Goal: Transaction & Acquisition: Purchase product/service

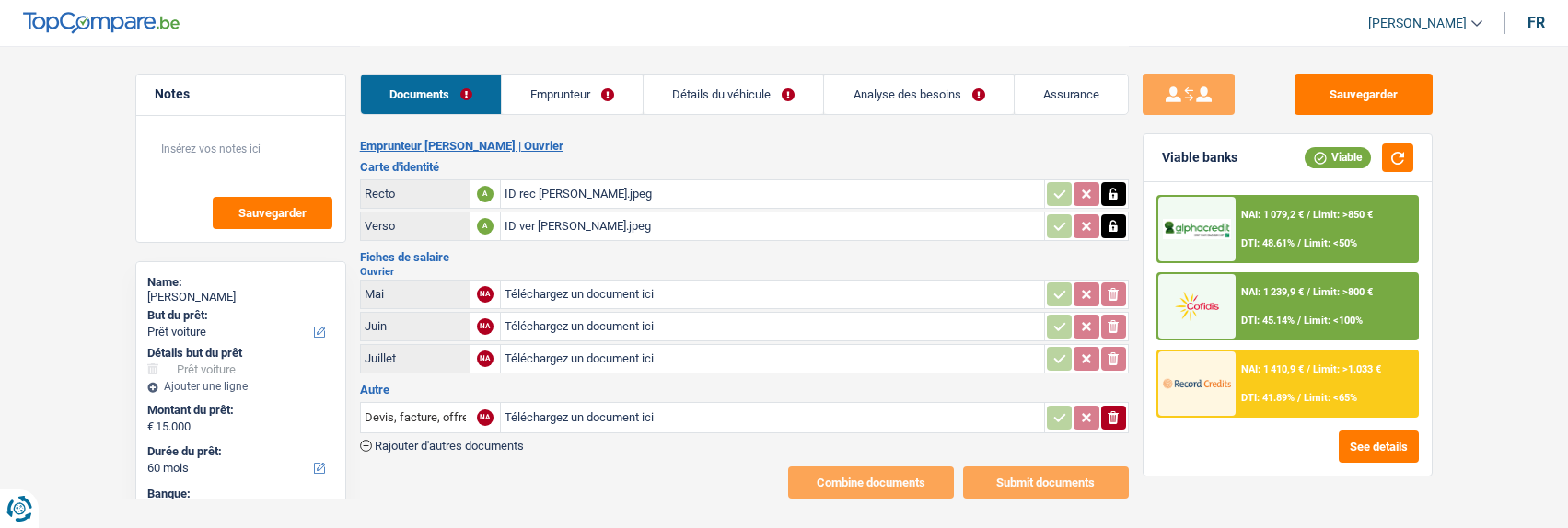
select select "car"
select select "60"
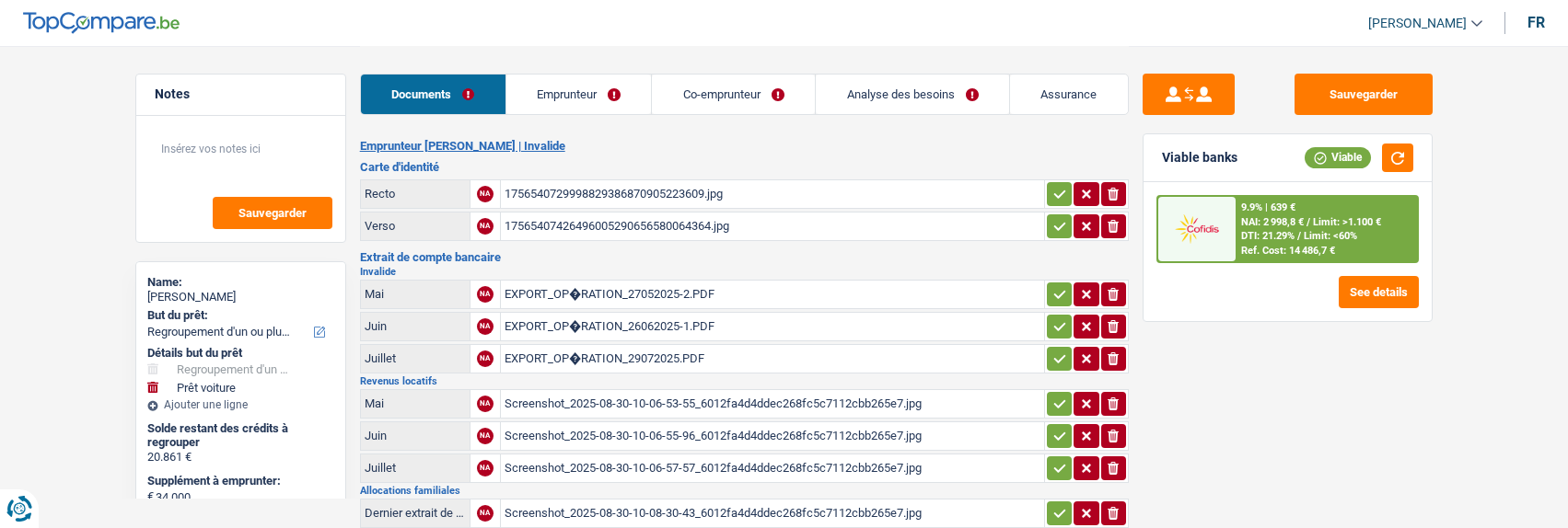
select select "refinancing"
select select "car"
select select "144"
select select "record credits"
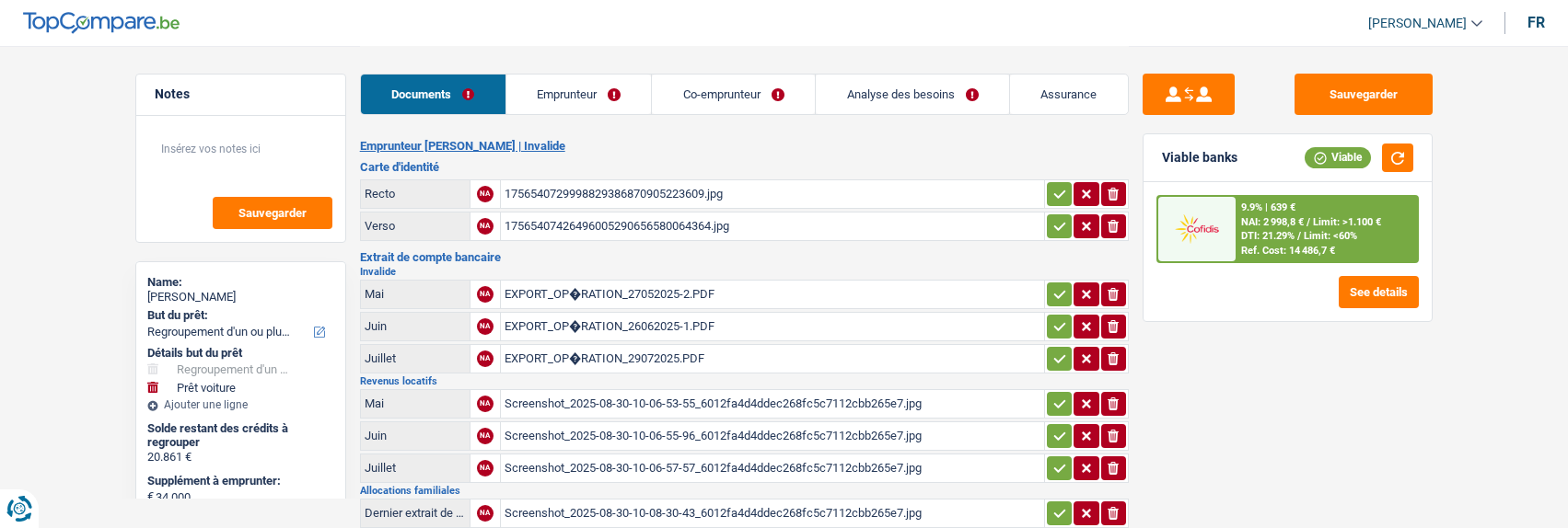
click at [598, 97] on link "Emprunteur" at bounding box center [578, 94] width 146 height 40
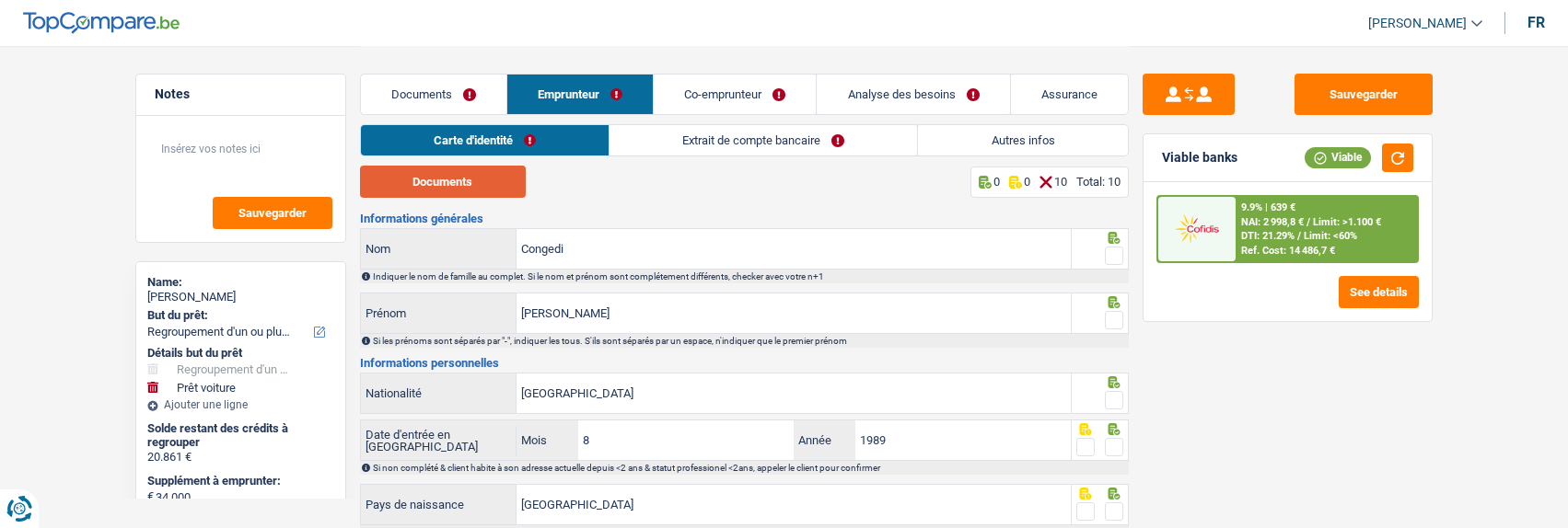
click at [458, 174] on button "Documents" at bounding box center [443, 182] width 166 height 32
click at [1102, 245] on fieldset at bounding box center [1099, 256] width 47 height 23
click at [1115, 313] on span at bounding box center [1114, 320] width 19 height 19
click at [0, 0] on input "radio" at bounding box center [0, 0] width 0 height 0
click at [1111, 252] on span at bounding box center [1114, 256] width 19 height 19
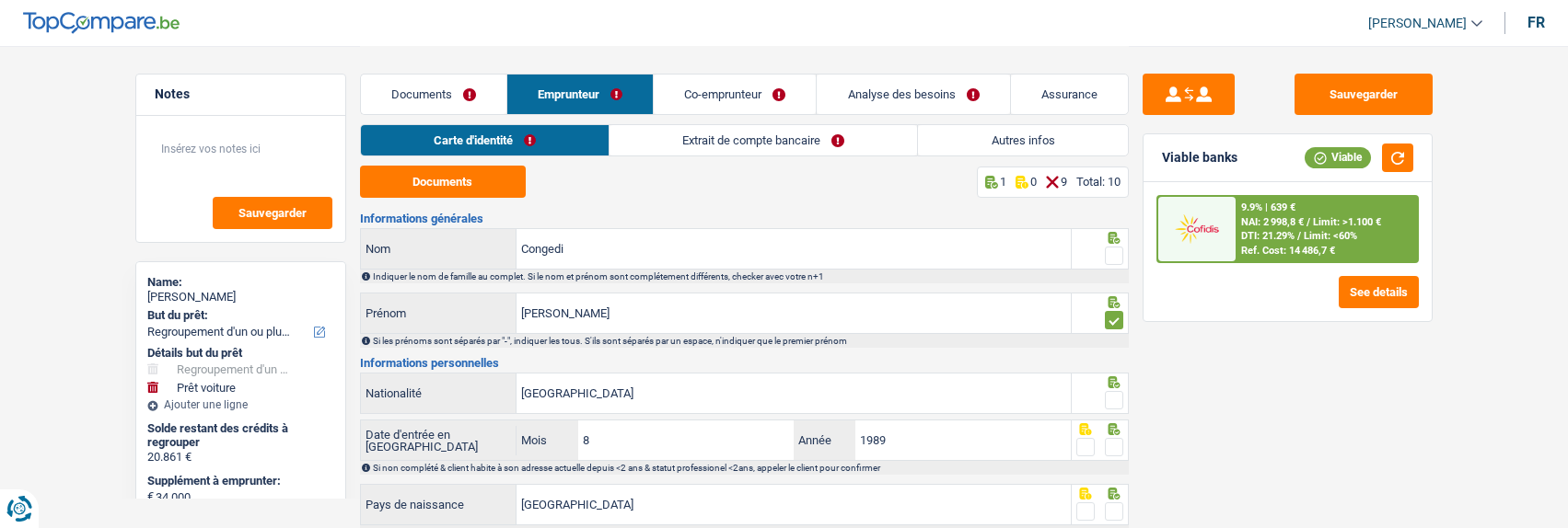
click at [0, 0] on input "radio" at bounding box center [0, 0] width 0 height 0
click at [1121, 405] on span at bounding box center [1114, 401] width 19 height 19
click at [0, 0] on input "radio" at bounding box center [0, 0] width 0 height 0
click at [1115, 438] on span at bounding box center [1114, 447] width 19 height 19
click at [0, 0] on input "radio" at bounding box center [0, 0] width 0 height 0
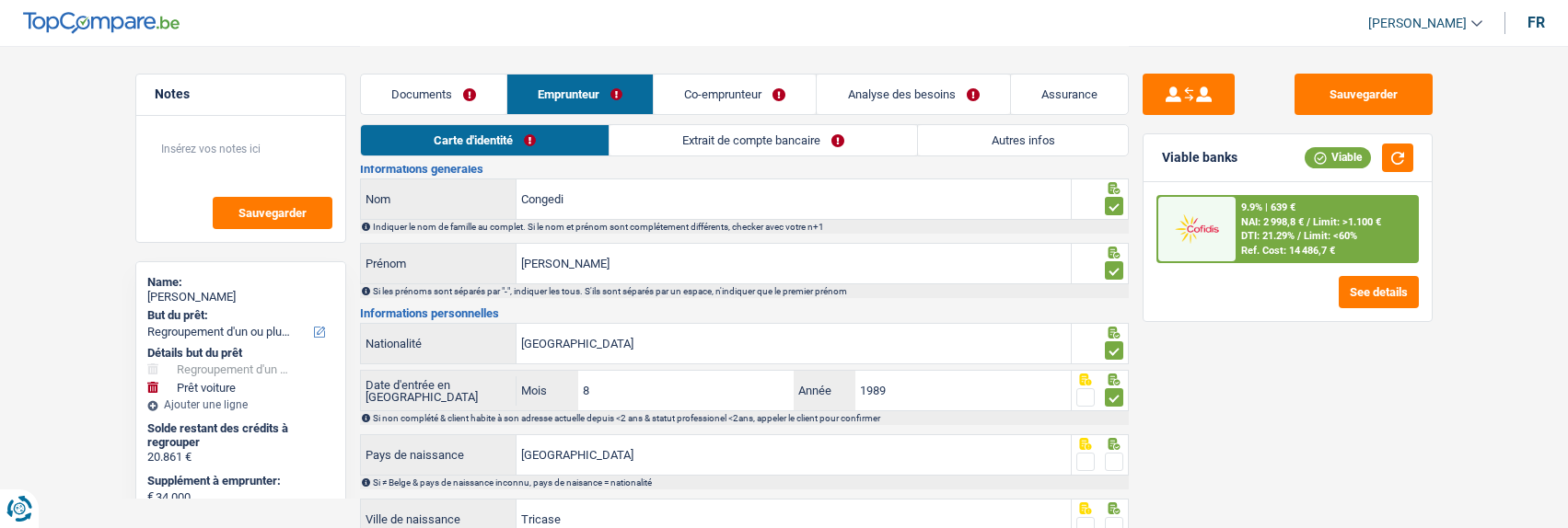
scroll to position [92, 0]
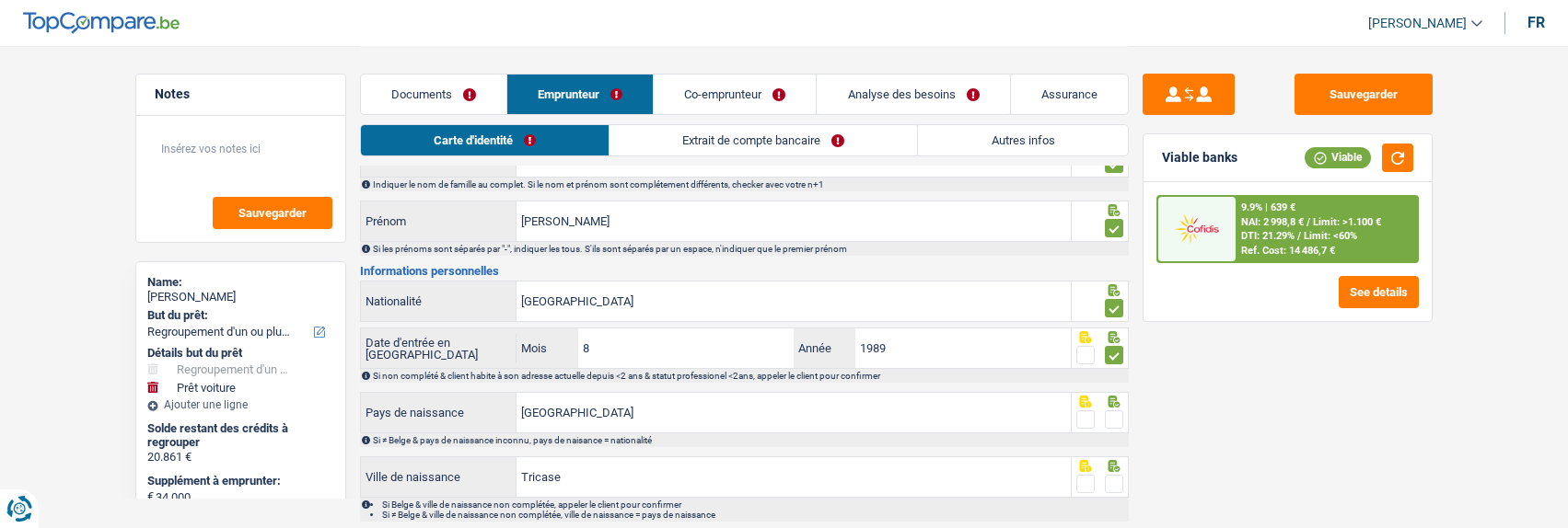
click at [1112, 411] on span at bounding box center [1114, 419] width 19 height 19
click at [0, 0] on input "radio" at bounding box center [0, 0] width 0 height 0
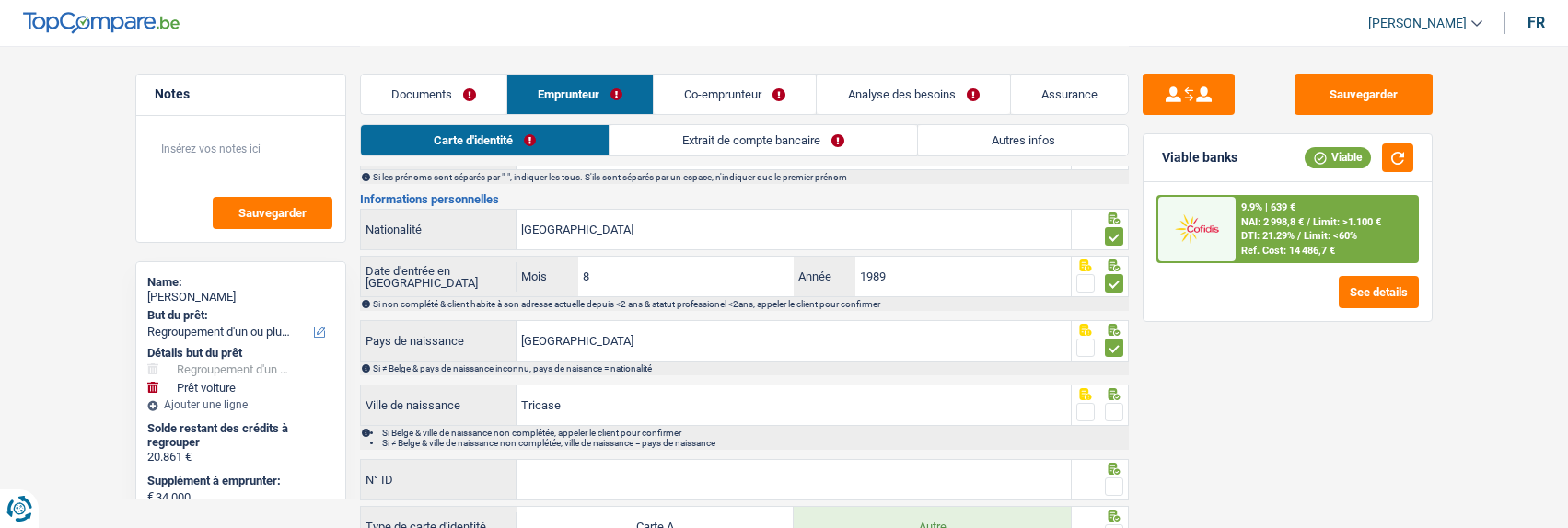
scroll to position [277, 0]
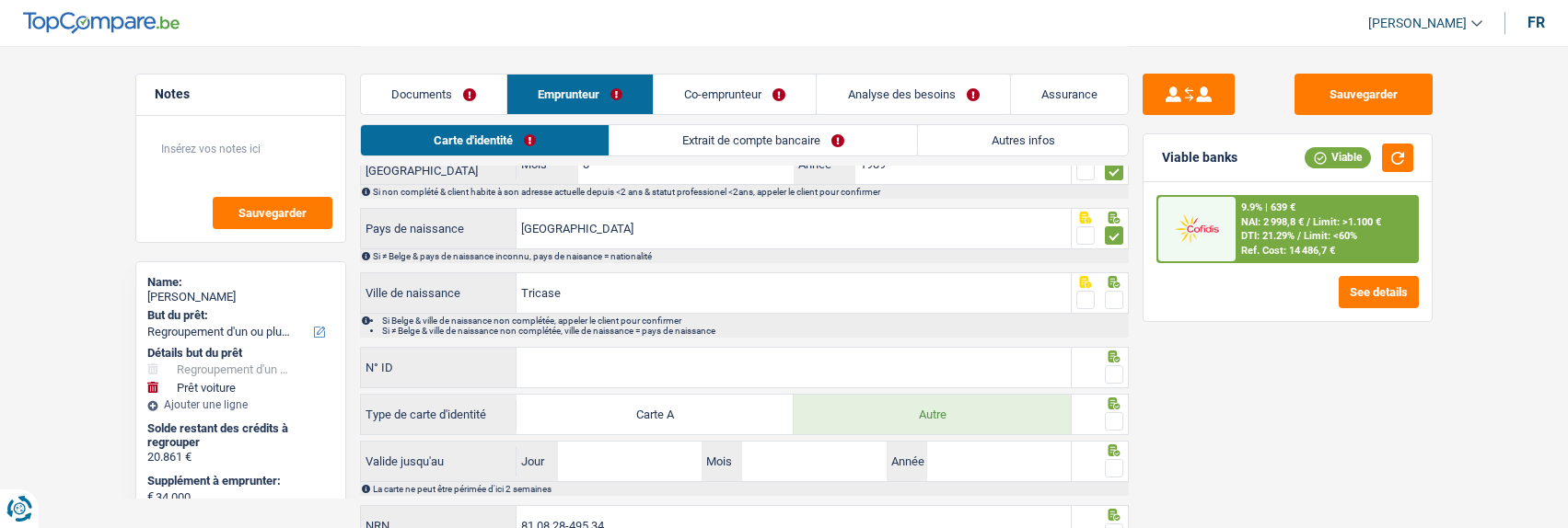
click at [1115, 293] on span at bounding box center [1114, 300] width 19 height 19
click at [0, 0] on input "radio" at bounding box center [0, 0] width 0 height 0
drag, startPoint x: 726, startPoint y: 364, endPoint x: 716, endPoint y: 331, distance: 34.5
click at [724, 362] on input "N° ID" at bounding box center [793, 367] width 554 height 40
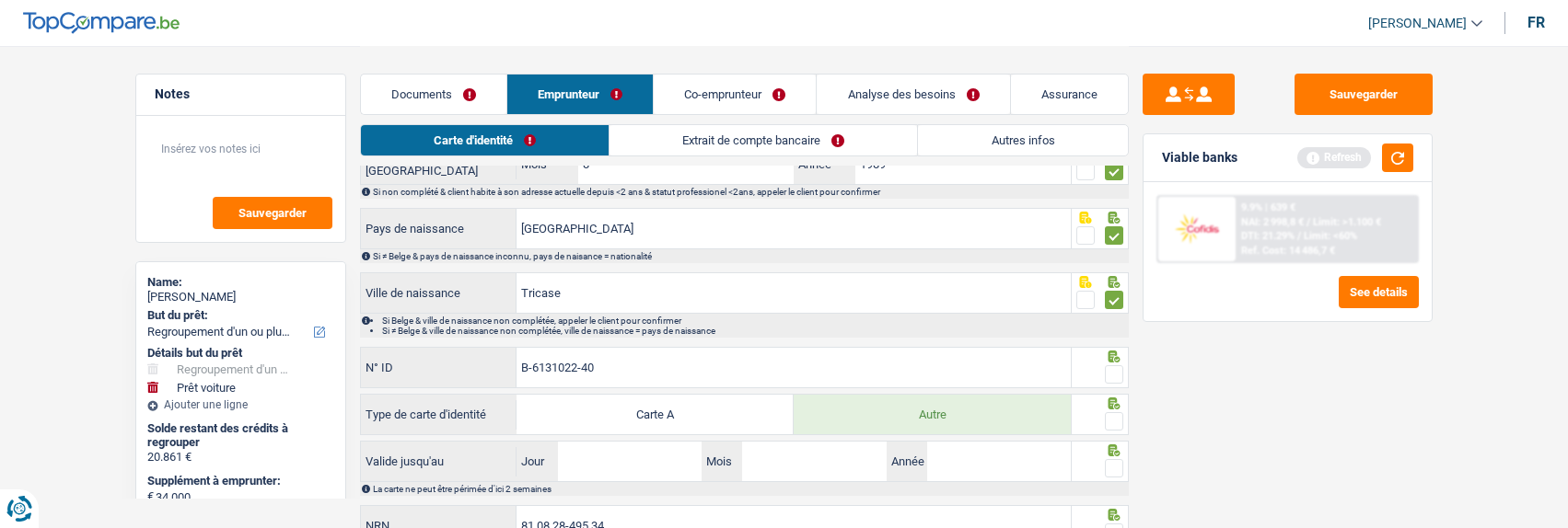
type input "B-6131022-40"
click at [1108, 366] on span at bounding box center [1114, 375] width 19 height 19
click at [0, 0] on input "radio" at bounding box center [0, 0] width 0 height 0
click at [1111, 412] on span at bounding box center [1114, 421] width 19 height 19
click at [0, 0] on input "radio" at bounding box center [0, 0] width 0 height 0
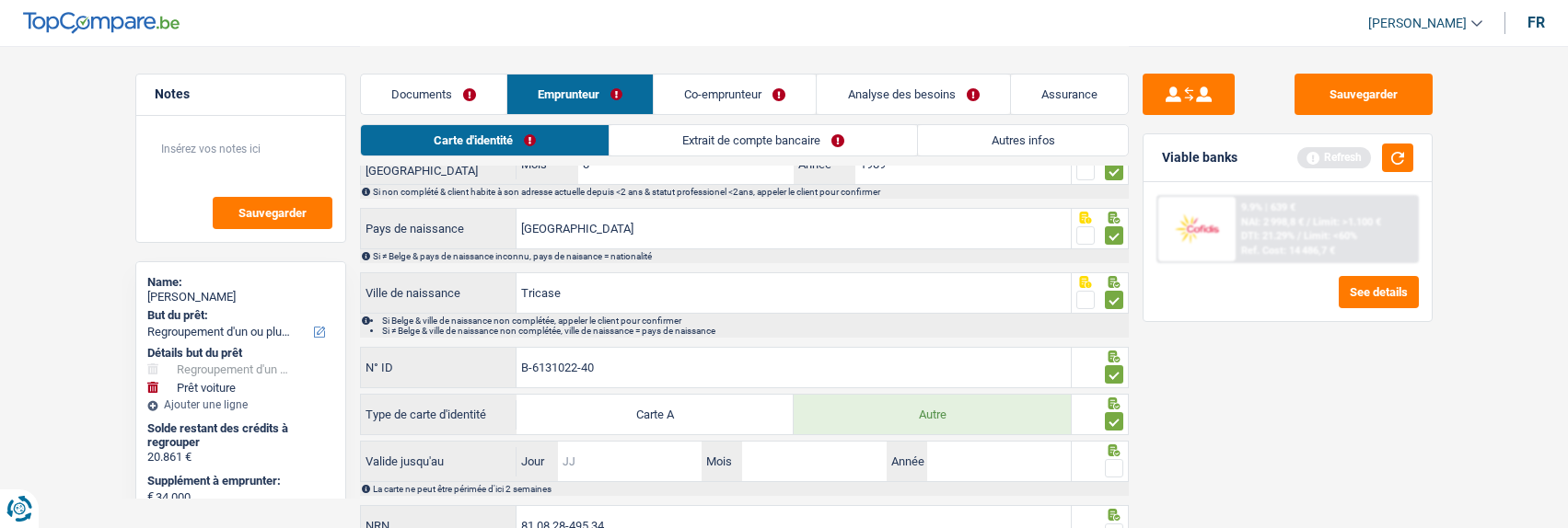
click at [571, 464] on input "Jour" at bounding box center [629, 461] width 144 height 40
type input "09"
type input "08"
type input "2034"
click at [1107, 467] on span at bounding box center [1114, 469] width 19 height 19
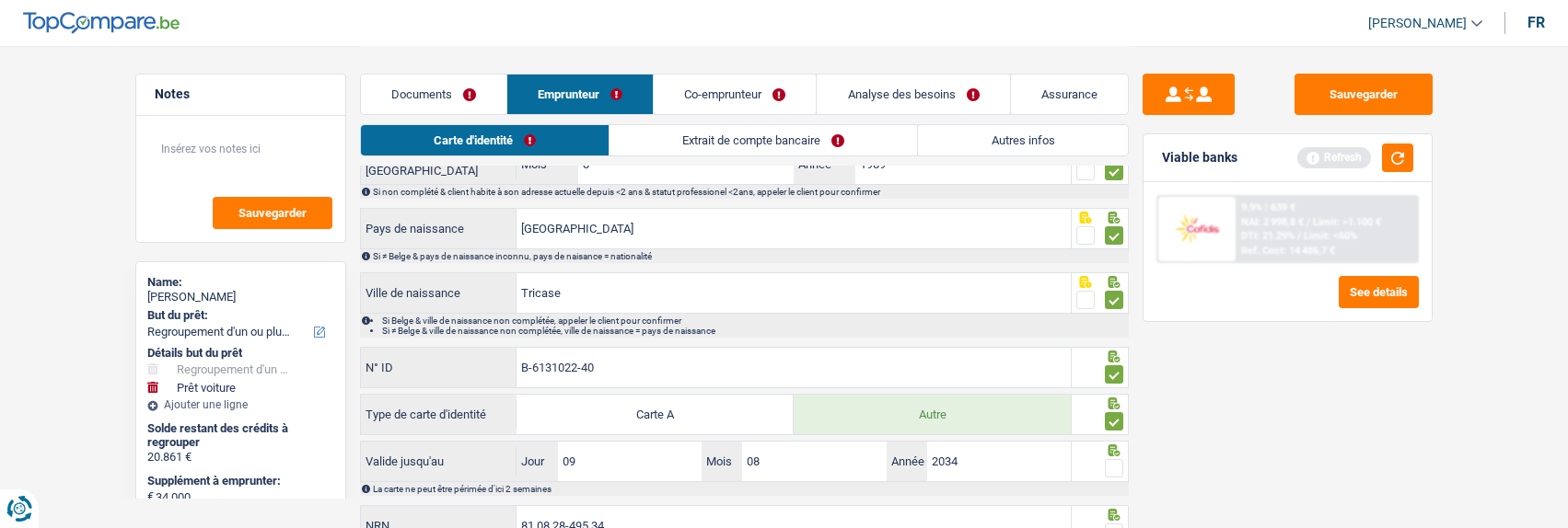
click at [0, 0] on input "radio" at bounding box center [0, 0] width 0 height 0
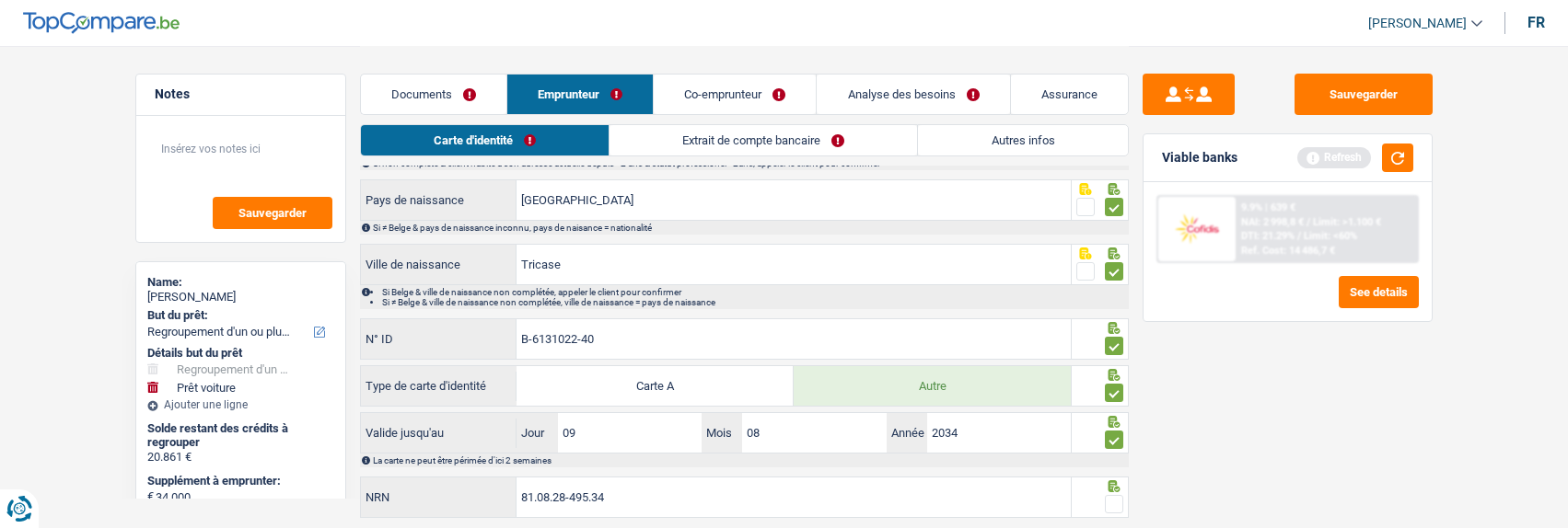
scroll to position [356, 0]
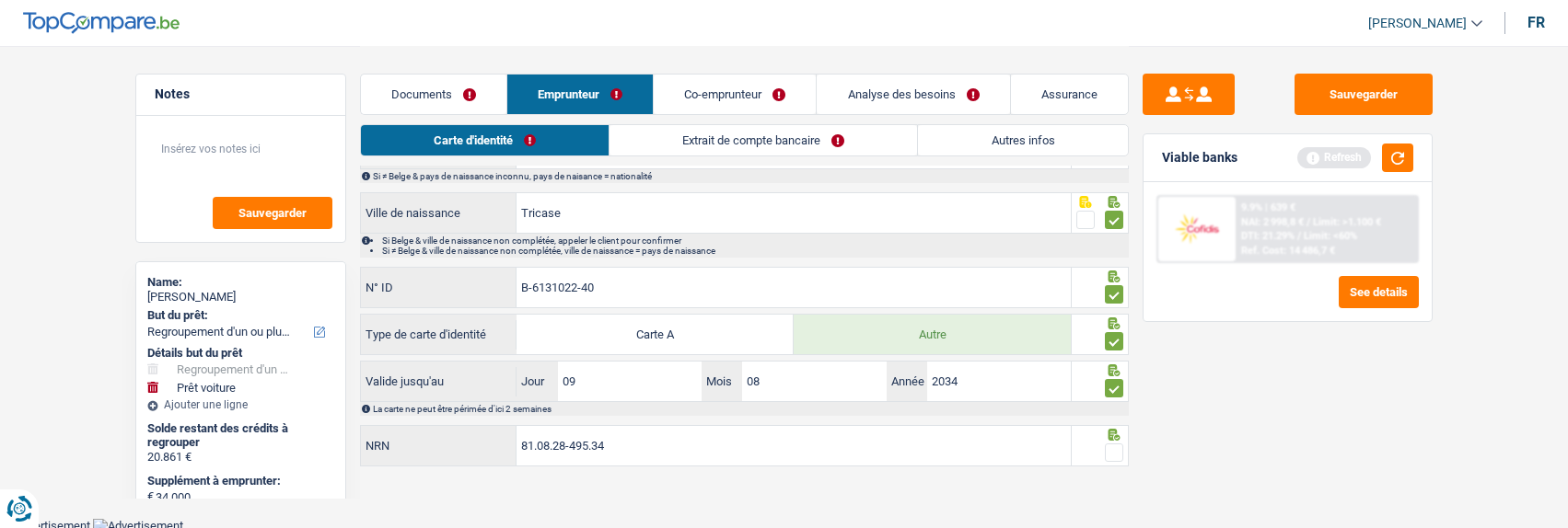
click at [1109, 447] on span at bounding box center [1114, 453] width 19 height 19
click at [0, 0] on input "radio" at bounding box center [0, 0] width 0 height 0
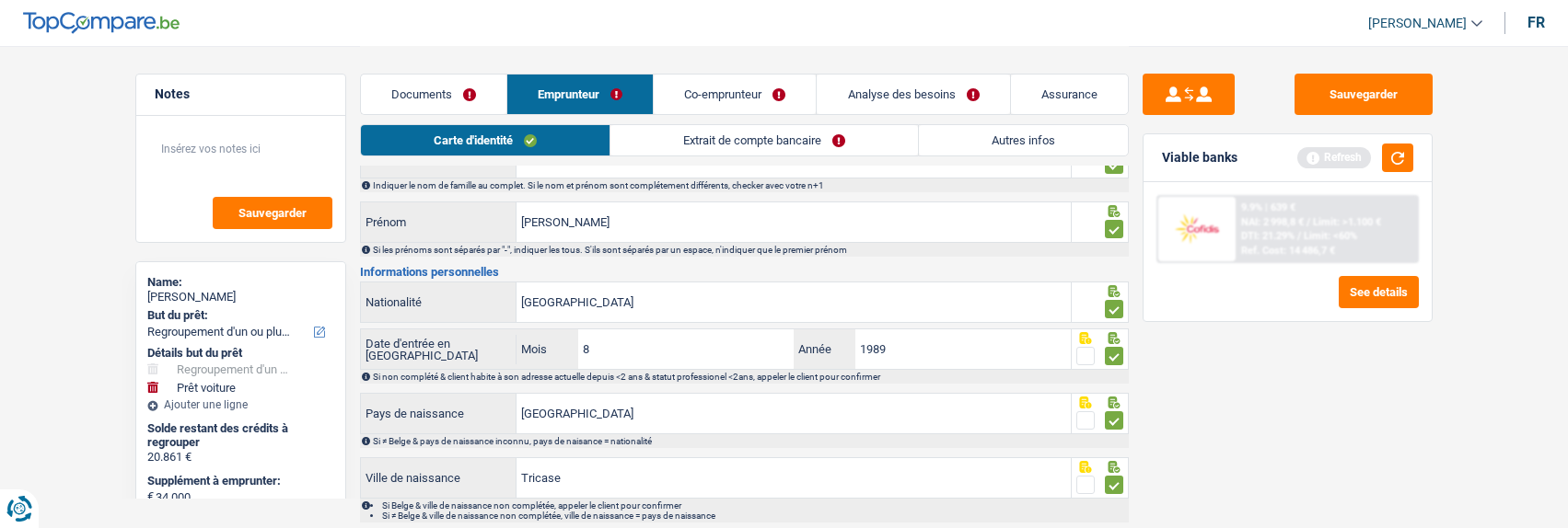
scroll to position [0, 0]
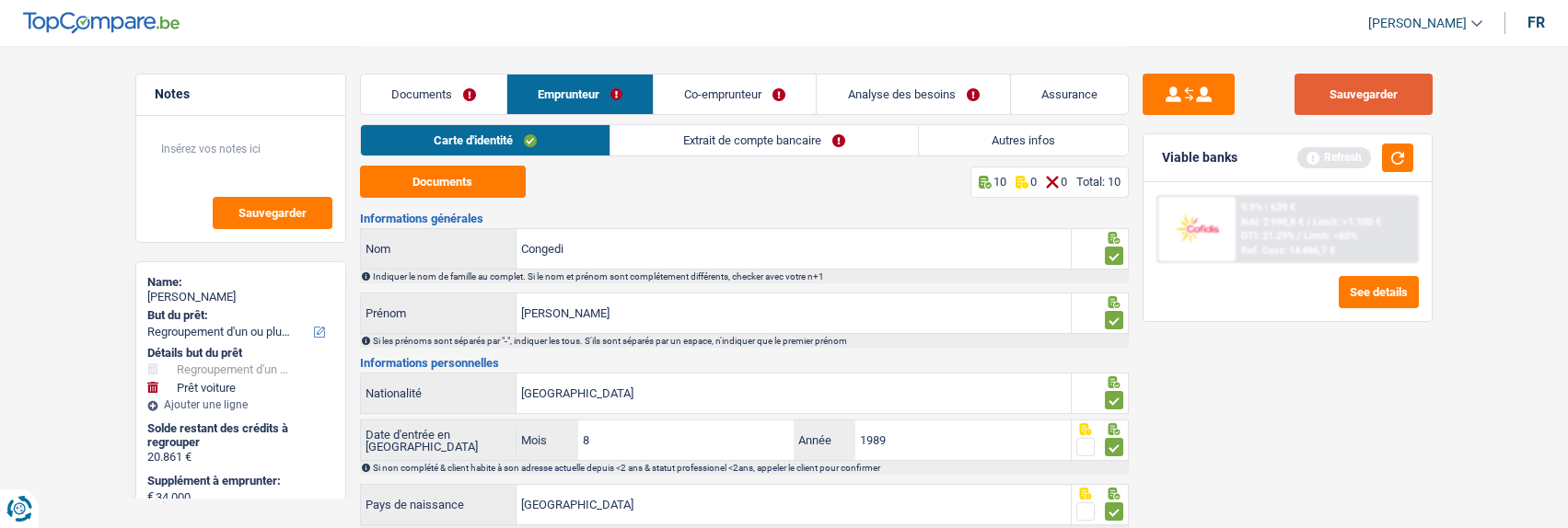
drag, startPoint x: 1378, startPoint y: 87, endPoint x: 1323, endPoint y: 116, distance: 62.2
click at [1369, 97] on button "Sauvegarder" at bounding box center [1363, 94] width 138 height 42
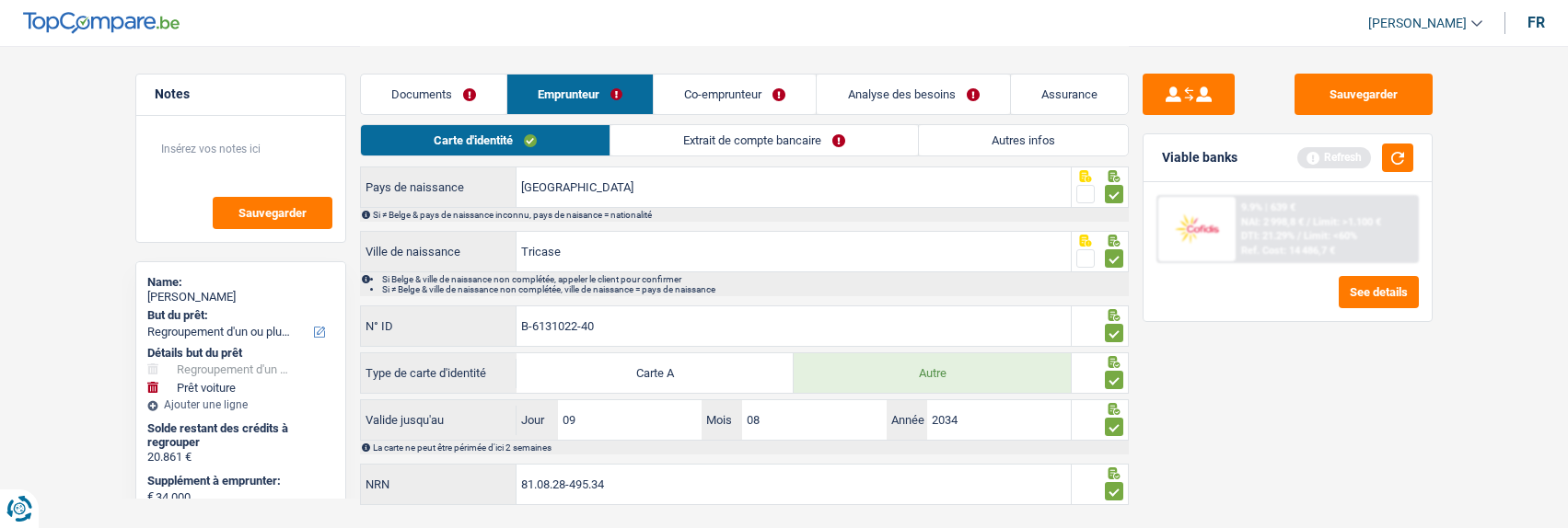
scroll to position [356, 0]
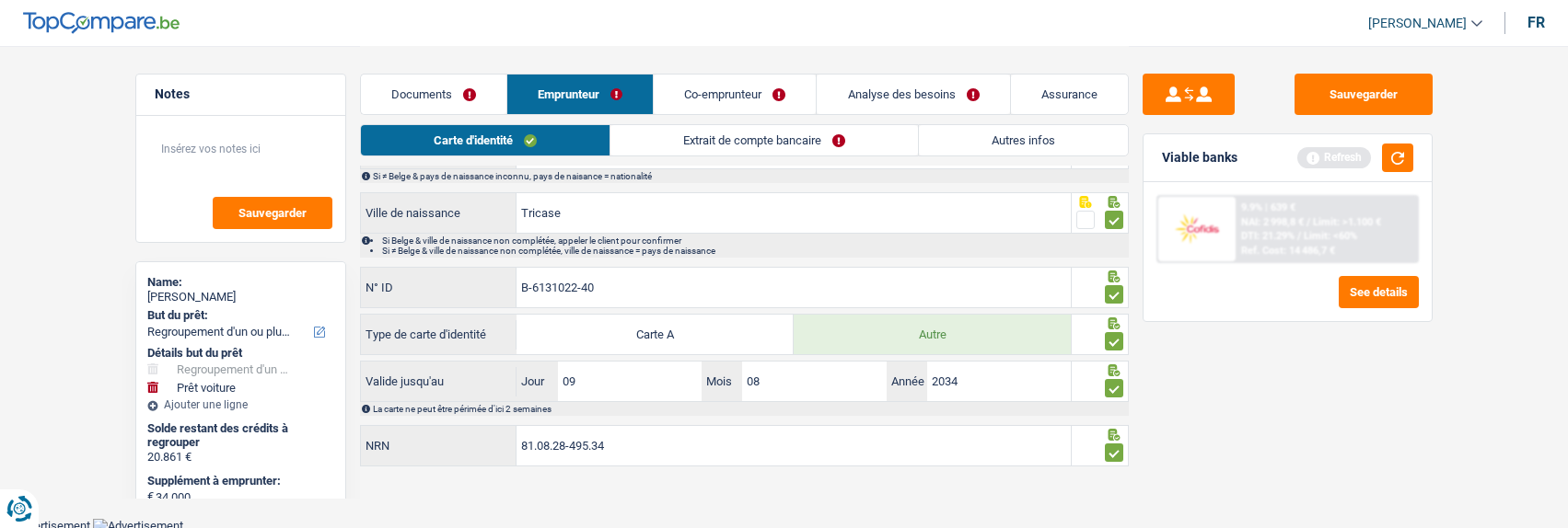
click at [771, 146] on link "Extrait de compte bancaire" at bounding box center [764, 140] width 307 height 31
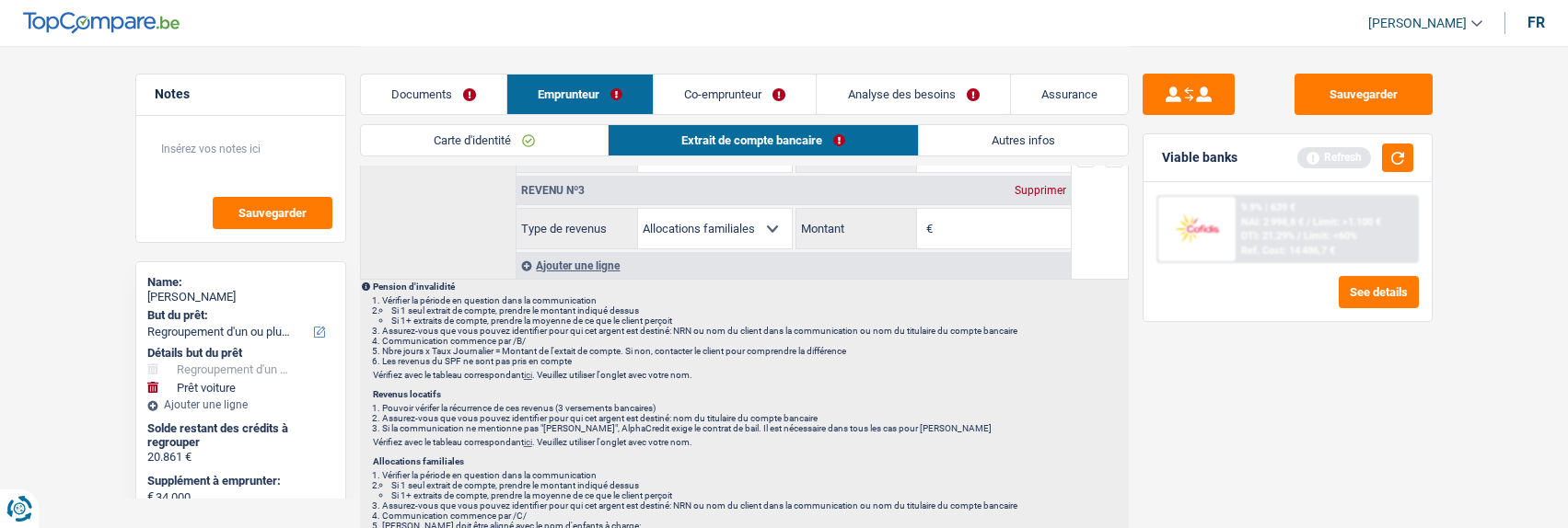
scroll to position [0, 0]
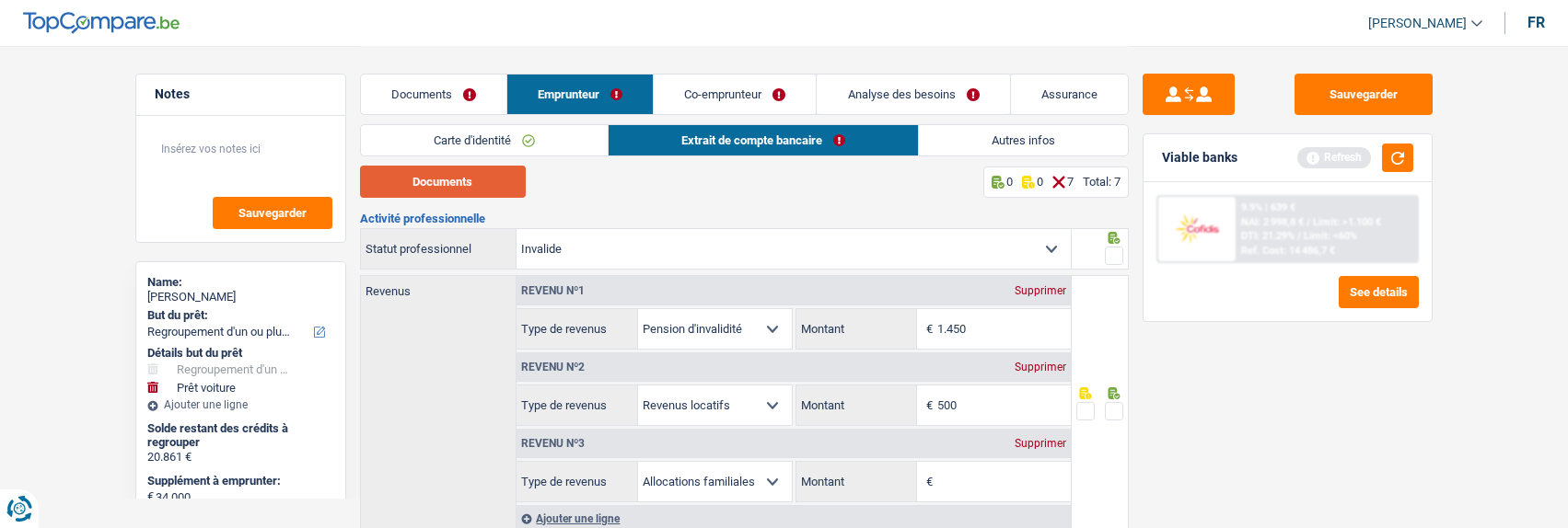
click at [447, 185] on button "Documents" at bounding box center [443, 182] width 166 height 32
click at [996, 324] on input "1.450" at bounding box center [1004, 328] width 134 height 40
type input "1.488"
click at [1034, 438] on div "Supprimer" at bounding box center [1040, 444] width 60 height 11
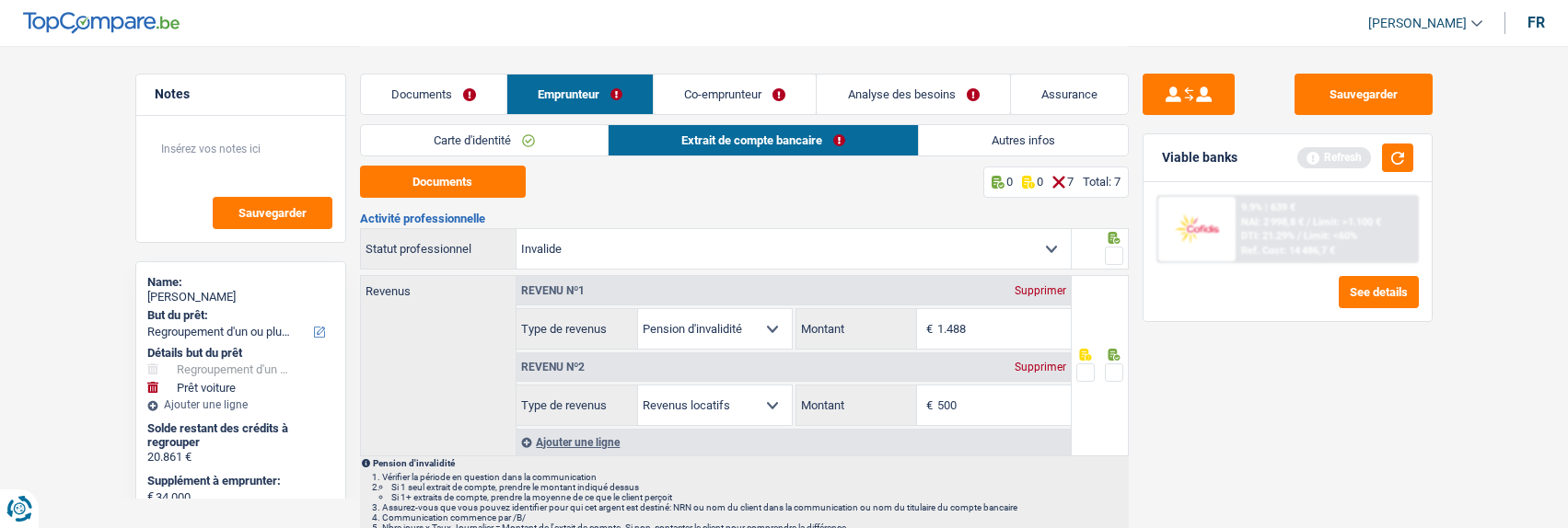
click at [1112, 367] on span at bounding box center [1114, 373] width 19 height 19
click at [0, 0] on input "radio" at bounding box center [0, 0] width 0 height 0
click at [1110, 251] on span at bounding box center [1114, 256] width 19 height 19
click at [0, 0] on input "radio" at bounding box center [0, 0] width 0 height 0
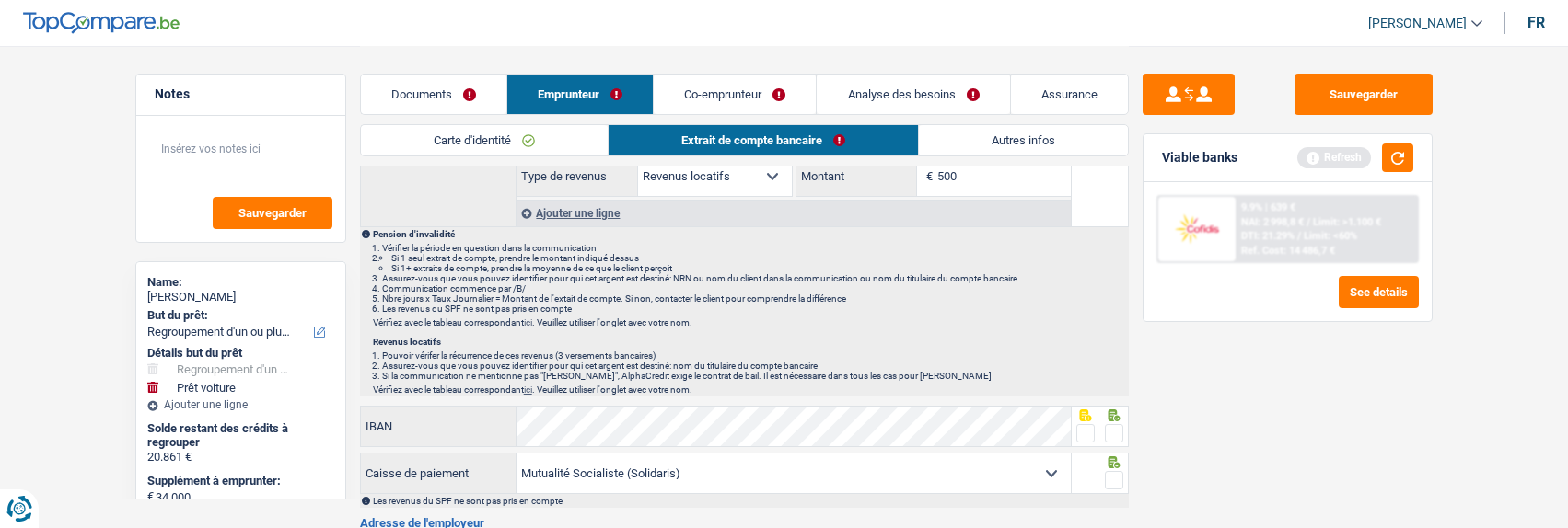
scroll to position [368, 0]
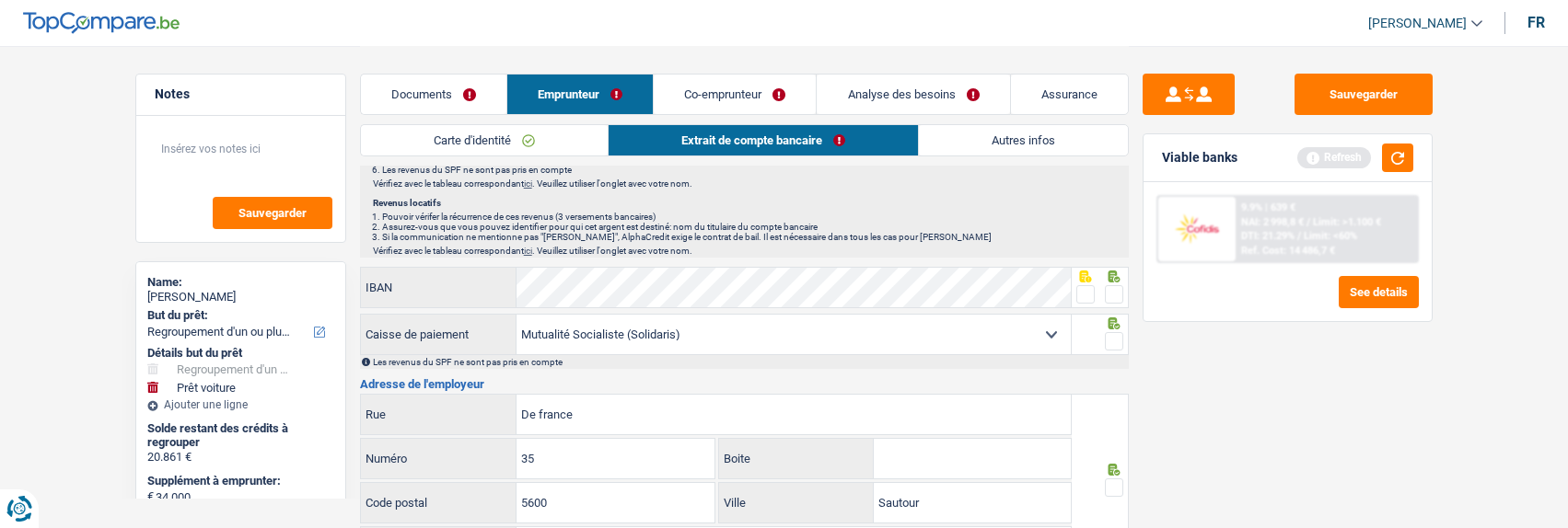
click at [1121, 287] on span at bounding box center [1114, 294] width 19 height 19
click at [0, 0] on input "radio" at bounding box center [0, 0] width 0 height 0
click at [1117, 341] on span at bounding box center [1114, 341] width 19 height 19
click at [0, 0] on input "radio" at bounding box center [0, 0] width 0 height 0
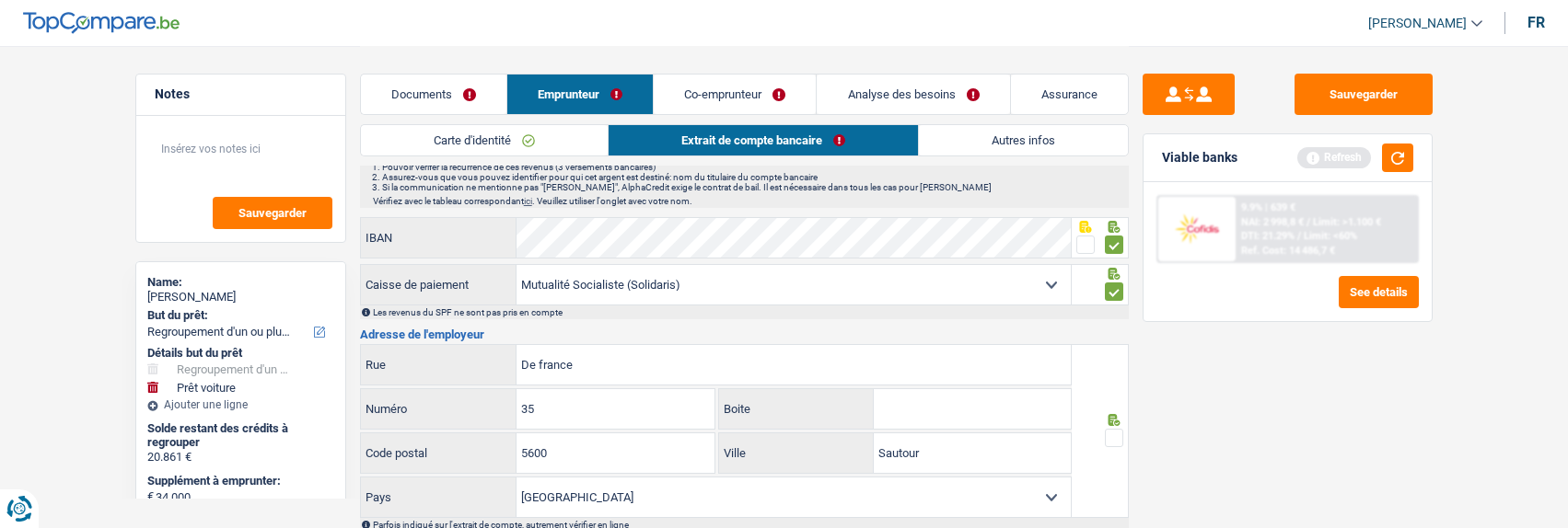
scroll to position [460, 0]
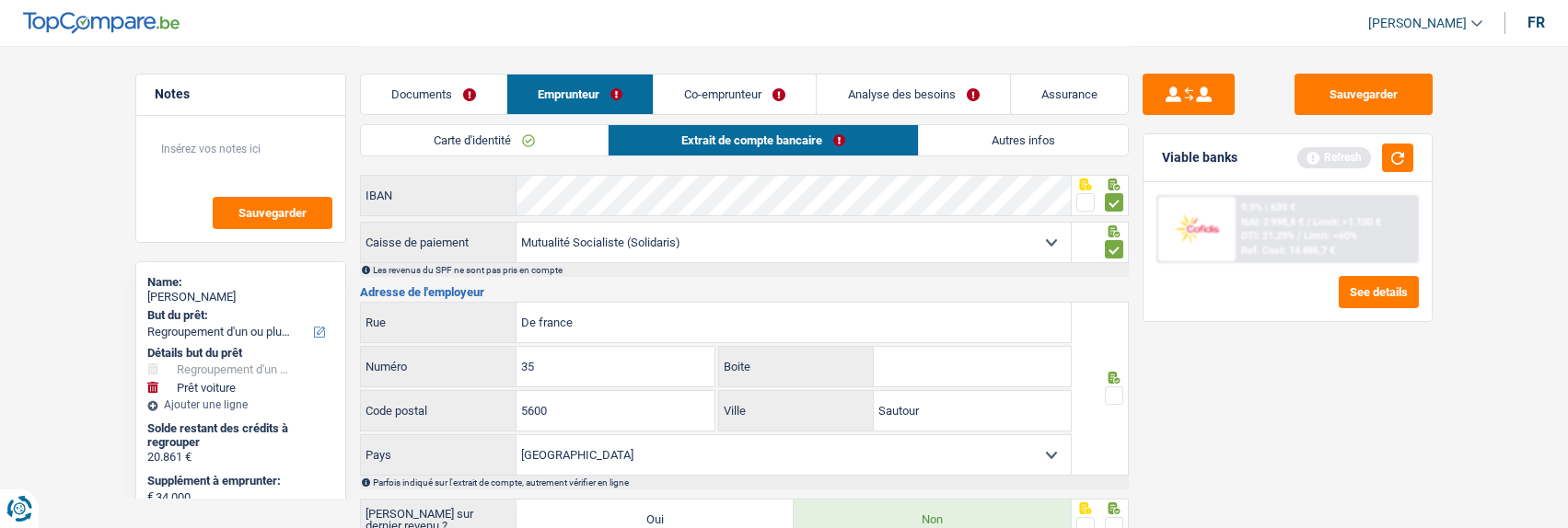
click at [1118, 393] on span at bounding box center [1114, 396] width 19 height 19
click at [0, 0] on input "radio" at bounding box center [0, 0] width 0 height 0
drag, startPoint x: 641, startPoint y: 321, endPoint x: 342, endPoint y: 279, distance: 301.9
click at [342, 279] on div "Notes Sauvegarder Name: Antonio Congedi But du prêt: Confort maison: meubles, t…" at bounding box center [784, 156] width 1326 height 1140
type input "rue des dominicaines"
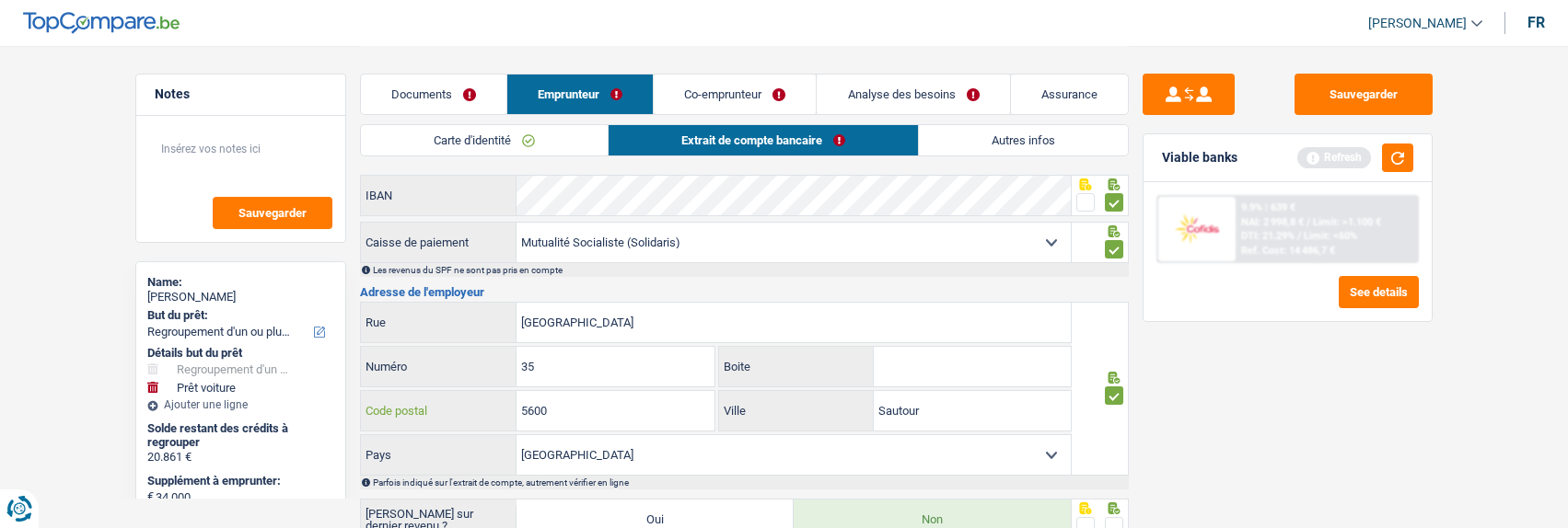
click at [646, 409] on input "5600" at bounding box center [615, 411] width 198 height 40
type input "5002"
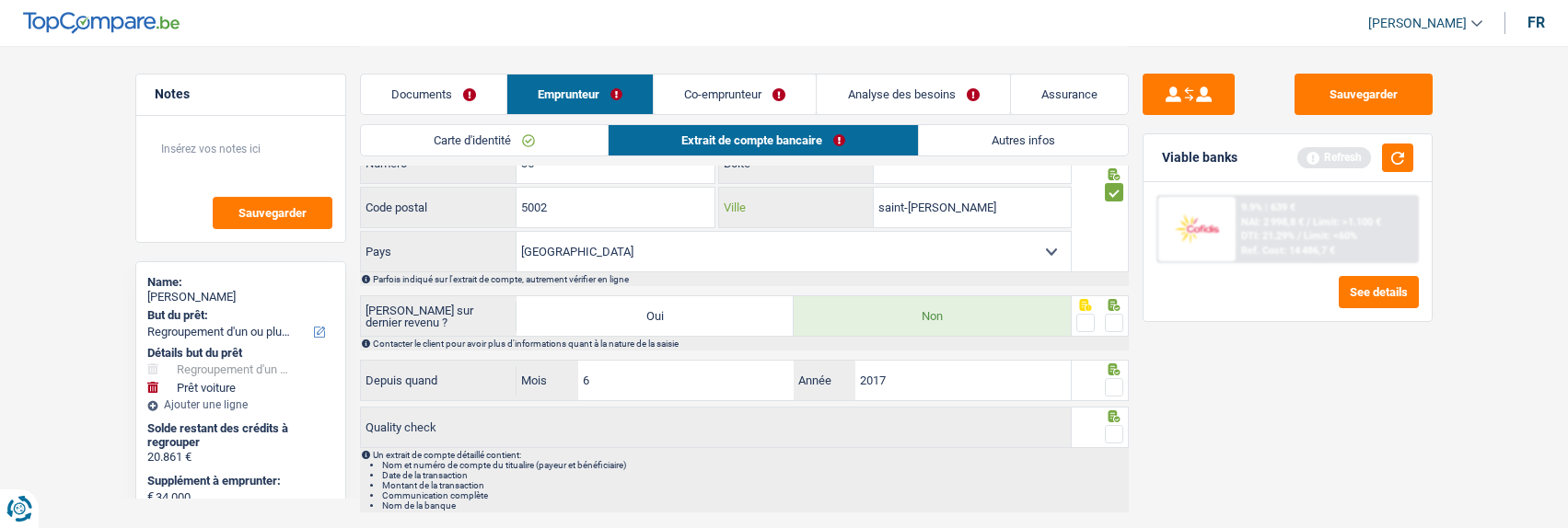
scroll to position [714, 0]
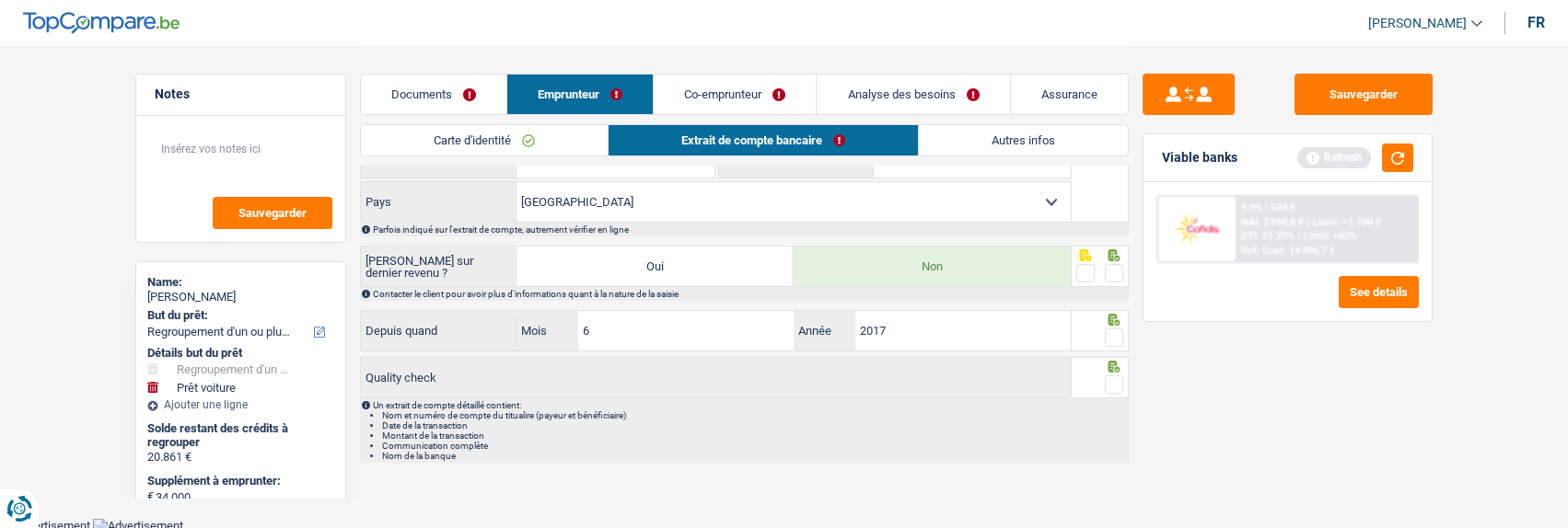
type input "saint-servais"
click at [1103, 267] on fieldset at bounding box center [1099, 274] width 47 height 23
click at [1113, 266] on span at bounding box center [1114, 274] width 19 height 19
click at [0, 0] on input "radio" at bounding box center [0, 0] width 0 height 0
click at [1118, 337] on span at bounding box center [1114, 338] width 19 height 19
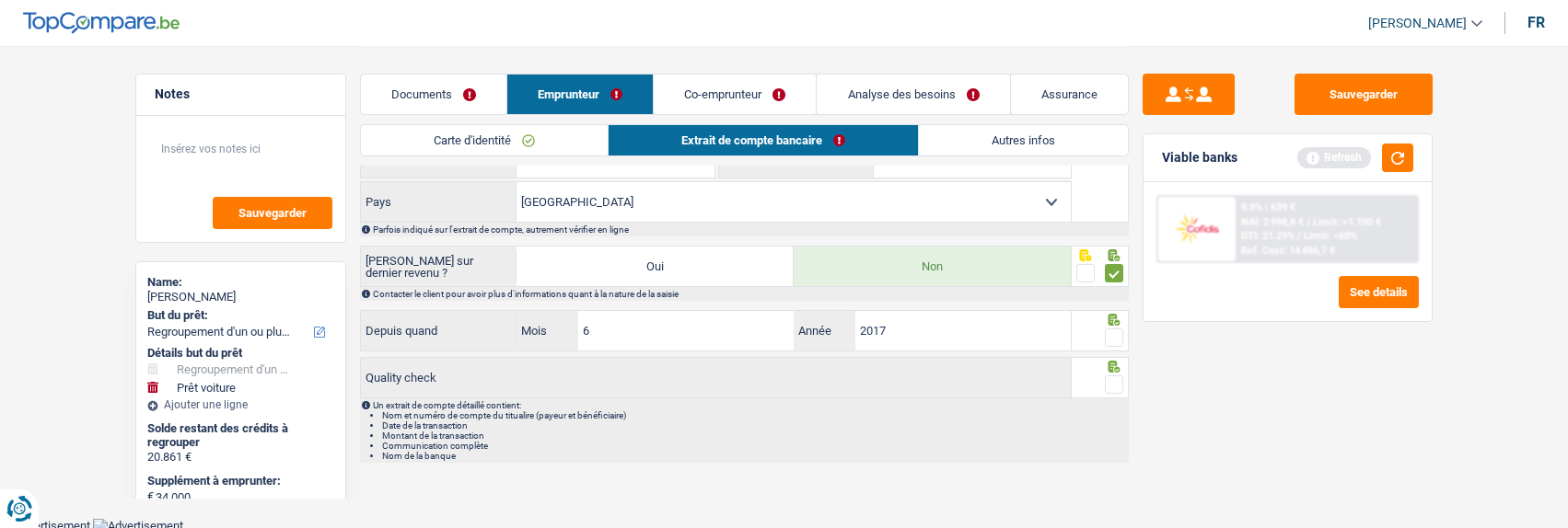
click at [0, 0] on input "radio" at bounding box center [0, 0] width 0 height 0
click at [1120, 382] on span at bounding box center [1114, 385] width 19 height 19
click at [0, 0] on input "radio" at bounding box center [0, 0] width 0 height 0
click at [1017, 135] on link "Autres infos" at bounding box center [1023, 140] width 209 height 31
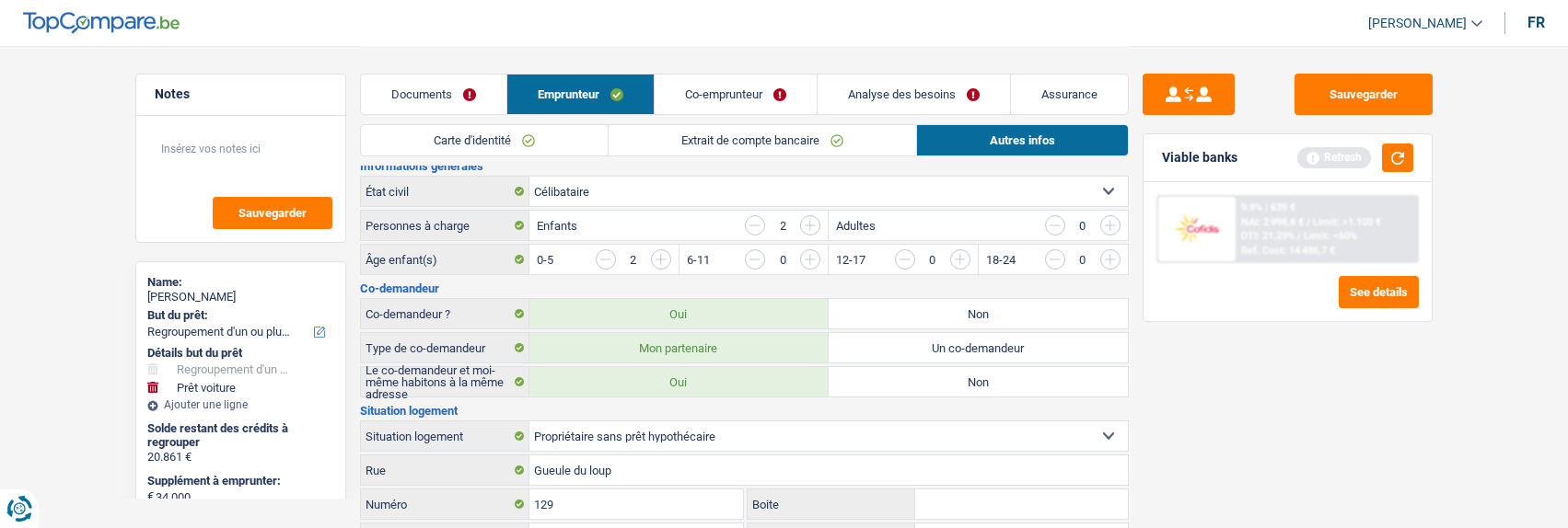
scroll to position [0, 0]
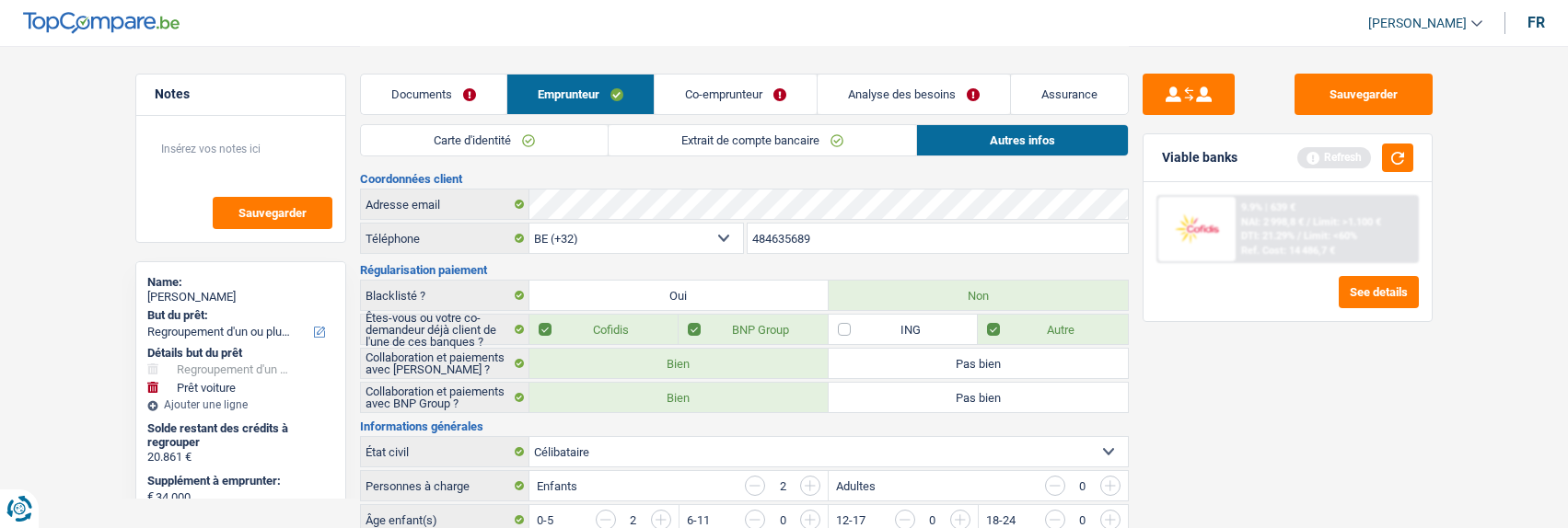
click at [727, 93] on link "Co-emprunteur" at bounding box center [735, 94] width 162 height 40
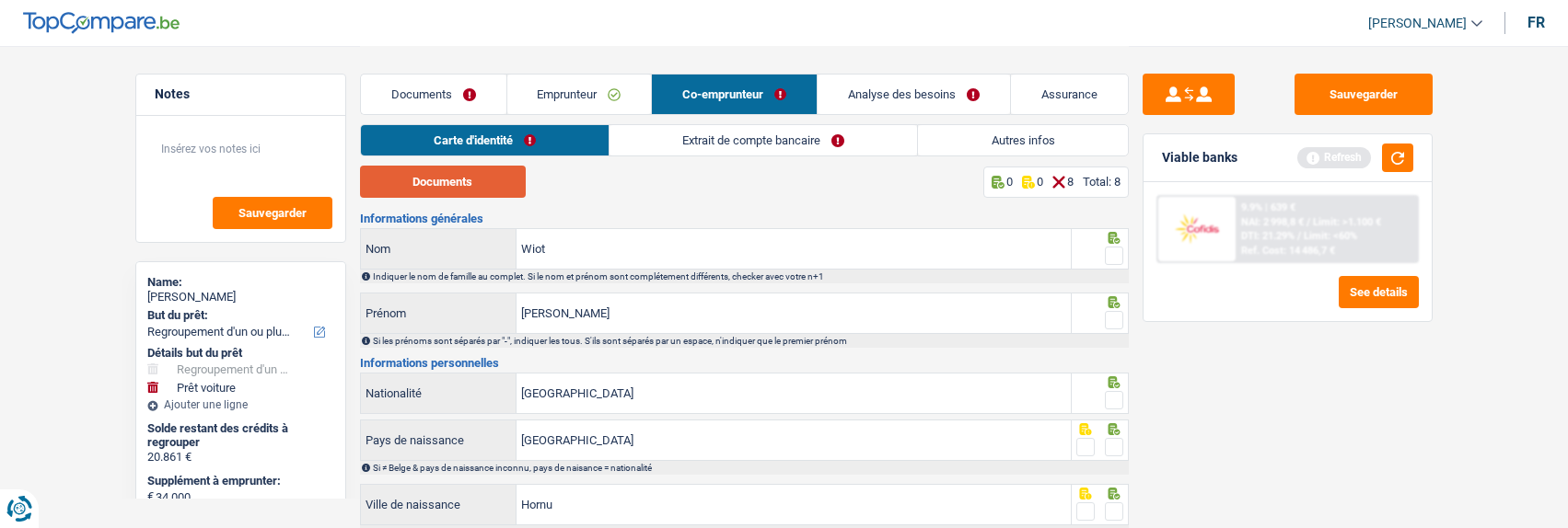
click at [430, 168] on button "Documents" at bounding box center [443, 182] width 166 height 32
click at [1121, 254] on span at bounding box center [1114, 256] width 19 height 19
click at [0, 0] on input "radio" at bounding box center [0, 0] width 0 height 0
click at [1108, 317] on span at bounding box center [1114, 320] width 19 height 19
click at [0, 0] on input "radio" at bounding box center [0, 0] width 0 height 0
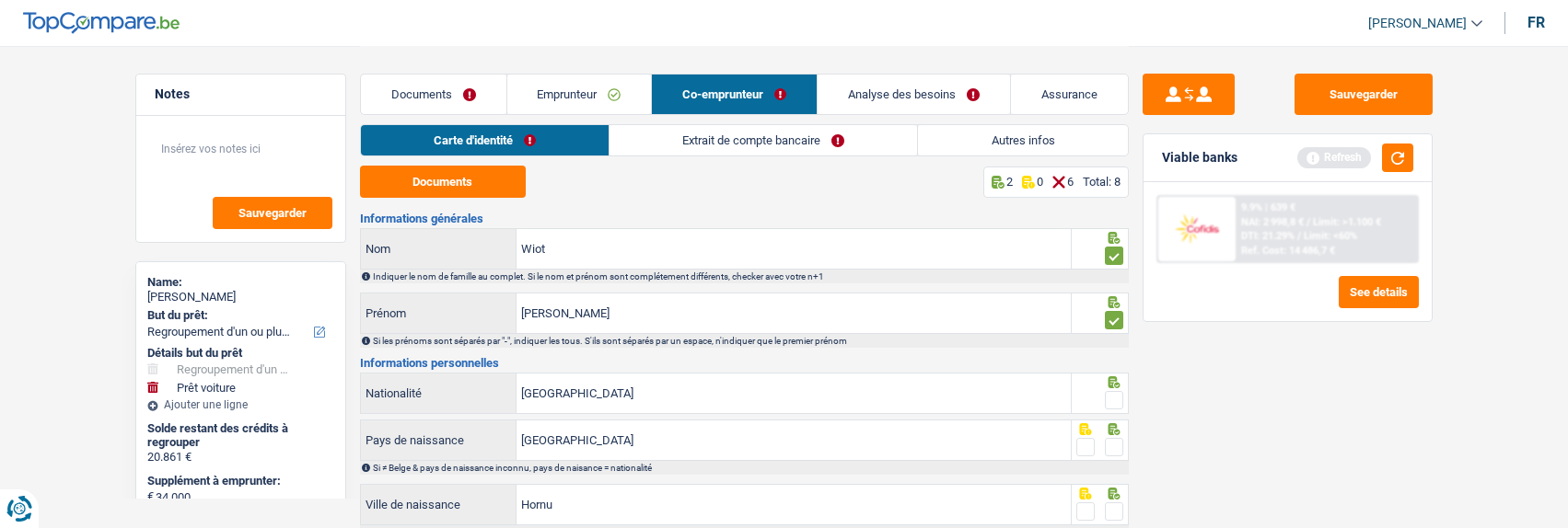
click at [1118, 394] on span at bounding box center [1114, 401] width 19 height 19
click at [0, 0] on input "radio" at bounding box center [0, 0] width 0 height 0
click at [1122, 449] on div at bounding box center [1099, 440] width 57 height 42
click at [1117, 440] on span at bounding box center [1114, 447] width 19 height 19
click at [0, 0] on input "radio" at bounding box center [0, 0] width 0 height 0
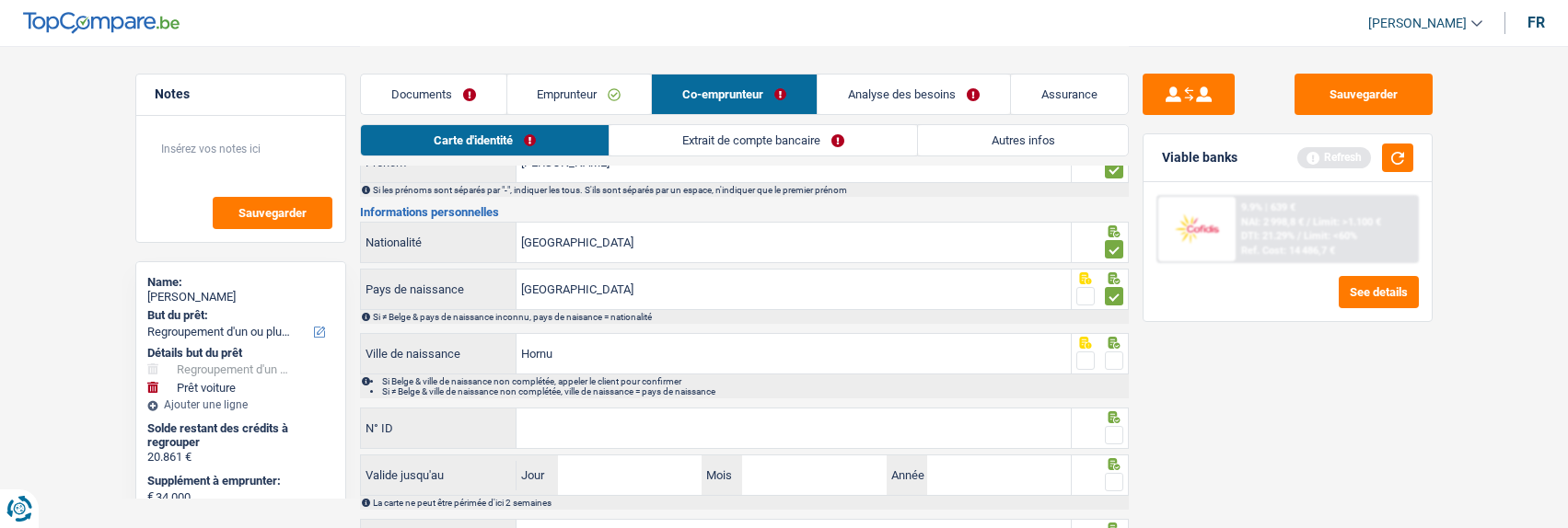
scroll to position [184, 0]
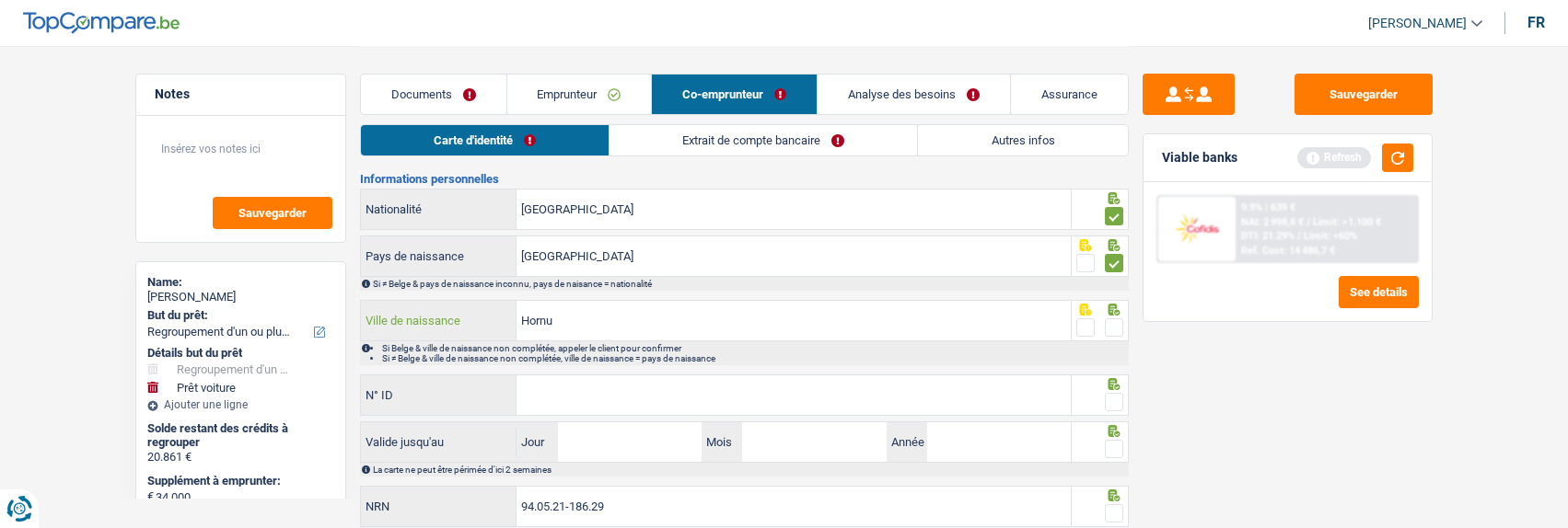
drag, startPoint x: 614, startPoint y: 320, endPoint x: 410, endPoint y: 293, distance: 205.8
click at [410, 293] on div "Informations générales Wiot Nom Indiquer le nom de famille au complet. Si le no…" at bounding box center [745, 279] width 769 height 502
type input "boussu"
click at [1118, 323] on span at bounding box center [1114, 328] width 19 height 19
click at [0, 0] on input "radio" at bounding box center [0, 0] width 0 height 0
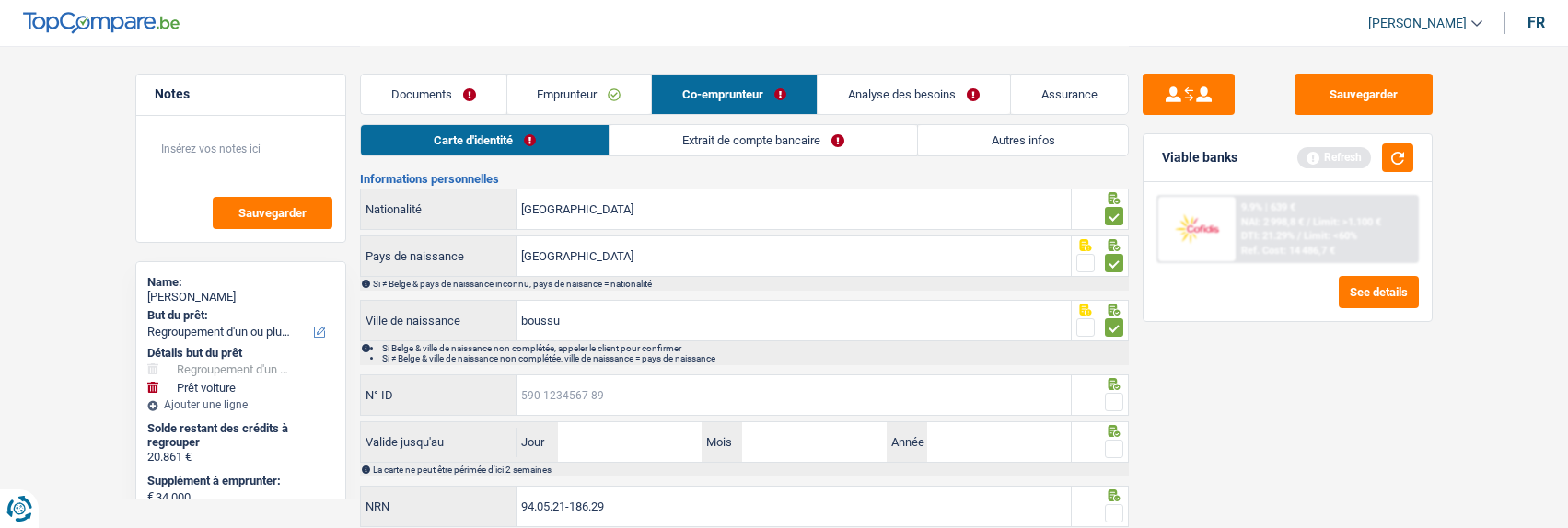
click at [757, 398] on input "N° ID" at bounding box center [793, 395] width 554 height 40
type input "592-3586412-15"
click at [1110, 398] on span at bounding box center [1114, 402] width 19 height 19
click at [0, 0] on input "radio" at bounding box center [0, 0] width 0 height 0
click at [586, 439] on input "Jour" at bounding box center [629, 442] width 144 height 40
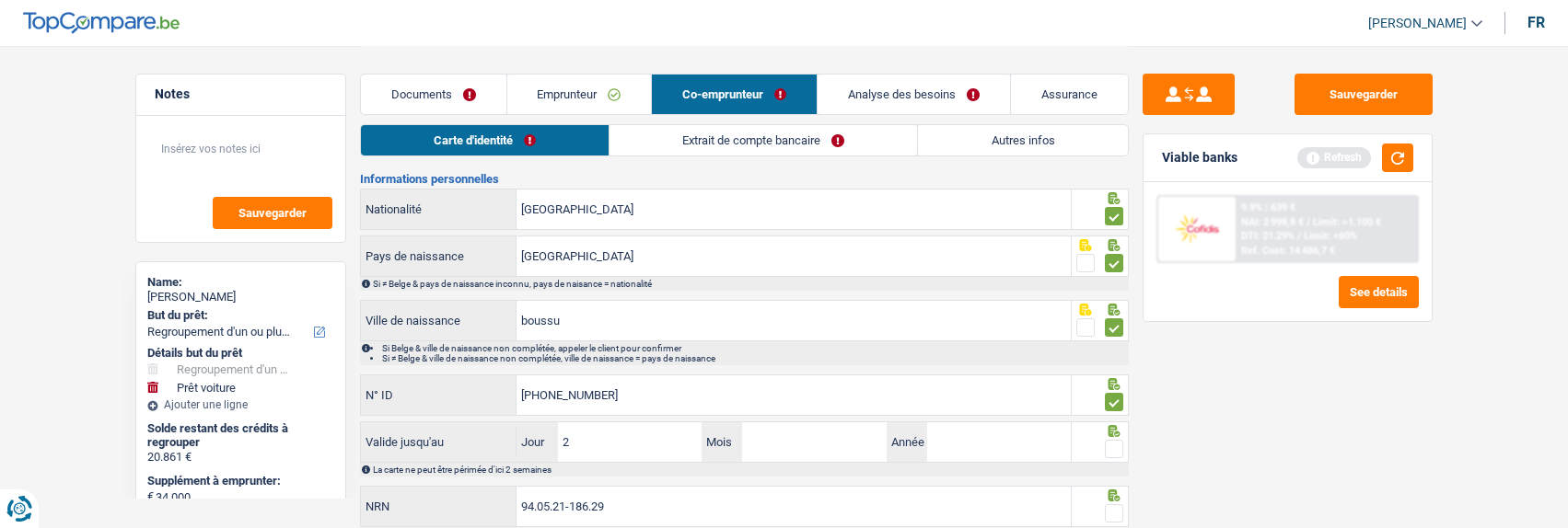
type input "24"
type input "0"
click at [586, 439] on input "24" at bounding box center [629, 442] width 144 height 40
type input "27"
type input "04"
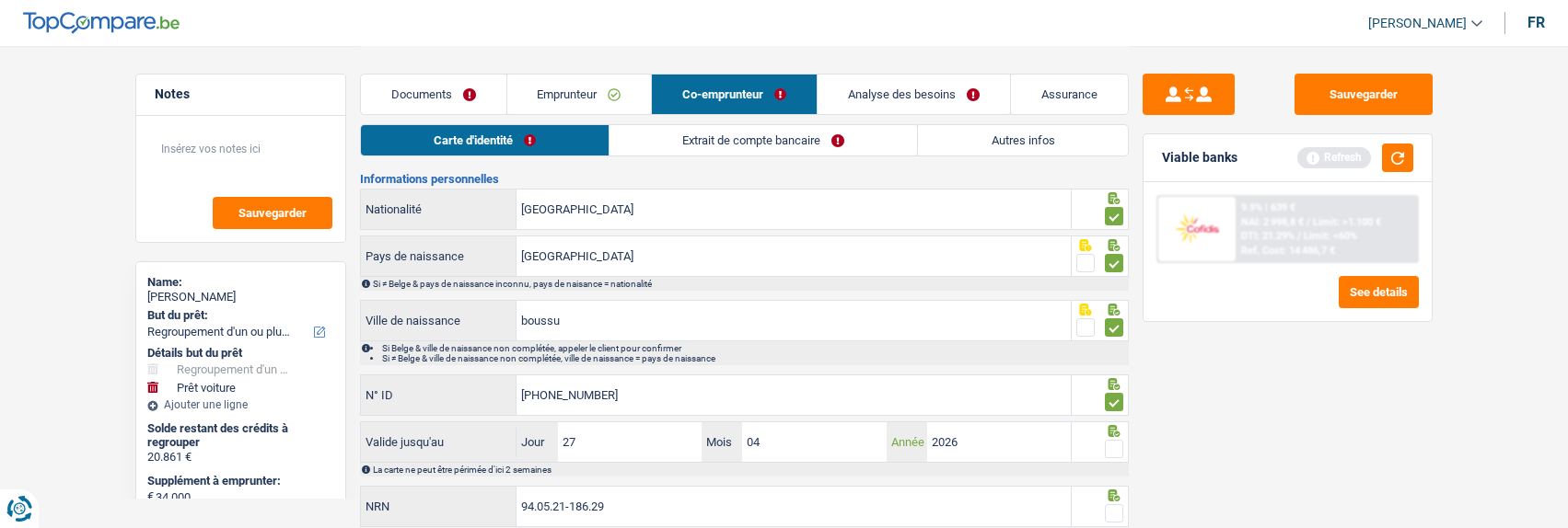
type input "2026"
click at [1120, 443] on span at bounding box center [1114, 449] width 19 height 19
click at [0, 0] on input "radio" at bounding box center [0, 0] width 0 height 0
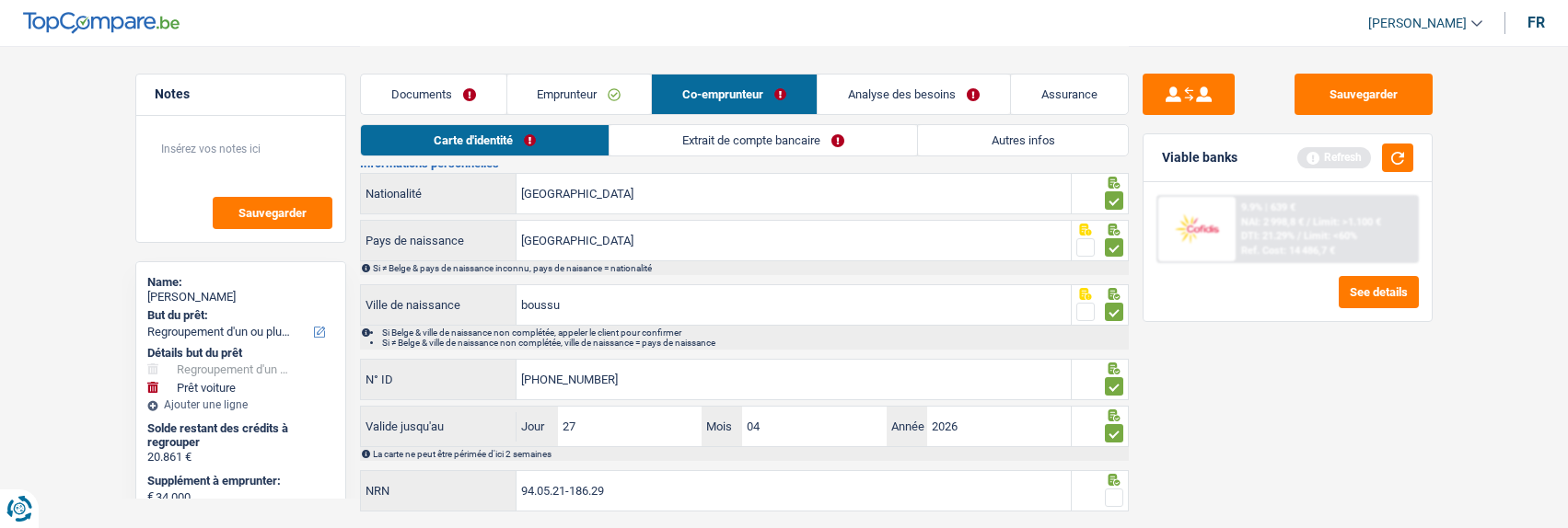
scroll to position [245, 0]
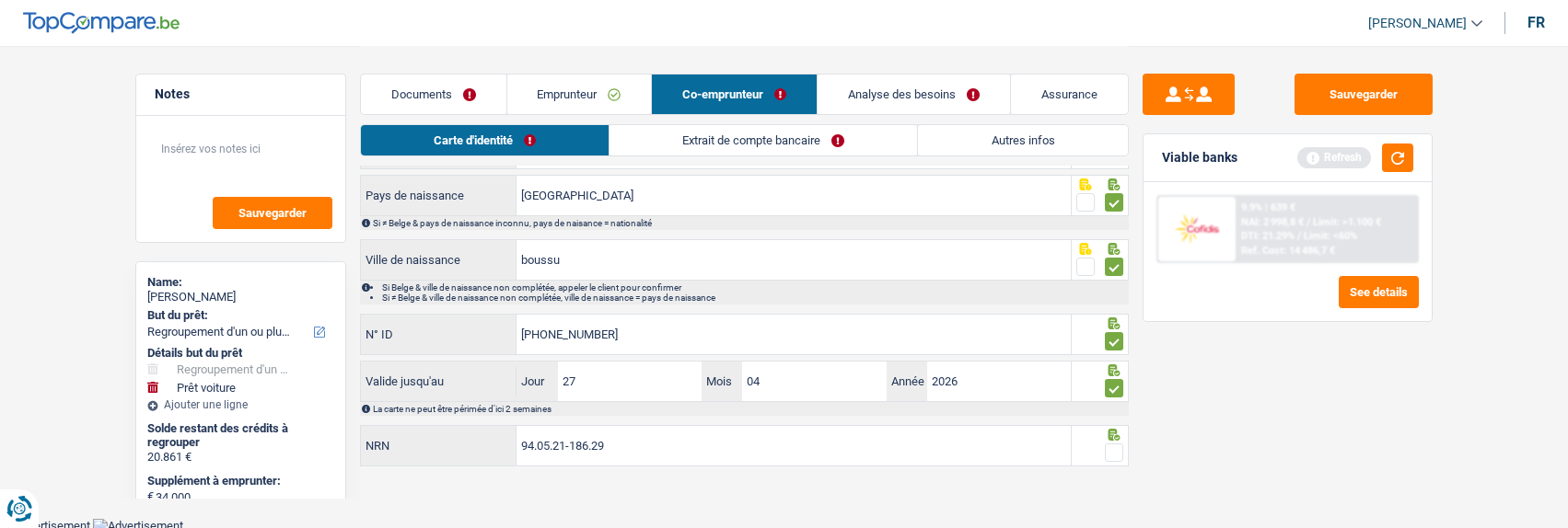
click at [1111, 444] on span at bounding box center [1114, 453] width 19 height 19
click at [0, 0] on input "radio" at bounding box center [0, 0] width 0 height 0
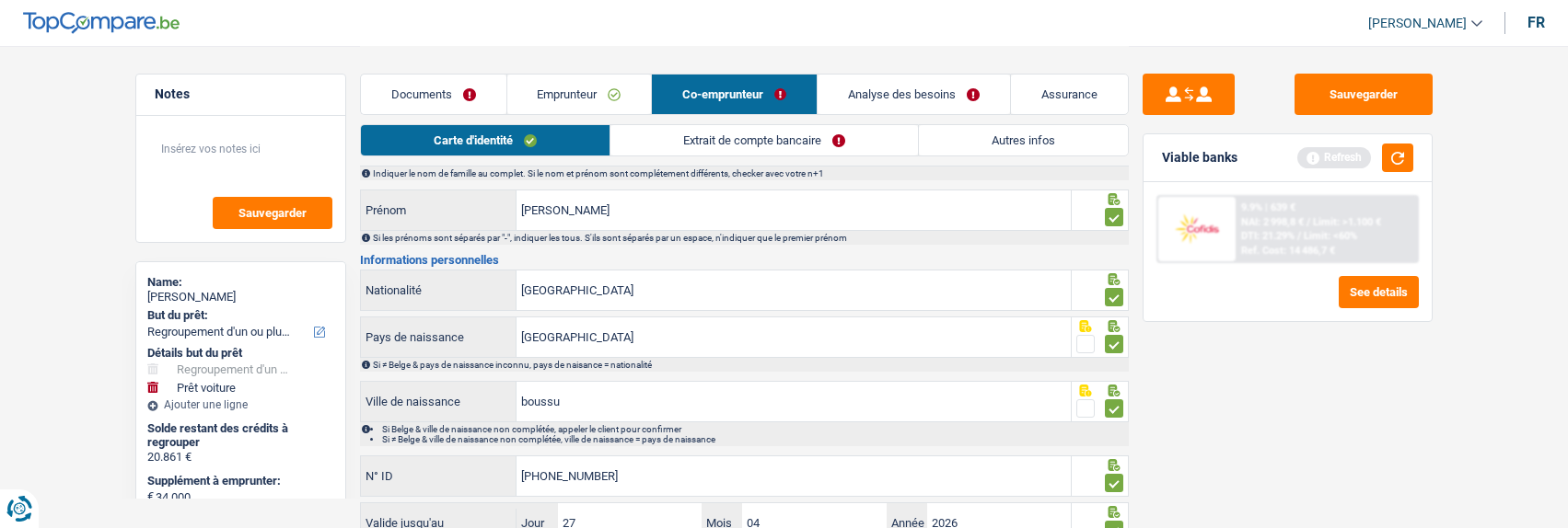
scroll to position [0, 0]
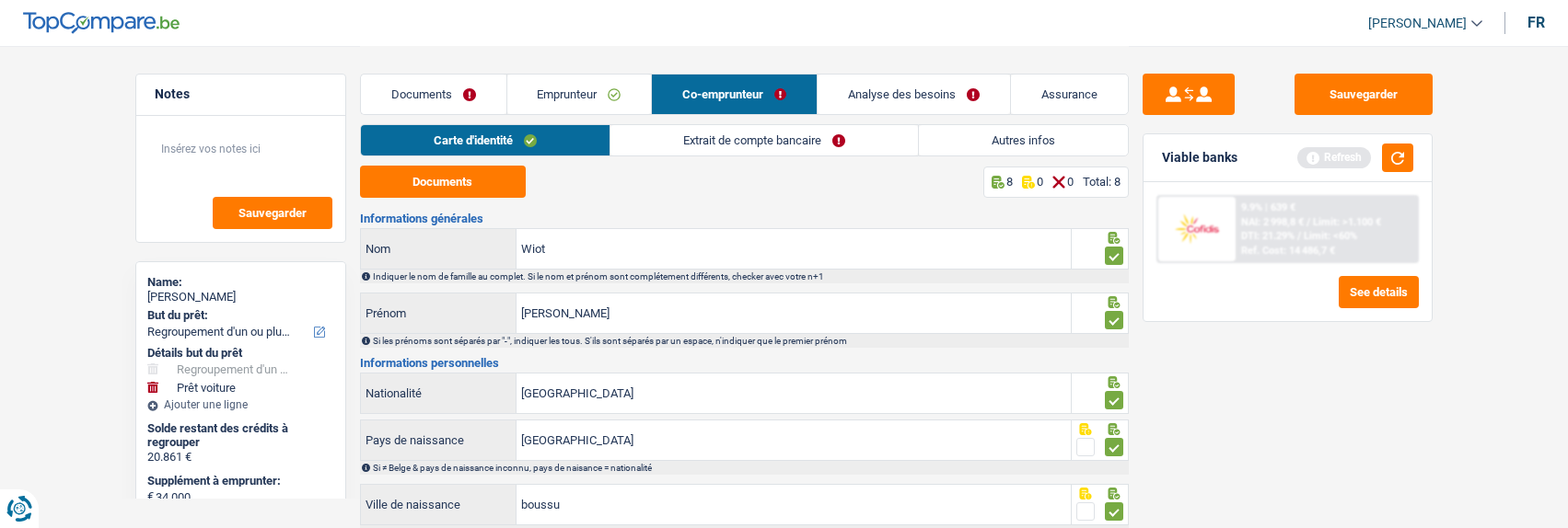
click at [772, 146] on link "Extrait de compte bancaire" at bounding box center [764, 140] width 307 height 31
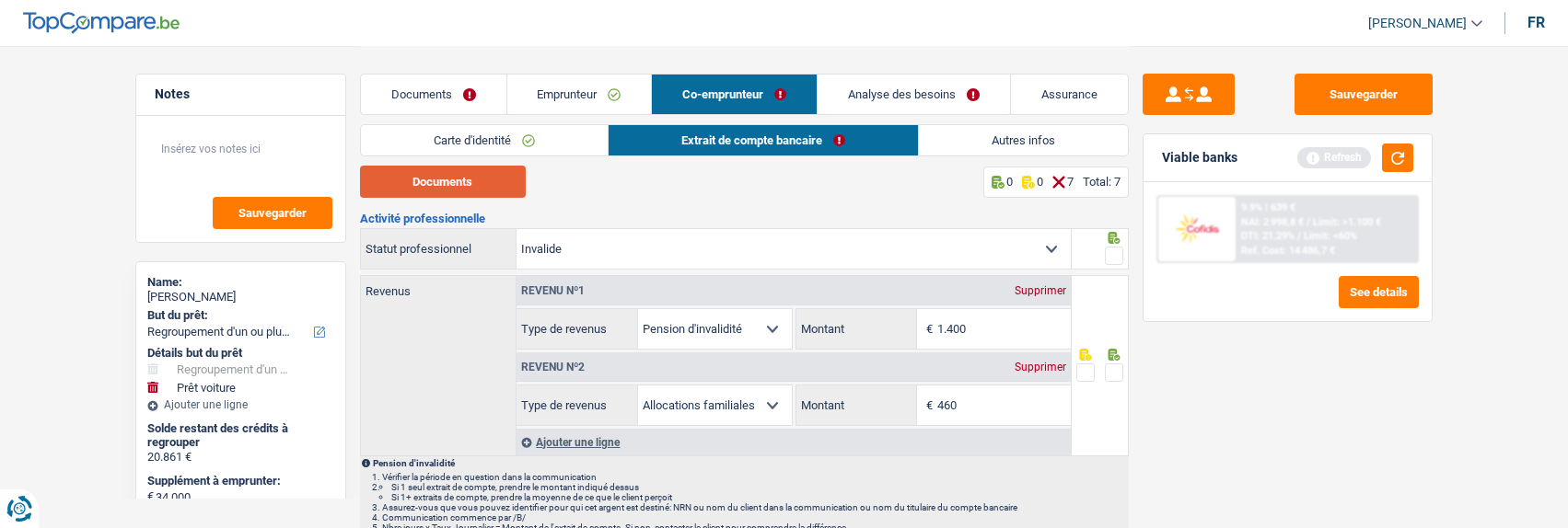
click at [499, 181] on button "Documents" at bounding box center [443, 182] width 166 height 32
click at [993, 402] on input "460" at bounding box center [1004, 406] width 134 height 40
type input "497"
drag, startPoint x: 991, startPoint y: 314, endPoint x: 991, endPoint y: 328, distance: 14.0
click at [991, 328] on input "1.400" at bounding box center [1004, 328] width 134 height 40
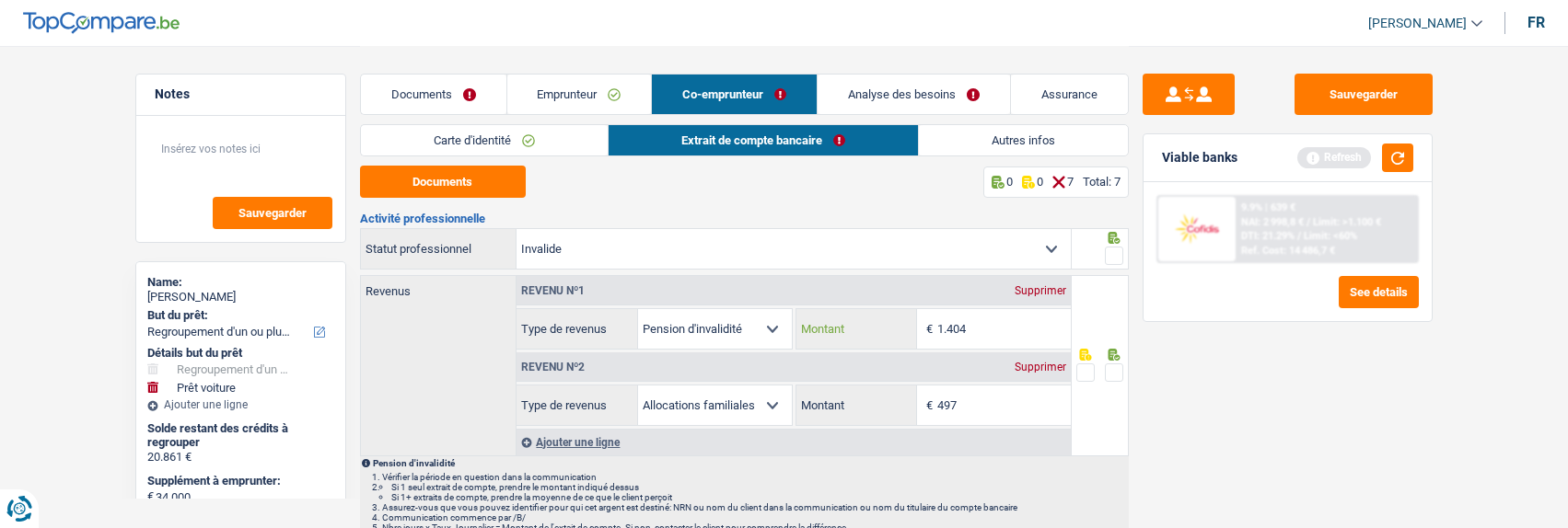
type input "1.404"
drag, startPoint x: 1113, startPoint y: 367, endPoint x: 1103, endPoint y: 290, distance: 77.6
click at [1113, 367] on span at bounding box center [1114, 373] width 19 height 19
click at [0, 0] on input "radio" at bounding box center [0, 0] width 0 height 0
click at [1112, 251] on span at bounding box center [1114, 256] width 19 height 19
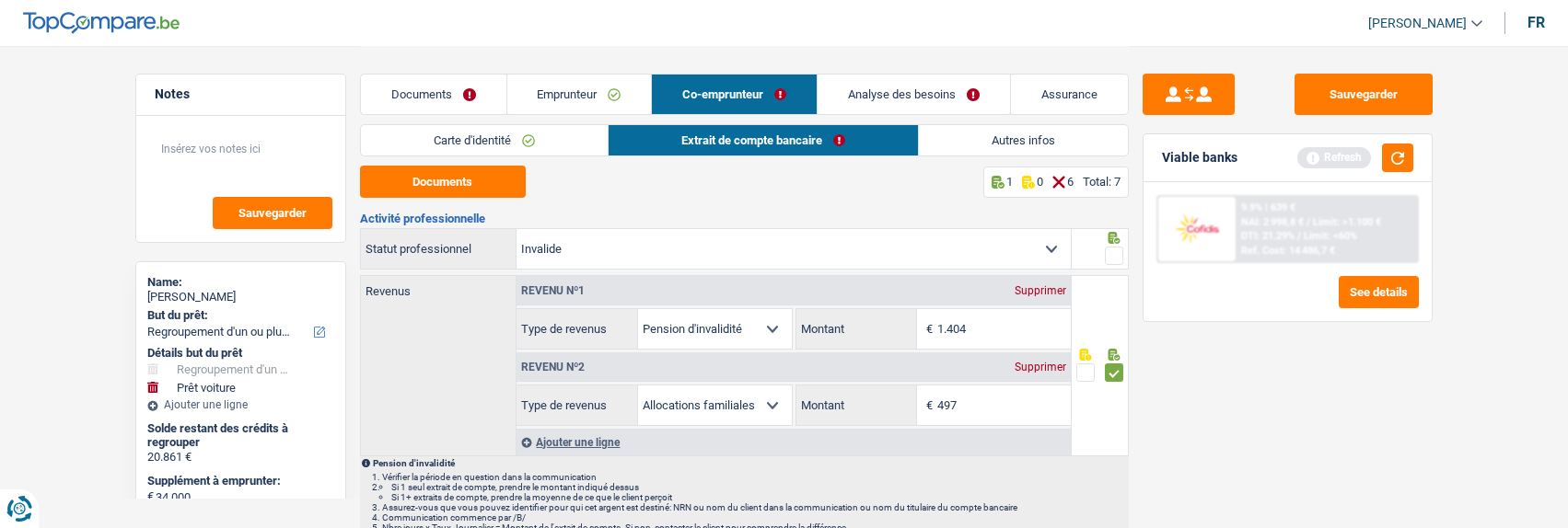
click at [0, 0] on input "radio" at bounding box center [0, 0] width 0 height 0
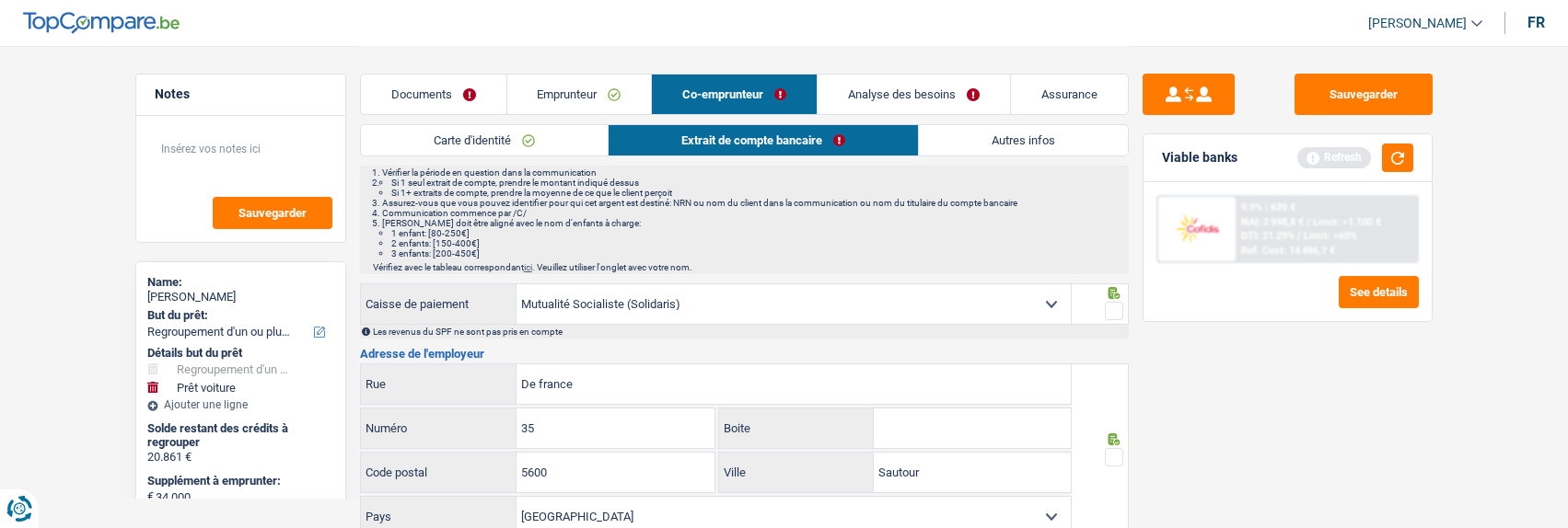
scroll to position [368, 0]
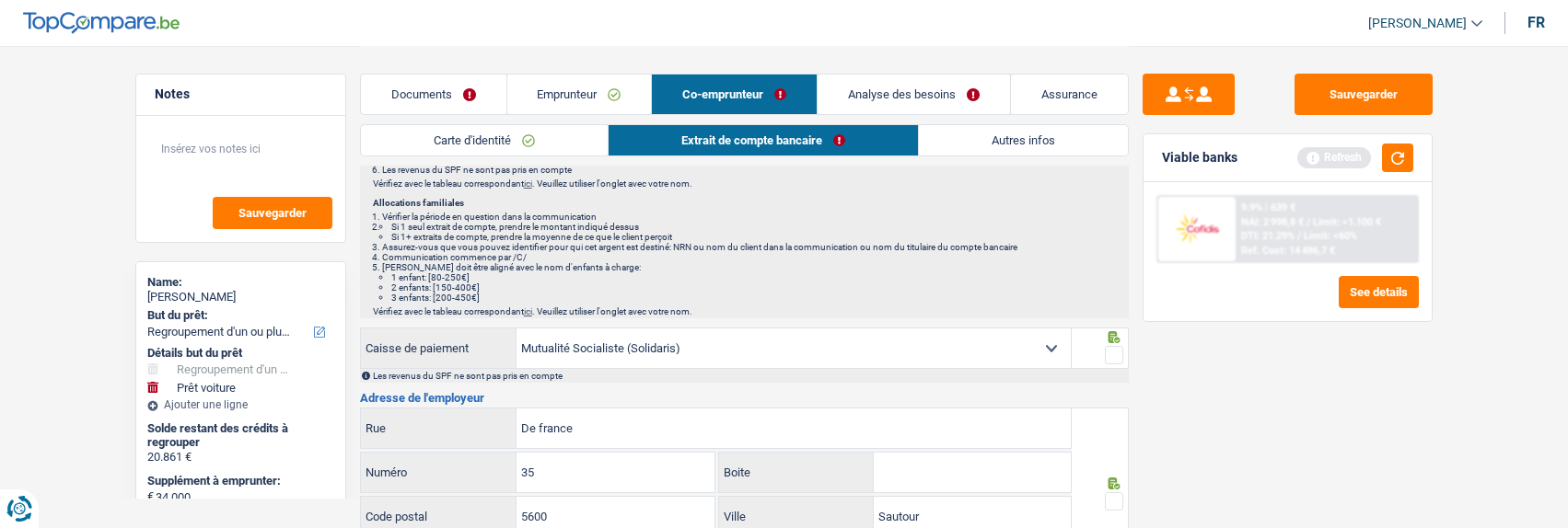
click at [1114, 346] on span at bounding box center [1114, 355] width 19 height 19
click at [0, 0] on input "radio" at bounding box center [0, 0] width 0 height 0
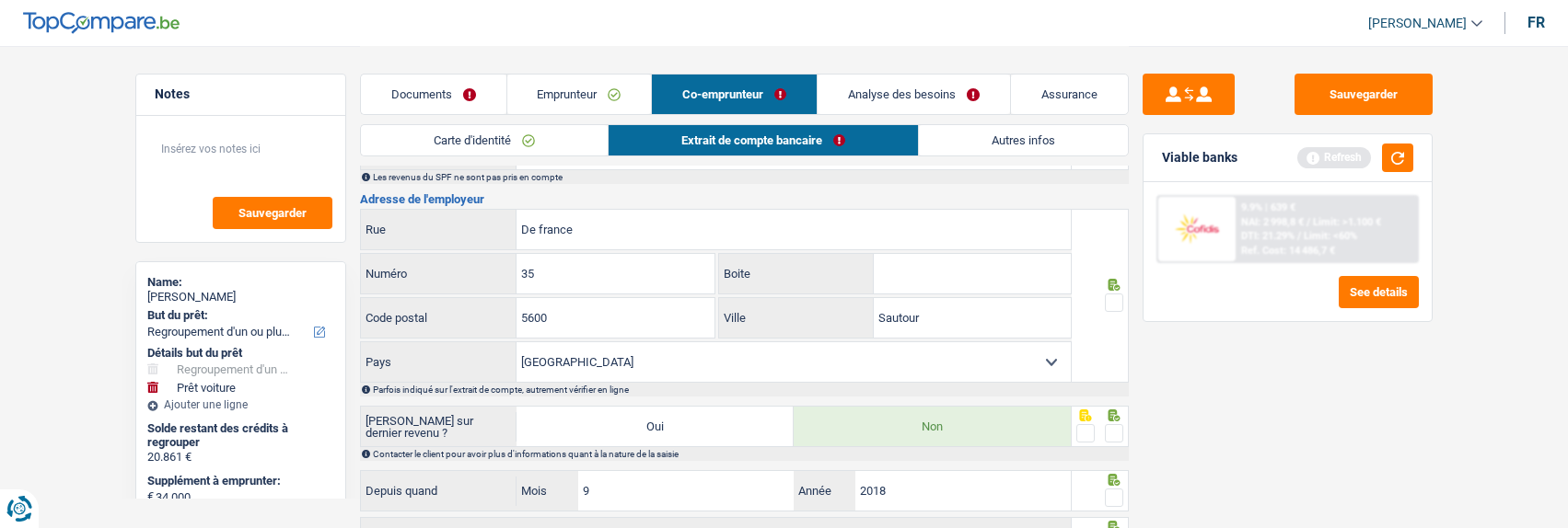
scroll to position [460, 0]
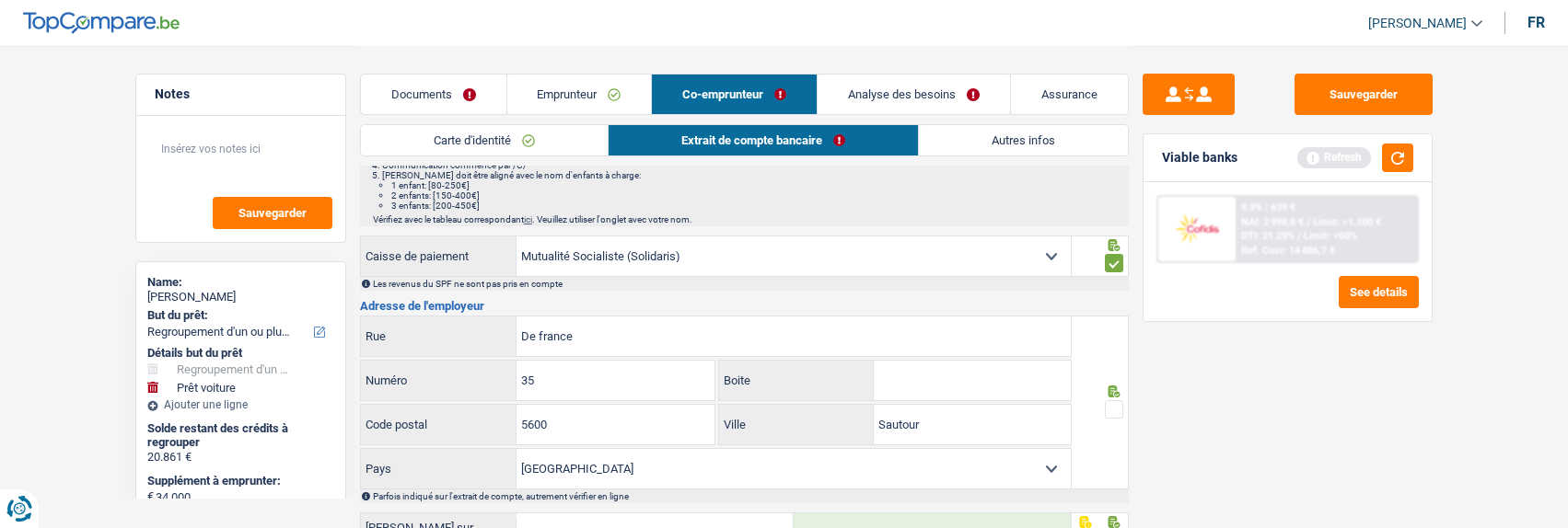
click at [1116, 404] on span at bounding box center [1114, 409] width 19 height 19
click at [0, 0] on input "radio" at bounding box center [0, 0] width 0 height 0
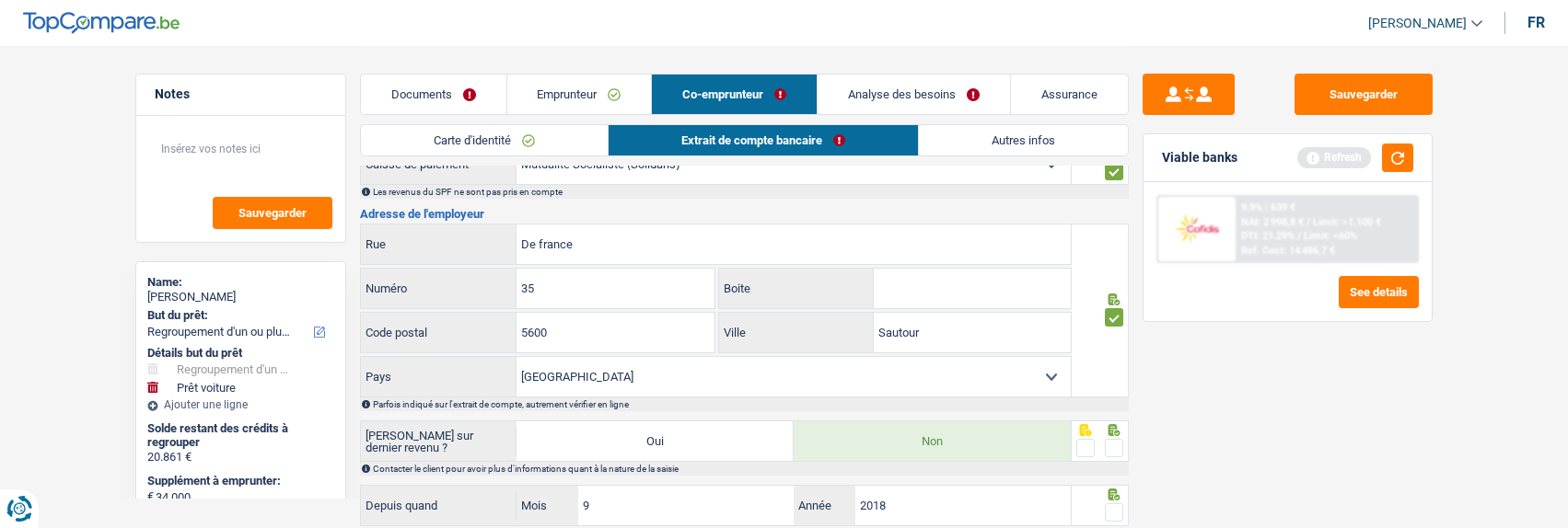
scroll to position [644, 0]
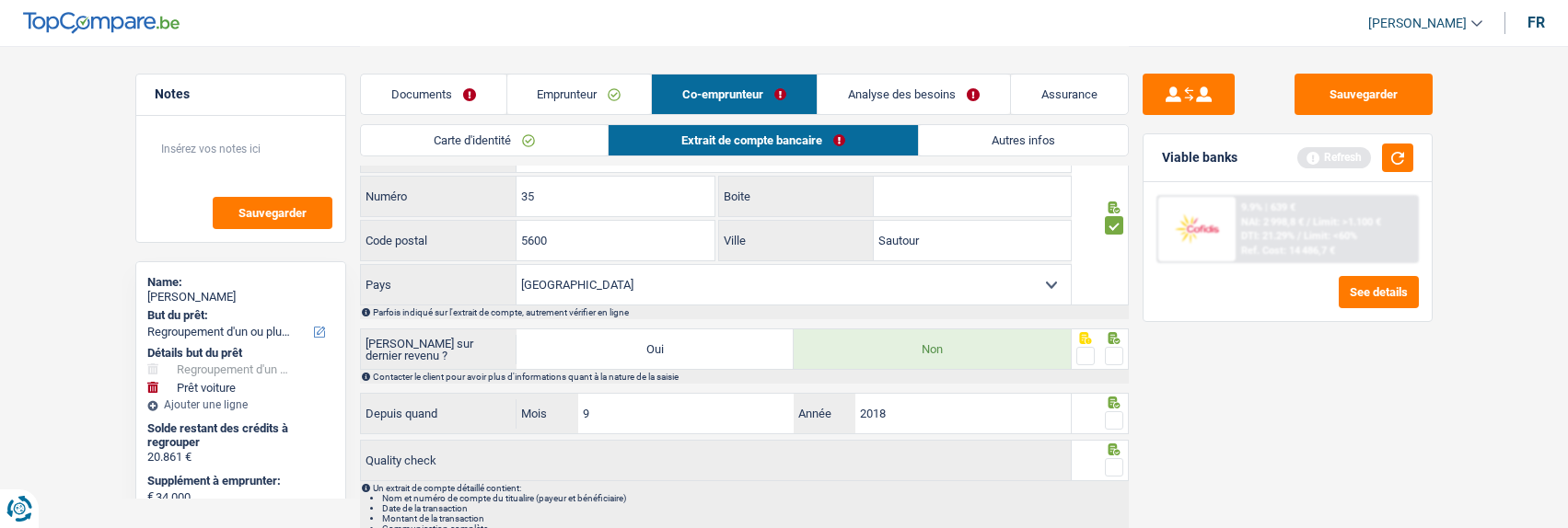
click at [1112, 353] on span at bounding box center [1114, 356] width 19 height 19
click at [0, 0] on input "radio" at bounding box center [0, 0] width 0 height 0
click at [1115, 421] on span at bounding box center [1114, 420] width 19 height 19
click at [0, 0] on input "radio" at bounding box center [0, 0] width 0 height 0
click at [1121, 475] on div at bounding box center [1114, 468] width 19 height 23
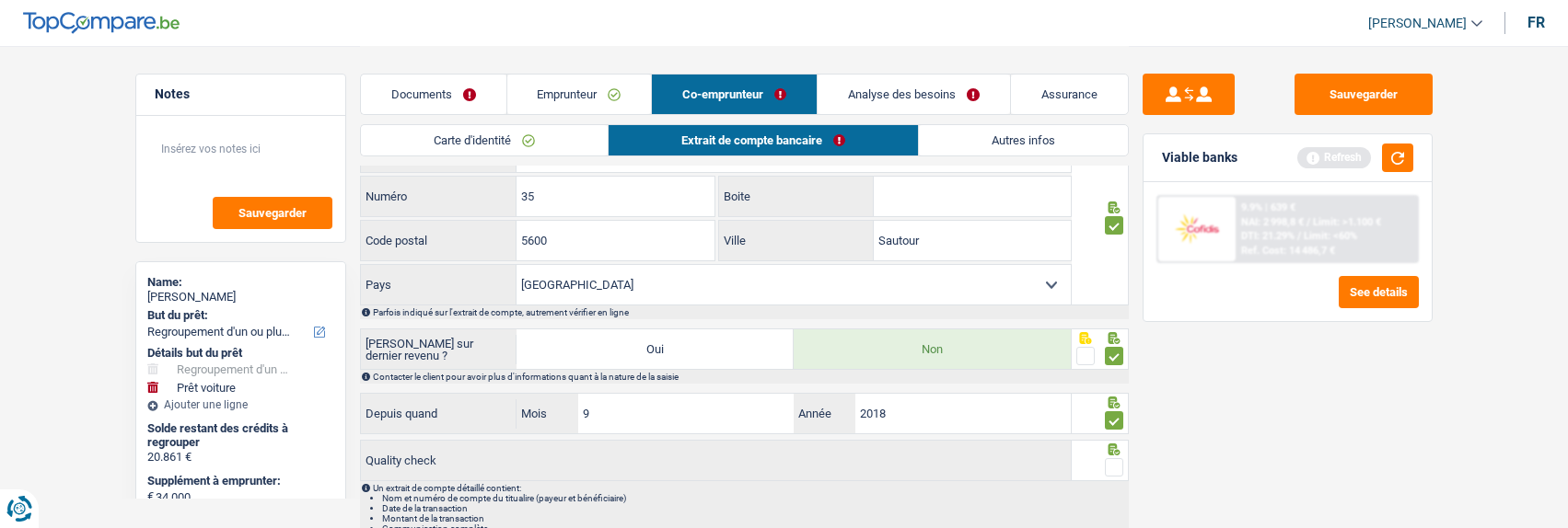
click at [1116, 463] on span at bounding box center [1114, 468] width 19 height 19
click at [0, 0] on input "radio" at bounding box center [0, 0] width 0 height 0
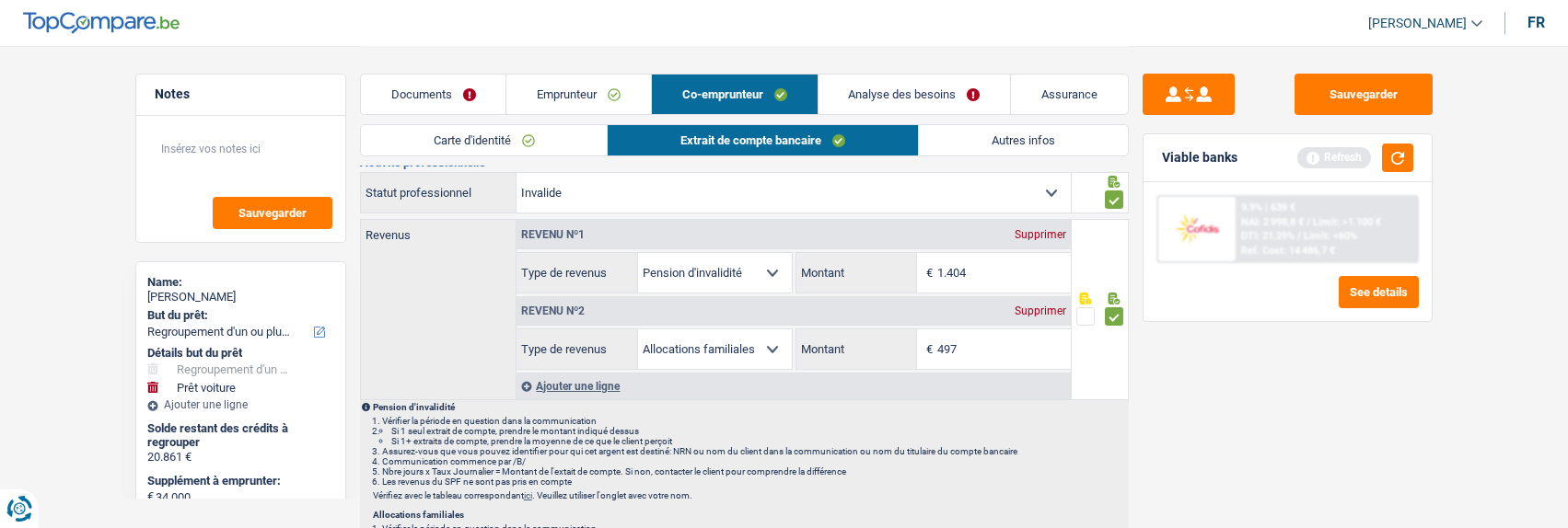
scroll to position [0, 0]
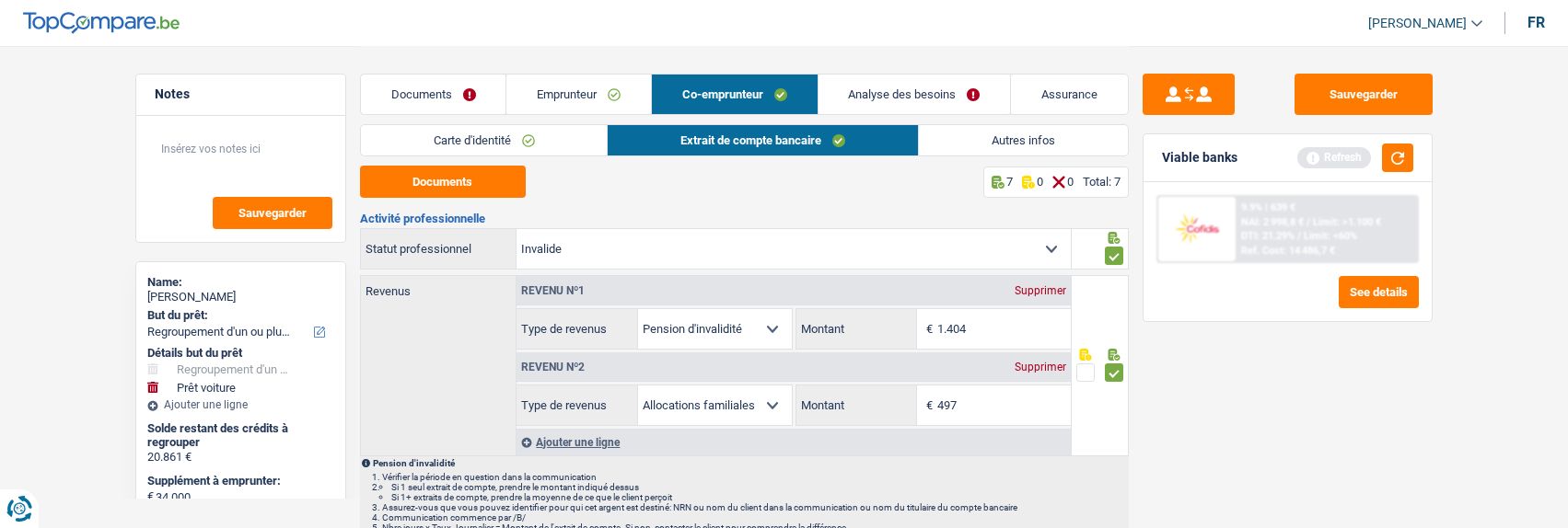
click at [1010, 139] on link "Autres infos" at bounding box center [1023, 140] width 209 height 31
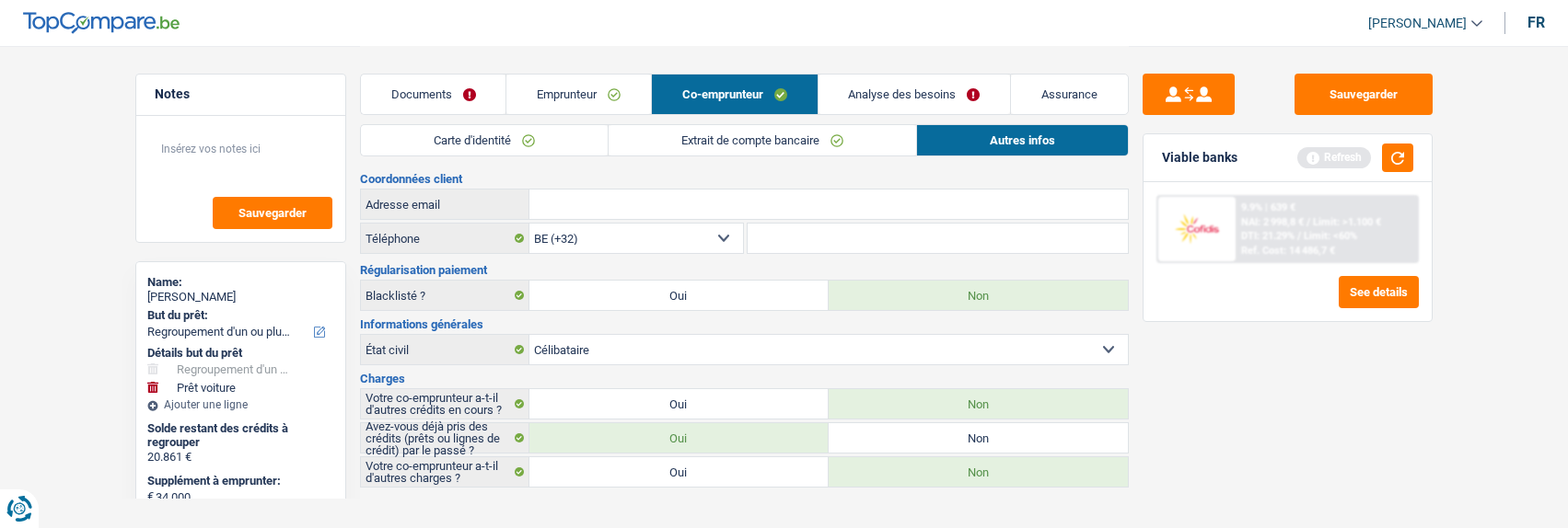
click at [589, 94] on link "Emprunteur" at bounding box center [578, 94] width 145 height 40
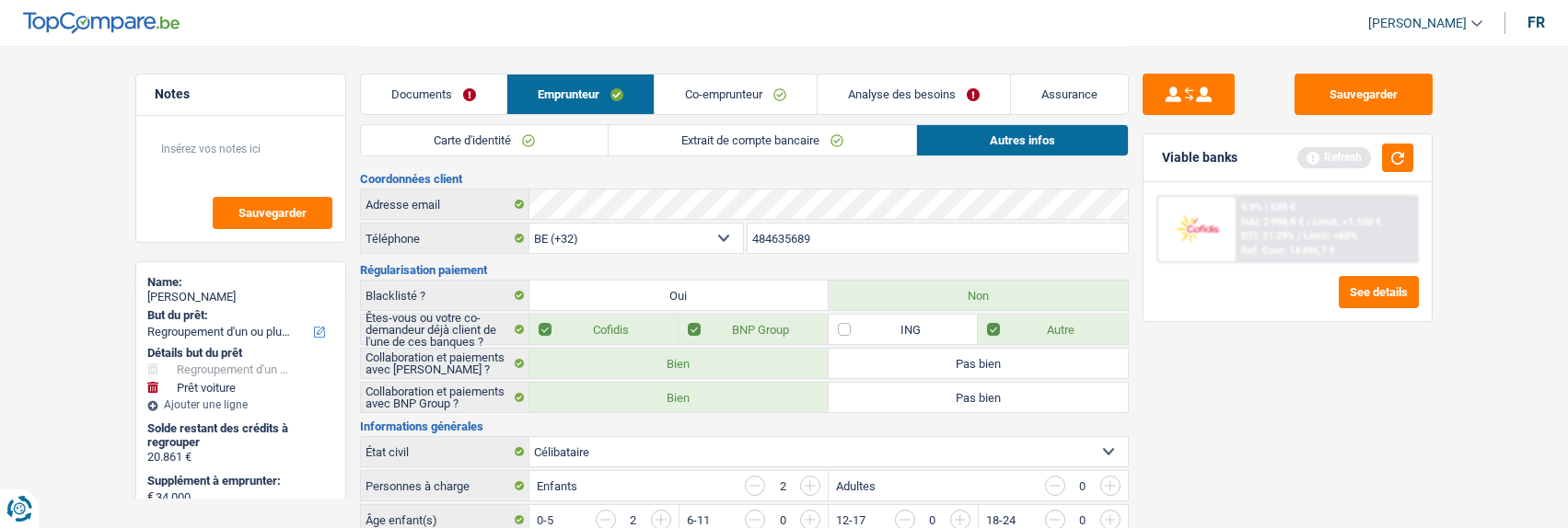
drag, startPoint x: 778, startPoint y: 91, endPoint x: 759, endPoint y: 106, distance: 24.2
click at [775, 92] on link "Co-emprunteur" at bounding box center [735, 94] width 162 height 40
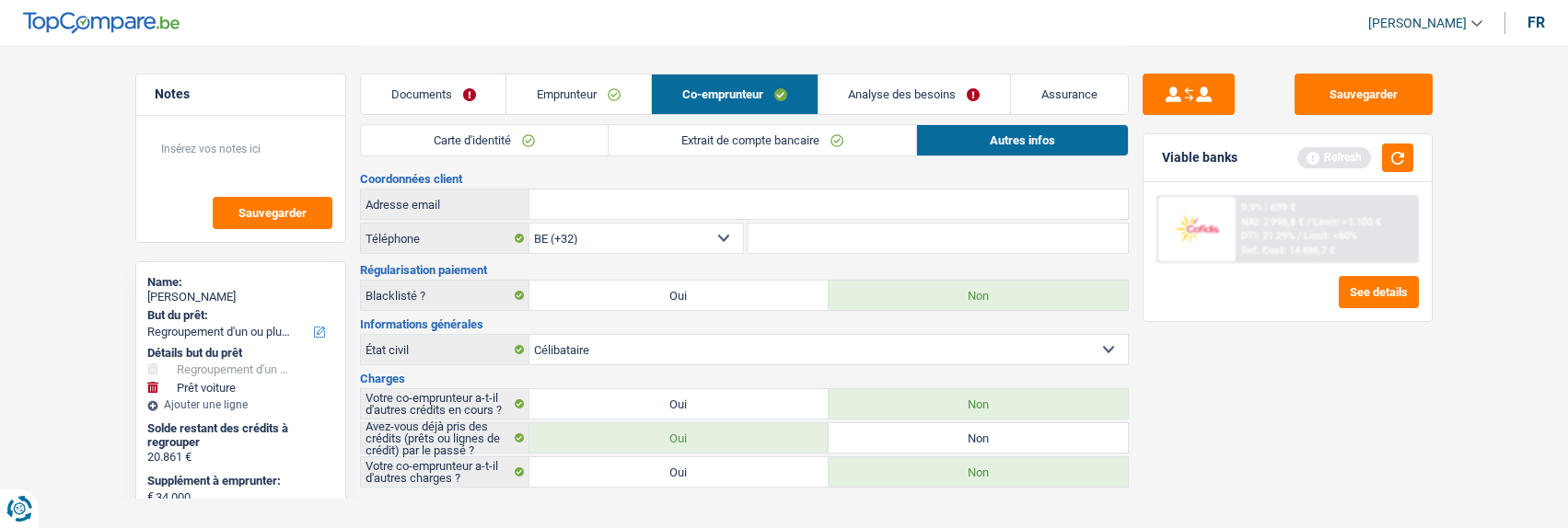
click at [665, 196] on input "Adresse email" at bounding box center [828, 204] width 599 height 30
paste input "wendy-wiot@hotmail.com"
type input "wendy-wiot@hotmail.com"
click at [604, 83] on link "Emprunteur" at bounding box center [578, 94] width 145 height 40
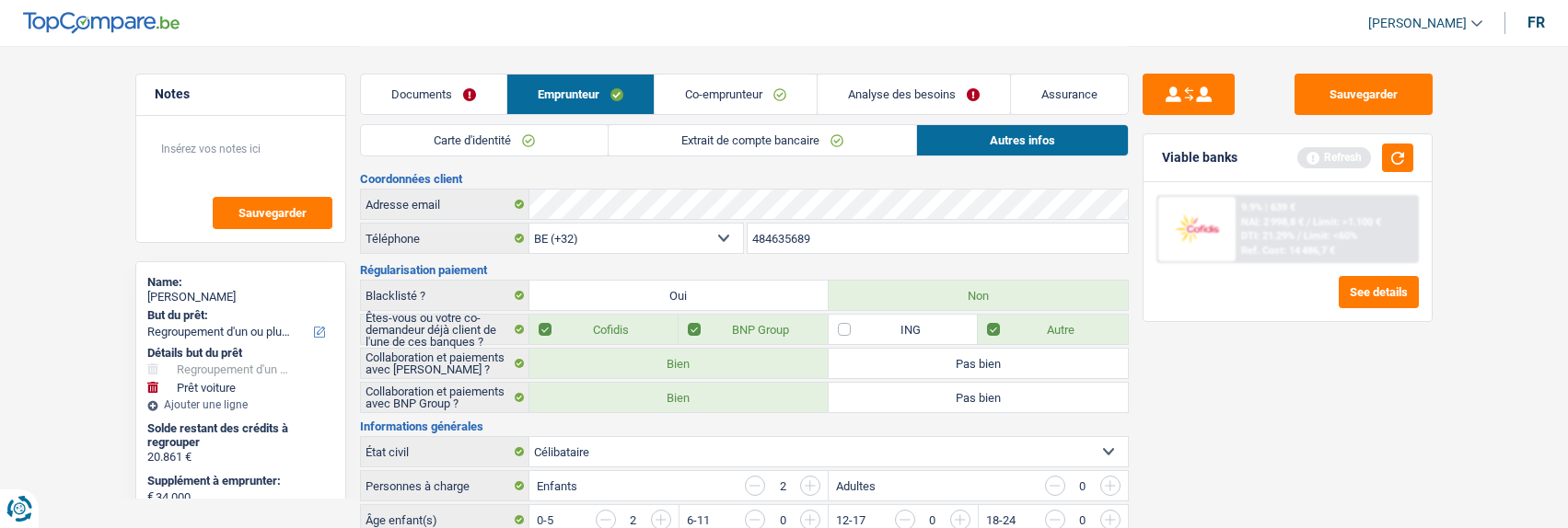
click at [931, 88] on link "Analyse des besoins" at bounding box center [914, 94] width 192 height 40
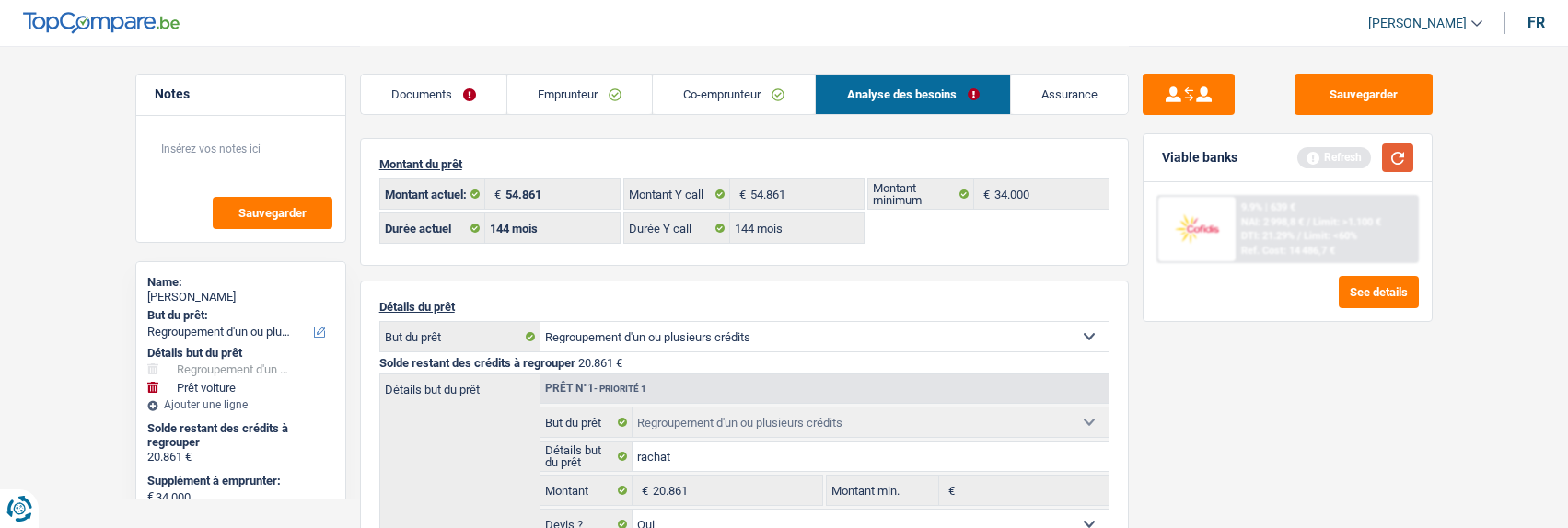
click at [1395, 157] on button "button" at bounding box center [1398, 158] width 32 height 29
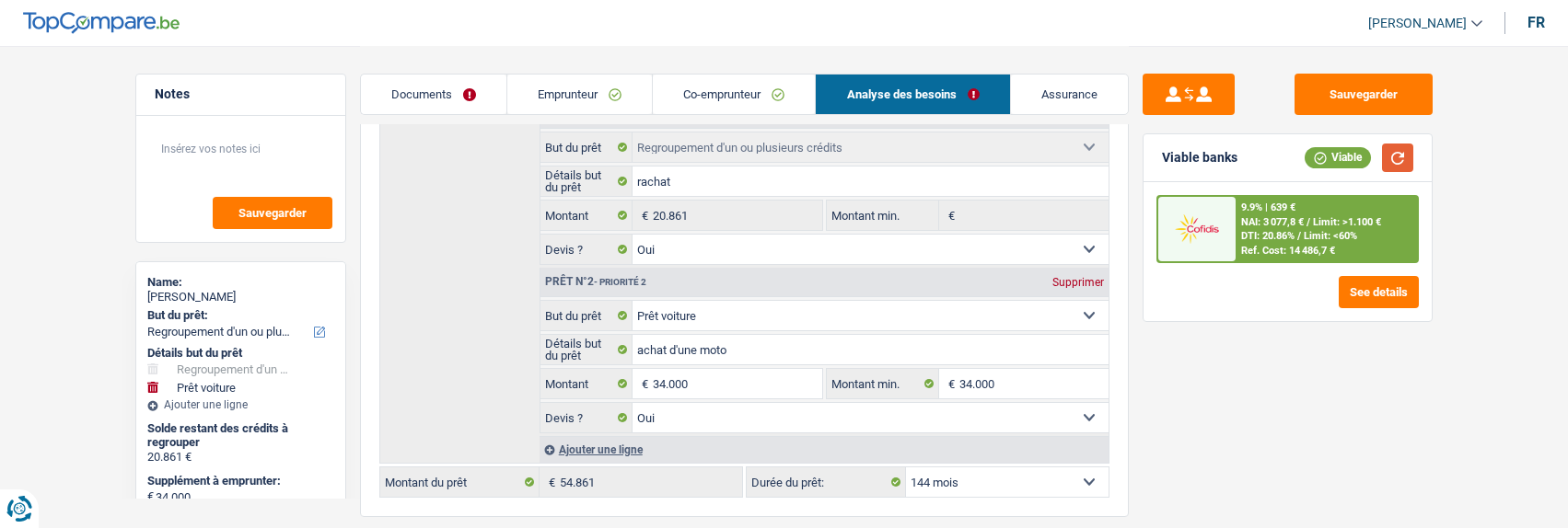
scroll to position [277, 0]
click at [987, 468] on select "12 mois 18 mois 24 mois 30 mois 36 mois 42 mois 48 mois 60 mois 72 mois 84 mois…" at bounding box center [1007, 482] width 202 height 30
select select "120"
click at [906, 467] on select "12 mois 18 mois 24 mois 30 mois 36 mois 42 mois 48 mois 60 mois 72 mois 84 mois…" at bounding box center [1007, 482] width 202 height 30
select select "120"
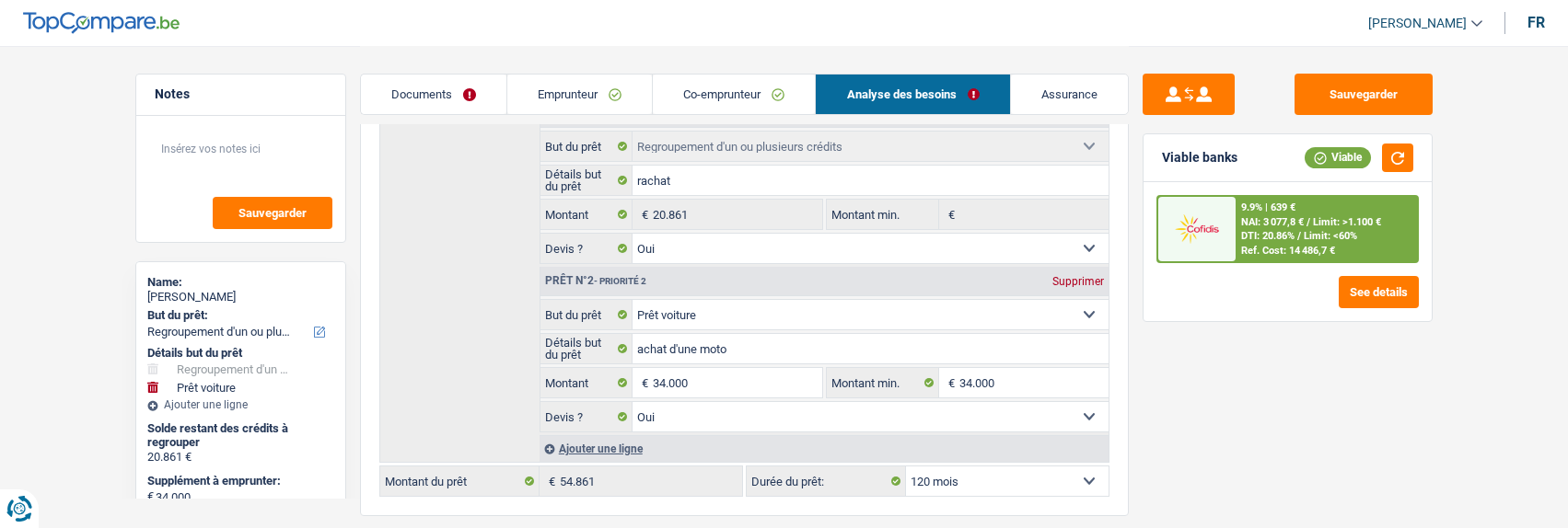
select select "120"
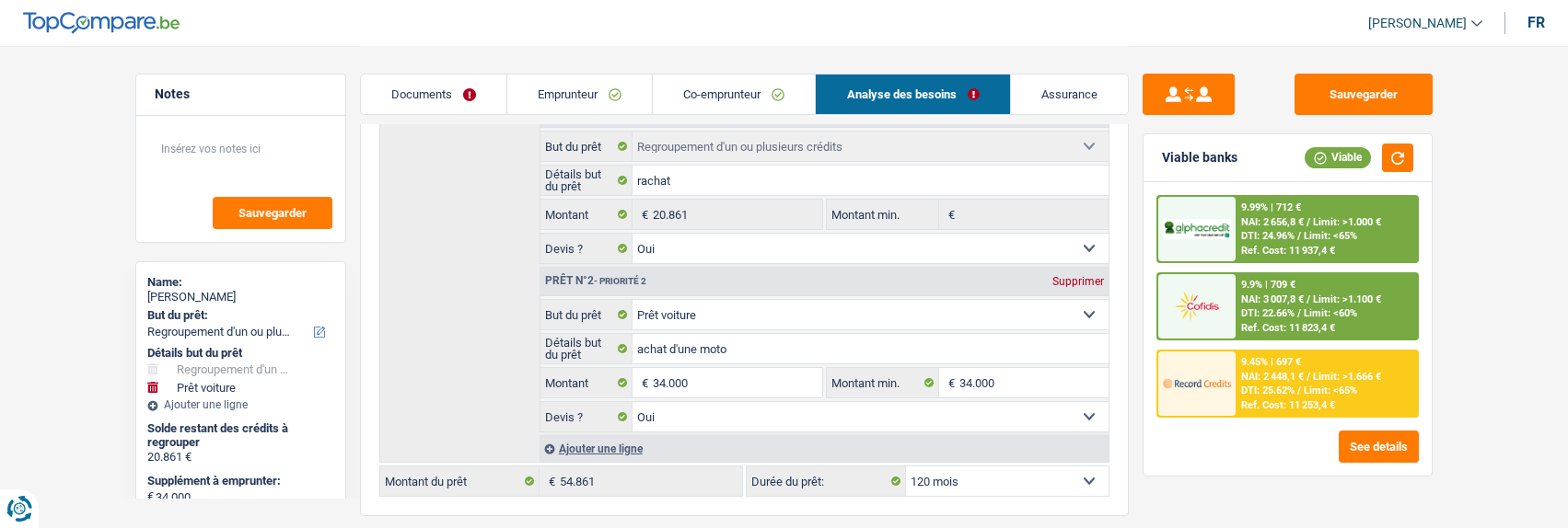
click at [1272, 386] on span "DTI: 25.62%" at bounding box center [1268, 391] width 54 height 12
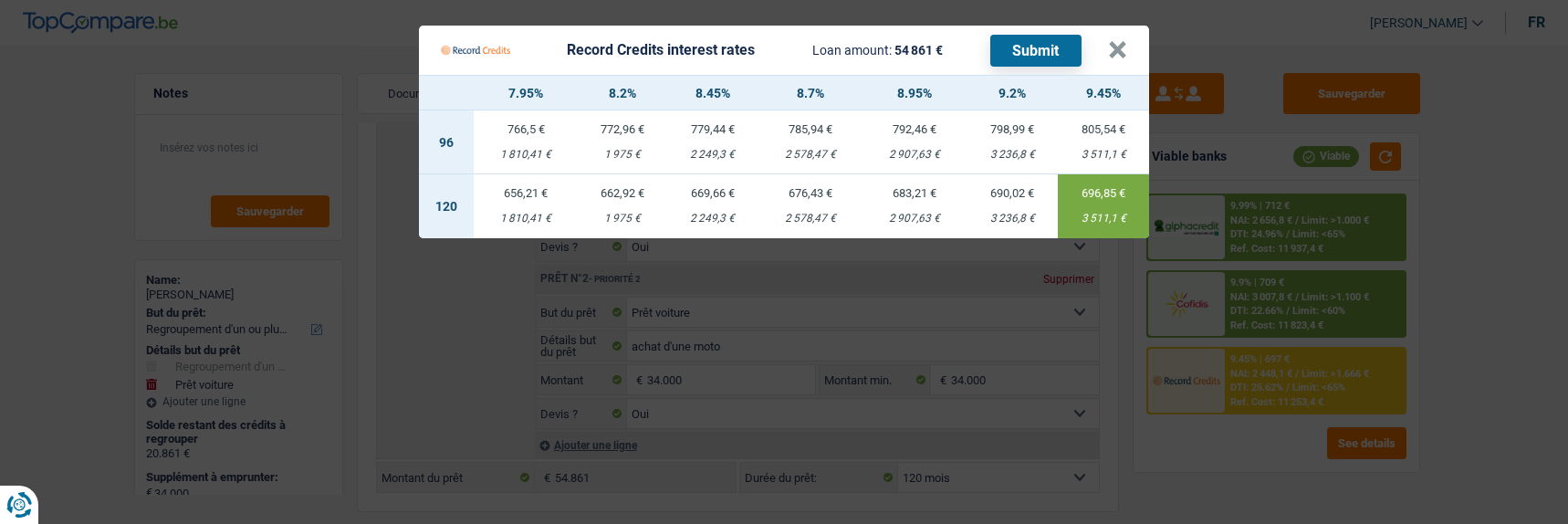
click at [728, 193] on td "669,66 € 2 249,3 €" at bounding box center [712, 205] width 91 height 64
type input "8,45"
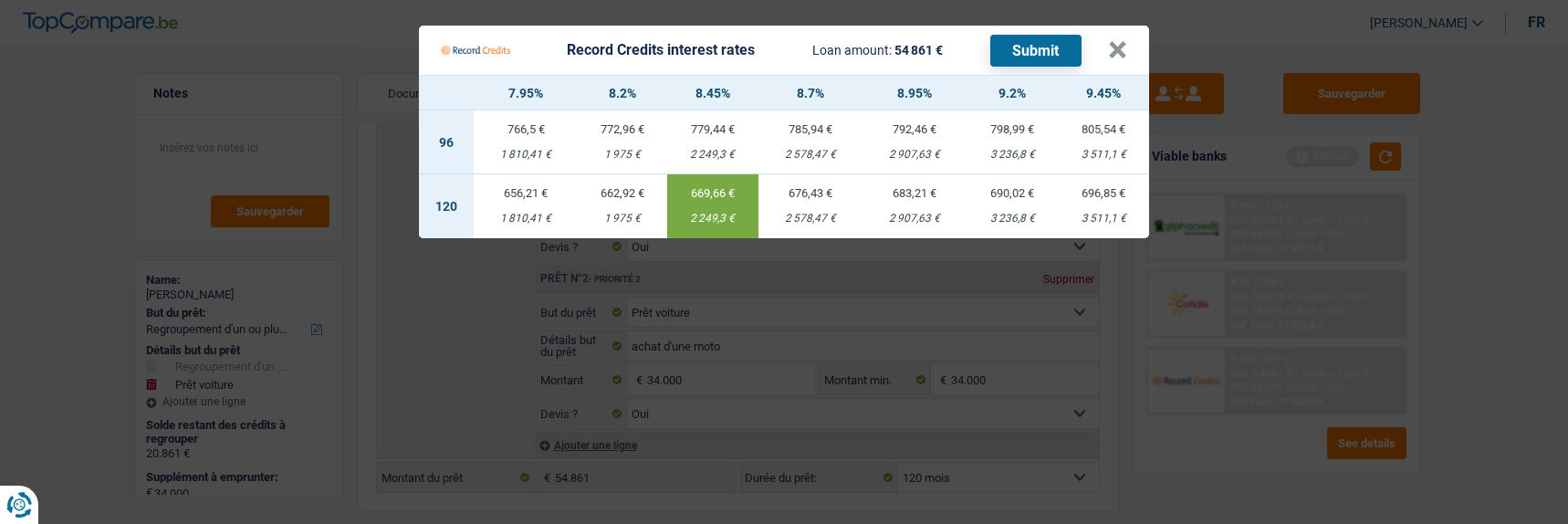
click at [1066, 41] on button "Submit" at bounding box center [1035, 51] width 91 height 32
click at [1127, 43] on button "×" at bounding box center [1117, 51] width 19 height 18
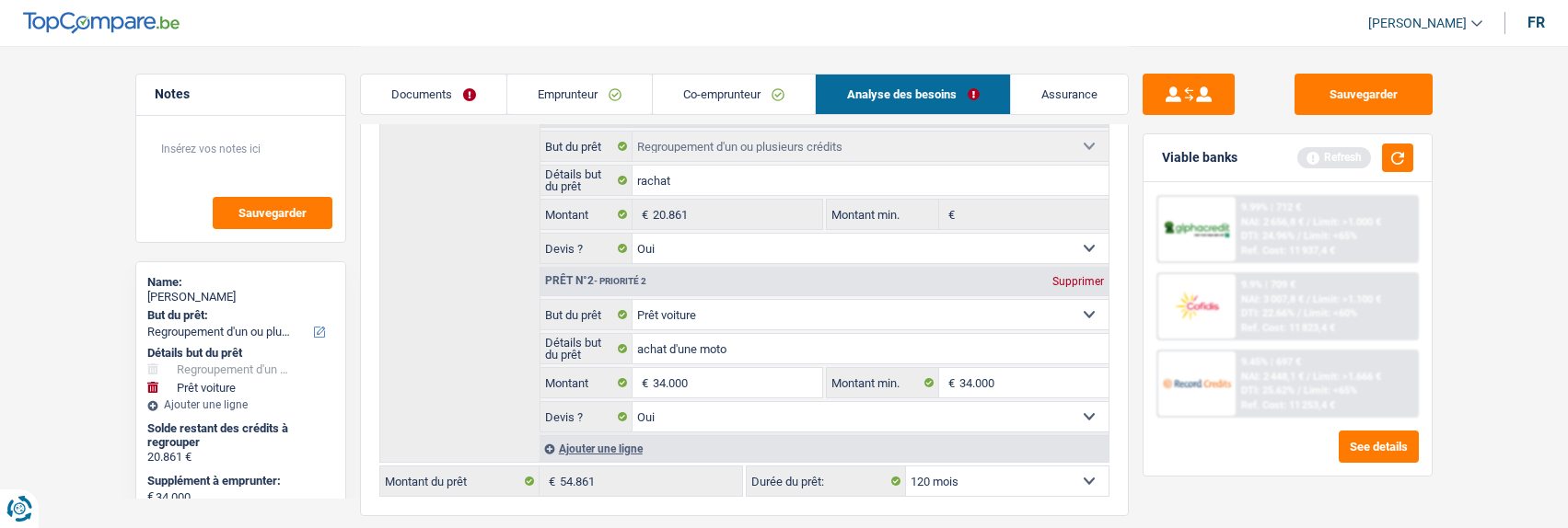
click at [464, 103] on link "Documents" at bounding box center [434, 94] width 146 height 40
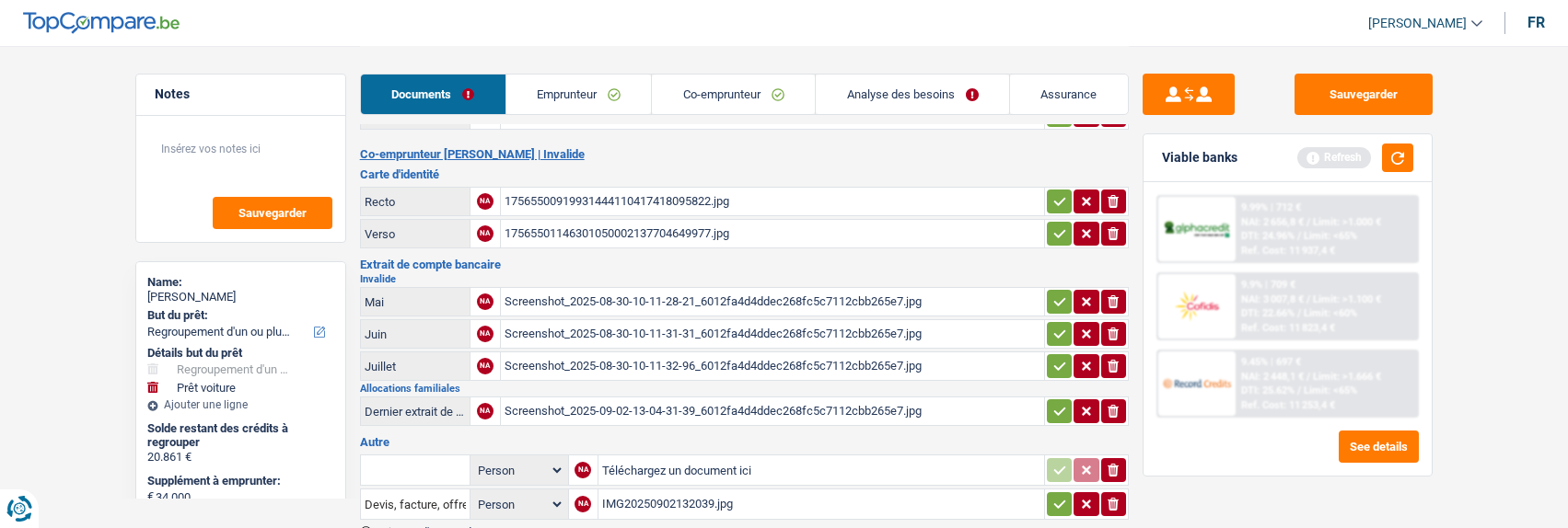
scroll to position [450, 0]
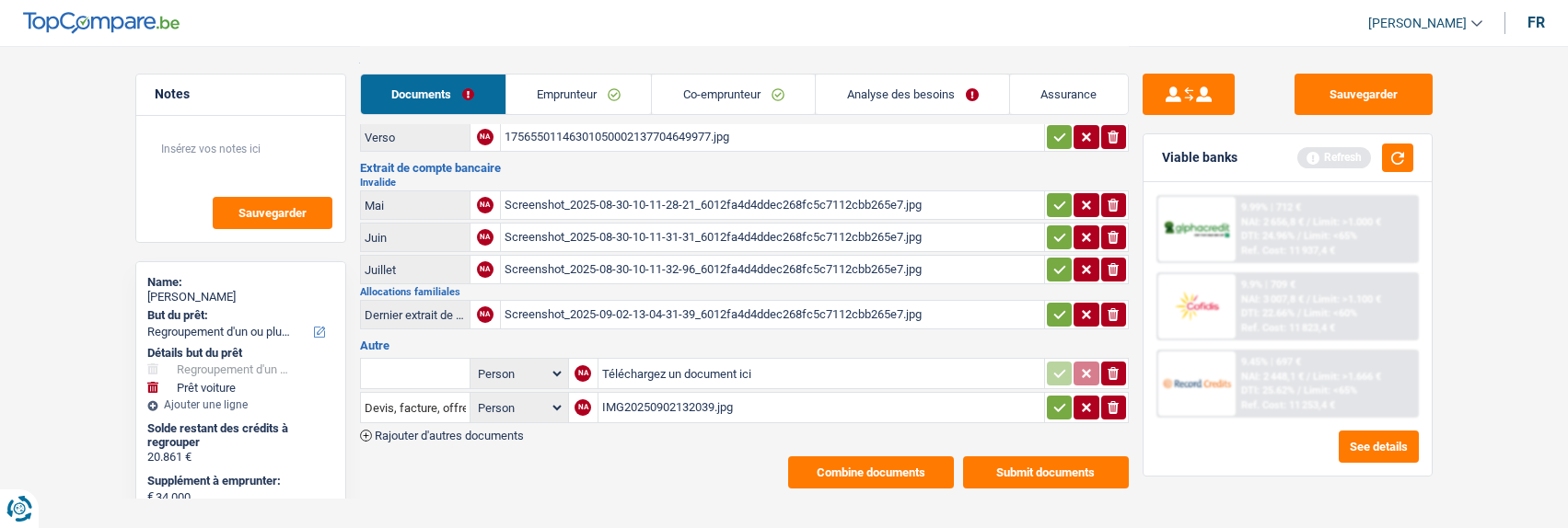
click at [691, 394] on div "IMG20250902132039.jpg" at bounding box center [822, 407] width 438 height 28
click at [1056, 398] on icon "button" at bounding box center [1060, 407] width 15 height 19
click at [1066, 303] on button "button" at bounding box center [1059, 315] width 25 height 24
click at [1056, 261] on icon "button" at bounding box center [1060, 270] width 15 height 19
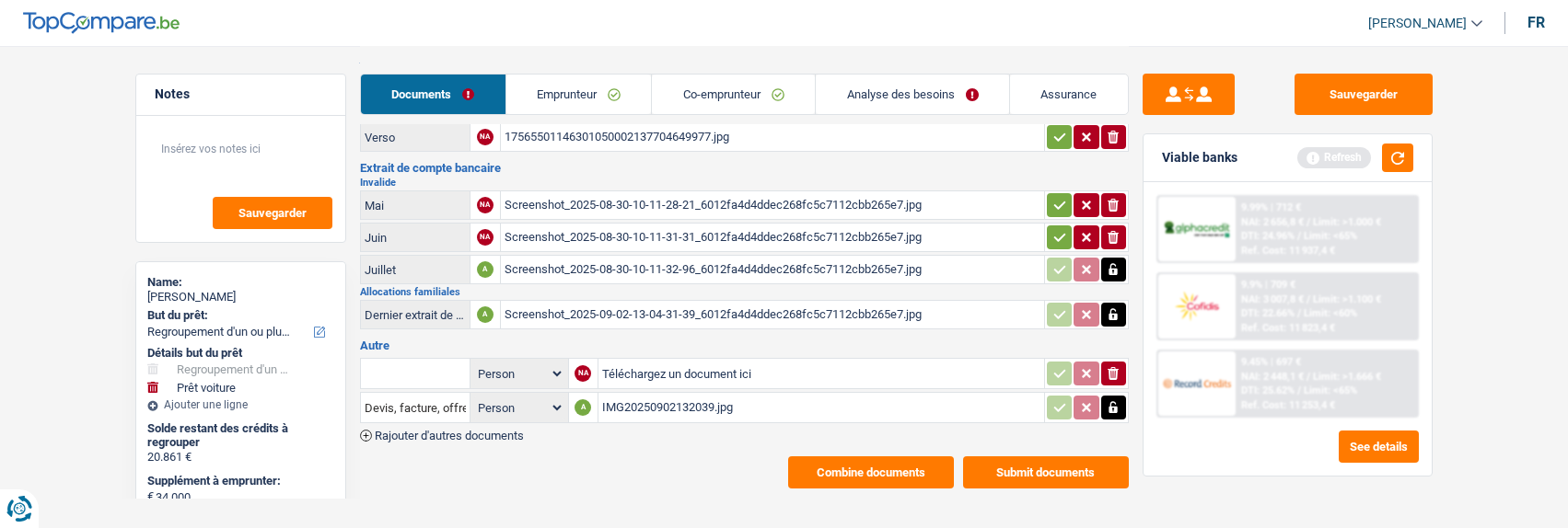
click at [1053, 228] on icon "button" at bounding box center [1060, 238] width 15 height 19
click at [1054, 196] on icon "button" at bounding box center [1060, 205] width 15 height 19
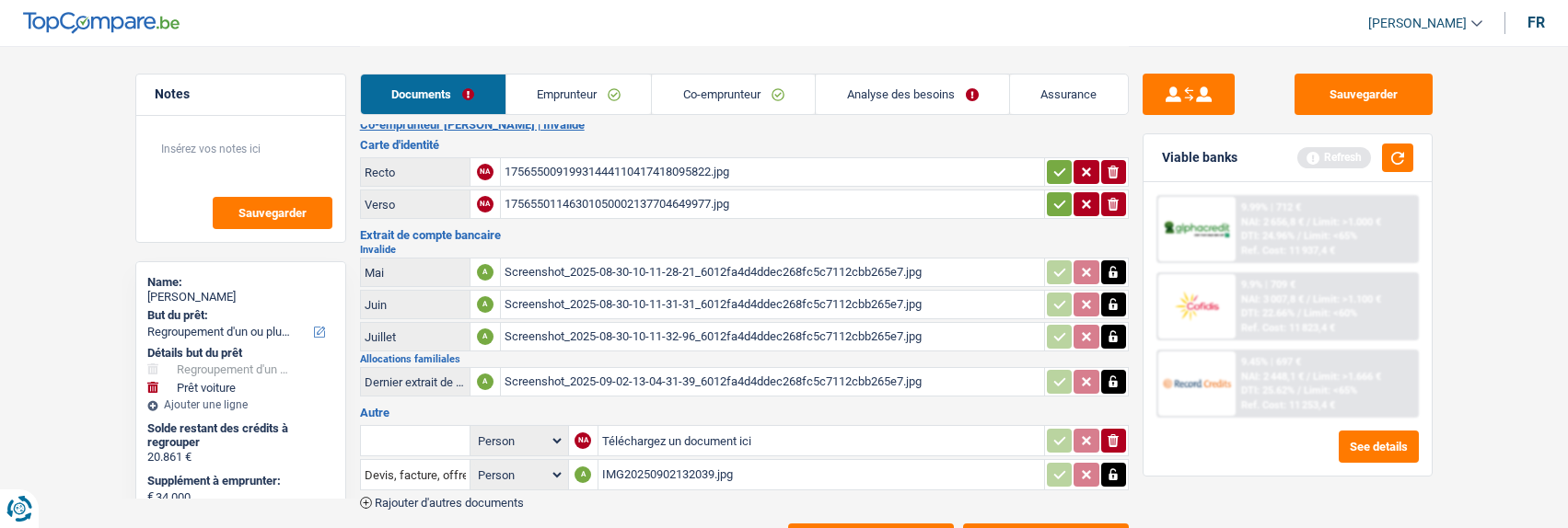
scroll to position [266, 0]
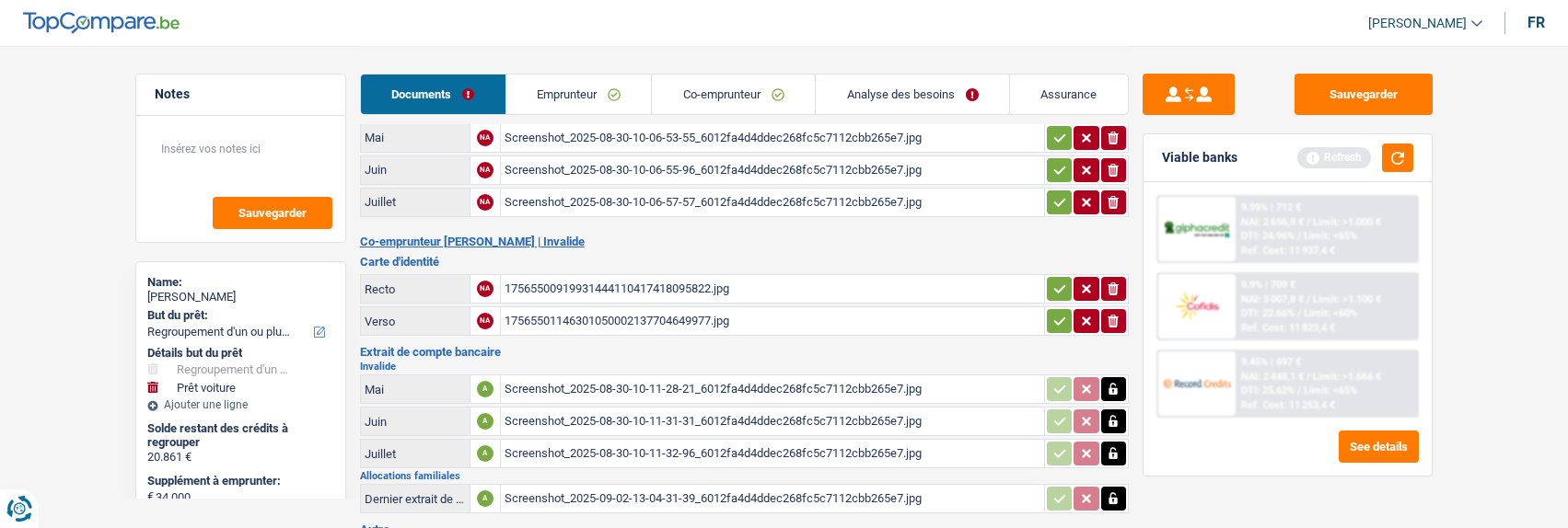
click at [1062, 313] on icon "button" at bounding box center [1060, 321] width 15 height 19
click at [1058, 280] on icon "button" at bounding box center [1060, 290] width 15 height 19
click at [1047, 192] on button "button" at bounding box center [1059, 202] width 25 height 24
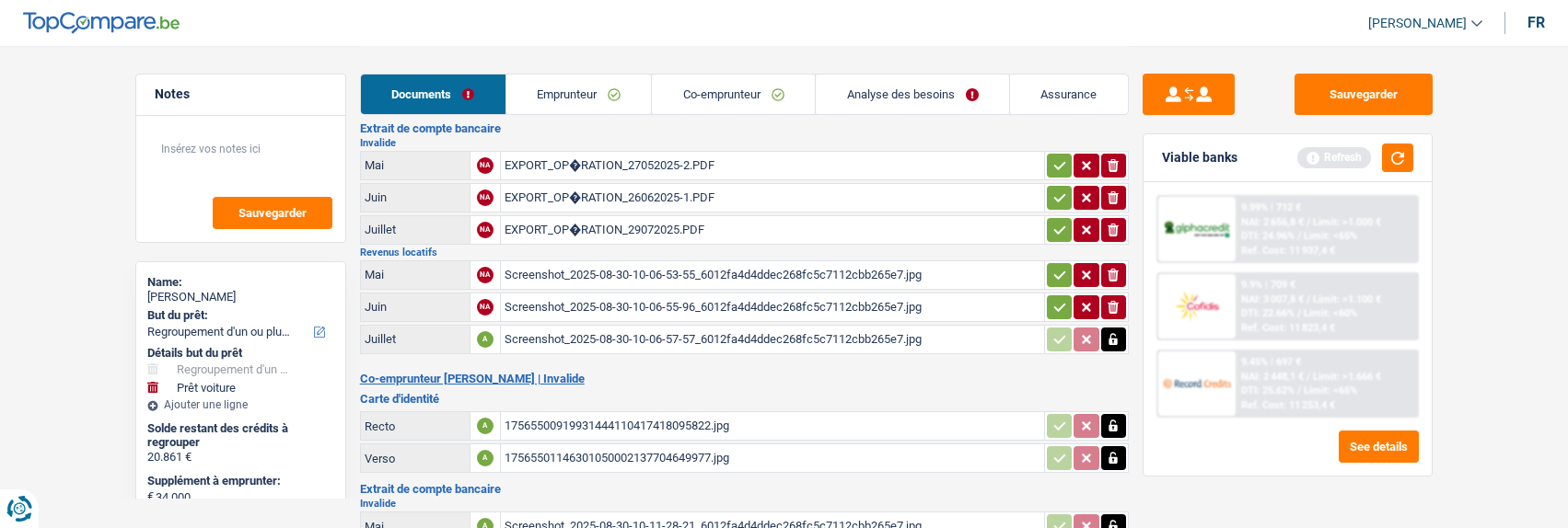
scroll to position [82, 0]
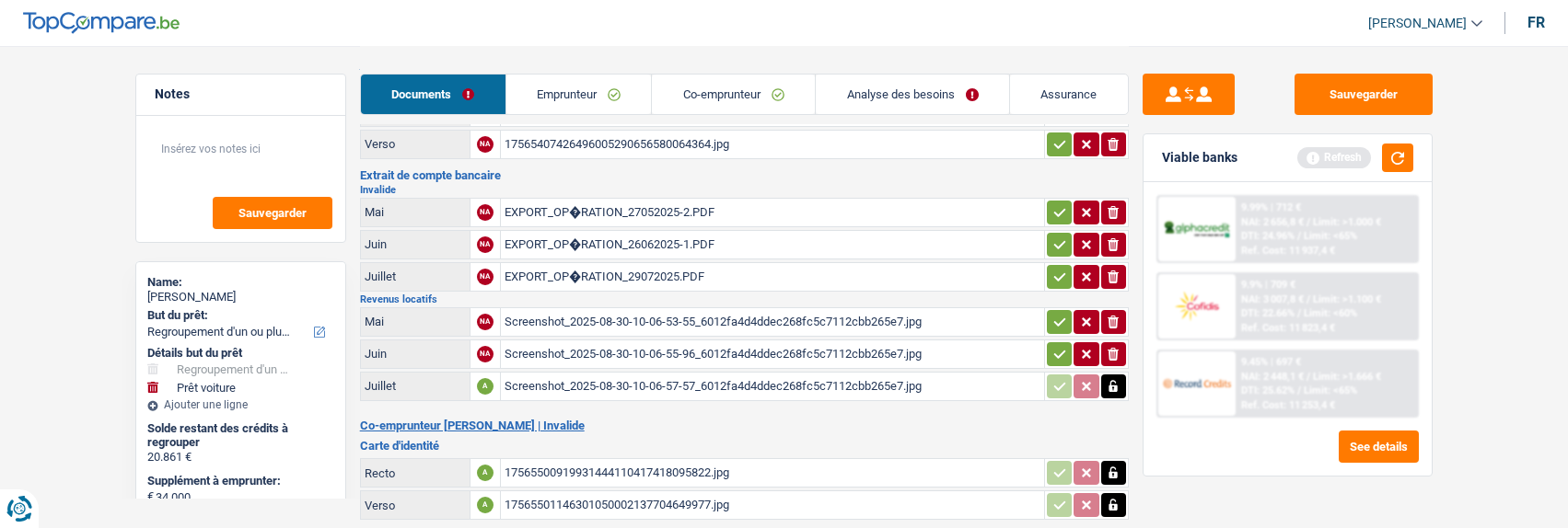
click at [1055, 351] on icon "button" at bounding box center [1060, 354] width 15 height 19
click at [1056, 315] on icon "button" at bounding box center [1060, 322] width 15 height 19
click at [1056, 268] on icon "button" at bounding box center [1060, 277] width 15 height 19
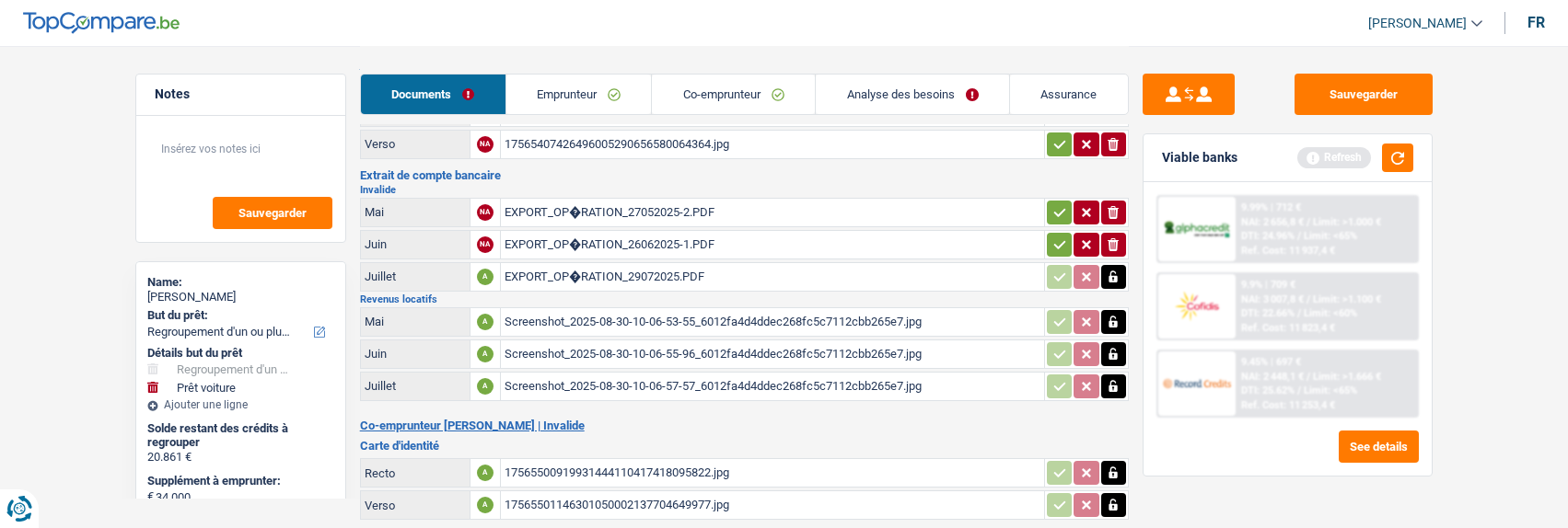
scroll to position [0, 0]
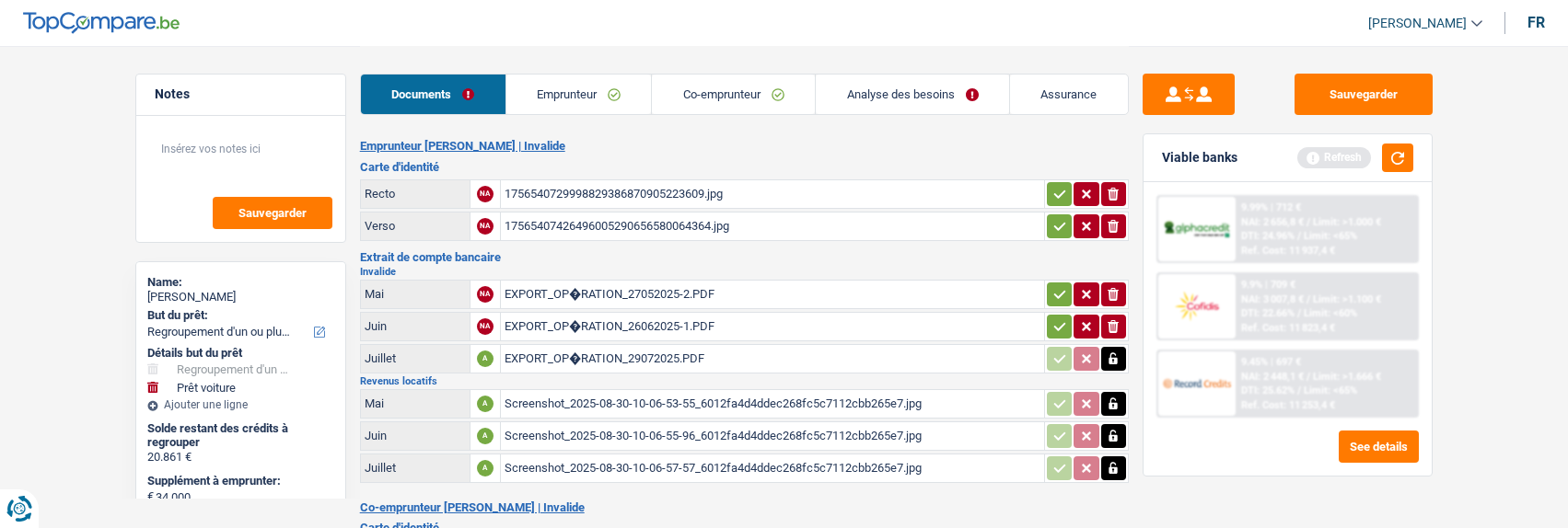
click at [1059, 317] on icon "button" at bounding box center [1060, 327] width 15 height 19
click at [1057, 285] on icon "button" at bounding box center [1060, 294] width 15 height 19
click at [1053, 218] on icon "button" at bounding box center [1060, 226] width 15 height 19
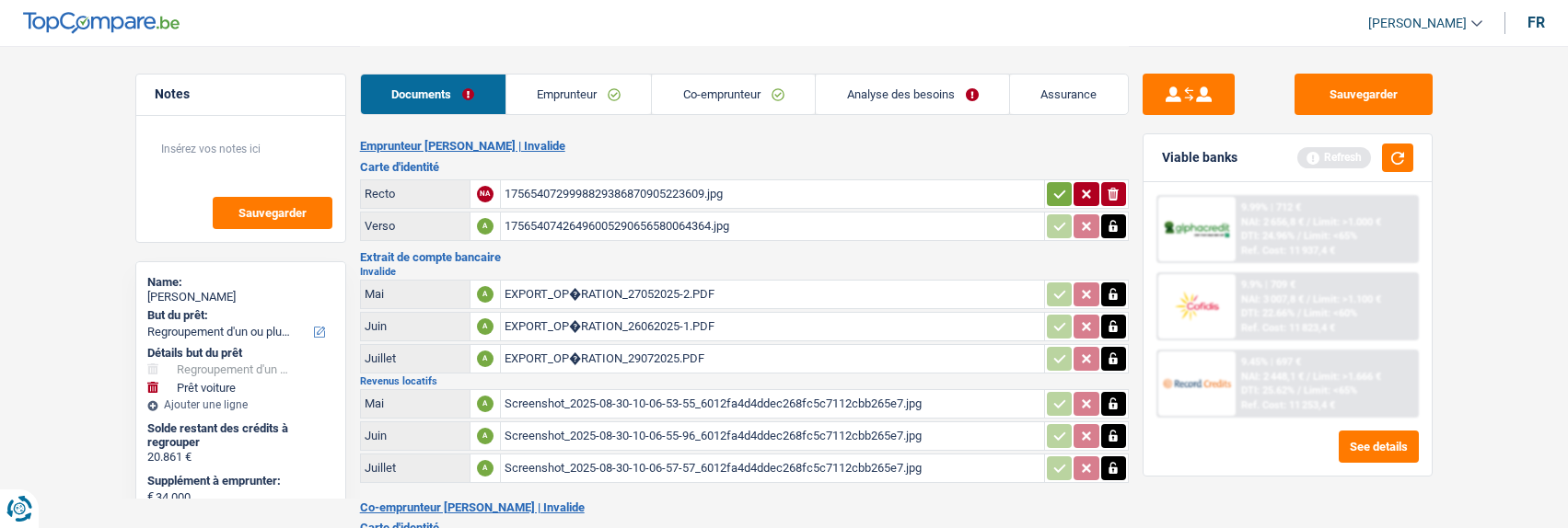
click at [1053, 187] on icon "button" at bounding box center [1060, 194] width 15 height 19
click at [943, 86] on link "Analyse des besoins" at bounding box center [914, 94] width 193 height 40
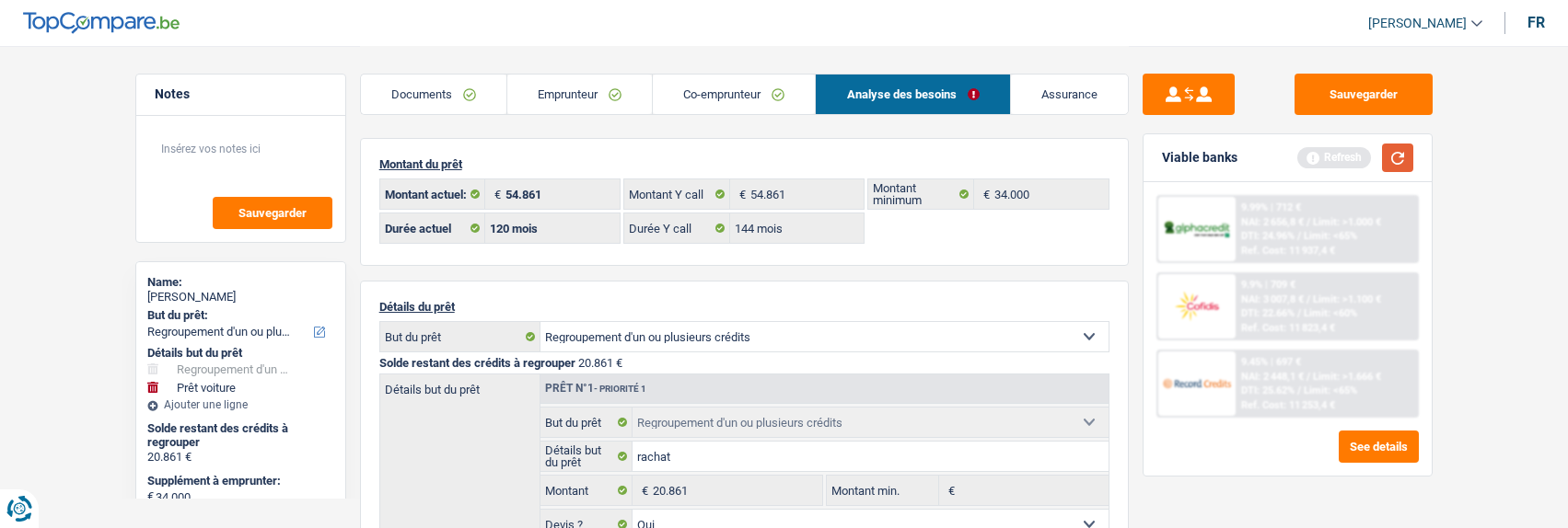
click at [1412, 165] on button "button" at bounding box center [1398, 158] width 32 height 29
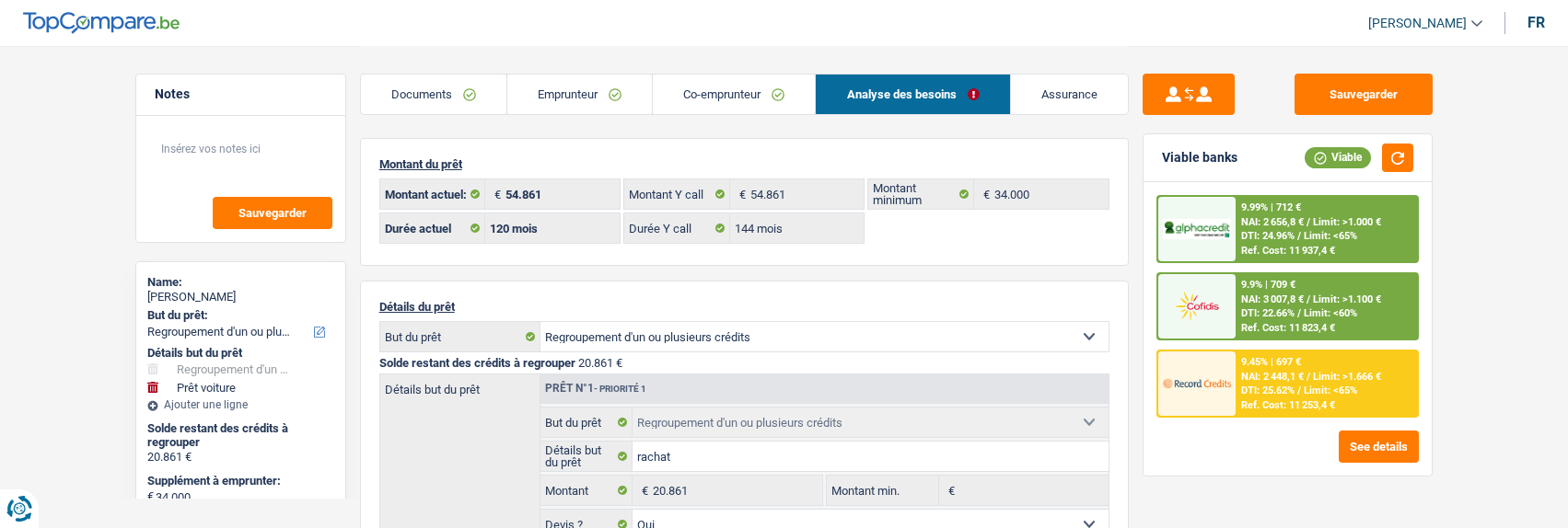
click at [1278, 315] on span "DTI: 22.66%" at bounding box center [1268, 313] width 54 height 12
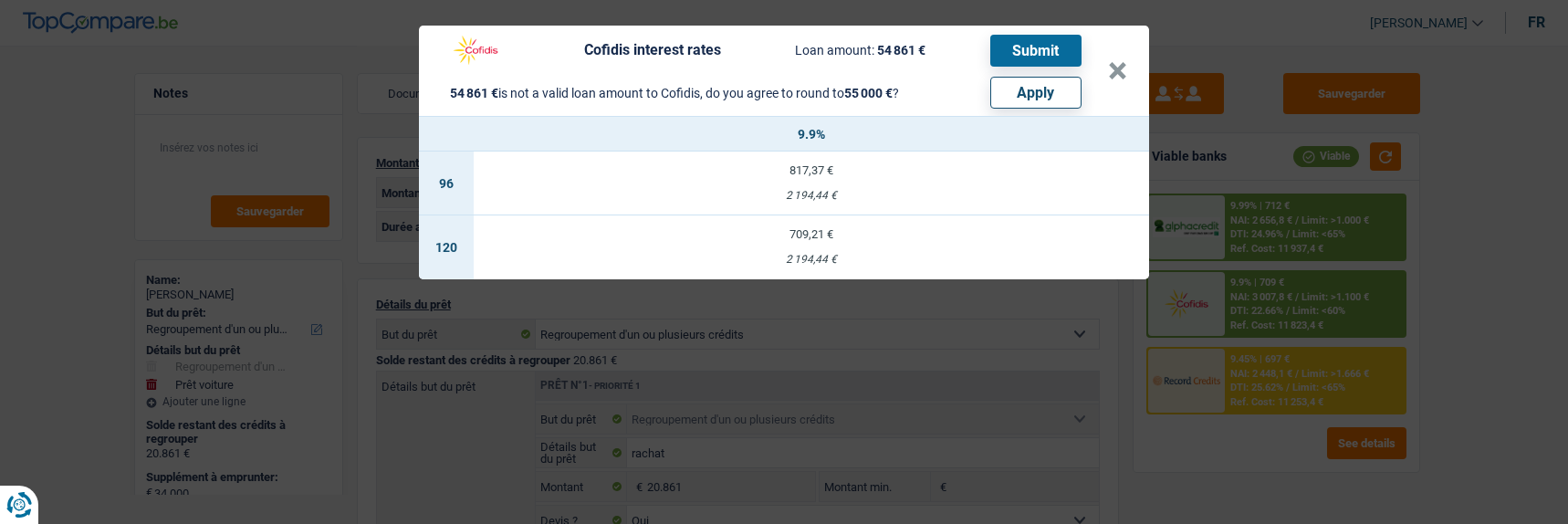
click at [1042, 83] on button "Apply" at bounding box center [1035, 92] width 91 height 32
type input "34.139"
type input "55.000"
select select "144"
type input "55.000"
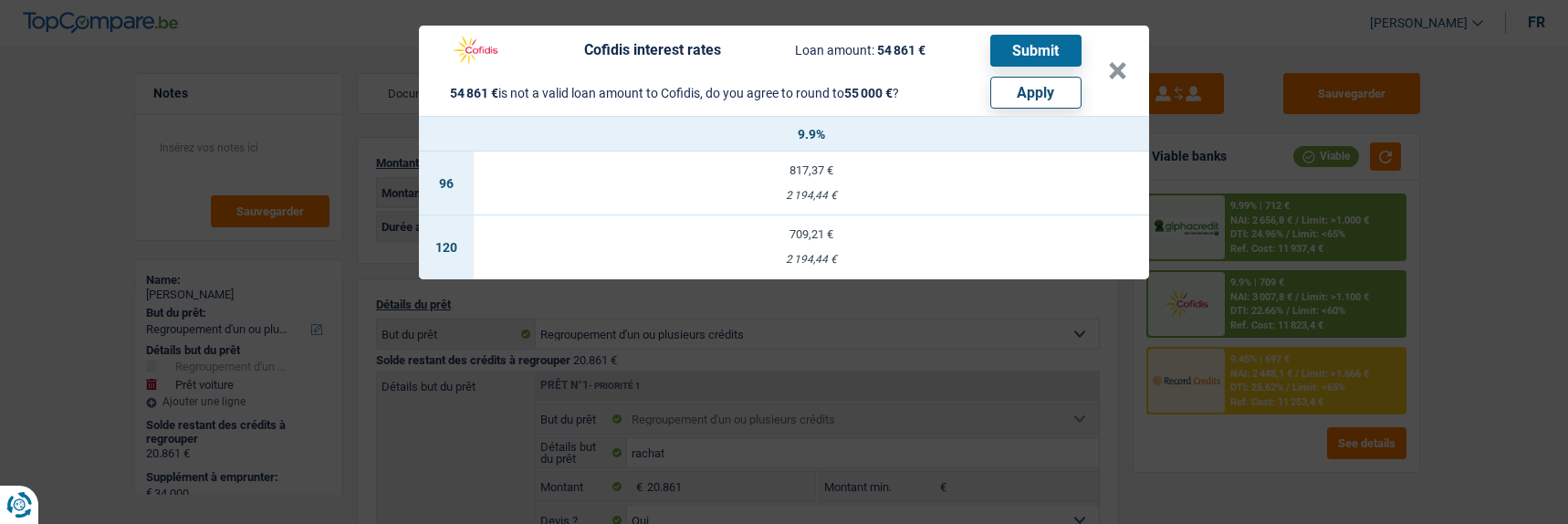
select select "144"
type input "55.000"
select select "144"
select select "other"
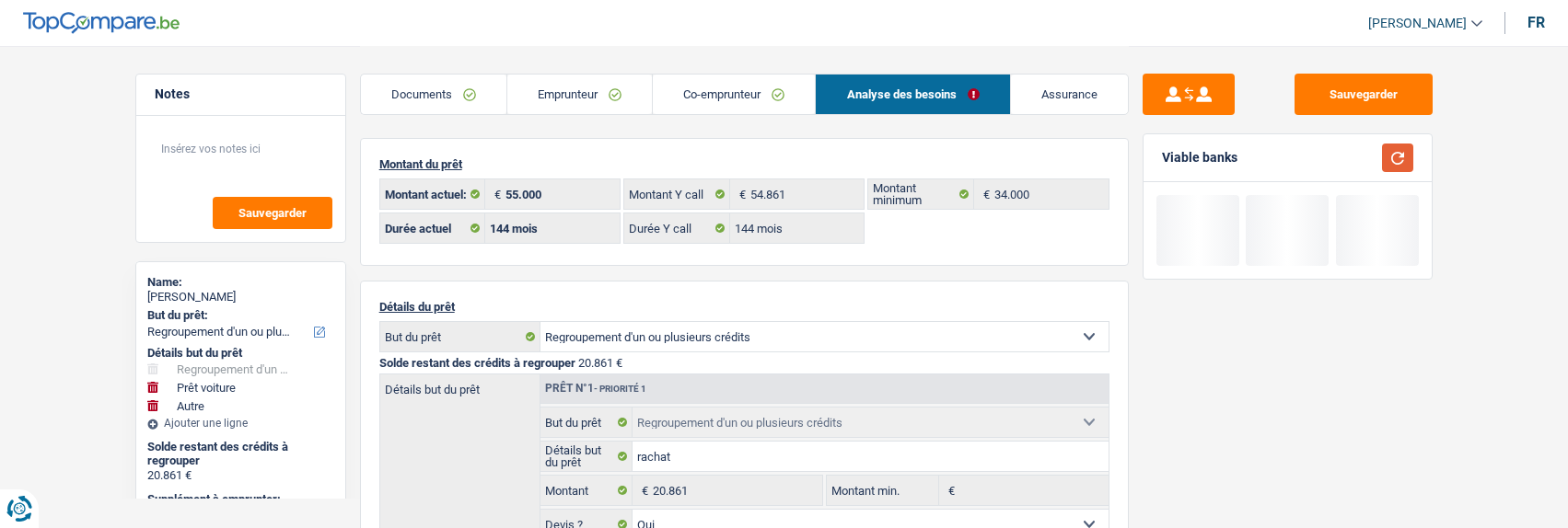
click at [1398, 163] on button "button" at bounding box center [1398, 158] width 32 height 29
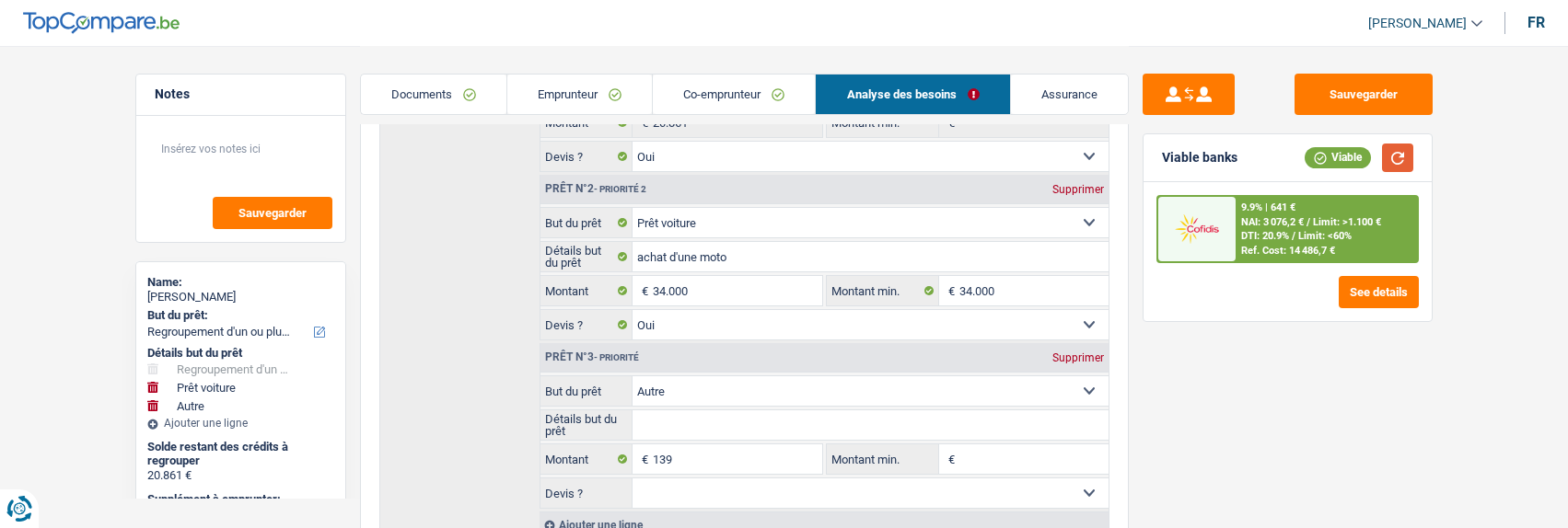
scroll to position [552, 0]
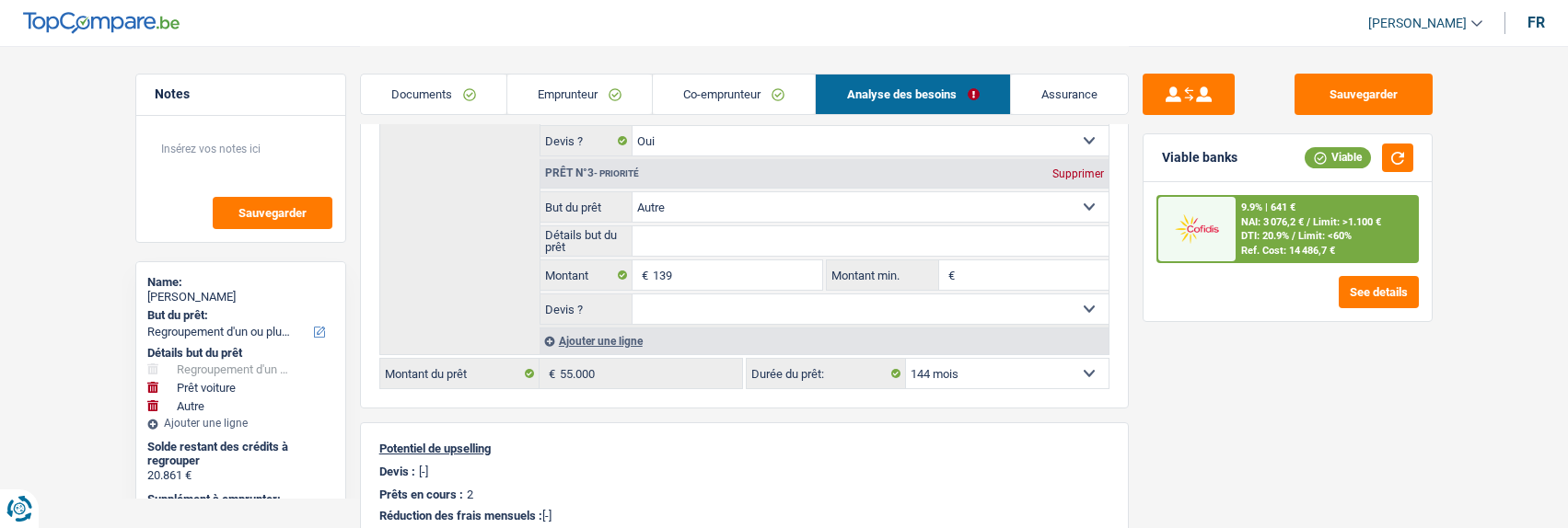
click at [1016, 361] on select "12 mois 18 mois 24 mois 30 mois 36 mois 42 mois 48 mois 60 mois 72 mois 84 mois…" at bounding box center [1007, 374] width 202 height 30
select select "120"
click at [906, 359] on select "12 mois 18 mois 24 mois 30 mois 36 mois 42 mois 48 mois 60 mois 72 mois 84 mois…" at bounding box center [1007, 374] width 202 height 30
select select "120"
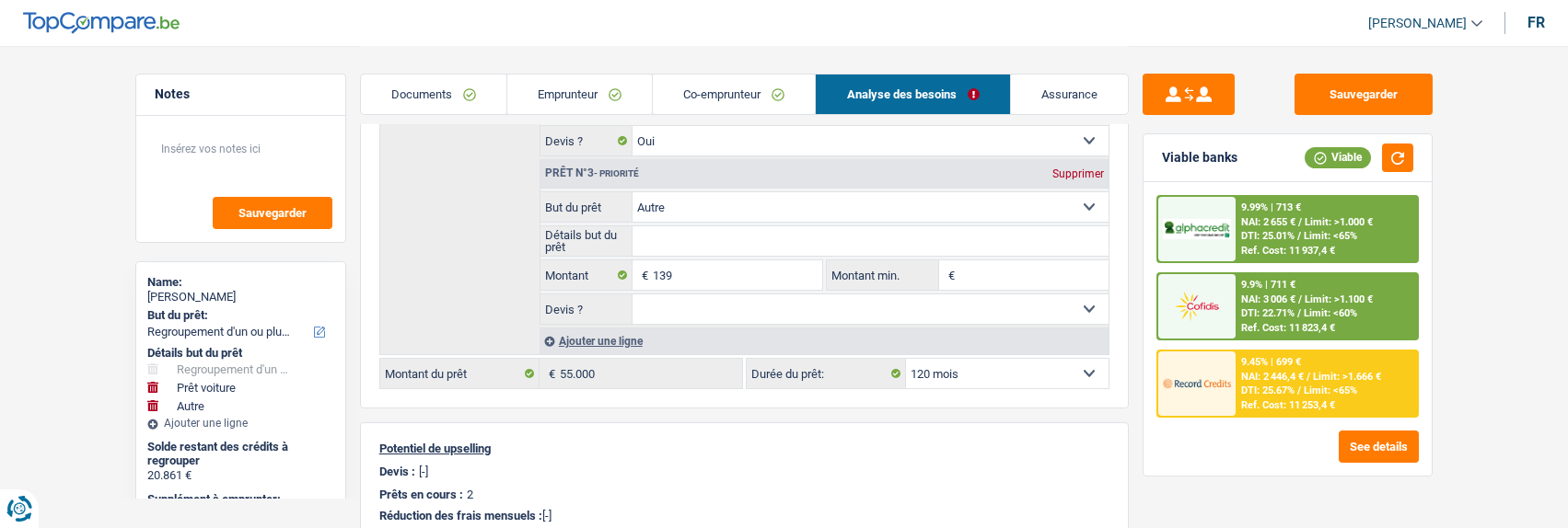
click at [1317, 303] on span "Limit: >1.100 €" at bounding box center [1338, 299] width 68 height 12
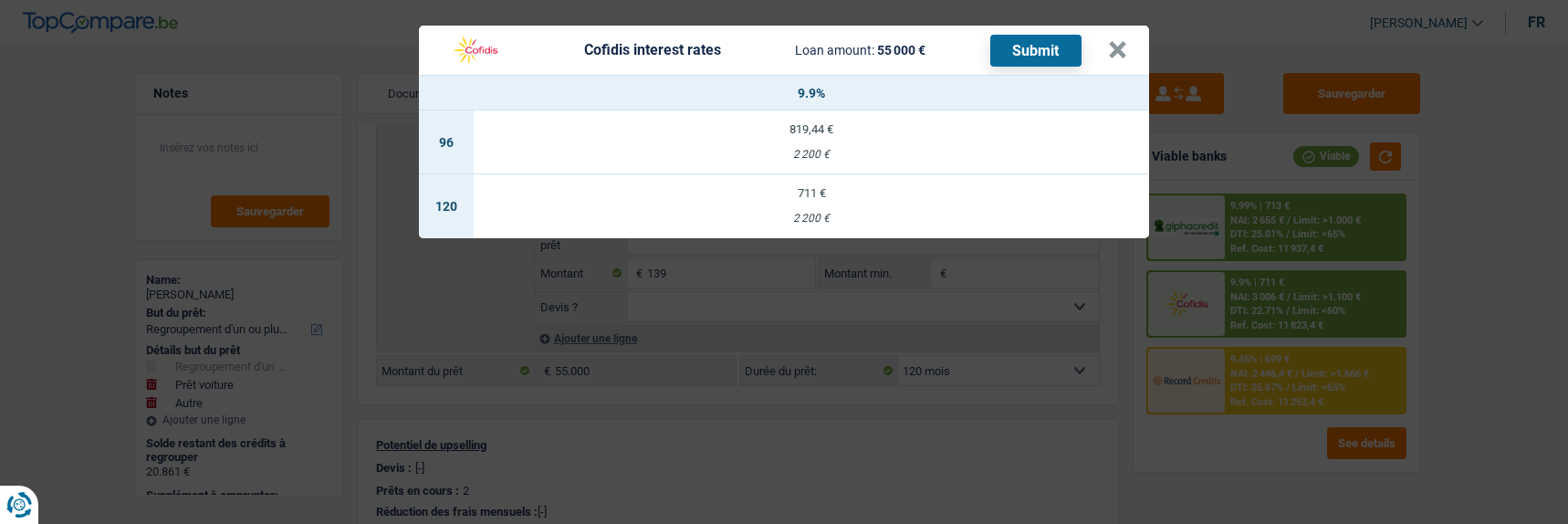
click at [852, 198] on td "711 € 2 200 €" at bounding box center [812, 205] width 675 height 64
select select "cofidis"
type input "9,90"
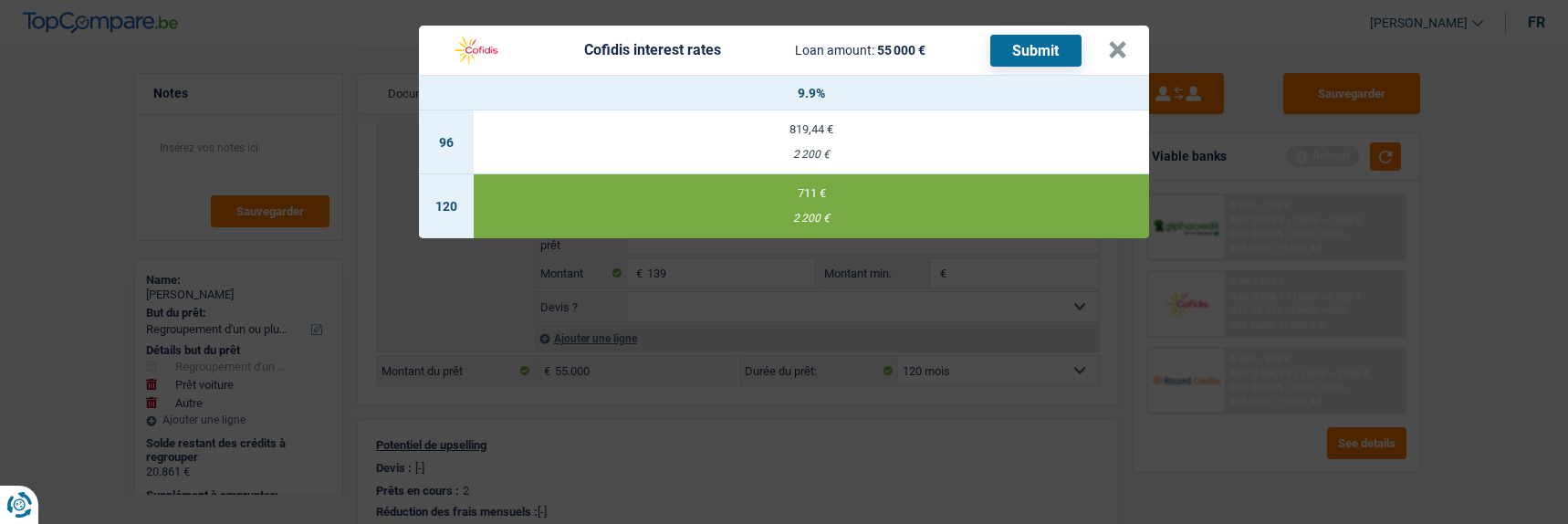
click at [1030, 35] on button "Submit" at bounding box center [1035, 51] width 91 height 32
click at [1127, 41] on button "×" at bounding box center [1117, 51] width 19 height 18
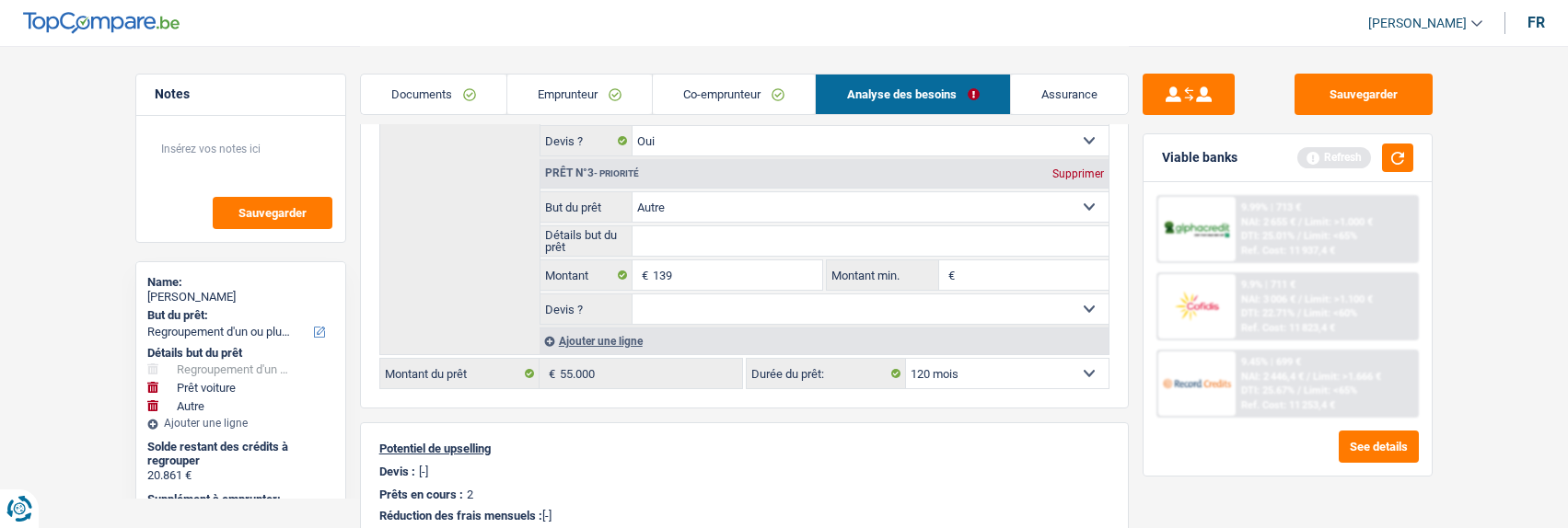
click at [438, 100] on link "Documents" at bounding box center [434, 94] width 146 height 40
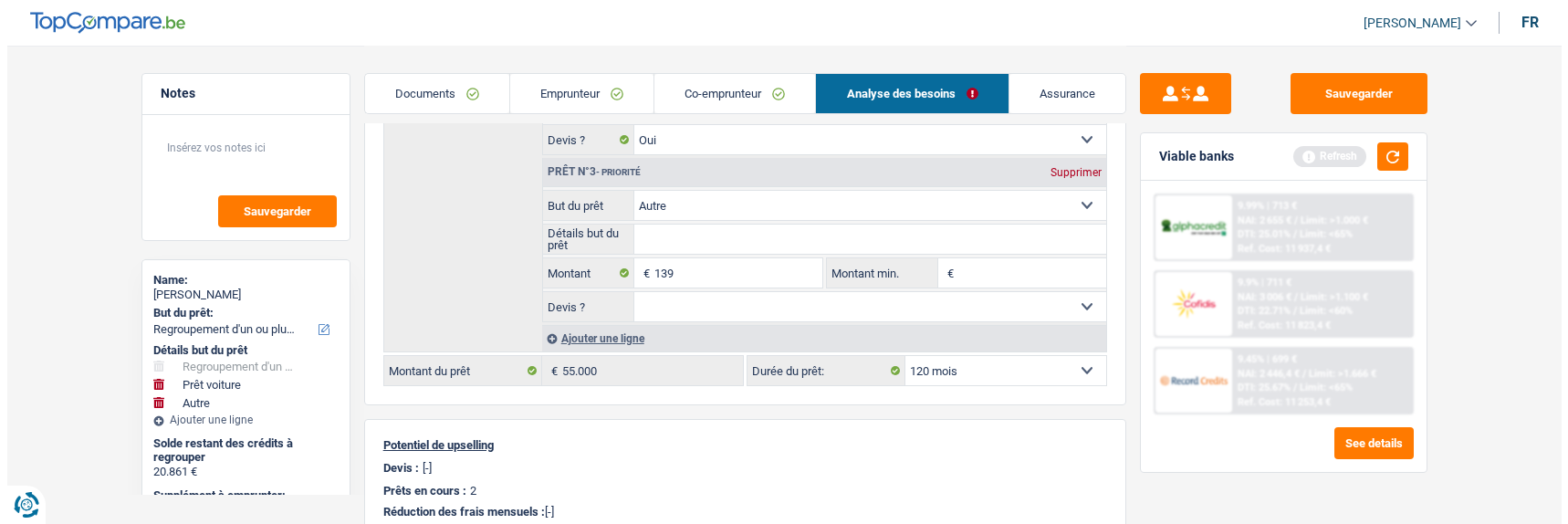
scroll to position [447, 0]
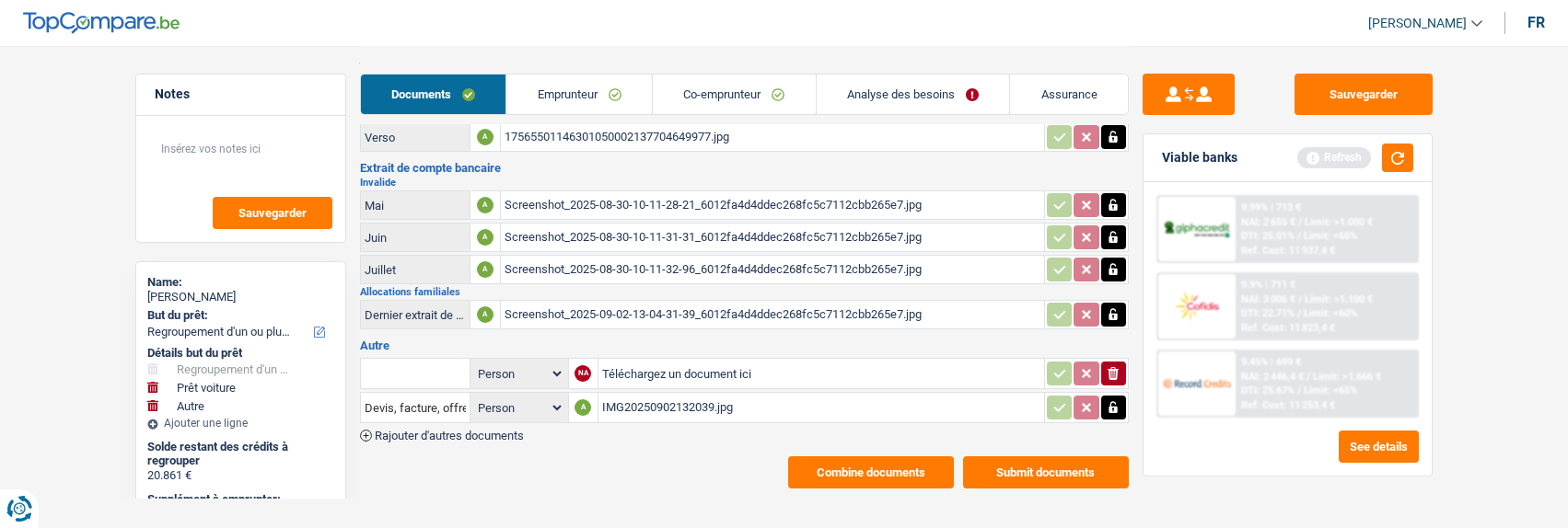
click at [1027, 457] on button "Submit documents" at bounding box center [1045, 472] width 166 height 32
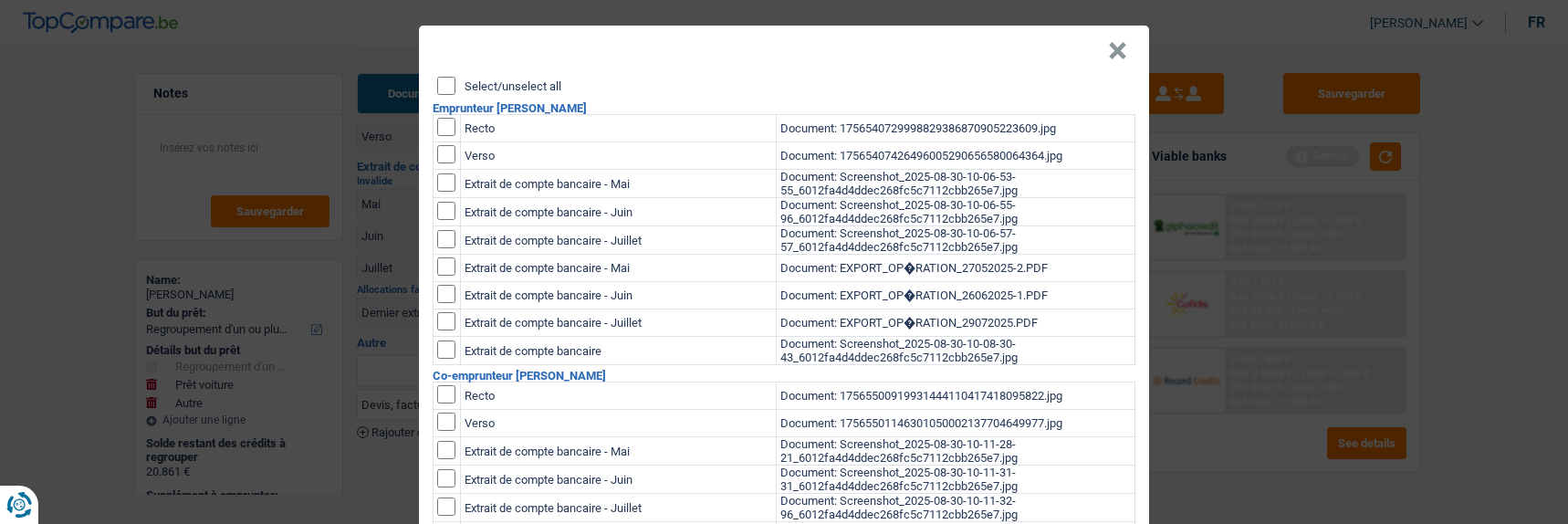
scroll to position [0, 0]
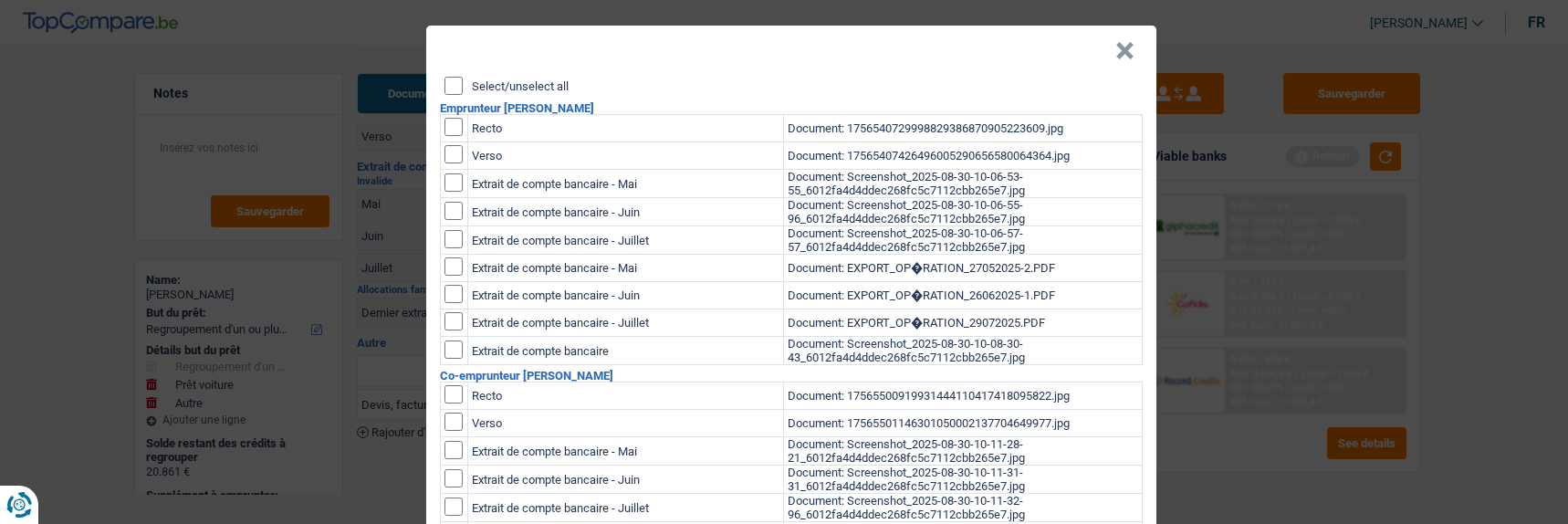
click at [446, 82] on input "Select/unselect all" at bounding box center [454, 86] width 18 height 18
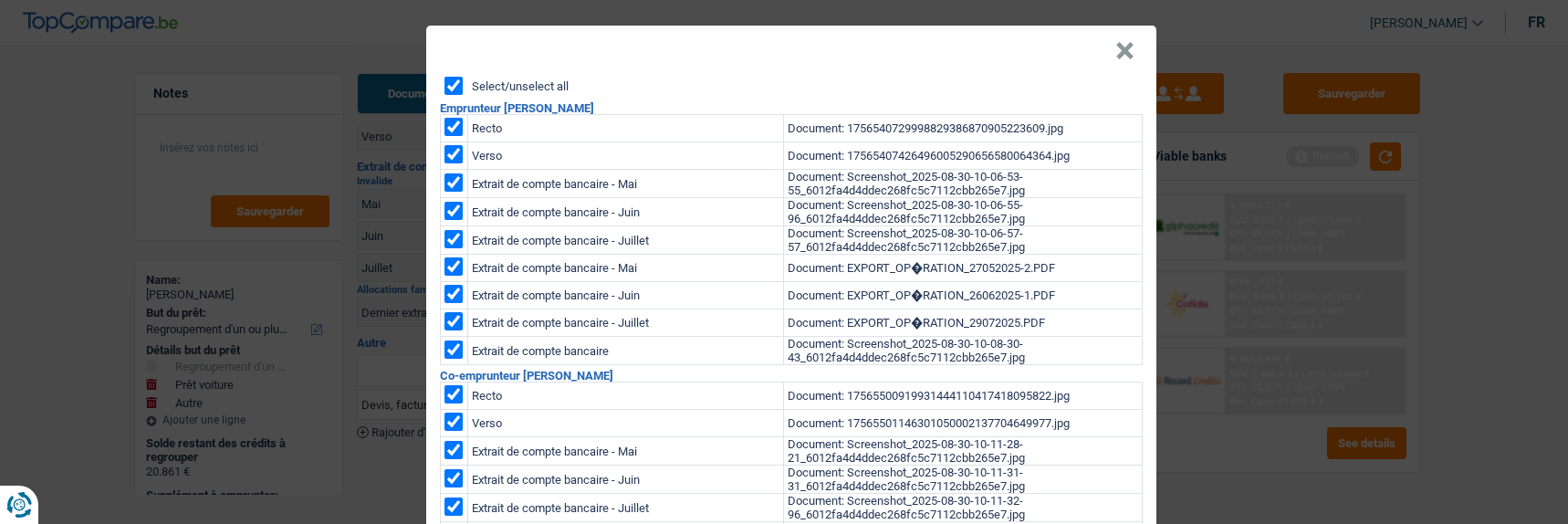
checkbox input "true"
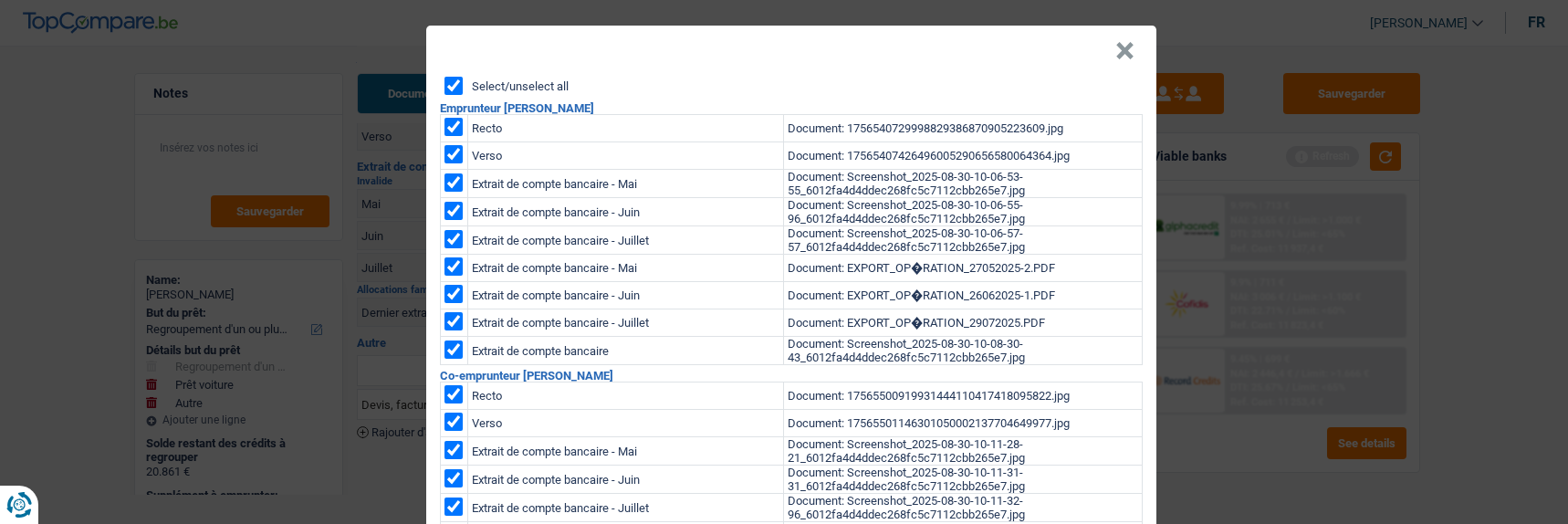
checkbox input "true"
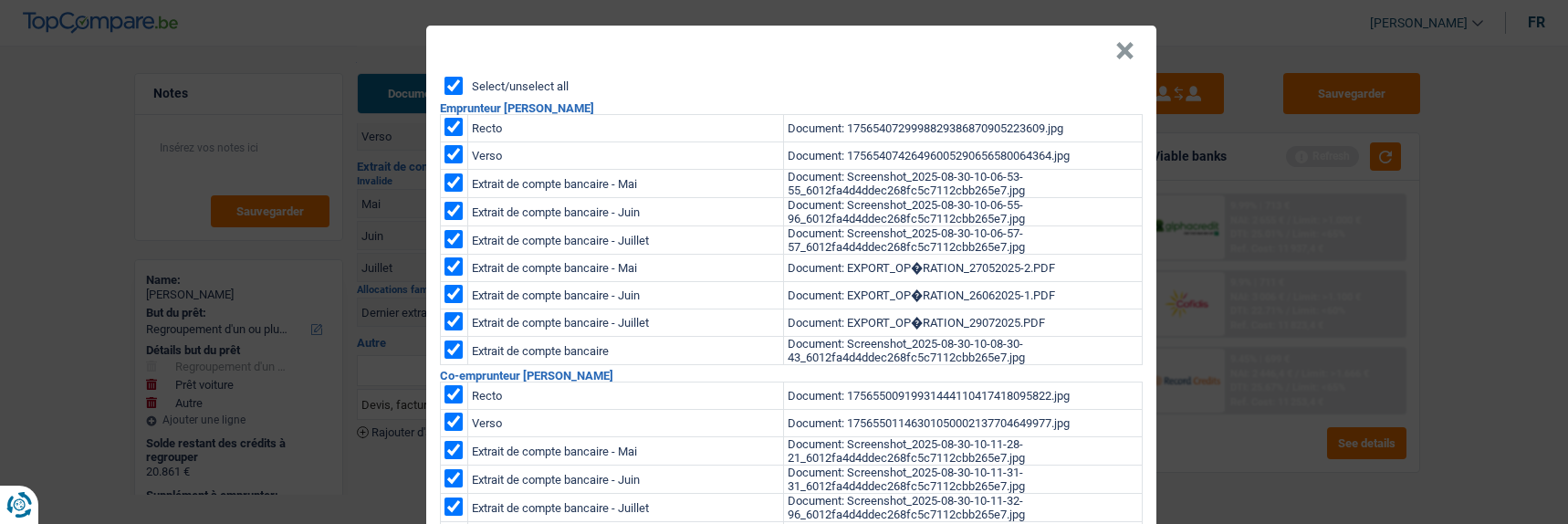
checkbox input "true"
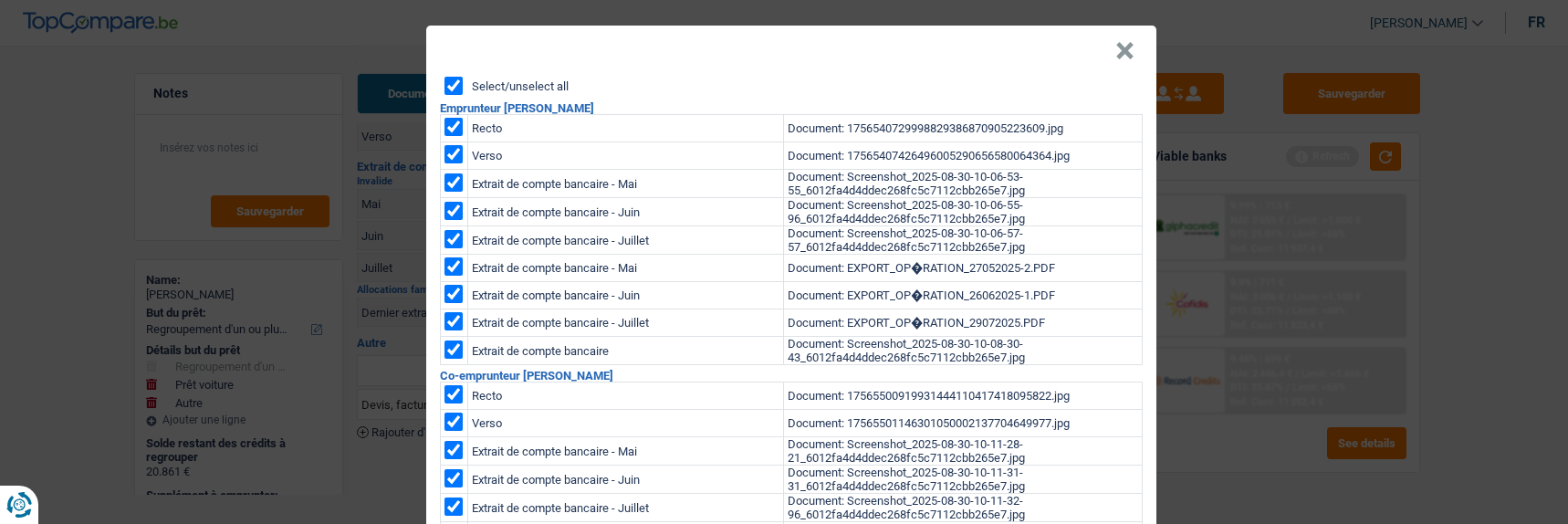
checkbox input "true"
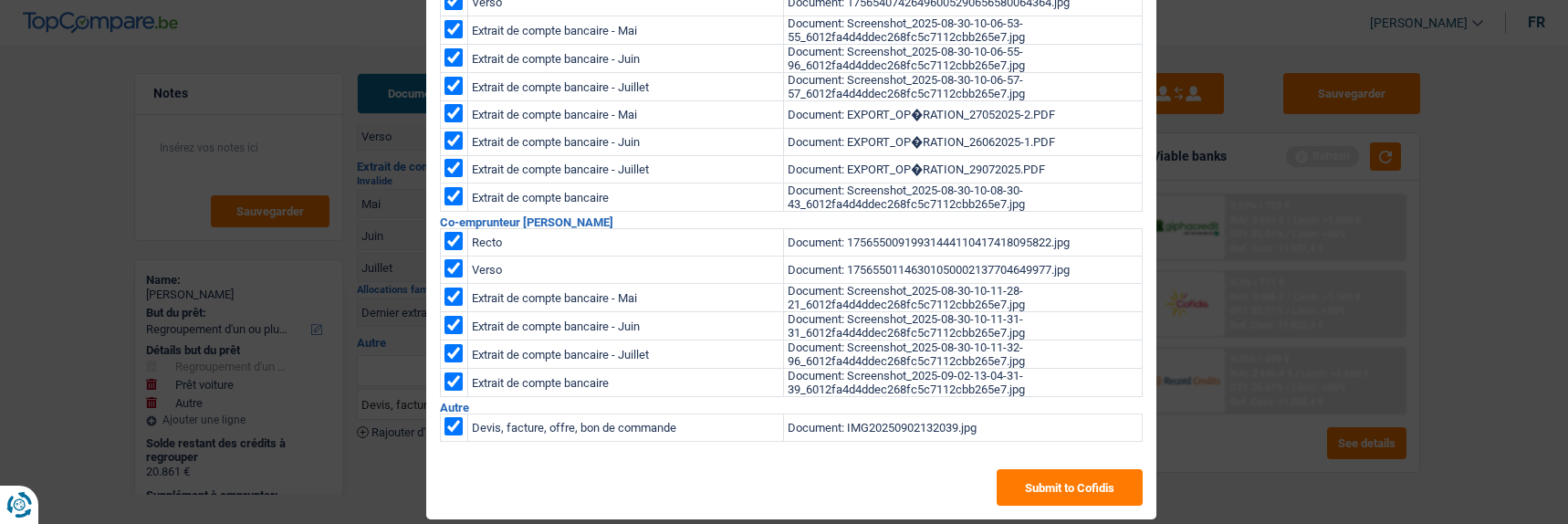
scroll to position [160, 0]
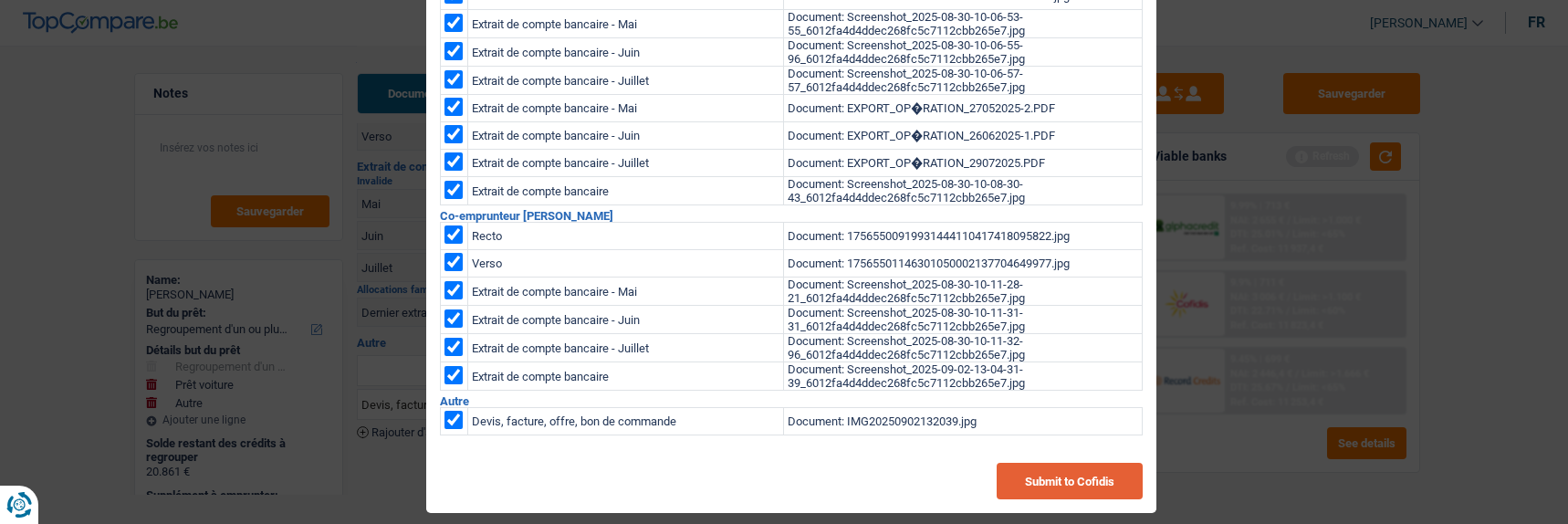
click at [1086, 482] on button "Submit to Cofidis" at bounding box center [1069, 482] width 146 height 37
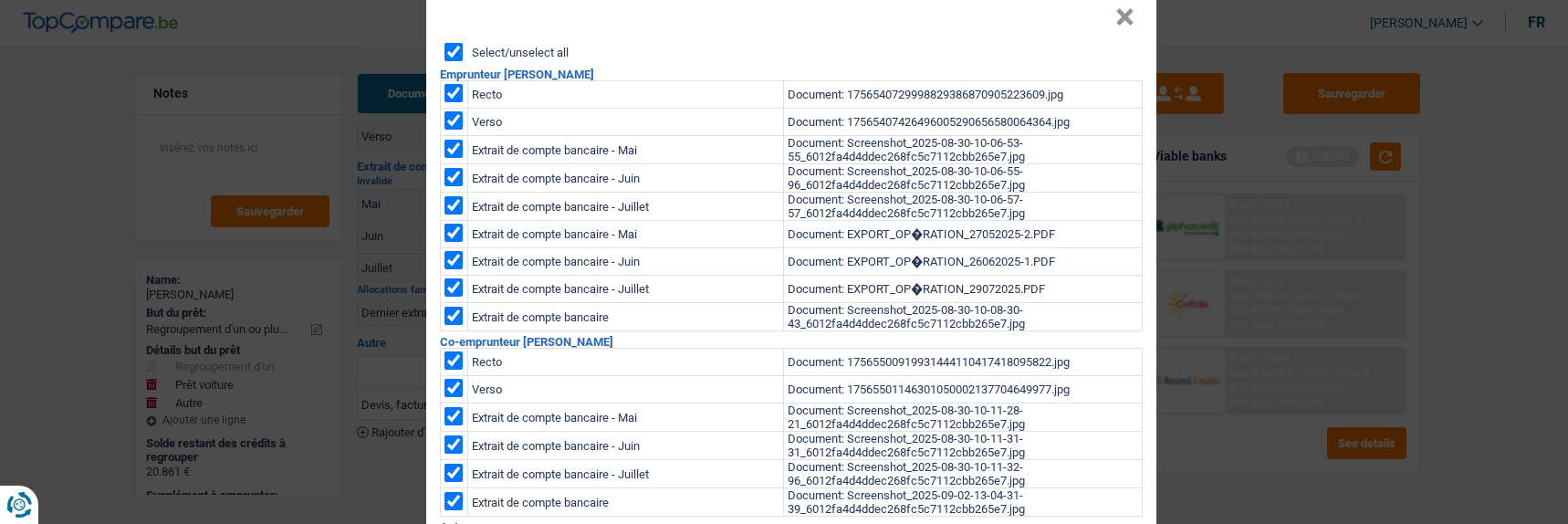
scroll to position [0, 0]
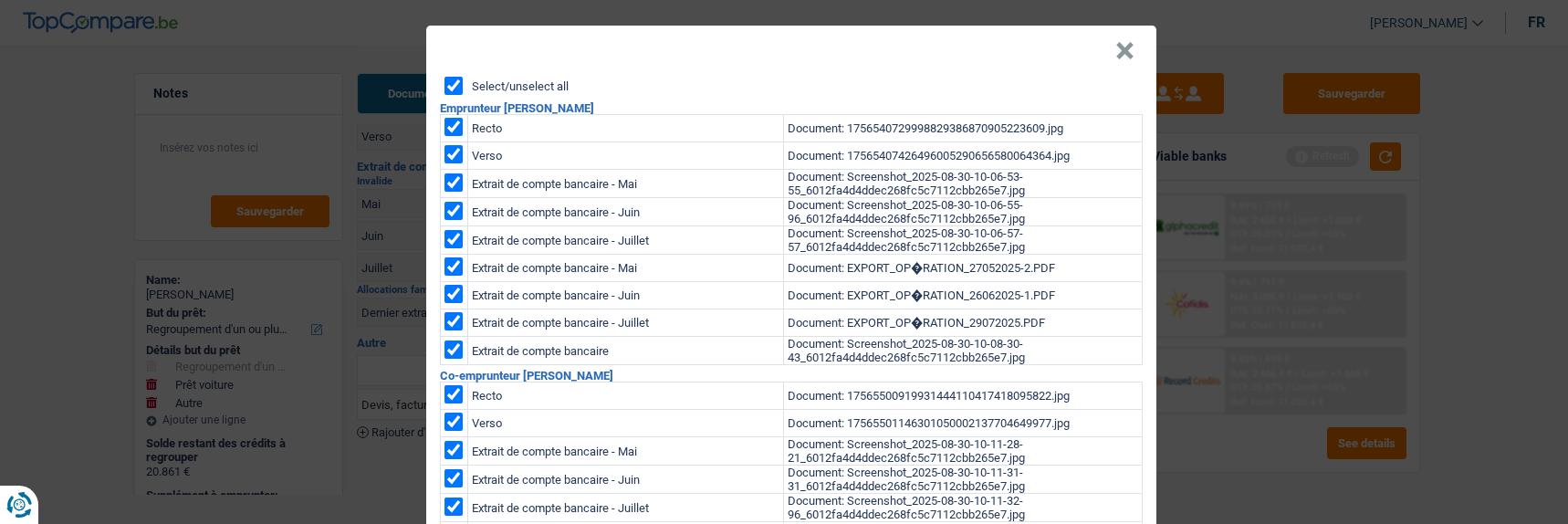
click at [639, 65] on header "×" at bounding box center [790, 52] width 730 height 52
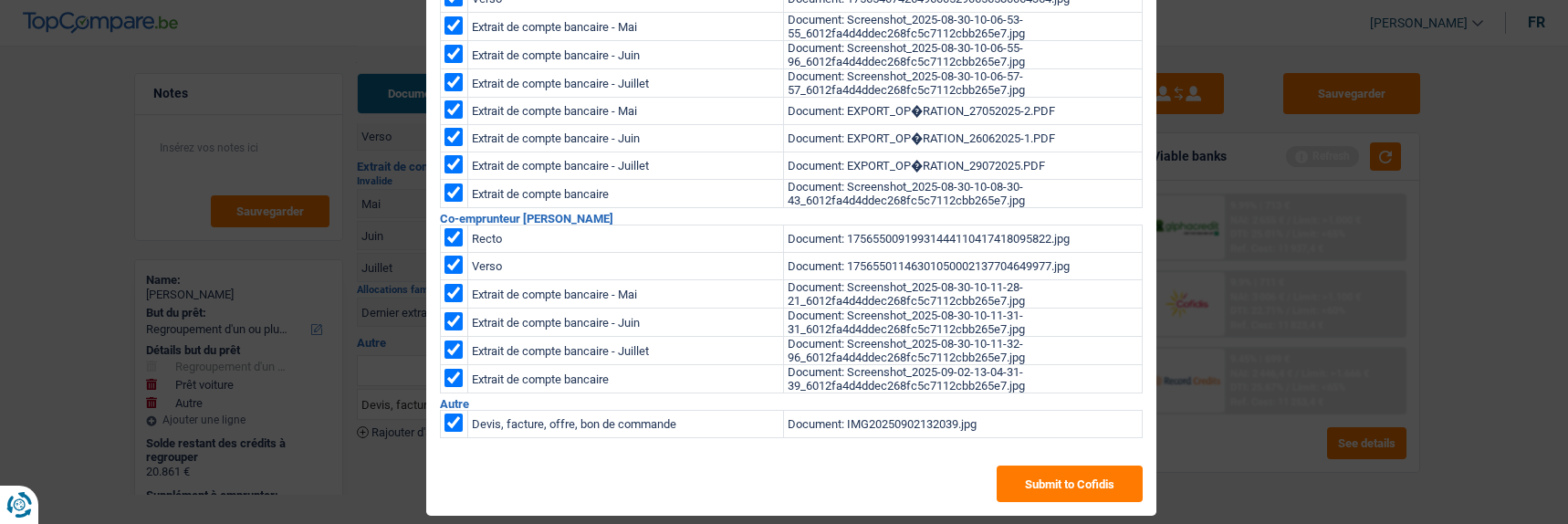
scroll to position [160, 0]
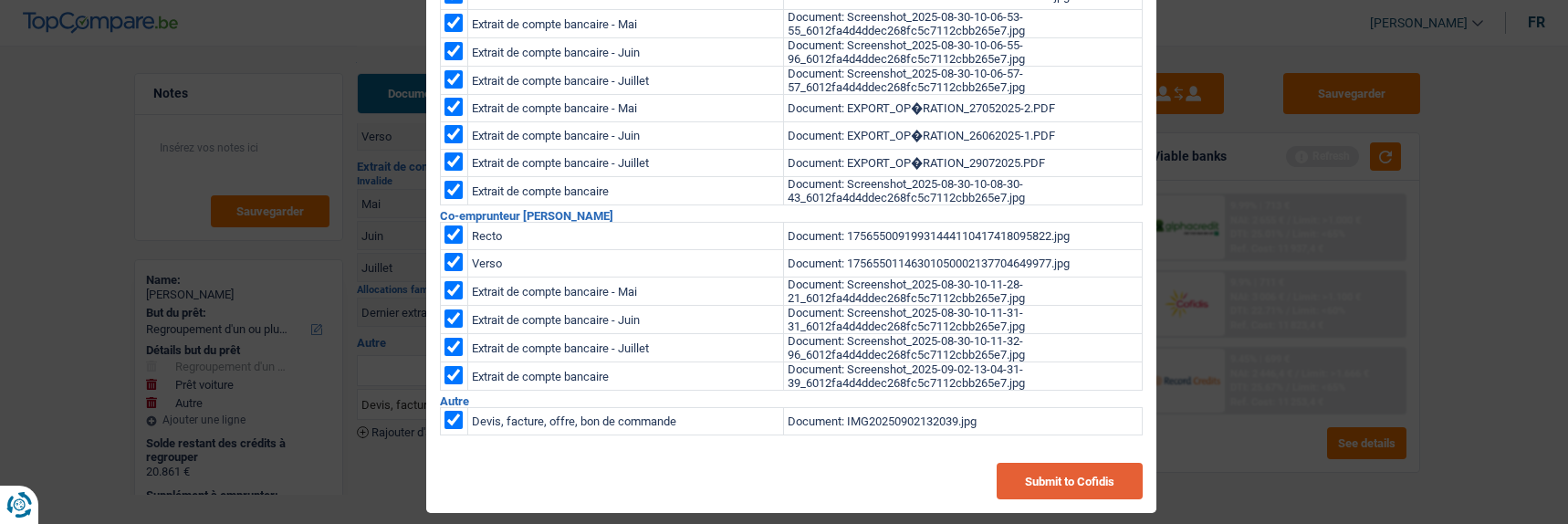
click at [1088, 463] on button "Submit to Cofidis" at bounding box center [1069, 482] width 146 height 37
click at [1385, 216] on div "× Select/unselect all Emprunteur Antonio Congedi Recto Document: 17565407299988…" at bounding box center [784, 262] width 1568 height 524
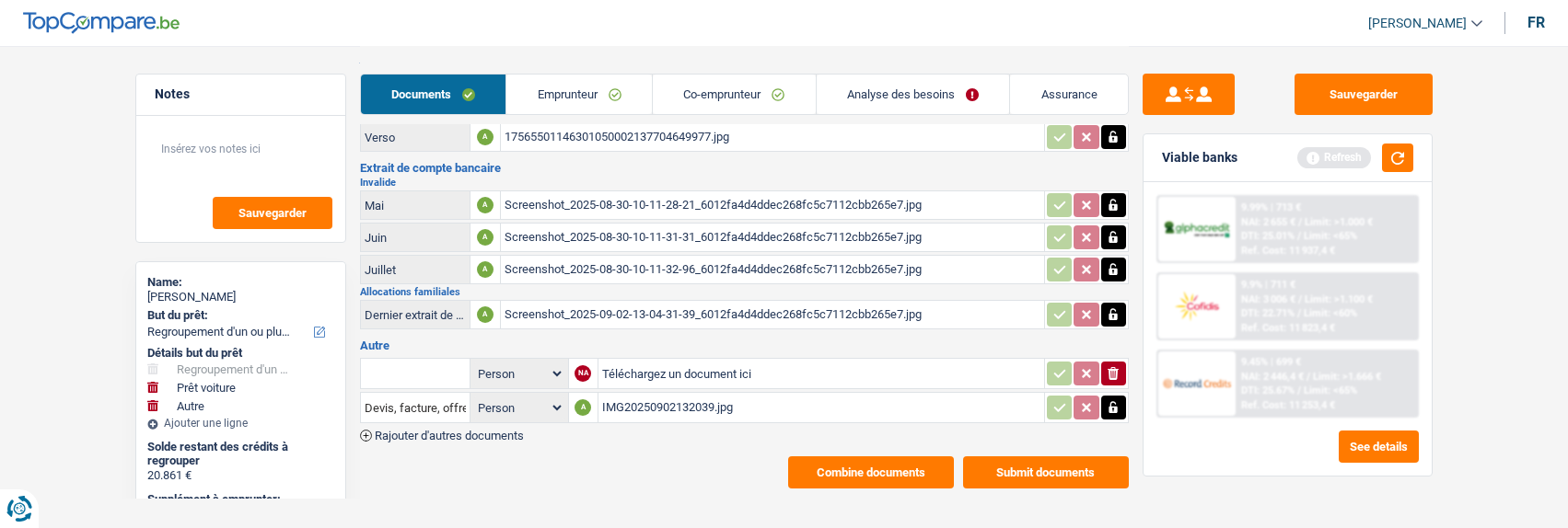
click at [846, 457] on button "Combine documents" at bounding box center [871, 472] width 166 height 32
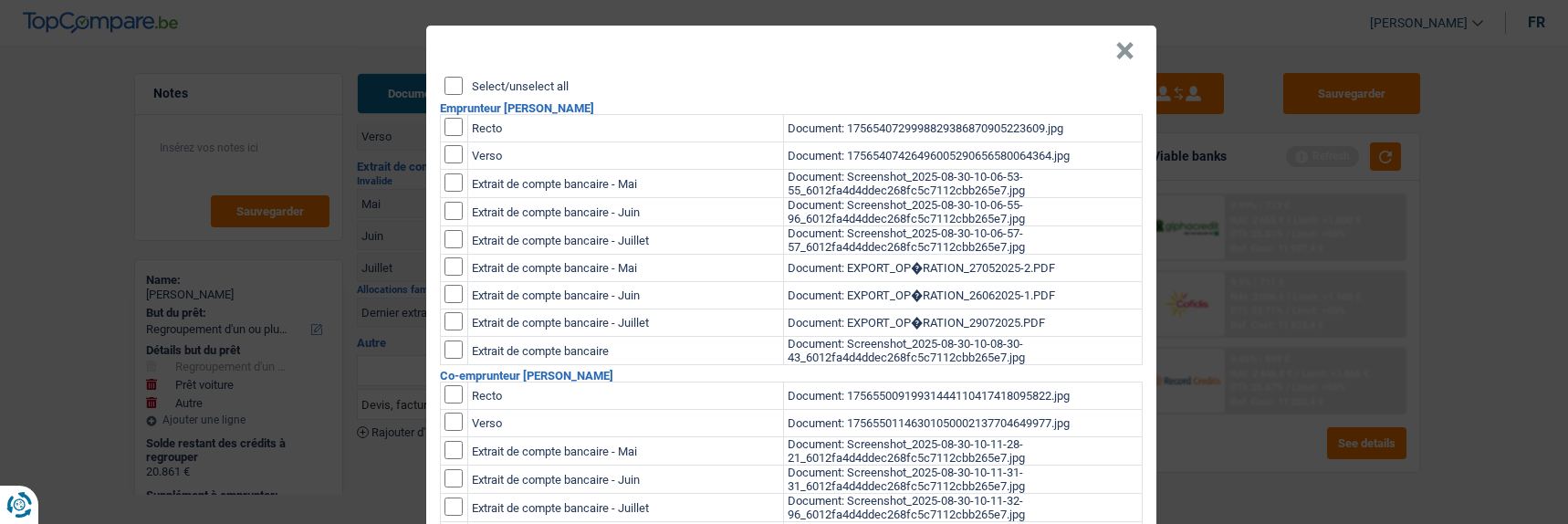
scroll to position [0, 0]
click at [1124, 44] on button "×" at bounding box center [1124, 52] width 19 height 18
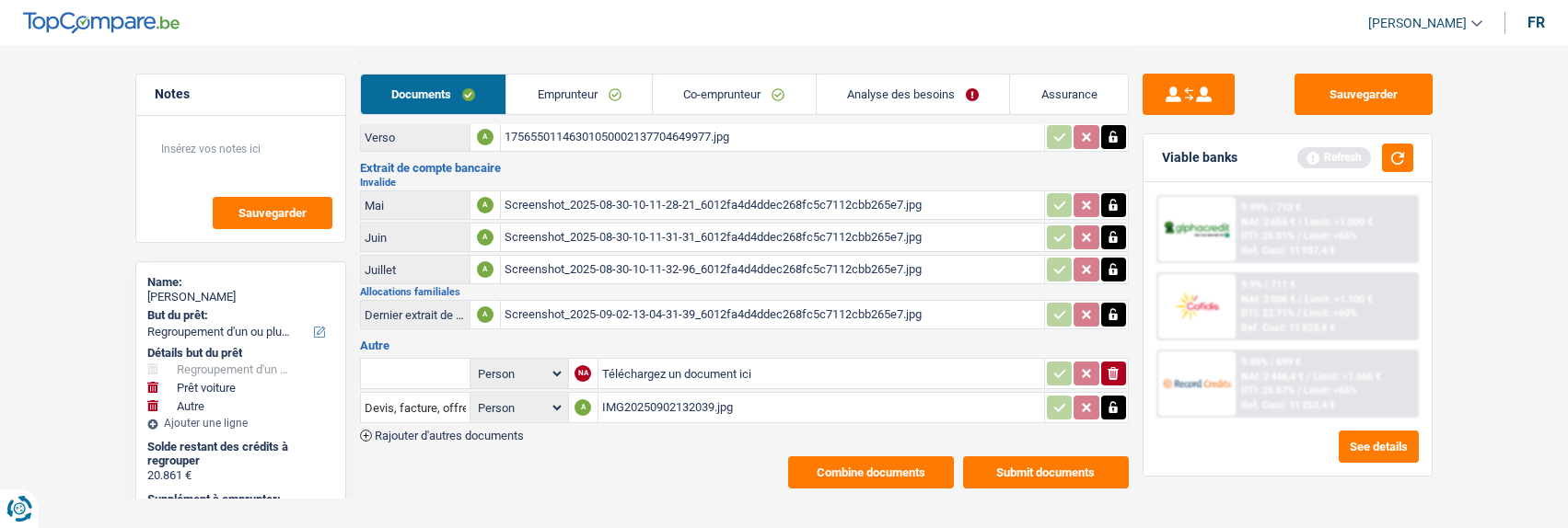
click at [1117, 365] on icon "ionicons-v5-e" at bounding box center [1113, 374] width 15 height 19
click at [1116, 367] on icon "button" at bounding box center [1113, 374] width 11 height 13
click at [1120, 365] on icon "ionicons-v5-e" at bounding box center [1113, 374] width 15 height 19
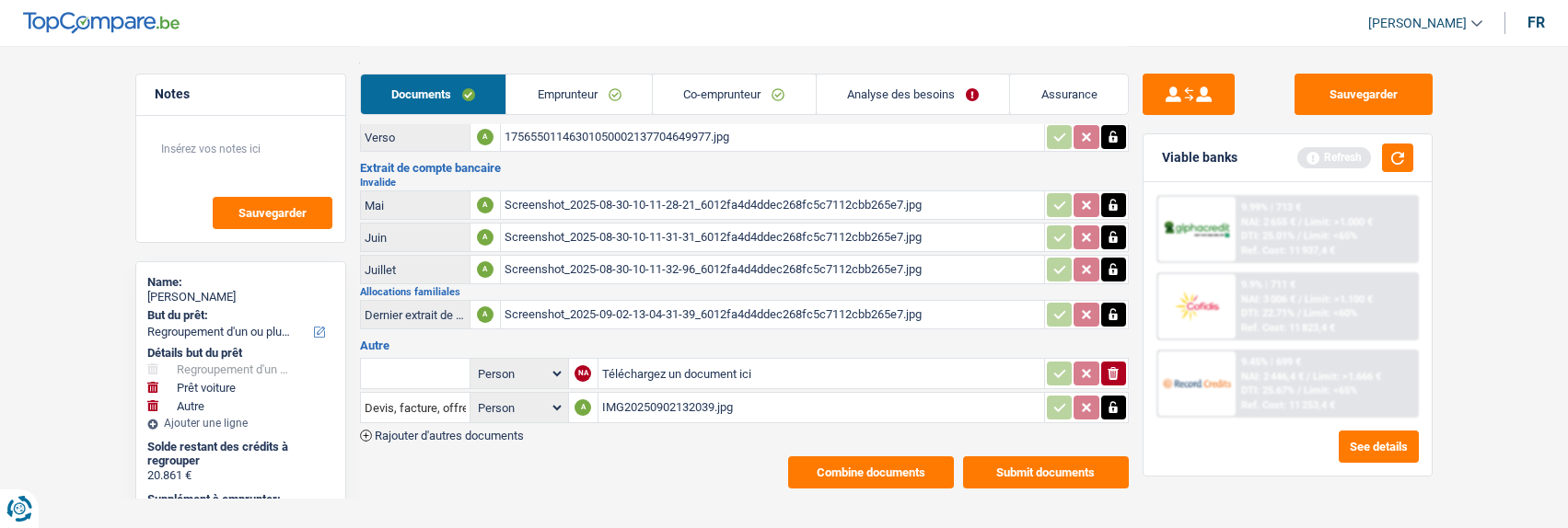
click at [1120, 365] on icon "ionicons-v5-e" at bounding box center [1113, 374] width 15 height 19
click at [906, 457] on button "Combine documents" at bounding box center [871, 472] width 166 height 32
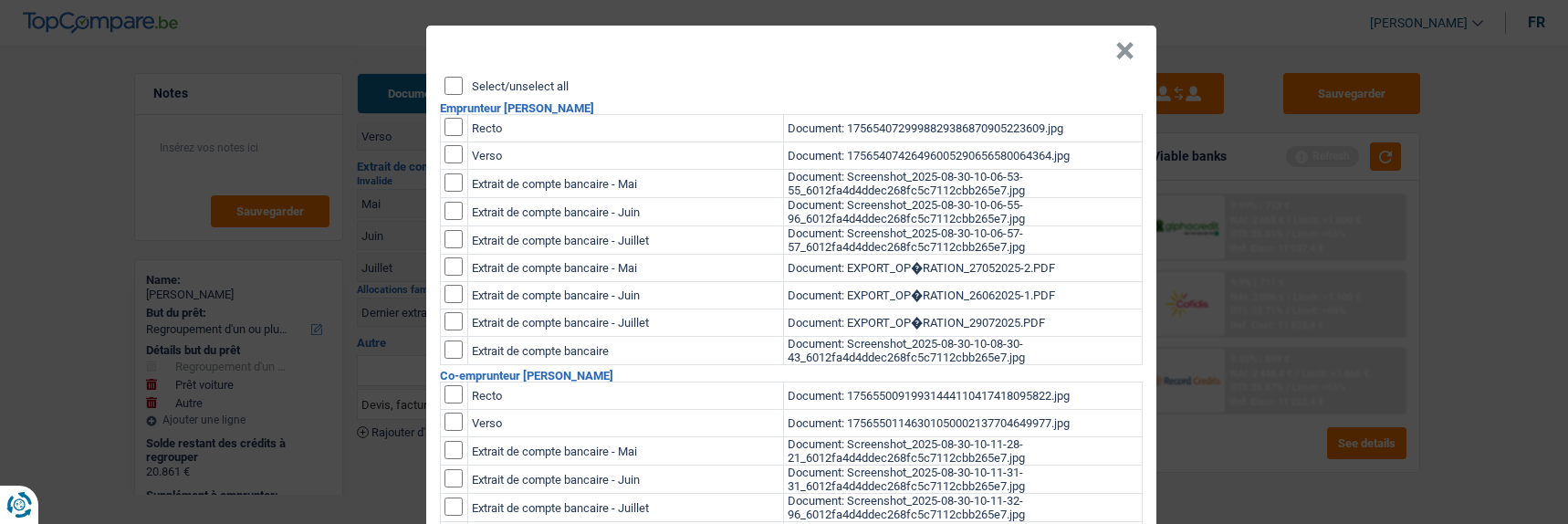
click at [457, 76] on div "Select/unselect all" at bounding box center [793, 86] width 698 height 18
click at [446, 79] on input "Select/unselect all" at bounding box center [454, 86] width 18 height 18
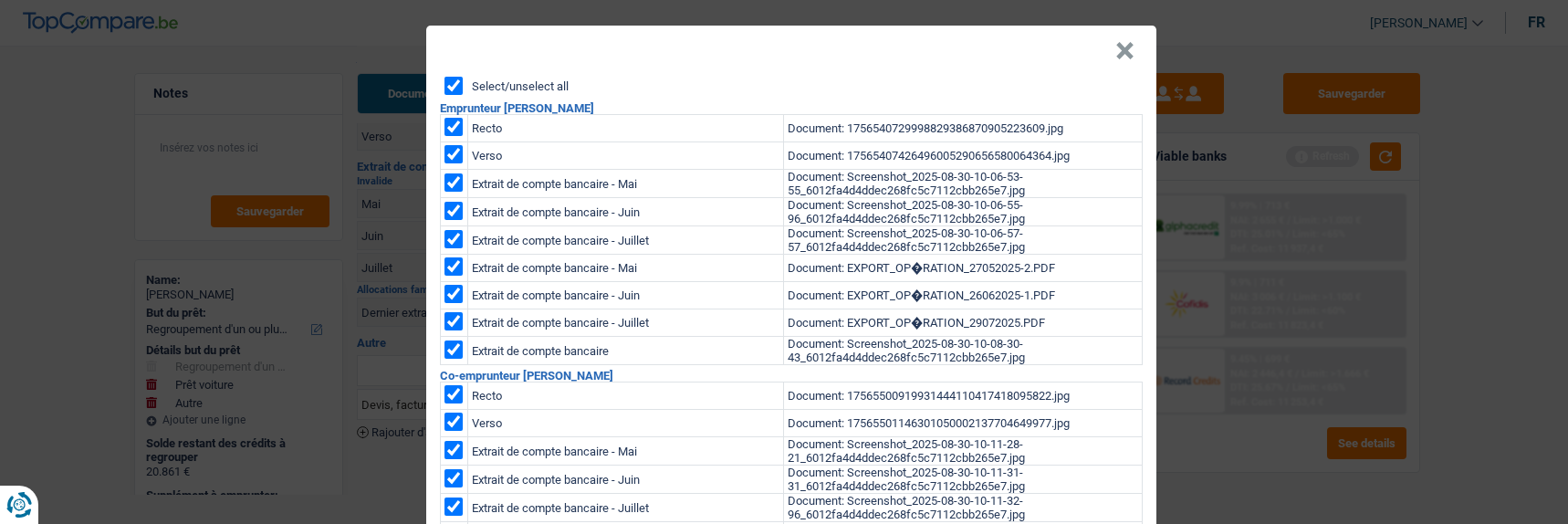
checkbox input "true"
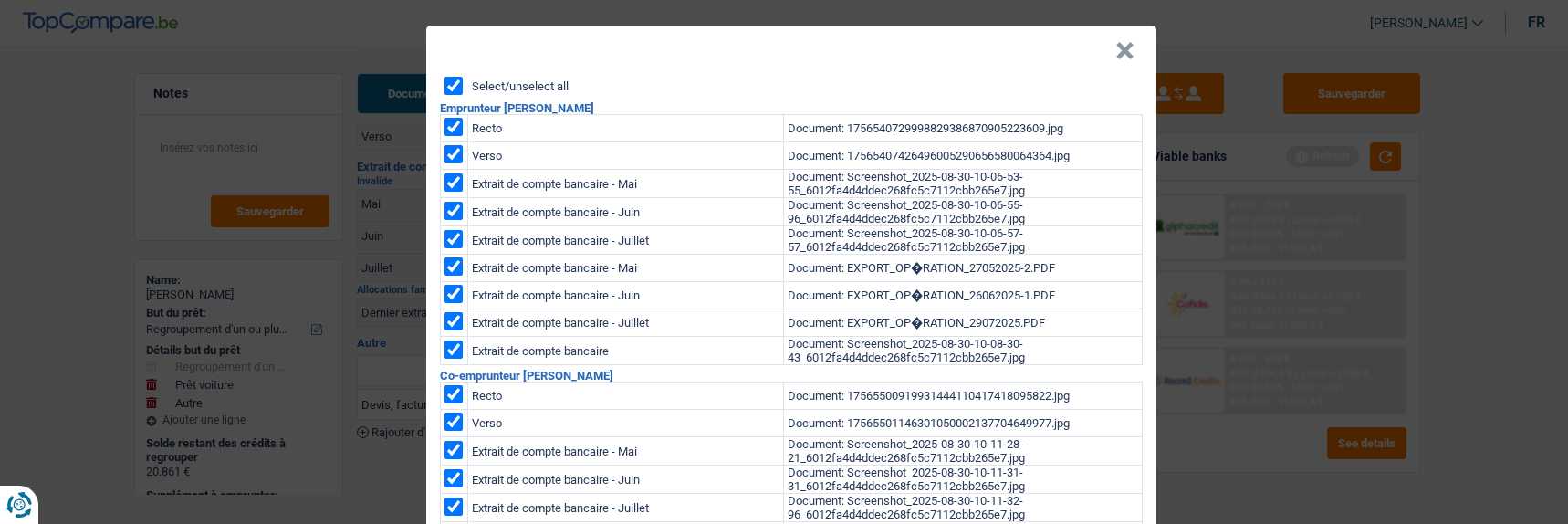
checkbox input "true"
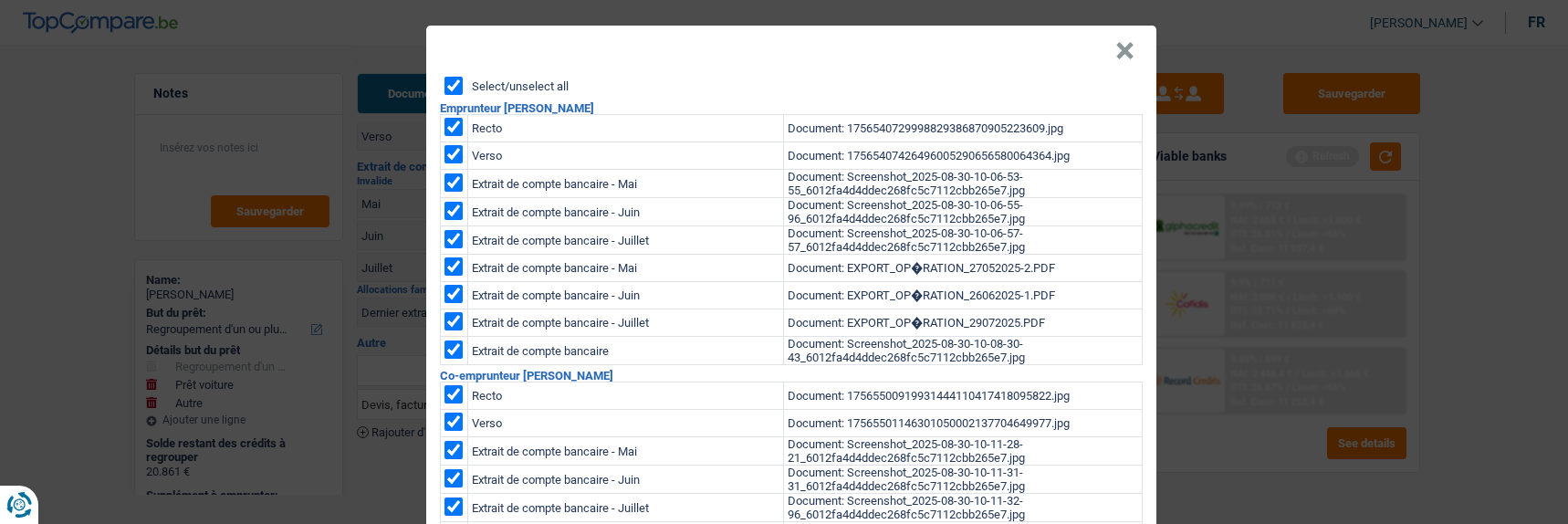
checkbox input "true"
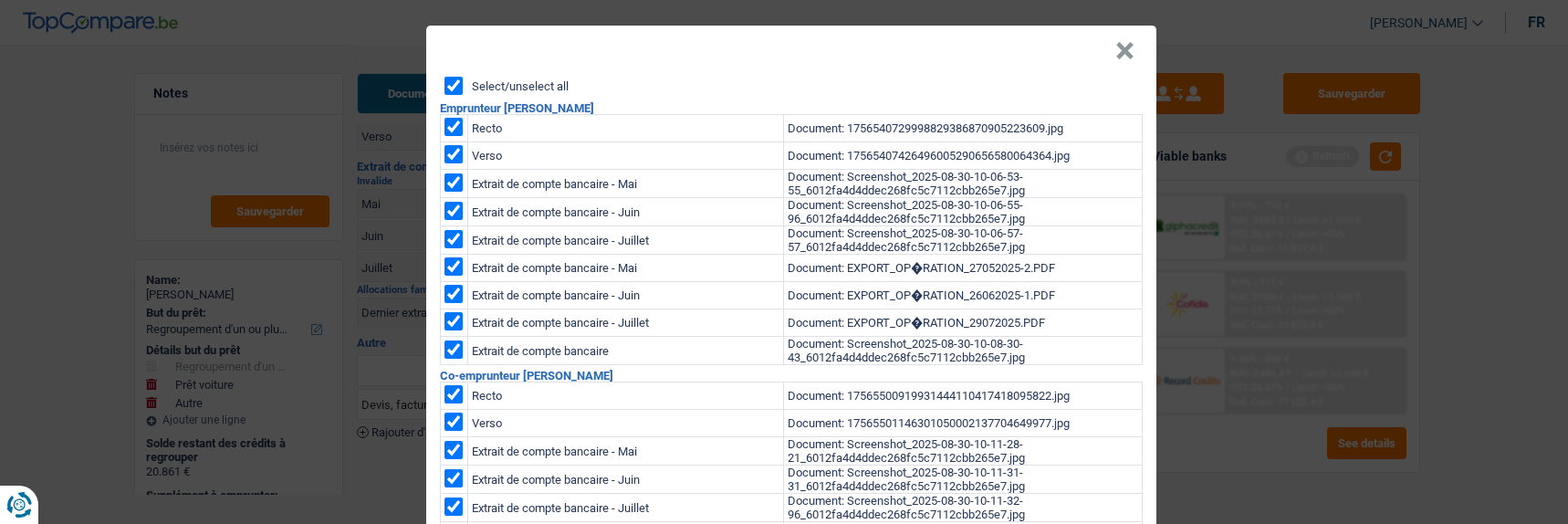
checkbox input "true"
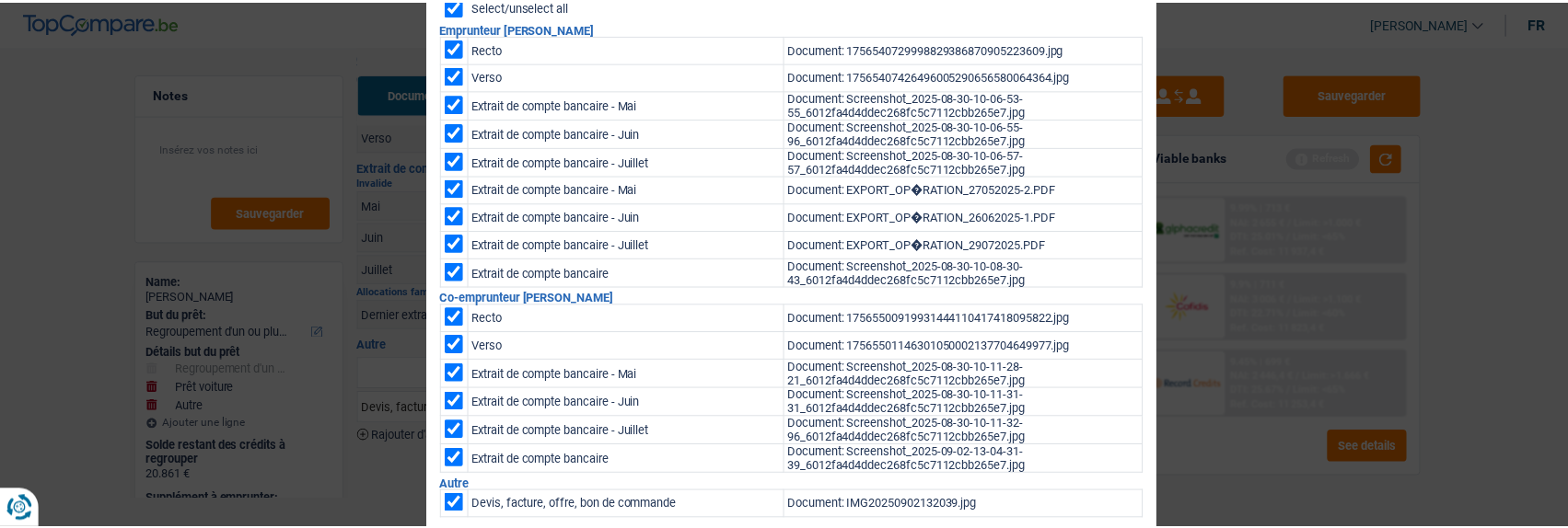
scroll to position [161, 0]
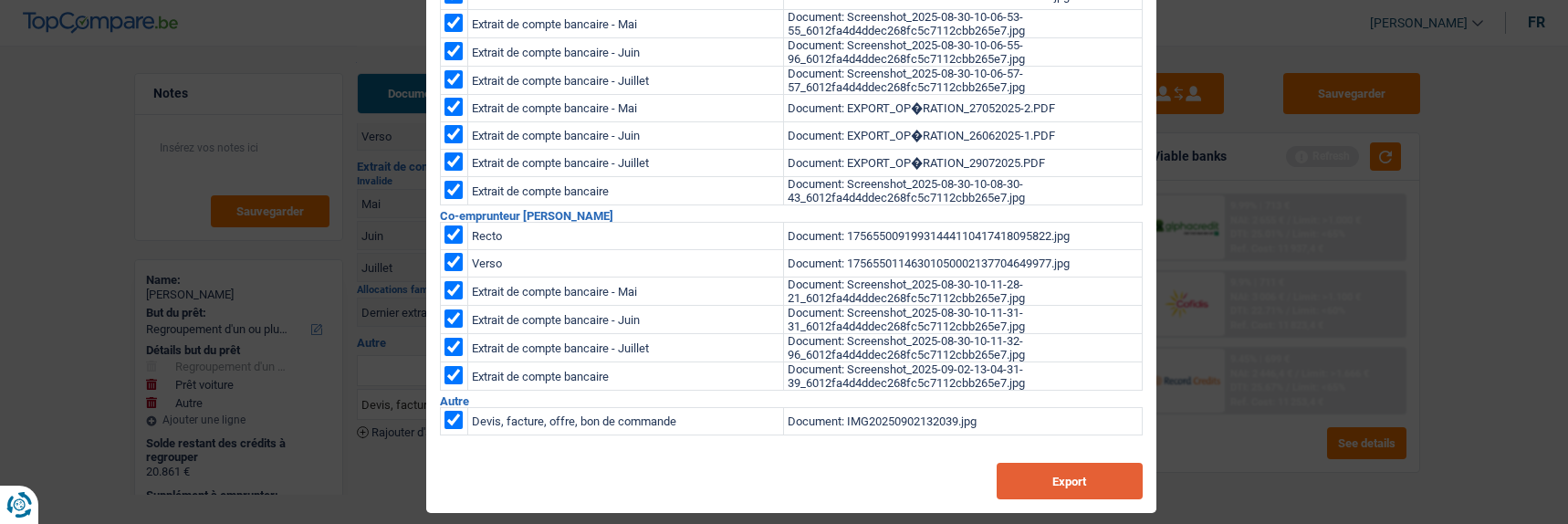
click at [1056, 477] on button "Export" at bounding box center [1069, 482] width 146 height 37
click at [1366, 277] on div "× Select/unselect all Emprunteur Antonio Congedi Recto Document: 17565407299988…" at bounding box center [784, 262] width 1568 height 524
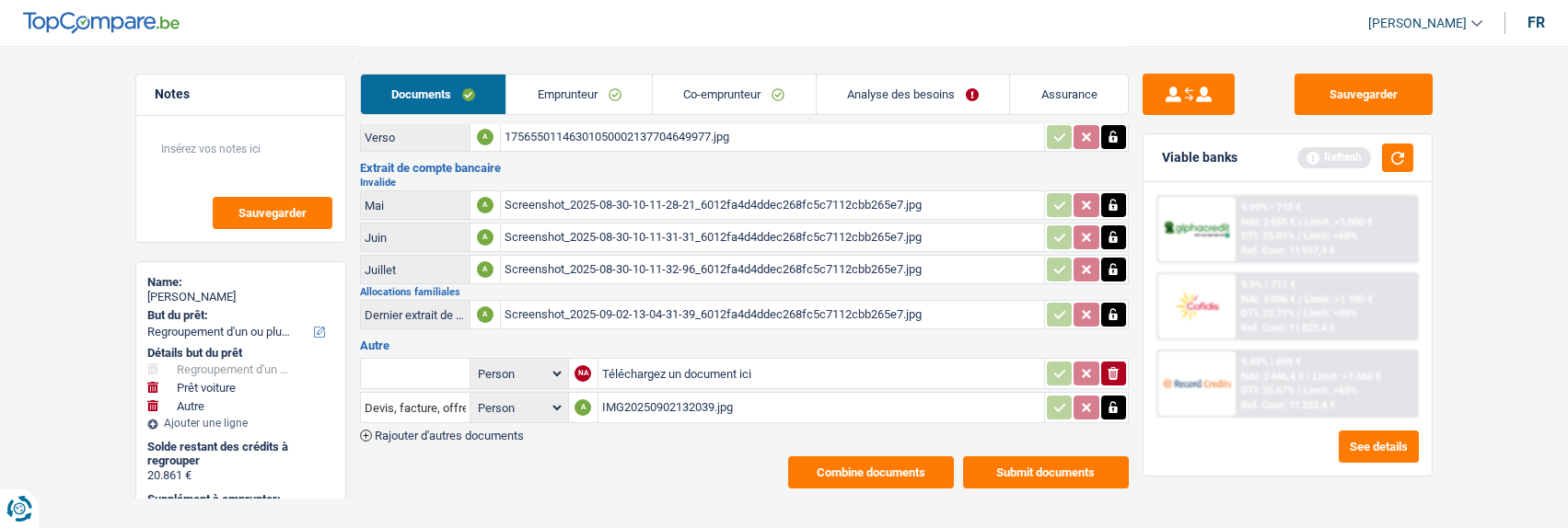
click at [595, 97] on link "Emprunteur" at bounding box center [578, 94] width 146 height 40
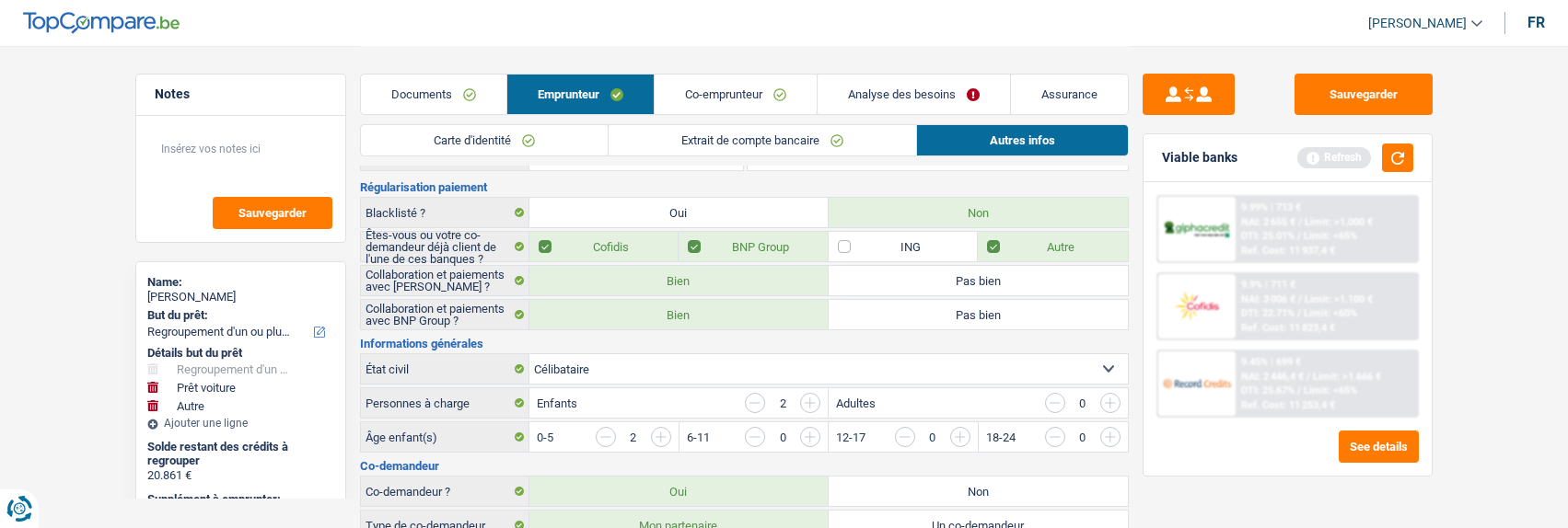
scroll to position [82, 0]
click at [523, 139] on link "Carte d'identité" at bounding box center [485, 140] width 247 height 31
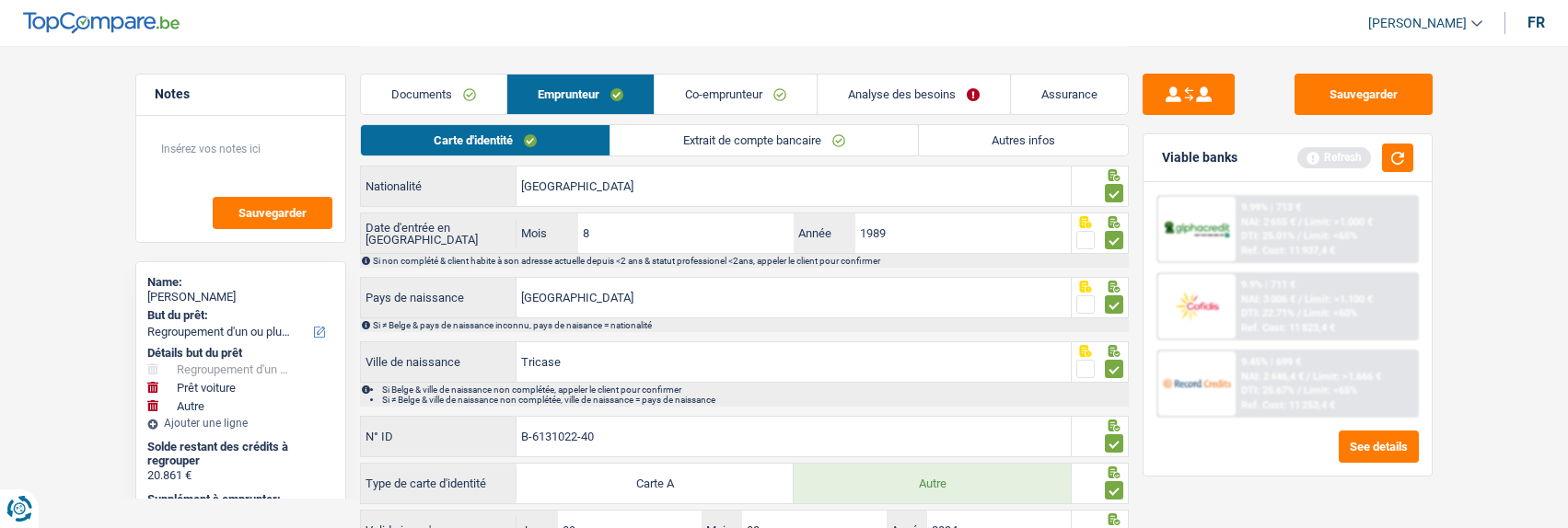
scroll to position [356, 0]
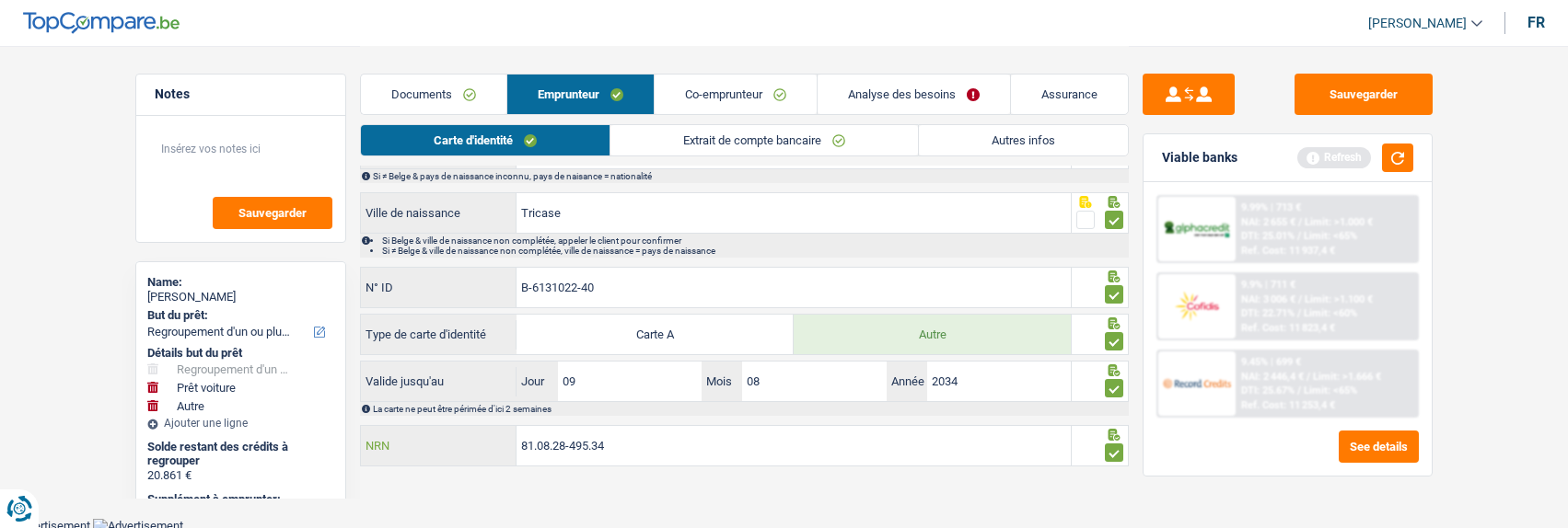
click at [643, 438] on input "81.08.28-495.34" at bounding box center [793, 445] width 554 height 40
click at [1397, 160] on button "button" at bounding box center [1398, 158] width 32 height 29
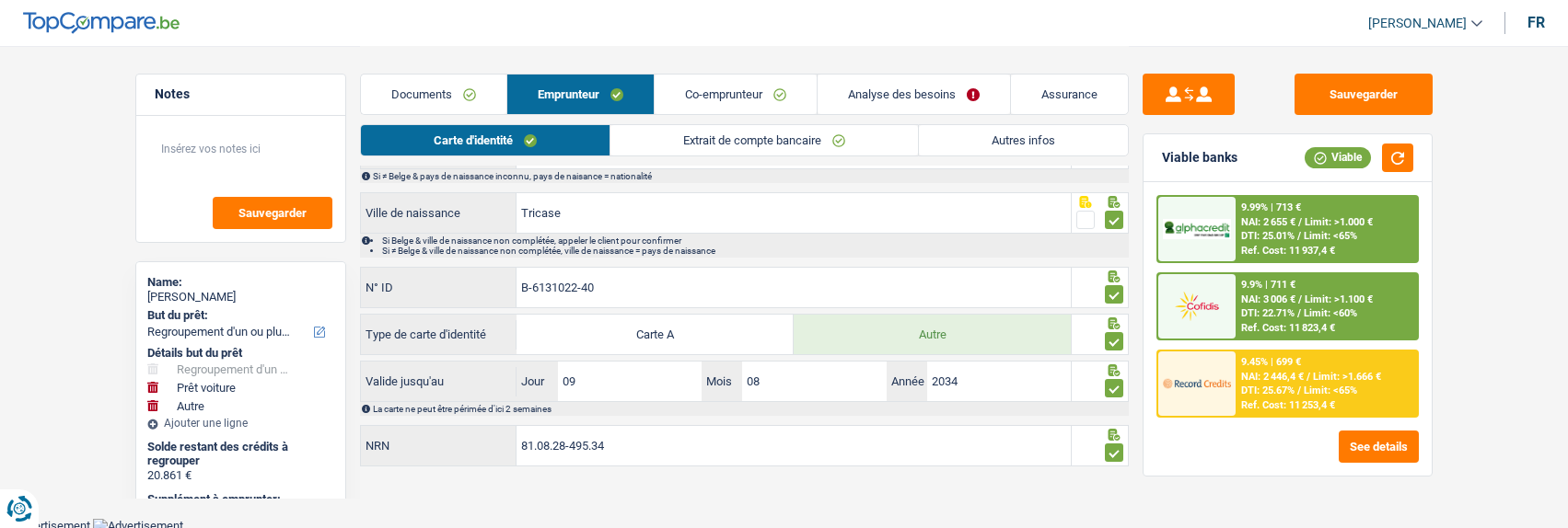
click at [1234, 216] on div at bounding box center [1197, 228] width 77 height 64
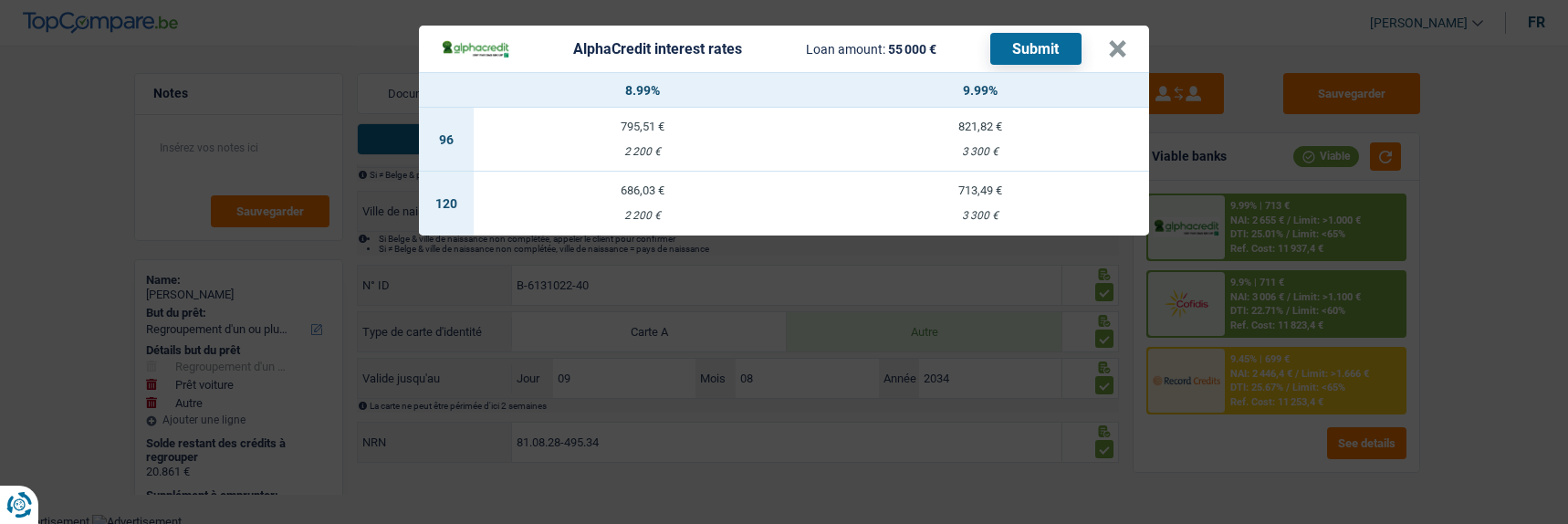
click at [978, 191] on td "713,49 € 3 300 €" at bounding box center [980, 203] width 338 height 64
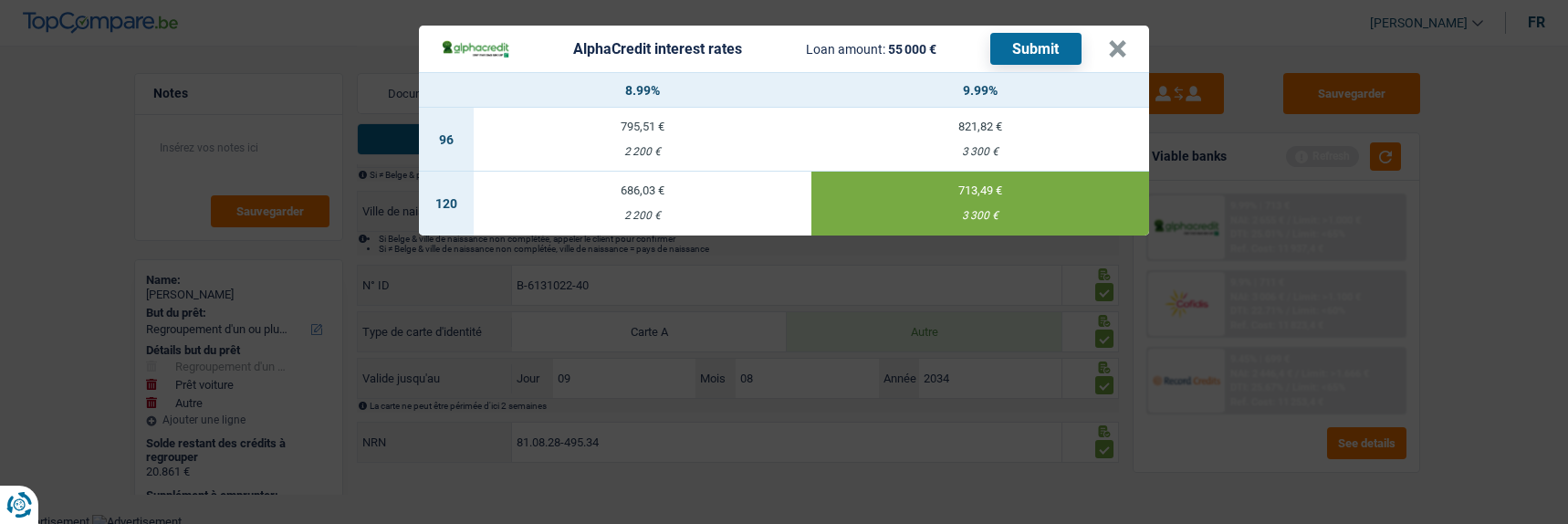
select select "alphacredit"
type input "9,99"
click at [1027, 45] on button "Submit" at bounding box center [1035, 49] width 91 height 32
click at [1127, 41] on button "×" at bounding box center [1117, 50] width 19 height 18
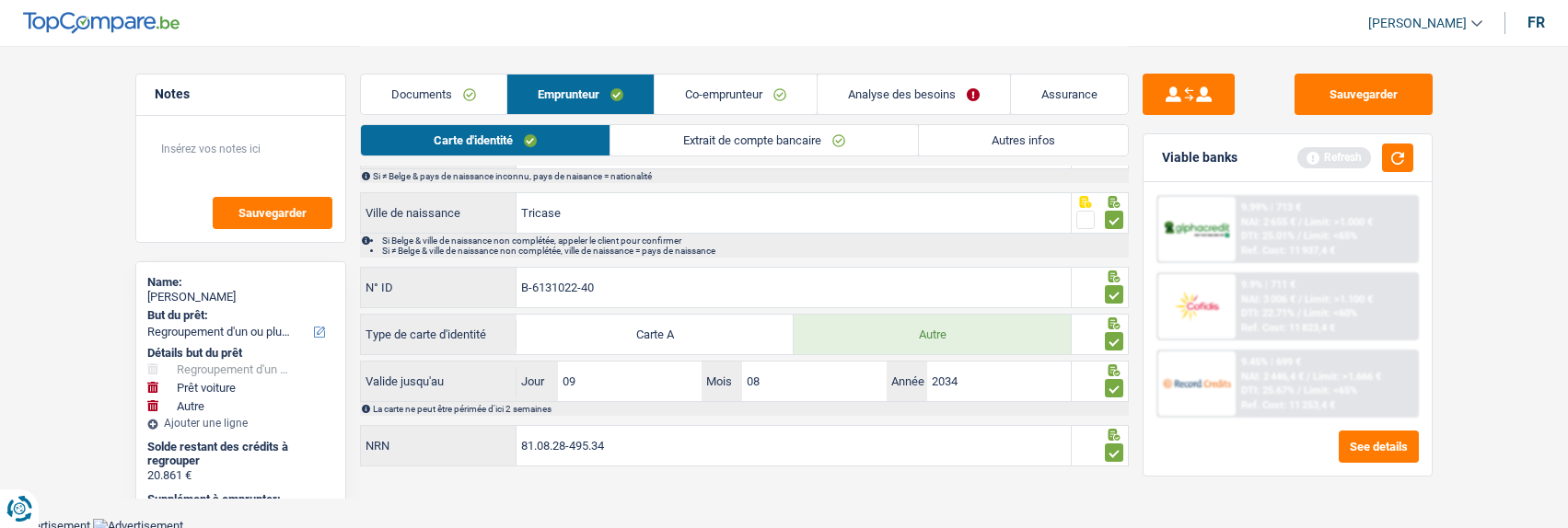
click at [938, 89] on link "Analyse des besoins" at bounding box center [914, 94] width 192 height 40
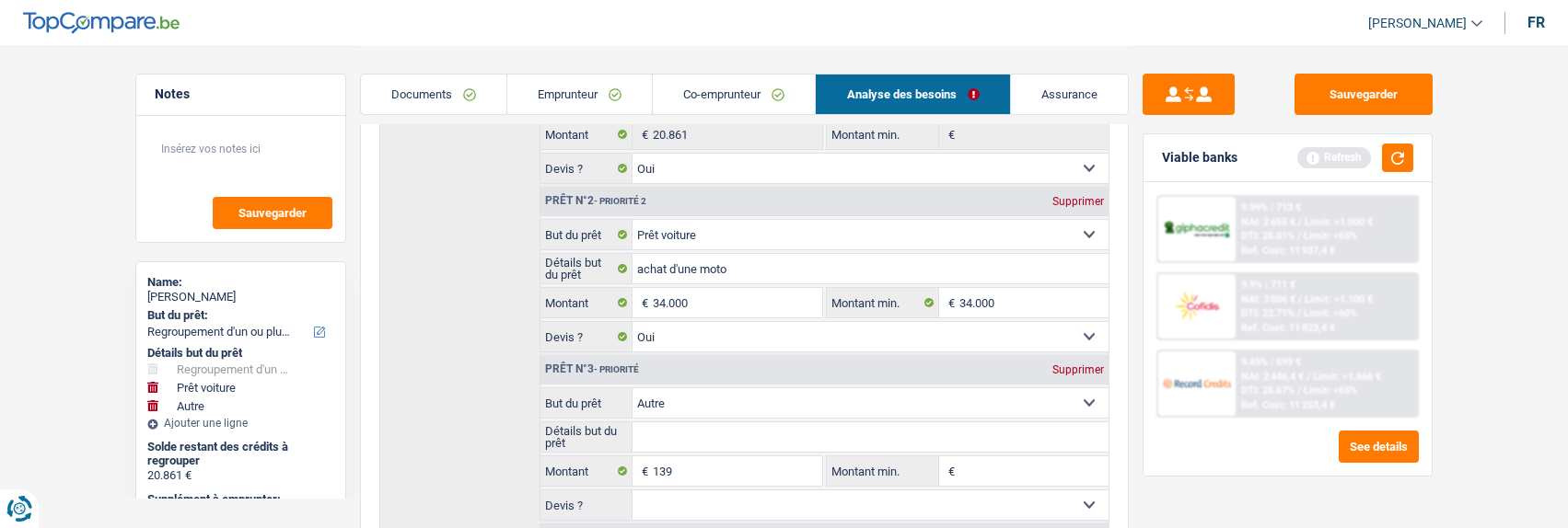
click at [1070, 357] on div "Prêt n°3 - Priorité Supprimer" at bounding box center [824, 370] width 568 height 30
click at [1085, 365] on div "Supprimer" at bounding box center [1078, 370] width 60 height 11
type input "34.000"
type input "54.861"
select select "144"
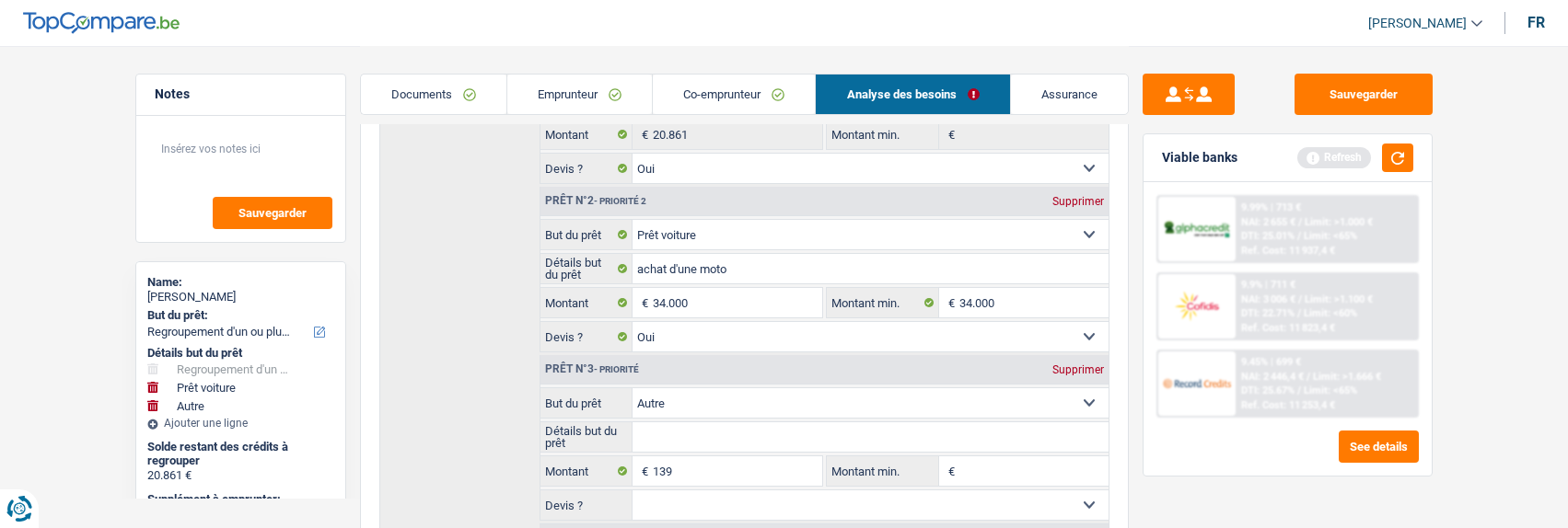
type input "54.861"
select select "144"
type input "54.861"
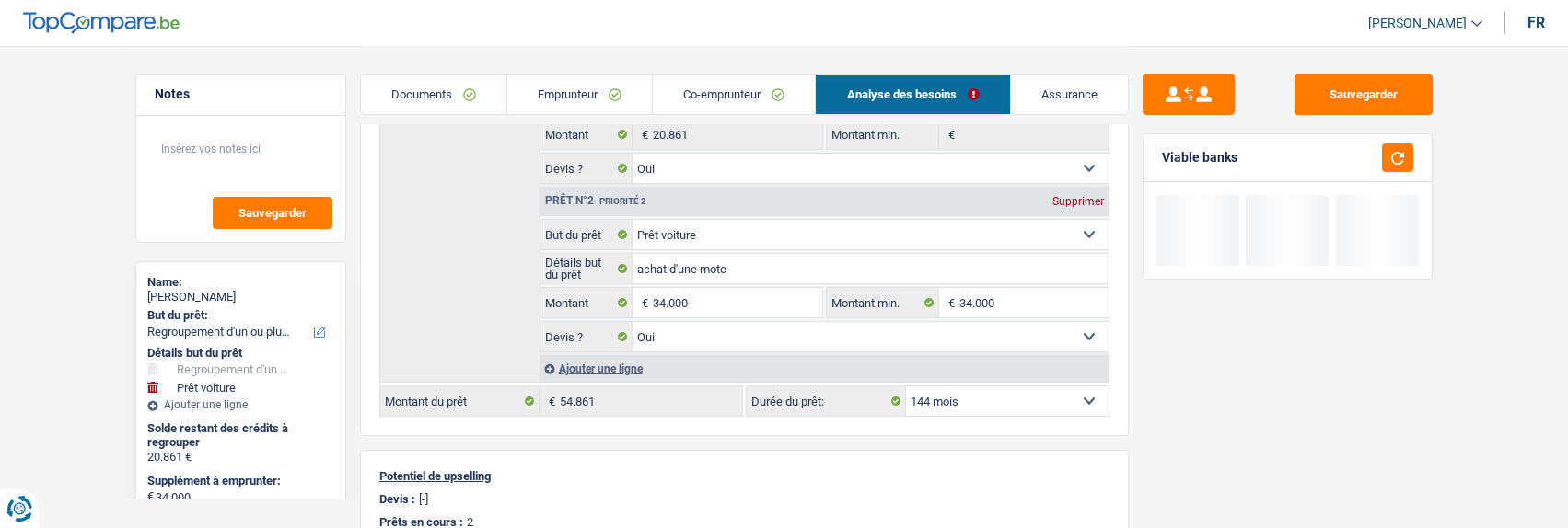
click at [1085, 407] on select "12 mois 18 mois 24 mois 30 mois 36 mois 42 mois 48 mois 60 mois 72 mois 84 mois…" at bounding box center [1007, 402] width 202 height 30
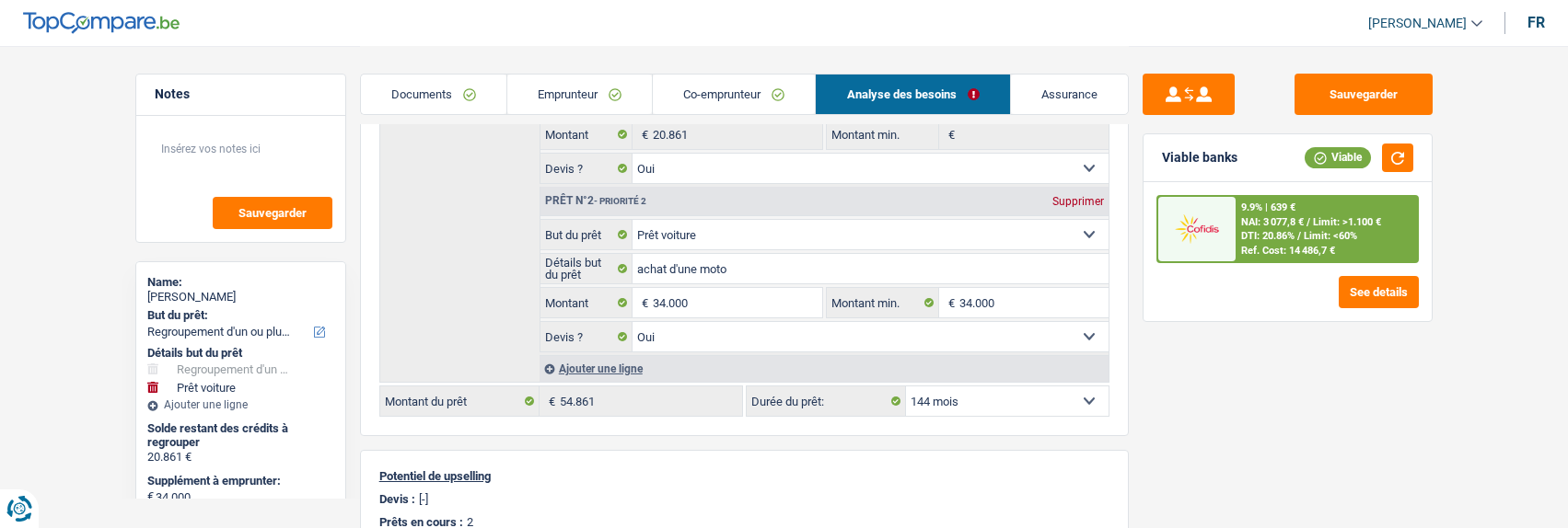
select select "120"
click at [906, 387] on select "12 mois 18 mois 24 mois 30 mois 36 mois 42 mois 48 mois 60 mois 72 mois 84 mois…" at bounding box center [1007, 402] width 202 height 30
select select "120"
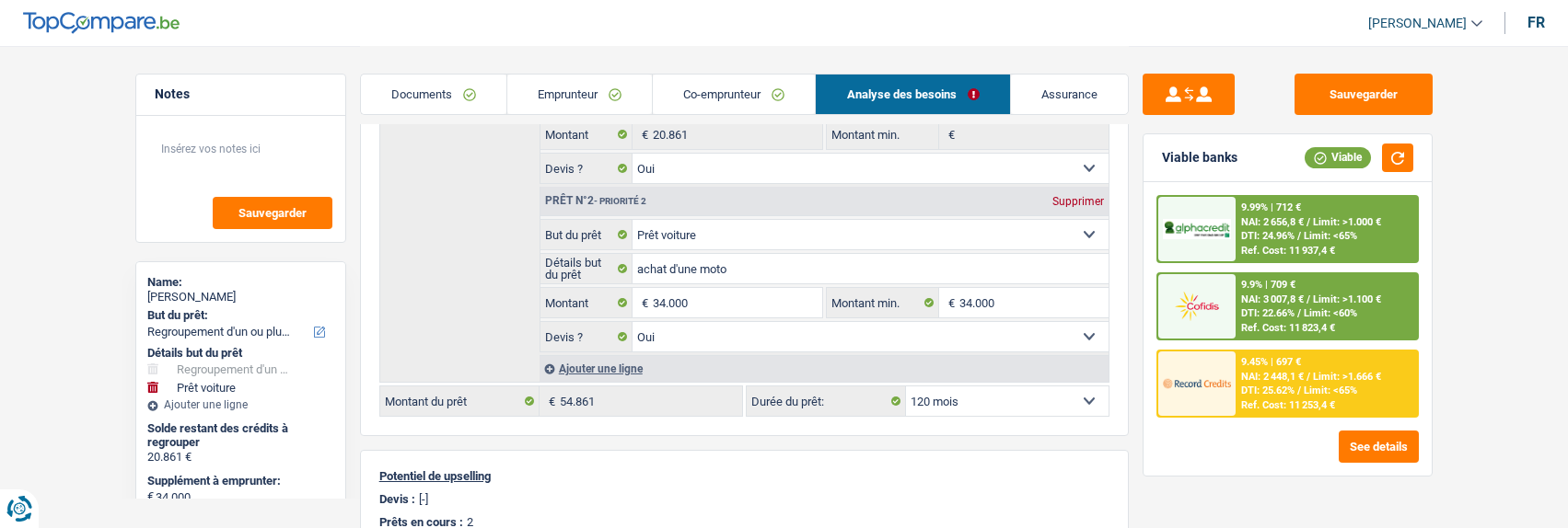
click at [1262, 208] on div "9.99% | 712 €" at bounding box center [1271, 207] width 59 height 12
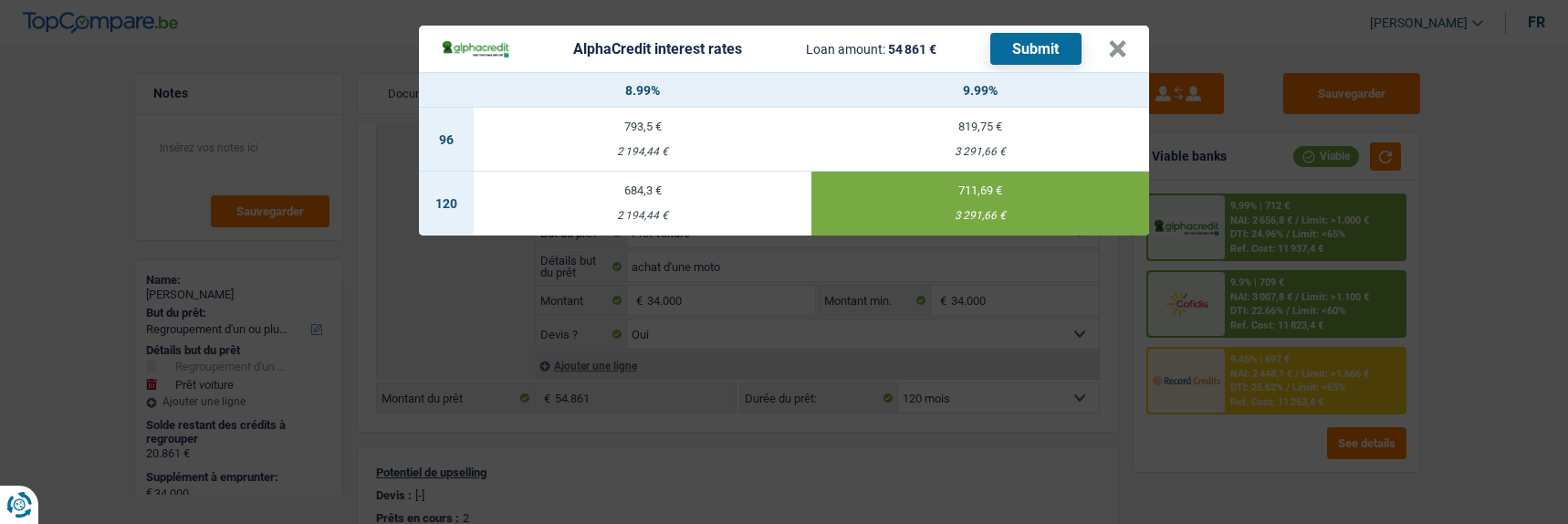
click at [1042, 48] on button "Submit" at bounding box center [1035, 49] width 91 height 32
click at [1113, 41] on button "×" at bounding box center [1117, 50] width 19 height 18
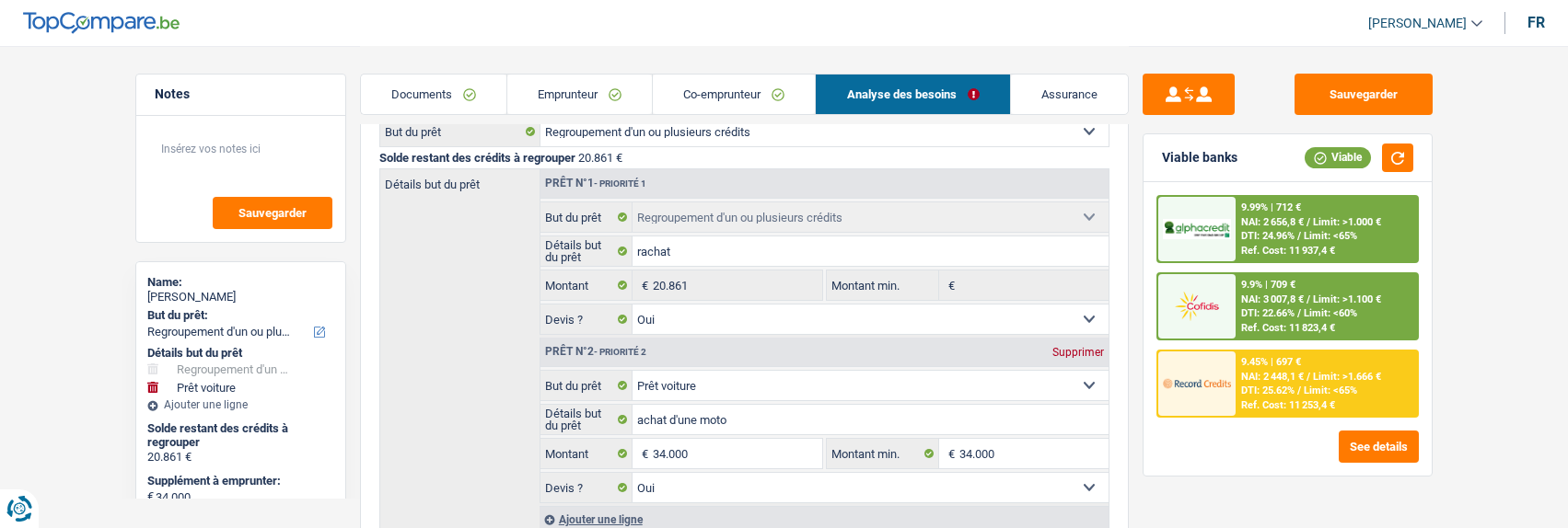
scroll to position [277, 0]
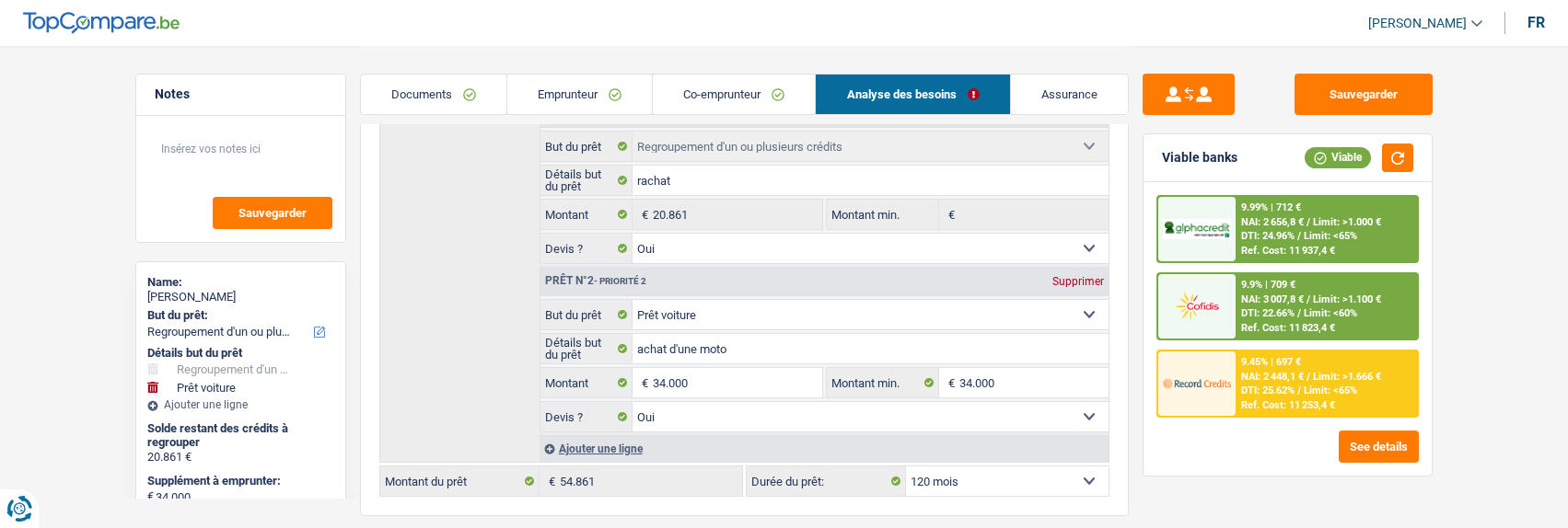
click at [446, 97] on link "Documents" at bounding box center [434, 94] width 146 height 40
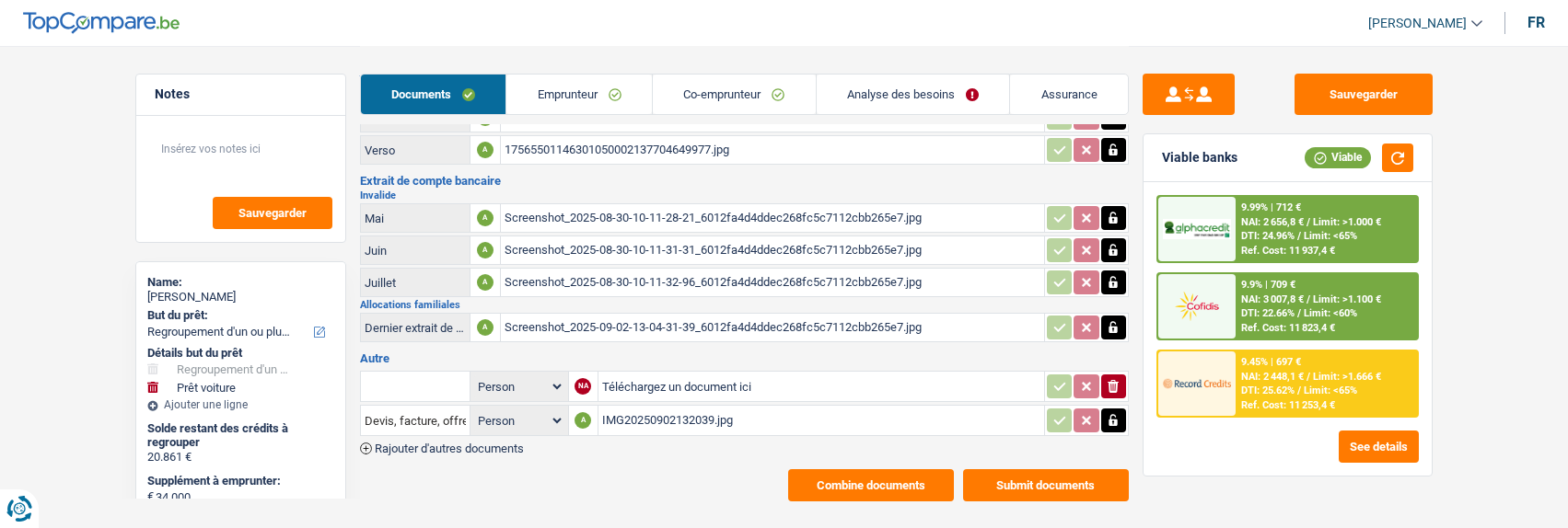
scroll to position [450, 0]
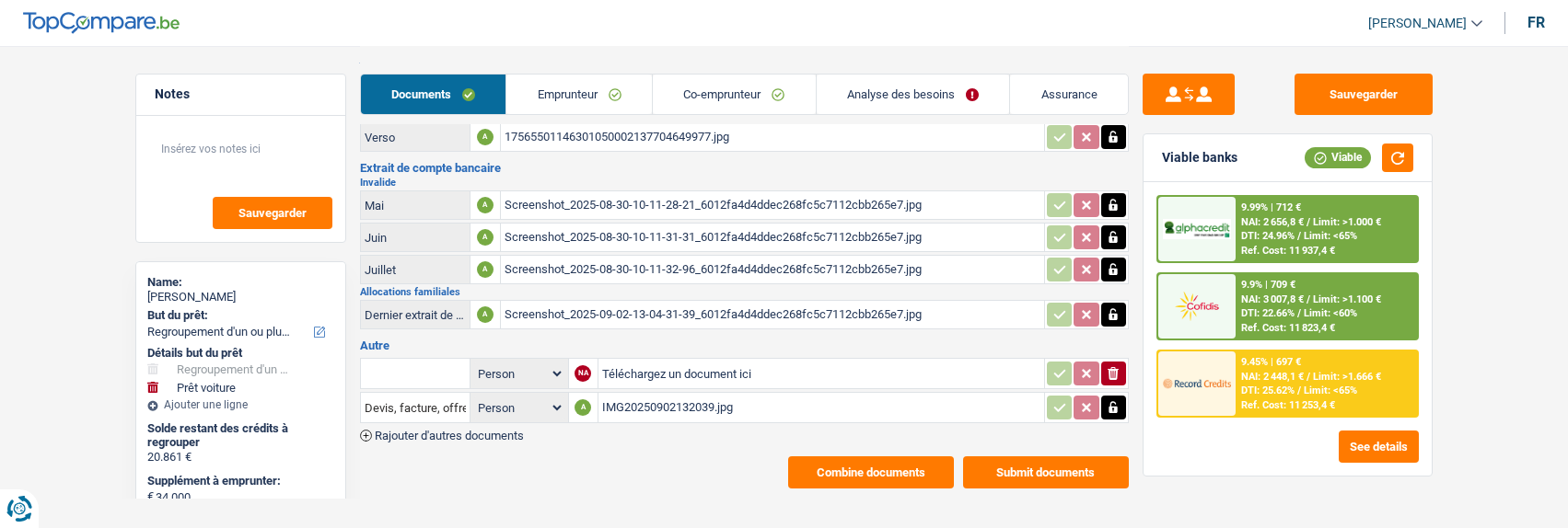
click at [635, 395] on div "IMG20250902132039.jpg" at bounding box center [822, 407] width 438 height 28
click at [860, 94] on link "Analyse des besoins" at bounding box center [914, 94] width 193 height 40
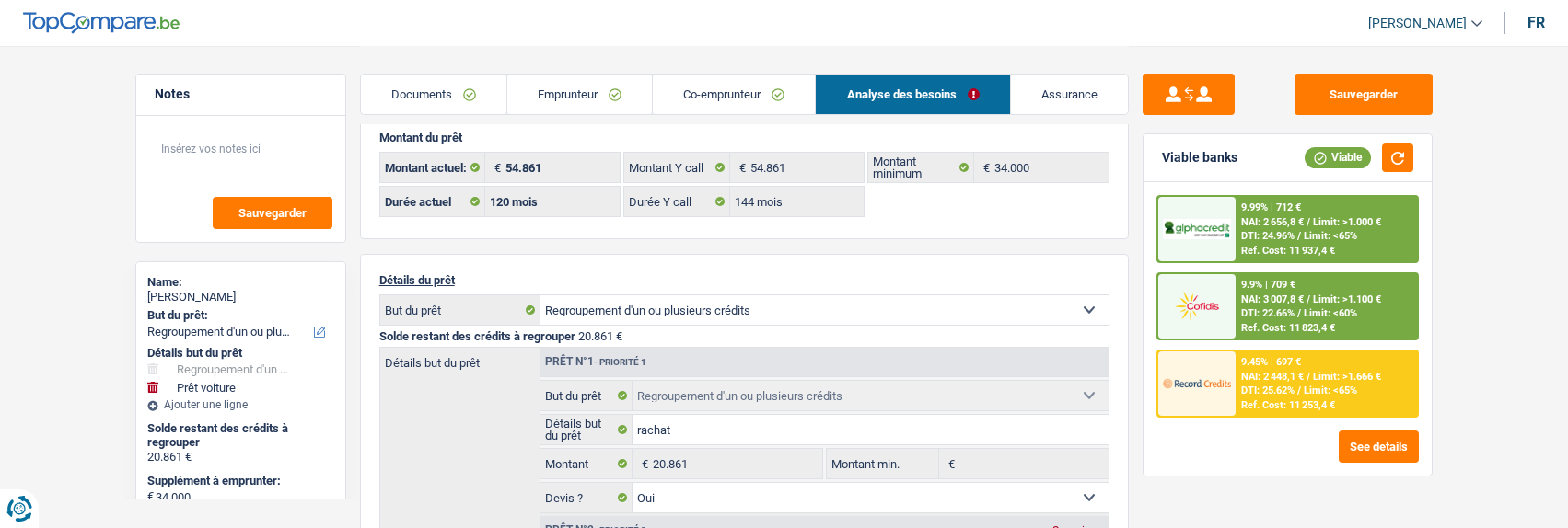
scroll to position [0, 0]
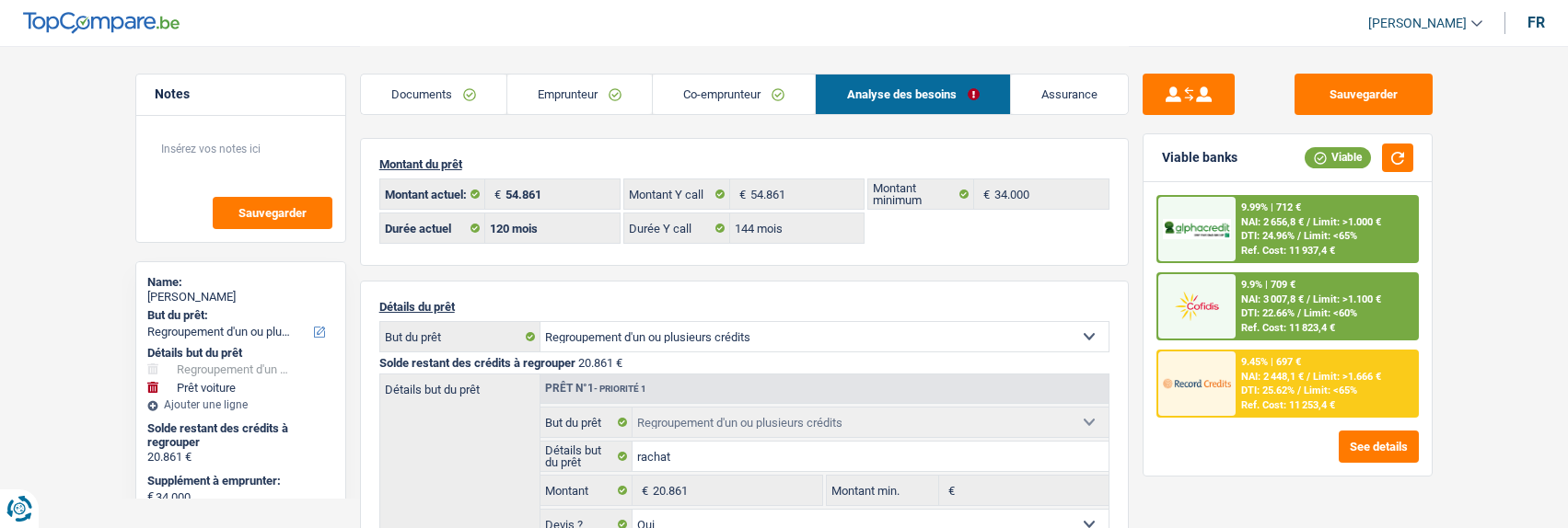
click at [612, 84] on link "Emprunteur" at bounding box center [579, 94] width 145 height 40
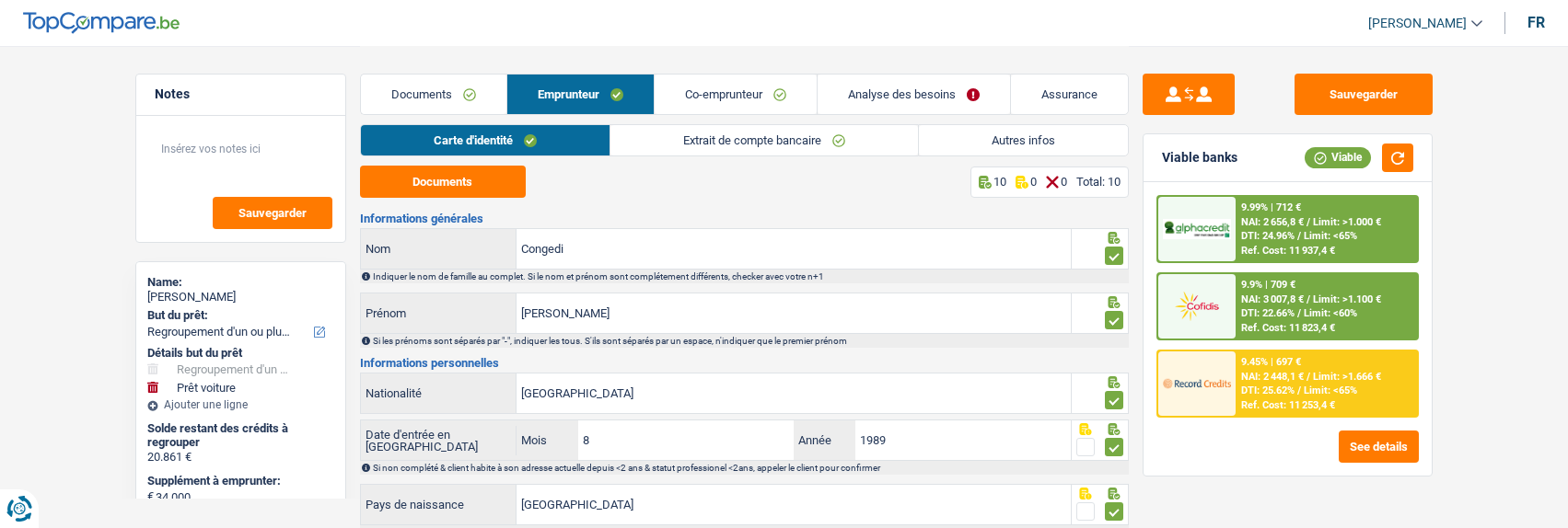
click at [1004, 143] on link "Autres infos" at bounding box center [1023, 140] width 209 height 31
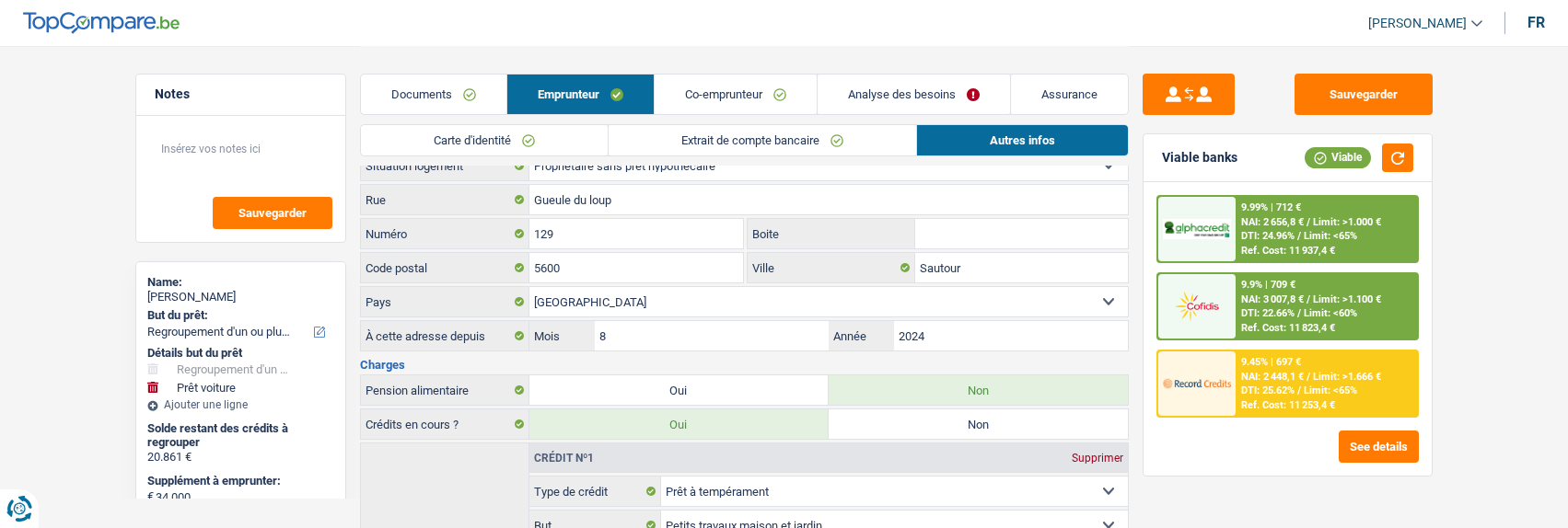
scroll to position [460, 0]
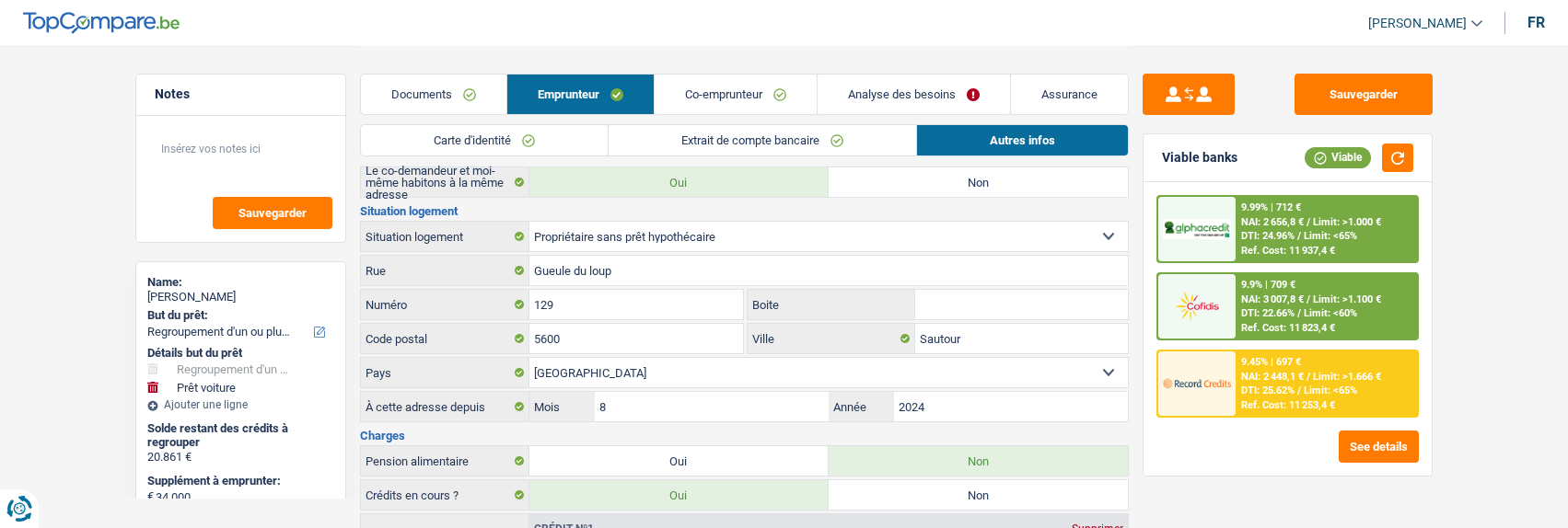
click at [708, 114] on li "Co-emprunteur" at bounding box center [735, 94] width 163 height 42
click at [402, 96] on link "Documents" at bounding box center [434, 94] width 146 height 40
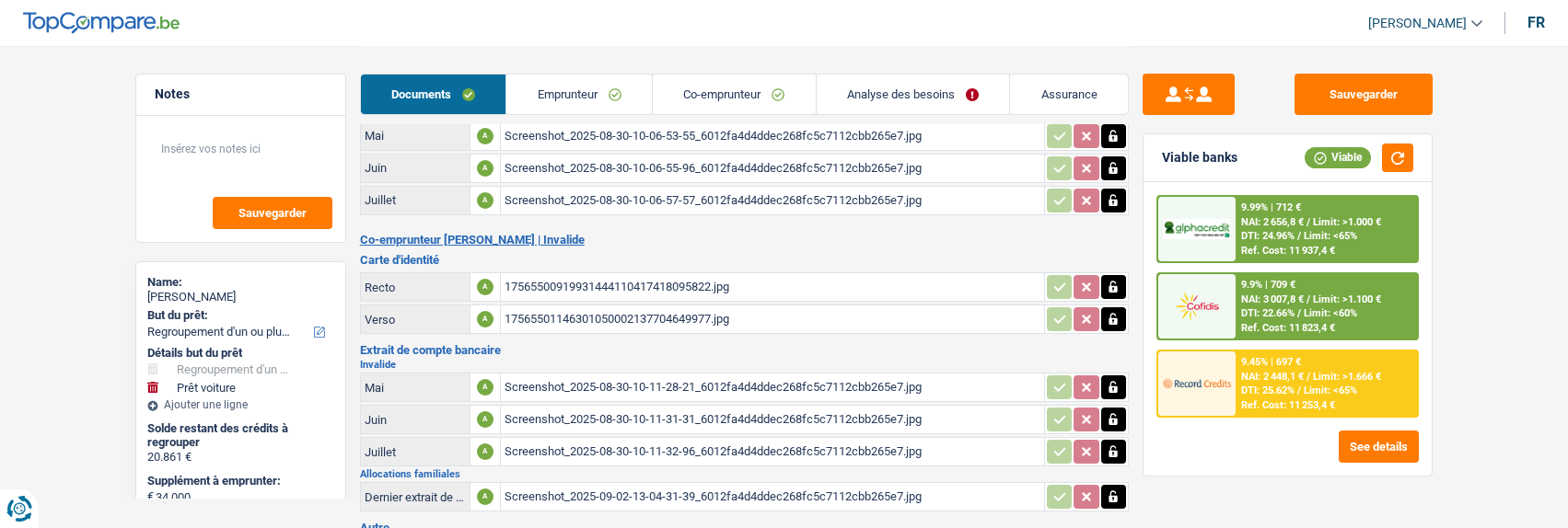
scroll to position [266, 0]
click at [591, 307] on div "17565501146301050002137704649977.jpg" at bounding box center [771, 321] width 536 height 28
click at [622, 278] on div "17565500919931444110417418095822.jpg" at bounding box center [771, 290] width 536 height 28
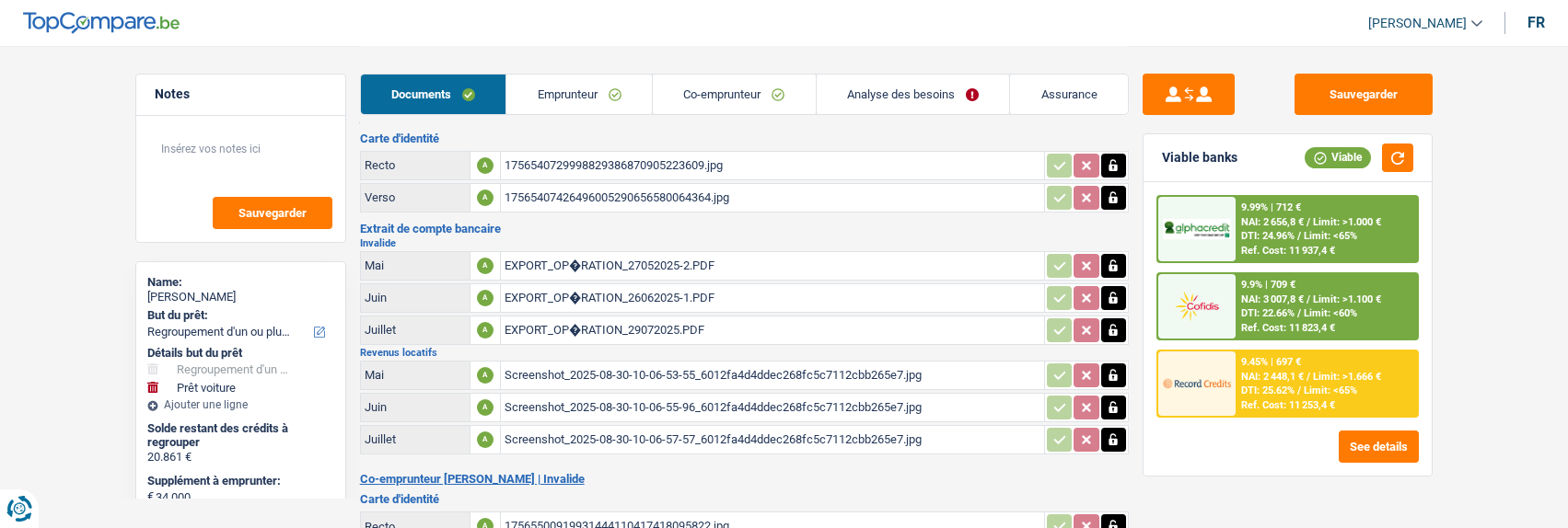
scroll to position [0, 0]
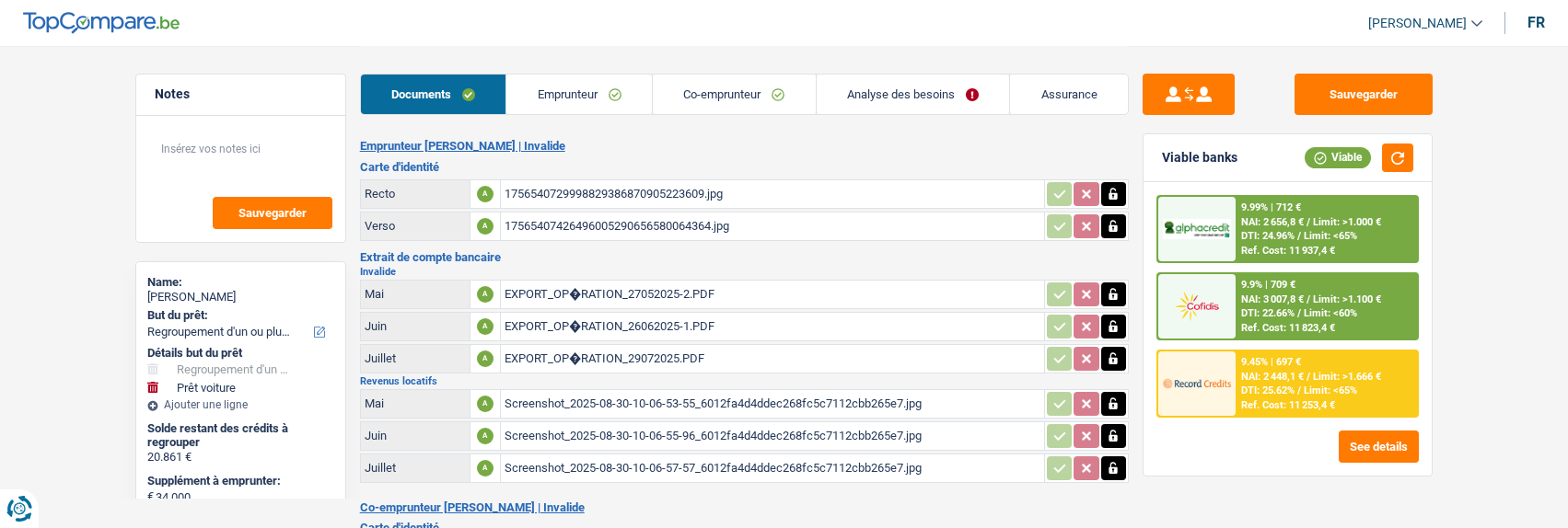
click at [714, 92] on link "Co-emprunteur" at bounding box center [734, 94] width 163 height 40
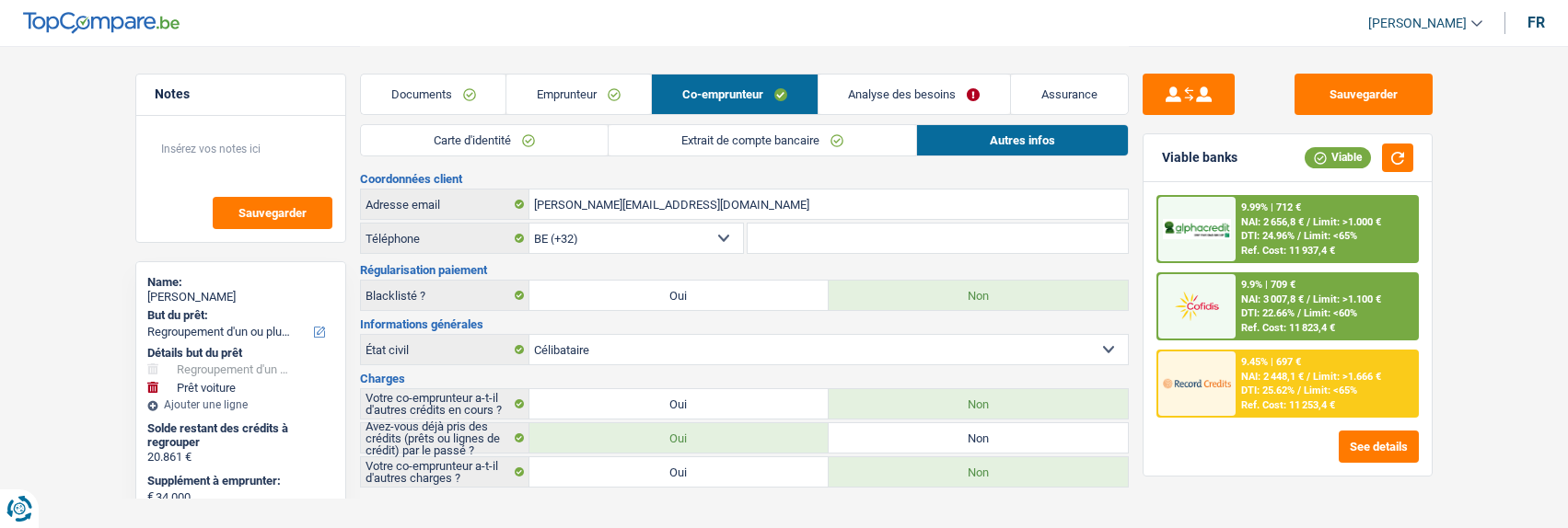
click at [591, 151] on link "Carte d'identité" at bounding box center [485, 140] width 247 height 31
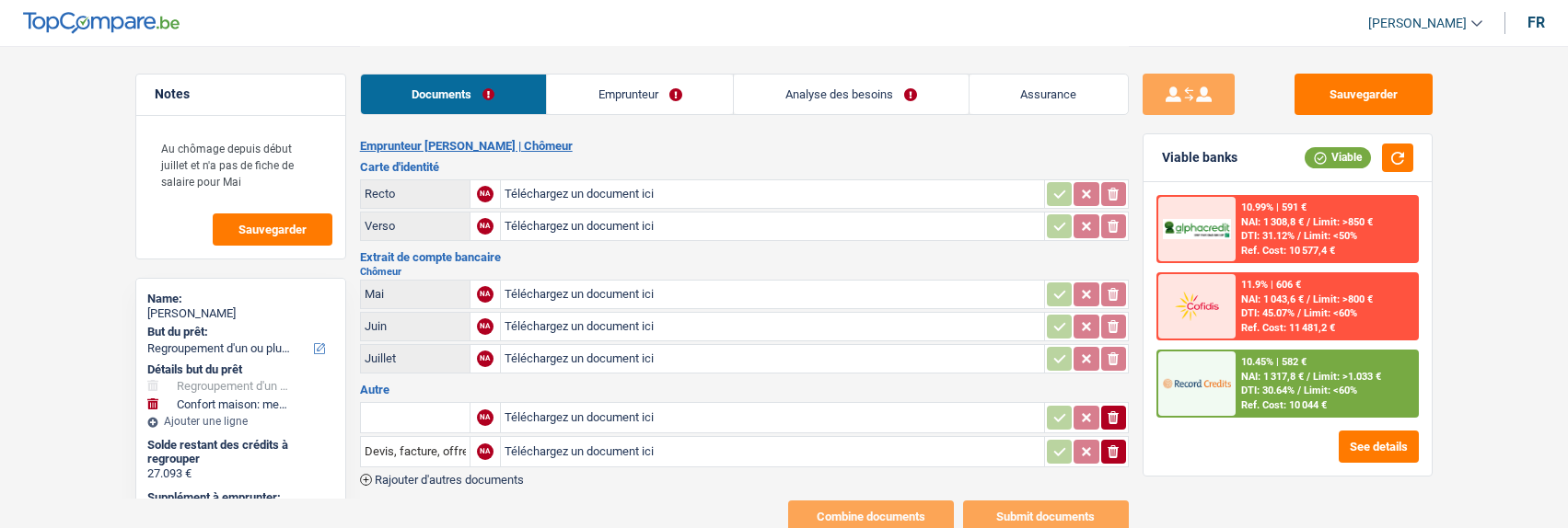
select select "refinancing"
select select "household"
select select "84"
select select "alphacredit"
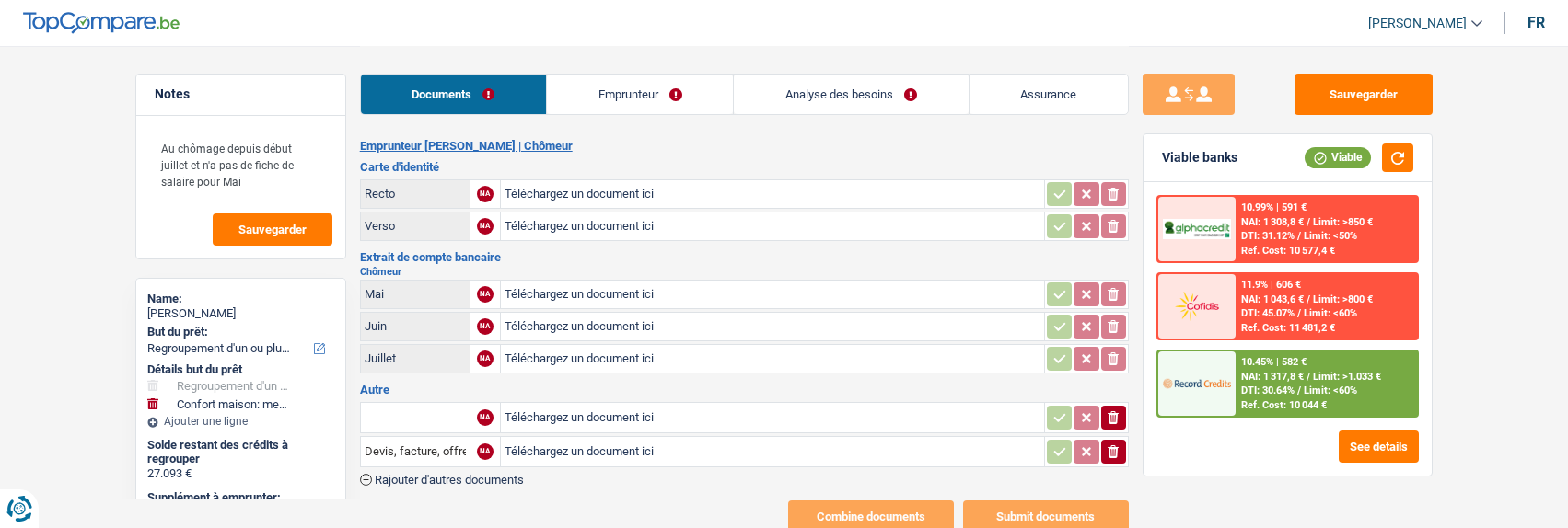
type input "C:\fakepath\id rec [PERSON_NAME].jpeg"
type input "C:\fakepath\id ver emeric.jpeg"
type input "C:\fakepath\indemn08.jpeg"
click at [1111, 443] on icon "ionicons-v5-e" at bounding box center [1113, 452] width 15 height 19
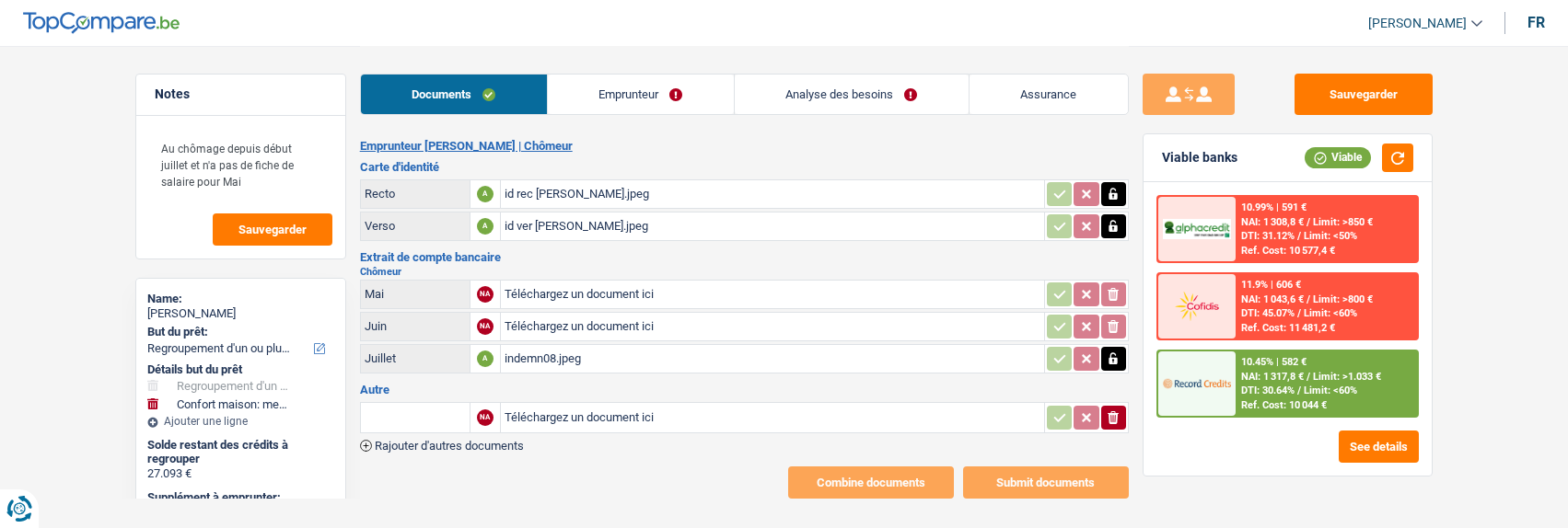
click at [1108, 411] on icon "button" at bounding box center [1113, 418] width 11 height 13
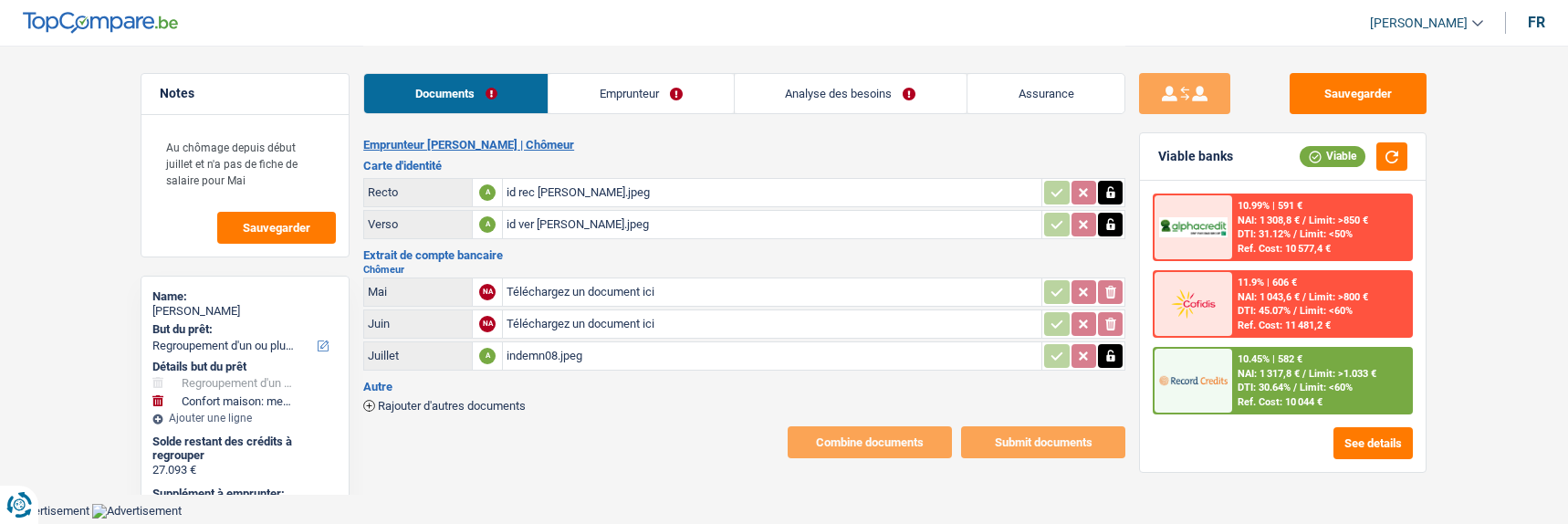
type input "C:\fakepath\indemn07.jpeg"
click at [1390, 159] on button "button" at bounding box center [1392, 157] width 31 height 29
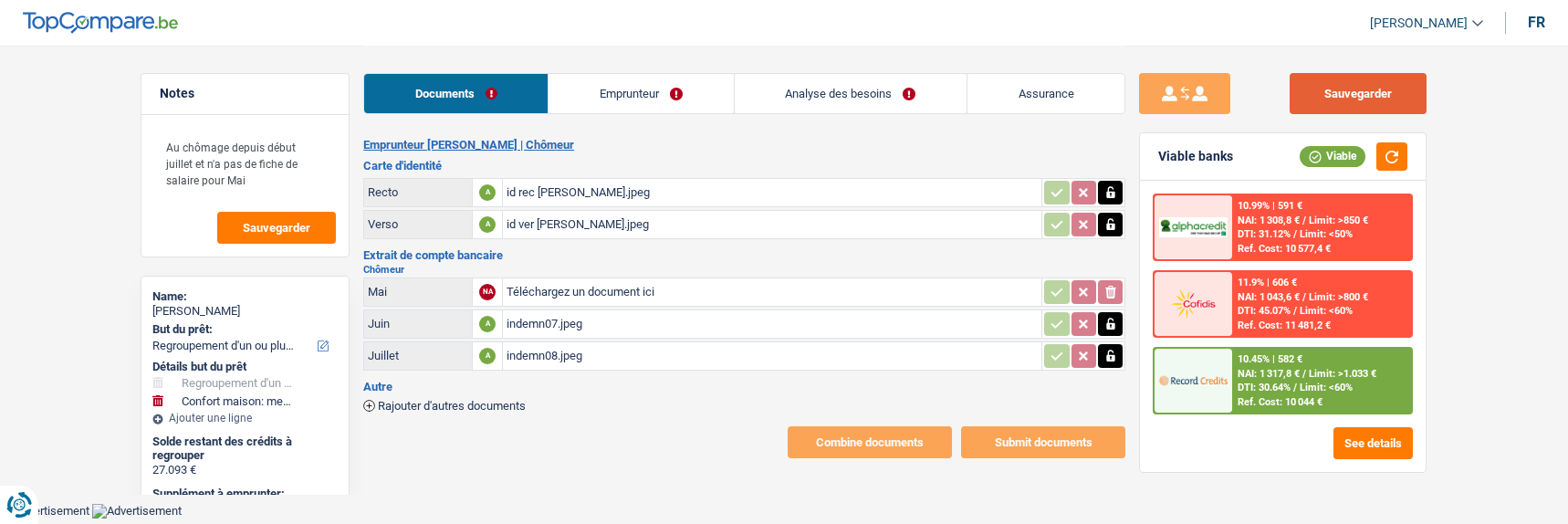
click at [1331, 104] on button "Sauvegarder" at bounding box center [1357, 93] width 137 height 41
click at [633, 98] on link "Emprunteur" at bounding box center [640, 93] width 184 height 40
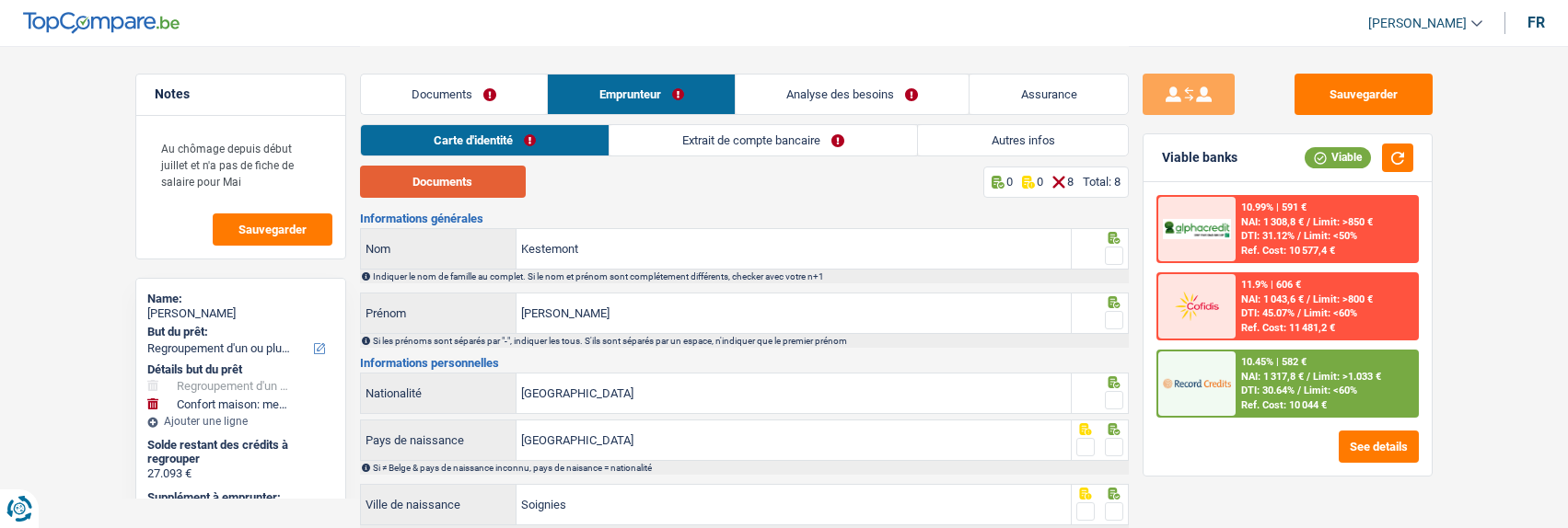
click at [481, 187] on button "Documents" at bounding box center [443, 182] width 166 height 32
click at [1111, 245] on div at bounding box center [1114, 256] width 19 height 23
drag, startPoint x: 1109, startPoint y: 252, endPoint x: 1102, endPoint y: 289, distance: 37.7
click at [1109, 253] on span at bounding box center [1114, 256] width 19 height 19
click at [0, 0] on input "radio" at bounding box center [0, 0] width 0 height 0
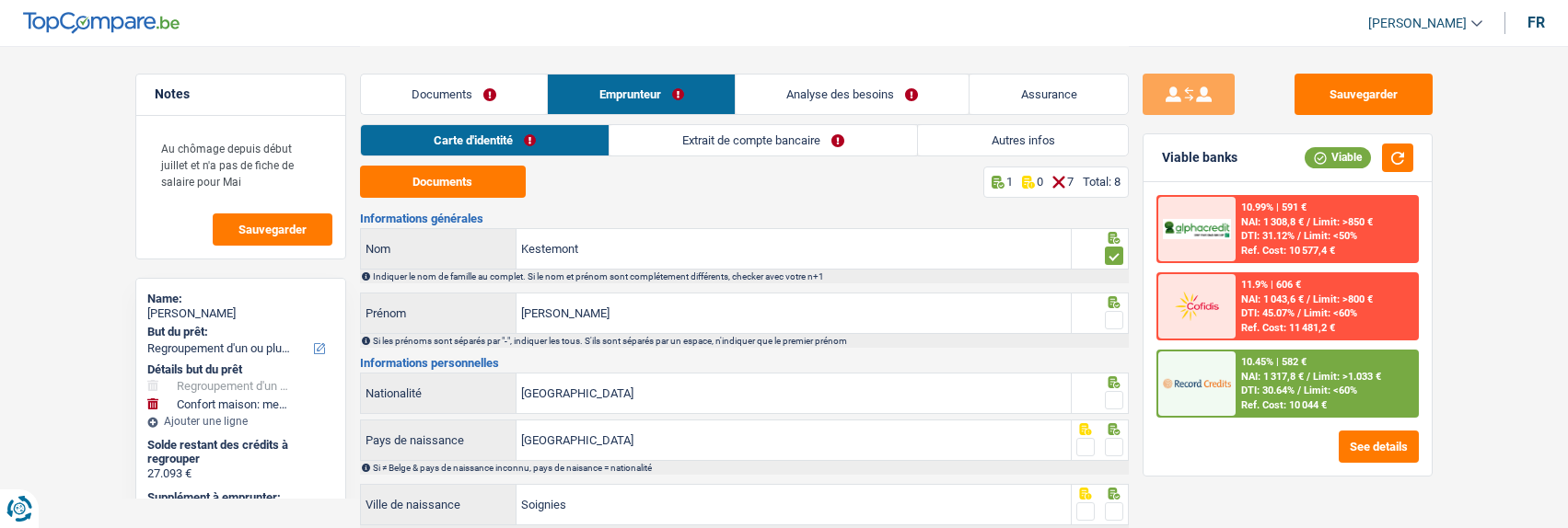
click at [1110, 312] on span at bounding box center [1114, 320] width 19 height 19
click at [0, 0] on input "radio" at bounding box center [0, 0] width 0 height 0
click at [1114, 393] on span at bounding box center [1114, 401] width 19 height 19
click at [0, 0] on input "radio" at bounding box center [0, 0] width 0 height 0
click at [1113, 447] on span at bounding box center [1114, 447] width 19 height 19
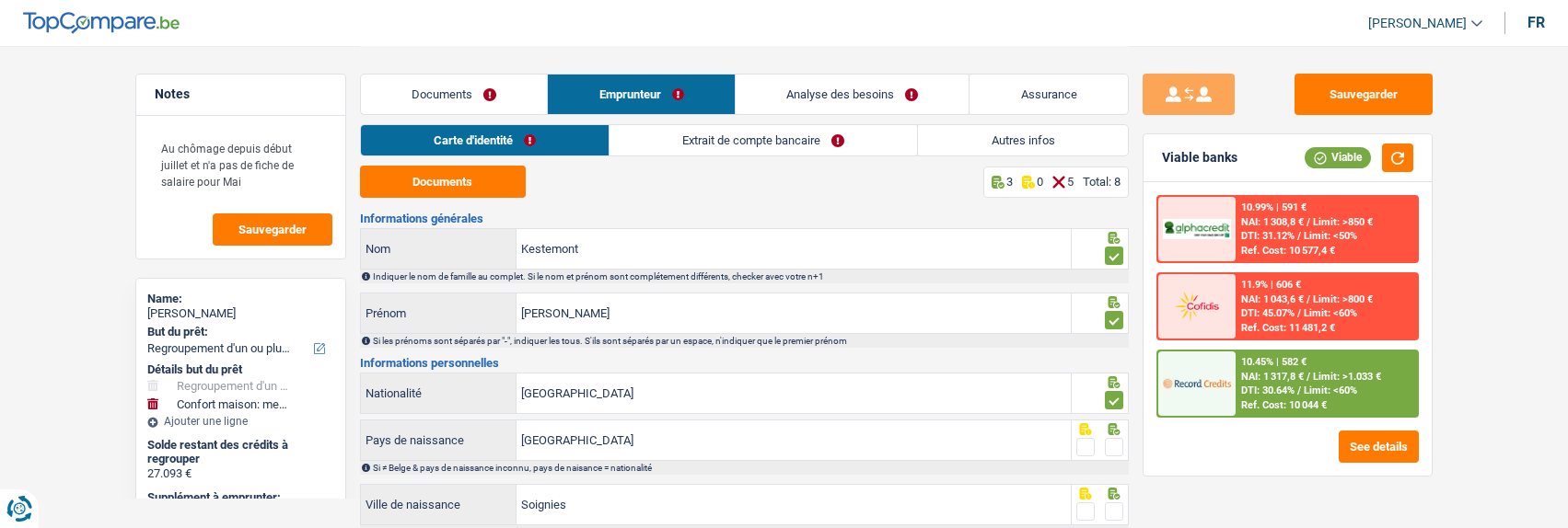
click at [0, 0] on input "radio" at bounding box center [0, 0] width 0 height 0
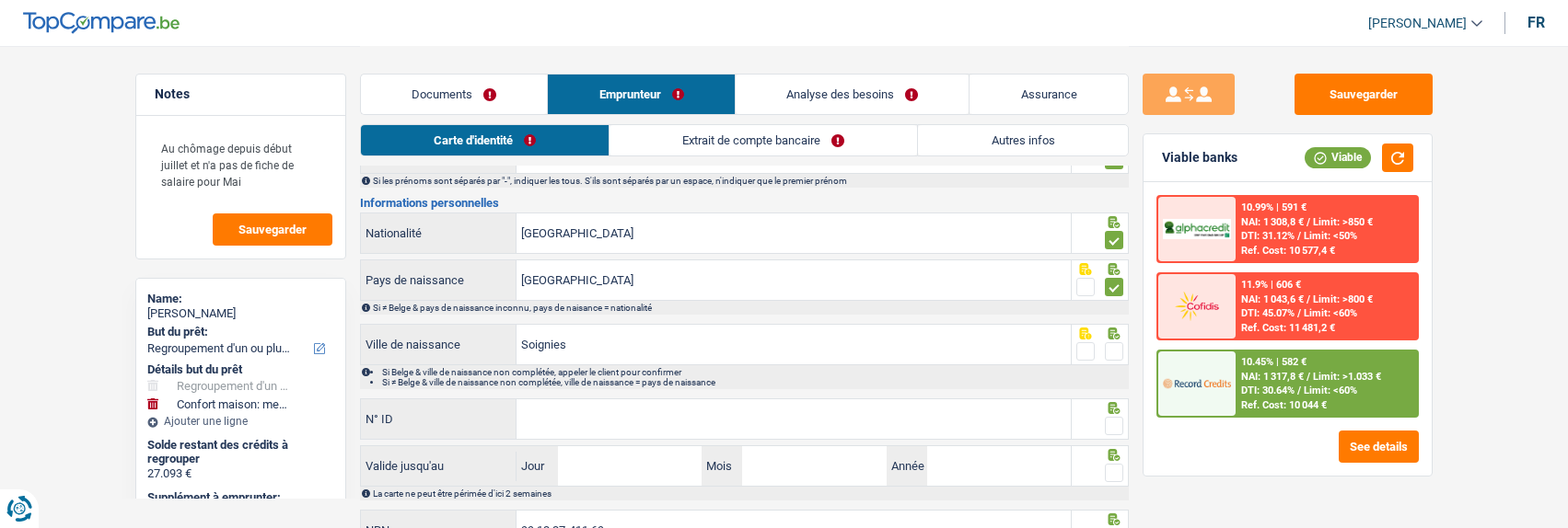
scroll to position [184, 0]
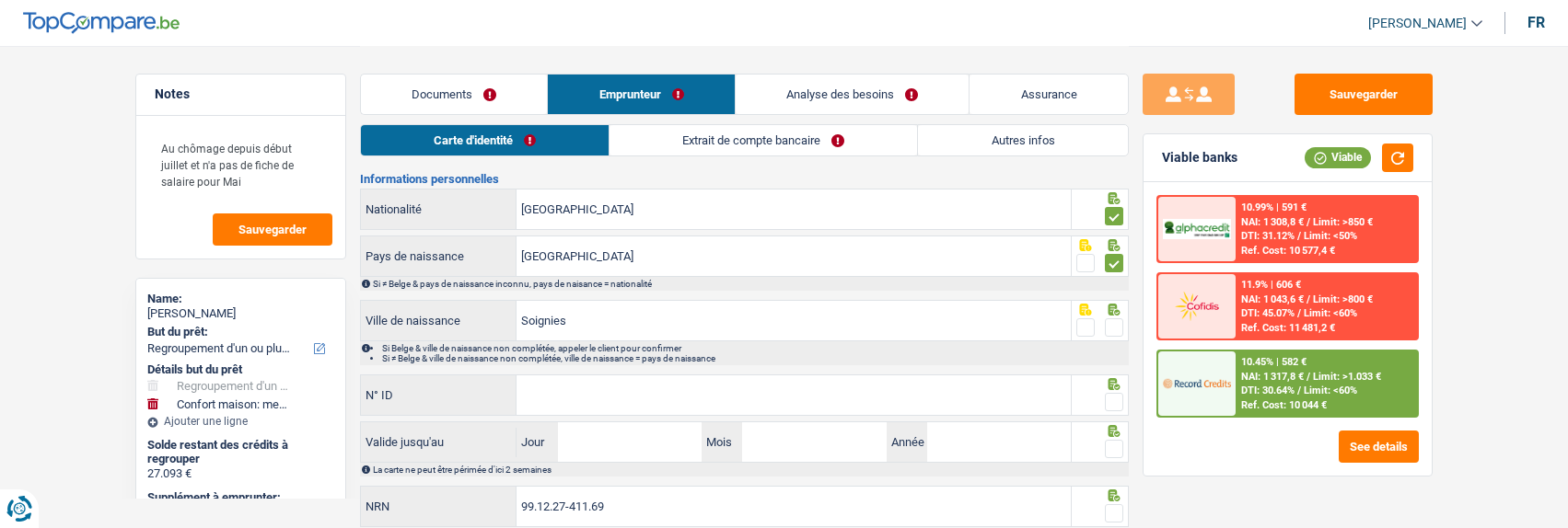
click at [1105, 319] on span at bounding box center [1114, 328] width 19 height 19
click at [0, 0] on input "radio" at bounding box center [0, 0] width 0 height 0
click at [1116, 406] on span at bounding box center [1114, 402] width 19 height 19
click at [0, 0] on input "radio" at bounding box center [0, 0] width 0 height 0
click at [953, 387] on input "N° ID" at bounding box center [793, 395] width 554 height 40
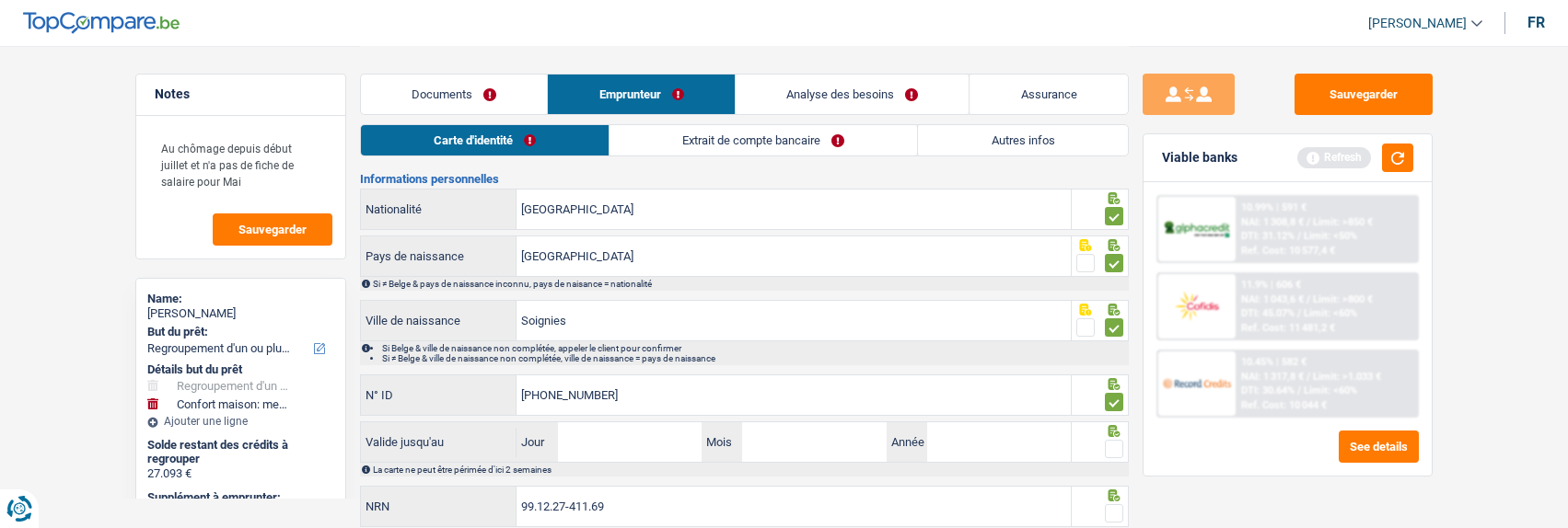
type input "595-1504406-51"
click at [600, 442] on input "Jour" at bounding box center [629, 442] width 144 height 40
type input "06"
type input "05"
type input "2033"
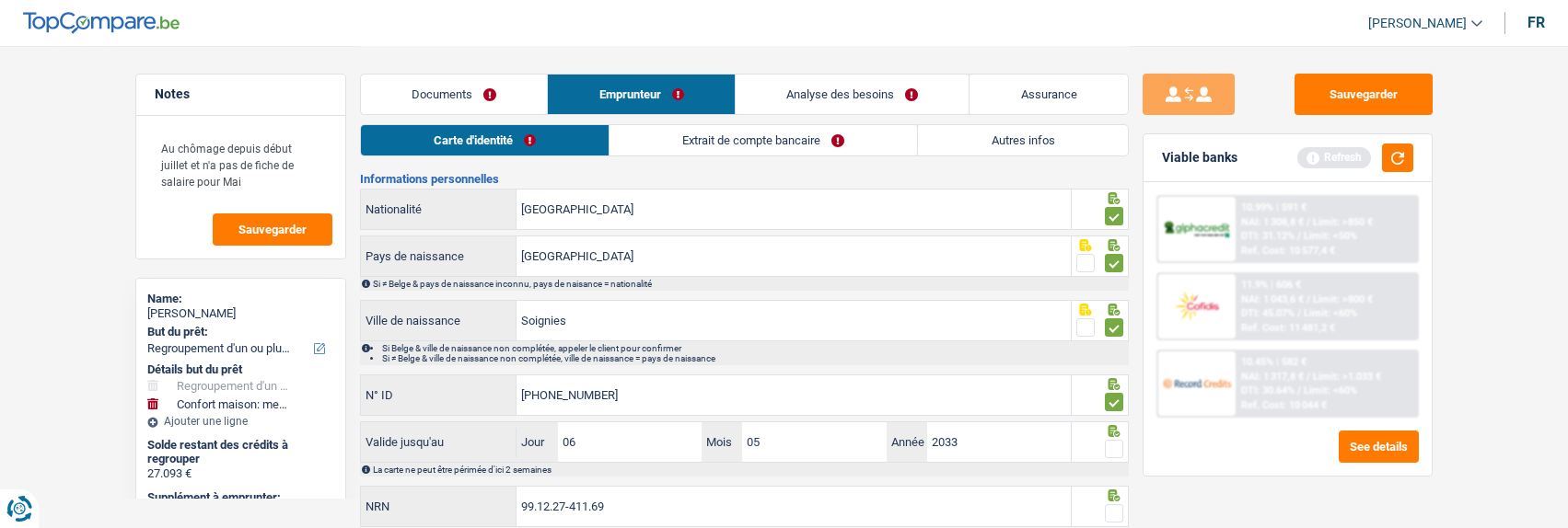
click at [1111, 445] on span at bounding box center [1114, 449] width 19 height 19
click at [0, 0] on input "radio" at bounding box center [0, 0] width 0 height 0
click at [1106, 507] on span at bounding box center [1114, 513] width 19 height 19
click at [0, 0] on input "radio" at bounding box center [0, 0] width 0 height 0
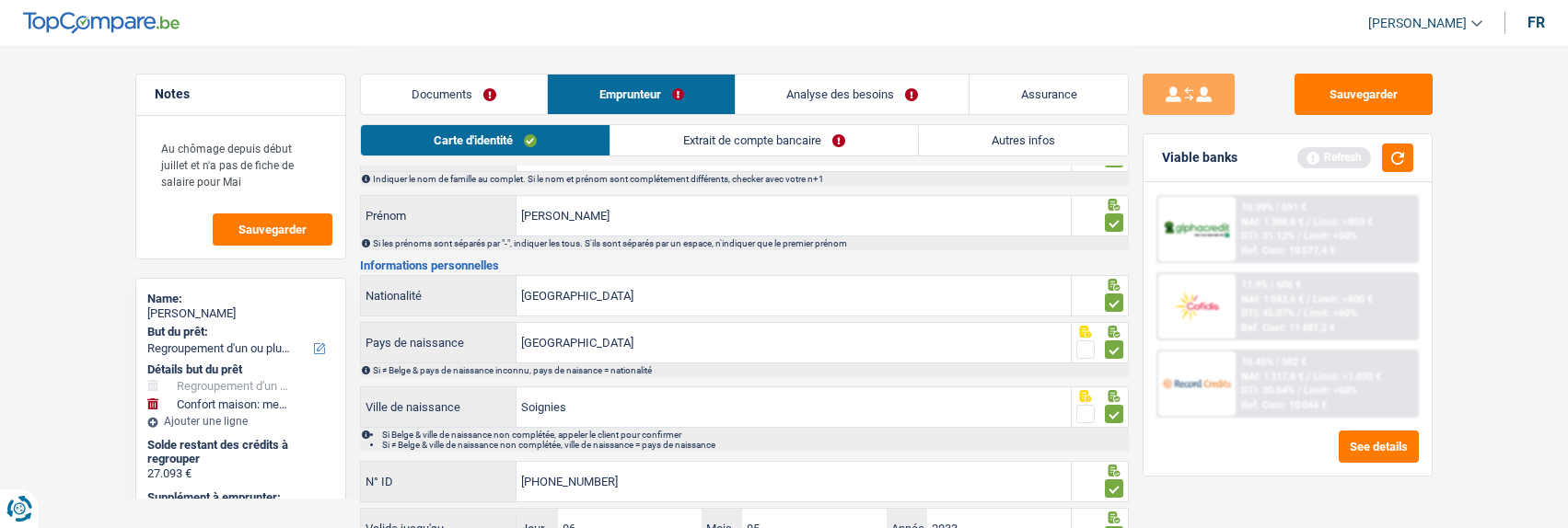
scroll to position [0, 0]
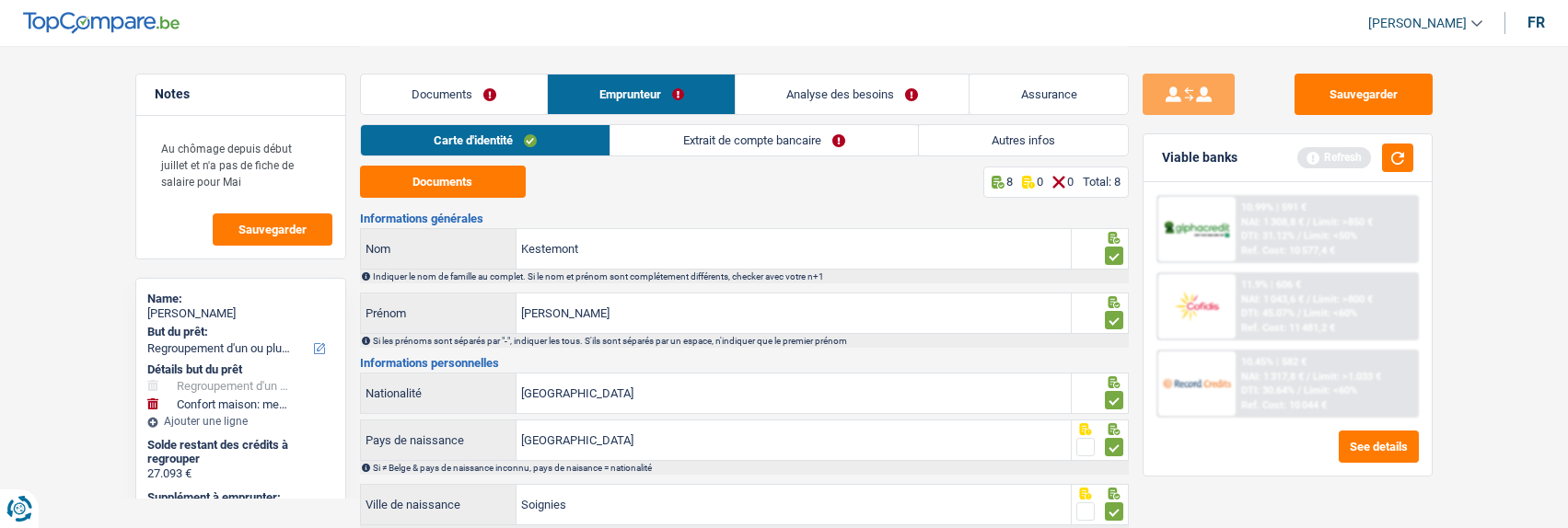
click at [832, 134] on link "Extrait de compte bancaire" at bounding box center [764, 140] width 307 height 31
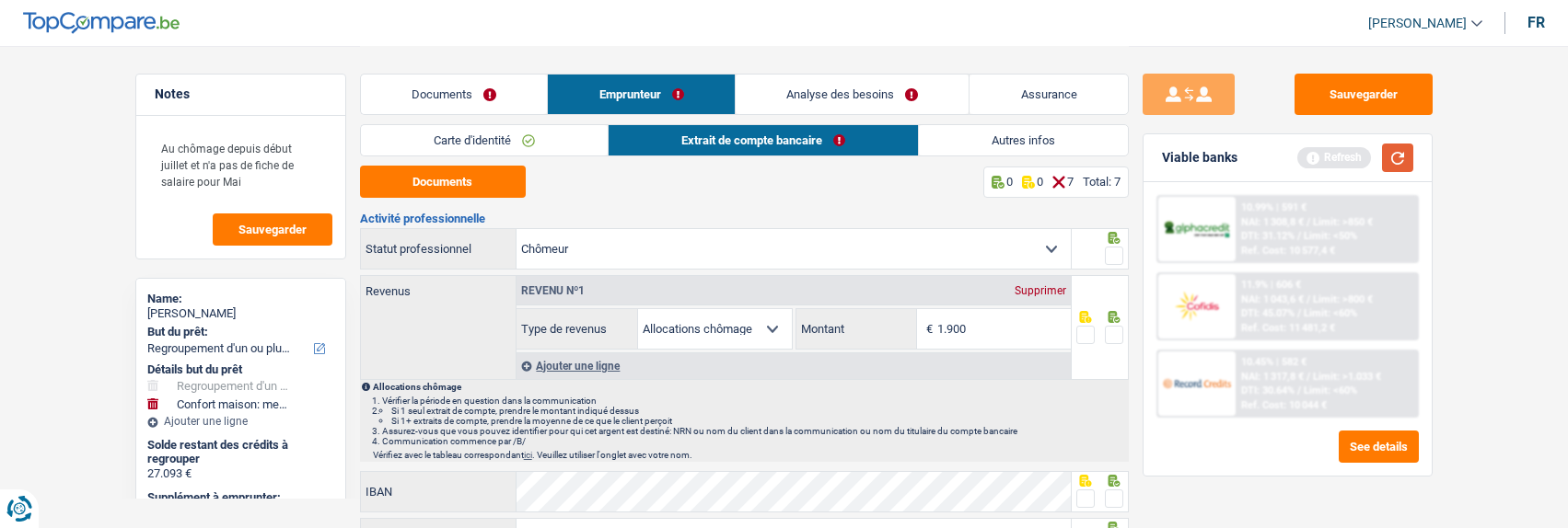
click at [1400, 159] on button "button" at bounding box center [1398, 158] width 32 height 29
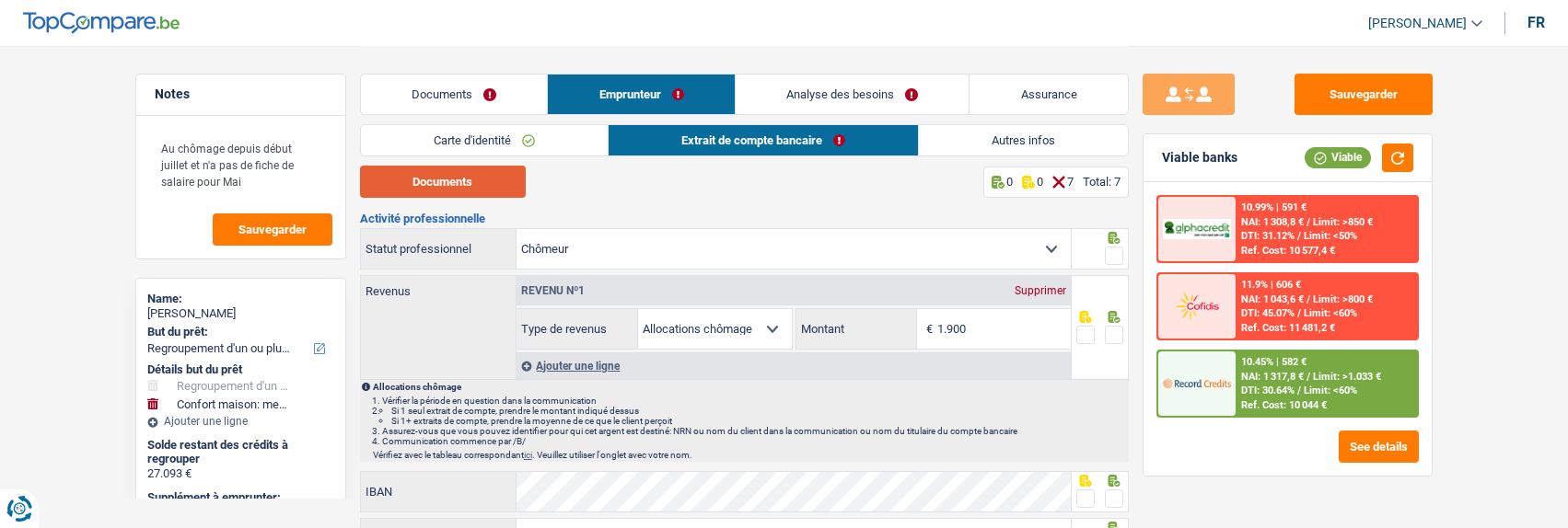
click at [460, 175] on button "Documents" at bounding box center [443, 182] width 166 height 32
click at [969, 319] on input "1.900" at bounding box center [1004, 328] width 134 height 40
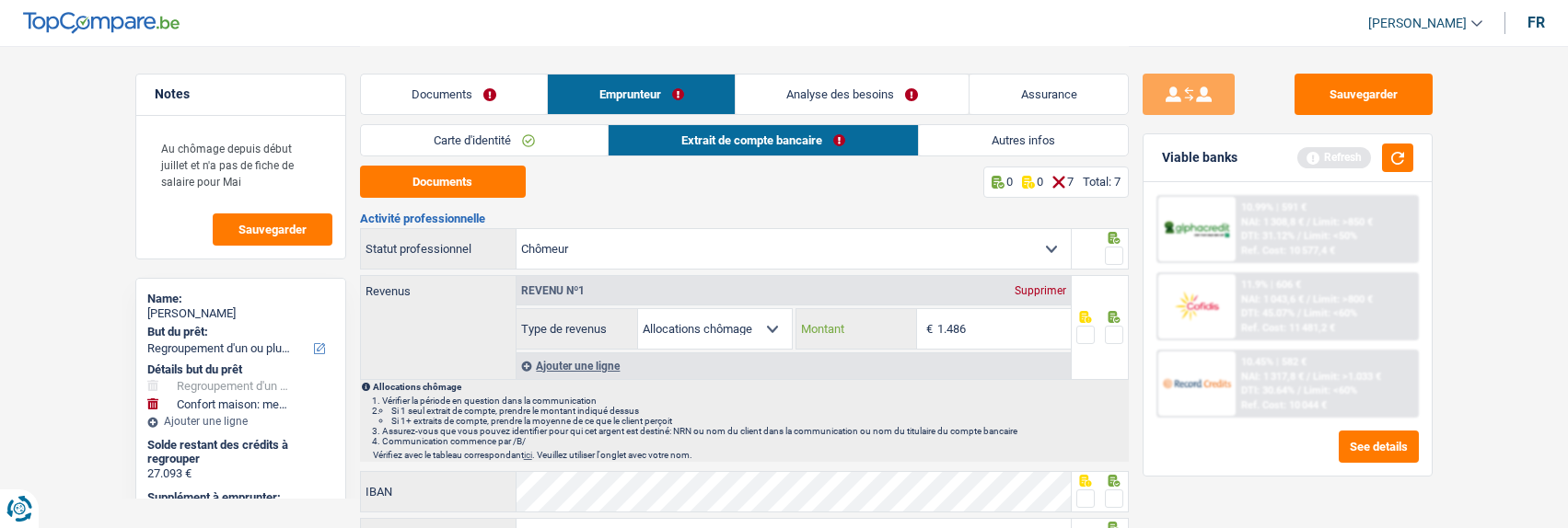
type input "1.486"
click at [1121, 253] on span at bounding box center [1114, 256] width 19 height 19
click at [0, 0] on input "radio" at bounding box center [0, 0] width 0 height 0
click at [1113, 335] on span at bounding box center [1114, 335] width 19 height 19
click at [0, 0] on input "radio" at bounding box center [0, 0] width 0 height 0
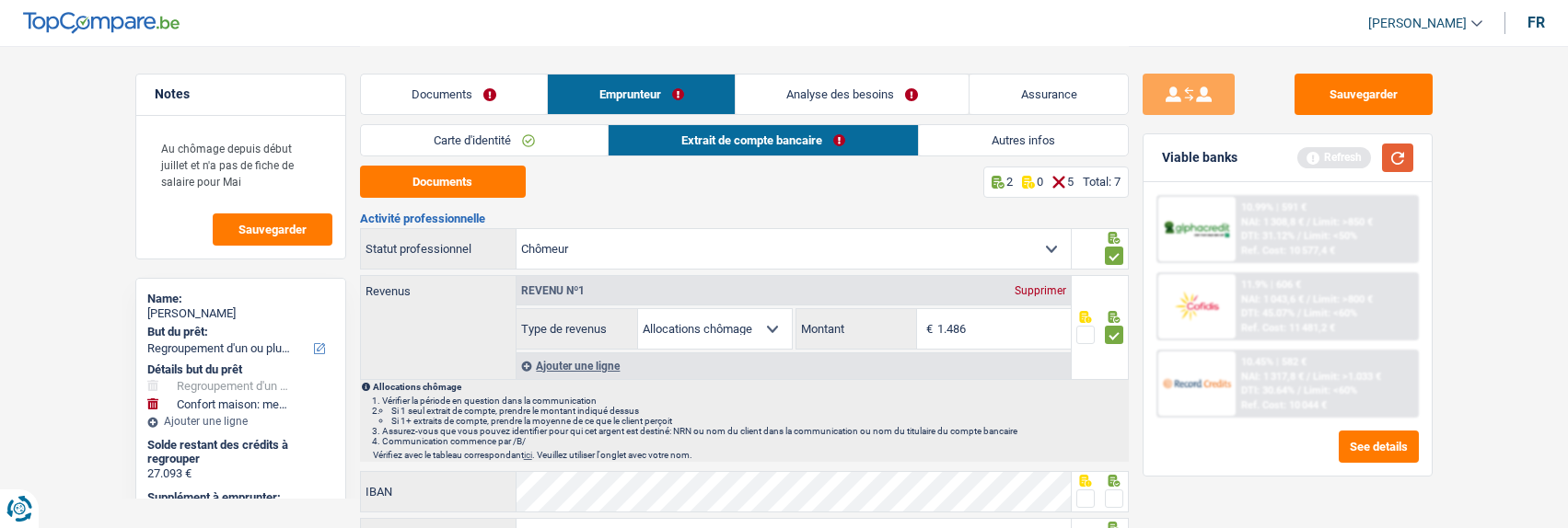
click at [1397, 167] on button "button" at bounding box center [1398, 158] width 32 height 29
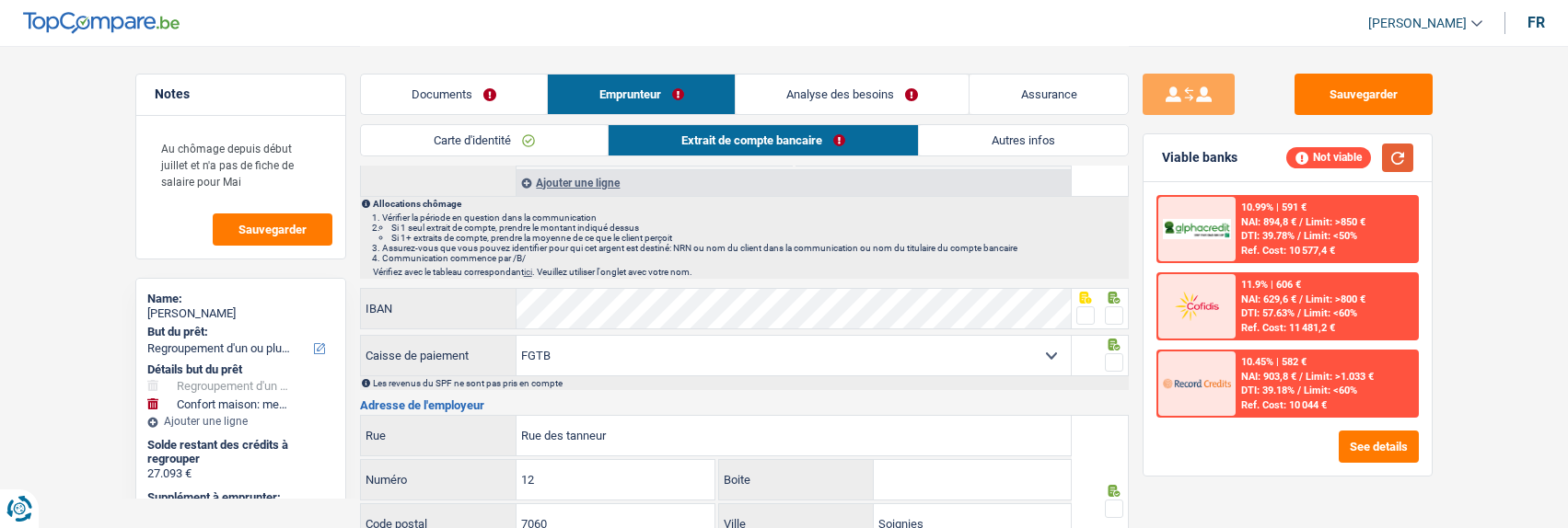
scroll to position [184, 0]
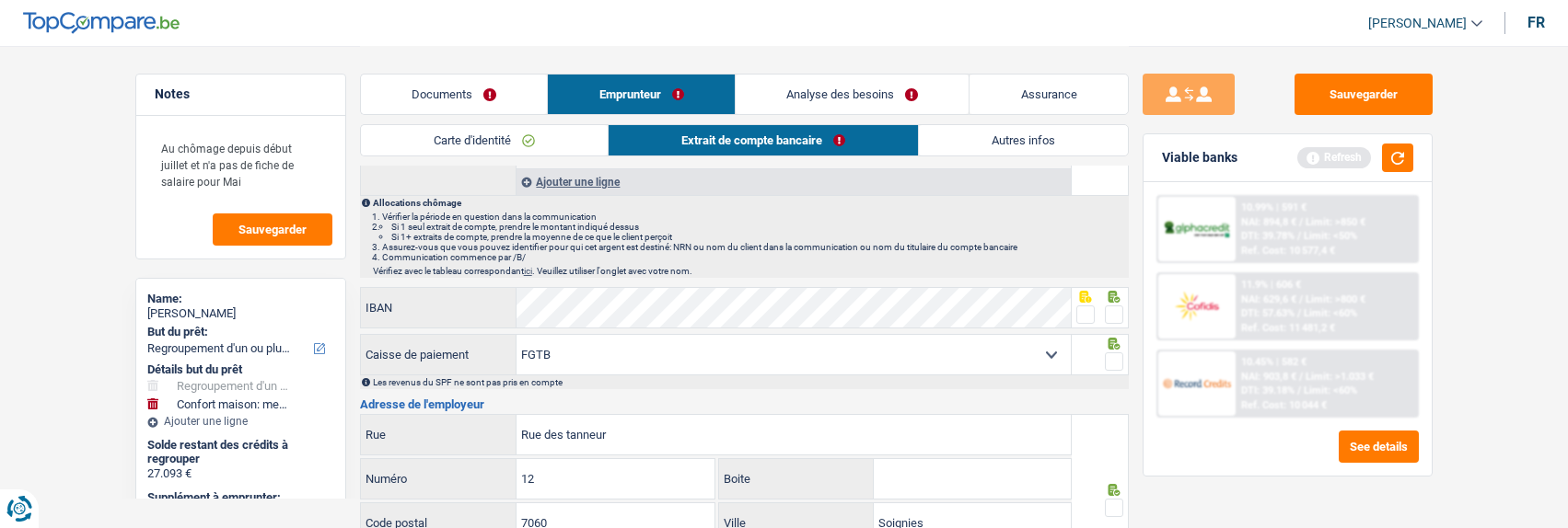
click at [1115, 316] on span at bounding box center [1114, 315] width 19 height 19
click at [0, 0] on input "radio" at bounding box center [0, 0] width 0 height 0
click at [1111, 358] on span at bounding box center [1114, 362] width 19 height 19
click at [0, 0] on input "radio" at bounding box center [0, 0] width 0 height 0
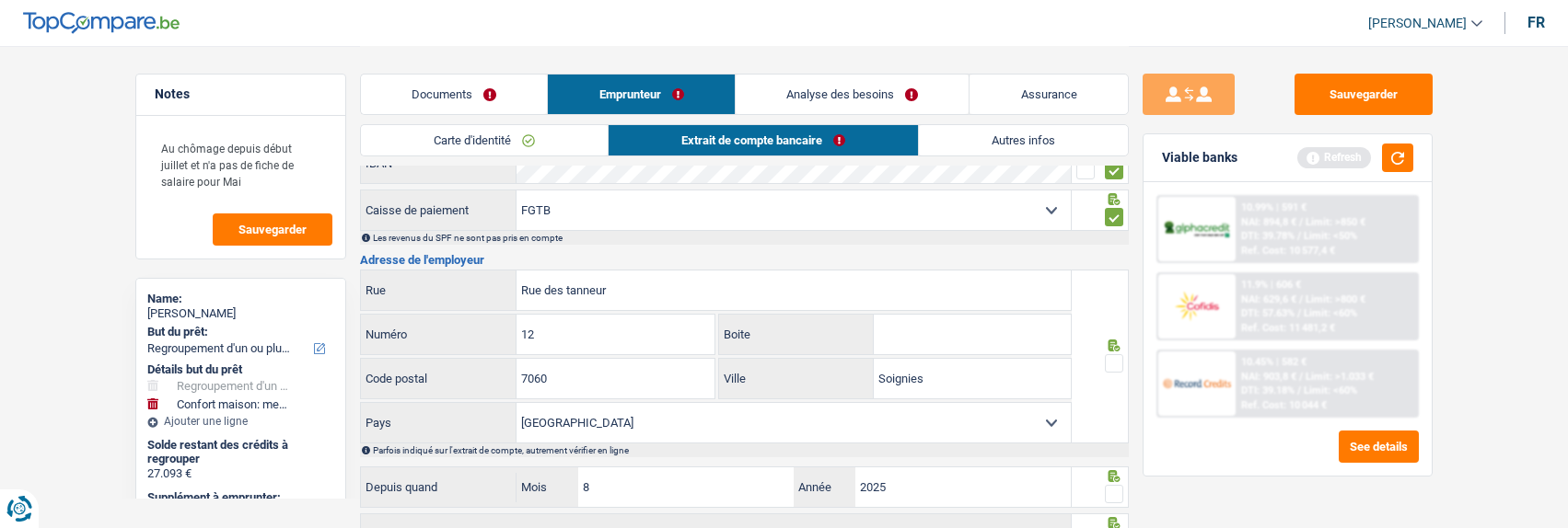
scroll to position [368, 0]
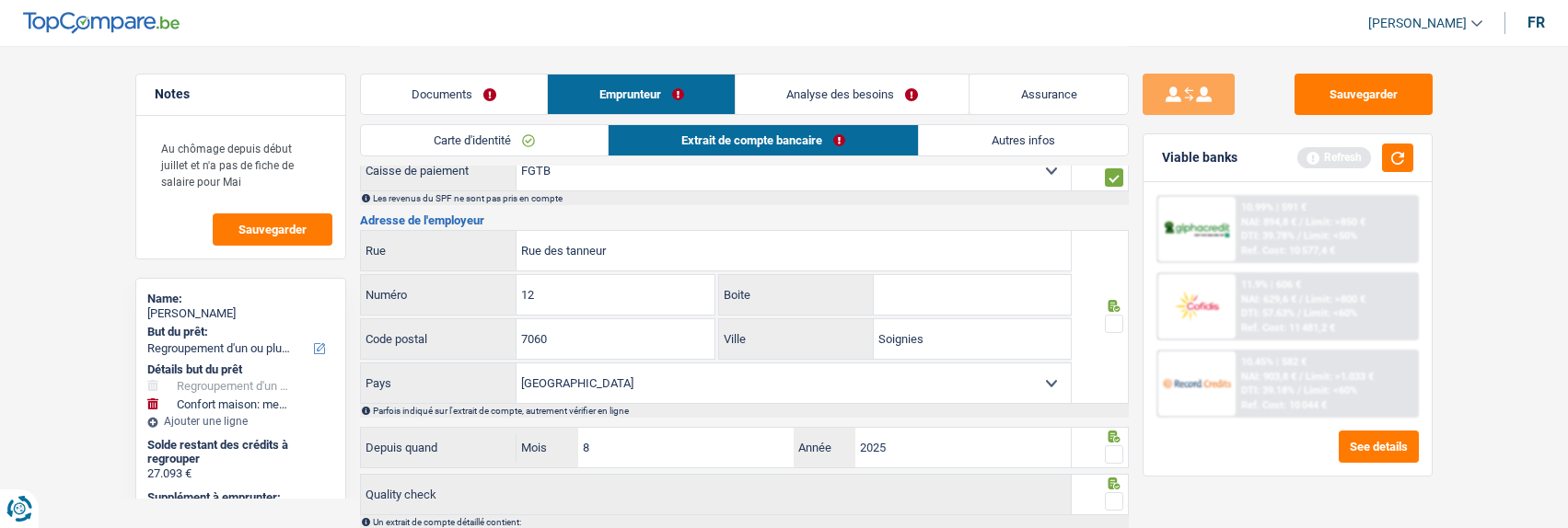
click at [1111, 316] on span at bounding box center [1114, 324] width 19 height 19
click at [0, 0] on input "radio" at bounding box center [0, 0] width 0 height 0
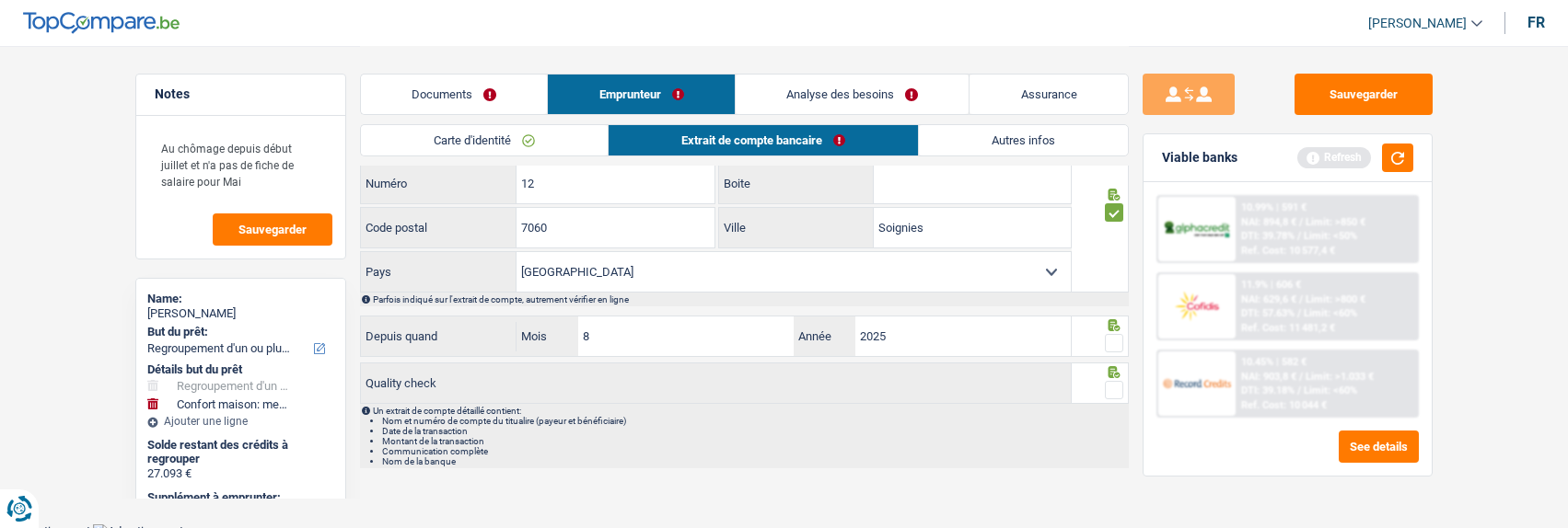
scroll to position [485, 0]
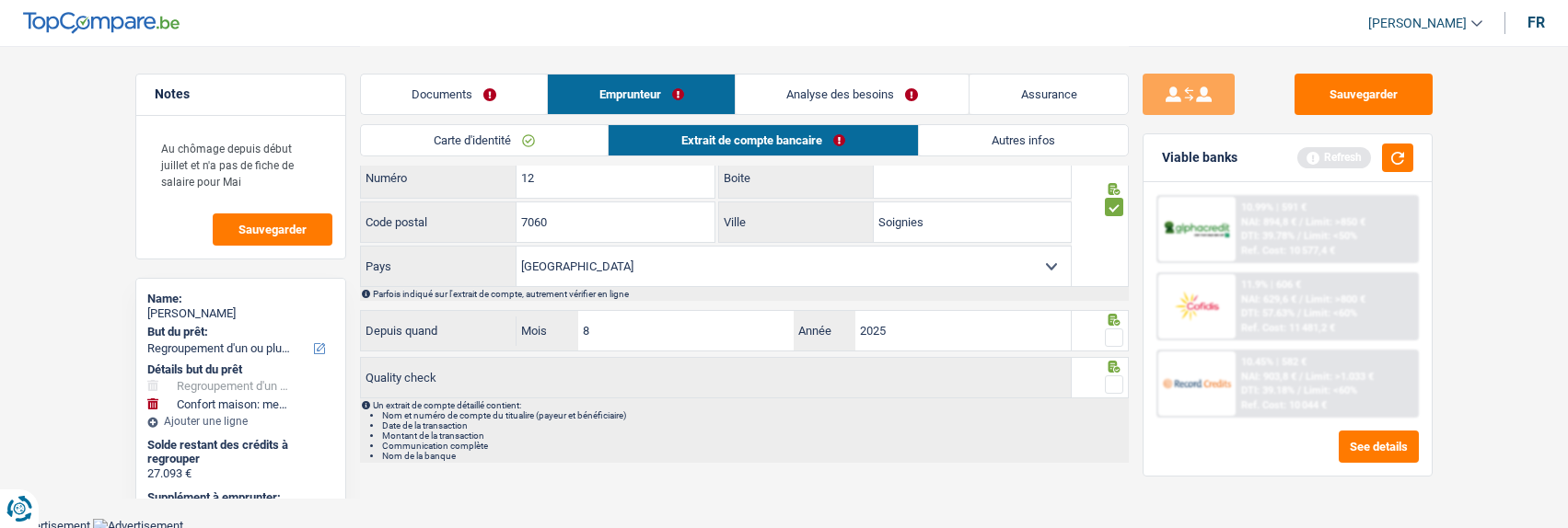
drag, startPoint x: 1118, startPoint y: 334, endPoint x: 1116, endPoint y: 363, distance: 29.1
click at [1118, 338] on span at bounding box center [1114, 338] width 19 height 19
click at [0, 0] on input "radio" at bounding box center [0, 0] width 0 height 0
click at [1116, 376] on span at bounding box center [1114, 385] width 19 height 19
click at [0, 0] on input "radio" at bounding box center [0, 0] width 0 height 0
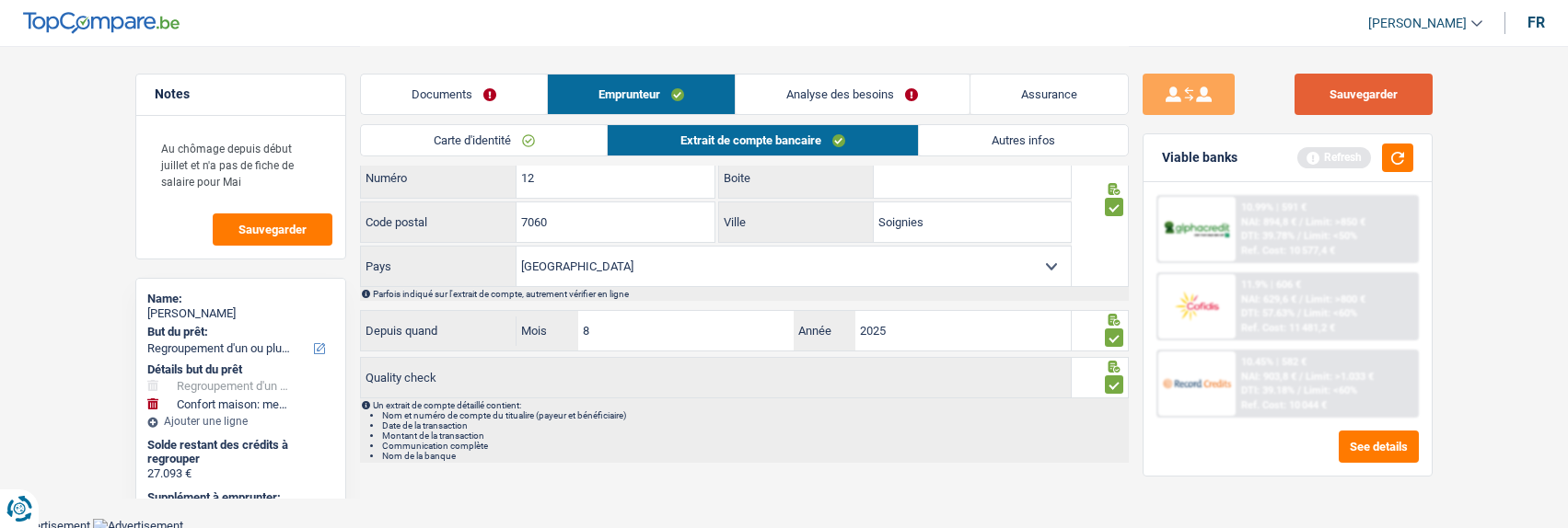
click at [1344, 100] on button "Sauvegarder" at bounding box center [1363, 94] width 138 height 42
click at [1040, 143] on link "Autres infos" at bounding box center [1023, 140] width 209 height 31
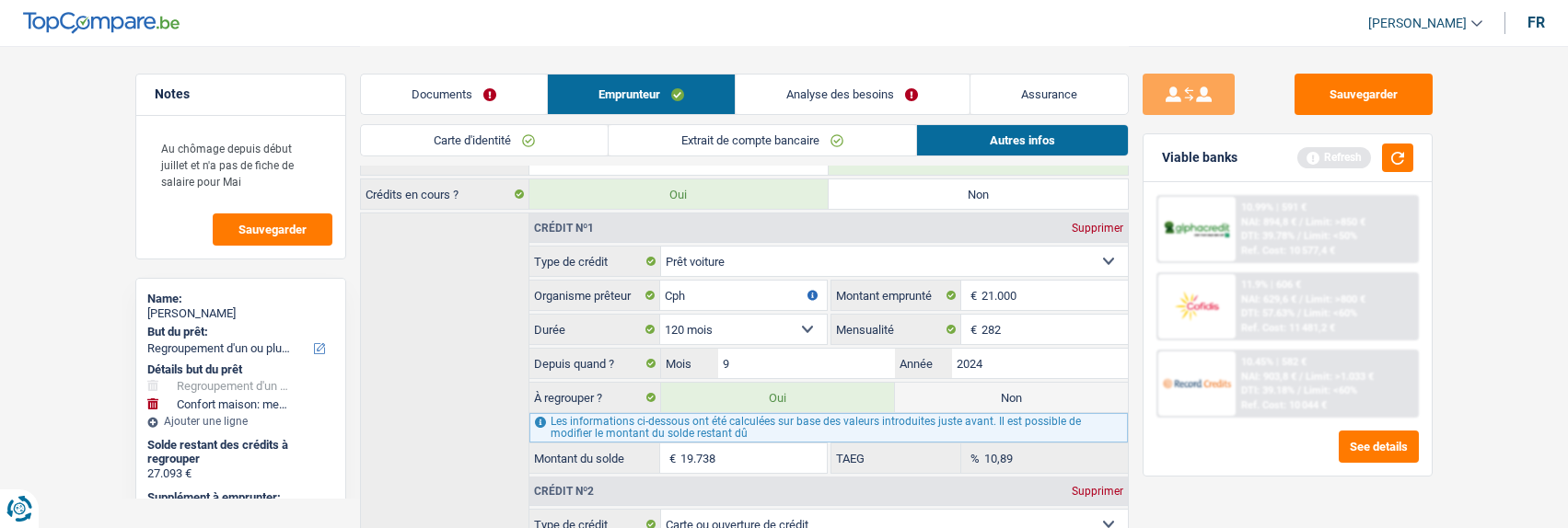
scroll to position [669, 0]
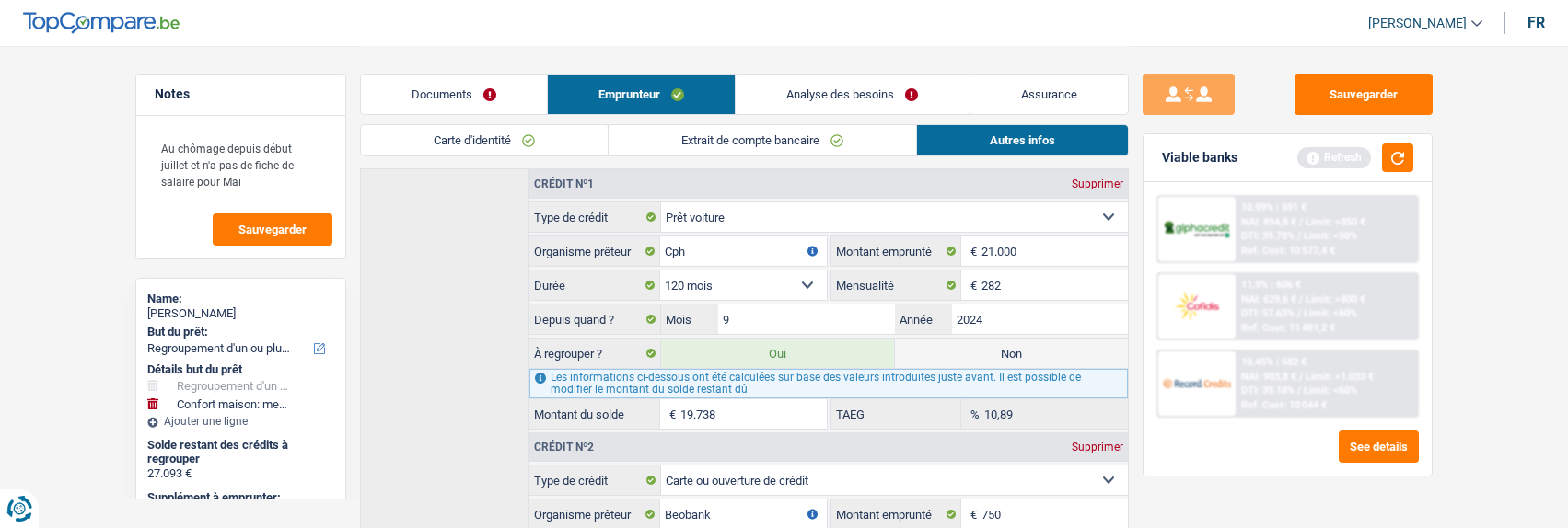
click at [999, 350] on label "Non" at bounding box center [1011, 354] width 233 height 30
click at [999, 350] on input "Non" at bounding box center [1011, 354] width 233 height 30
radio input "true"
type input "15.355"
radio input "false"
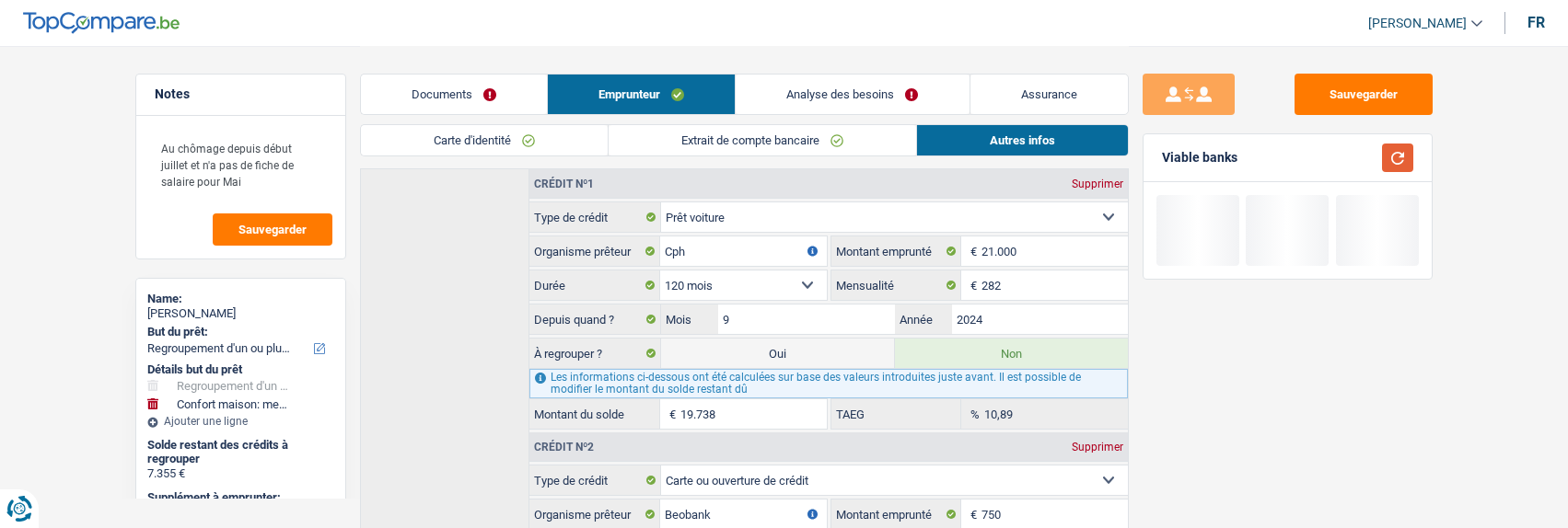
click at [1397, 159] on button "button" at bounding box center [1398, 158] width 32 height 29
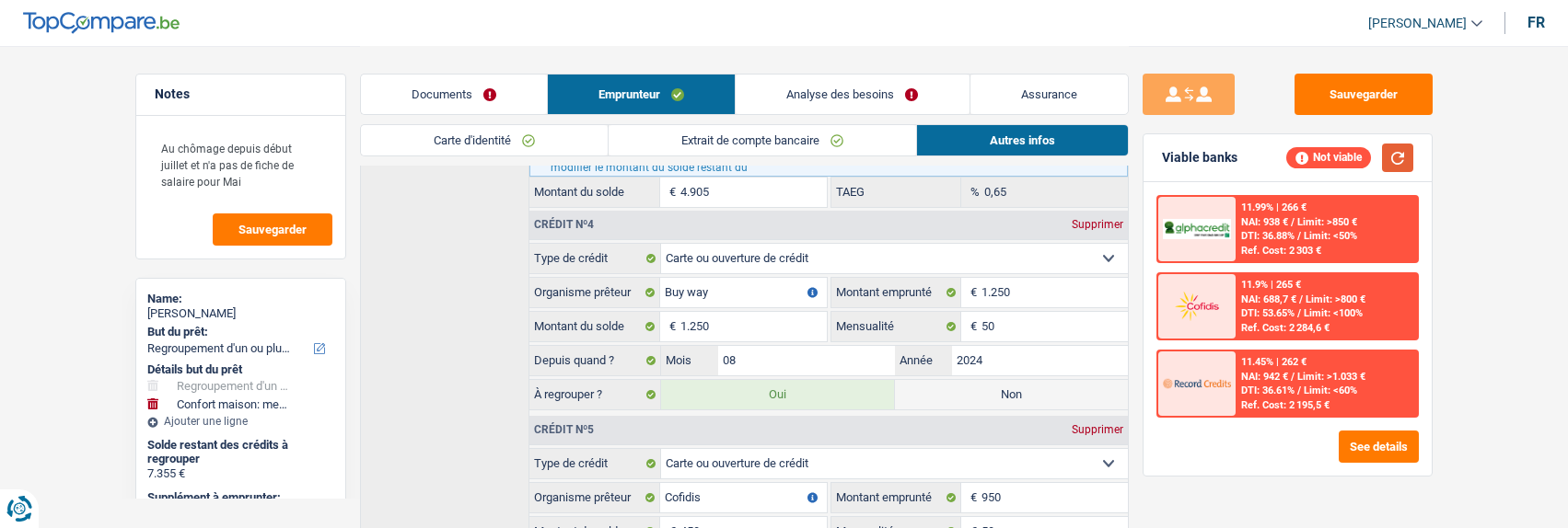
scroll to position [1405, 0]
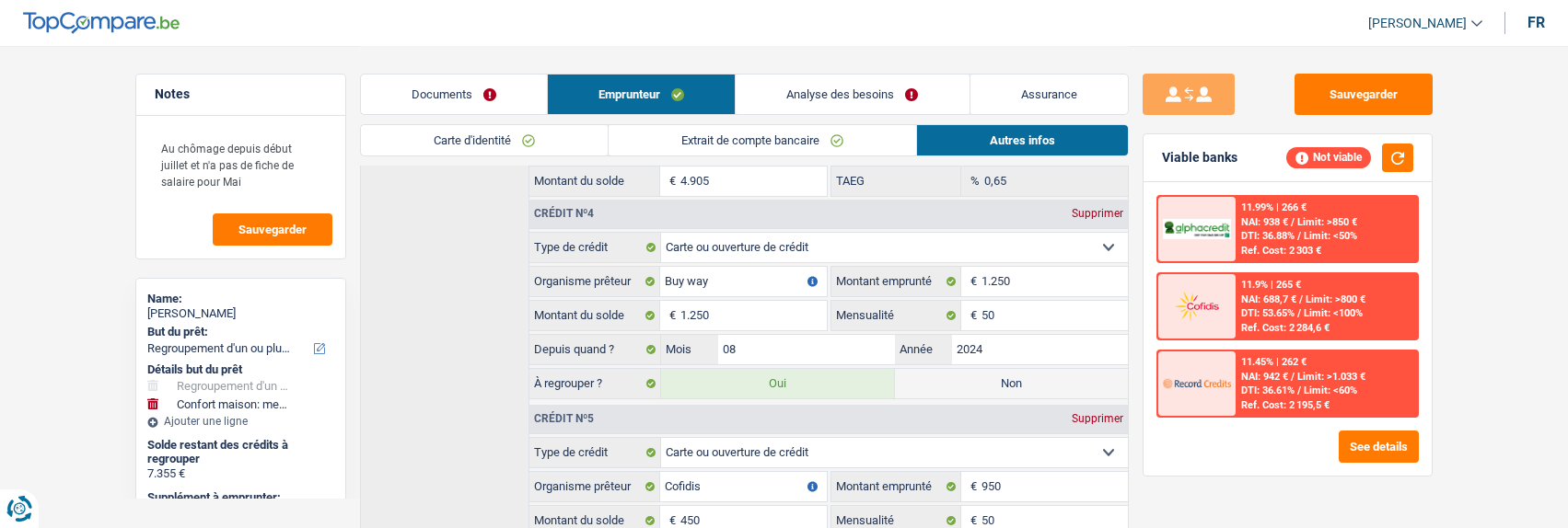
click at [1023, 369] on label "Non" at bounding box center [1011, 384] width 233 height 30
click at [1023, 369] on input "Non" at bounding box center [1011, 384] width 233 height 30
radio input "true"
type input "14.105"
select select "60"
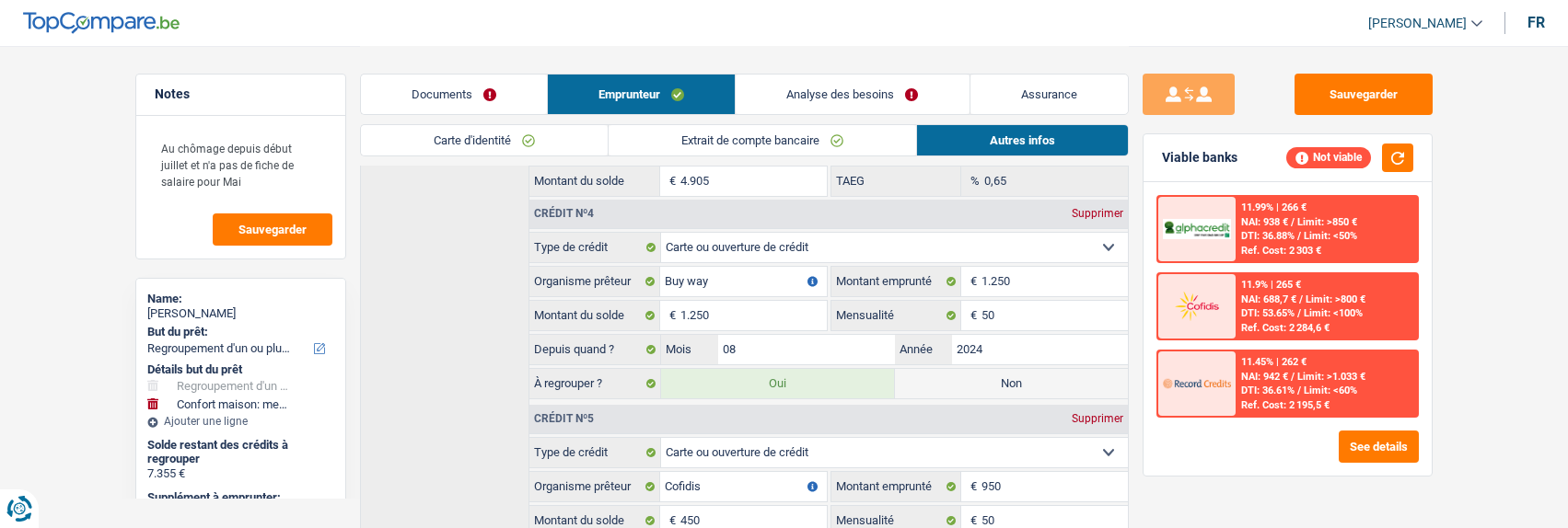
radio input "false"
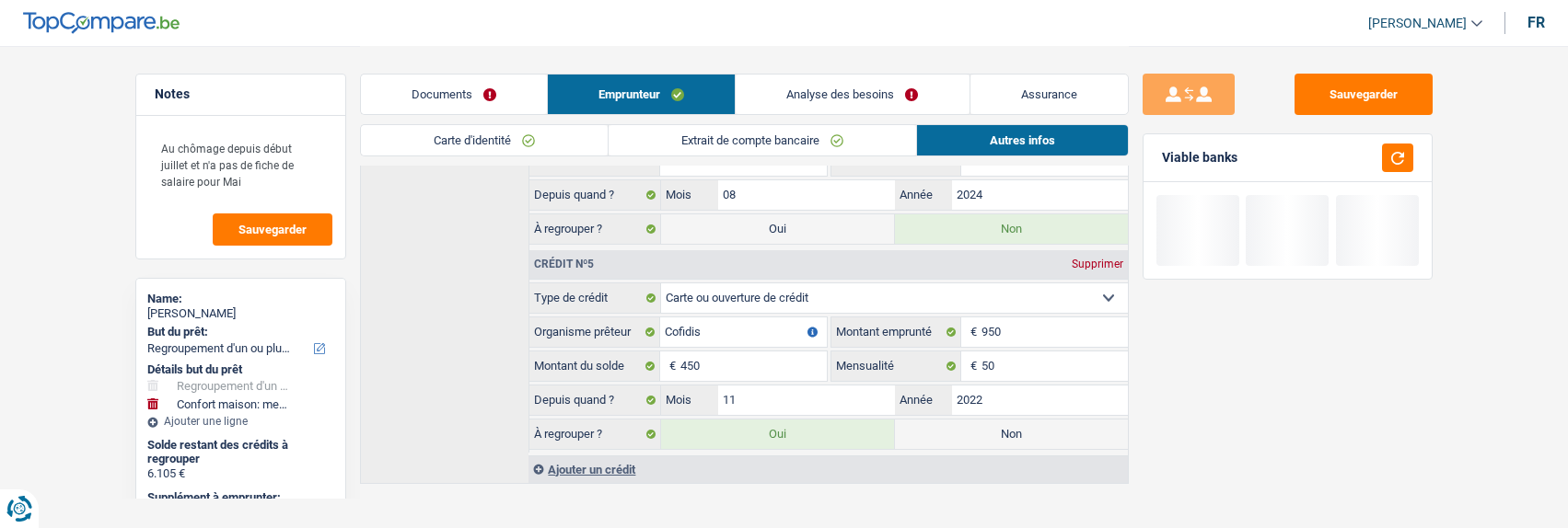
scroll to position [1567, 0]
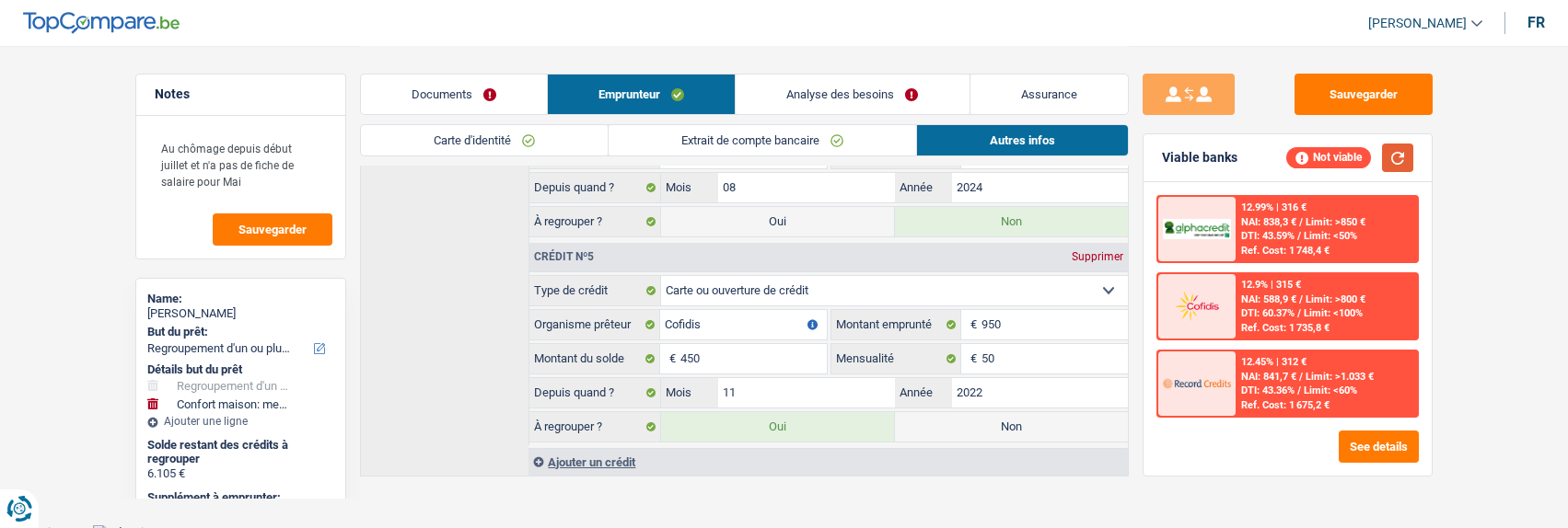
click at [1384, 149] on button "button" at bounding box center [1398, 158] width 32 height 29
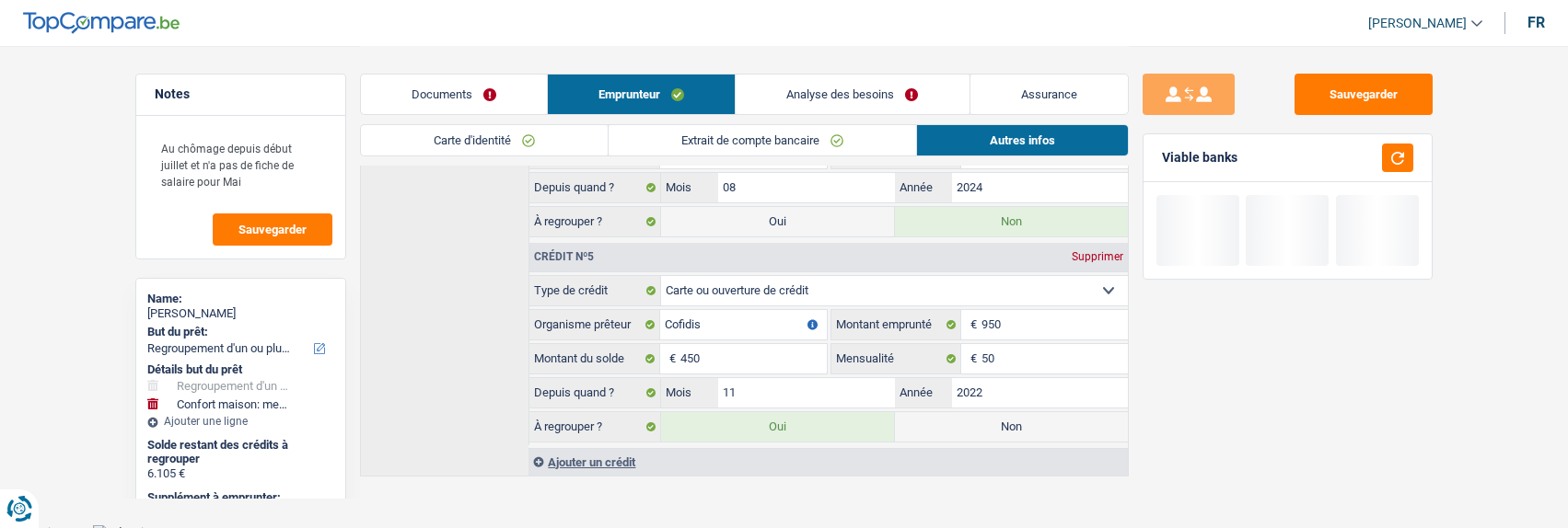
click at [892, 90] on link "Analyse des besoins" at bounding box center [851, 94] width 233 height 40
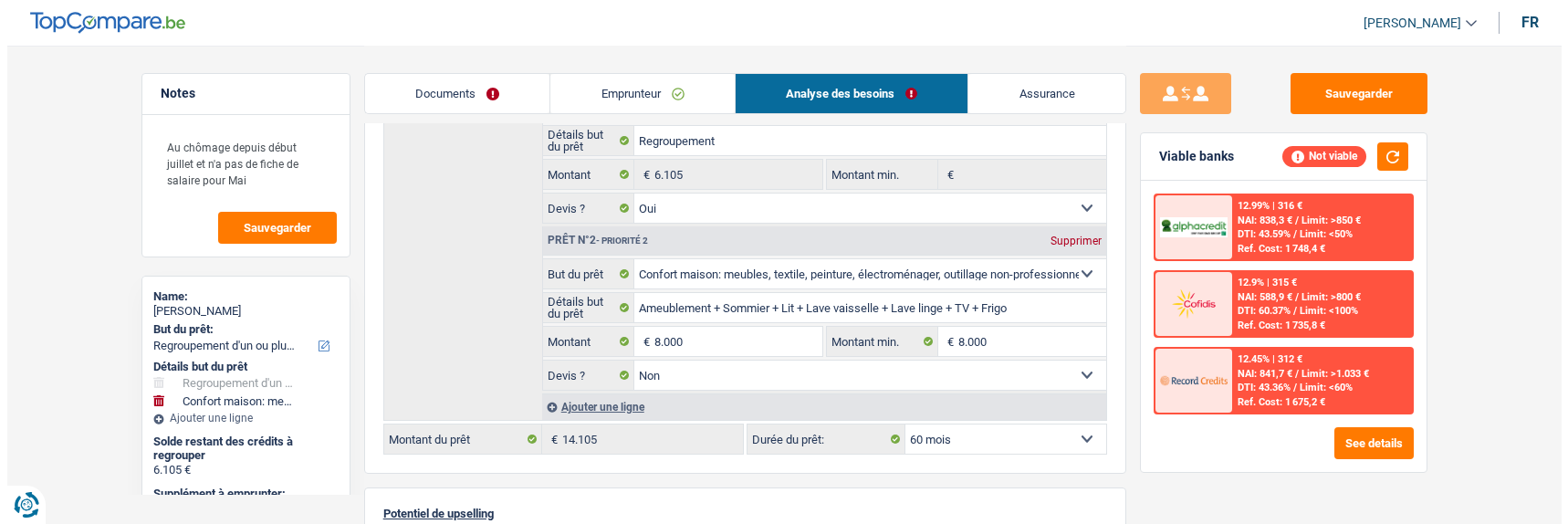
scroll to position [353, 0]
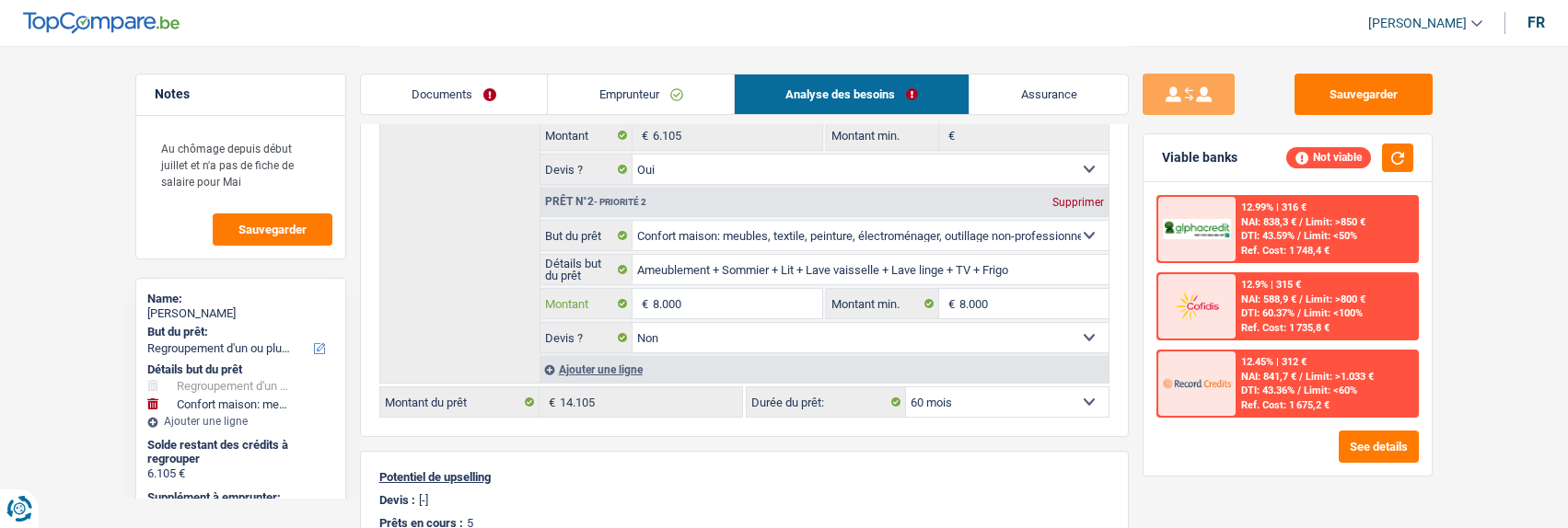
click at [717, 303] on input "8.000" at bounding box center [736, 303] width 168 height 30
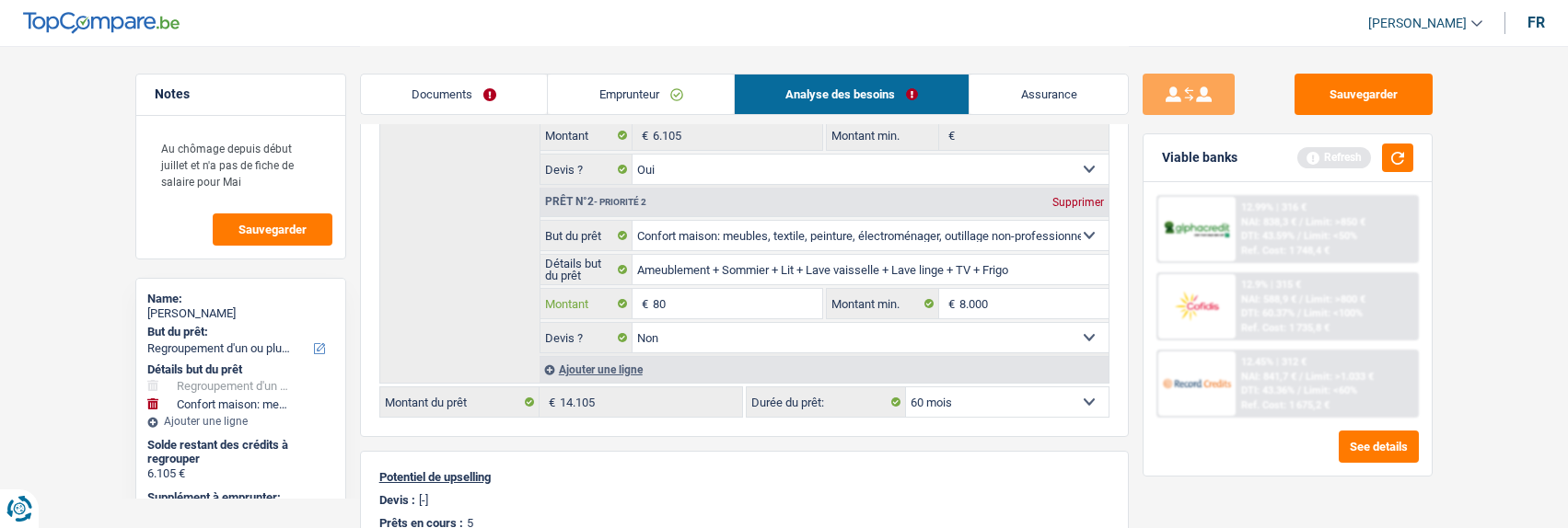
type input "8"
type input "5.000"
type input "11.105"
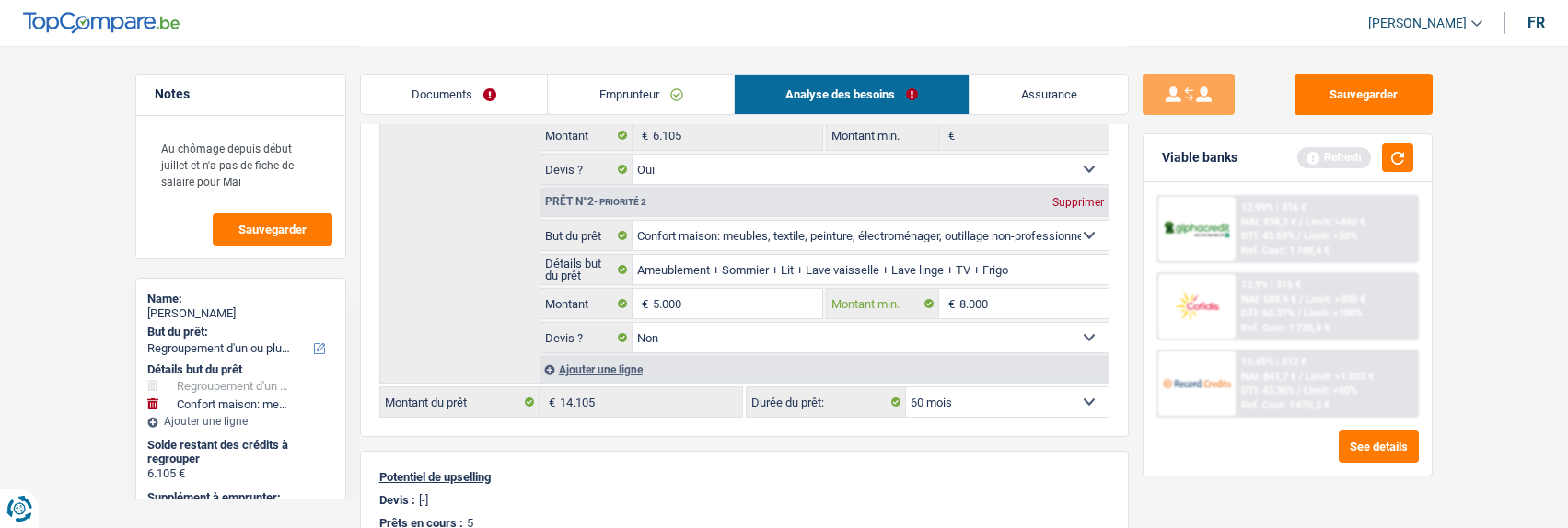
type input "11.105"
click at [1396, 161] on button "button" at bounding box center [1398, 158] width 32 height 29
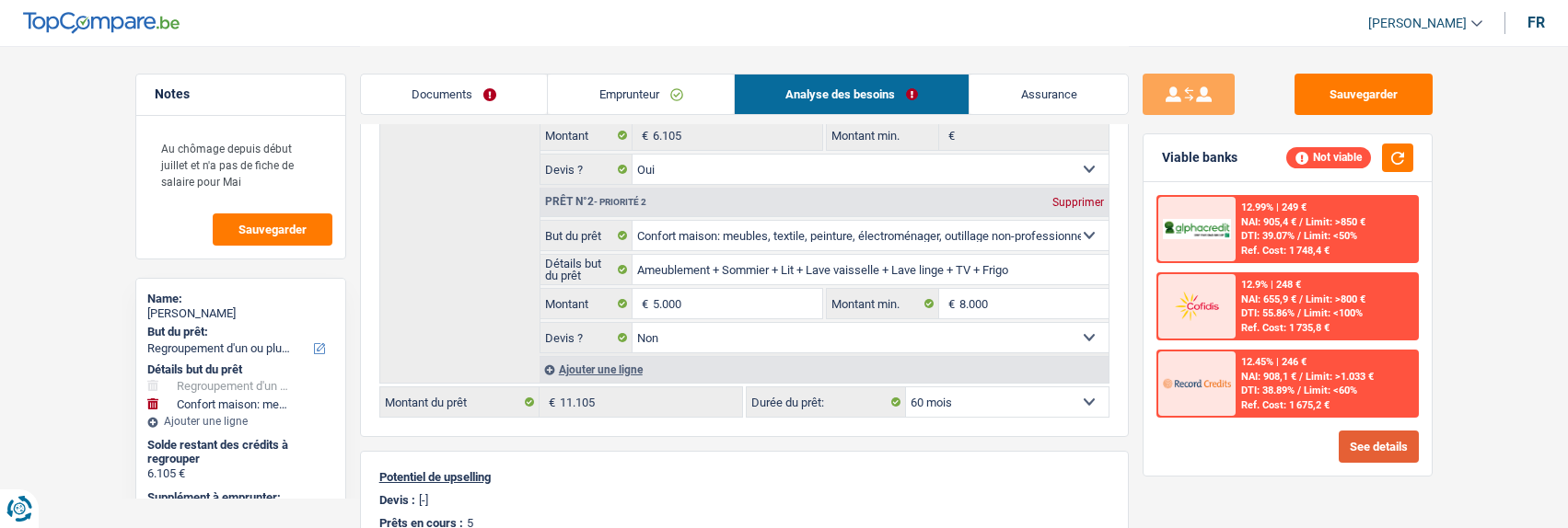
click at [1350, 435] on button "See details" at bounding box center [1379, 446] width 80 height 32
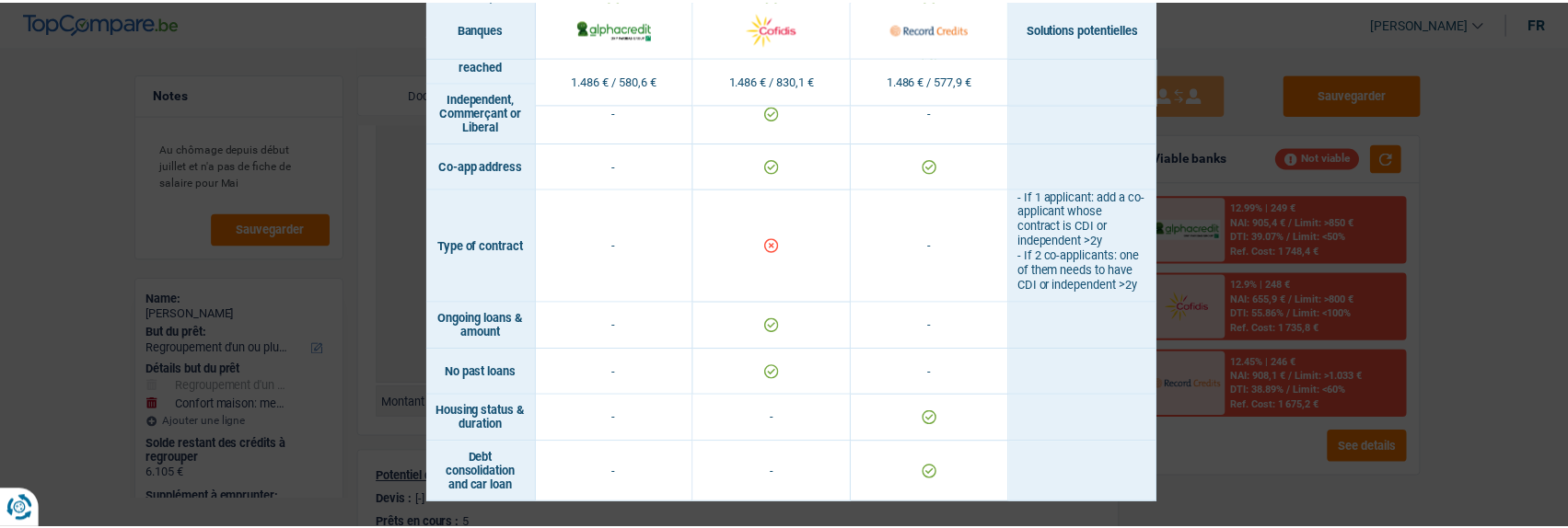
scroll to position [1467, 0]
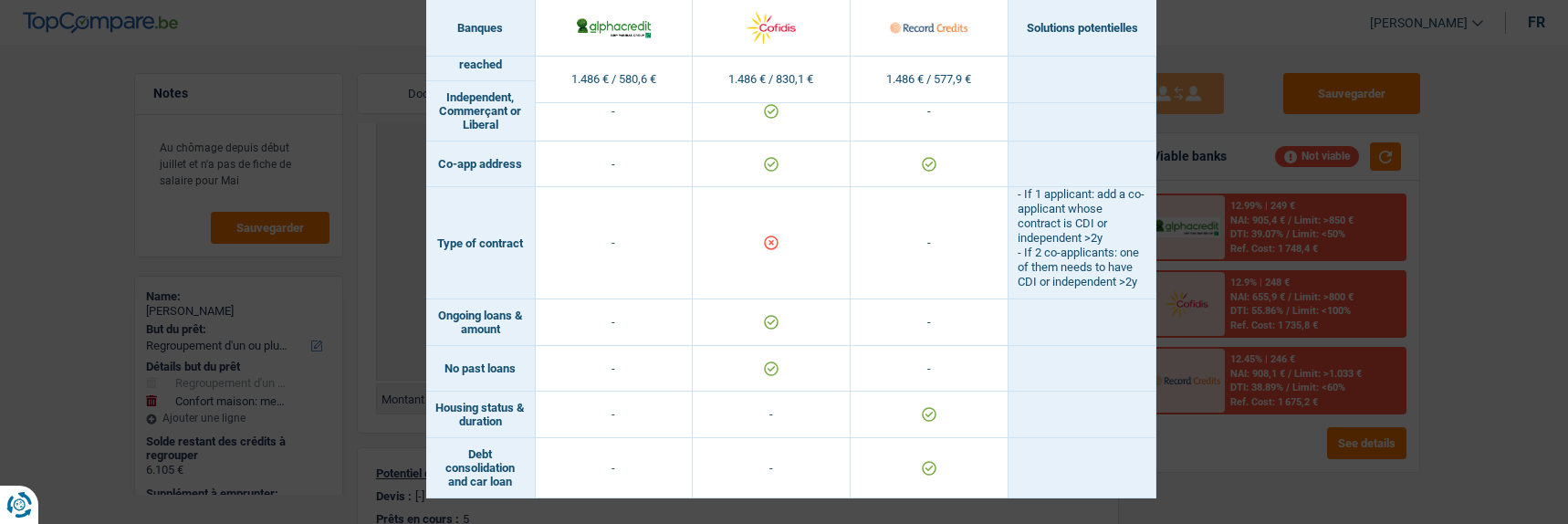
click at [1265, 149] on div "Banks conditions × Banques Solutions potentielles Revenus / Charges 1.486 € / 5…" at bounding box center [784, 262] width 1568 height 524
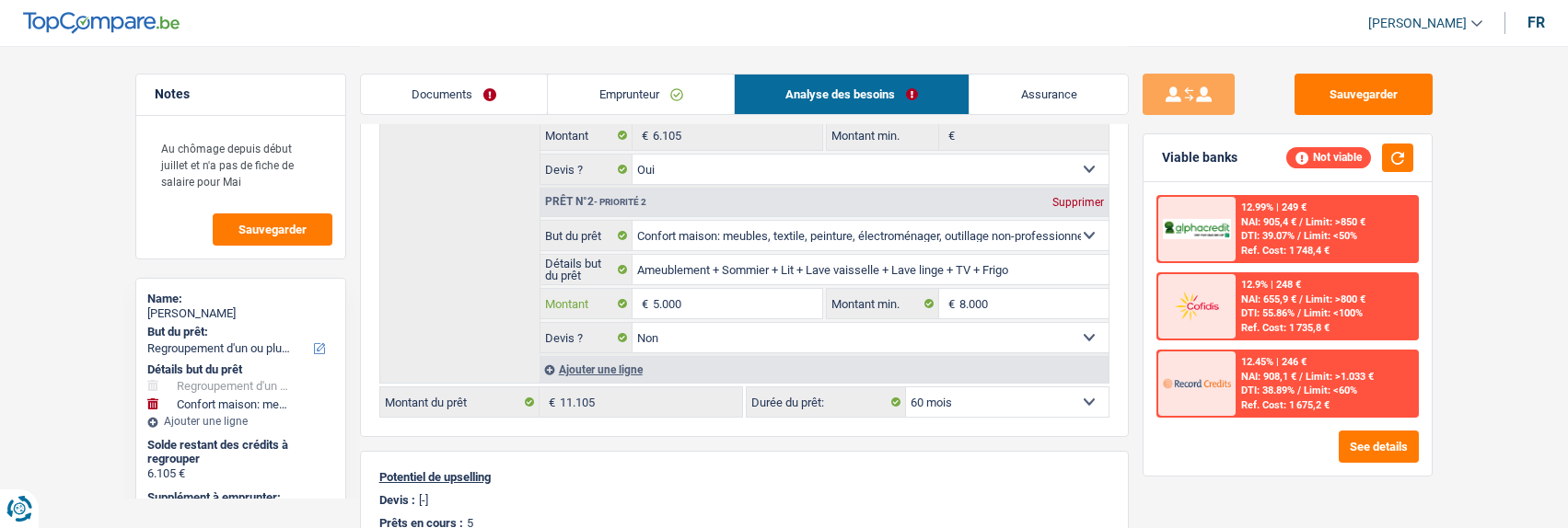
click at [727, 299] on input "5.000" at bounding box center [736, 303] width 168 height 30
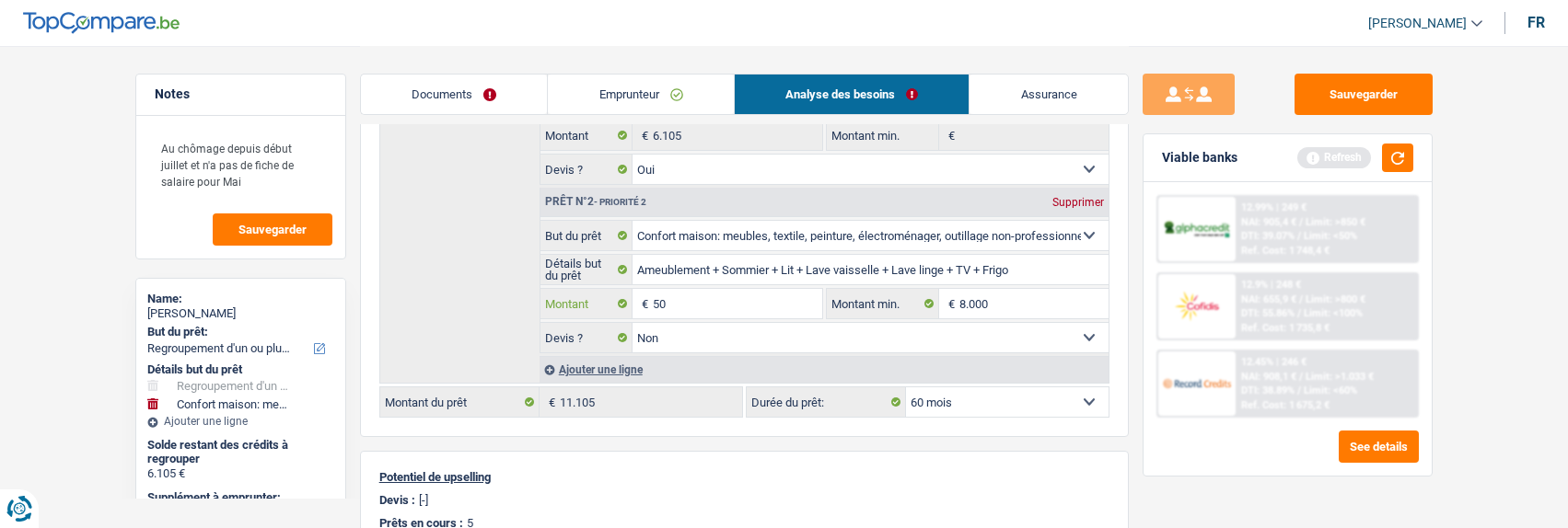
type input "5"
type input "3.500"
type input "9.605"
select select "48"
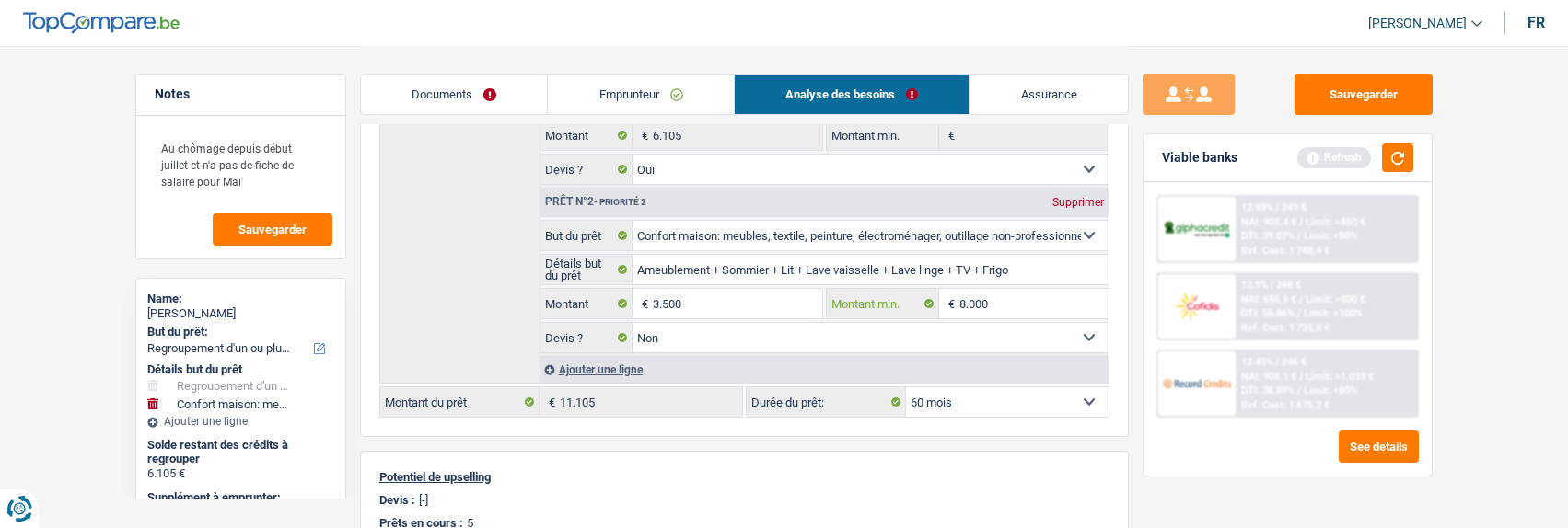
type input "9.605"
select select "48"
type input "9.605"
select select "48"
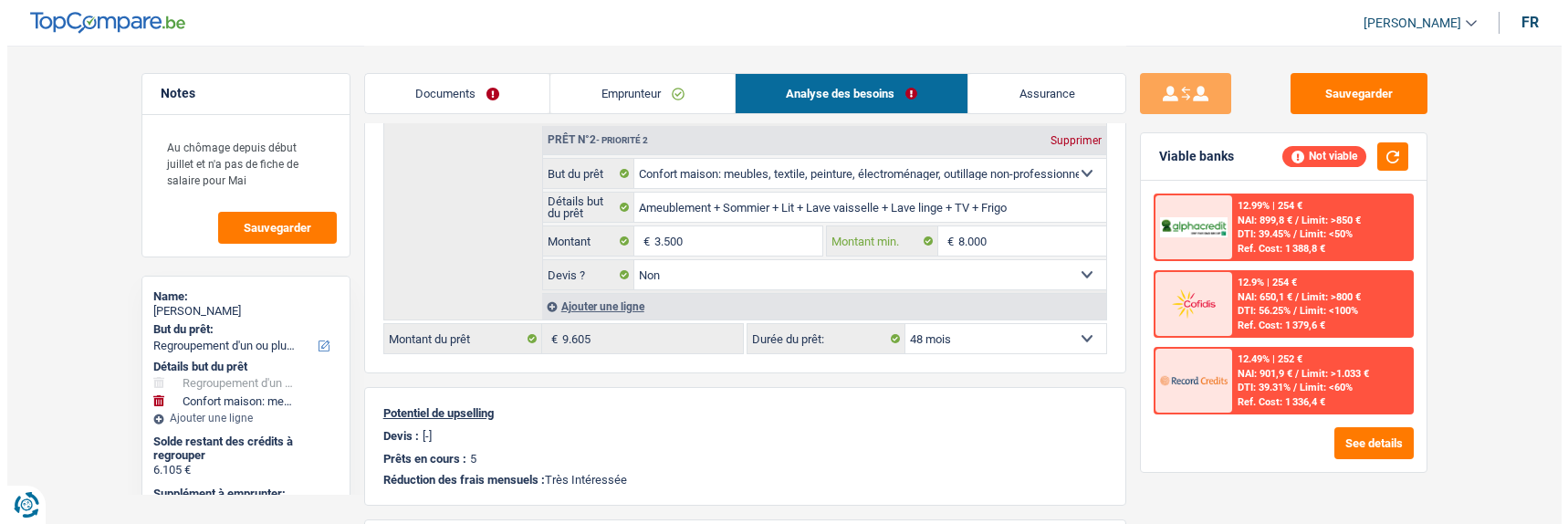
scroll to position [457, 0]
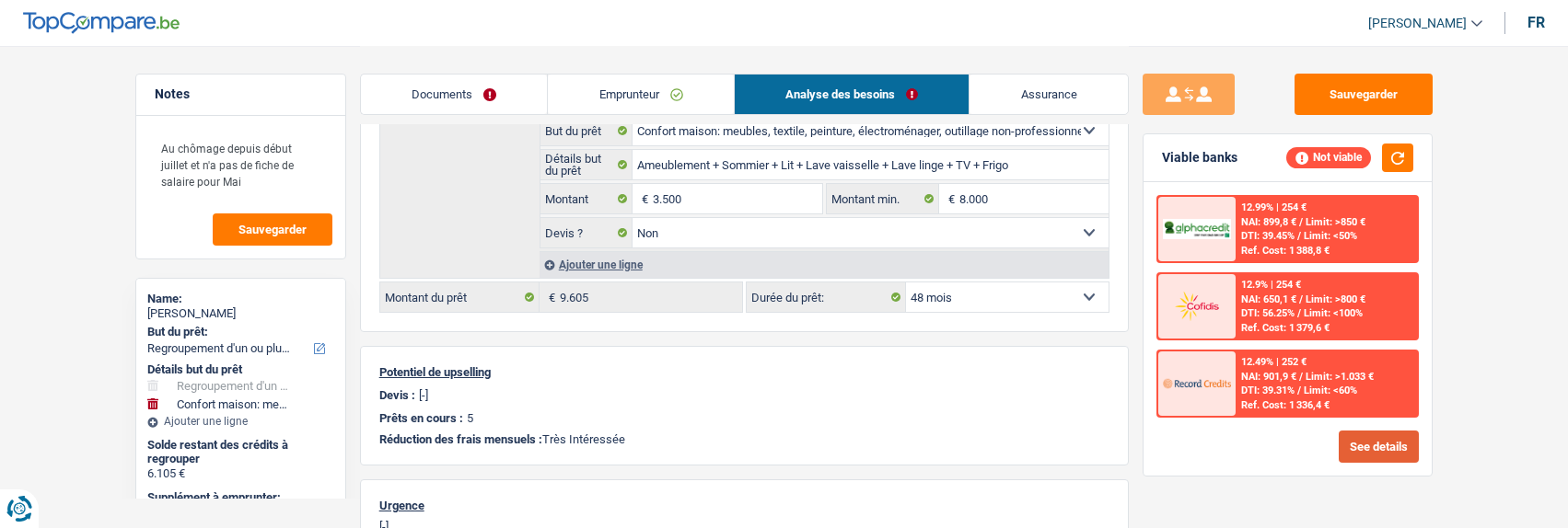
click at [1367, 435] on button "See details" at bounding box center [1379, 446] width 80 height 32
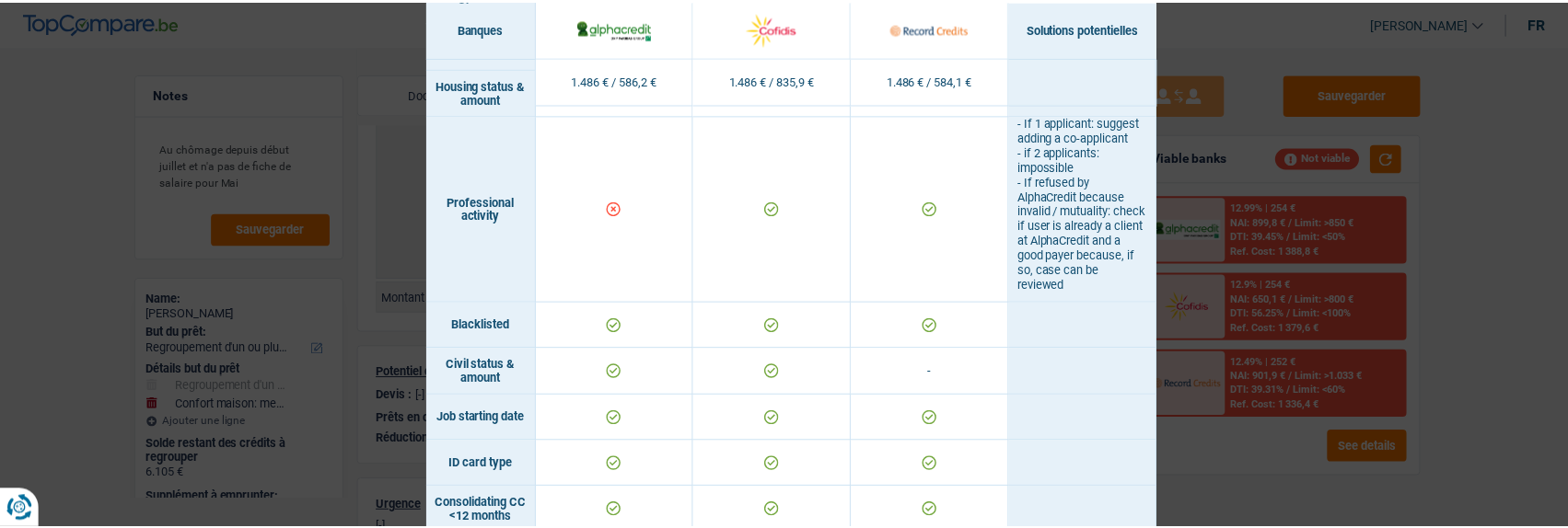
scroll to position [0, 0]
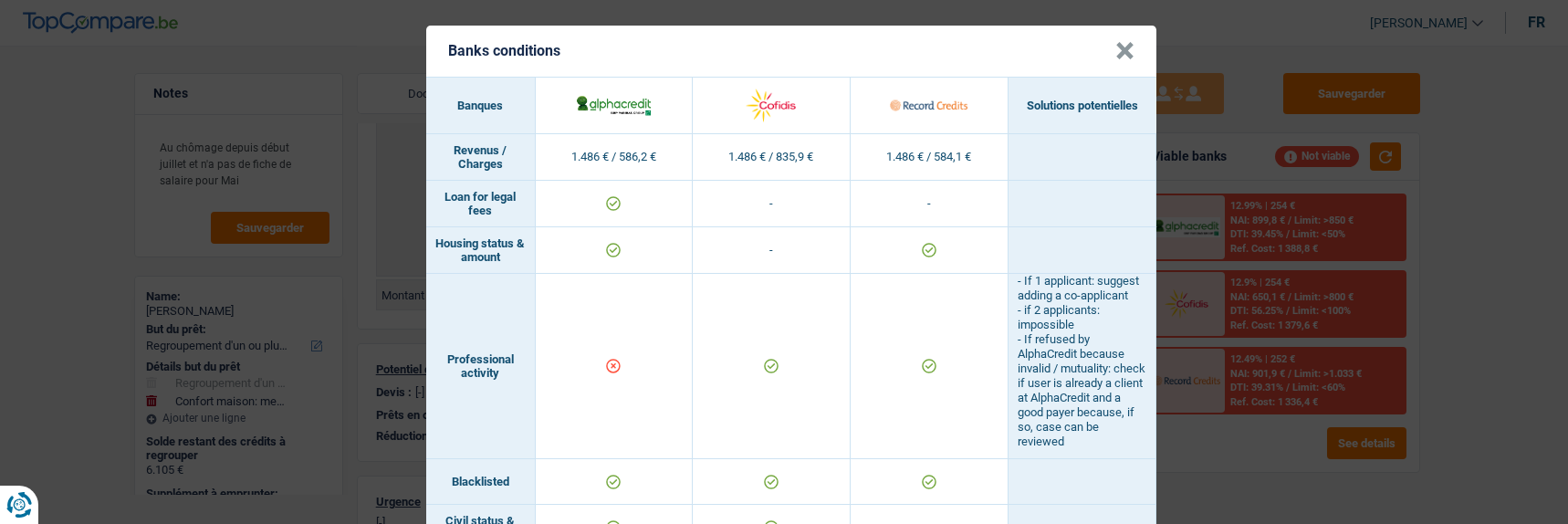
click at [1129, 43] on button "×" at bounding box center [1124, 52] width 19 height 18
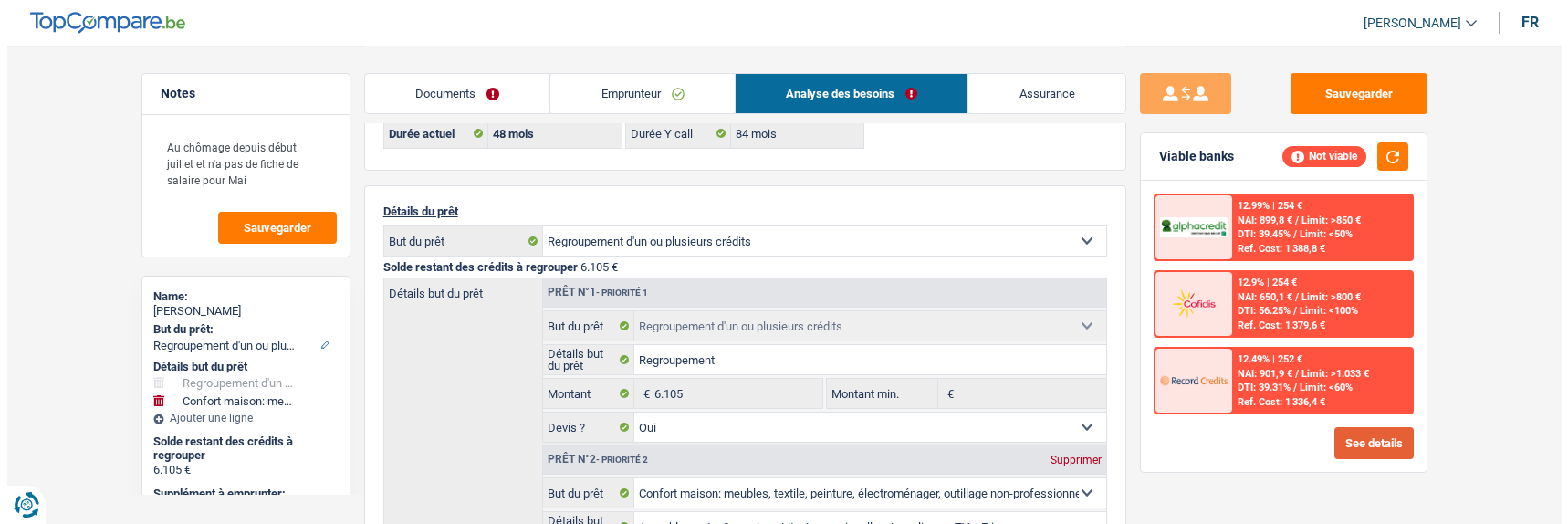
scroll to position [91, 0]
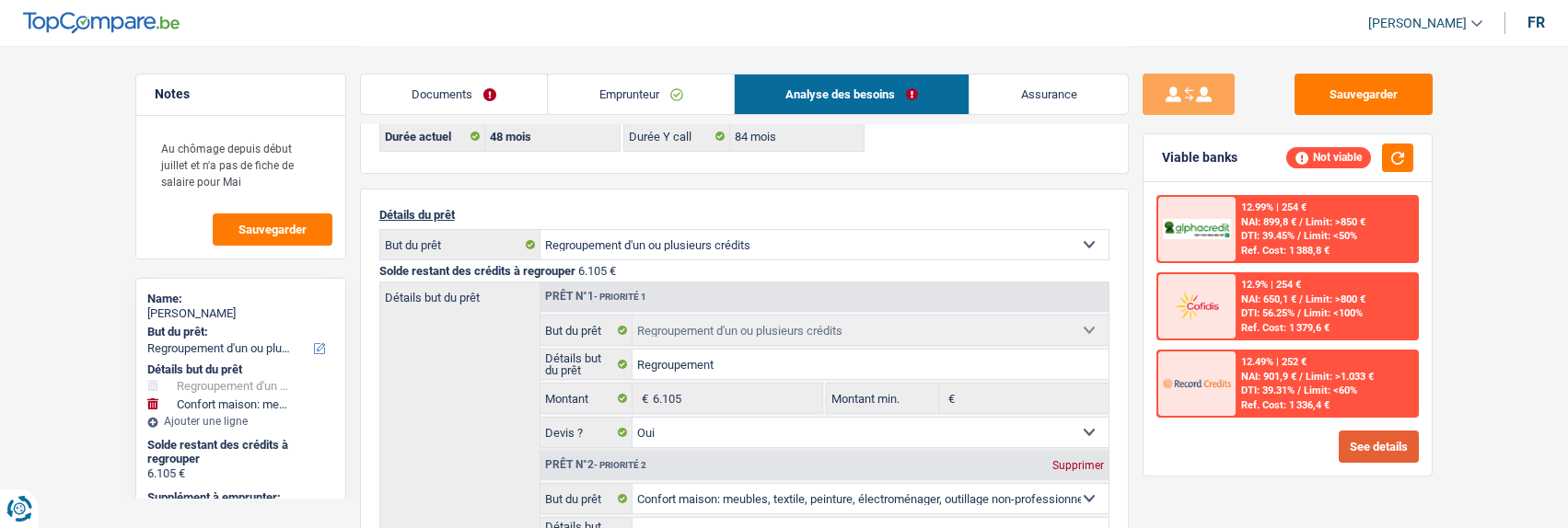
click at [1389, 452] on button "See details" at bounding box center [1379, 446] width 80 height 32
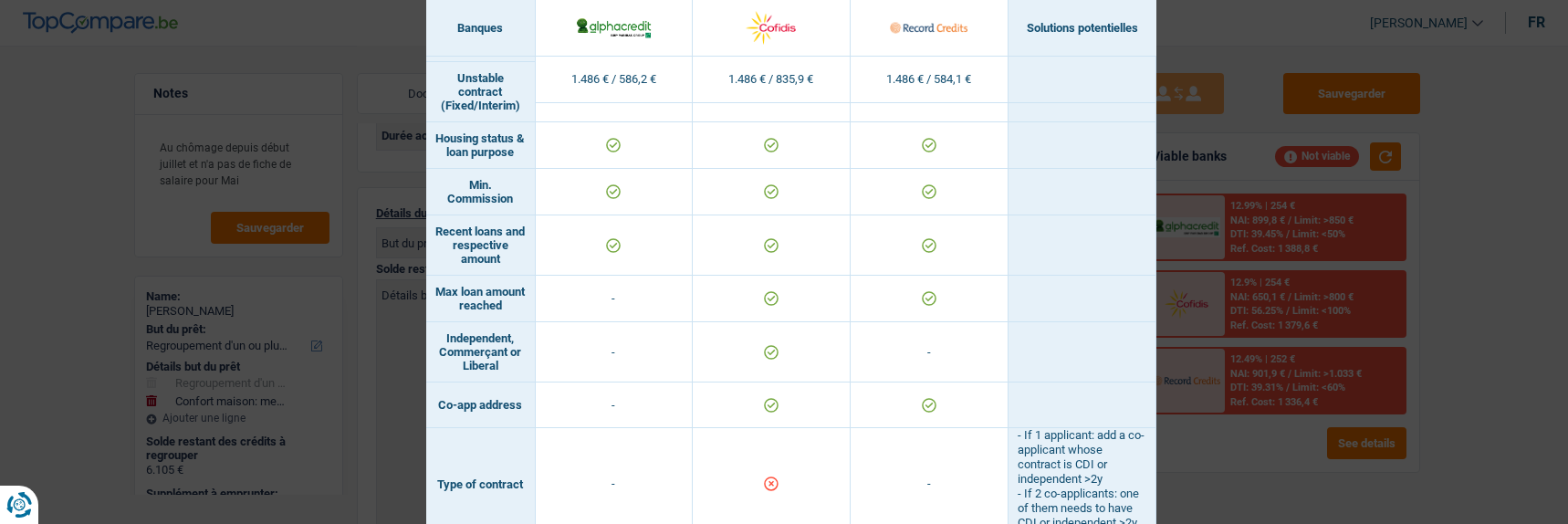
scroll to position [1456, 0]
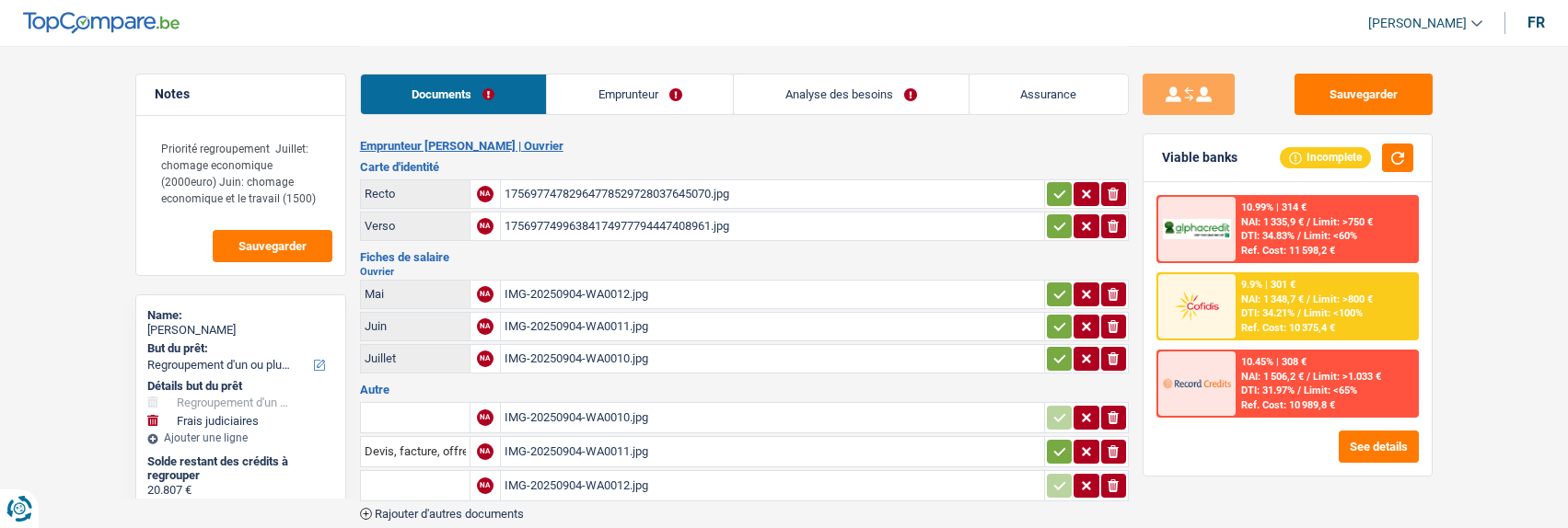
select select "refinancing"
select select "judicial"
select select "120"
select select "record credits"
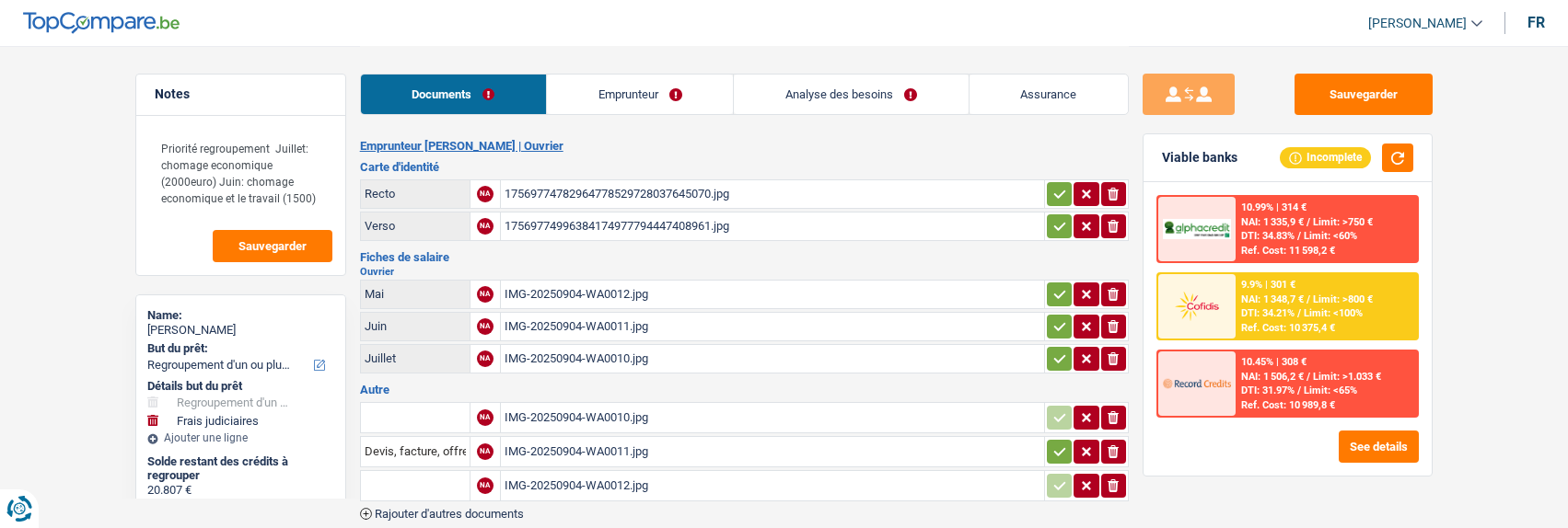
click at [641, 92] on link "Emprunteur" at bounding box center [640, 94] width 186 height 40
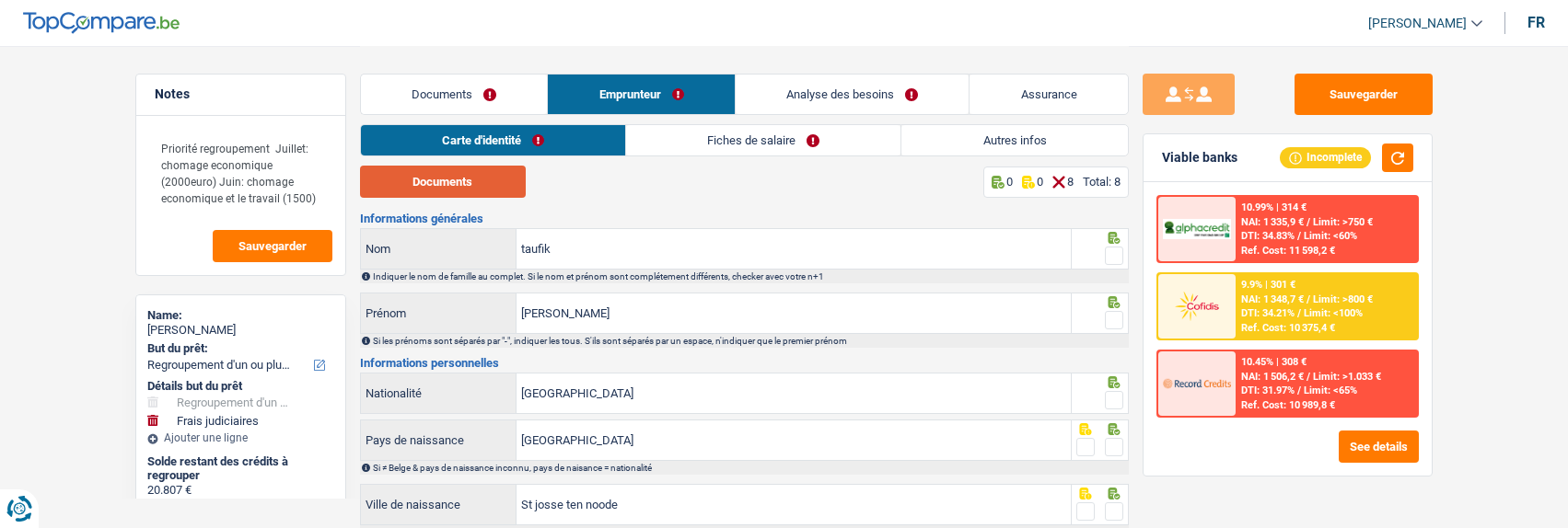
click at [487, 183] on button "Documents" at bounding box center [443, 182] width 166 height 32
click at [1116, 254] on span at bounding box center [1114, 256] width 19 height 19
click at [0, 0] on input "radio" at bounding box center [0, 0] width 0 height 0
click at [1109, 314] on span at bounding box center [1114, 320] width 19 height 19
click at [0, 0] on input "radio" at bounding box center [0, 0] width 0 height 0
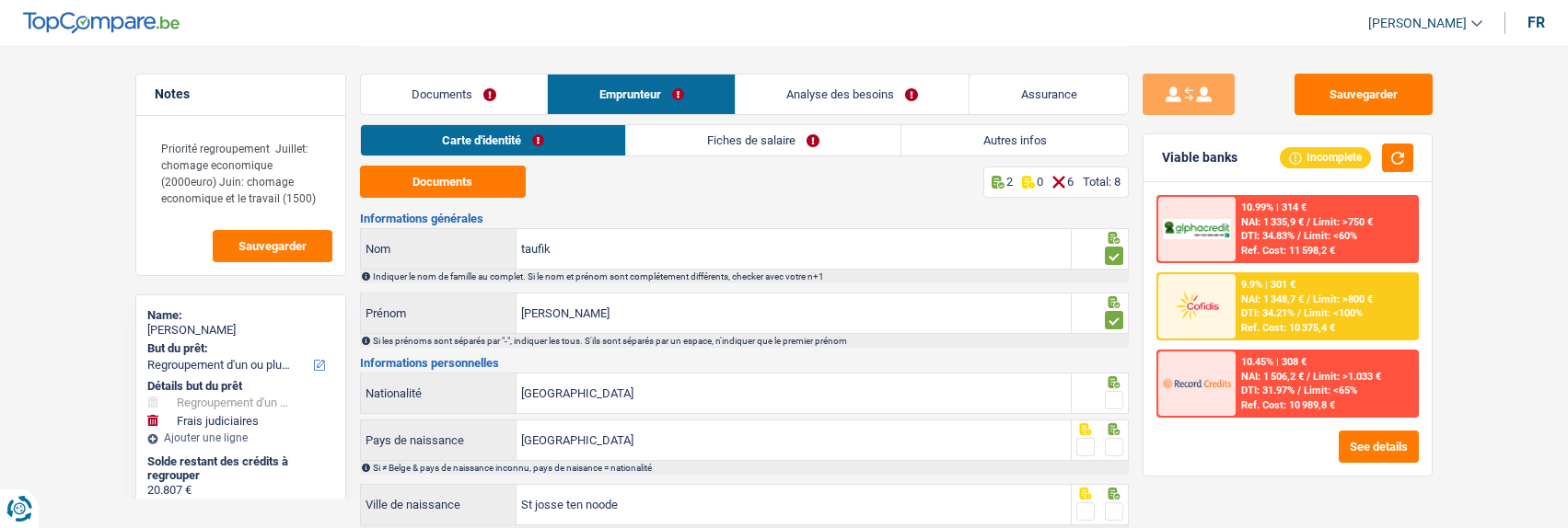
click at [1113, 392] on span at bounding box center [1114, 401] width 19 height 19
click at [0, 0] on input "radio" at bounding box center [0, 0] width 0 height 0
click at [1114, 438] on span at bounding box center [1114, 447] width 19 height 19
click at [0, 0] on input "radio" at bounding box center [0, 0] width 0 height 0
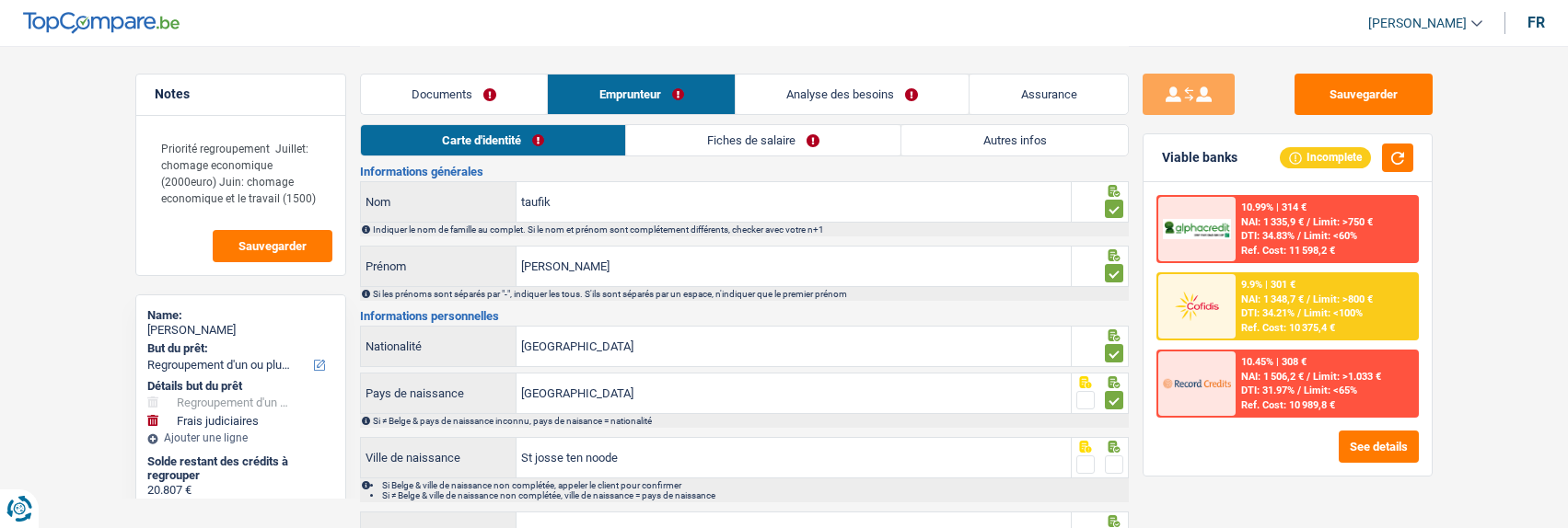
scroll to position [92, 0]
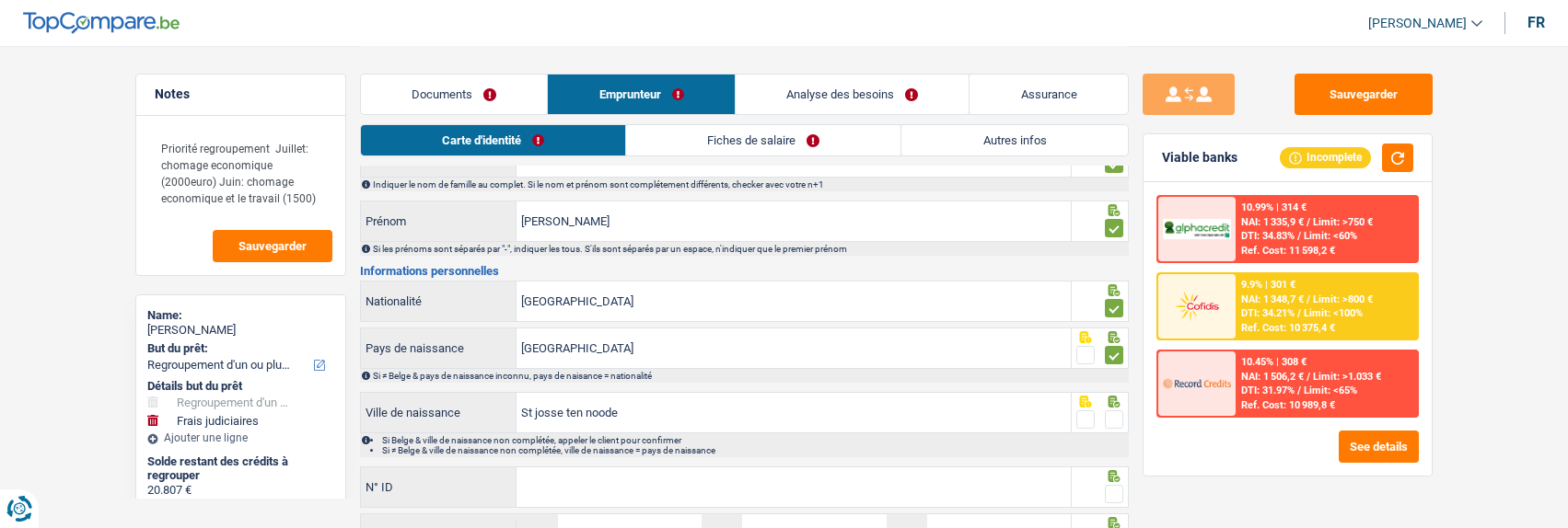
click at [1113, 418] on span at bounding box center [1114, 419] width 19 height 19
click at [0, 0] on input "radio" at bounding box center [0, 0] width 0 height 0
click at [620, 478] on input "N° ID" at bounding box center [793, 487] width 554 height 40
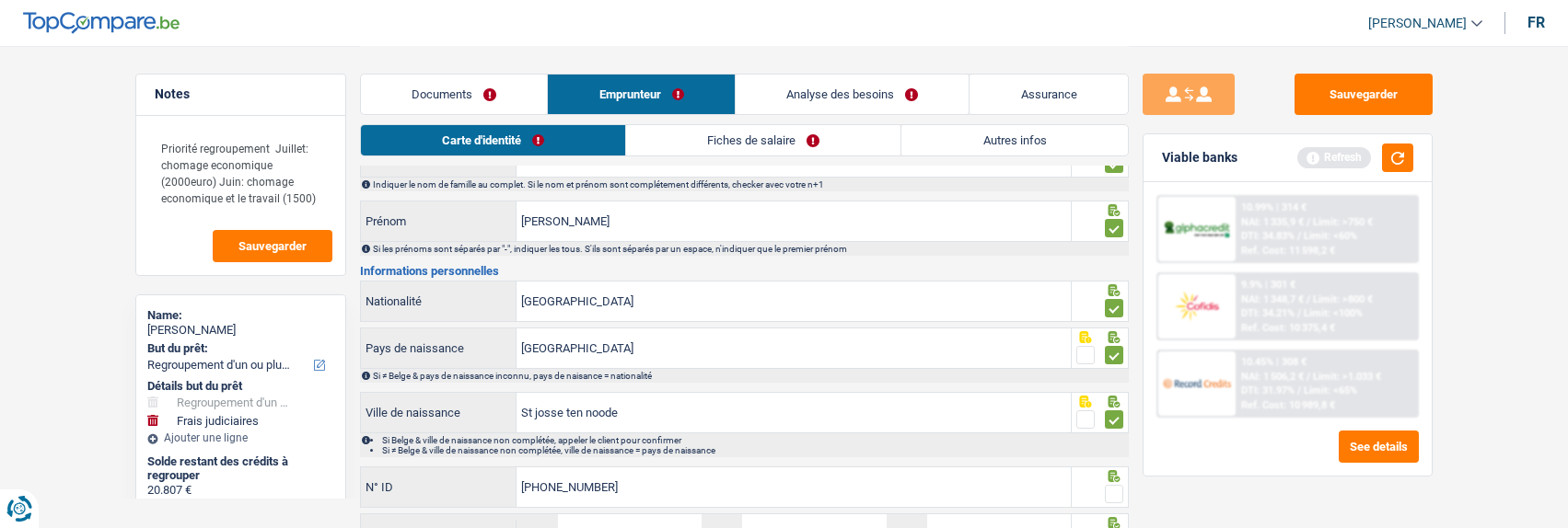
type input "595-2542270-15"
click at [1117, 488] on span at bounding box center [1114, 495] width 19 height 19
click at [0, 0] on input "radio" at bounding box center [0, 0] width 0 height 0
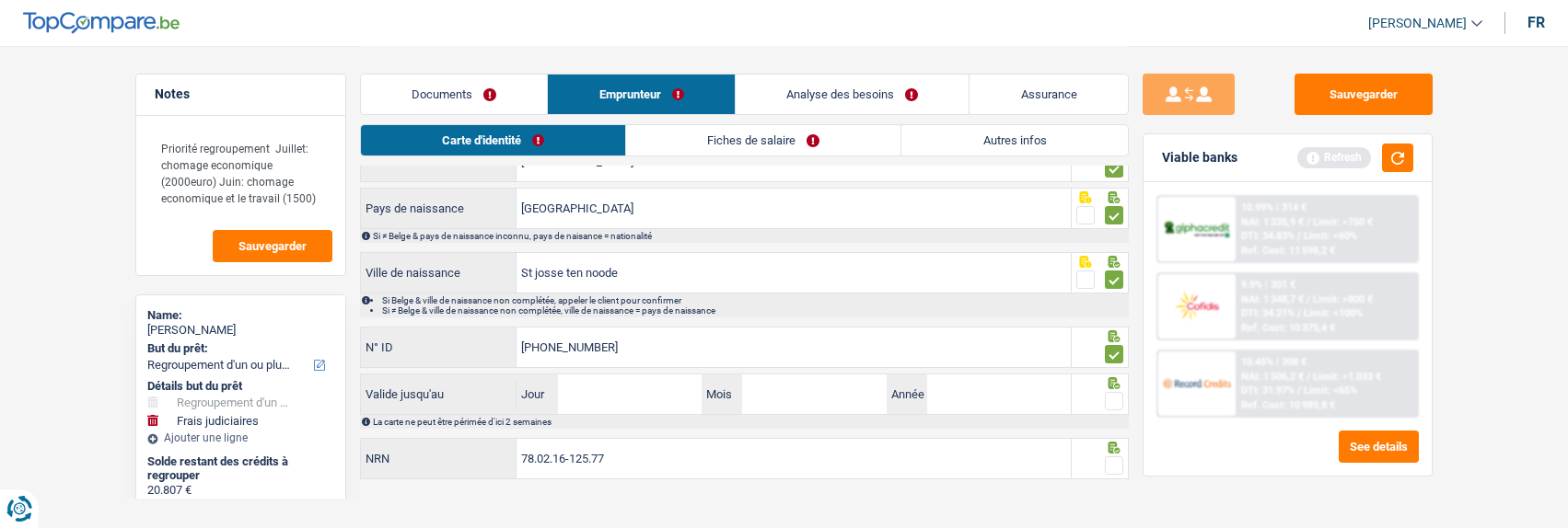
scroll to position [245, 0]
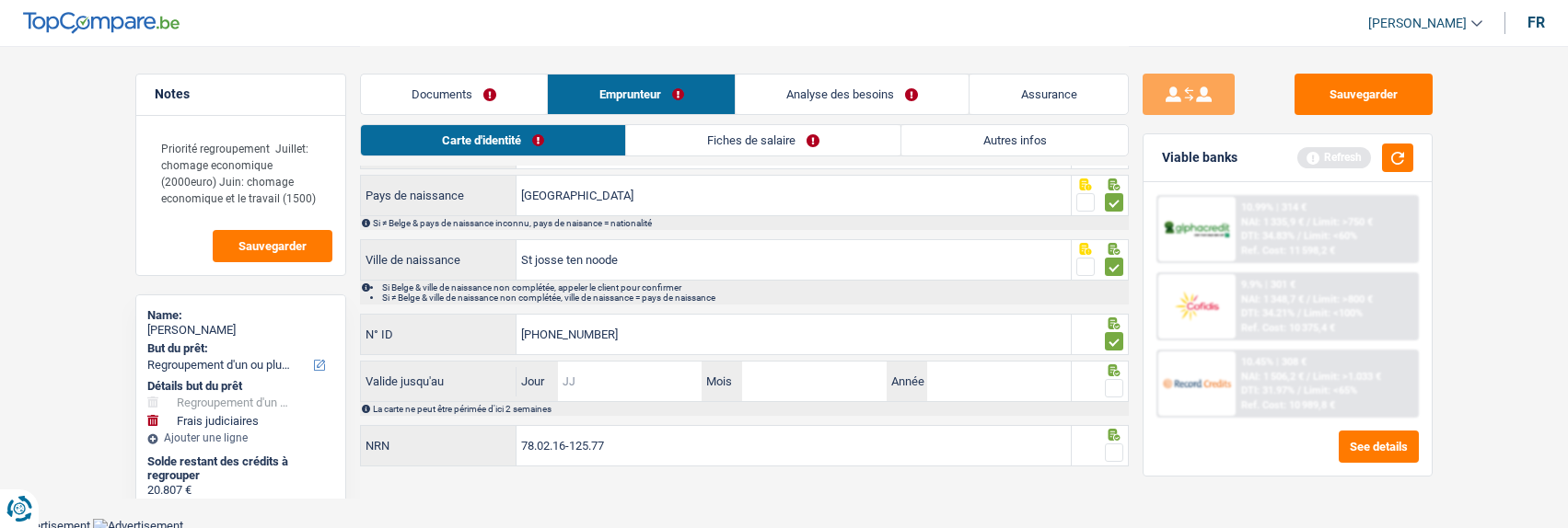
click at [621, 376] on input "Jour" at bounding box center [629, 381] width 144 height 40
type input "11"
type input "07"
type input "2034"
click at [1117, 385] on span at bounding box center [1114, 389] width 19 height 19
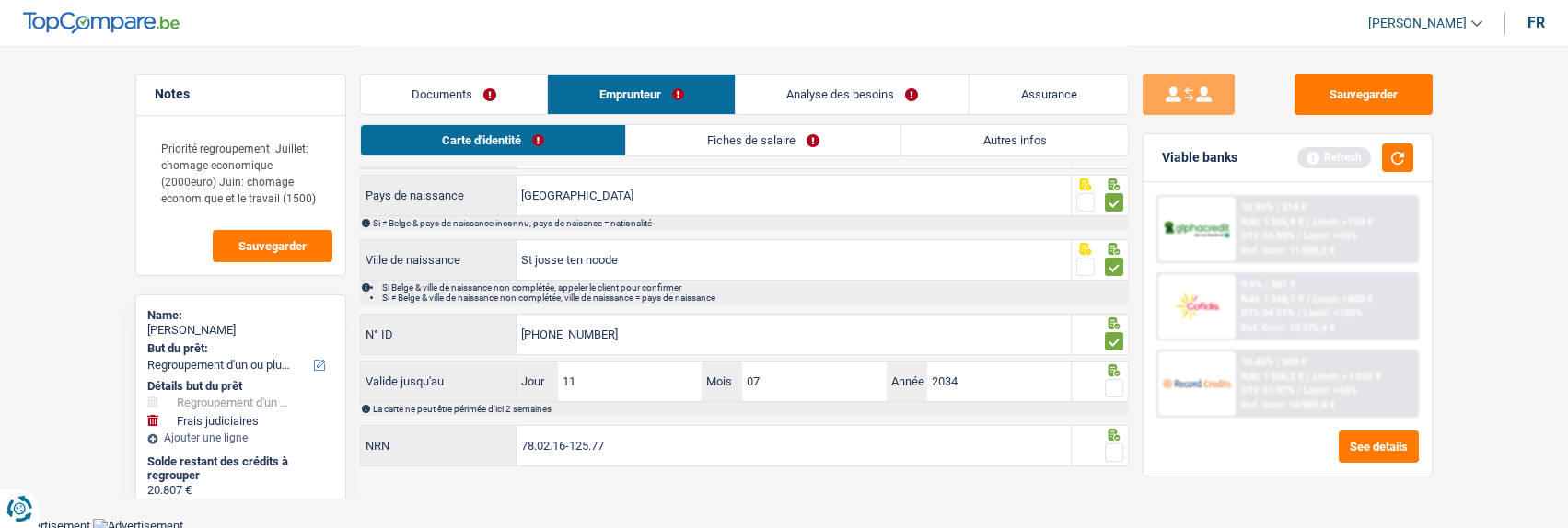
click at [0, 0] on input "radio" at bounding box center [0, 0] width 0 height 0
click at [1117, 448] on span at bounding box center [1114, 453] width 19 height 19
click at [0, 0] on input "radio" at bounding box center [0, 0] width 0 height 0
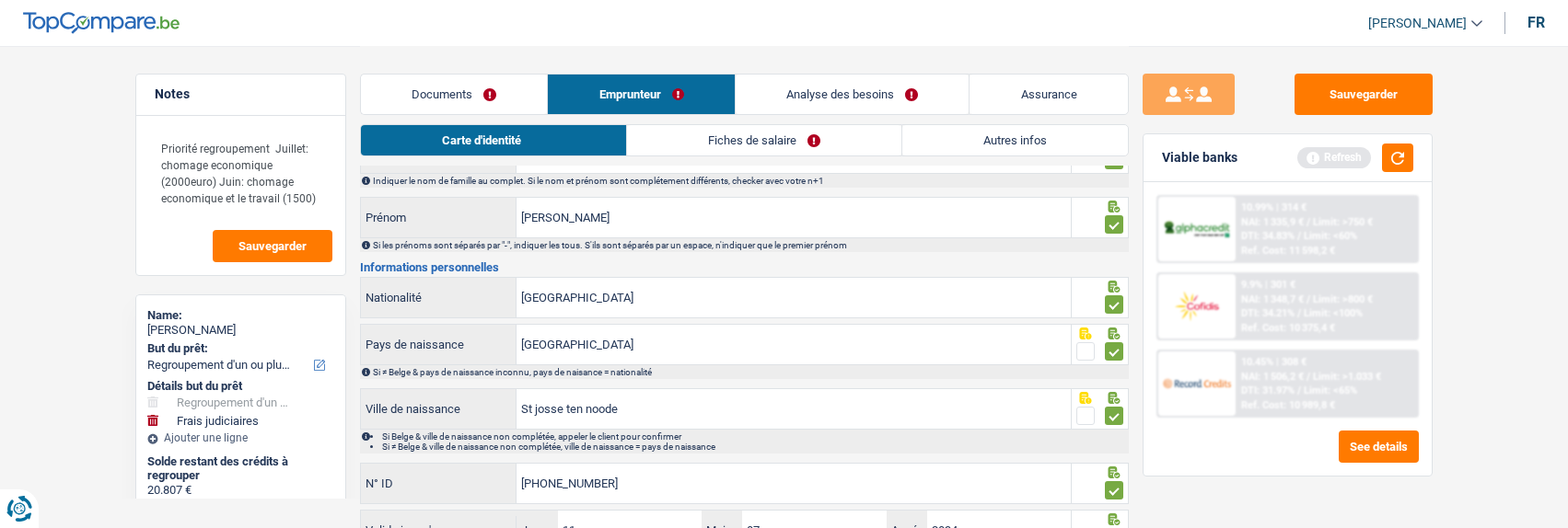
scroll to position [0, 0]
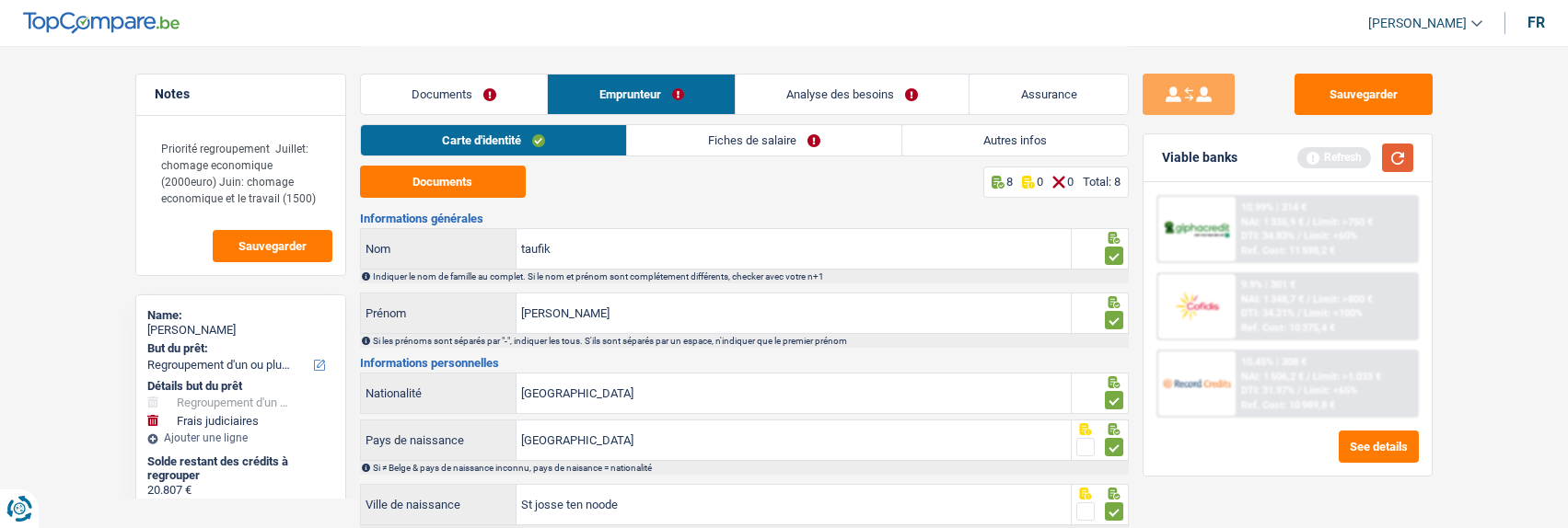
click at [1402, 160] on button "button" at bounding box center [1398, 158] width 32 height 29
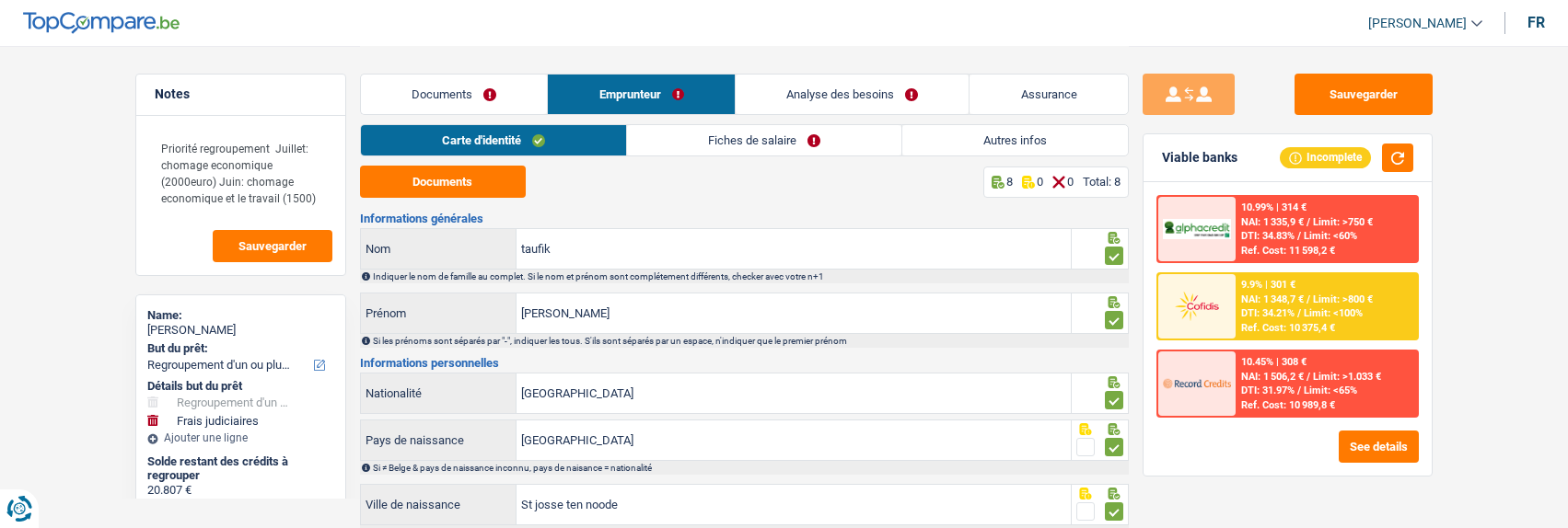
click at [801, 139] on link "Fiches de salaire" at bounding box center [764, 140] width 275 height 31
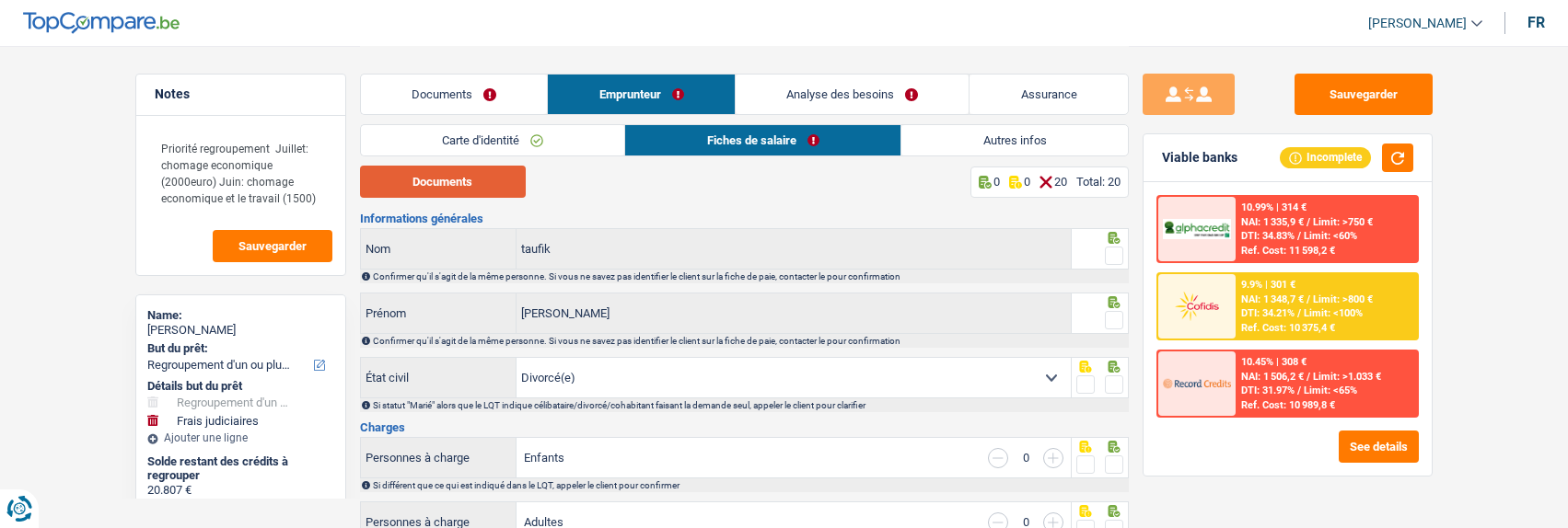
click at [499, 182] on button "Documents" at bounding box center [443, 182] width 166 height 32
click at [1115, 259] on span at bounding box center [1114, 256] width 19 height 19
click at [0, 0] on input "radio" at bounding box center [0, 0] width 0 height 0
click at [1118, 317] on span at bounding box center [1114, 320] width 19 height 19
click at [0, 0] on input "radio" at bounding box center [0, 0] width 0 height 0
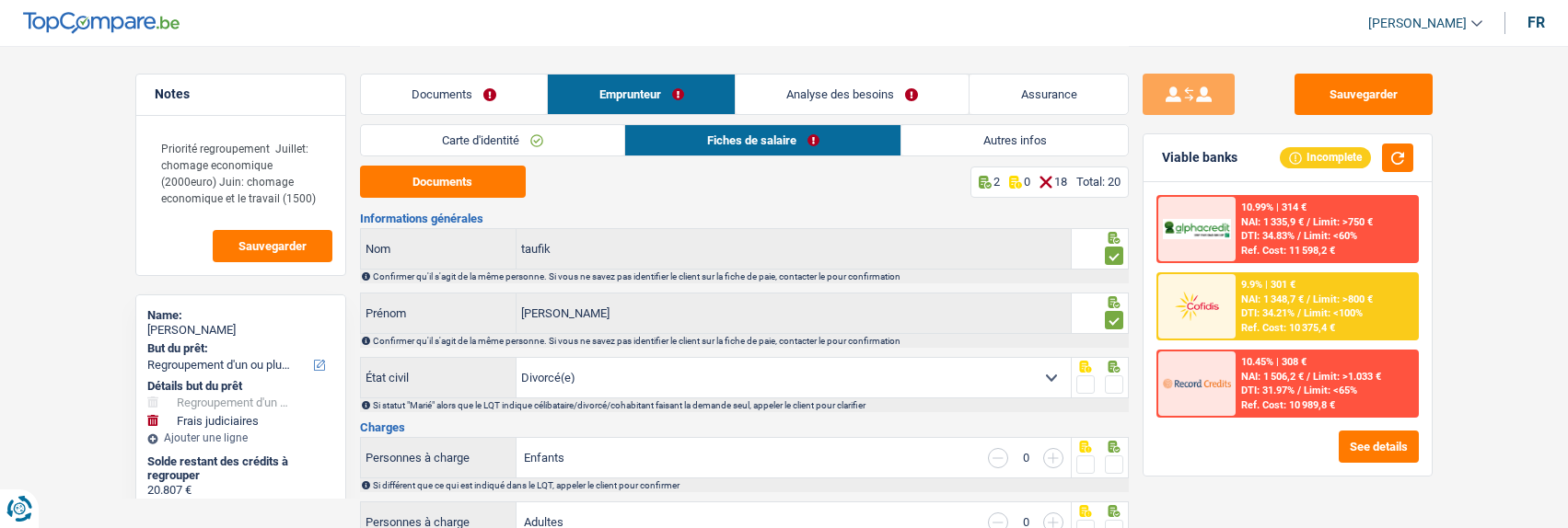
click at [1109, 380] on span at bounding box center [1114, 385] width 19 height 19
click at [0, 0] on input "radio" at bounding box center [0, 0] width 0 height 0
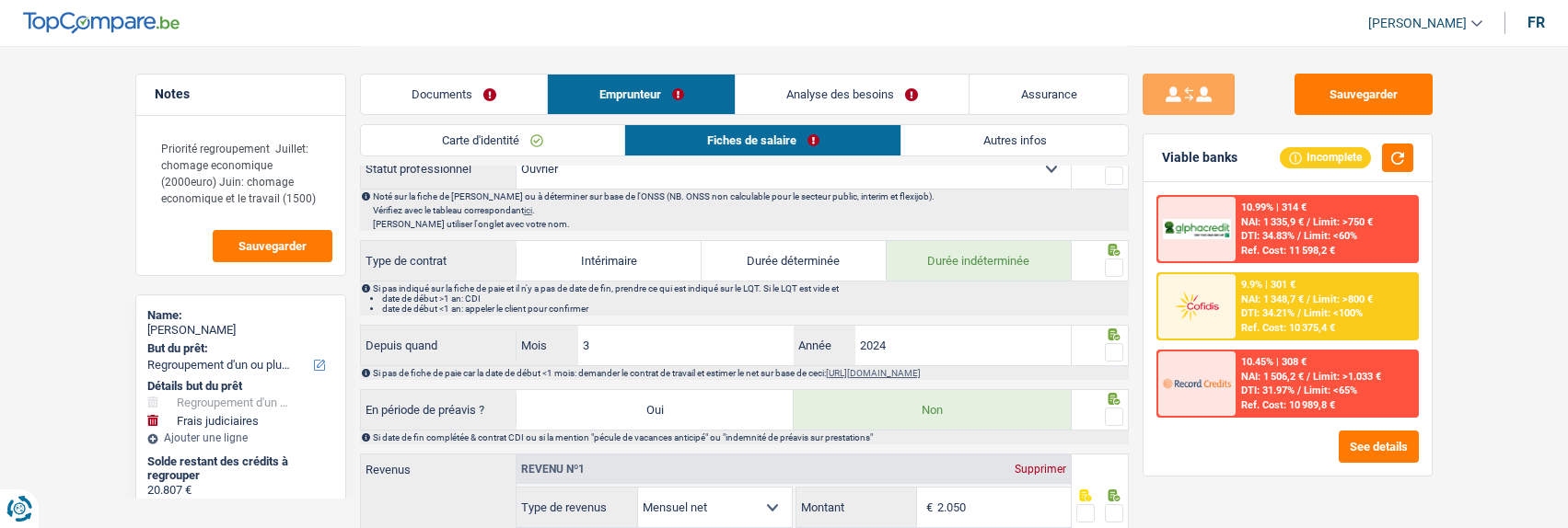
scroll to position [736, 0]
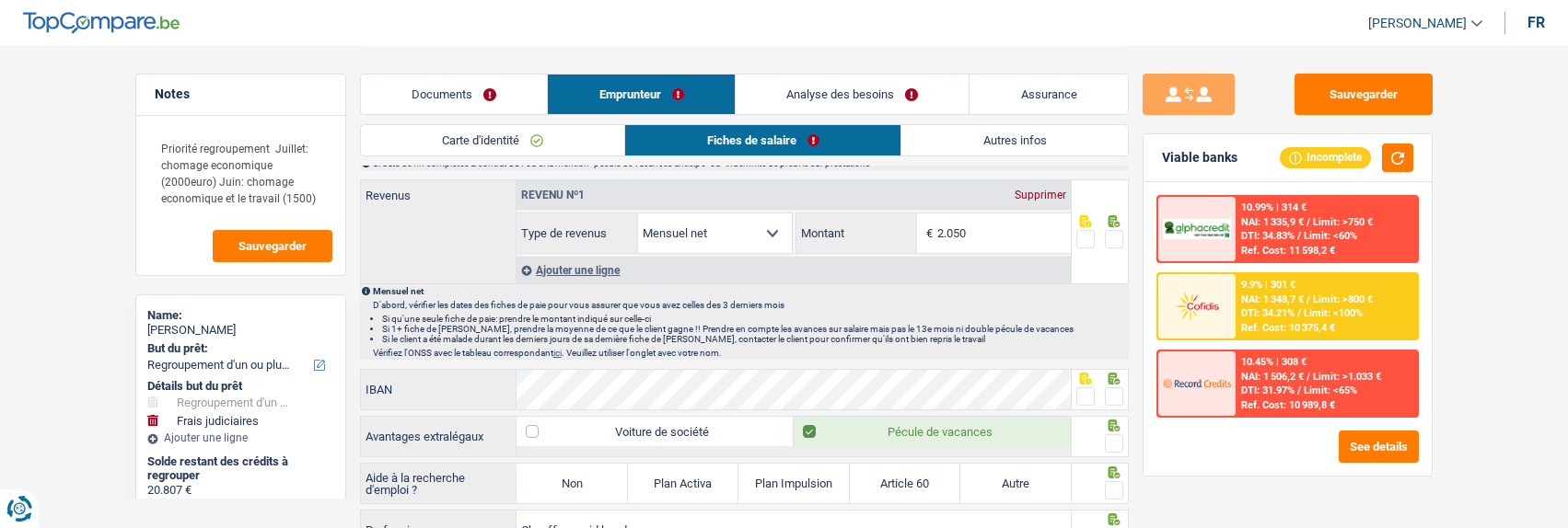
click at [418, 91] on link "Documents" at bounding box center [454, 94] width 187 height 40
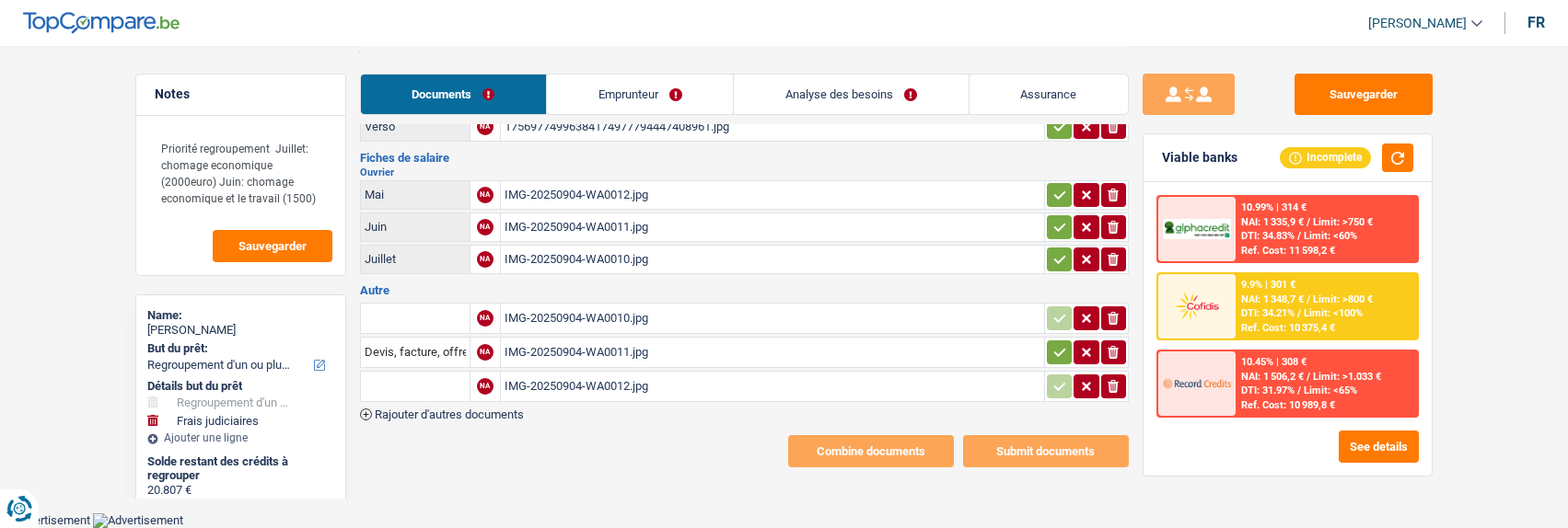
scroll to position [85, 0]
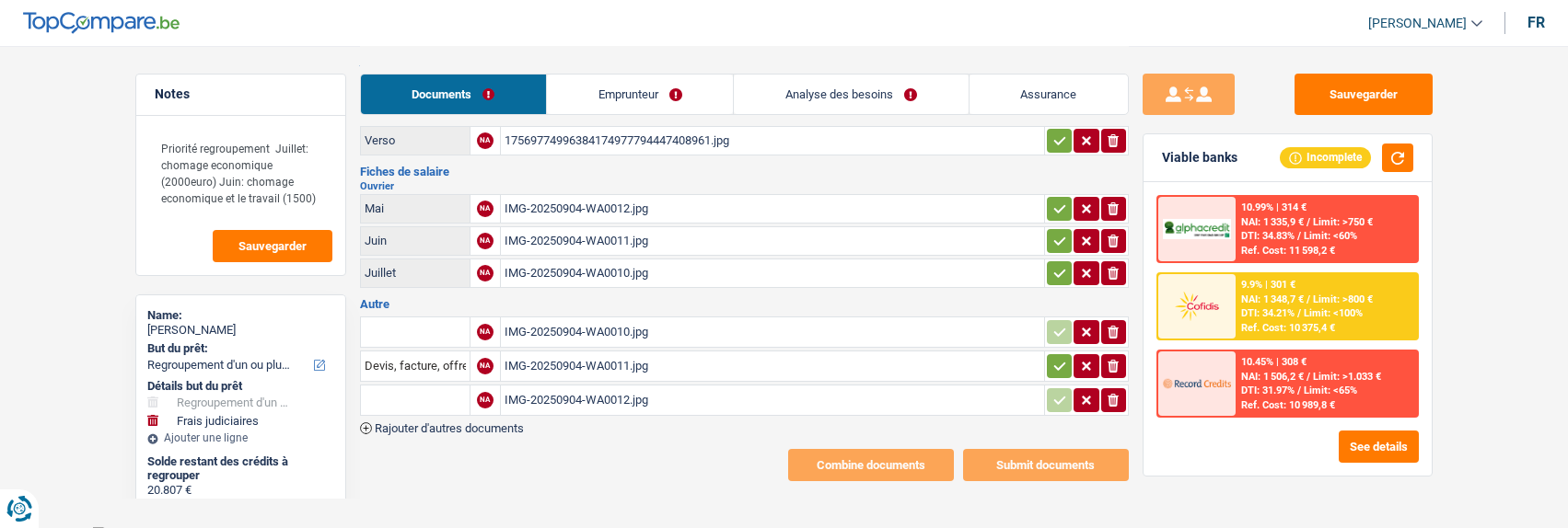
click at [596, 201] on div "IMG-20250904-WA0012.jpg" at bounding box center [771, 209] width 536 height 28
click at [617, 328] on div "IMG-20250904-WA0010.jpg" at bounding box center [771, 332] width 536 height 28
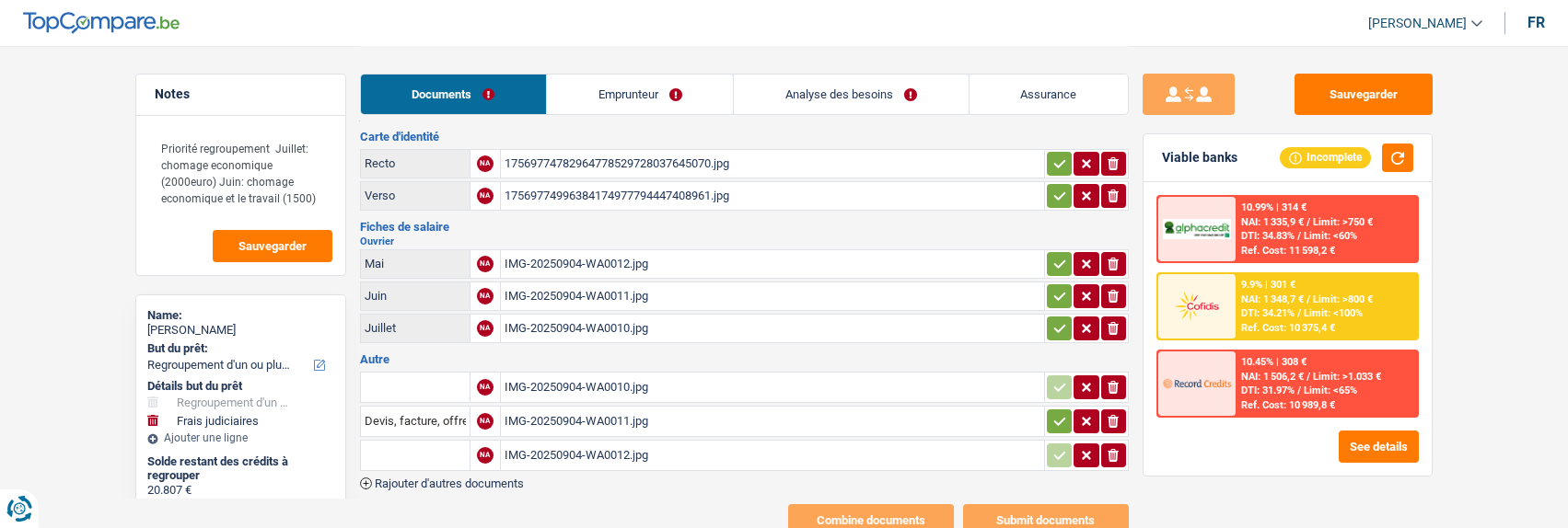
scroll to position [0, 0]
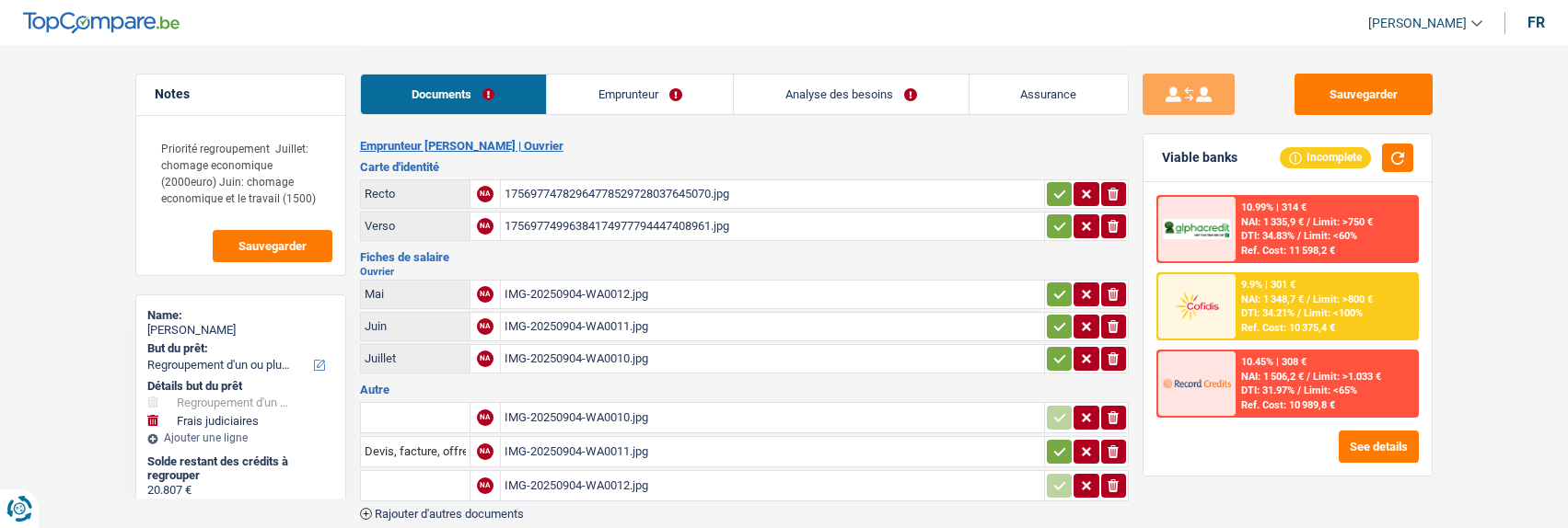
click at [687, 97] on link "Emprunteur" at bounding box center [640, 94] width 186 height 40
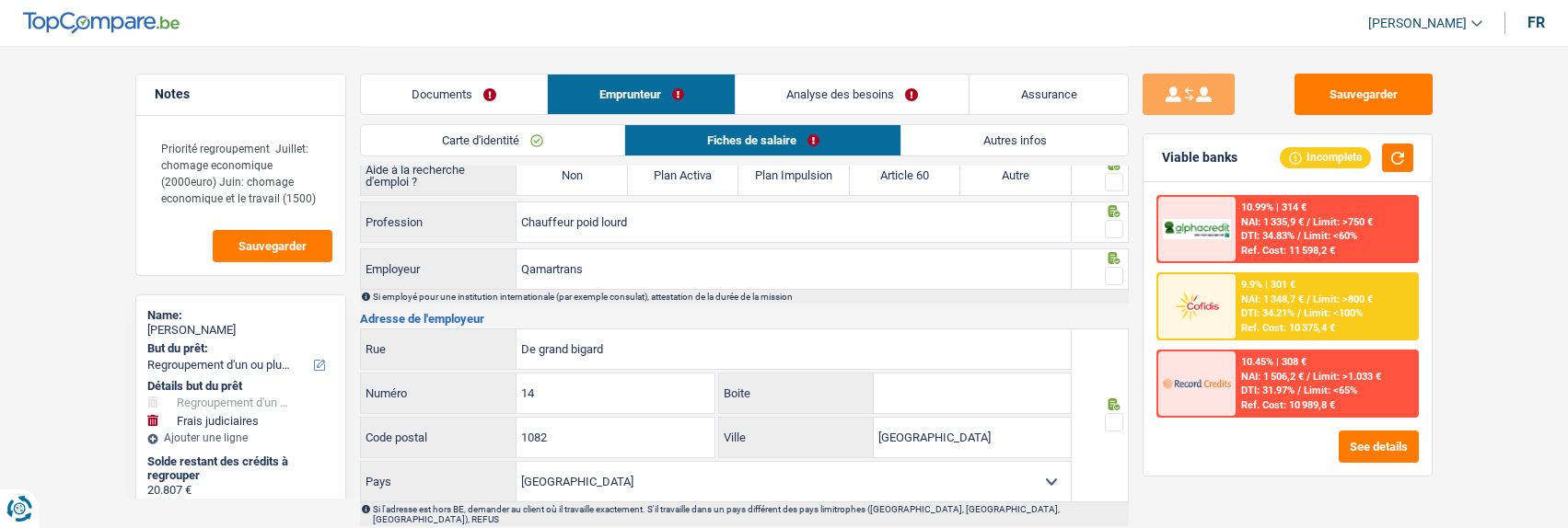
scroll to position [1196, 0]
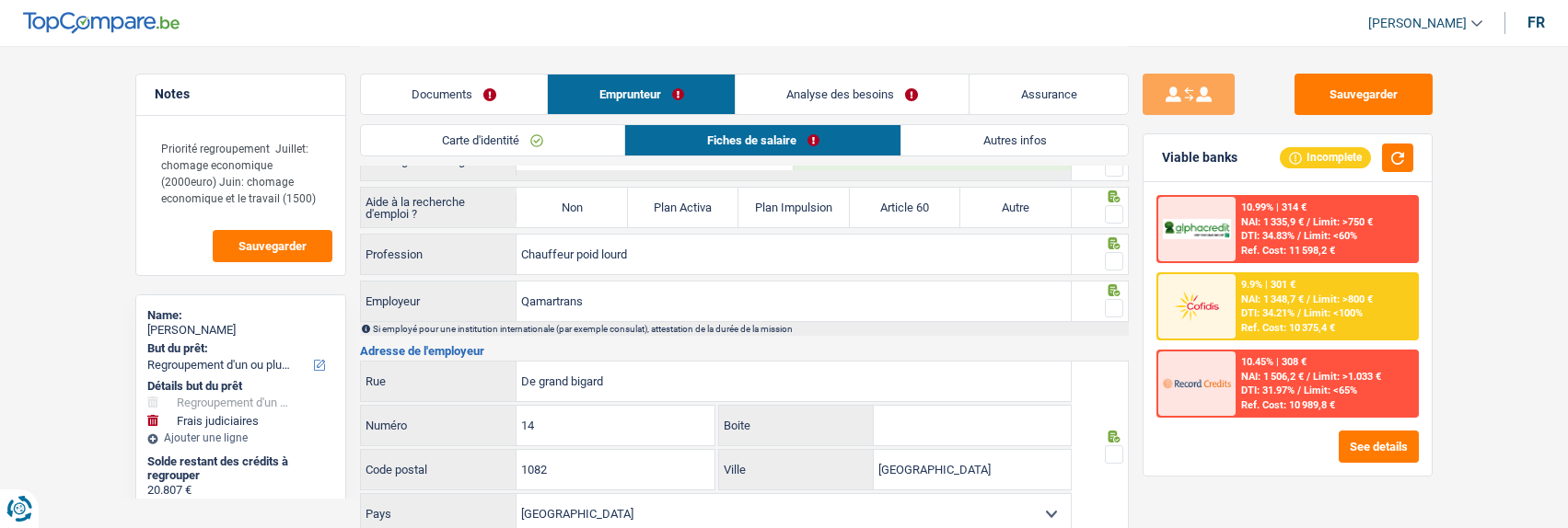
click at [482, 99] on link "Documents" at bounding box center [454, 94] width 187 height 40
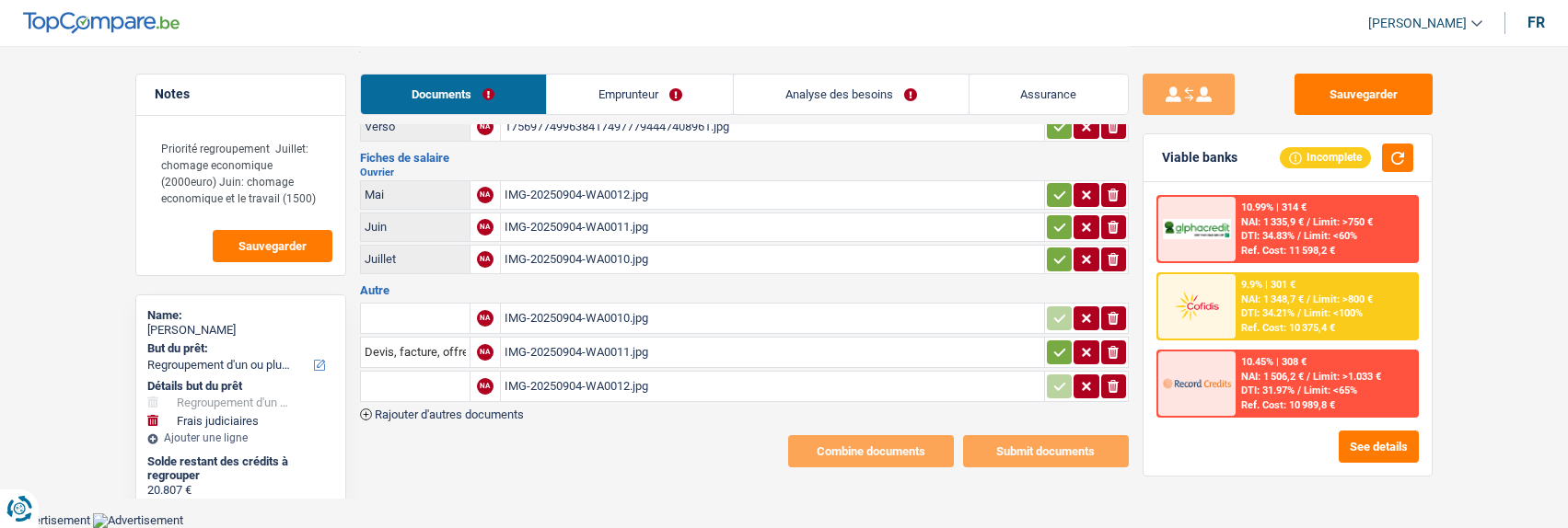
scroll to position [85, 0]
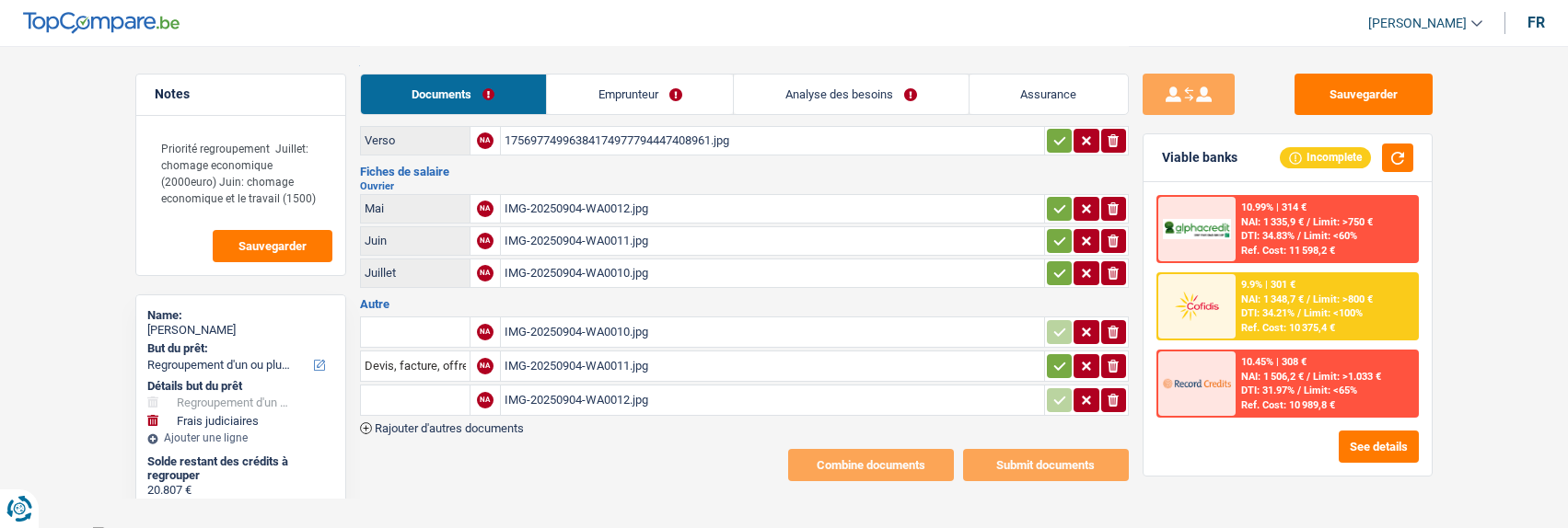
drag, startPoint x: 1116, startPoint y: 196, endPoint x: 1115, endPoint y: 217, distance: 21.0
click at [1118, 200] on icon "ionicons-v5-e" at bounding box center [1113, 209] width 15 height 19
click at [1115, 235] on icon "button" at bounding box center [1113, 241] width 11 height 13
click at [1120, 265] on icon "ionicons-v5-e" at bounding box center [1113, 274] width 15 height 19
click at [1059, 357] on icon "button" at bounding box center [1060, 367] width 15 height 19
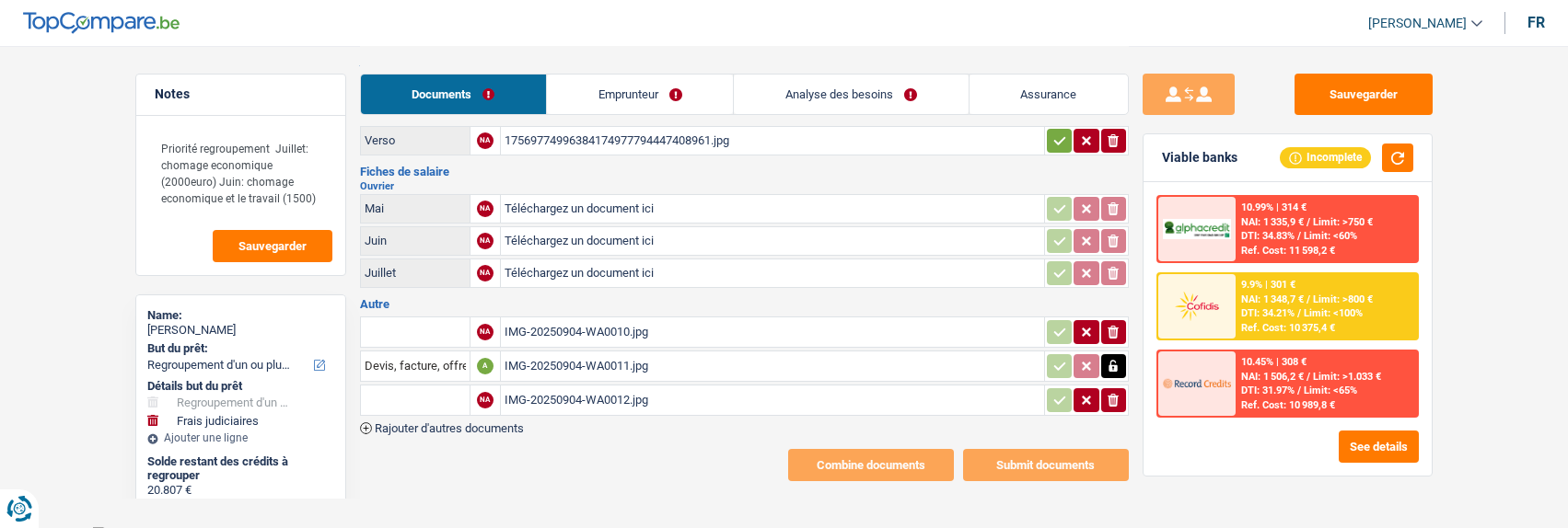
click at [426, 323] on input "text" at bounding box center [415, 332] width 101 height 30
click at [433, 364] on li "Relevé d'indemnités de la mutuelle" at bounding box center [469, 368] width 198 height 23
type input "Relevé d'indemnités de la mutuelle"
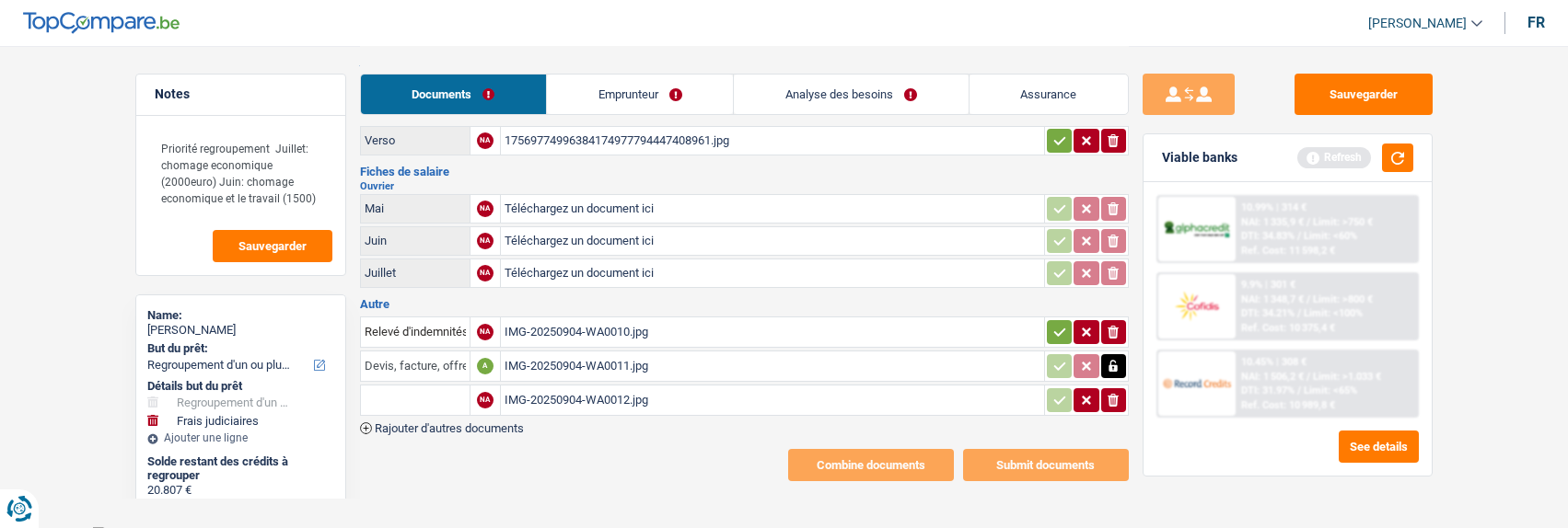
click at [413, 354] on input "Devis, facture, offre, bon de commande" at bounding box center [415, 367] width 101 height 30
click at [463, 393] on li "Relevé d'indemnités de la mutuelle" at bounding box center [469, 403] width 198 height 23
type input "Relevé d'indemnités de la mutuelle"
click at [397, 392] on input "text" at bounding box center [415, 401] width 101 height 30
click at [495, 425] on li "Relevé d'indemnités de la mutuelle" at bounding box center [469, 436] width 198 height 23
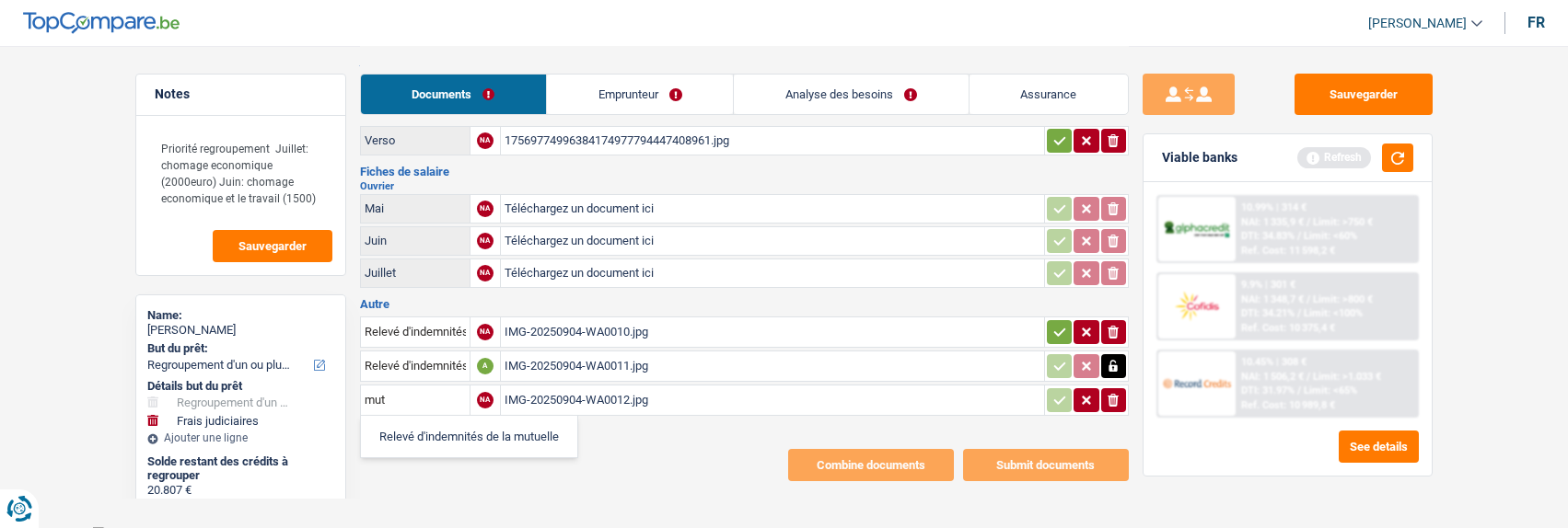
type input "Relevé d'indemnités de la mutuelle"
click at [1061, 392] on icon "button" at bounding box center [1060, 401] width 15 height 19
click at [1056, 323] on icon "button" at bounding box center [1060, 332] width 15 height 19
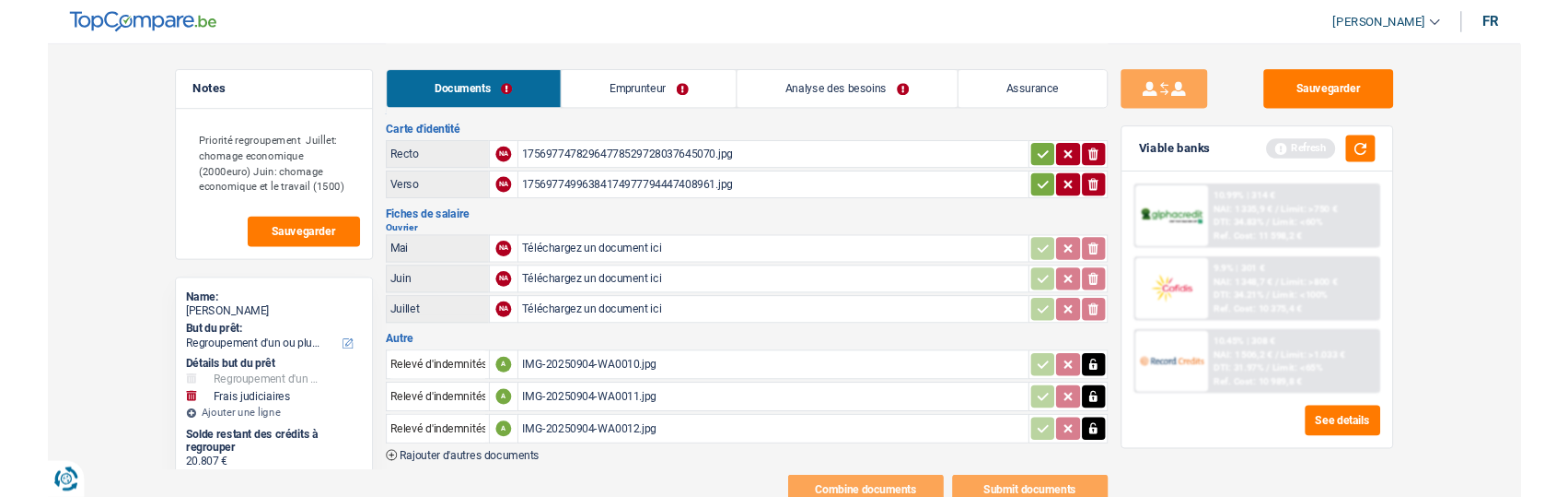
scroll to position [0, 0]
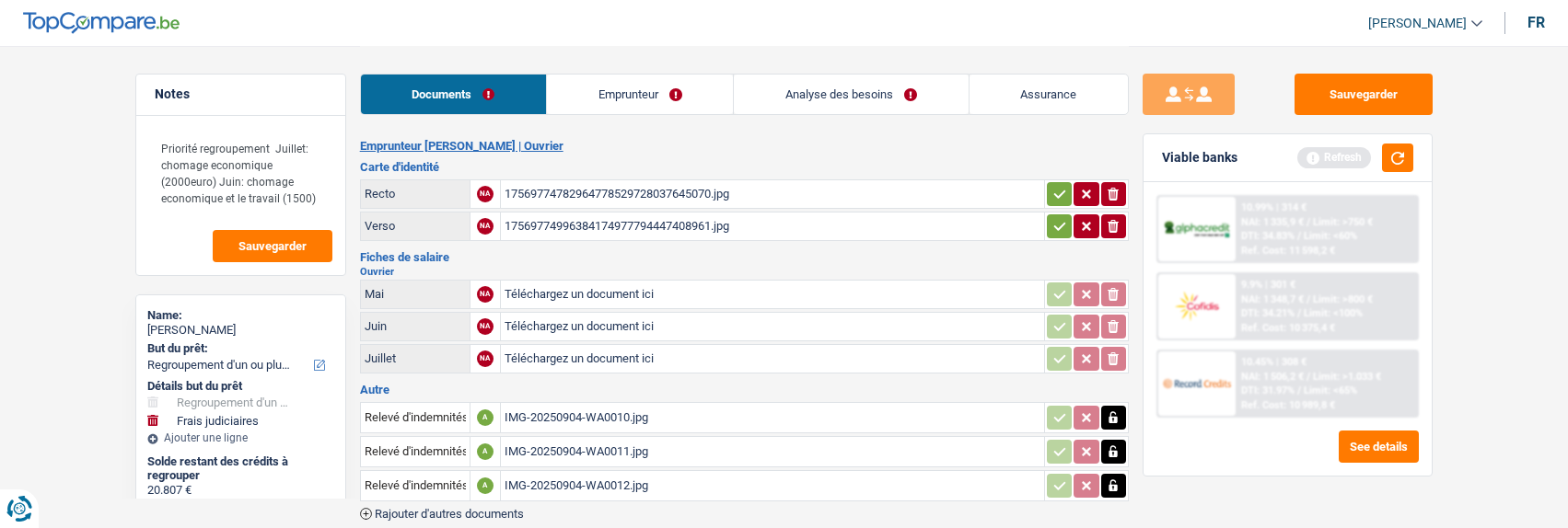
click at [1054, 217] on icon "button" at bounding box center [1060, 226] width 15 height 19
click at [1055, 182] on button "button" at bounding box center [1059, 194] width 25 height 24
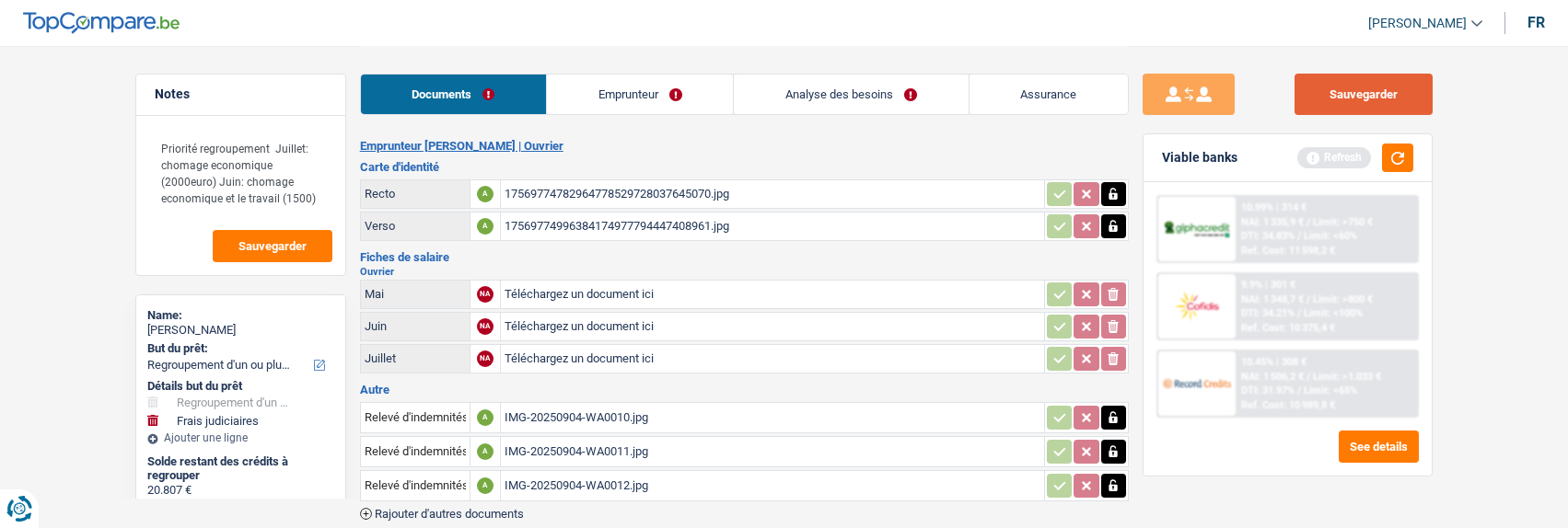
click at [1345, 104] on button "Sauvegarder" at bounding box center [1363, 94] width 138 height 42
click at [658, 92] on link "Emprunteur" at bounding box center [640, 94] width 186 height 40
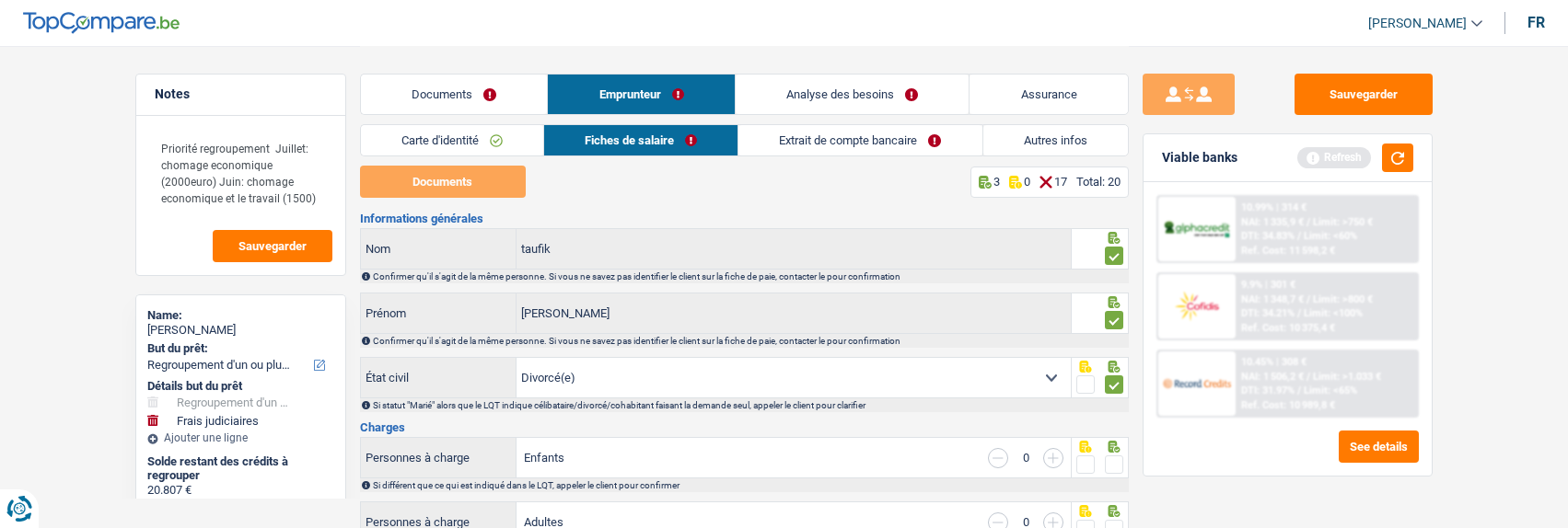
click at [442, 101] on link "Documents" at bounding box center [454, 94] width 187 height 40
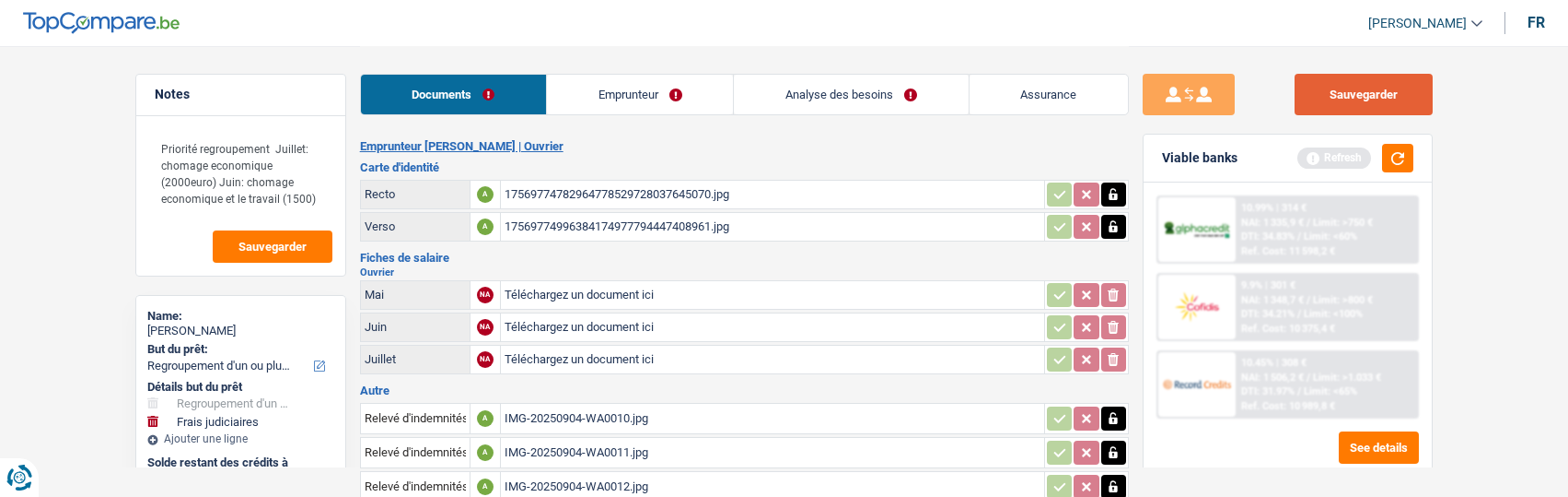
click at [1388, 93] on button "Sauvegarder" at bounding box center [1363, 94] width 138 height 42
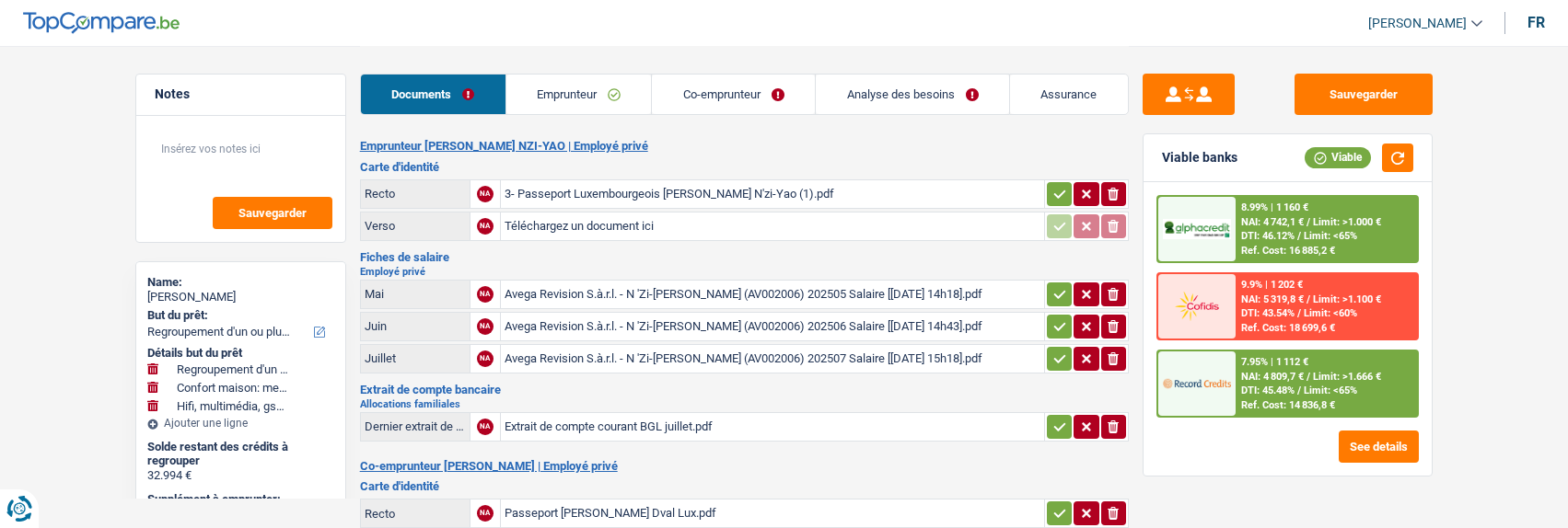
select select "refinancing"
select select "household"
select select "tech"
select select "120"
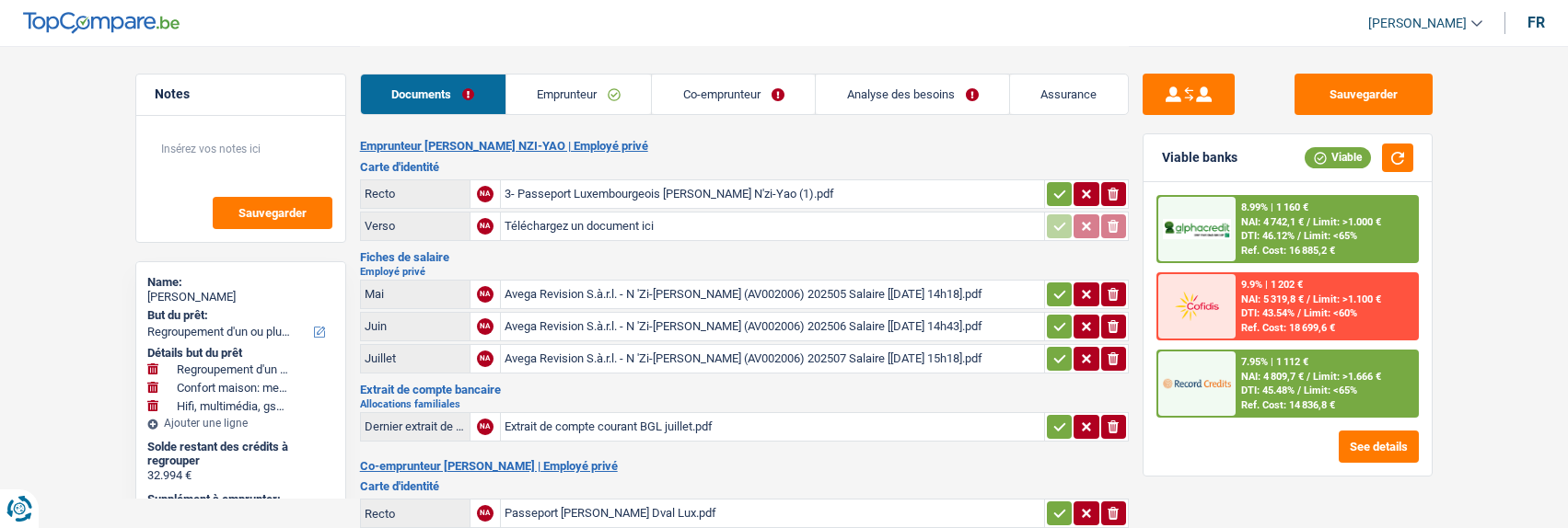
select select "record credits"
click at [630, 420] on div "Extrait de compte courant BGL juillet.pdf" at bounding box center [771, 427] width 536 height 28
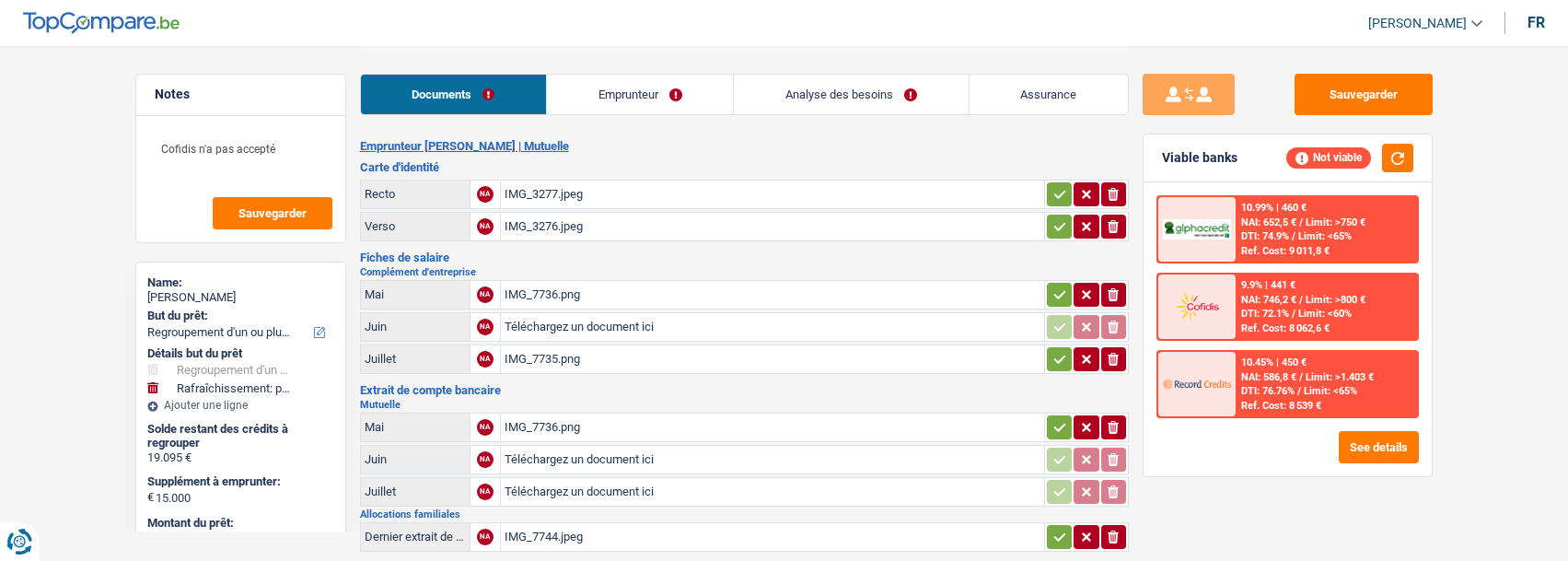
select select "refinancing"
select select "houseOrGarden"
select select "120"
select select "alphacredit"
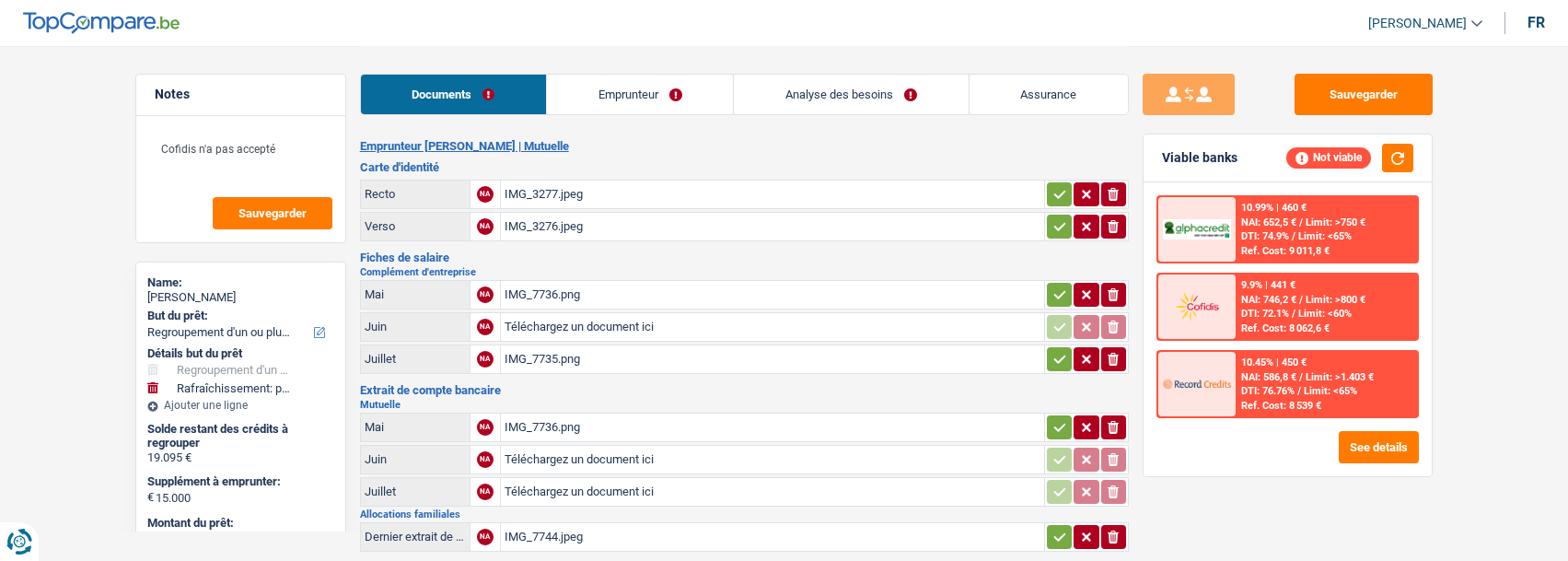
select select "mutuality"
select select "familyAllowances"
select select "mutualityIndemnity"
select select "previousEmployerCompensation"
select select "BE"
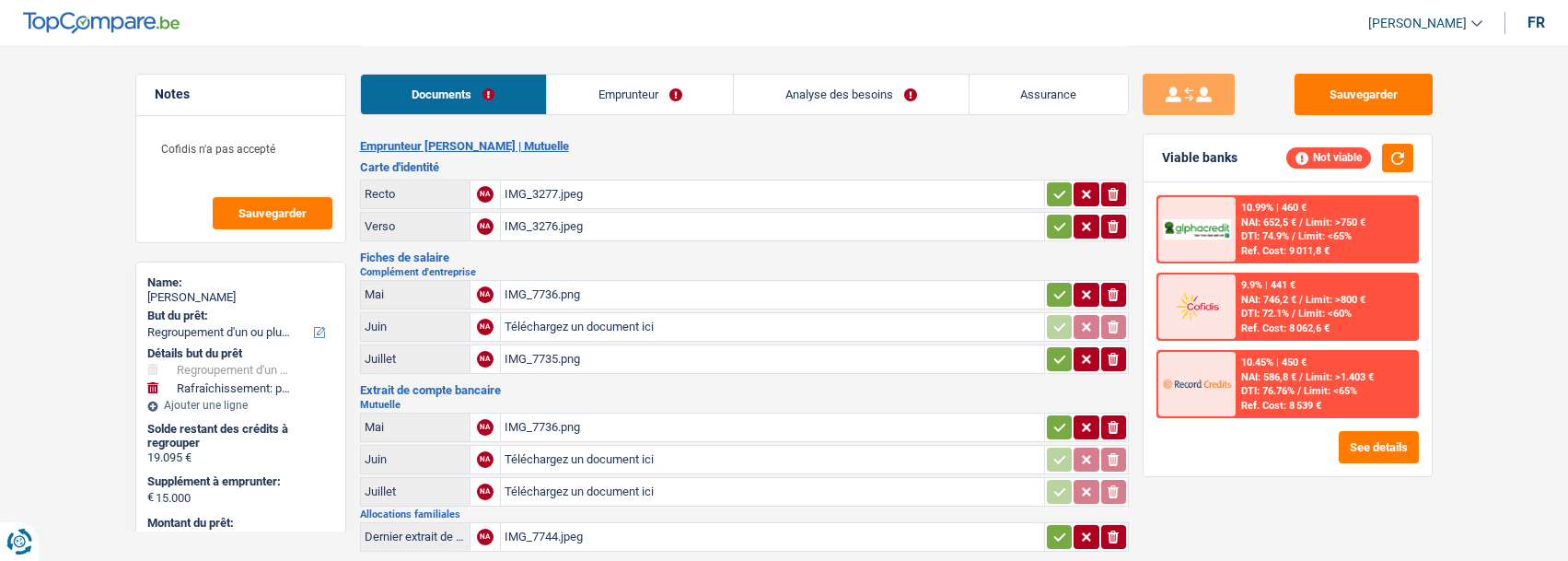
click at [696, 90] on link "Emprunteur" at bounding box center [640, 94] width 186 height 40
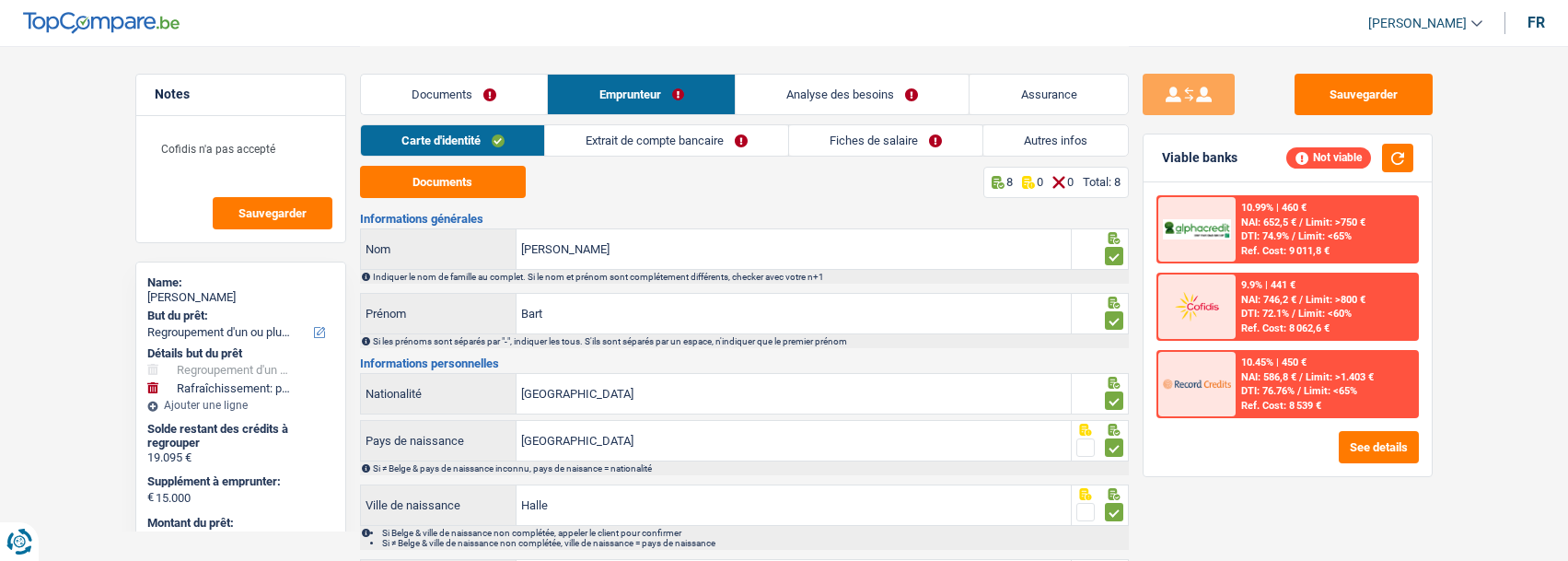
click at [712, 137] on link "Extrait de compte bancaire" at bounding box center [667, 140] width 243 height 31
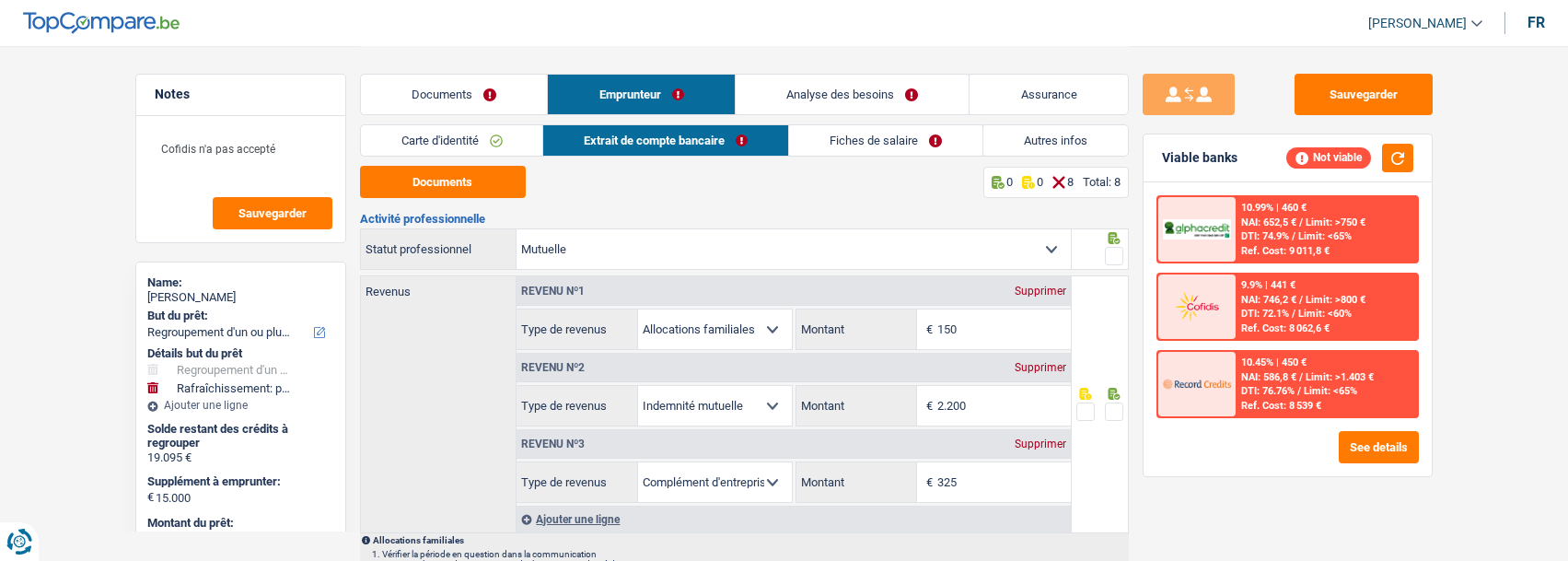
click at [884, 95] on link "Analyse des besoins" at bounding box center [852, 94] width 234 height 40
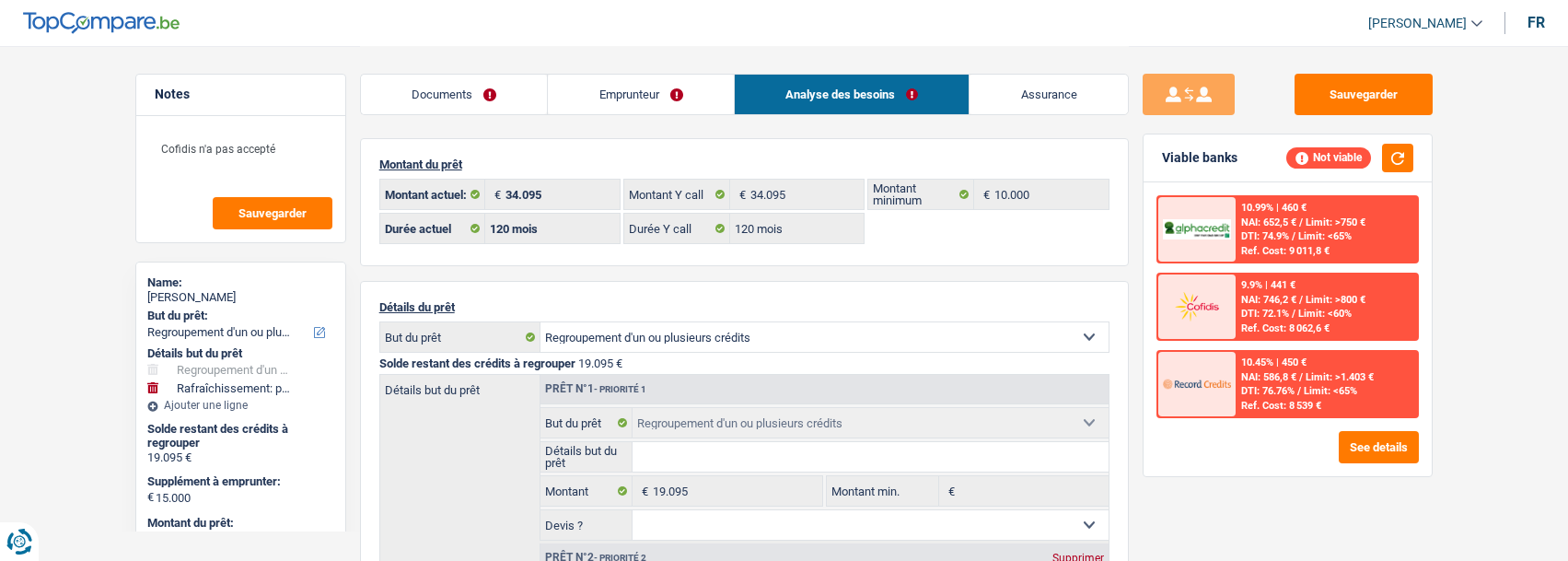
click at [649, 101] on link "Emprunteur" at bounding box center [641, 94] width 186 height 40
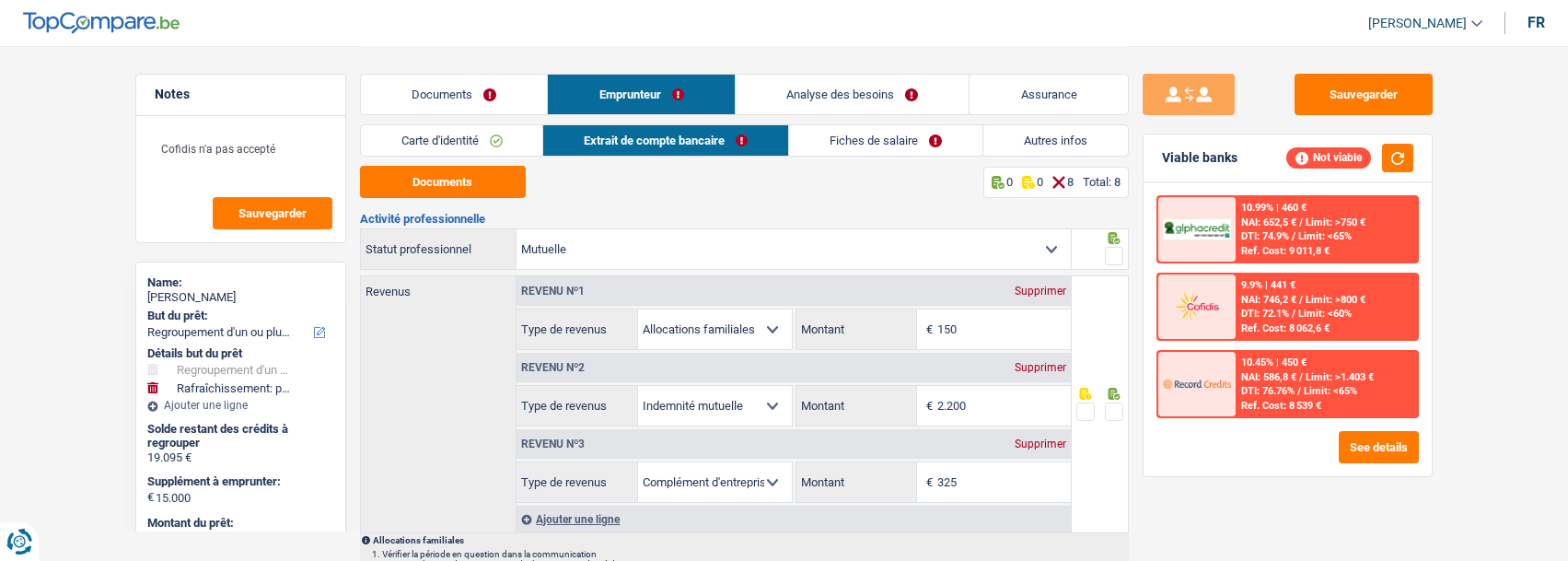
click at [1017, 139] on link "Autres infos" at bounding box center [1056, 140] width 145 height 31
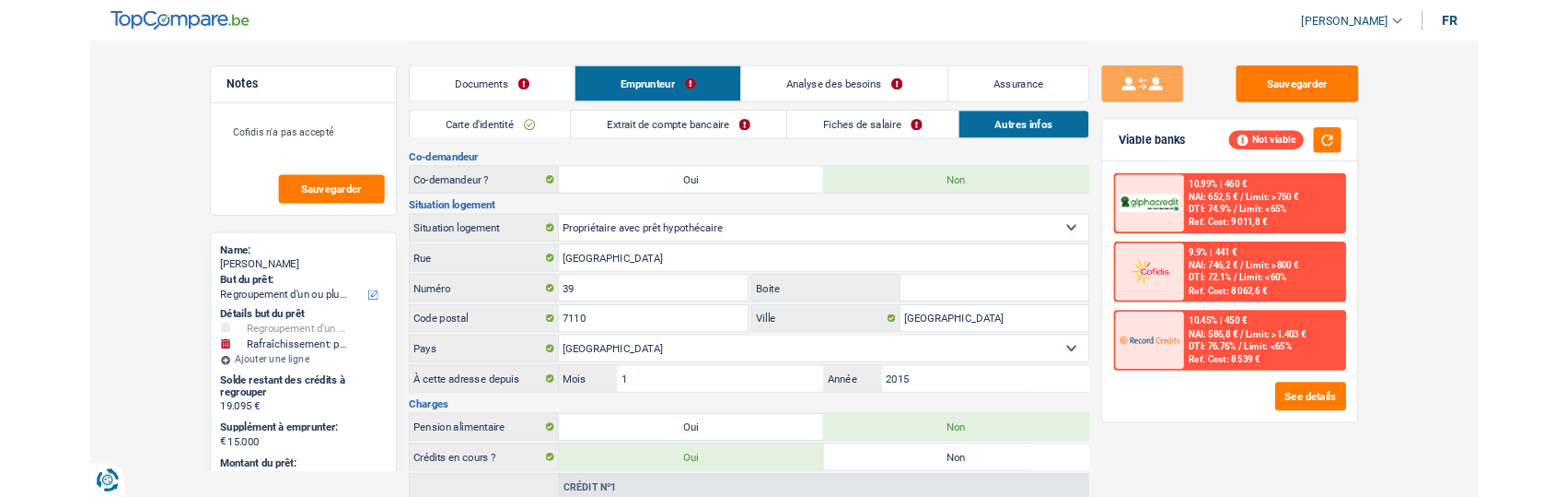
scroll to position [246, 0]
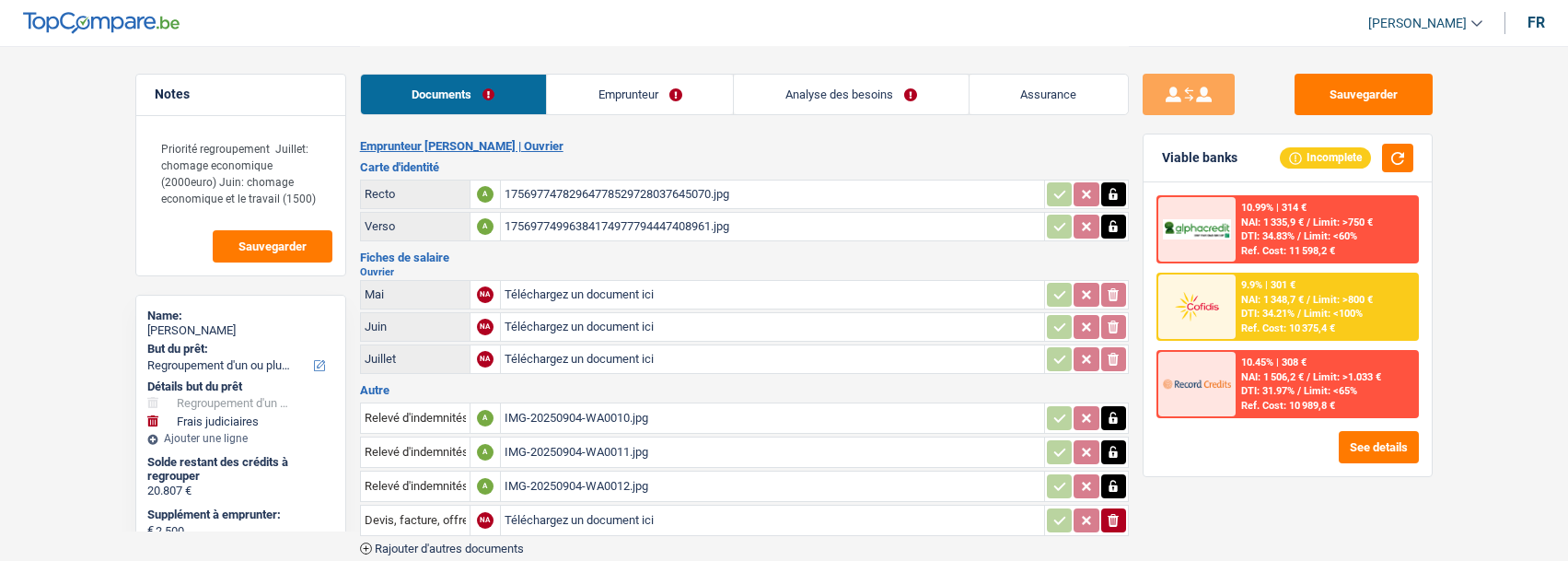
select select "refinancing"
select select "judicial"
select select "120"
select select "record credits"
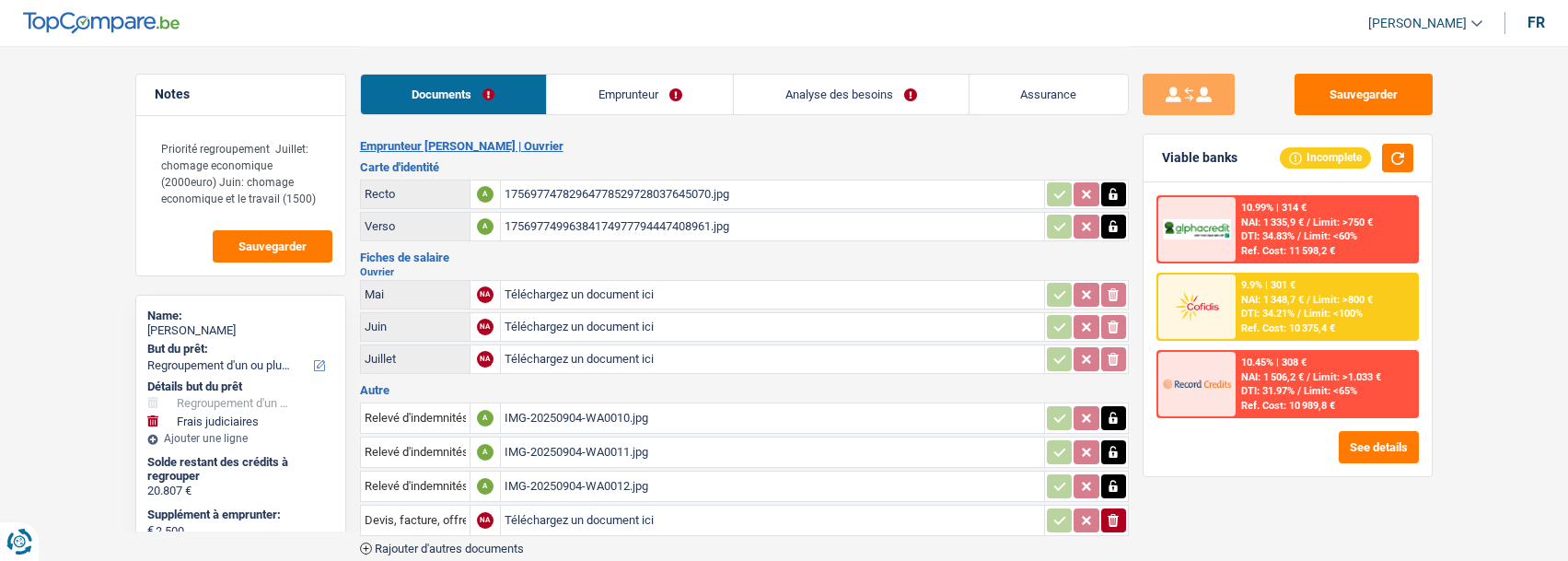
click at [648, 84] on link "Emprunteur" at bounding box center [640, 94] width 186 height 40
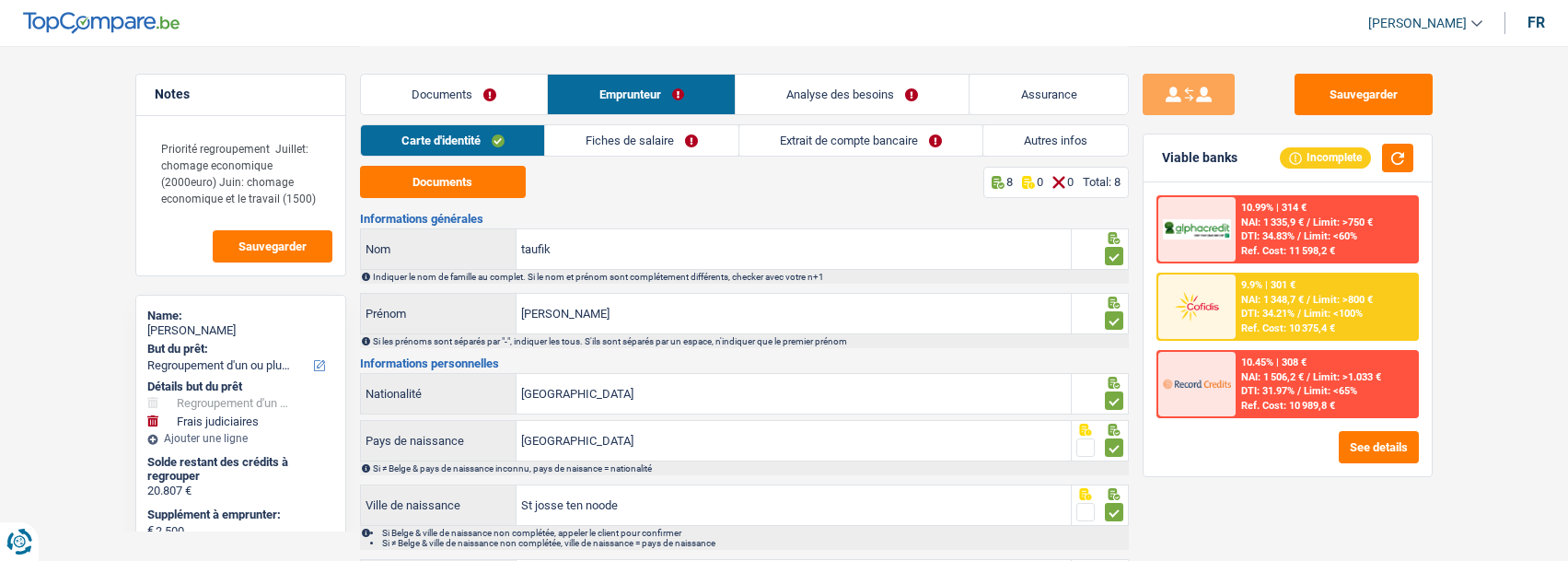
click at [861, 131] on link "Extrait de compte bancaire" at bounding box center [861, 140] width 243 height 31
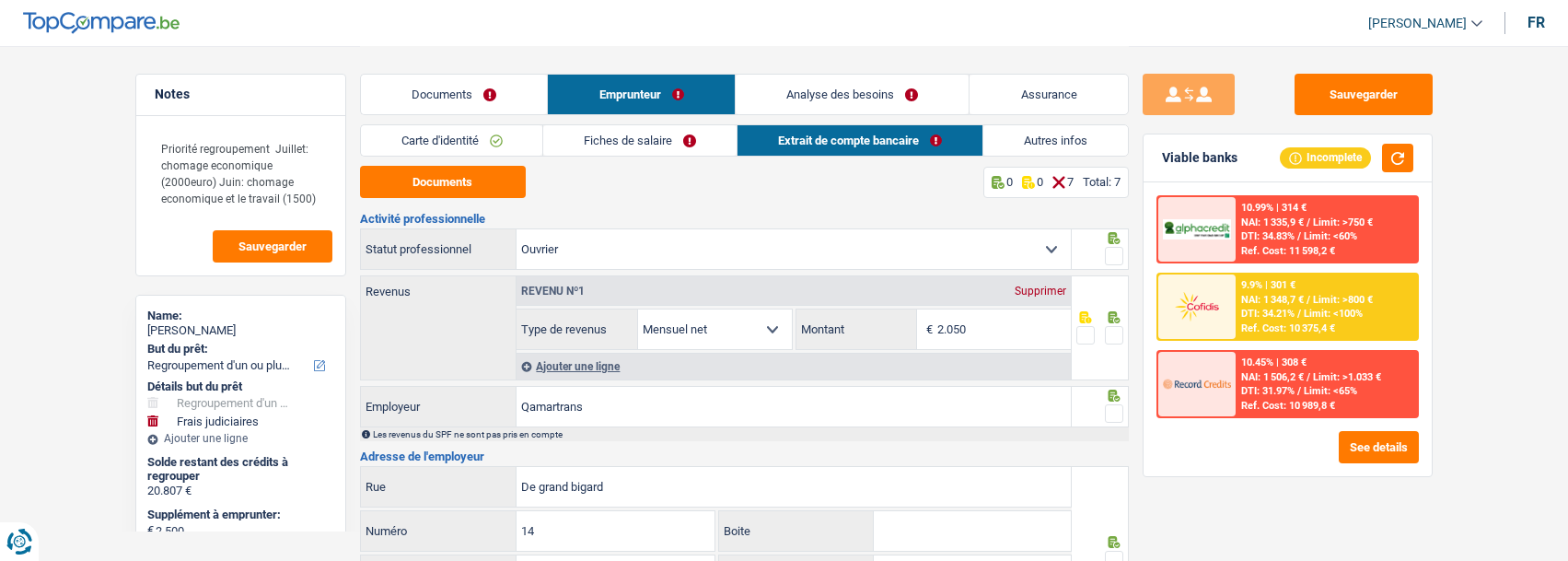
click at [499, 92] on link "Documents" at bounding box center [454, 94] width 187 height 40
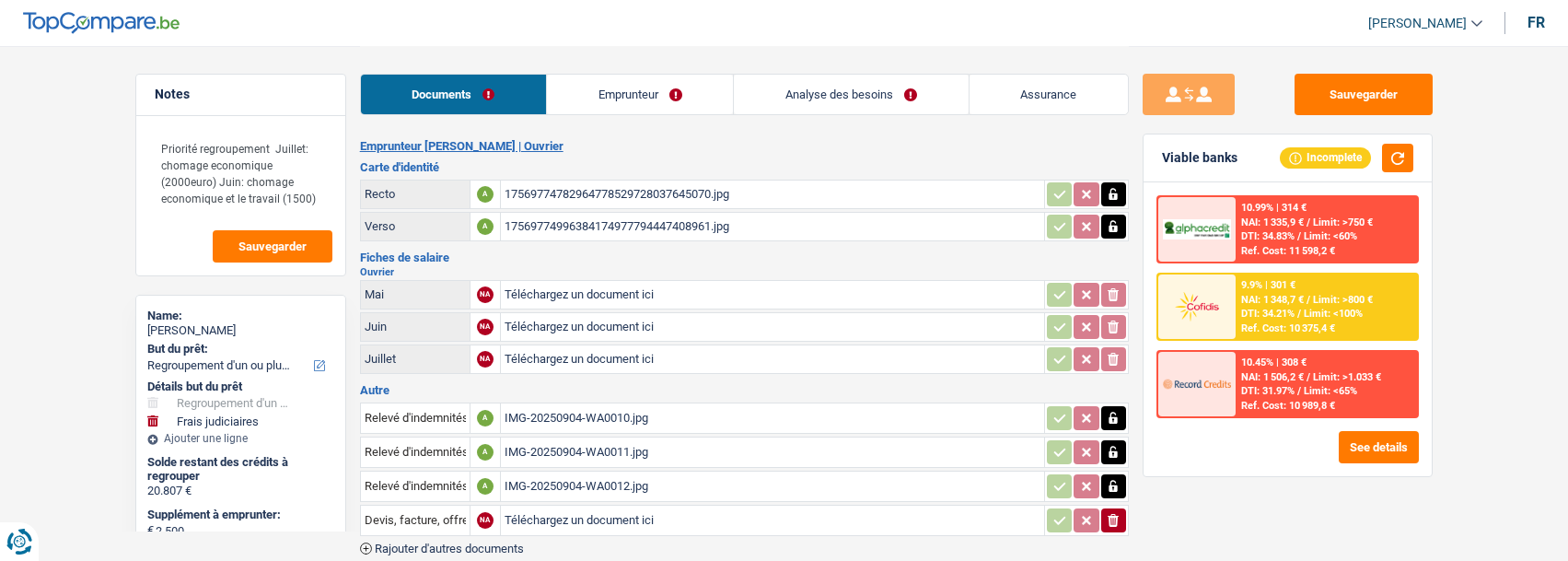
click at [548, 412] on div "IMG-20250904-WA0010.jpg" at bounding box center [771, 418] width 536 height 28
click at [630, 442] on div "IMG-20250904-WA0011.jpg" at bounding box center [771, 452] width 536 height 28
click at [616, 477] on div "IMG-20250904-WA0012.jpg" at bounding box center [771, 487] width 536 height 28
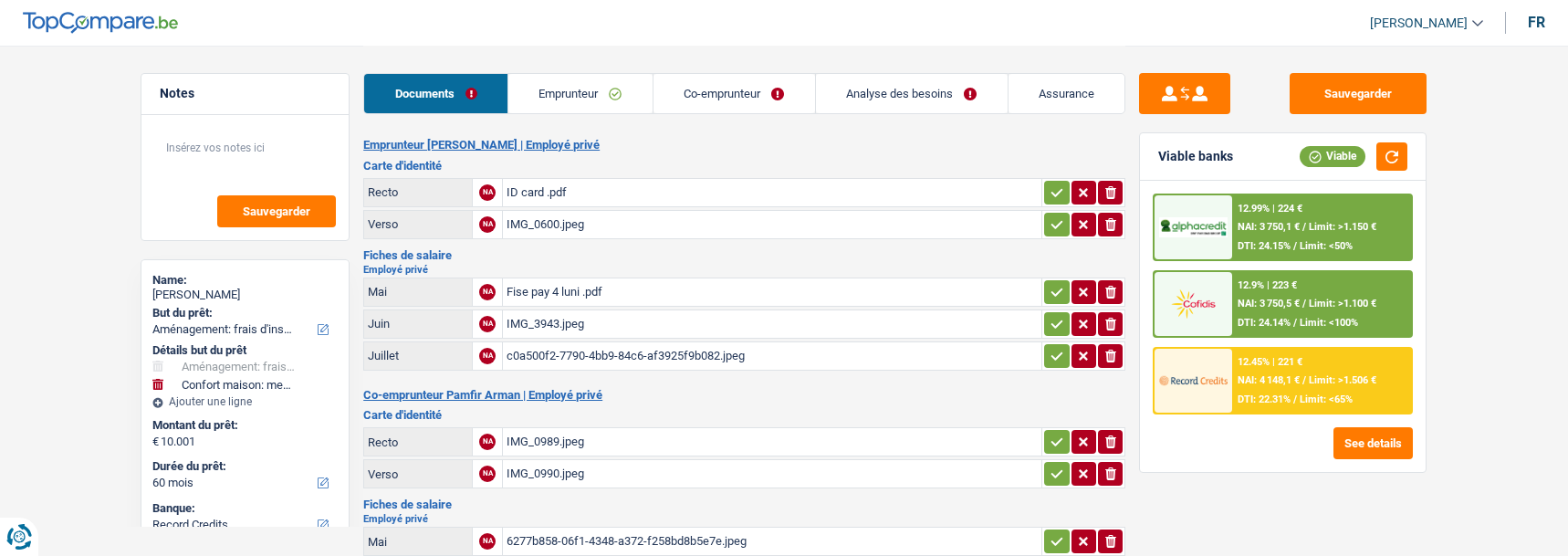
select select "movingOrInstallation"
select select "household"
select select "60"
select select "record credits"
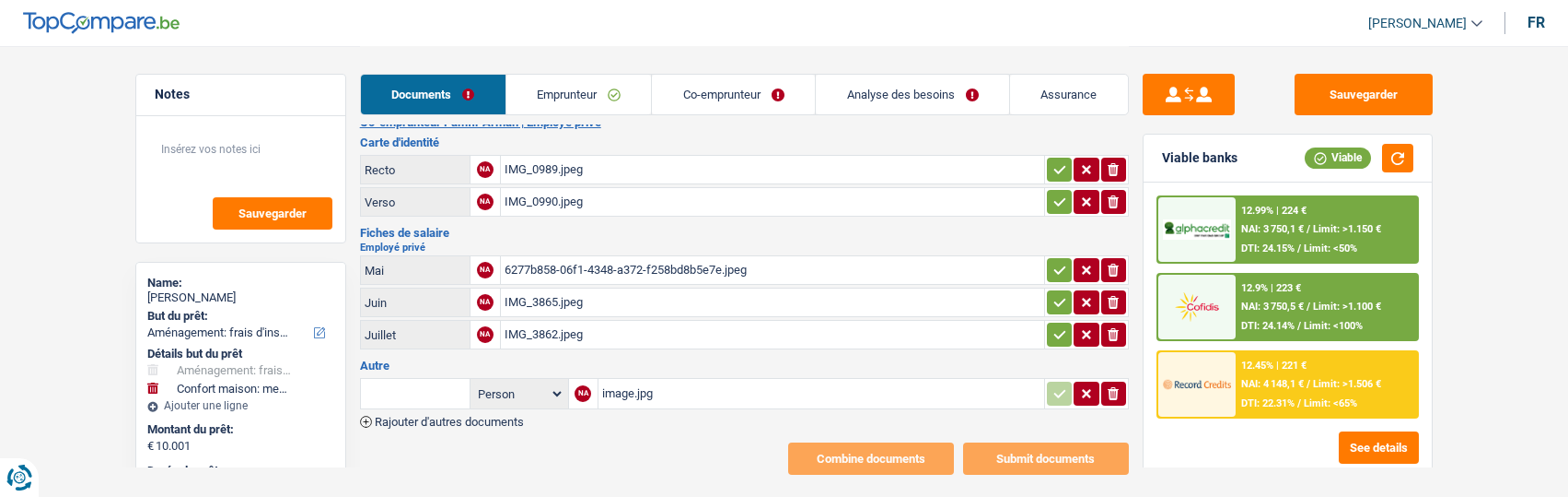
scroll to position [294, 0]
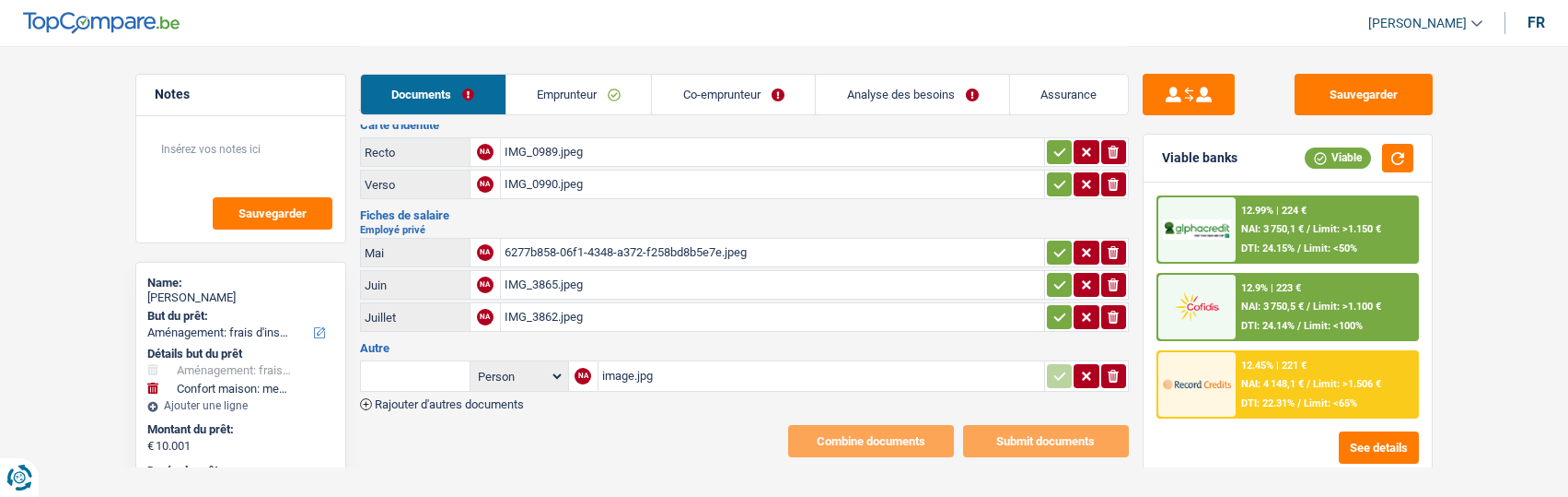
click at [544, 303] on div "IMG_3862.jpeg" at bounding box center [771, 317] width 536 height 28
click at [633, 362] on div "image.jpg" at bounding box center [822, 376] width 438 height 28
click at [605, 304] on div "IMG_3862.jpeg" at bounding box center [771, 317] width 536 height 28
click at [605, 93] on link "Emprunteur" at bounding box center [578, 94] width 146 height 40
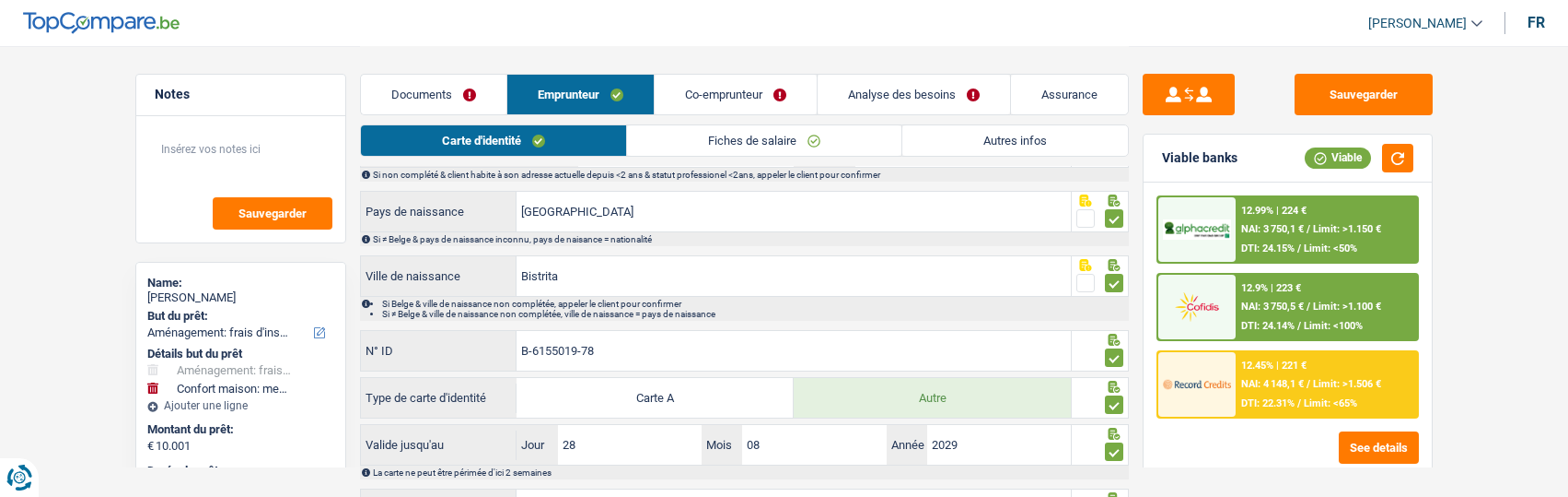
click at [736, 88] on link "Co-emprunteur" at bounding box center [735, 94] width 162 height 40
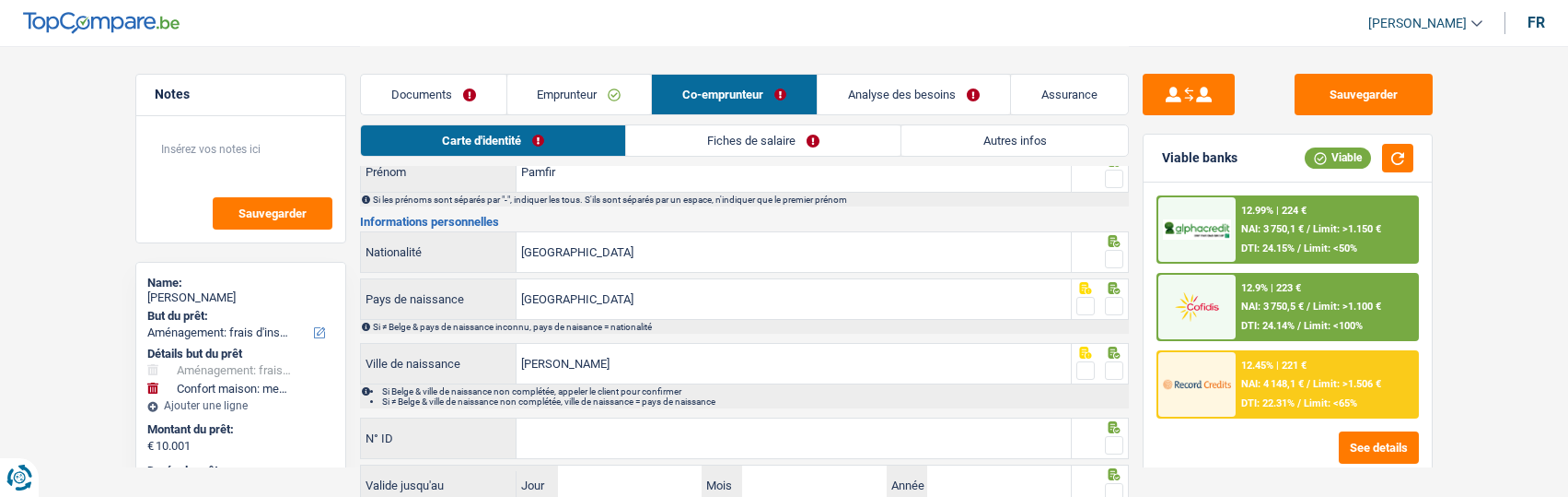
scroll to position [0, 0]
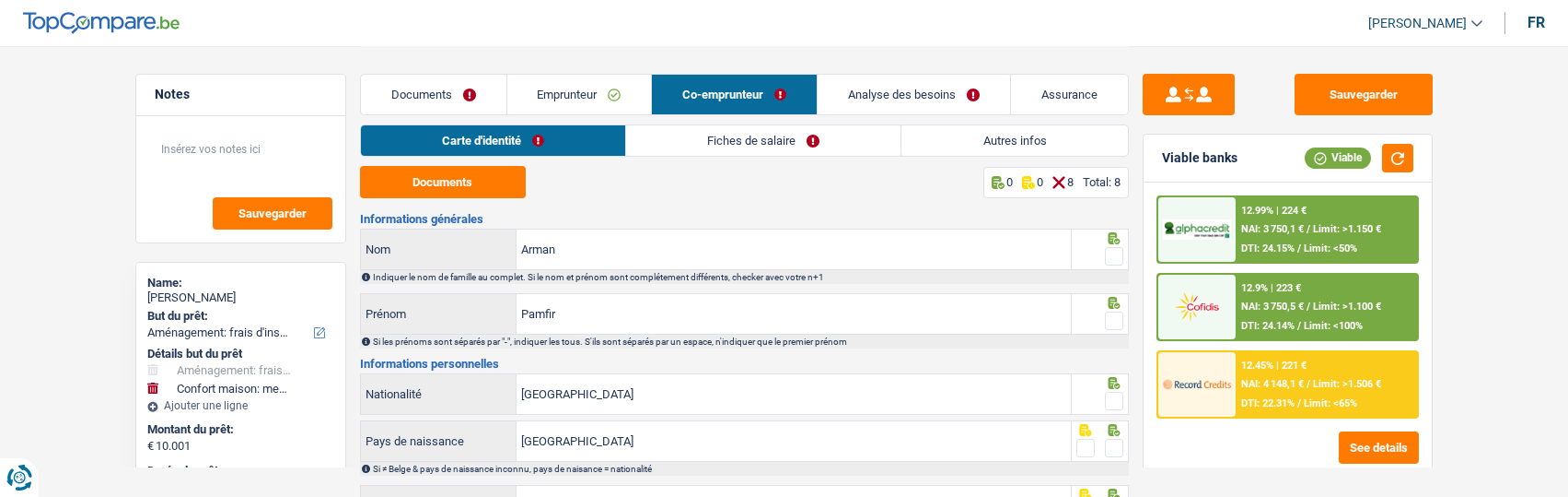
click at [607, 95] on link "Emprunteur" at bounding box center [579, 94] width 145 height 40
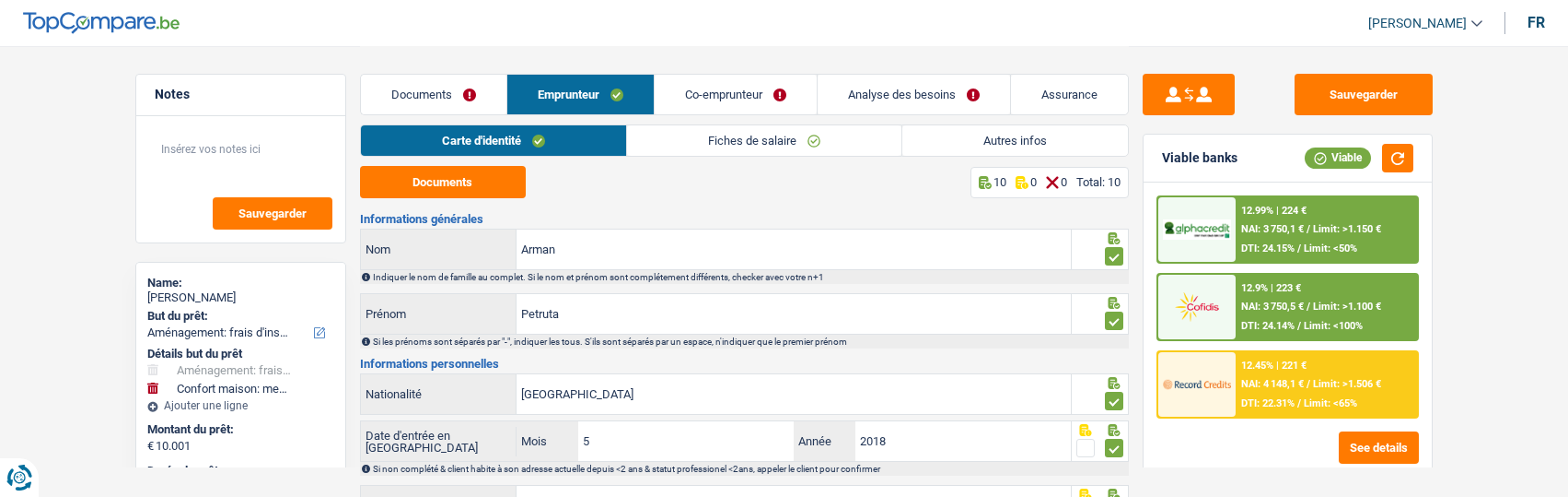
click at [802, 147] on link "Fiches de salaire" at bounding box center [764, 140] width 275 height 31
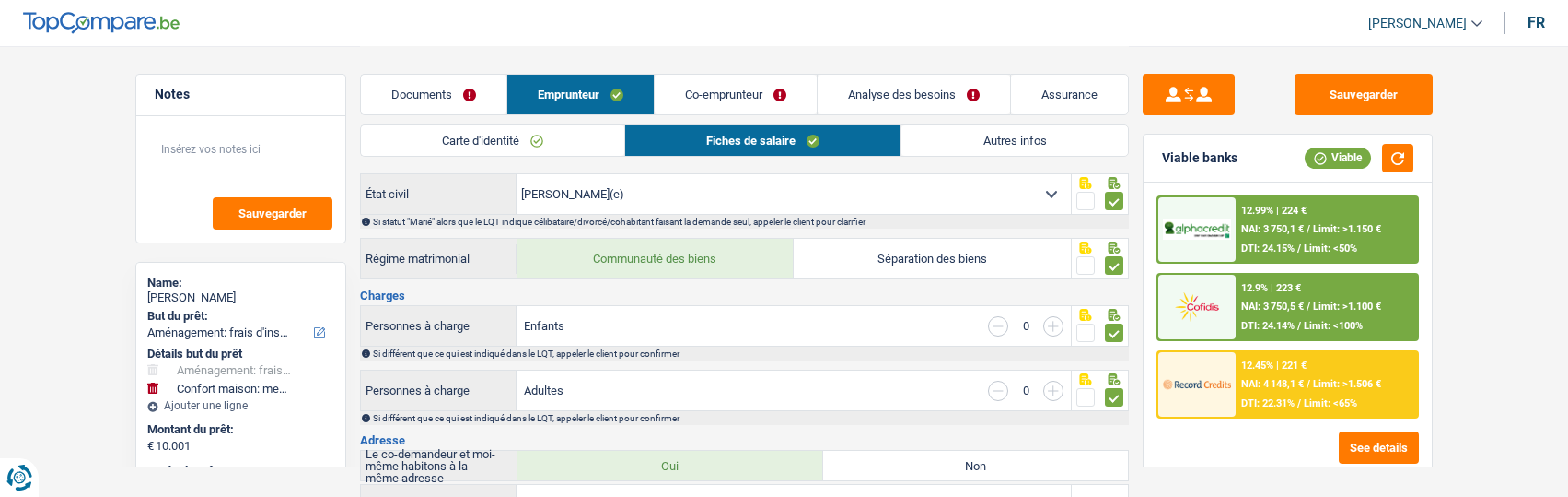
scroll to position [92, 0]
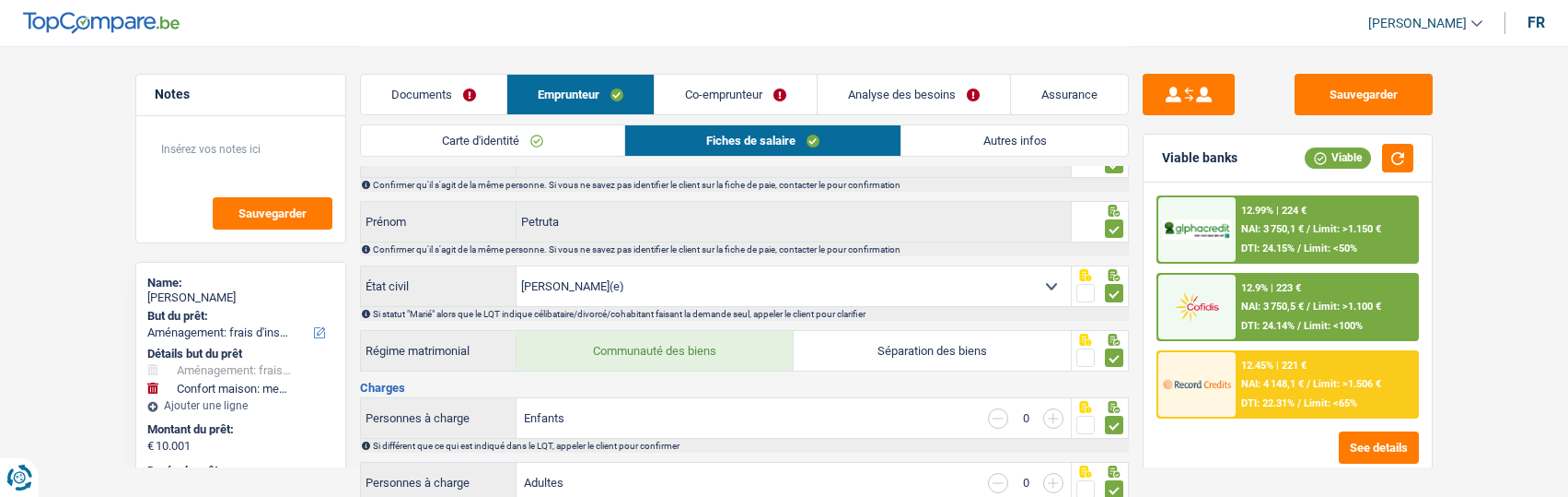
click at [436, 94] on link "Documents" at bounding box center [434, 94] width 146 height 40
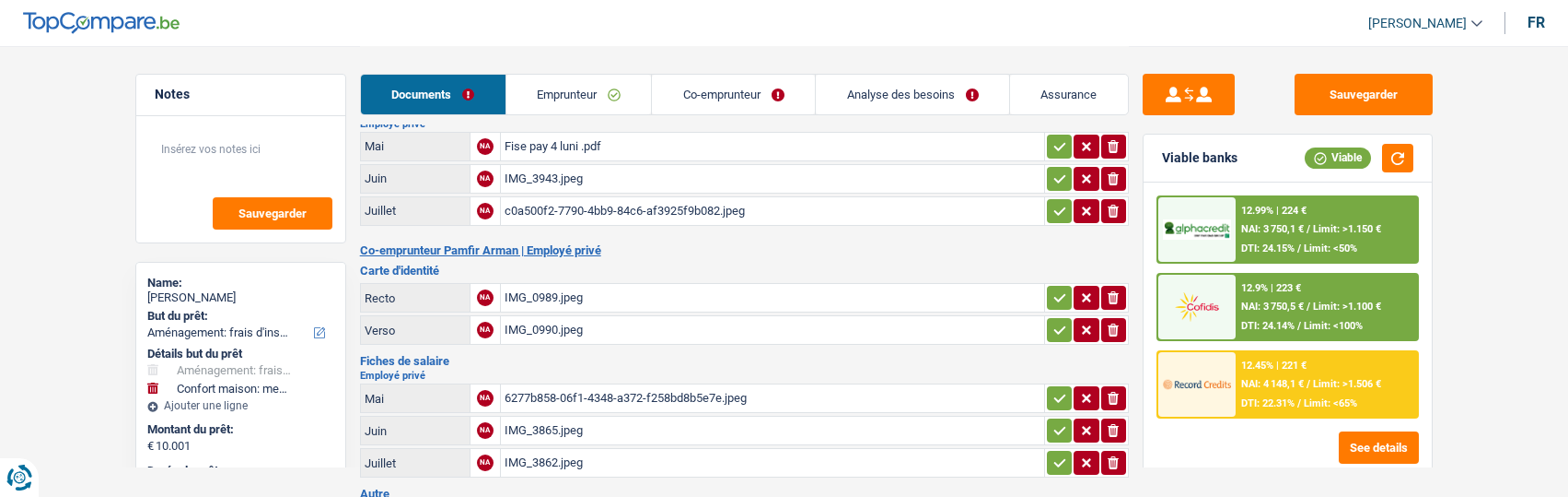
scroll to position [294, 0]
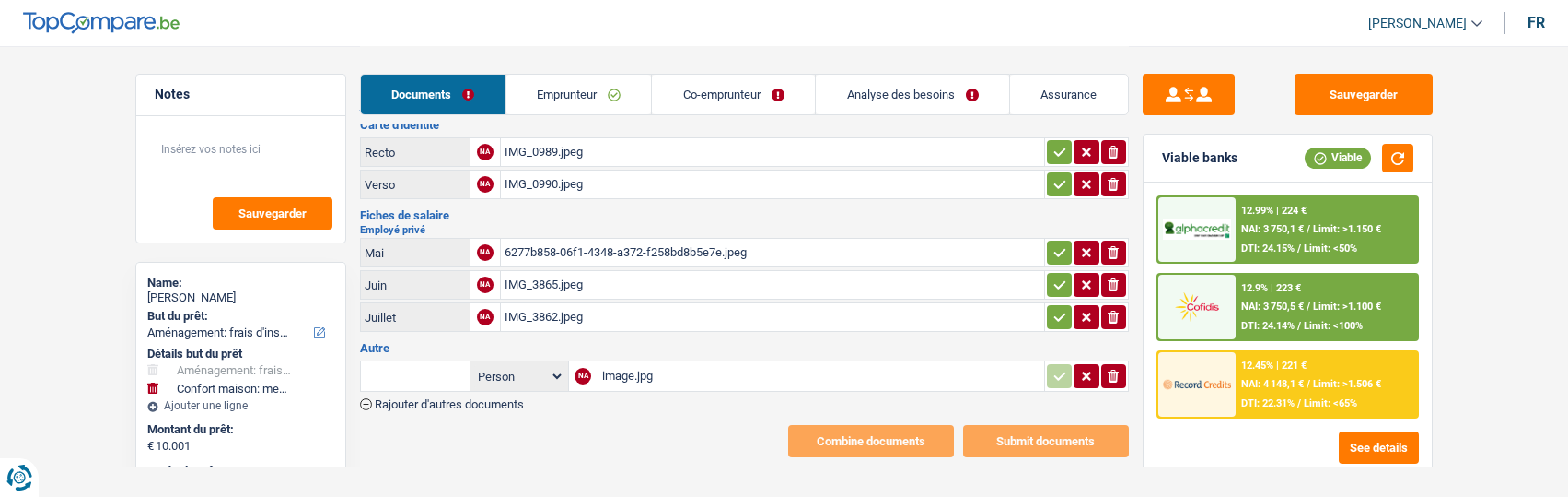
click at [417, 398] on span "Rajouter d'autres documents" at bounding box center [449, 403] width 149 height 12
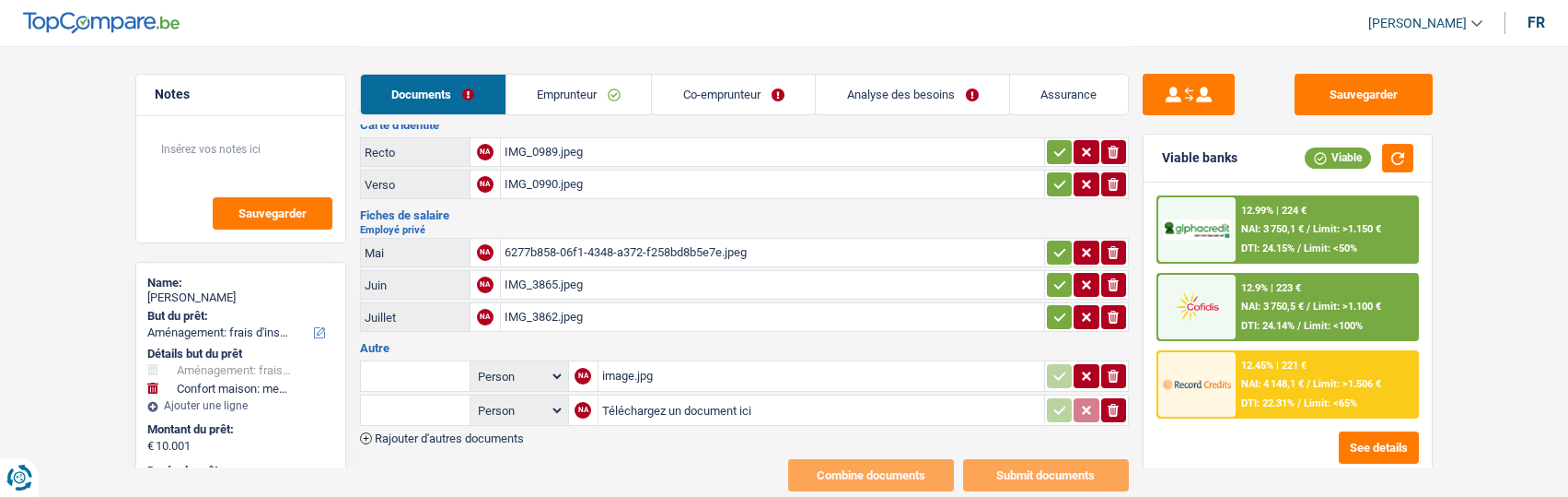
click at [450, 401] on input "text" at bounding box center [415, 410] width 101 height 30
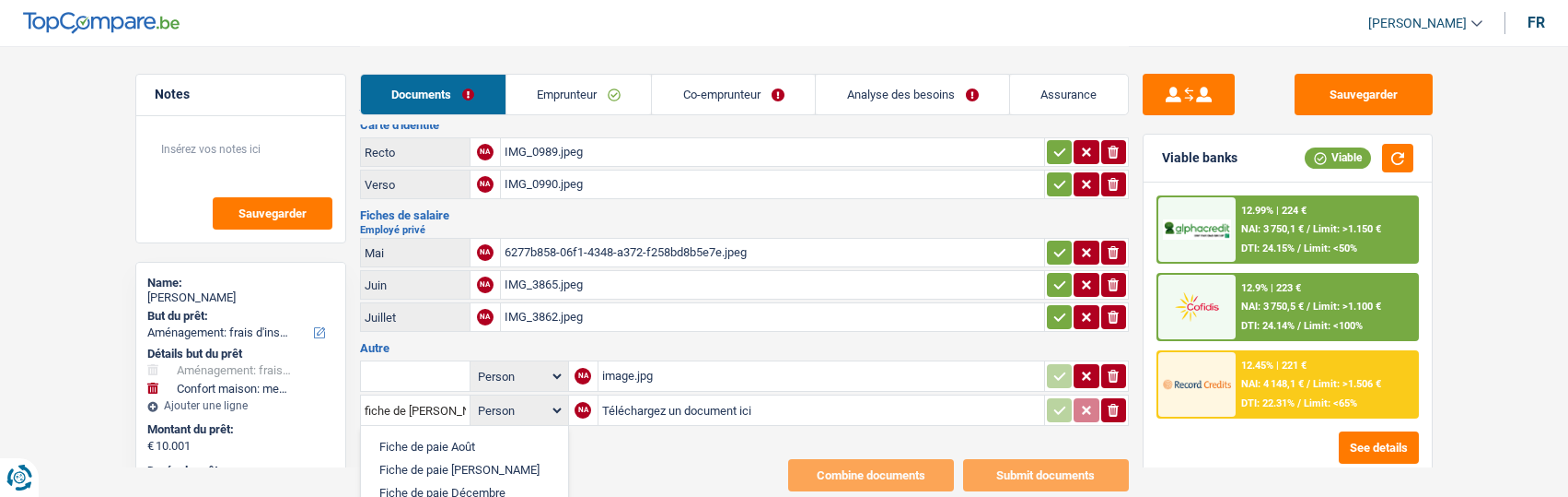
click at [466, 435] on li "Fiche de paie Août" at bounding box center [464, 446] width 188 height 23
type input "Fiche de paie Août"
click at [685, 396] on input "Téléchargez un document ici" at bounding box center [822, 410] width 438 height 28
type input "C:\fakepath\Simulation SD Worx Arman.png"
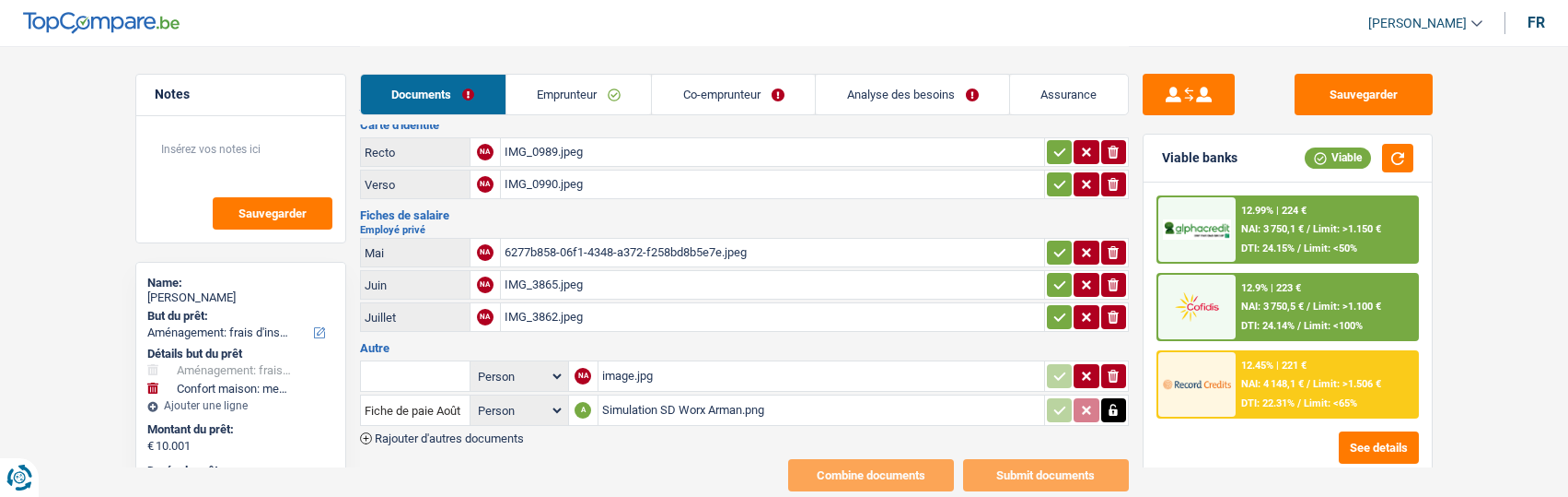
click at [445, 361] on input "text" at bounding box center [415, 376] width 101 height 30
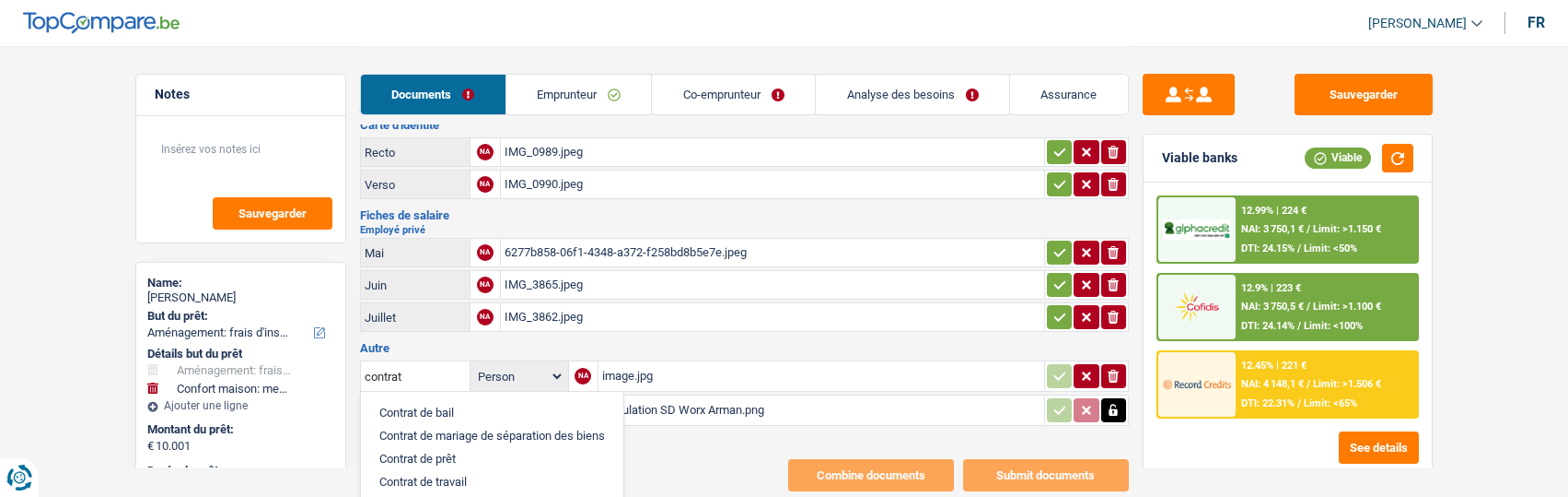
click at [447, 470] on li "Contrat de travail" at bounding box center [492, 481] width 244 height 23
type input "Contrat de travail"
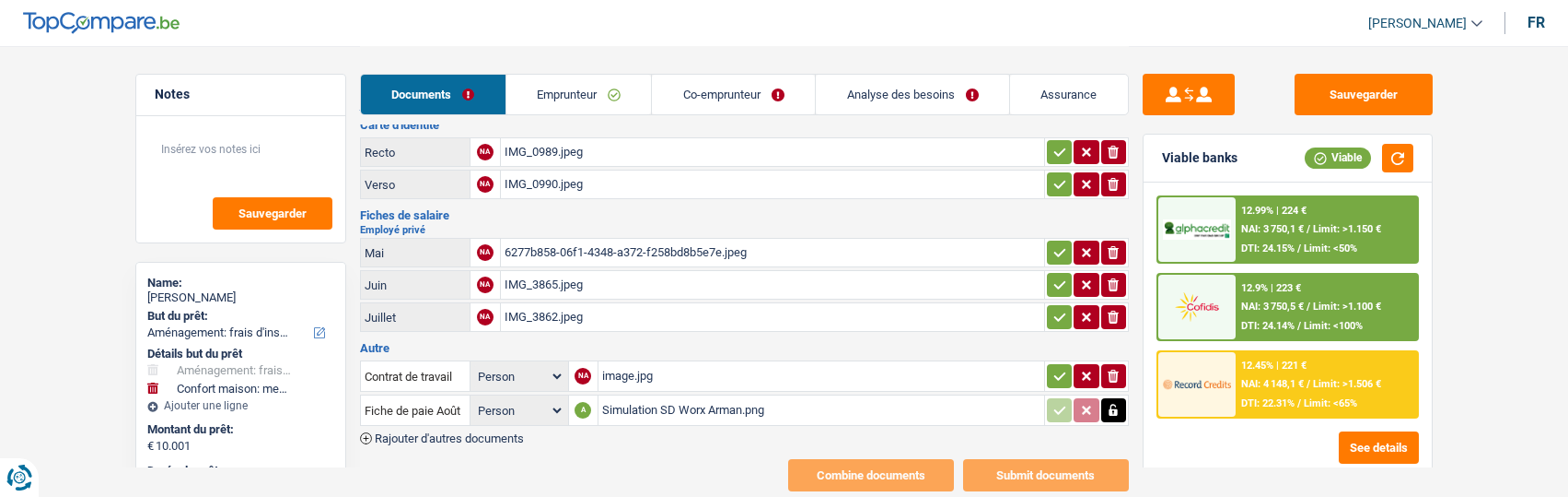
click at [1056, 367] on icon "button" at bounding box center [1060, 376] width 15 height 19
click at [1068, 305] on button "button" at bounding box center [1059, 317] width 25 height 24
drag, startPoint x: 1062, startPoint y: 265, endPoint x: 1061, endPoint y: 234, distance: 31.0
click at [1062, 273] on button "button" at bounding box center [1059, 285] width 25 height 24
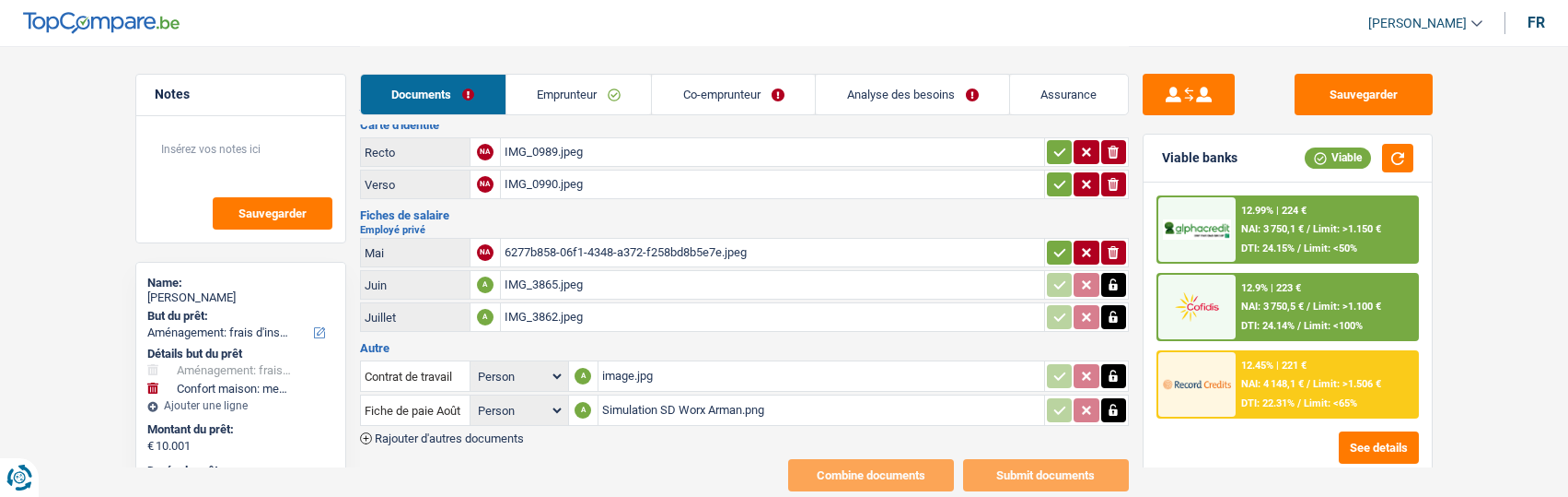
click at [1061, 243] on icon "button" at bounding box center [1060, 253] width 15 height 19
drag, startPoint x: 1050, startPoint y: 168, endPoint x: 1048, endPoint y: 139, distance: 29.1
click at [1053, 175] on icon "button" at bounding box center [1060, 184] width 15 height 19
click at [1048, 140] on button "button" at bounding box center [1059, 152] width 25 height 24
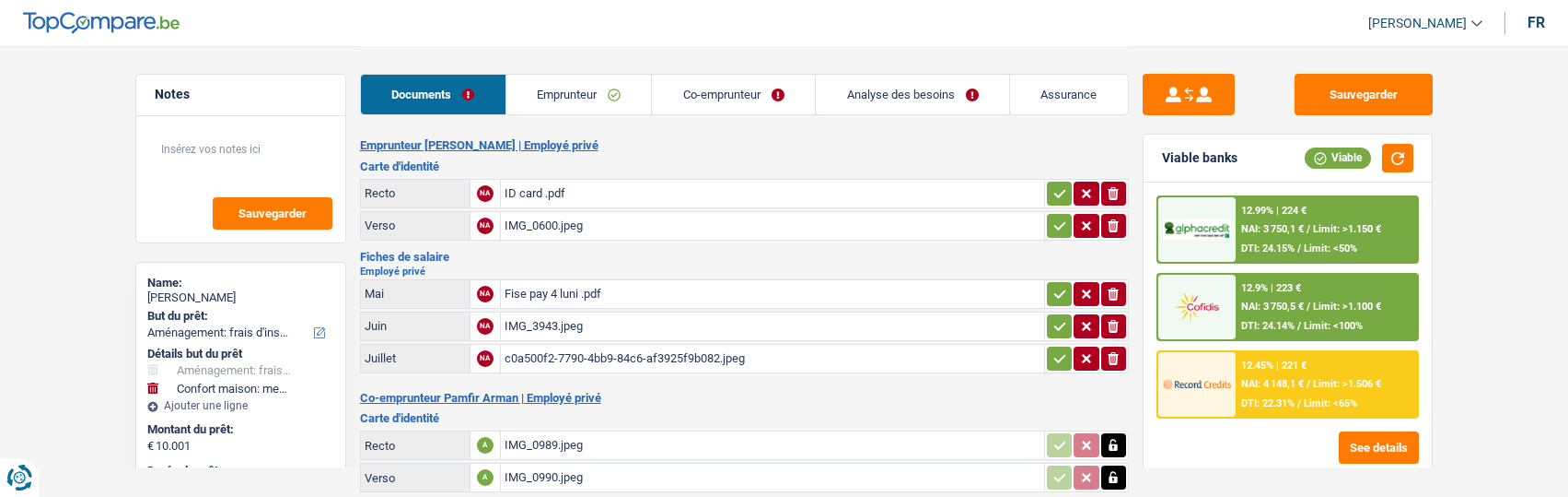
scroll to position [0, 0]
click at [1061, 350] on icon "button" at bounding box center [1060, 360] width 15 height 19
click at [1053, 318] on icon "button" at bounding box center [1060, 327] width 15 height 19
click at [1050, 281] on td "ionicons-v5-e" at bounding box center [1086, 295] width 84 height 30
click at [1057, 217] on icon "button" at bounding box center [1060, 227] width 15 height 19
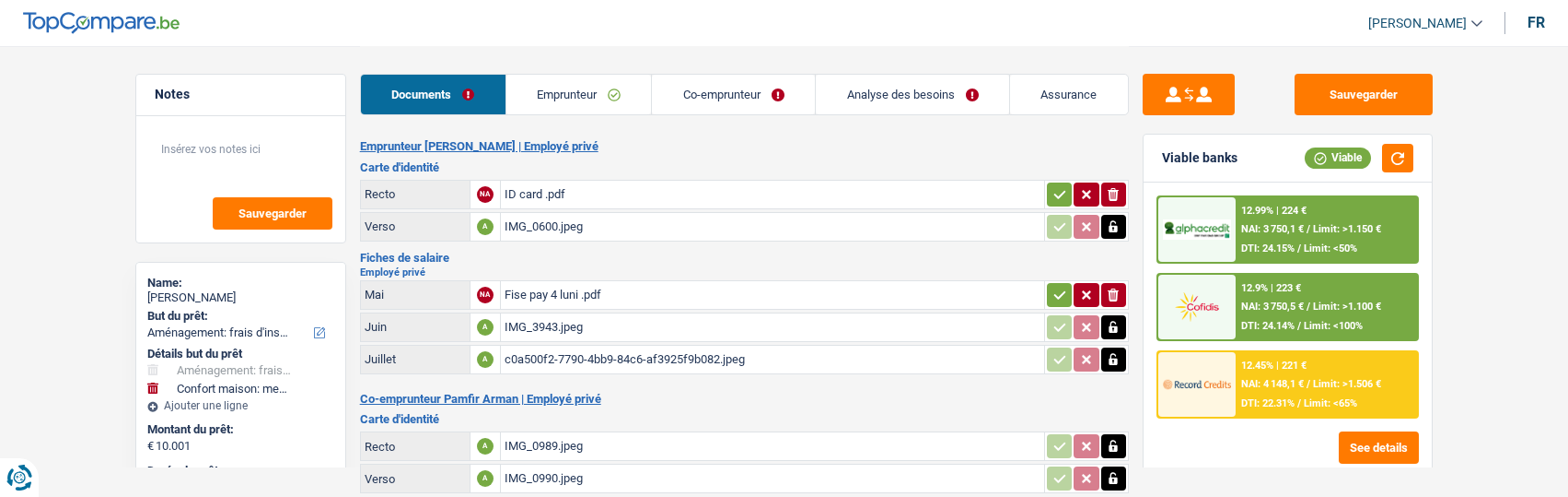
click at [1054, 185] on icon "button" at bounding box center [1060, 194] width 15 height 19
click at [723, 90] on link "Co-emprunteur" at bounding box center [733, 94] width 163 height 40
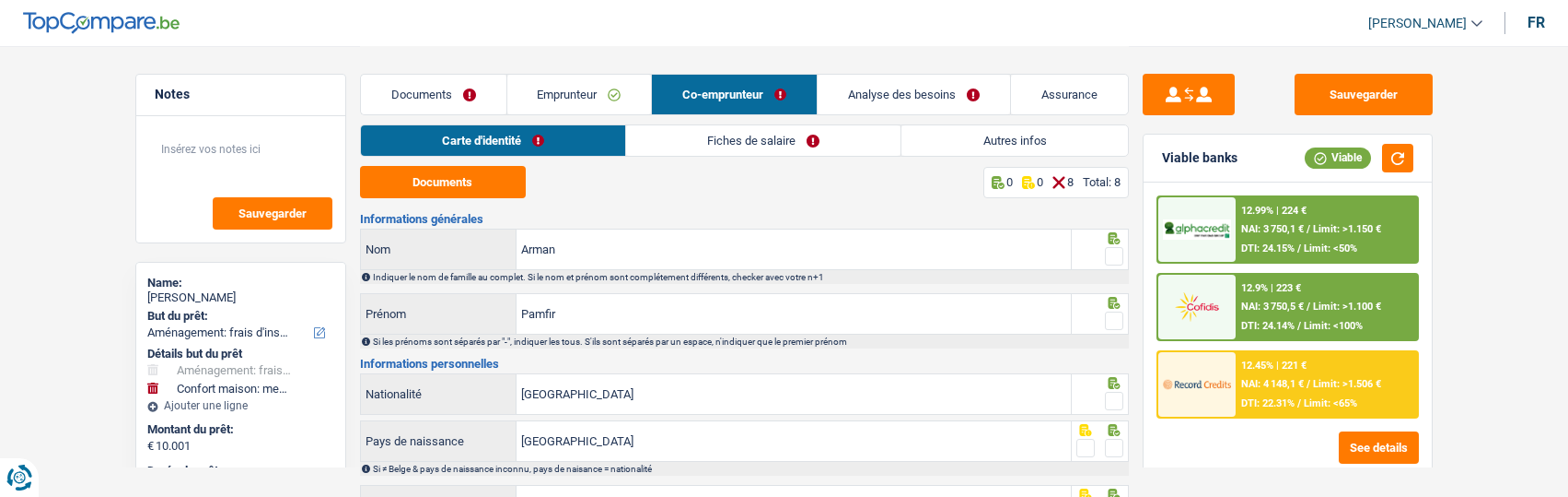
click at [492, 90] on link "Documents" at bounding box center [434, 94] width 146 height 40
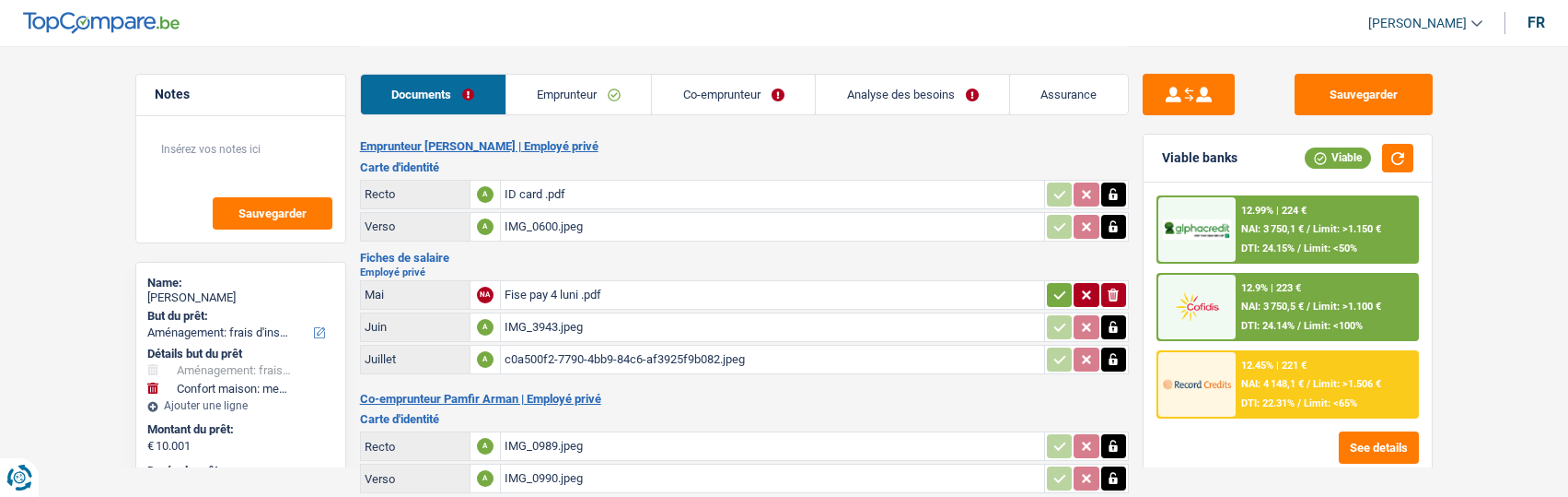
click at [1064, 291] on icon "button" at bounding box center [1060, 294] width 15 height 19
click at [737, 86] on link "Co-emprunteur" at bounding box center [734, 94] width 163 height 40
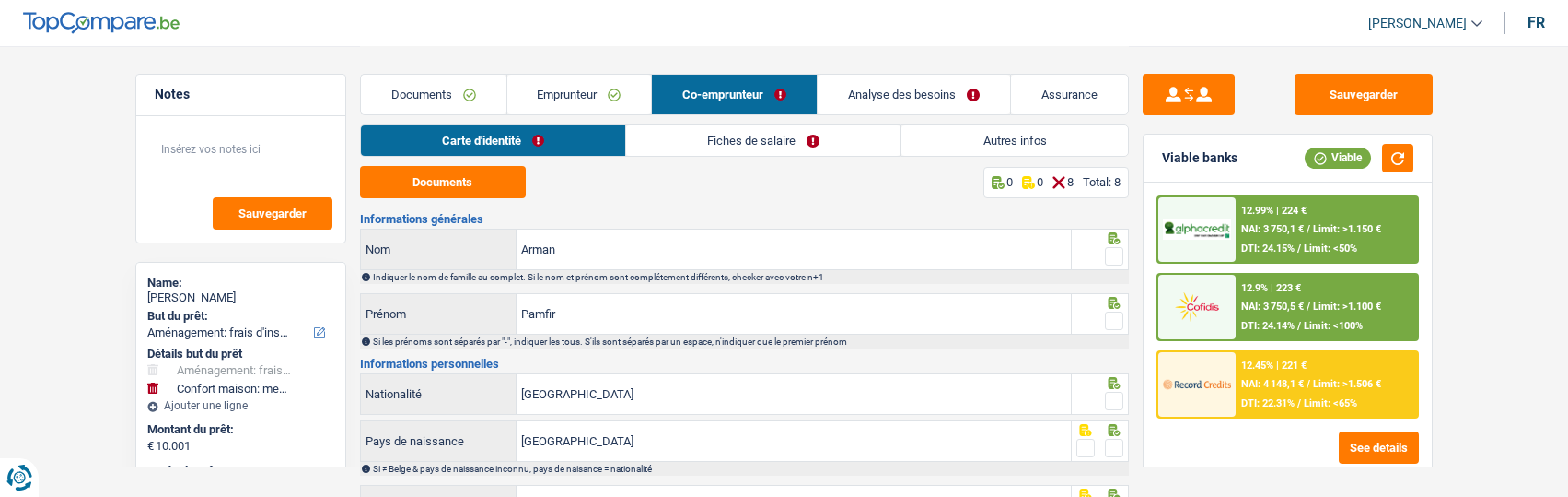
click at [1116, 250] on span at bounding box center [1114, 256] width 19 height 19
click at [0, 0] on input "radio" at bounding box center [0, 0] width 0 height 0
click at [1115, 311] on span at bounding box center [1114, 320] width 19 height 19
click at [0, 0] on input "radio" at bounding box center [0, 0] width 0 height 0
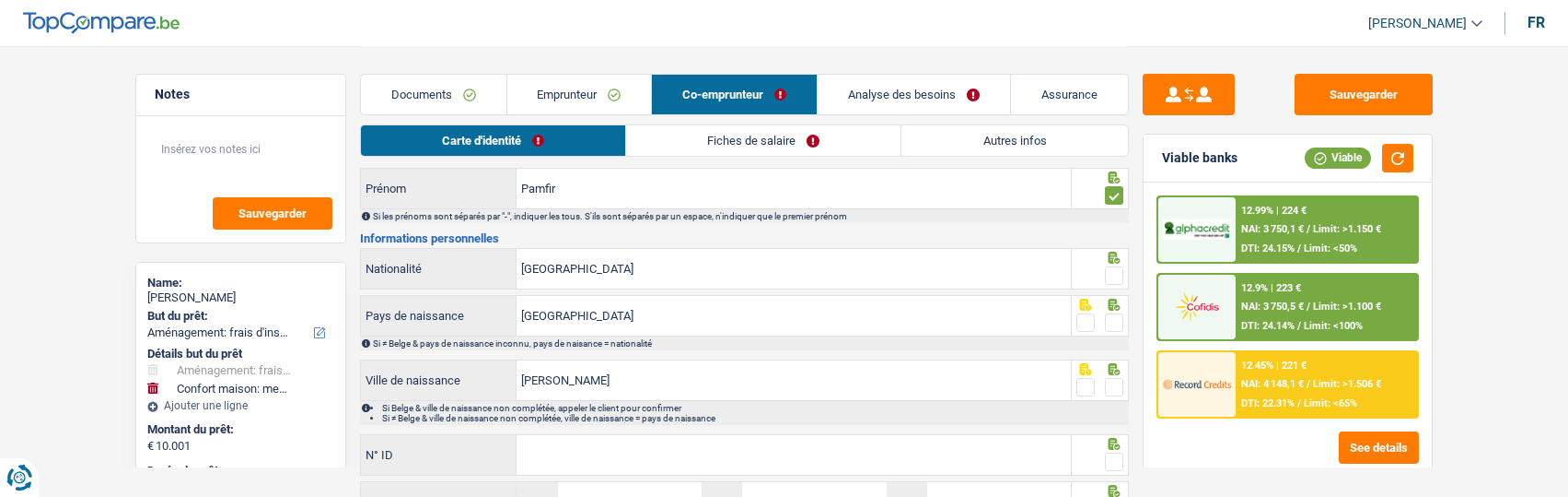
scroll to position [92, 0]
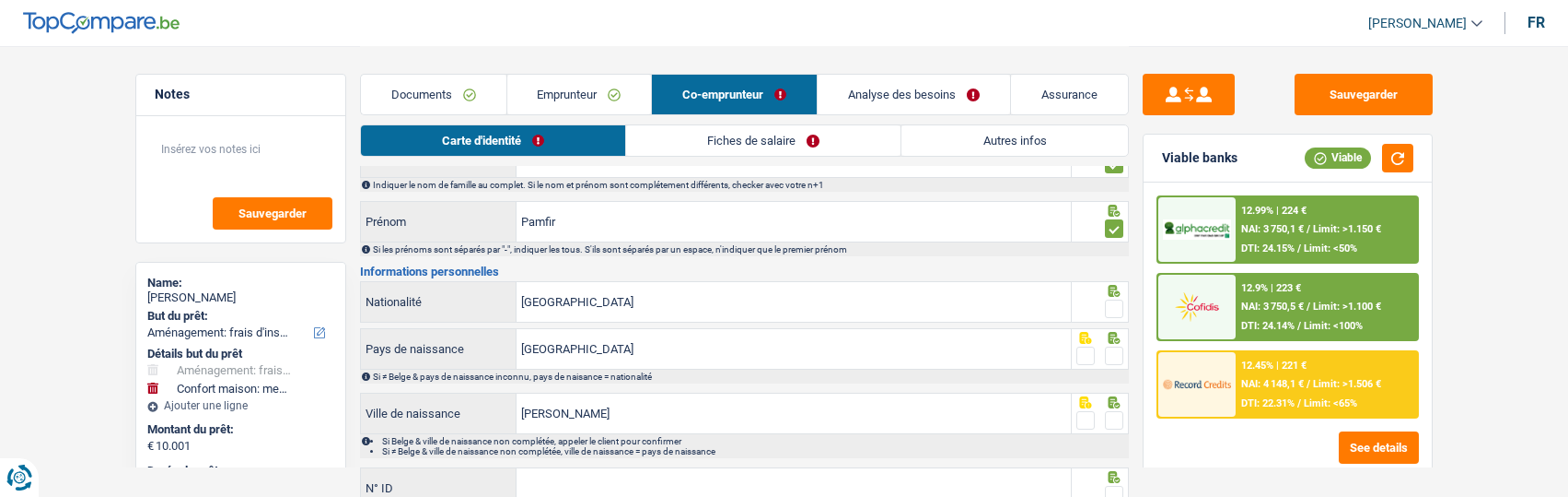
click at [1122, 305] on span at bounding box center [1114, 308] width 19 height 19
click at [0, 0] on input "radio" at bounding box center [0, 0] width 0 height 0
click at [1110, 352] on span at bounding box center [1114, 356] width 19 height 19
click at [0, 0] on input "radio" at bounding box center [0, 0] width 0 height 0
click at [1108, 418] on span at bounding box center [1114, 420] width 19 height 19
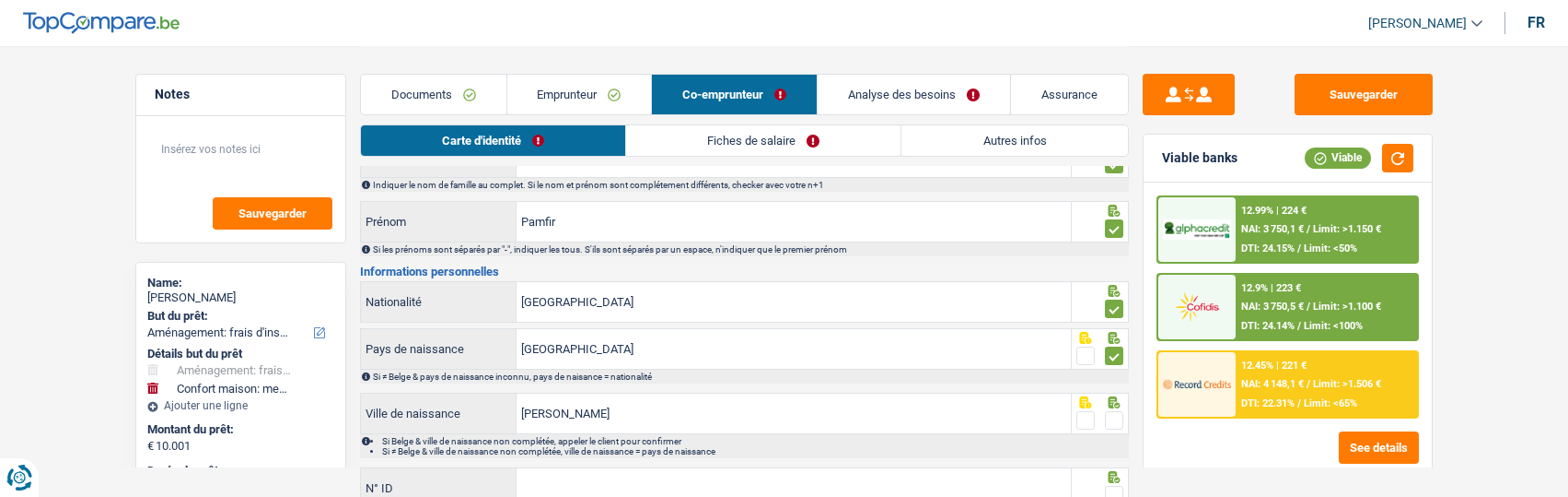
click at [0, 0] on input "radio" at bounding box center [0, 0] width 0 height 0
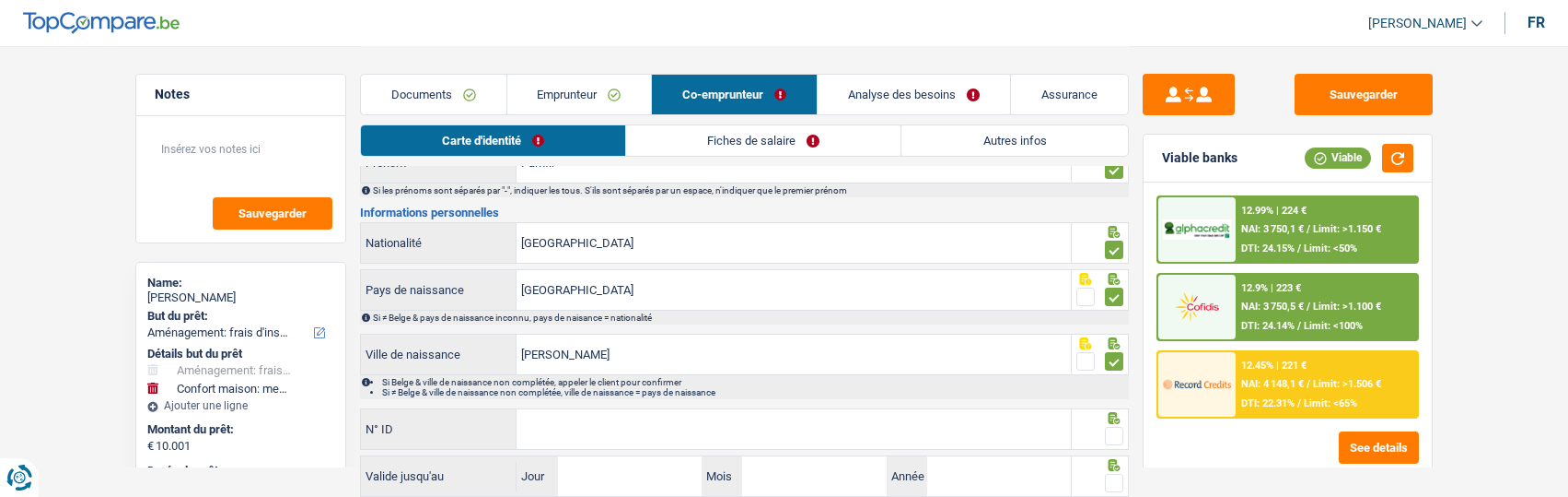
scroll to position [184, 0]
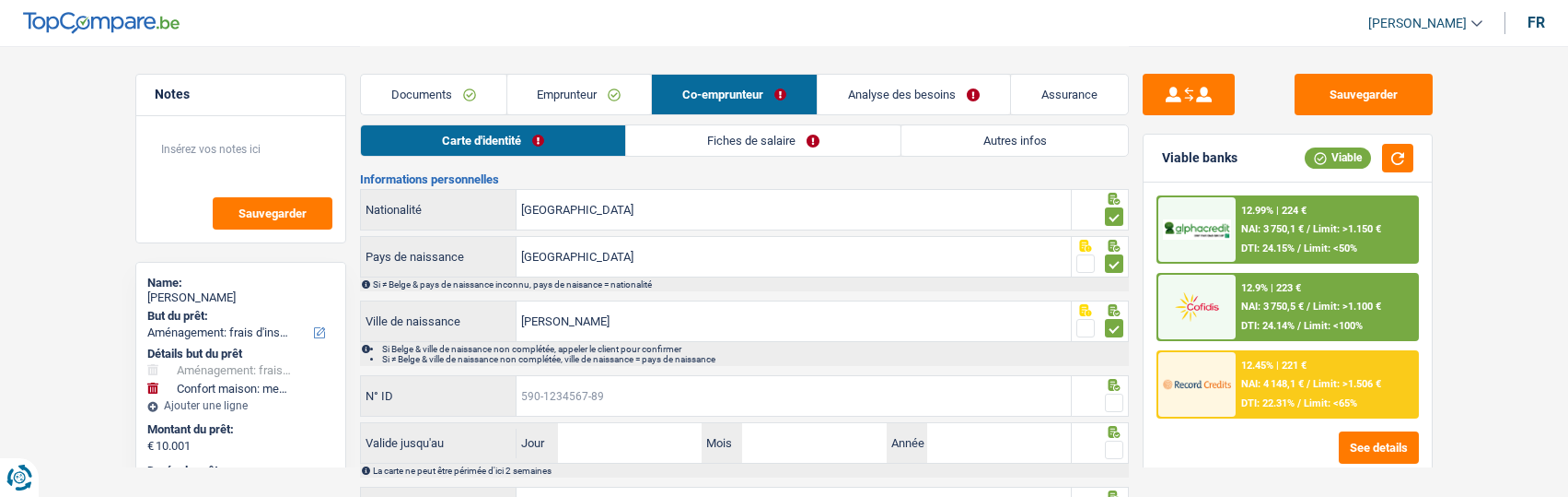
click at [828, 398] on input "N° ID" at bounding box center [793, 396] width 554 height 40
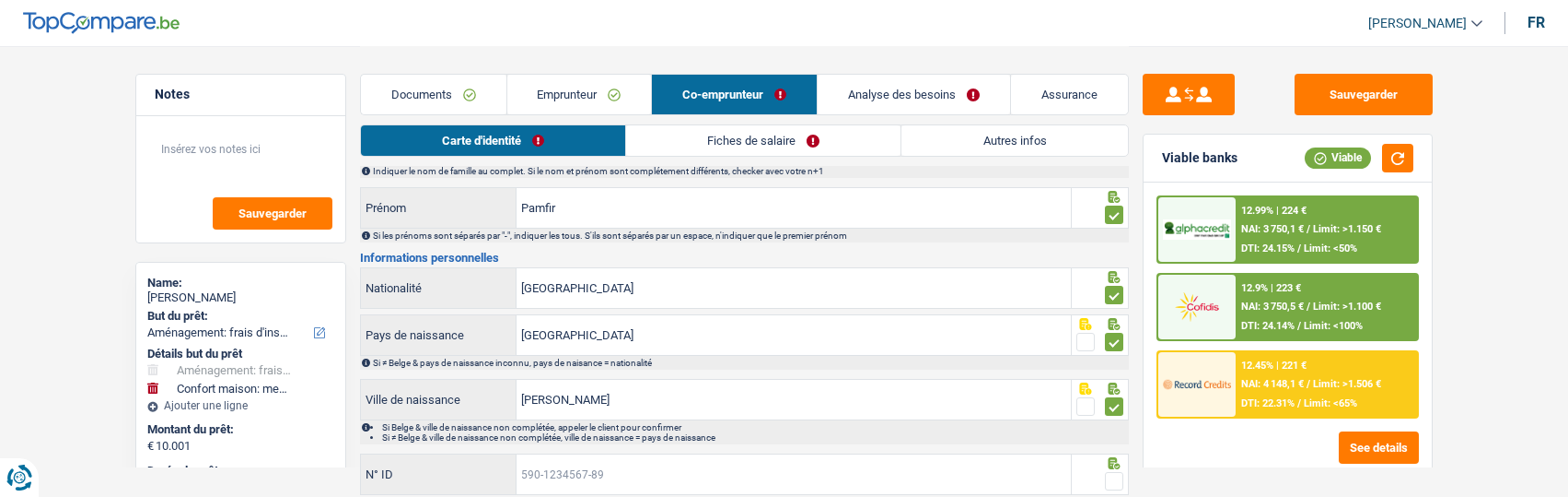
scroll to position [0, 0]
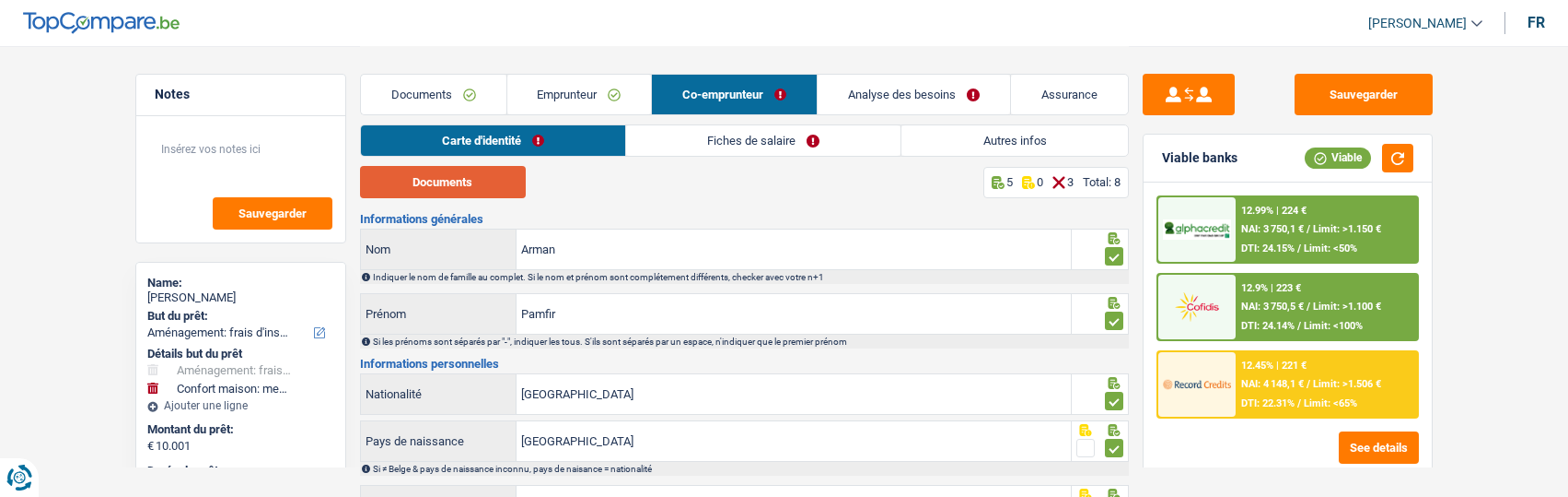
click at [487, 181] on button "Documents" at bounding box center [443, 182] width 166 height 33
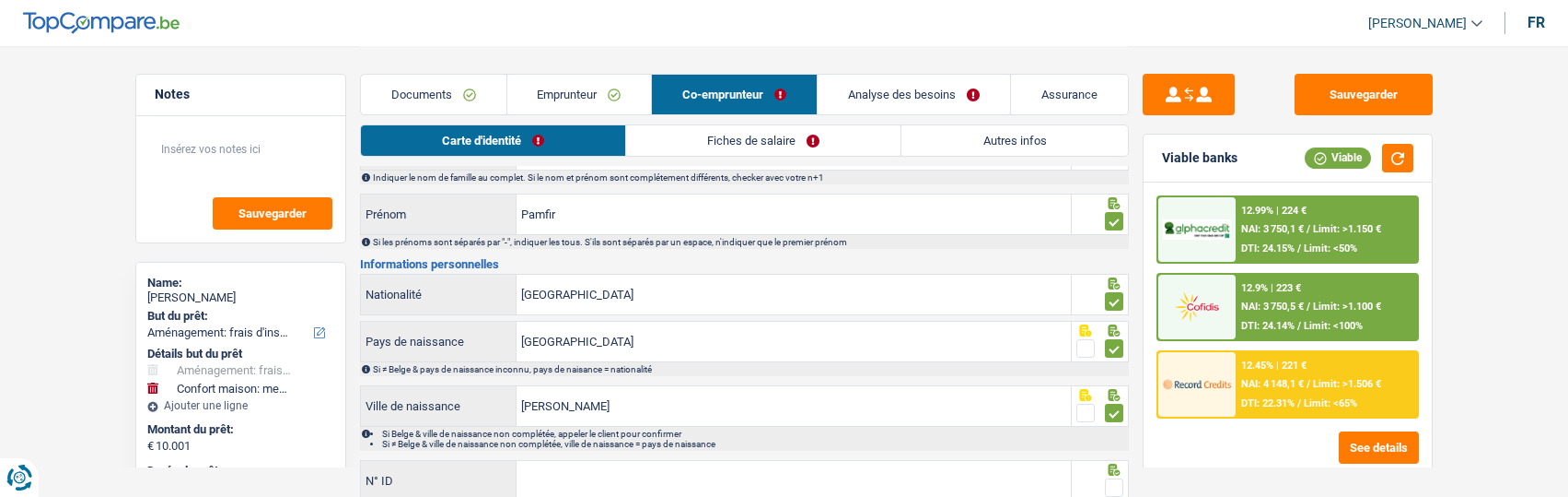
scroll to position [184, 0]
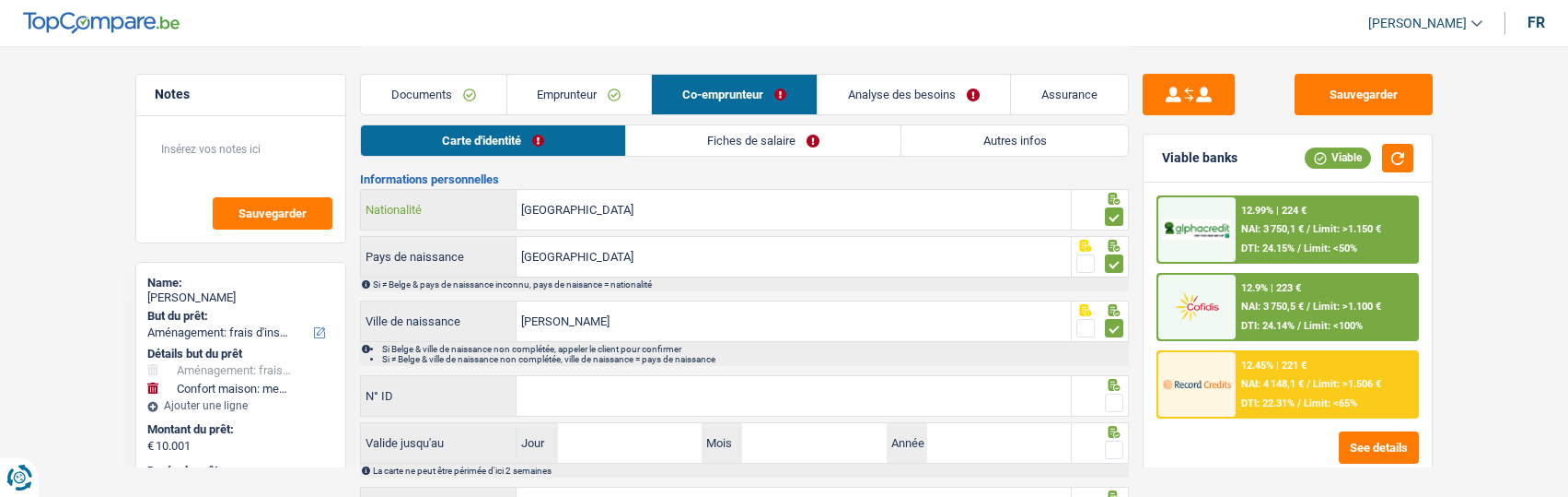
click at [646, 203] on input "[GEOGRAPHIC_DATA]" at bounding box center [793, 209] width 554 height 40
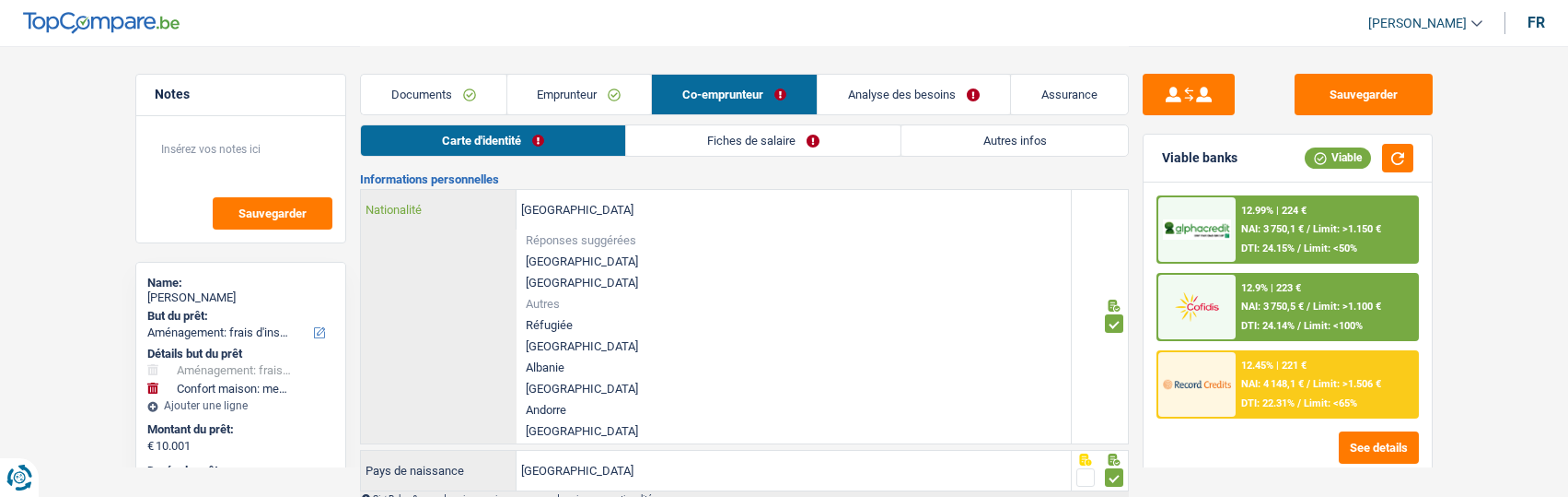
drag, startPoint x: 607, startPoint y: 202, endPoint x: 428, endPoint y: 208, distance: 179.1
click at [430, 209] on div "Belgique Nationalité" at bounding box center [717, 209] width 711 height 40
type input "R"
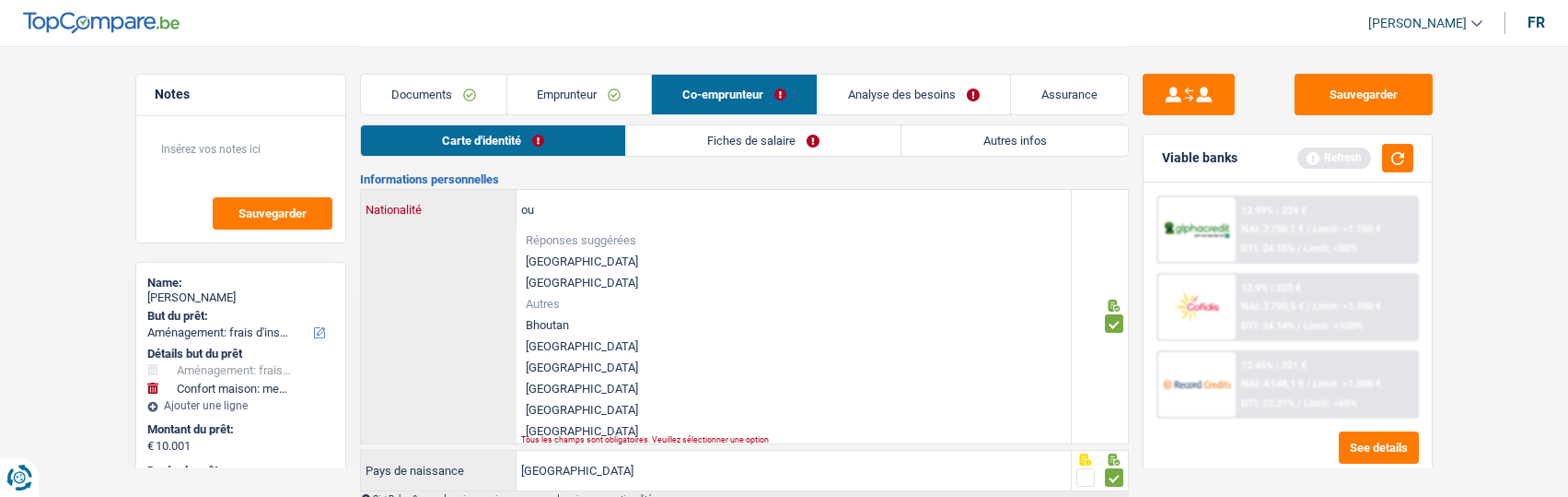
type input "o"
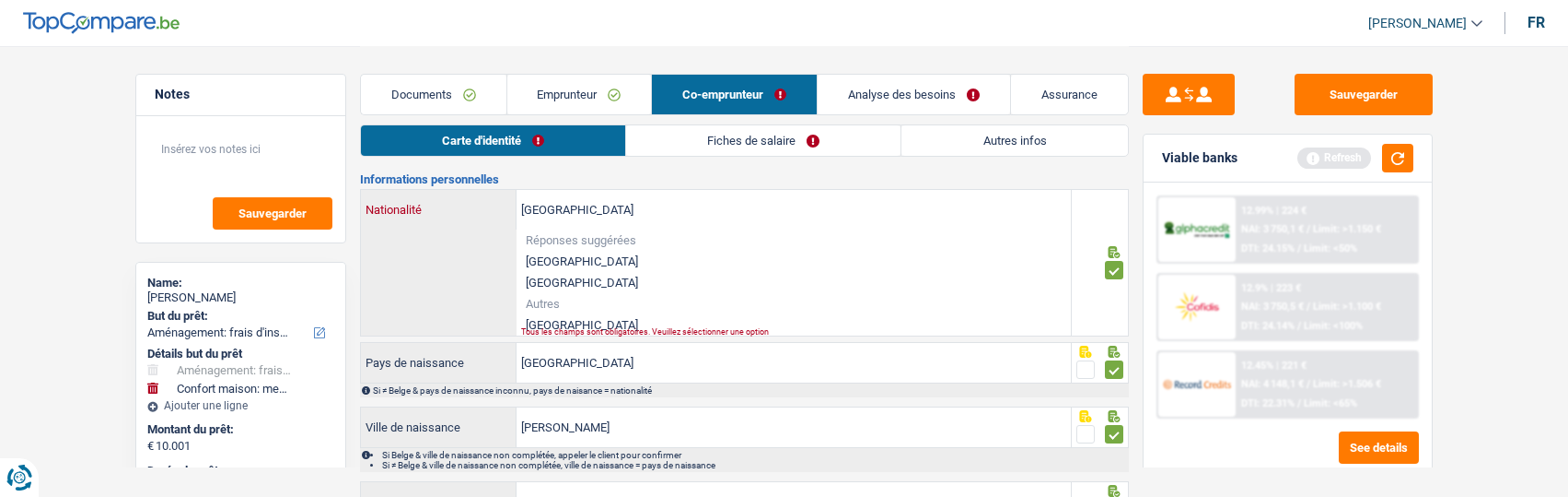
type input "Roumanie"
click at [587, 320] on li "Roumanie" at bounding box center [793, 324] width 554 height 21
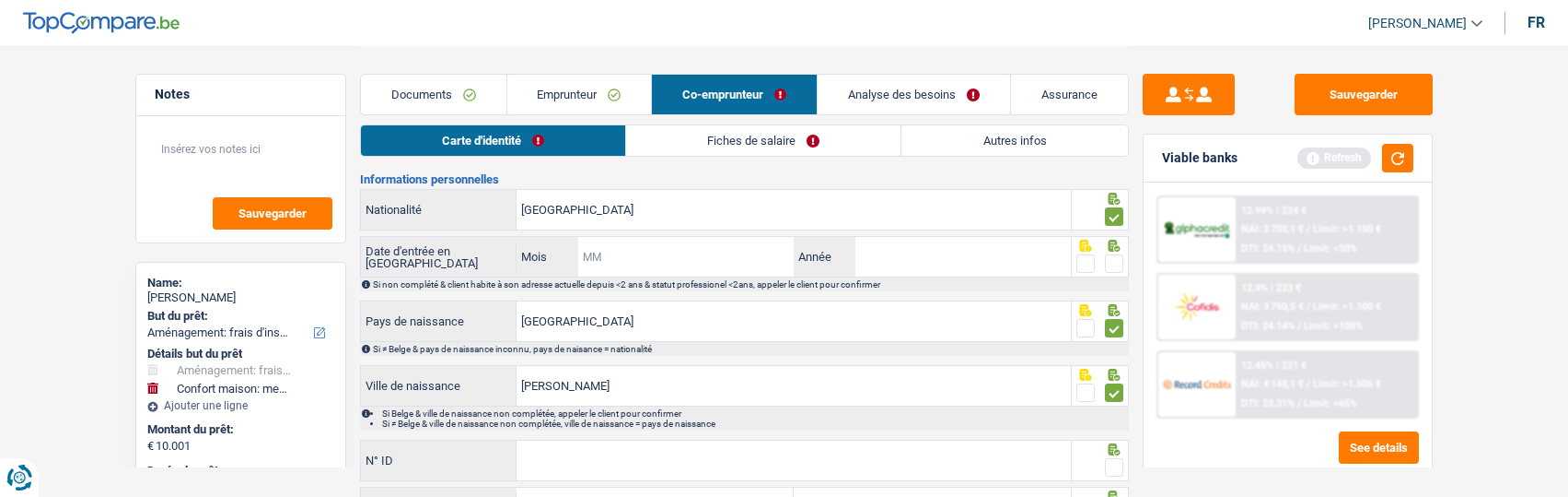
click at [700, 252] on input "Mois" at bounding box center [686, 256] width 216 height 40
type input "08"
type input "2018"
click at [1089, 261] on span at bounding box center [1085, 264] width 19 height 19
click at [0, 0] on input "radio" at bounding box center [0, 0] width 0 height 0
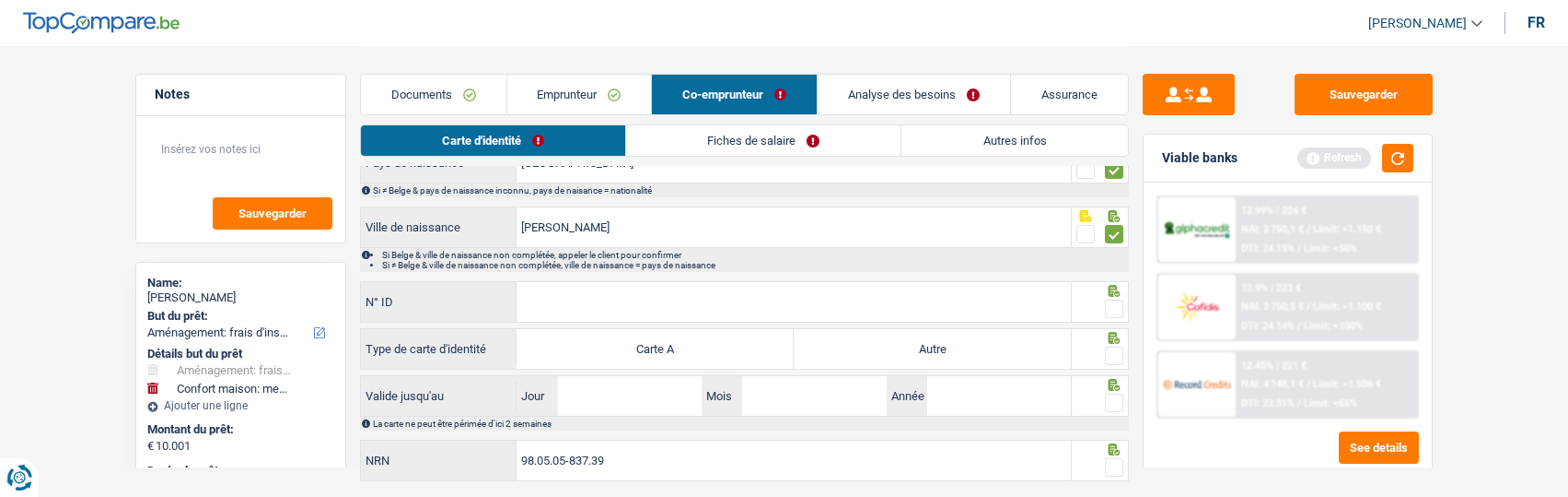
scroll to position [369, 0]
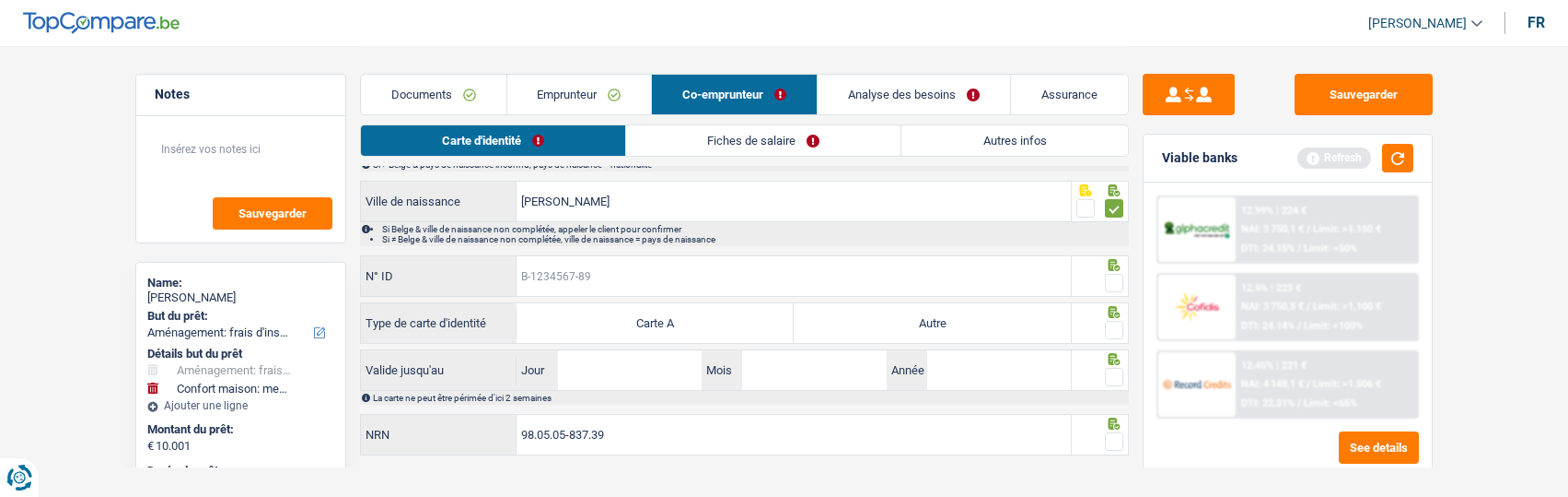
click at [735, 281] on input "N° ID" at bounding box center [793, 276] width 554 height 40
type input "B-6152223-95"
click at [1107, 275] on span at bounding box center [1114, 283] width 19 height 19
click at [0, 0] on input "radio" at bounding box center [0, 0] width 0 height 0
drag, startPoint x: 1011, startPoint y: 322, endPoint x: 1045, endPoint y: 328, distance: 34.5
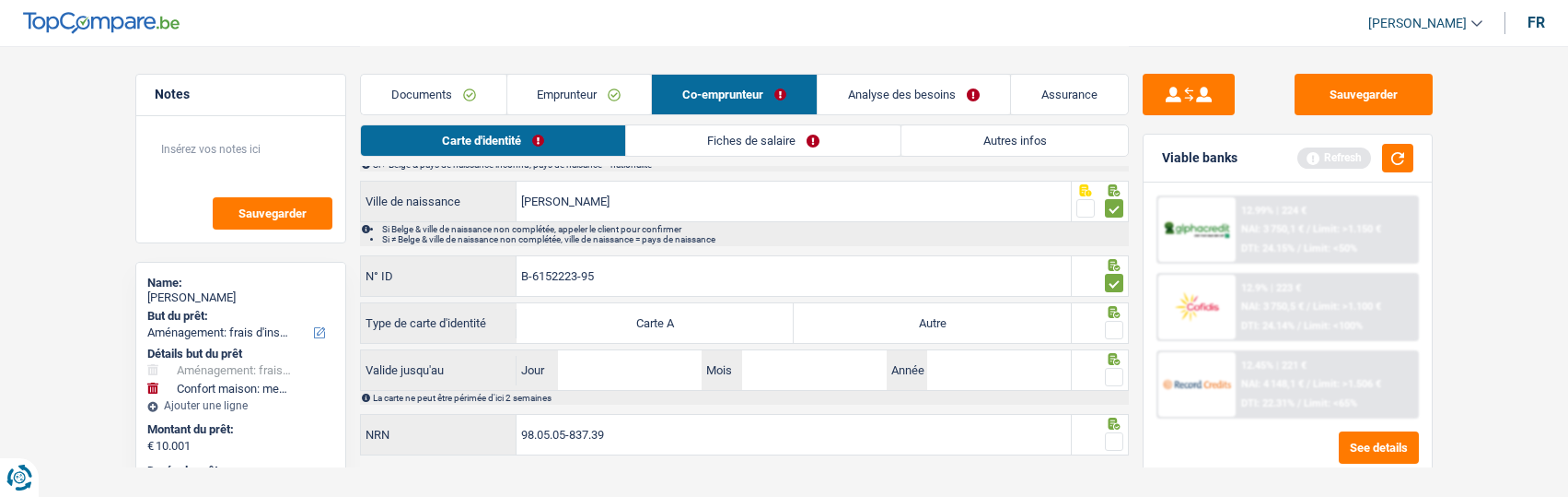
click at [1016, 322] on label "Autre" at bounding box center [932, 322] width 278 height 40
click at [1016, 322] on input "Autre" at bounding box center [932, 322] width 278 height 40
radio input "true"
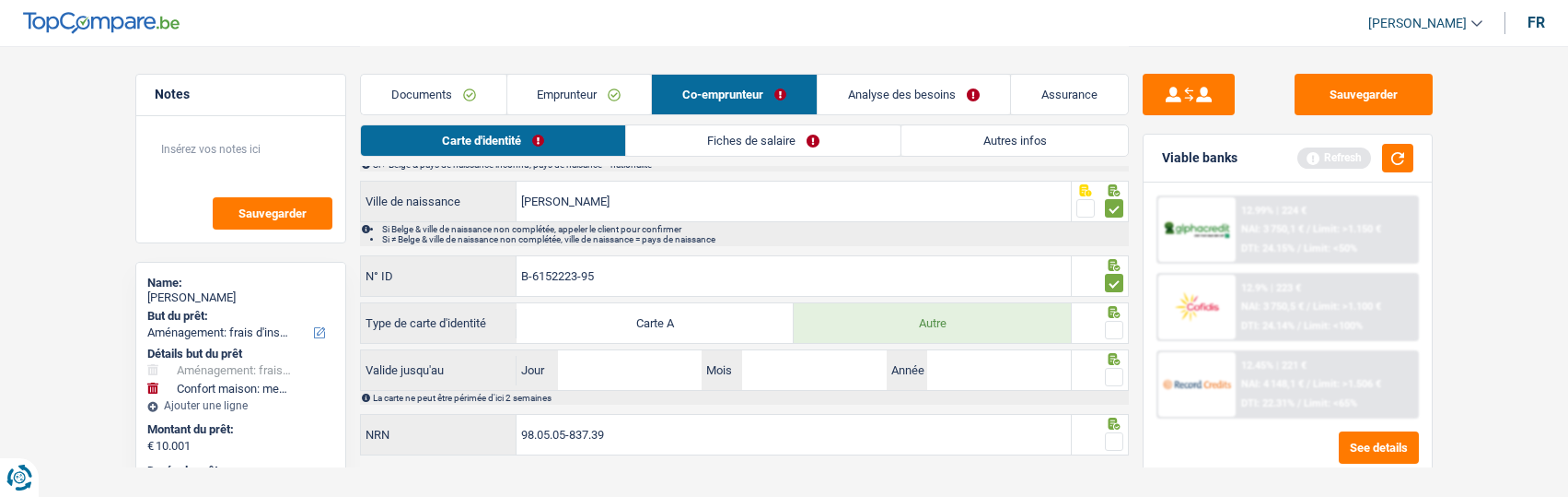
click at [1111, 326] on span at bounding box center [1114, 330] width 19 height 19
click at [0, 0] on input "radio" at bounding box center [0, 0] width 0 height 0
click at [638, 369] on input "Jour" at bounding box center [629, 370] width 144 height 40
type input "27"
type input "08"
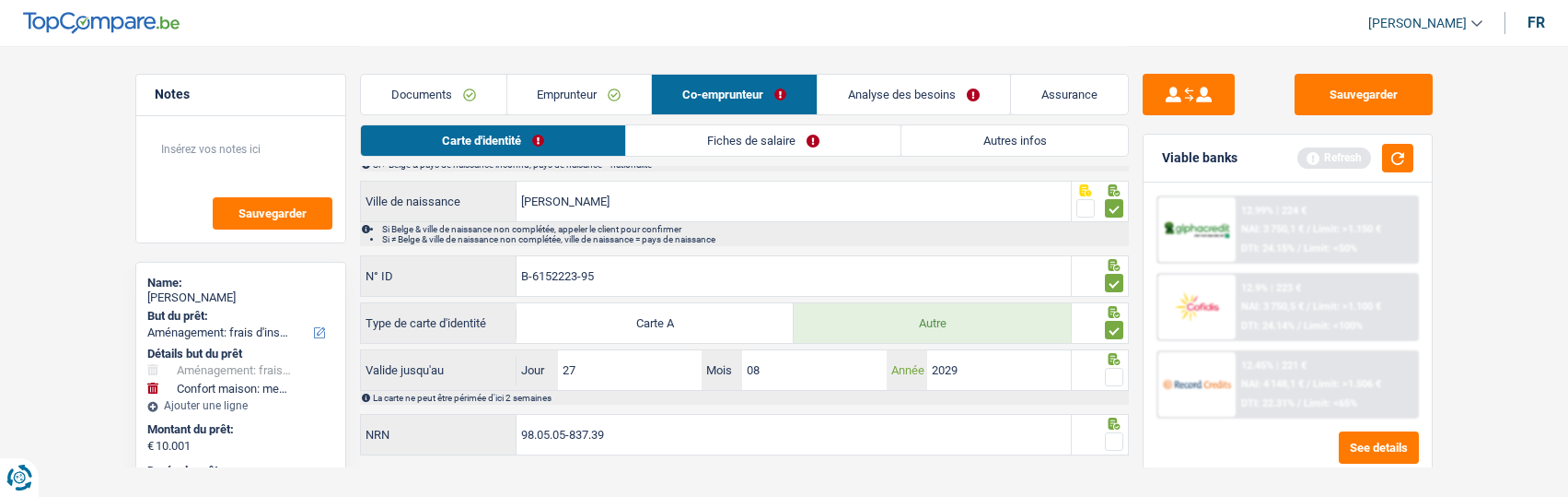
type input "2029"
click at [1110, 368] on span at bounding box center [1114, 377] width 19 height 19
click at [0, 0] on input "radio" at bounding box center [0, 0] width 0 height 0
click at [1111, 432] on span at bounding box center [1114, 441] width 19 height 19
click at [0, 0] on input "radio" at bounding box center [0, 0] width 0 height 0
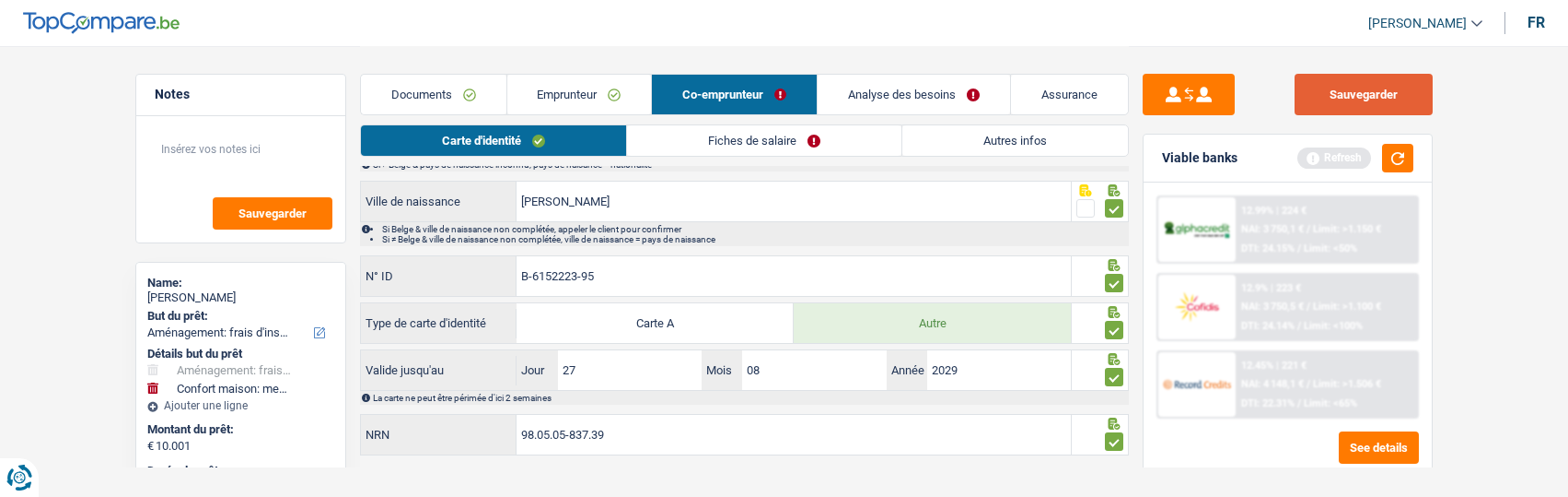
drag, startPoint x: 1366, startPoint y: 105, endPoint x: 852, endPoint y: 176, distance: 518.9
click at [1364, 105] on button "Sauvegarder" at bounding box center [1363, 94] width 138 height 42
click at [782, 147] on link "Fiches de salaire" at bounding box center [764, 140] width 275 height 31
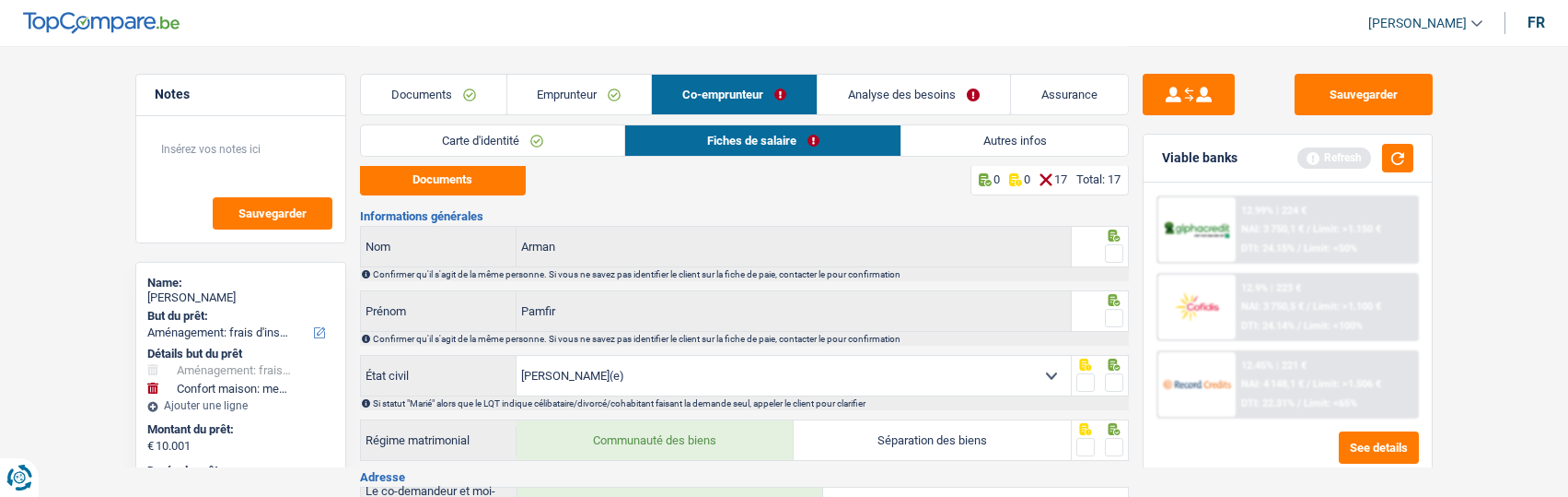
scroll to position [0, 0]
click at [1119, 260] on span at bounding box center [1114, 256] width 19 height 19
click at [0, 0] on input "radio" at bounding box center [0, 0] width 0 height 0
drag, startPoint x: 1115, startPoint y: 313, endPoint x: 1109, endPoint y: 370, distance: 57.3
click at [1115, 329] on div at bounding box center [1099, 313] width 57 height 42
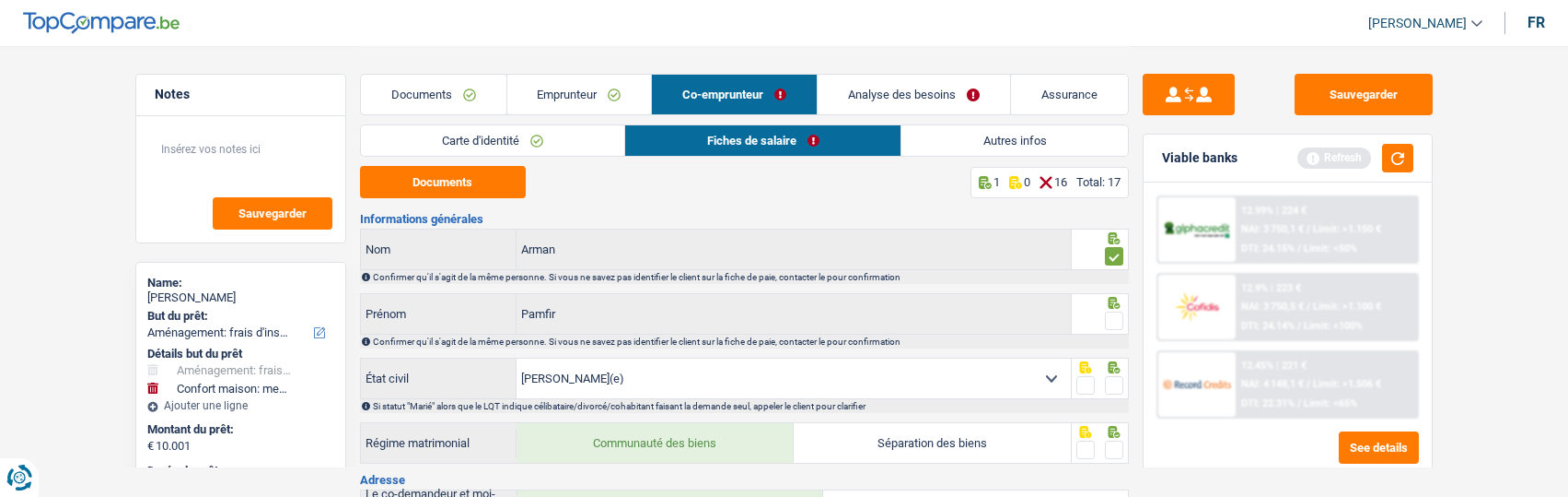
click at [1109, 376] on span at bounding box center [1114, 386] width 19 height 19
click at [0, 0] on input "radio" at bounding box center [0, 0] width 0 height 0
click at [1111, 313] on span at bounding box center [1114, 320] width 19 height 19
click at [0, 0] on input "radio" at bounding box center [0, 0] width 0 height 0
click at [1111, 448] on span at bounding box center [1114, 450] width 19 height 19
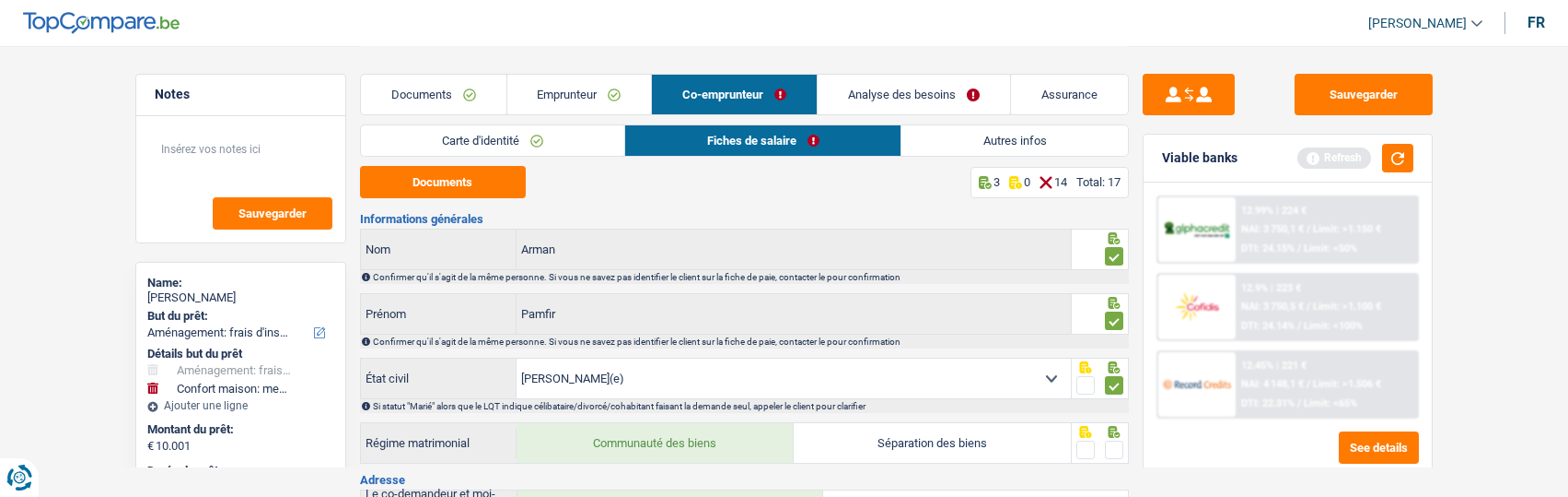
click at [0, 0] on input "radio" at bounding box center [0, 0] width 0 height 0
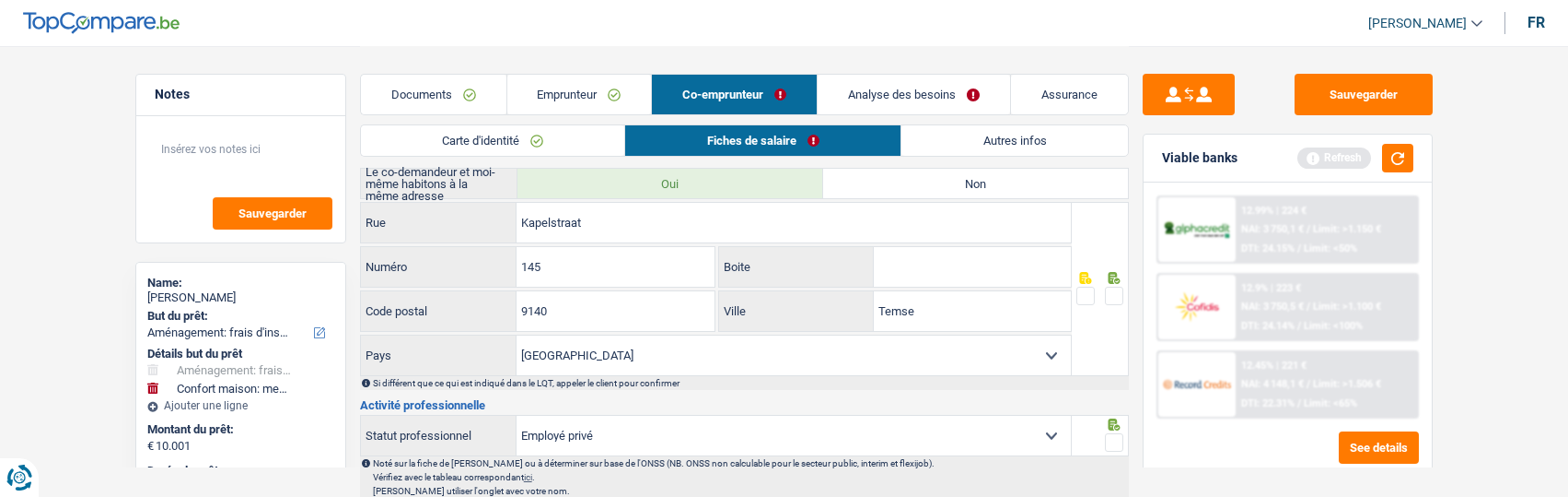
scroll to position [369, 0]
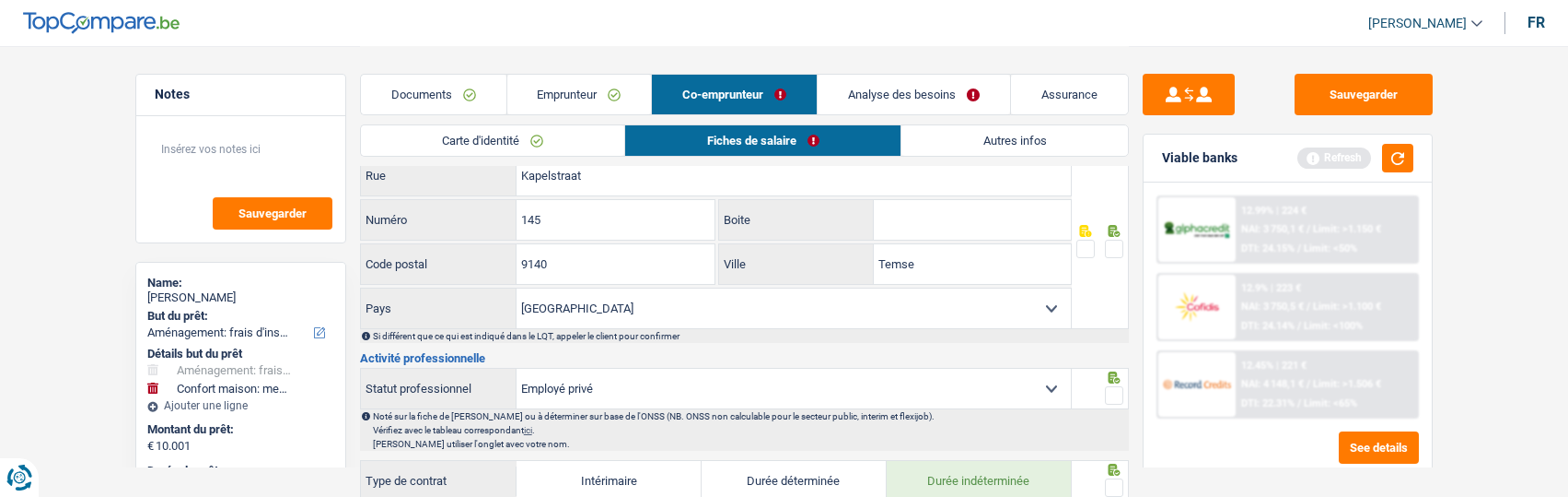
click at [1121, 240] on span at bounding box center [1114, 249] width 19 height 19
click at [0, 0] on input "radio" at bounding box center [0, 0] width 0 height 0
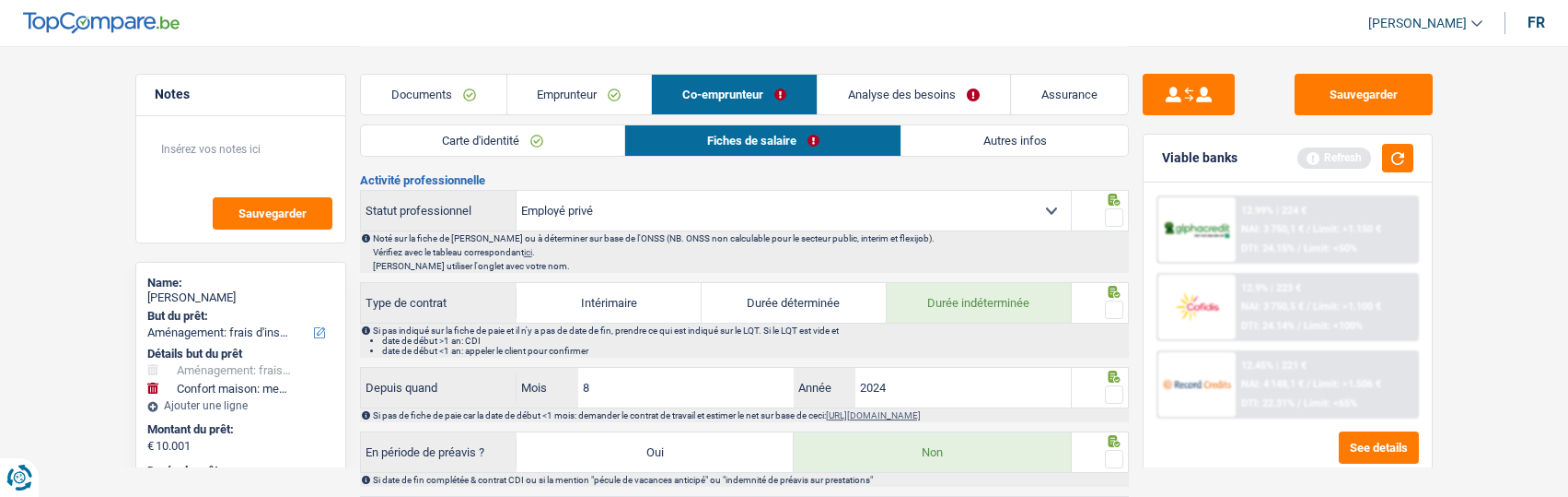
scroll to position [553, 0]
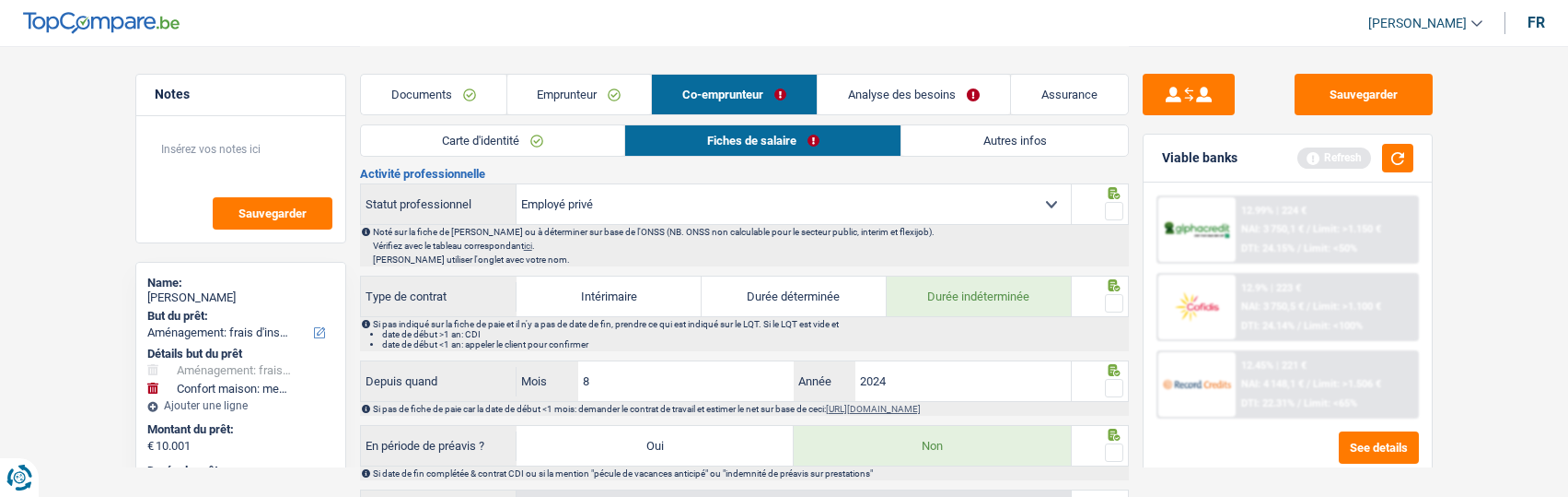
click at [1125, 205] on div at bounding box center [1099, 203] width 57 height 42
drag, startPoint x: 1113, startPoint y: 207, endPoint x: 1111, endPoint y: 267, distance: 60.0
click at [1114, 214] on span at bounding box center [1114, 211] width 19 height 19
click at [0, 0] on input "radio" at bounding box center [0, 0] width 0 height 0
click at [1111, 294] on span at bounding box center [1114, 303] width 19 height 19
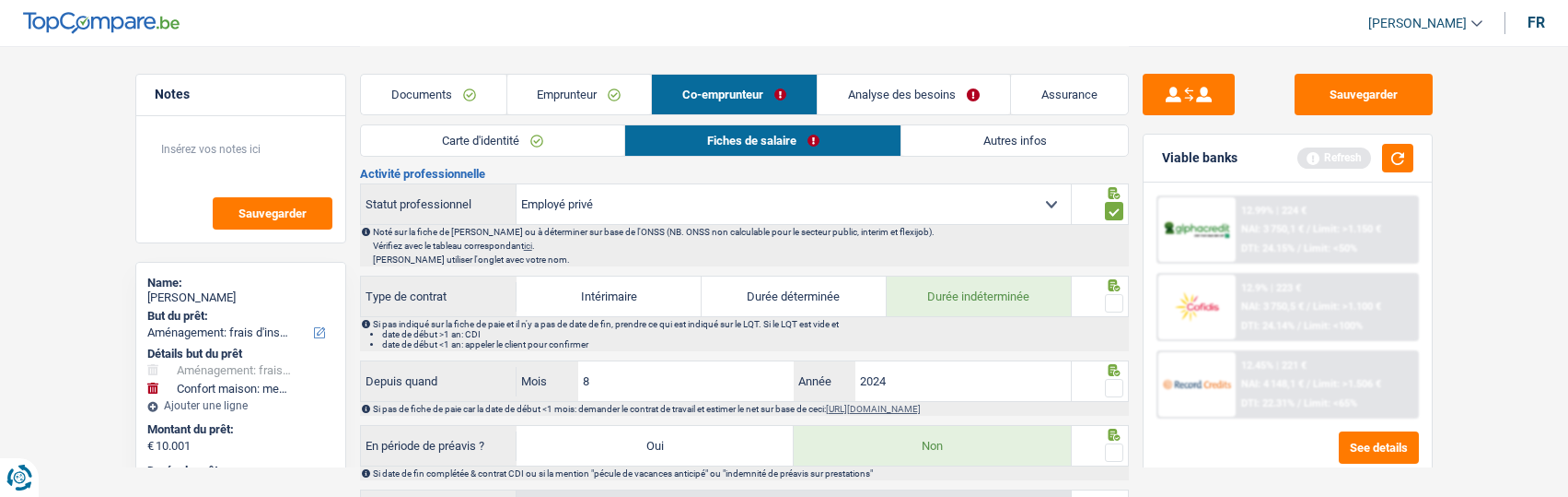
click at [0, 0] on input "radio" at bounding box center [0, 0] width 0 height 0
click at [1103, 377] on fieldset at bounding box center [1099, 388] width 47 height 23
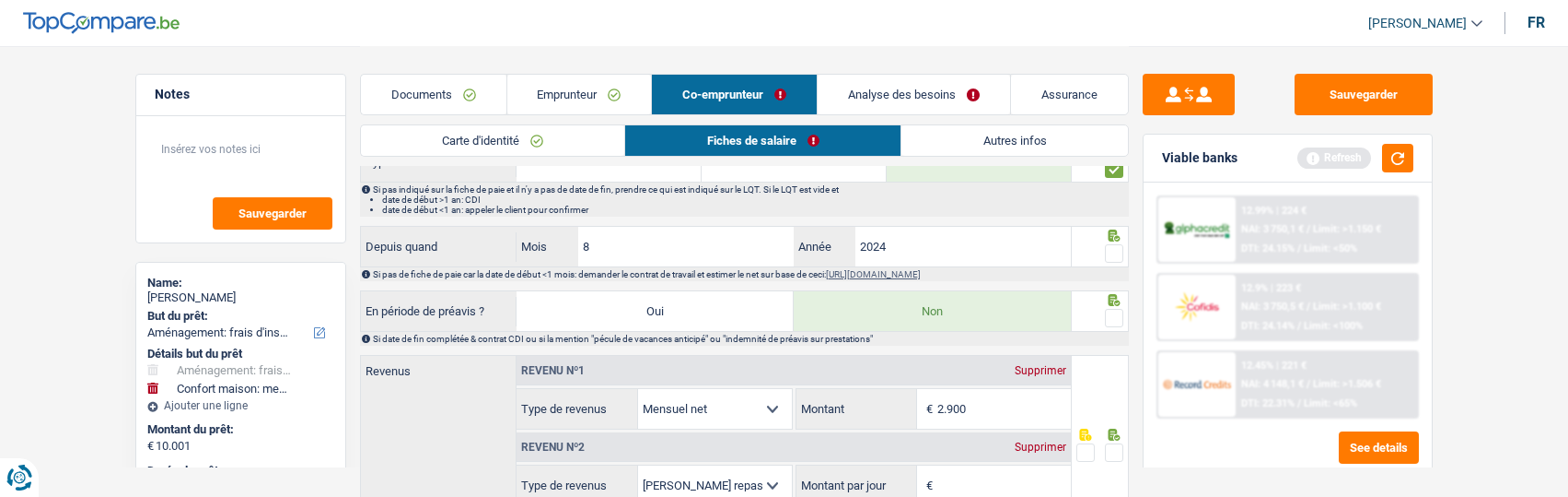
scroll to position [645, 0]
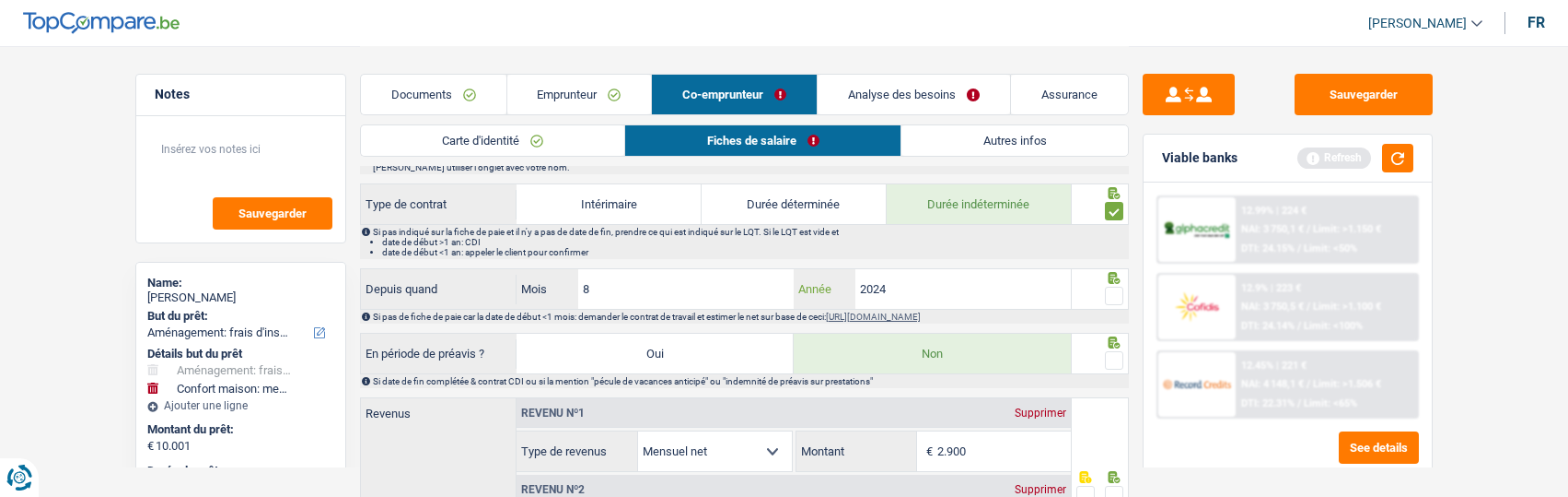
click at [902, 276] on input "2024" at bounding box center [963, 289] width 216 height 40
type input "2025"
click at [1111, 287] on span at bounding box center [1114, 295] width 19 height 19
click at [0, 0] on input "radio" at bounding box center [0, 0] width 0 height 0
click at [1111, 353] on span at bounding box center [1114, 360] width 19 height 19
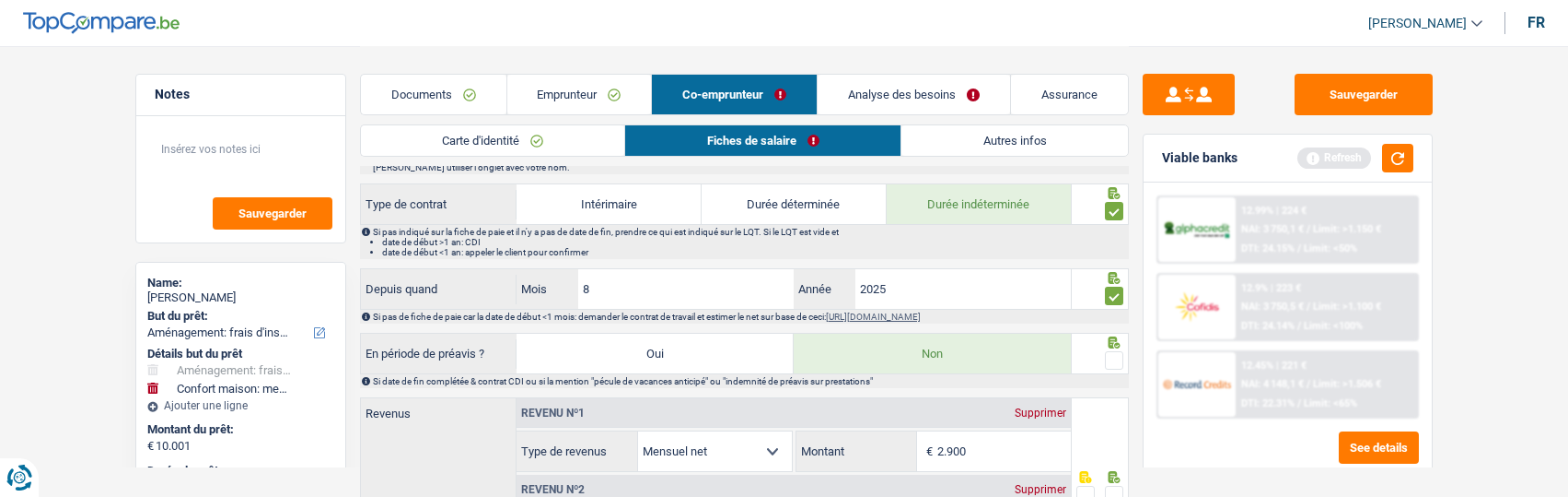
click at [0, 0] on input "radio" at bounding box center [0, 0] width 0 height 0
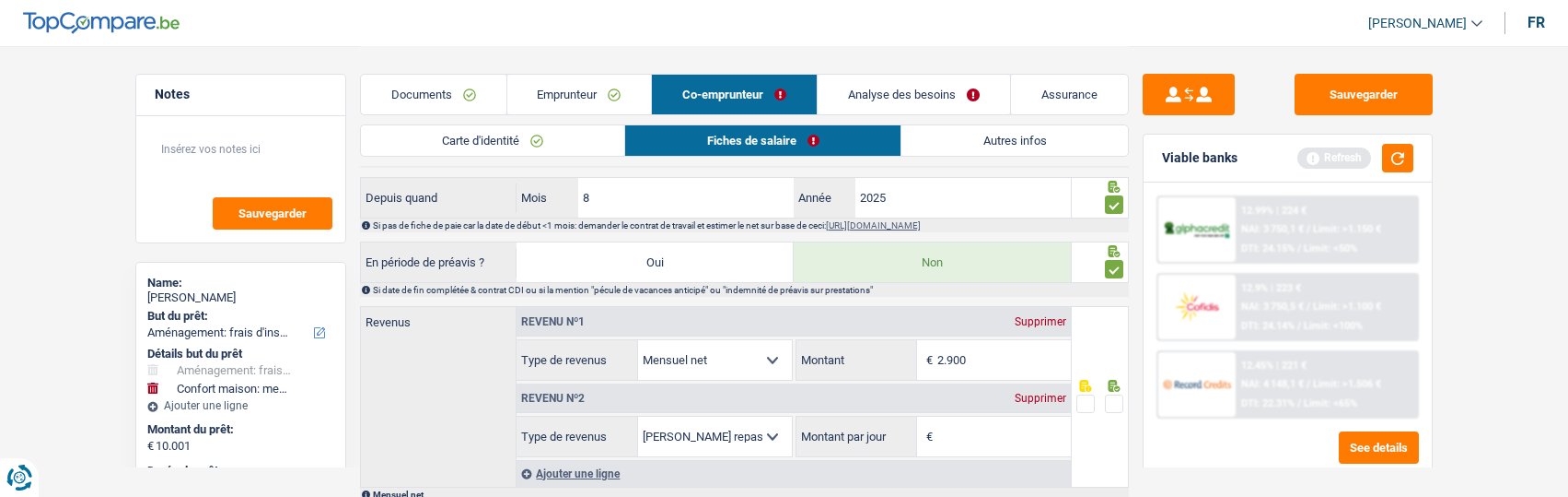
scroll to position [737, 0]
drag, startPoint x: 1030, startPoint y: 350, endPoint x: 935, endPoint y: 333, distance: 96.5
click at [935, 338] on fieldset "2.900 € Montant N'utilisez que des lettres pour répondre" at bounding box center [933, 359] width 276 height 42
click at [977, 345] on input "2.900" at bounding box center [1004, 359] width 134 height 40
drag, startPoint x: 977, startPoint y: 351, endPoint x: 899, endPoint y: 349, distance: 78.0
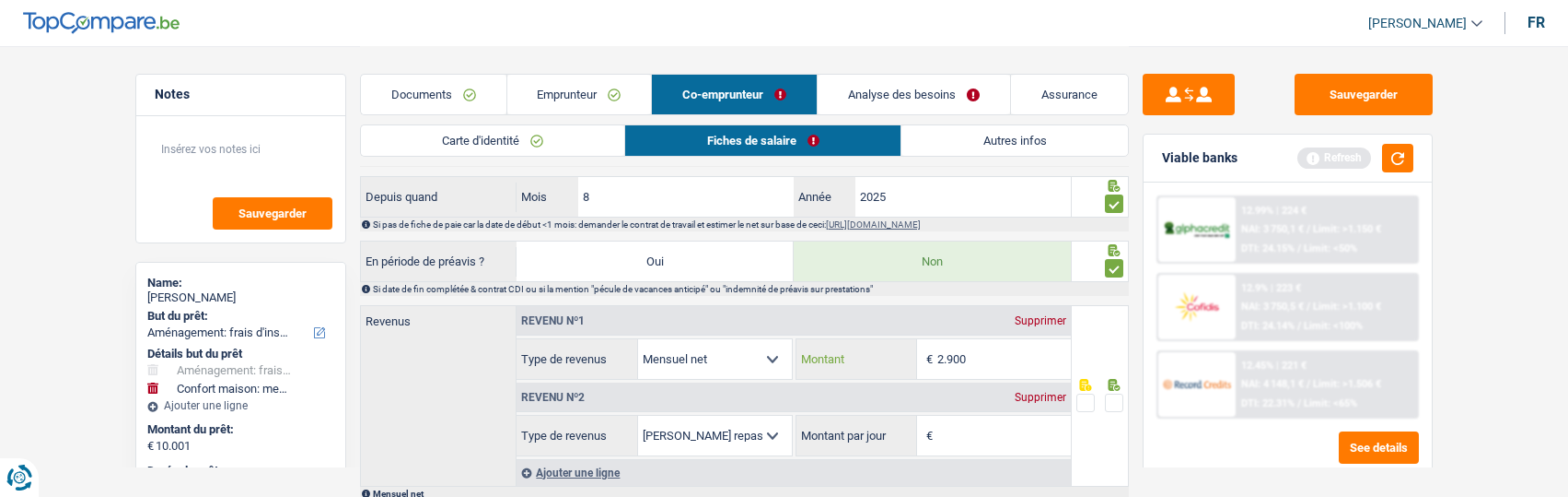
click at [899, 349] on div "2.900 € Montant" at bounding box center [934, 359] width 275 height 40
type input "2.094"
drag, startPoint x: 1111, startPoint y: 393, endPoint x: 1104, endPoint y: 403, distance: 12.2
click at [1111, 397] on span at bounding box center [1114, 402] width 19 height 19
click at [0, 0] on input "radio" at bounding box center [0, 0] width 0 height 0
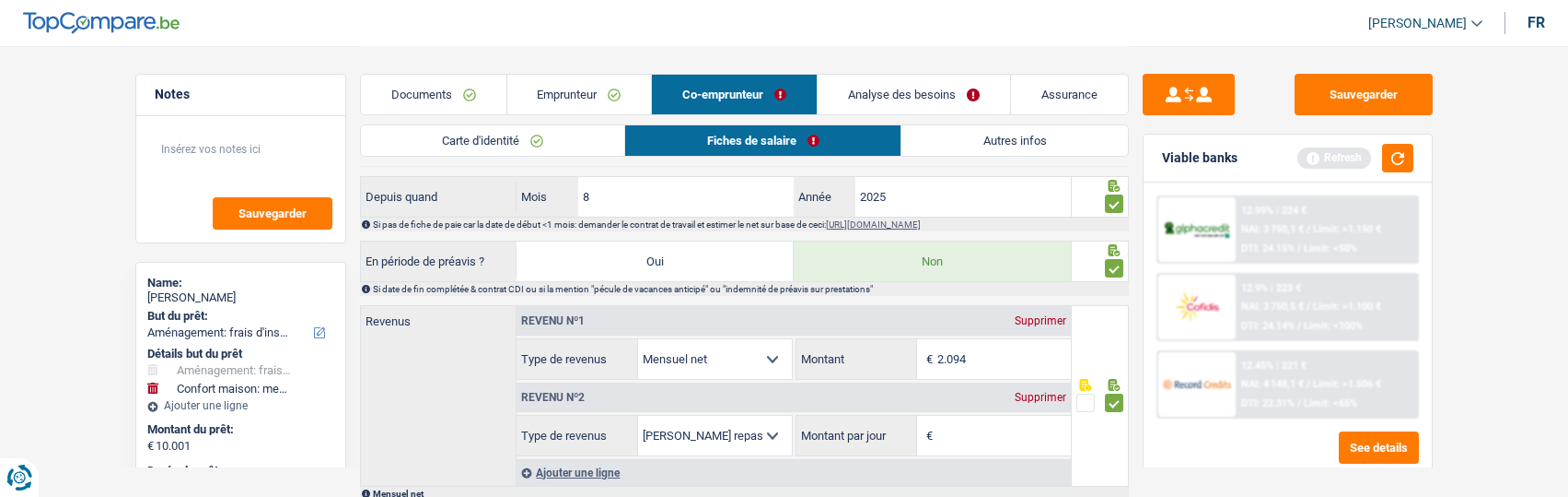
click at [1008, 438] on input "Montant par jour" at bounding box center [1004, 435] width 134 height 40
click at [1036, 392] on div "Supprimer" at bounding box center [1040, 398] width 60 height 11
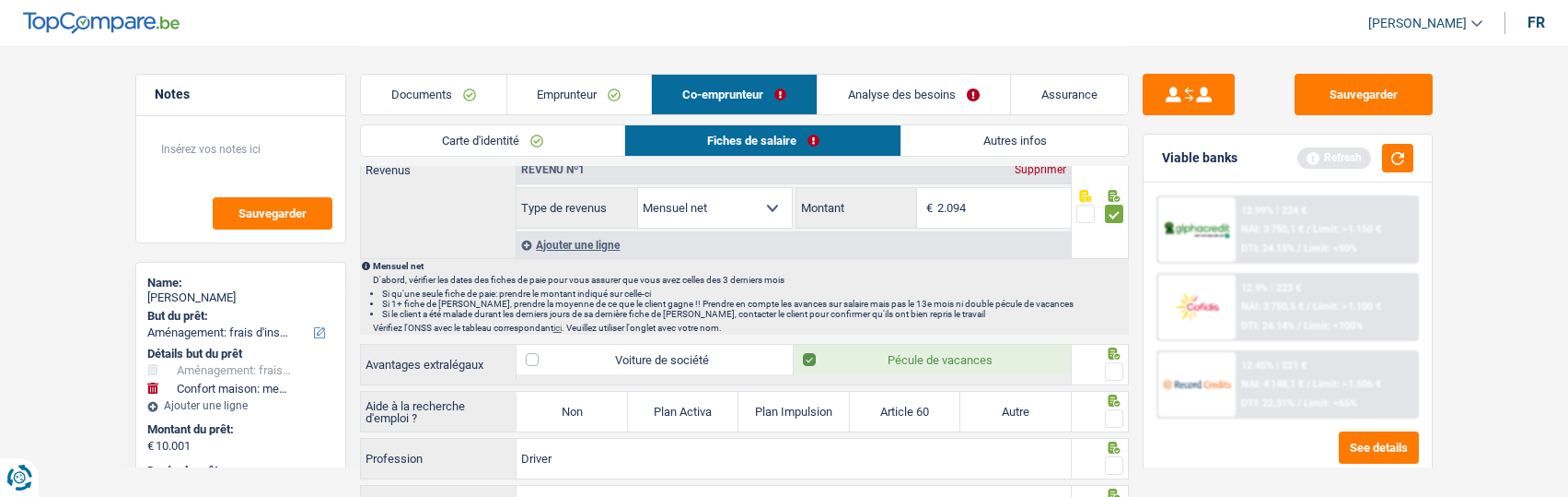
scroll to position [922, 0]
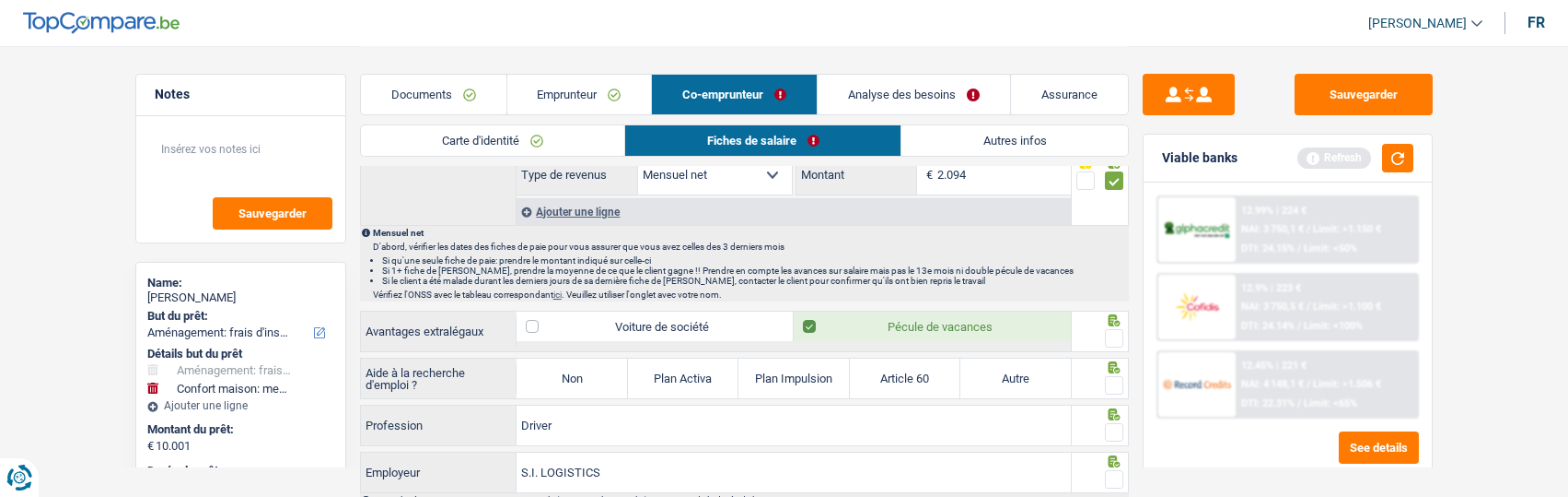
click at [1113, 329] on span at bounding box center [1114, 338] width 19 height 19
click at [0, 0] on input "radio" at bounding box center [0, 0] width 0 height 0
click at [545, 388] on label "Non" at bounding box center [571, 378] width 110 height 40
click at [545, 388] on input "Non" at bounding box center [571, 378] width 110 height 40
radio input "true"
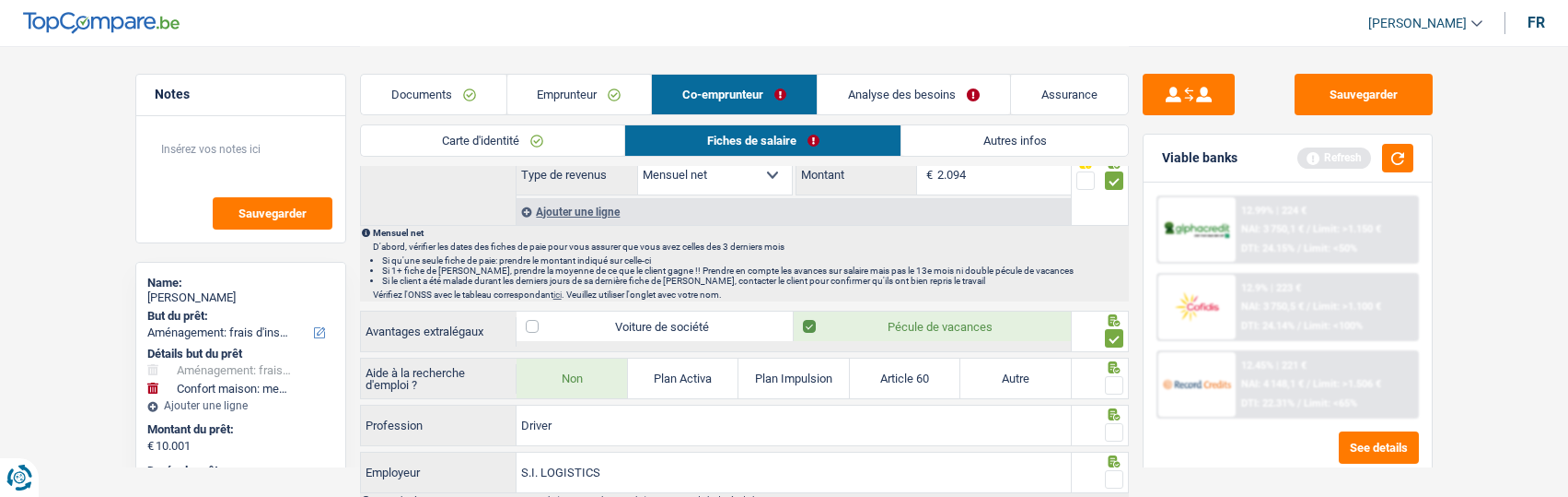
select select "mealVouchers"
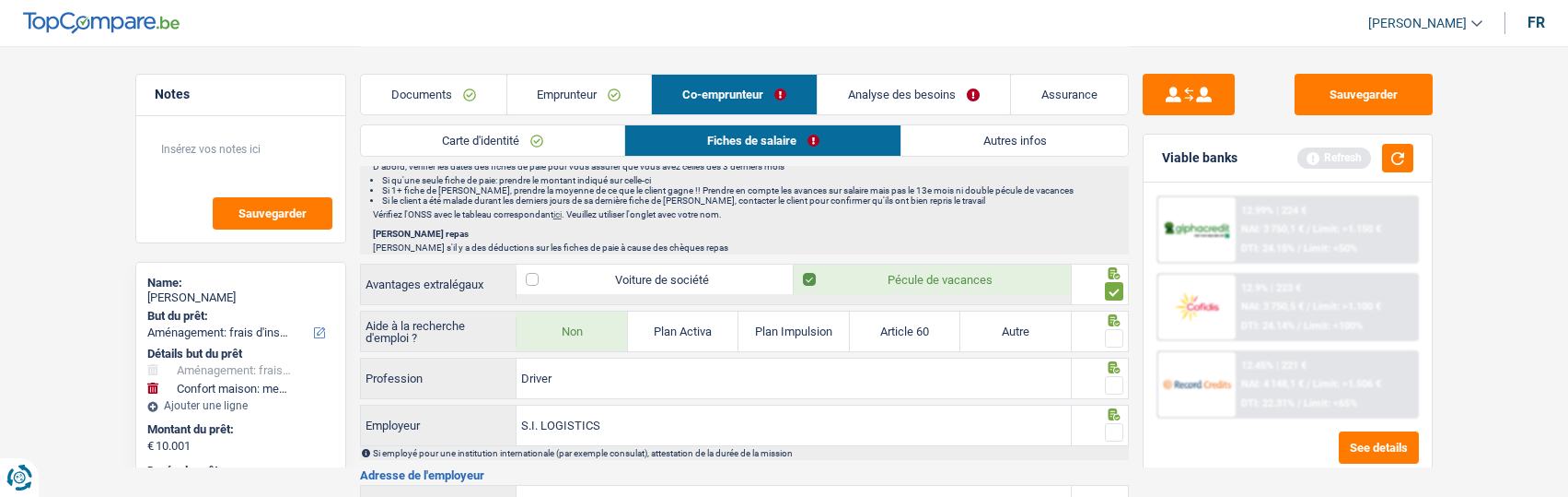
scroll to position [1105, 0]
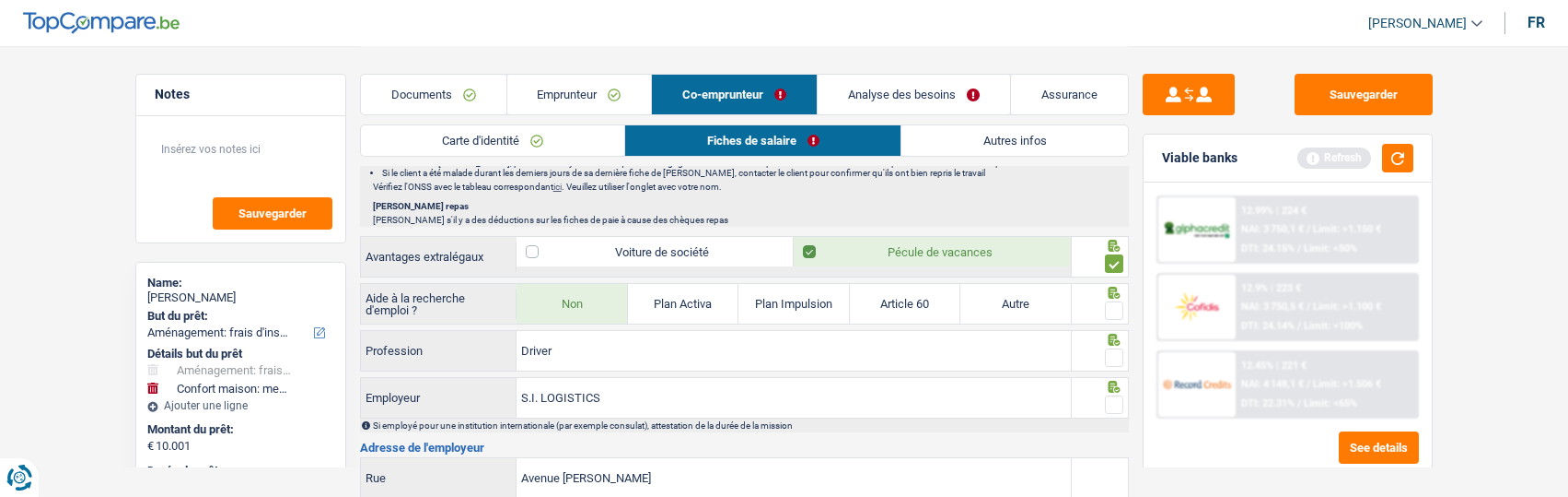
click at [1103, 291] on div at bounding box center [1099, 292] width 47 height 15
click at [1108, 301] on span at bounding box center [1114, 310] width 19 height 19
click at [0, 0] on input "radio" at bounding box center [0, 0] width 0 height 0
click at [1115, 360] on span at bounding box center [1114, 358] width 19 height 19
click at [0, 0] on input "radio" at bounding box center [0, 0] width 0 height 0
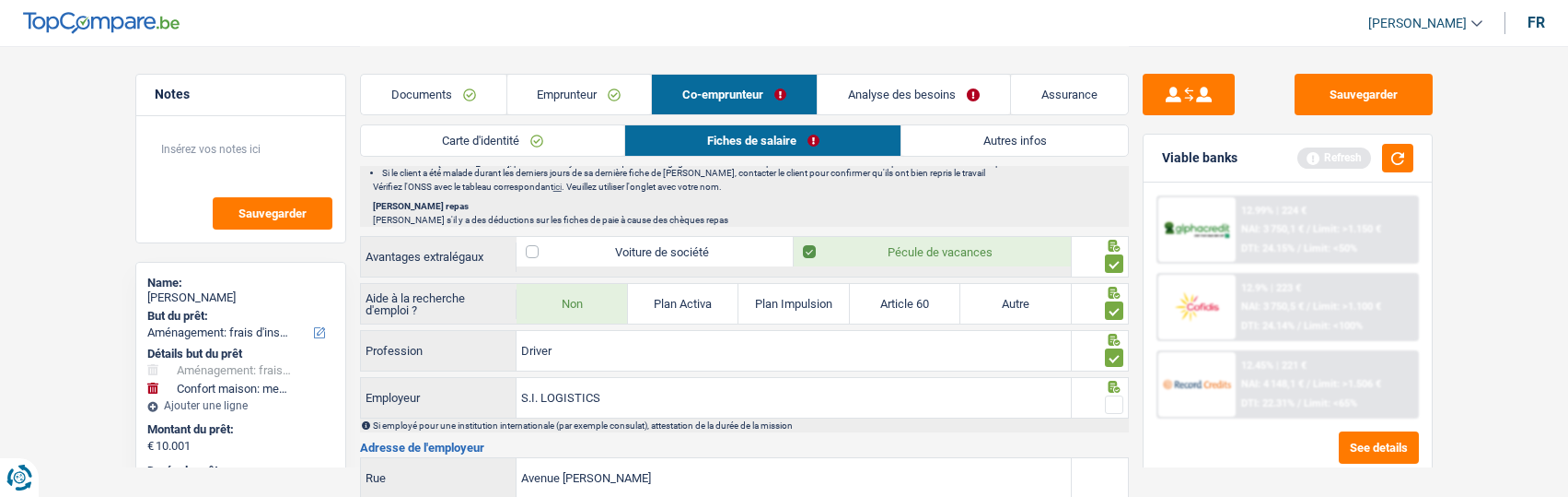
click at [1121, 399] on span at bounding box center [1114, 404] width 19 height 19
click at [0, 0] on input "radio" at bounding box center [0, 0] width 0 height 0
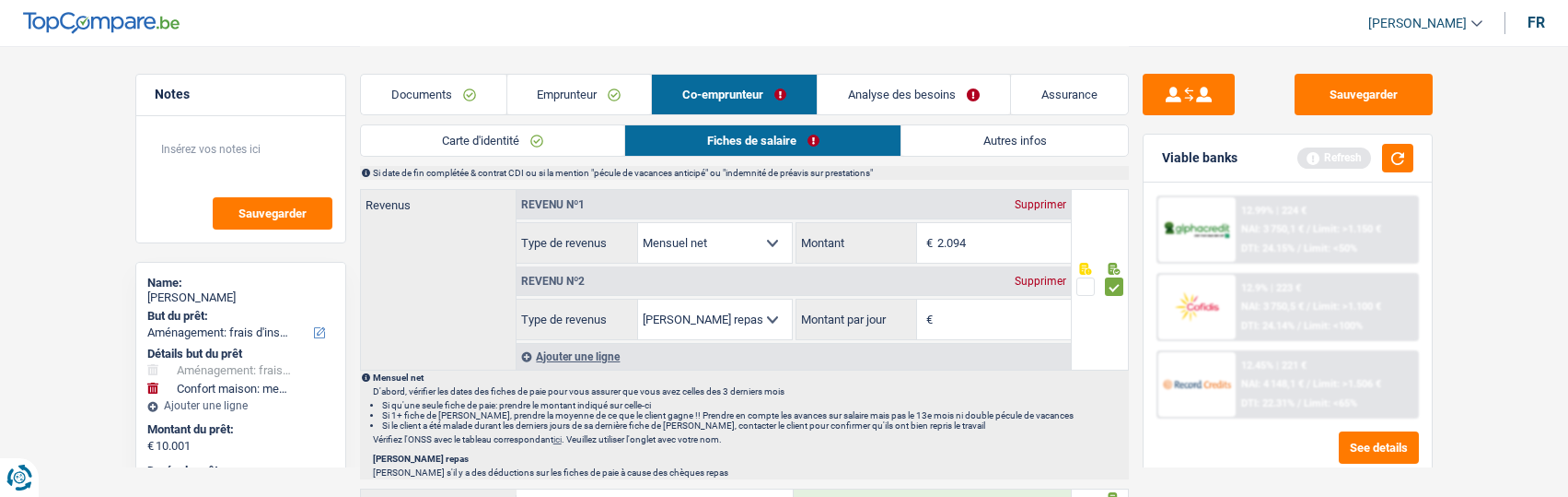
scroll to position [830, 0]
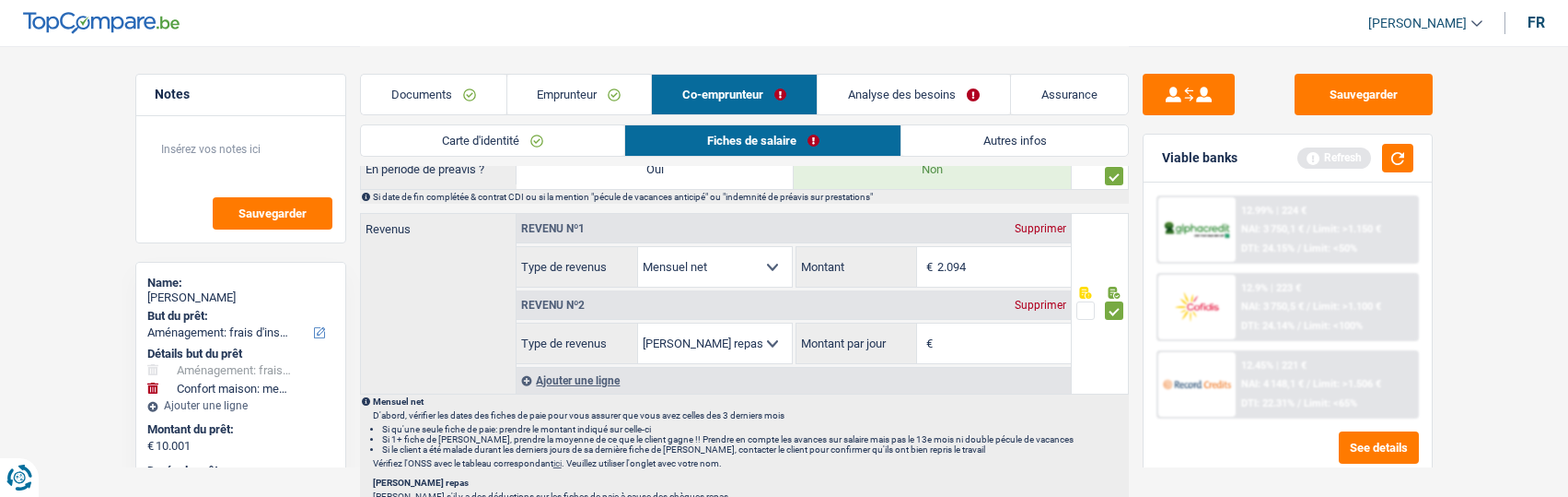
click at [1060, 301] on div "Supprimer" at bounding box center [1040, 305] width 60 height 11
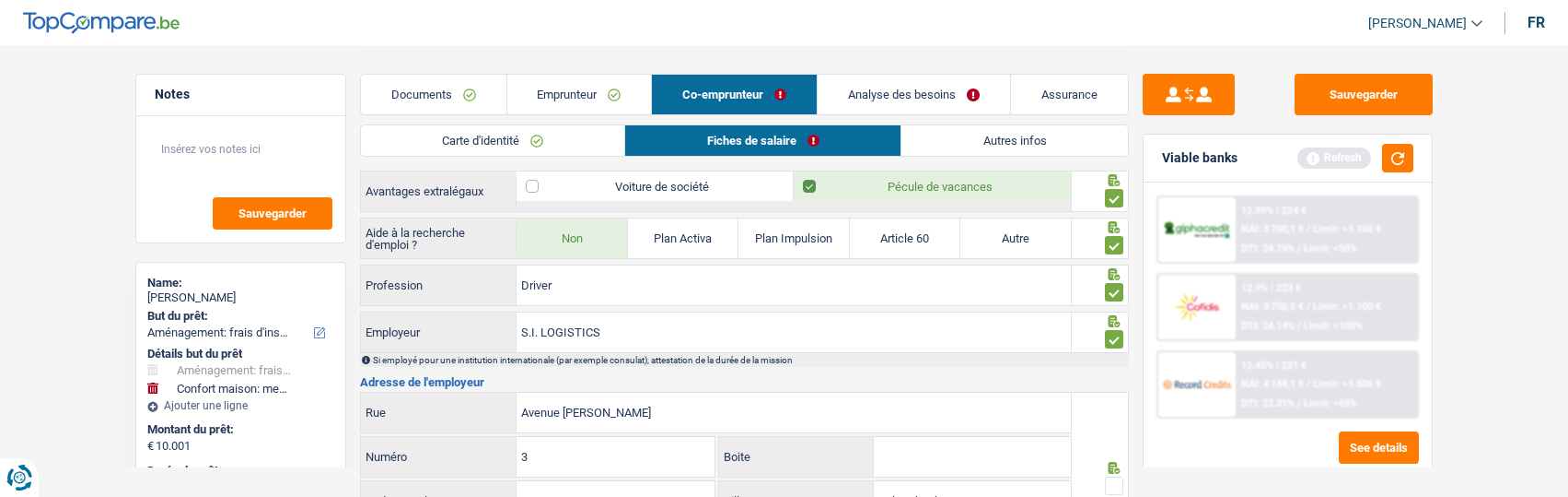
scroll to position [1197, 0]
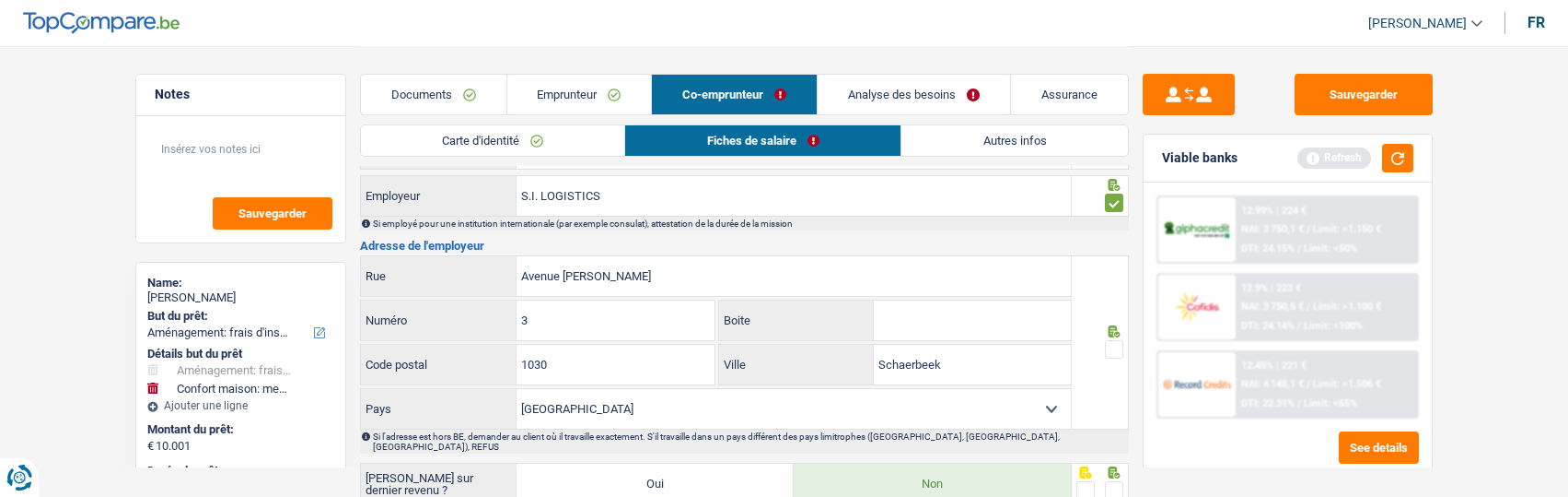
click at [1126, 347] on div at bounding box center [1099, 342] width 57 height 174
click at [1117, 341] on span at bounding box center [1114, 349] width 19 height 19
click at [0, 0] on input "radio" at bounding box center [0, 0] width 0 height 0
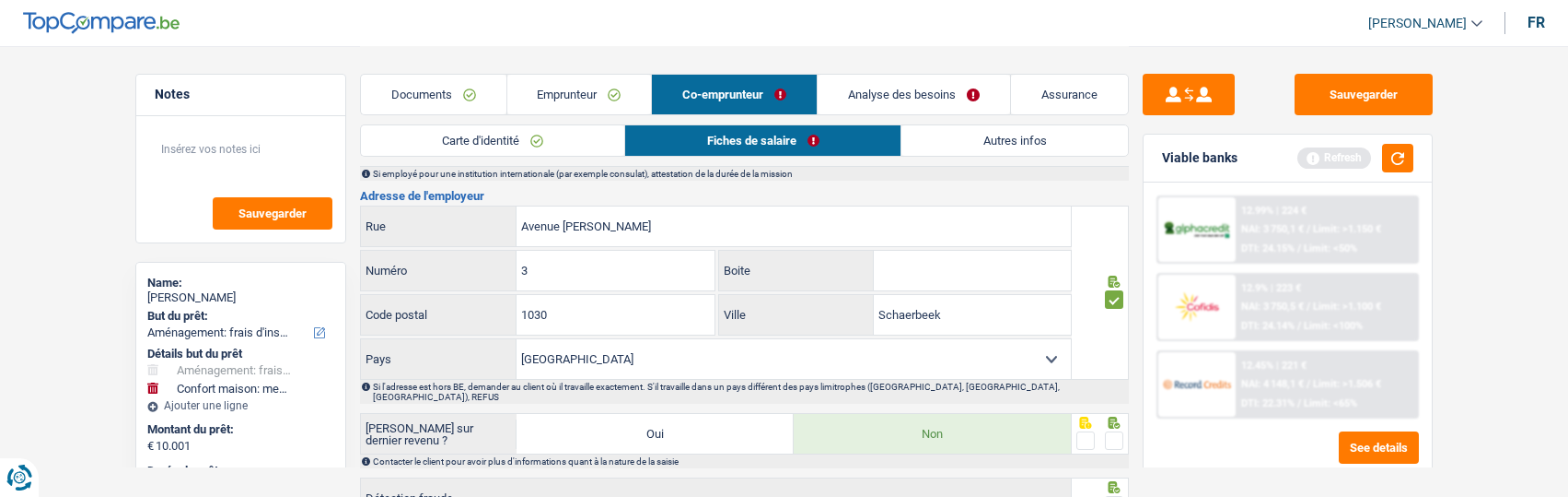
scroll to position [1289, 0]
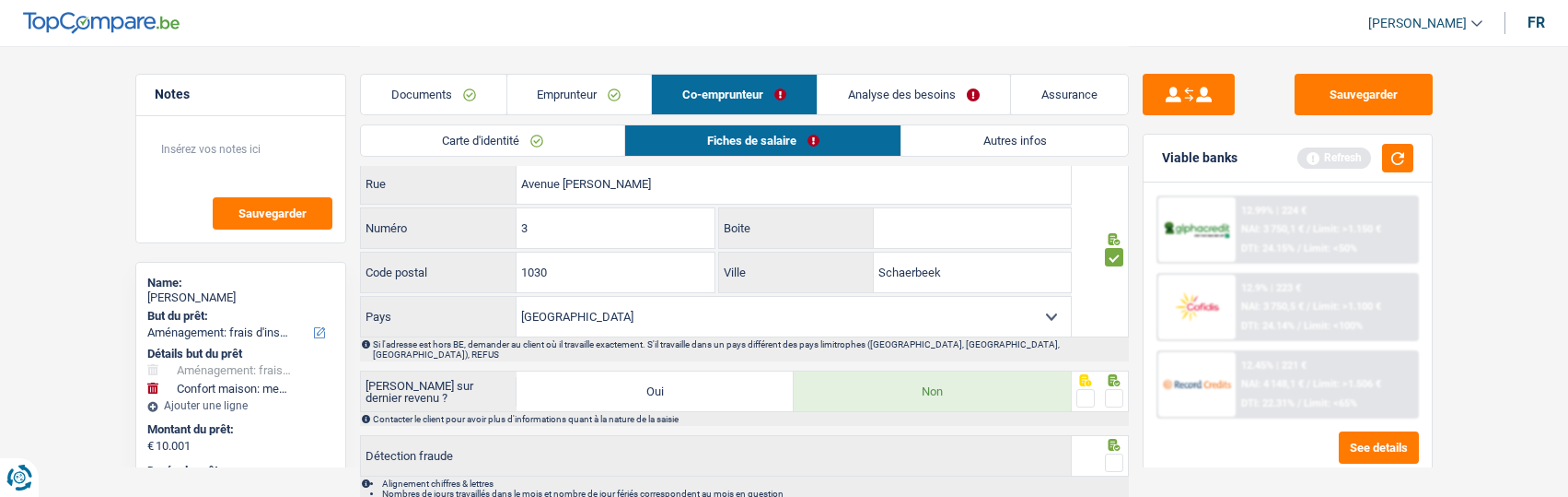
click at [1108, 389] on span at bounding box center [1114, 399] width 19 height 19
click at [0, 0] on input "radio" at bounding box center [0, 0] width 0 height 0
drag, startPoint x: 962, startPoint y: 267, endPoint x: 733, endPoint y: 248, distance: 229.8
click at [733, 253] on div "Schaerbeek Ville" at bounding box center [895, 272] width 352 height 40
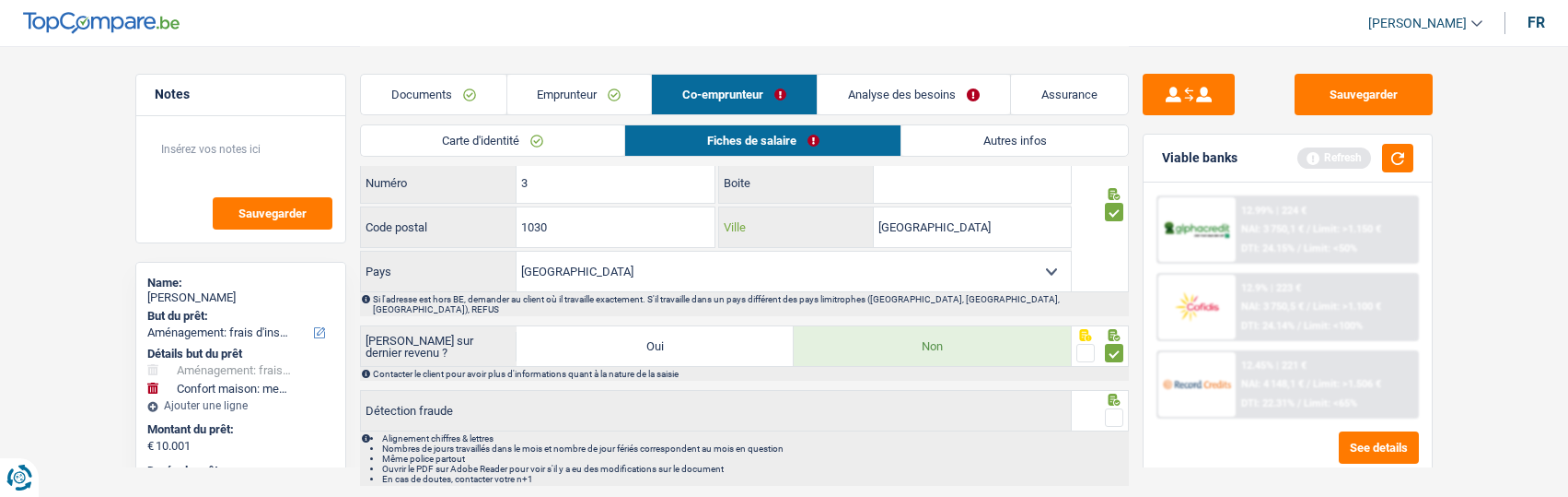
scroll to position [1378, 0]
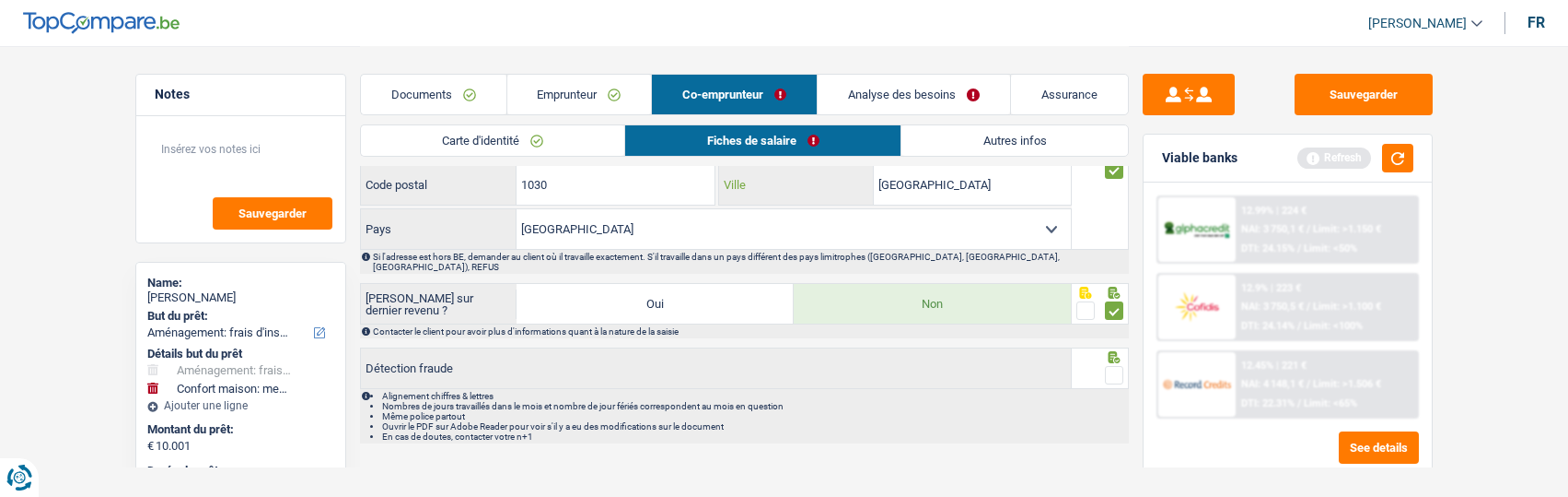
type input "Bruxelles"
click at [1103, 364] on fieldset at bounding box center [1099, 375] width 47 height 23
click at [1112, 366] on span at bounding box center [1114, 375] width 19 height 19
click at [0, 0] on input "radio" at bounding box center [0, 0] width 0 height 0
click at [1409, 158] on button "button" at bounding box center [1398, 158] width 32 height 29
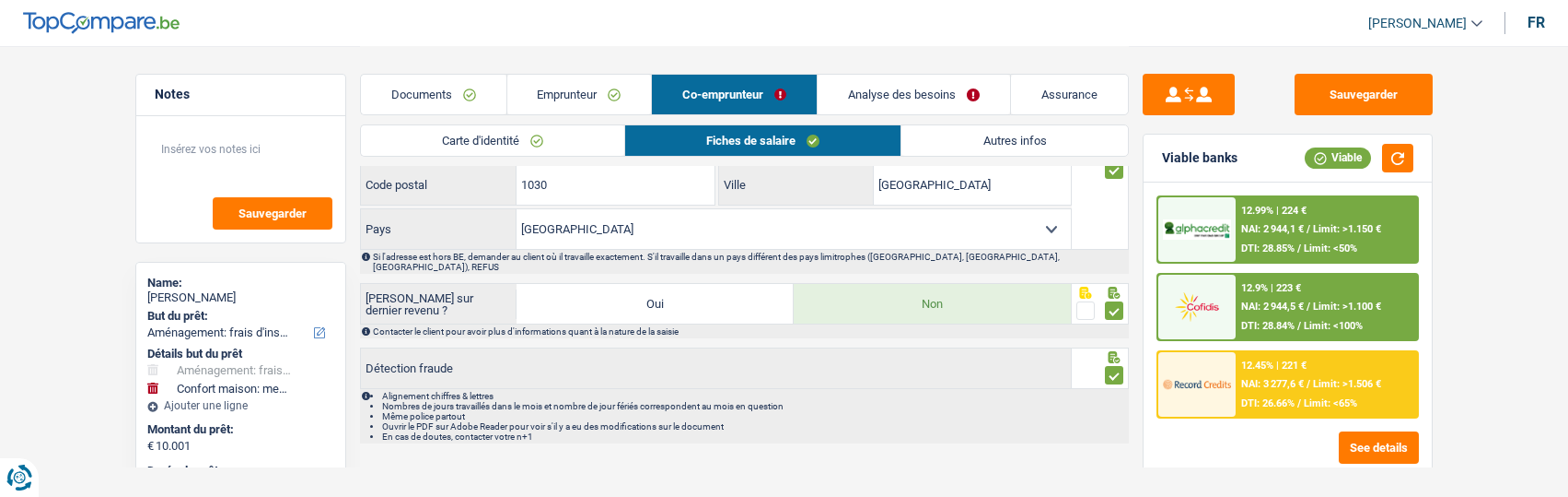
click at [1011, 140] on link "Autres infos" at bounding box center [1014, 140] width 226 height 31
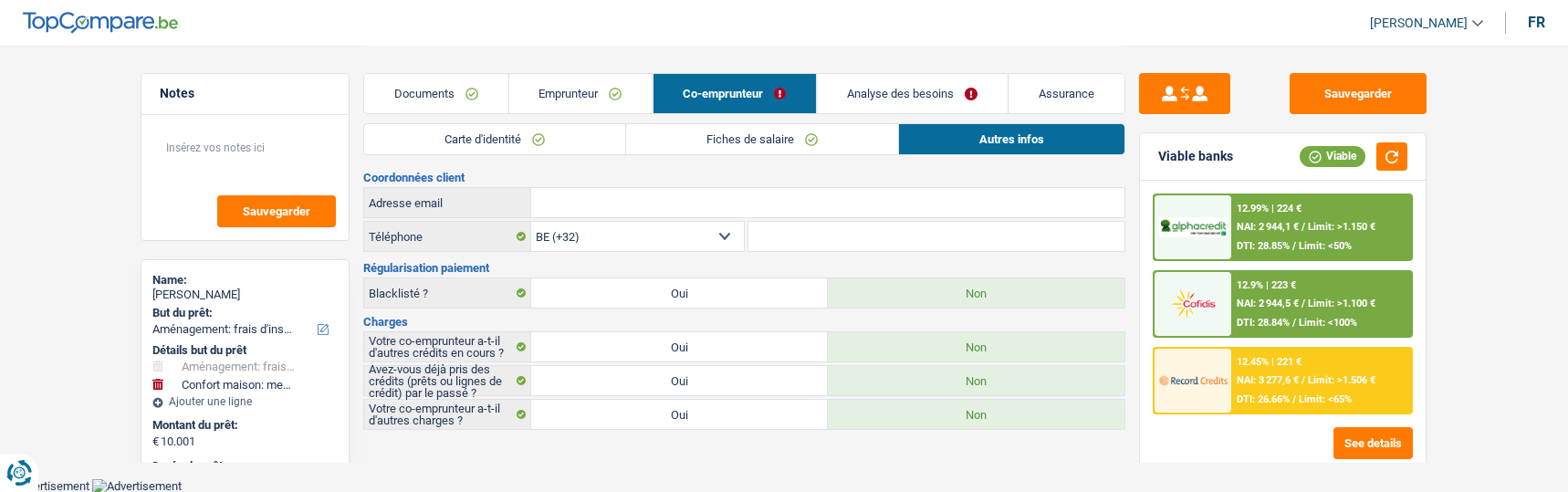
click at [937, 89] on link "Analyse des besoins" at bounding box center [913, 93] width 190 height 40
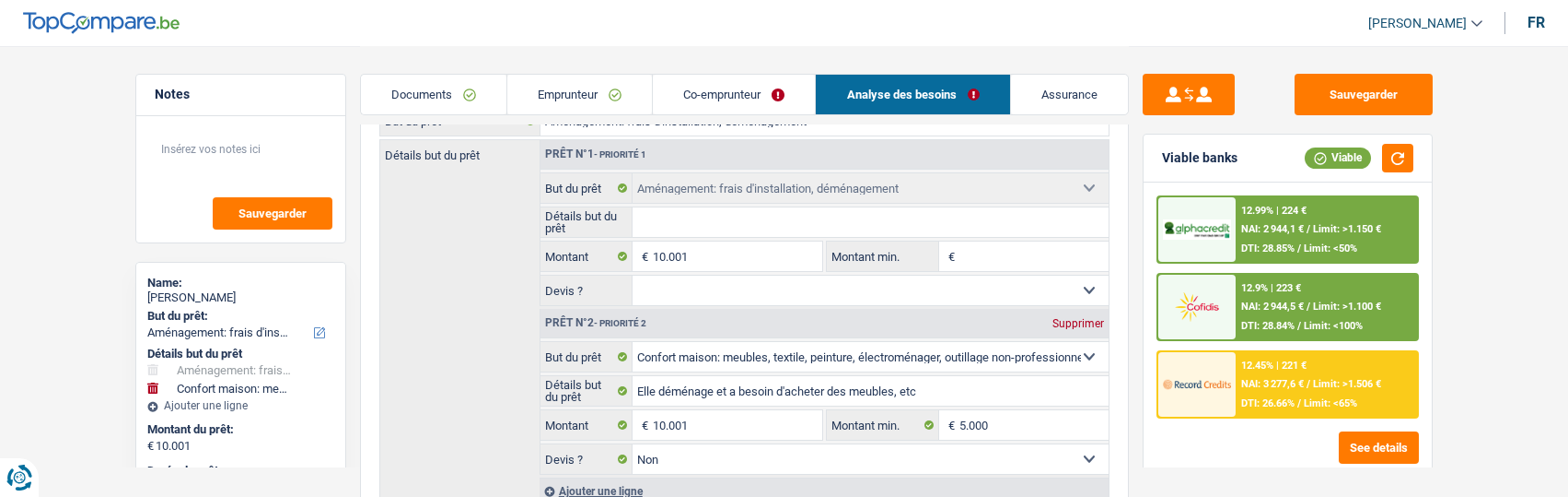
scroll to position [184, 0]
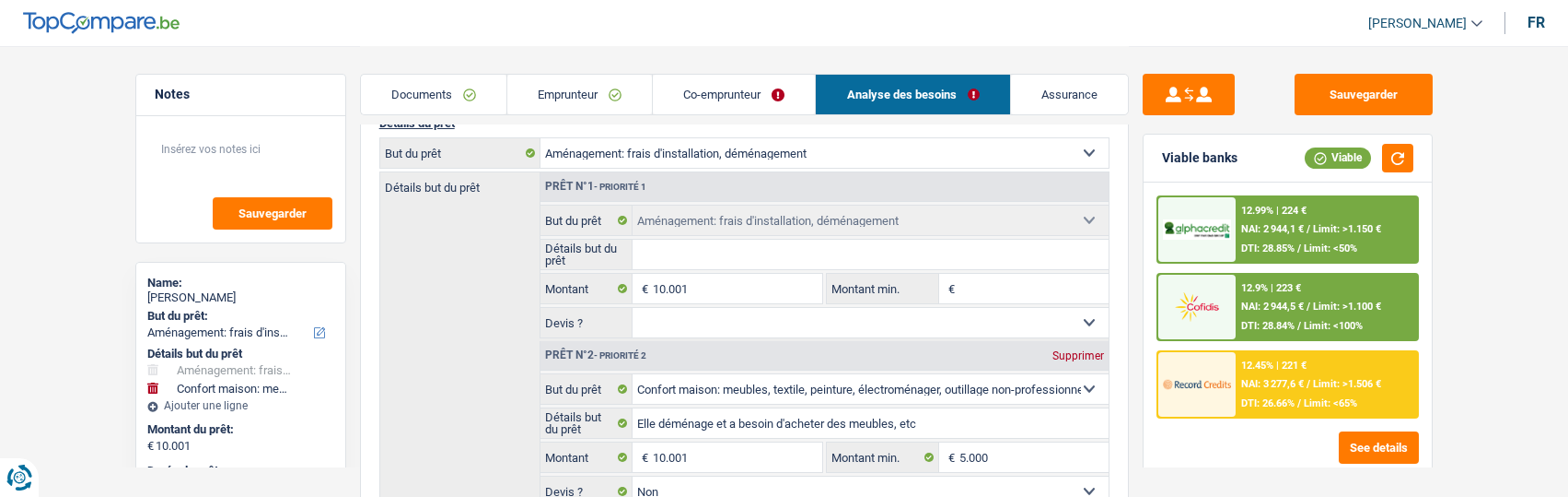
click at [876, 150] on select "Confort maison: meubles, textile, peinture, électroménager, outillage non-profe…" at bounding box center [824, 153] width 568 height 30
select select "household"
click at [540, 138] on select "Confort maison: meubles, textile, peinture, électroménager, outillage non-profe…" at bounding box center [824, 153] width 568 height 30
select select "household"
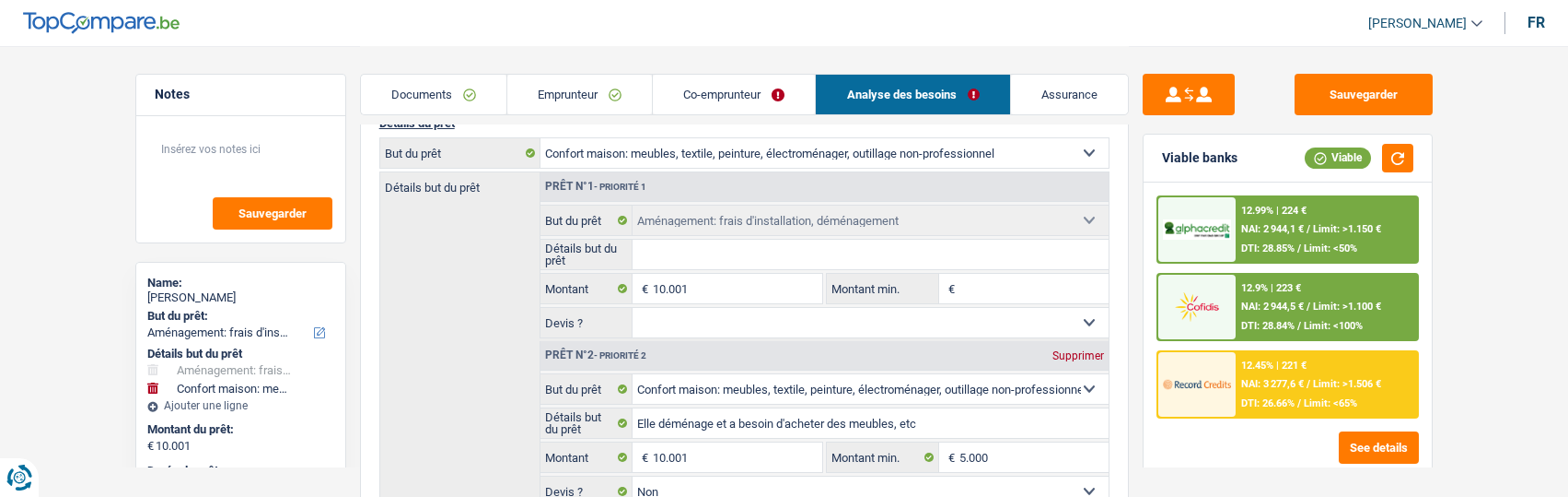
select select "movingOrInstallation"
select select "household"
type input "Elle déménage et a besoin d'acheter des meubles, etc"
type input "5.000"
select select "false"
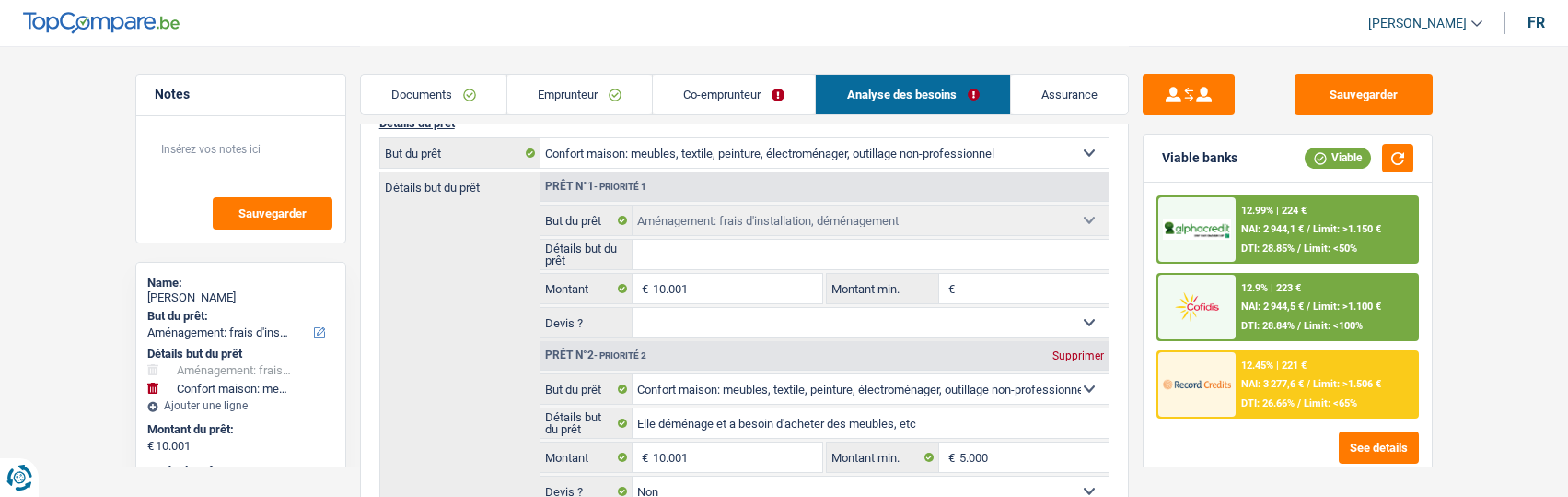
select select "movingOrInstallation"
select select
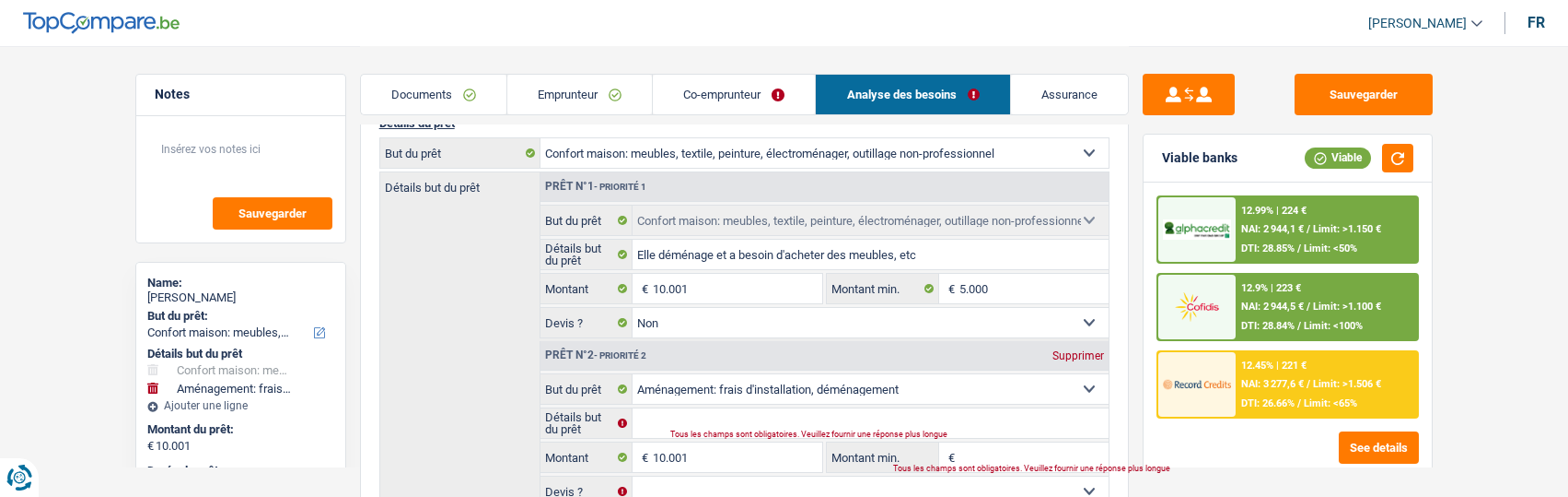
click at [1073, 351] on div "Supprimer" at bounding box center [1078, 356] width 60 height 11
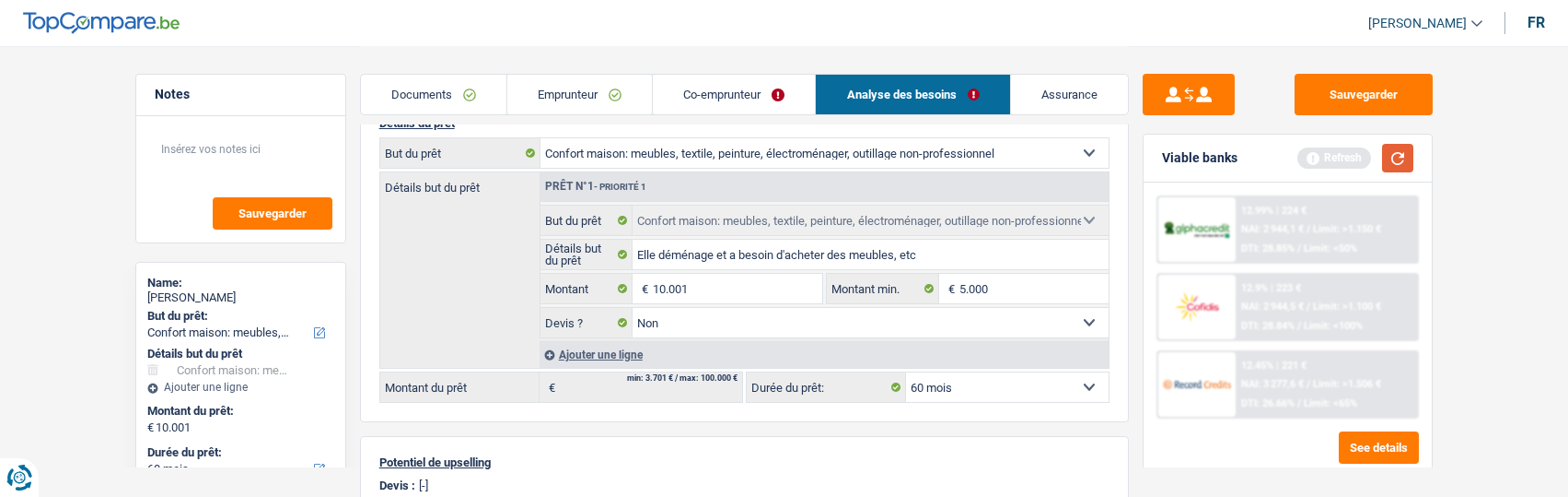
click at [1395, 154] on button "button" at bounding box center [1398, 158] width 32 height 29
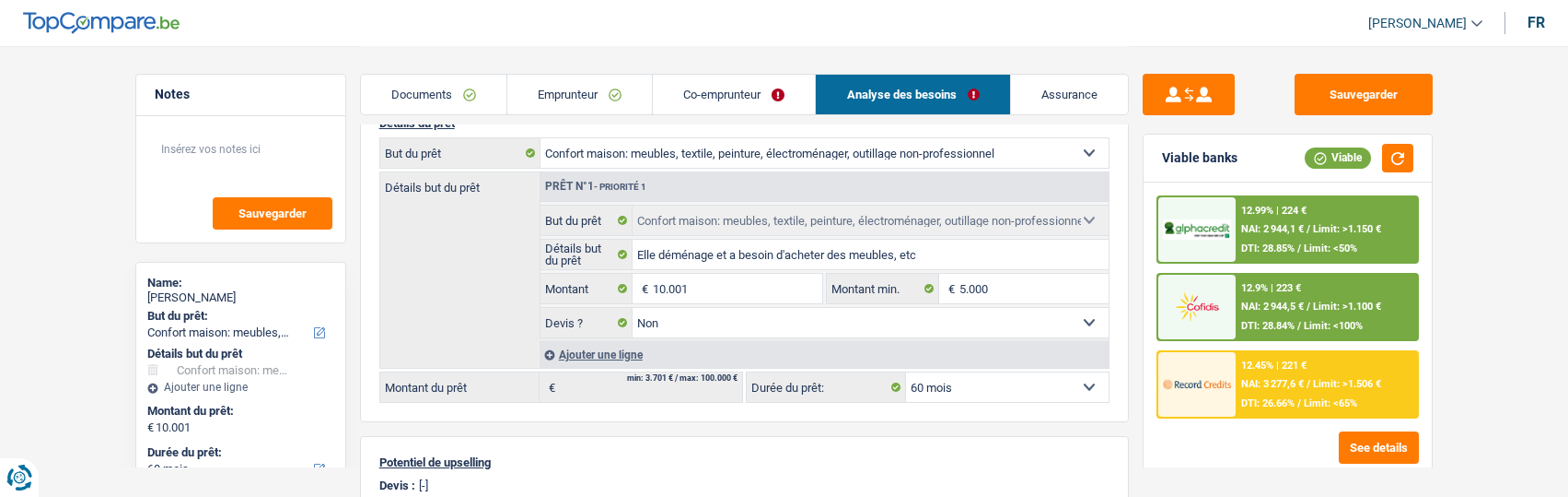
click at [1314, 385] on span "Limit: >1.506 €" at bounding box center [1346, 384] width 68 height 12
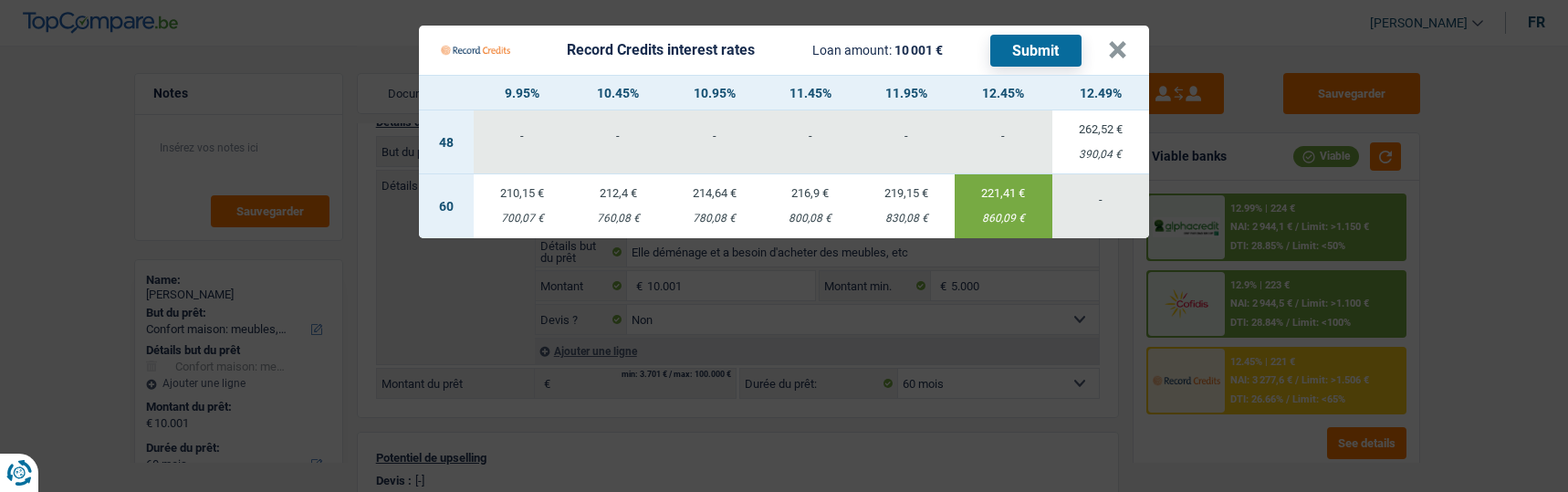
click at [809, 197] on td "216,9 € 800,08 €" at bounding box center [810, 205] width 95 height 63
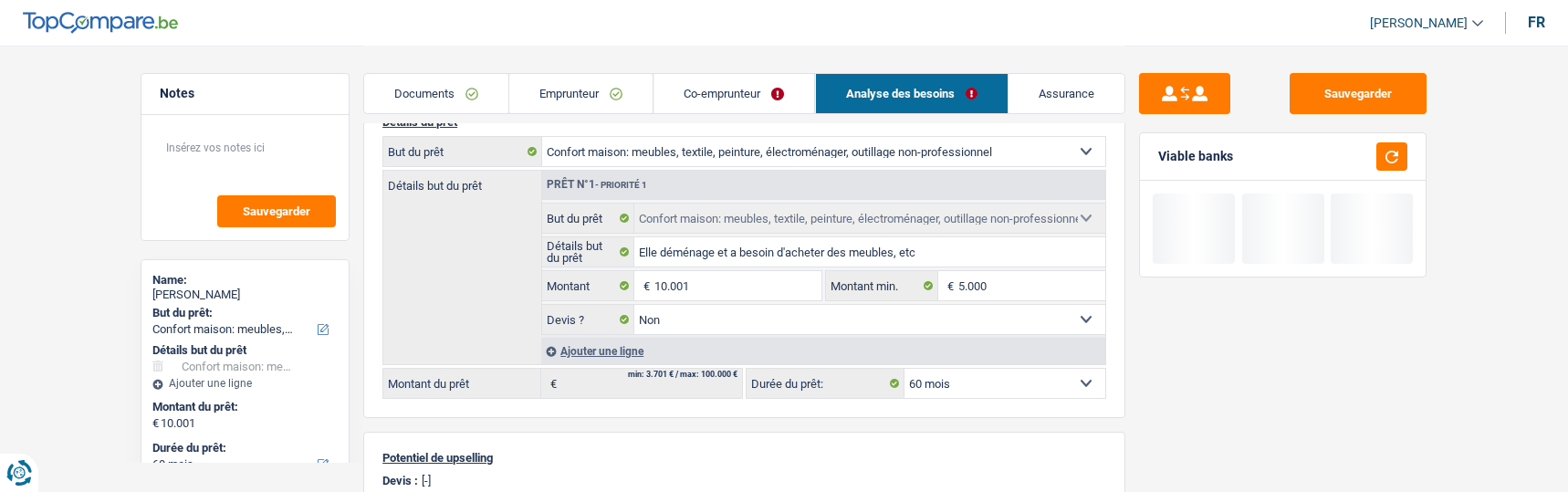
type input "11,45"
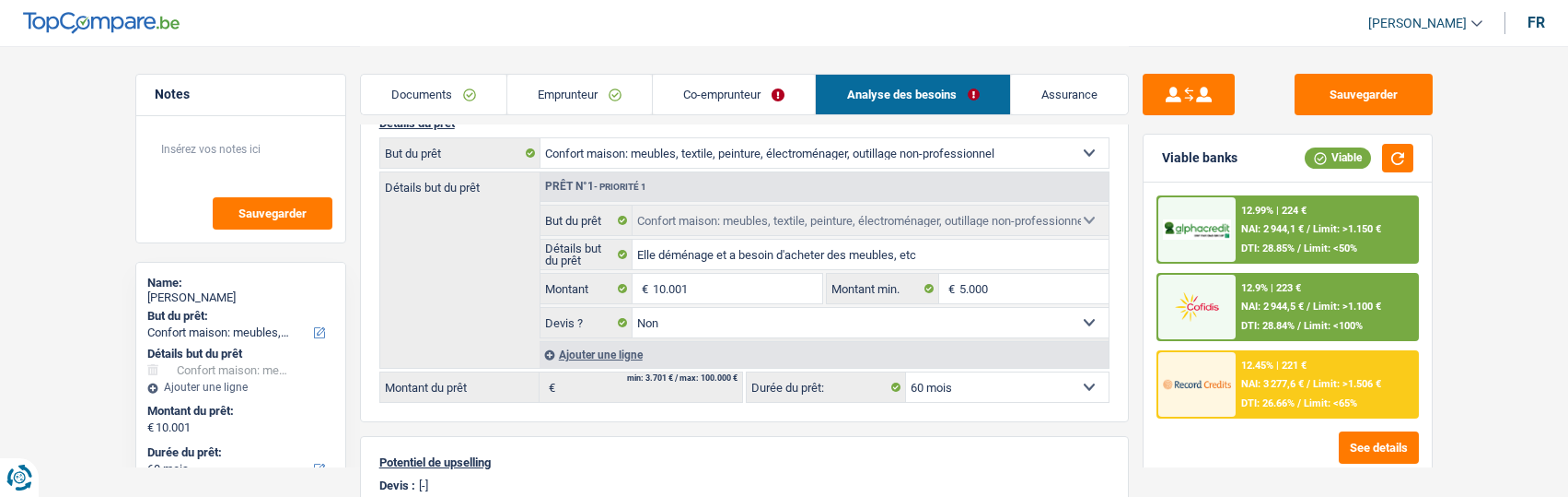
click at [1315, 409] on div "12.45% | 221 € NAI: 3 277,6 € / Limit: >1.506 € DTI: 26.66% / Limit: <65%" at bounding box center [1326, 384] width 181 height 64
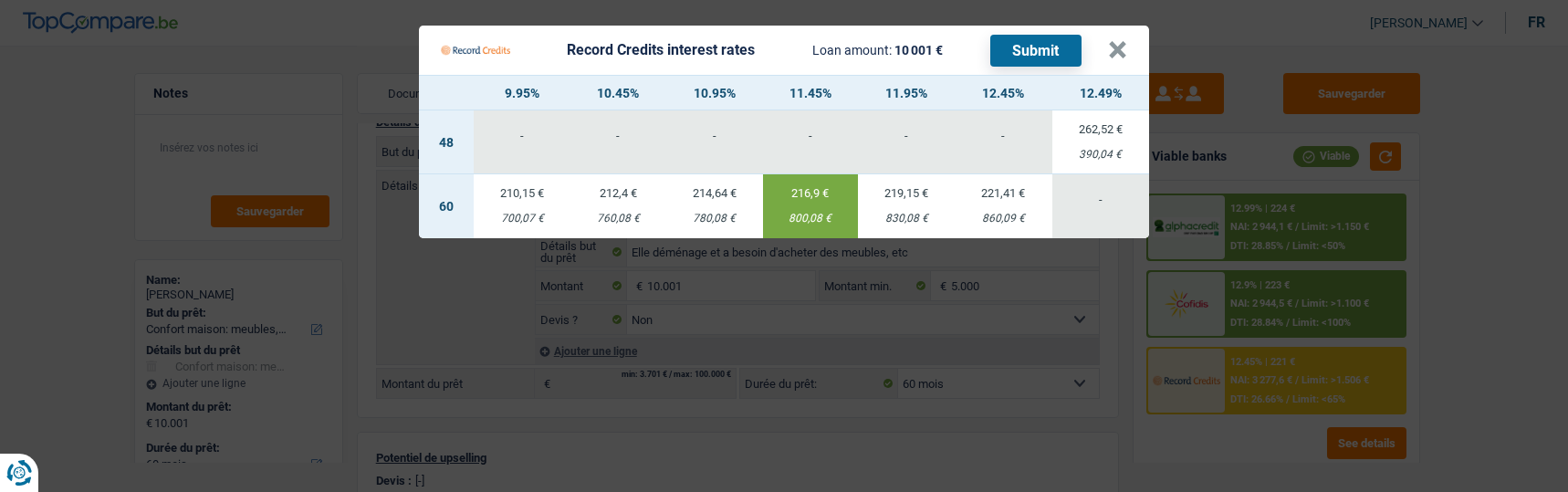
click at [1021, 35] on button "Submit" at bounding box center [1035, 51] width 91 height 32
click at [1120, 42] on button "×" at bounding box center [1117, 51] width 19 height 18
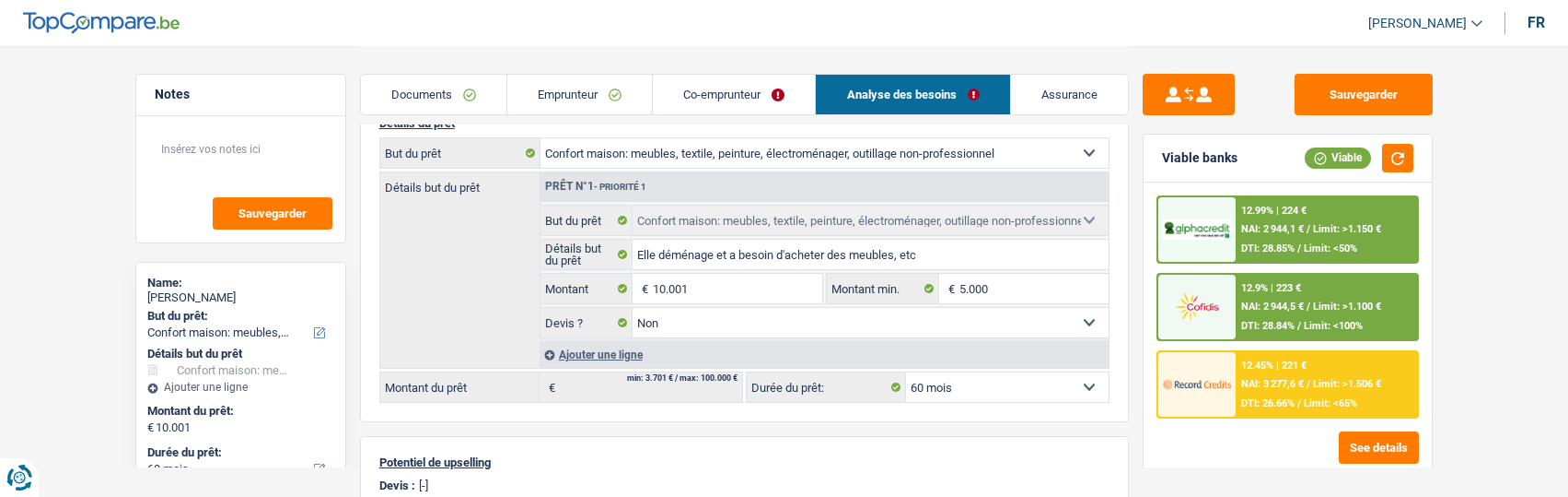
click at [1279, 315] on div "12.9% | 223 € NAI: 2 944,5 € / Limit: >1.100 € DTI: 28.84% / Limit: <100%" at bounding box center [1326, 307] width 181 height 64
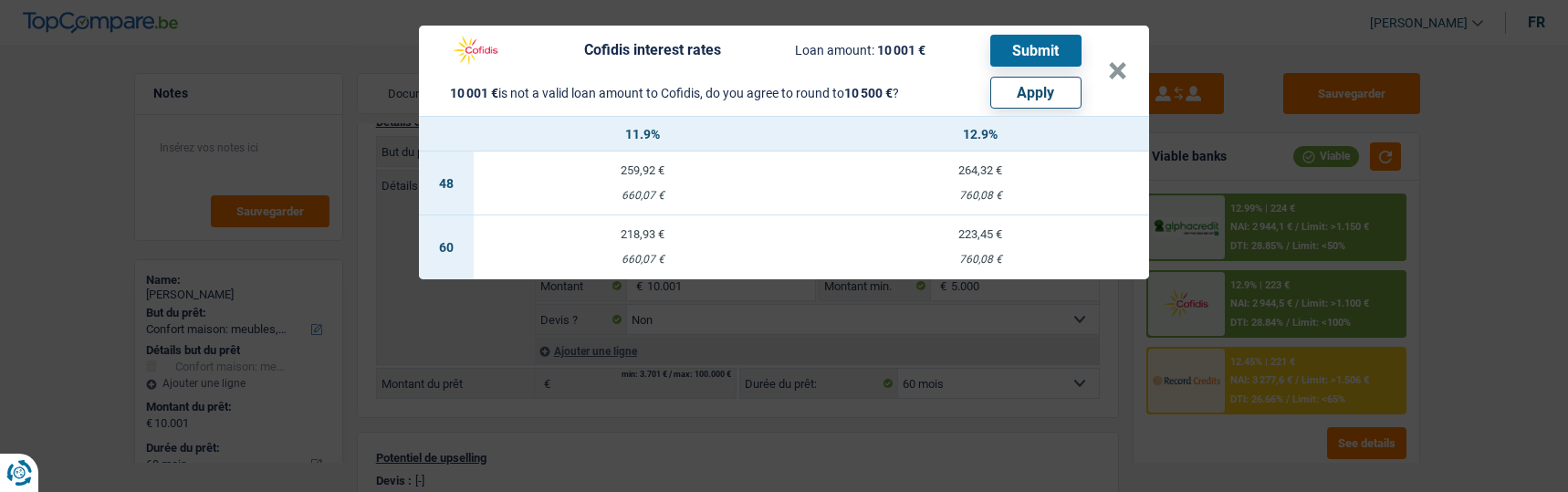
click at [1066, 87] on button "Apply" at bounding box center [1035, 92] width 91 height 32
type input "10.500"
select select "other"
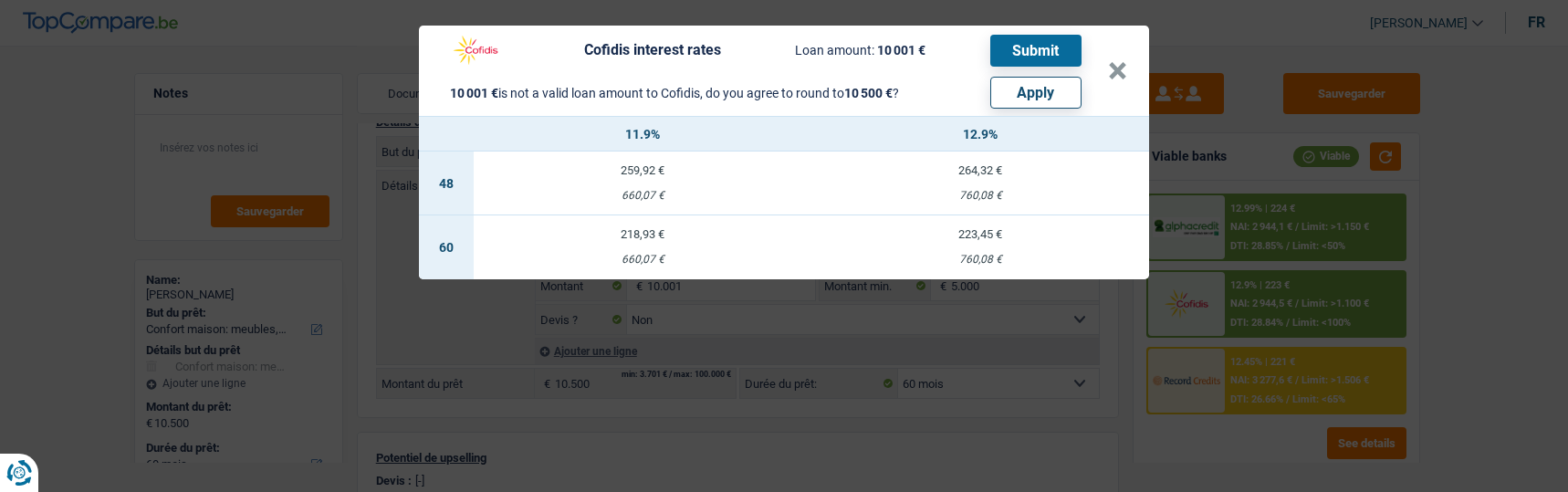
select select "other"
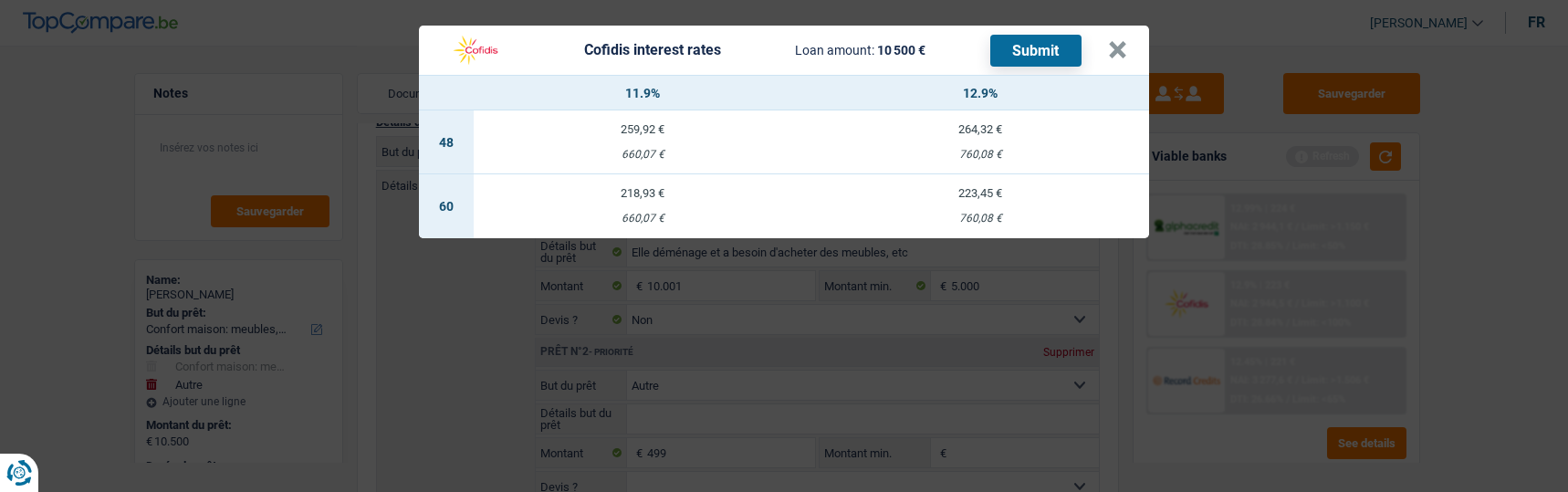
click at [663, 212] on div "660,07 €" at bounding box center [642, 218] width 338 height 12
select select "cofidis"
type input "11,90"
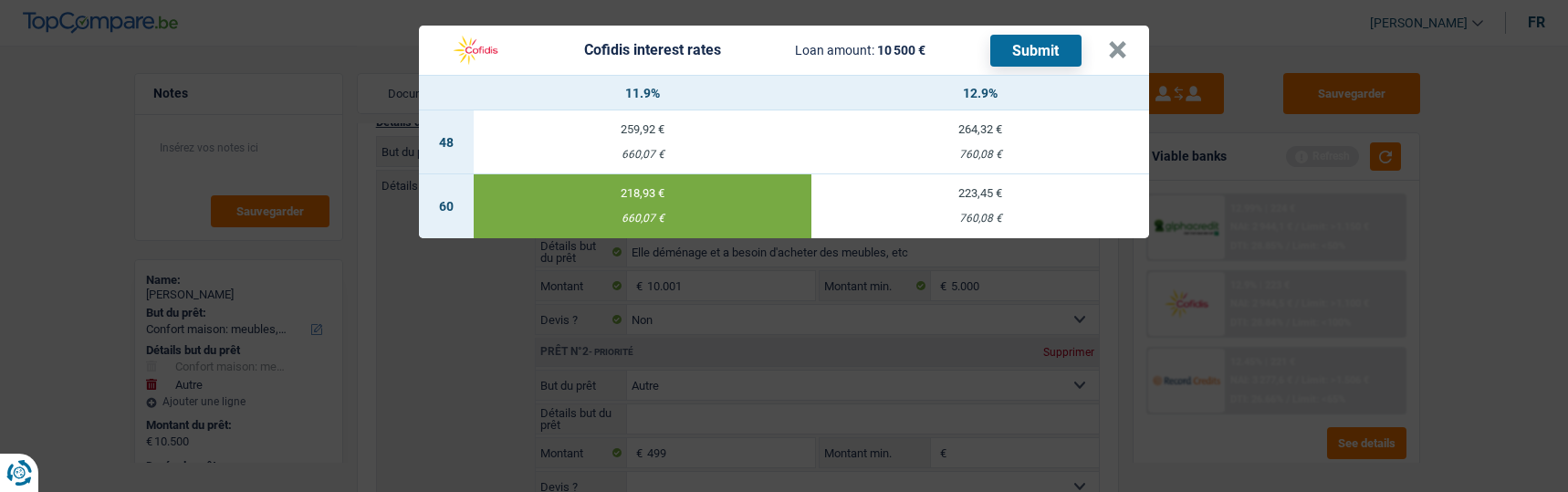
click at [1046, 46] on button "Submit" at bounding box center [1035, 51] width 91 height 32
click at [1121, 42] on button "×" at bounding box center [1117, 51] width 19 height 18
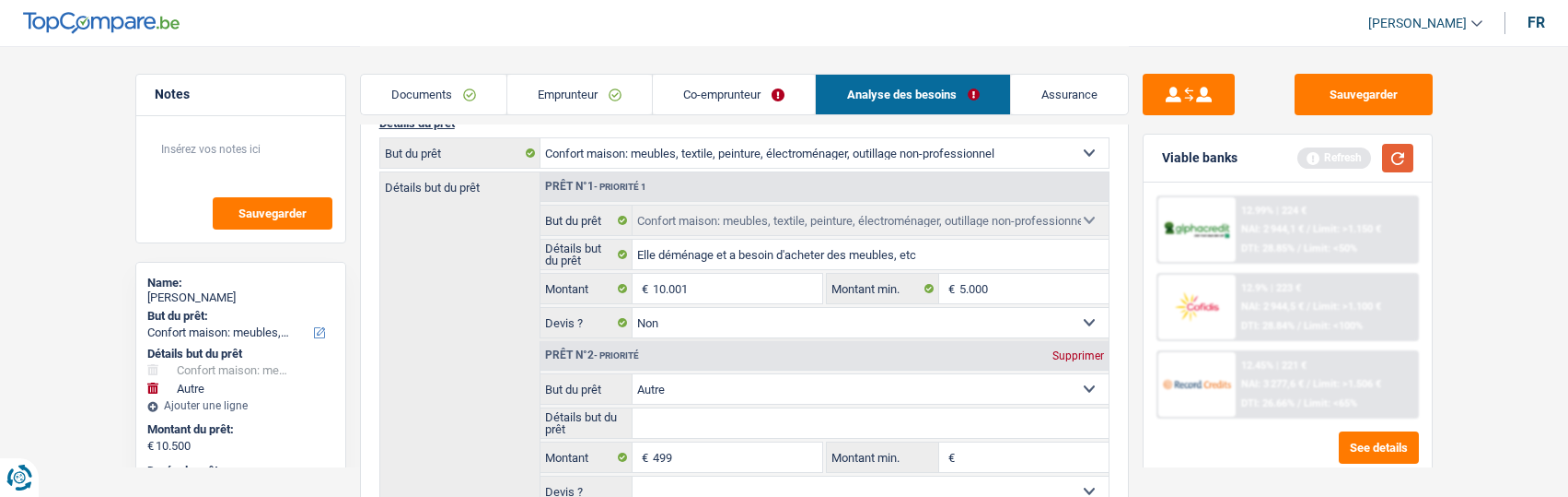
click at [1390, 153] on button "button" at bounding box center [1398, 158] width 32 height 29
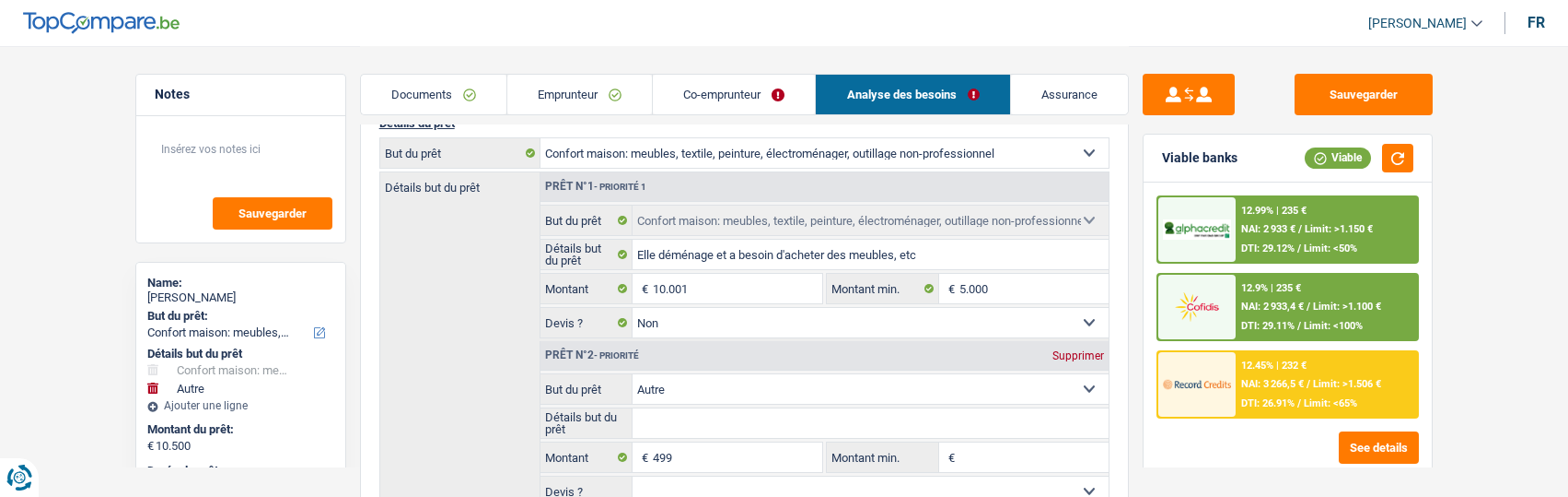
click at [1328, 246] on span "Limit: <50%" at bounding box center [1330, 248] width 54 height 12
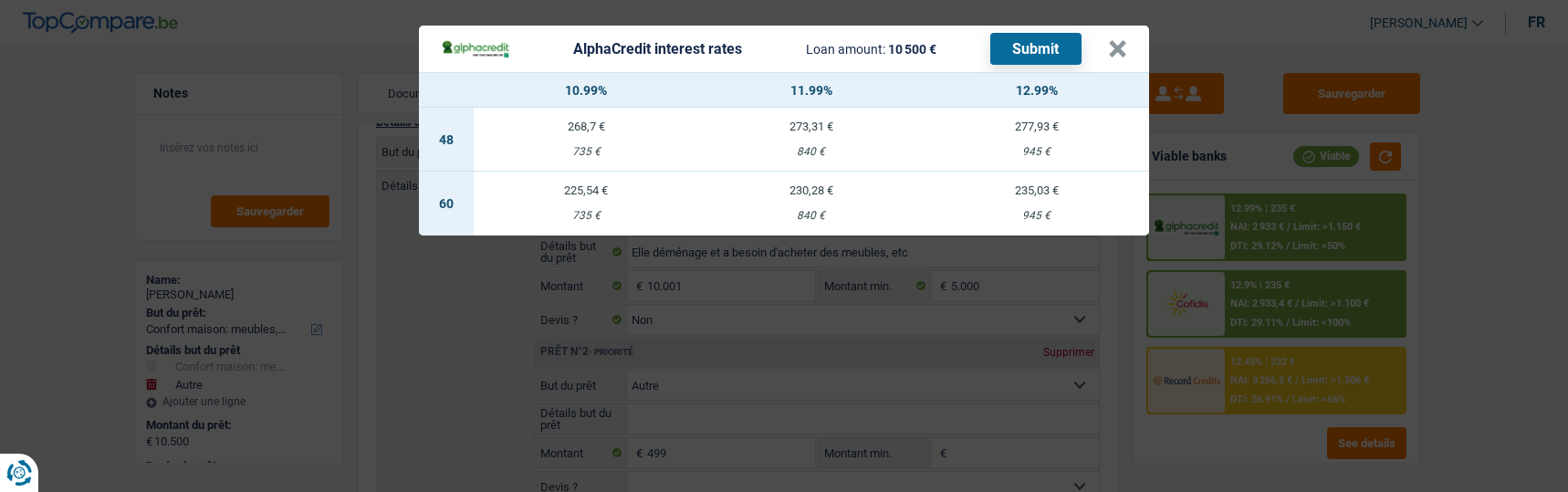
click at [827, 189] on td "230,28 € 840 €" at bounding box center [812, 202] width 225 height 63
select select "alphacredit"
type input "11,99"
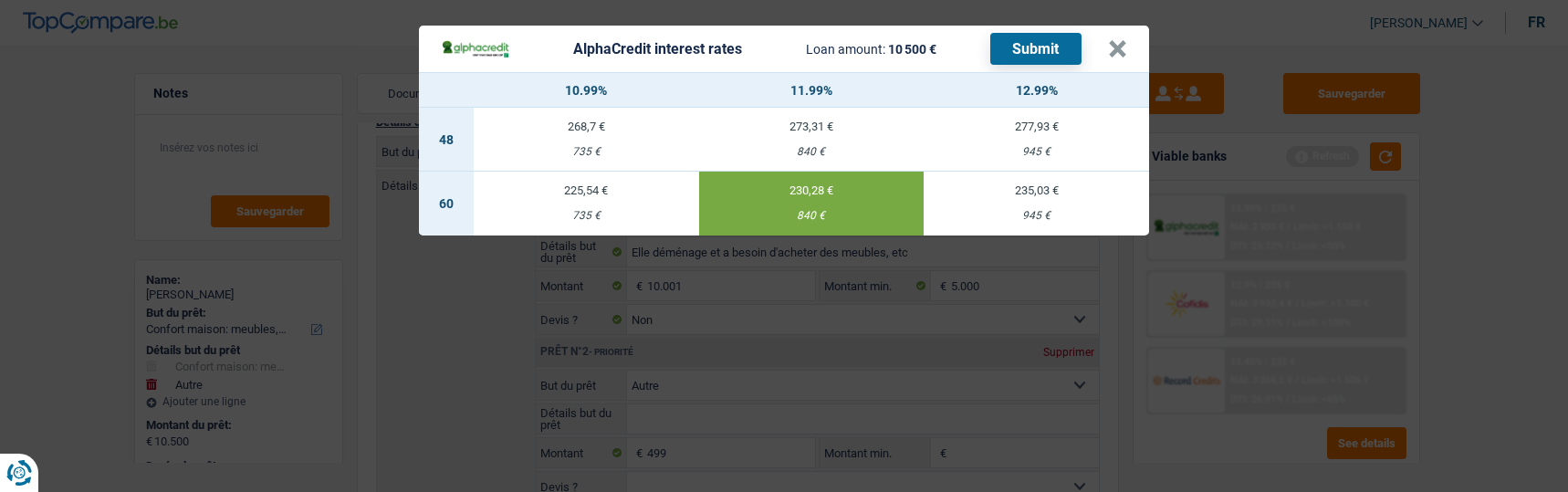
click at [1065, 45] on button "Submit" at bounding box center [1035, 49] width 91 height 32
click at [1122, 40] on button "×" at bounding box center [1117, 50] width 19 height 18
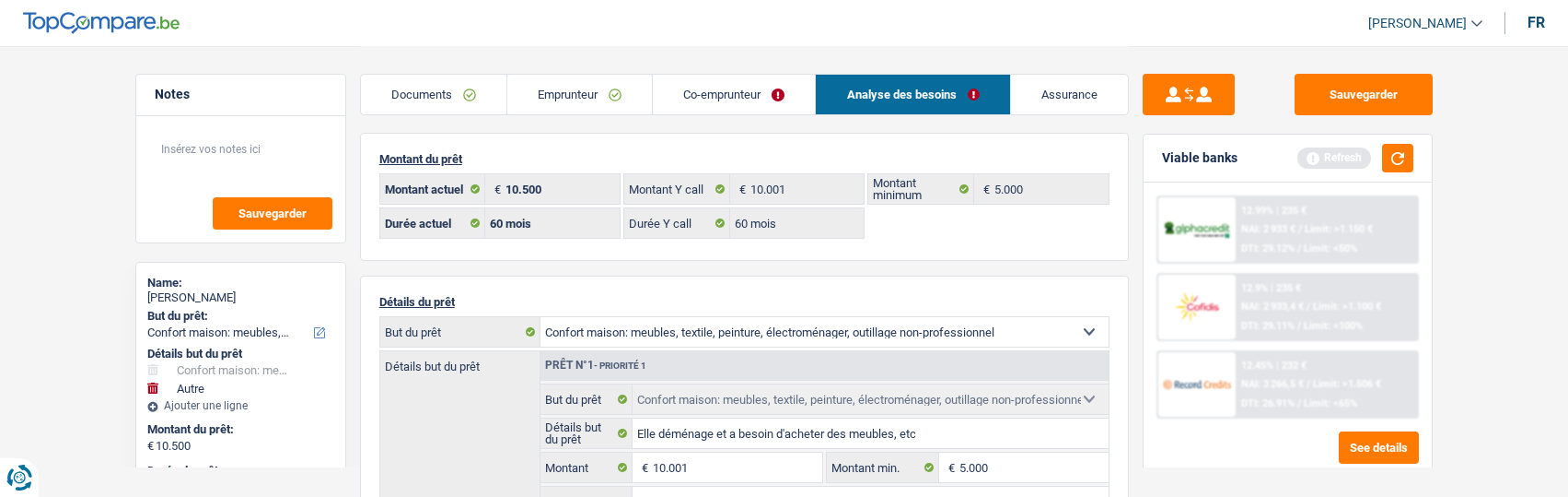
scroll to position [0, 0]
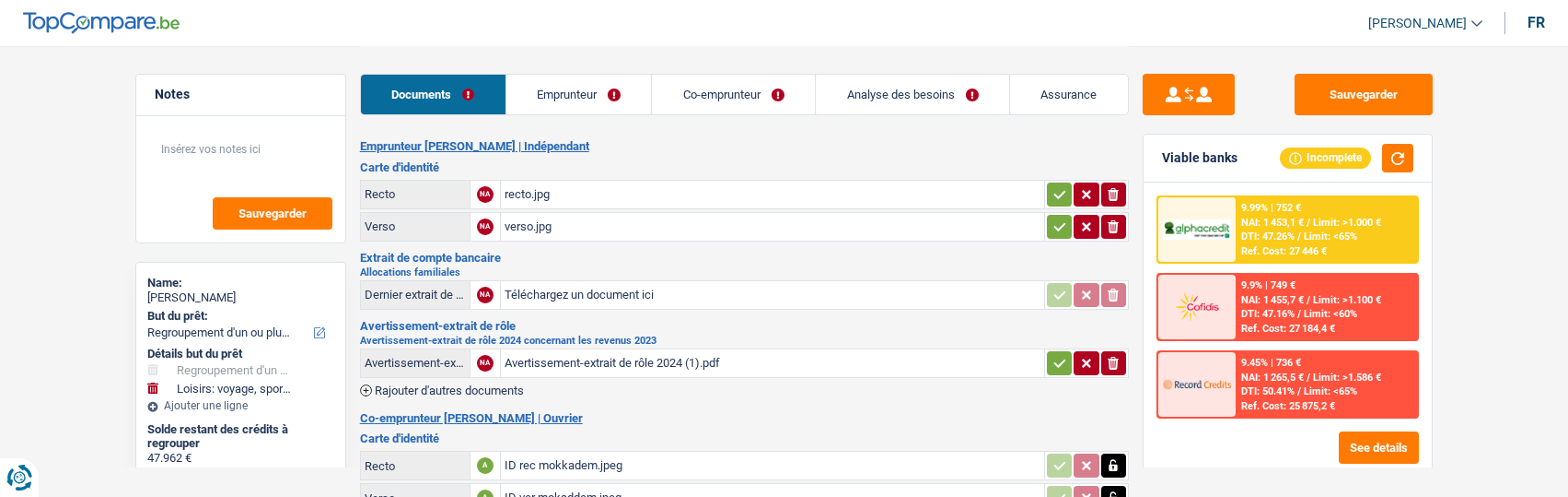
select select "refinancing"
select select "hobbies"
select select "120"
select select "alphacredit"
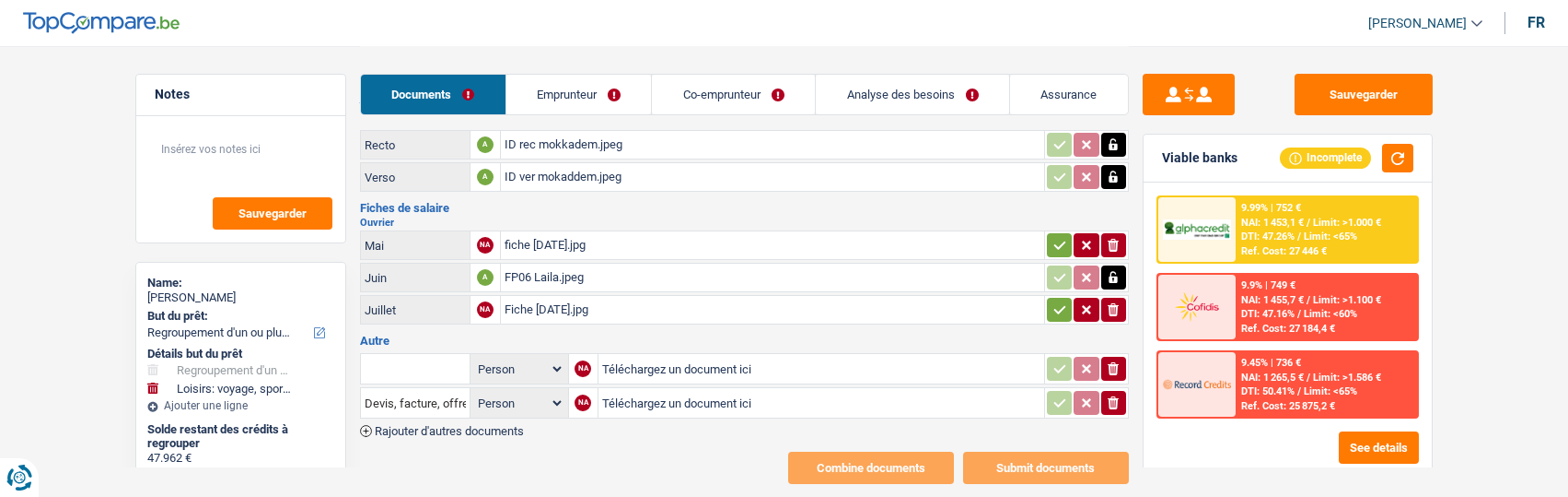
scroll to position [346, 0]
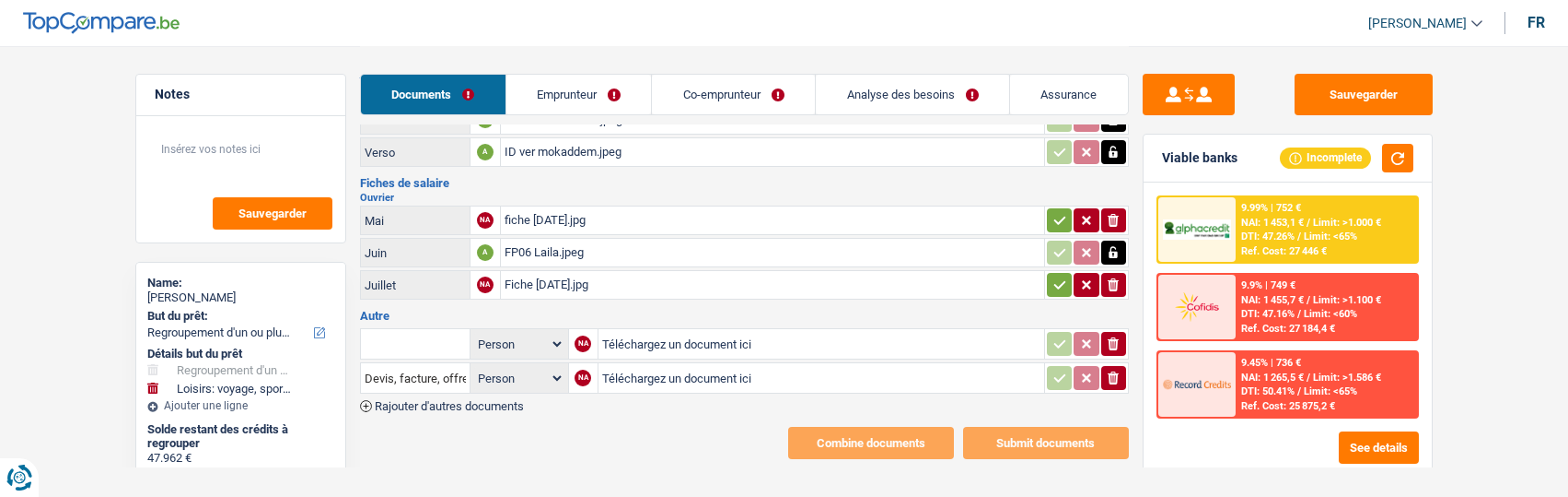
drag, startPoint x: 1054, startPoint y: 206, endPoint x: 1053, endPoint y: 219, distance: 13.0
click at [1055, 211] on icon "button" at bounding box center [1060, 220] width 15 height 19
click at [1055, 276] on icon "button" at bounding box center [1060, 285] width 15 height 19
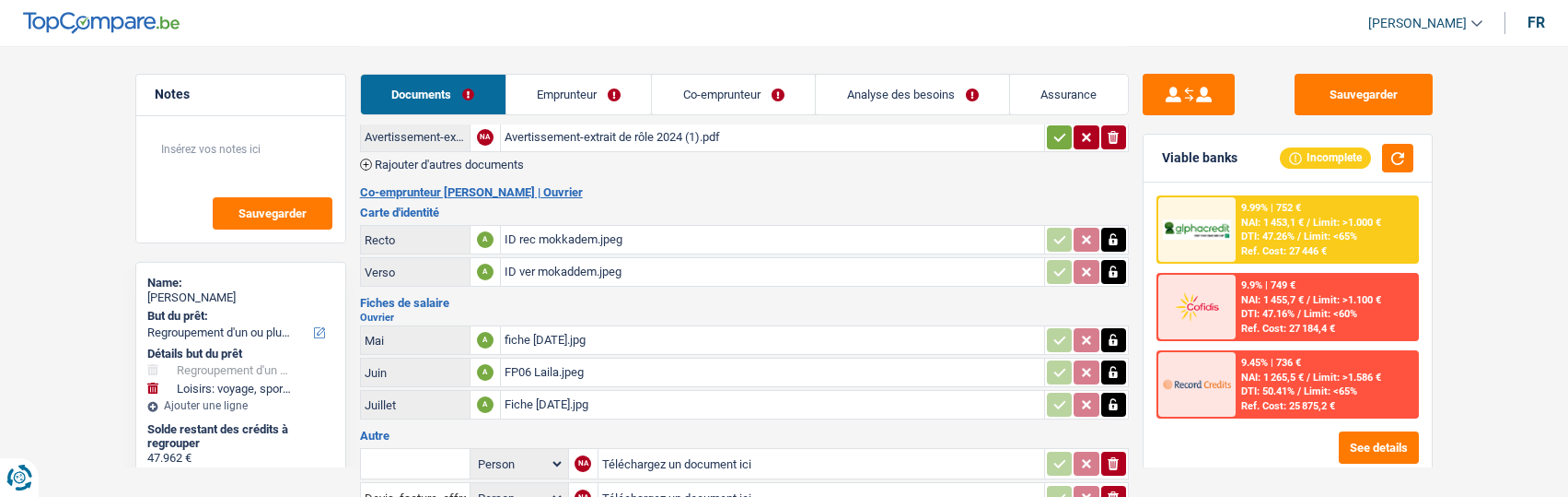
scroll to position [0, 0]
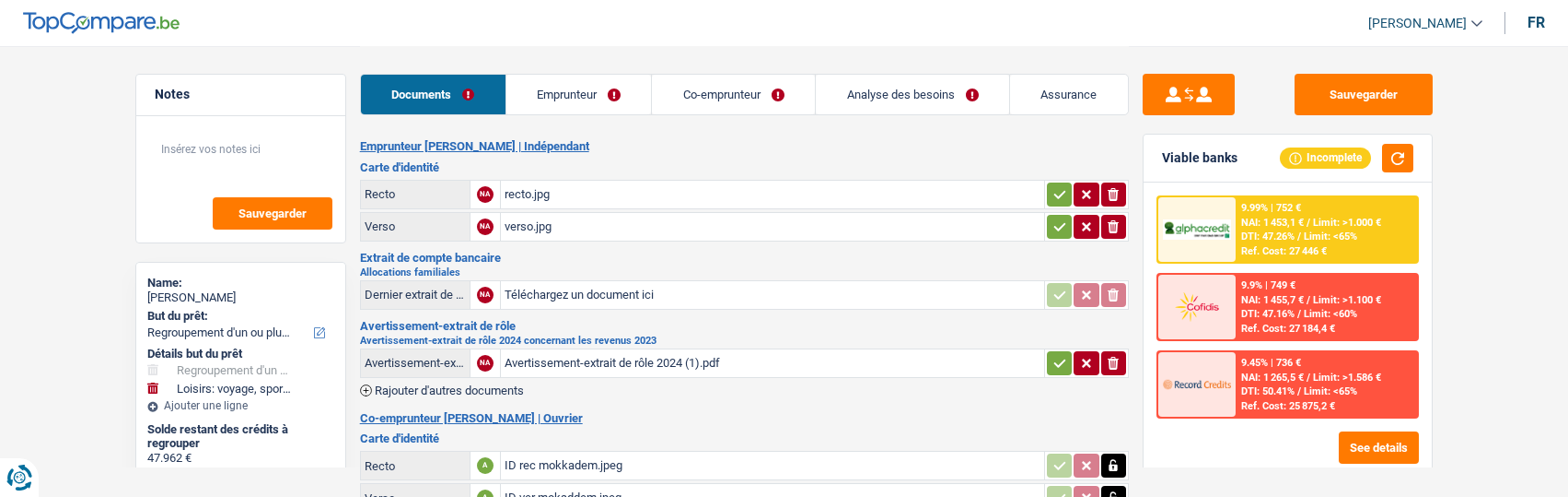
click at [1059, 185] on icon "button" at bounding box center [1060, 194] width 15 height 19
click at [1065, 215] on button "button" at bounding box center [1059, 227] width 25 height 24
click at [611, 85] on link "Emprunteur" at bounding box center [578, 94] width 146 height 40
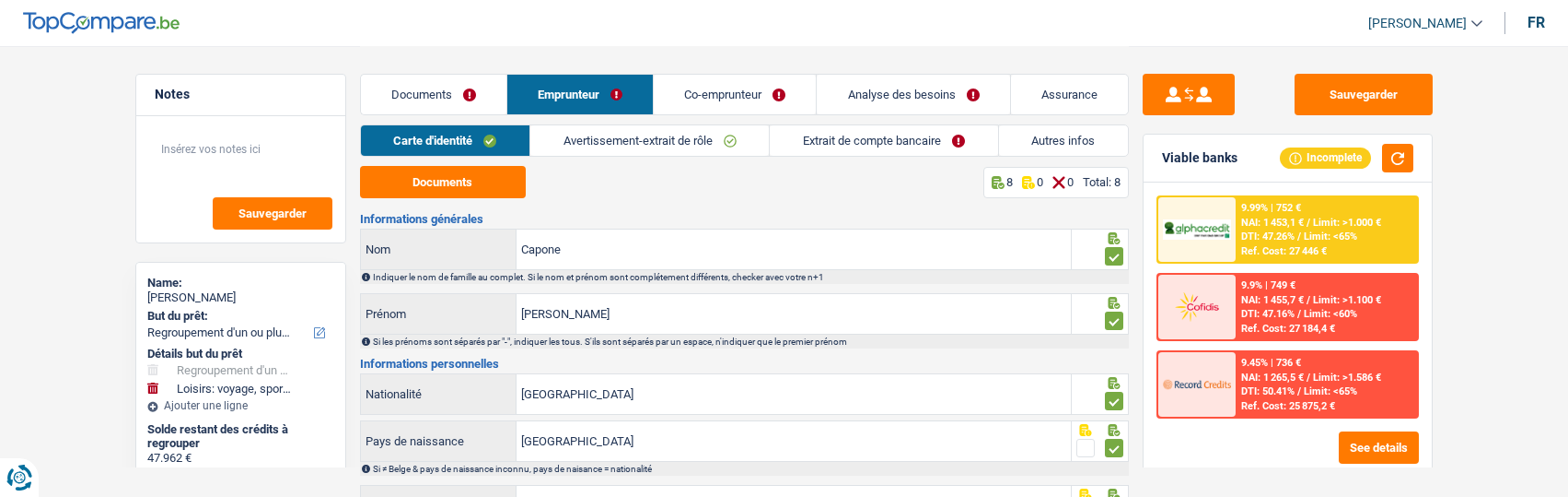
click at [670, 141] on link "Avertissement-extrait de rôle" at bounding box center [649, 140] width 239 height 31
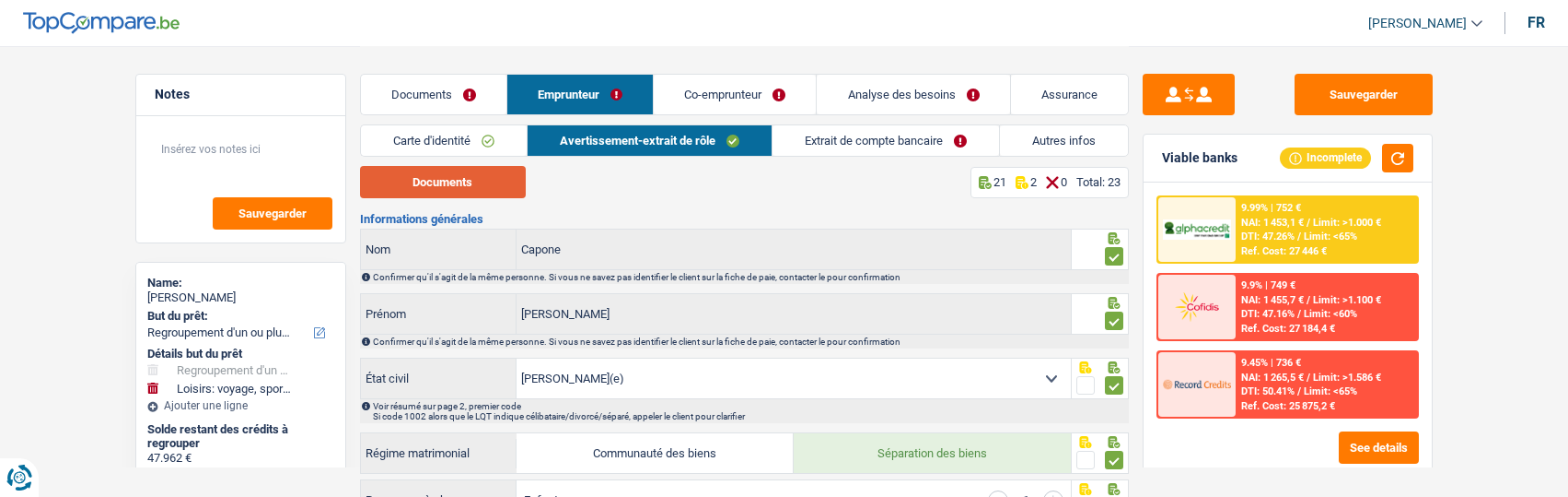
click at [508, 188] on button "Documents" at bounding box center [443, 182] width 166 height 33
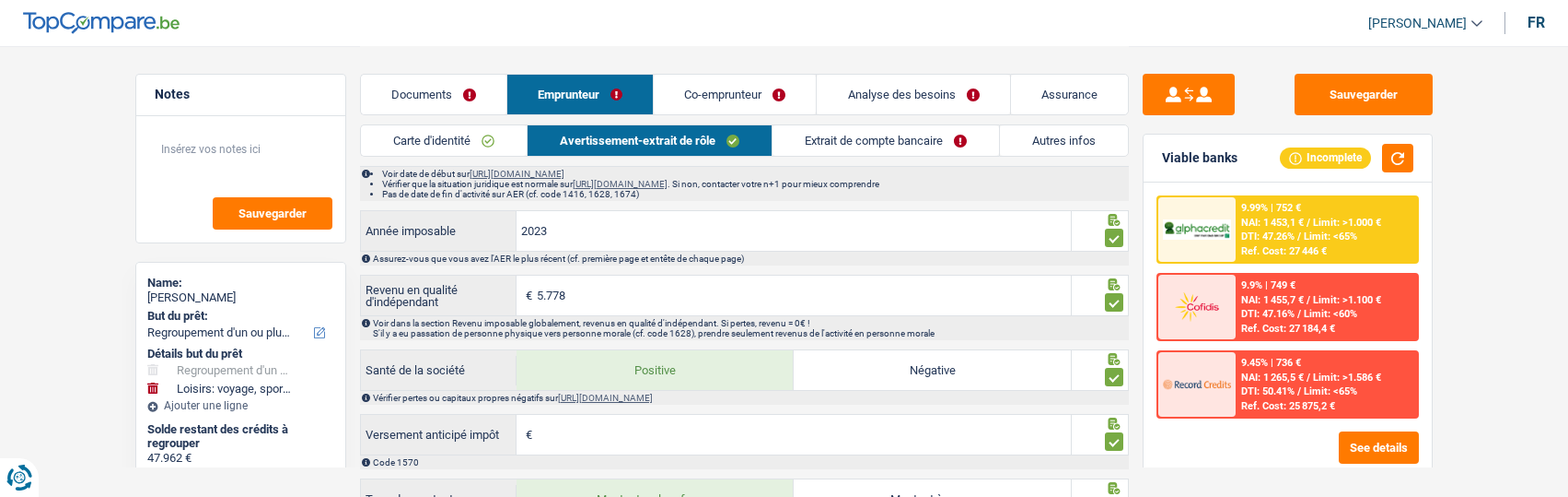
scroll to position [1197, 0]
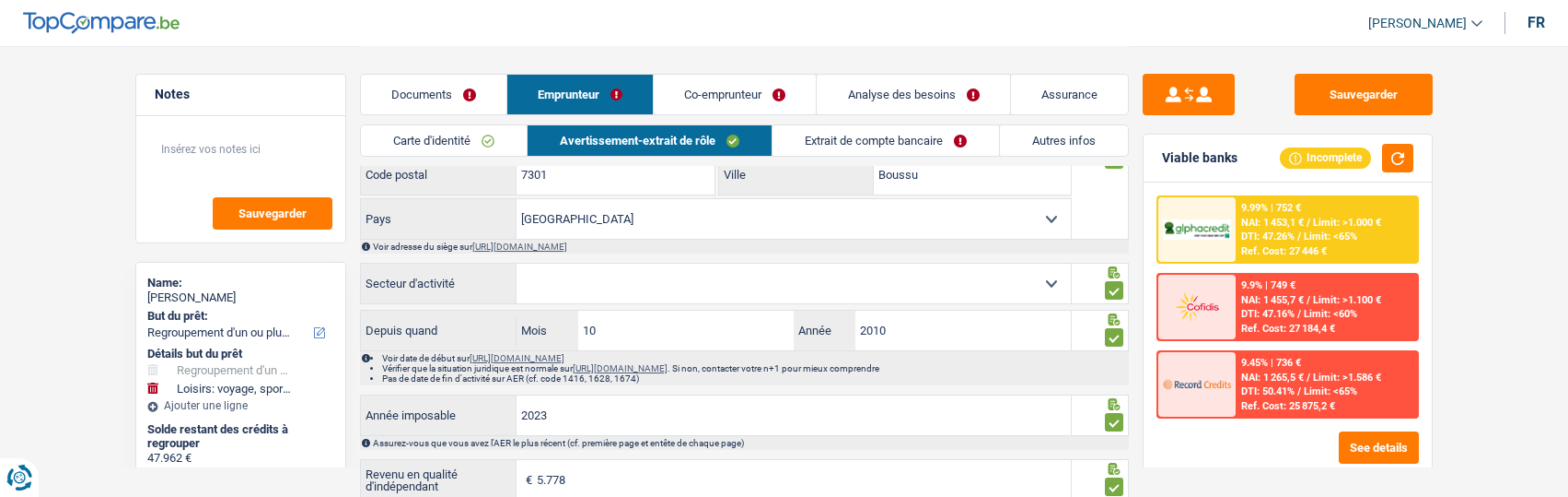
click at [707, 291] on select "Agriculture/Pêche Industrie Horeca Courier/Fitness/Taxi Construction Banques/As…" at bounding box center [793, 283] width 554 height 40
select select "smallCompanies"
click at [516, 268] on select "Agriculture/Pêche Industrie Horeca Courier/Fitness/Taxi Construction Banques/As…" at bounding box center [793, 283] width 554 height 40
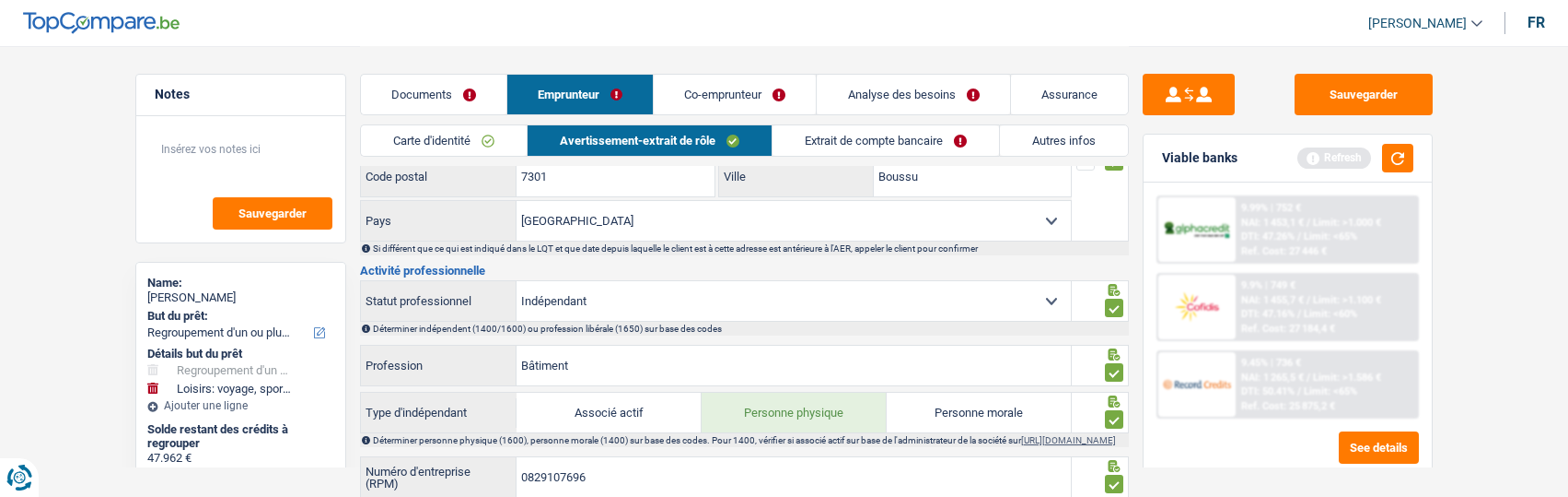
scroll to position [645, 0]
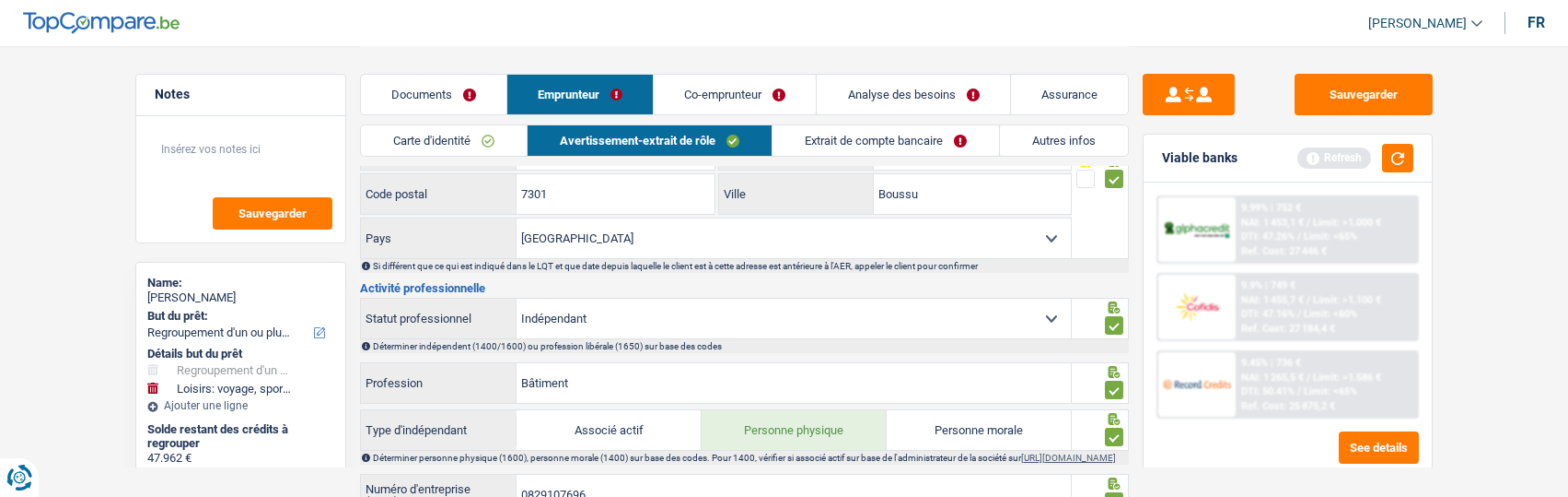
click at [458, 104] on link "Documents" at bounding box center [434, 94] width 146 height 40
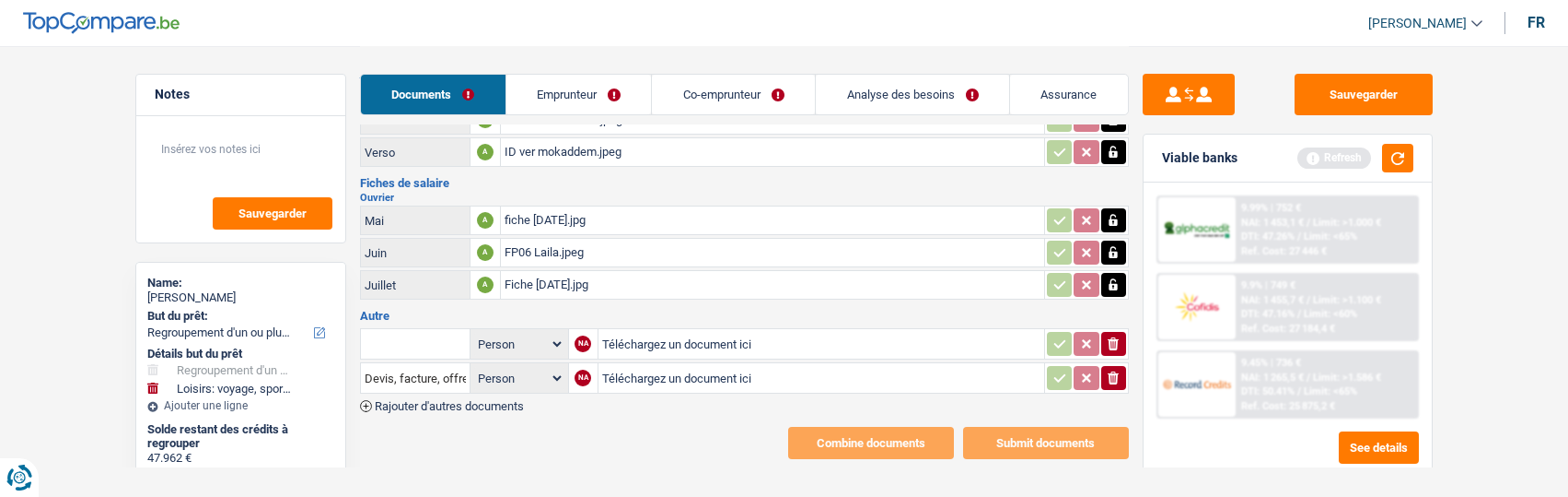
scroll to position [0, 0]
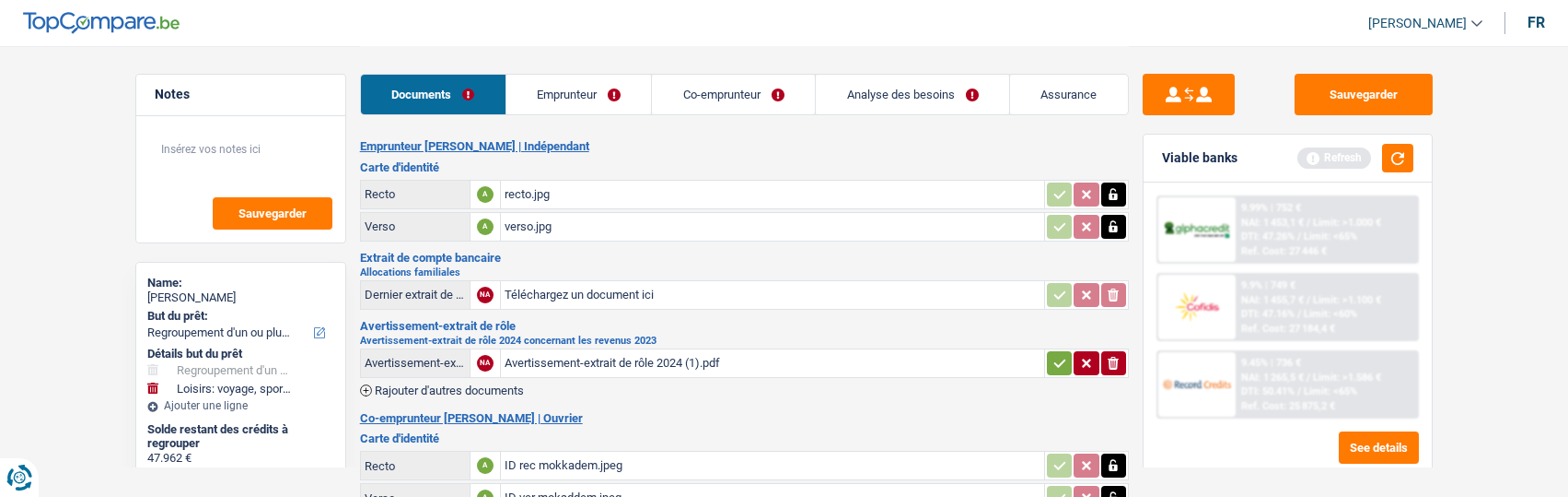
click at [628, 92] on link "Emprunteur" at bounding box center [578, 94] width 146 height 40
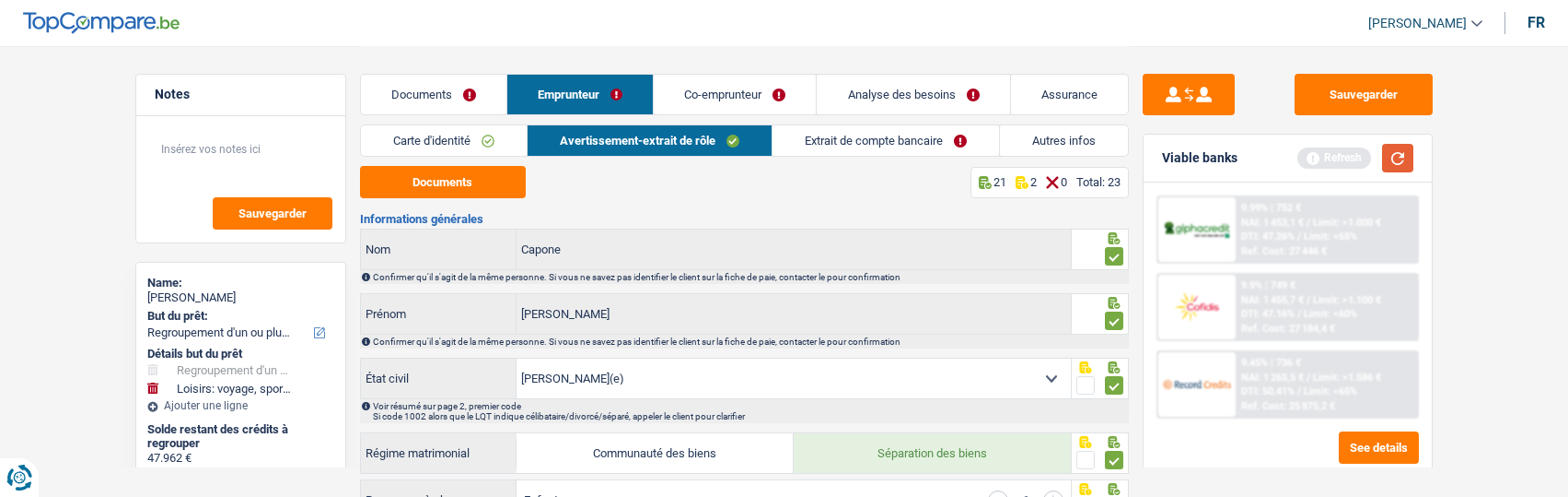
click at [1400, 166] on button "button" at bounding box center [1398, 158] width 32 height 29
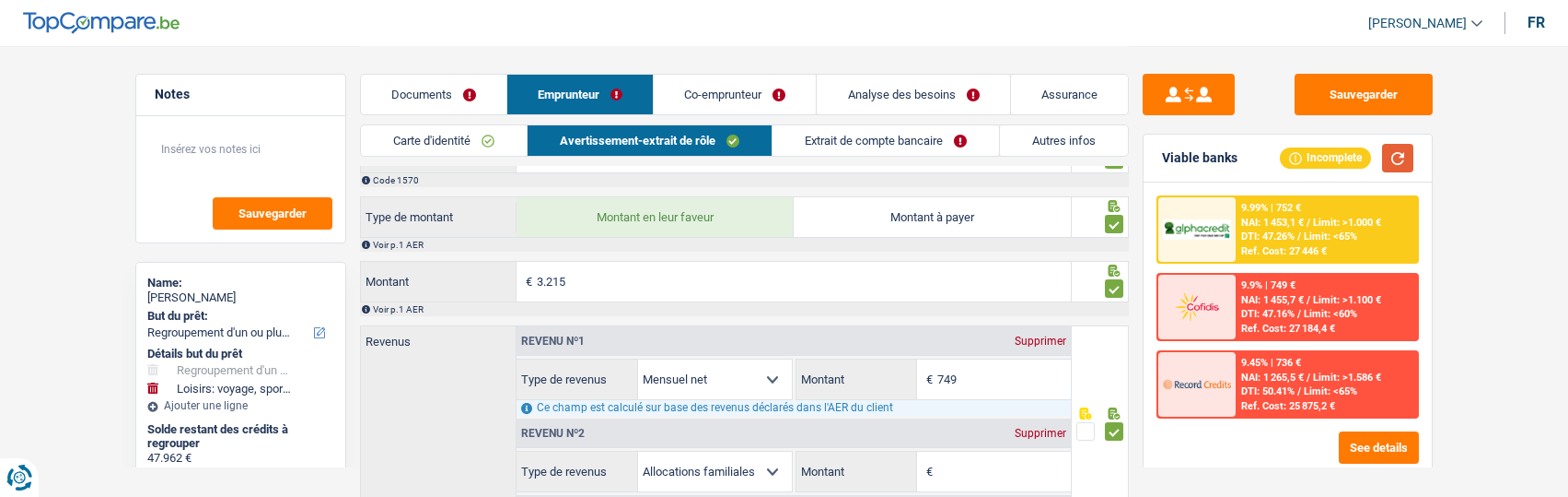
scroll to position [1750, 0]
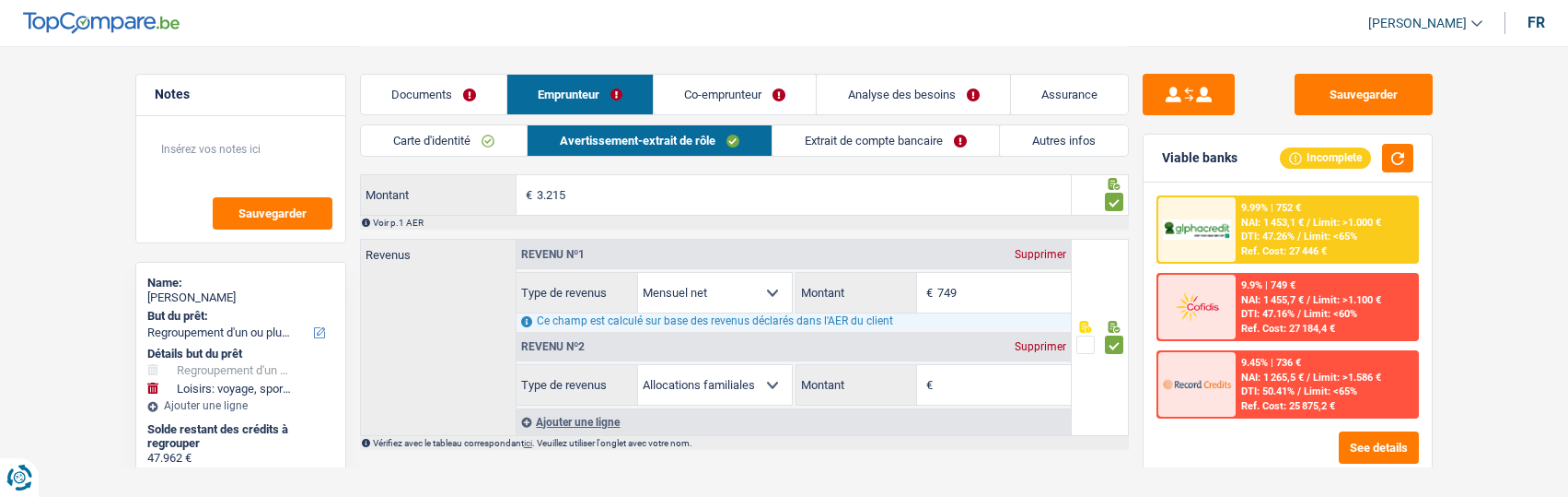
click at [1047, 352] on div "Supprimer" at bounding box center [1040, 347] width 60 height 11
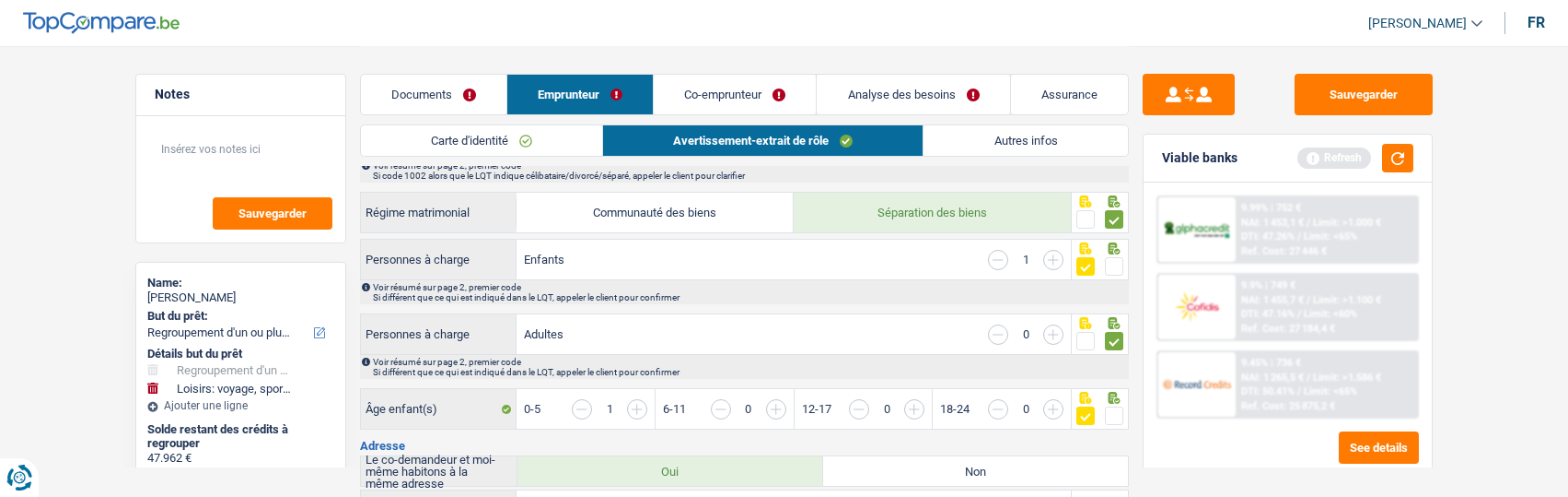
scroll to position [227, 0]
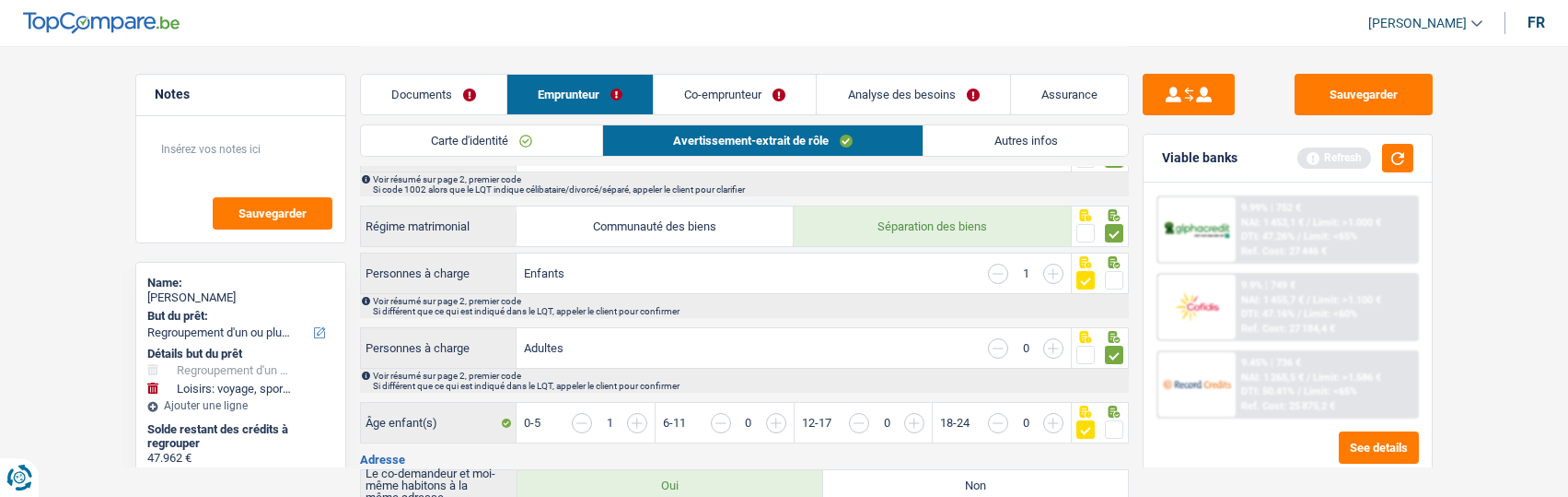
click at [717, 97] on link "Co-emprunteur" at bounding box center [734, 94] width 162 height 40
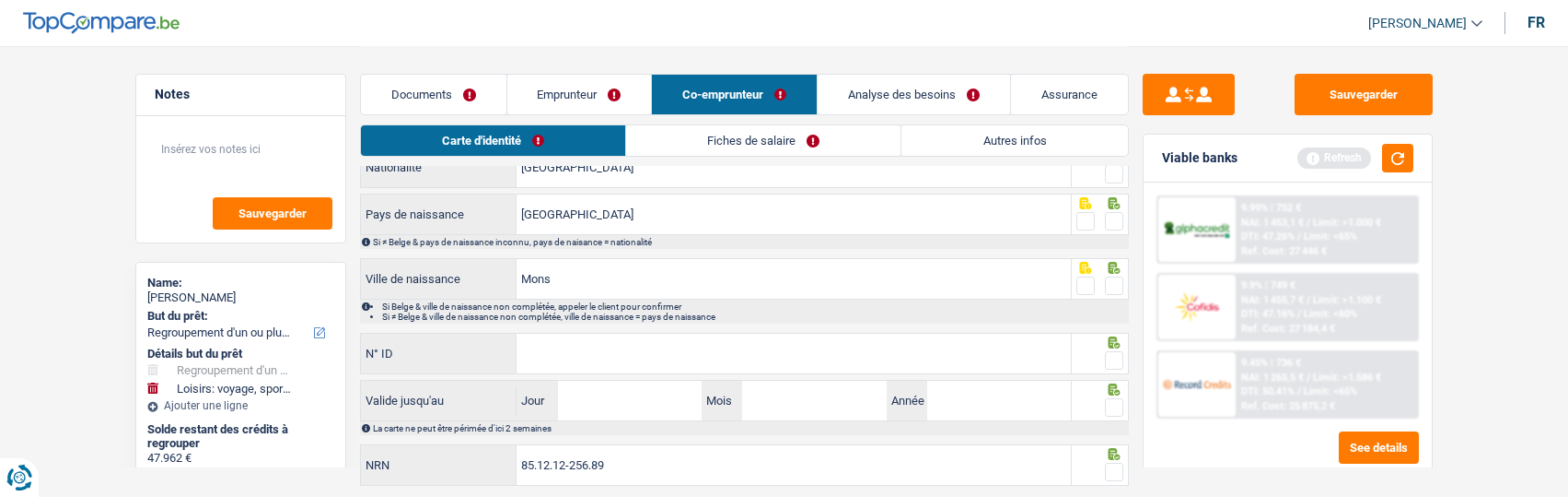
scroll to position [0, 0]
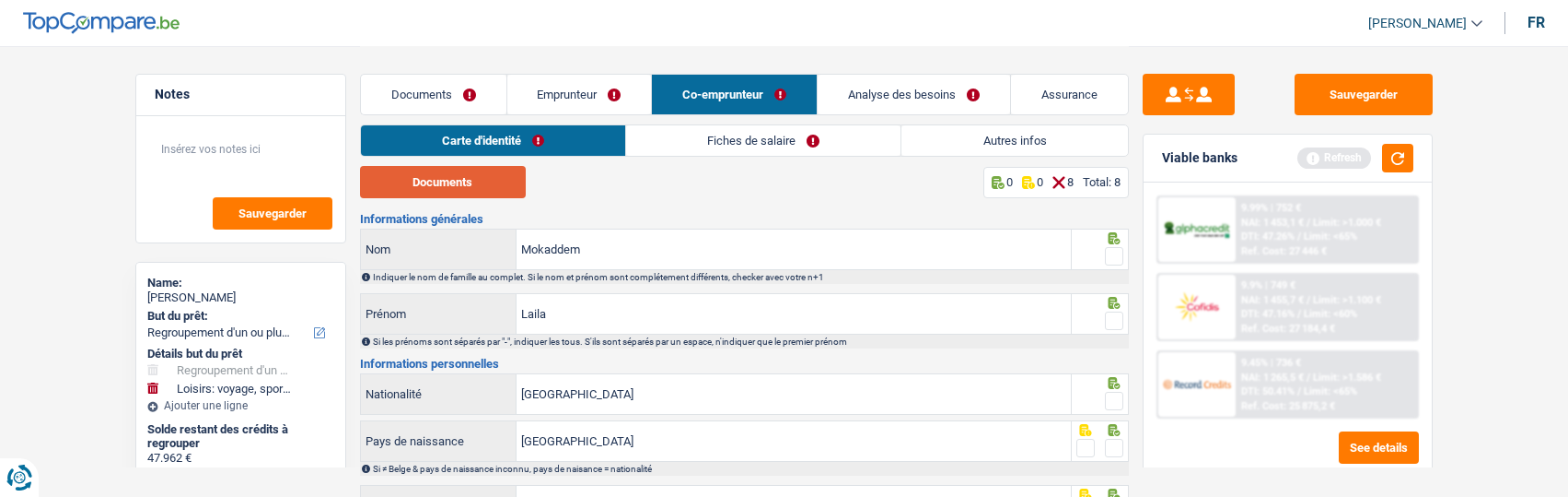
click at [503, 177] on button "Documents" at bounding box center [443, 182] width 166 height 33
click at [1112, 247] on span at bounding box center [1114, 256] width 19 height 19
click at [0, 0] on input "radio" at bounding box center [0, 0] width 0 height 0
drag, startPoint x: 1107, startPoint y: 311, endPoint x: 1106, endPoint y: 320, distance: 9.1
click at [1107, 316] on span at bounding box center [1114, 320] width 19 height 19
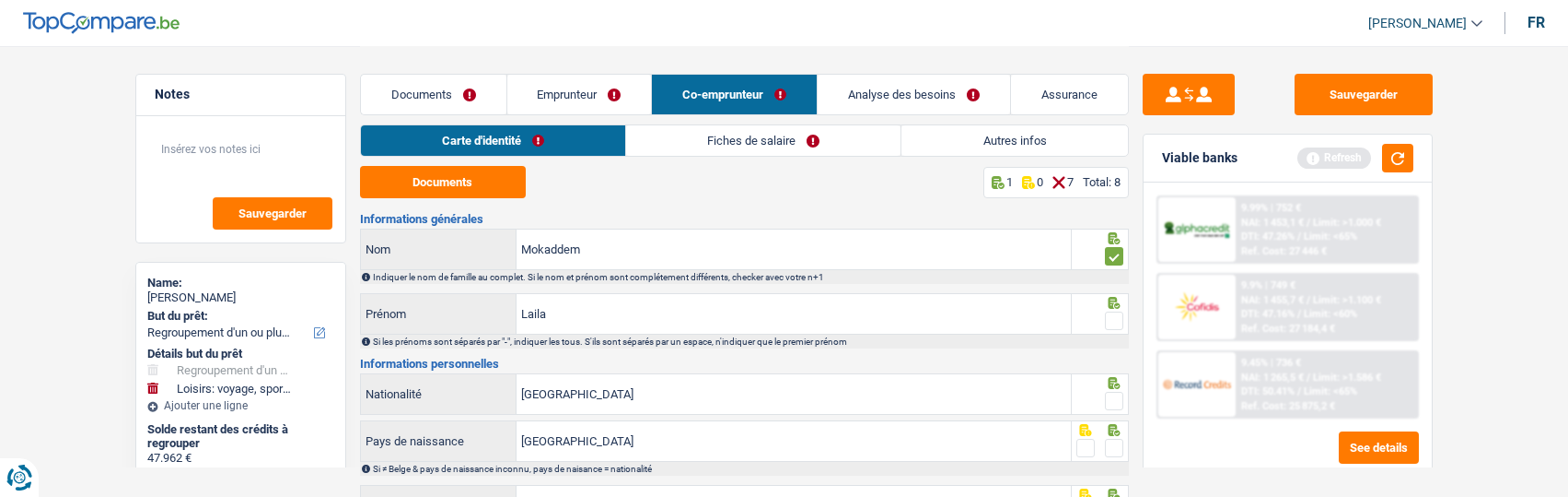
click at [0, 0] on input "radio" at bounding box center [0, 0] width 0 height 0
click at [1118, 399] on span at bounding box center [1114, 401] width 19 height 19
click at [0, 0] on input "radio" at bounding box center [0, 0] width 0 height 0
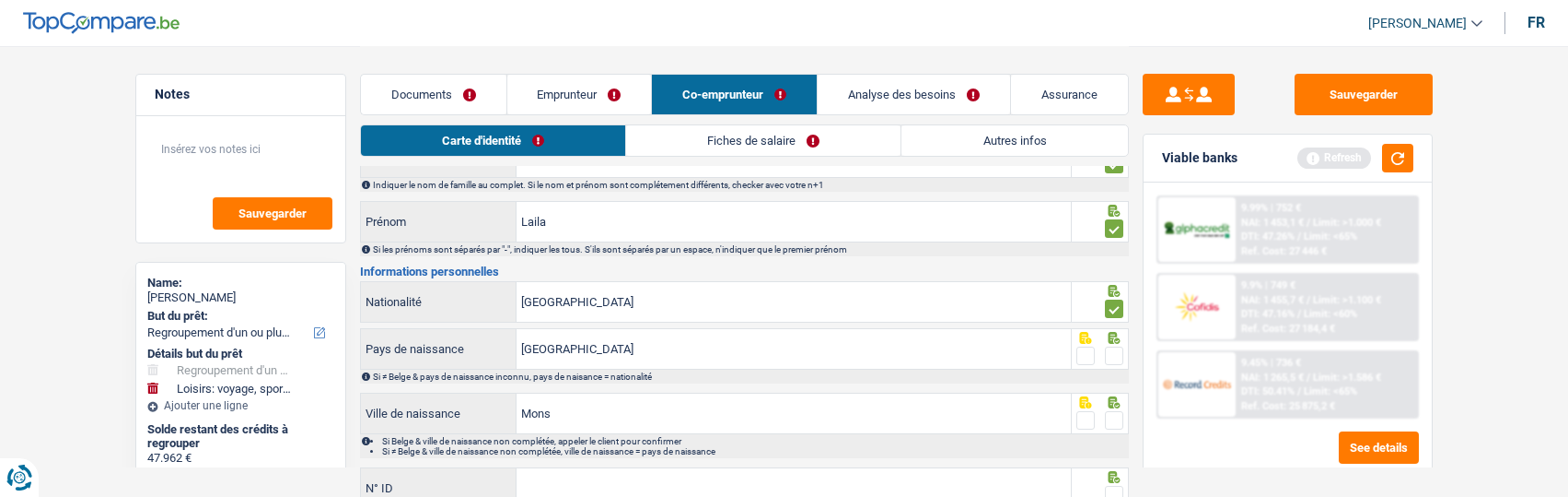
click at [1109, 352] on span at bounding box center [1114, 356] width 19 height 19
click at [0, 0] on input "radio" at bounding box center [0, 0] width 0 height 0
click at [1111, 411] on span at bounding box center [1114, 420] width 19 height 19
click at [0, 0] on input "radio" at bounding box center [0, 0] width 0 height 0
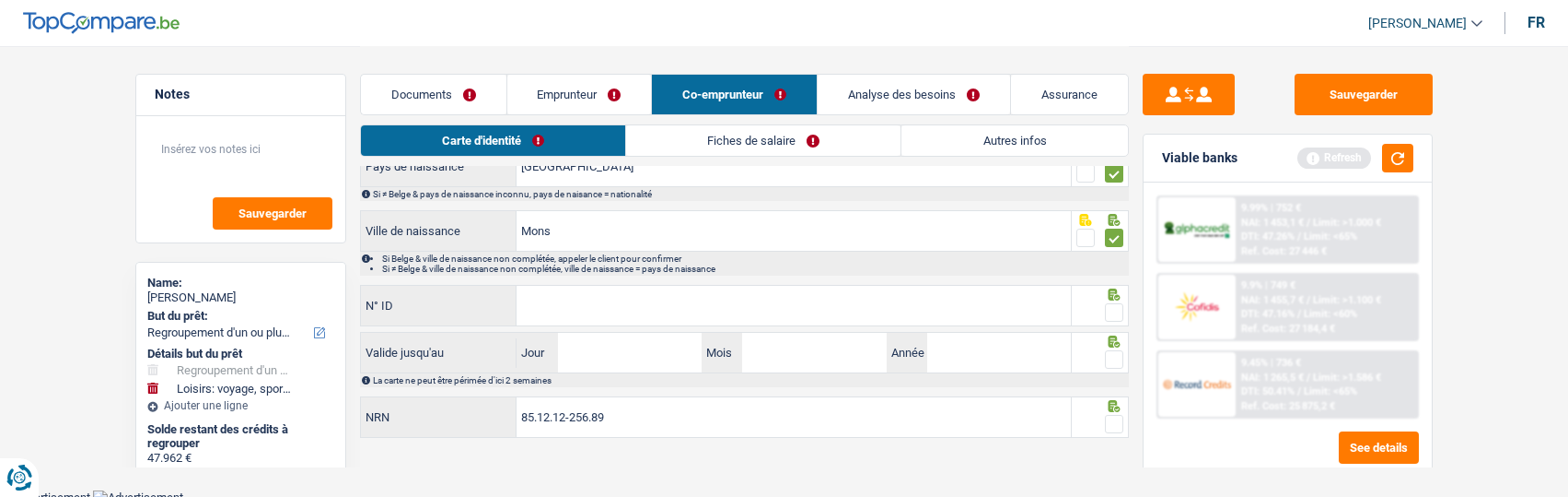
scroll to position [277, 0]
drag, startPoint x: 782, startPoint y: 303, endPoint x: 972, endPoint y: 304, distance: 190.0
click at [786, 307] on input "N° ID" at bounding box center [793, 303] width 554 height 40
type input "595-1522297-94"
drag, startPoint x: 1115, startPoint y: 303, endPoint x: 1106, endPoint y: 307, distance: 9.8
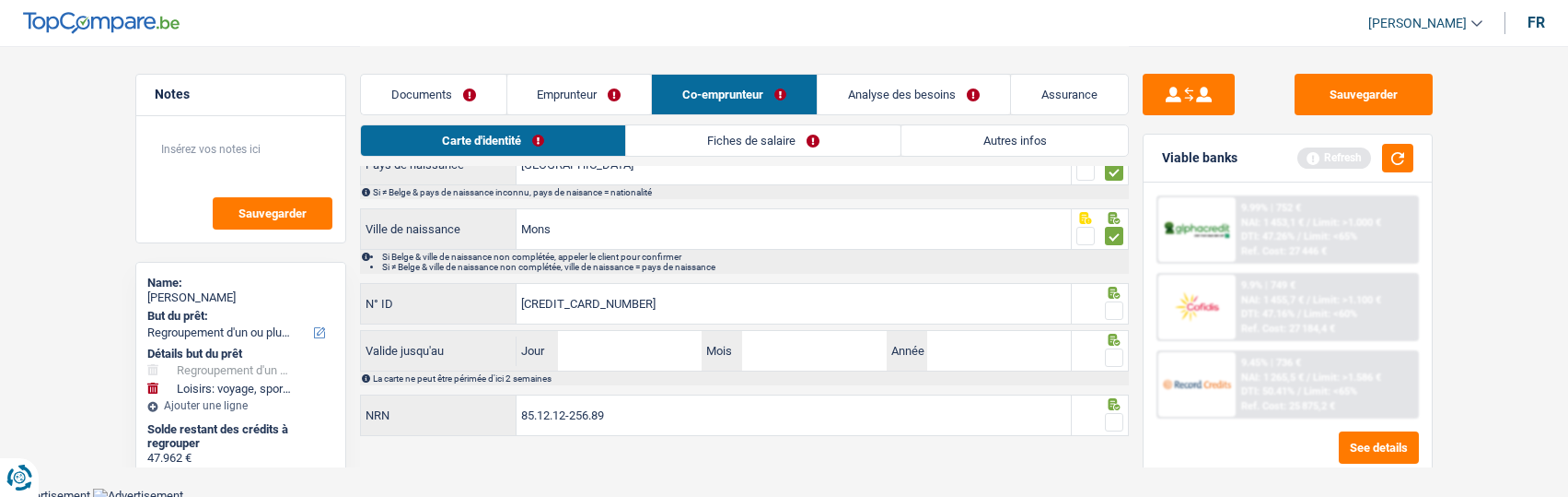
click at [1109, 305] on span at bounding box center [1114, 310] width 19 height 19
click at [0, 0] on input "radio" at bounding box center [0, 0] width 0 height 0
click at [640, 354] on input "Jour" at bounding box center [629, 350] width 144 height 40
type input "16"
type input "05"
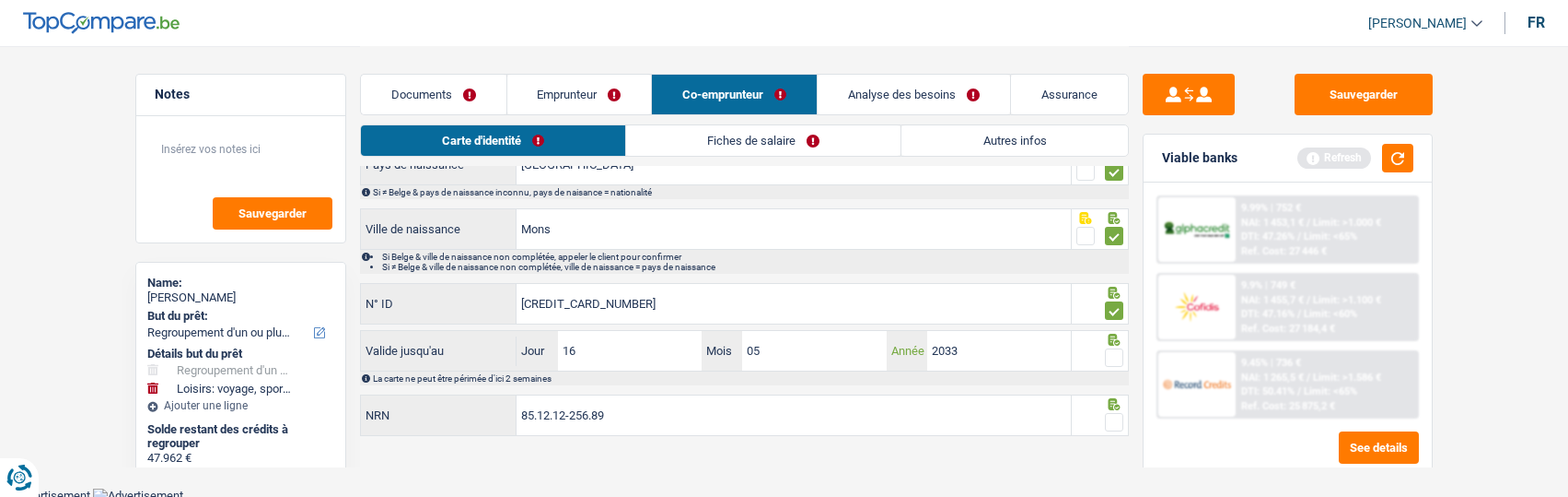
type input "2033"
click at [1114, 348] on span at bounding box center [1114, 358] width 19 height 19
click at [0, 0] on input "radio" at bounding box center [0, 0] width 0 height 0
click at [1115, 418] on span at bounding box center [1114, 422] width 19 height 19
click at [0, 0] on input "radio" at bounding box center [0, 0] width 0 height 0
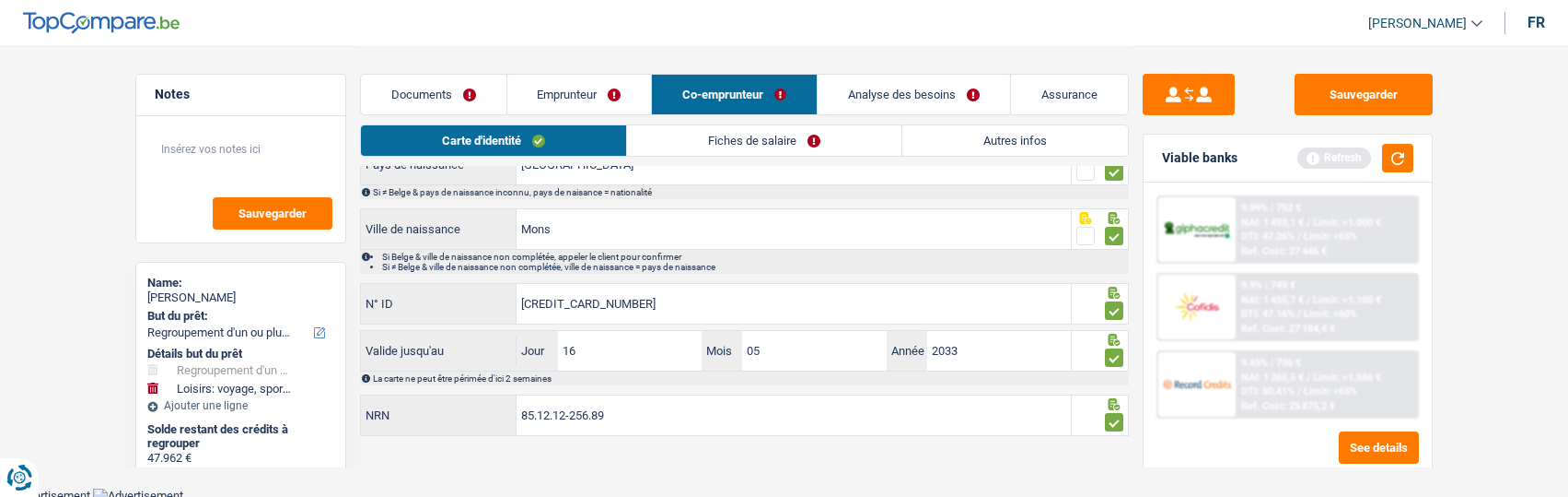
click at [786, 138] on link "Fiches de salaire" at bounding box center [764, 140] width 275 height 31
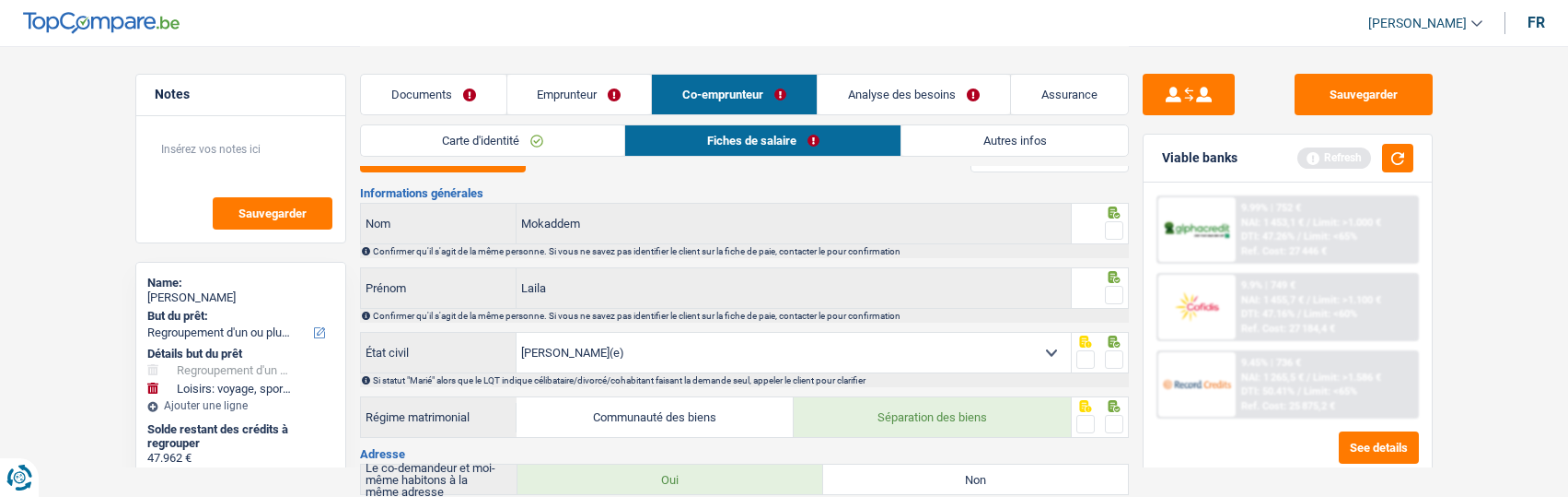
scroll to position [0, 0]
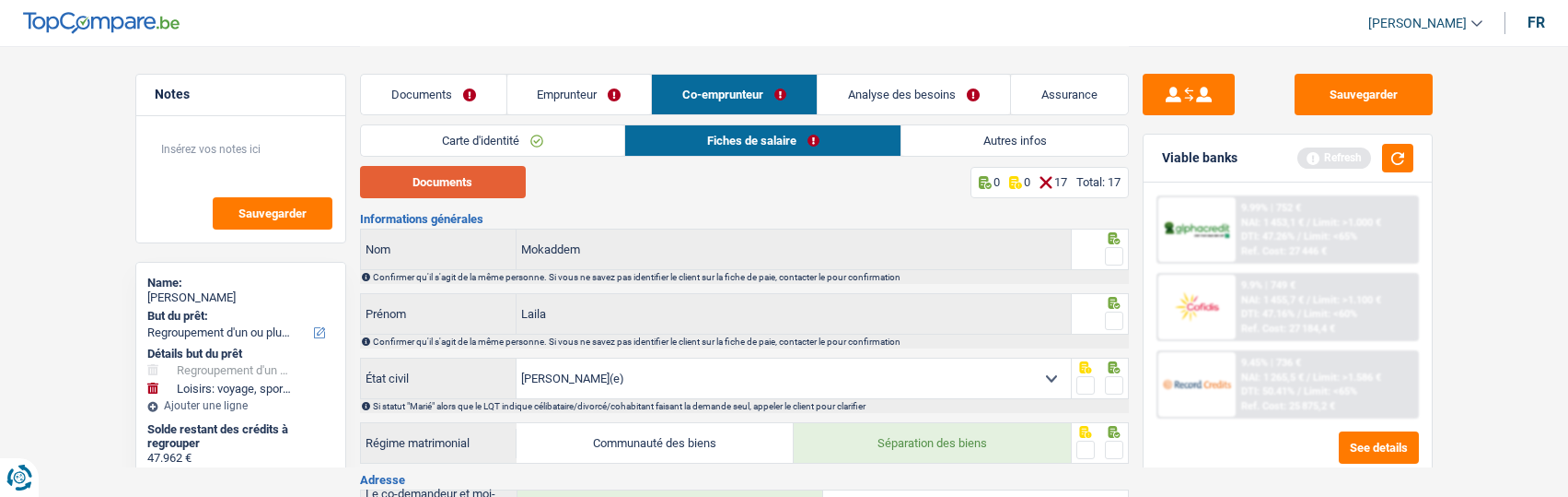
click at [505, 193] on button "Documents" at bounding box center [443, 182] width 166 height 33
drag, startPoint x: 1112, startPoint y: 252, endPoint x: 1111, endPoint y: 264, distance: 12.0
click at [1111, 255] on span at bounding box center [1114, 256] width 19 height 19
click at [0, 0] on input "radio" at bounding box center [0, 0] width 0 height 0
click at [1118, 319] on span at bounding box center [1114, 320] width 19 height 19
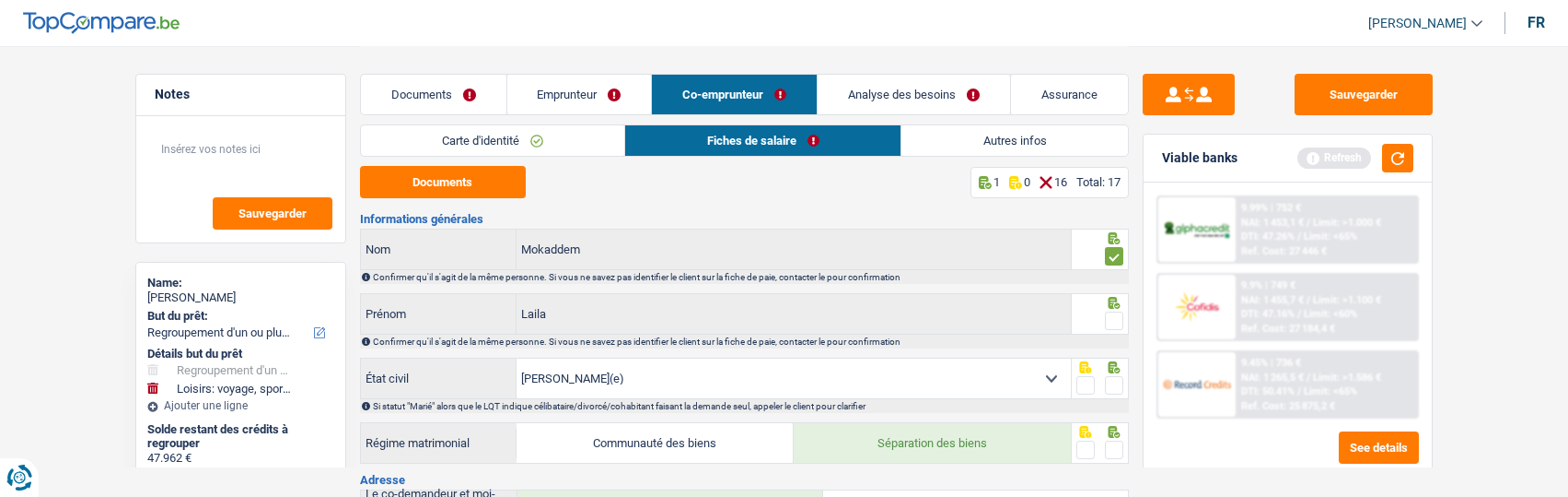
click at [0, 0] on input "radio" at bounding box center [0, 0] width 0 height 0
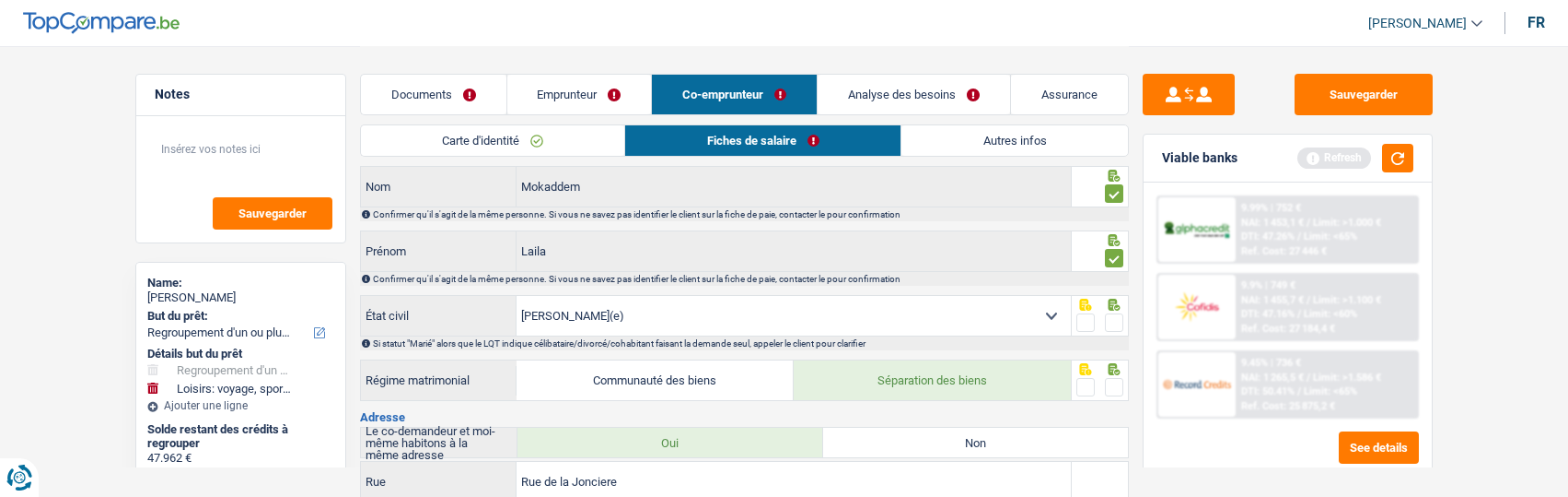
scroll to position [184, 0]
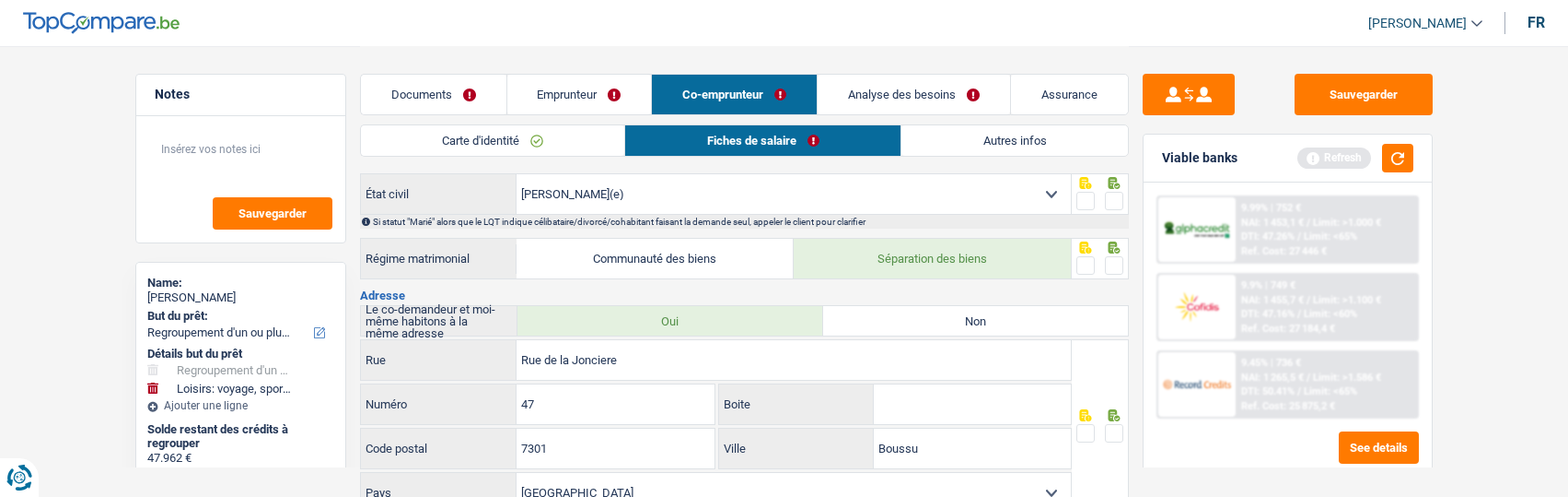
click at [1115, 202] on span at bounding box center [1114, 201] width 19 height 19
click at [0, 0] on input "radio" at bounding box center [0, 0] width 0 height 0
click at [1116, 266] on span at bounding box center [1114, 266] width 19 height 19
click at [0, 0] on input "radio" at bounding box center [0, 0] width 0 height 0
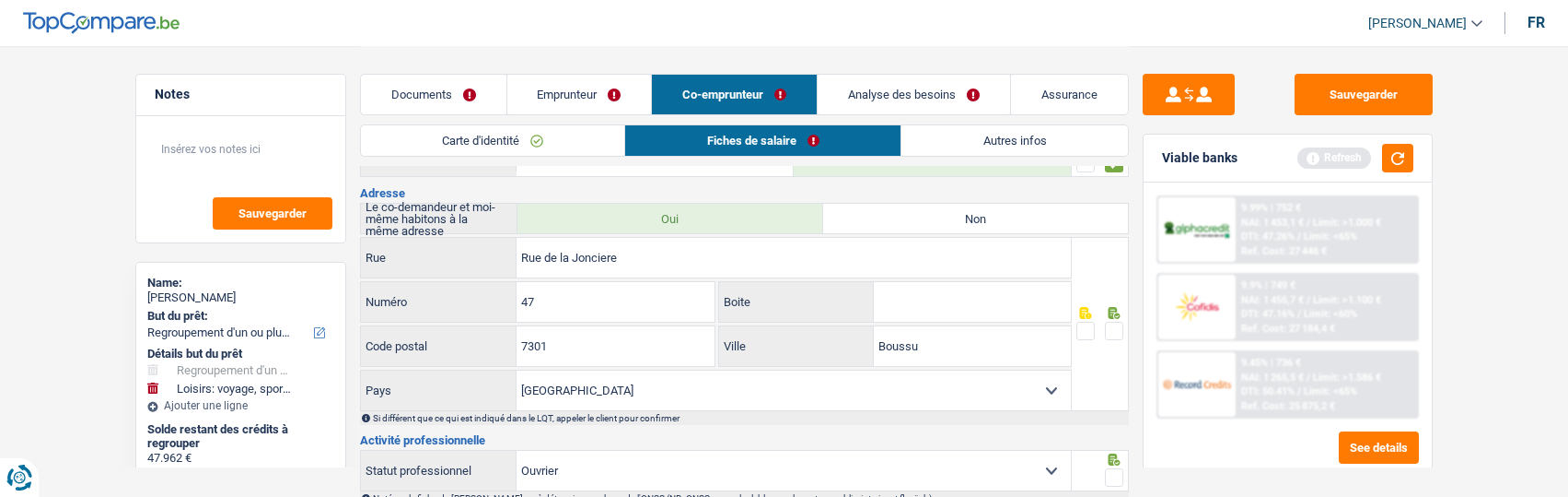
scroll to position [277, 0]
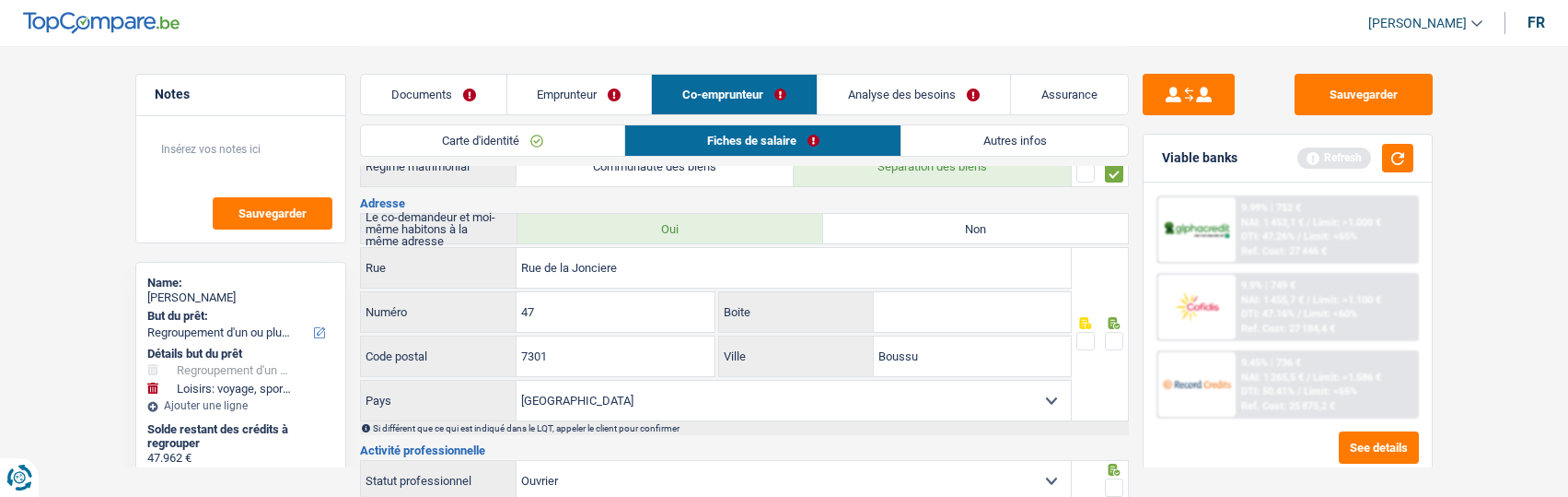
click at [591, 89] on link "Emprunteur" at bounding box center [579, 94] width 145 height 40
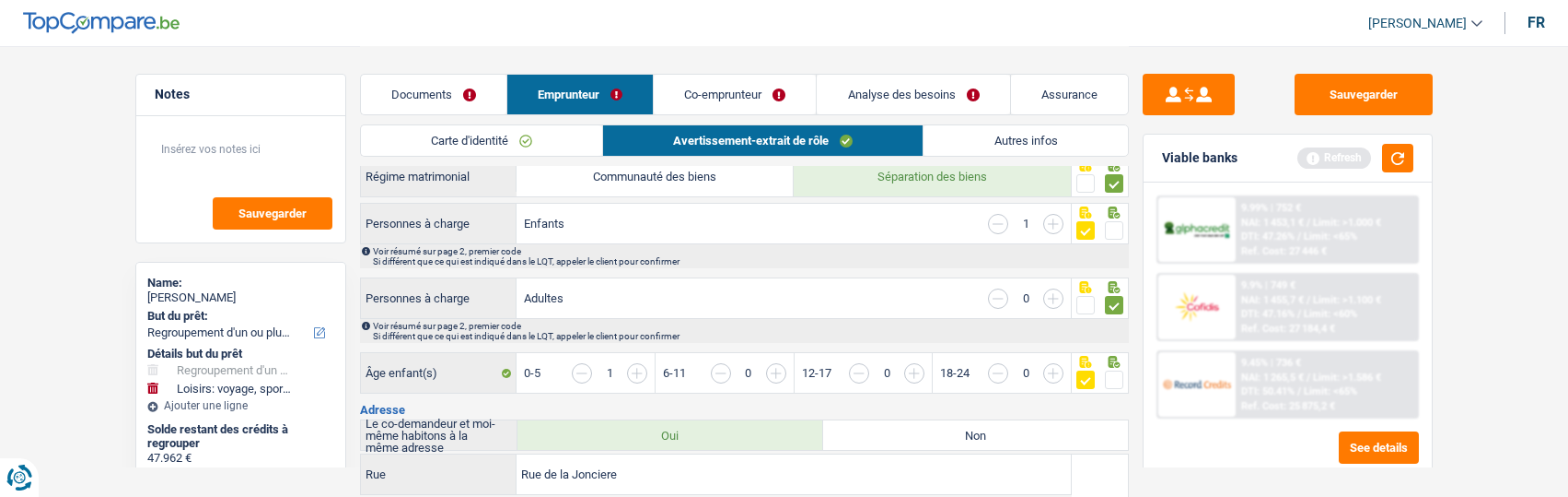
click at [714, 93] on link "Co-emprunteur" at bounding box center [734, 94] width 162 height 40
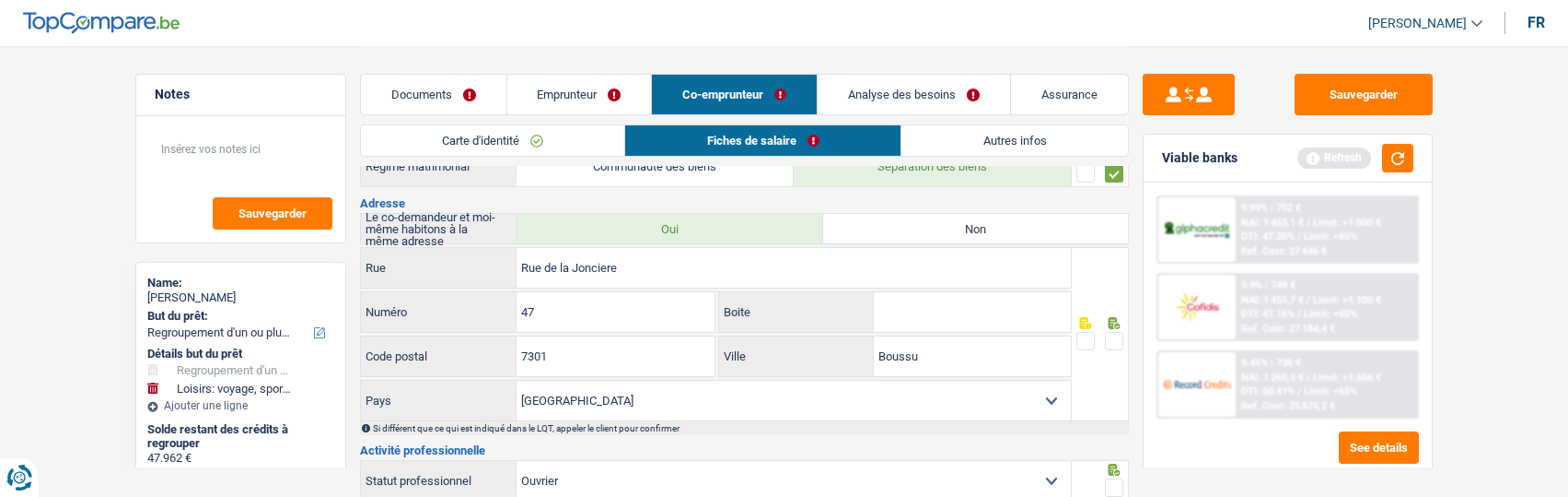
click at [601, 92] on link "Emprunteur" at bounding box center [579, 94] width 145 height 40
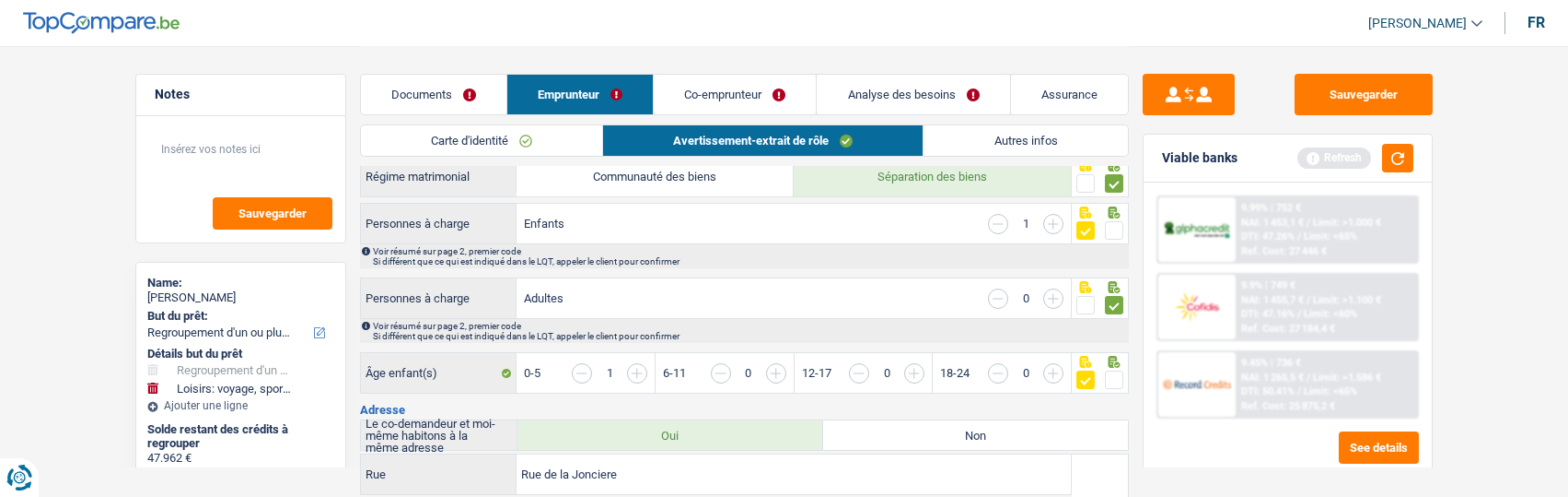
click at [747, 98] on link "Co-emprunteur" at bounding box center [734, 94] width 162 height 40
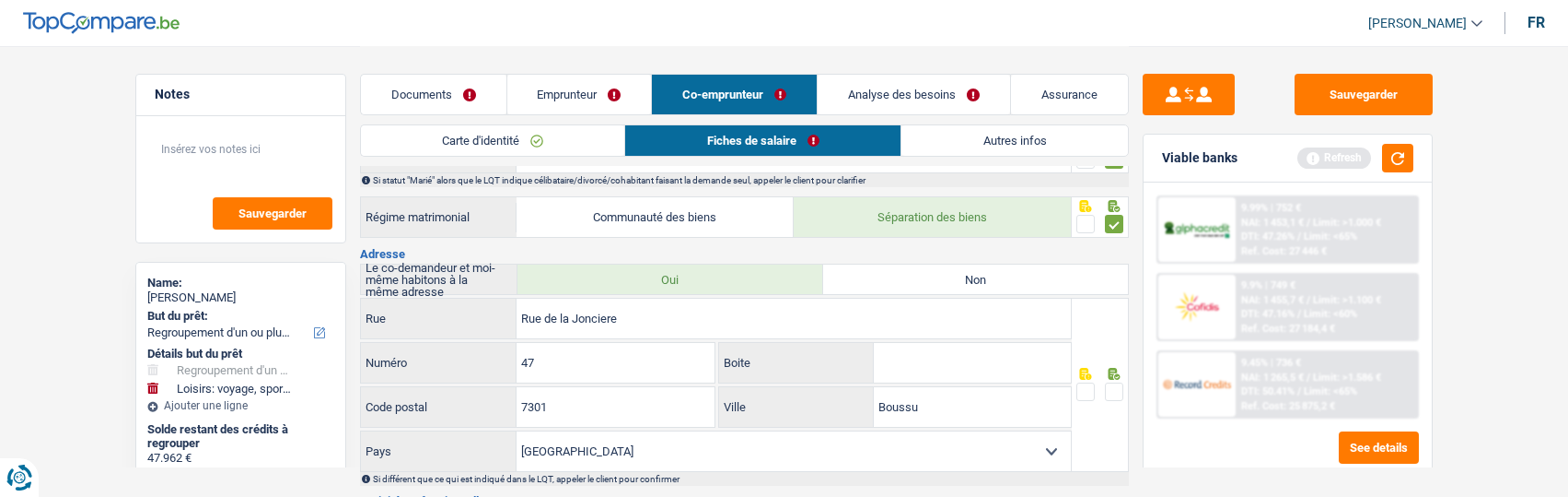
scroll to position [184, 0]
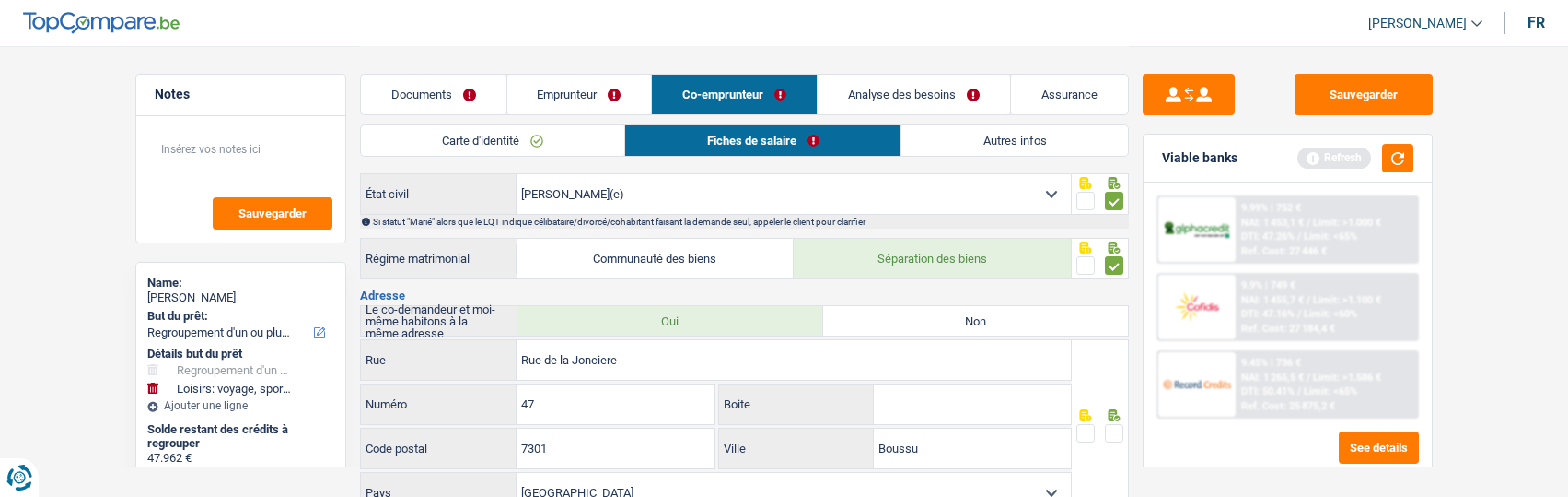
click at [422, 98] on link "Documents" at bounding box center [434, 94] width 146 height 40
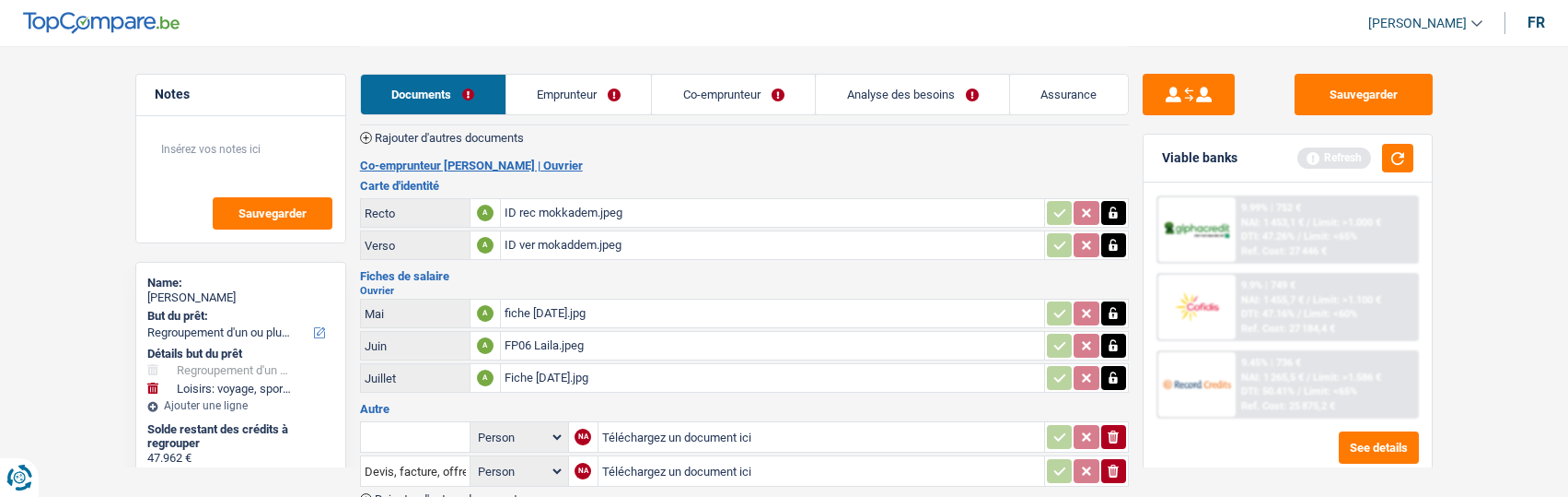
click at [607, 303] on div "fiche aout 2025.jpg" at bounding box center [771, 313] width 536 height 28
drag, startPoint x: 1123, startPoint y: 425, endPoint x: 1123, endPoint y: 436, distance: 11.0
click at [1123, 431] on button "ionicons-v5-e" at bounding box center [1113, 437] width 25 height 24
click at [1116, 464] on icon "button" at bounding box center [1113, 471] width 11 height 13
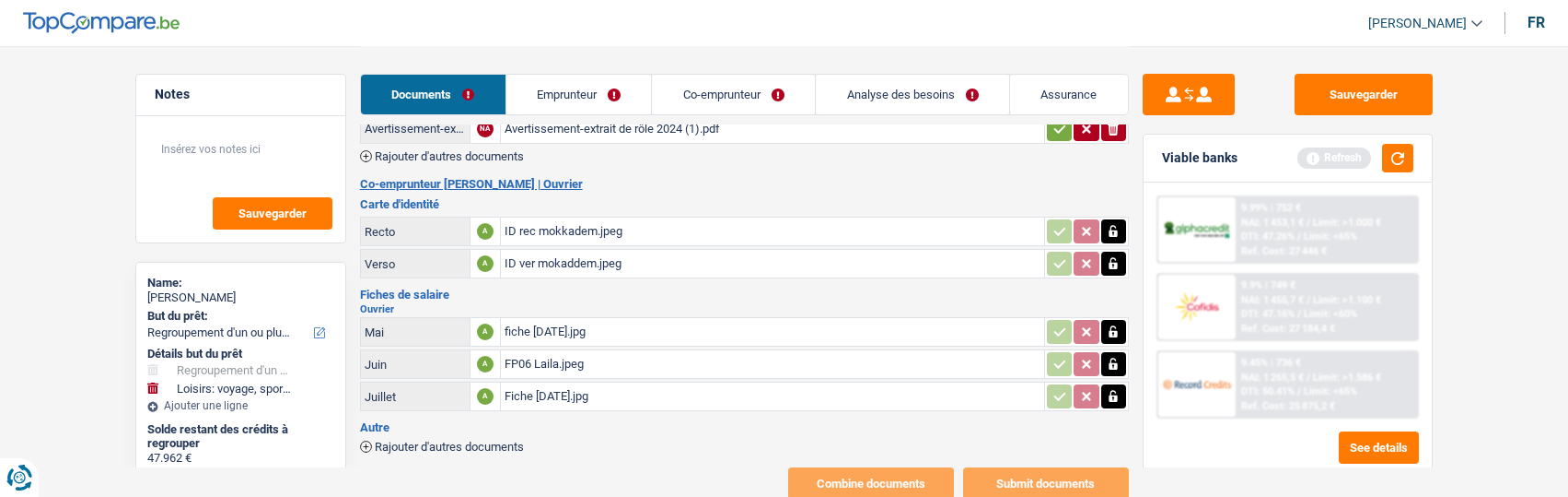
scroll to position [0, 0]
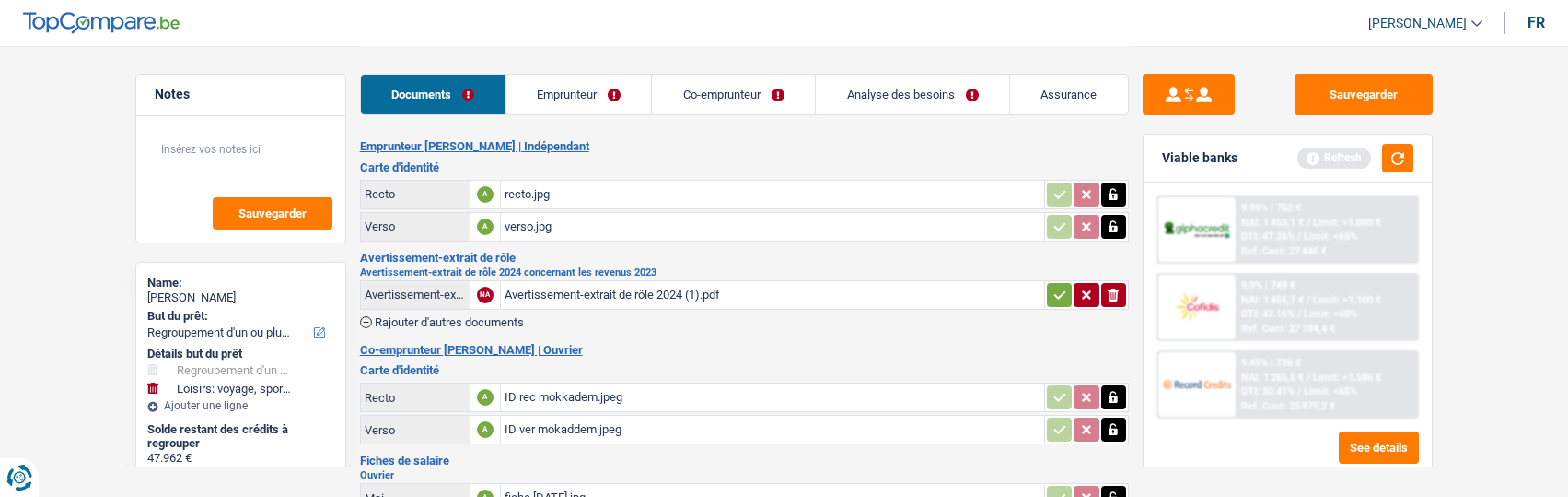
click at [606, 104] on link "Emprunteur" at bounding box center [578, 94] width 146 height 40
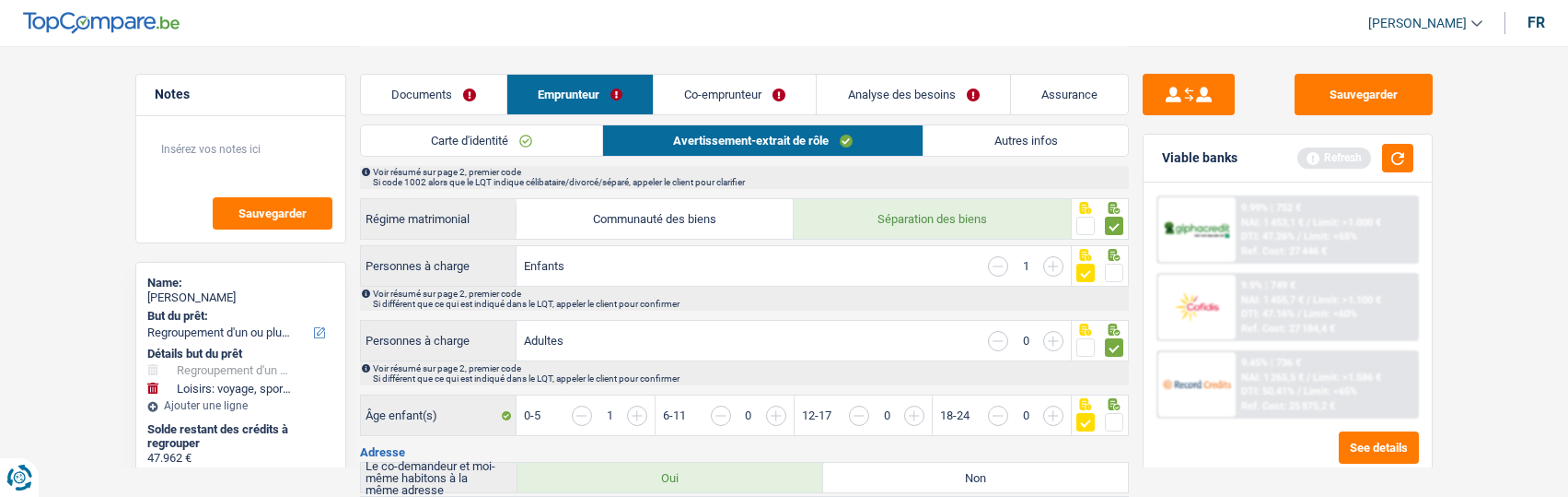
scroll to position [277, 0]
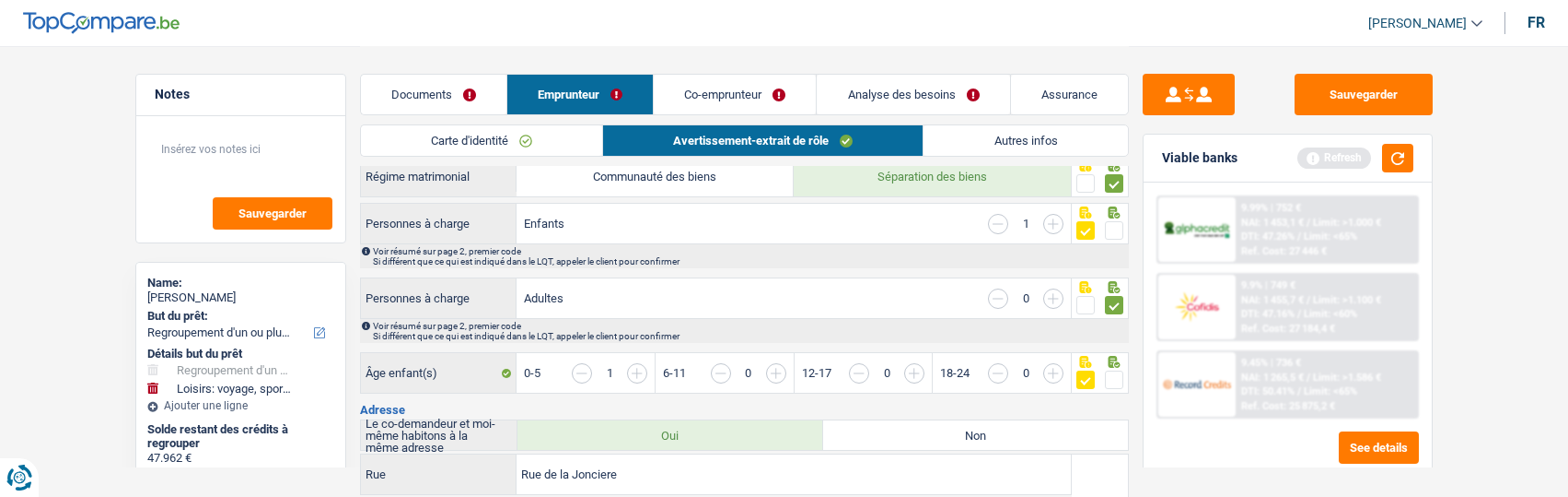
click at [746, 101] on link "Co-emprunteur" at bounding box center [734, 94] width 162 height 40
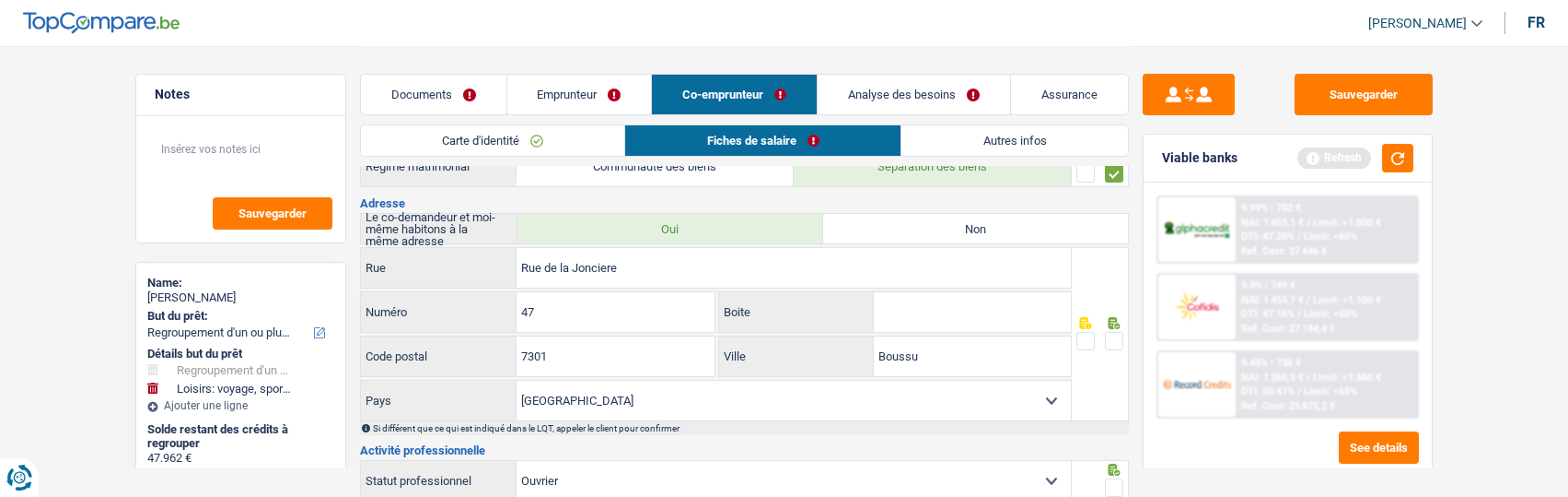
click at [1086, 332] on span at bounding box center [1085, 341] width 19 height 19
click at [0, 0] on input "radio" at bounding box center [0, 0] width 0 height 0
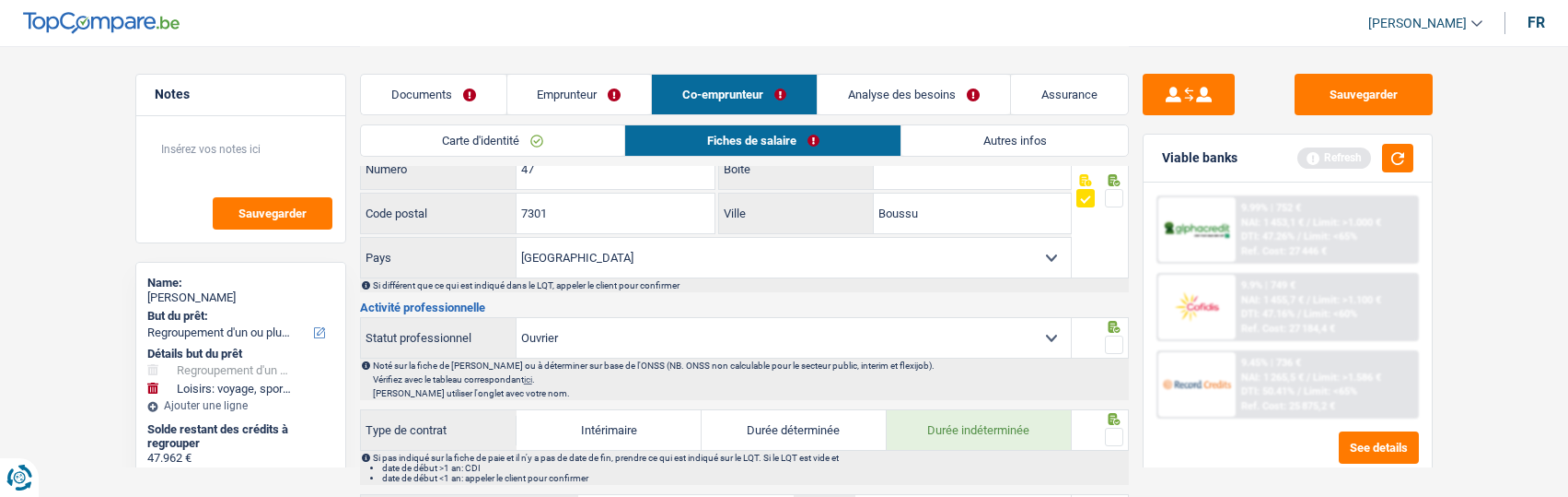
scroll to position [461, 0]
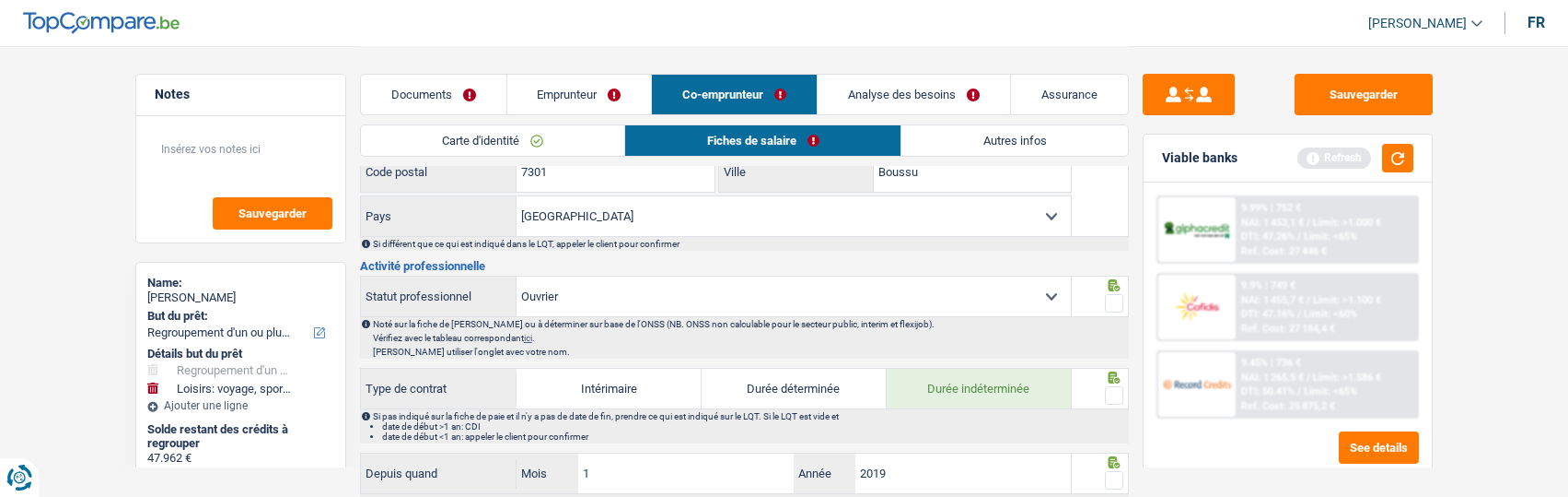
click at [1117, 298] on span at bounding box center [1114, 303] width 19 height 19
click at [0, 0] on input "radio" at bounding box center [0, 0] width 0 height 0
click at [1115, 390] on span at bounding box center [1114, 396] width 19 height 19
click at [0, 0] on input "radio" at bounding box center [0, 0] width 0 height 0
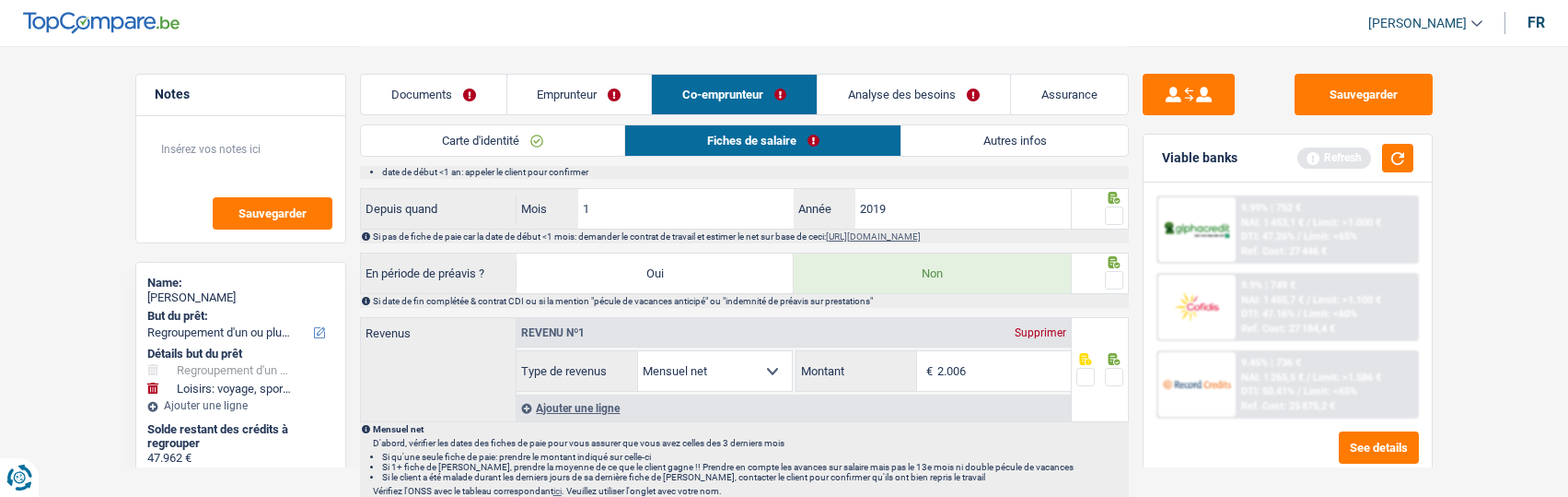
scroll to position [737, 0]
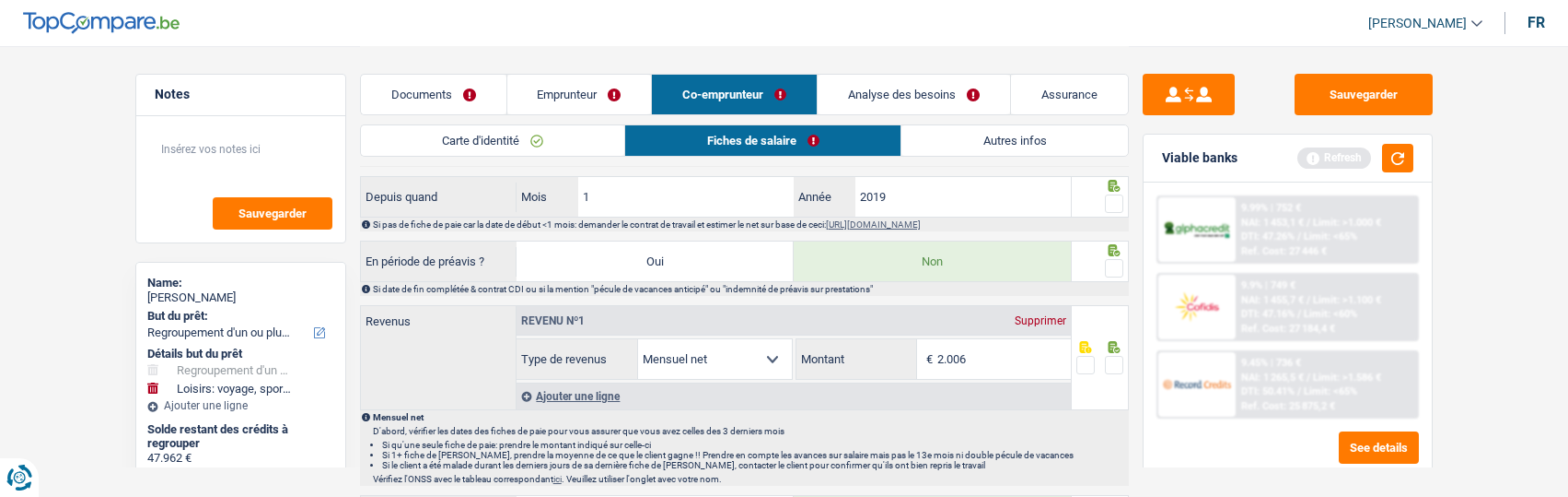
click at [472, 100] on link "Documents" at bounding box center [434, 94] width 146 height 40
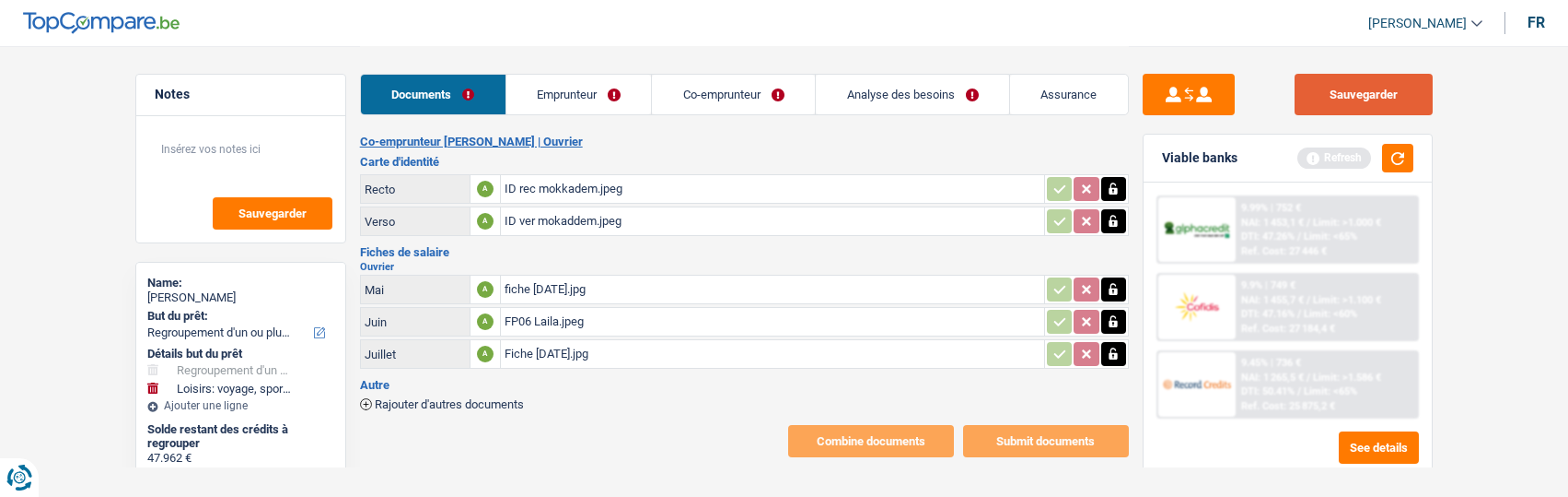
click at [1401, 106] on button "Sauvegarder" at bounding box center [1363, 94] width 138 height 42
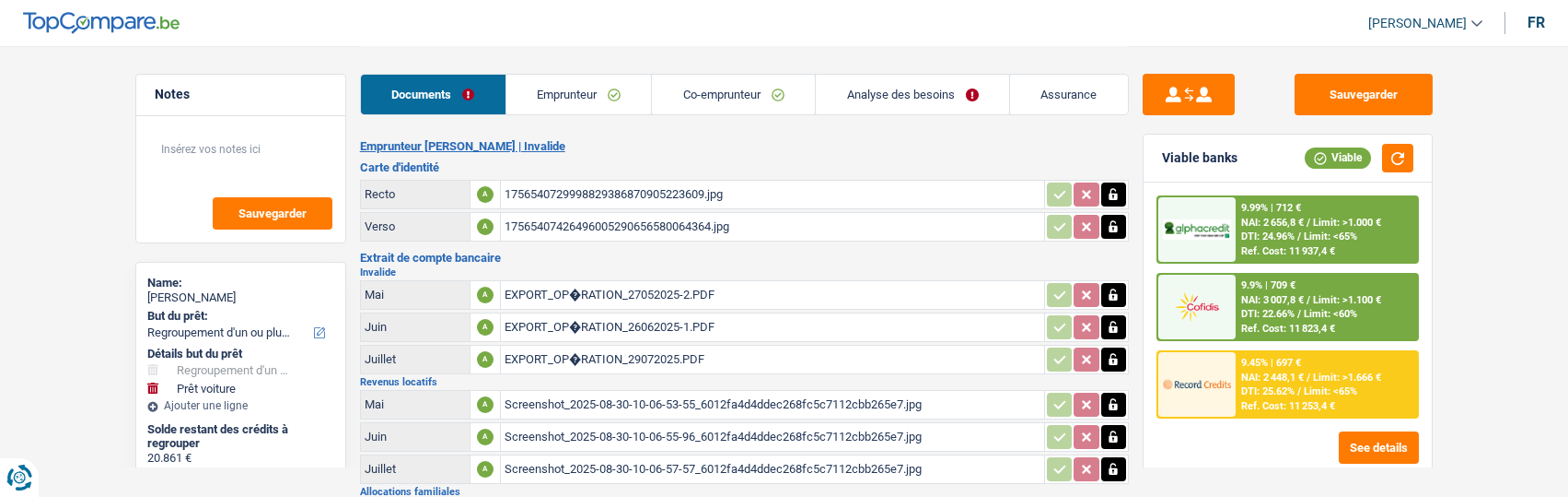
select select "refinancing"
select select "car"
select select "120"
select select "alphacredit"
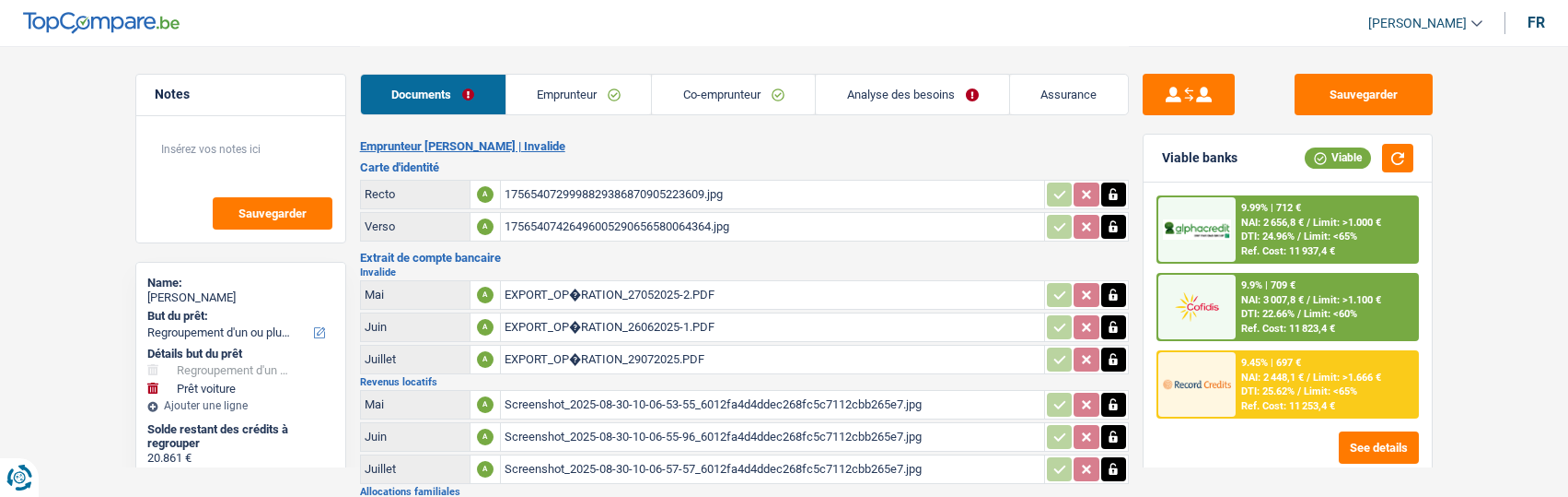
select select "120"
select select "144"
select select "refinancing"
select select "yes"
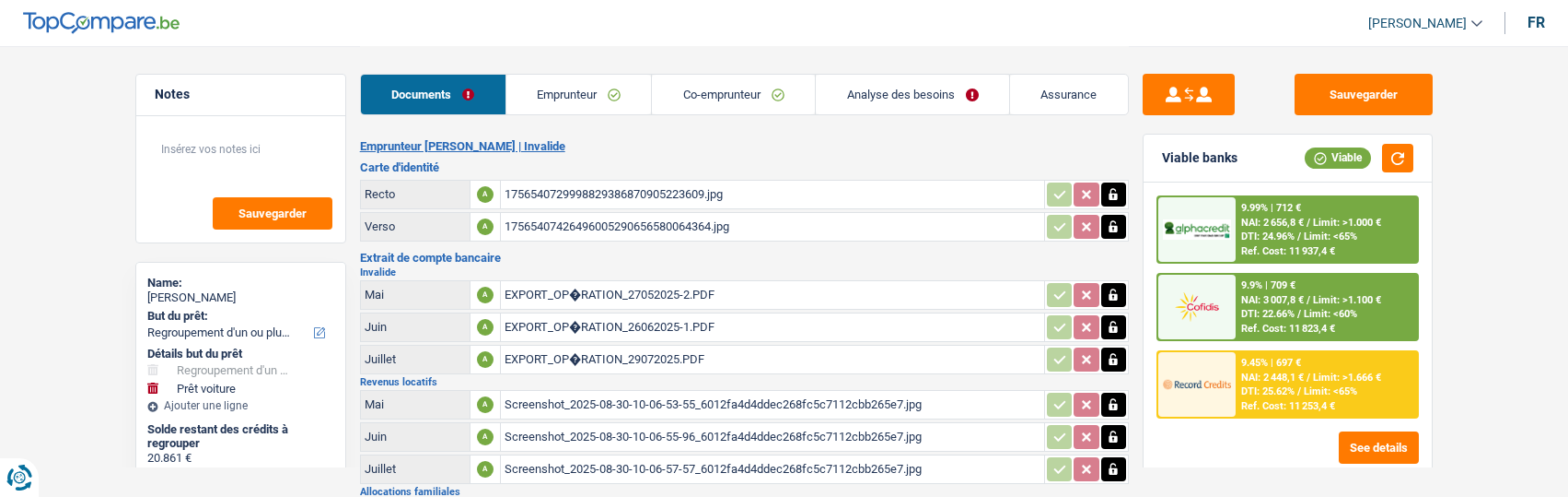
select select "car"
select select "yes"
select select "120"
click at [899, 109] on link "Analyse des besoins" at bounding box center [913, 94] width 193 height 40
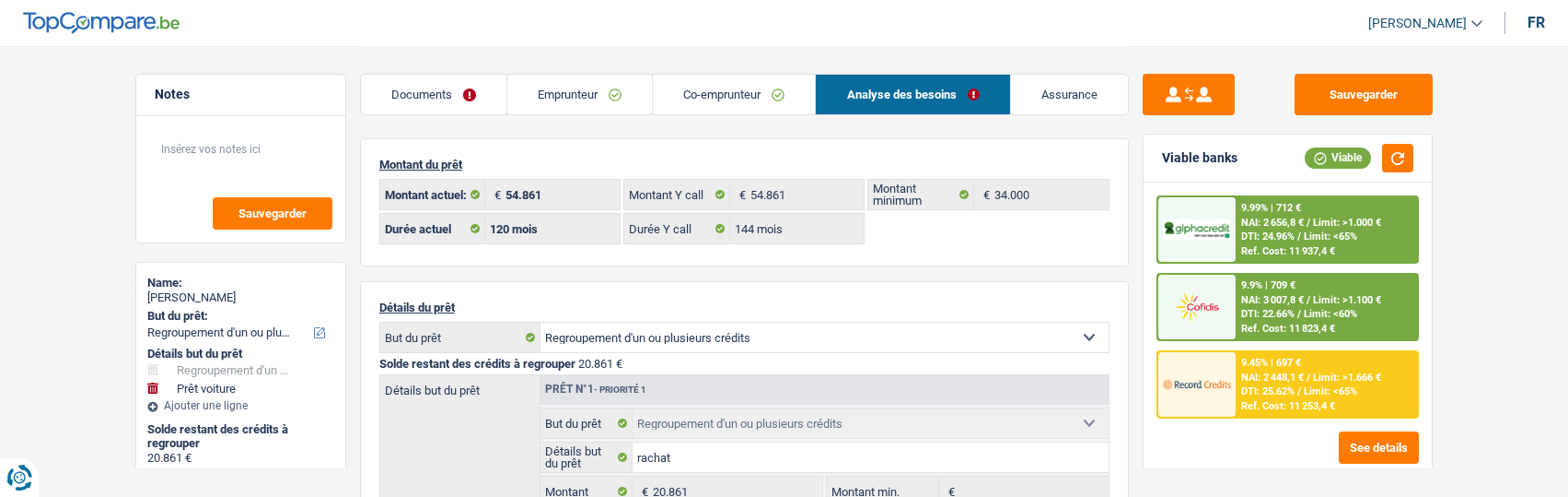
click at [568, 90] on link "Emprunteur" at bounding box center [579, 94] width 145 height 40
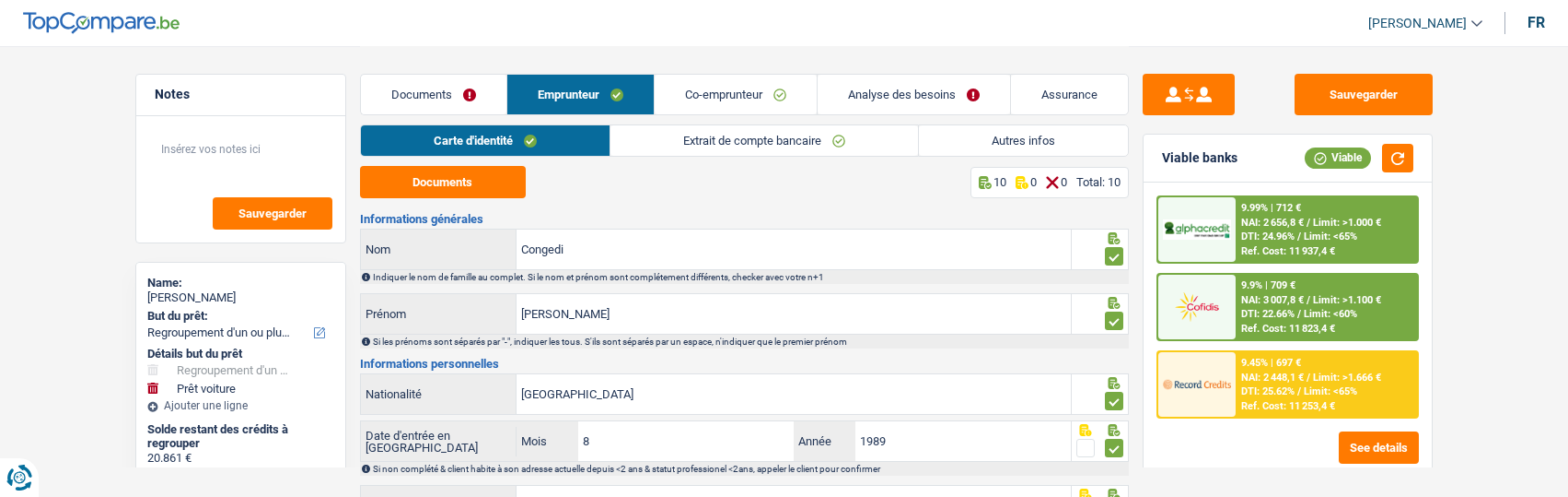
click at [1002, 139] on link "Autres infos" at bounding box center [1023, 140] width 209 height 31
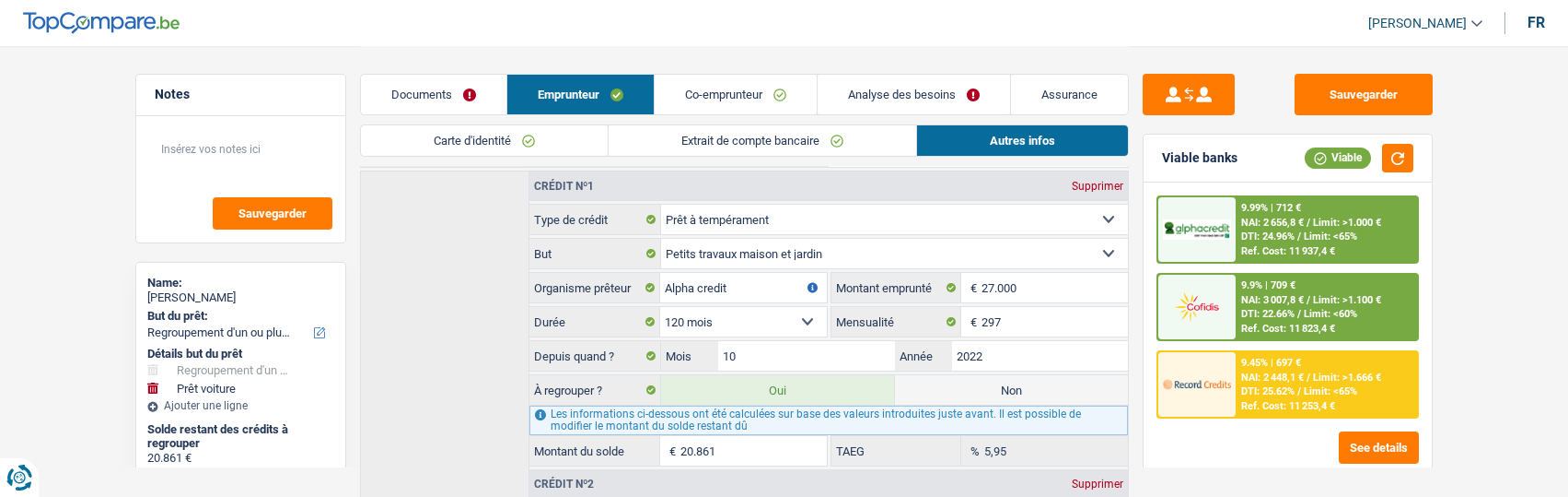
scroll to position [1064, 0]
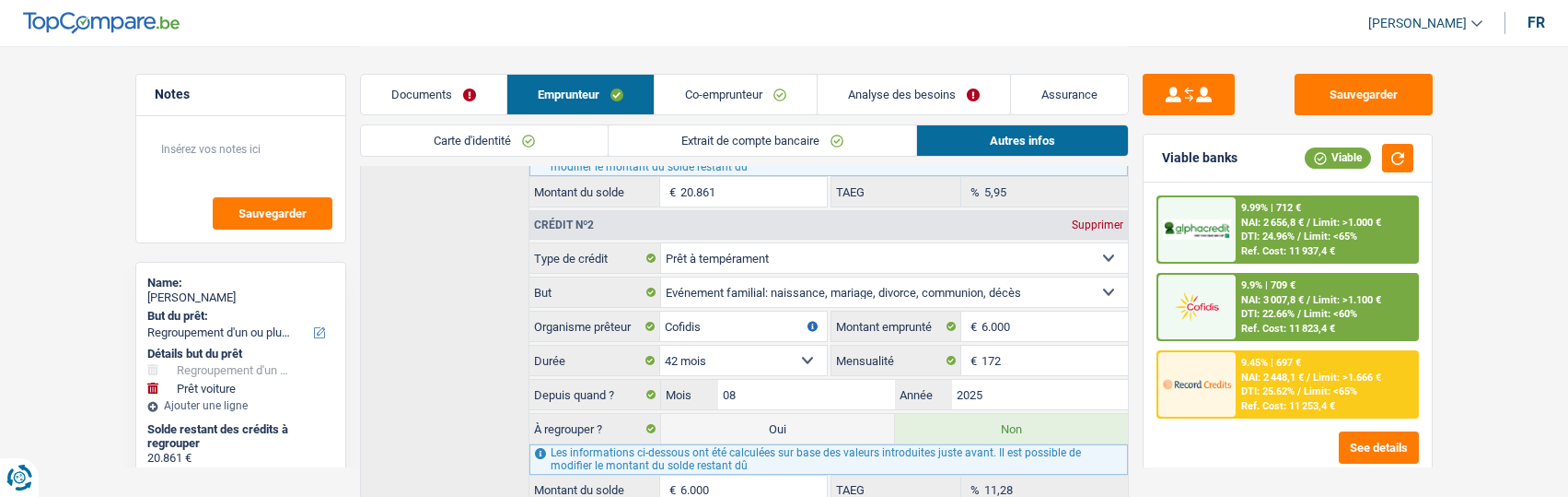
click at [547, 144] on link "Carte d'identité" at bounding box center [485, 140] width 247 height 31
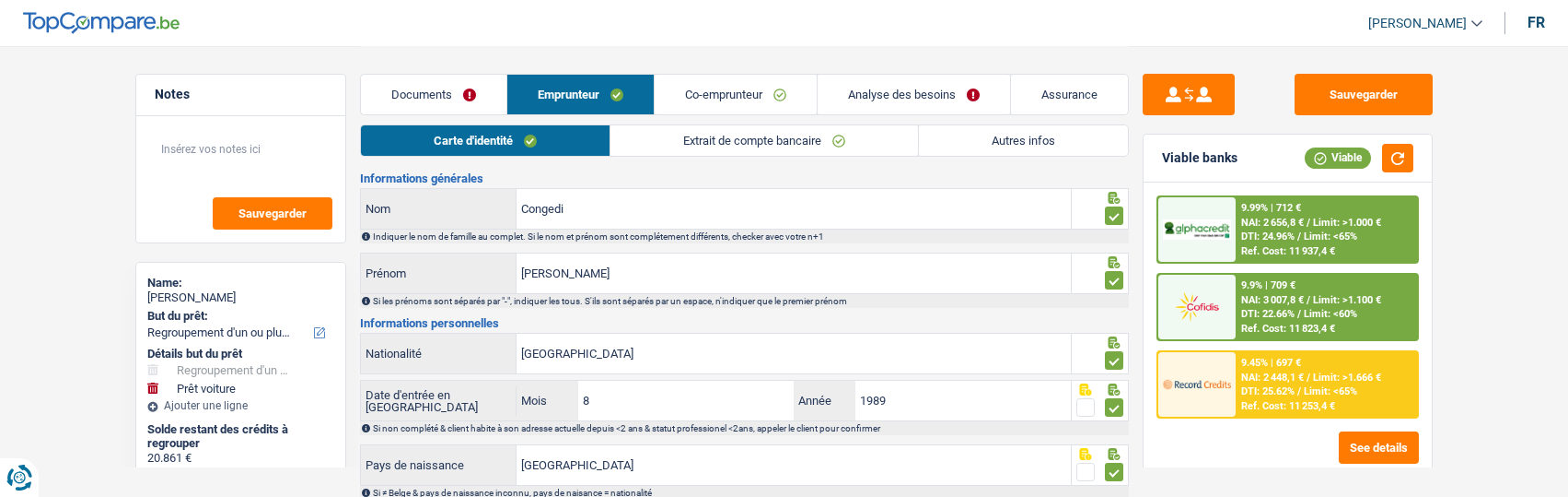
scroll to position [20, 0]
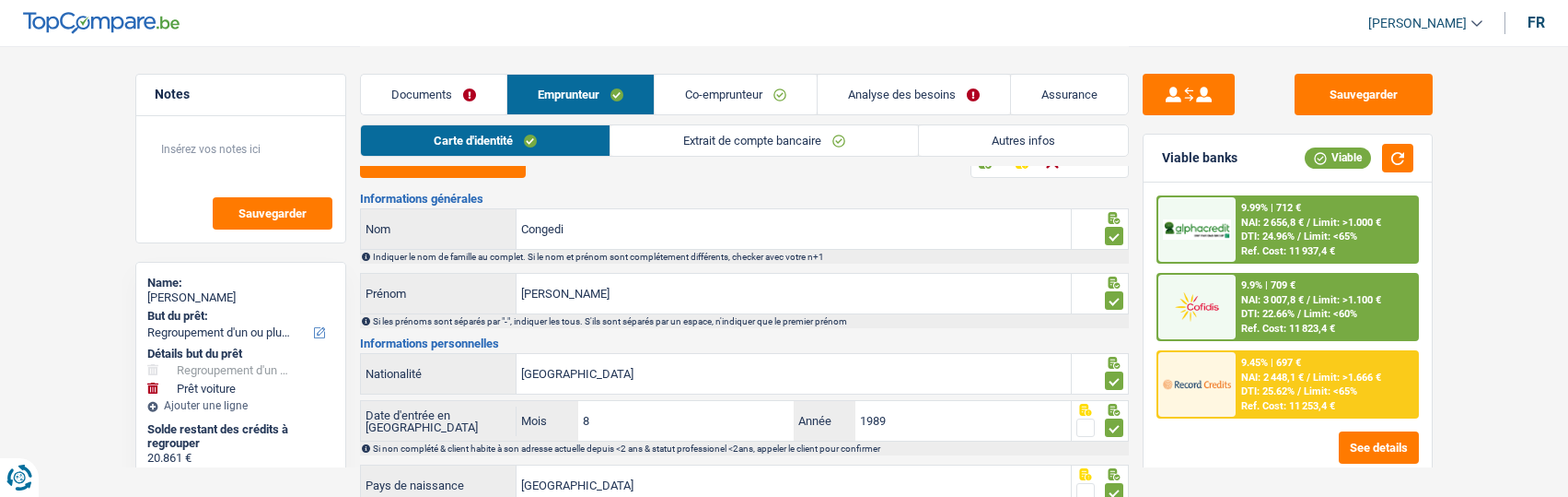
click at [722, 91] on link "Co-emprunteur" at bounding box center [735, 94] width 162 height 40
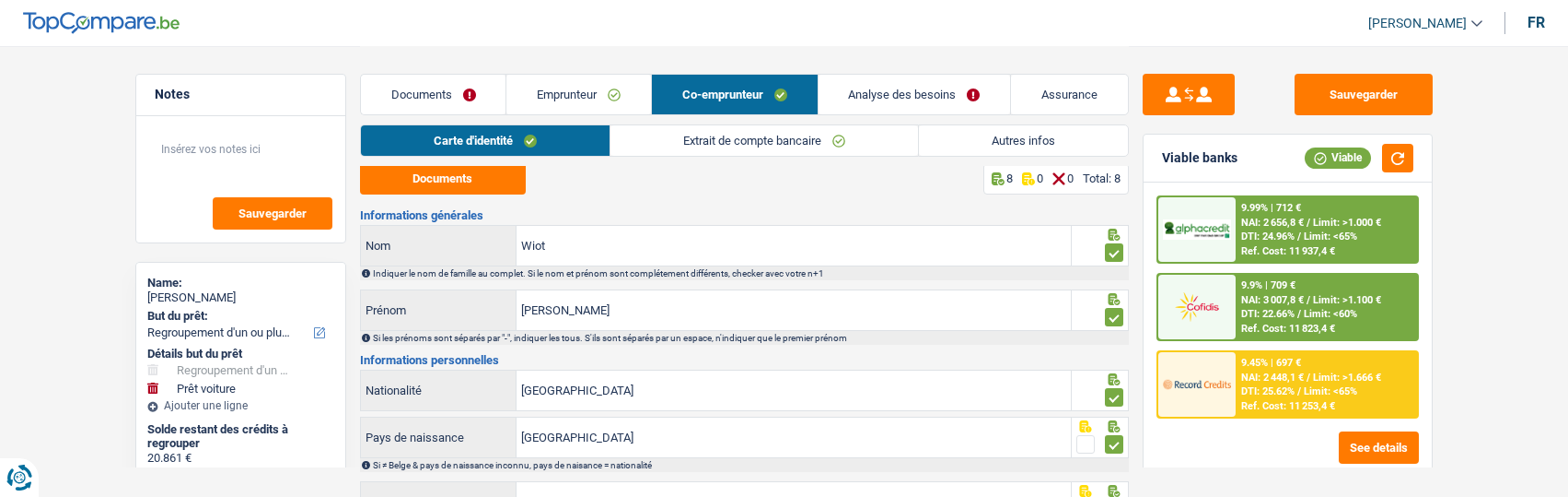
scroll to position [0, 0]
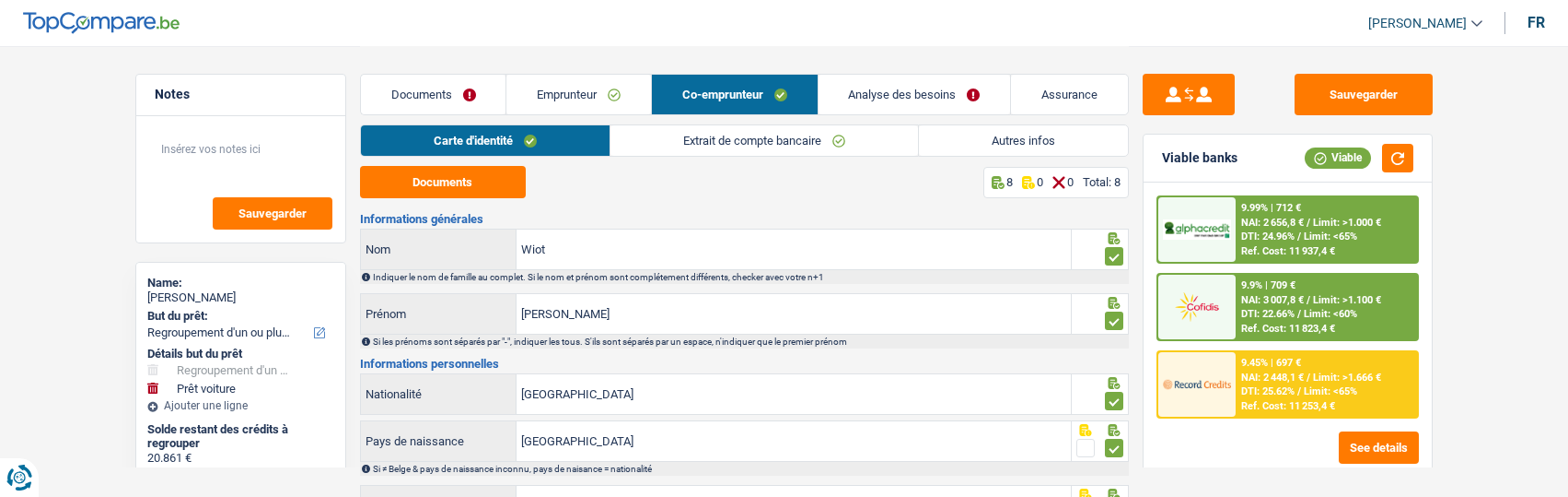
click at [583, 98] on link "Emprunteur" at bounding box center [578, 94] width 145 height 40
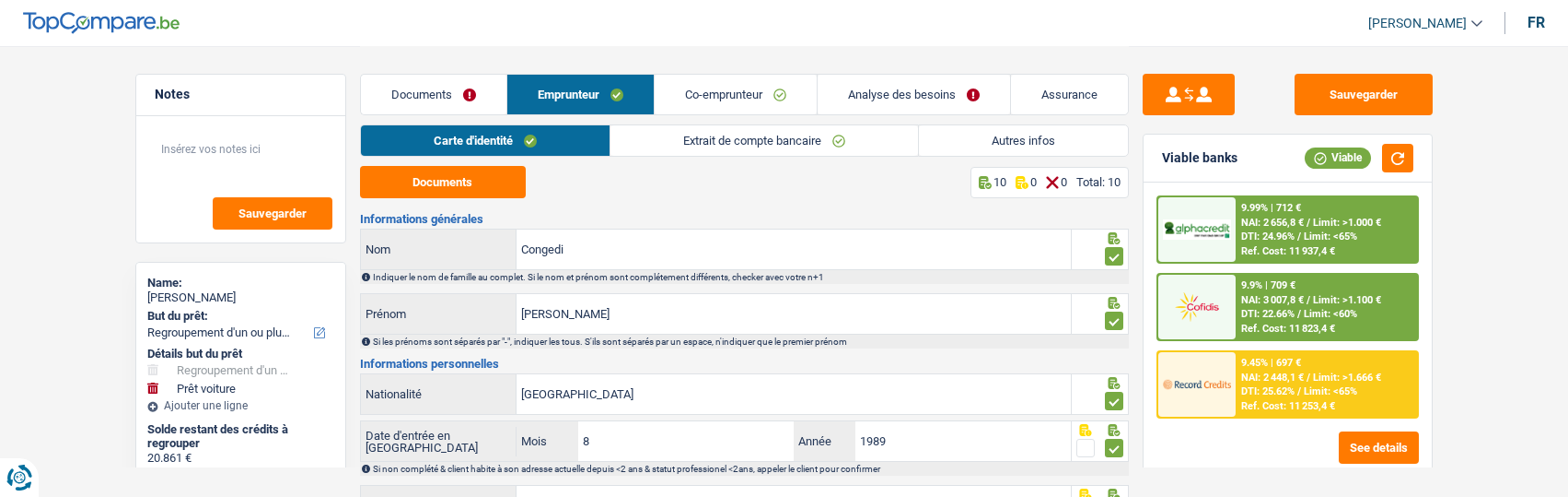
click at [438, 91] on link "Documents" at bounding box center [434, 94] width 146 height 40
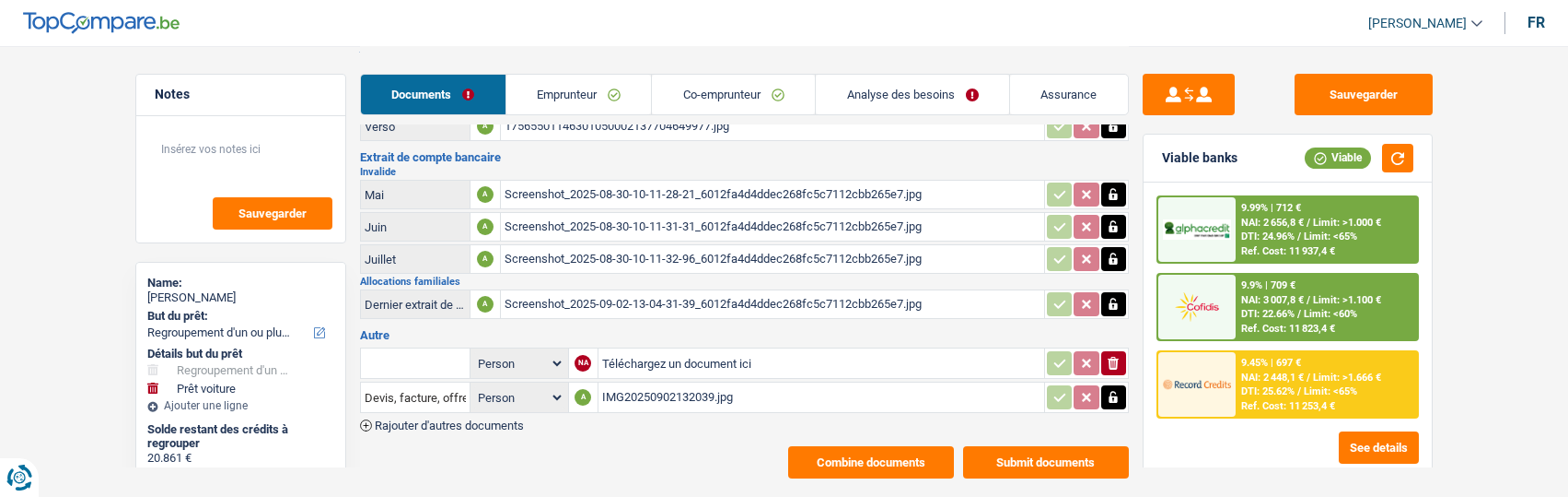
scroll to position [528, 0]
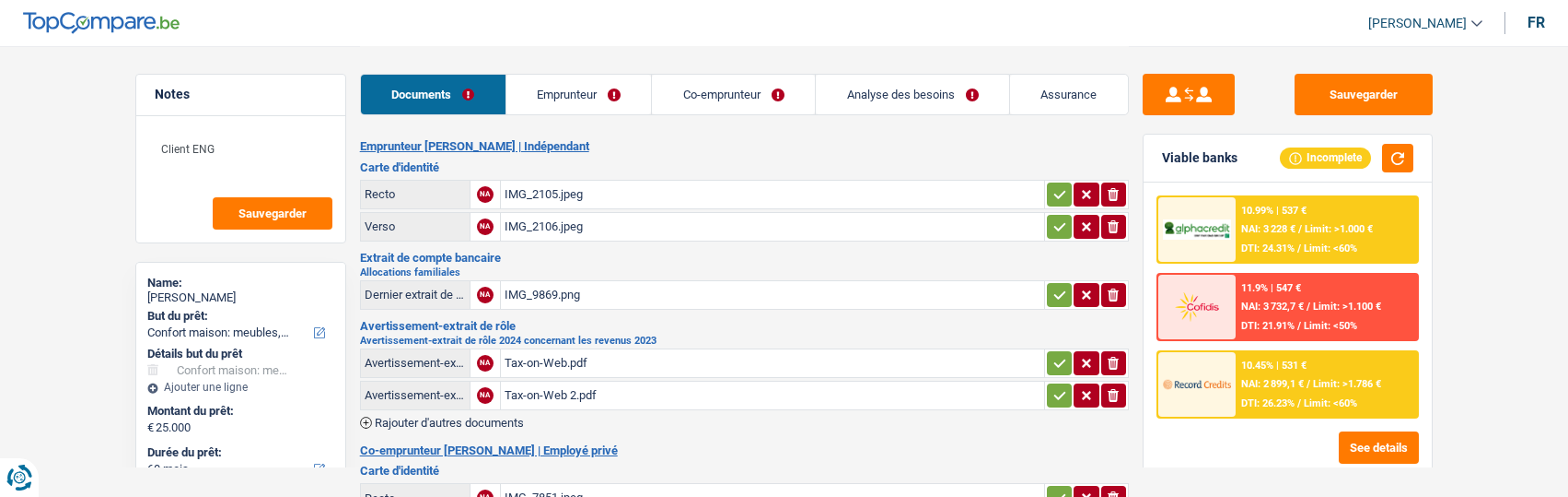
select select "household"
select select "60"
click at [556, 90] on link "Emprunteur" at bounding box center [578, 94] width 146 height 40
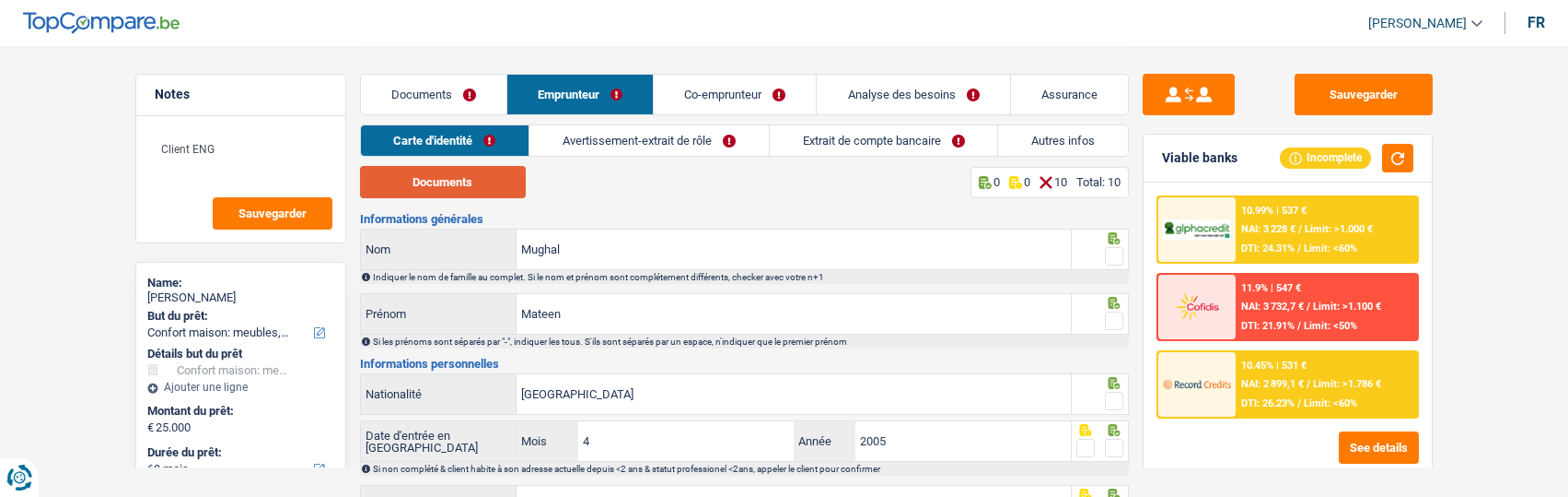
click at [445, 182] on button "Documents" at bounding box center [443, 182] width 166 height 33
click at [1107, 256] on span at bounding box center [1114, 256] width 19 height 19
click at [0, 0] on input "radio" at bounding box center [0, 0] width 0 height 0
drag, startPoint x: 1110, startPoint y: 316, endPoint x: 1104, endPoint y: 334, distance: 19.0
click at [1110, 317] on span at bounding box center [1114, 320] width 19 height 19
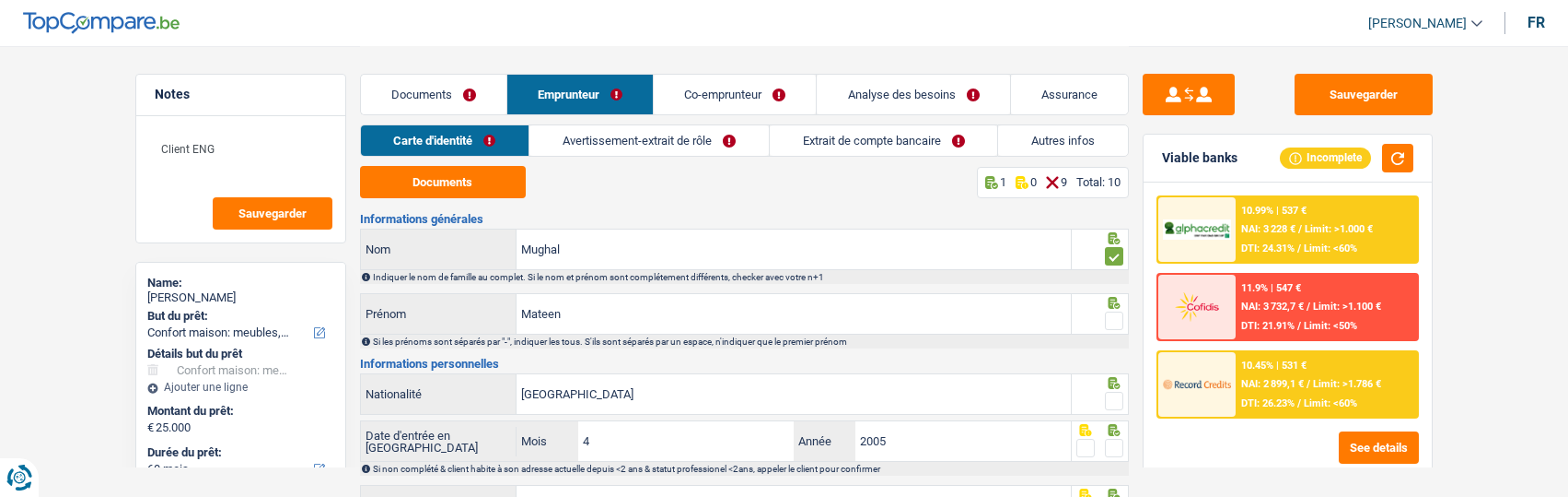
click at [0, 0] on input "radio" at bounding box center [0, 0] width 0 height 0
click at [1107, 392] on span at bounding box center [1114, 401] width 19 height 19
click at [0, 0] on input "radio" at bounding box center [0, 0] width 0 height 0
click at [616, 387] on input "[GEOGRAPHIC_DATA]" at bounding box center [793, 394] width 554 height 40
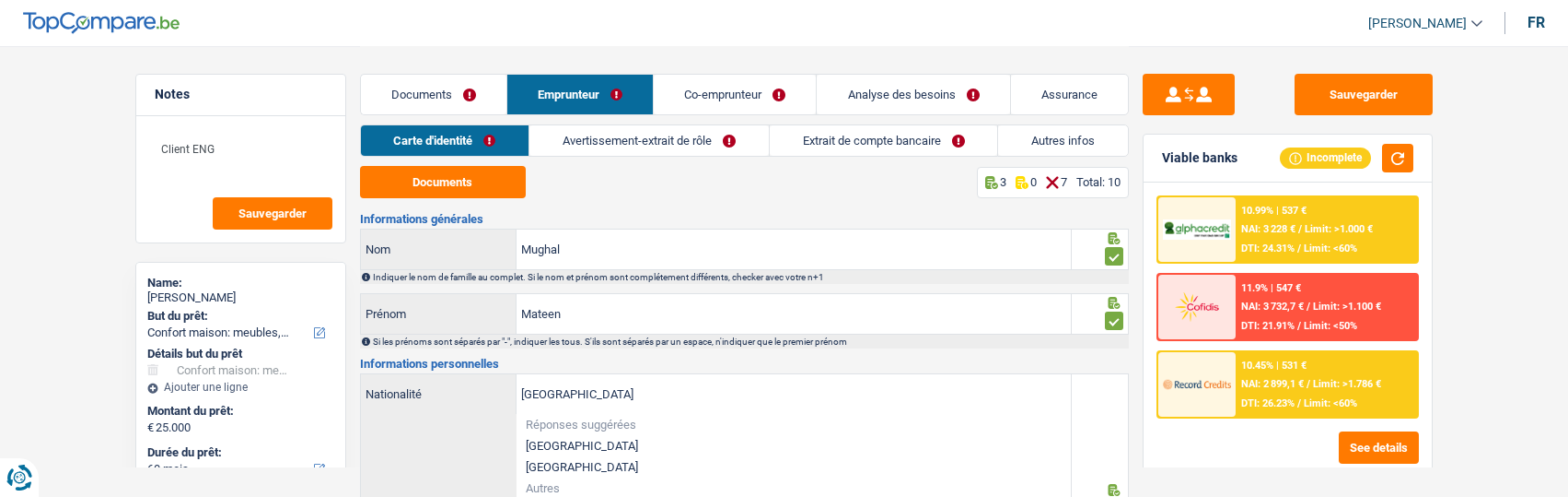
click at [573, 447] on li "[GEOGRAPHIC_DATA]" at bounding box center [793, 445] width 554 height 21
type input "[GEOGRAPHIC_DATA]"
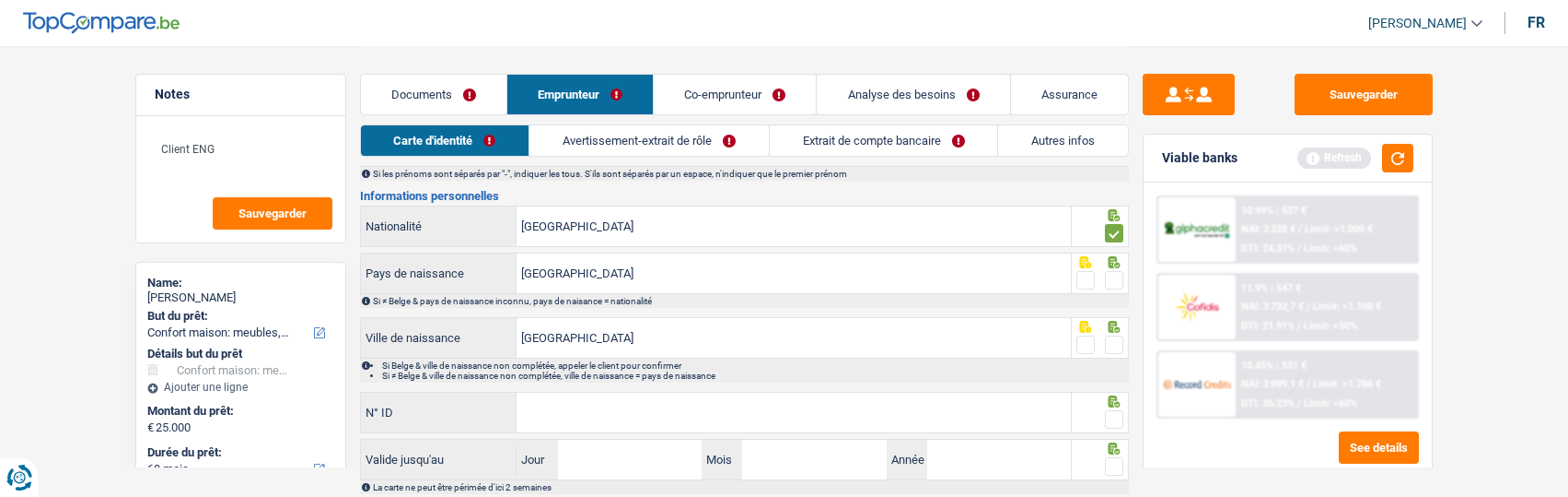
scroll to position [184, 0]
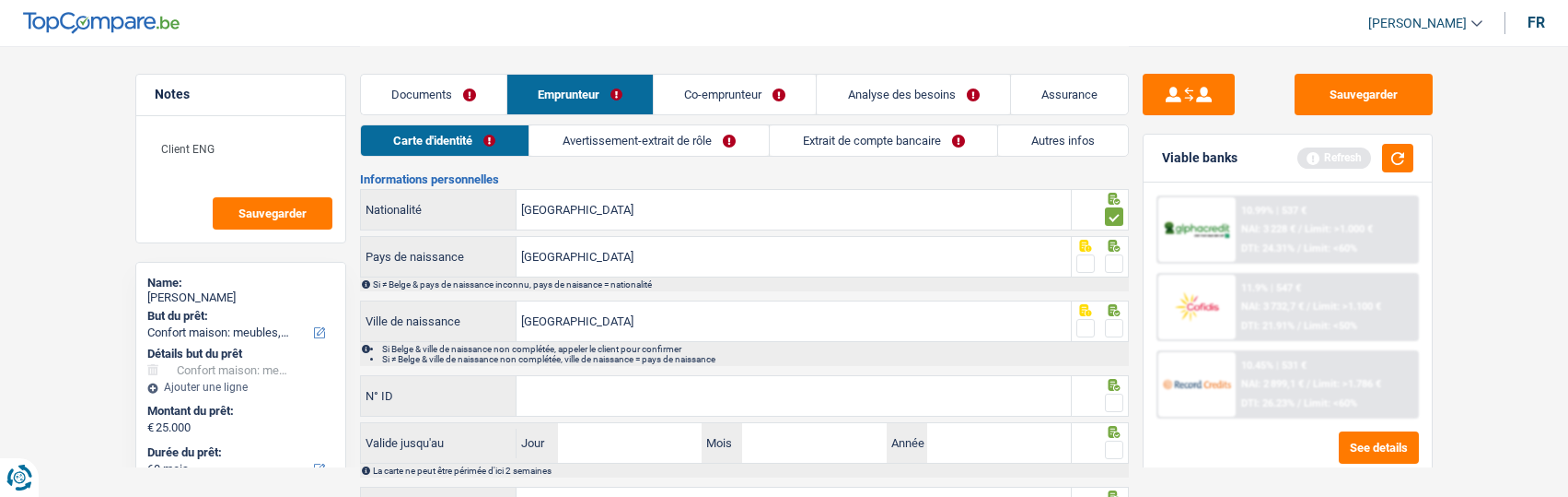
click at [1111, 265] on span at bounding box center [1114, 264] width 19 height 19
click at [0, 0] on input "radio" at bounding box center [0, 0] width 0 height 0
drag, startPoint x: 690, startPoint y: 317, endPoint x: 444, endPoint y: 314, distance: 246.0
click at [444, 314] on div "Pakistan Ville de naissance" at bounding box center [717, 320] width 711 height 40
type input "[GEOGRAPHIC_DATA]"
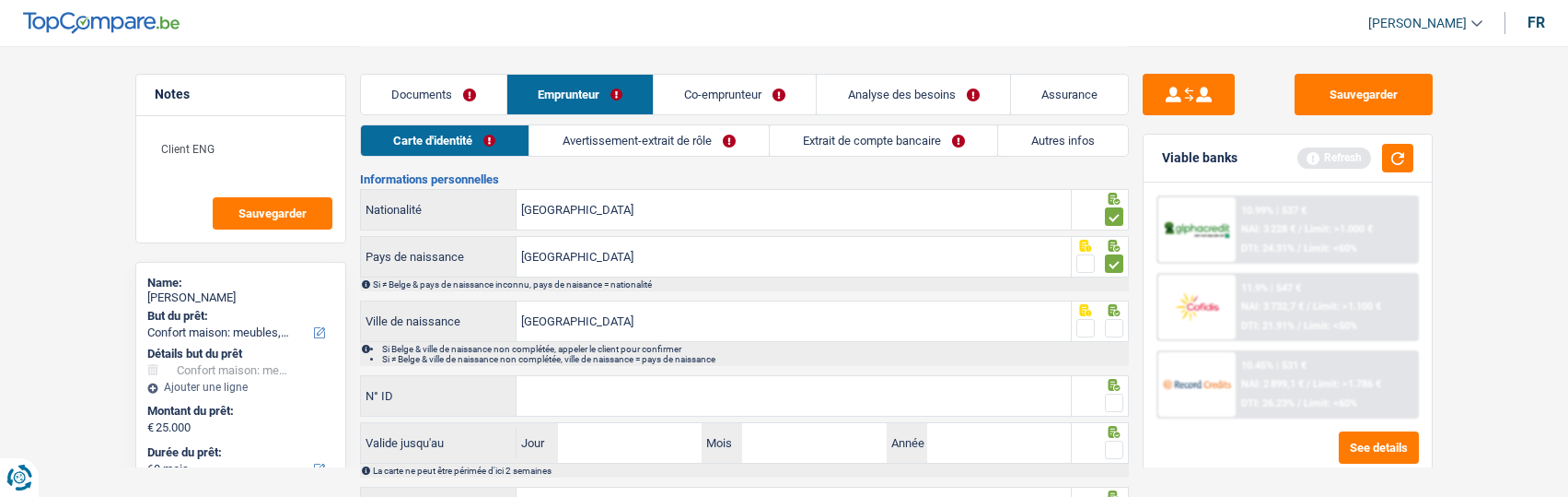
drag, startPoint x: 1118, startPoint y: 320, endPoint x: 1103, endPoint y: 353, distance: 36.2
click at [1117, 324] on span at bounding box center [1114, 328] width 19 height 19
click at [0, 0] on input "radio" at bounding box center [0, 0] width 0 height 0
click at [1020, 401] on input "N° ID" at bounding box center [793, 396] width 554 height 40
type input "[PHONE_NUMBER]"
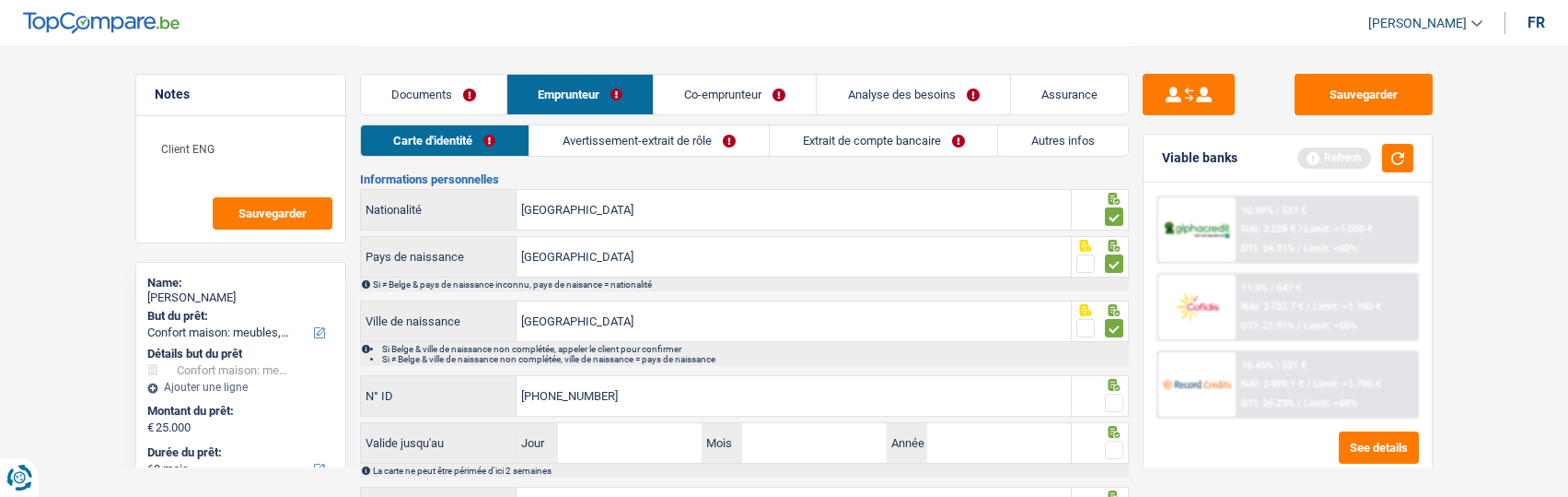
click at [1111, 404] on span at bounding box center [1114, 402] width 19 height 19
click at [0, 0] on input "radio" at bounding box center [0, 0] width 0 height 0
click at [674, 443] on input "Jour" at bounding box center [629, 442] width 144 height 40
type input "25"
type input "10"
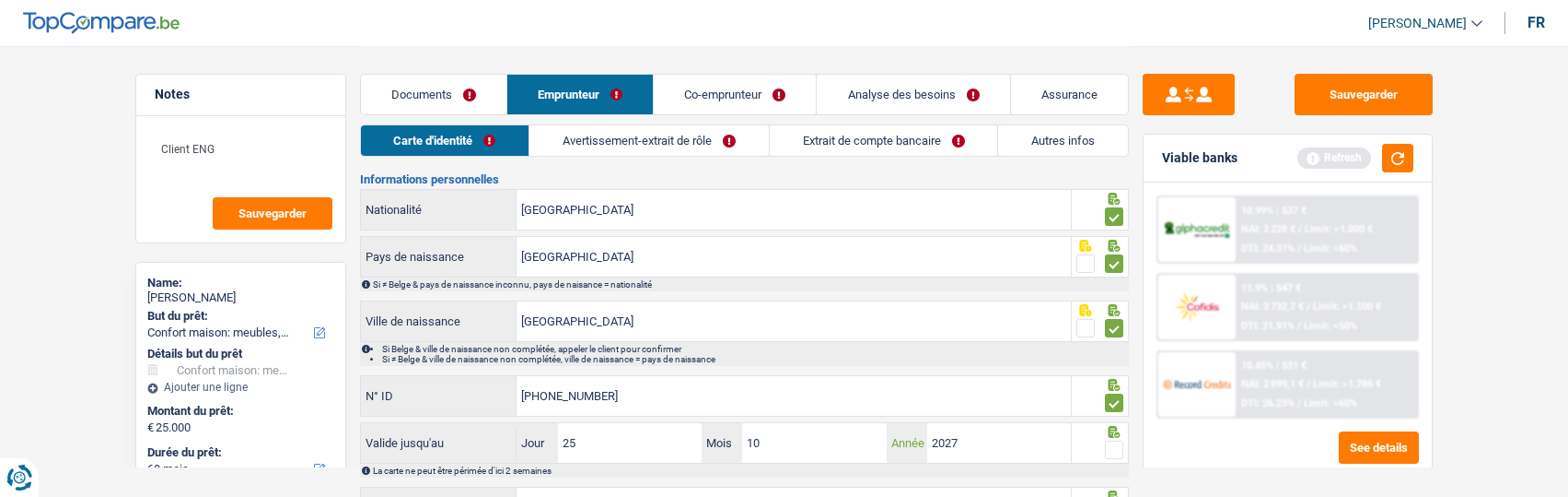
type input "2027"
click at [1121, 443] on span at bounding box center [1114, 450] width 19 height 19
click at [0, 0] on input "radio" at bounding box center [0, 0] width 0 height 0
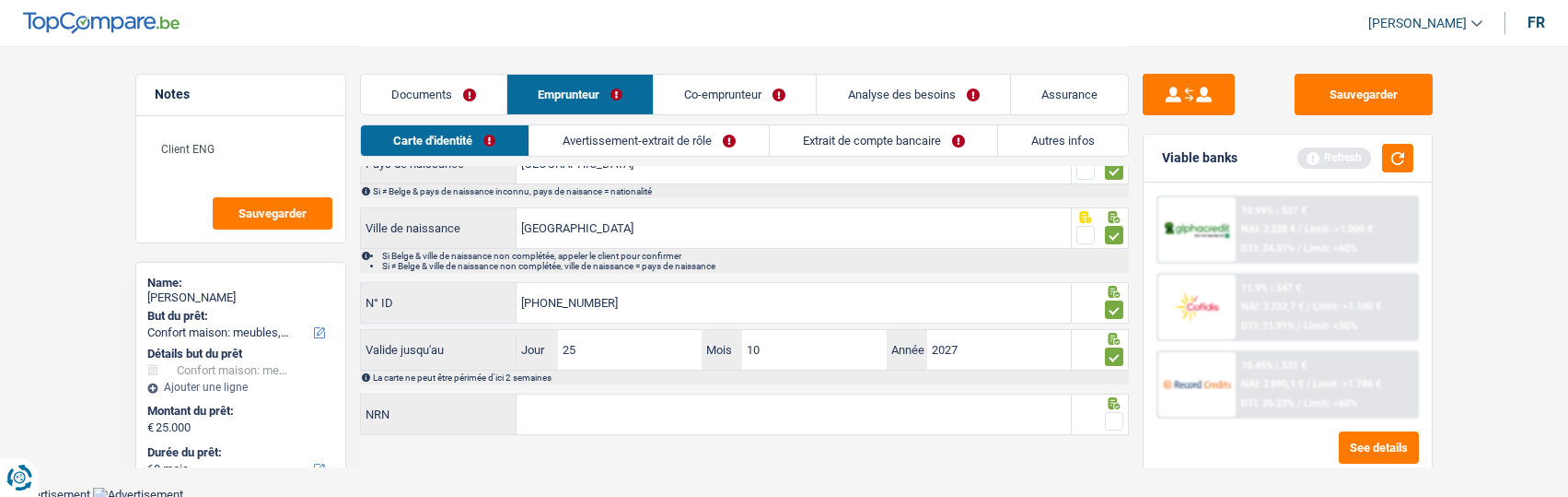
click at [1113, 417] on span at bounding box center [1114, 421] width 19 height 19
click at [0, 0] on input "radio" at bounding box center [0, 0] width 0 height 0
click at [952, 409] on input "NRN" at bounding box center [793, 413] width 554 height 40
type input "88.08.29-403.49"
click at [666, 150] on link "Avertissement-extrait de rôle" at bounding box center [649, 140] width 239 height 31
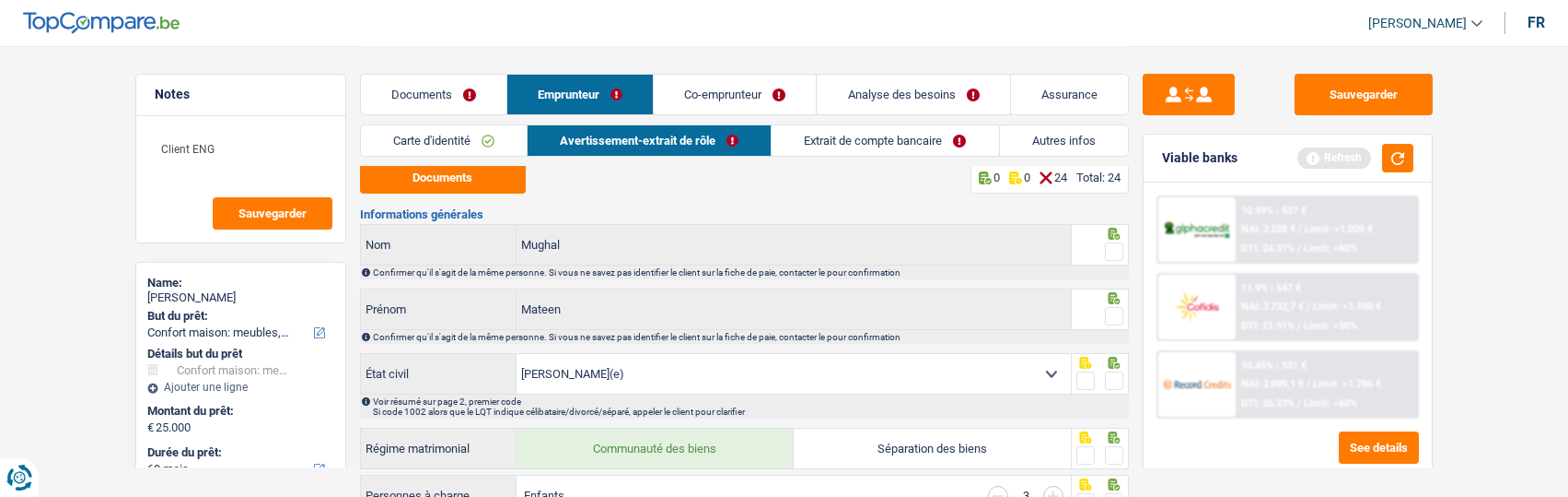
scroll to position [0, 0]
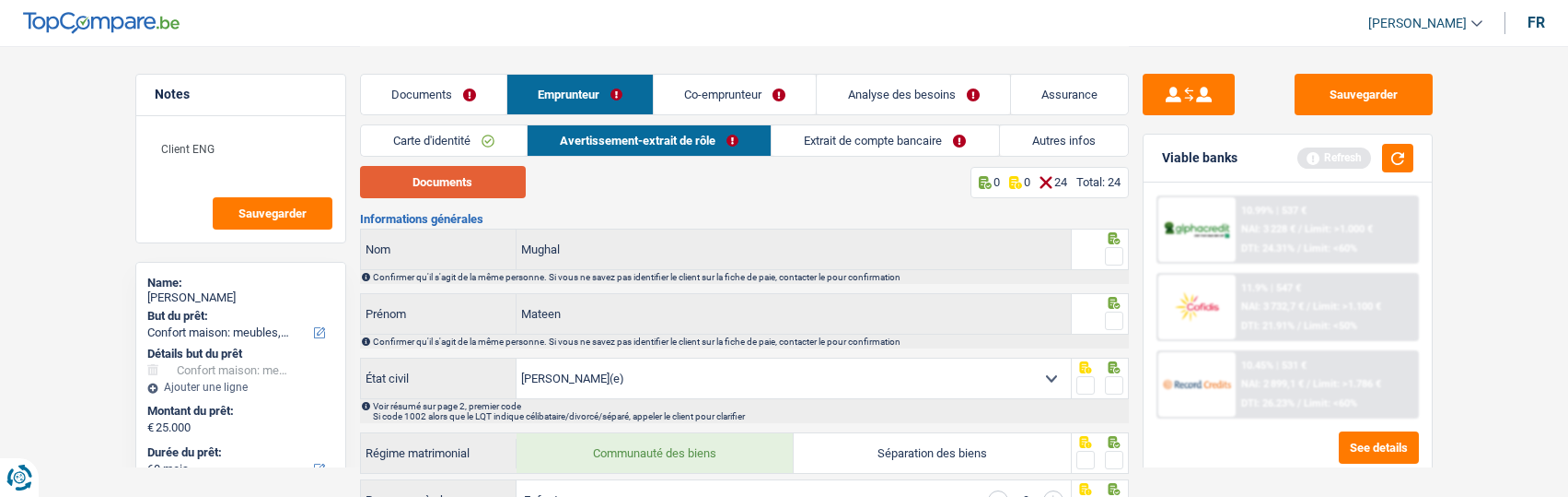
click at [468, 173] on button "Documents" at bounding box center [443, 182] width 166 height 33
click at [714, 93] on link "Co-emprunteur" at bounding box center [734, 94] width 162 height 40
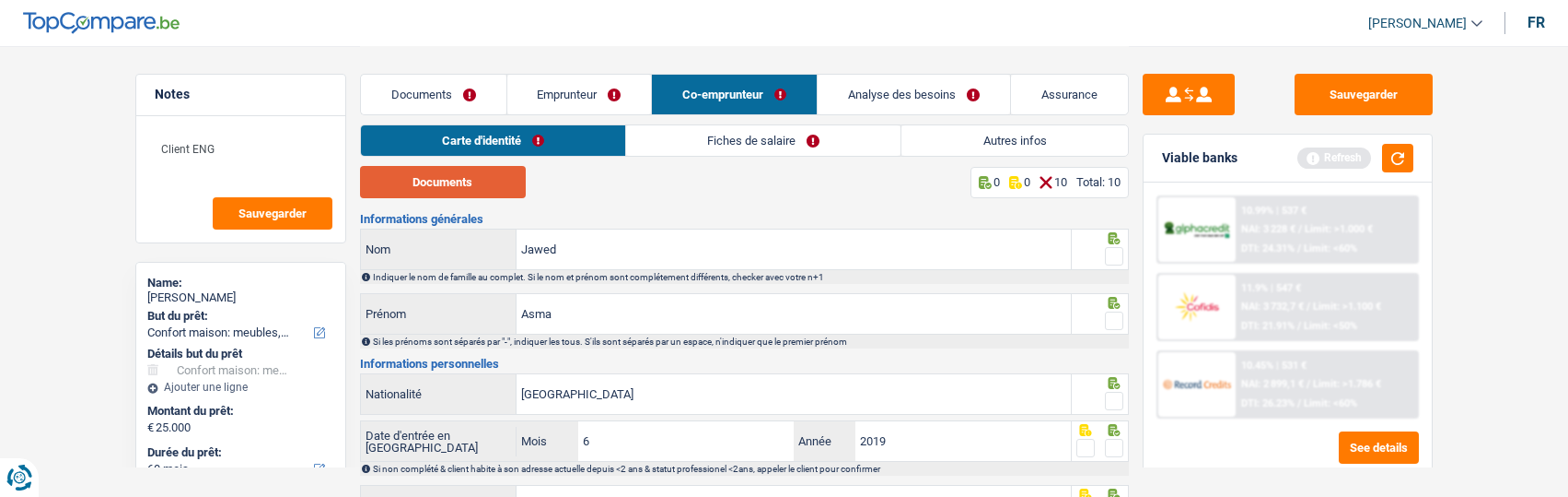
click at [455, 183] on button "Documents" at bounding box center [443, 182] width 166 height 33
click at [1110, 260] on span at bounding box center [1114, 256] width 19 height 19
click at [0, 0] on input "radio" at bounding box center [0, 0] width 0 height 0
click at [1110, 311] on span at bounding box center [1114, 320] width 19 height 19
click at [0, 0] on input "radio" at bounding box center [0, 0] width 0 height 0
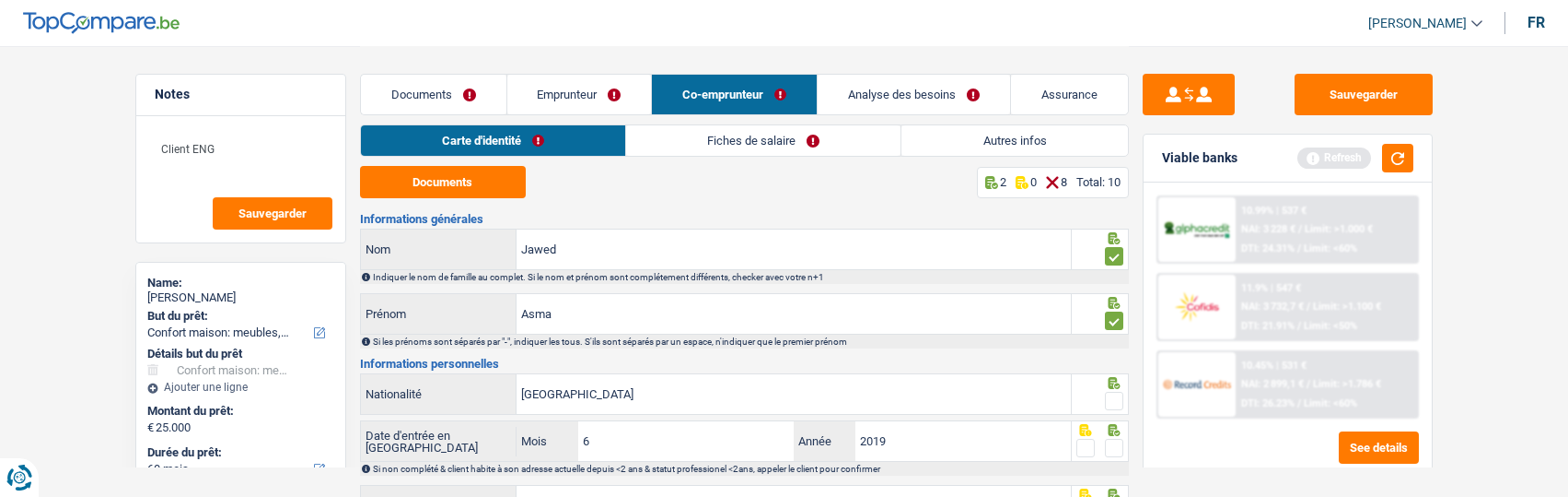
click at [1105, 399] on span at bounding box center [1114, 401] width 19 height 19
click at [0, 0] on input "radio" at bounding box center [0, 0] width 0 height 0
click at [1112, 442] on span at bounding box center [1114, 448] width 19 height 19
click at [0, 0] on input "radio" at bounding box center [0, 0] width 0 height 0
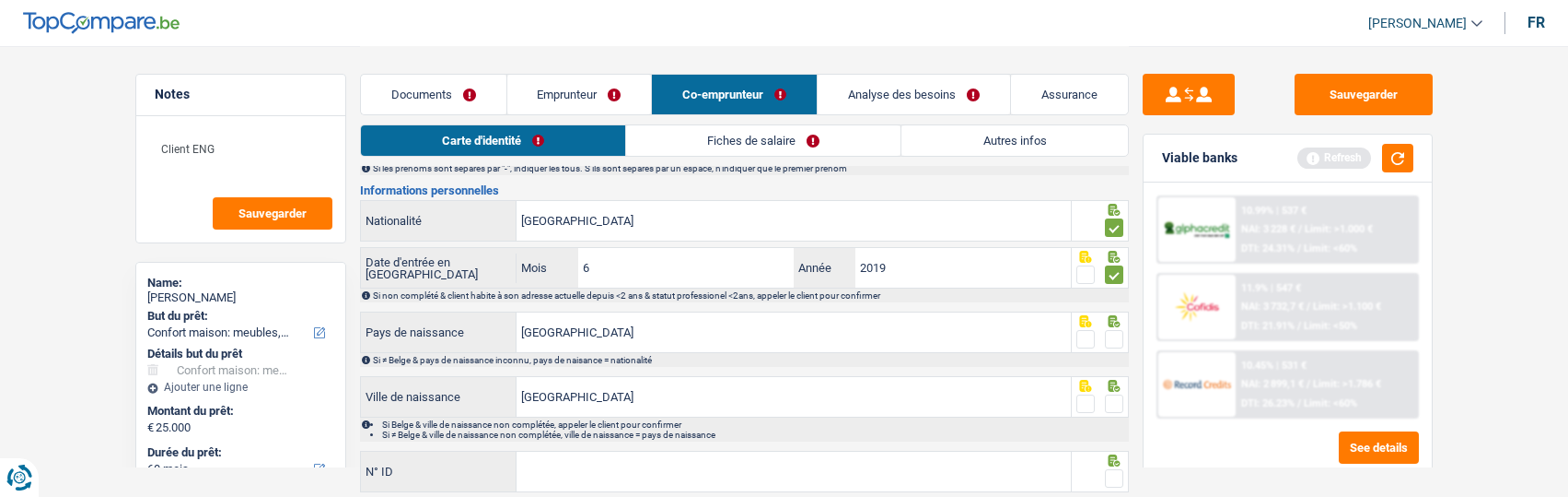
scroll to position [184, 0]
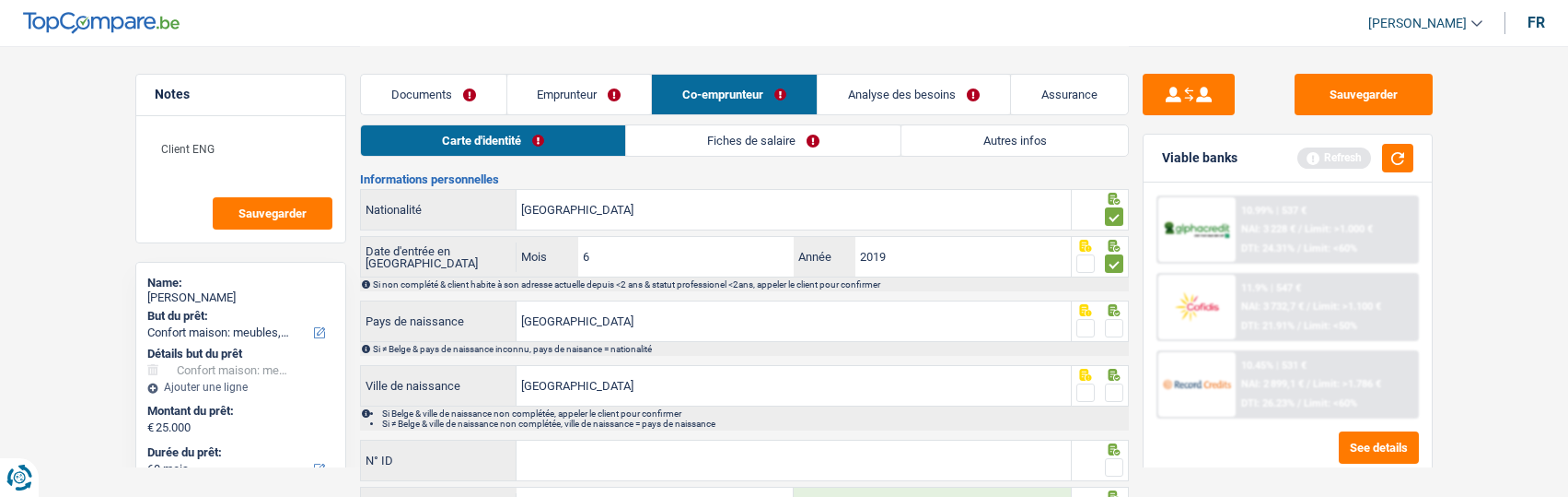
click at [1108, 322] on span at bounding box center [1114, 328] width 19 height 19
click at [0, 0] on input "radio" at bounding box center [0, 0] width 0 height 0
drag, startPoint x: 855, startPoint y: 371, endPoint x: 398, endPoint y: 374, distance: 457.0
click at [398, 374] on div "Pakistan Ville de naissance" at bounding box center [717, 386] width 711 height 40
type input "[GEOGRAPHIC_DATA]"
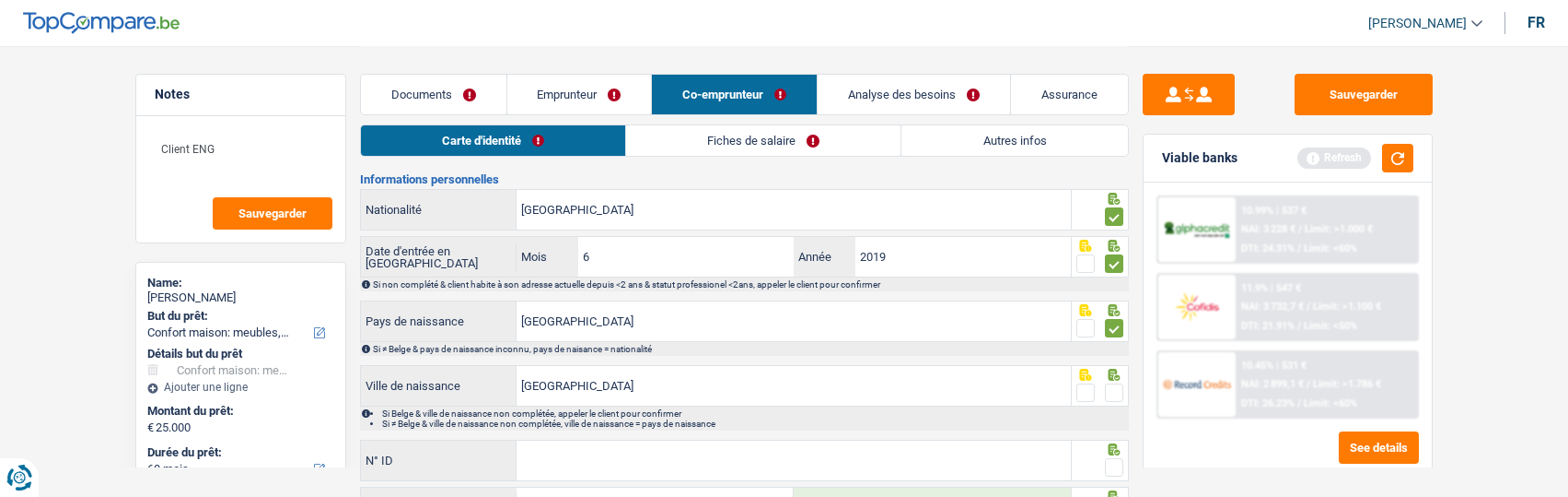
click at [1105, 391] on span at bounding box center [1114, 393] width 19 height 19
click at [0, 0] on input "radio" at bounding box center [0, 0] width 0 height 0
click at [873, 443] on input "N° ID" at bounding box center [793, 460] width 554 height 40
type input "B-6503444-79"
click at [1110, 459] on span at bounding box center [1114, 467] width 19 height 19
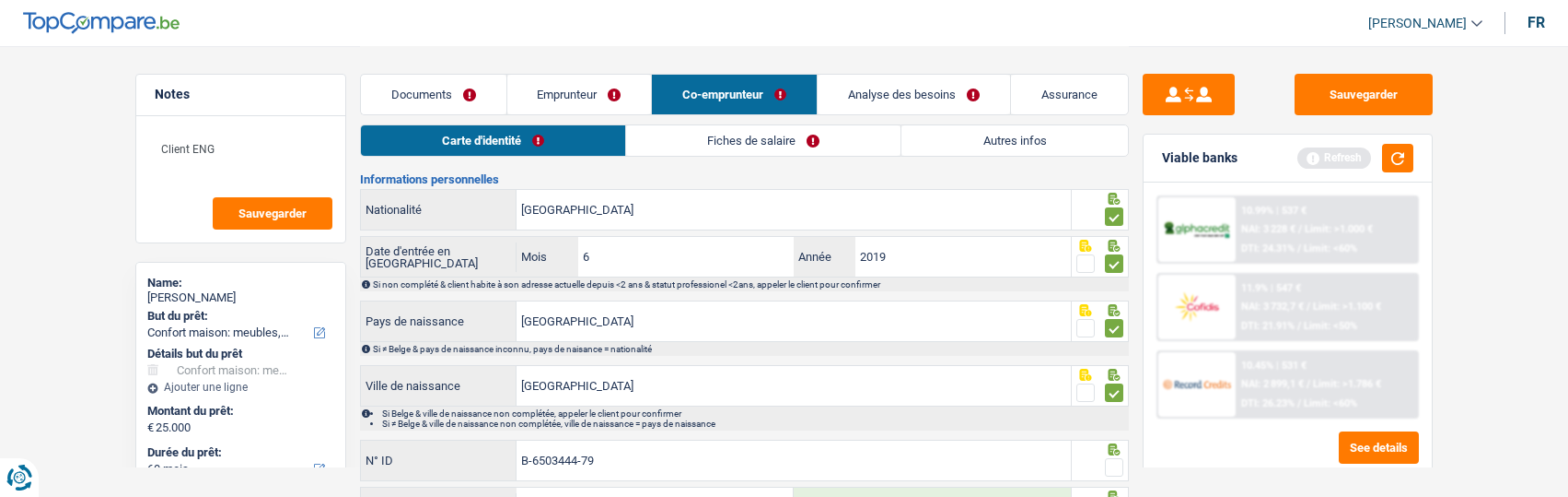
click at [0, 0] on input "radio" at bounding box center [0, 0] width 0 height 0
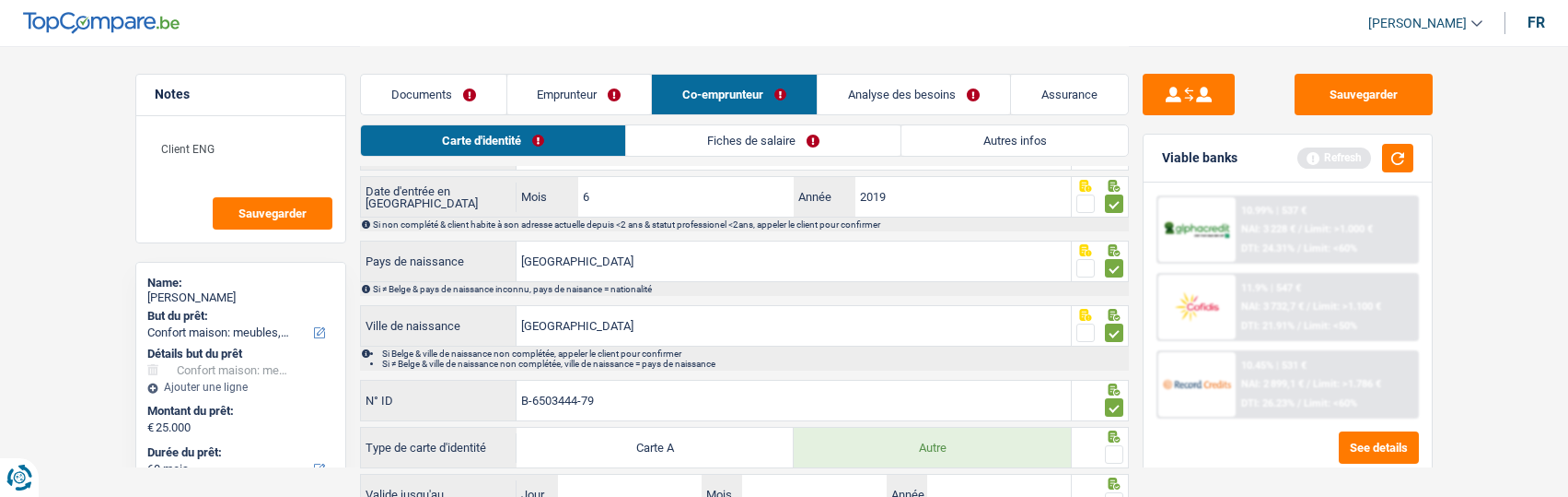
scroll to position [277, 0]
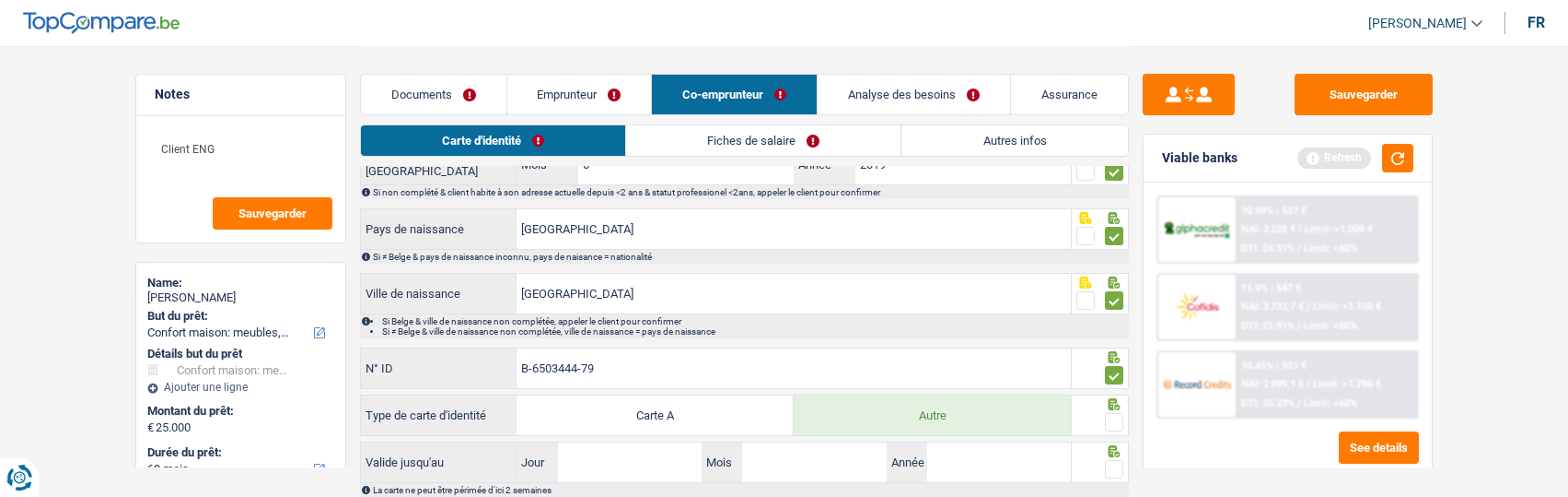
click at [1106, 417] on span at bounding box center [1114, 422] width 19 height 19
click at [0, 0] on input "radio" at bounding box center [0, 0] width 0 height 0
click at [660, 457] on input "Jour" at bounding box center [629, 462] width 144 height 40
type input "05"
type input "03"
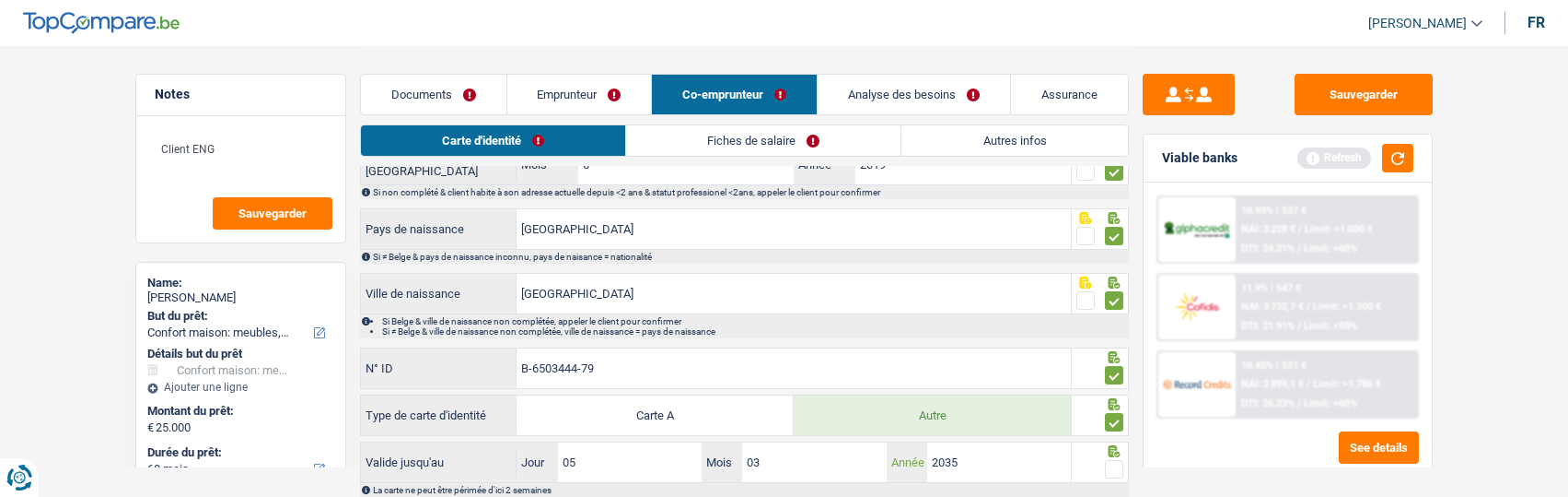
type input "2035"
click at [1123, 459] on div at bounding box center [1099, 462] width 57 height 42
click at [1121, 462] on span at bounding box center [1114, 469] width 19 height 19
click at [0, 0] on input "radio" at bounding box center [0, 0] width 0 height 0
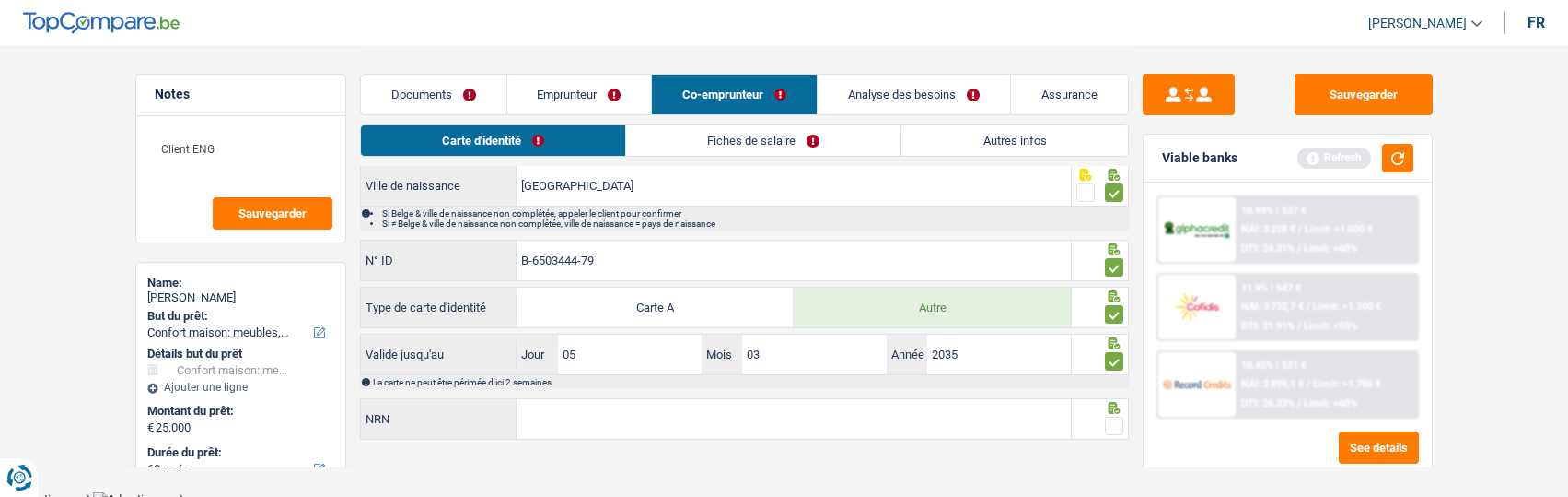
scroll to position [389, 0]
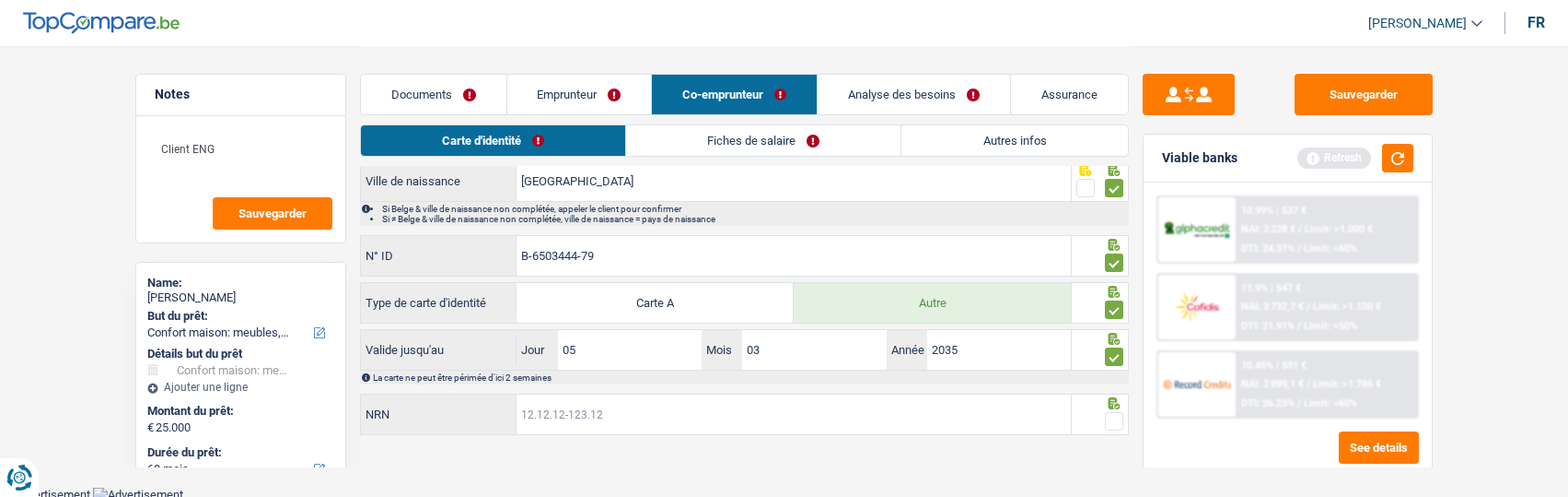
click at [840, 409] on input "NRN" at bounding box center [793, 413] width 554 height 40
type input "92.01.12-500.12"
click at [1122, 416] on span at bounding box center [1114, 421] width 19 height 19
click at [0, 0] on input "radio" at bounding box center [0, 0] width 0 height 0
click at [780, 140] on link "Fiches de salaire" at bounding box center [764, 140] width 275 height 31
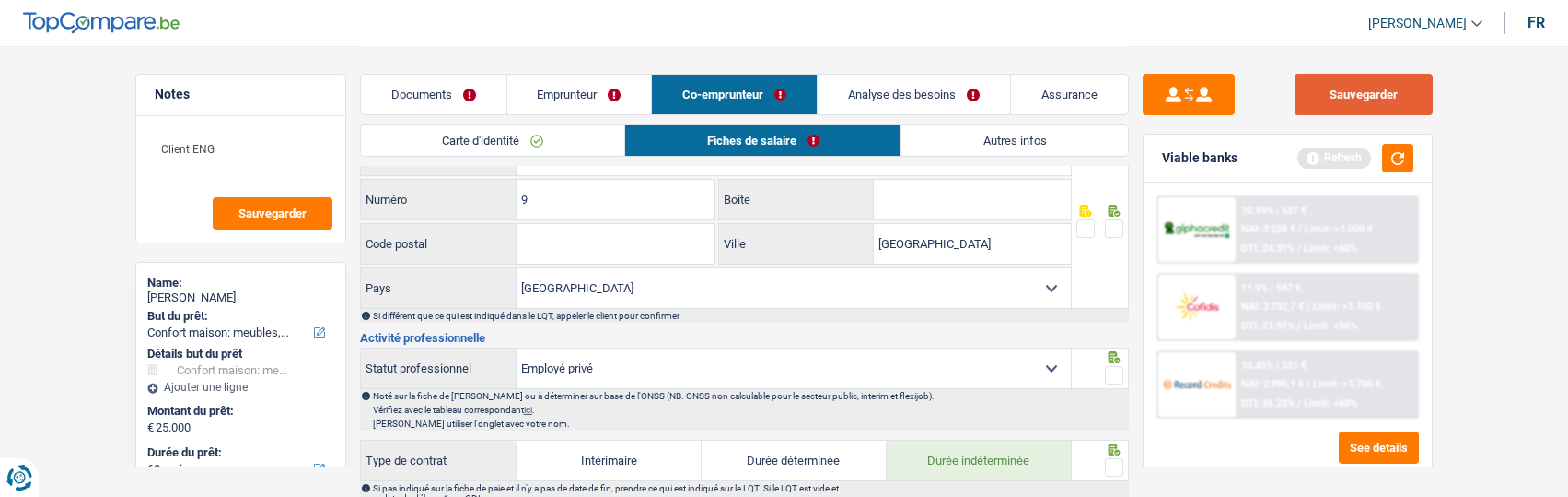
drag, startPoint x: 1385, startPoint y: 101, endPoint x: 1323, endPoint y: 122, distance: 65.5
click at [1376, 105] on button "Sauvegarder" at bounding box center [1363, 94] width 138 height 42
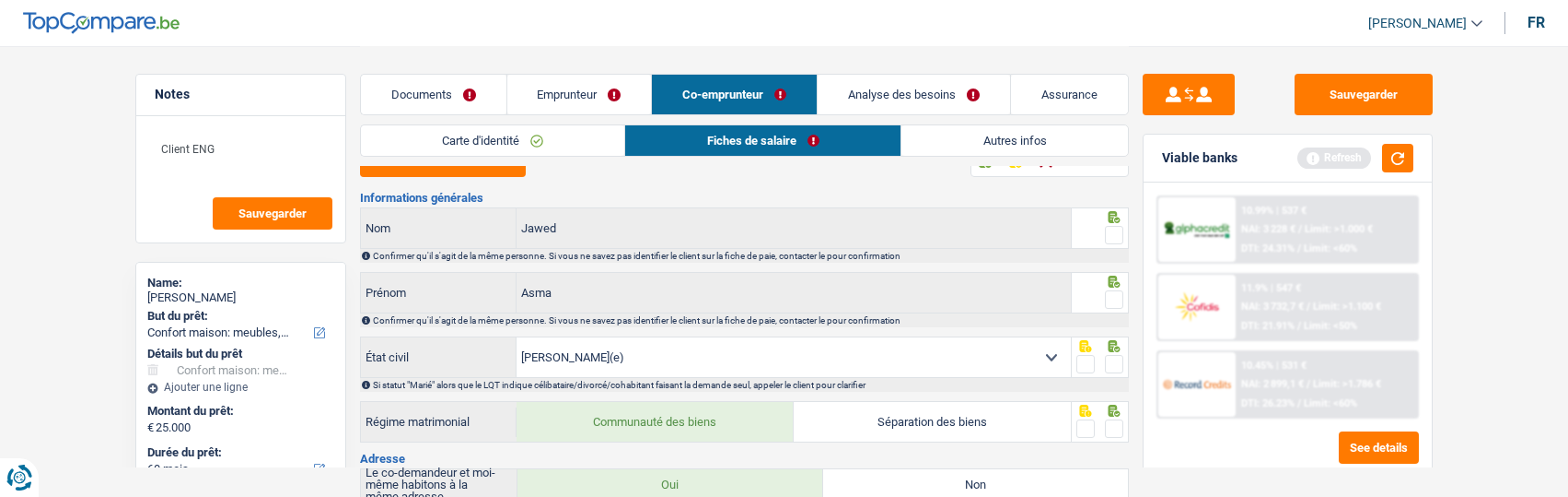
scroll to position [0, 0]
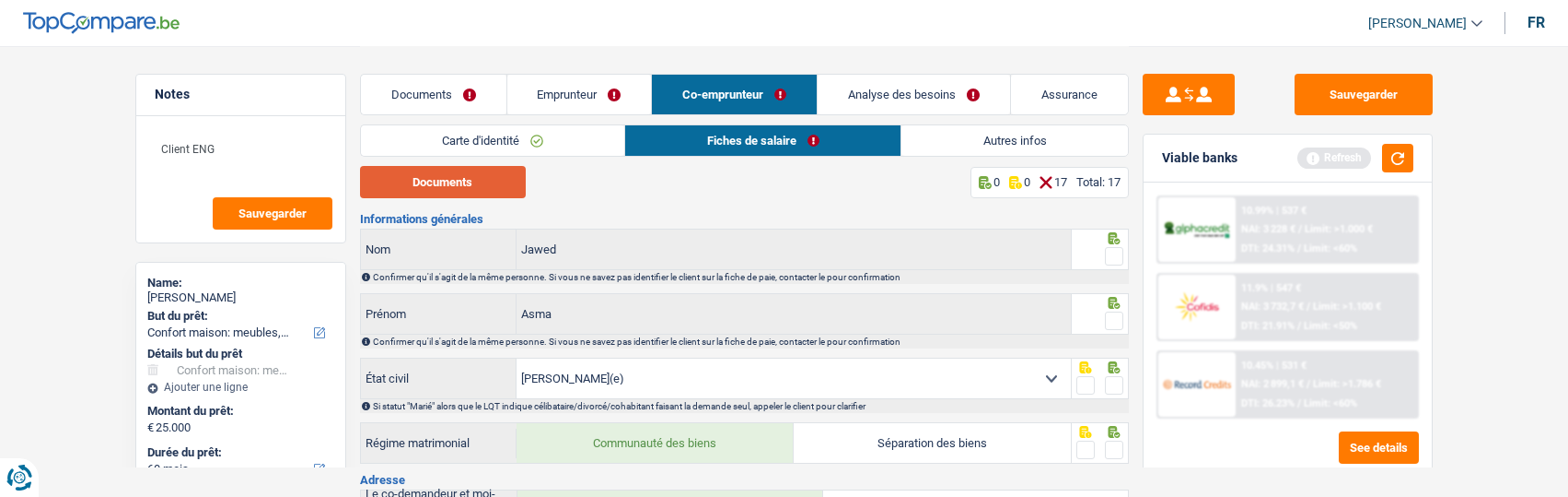
click at [478, 170] on button "Documents" at bounding box center [443, 182] width 166 height 33
click at [1108, 253] on span at bounding box center [1114, 256] width 19 height 19
click at [0, 0] on input "radio" at bounding box center [0, 0] width 0 height 0
click at [1112, 313] on span at bounding box center [1114, 320] width 19 height 19
click at [0, 0] on input "radio" at bounding box center [0, 0] width 0 height 0
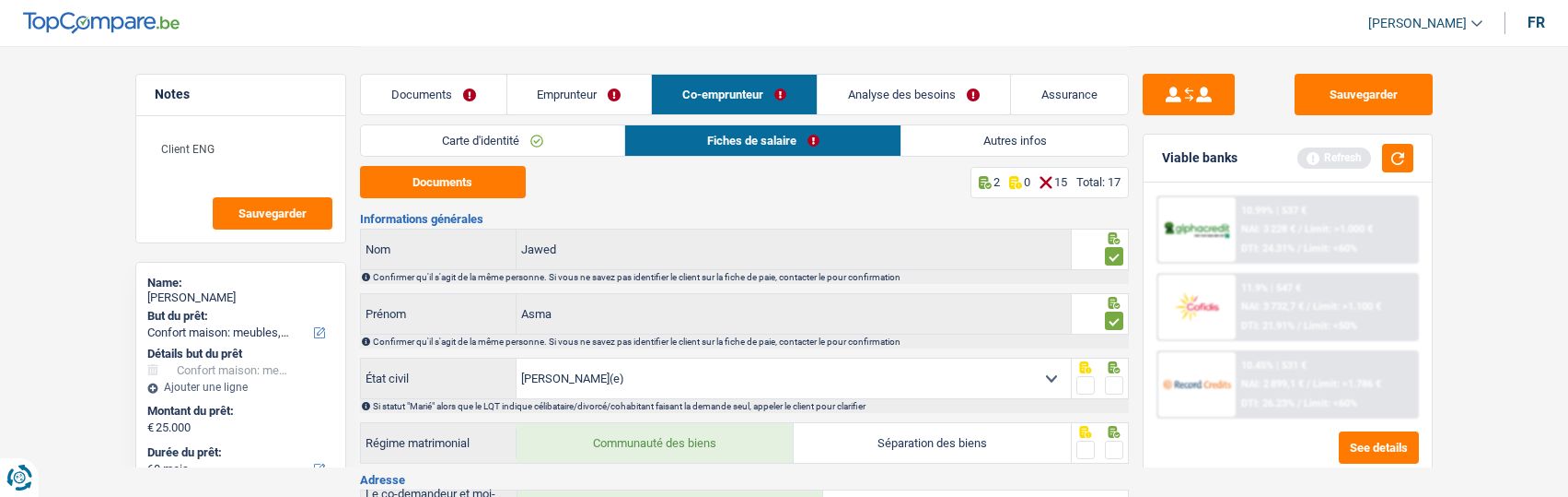
click at [1112, 374] on div at bounding box center [1114, 386] width 19 height 23
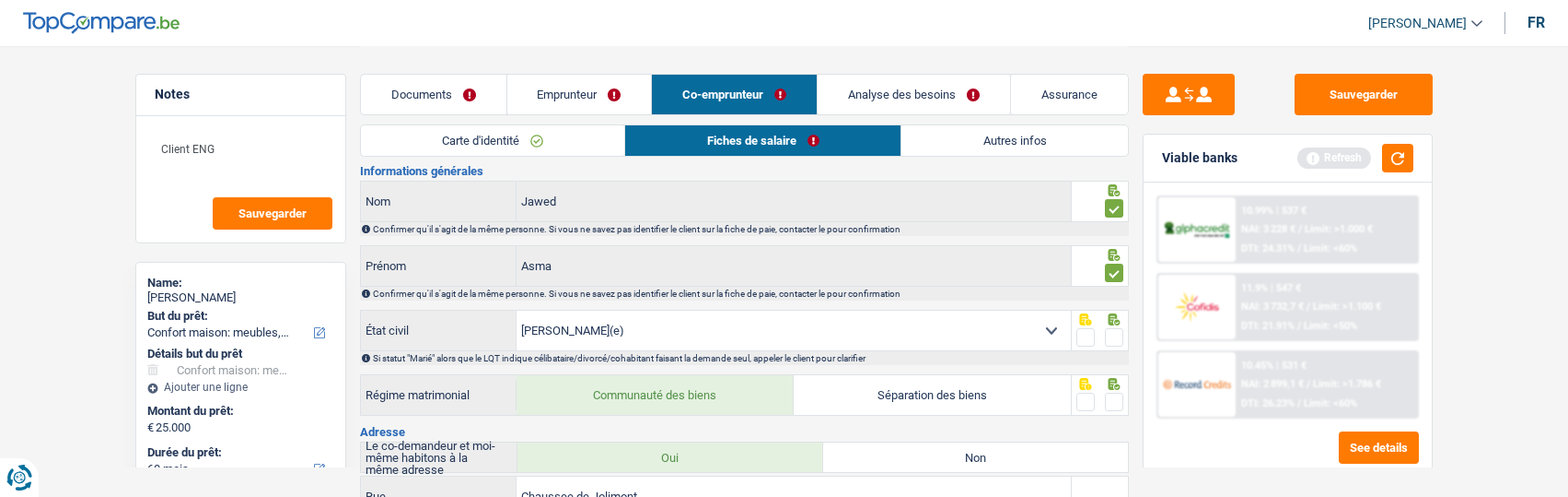
scroll to position [92, 0]
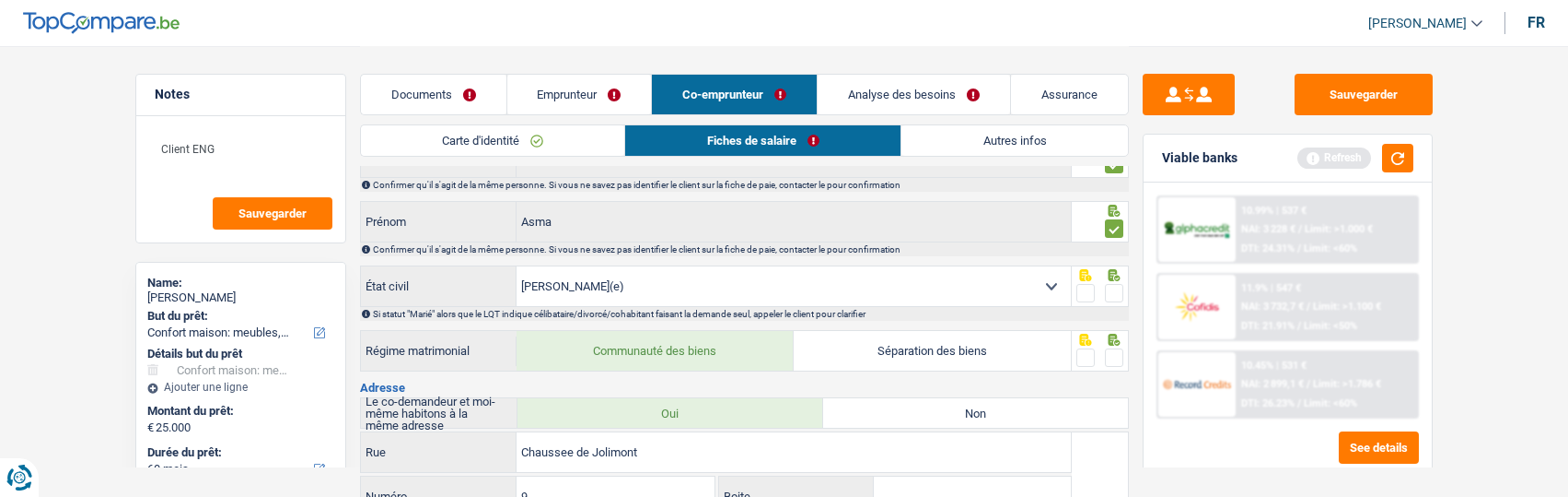
drag, startPoint x: 1114, startPoint y: 290, endPoint x: 1107, endPoint y: 302, distance: 13.9
click at [1114, 291] on span at bounding box center [1114, 293] width 19 height 19
click at [0, 0] on input "radio" at bounding box center [0, 0] width 0 height 0
click at [1108, 353] on span at bounding box center [1114, 358] width 19 height 19
click at [0, 0] on input "radio" at bounding box center [0, 0] width 0 height 0
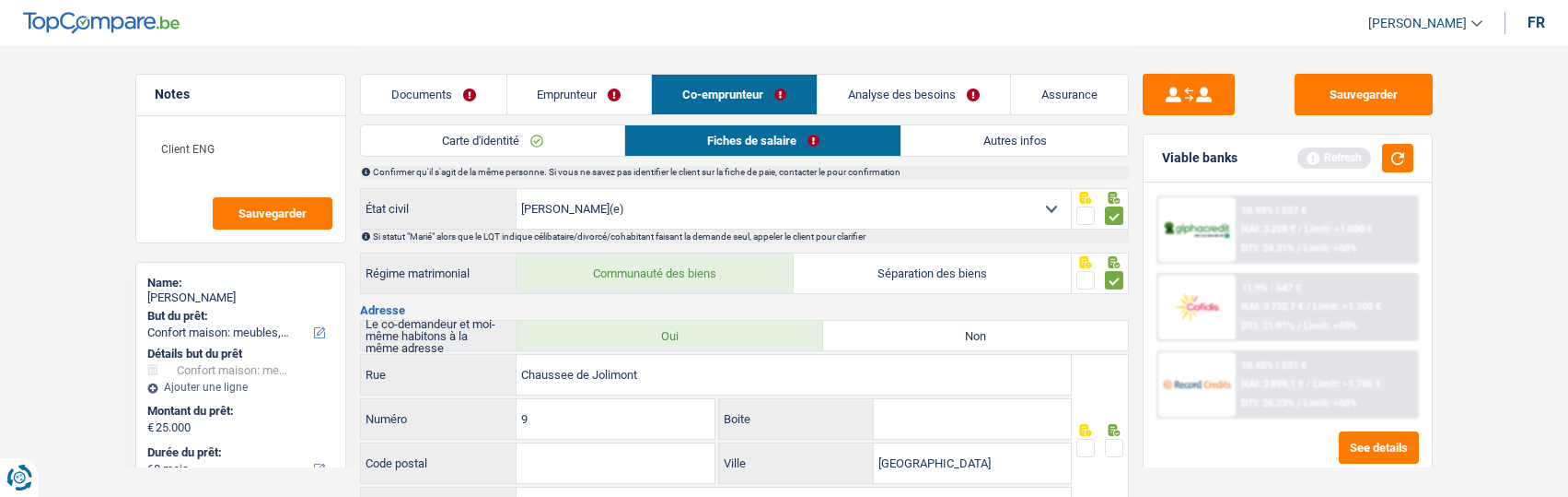
scroll to position [277, 0]
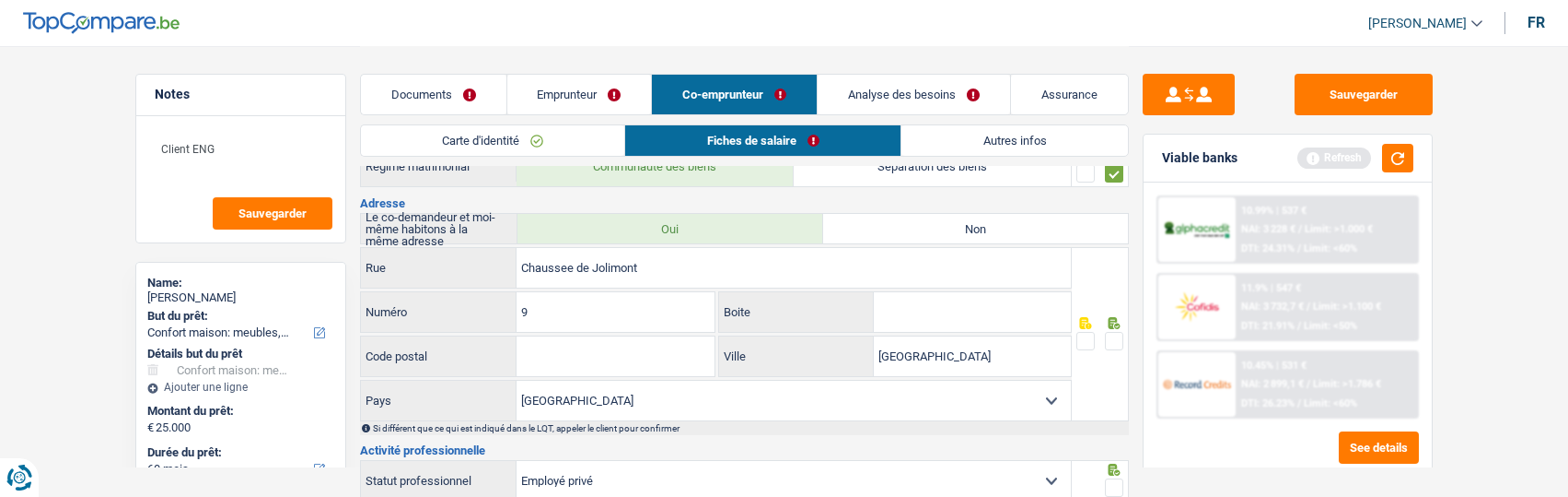
click at [574, 355] on input "Code postal" at bounding box center [615, 356] width 198 height 40
type input "7100"
click at [1113, 344] on span at bounding box center [1114, 341] width 19 height 19
click at [0, 0] on input "radio" at bounding box center [0, 0] width 0 height 0
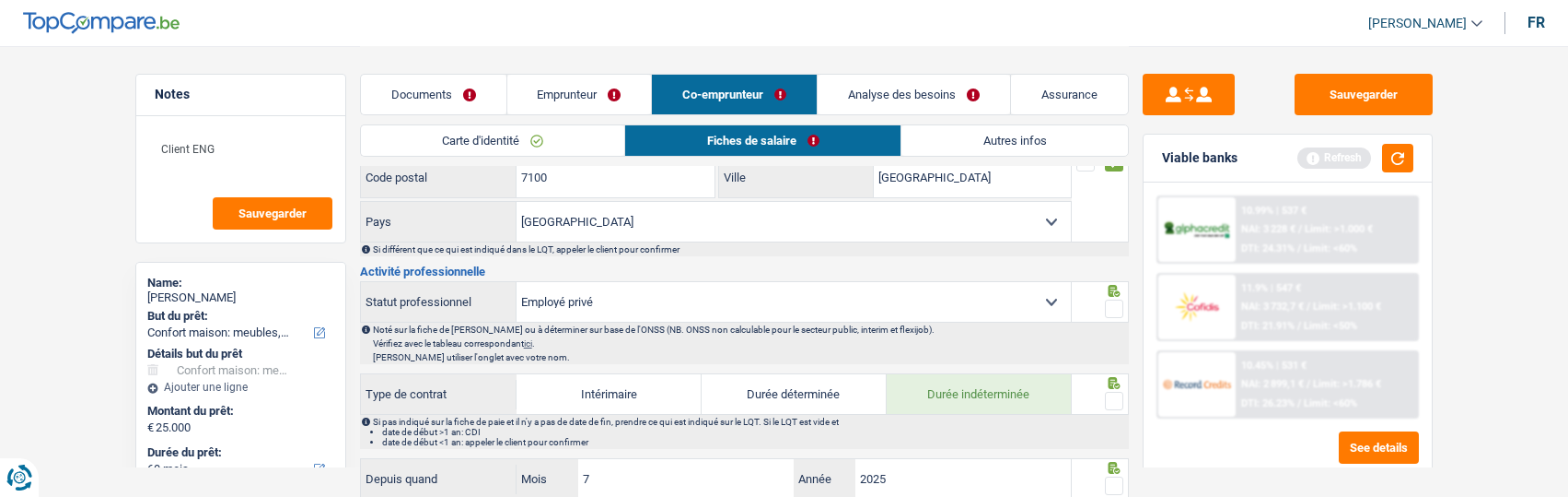
scroll to position [461, 0]
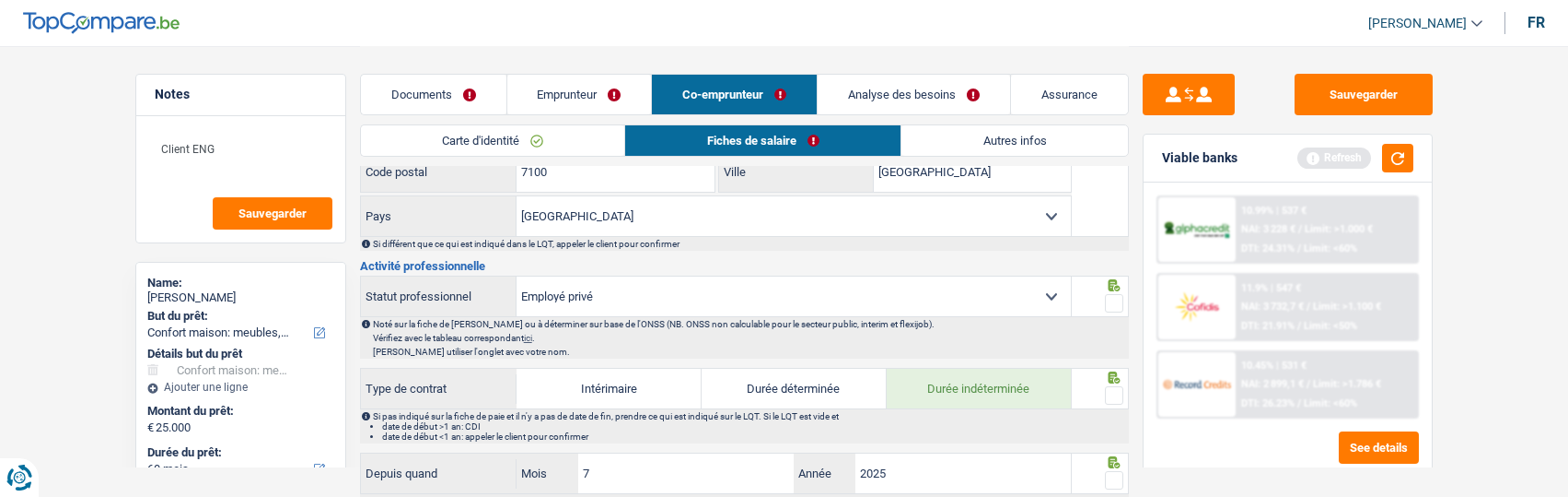
click at [1116, 298] on span at bounding box center [1114, 303] width 19 height 19
click at [0, 0] on input "radio" at bounding box center [0, 0] width 0 height 0
click at [1108, 388] on span at bounding box center [1114, 396] width 19 height 19
click at [0, 0] on input "radio" at bounding box center [0, 0] width 0 height 0
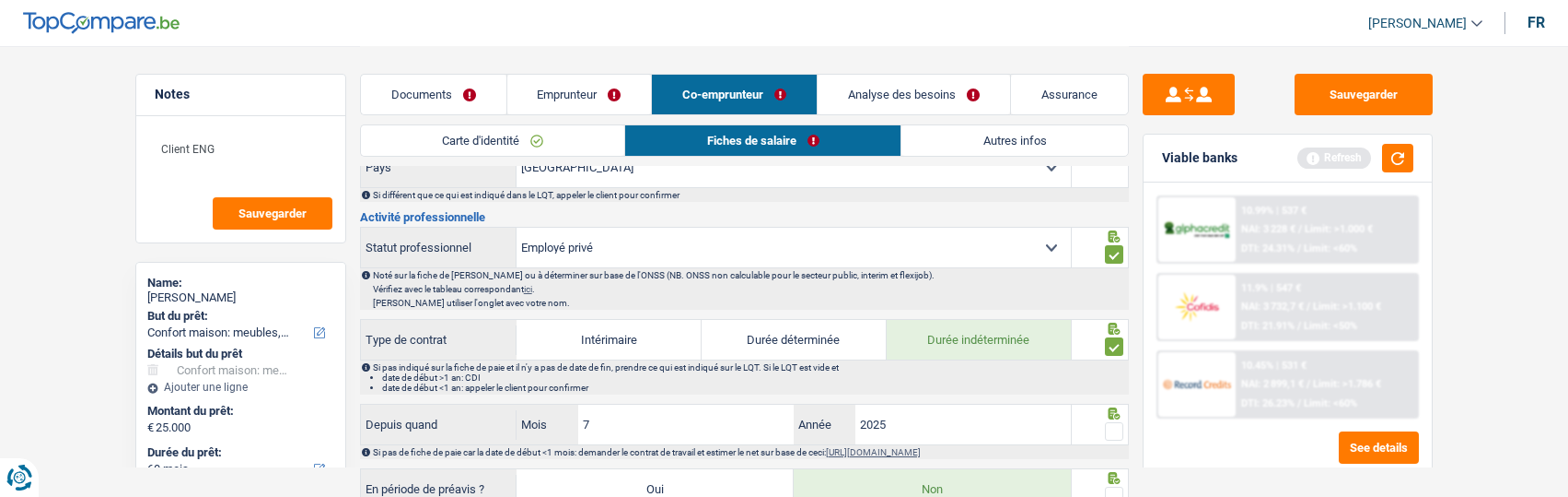
scroll to position [553, 0]
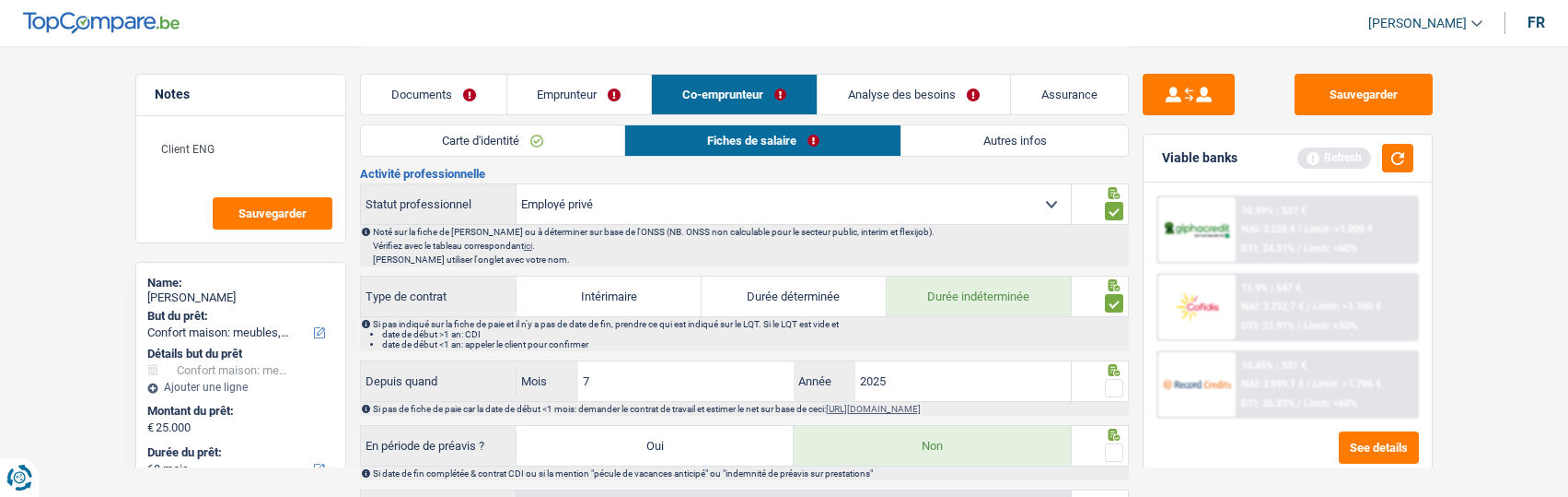
click at [1112, 379] on span at bounding box center [1114, 388] width 19 height 19
click at [0, 0] on input "radio" at bounding box center [0, 0] width 0 height 0
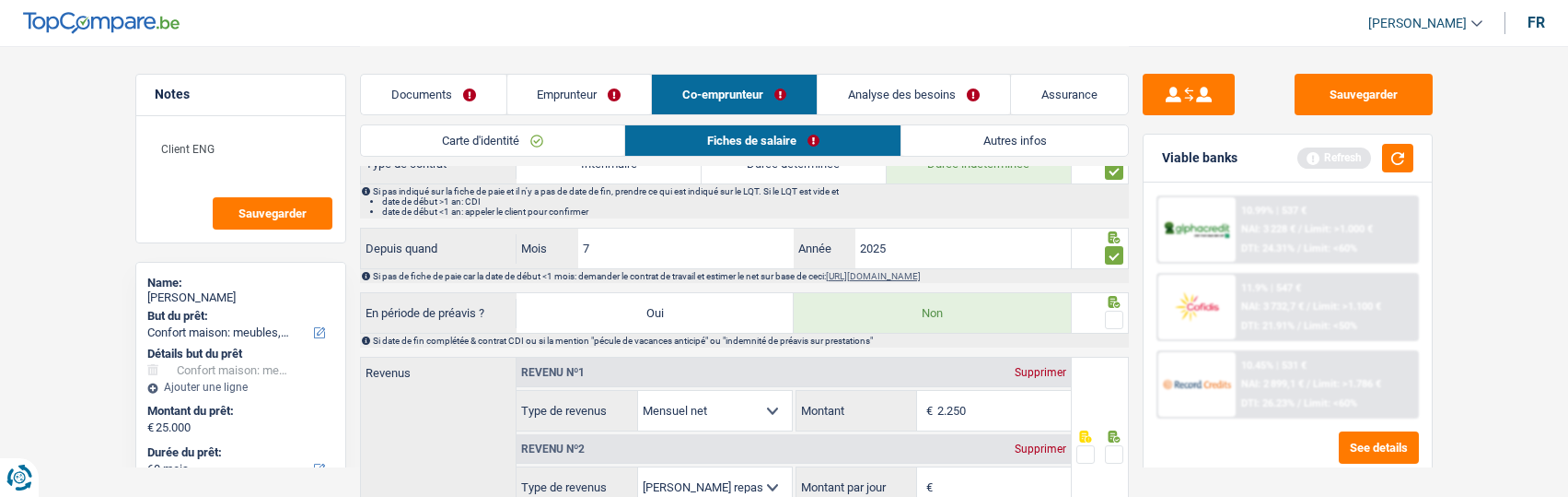
scroll to position [737, 0]
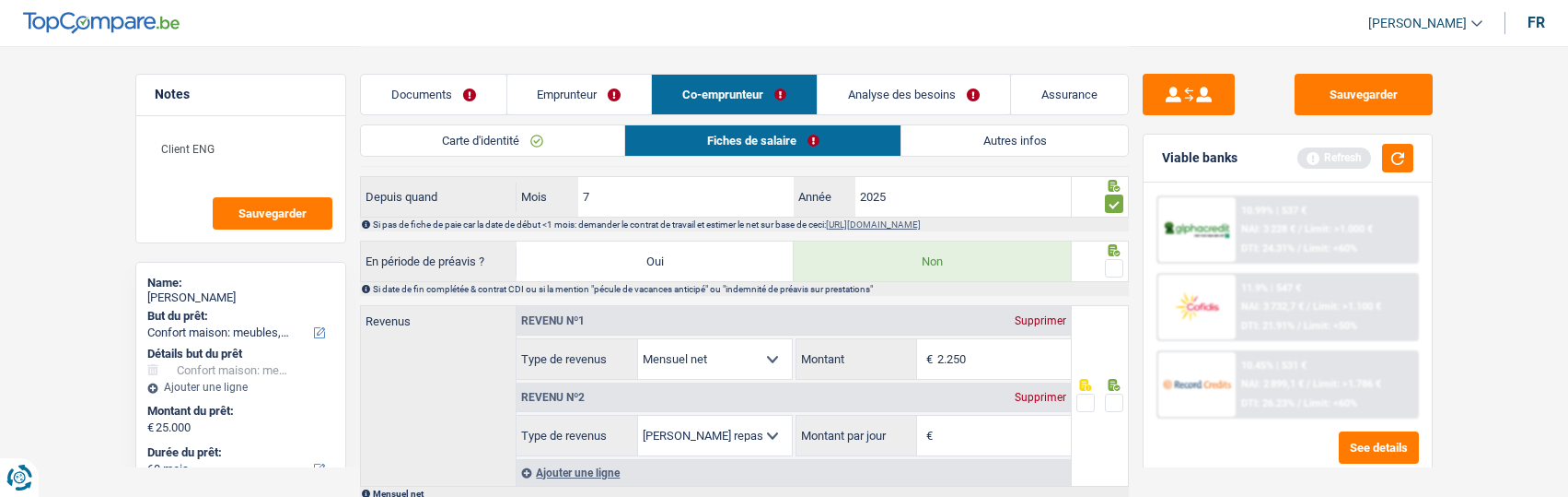
click at [1114, 268] on span at bounding box center [1114, 268] width 19 height 19
click at [0, 0] on input "radio" at bounding box center [0, 0] width 0 height 0
click at [1049, 392] on div "Supprimer" at bounding box center [1040, 398] width 60 height 11
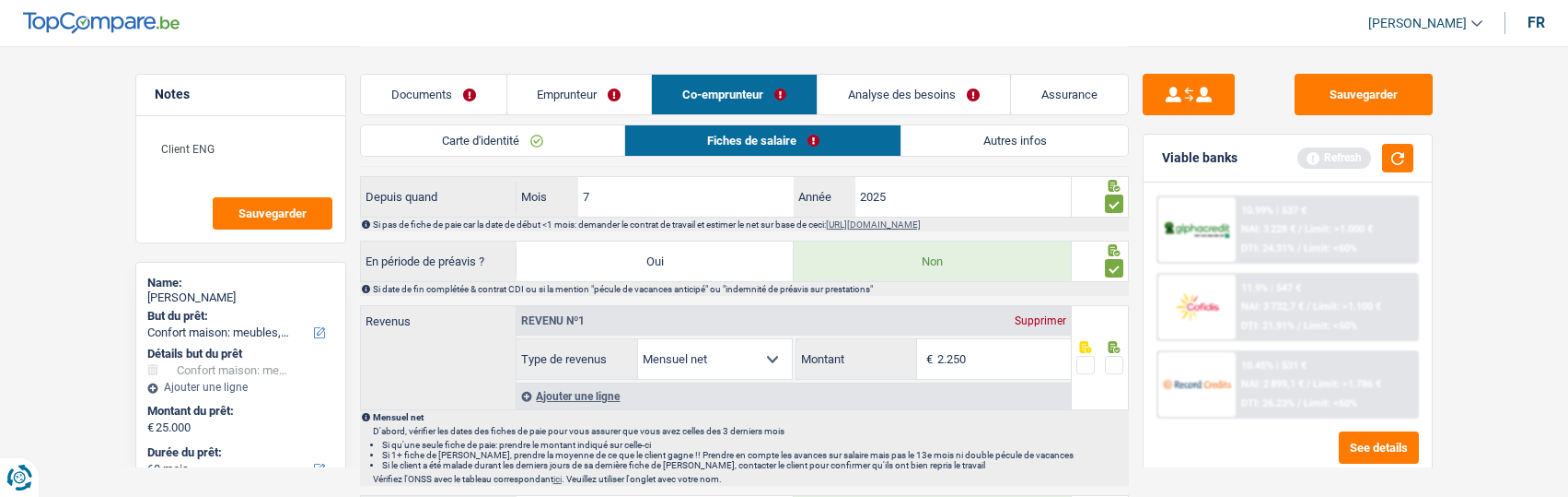
click at [1118, 360] on span at bounding box center [1114, 365] width 19 height 19
click at [0, 0] on input "radio" at bounding box center [0, 0] width 0 height 0
click at [1026, 360] on input "2.250" at bounding box center [1004, 359] width 134 height 40
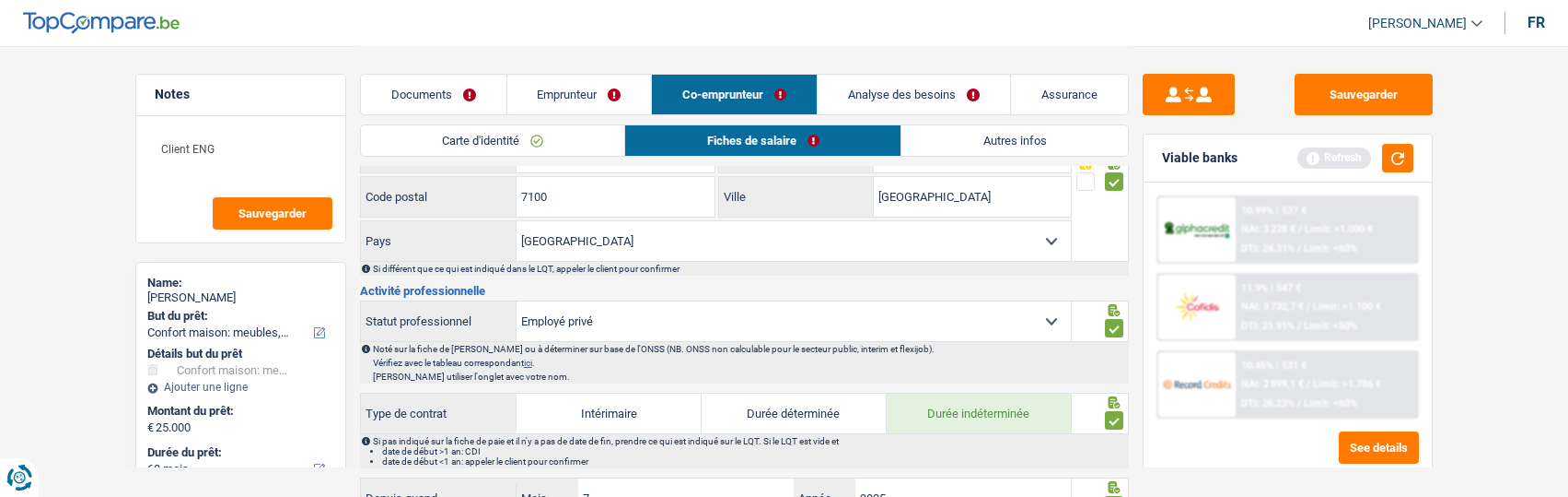
scroll to position [461, 0]
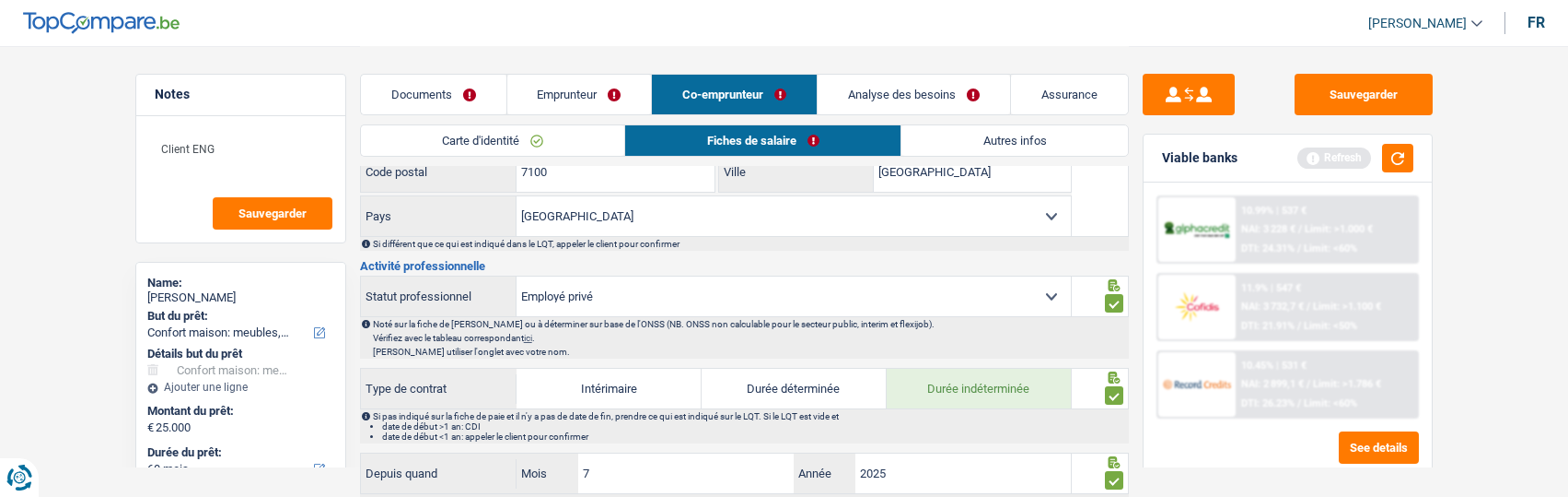
type input "2.256"
click at [584, 102] on link "Emprunteur" at bounding box center [579, 94] width 145 height 40
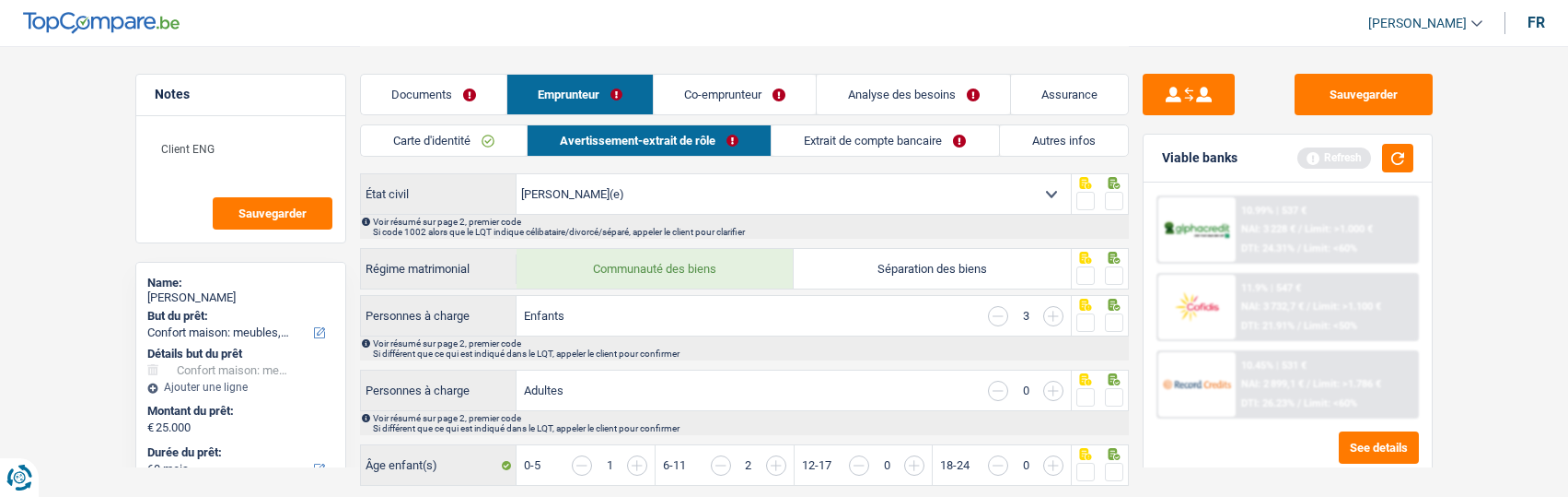
scroll to position [277, 0]
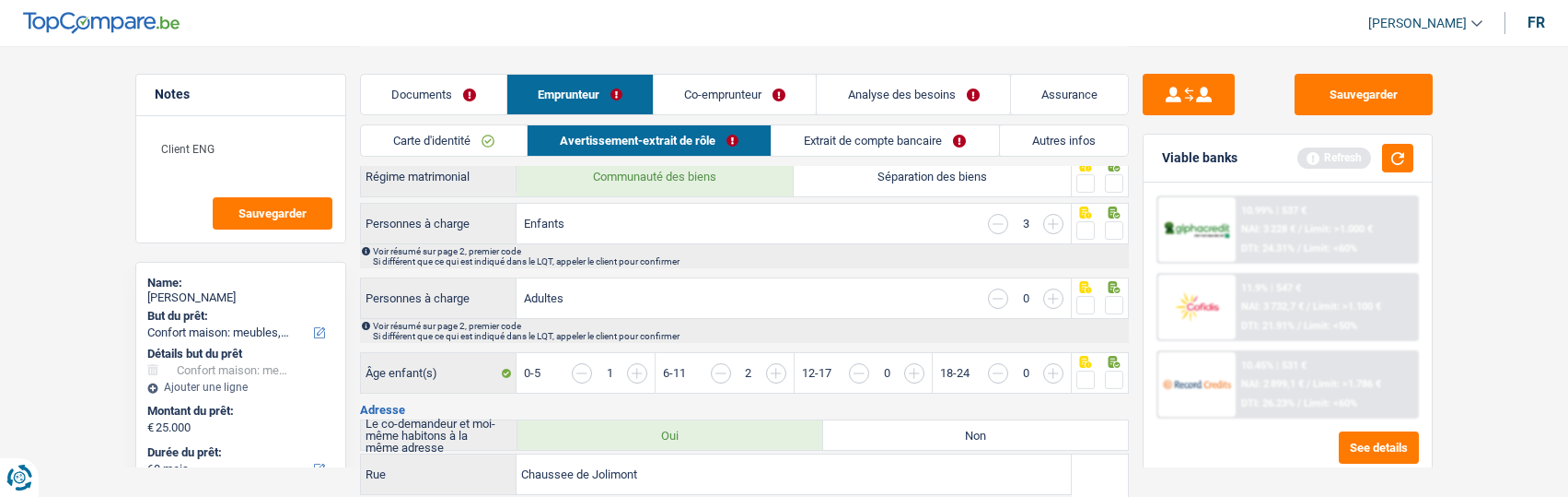
click at [758, 91] on link "Co-emprunteur" at bounding box center [734, 94] width 162 height 40
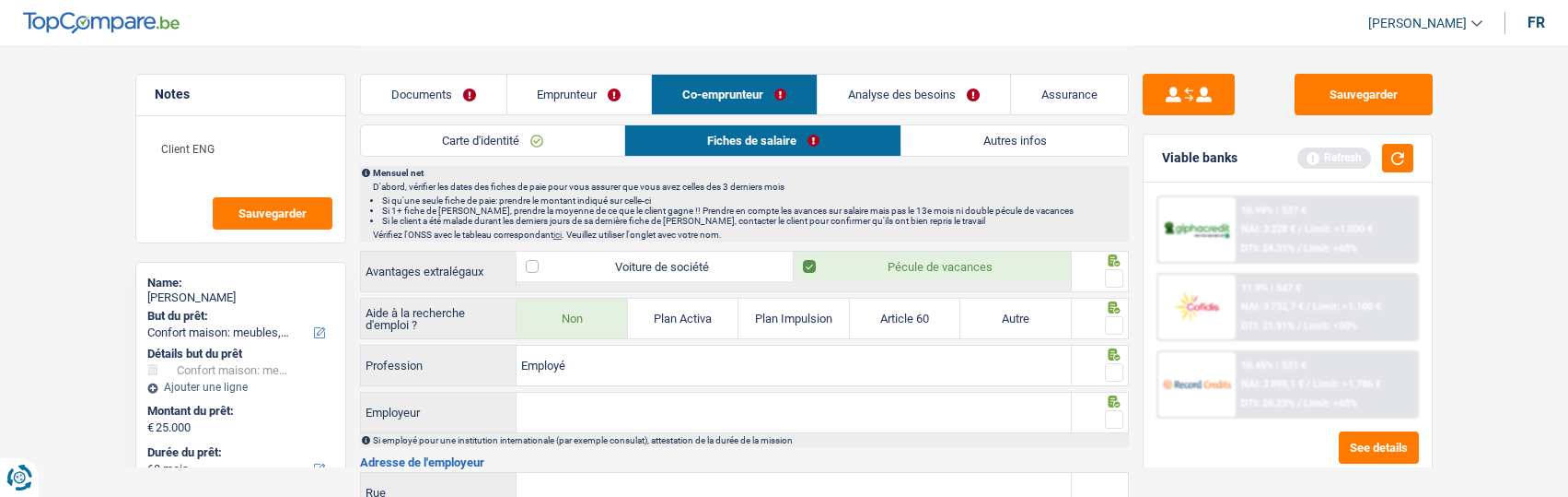
scroll to position [1014, 0]
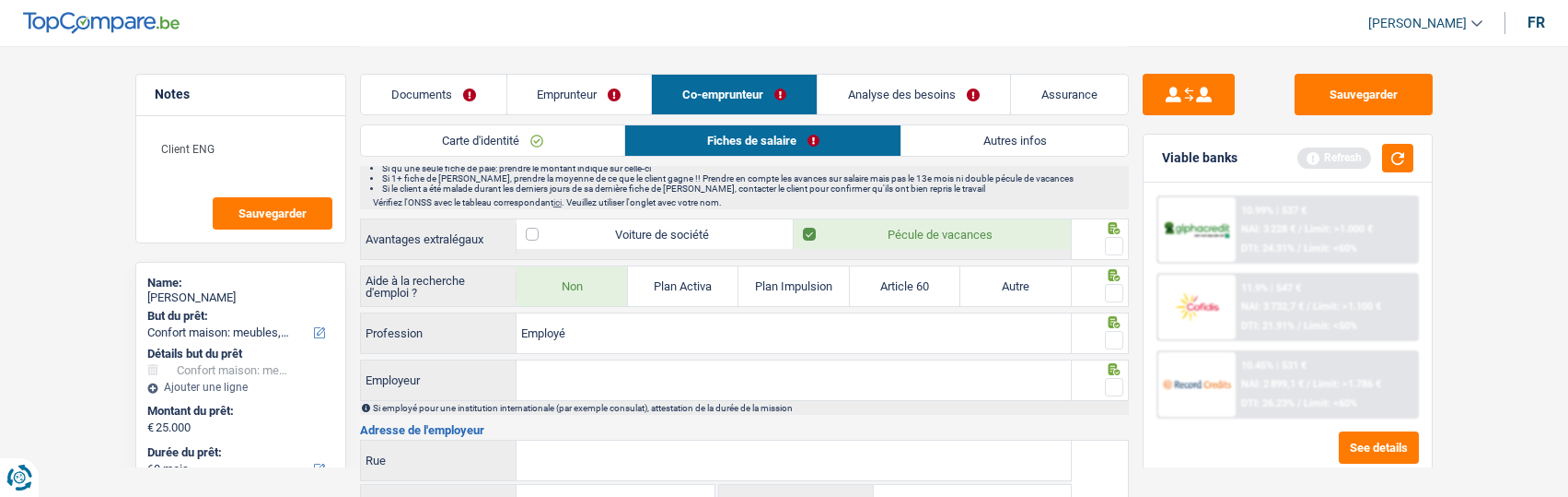
drag, startPoint x: 1116, startPoint y: 229, endPoint x: 1115, endPoint y: 254, distance: 25.0
click at [1116, 233] on div at bounding box center [1099, 239] width 57 height 42
click at [1116, 247] on span at bounding box center [1114, 246] width 19 height 19
click at [0, 0] on input "radio" at bounding box center [0, 0] width 0 height 0
drag, startPoint x: 1114, startPoint y: 283, endPoint x: 1107, endPoint y: 307, distance: 25.0
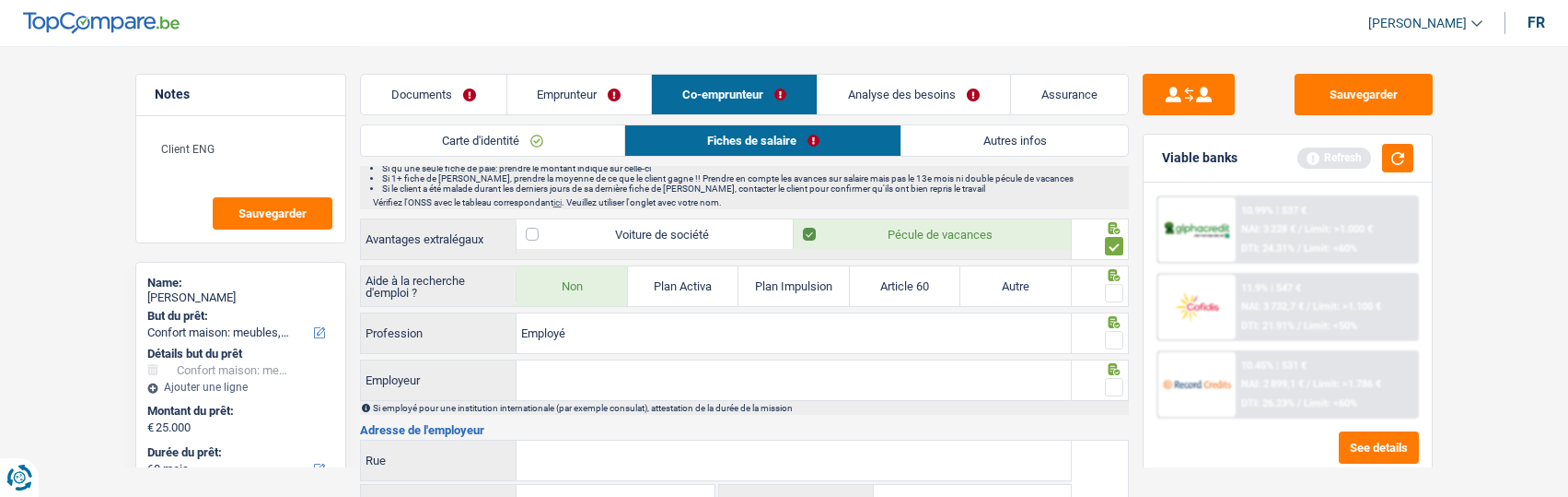
click at [1114, 286] on span at bounding box center [1114, 293] width 19 height 19
click at [0, 0] on input "radio" at bounding box center [0, 0] width 0 height 0
click at [1108, 334] on span at bounding box center [1114, 340] width 19 height 19
click at [0, 0] on input "radio" at bounding box center [0, 0] width 0 height 0
drag, startPoint x: 662, startPoint y: 331, endPoint x: 313, endPoint y: 272, distance: 354.0
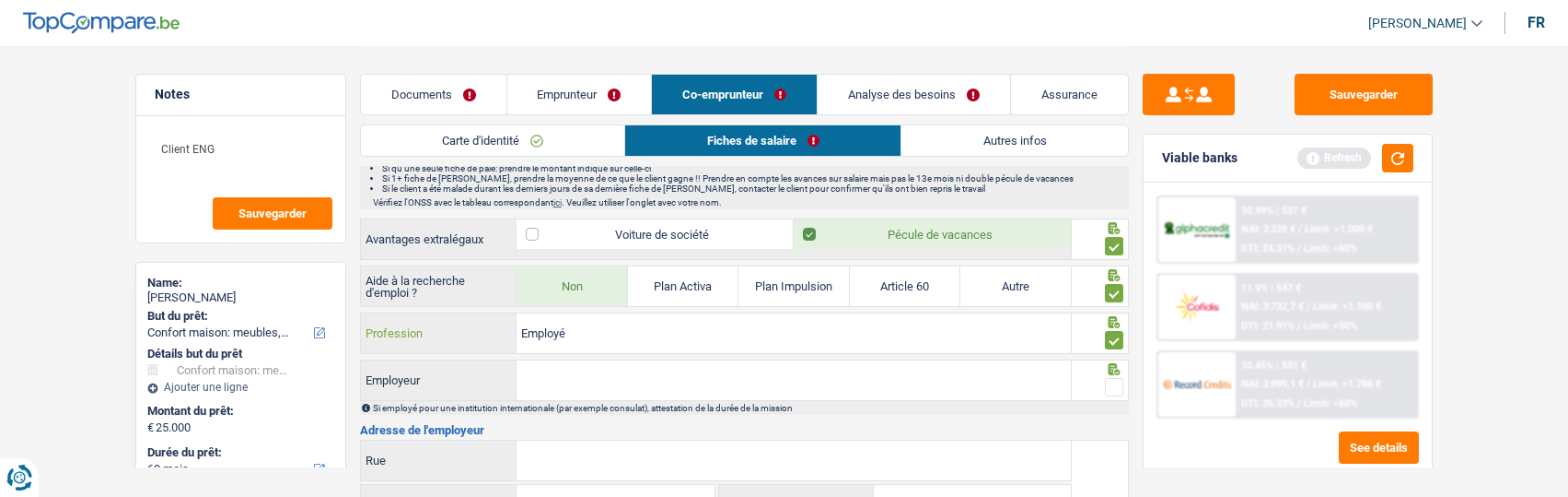
type input "Vendeuse"
click at [564, 382] on input "Employeur" at bounding box center [793, 380] width 554 height 40
type input "SMD company"
click at [1113, 386] on span at bounding box center [1114, 387] width 19 height 19
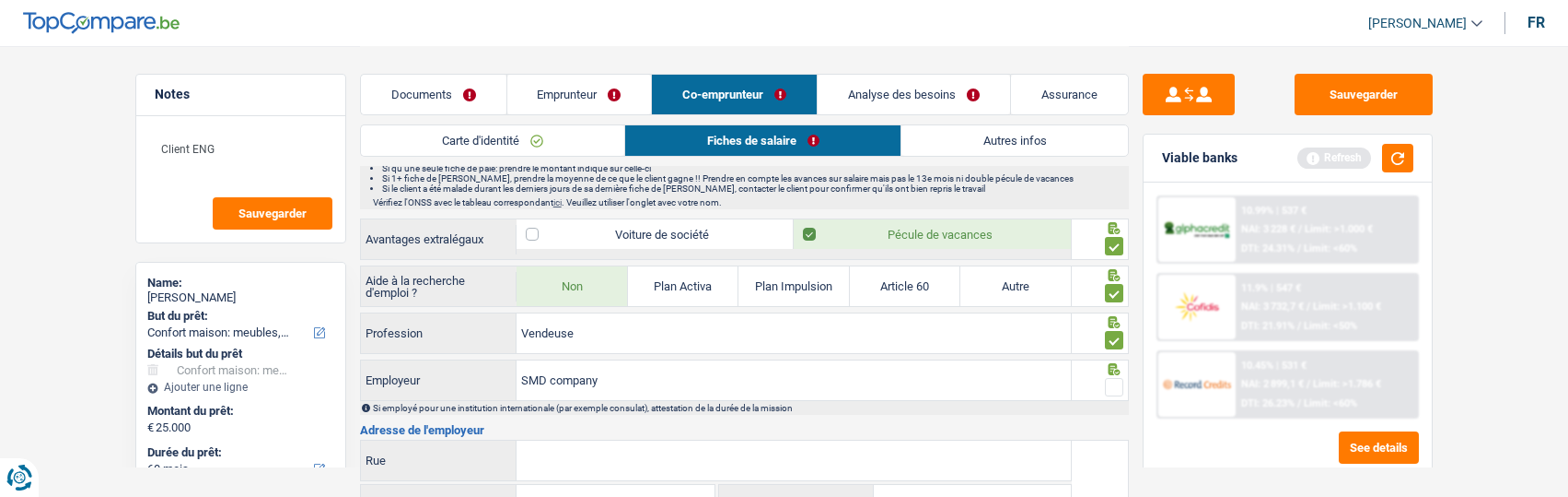
click at [0, 0] on input "radio" at bounding box center [0, 0] width 0 height 0
click at [792, 440] on input "Rue" at bounding box center [793, 460] width 554 height 40
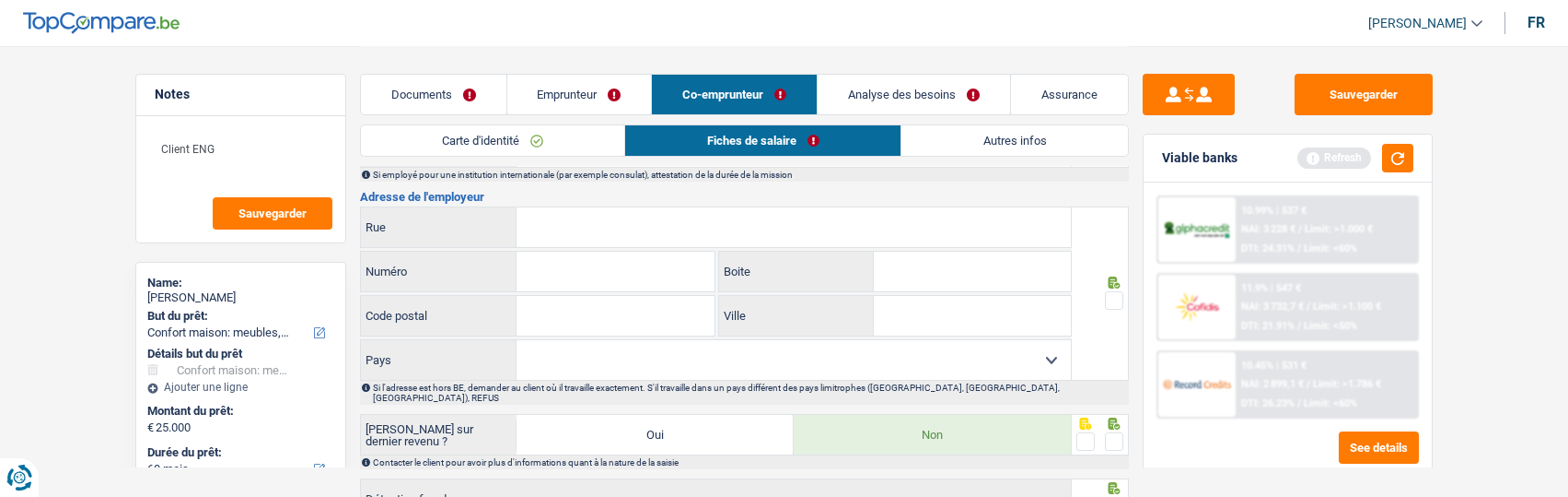
scroll to position [1289, 0]
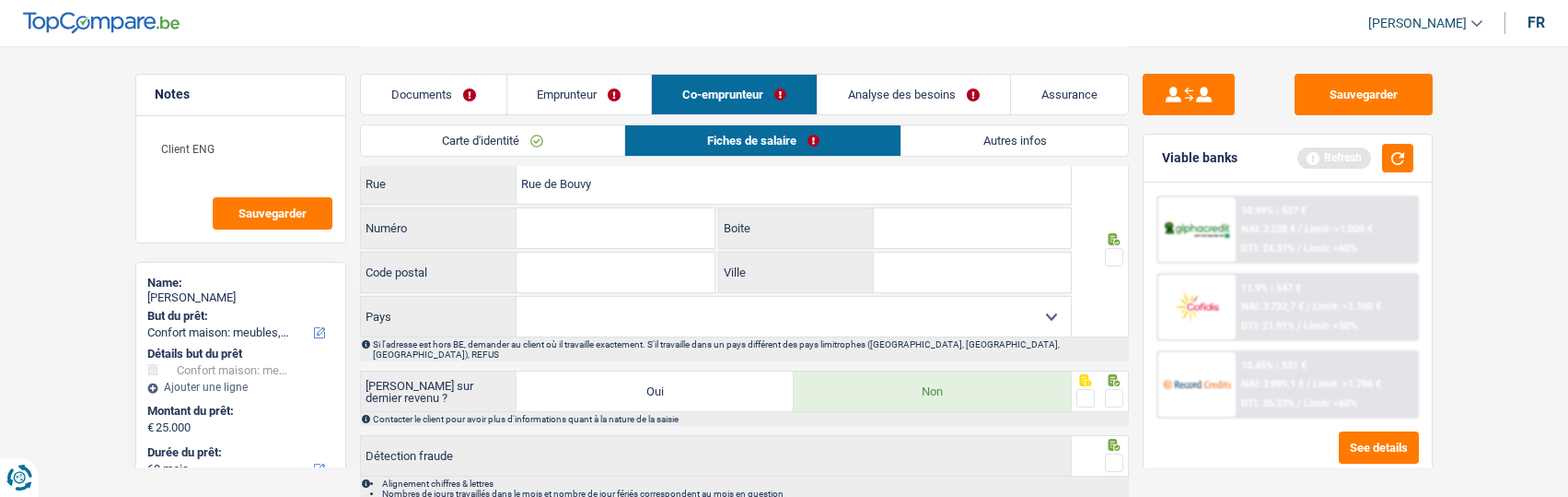
type input "Rue de Bouvy"
click at [626, 236] on input "Numéro" at bounding box center [615, 228] width 198 height 40
type input "106"
click at [606, 277] on input "Code postal" at bounding box center [615, 272] width 198 height 40
type input "7100"
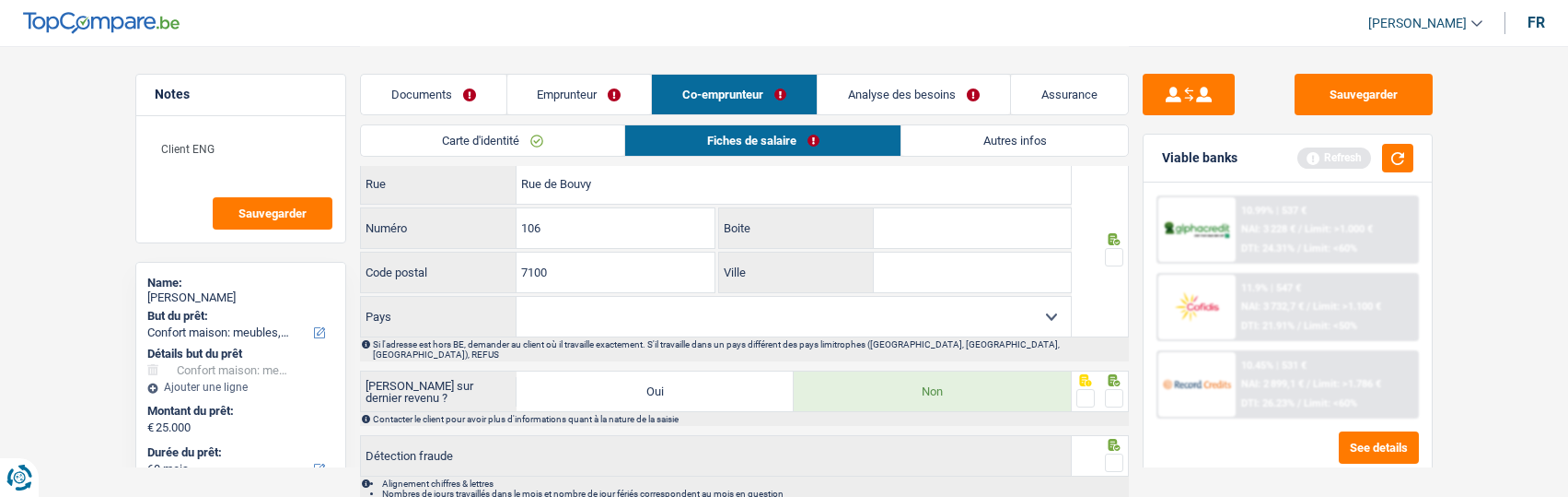
click at [962, 271] on input "Ville" at bounding box center [972, 272] width 197 height 40
type input "la louvière"
drag, startPoint x: 1108, startPoint y: 250, endPoint x: 1084, endPoint y: 281, distance: 39.2
click at [1106, 253] on span at bounding box center [1114, 257] width 19 height 19
click at [0, 0] on input "radio" at bounding box center [0, 0] width 0 height 0
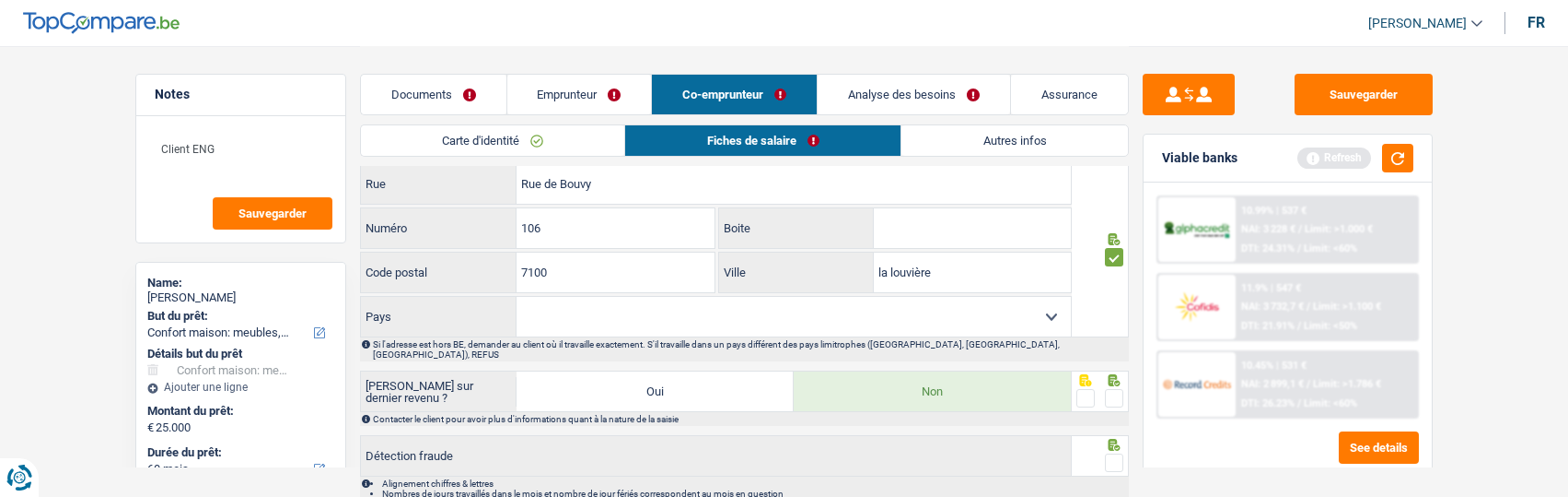
click at [1036, 315] on select "Belgique France Allemagne Italie Luxembourg Pays-Bas Espagne Suisse Sélectionne…" at bounding box center [793, 316] width 554 height 40
select select "BE"
click at [516, 296] on select "Belgique France Allemagne Italie Luxembourg Pays-Bas Espagne Suisse Sélectionne…" at bounding box center [793, 316] width 554 height 40
drag, startPoint x: 1108, startPoint y: 378, endPoint x: 1111, endPoint y: 427, distance: 49.1
click at [1111, 389] on span at bounding box center [1114, 399] width 19 height 19
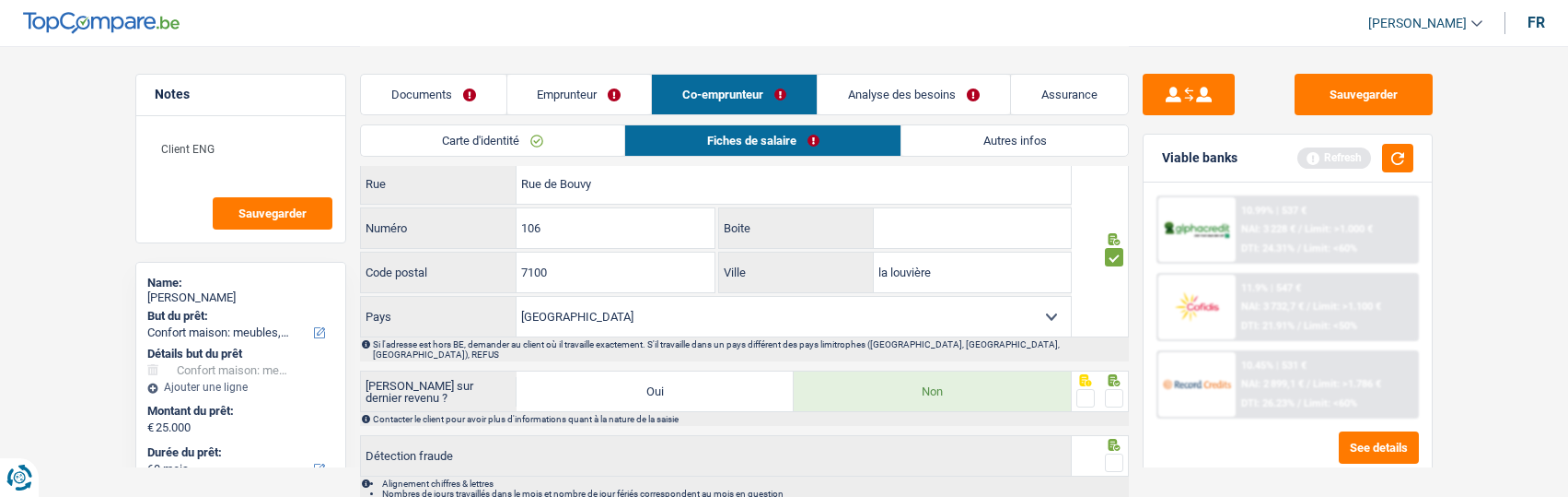
click at [0, 0] on input "radio" at bounding box center [0, 0] width 0 height 0
click at [1113, 453] on span at bounding box center [1114, 463] width 19 height 19
click at [0, 0] on input "radio" at bounding box center [0, 0] width 0 height 0
click at [1388, 95] on button "Sauvegarder" at bounding box center [1363, 94] width 138 height 42
click at [571, 99] on link "Emprunteur" at bounding box center [578, 94] width 145 height 40
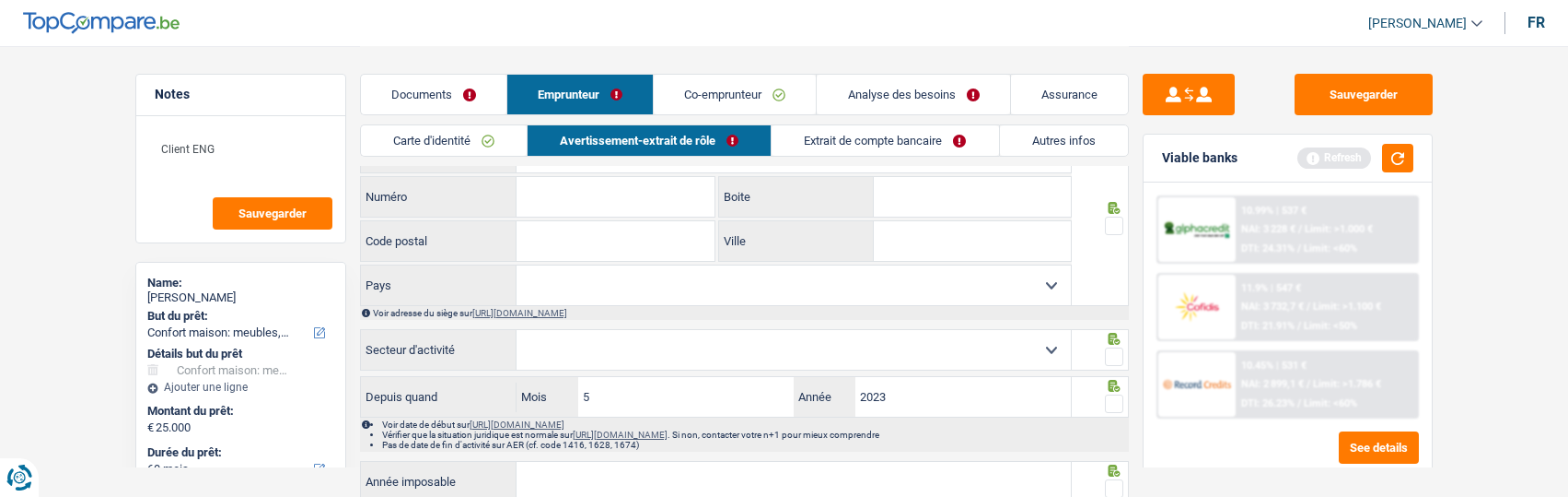
scroll to position [1014, 0]
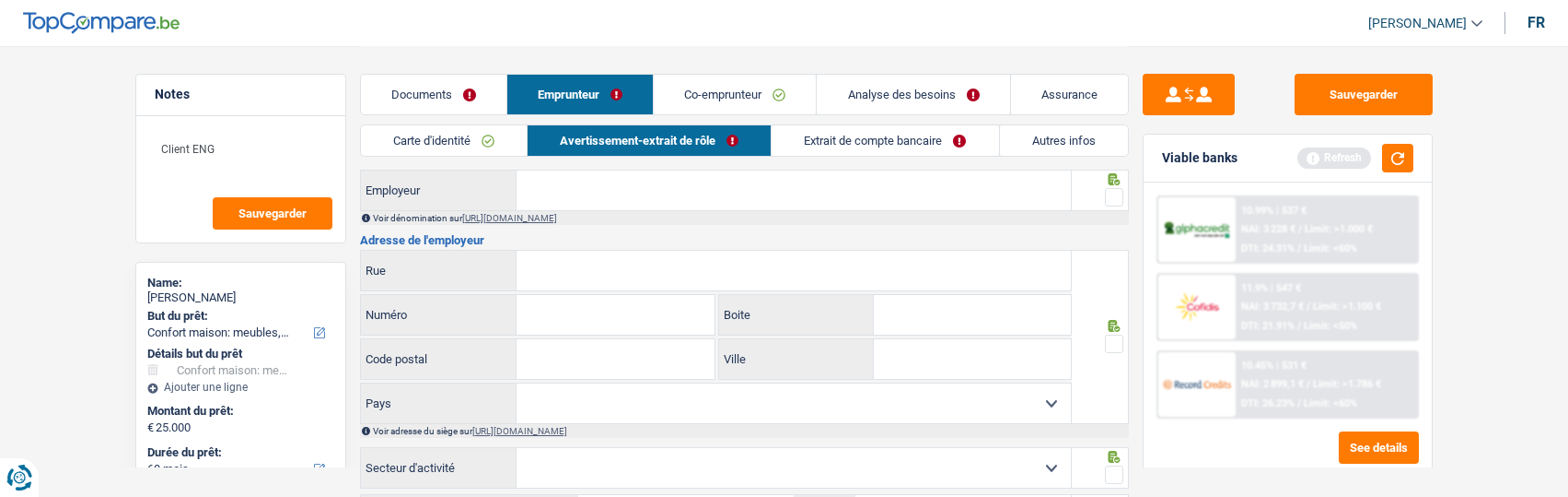
click at [1030, 134] on link "Autres infos" at bounding box center [1064, 140] width 128 height 31
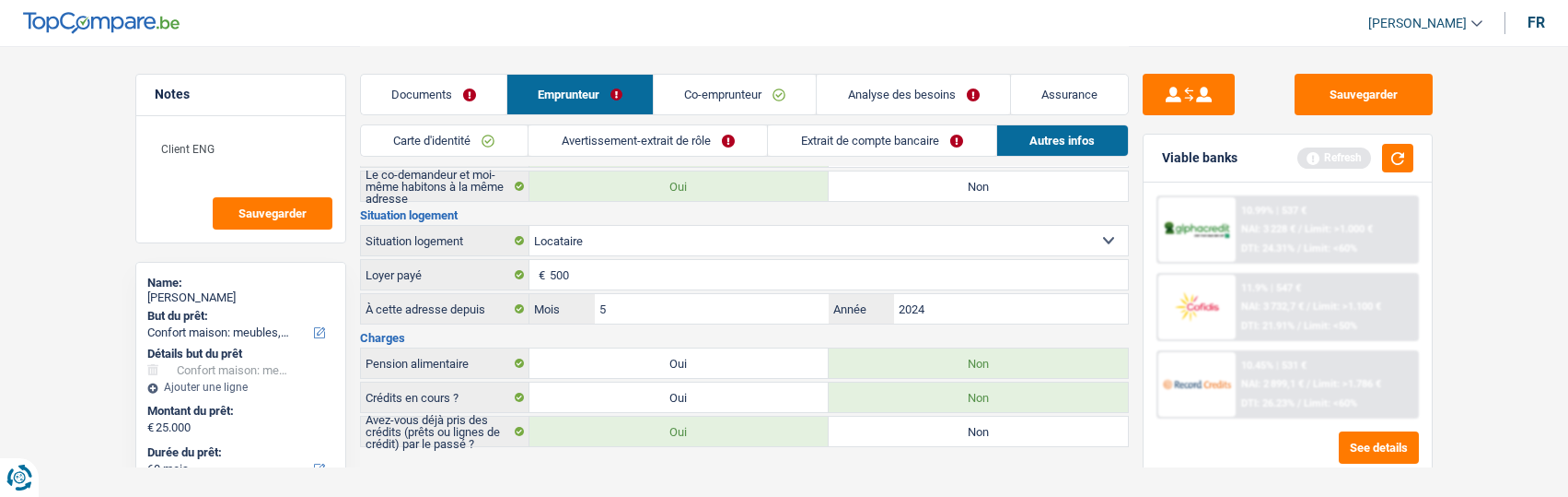
scroll to position [304, 0]
click at [481, 103] on link "Documents" at bounding box center [434, 94] width 146 height 40
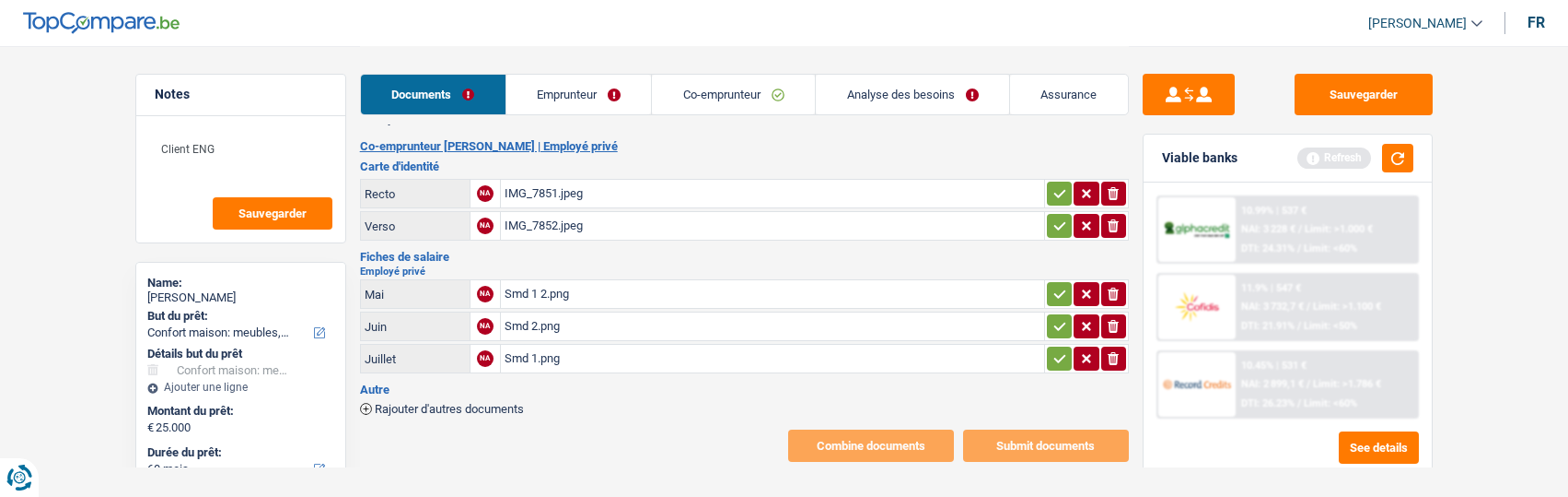
click at [402, 402] on span "Rajouter d'autres documents" at bounding box center [449, 408] width 149 height 12
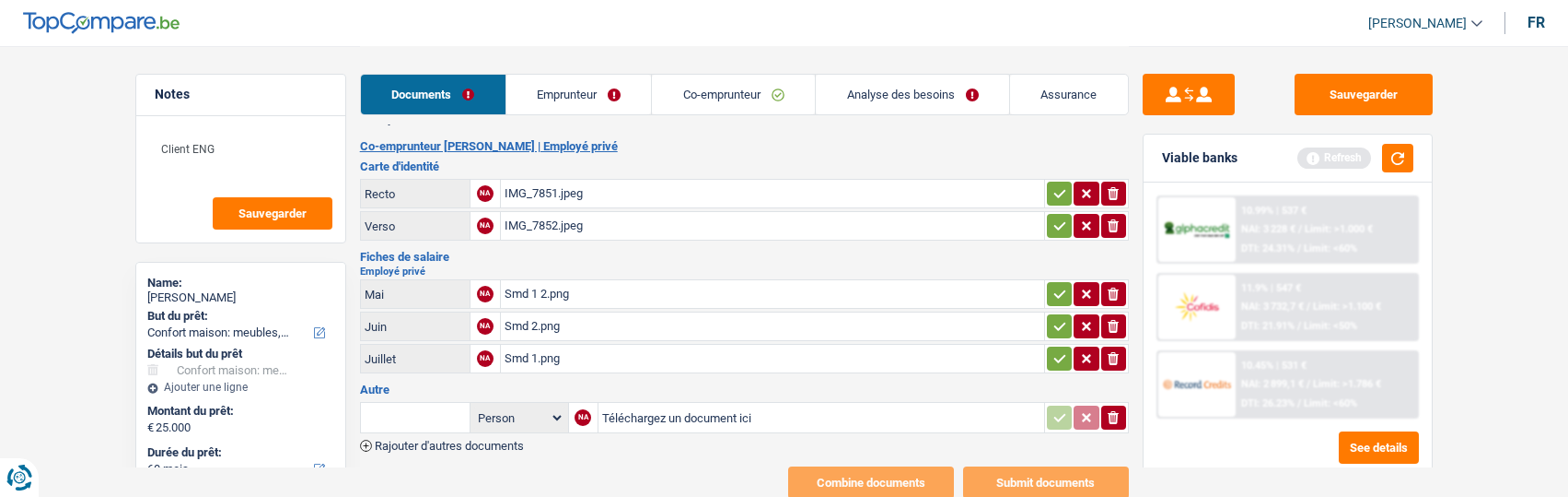
click at [434, 402] on input "text" at bounding box center [415, 417] width 101 height 30
click at [486, 442] on li "Dernier extrait de compte pour vos allocations familiales" at bounding box center [525, 453] width 310 height 23
type input "Dernier extrait de compte pour vos allocations familiales"
type input "C:\fakepath\Kids life.PNG"
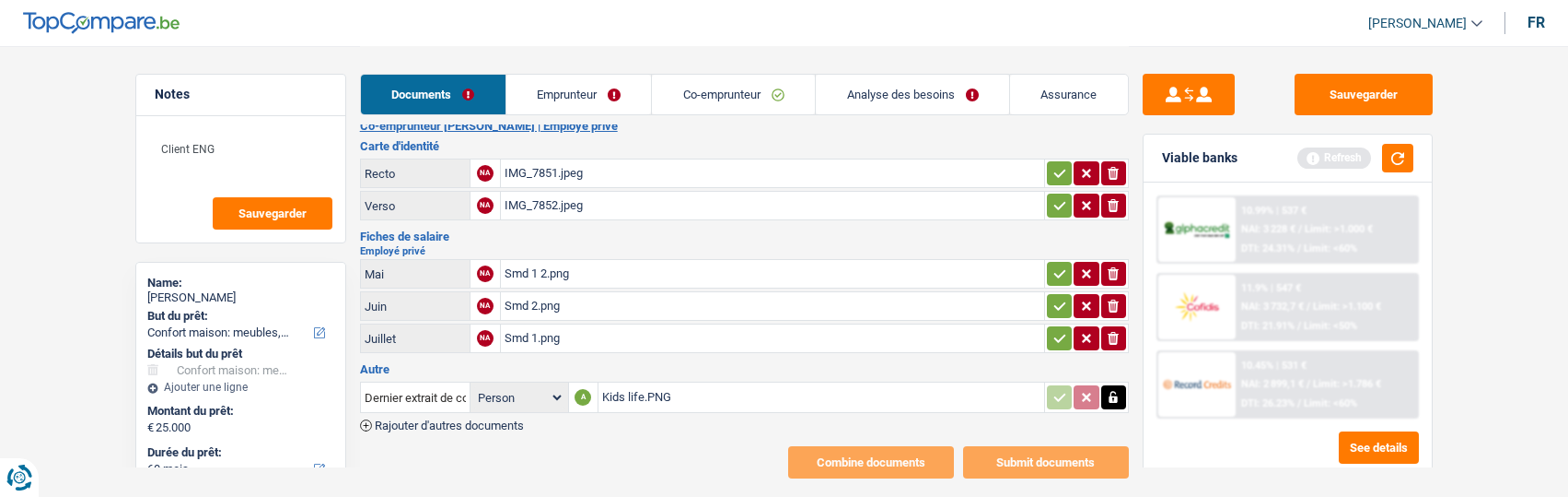
scroll to position [344, 0]
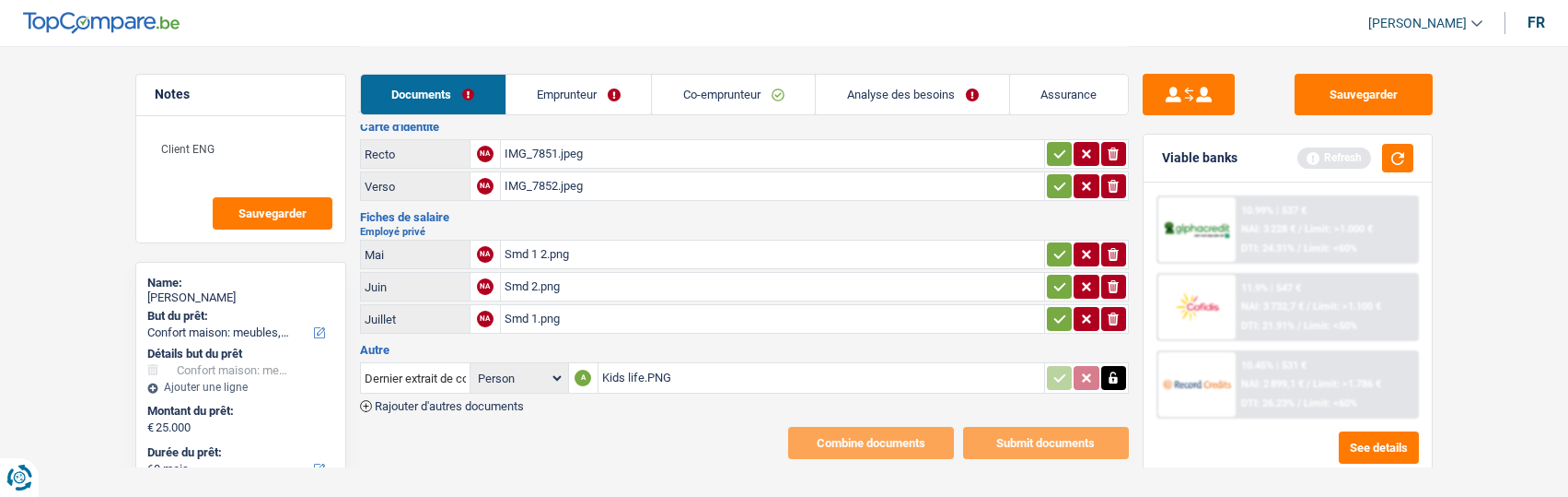
click at [749, 93] on link "Co-emprunteur" at bounding box center [733, 94] width 163 height 40
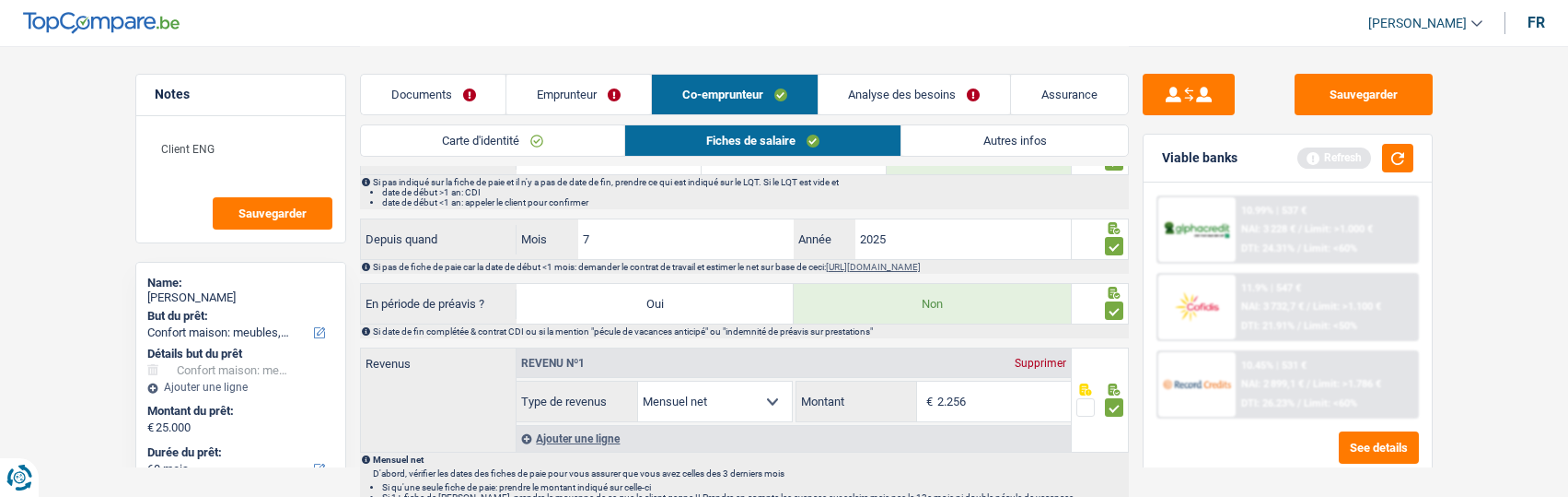
scroll to position [737, 0]
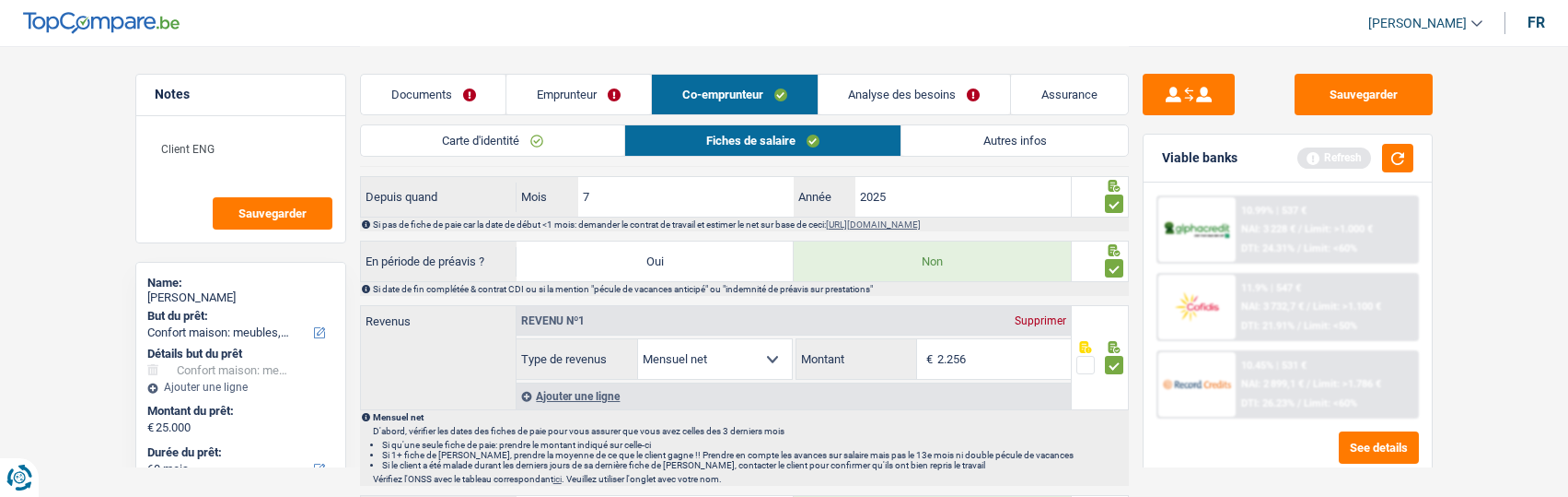
click at [599, 388] on div "Ajouter une ligne" at bounding box center [793, 396] width 554 height 27
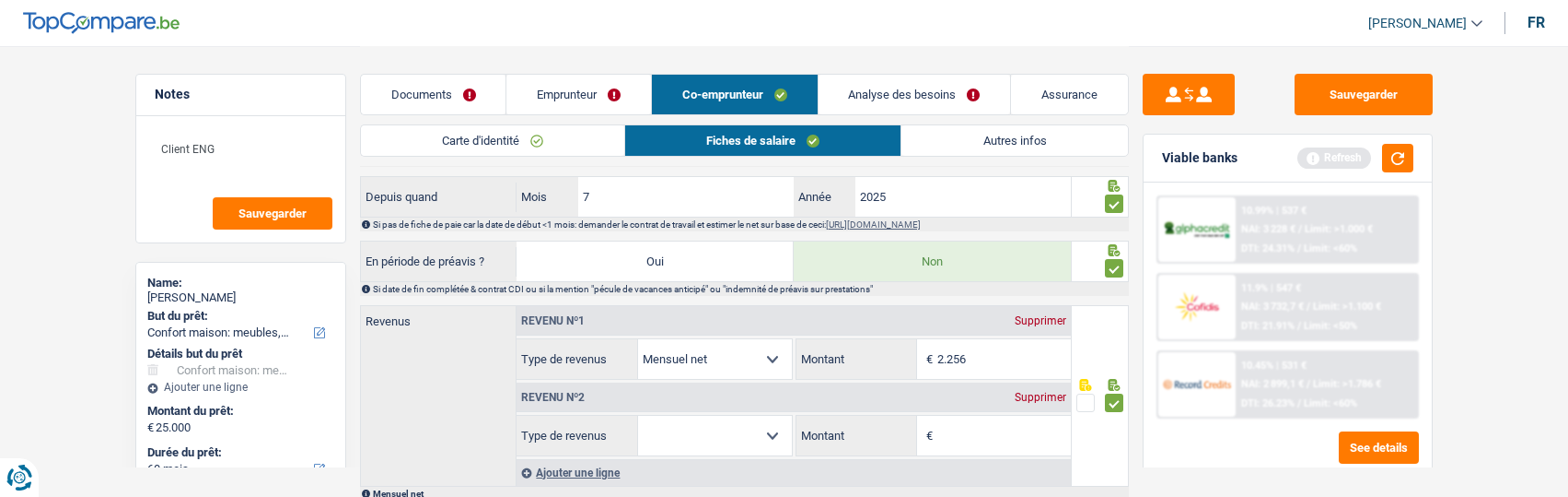
click at [710, 423] on select "Allocation d'handicap Allocations chômage Allocations familiales Chèques repas …" at bounding box center [715, 435] width 154 height 40
select select "familyAllowances"
click at [638, 415] on select "Allocation d'handicap Allocations chômage Allocations familiales Chèques repas …" at bounding box center [715, 435] width 154 height 40
select select "mealVouchers"
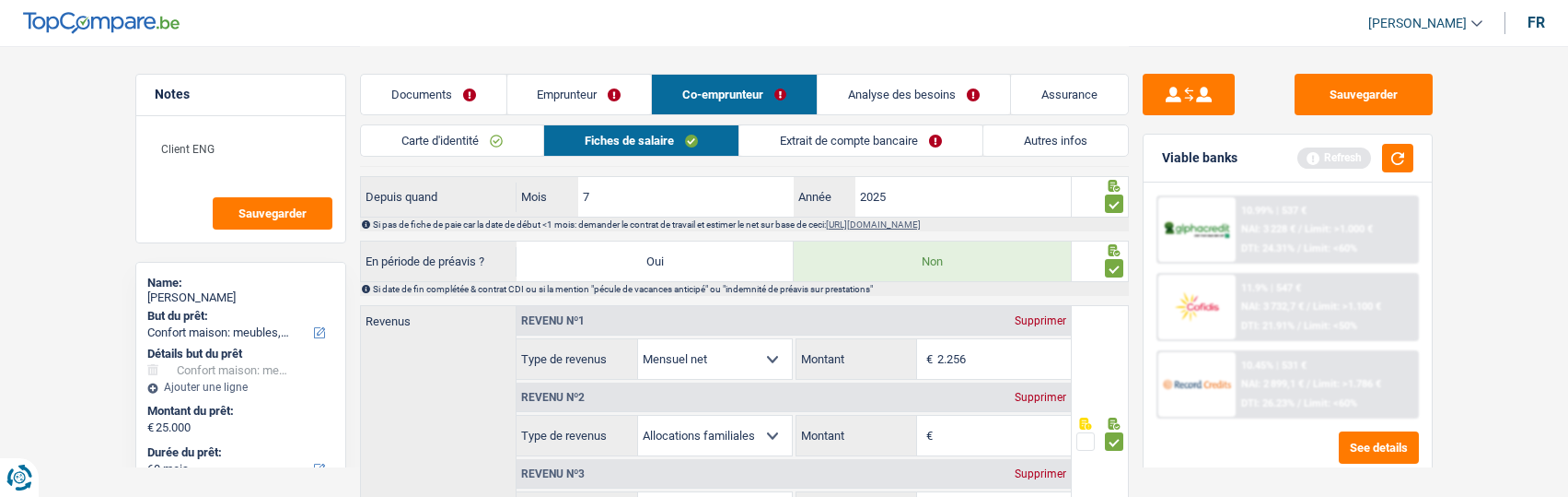
click at [970, 437] on input "Montant" at bounding box center [1004, 435] width 134 height 40
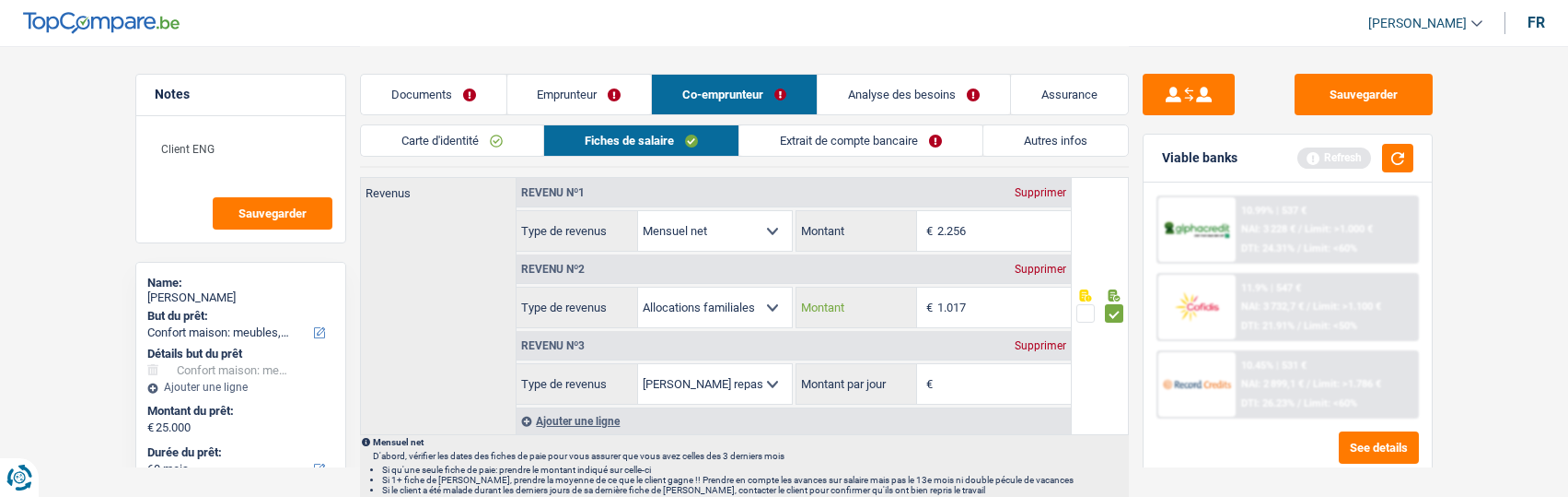
scroll to position [922, 0]
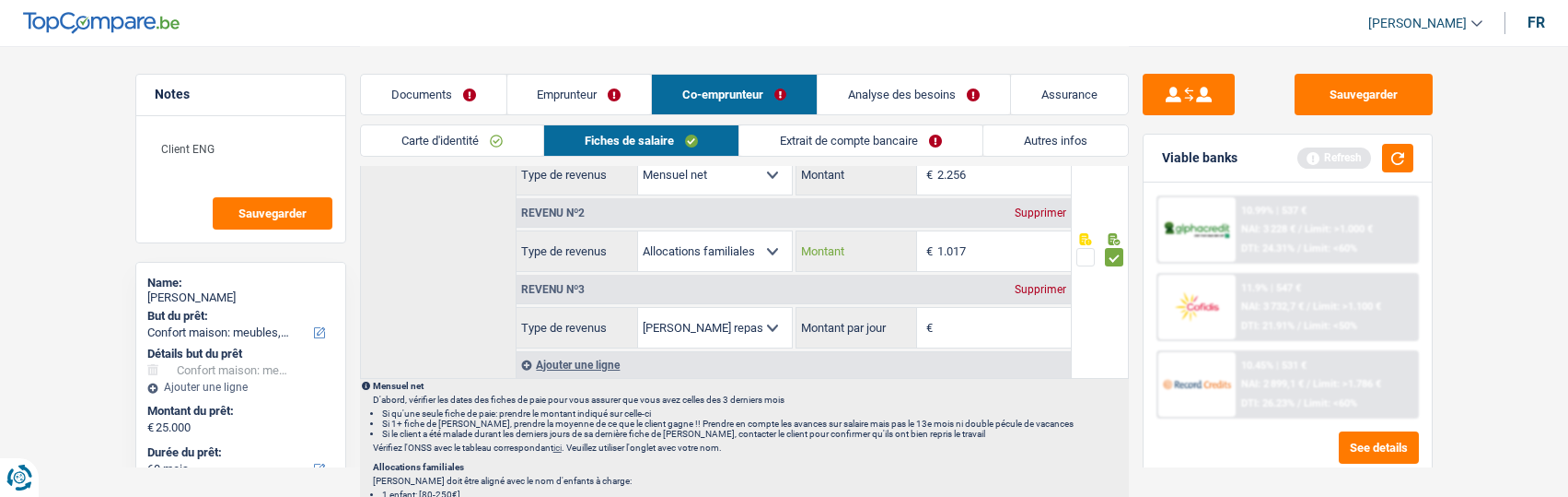
type input "1.017"
click at [1036, 283] on div "Supprimer" at bounding box center [1040, 289] width 60 height 11
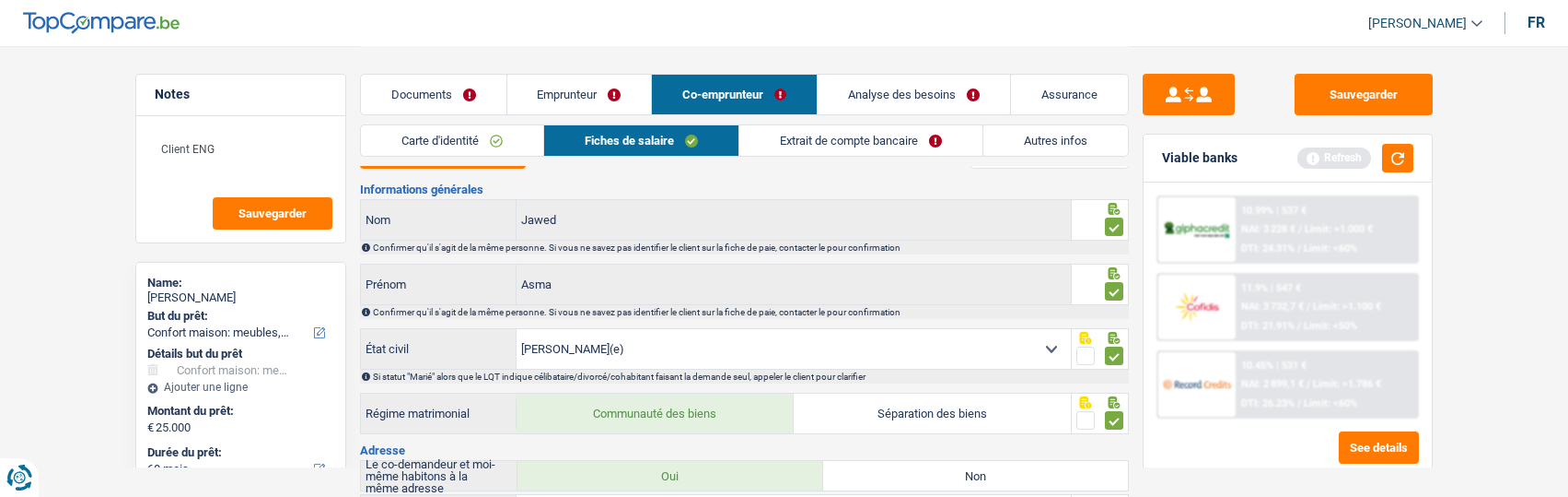
scroll to position [0, 0]
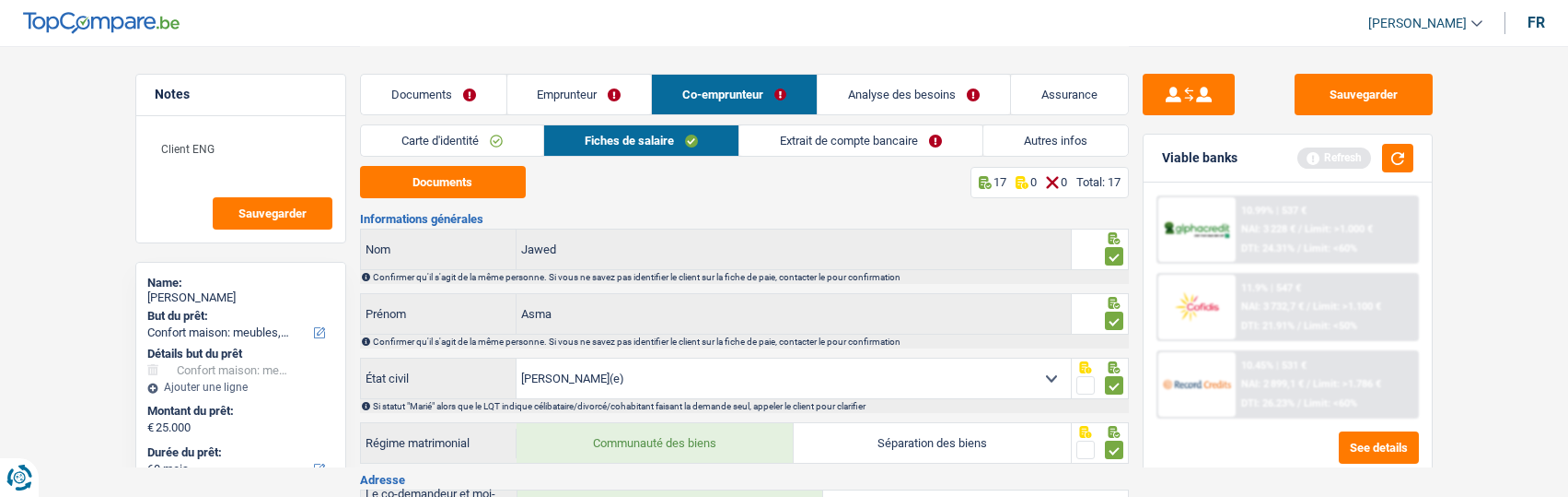
click at [832, 147] on link "Extrait de compte bancaire" at bounding box center [861, 140] width 243 height 31
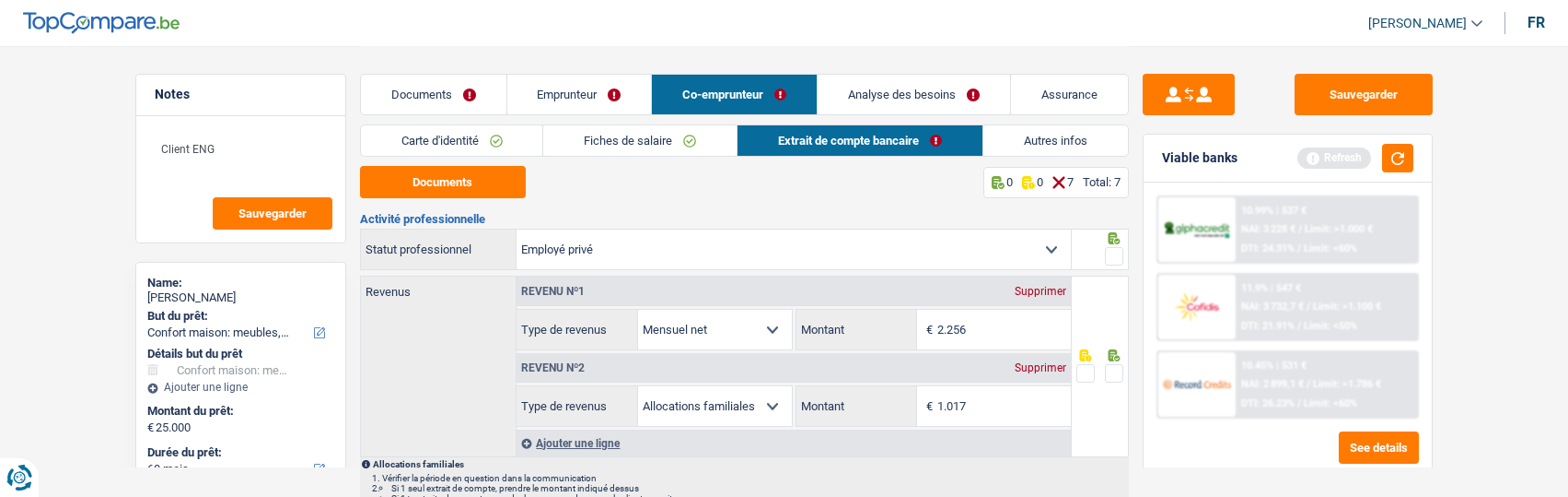
drag, startPoint x: 1120, startPoint y: 244, endPoint x: 1113, endPoint y: 253, distance: 11.4
click at [1120, 247] on span at bounding box center [1114, 256] width 19 height 19
click at [0, 0] on input "radio" at bounding box center [0, 0] width 0 height 0
click at [1110, 362] on div at bounding box center [1114, 373] width 19 height 23
click at [1112, 368] on span at bounding box center [1114, 373] width 19 height 19
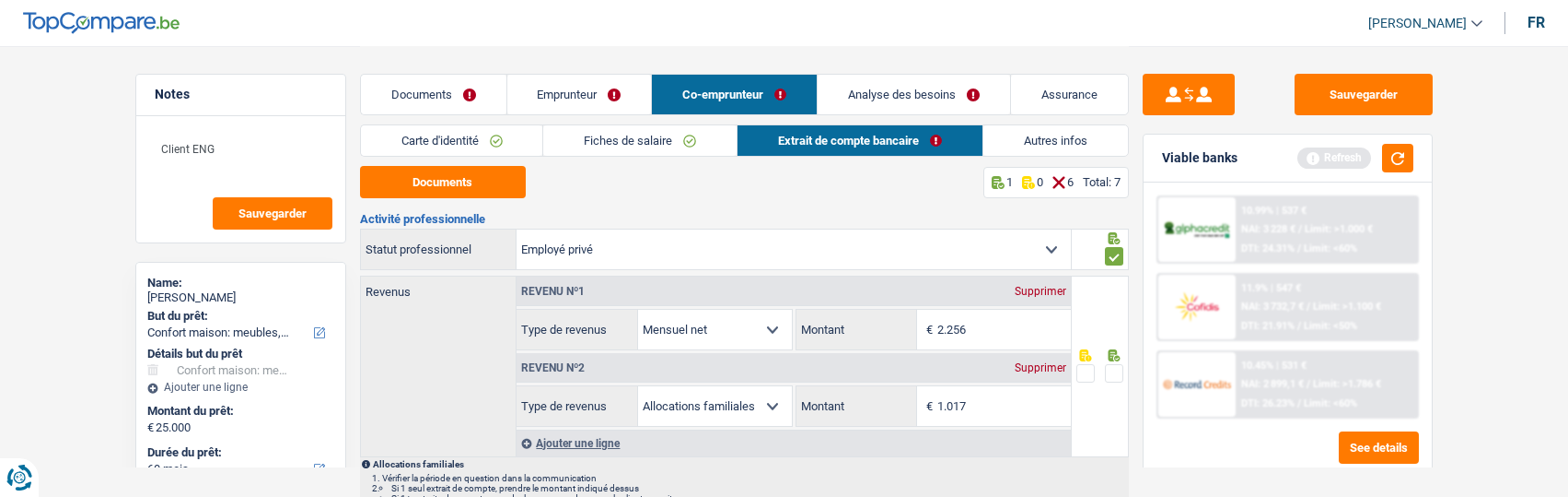
click at [0, 0] on input "radio" at bounding box center [0, 0] width 0 height 0
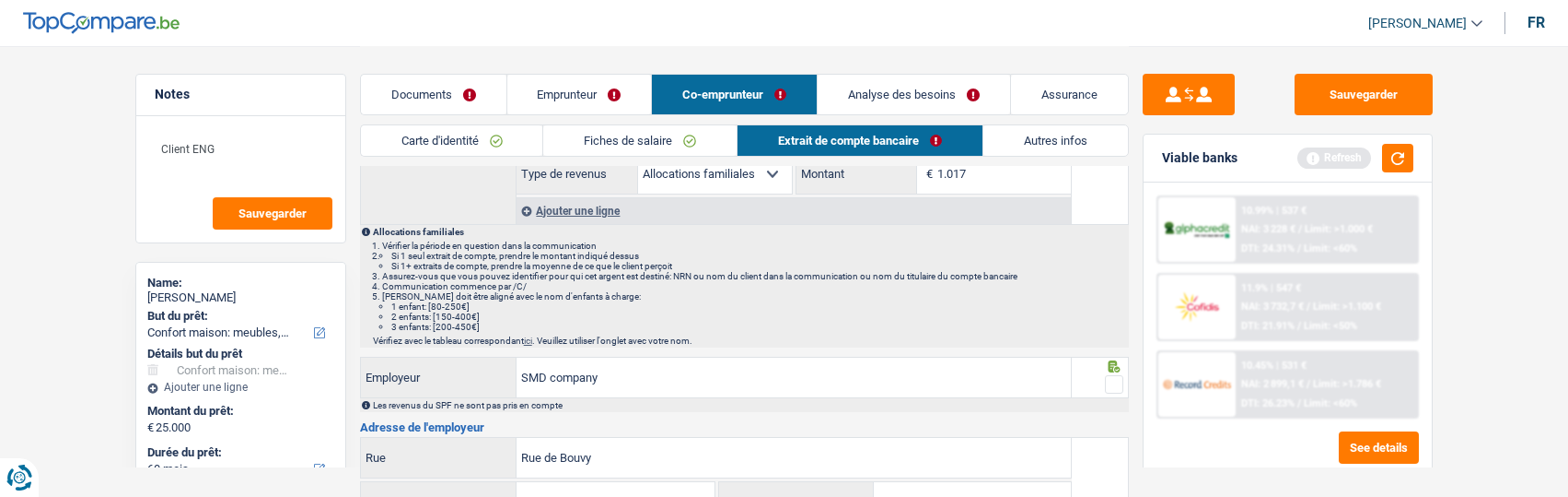
scroll to position [277, 0]
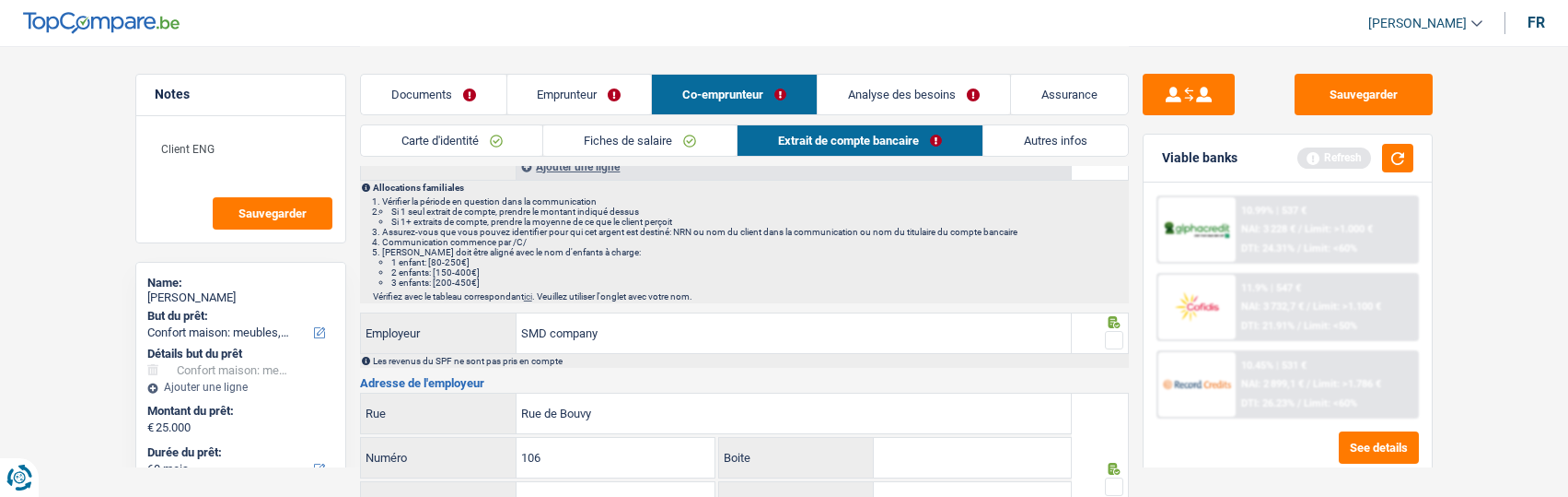
click at [1114, 334] on span at bounding box center [1114, 340] width 19 height 19
click at [0, 0] on input "radio" at bounding box center [0, 0] width 0 height 0
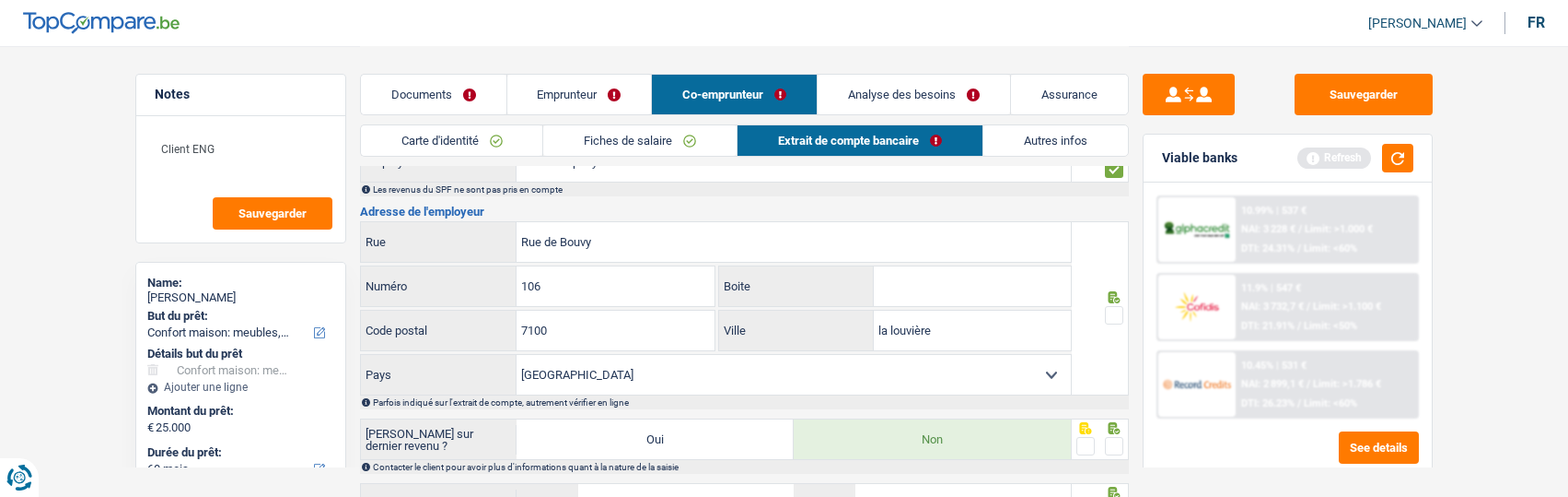
scroll to position [461, 0]
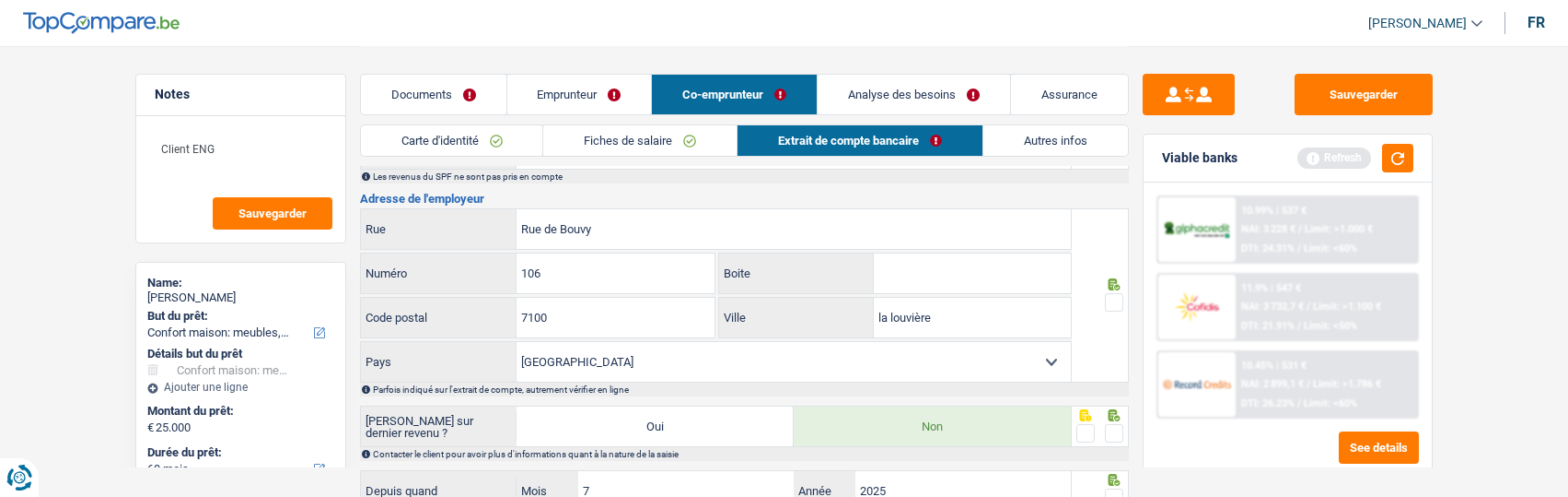
click at [1110, 300] on span at bounding box center [1114, 302] width 19 height 19
click at [0, 0] on input "radio" at bounding box center [0, 0] width 0 height 0
click at [1109, 425] on span at bounding box center [1114, 433] width 19 height 19
click at [0, 0] on input "radio" at bounding box center [0, 0] width 0 height 0
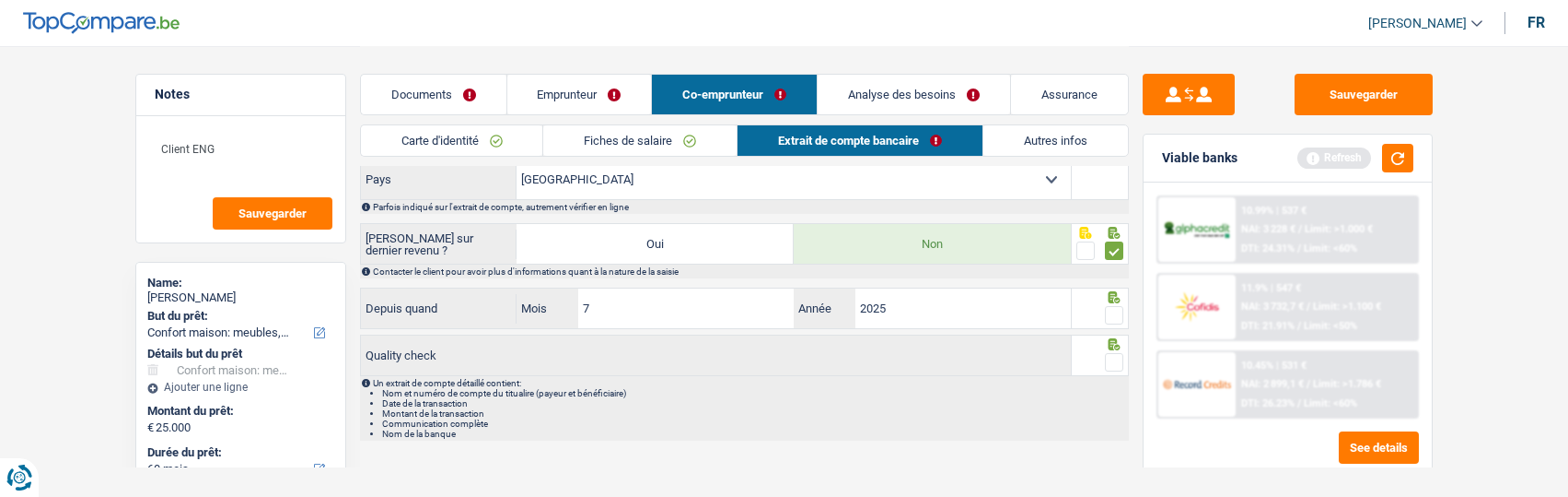
scroll to position [645, 0]
click at [1109, 307] on span at bounding box center [1114, 313] width 19 height 19
click at [0, 0] on input "radio" at bounding box center [0, 0] width 0 height 0
click at [1116, 357] on span at bounding box center [1114, 360] width 19 height 19
click at [0, 0] on input "radio" at bounding box center [0, 0] width 0 height 0
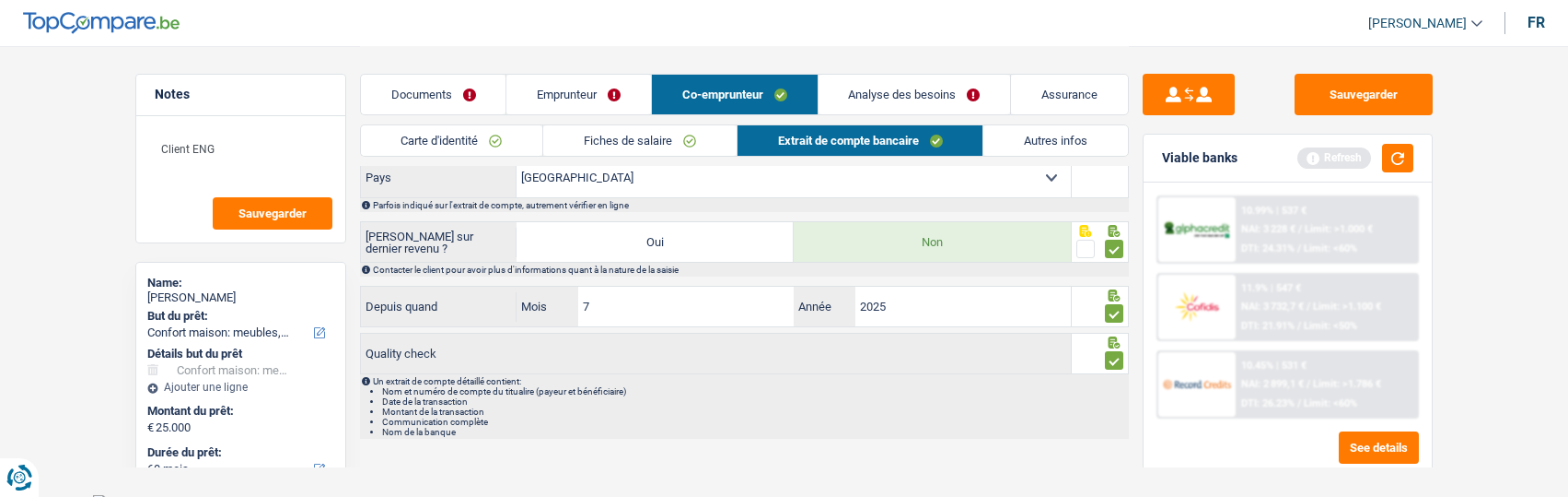
click at [578, 94] on link "Emprunteur" at bounding box center [578, 94] width 145 height 40
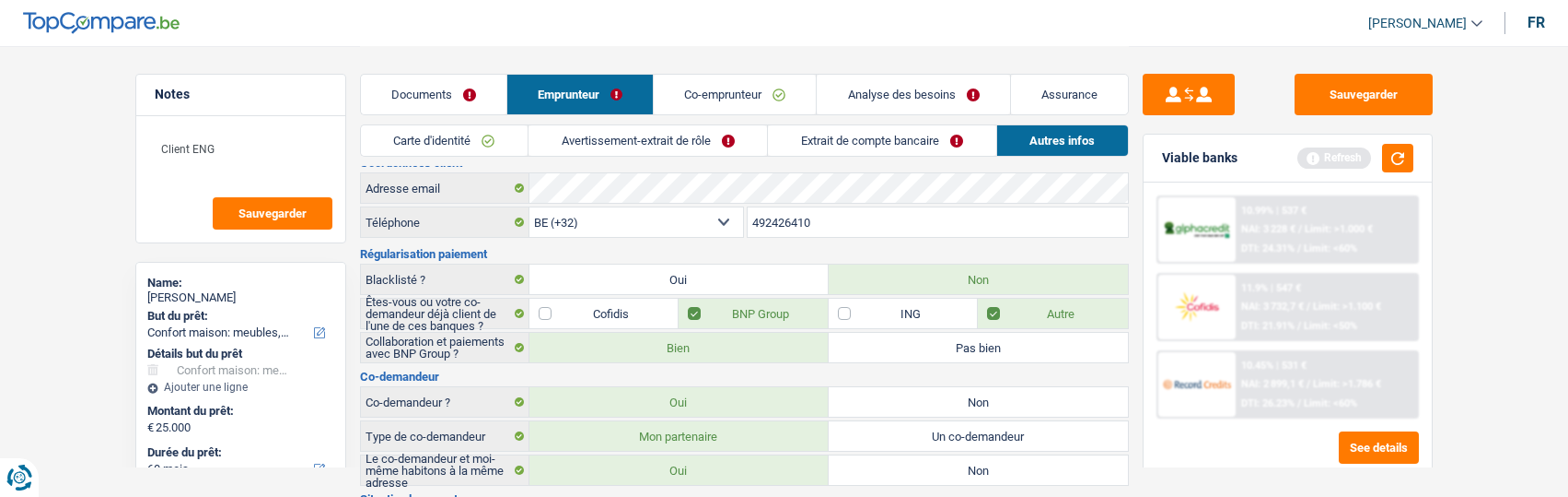
scroll to position [0, 0]
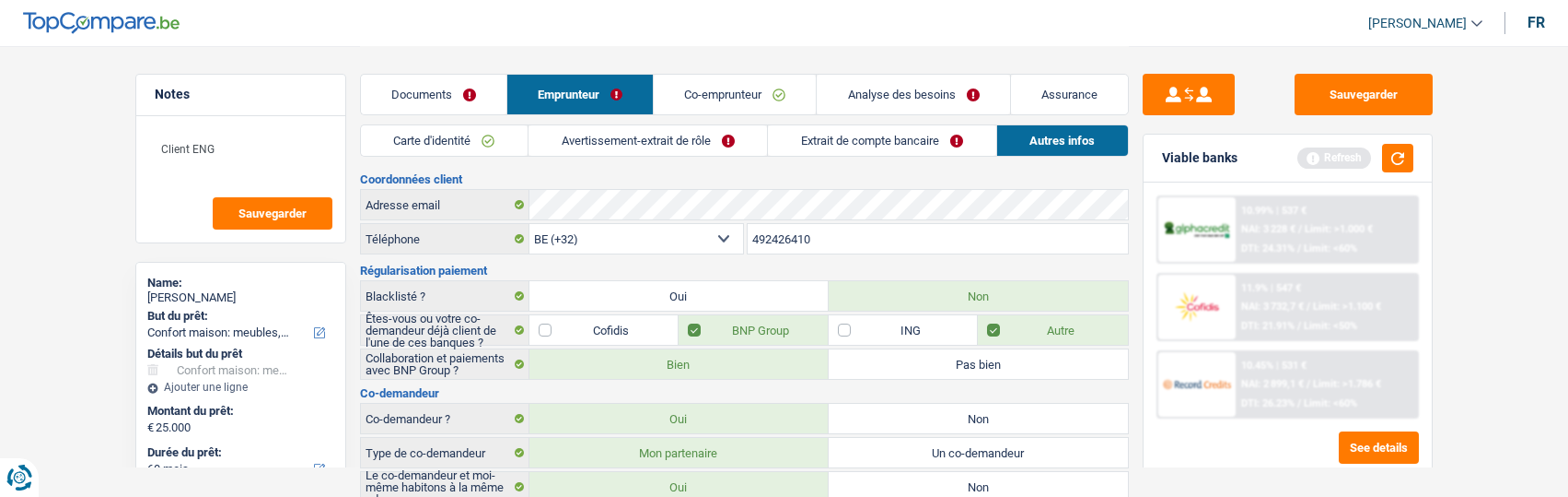
click at [830, 148] on link "Extrait de compte bancaire" at bounding box center [881, 140] width 227 height 31
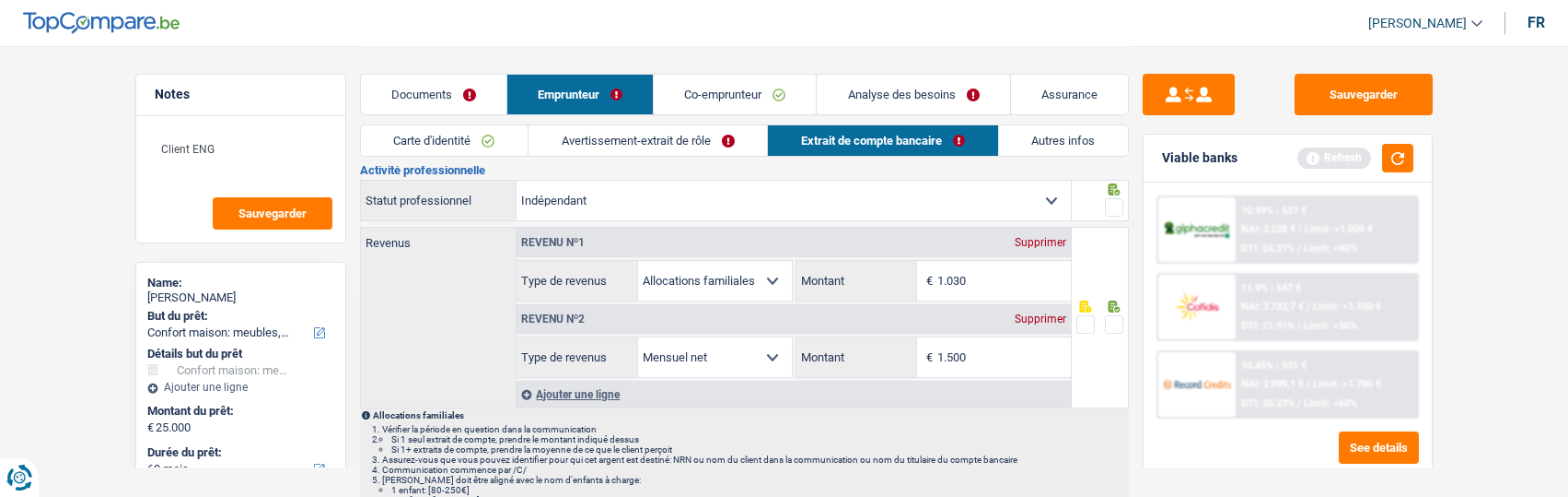
scroll to position [92, 0]
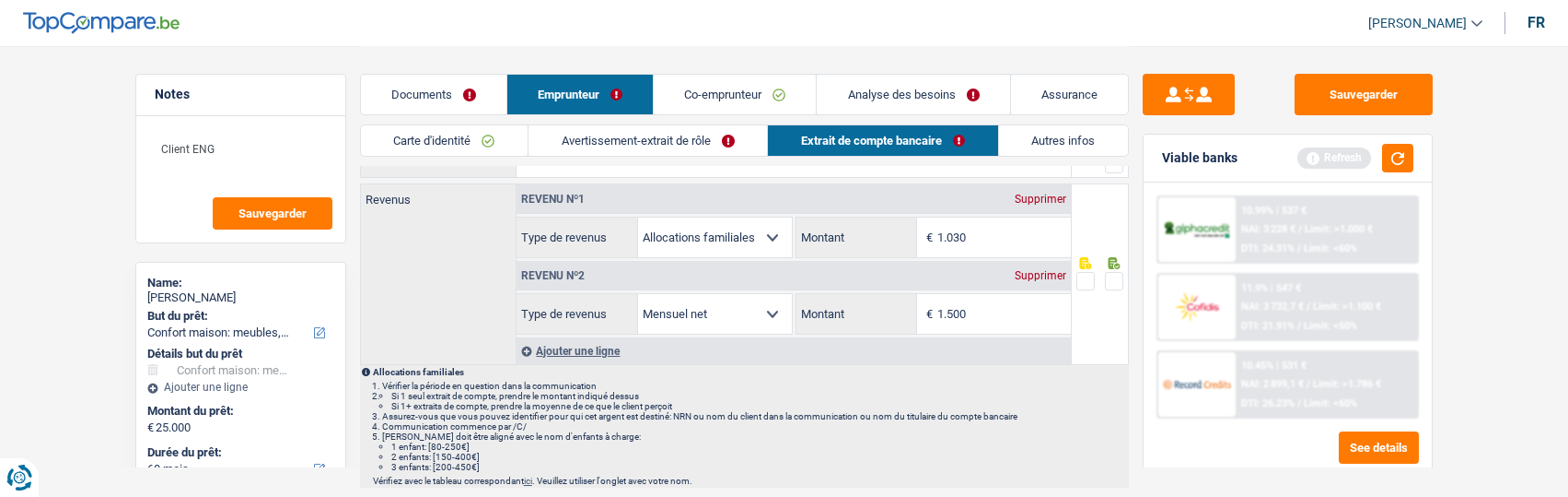
click at [1046, 196] on div "Supprimer" at bounding box center [1040, 199] width 60 height 11
select select "netSalary"
type input "1.500"
select select "netSalary"
type input "1.500"
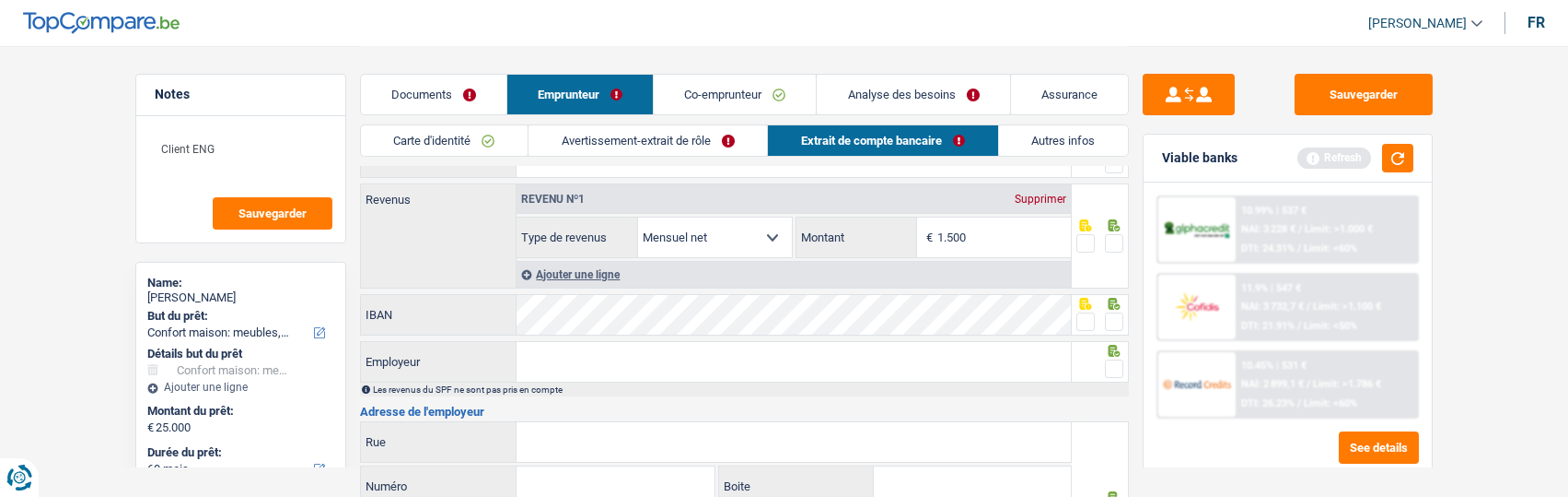
click at [669, 141] on link "Avertissement-extrait de rôle" at bounding box center [647, 140] width 239 height 31
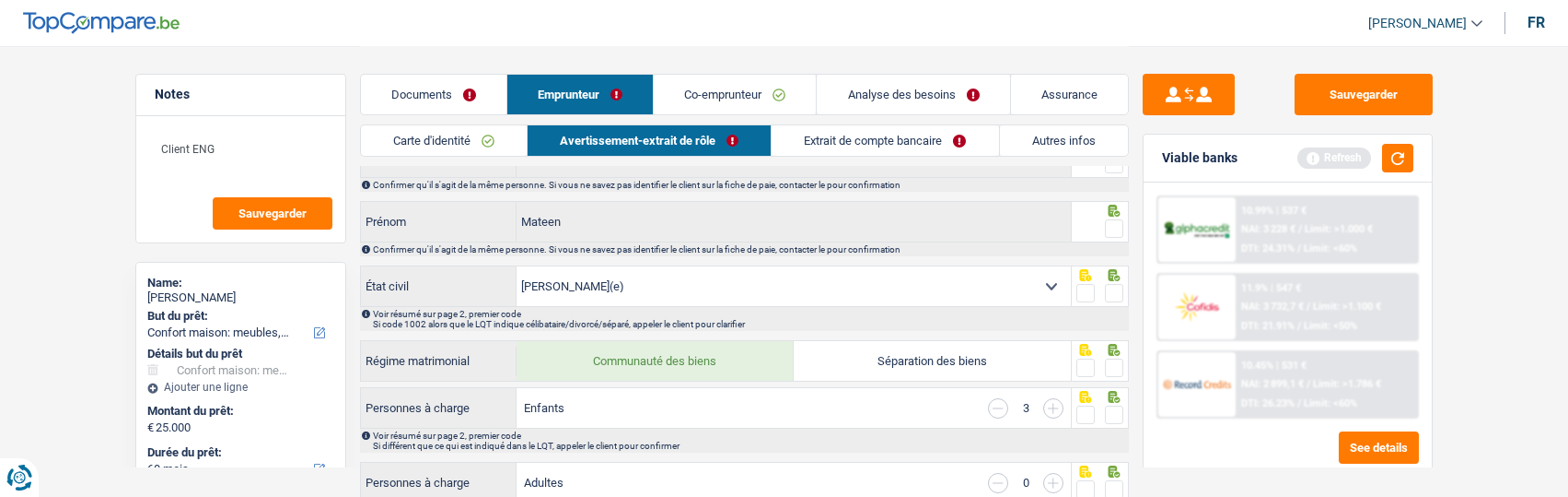
click at [848, 152] on link "Extrait de compte bancaire" at bounding box center [885, 140] width 227 height 31
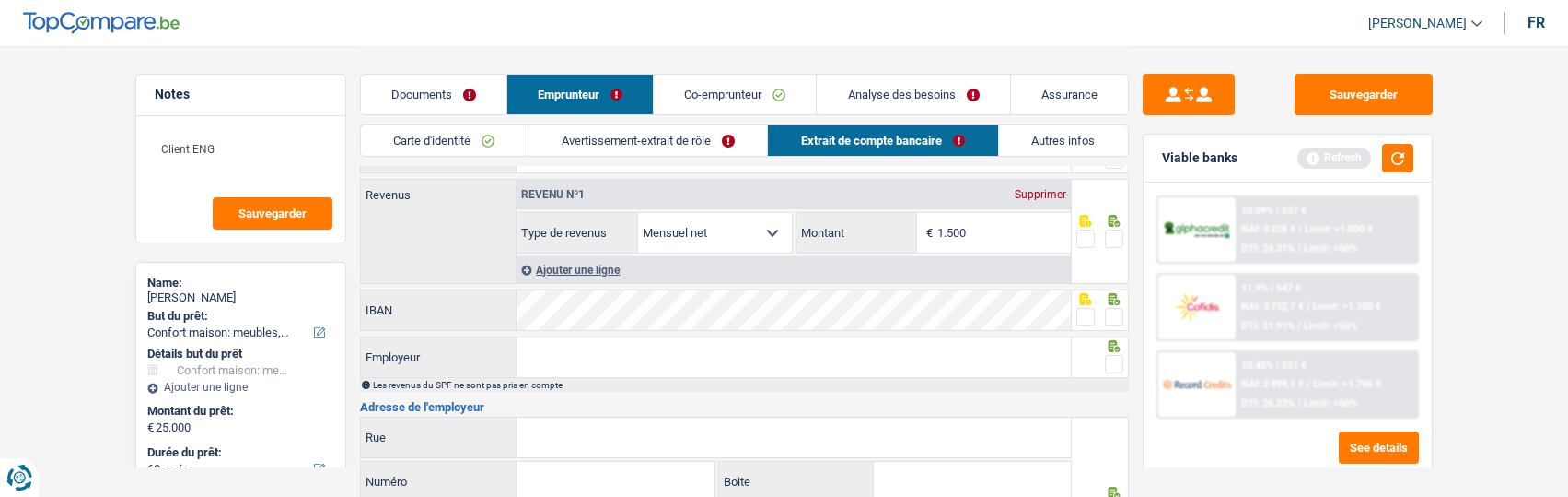
scroll to position [63, 0]
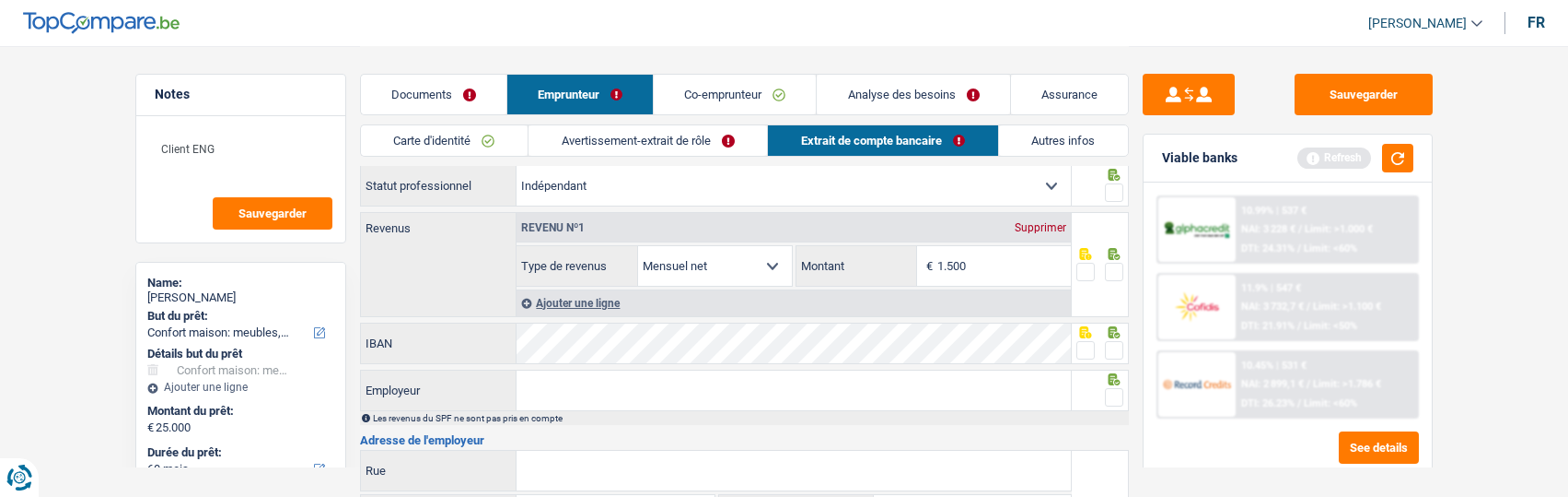
click at [661, 145] on link "Avertissement-extrait de rôle" at bounding box center [647, 140] width 239 height 31
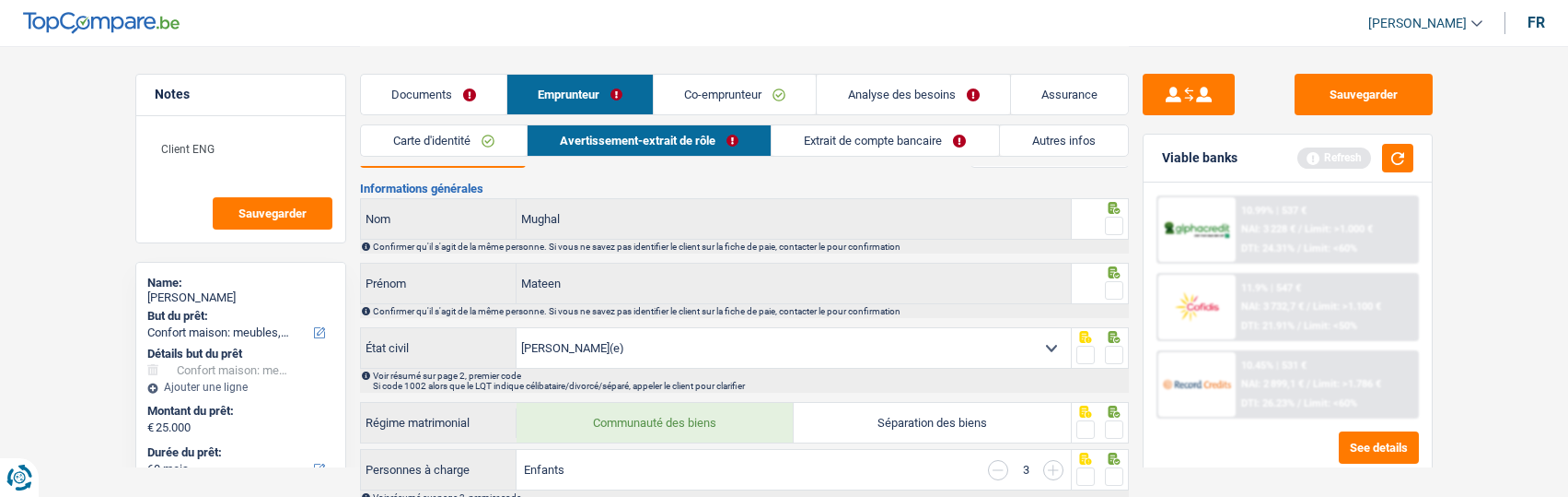
scroll to position [0, 0]
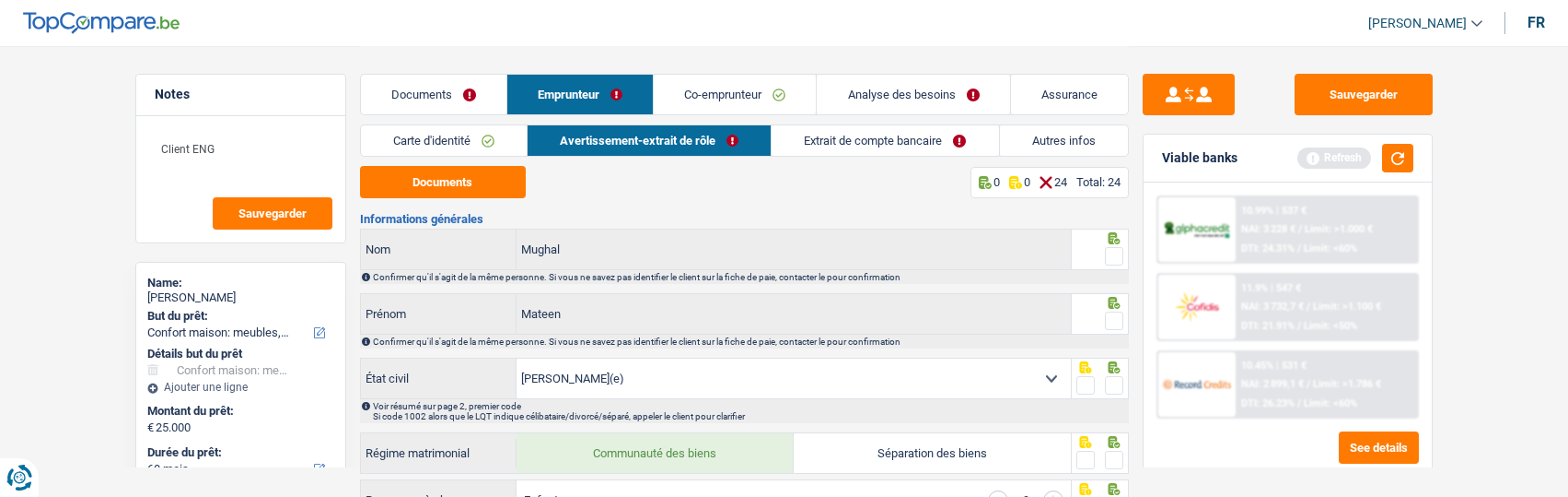
click at [1110, 247] on span at bounding box center [1114, 256] width 19 height 19
click at [0, 0] on input "radio" at bounding box center [0, 0] width 0 height 0
click at [1118, 324] on span at bounding box center [1114, 320] width 19 height 19
click at [0, 0] on input "radio" at bounding box center [0, 0] width 0 height 0
click at [1322, 88] on button "Sauvegarder" at bounding box center [1363, 94] width 138 height 42
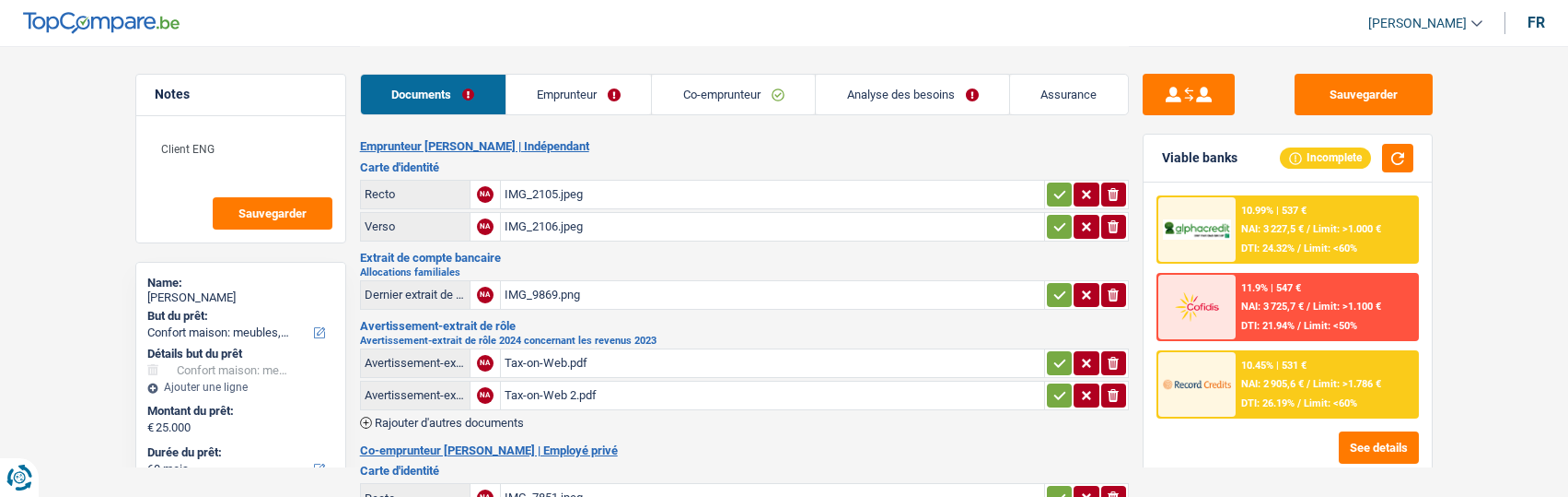
select select "household"
select select "60"
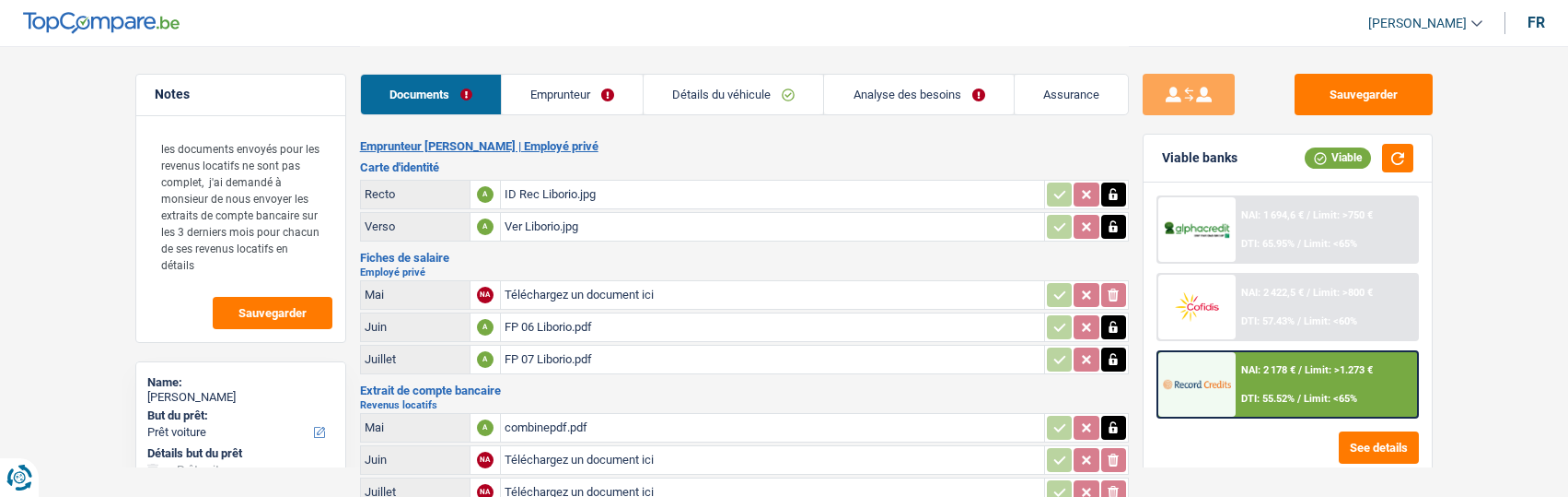
select select "car"
select select "60"
select select "single"
select select "BE"
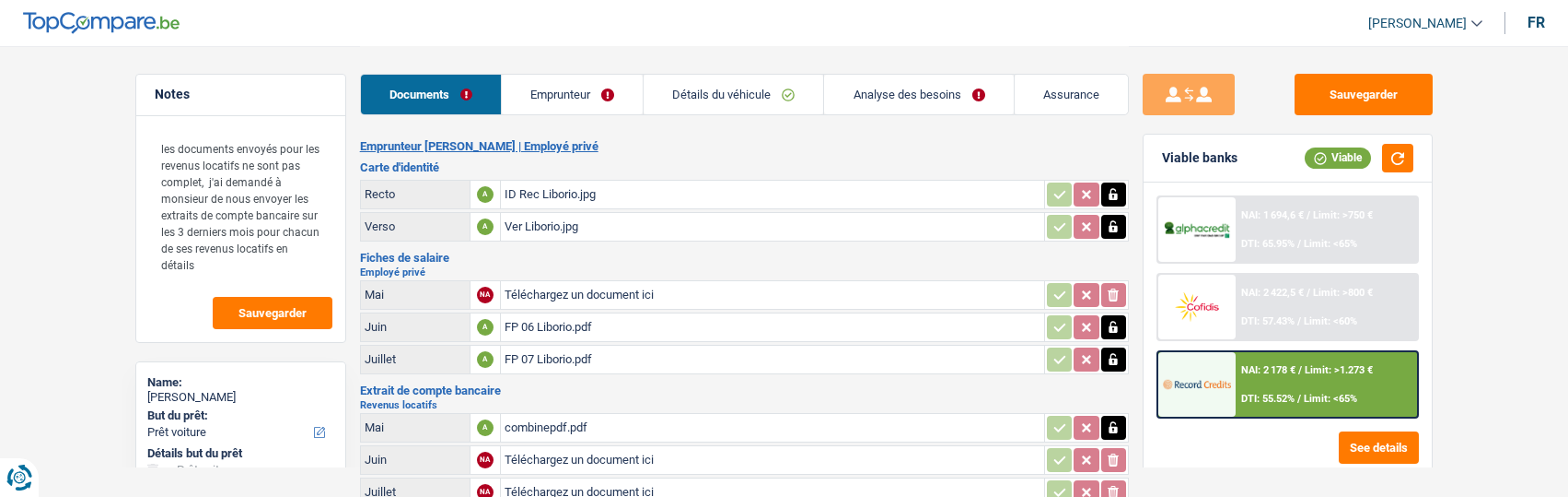
select select "privateEmployee"
select select "netSalary"
select select "mealVouchers"
select select "rentalIncome"
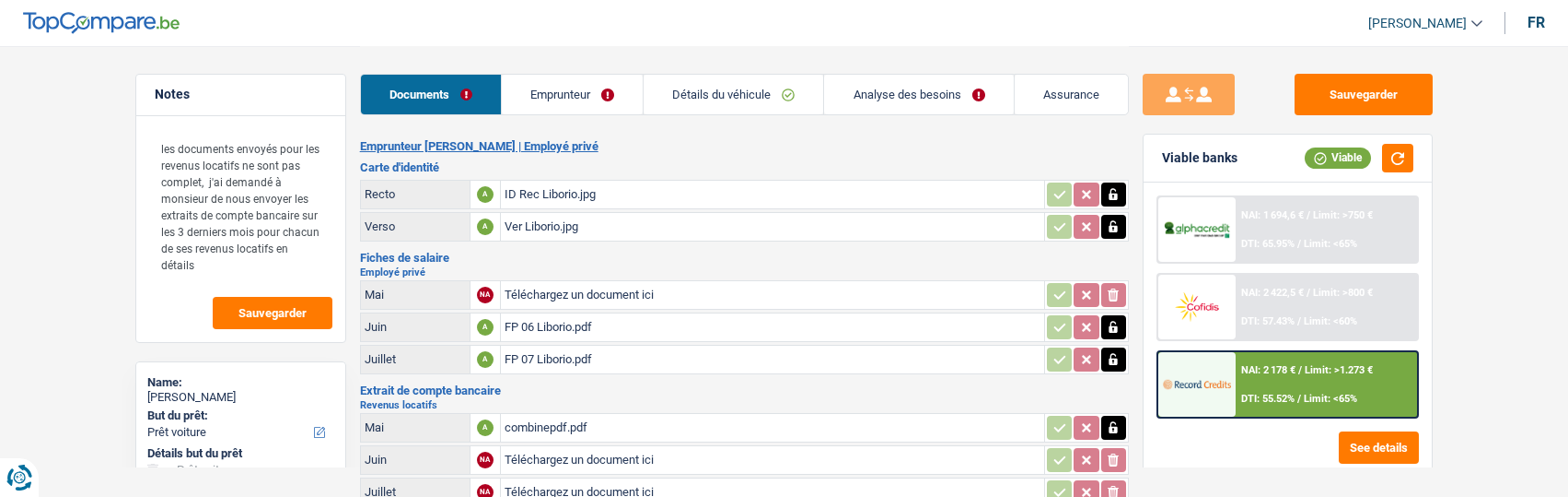
select select "rentalIncome"
select select "familyAllowances"
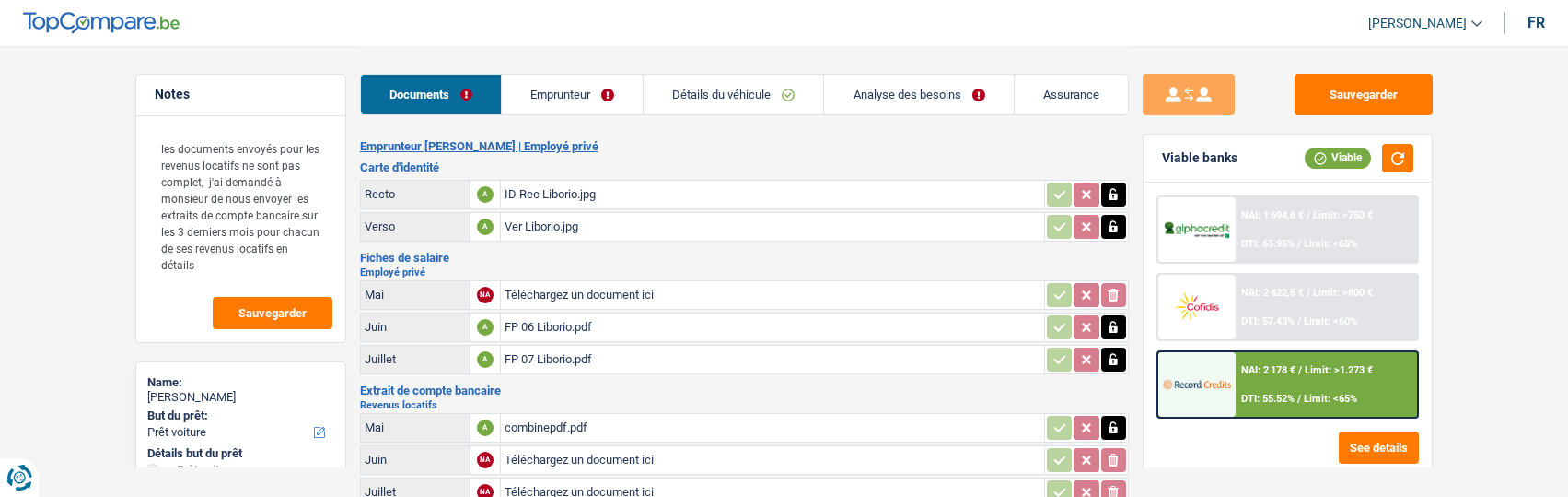
select select "BE"
select select "bigCompanies"
click at [551, 96] on link "Emprunteur" at bounding box center [573, 94] width 141 height 40
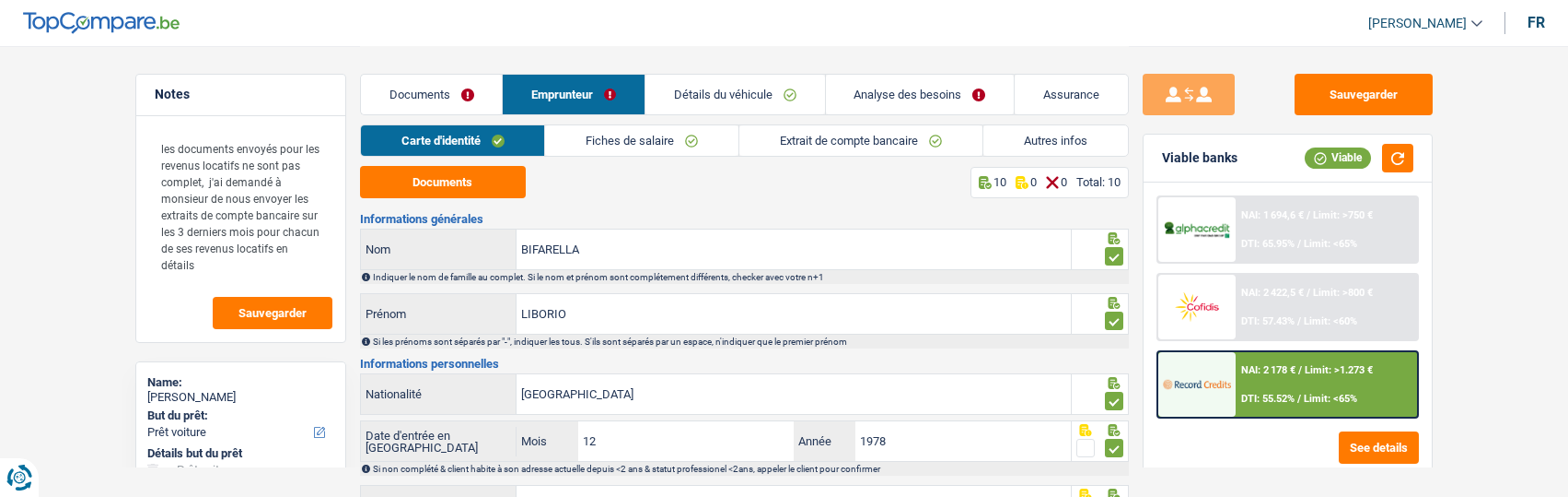
click at [641, 139] on link "Fiches de salaire" at bounding box center [641, 140] width 193 height 31
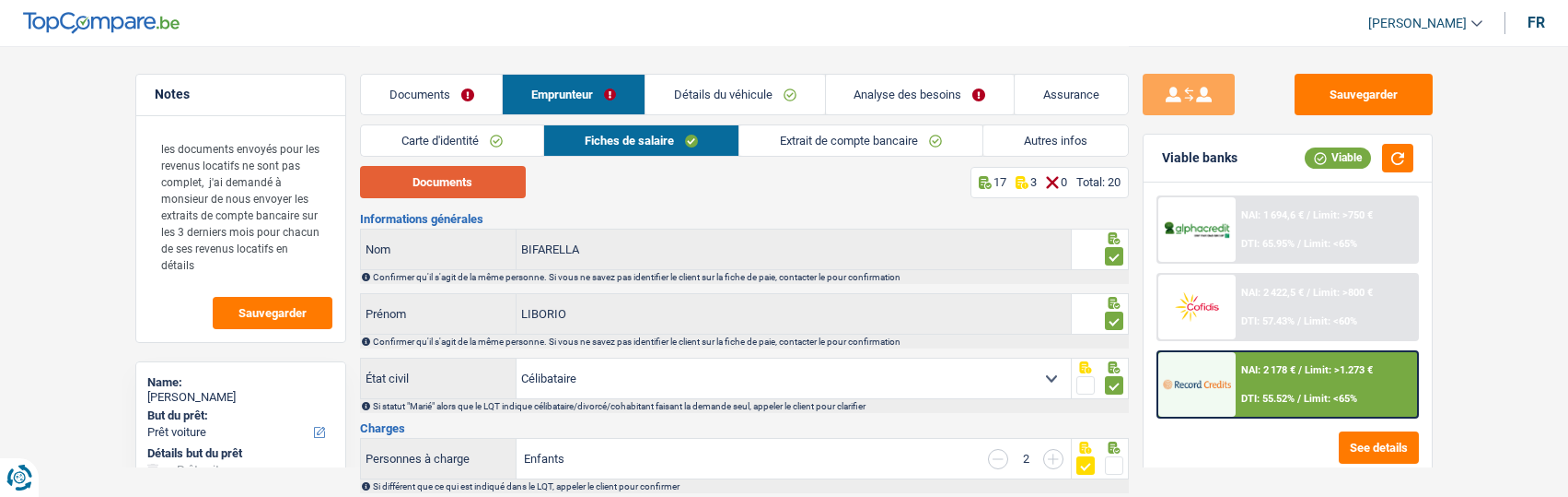
click at [481, 184] on button "Documents" at bounding box center [443, 182] width 166 height 33
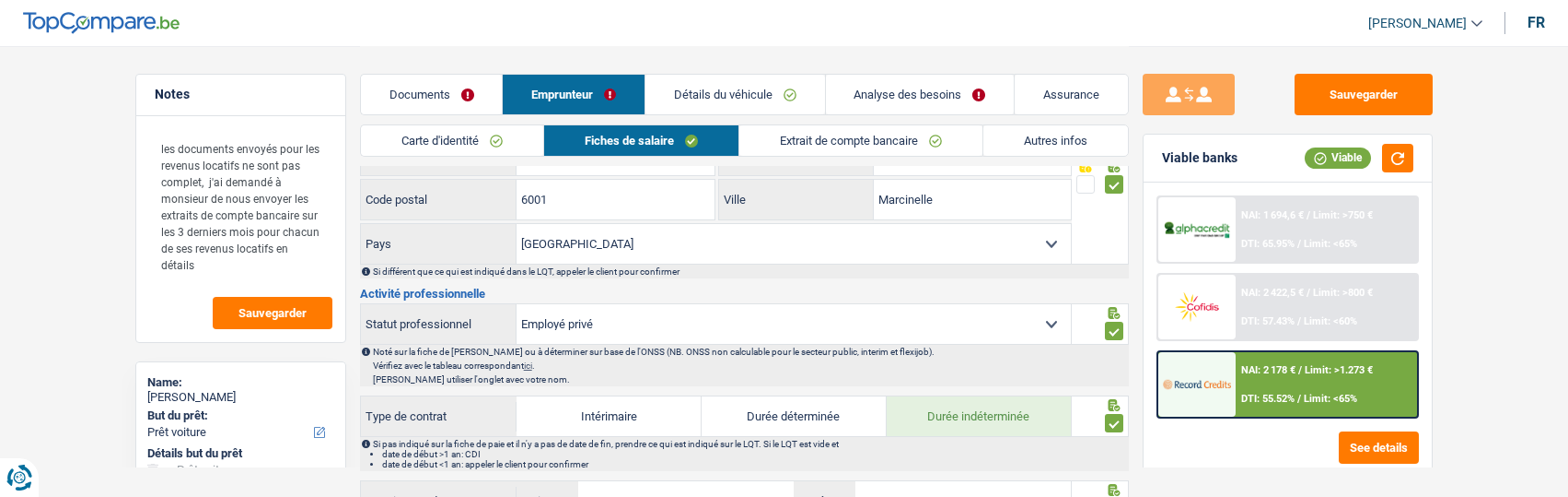
scroll to position [645, 0]
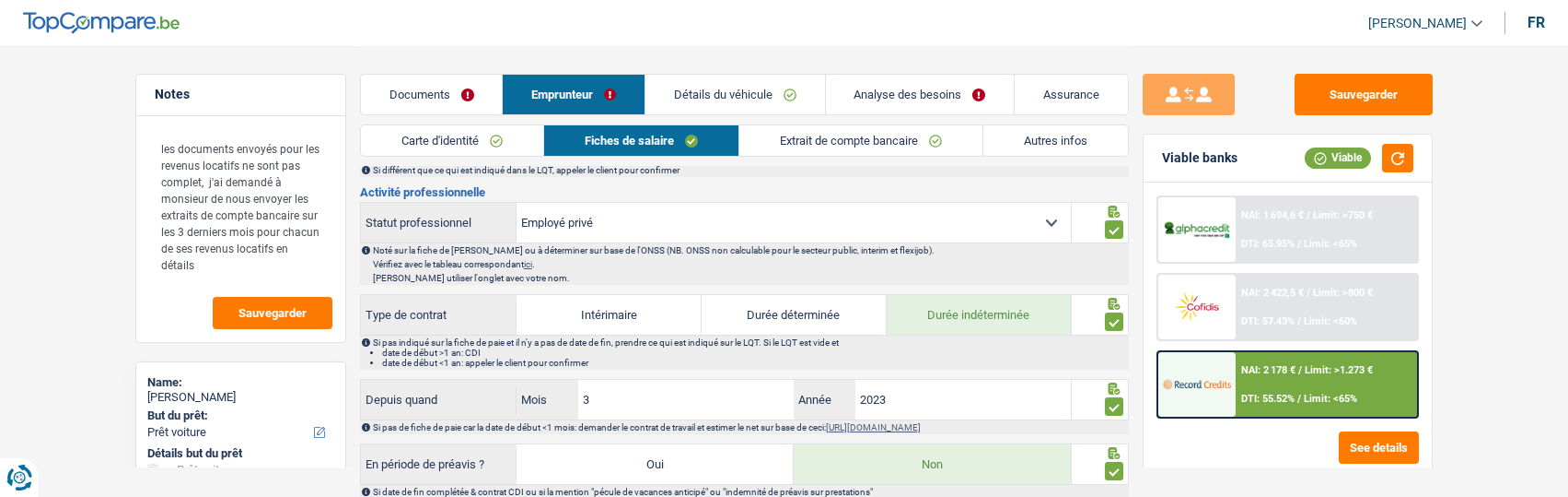
click at [445, 99] on link "Documents" at bounding box center [432, 94] width 142 height 40
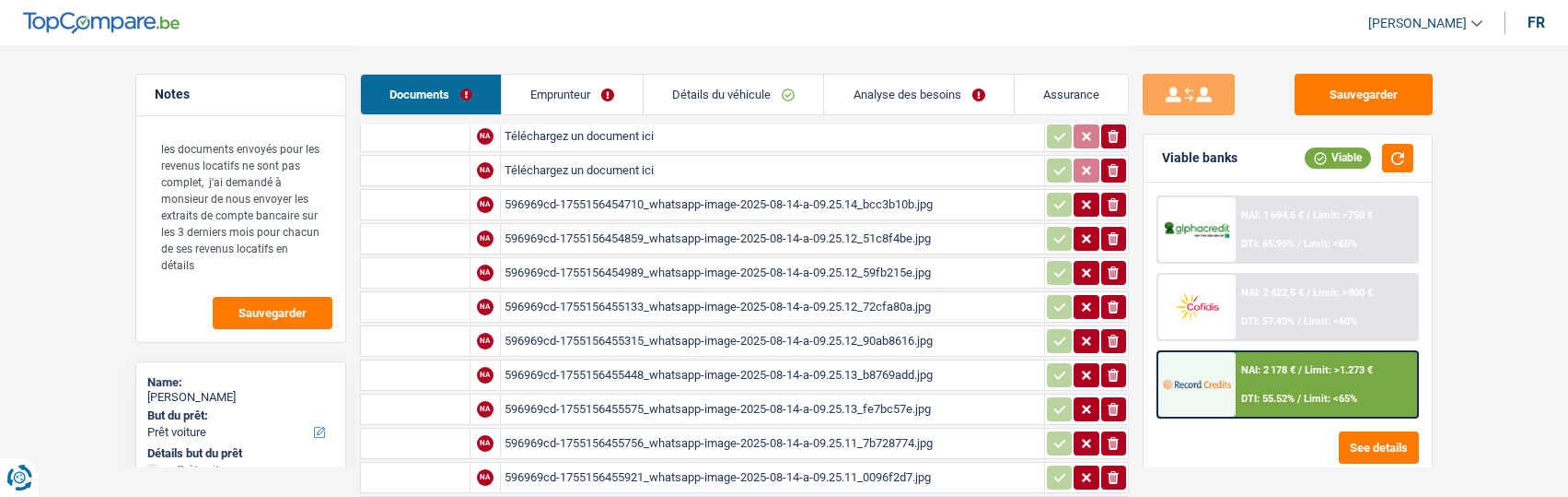
scroll to position [1111, 0]
click at [673, 230] on div "596969cd-1755156454710_whatsapp-image-2025-08-14-a-09.25.14_bcc3b10b.jpg" at bounding box center [771, 238] width 536 height 28
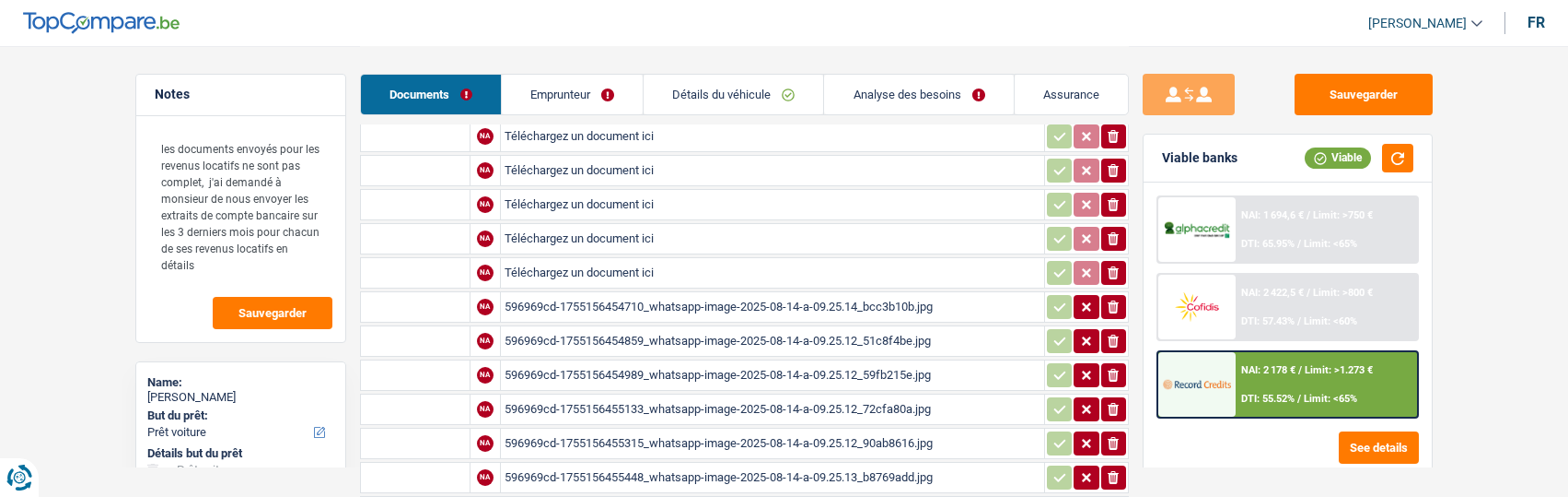
scroll to position [1019, 0]
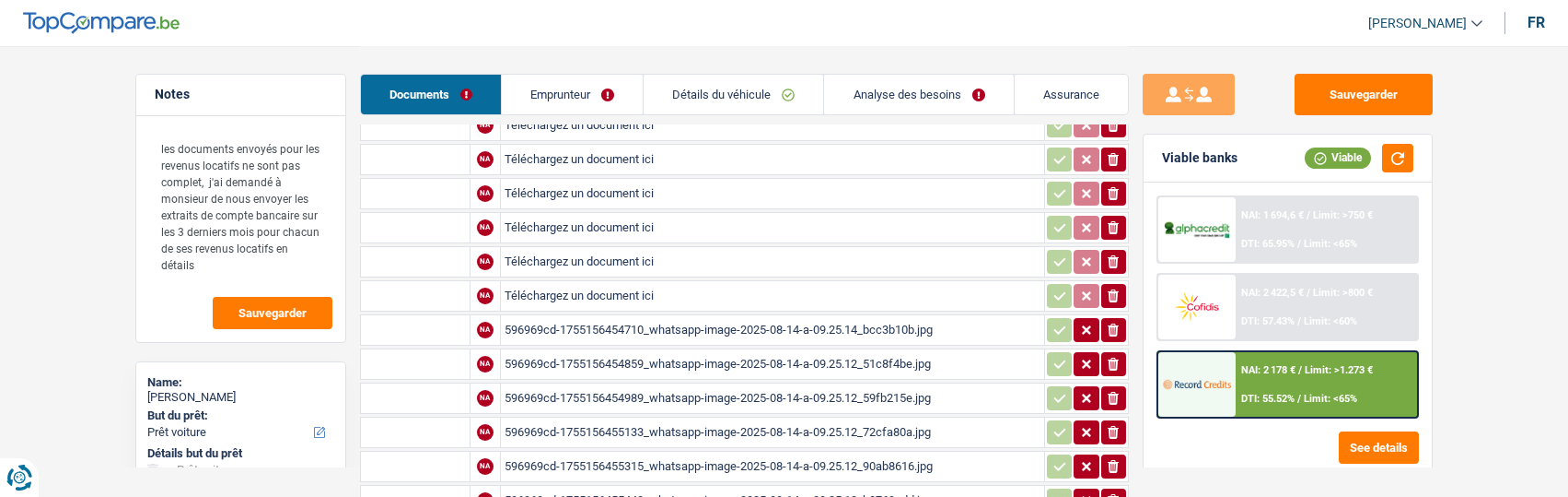
click at [1118, 320] on icon "ionicons-v5-e" at bounding box center [1113, 330] width 15 height 19
click at [1117, 358] on icon "button" at bounding box center [1113, 364] width 11 height 13
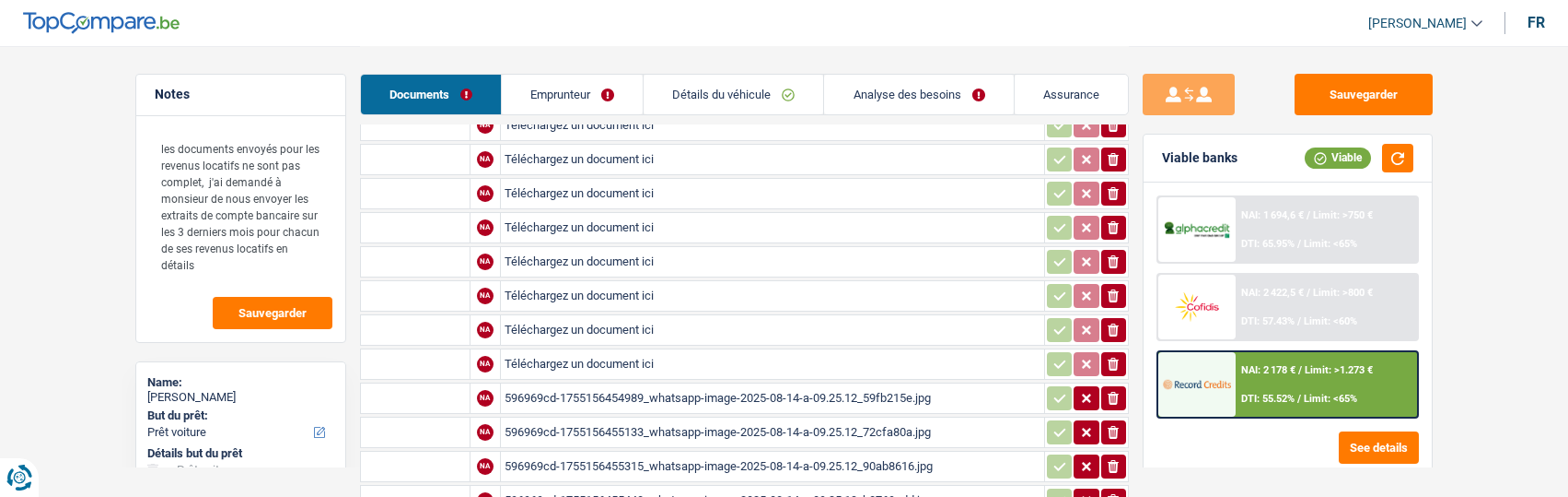
click at [1118, 389] on icon "ionicons-v5-e" at bounding box center [1113, 399] width 15 height 19
click at [1112, 420] on button "ionicons-v5-e" at bounding box center [1113, 432] width 25 height 24
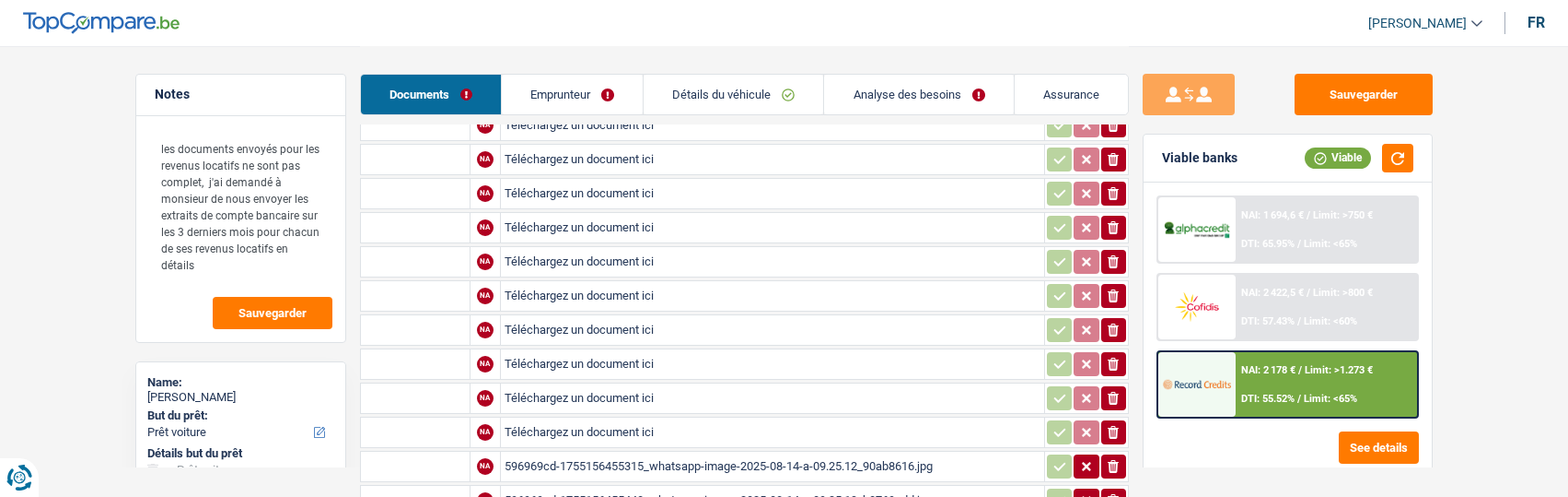
scroll to position [1111, 0]
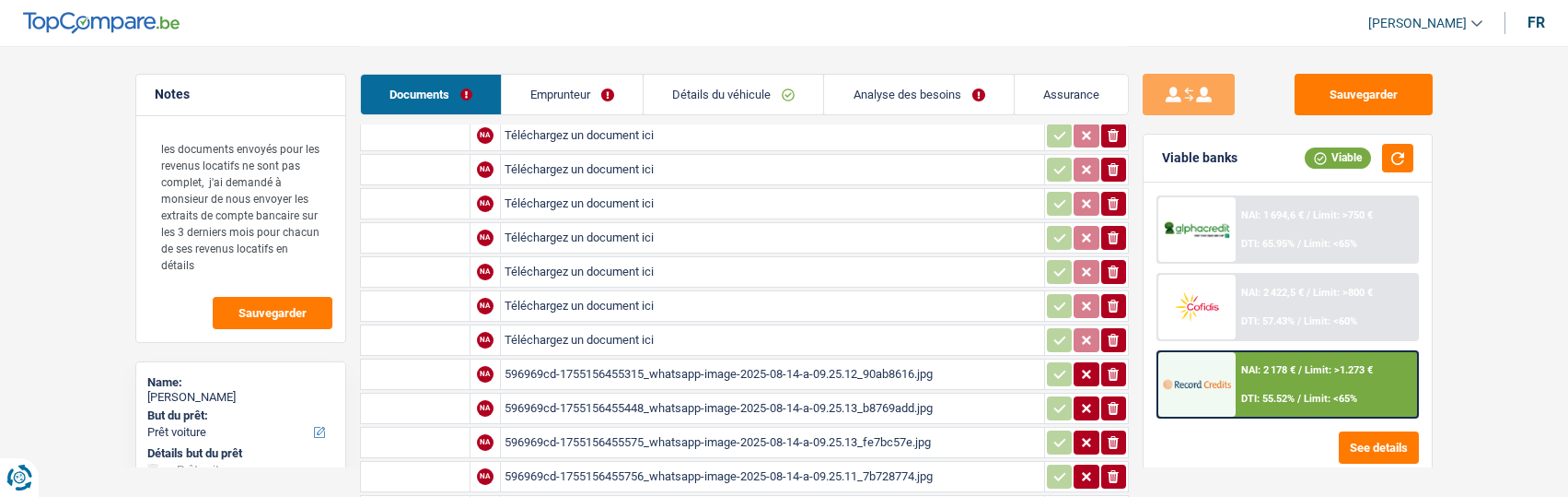
click at [1111, 365] on icon "ionicons-v5-e" at bounding box center [1113, 374] width 15 height 19
click at [1112, 401] on icon "button" at bounding box center [1113, 408] width 11 height 13
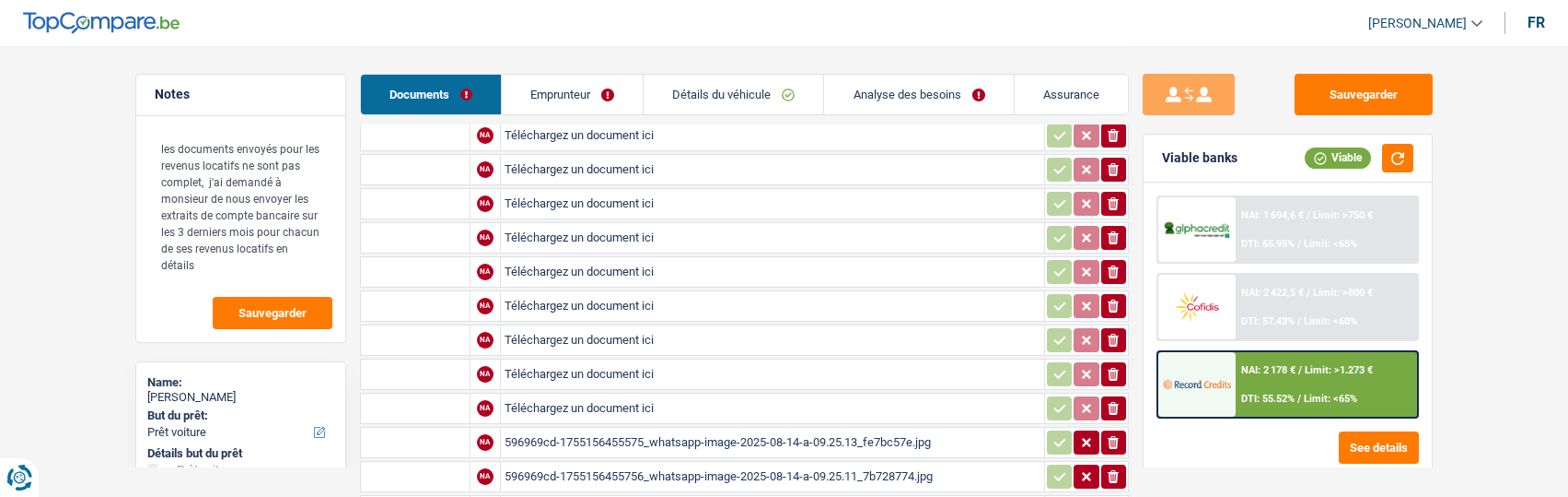
click at [1121, 434] on button "ionicons-v5-e" at bounding box center [1113, 442] width 25 height 24
click at [1115, 470] on icon "button" at bounding box center [1113, 477] width 11 height 13
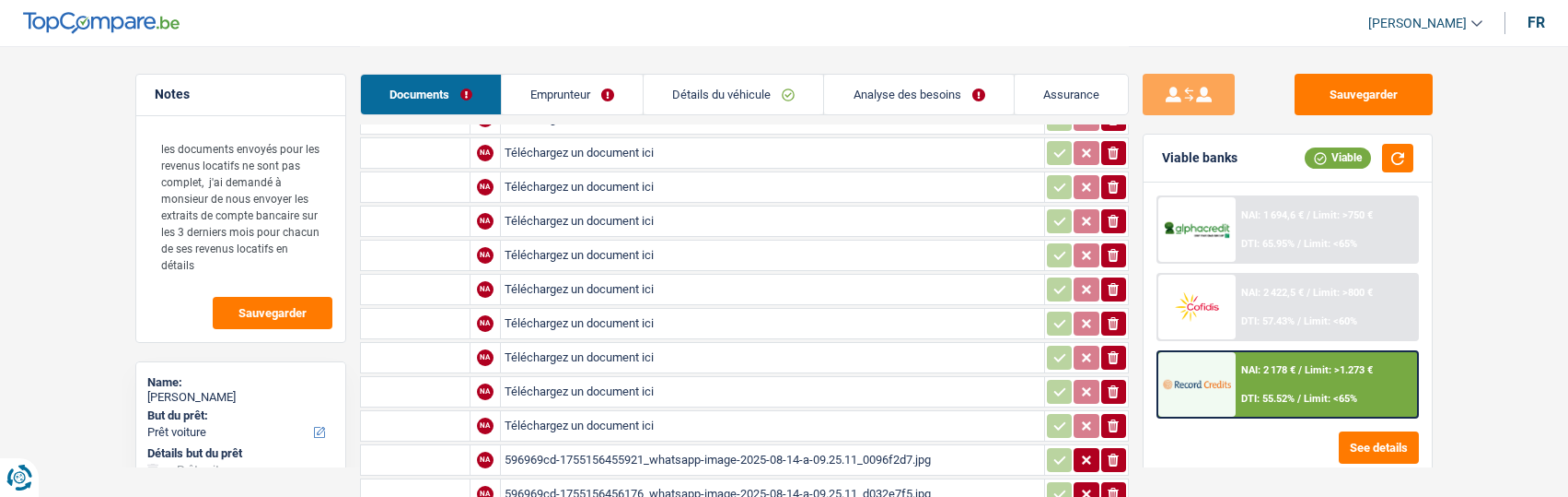
scroll to position [1295, 0]
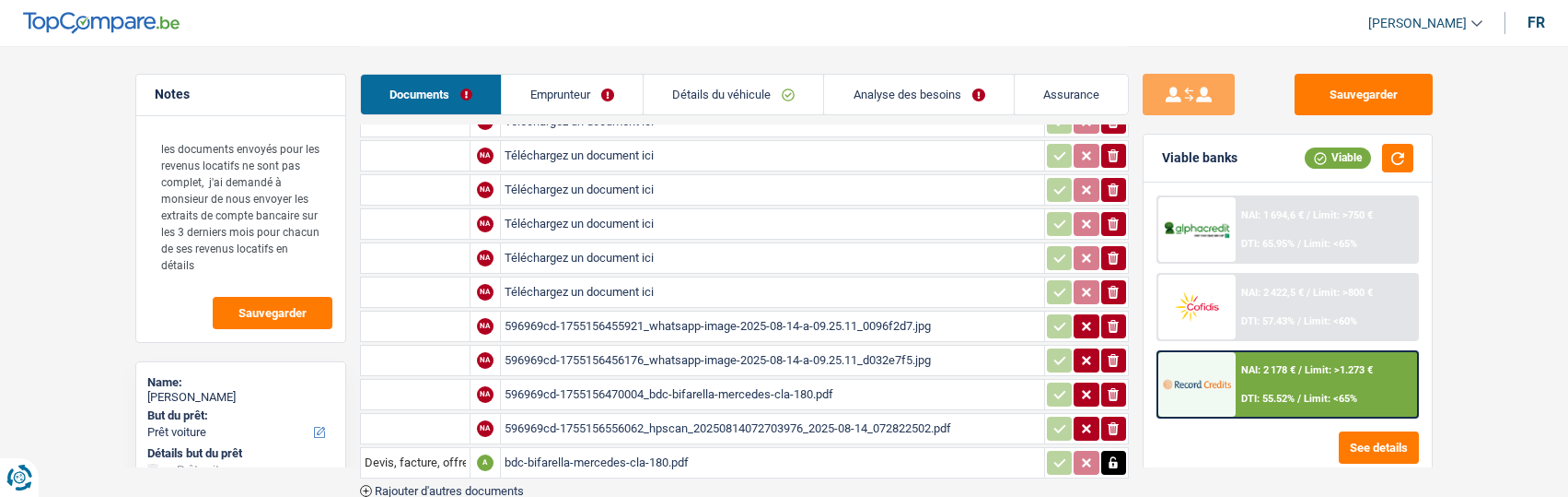
click at [1111, 317] on icon "ionicons-v5-e" at bounding box center [1113, 326] width 15 height 19
click at [1114, 354] on icon "button" at bounding box center [1113, 360] width 11 height 13
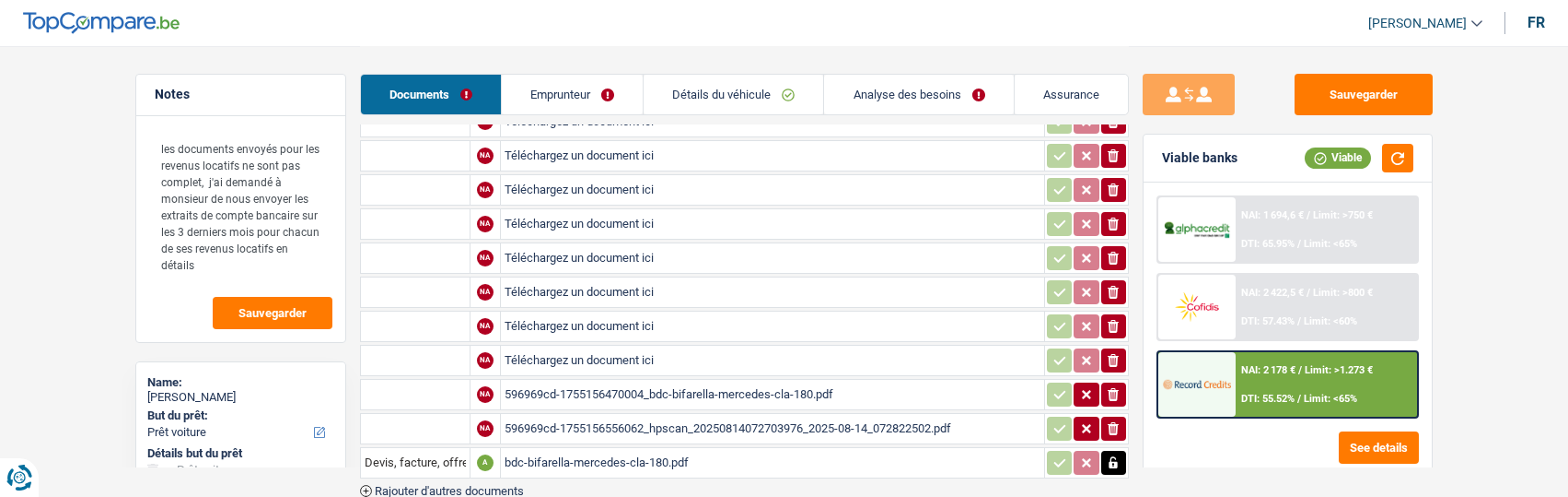
click at [1109, 388] on icon "button" at bounding box center [1113, 395] width 11 height 13
click at [1114, 422] on icon "button" at bounding box center [1113, 428] width 11 height 13
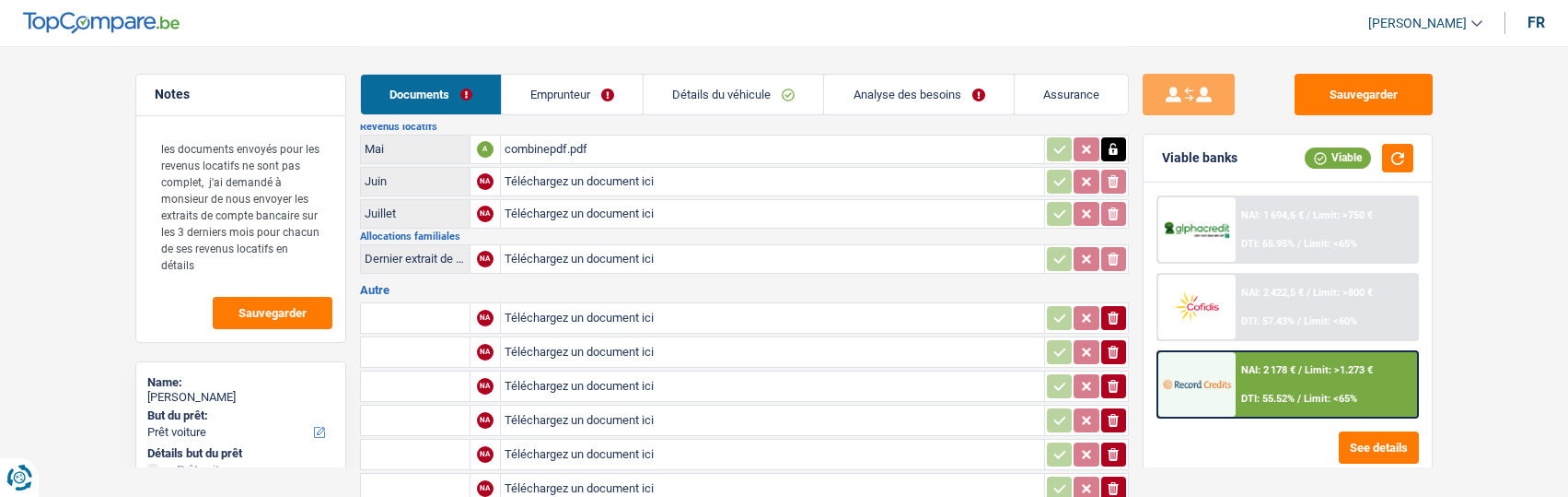
scroll to position [835, 0]
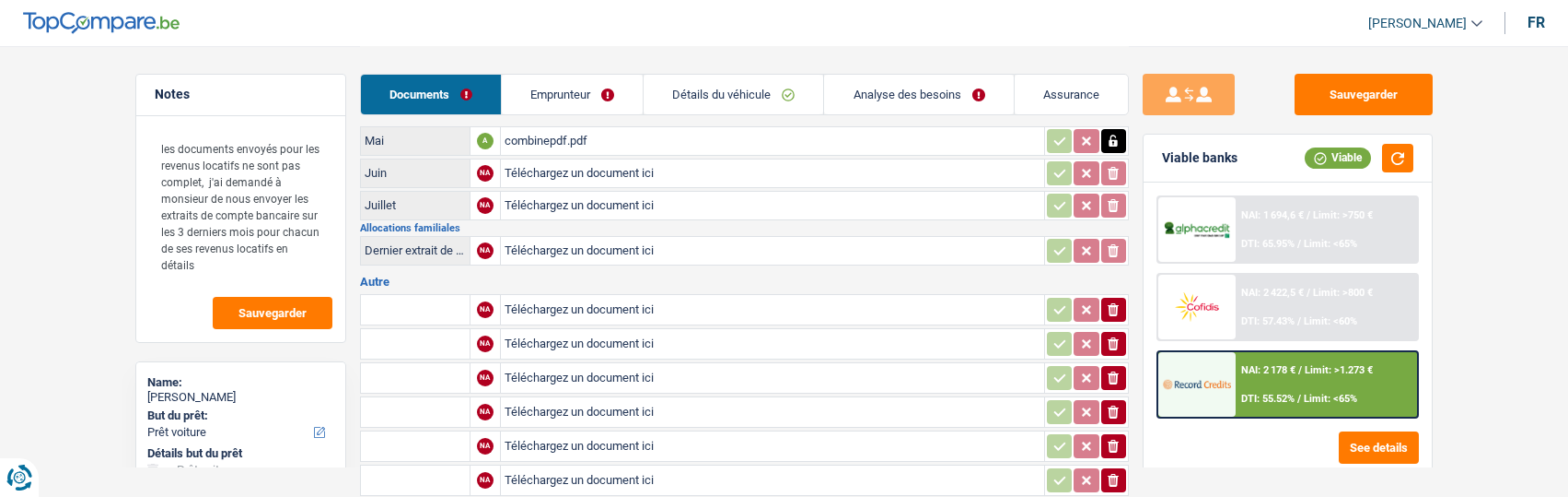
type input "C:\fakepath\Solde Juillet Bifarella.pdf"
click at [413, 294] on input "text" at bounding box center [415, 309] width 101 height 30
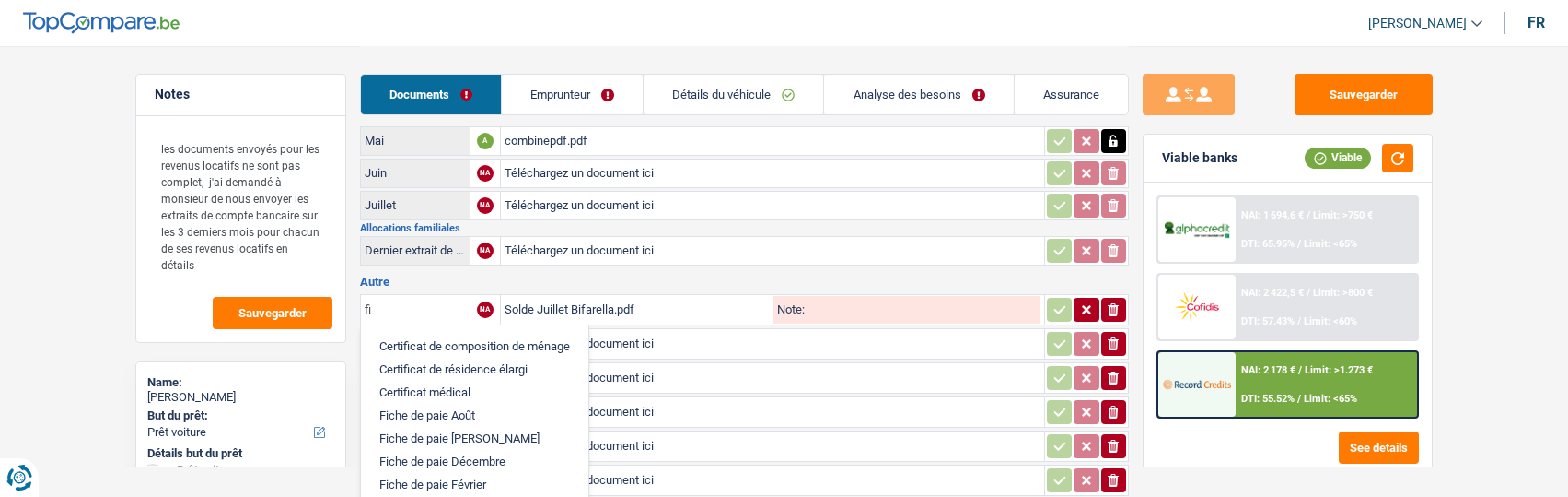
type input "f"
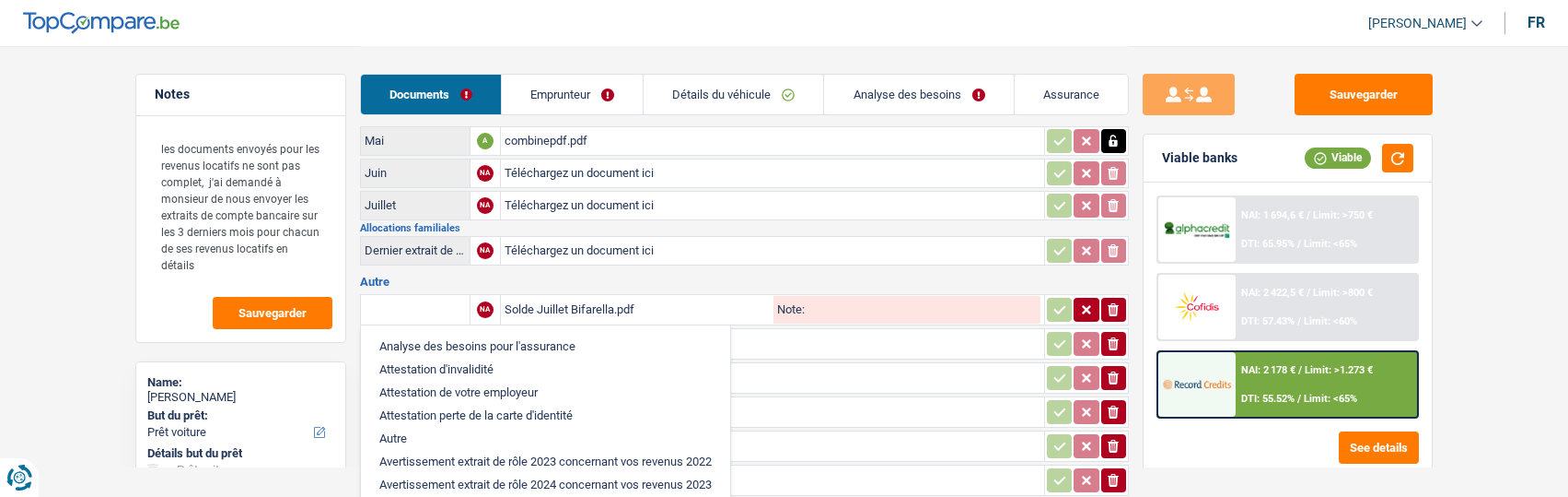
type input "C:\fakepath\acompte juillet [PERSON_NAME].pdf"
click at [824, 276] on h3 "Autre" at bounding box center [745, 281] width 769 height 12
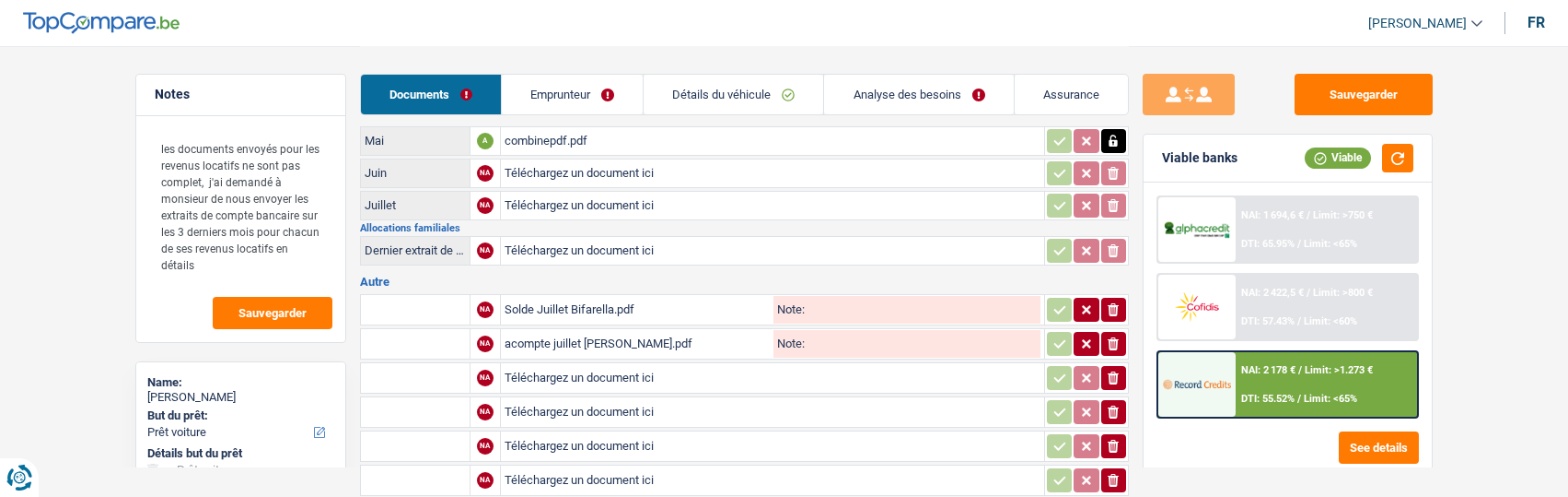
type input "C:\fakepath\solde juin bifarella.pdf"
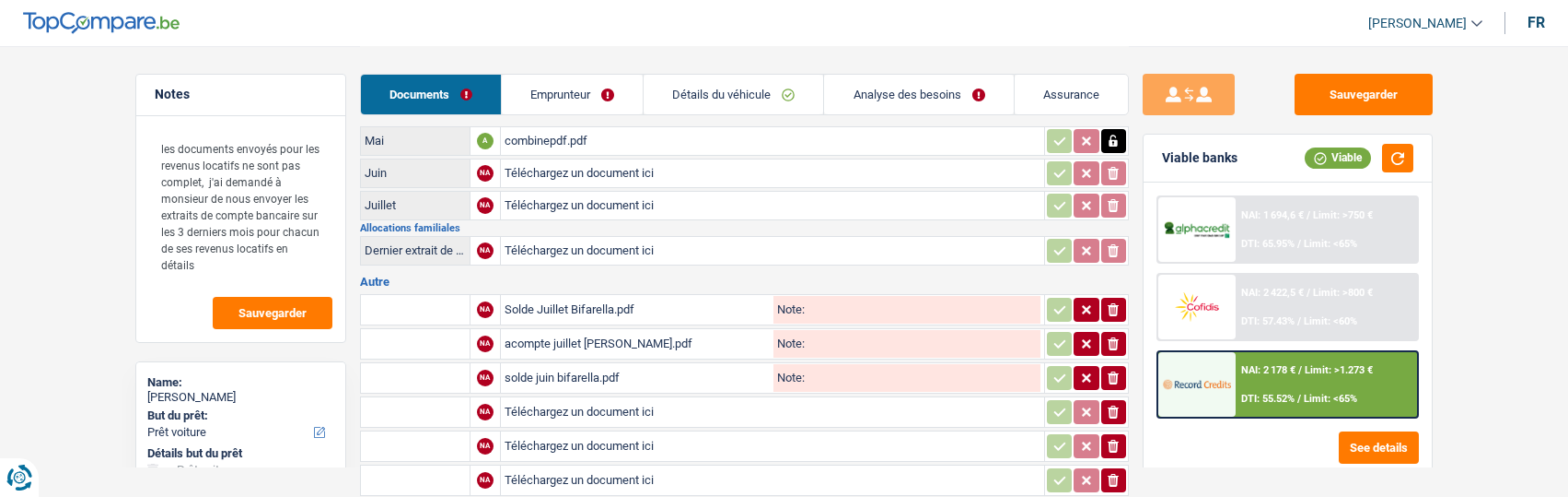
type input "C:\fakepath\acompte juin bifarella.pdf"
type input "C:\fakepath\solde mai bifarella.pdf"
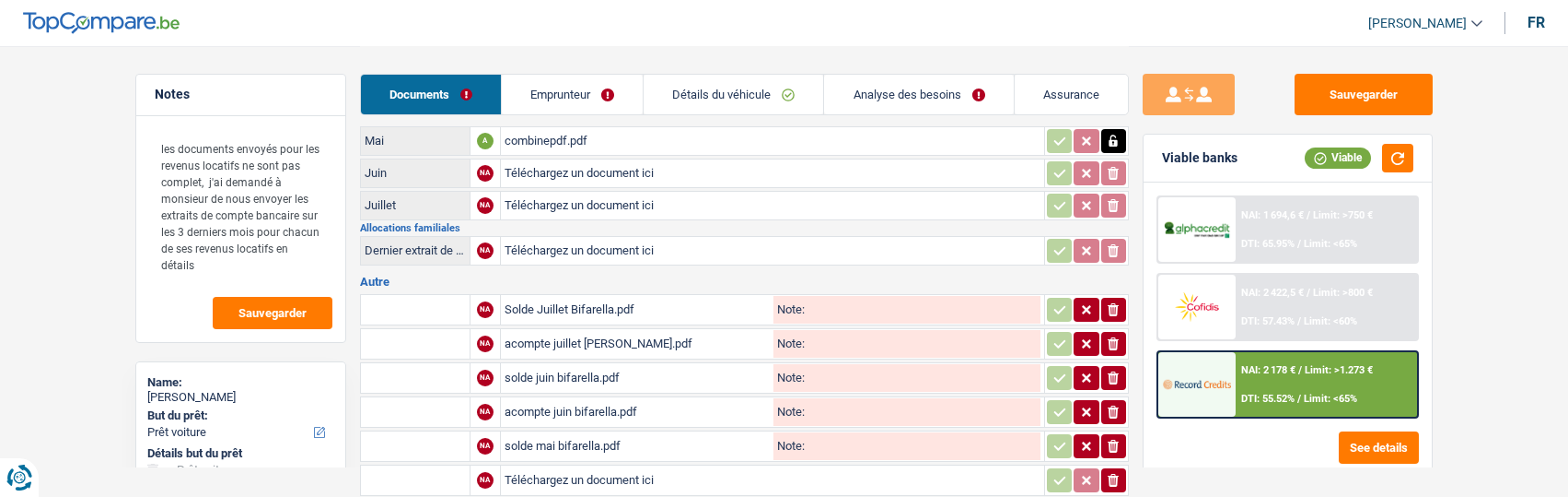
type input "C:\fakepath\acompte mai bifarella.pdf"
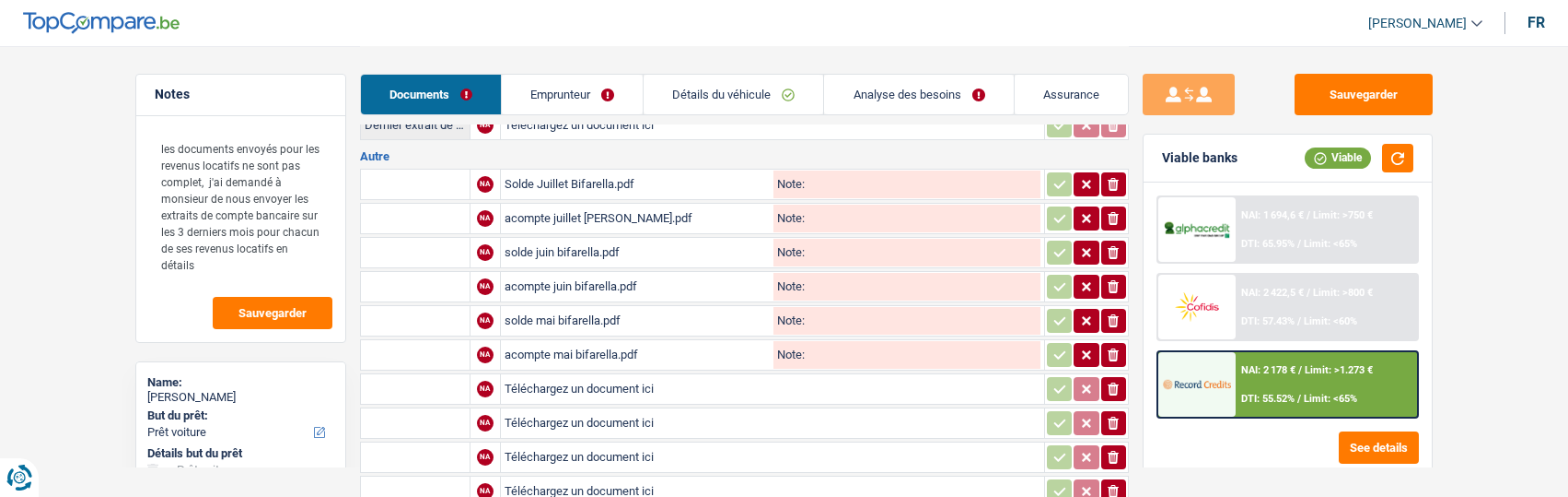
scroll to position [927, 0]
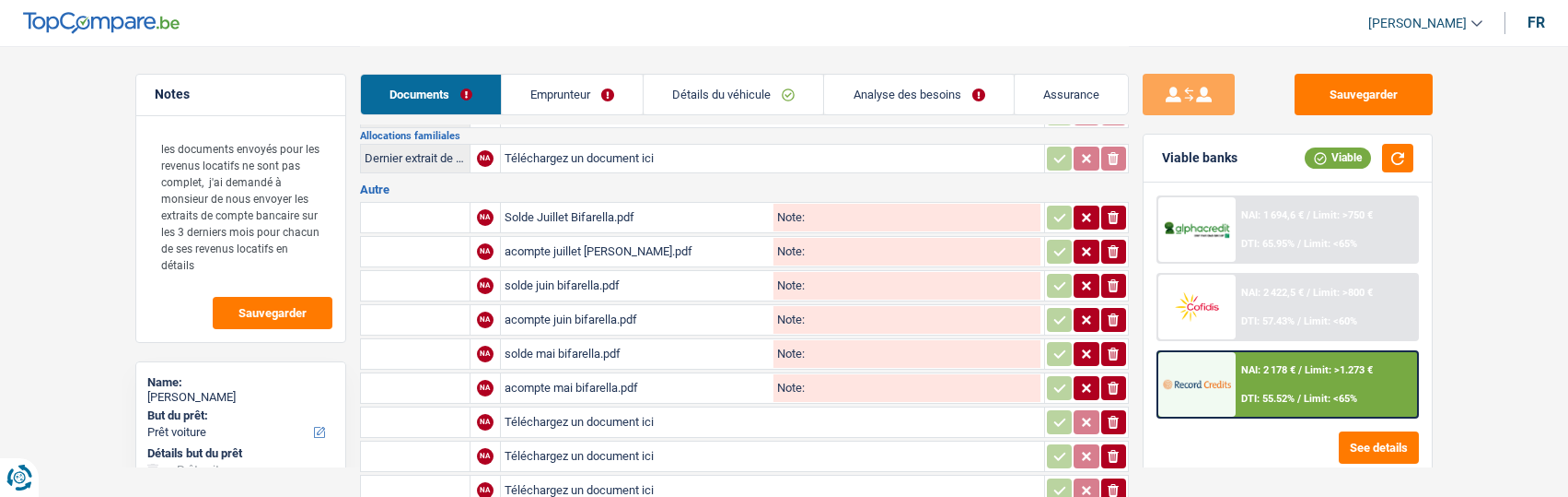
click at [419, 216] on input "text" at bounding box center [415, 217] width 101 height 30
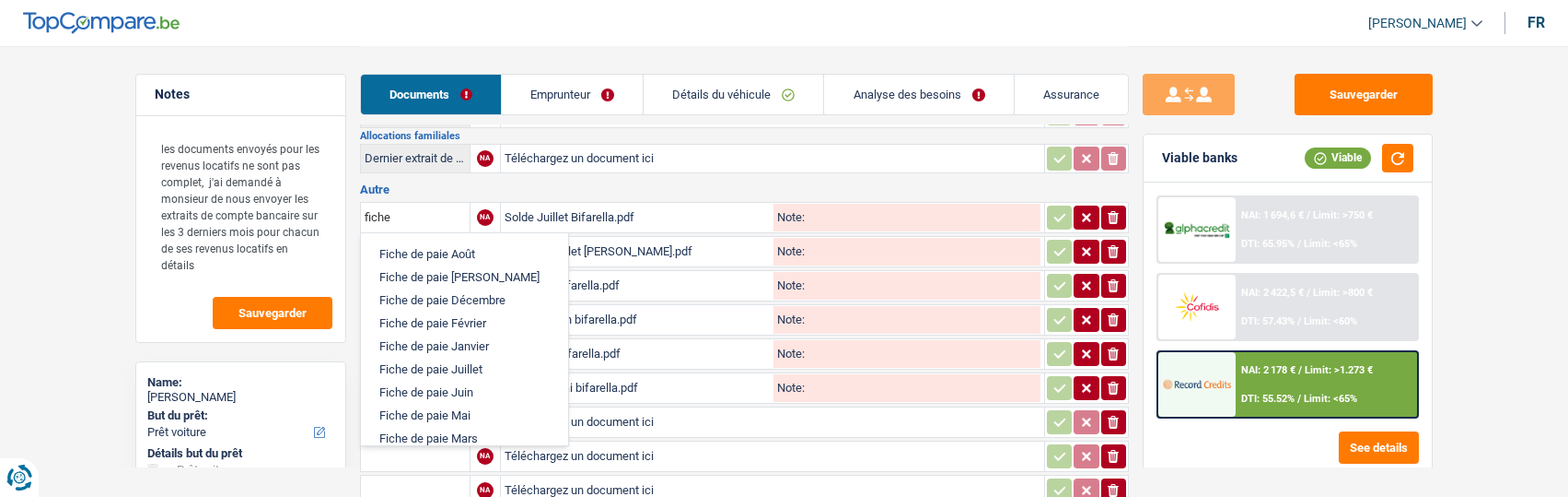
click at [477, 360] on li "Fiche de paie Juillet" at bounding box center [464, 369] width 188 height 23
type input "Fiche de paie Juillet"
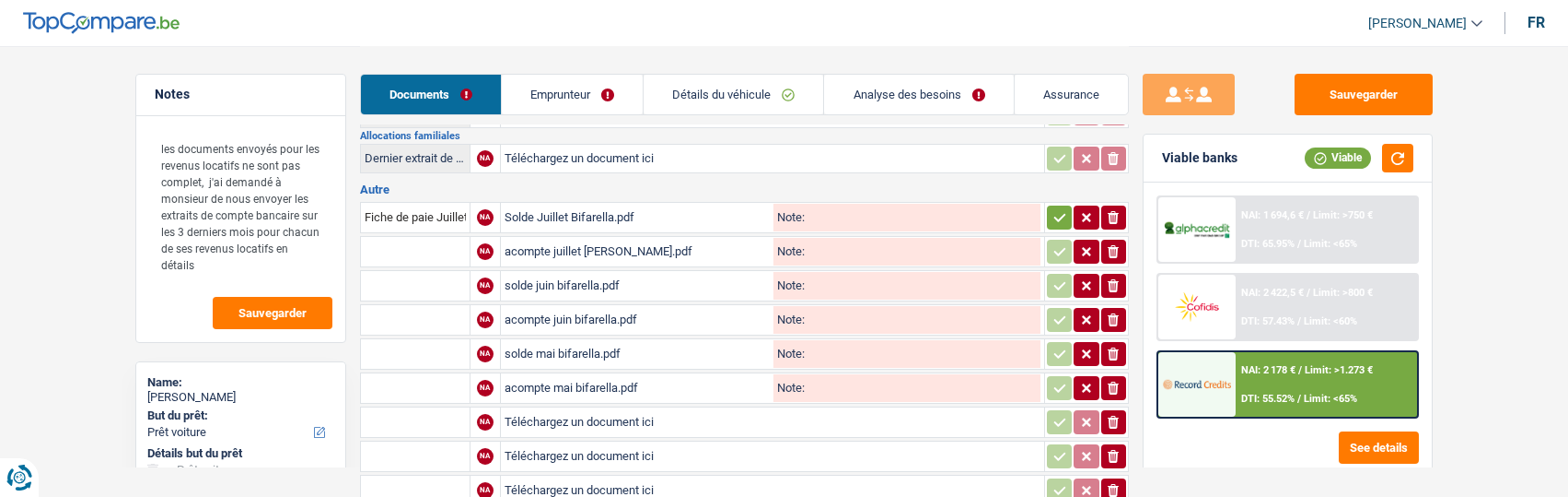
click at [420, 243] on input "text" at bounding box center [415, 252] width 101 height 30
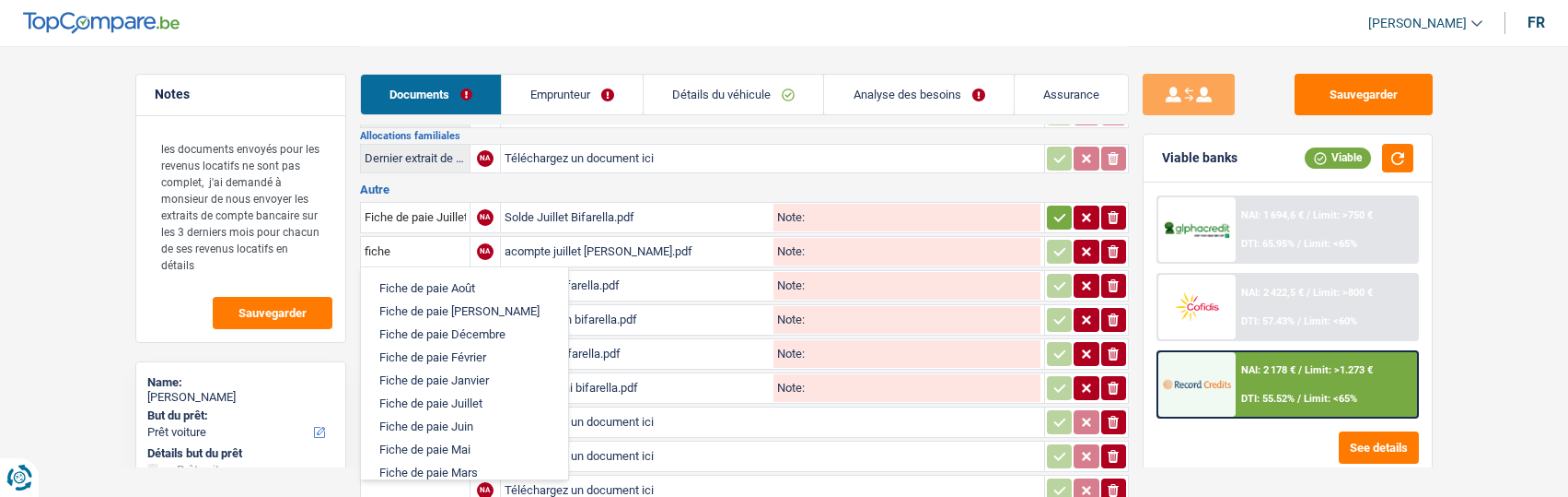
click at [433, 392] on li "Fiche de paie Juillet" at bounding box center [464, 403] width 188 height 23
type input "Fiche de paie Juillet"
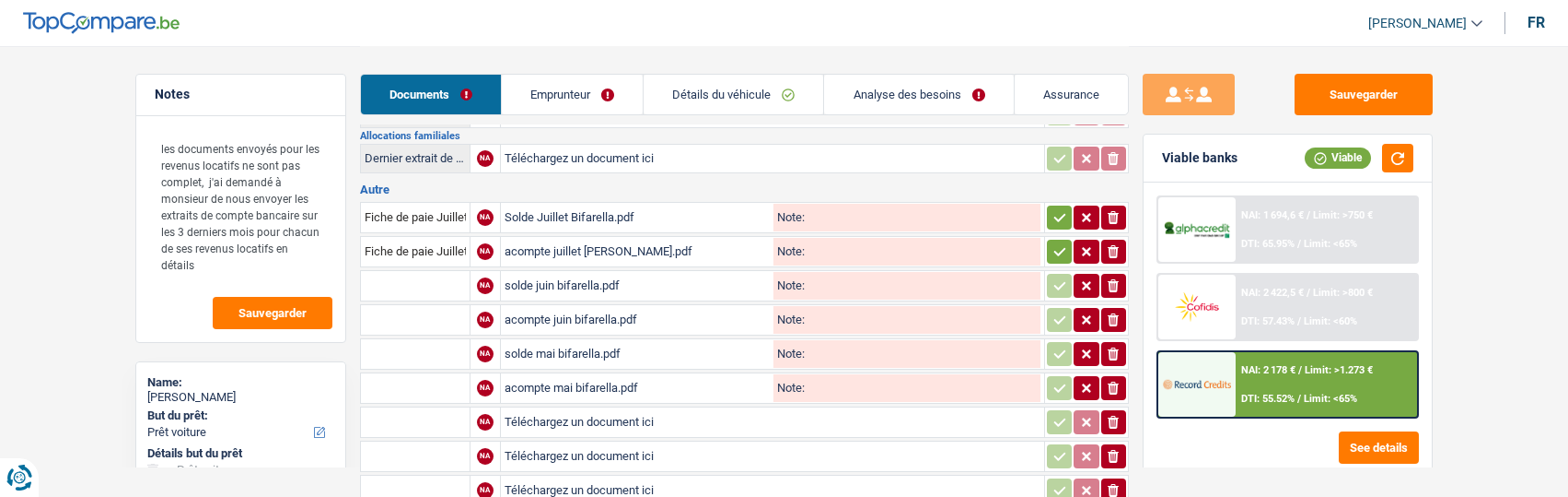
click at [405, 274] on input "text" at bounding box center [415, 286] width 101 height 30
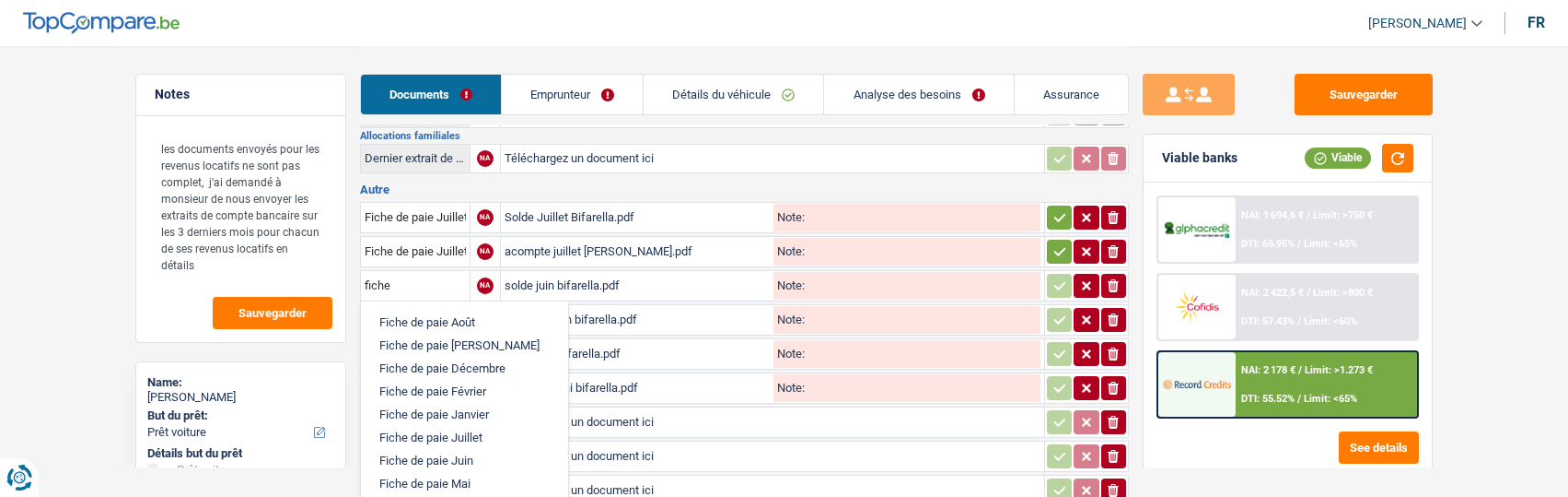
click at [434, 449] on li "Fiche de paie Juin" at bounding box center [464, 460] width 188 height 23
type input "Fiche de paie Juin"
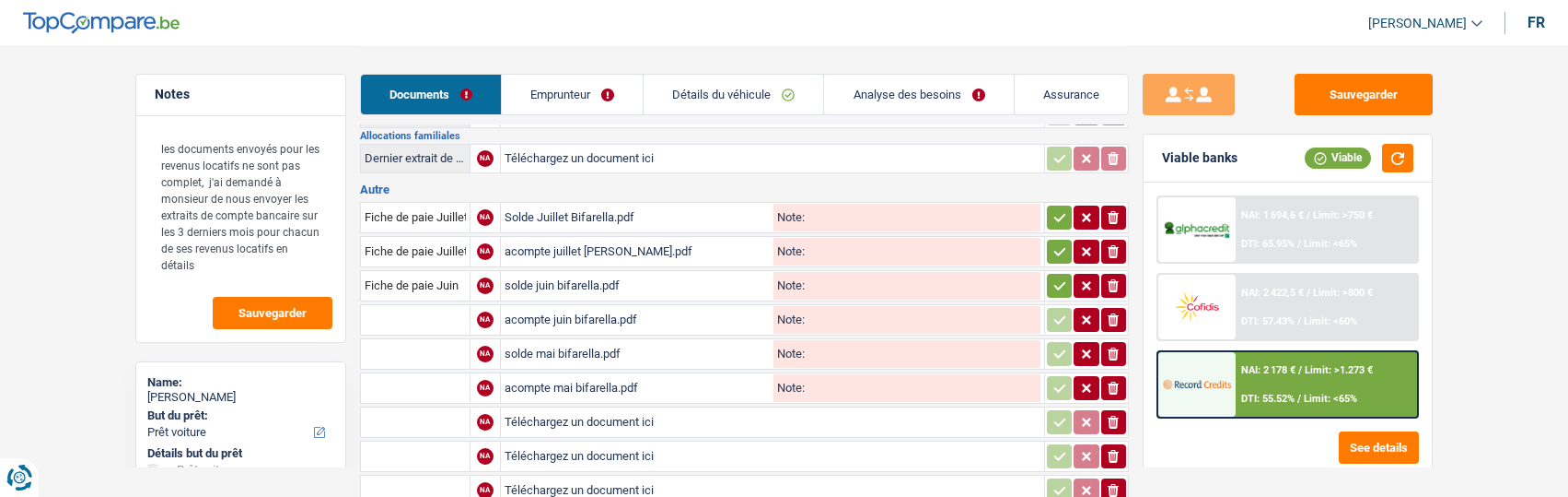
click at [409, 316] on input "text" at bounding box center [415, 320] width 101 height 30
click at [447, 377] on li "Fiche de paie Juin" at bounding box center [477, 379] width 214 height 23
type input "Fiche de paie Juin"
click at [411, 280] on input "Fiche de paie Juin" at bounding box center [415, 286] width 101 height 30
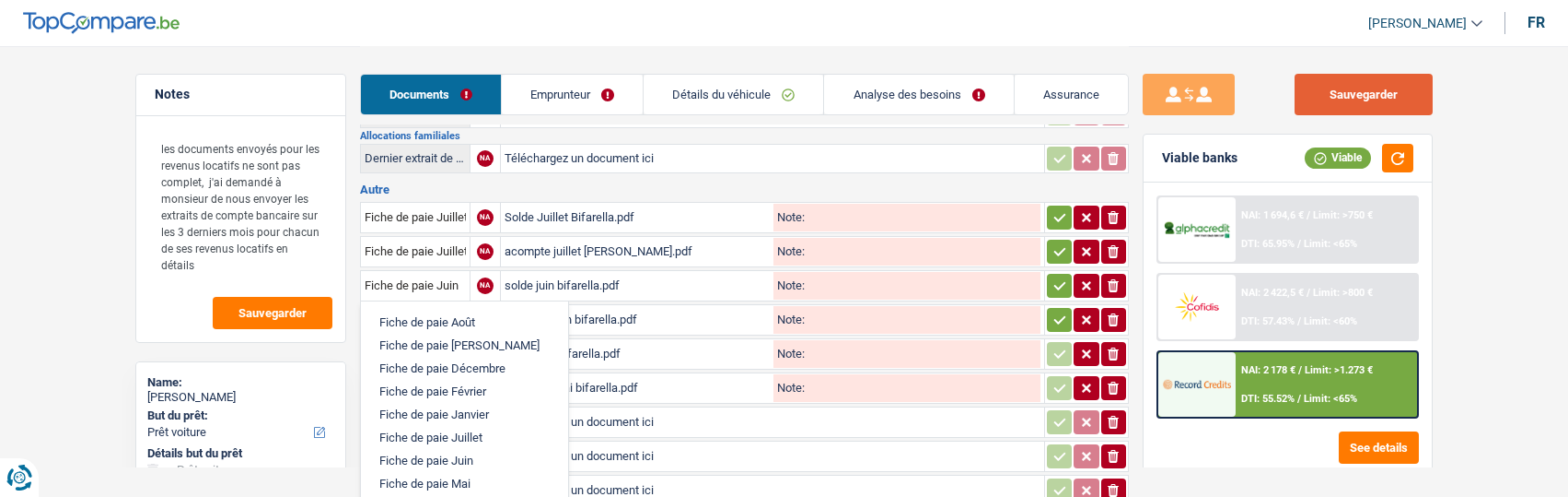
click at [1385, 98] on button "Sauvegarder" at bounding box center [1363, 94] width 138 height 42
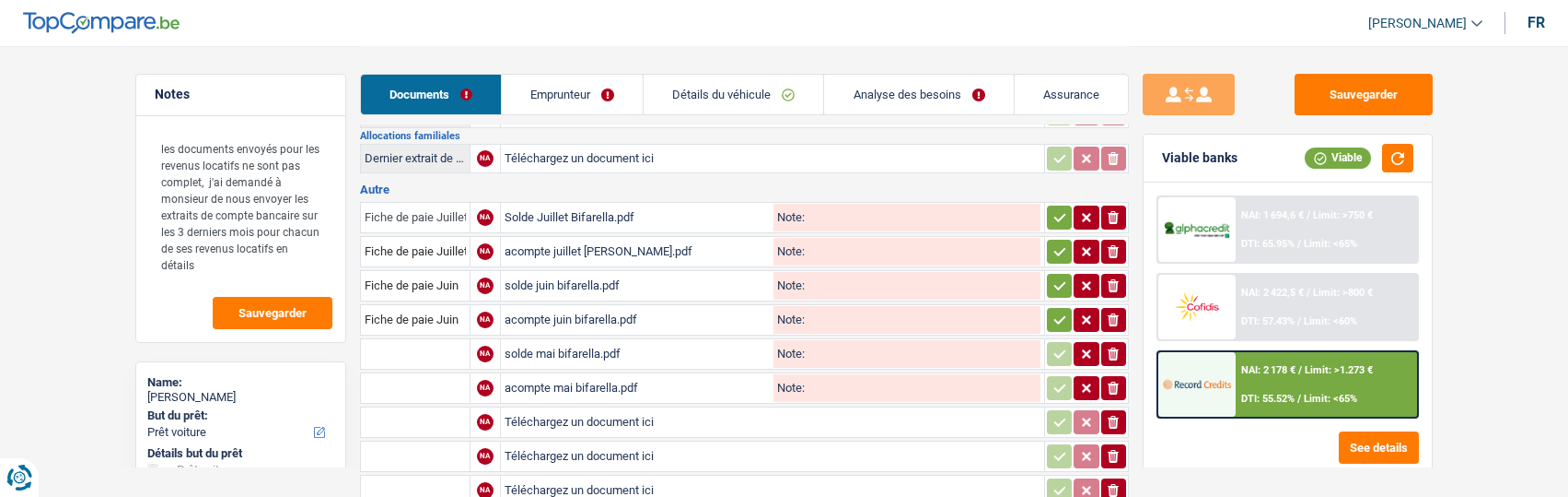
click at [433, 210] on input "Fiche de paie Juillet" at bounding box center [415, 217] width 101 height 30
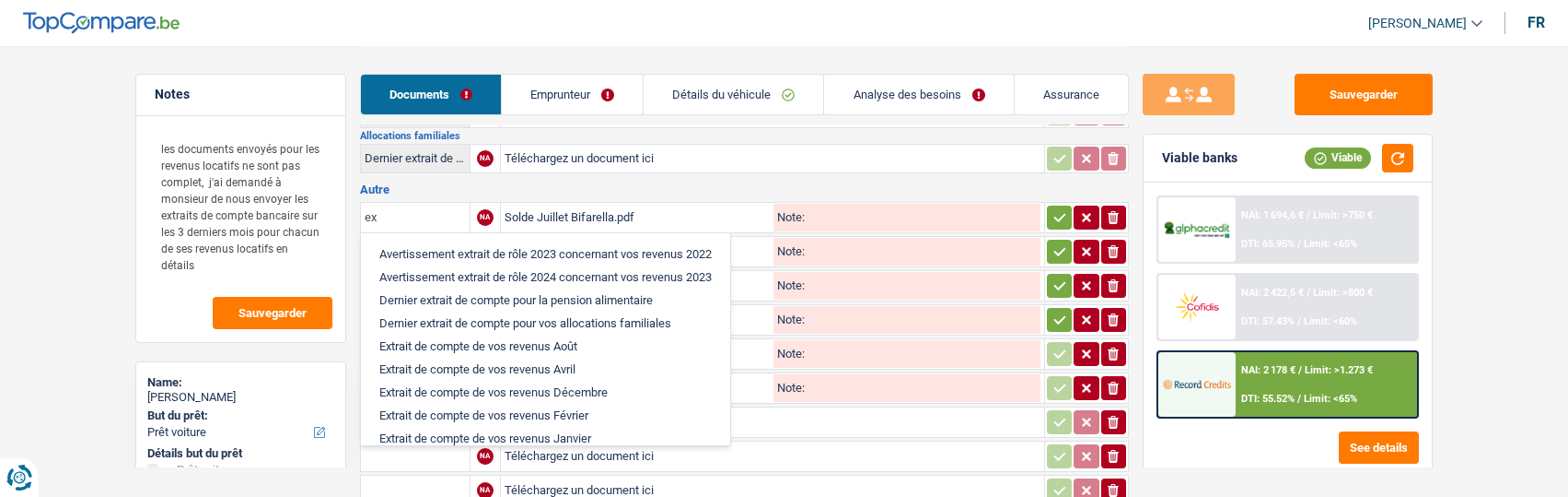
type input "e"
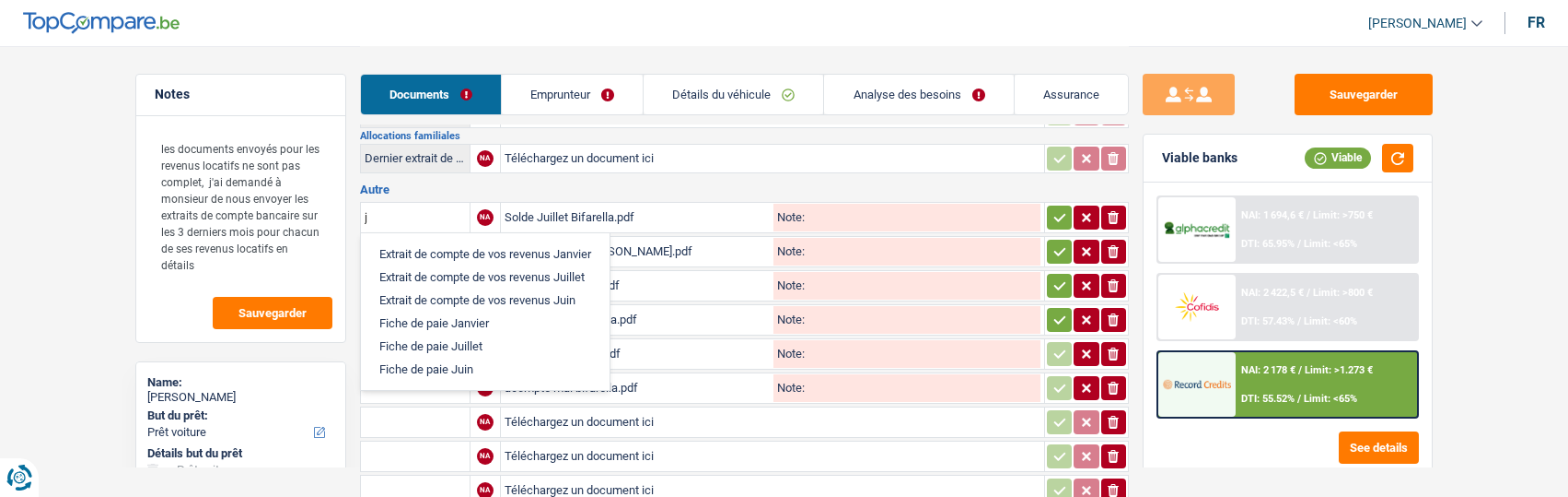
click at [473, 266] on li "Extrait de compte de vos revenus Juillet" at bounding box center [486, 277] width 230 height 23
type input "Extrait de compte de vos revenus Juillet"
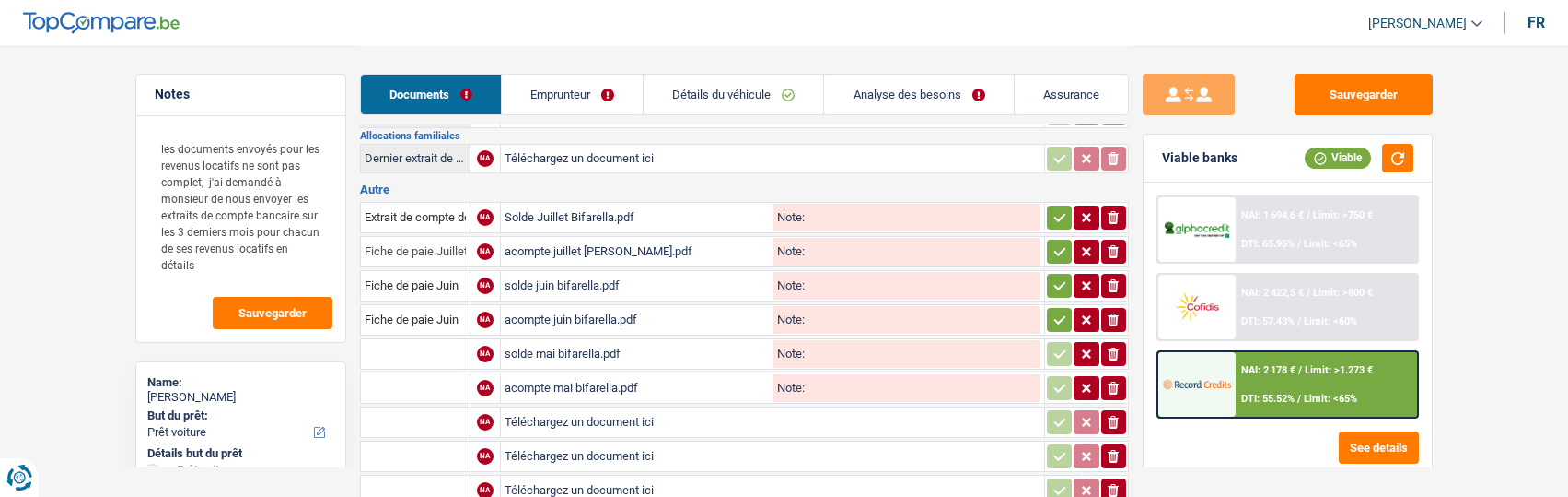
click at [422, 243] on input "Fiche de paie Juillet" at bounding box center [415, 252] width 101 height 30
click at [416, 277] on li "Extrait de compte de vos revenus Juillet" at bounding box center [482, 288] width 224 height 23
type input "Extrait de compte de vos revenus Juillet"
click at [411, 281] on input "Fiche de paie Juin" at bounding box center [415, 286] width 101 height 30
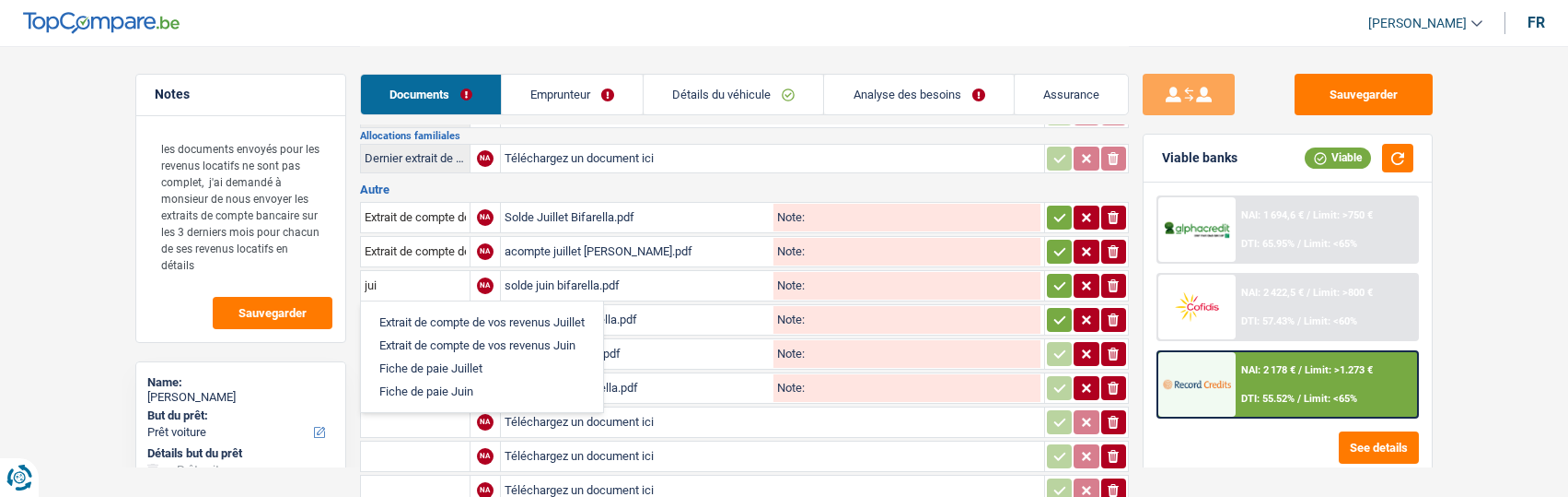
click at [438, 334] on li "Extrait de compte de vos revenus Juin" at bounding box center [482, 345] width 224 height 23
type input "Extrait de compte de vos revenus Juin"
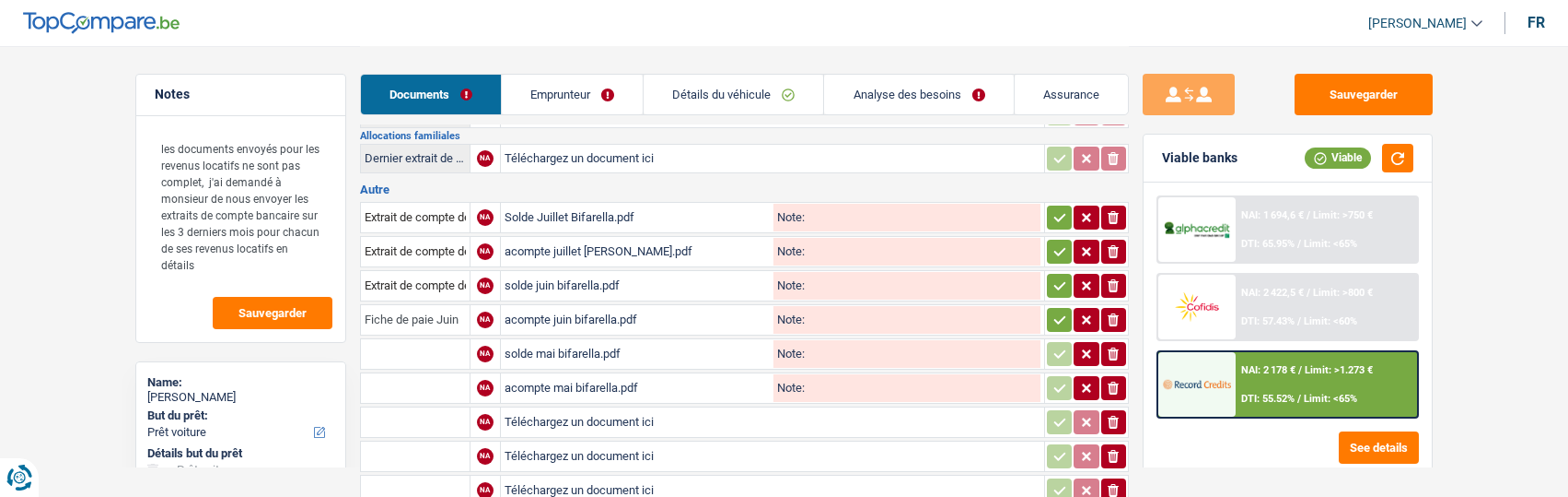
click at [432, 313] on input "Fiche de paie Juin" at bounding box center [415, 320] width 101 height 30
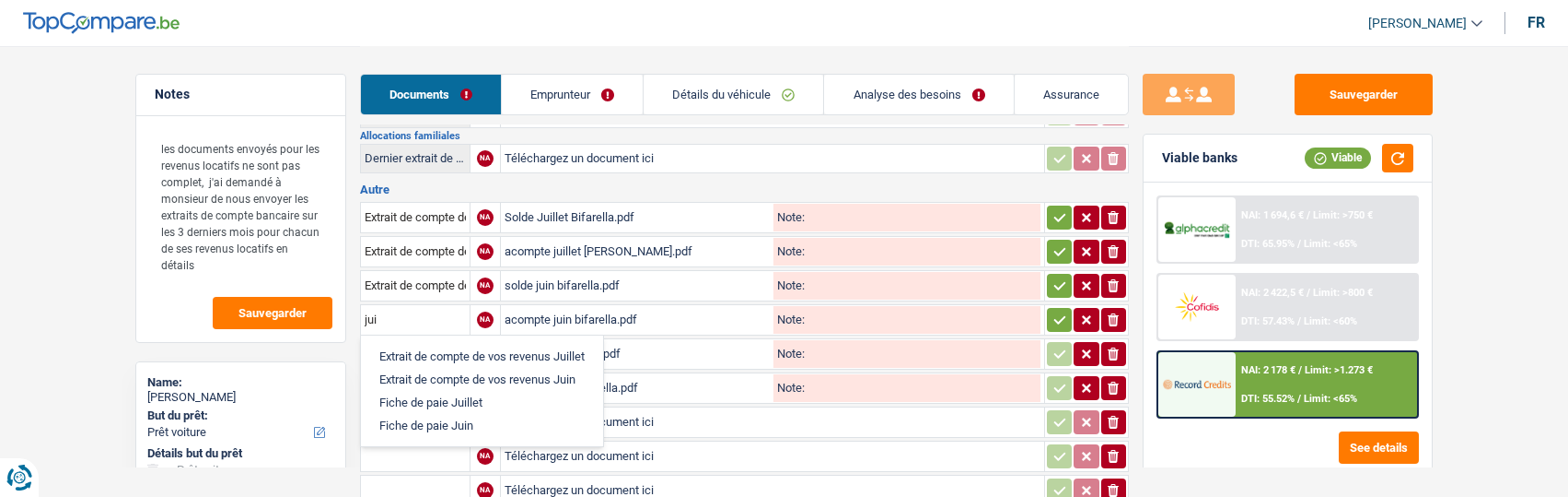
click at [559, 368] on li "Extrait de compte de vos revenus Juin" at bounding box center [482, 379] width 224 height 23
type input "Extrait de compte de vos revenus Juin"
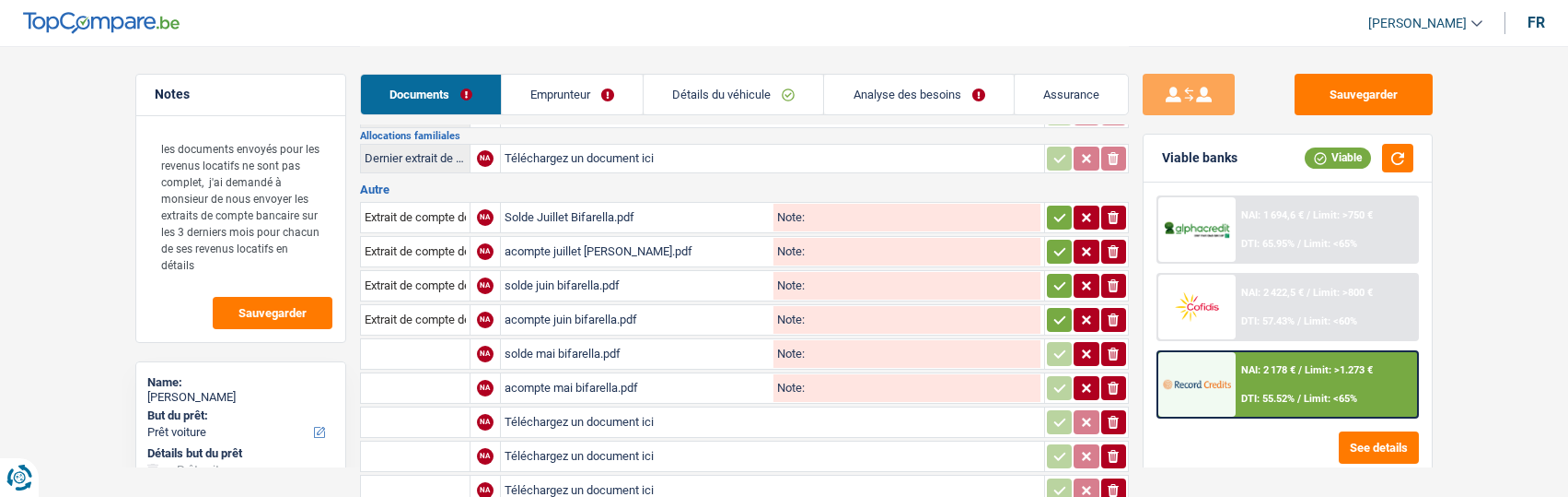
click at [432, 345] on input "text" at bounding box center [415, 354] width 101 height 30
click at [468, 379] on li "Extrait de compte de vos revenus Mai" at bounding box center [476, 390] width 212 height 23
type input "Extrait de compte de vos revenus Mai"
click at [416, 378] on input "text" at bounding box center [415, 388] width 101 height 30
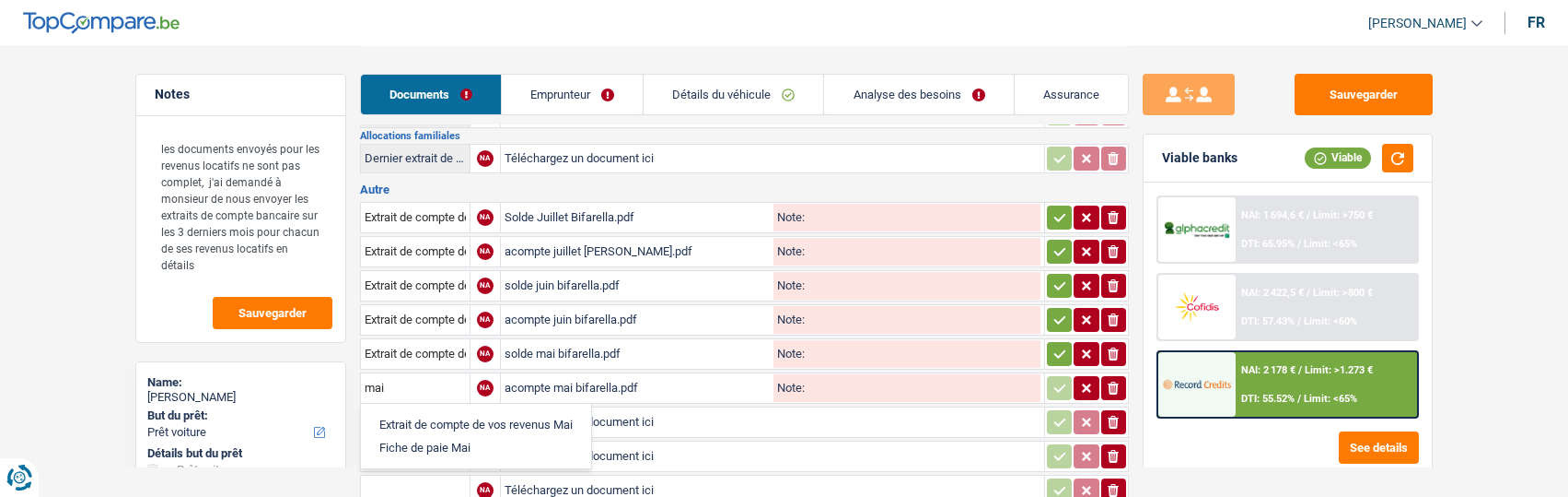
click at [465, 412] on li "Extrait de compte de vos revenus Mai" at bounding box center [476, 424] width 212 height 23
type input "Extrait de compte de vos revenus Mai"
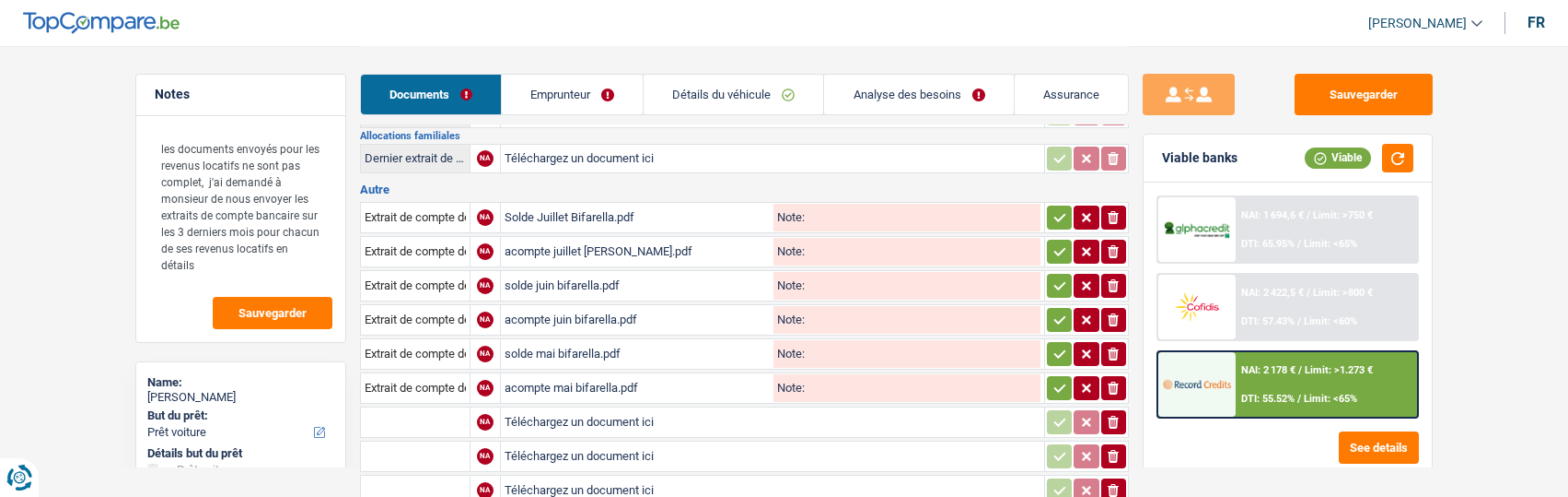
click at [1062, 208] on icon "button" at bounding box center [1060, 217] width 15 height 19
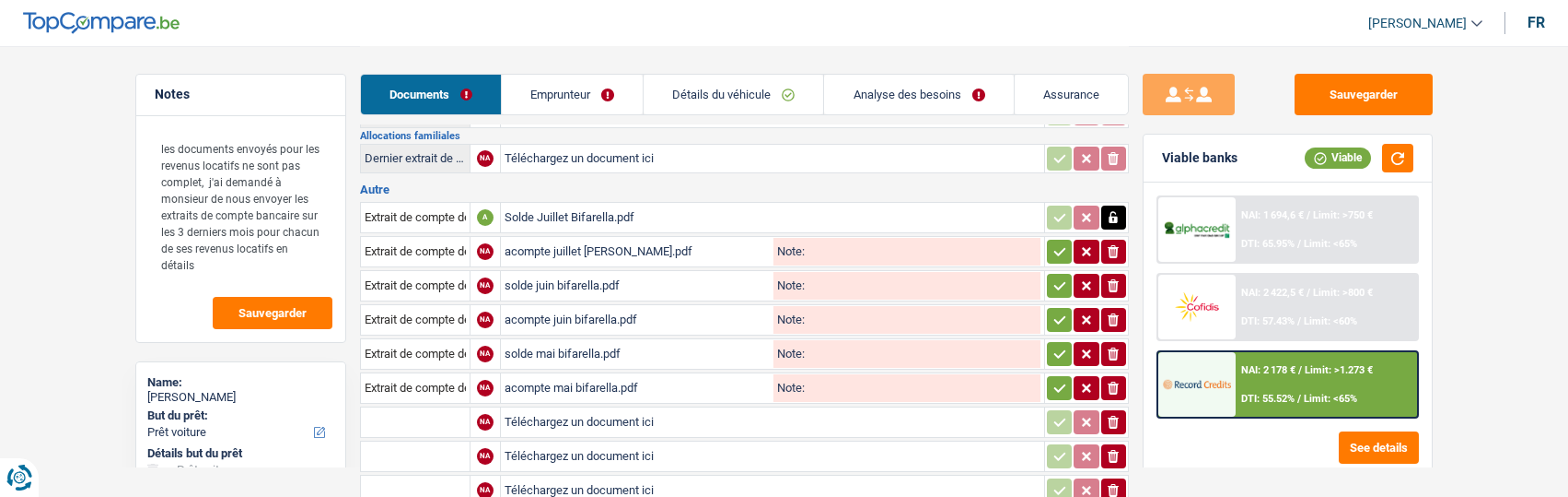
click at [1056, 242] on icon "button" at bounding box center [1060, 252] width 15 height 19
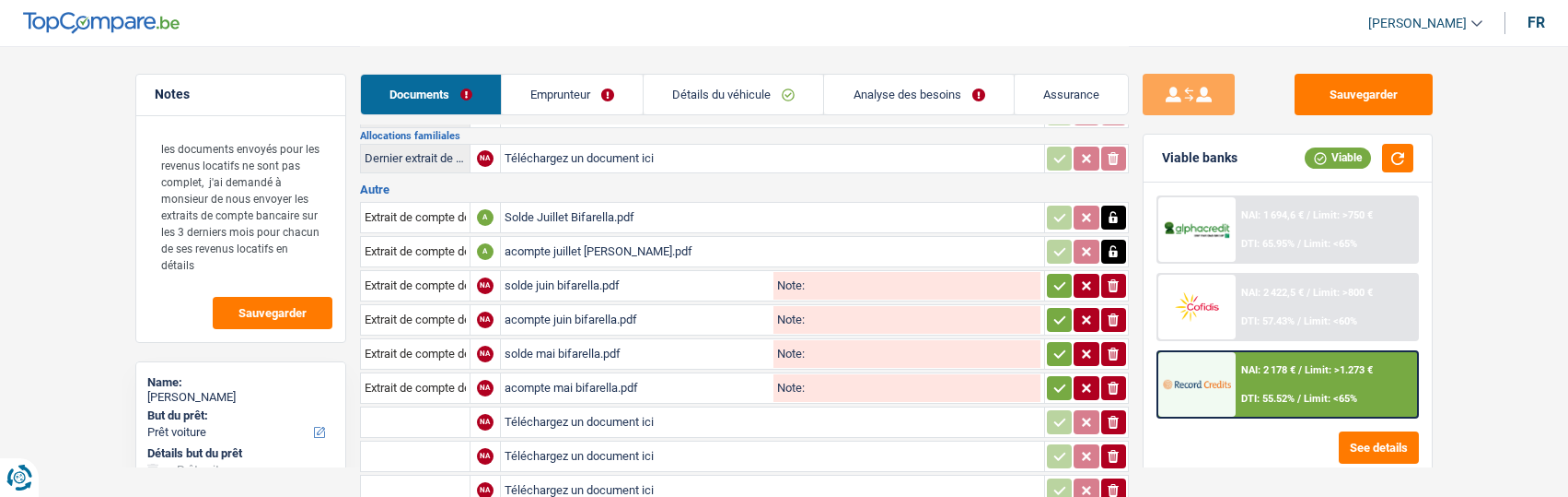
click at [1053, 277] on icon "button" at bounding box center [1060, 286] width 15 height 19
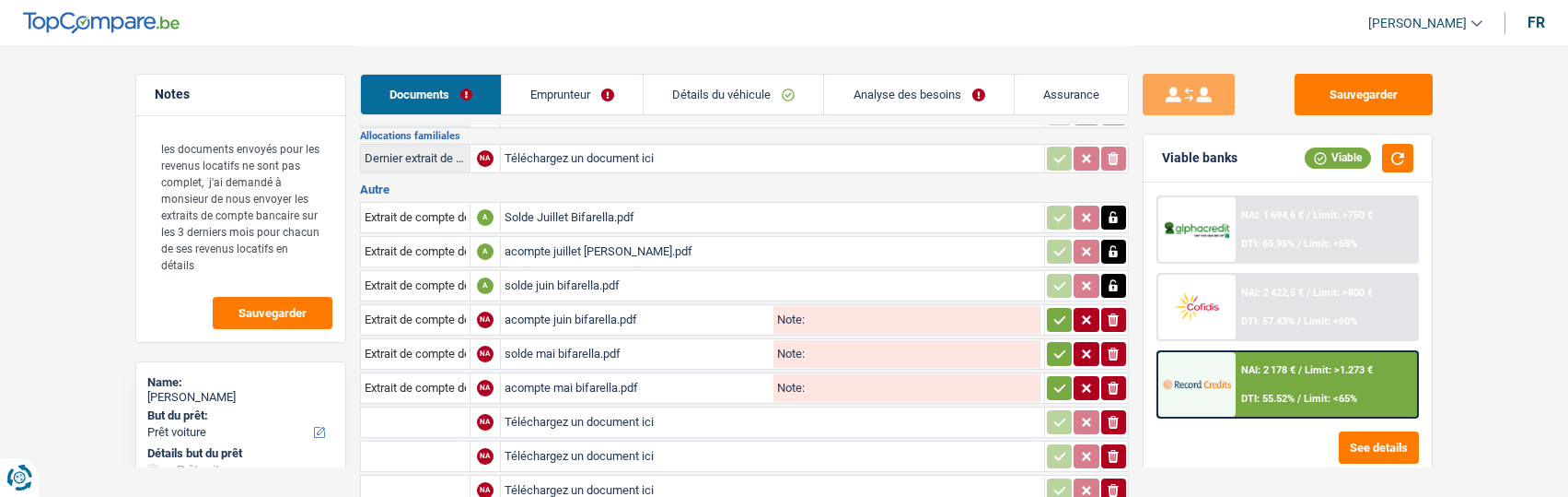
click at [1054, 315] on icon "button" at bounding box center [1059, 319] width 12 height 8
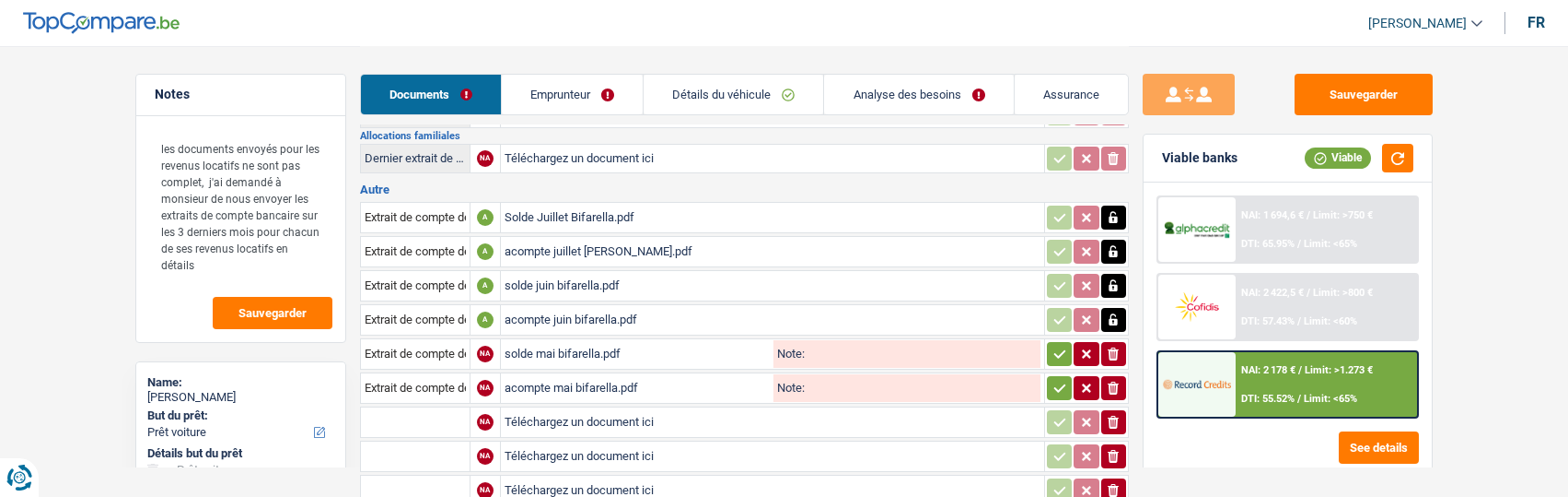
click at [1056, 349] on icon "button" at bounding box center [1059, 353] width 12 height 8
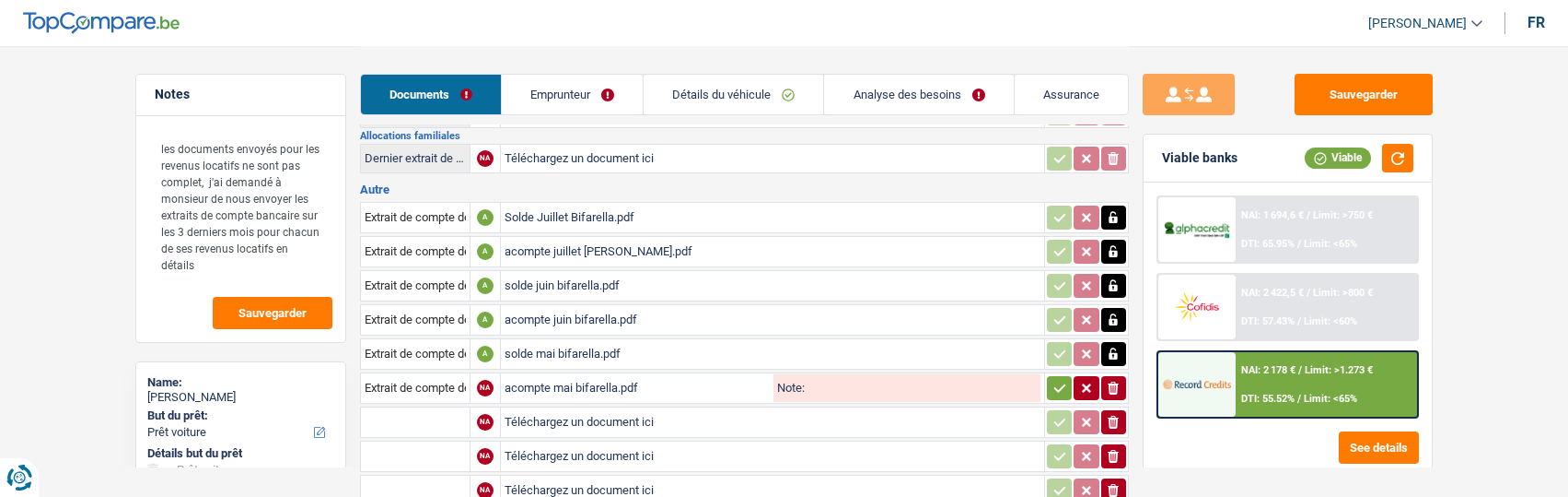
click at [1053, 379] on icon "button" at bounding box center [1060, 388] width 15 height 19
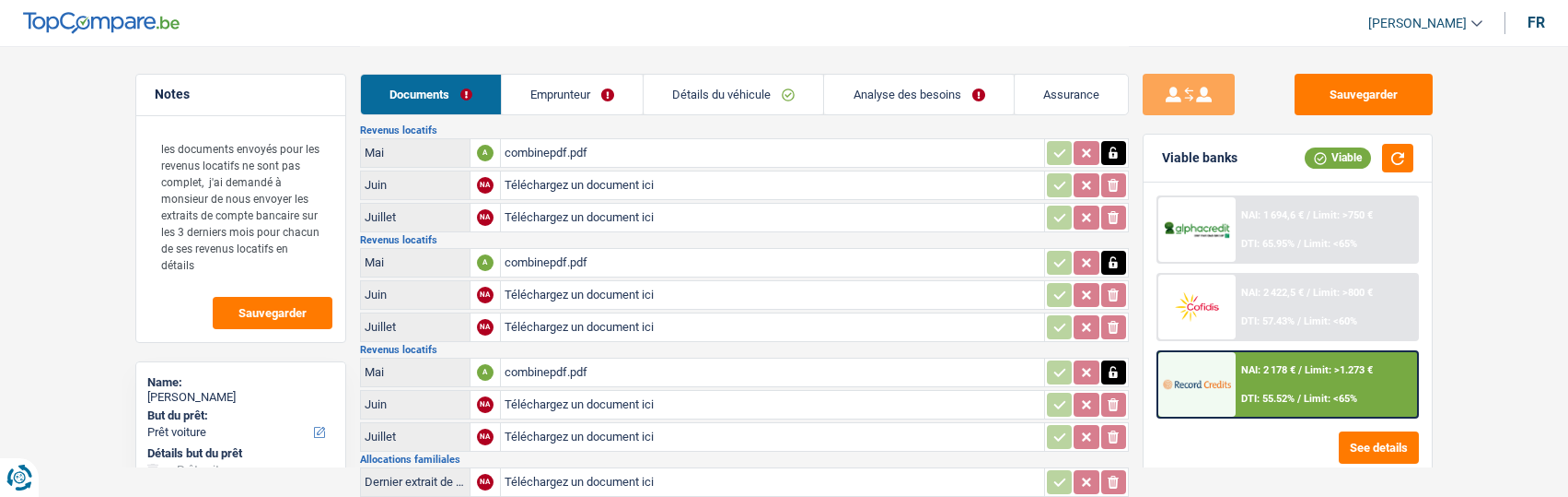
scroll to position [558, 0]
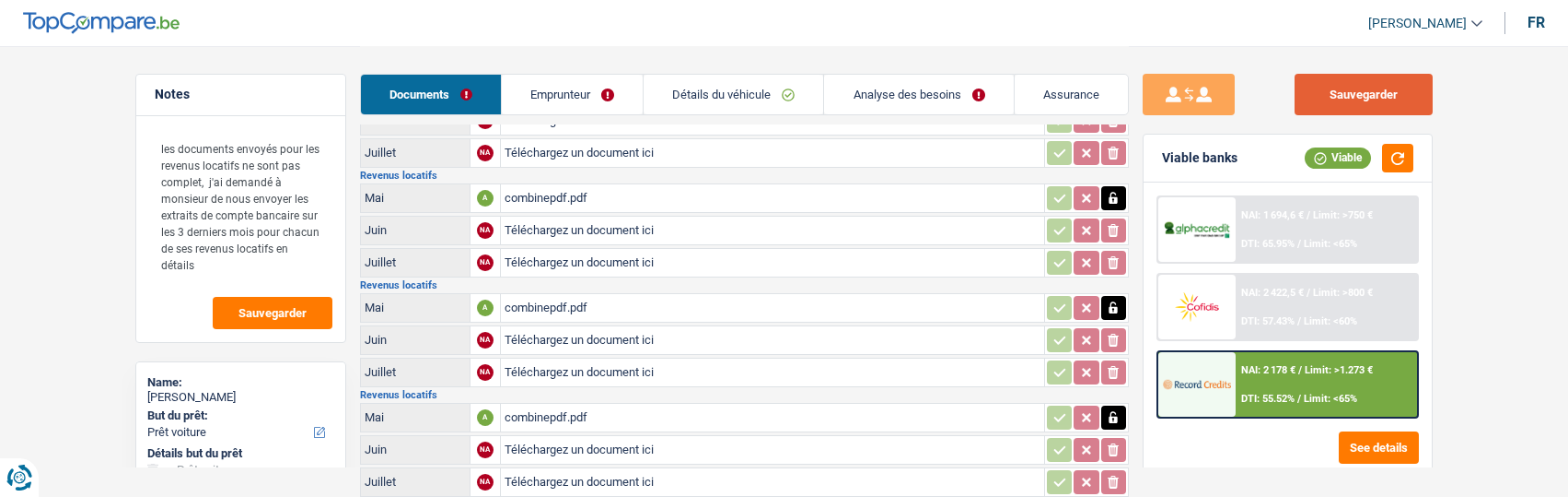
click at [1356, 100] on button "Sauvegarder" at bounding box center [1363, 94] width 138 height 42
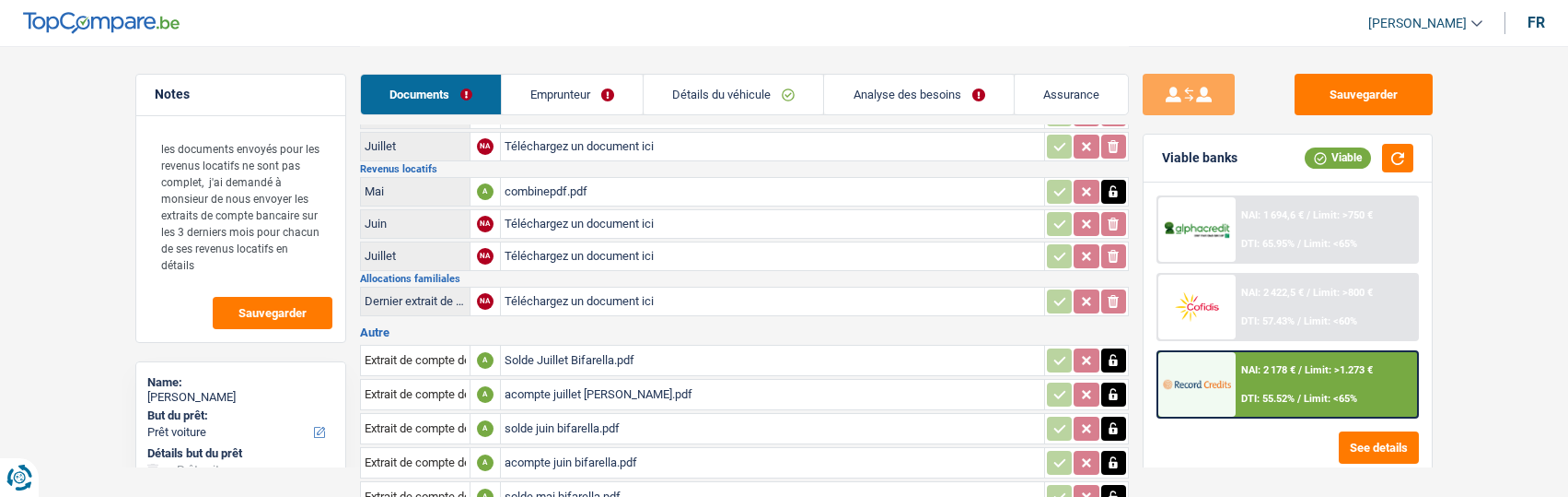
scroll to position [742, 0]
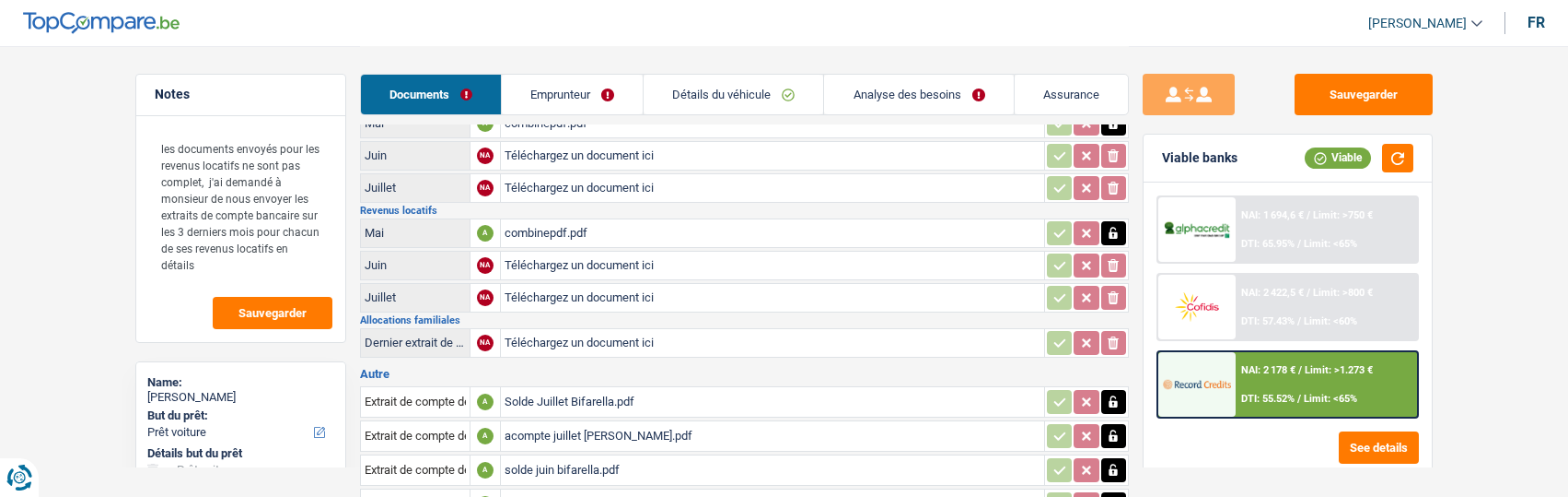
click at [557, 228] on div "combinepdf.pdf" at bounding box center [771, 233] width 536 height 28
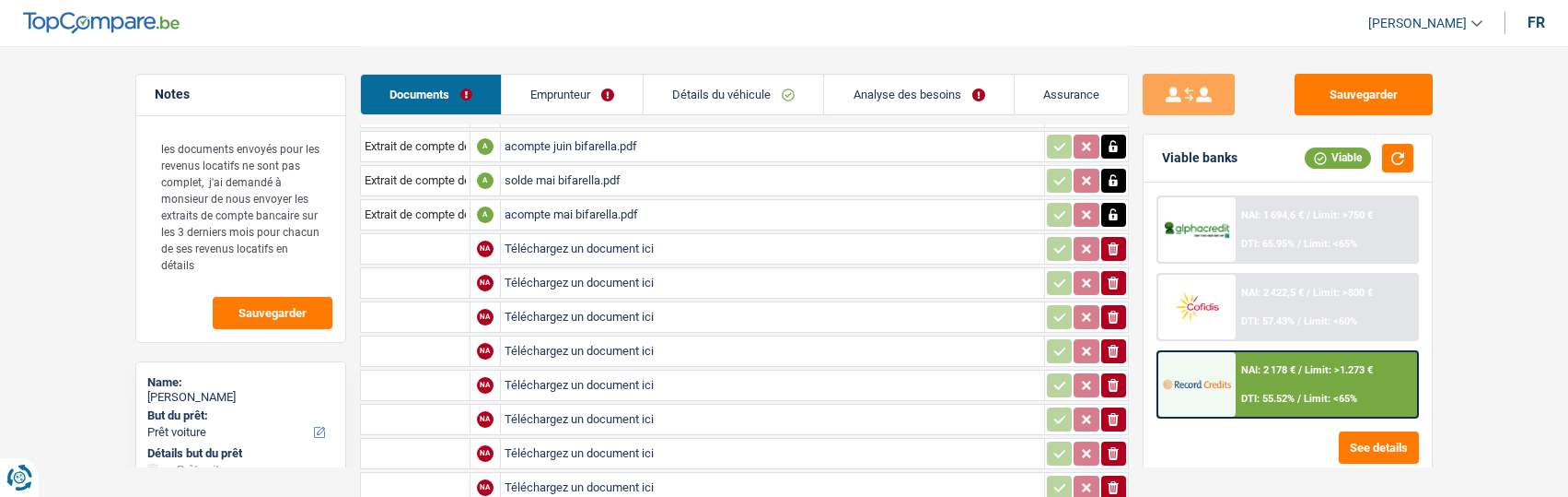
scroll to position [1111, 0]
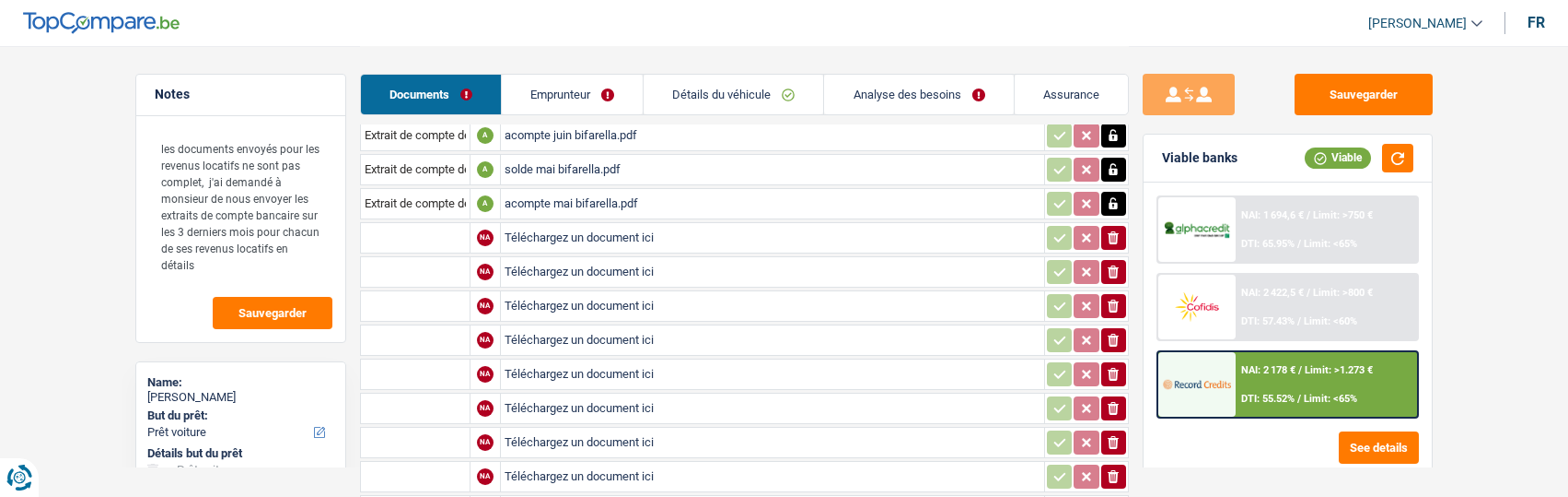
click at [1115, 231] on icon "button" at bounding box center [1113, 238] width 11 height 13
click at [1114, 231] on icon "button" at bounding box center [1113, 238] width 11 height 13
click at [1121, 261] on button "ionicons-v5-e" at bounding box center [1113, 272] width 25 height 24
click at [1117, 268] on icon "ionicons-v5-e" at bounding box center [1113, 272] width 15 height 19
click at [1115, 296] on icon "ionicons-v5-e" at bounding box center [1113, 306] width 15 height 19
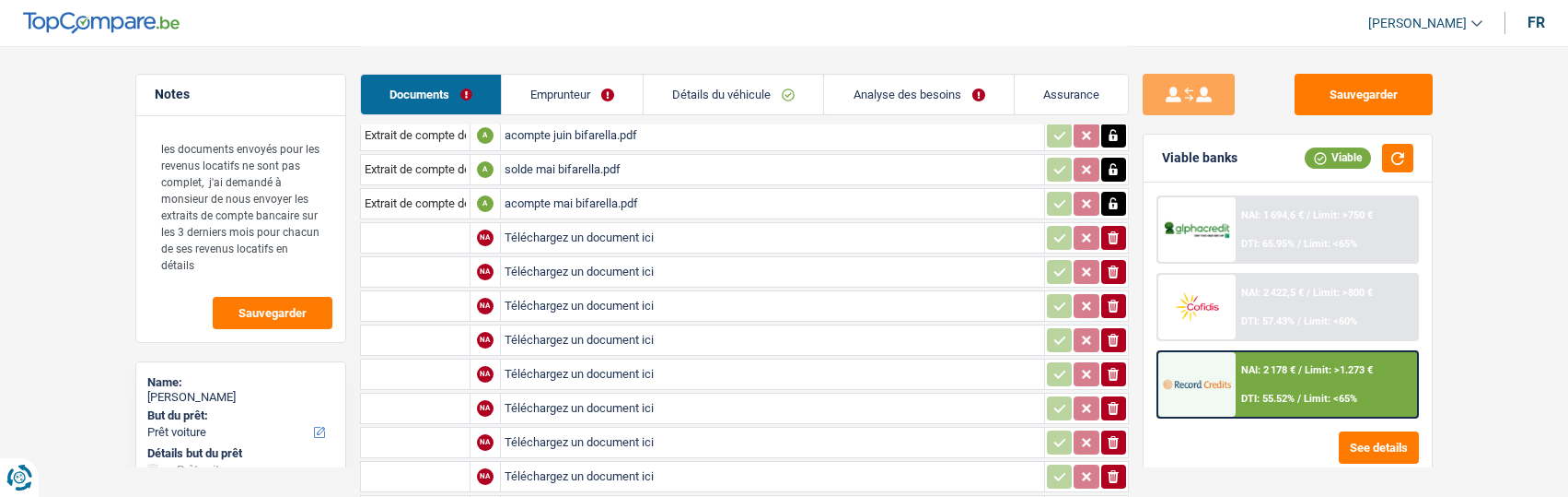
click at [1109, 332] on icon "ionicons-v5-e" at bounding box center [1113, 340] width 15 height 19
click at [572, 231] on input "Téléchargez un document ici" at bounding box center [771, 238] width 536 height 28
type input "C:\fakepath\cadastral bifarella.jpg"
click at [433, 226] on input "text" at bounding box center [415, 238] width 101 height 30
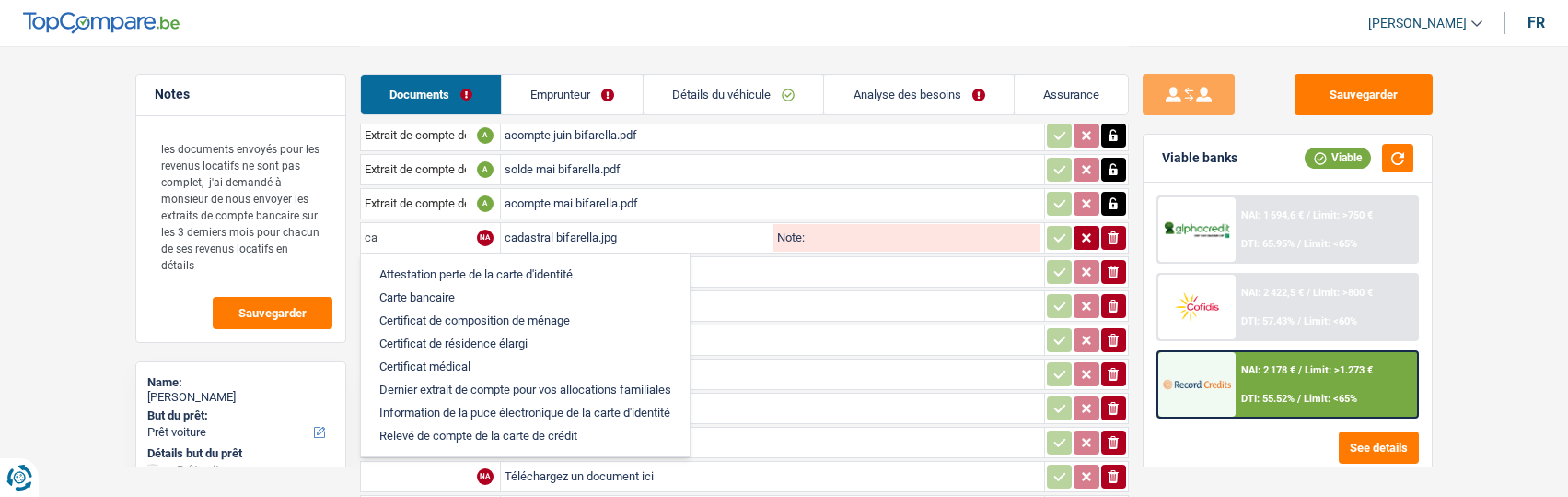
type input "c"
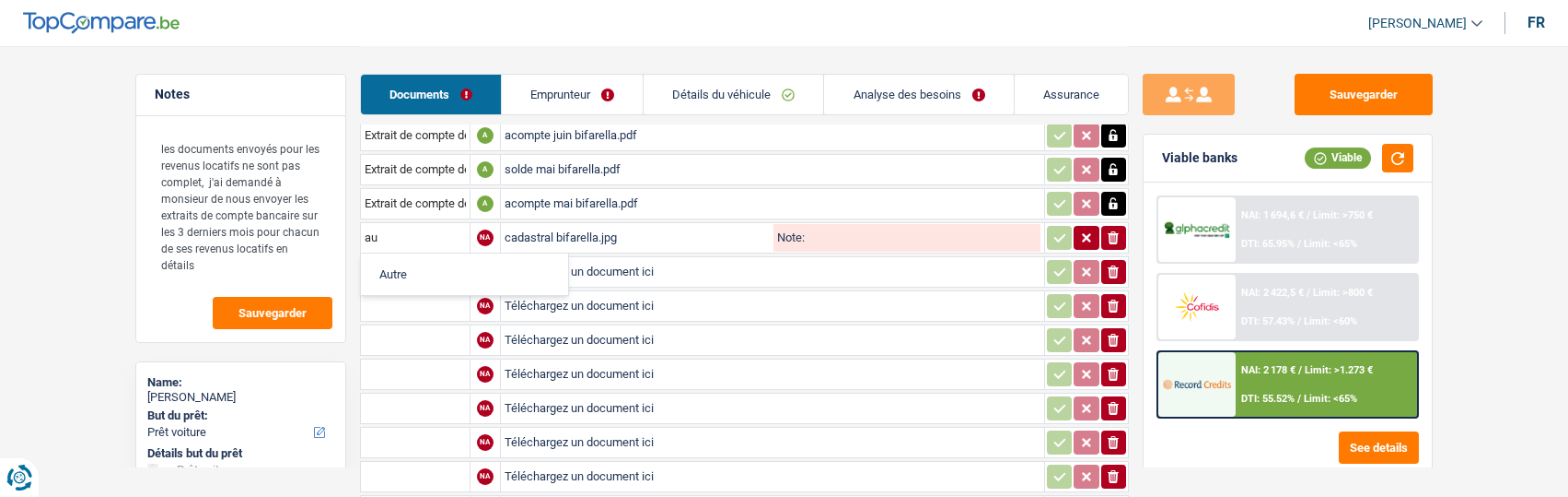
click at [390, 263] on li "Autre" at bounding box center [464, 274] width 188 height 23
type input "Autre"
click at [862, 224] on input "Note:" at bounding box center [923, 238] width 236 height 28
type input "extrait de compte cadastral"
click at [1054, 229] on icon "button" at bounding box center [1060, 238] width 15 height 19
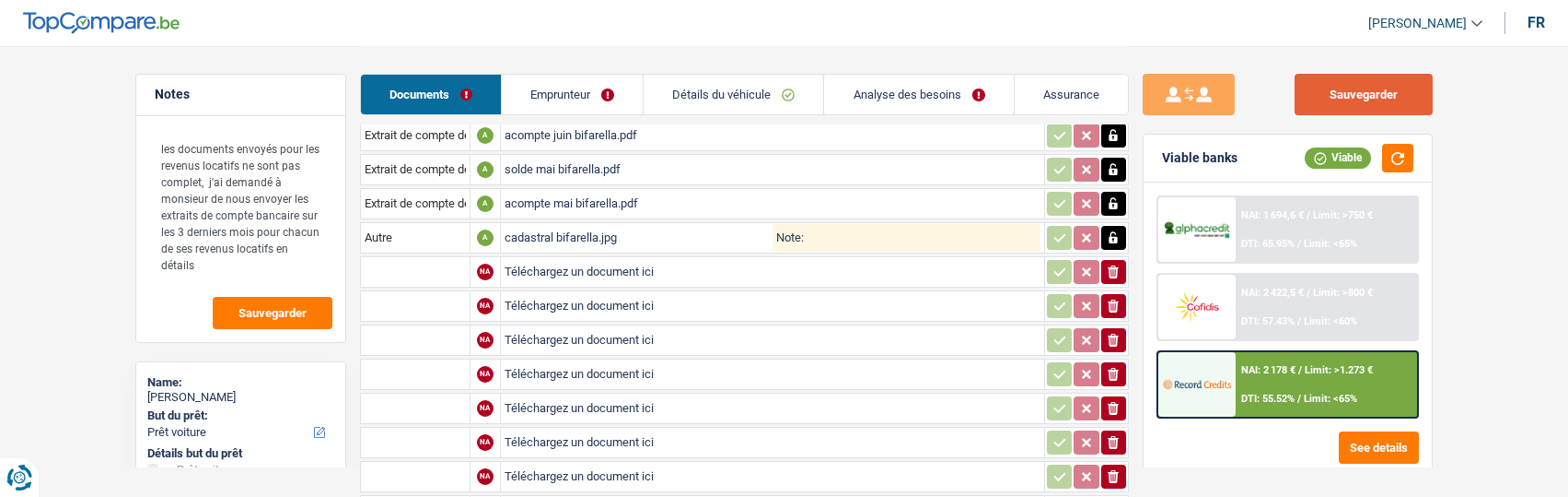
click at [1364, 94] on button "Sauvegarder" at bounding box center [1363, 94] width 138 height 42
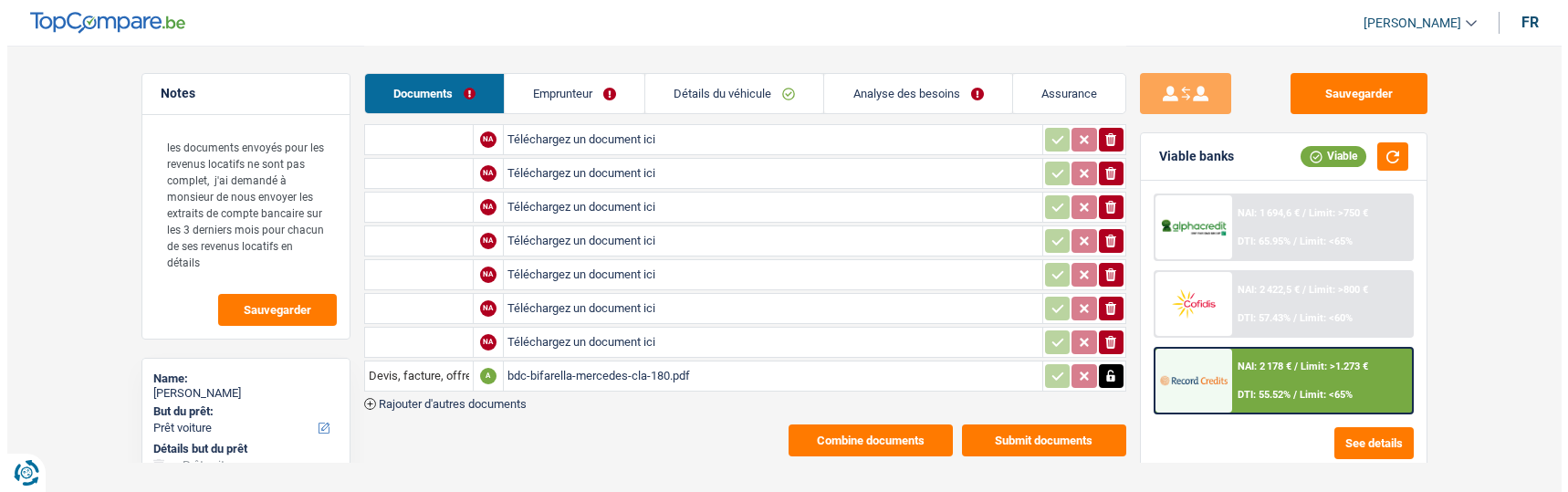
scroll to position [1374, 0]
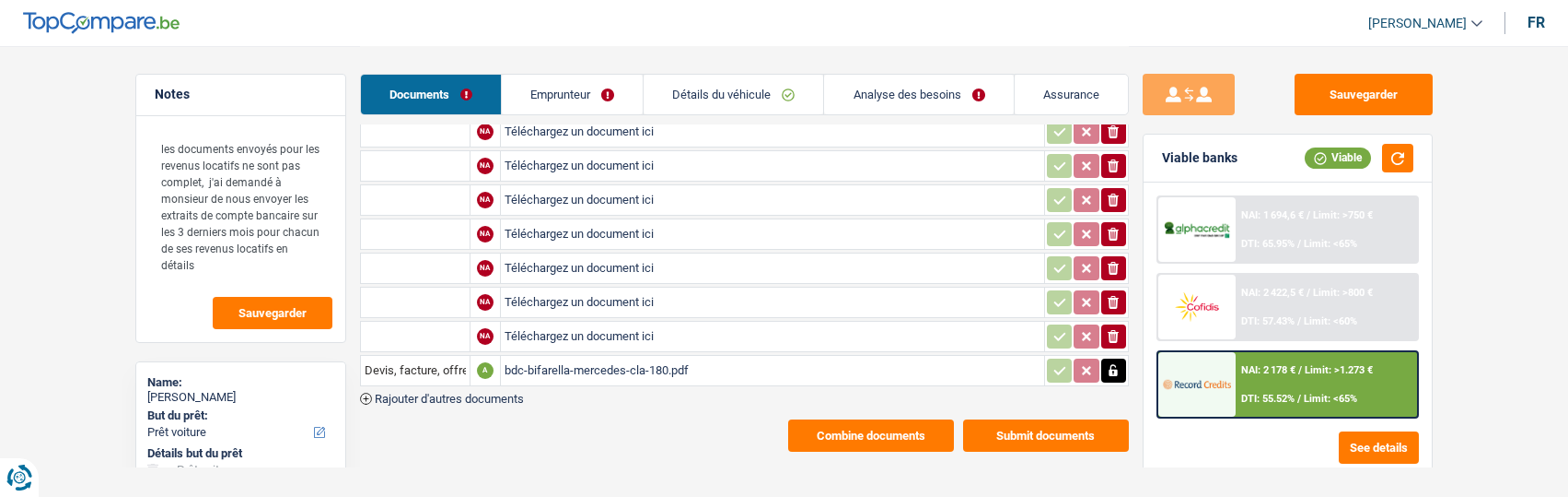
click at [1069, 419] on button "Submit documents" at bounding box center [1045, 435] width 166 height 33
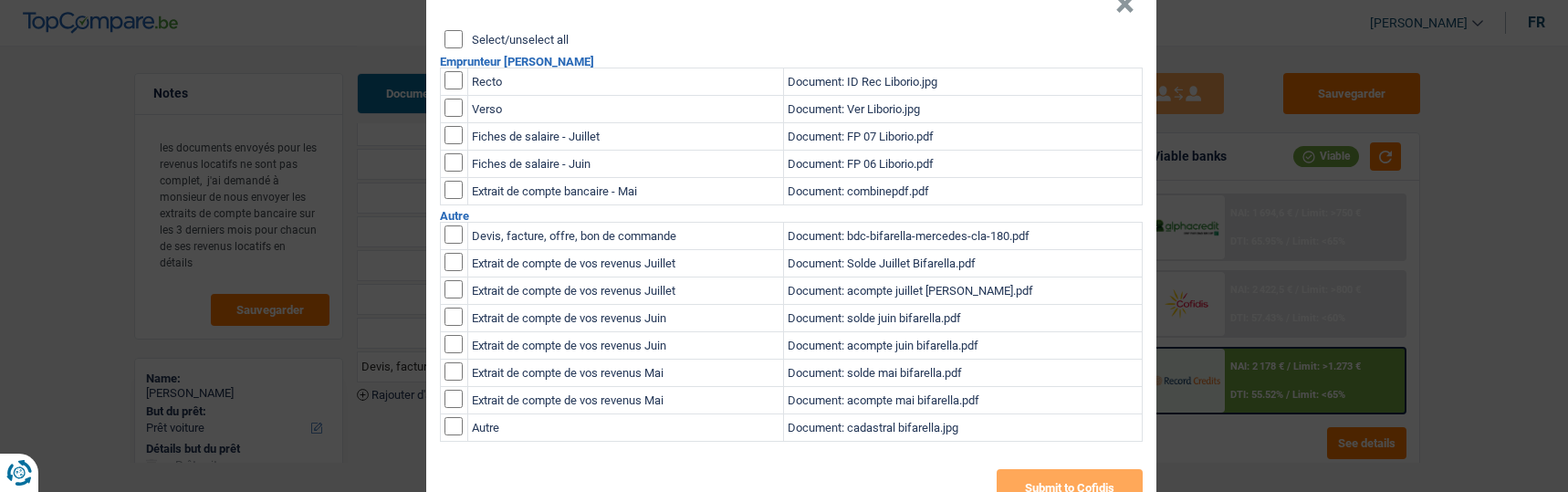
scroll to position [85, 0]
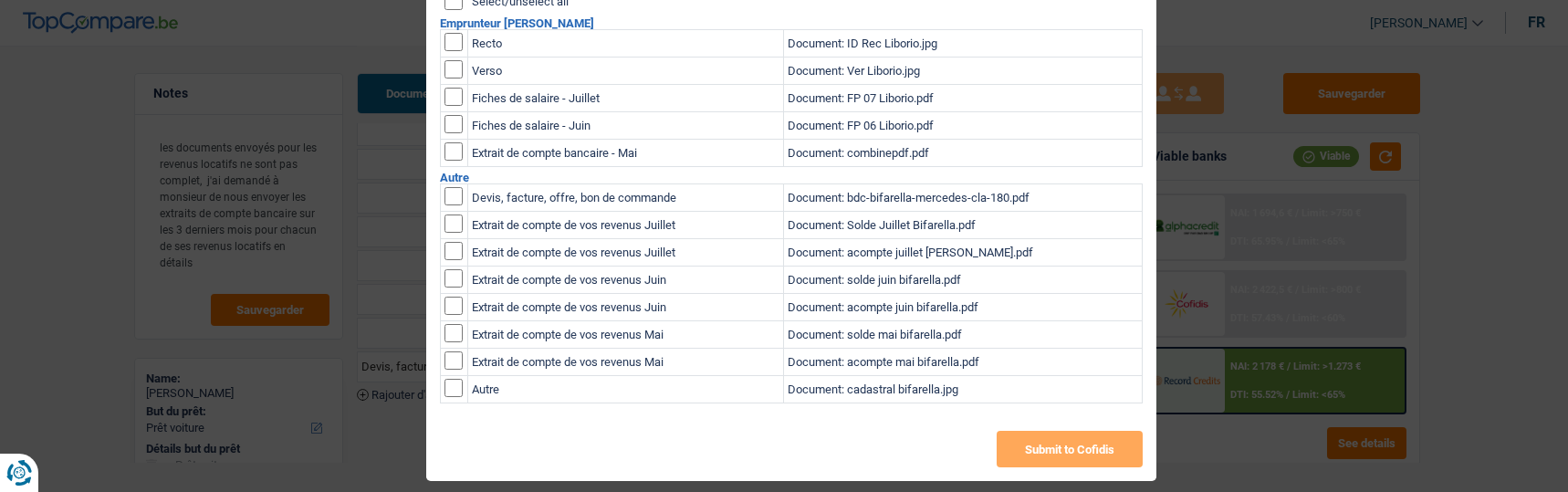
drag, startPoint x: 451, startPoint y: 215, endPoint x: 449, endPoint y: 229, distance: 14.1
click at [451, 216] on input "checkbox" at bounding box center [454, 223] width 18 height 18
checkbox input "true"
click at [449, 242] on input "checkbox" at bounding box center [454, 251] width 18 height 18
checkbox input "true"
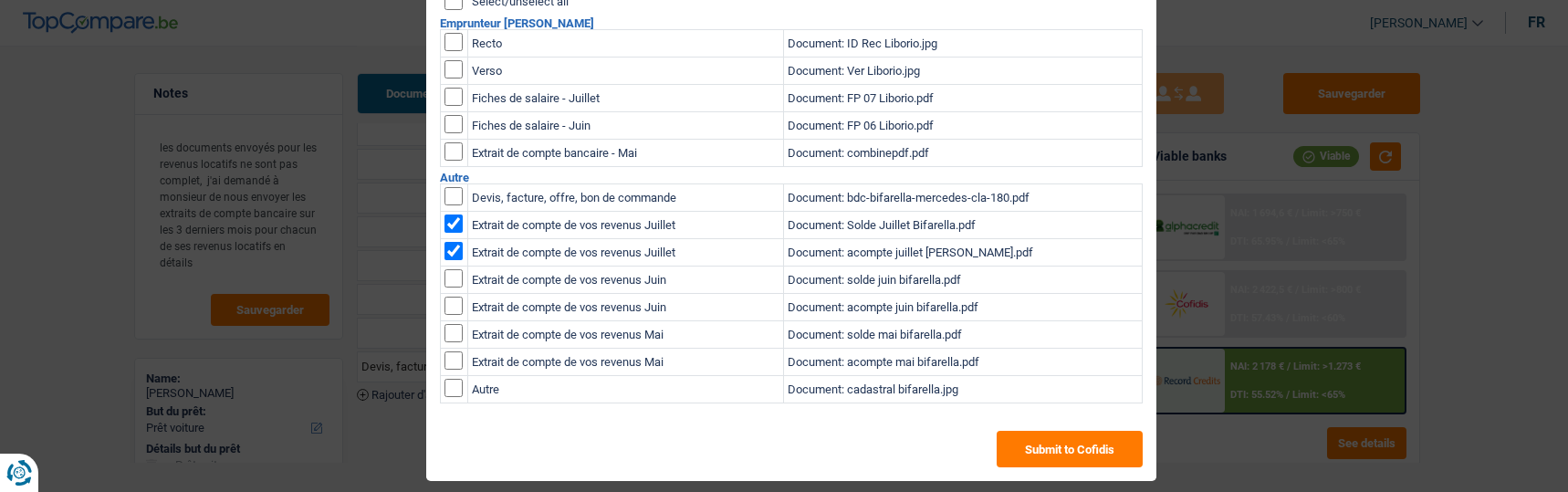
drag, startPoint x: 447, startPoint y: 271, endPoint x: 445, endPoint y: 287, distance: 16.1
click at [447, 278] on input "checkbox" at bounding box center [454, 279] width 18 height 18
checkbox input "true"
click at [444, 296] on input "checkbox" at bounding box center [454, 305] width 18 height 18
checkbox input "true"
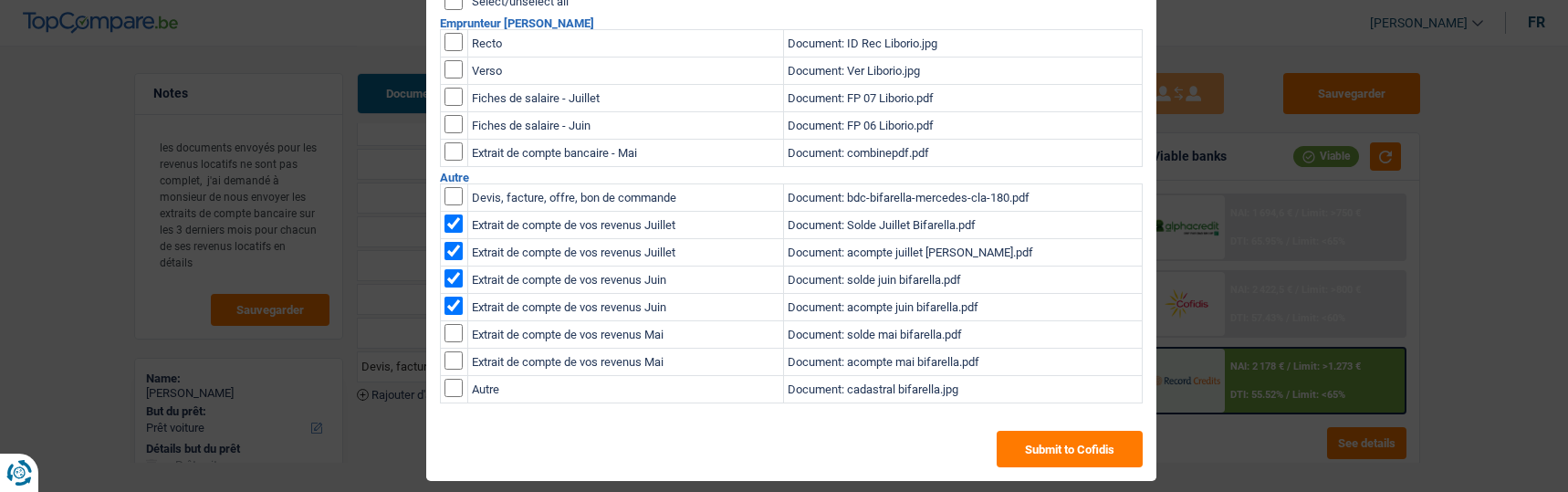
click at [446, 380] on input "checkbox" at bounding box center [454, 388] width 18 height 18
checkbox input "true"
click at [1043, 442] on button "Submit to Cofidis" at bounding box center [1069, 449] width 146 height 37
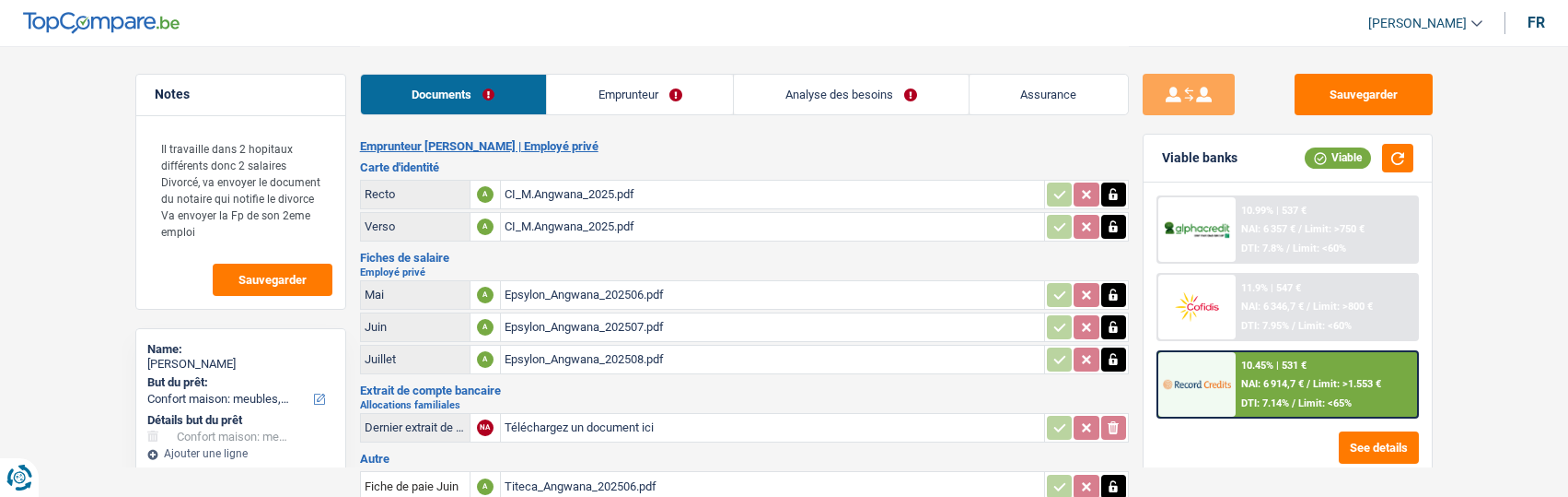
select select "household"
select select "60"
click at [682, 99] on link "Emprunteur" at bounding box center [640, 94] width 186 height 40
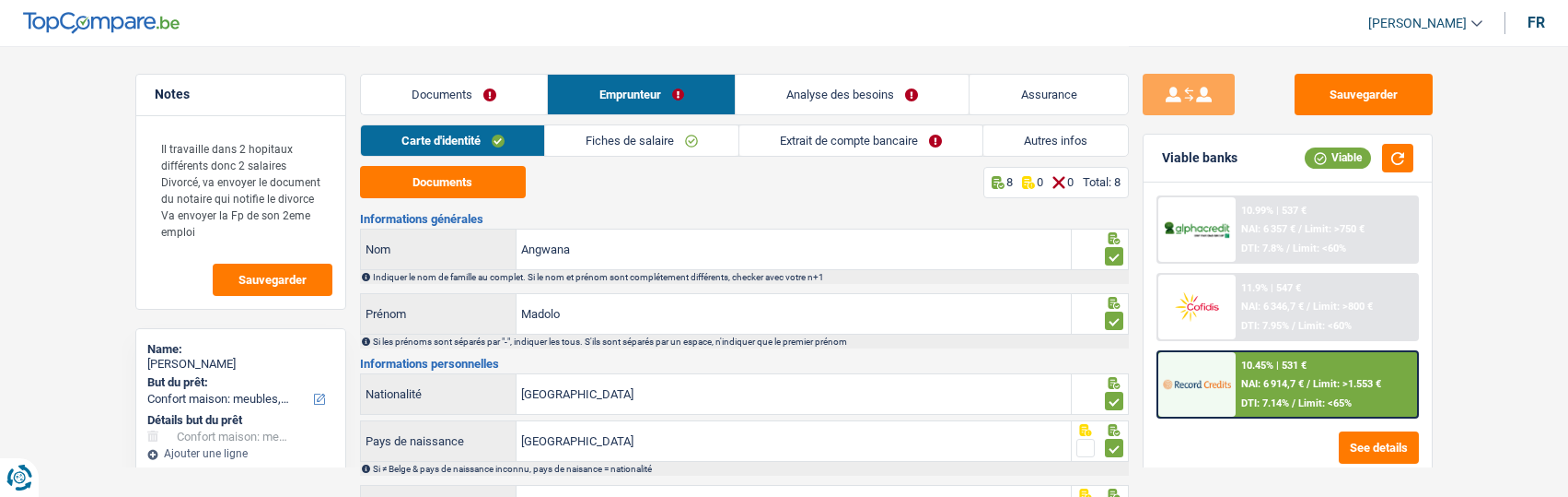
click at [922, 137] on link "Extrait de compte bancaire" at bounding box center [861, 140] width 243 height 31
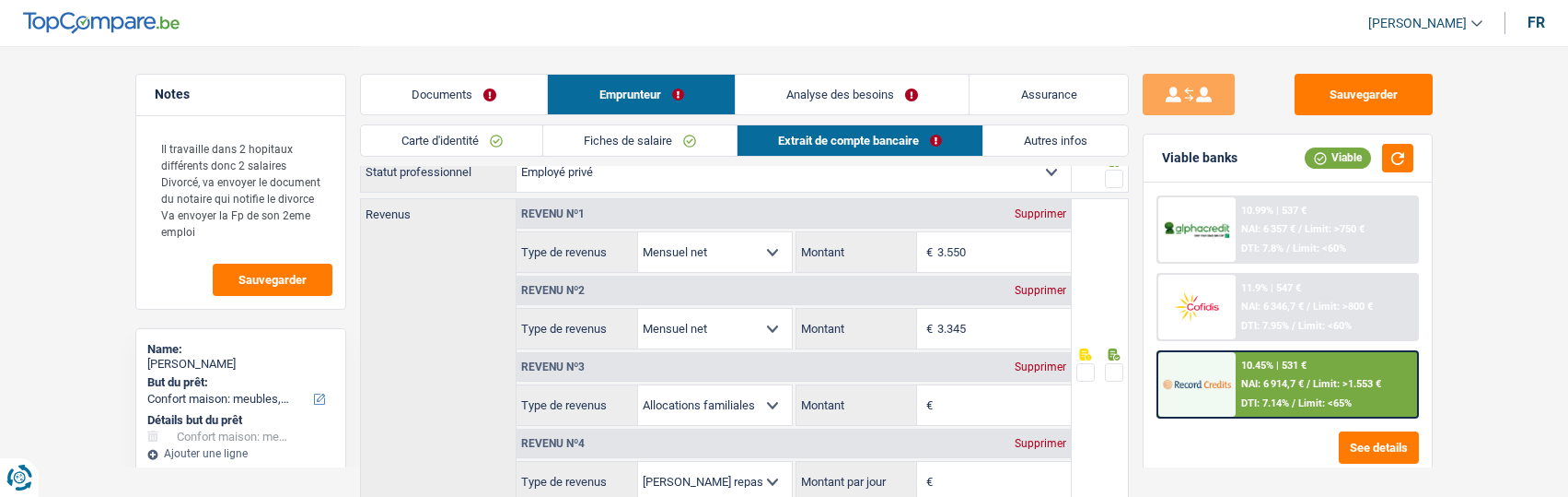
scroll to position [184, 0]
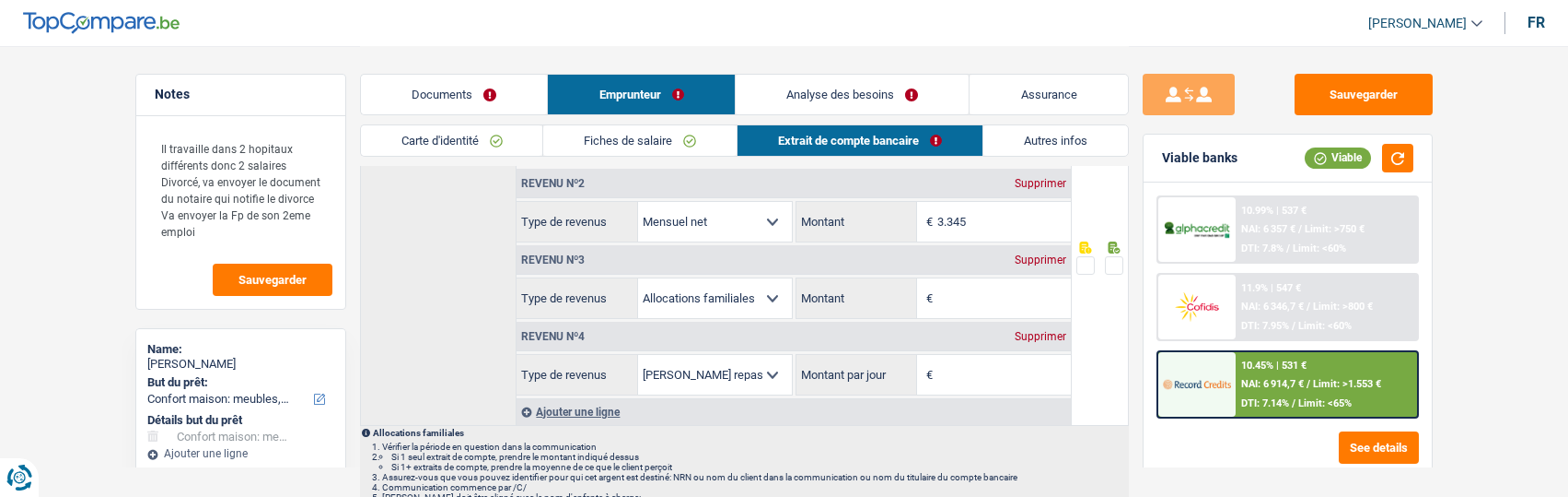
click at [1046, 260] on div "Supprimer" at bounding box center [1040, 260] width 60 height 11
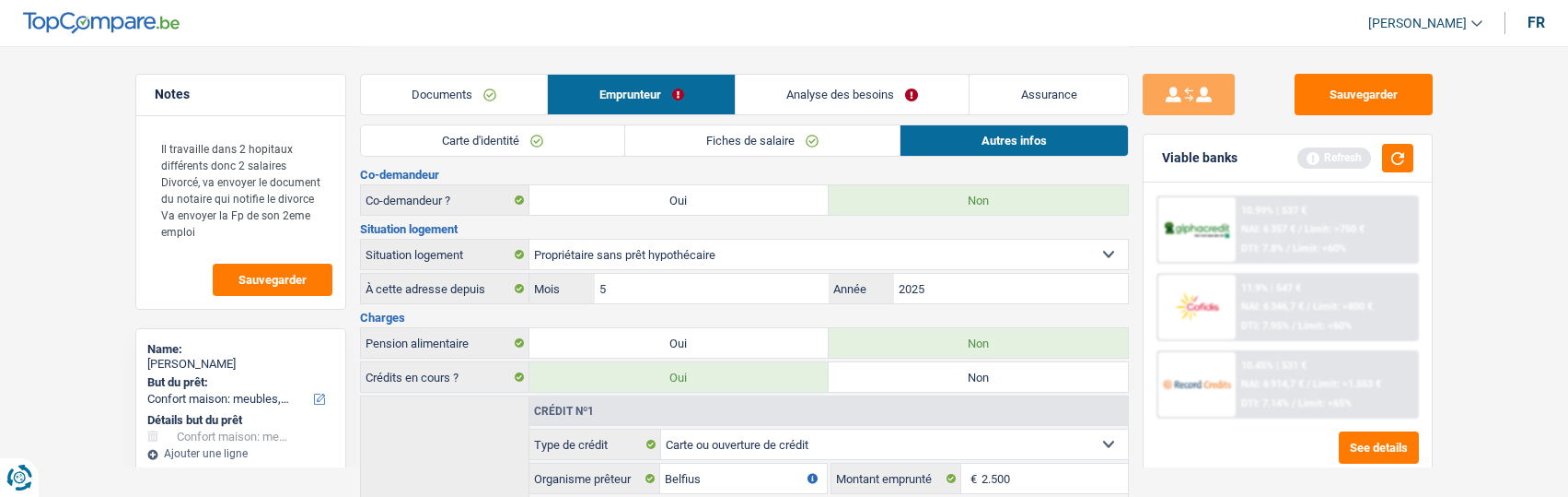
scroll to position [0, 0]
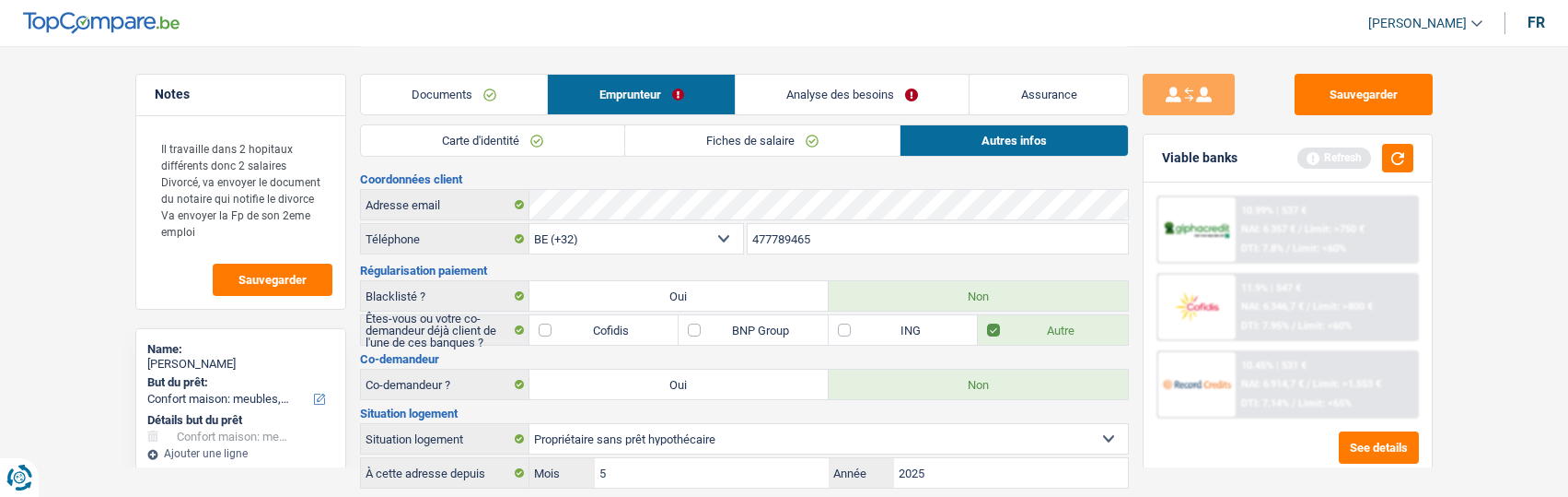
click at [483, 95] on link "Documents" at bounding box center [454, 94] width 187 height 40
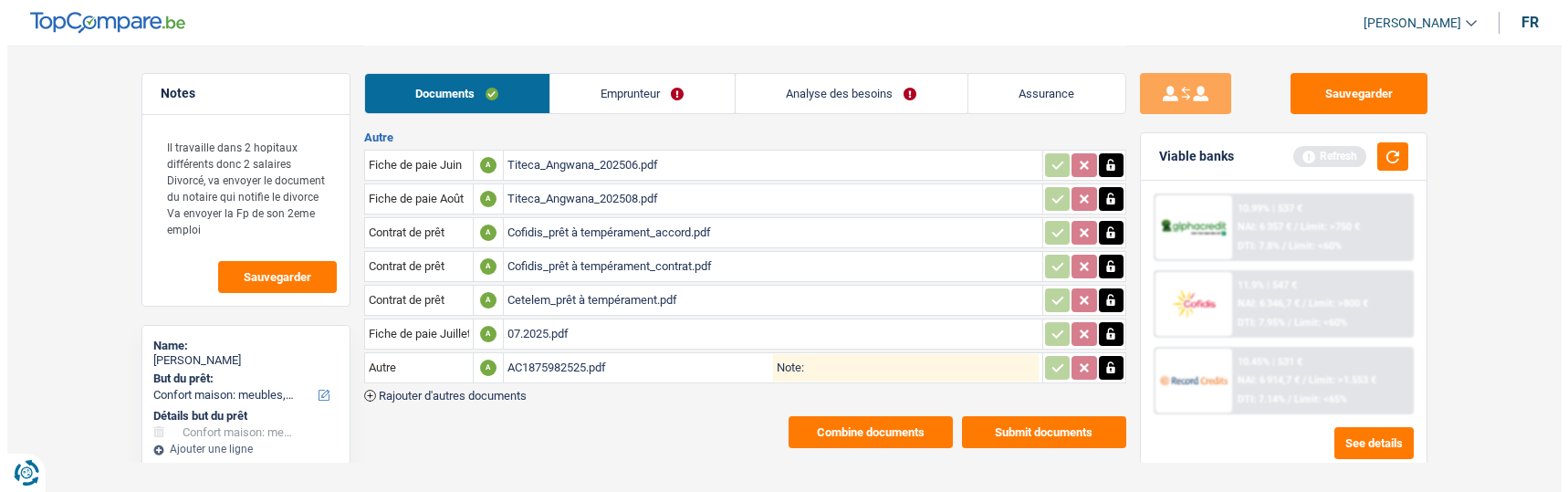
scroll to position [252, 0]
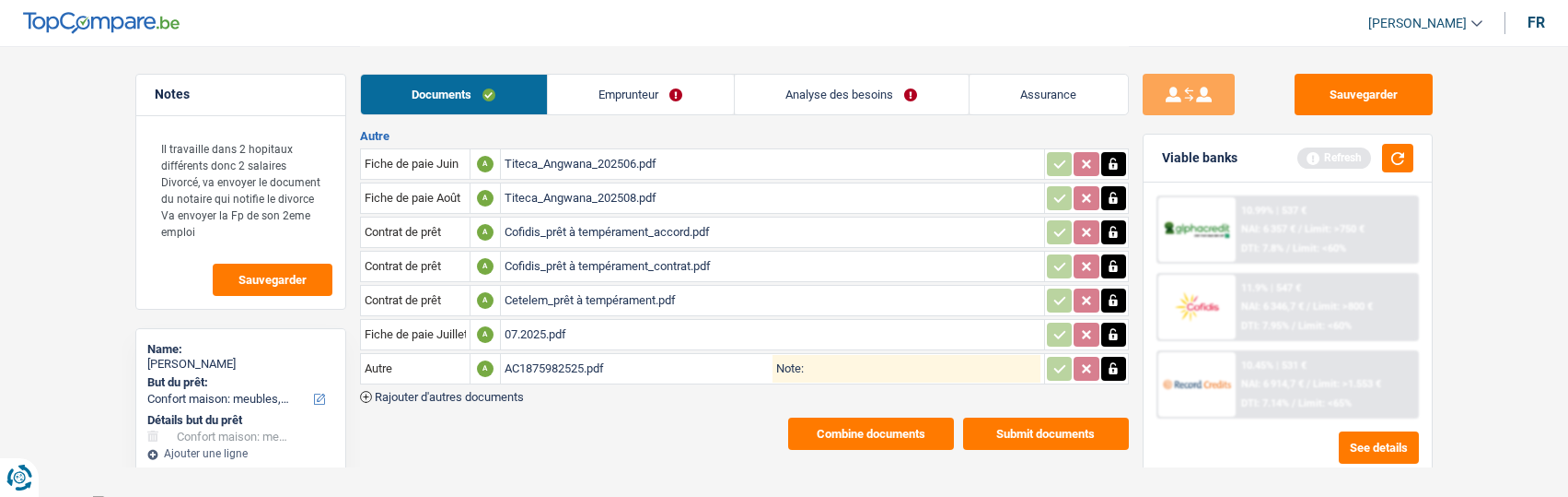
click at [904, 418] on button "Combine documents" at bounding box center [871, 433] width 166 height 33
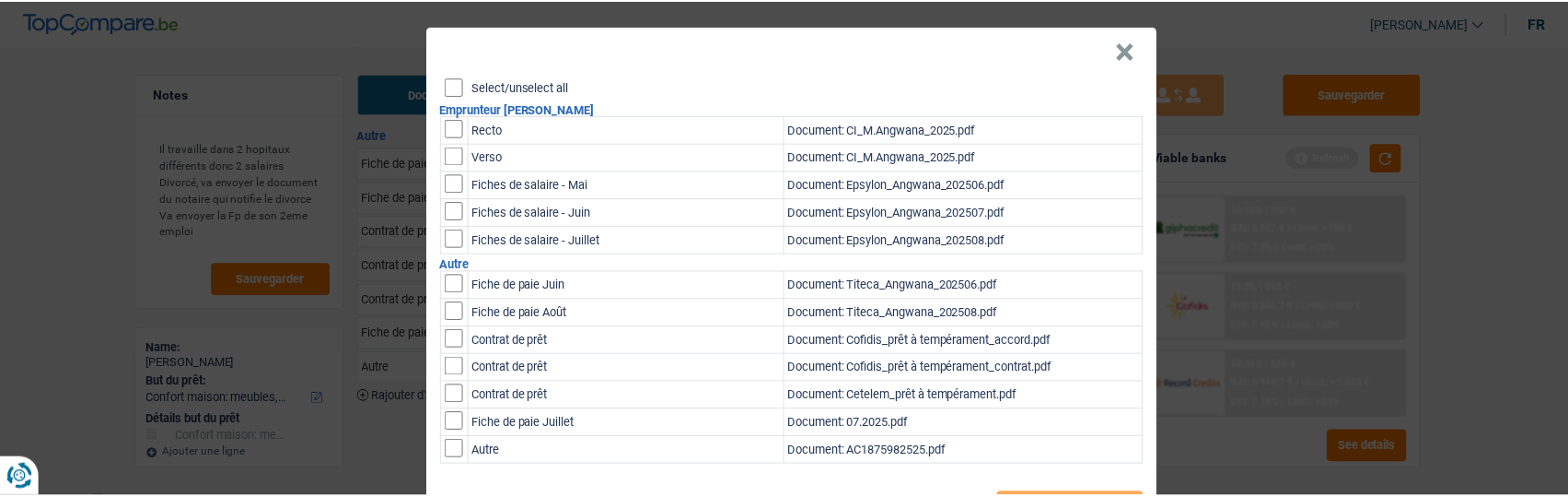
scroll to position [0, 0]
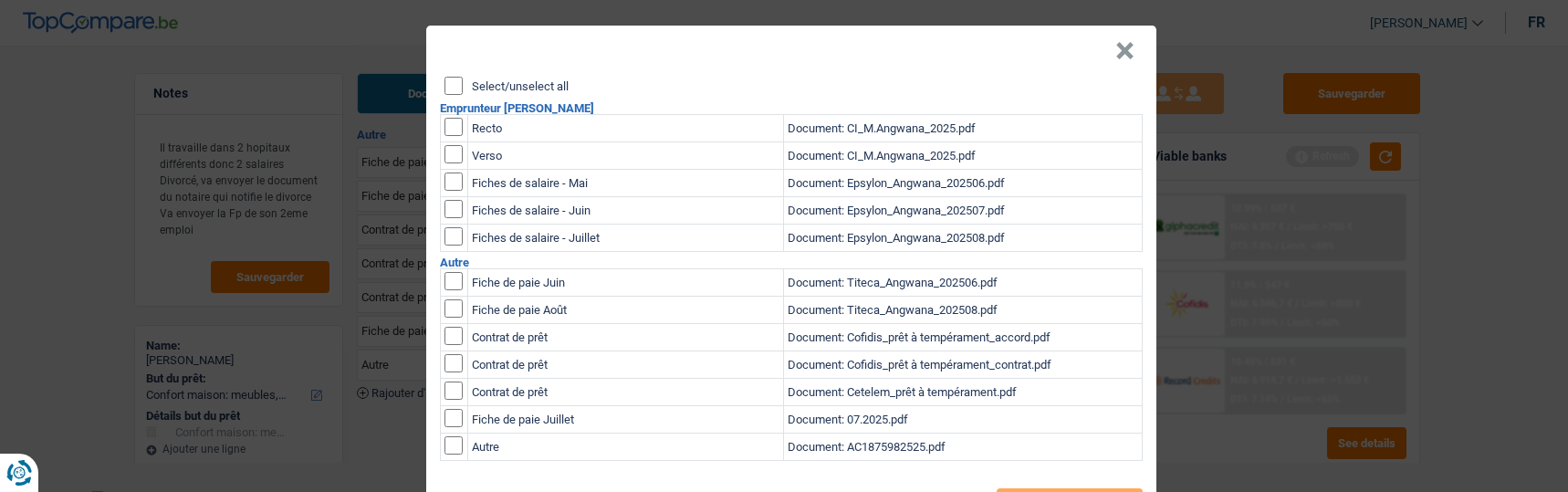
click at [444, 76] on input "Select/unselect all" at bounding box center [454, 86] width 18 height 18
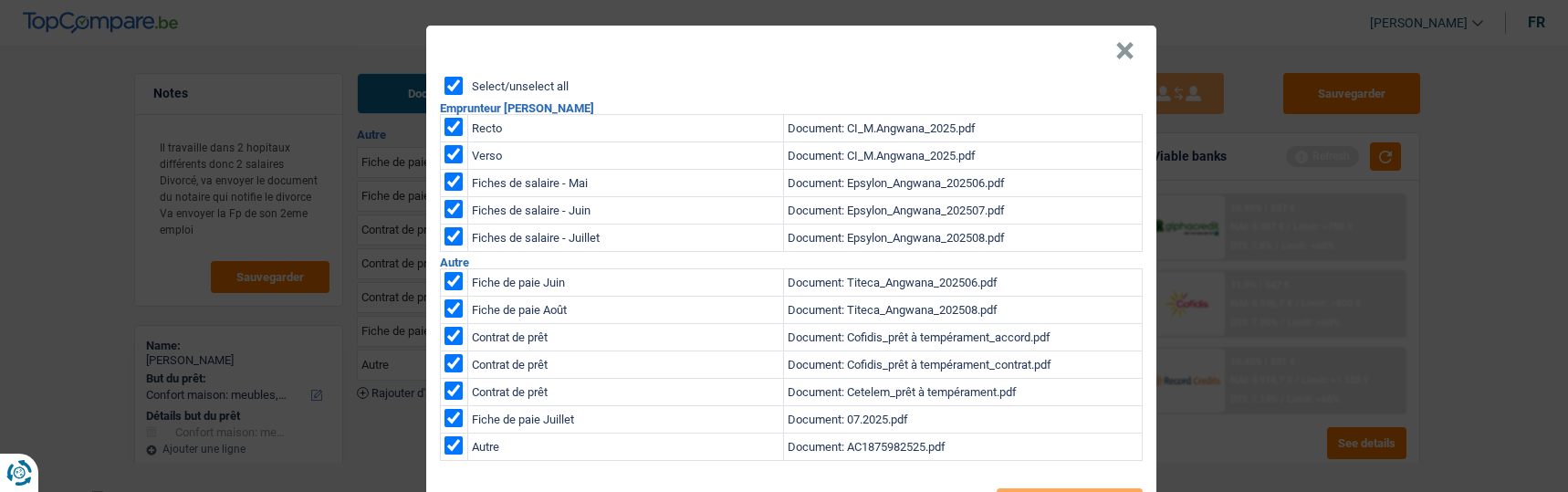
checkbox input "true"
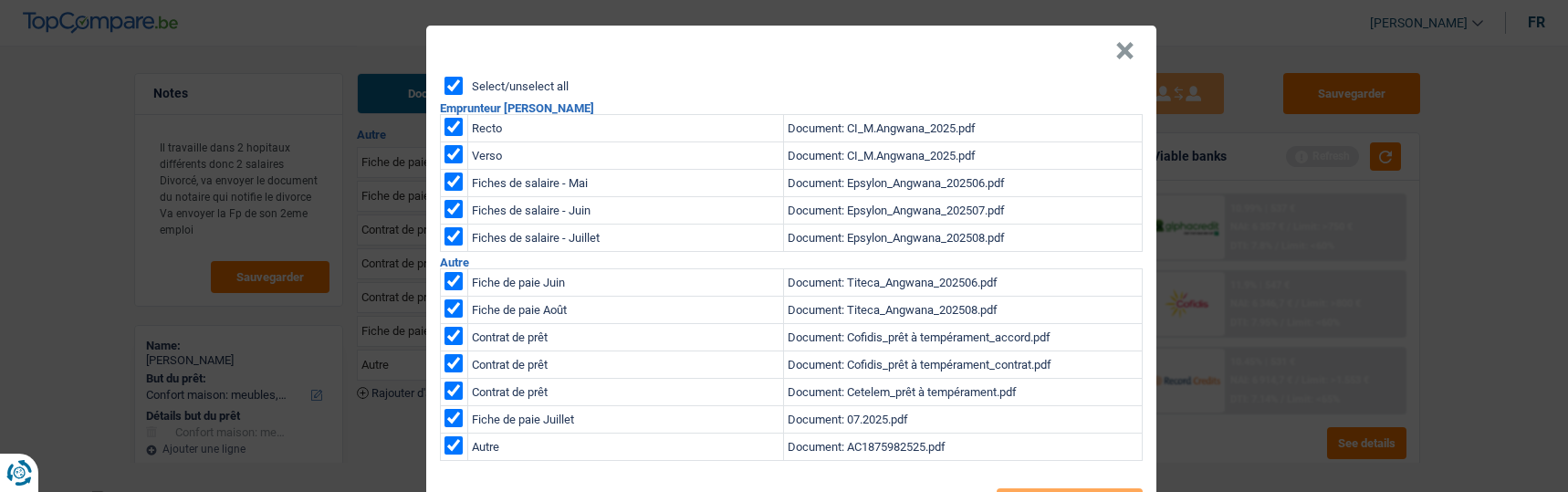
checkbox input "true"
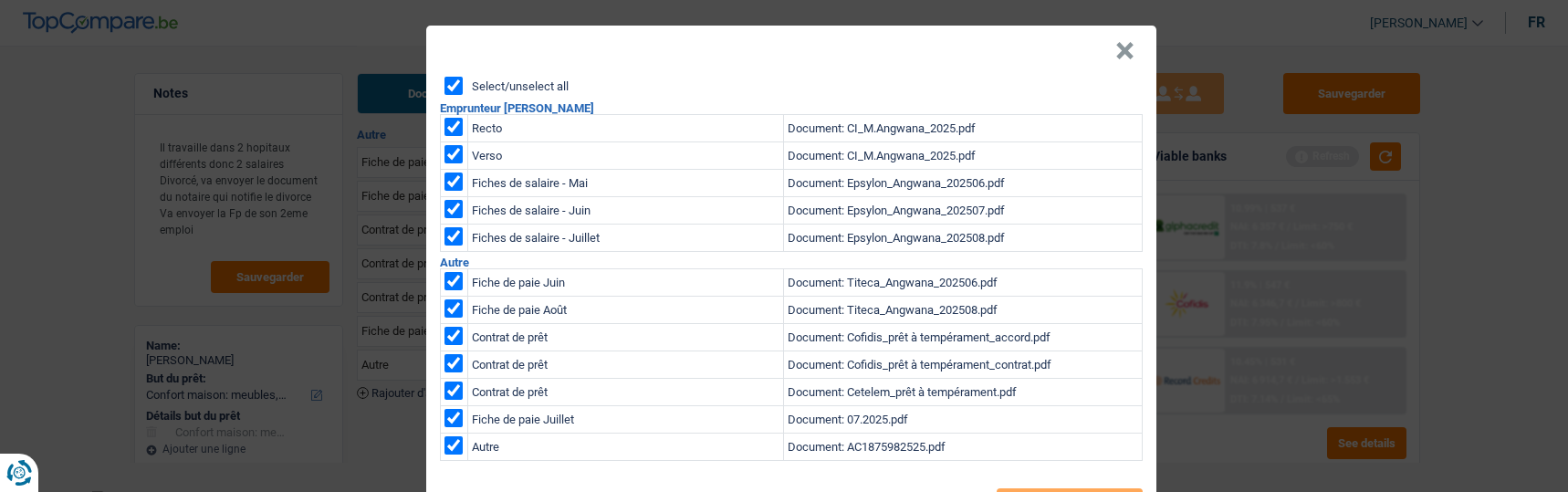
checkbox input "true"
click at [1263, 422] on div "× Select/unselect all Emprunteur Madolo Angwana Recto Document: CI_M.Angwana_20…" at bounding box center [784, 246] width 1568 height 492
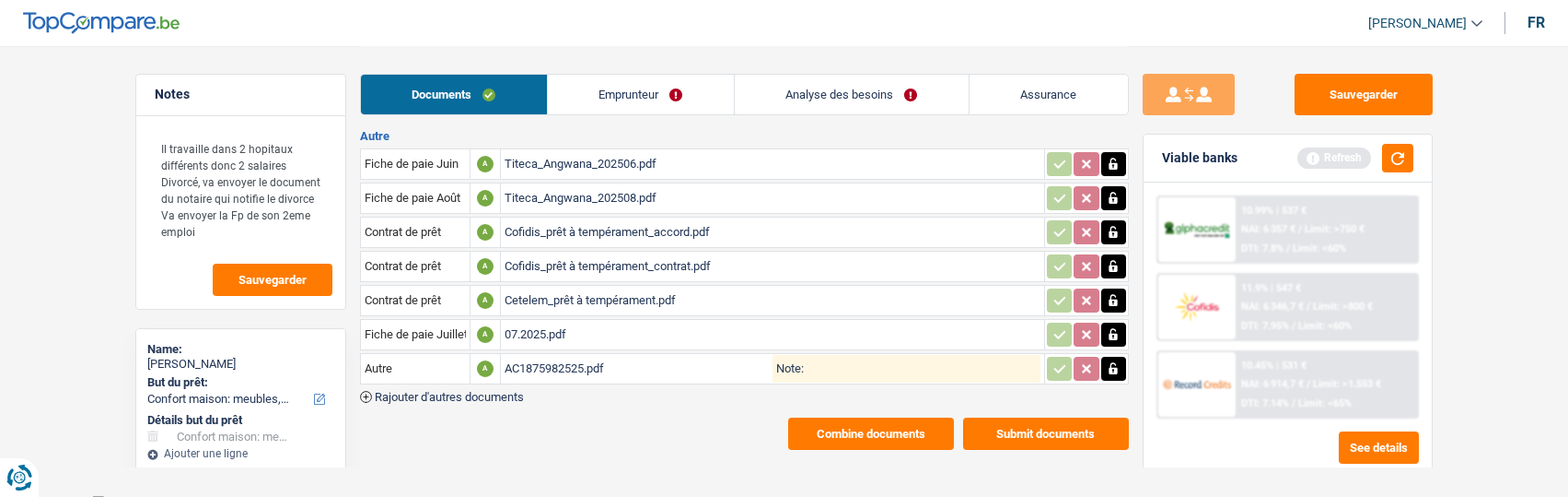
click at [585, 358] on div "AC1875982525.pdf" at bounding box center [638, 369] width 268 height 28
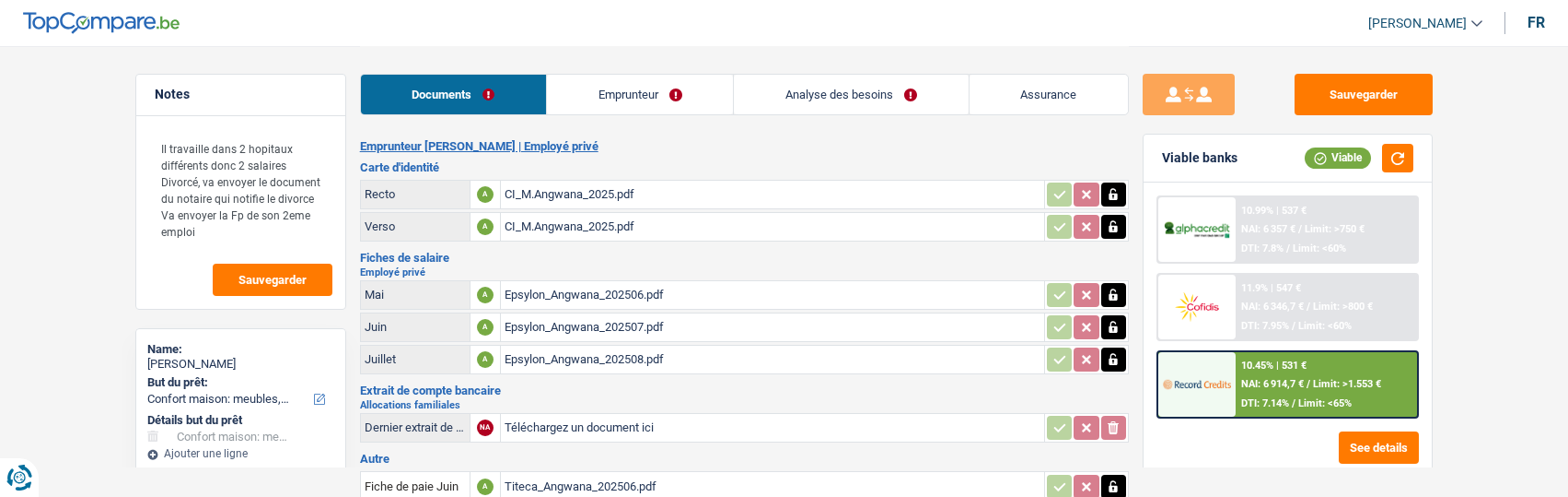
select select "household"
select select "60"
click at [618, 95] on link "Emprunteur" at bounding box center [640, 94] width 186 height 40
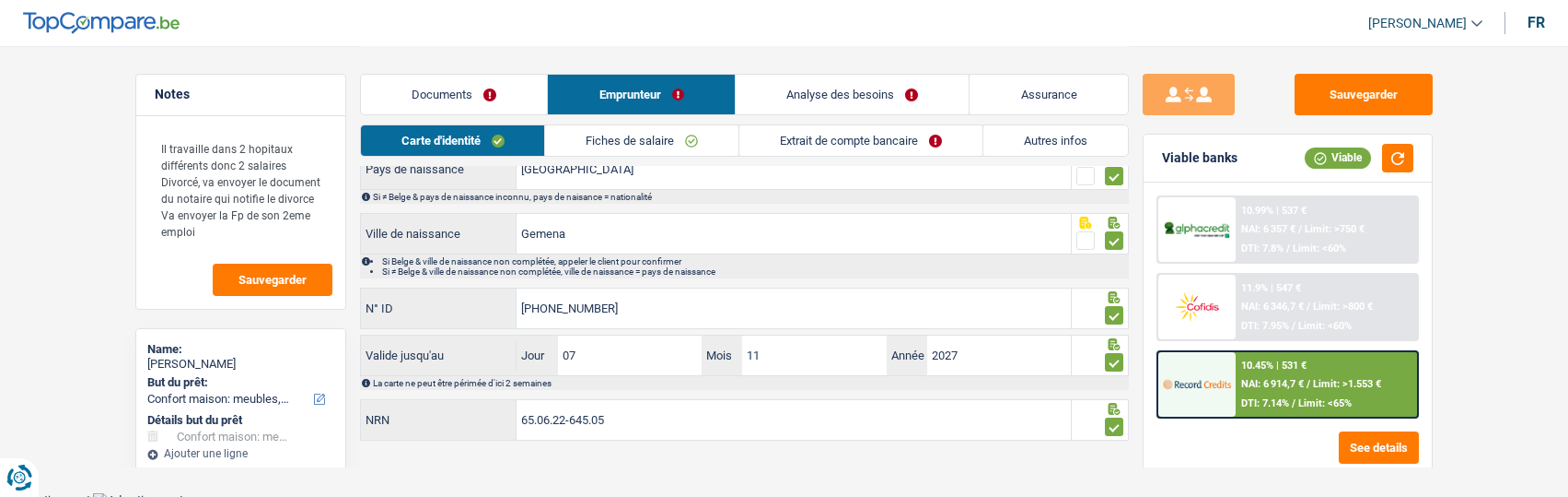
scroll to position [278, 0]
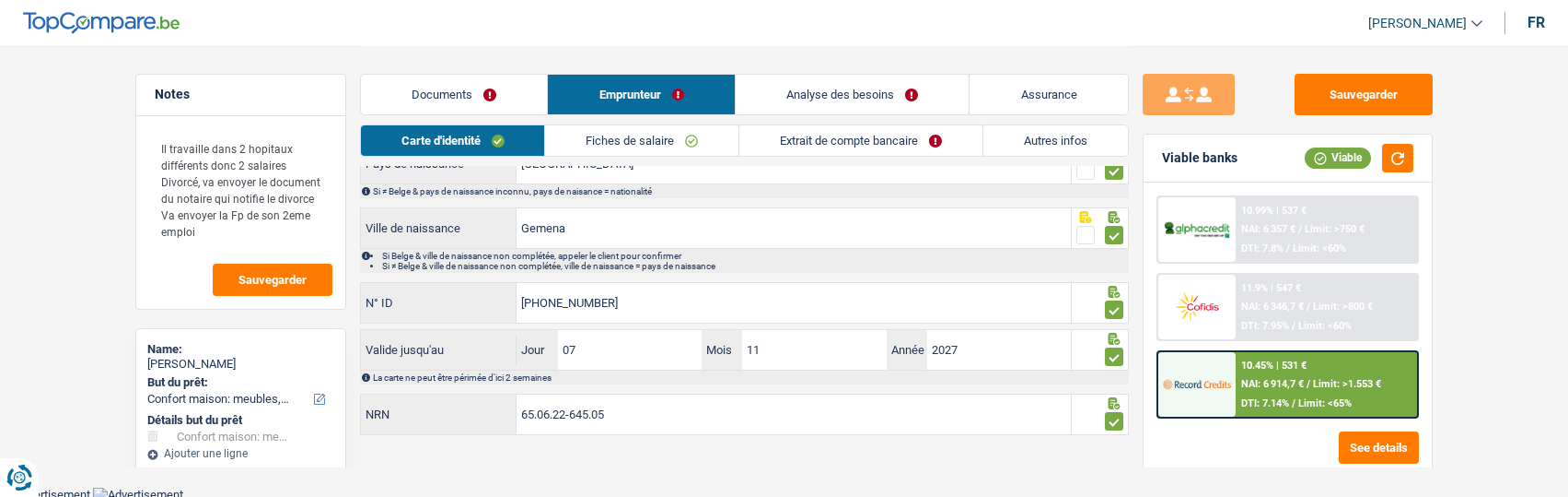
click at [480, 111] on link "Documents" at bounding box center [454, 94] width 187 height 40
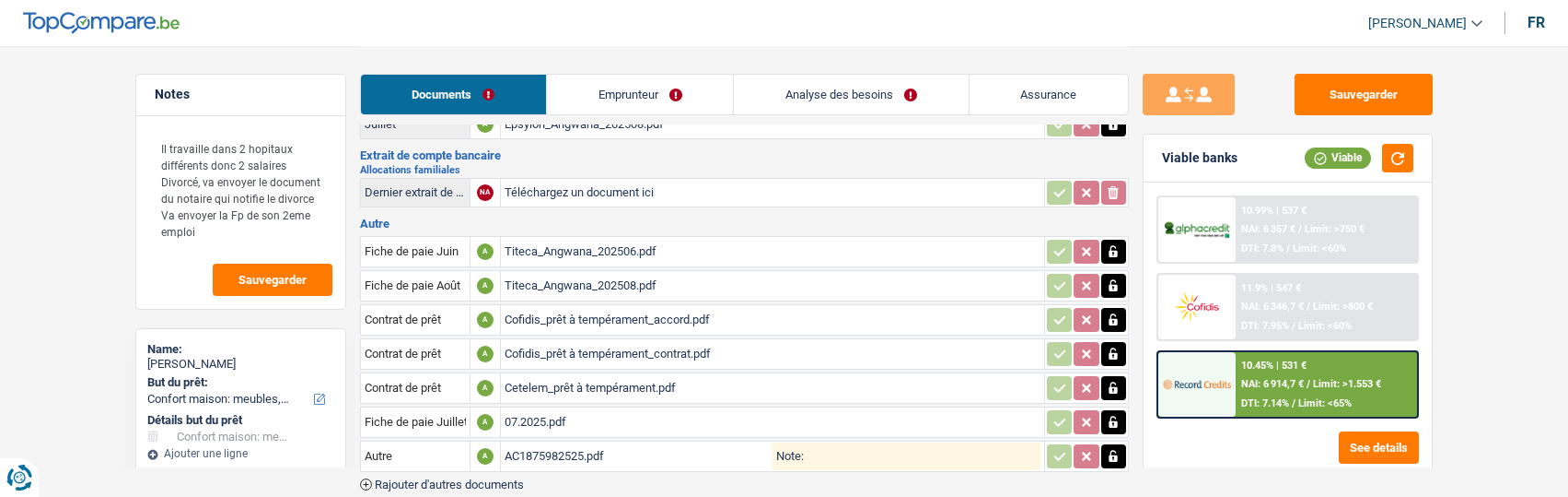
scroll to position [320, 0]
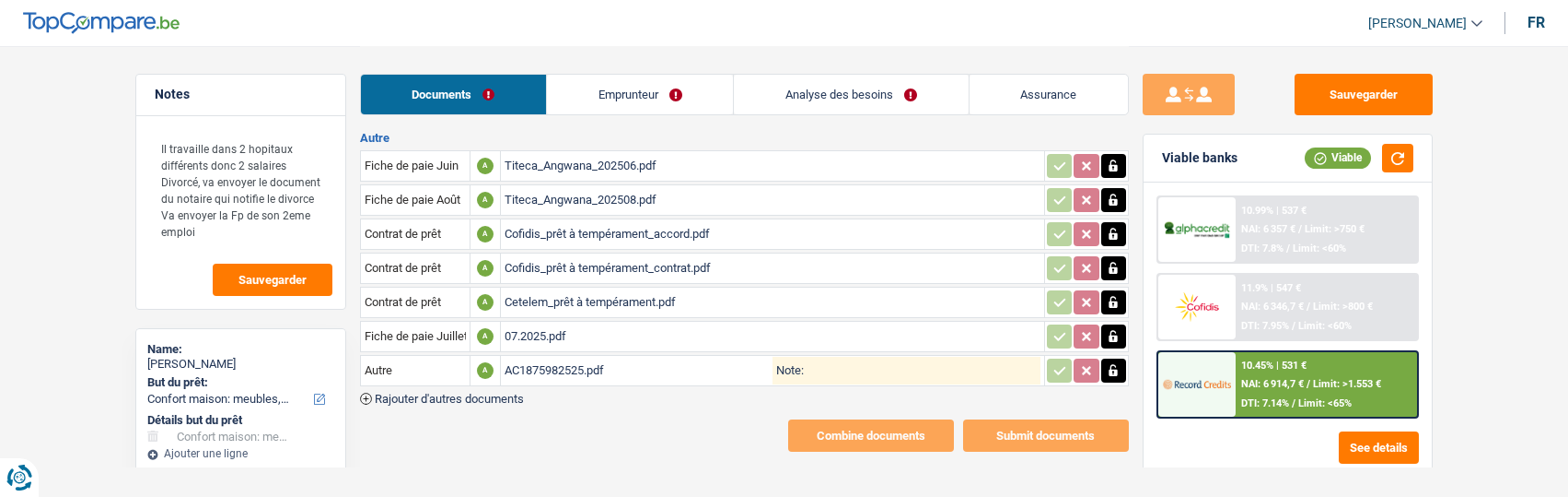
click at [858, 102] on link "Analyse des besoins" at bounding box center [850, 94] width 234 height 40
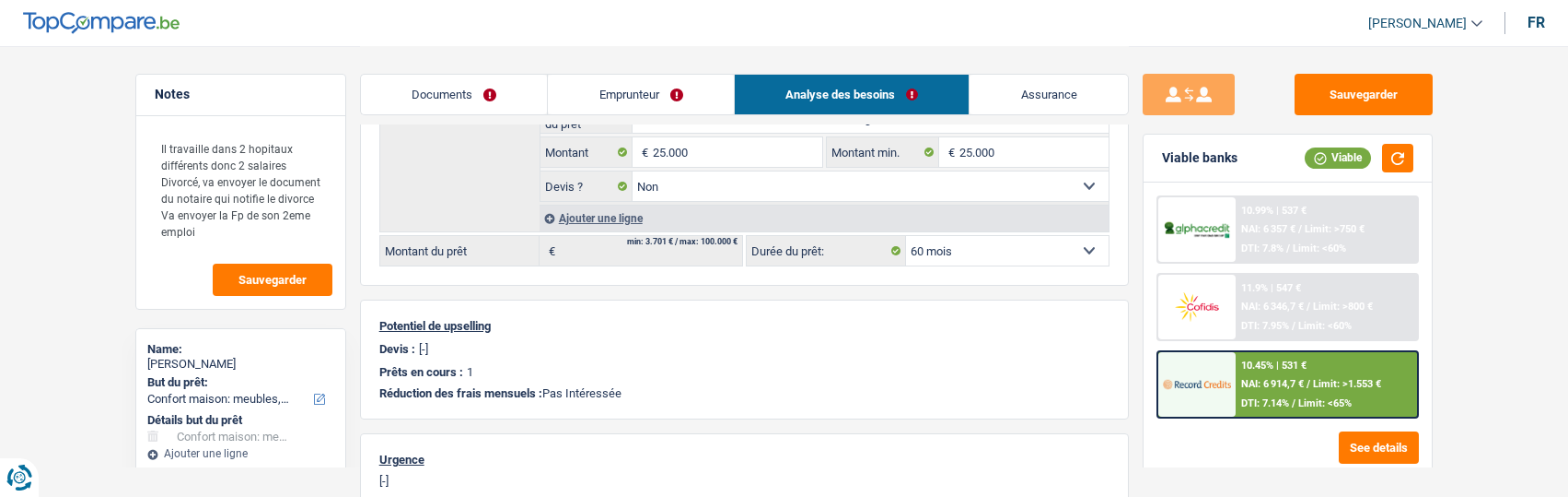
click at [675, 94] on link "Emprunteur" at bounding box center [641, 94] width 186 height 40
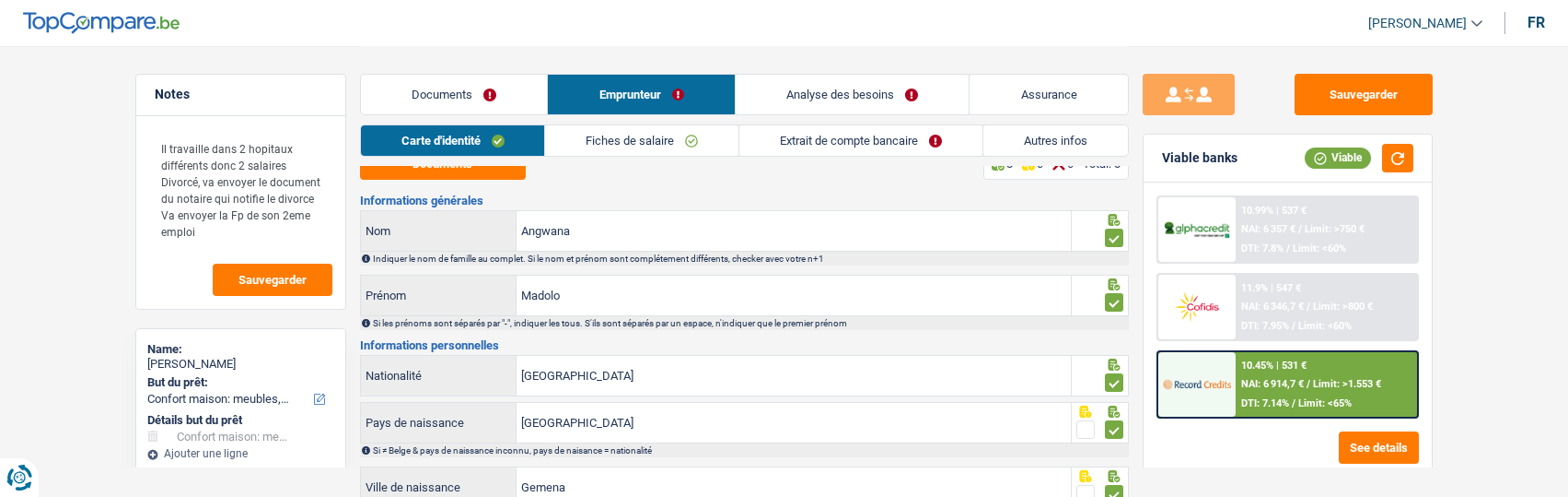
scroll to position [0, 0]
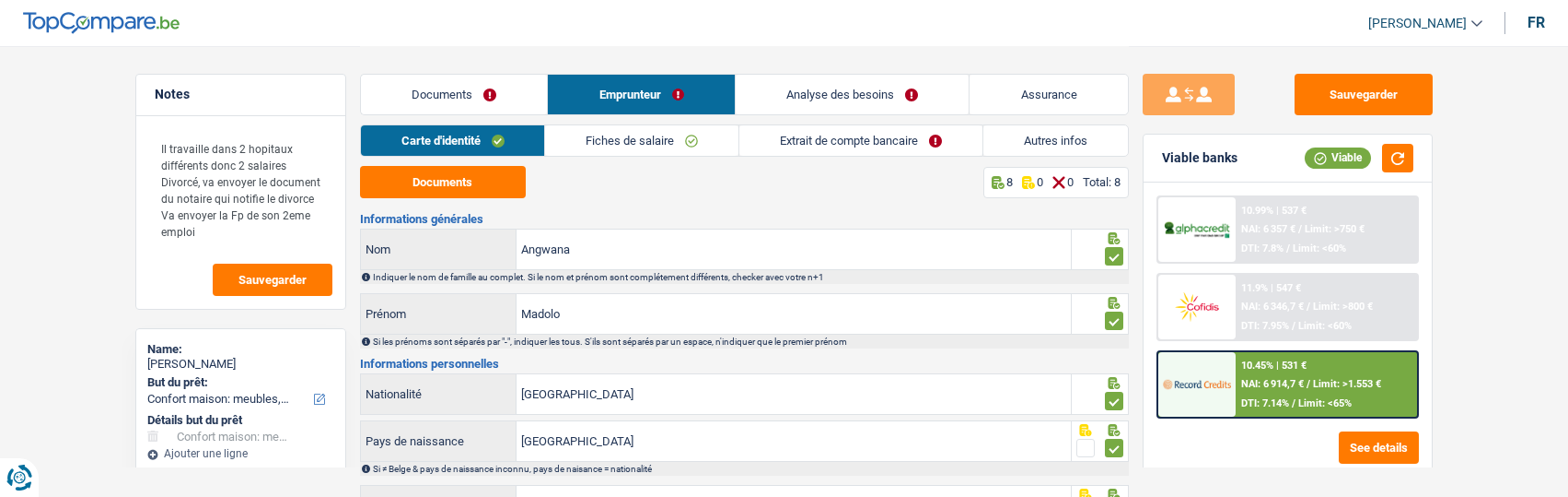
click at [864, 133] on link "Extrait de compte bancaire" at bounding box center [861, 140] width 243 height 31
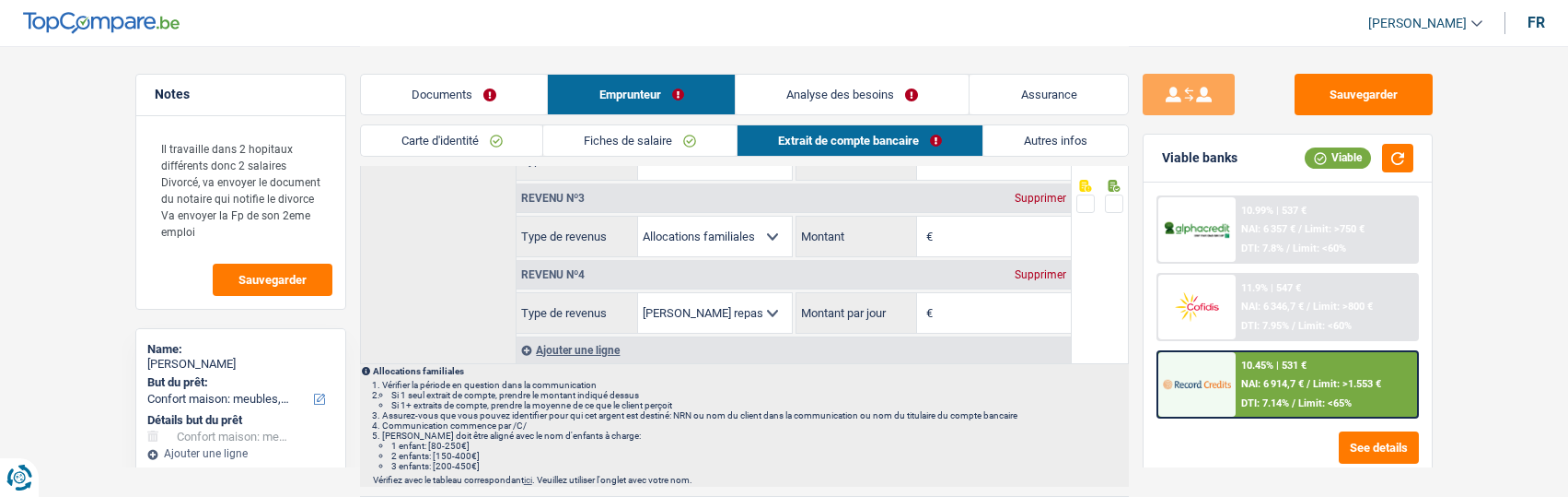
scroll to position [277, 0]
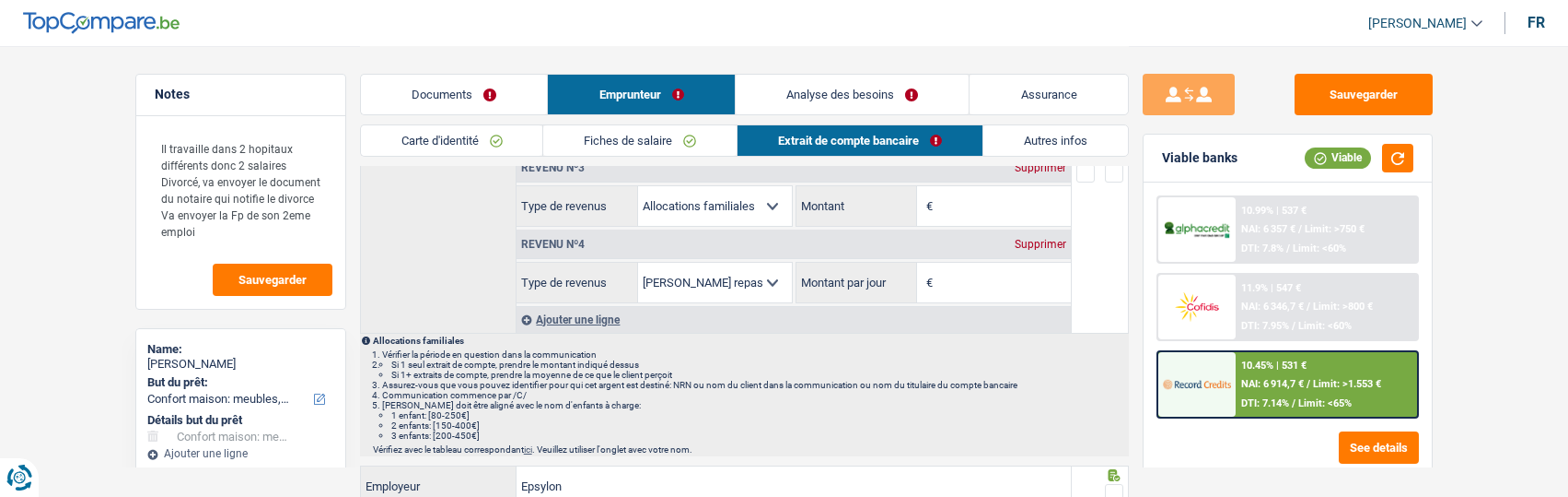
click at [1039, 242] on div "Supprimer" at bounding box center [1040, 244] width 60 height 11
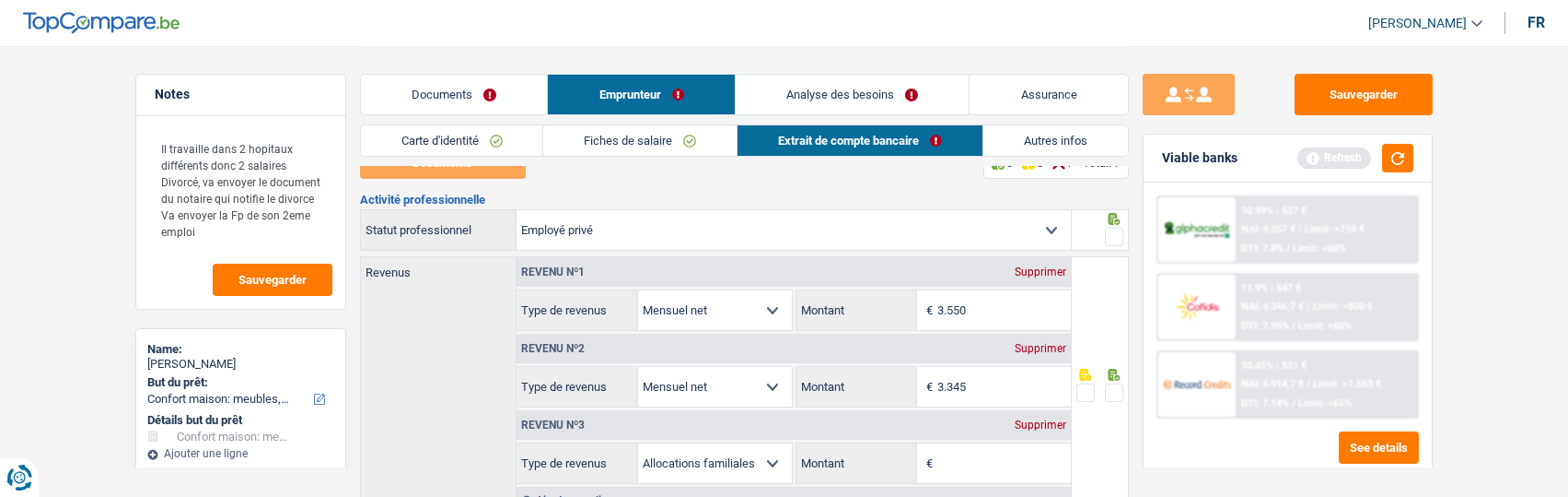
scroll to position [0, 0]
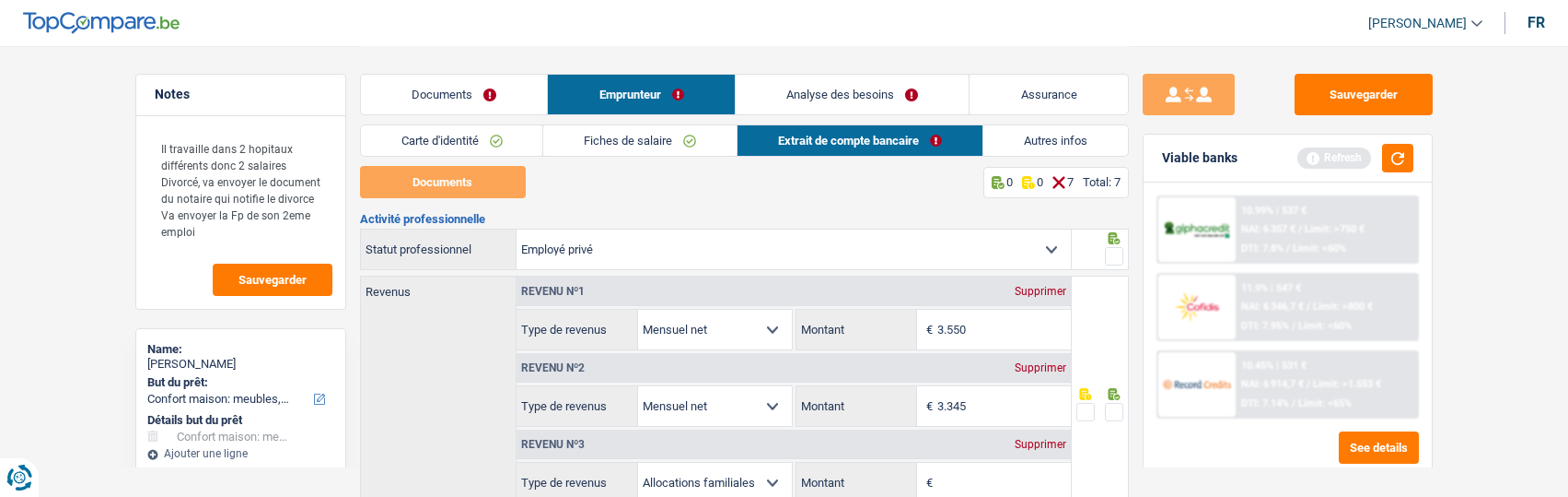
click at [1038, 439] on div "Supprimer" at bounding box center [1040, 444] width 60 height 11
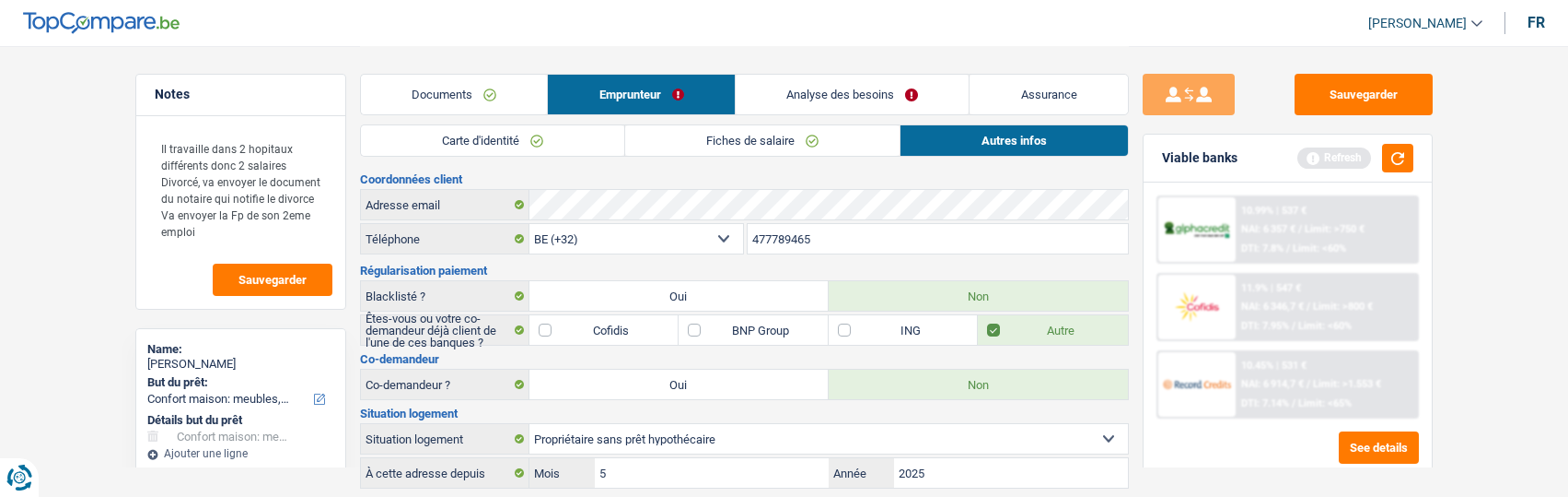
click at [485, 93] on link "Documents" at bounding box center [454, 94] width 187 height 40
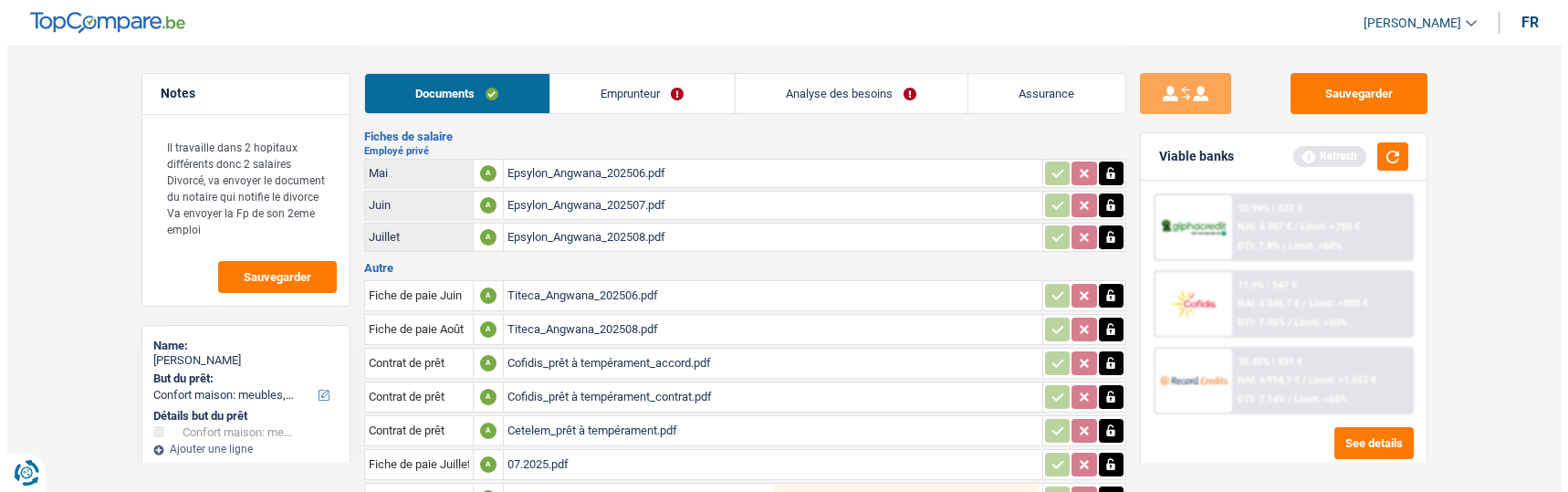
scroll to position [252, 0]
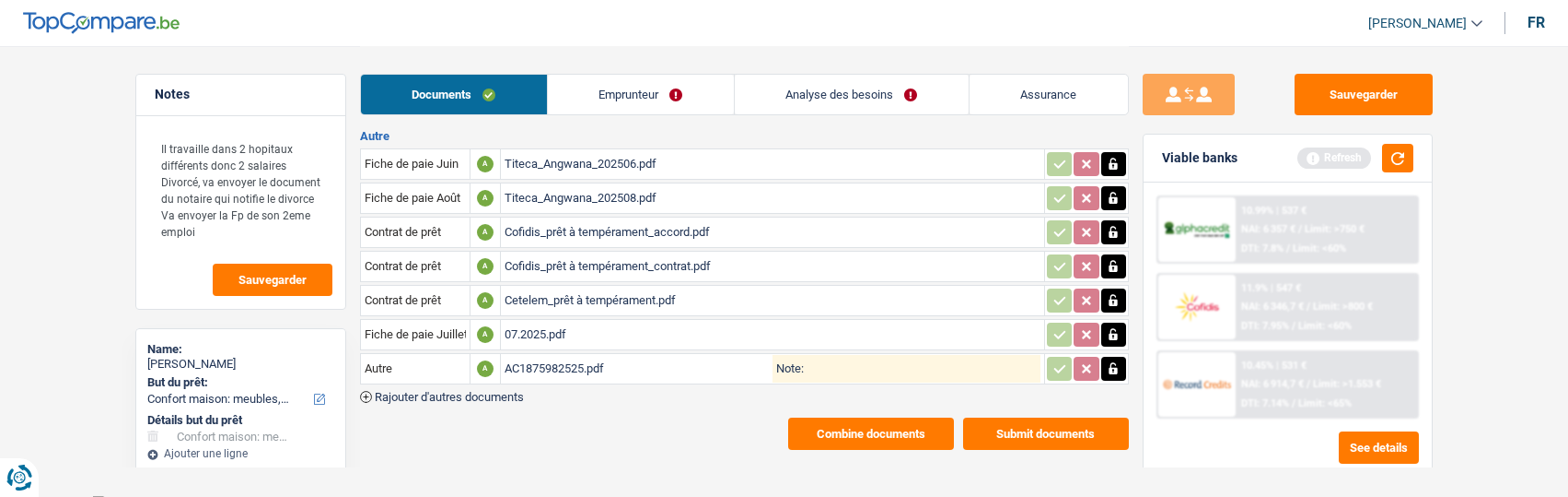
click at [914, 420] on button "Combine documents" at bounding box center [871, 433] width 166 height 33
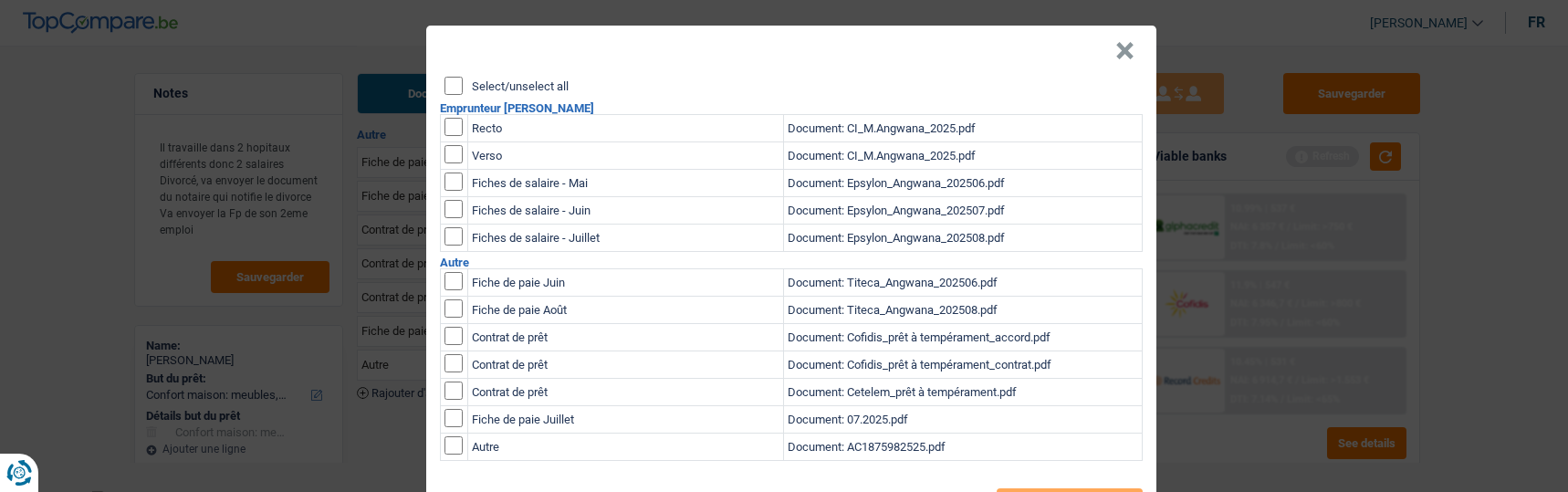
scroll to position [0, 0]
click at [444, 76] on input "Select/unselect all" at bounding box center [454, 86] width 18 height 18
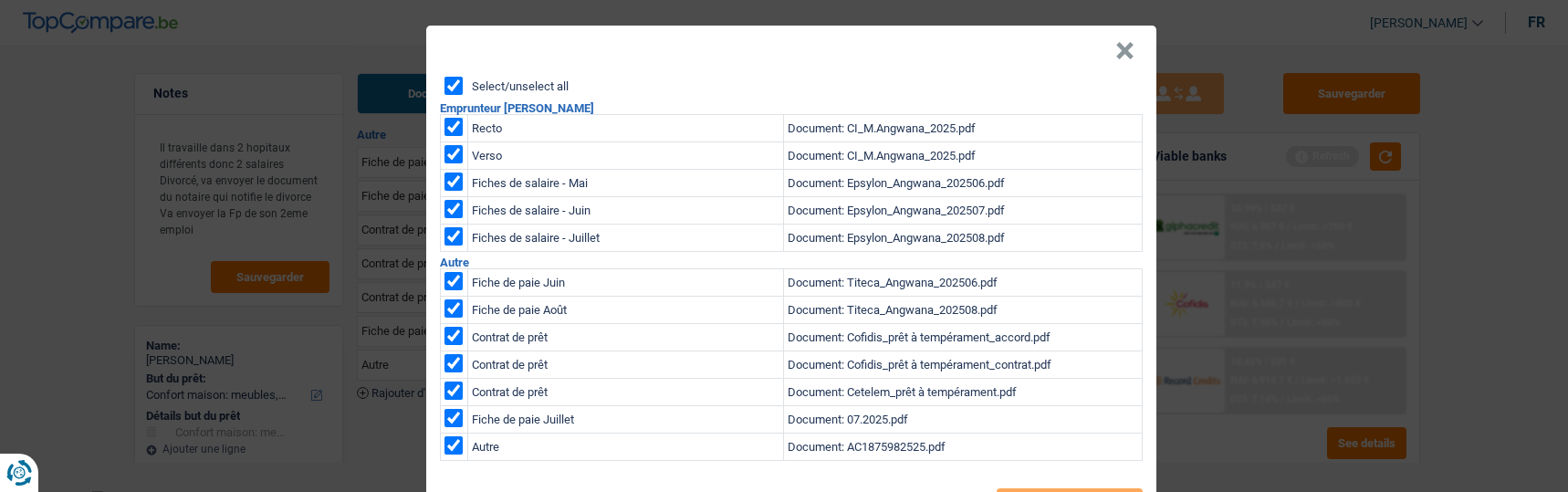
checkbox input "true"
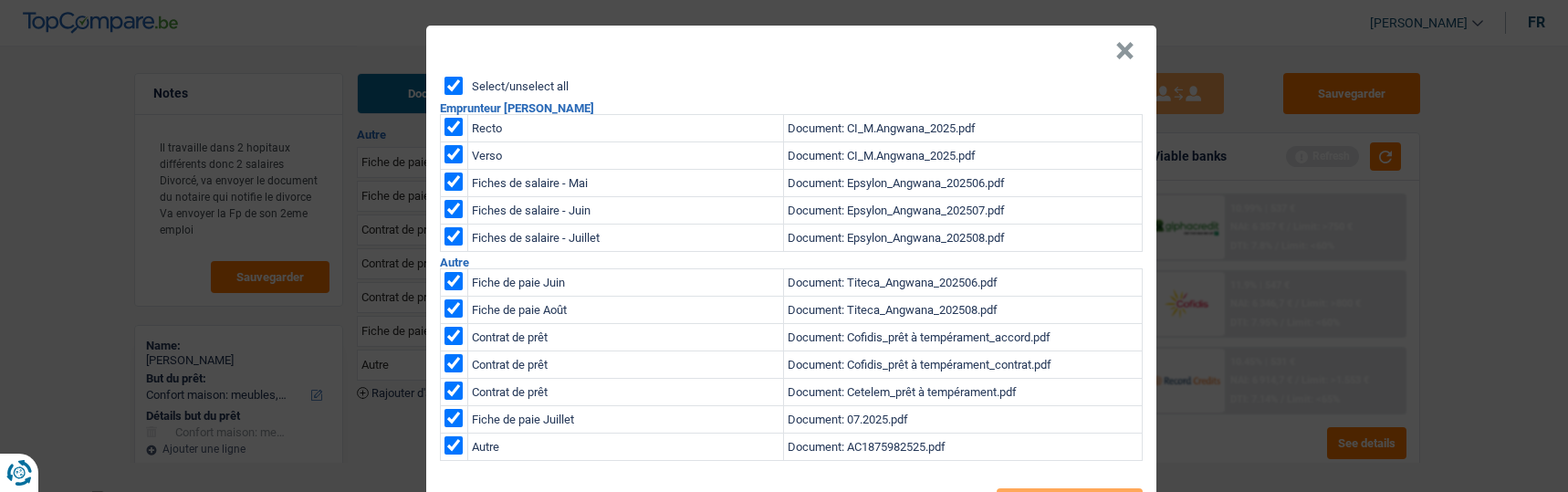
checkbox input "true"
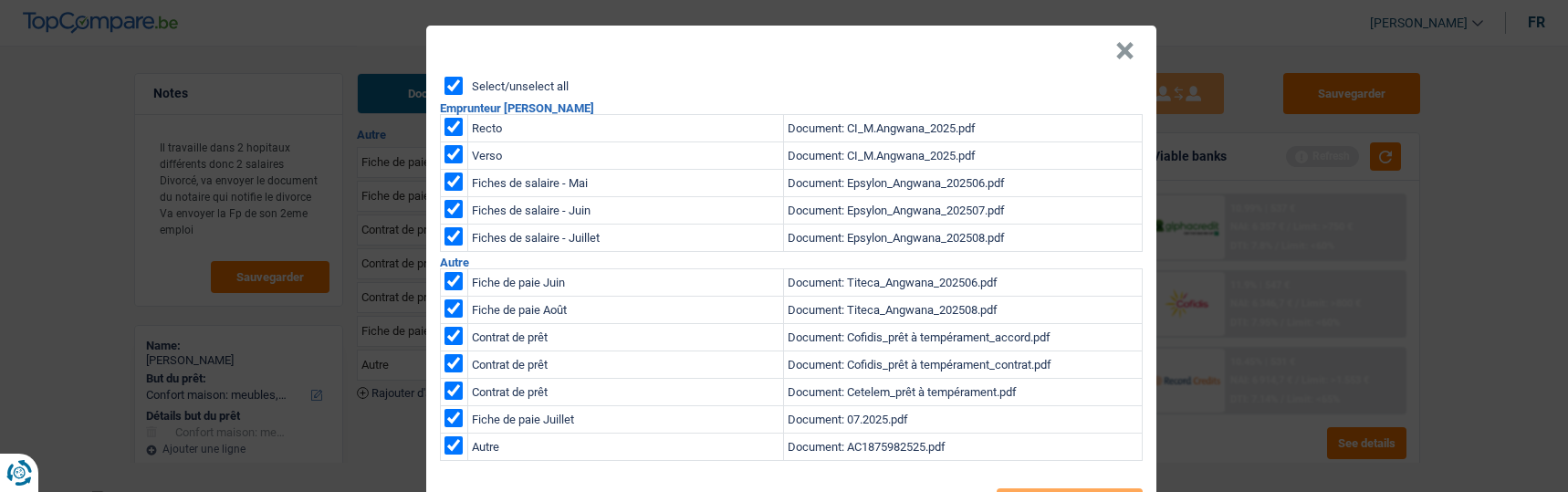
checkbox input "true"
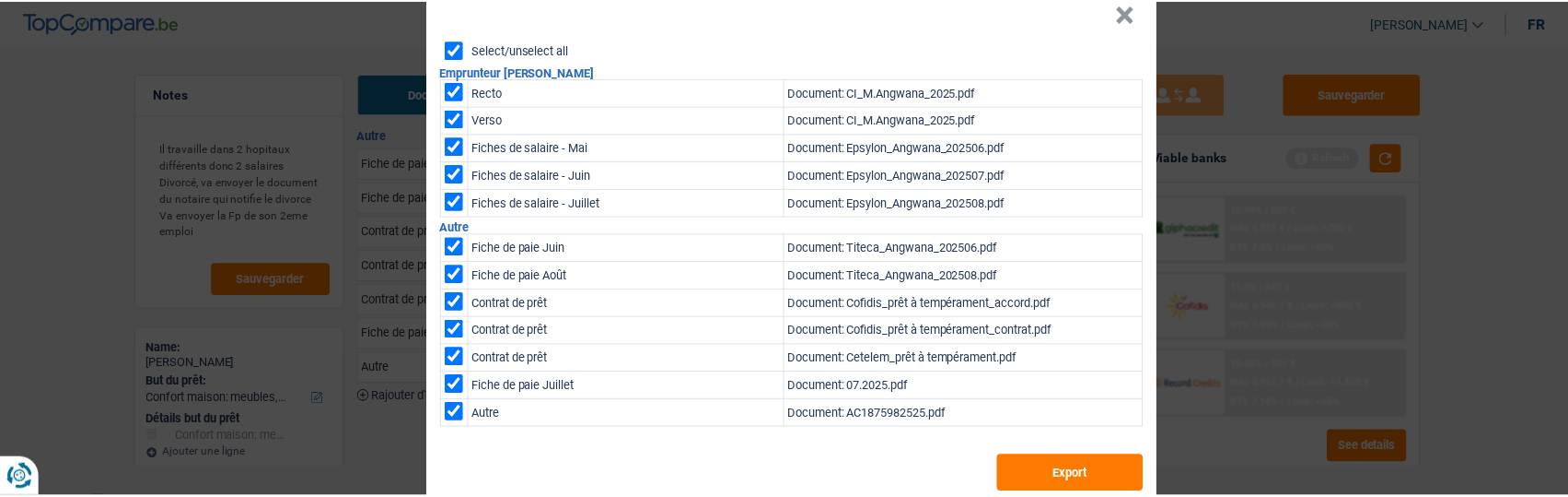
scroll to position [58, 0]
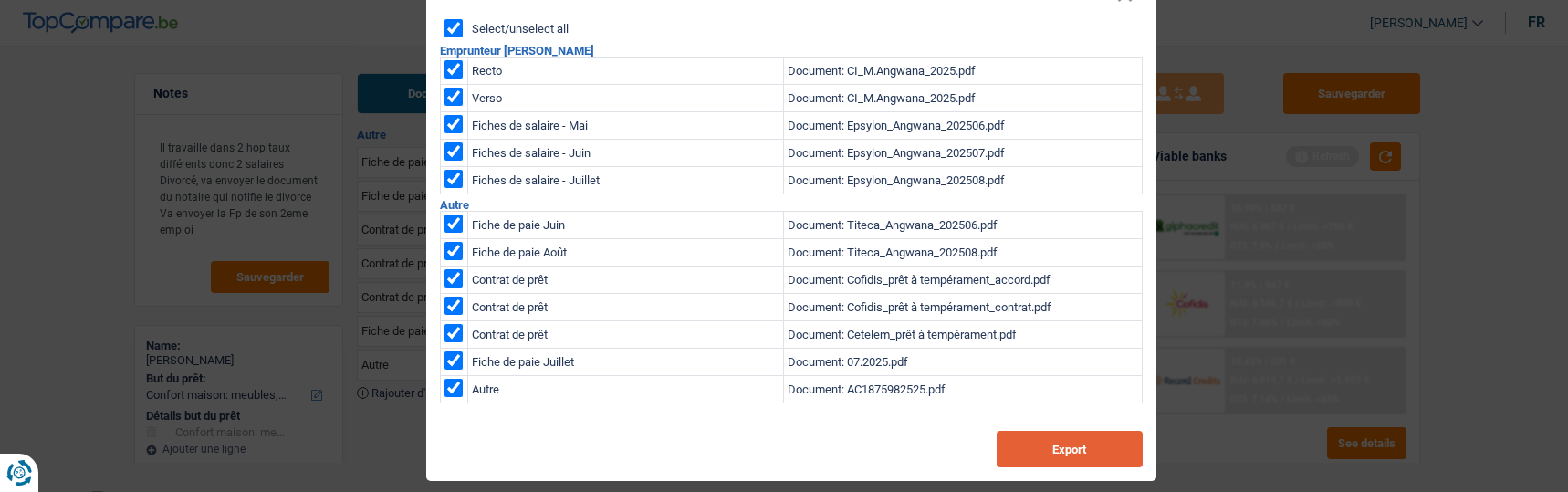
click at [1038, 430] on button "Export" at bounding box center [1069, 449] width 146 height 37
click at [351, 441] on div "× Select/unselect all Emprunteur Madolo Angwana Recto Document: CI_M.Angwana_20…" at bounding box center [784, 246] width 1568 height 492
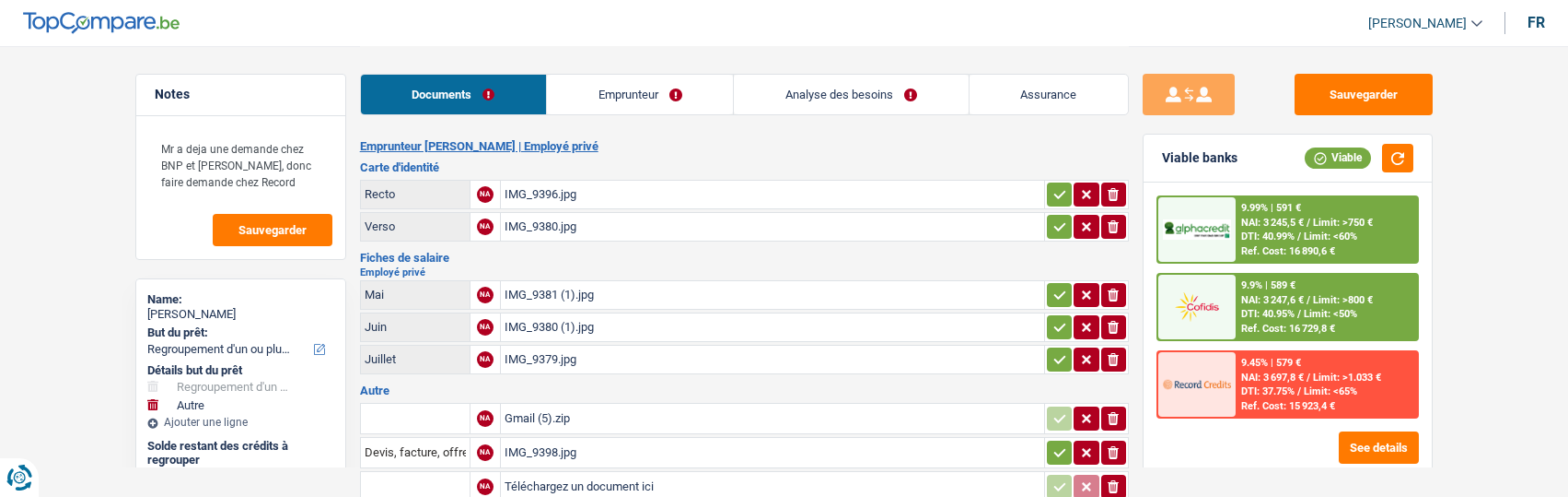
select select "refinancing"
select select "other"
select select "120"
select select "cofidis"
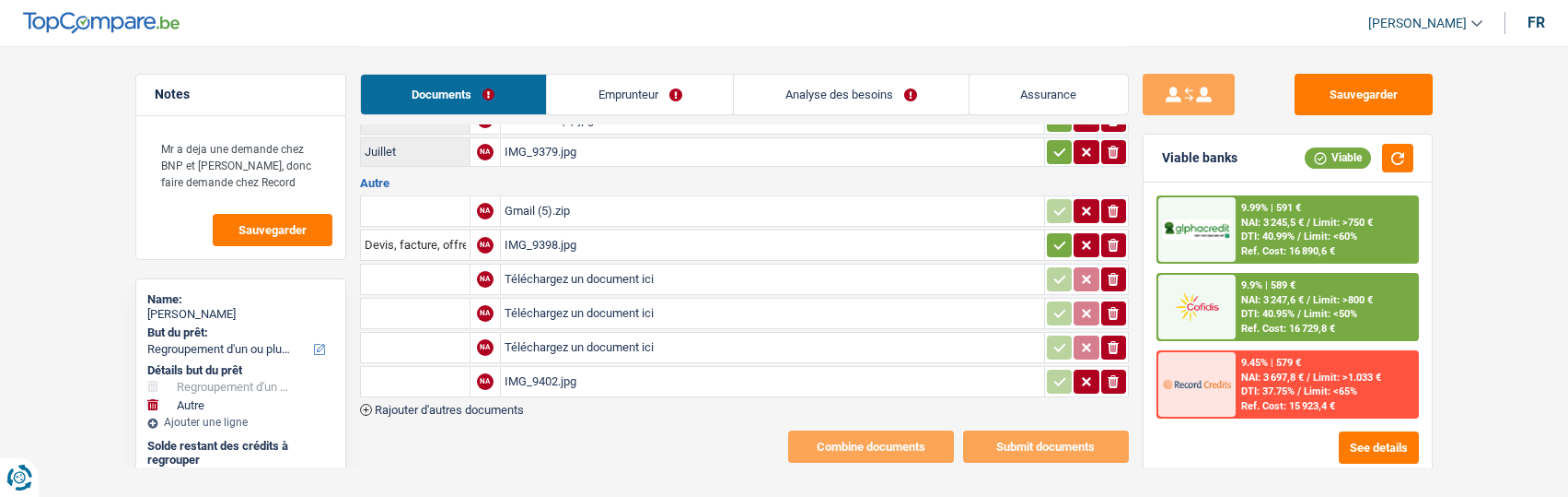
scroll to position [220, 0]
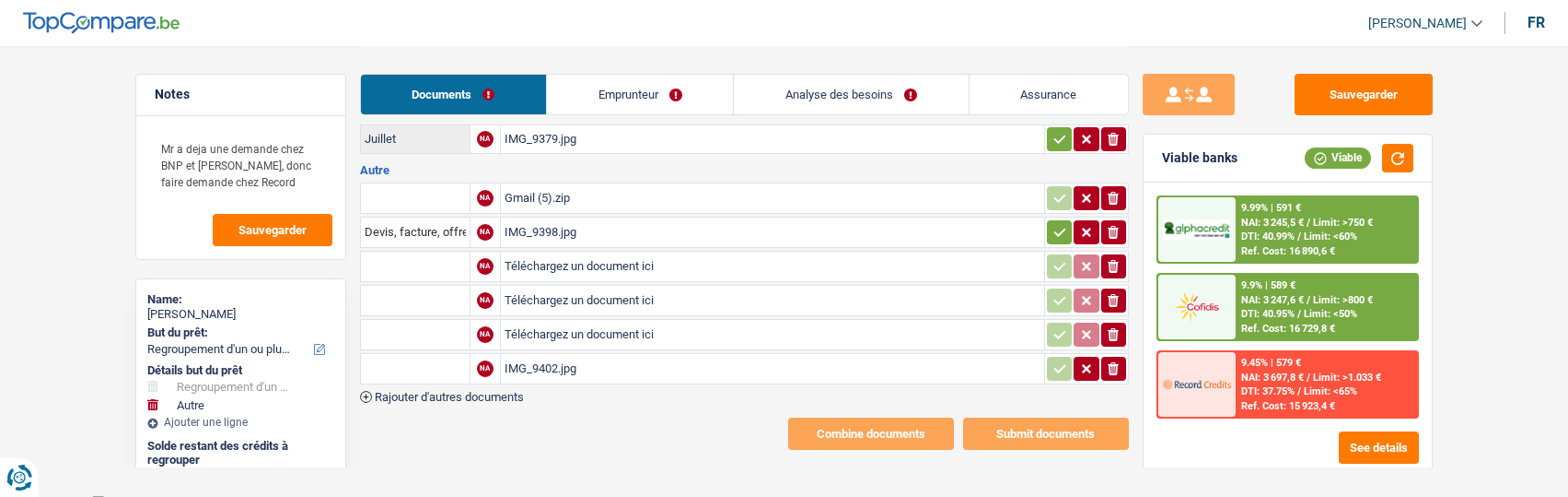
click at [1058, 223] on icon "button" at bounding box center [1060, 232] width 15 height 19
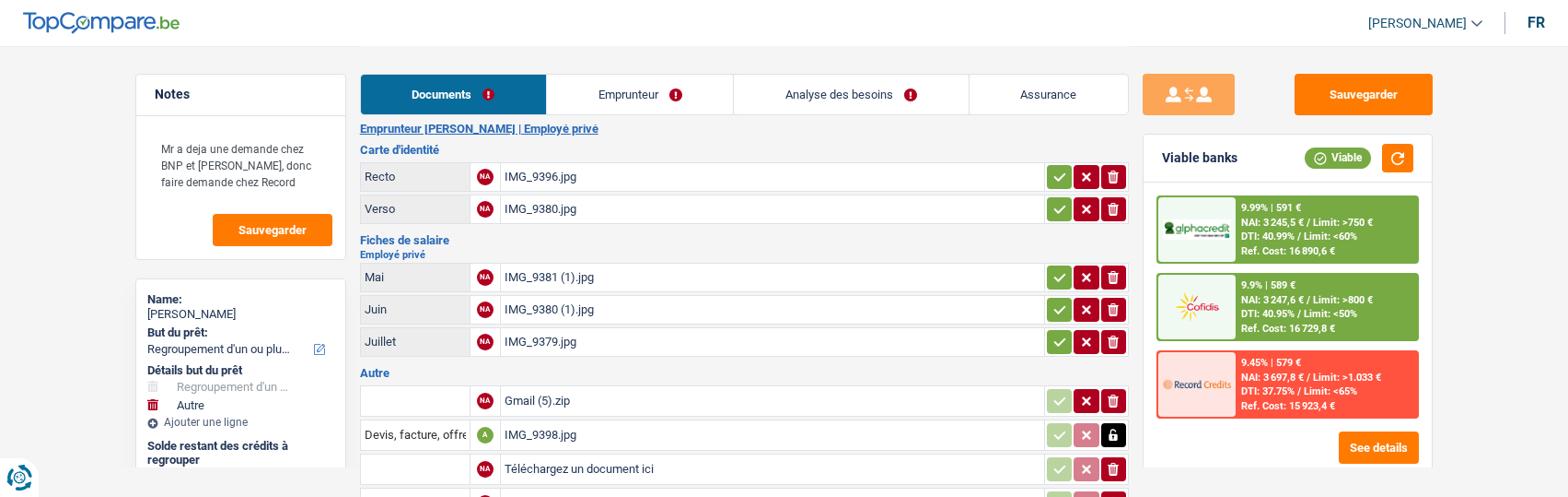
scroll to position [0, 0]
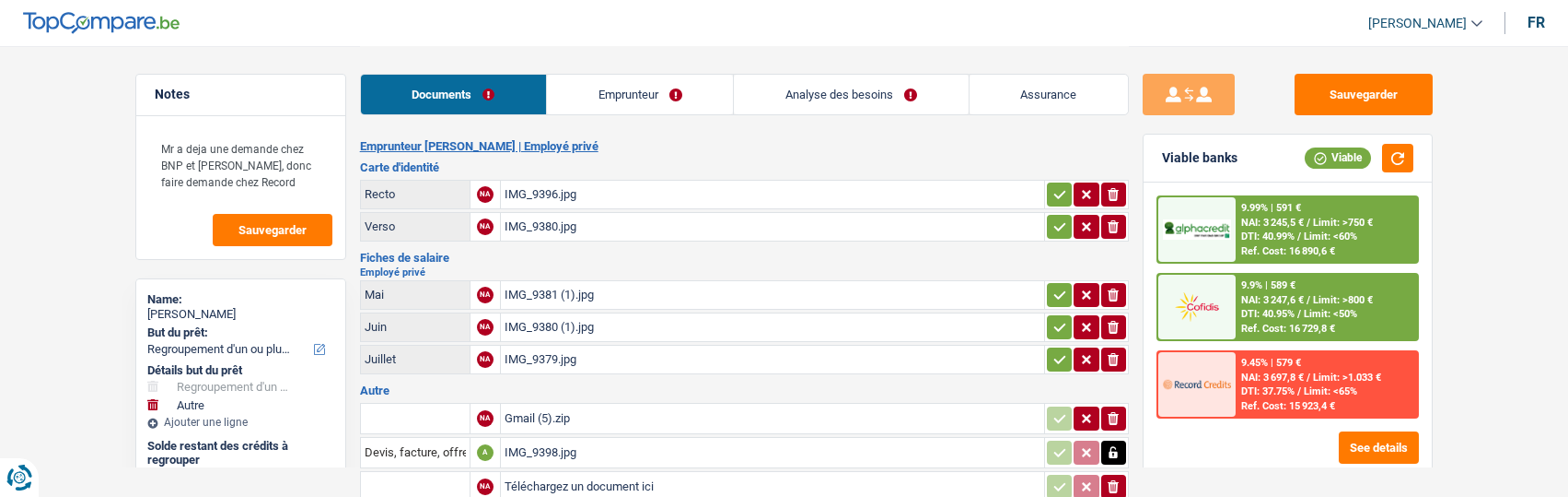
click at [660, 86] on link "Emprunteur" at bounding box center [640, 94] width 186 height 40
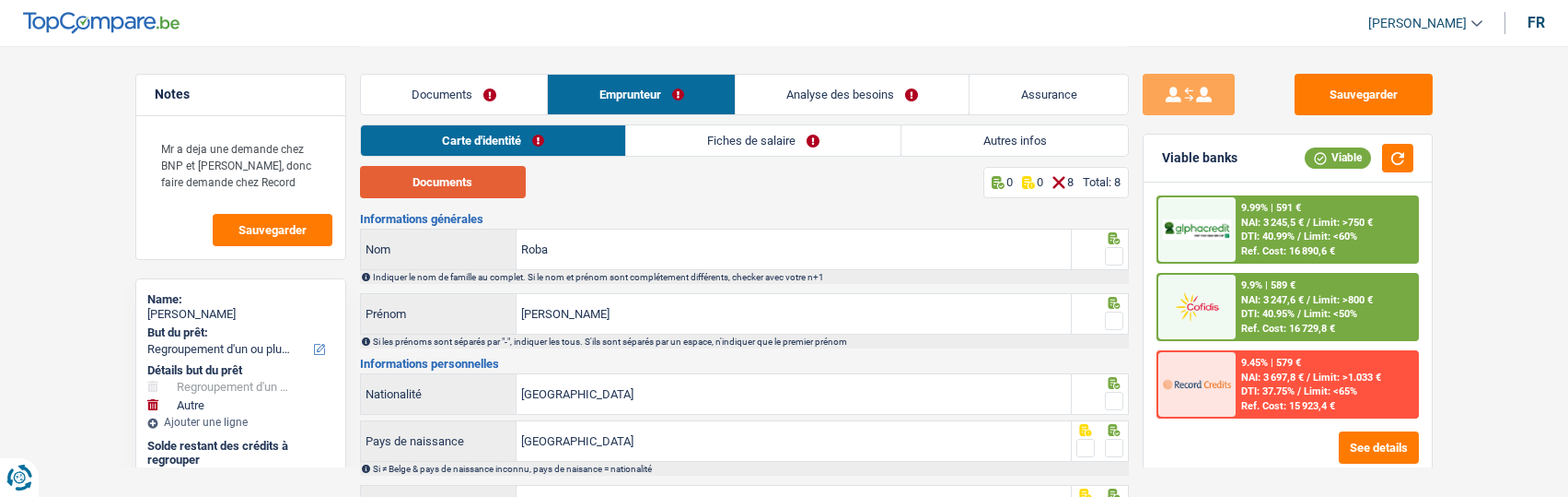
click at [475, 190] on button "Documents" at bounding box center [443, 182] width 166 height 33
drag, startPoint x: 1116, startPoint y: 252, endPoint x: 1105, endPoint y: 254, distance: 11.2
click at [1113, 252] on span at bounding box center [1114, 256] width 19 height 19
click at [0, 0] on input "radio" at bounding box center [0, 0] width 0 height 0
click at [1112, 315] on span at bounding box center [1114, 320] width 19 height 19
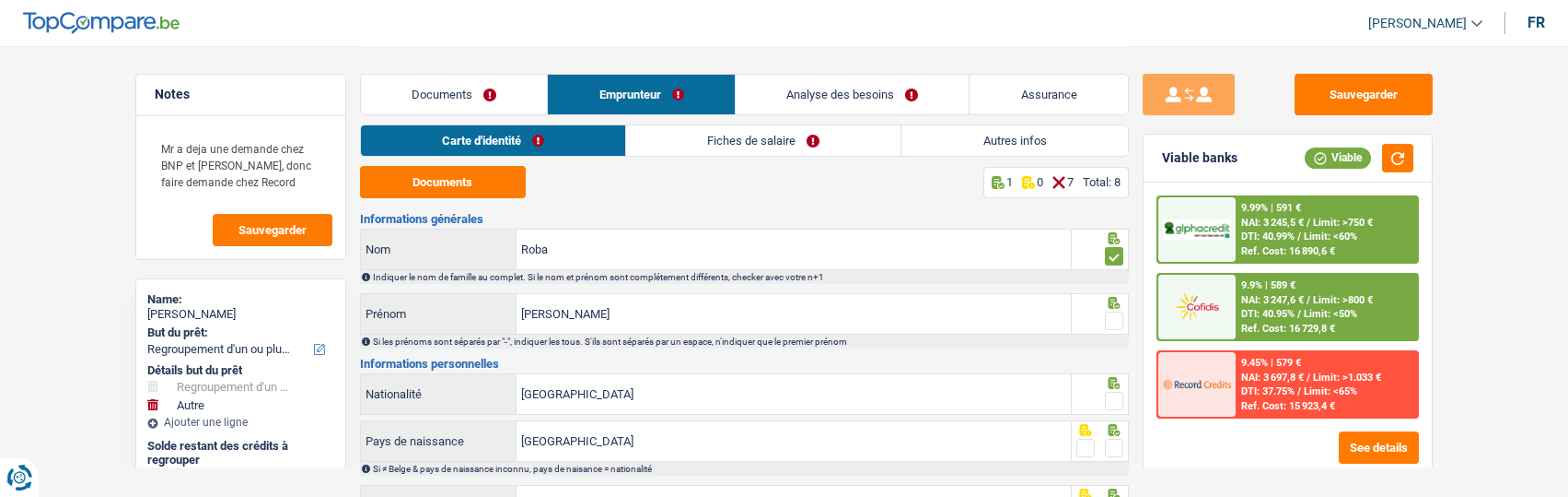
click at [0, 0] on input "radio" at bounding box center [0, 0] width 0 height 0
click at [1114, 397] on span at bounding box center [1114, 401] width 19 height 19
click at [0, 0] on input "radio" at bounding box center [0, 0] width 0 height 0
click at [1109, 440] on span at bounding box center [1114, 448] width 19 height 19
click at [0, 0] on input "radio" at bounding box center [0, 0] width 0 height 0
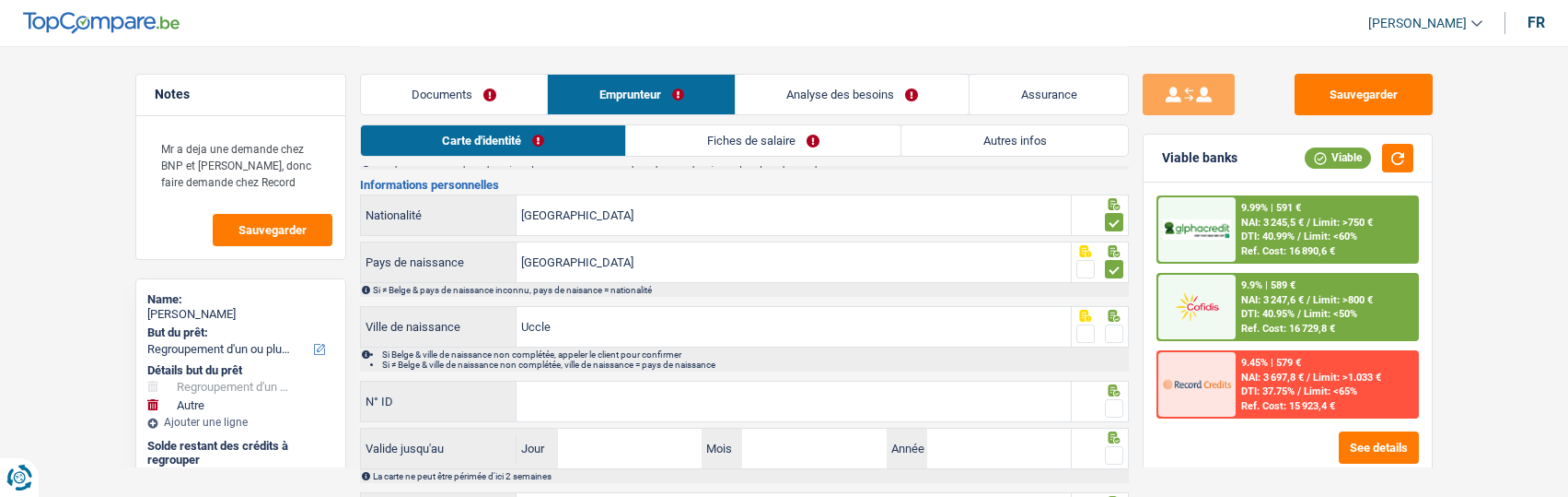
scroll to position [184, 0]
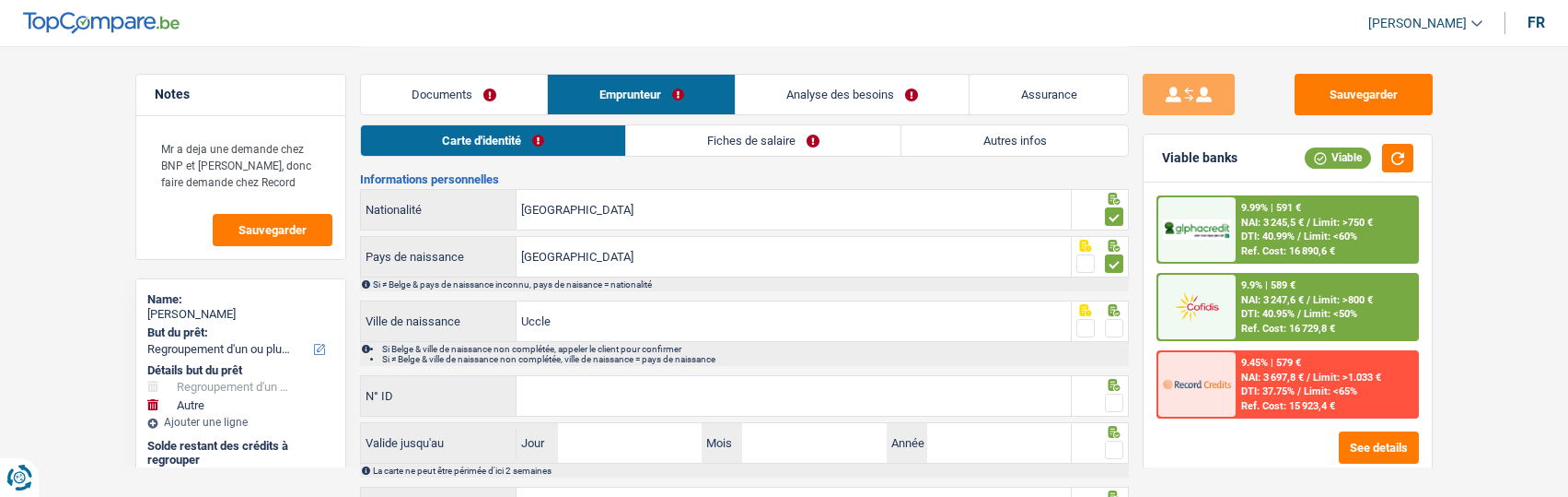
click at [1115, 327] on span at bounding box center [1114, 328] width 19 height 19
click at [0, 0] on input "radio" at bounding box center [0, 0] width 0 height 0
click at [638, 401] on input "N° ID" at bounding box center [793, 396] width 554 height 40
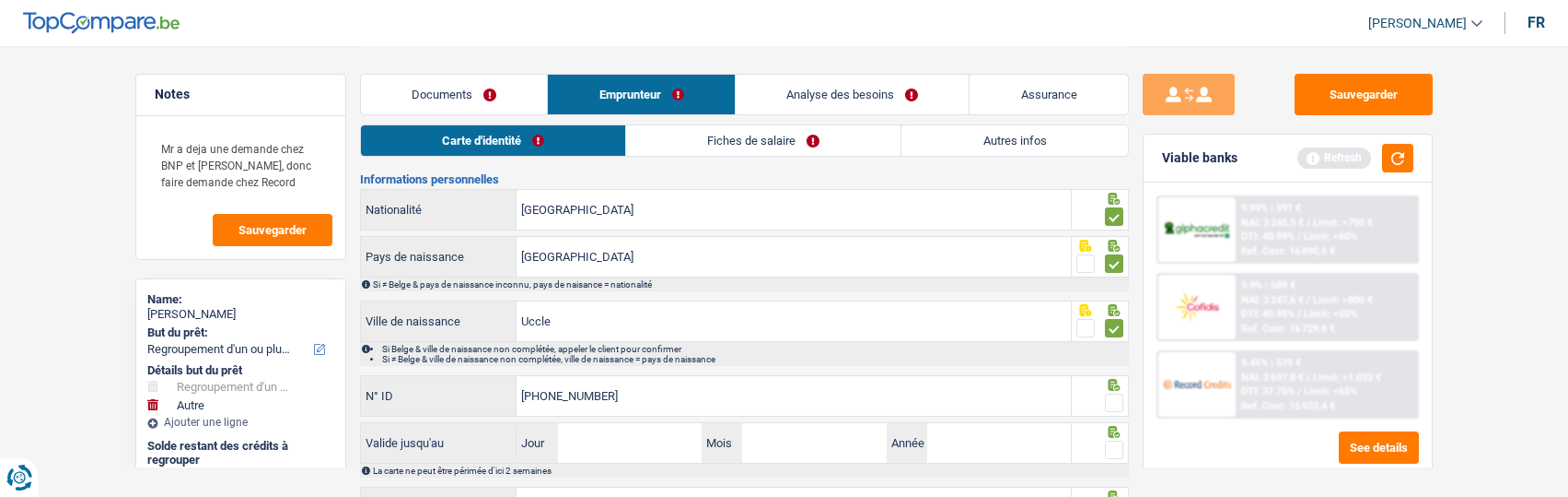
type input "592-9349920-74"
click at [1119, 394] on span at bounding box center [1114, 402] width 19 height 19
click at [0, 0] on input "radio" at bounding box center [0, 0] width 0 height 0
click at [655, 446] on input "Jour" at bounding box center [629, 442] width 144 height 40
type input "23"
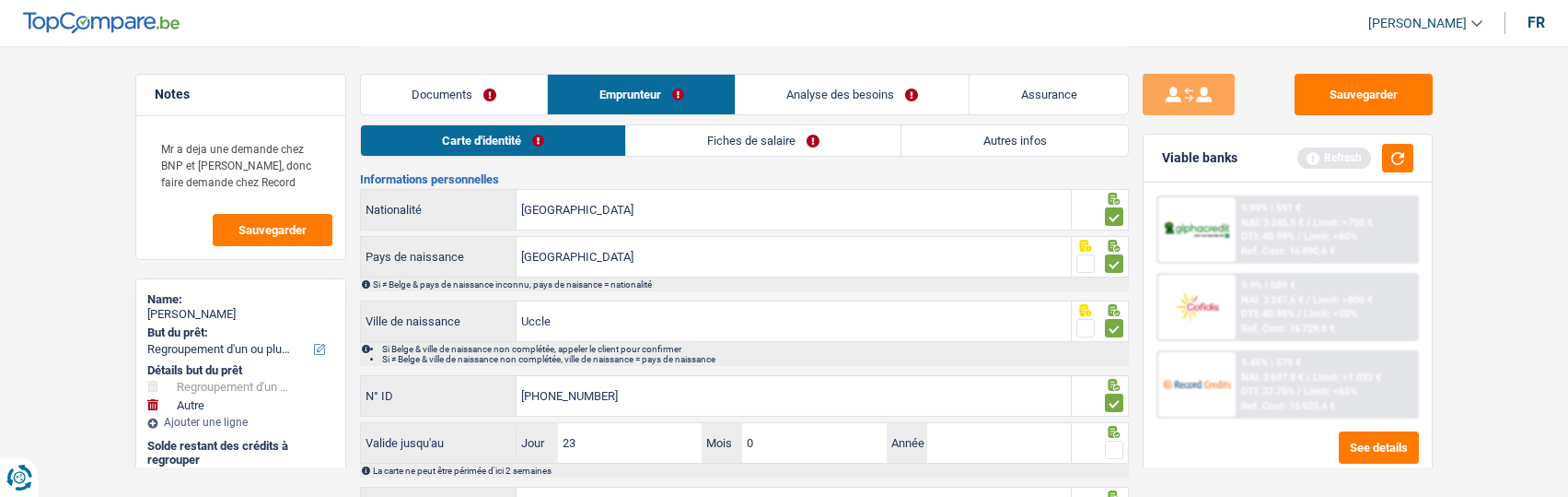
type input "04"
type input "2029"
click at [1111, 445] on span at bounding box center [1114, 450] width 19 height 19
click at [0, 0] on input "radio" at bounding box center [0, 0] width 0 height 0
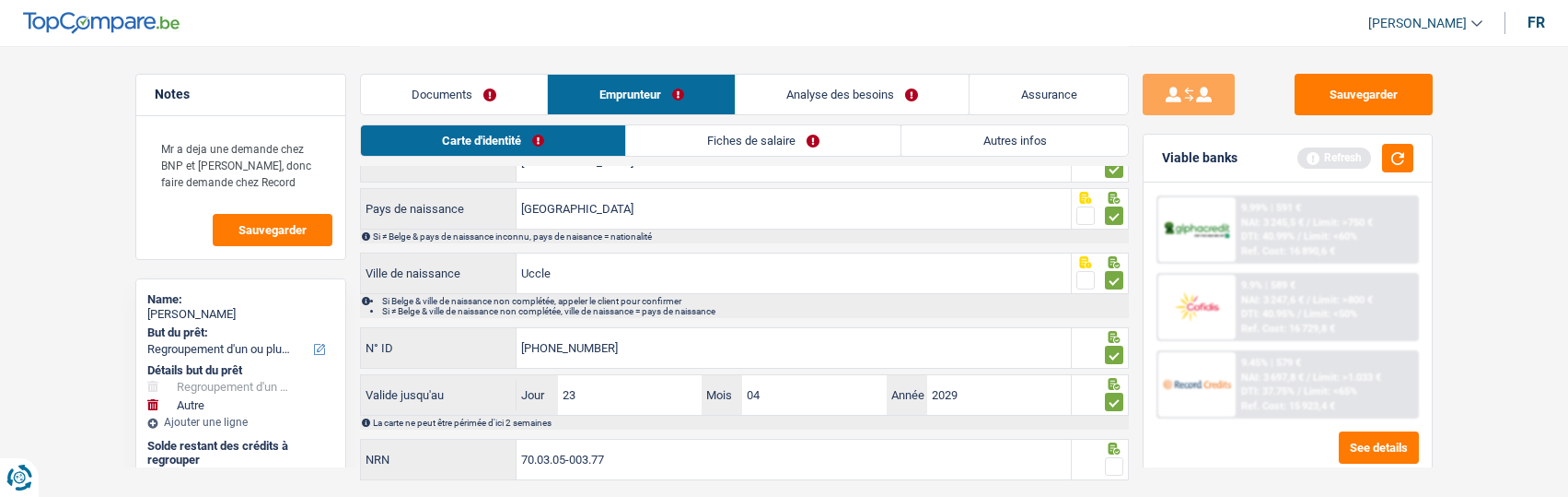
scroll to position [278, 0]
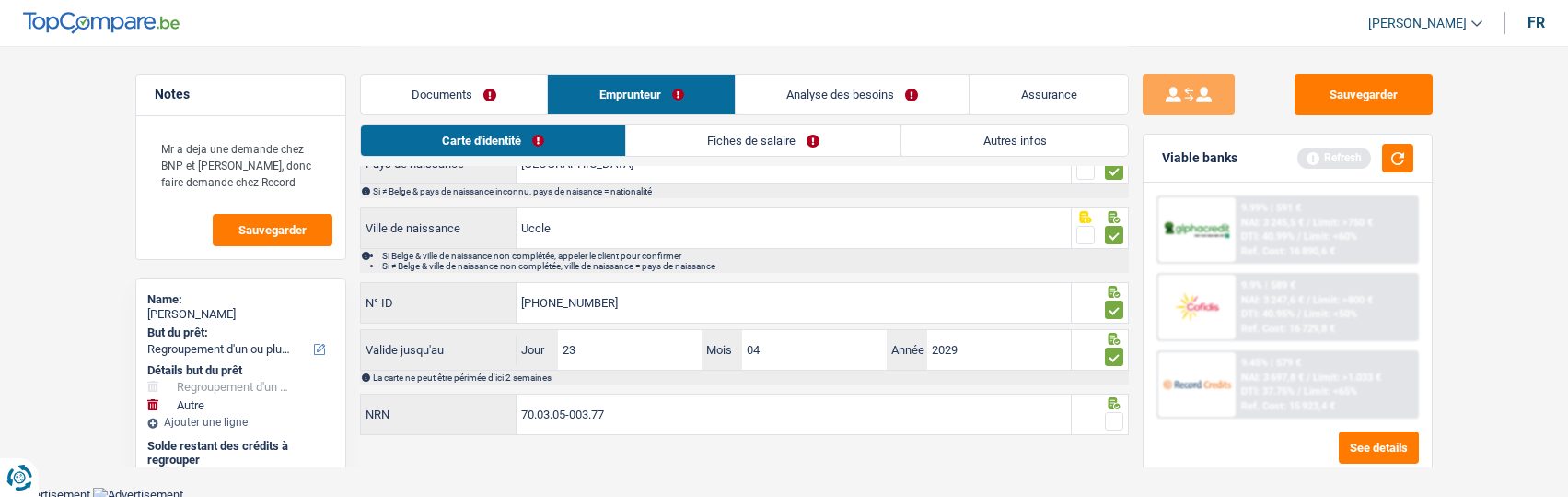
click at [1119, 412] on span at bounding box center [1114, 421] width 19 height 19
click at [0, 0] on input "radio" at bounding box center [0, 0] width 0 height 0
click at [742, 139] on link "Fiches de salaire" at bounding box center [764, 140] width 275 height 31
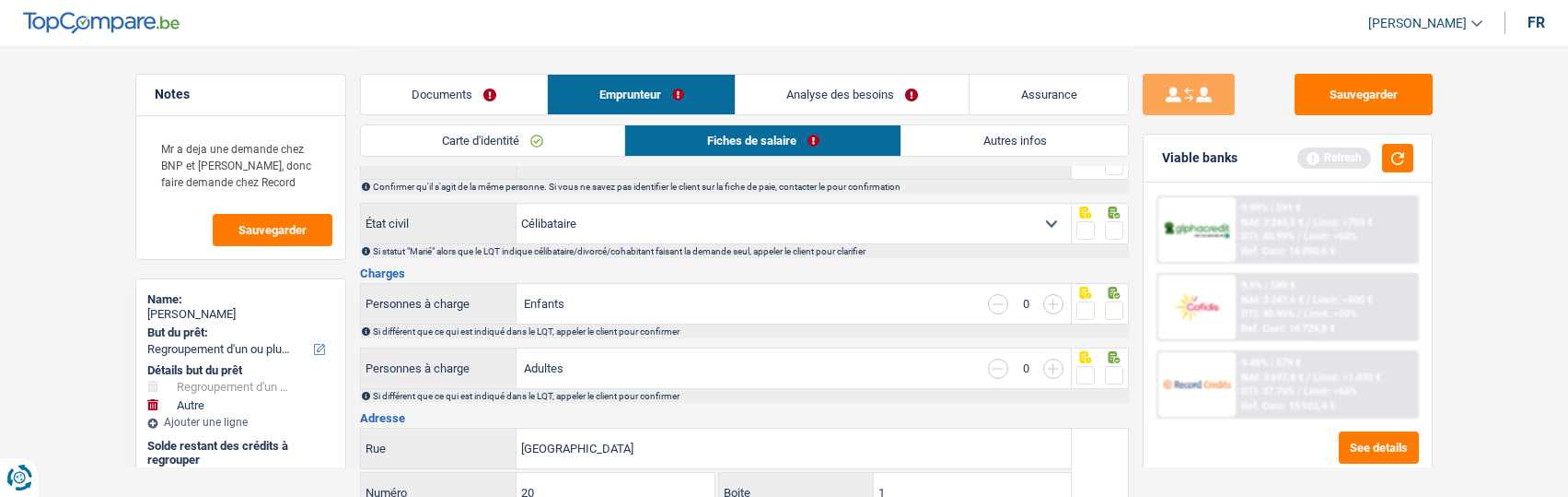
scroll to position [0, 0]
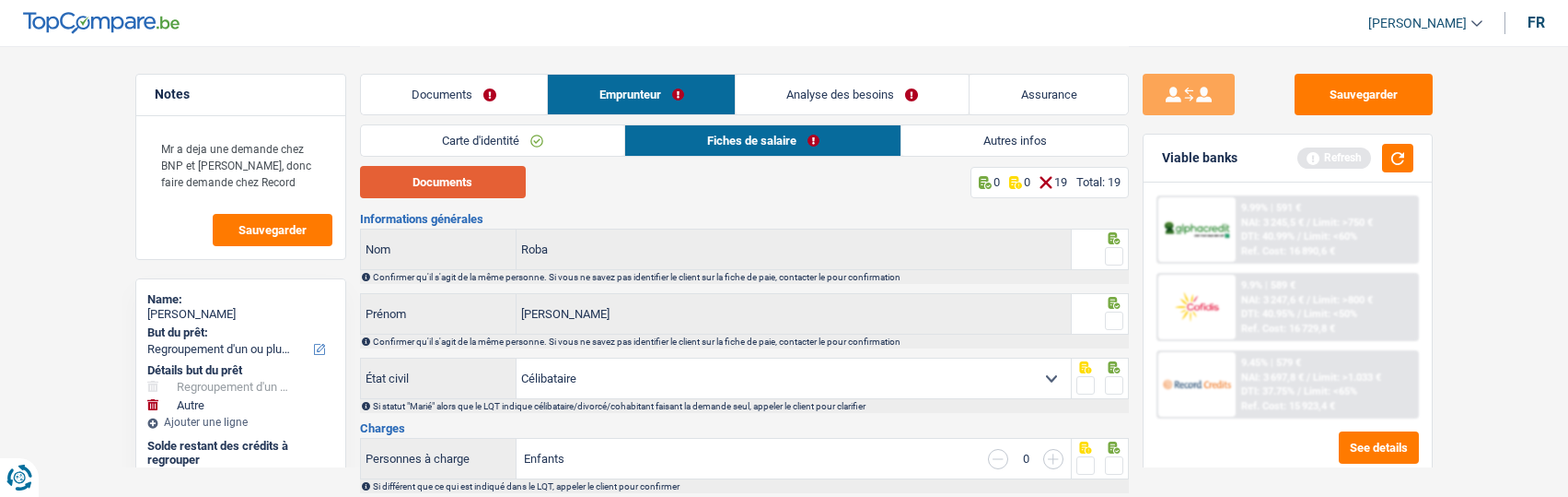
click at [499, 189] on button "Documents" at bounding box center [443, 182] width 166 height 33
click at [1108, 247] on span at bounding box center [1114, 256] width 19 height 19
click at [0, 0] on input "radio" at bounding box center [0, 0] width 0 height 0
click at [1123, 325] on div at bounding box center [1099, 313] width 57 height 42
click at [1121, 317] on span at bounding box center [1114, 320] width 19 height 19
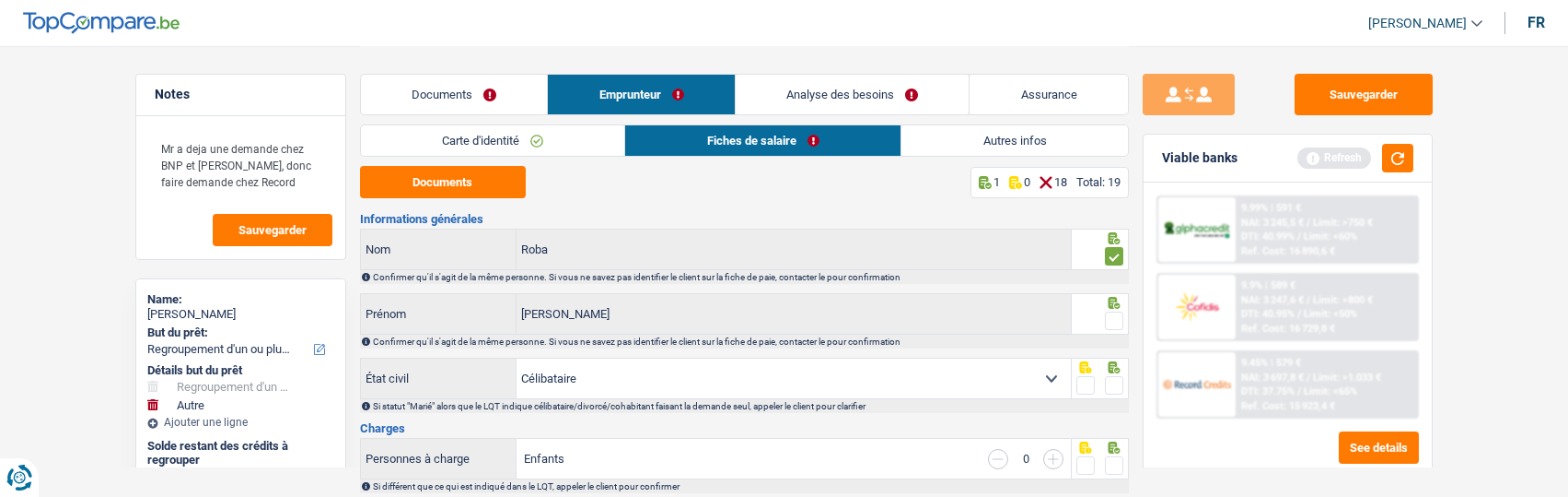
click at [0, 0] on input "radio" at bounding box center [0, 0] width 0 height 0
click at [1110, 376] on span at bounding box center [1114, 386] width 19 height 19
click at [0, 0] on input "radio" at bounding box center [0, 0] width 0 height 0
click at [1051, 455] on input "button" at bounding box center [1054, 459] width 20 height 20
select select "familyAllowances"
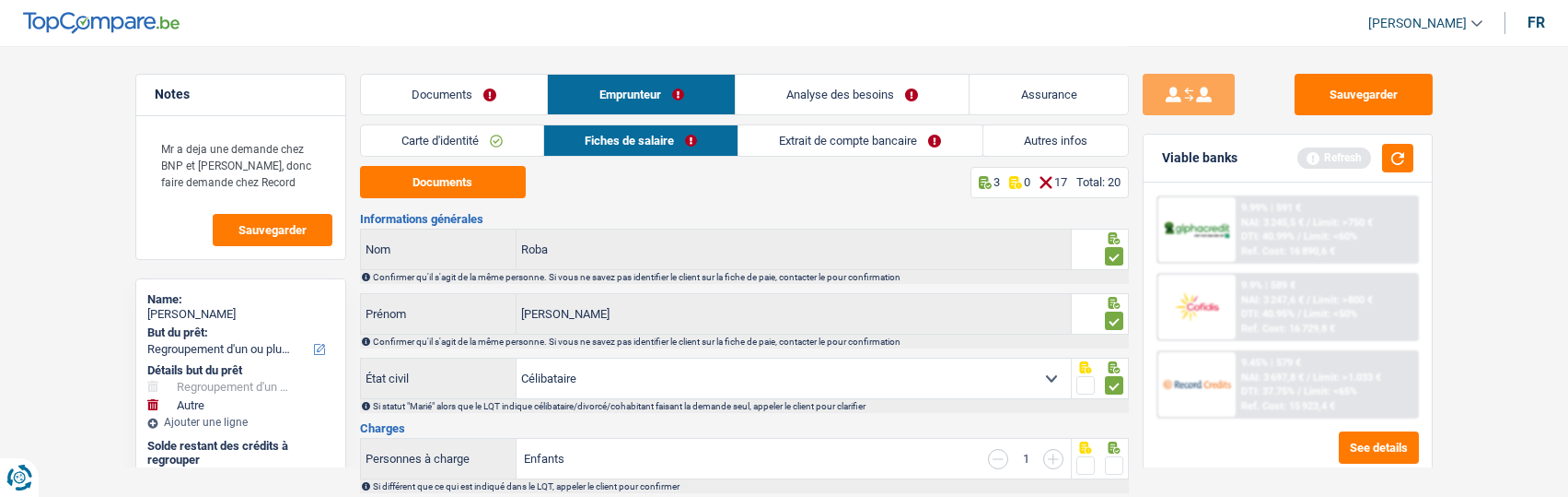
click at [1110, 461] on span at bounding box center [1114, 465] width 19 height 19
click at [0, 0] on input "radio" at bounding box center [0, 0] width 0 height 0
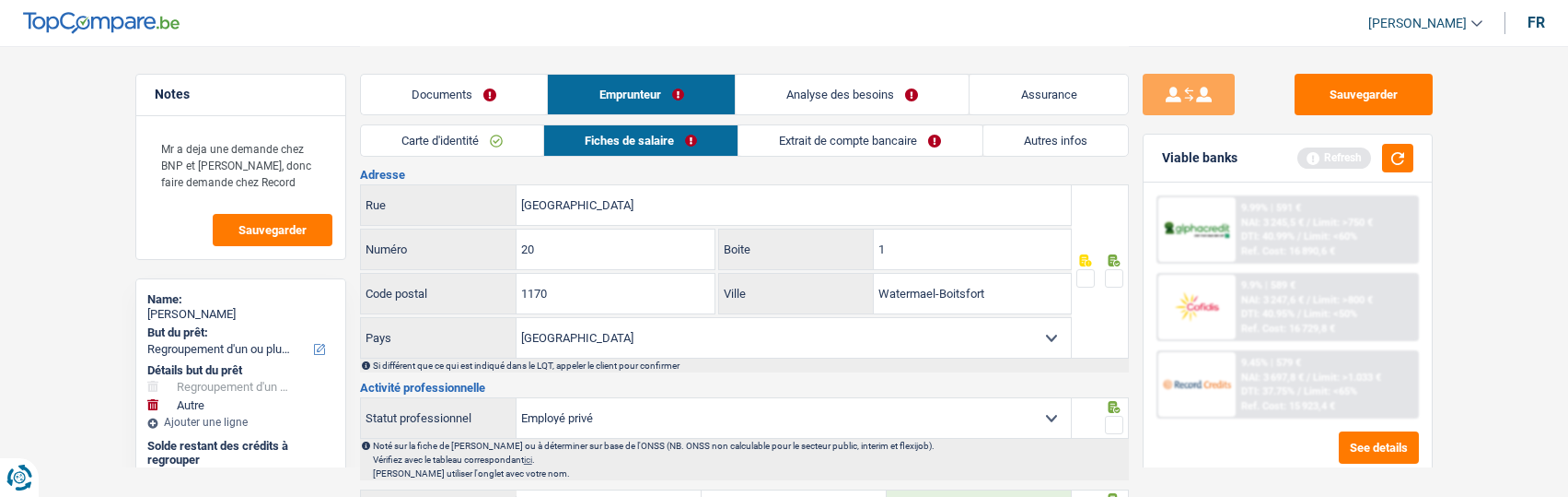
scroll to position [461, 0]
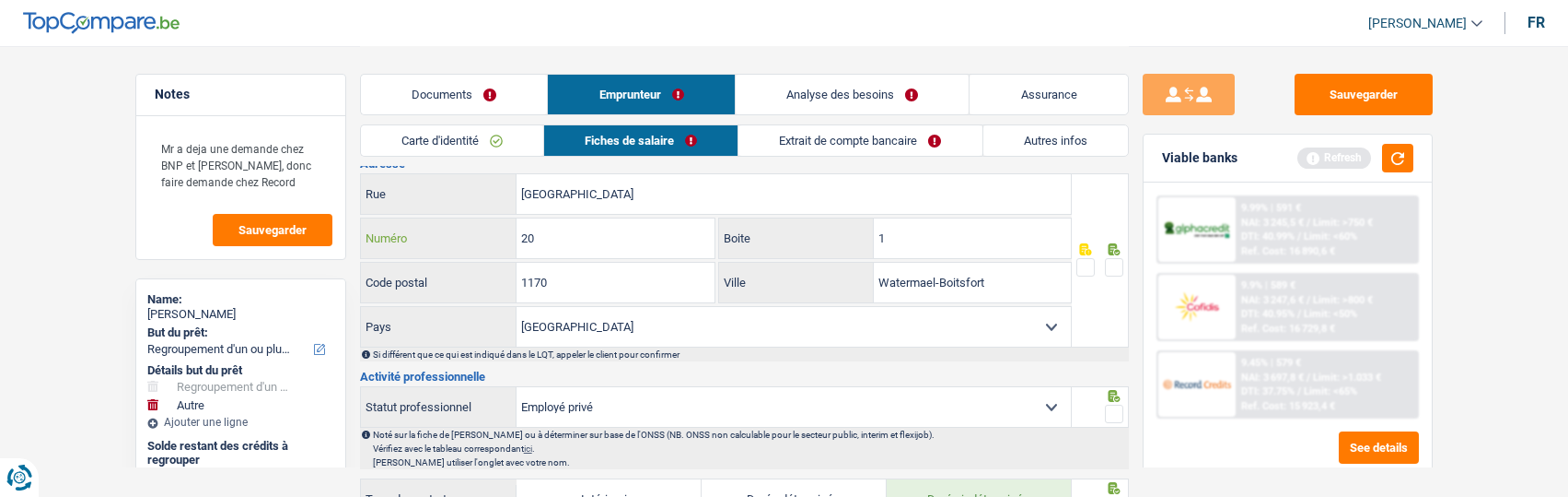
click at [600, 231] on input "20" at bounding box center [615, 238] width 198 height 40
type input "2"
type input "18"
click at [1115, 259] on span at bounding box center [1114, 268] width 19 height 19
click at [0, 0] on input "radio" at bounding box center [0, 0] width 0 height 0
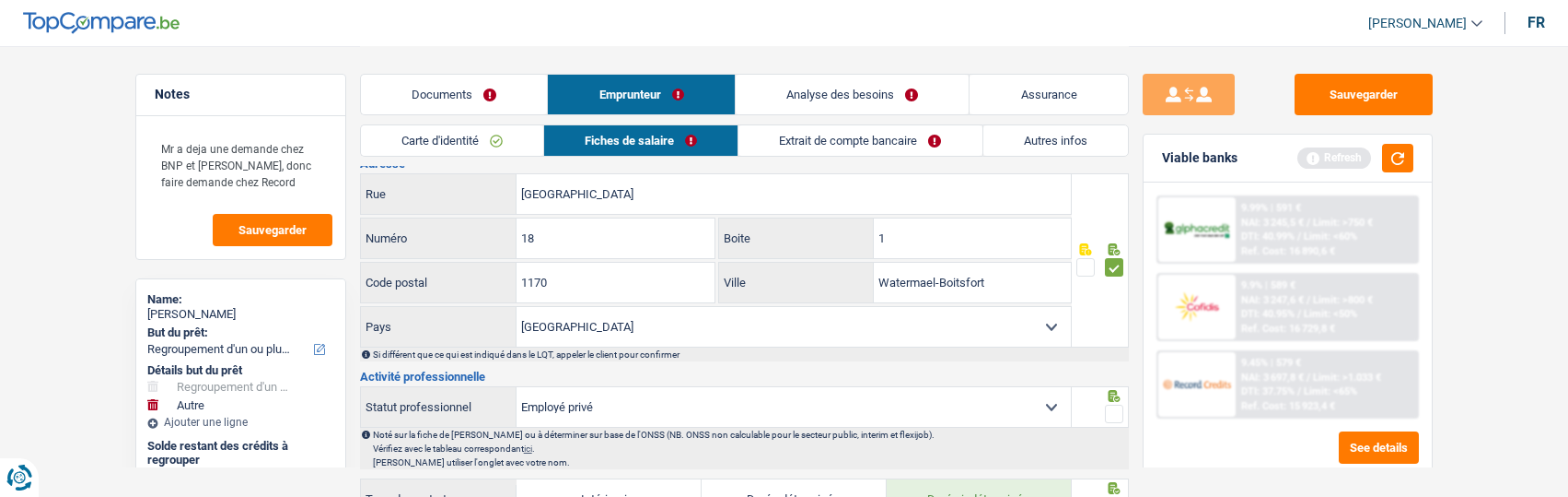
click at [1116, 409] on span at bounding box center [1114, 413] width 19 height 19
click at [0, 0] on input "radio" at bounding box center [0, 0] width 0 height 0
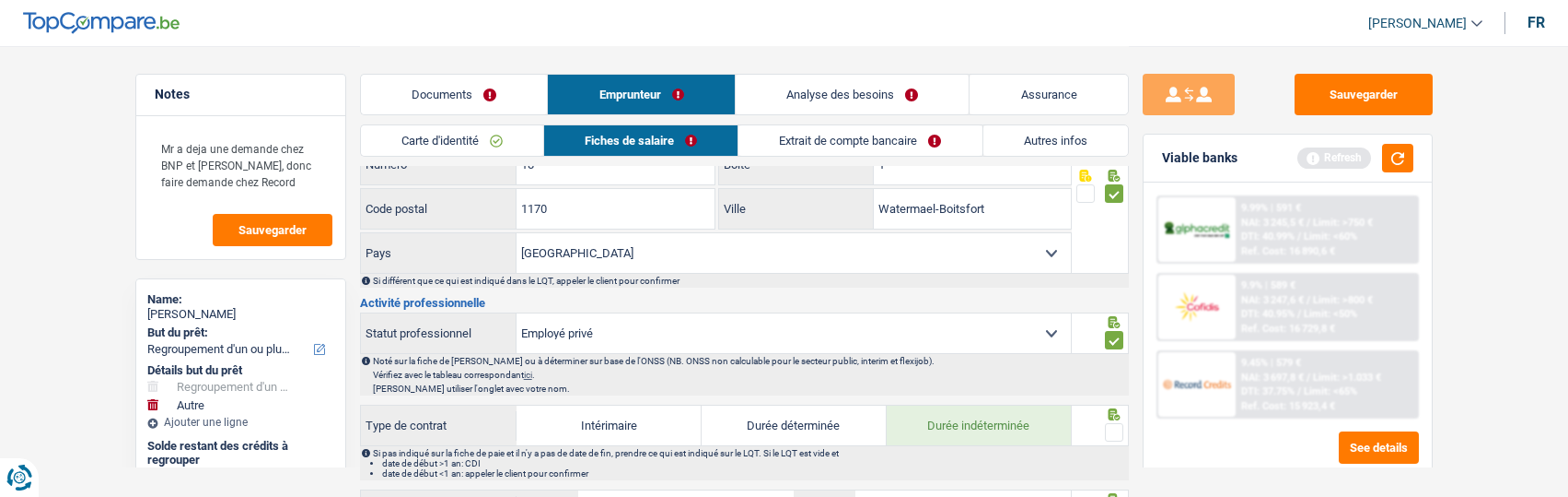
scroll to position [645, 0]
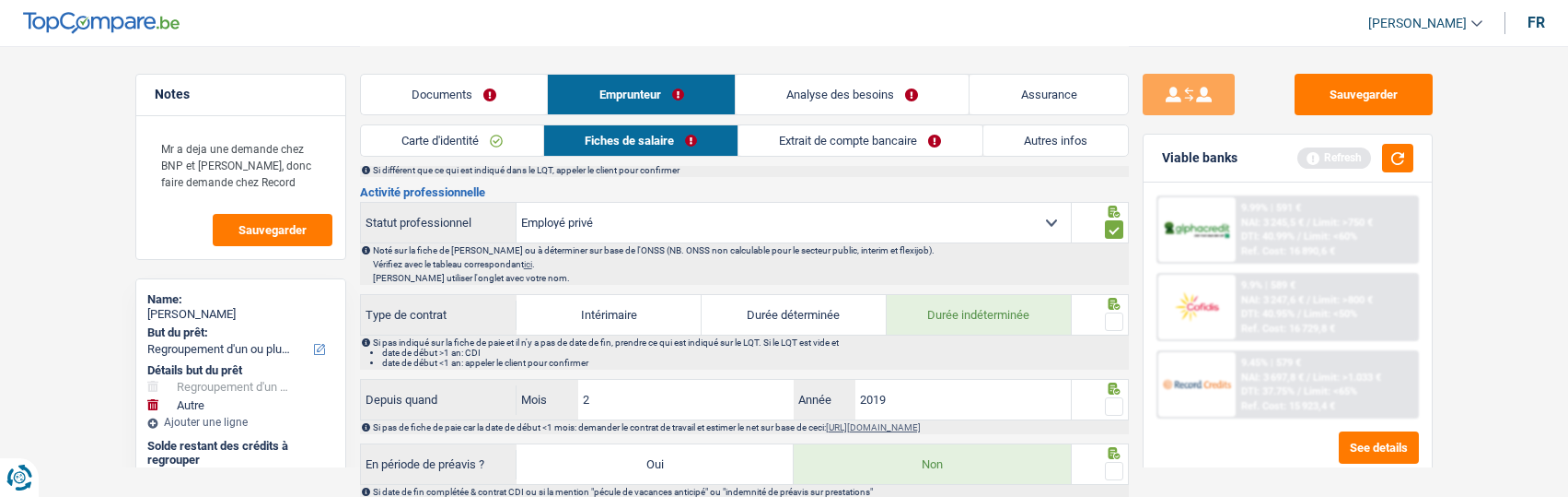
click at [1116, 318] on span at bounding box center [1114, 321] width 19 height 19
click at [0, 0] on input "radio" at bounding box center [0, 0] width 0 height 0
click at [1108, 397] on span at bounding box center [1114, 406] width 19 height 19
click at [0, 0] on input "radio" at bounding box center [0, 0] width 0 height 0
click at [1112, 465] on span at bounding box center [1114, 471] width 19 height 19
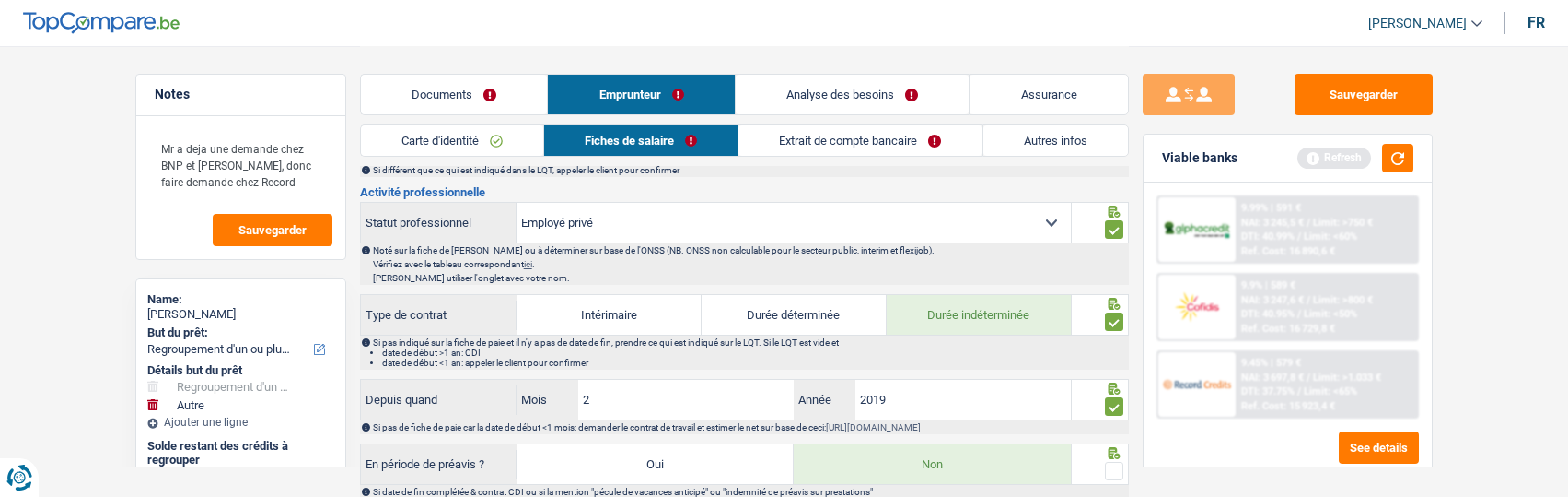
click at [0, 0] on input "radio" at bounding box center [0, 0] width 0 height 0
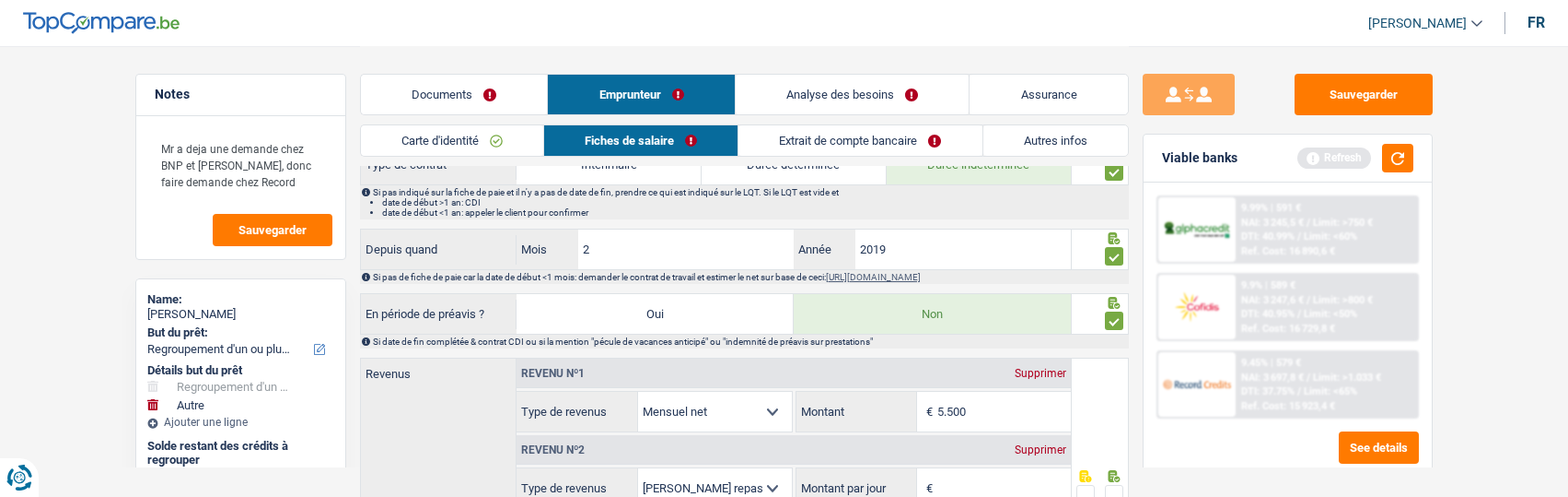
scroll to position [830, 0]
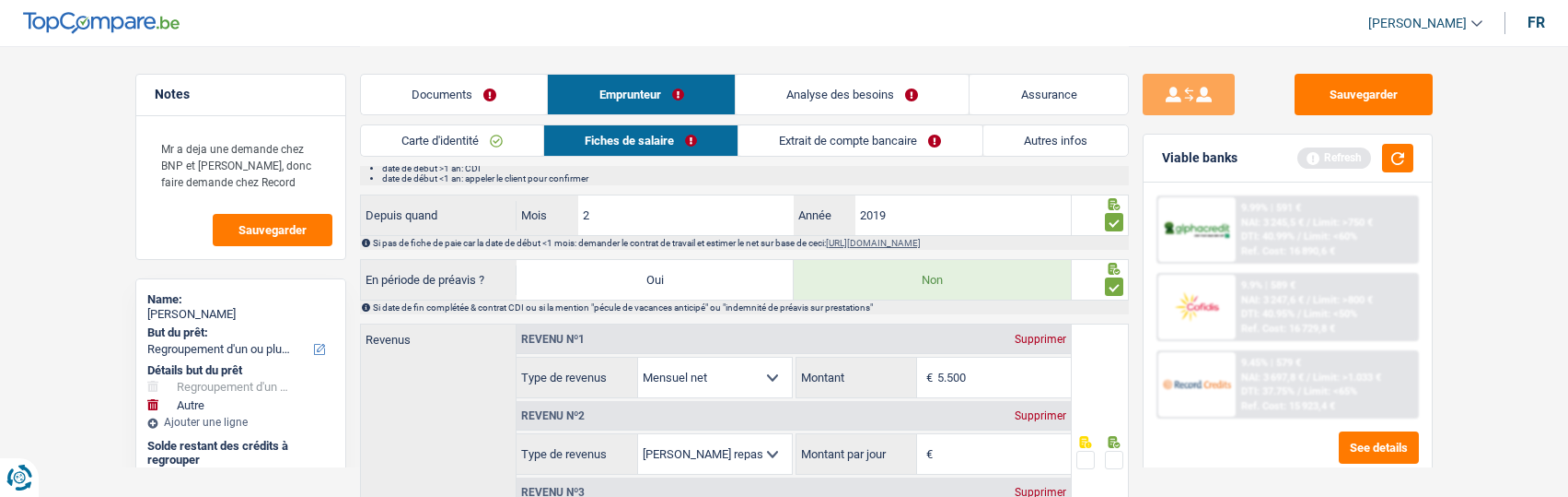
click at [985, 372] on input "5.500" at bounding box center [1004, 377] width 134 height 40
type input "5"
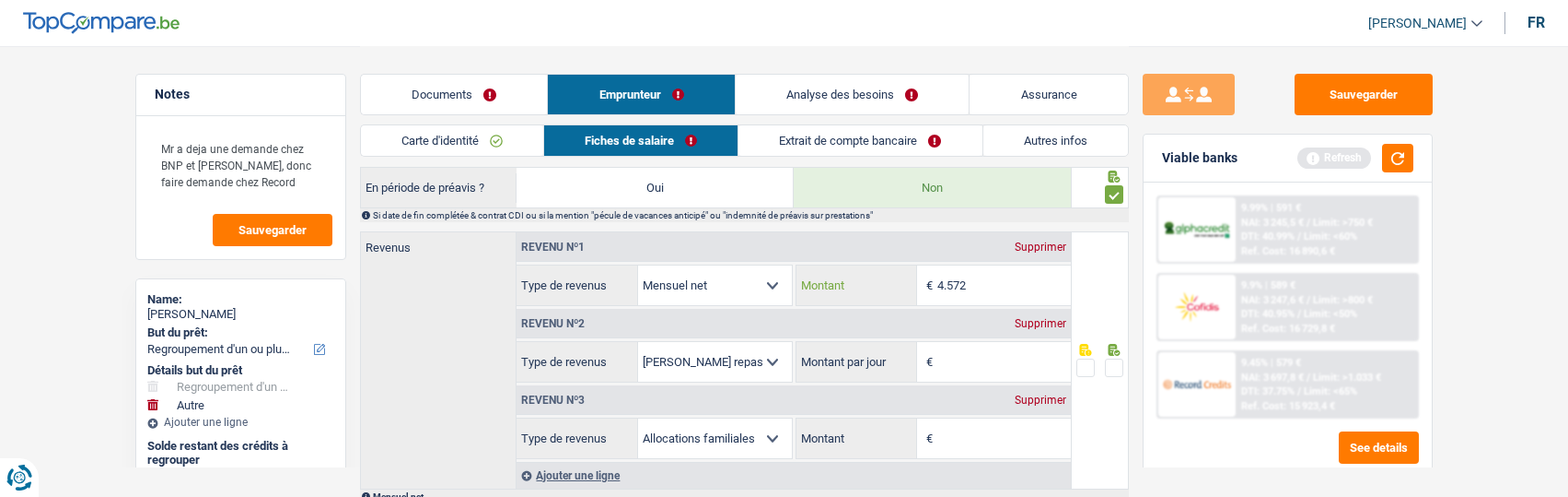
type input "4.572"
click at [504, 87] on link "Documents" at bounding box center [454, 94] width 187 height 40
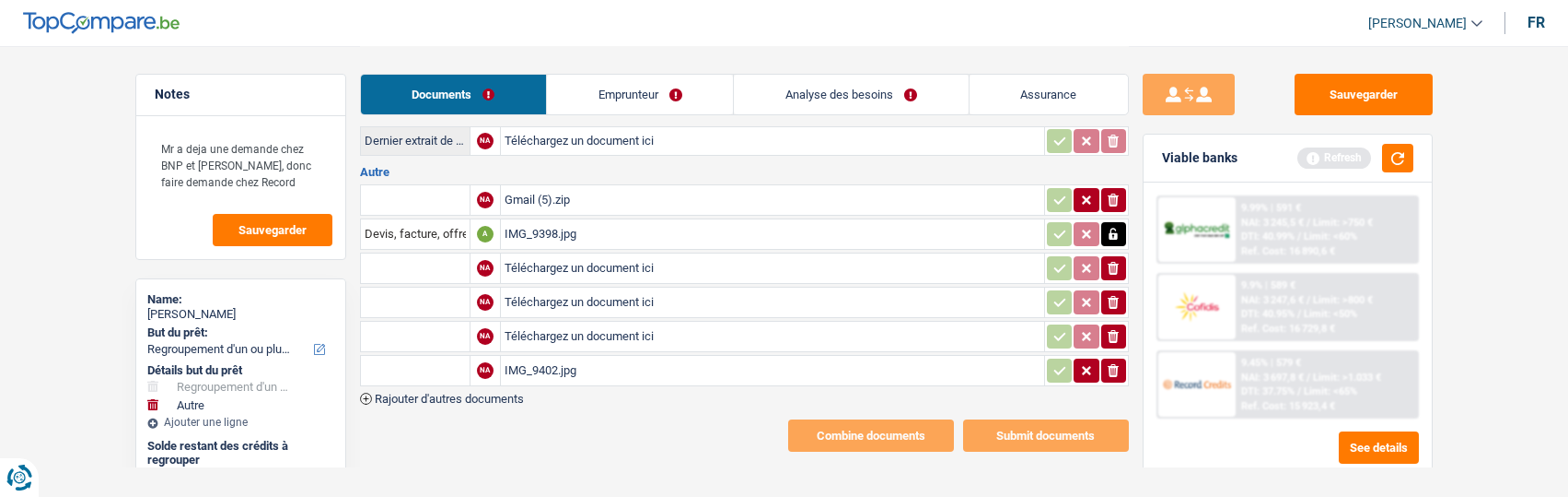
click at [521, 368] on div "IMG_9402.jpg" at bounding box center [771, 371] width 536 height 28
click at [574, 187] on div "Gmail (5).zip" at bounding box center [771, 200] width 536 height 28
click at [563, 220] on div "IMG_9398.jpg" at bounding box center [771, 234] width 536 height 28
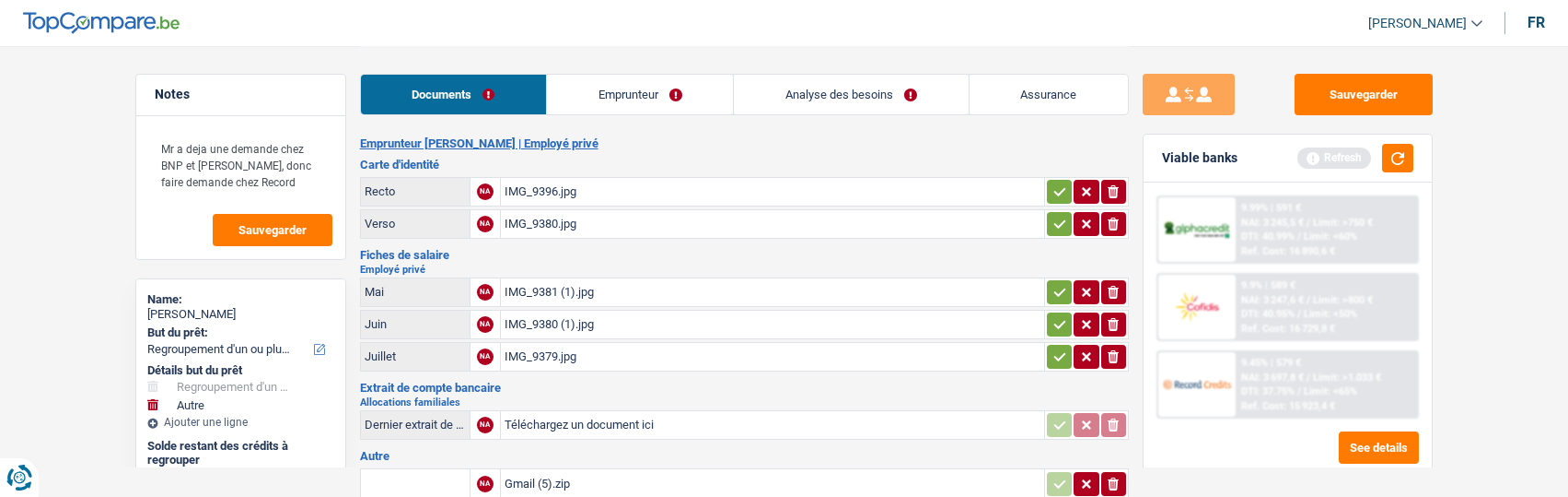
scroll to position [0, 0]
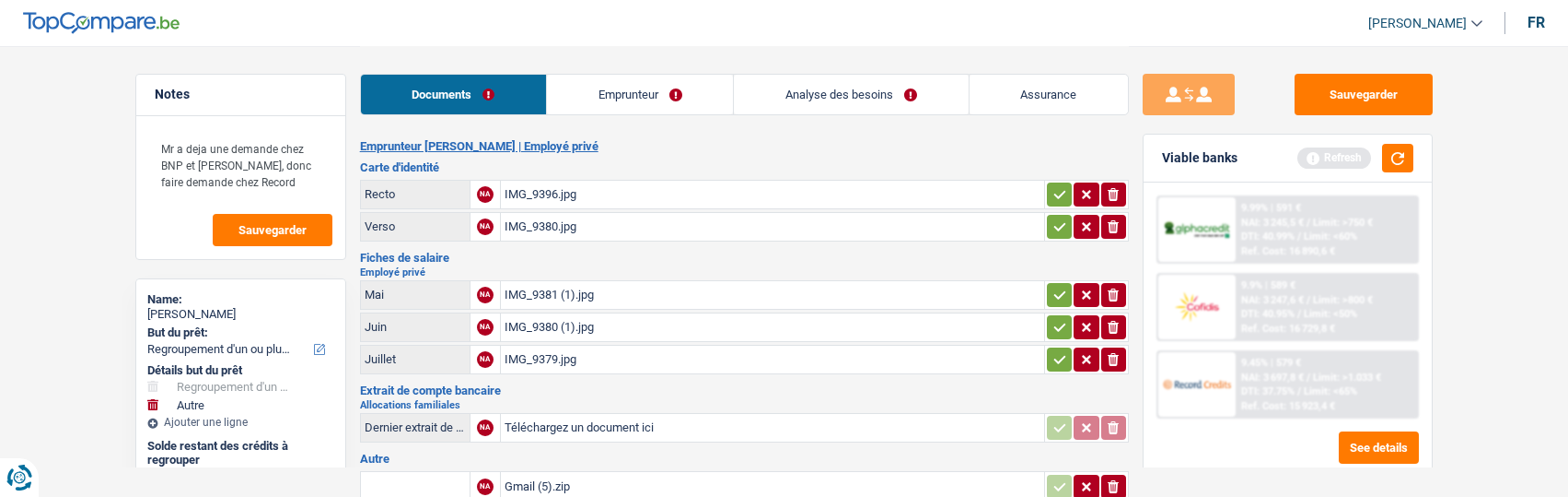
click at [658, 98] on link "Emprunteur" at bounding box center [640, 94] width 186 height 40
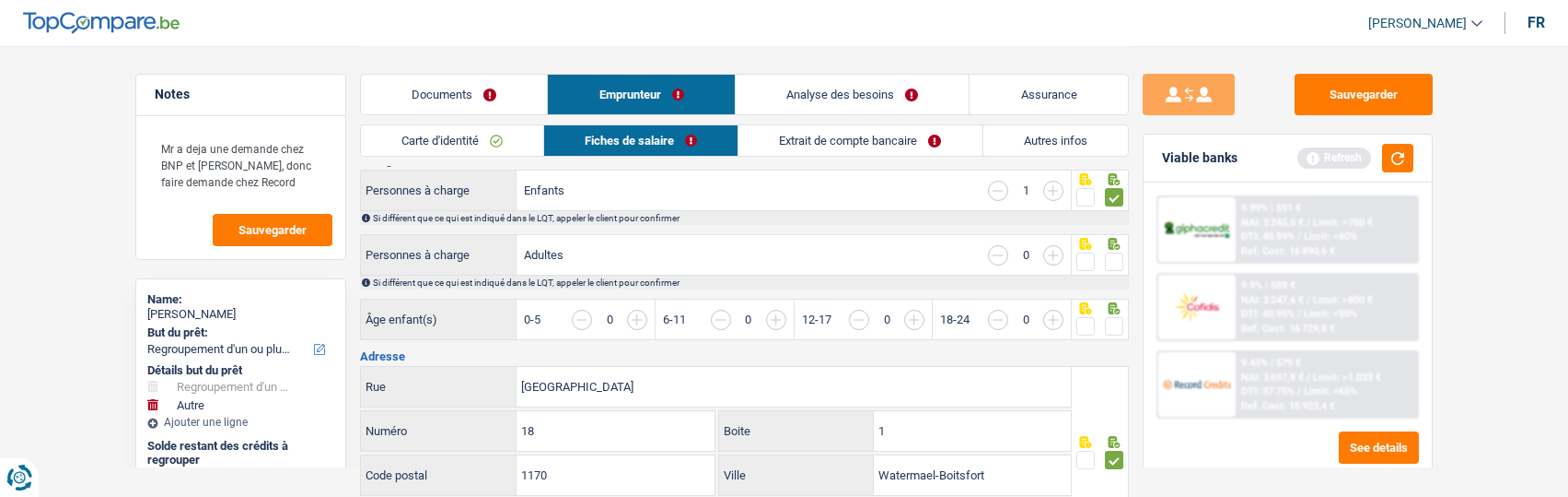
scroll to position [184, 0]
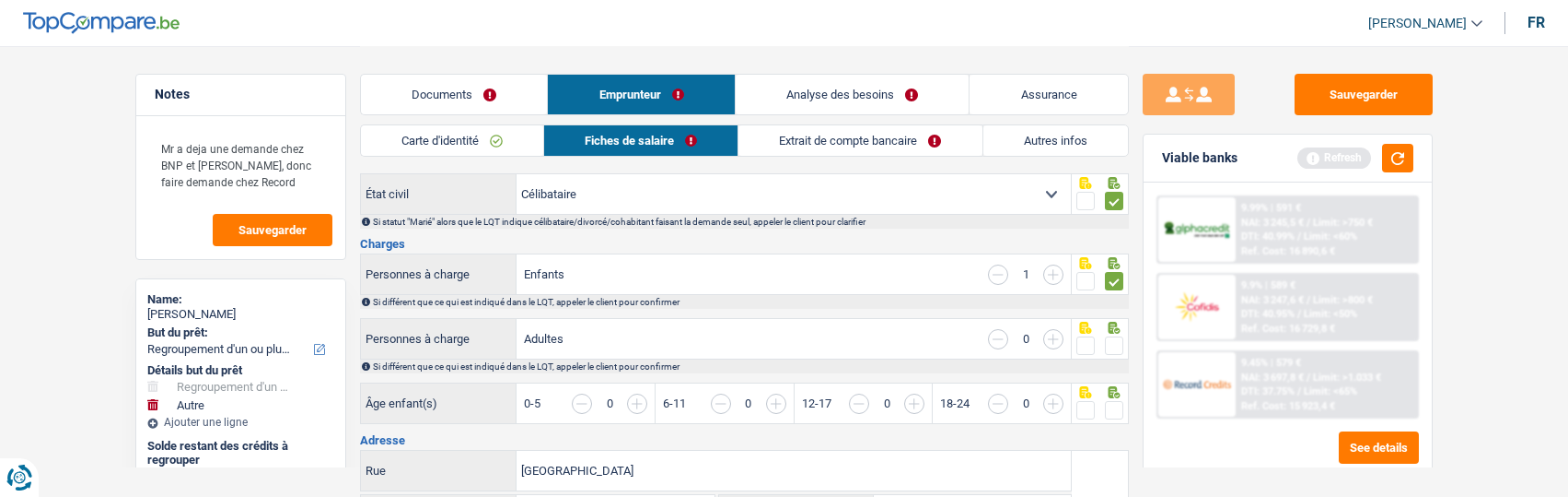
click at [1115, 343] on span at bounding box center [1114, 346] width 19 height 19
click at [0, 0] on input "radio" at bounding box center [0, 0] width 0 height 0
click at [1107, 403] on span at bounding box center [1114, 410] width 19 height 19
click at [0, 0] on input "radio" at bounding box center [0, 0] width 0 height 0
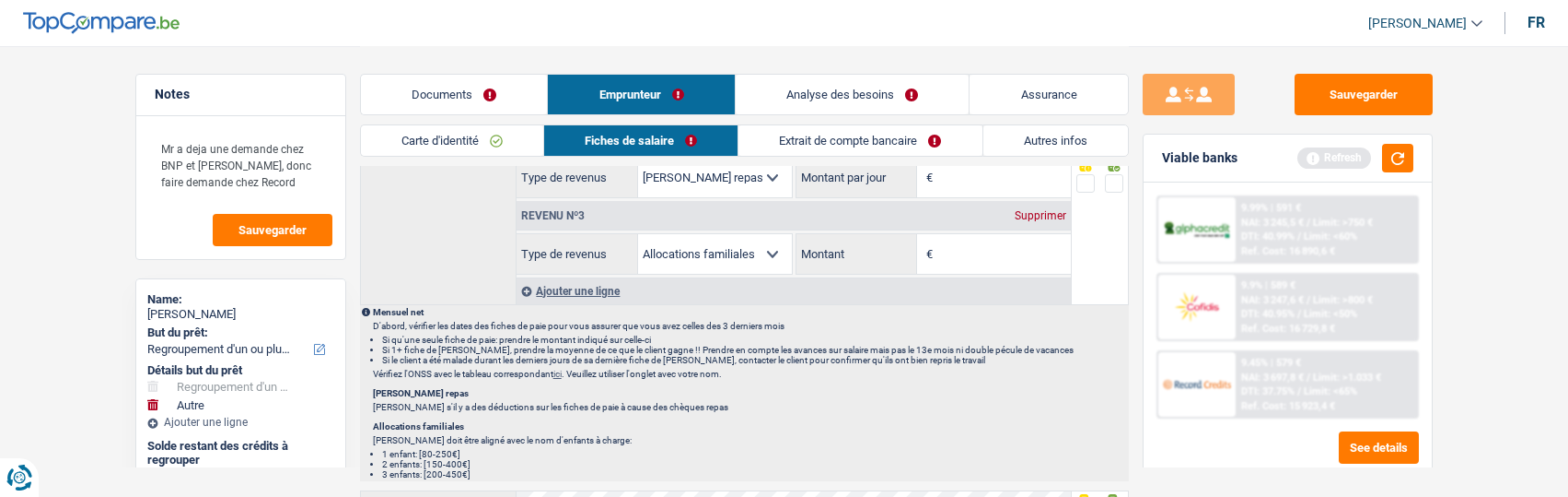
scroll to position [1014, 0]
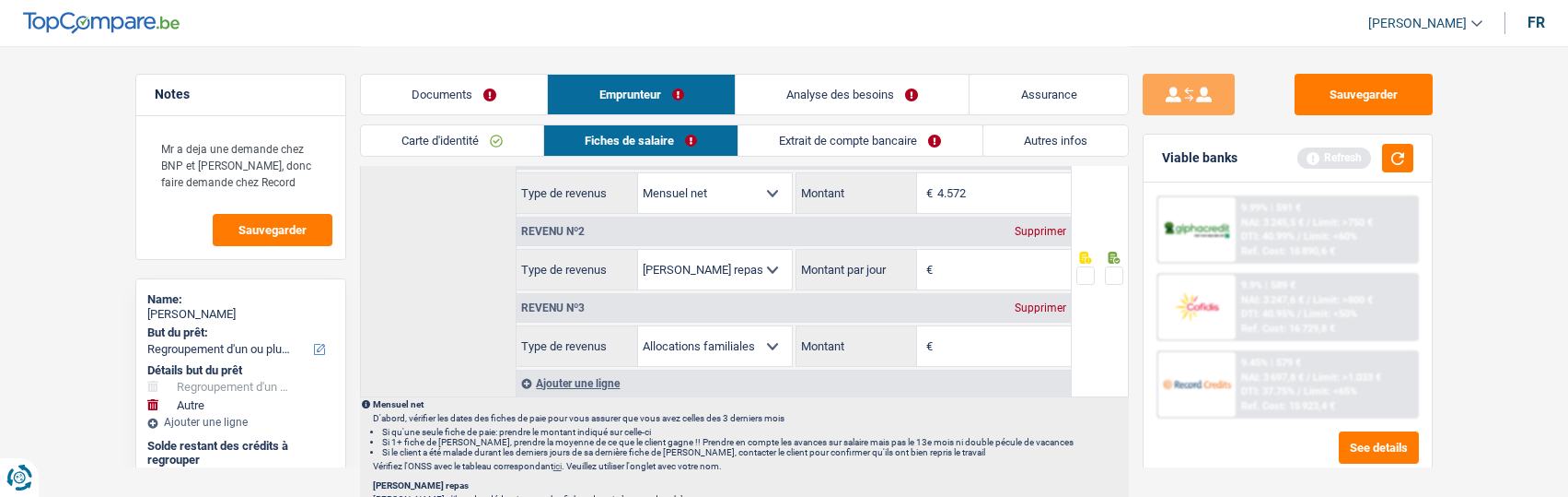
click at [1042, 302] on div "Supprimer" at bounding box center [1040, 307] width 60 height 11
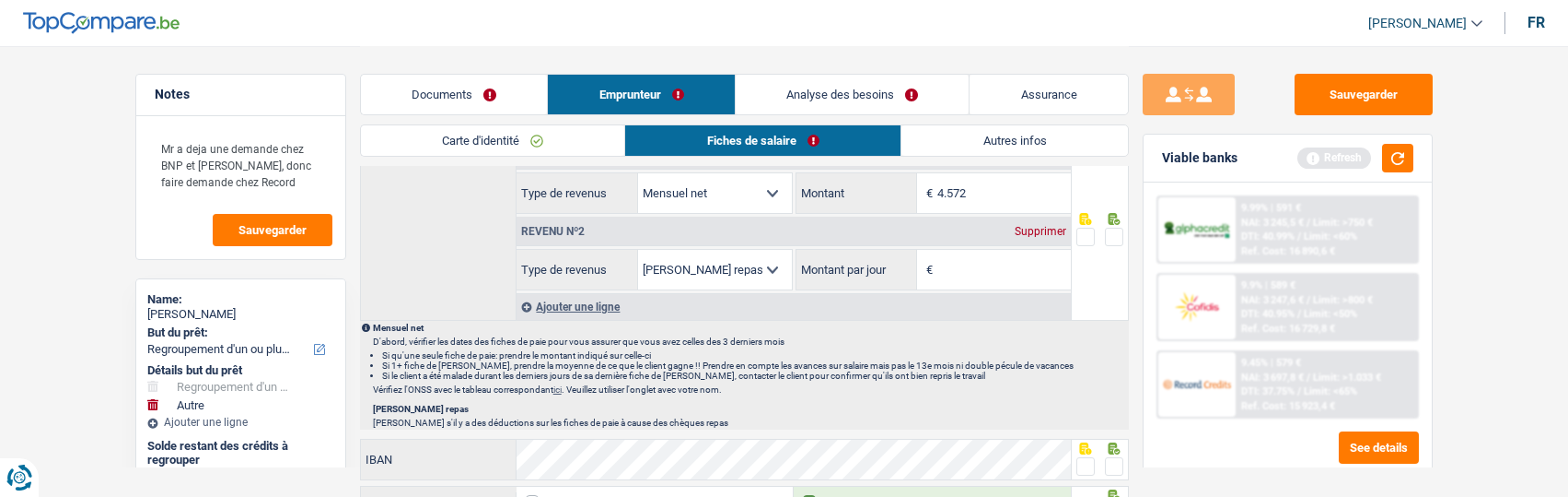
click at [1042, 218] on div "Revenu nº2 Supprimer" at bounding box center [793, 231] width 554 height 30
click at [1047, 226] on div "Supprimer" at bounding box center [1040, 231] width 60 height 11
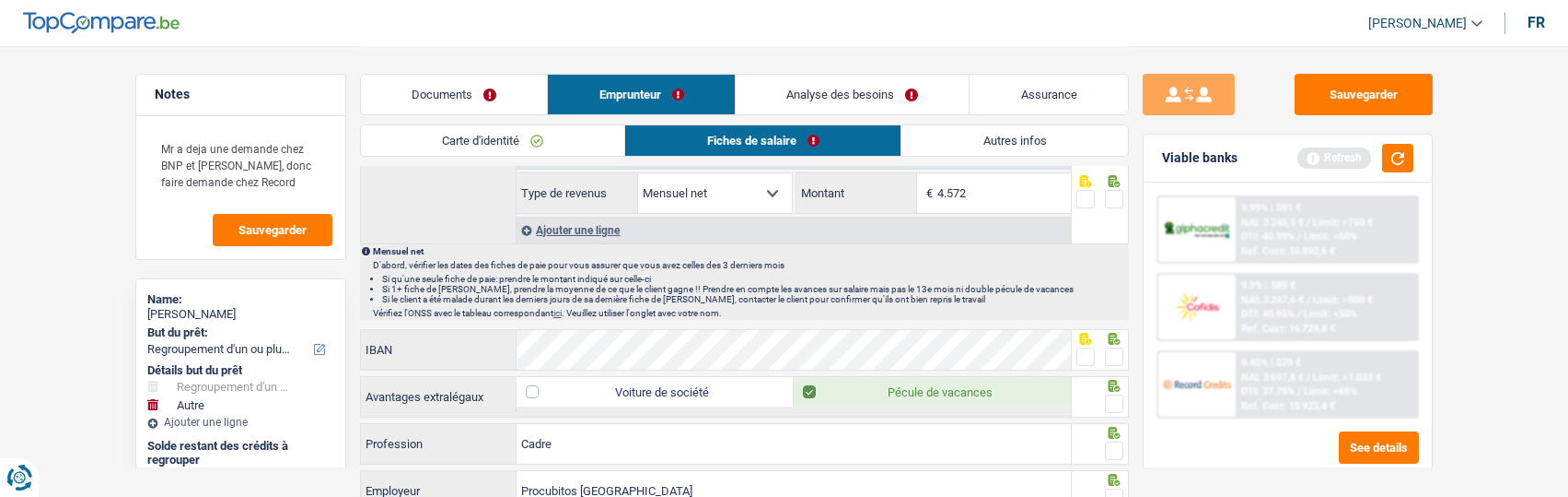
click at [1113, 192] on span at bounding box center [1114, 199] width 19 height 19
click at [0, 0] on input "radio" at bounding box center [0, 0] width 0 height 0
click at [1119, 352] on span at bounding box center [1114, 357] width 19 height 19
click at [0, 0] on input "radio" at bounding box center [0, 0] width 0 height 0
click at [1120, 398] on span at bounding box center [1114, 403] width 19 height 19
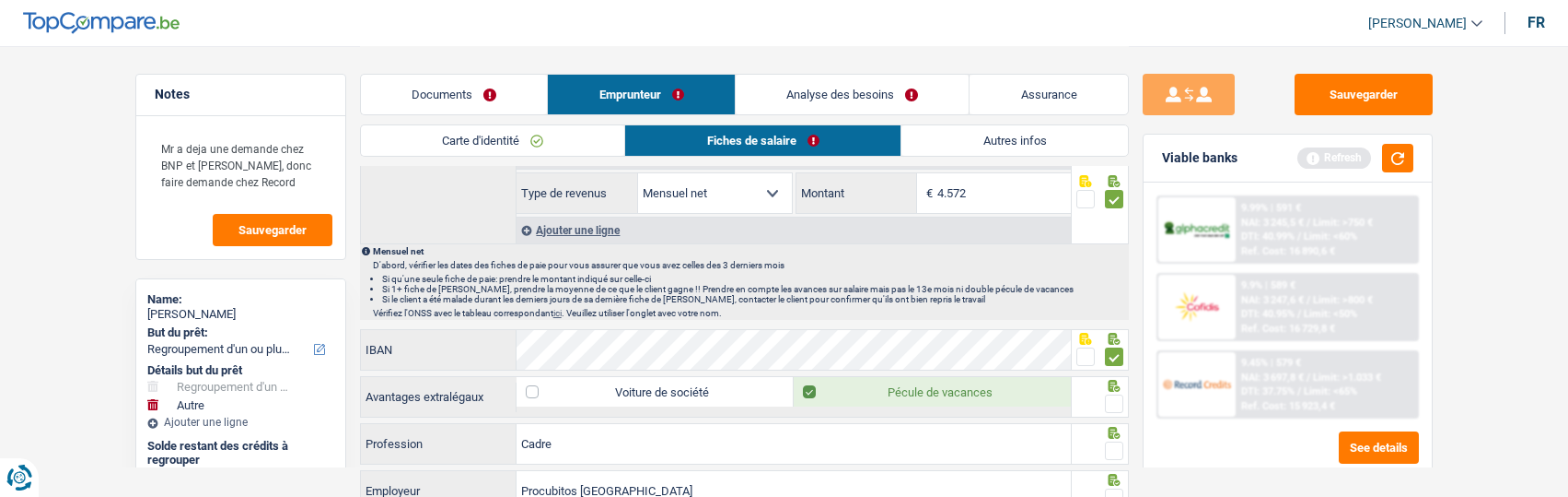
click at [0, 0] on input "radio" at bounding box center [0, 0] width 0 height 0
click at [1113, 441] on span at bounding box center [1114, 451] width 19 height 19
click at [0, 0] on input "radio" at bounding box center [0, 0] width 0 height 0
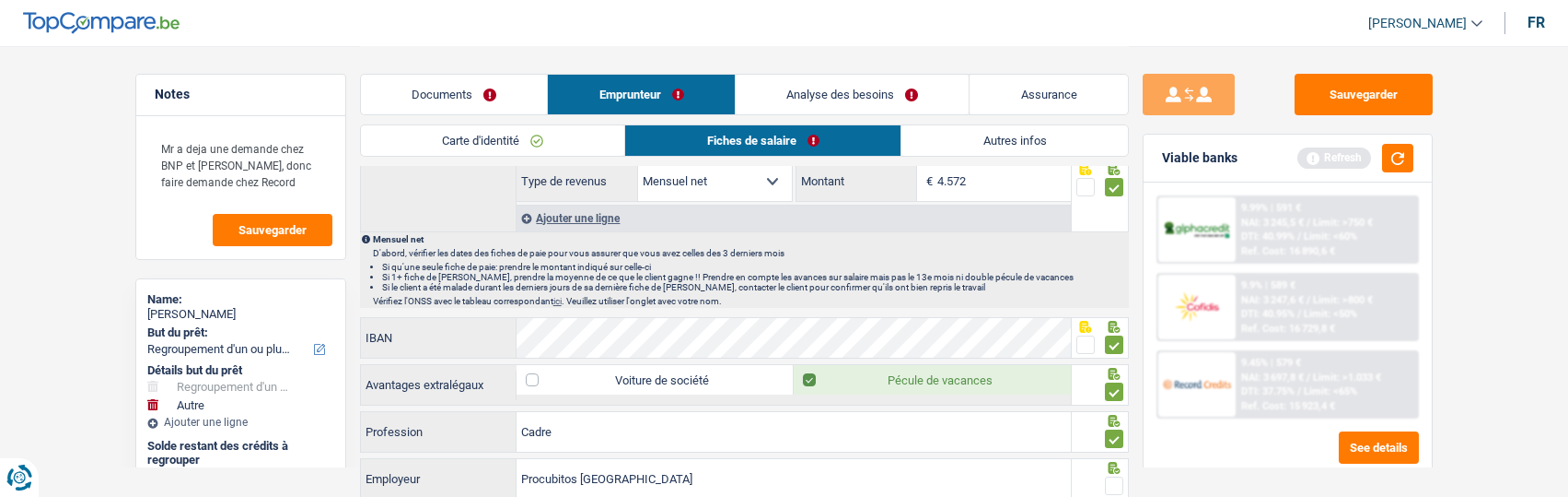
scroll to position [1289, 0]
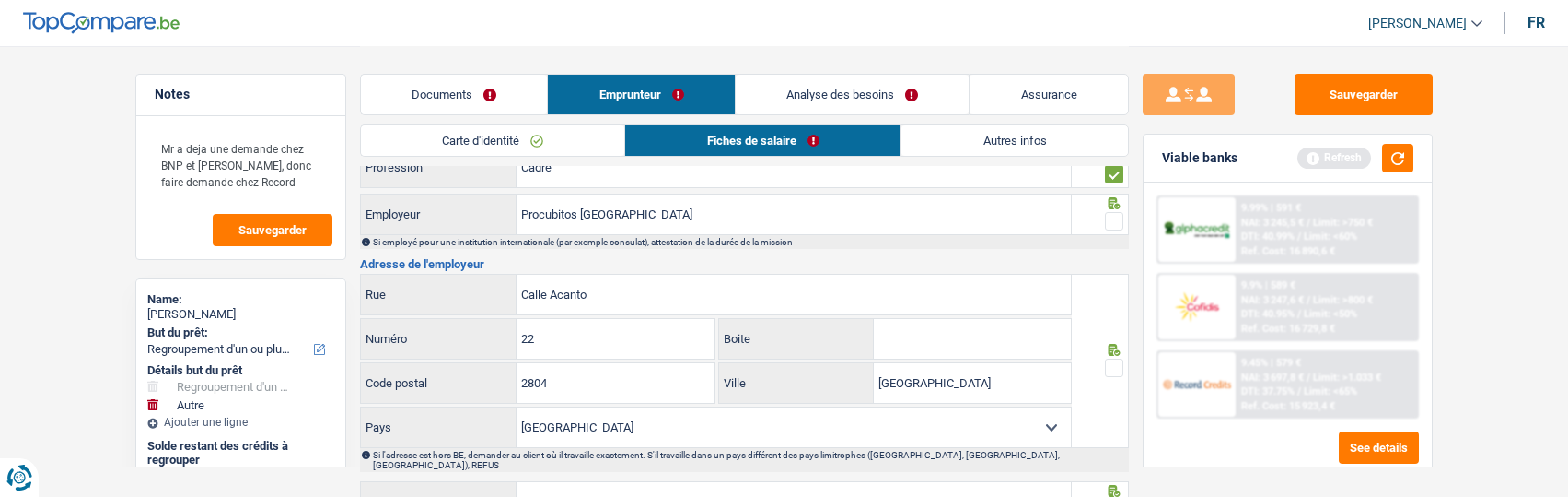
click at [1115, 213] on span at bounding box center [1114, 221] width 19 height 19
click at [0, 0] on input "radio" at bounding box center [0, 0] width 0 height 0
click at [668, 208] on input "Procubitos Europe" at bounding box center [793, 214] width 554 height 40
type input "Procubitos Europe SL"
drag, startPoint x: 628, startPoint y: 297, endPoint x: 460, endPoint y: 285, distance: 168.4
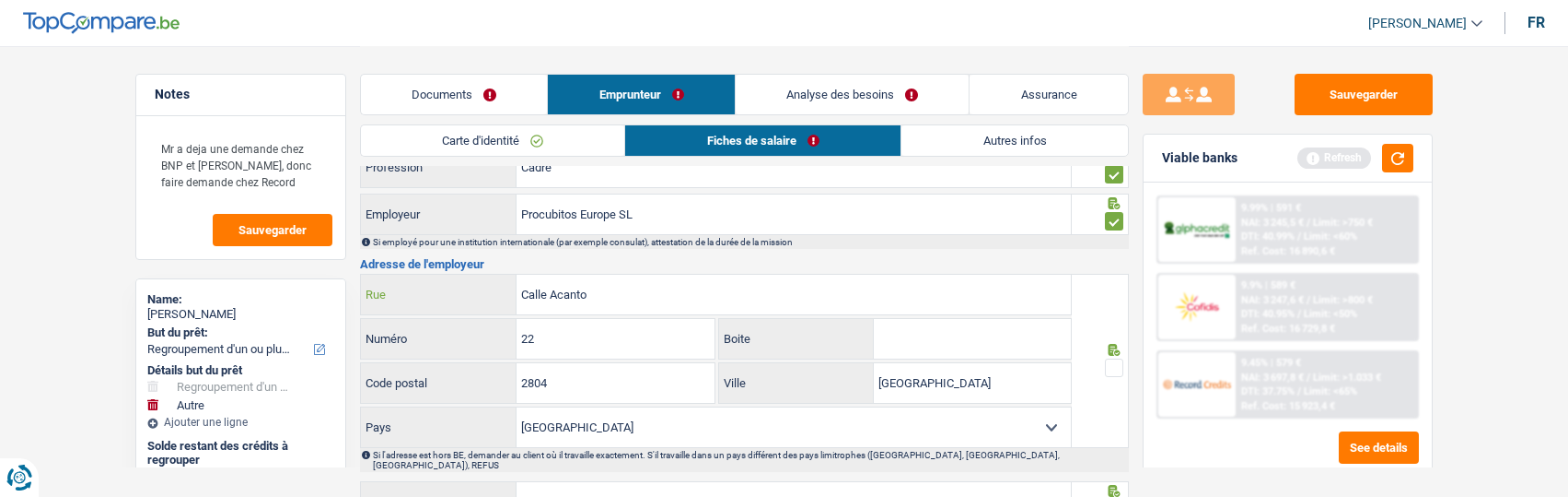
click at [460, 285] on div "Calle Acanto Rue" at bounding box center [717, 294] width 711 height 40
type input "Rue des ursulines"
click at [590, 342] on input "22" at bounding box center [615, 338] width 198 height 40
type input "2"
drag, startPoint x: 617, startPoint y: 371, endPoint x: 445, endPoint y: 359, distance: 172.4
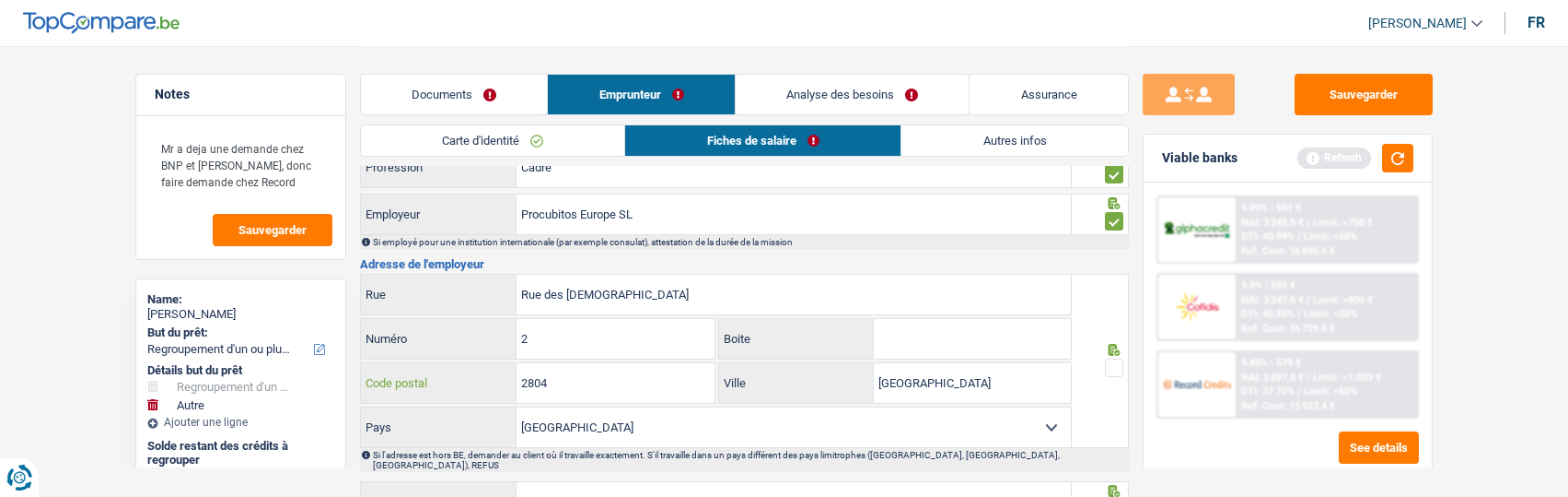
click at [445, 363] on div "2804 Code postal" at bounding box center [538, 383] width 355 height 40
type input "1000"
drag, startPoint x: 965, startPoint y: 389, endPoint x: 724, endPoint y: 386, distance: 241.0
click at [724, 386] on div "Madrid Ville" at bounding box center [895, 383] width 352 height 40
type input "[GEOGRAPHIC_DATA]"
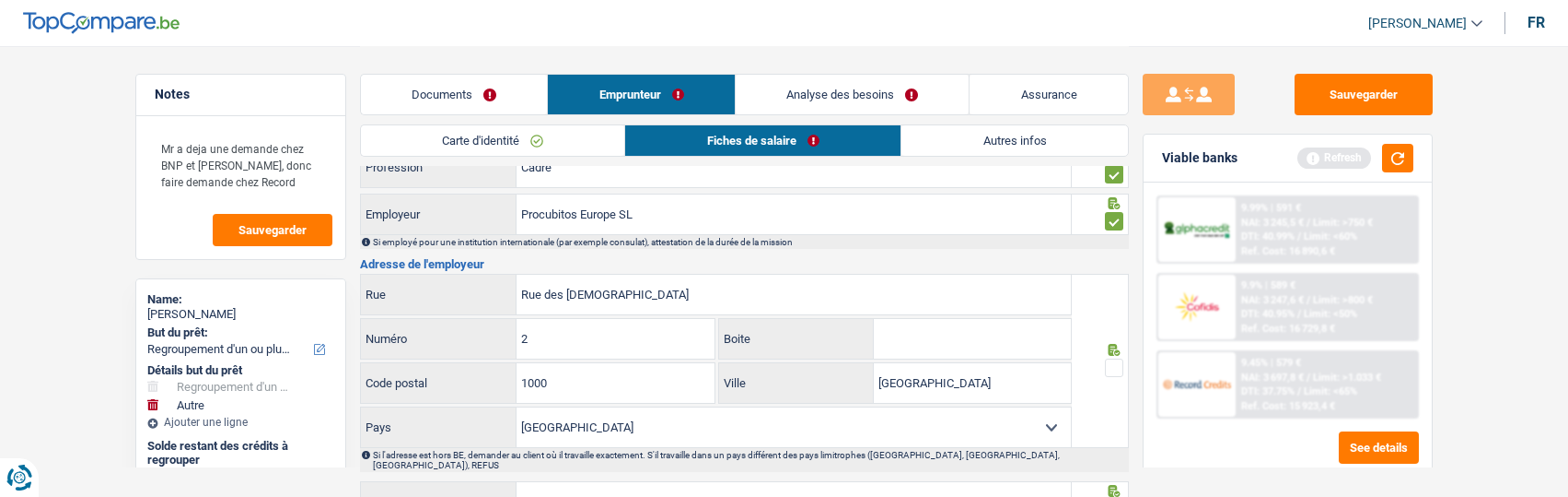
click at [1115, 361] on span at bounding box center [1114, 368] width 19 height 19
click at [0, 0] on input "radio" at bounding box center [0, 0] width 0 height 0
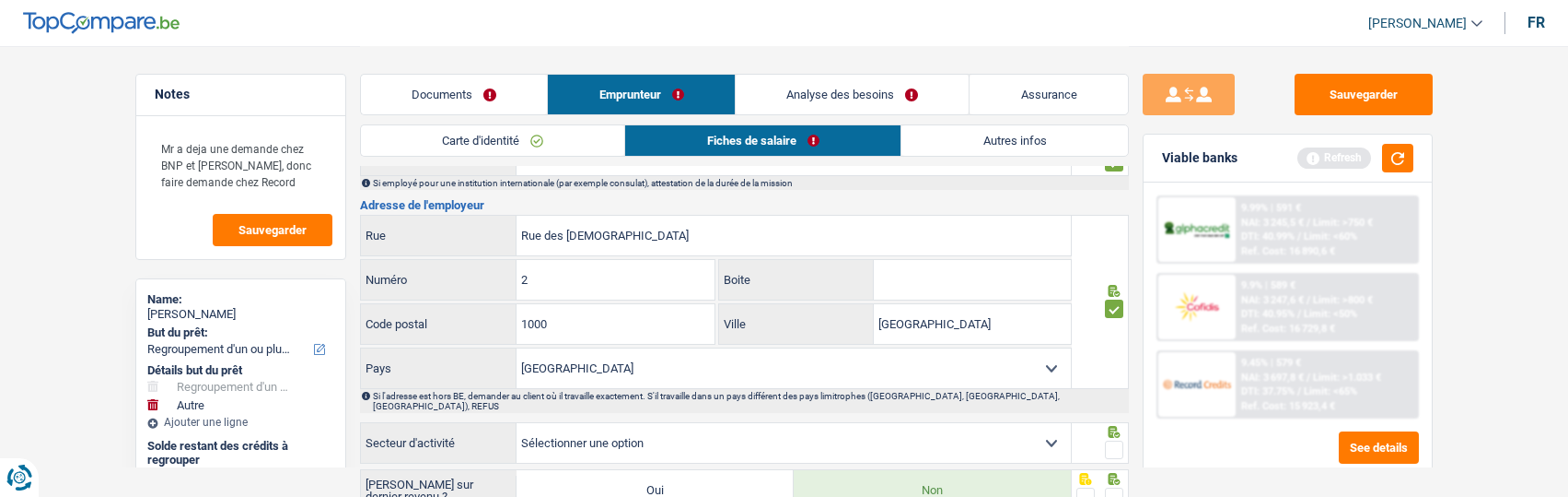
scroll to position [1382, 0]
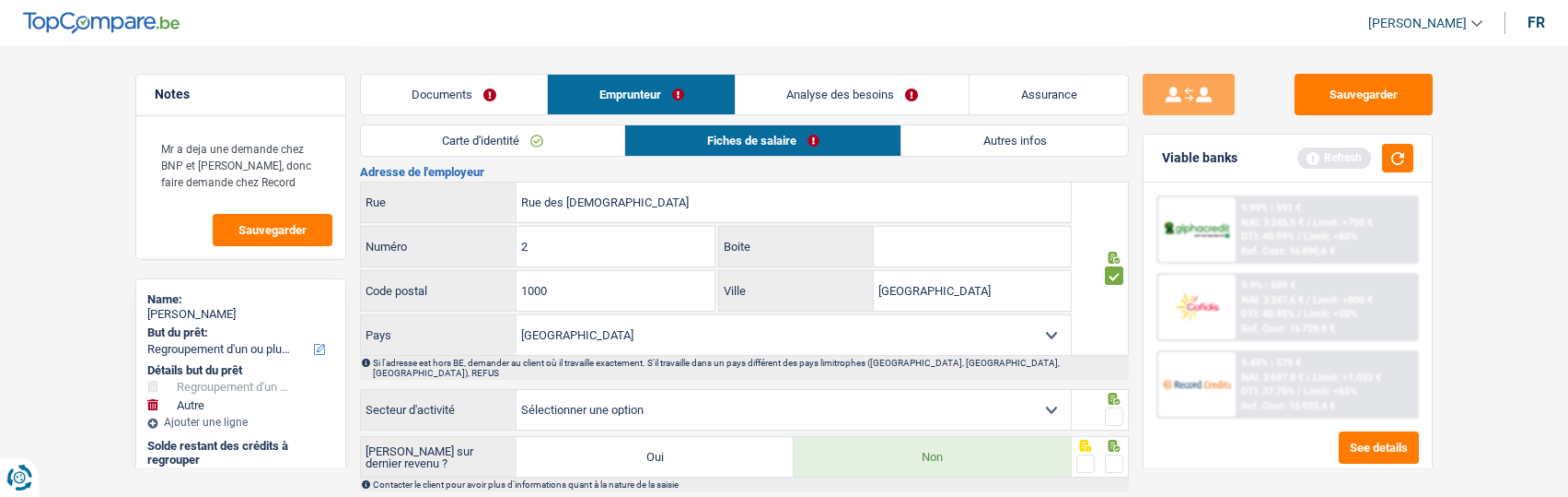
click at [1108, 407] on span at bounding box center [1114, 416] width 19 height 19
click at [0, 0] on input "radio" at bounding box center [0, 0] width 0 height 0
click at [1118, 454] on span at bounding box center [1114, 464] width 19 height 19
click at [0, 0] on input "radio" at bounding box center [0, 0] width 0 height 0
click at [927, 396] on select "Agriculture/Pêche Industrie Horeca Courier/Fitness/Taxi Construction Banques/As…" at bounding box center [793, 410] width 554 height 40
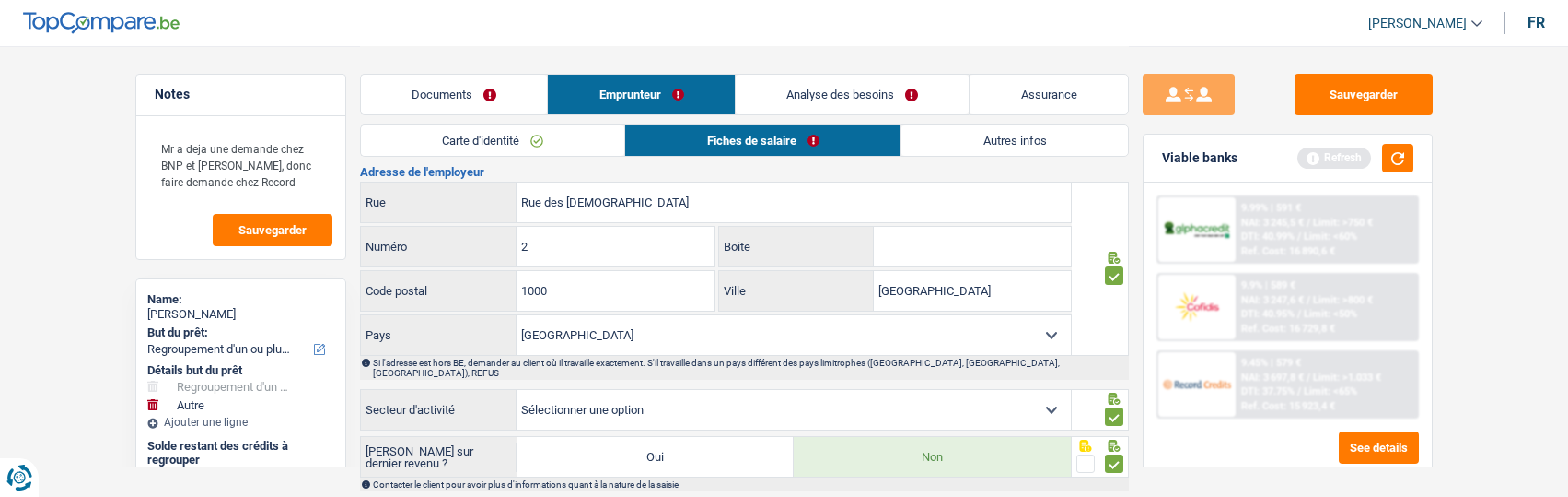
select select "bigCompanies"
click at [516, 390] on select "Agriculture/Pêche Industrie Horeca Courier/Fitness/Taxi Construction Banques/As…" at bounding box center [793, 410] width 554 height 40
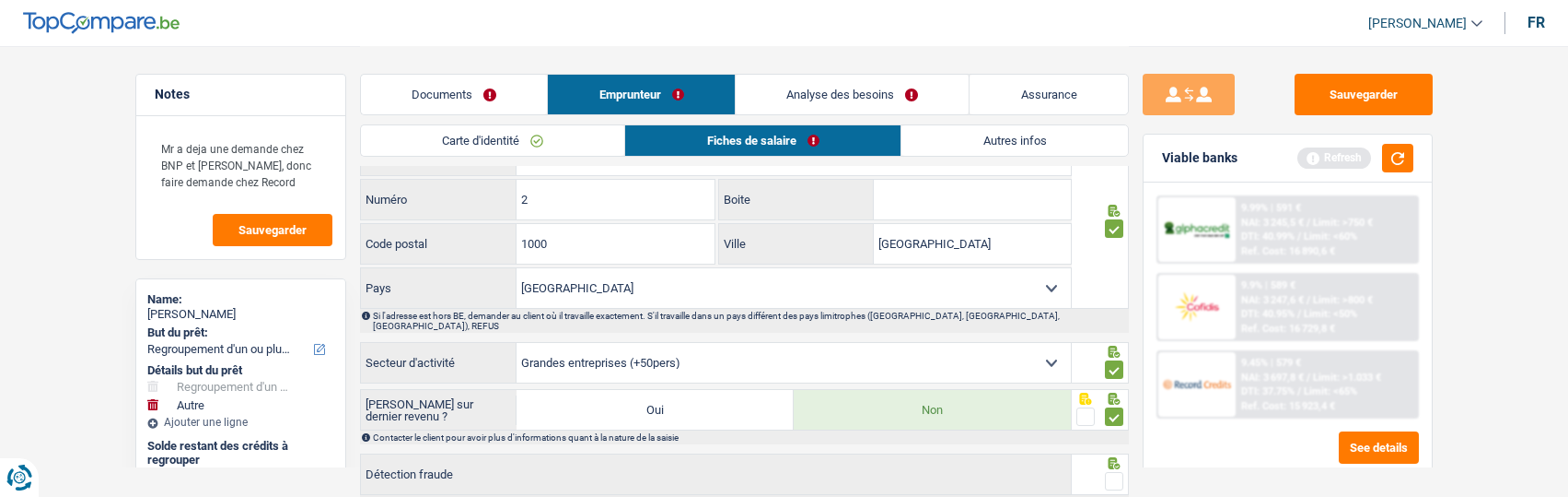
scroll to position [1535, 0]
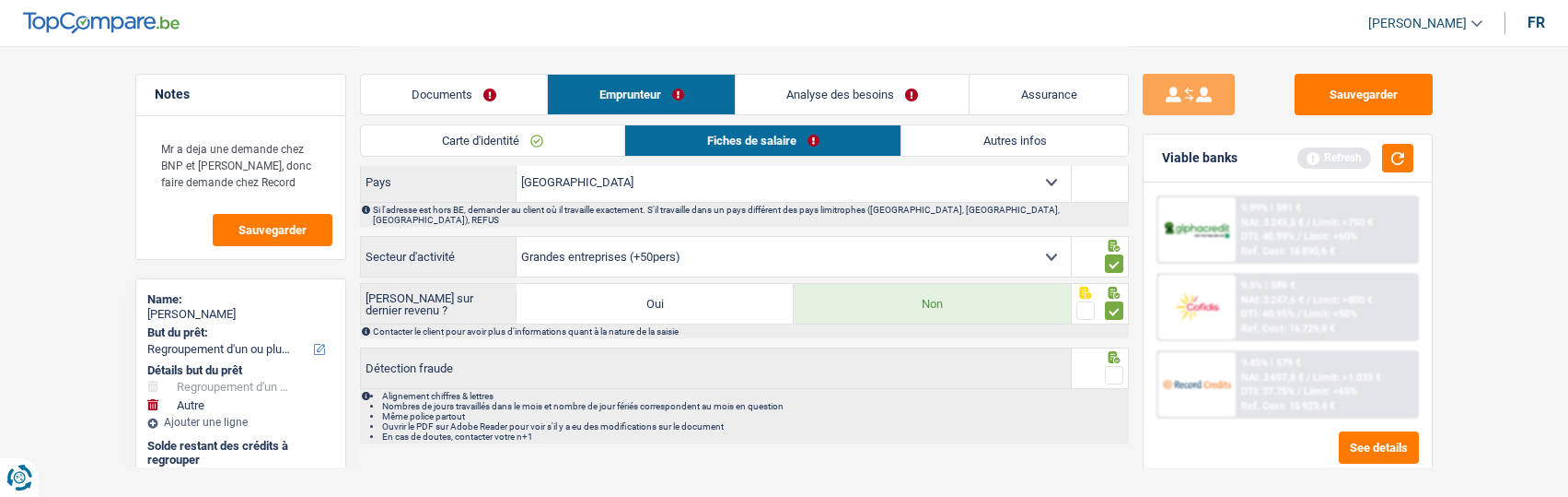
click at [1048, 240] on select "Agriculture/Pêche Industrie Horeca Courier/Fitness/Taxi Construction Banques/As…" at bounding box center [793, 256] width 554 height 40
drag, startPoint x: 1118, startPoint y: 420, endPoint x: 1118, endPoint y: 410, distance: 10.0
click at [1118, 431] on li "En cas de doutes, contacter votre n+1" at bounding box center [755, 436] width 745 height 10
click at [1114, 366] on span at bounding box center [1114, 375] width 19 height 19
click at [0, 0] on input "radio" at bounding box center [0, 0] width 0 height 0
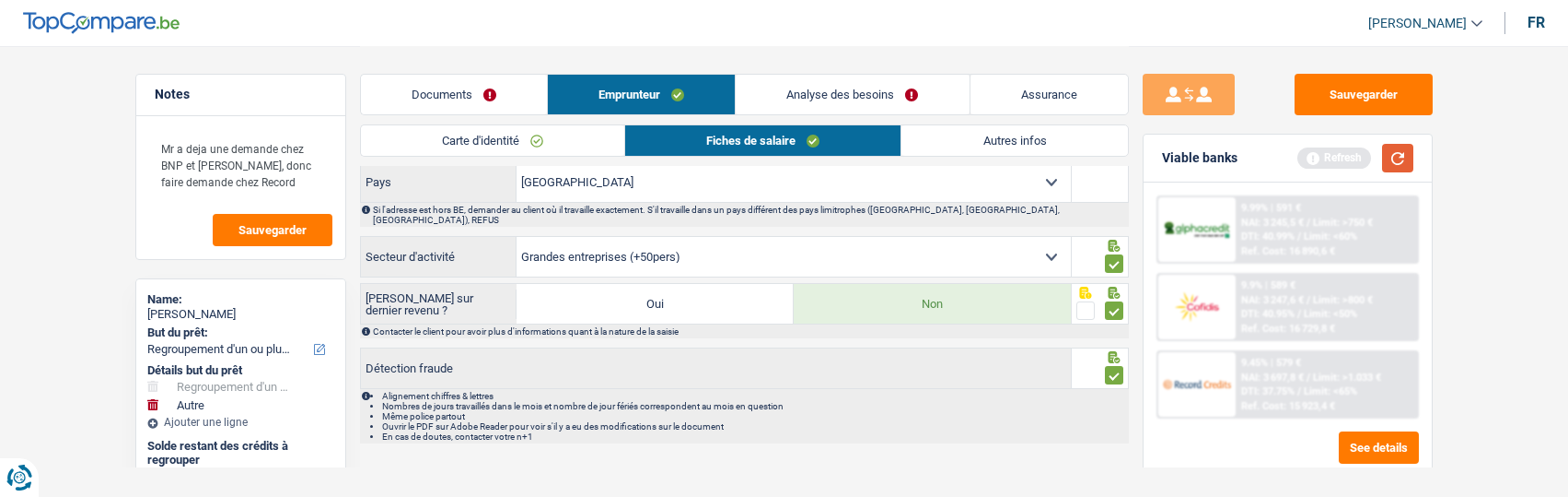
click at [1384, 163] on button "button" at bounding box center [1398, 158] width 32 height 29
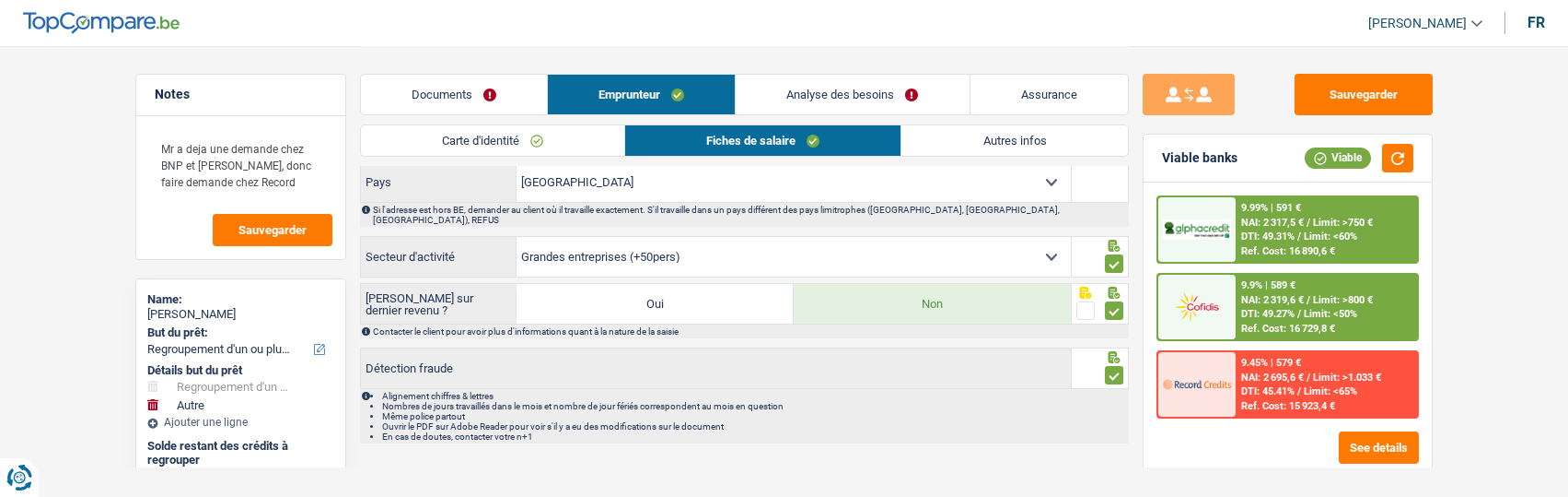
click at [1003, 142] on link "Autres infos" at bounding box center [1014, 140] width 226 height 31
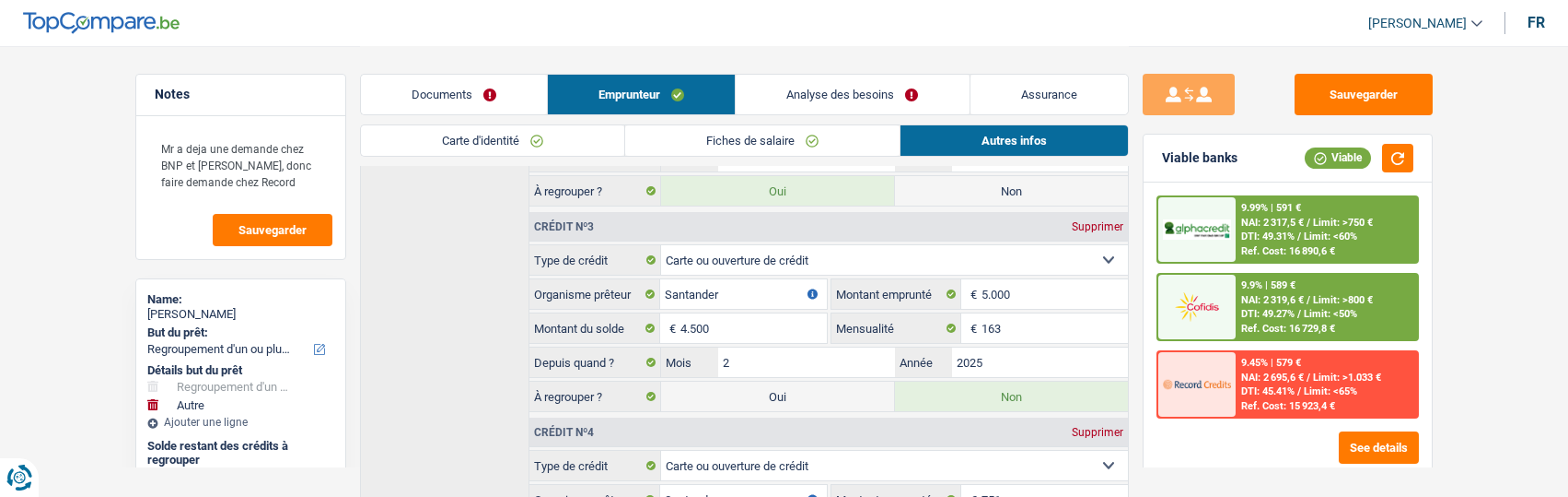
scroll to position [779, 0]
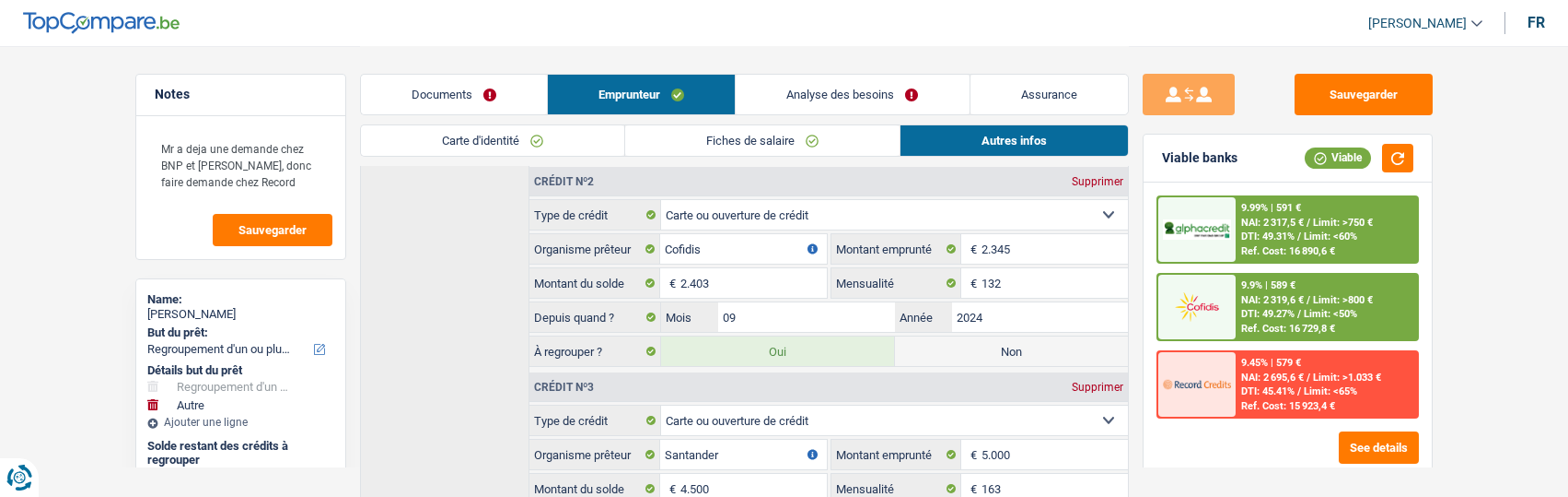
click at [978, 336] on label "Non" at bounding box center [1011, 351] width 233 height 30
click at [978, 336] on input "Non" at bounding box center [1011, 351] width 233 height 30
radio input "true"
type input "43.192"
select select "144"
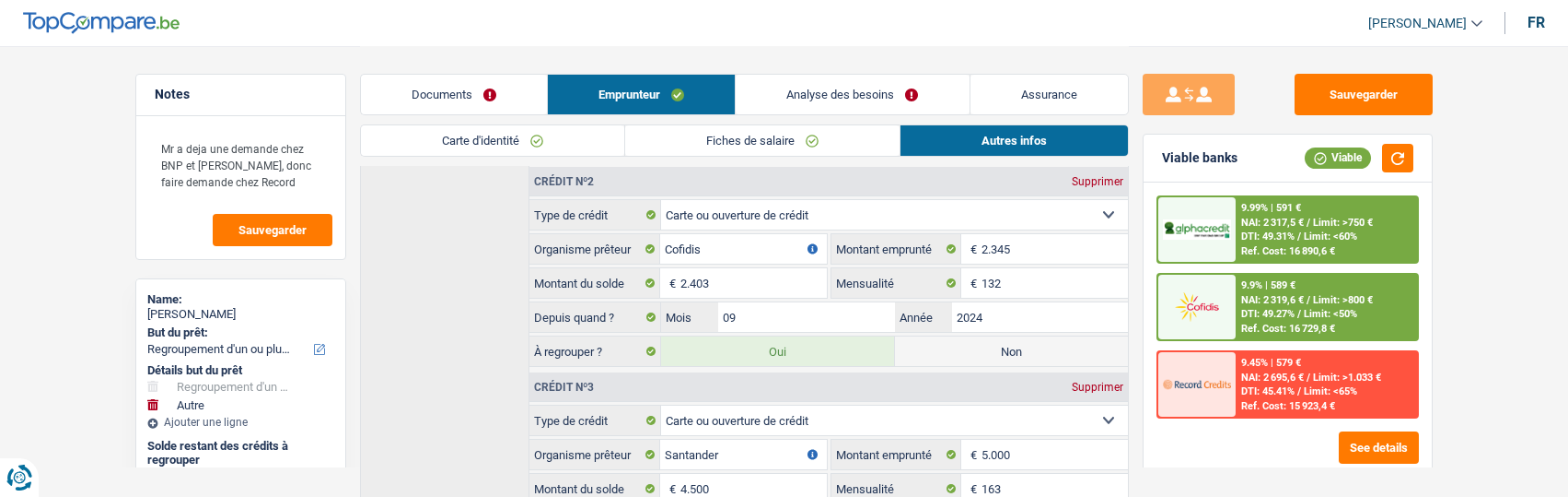
radio input "false"
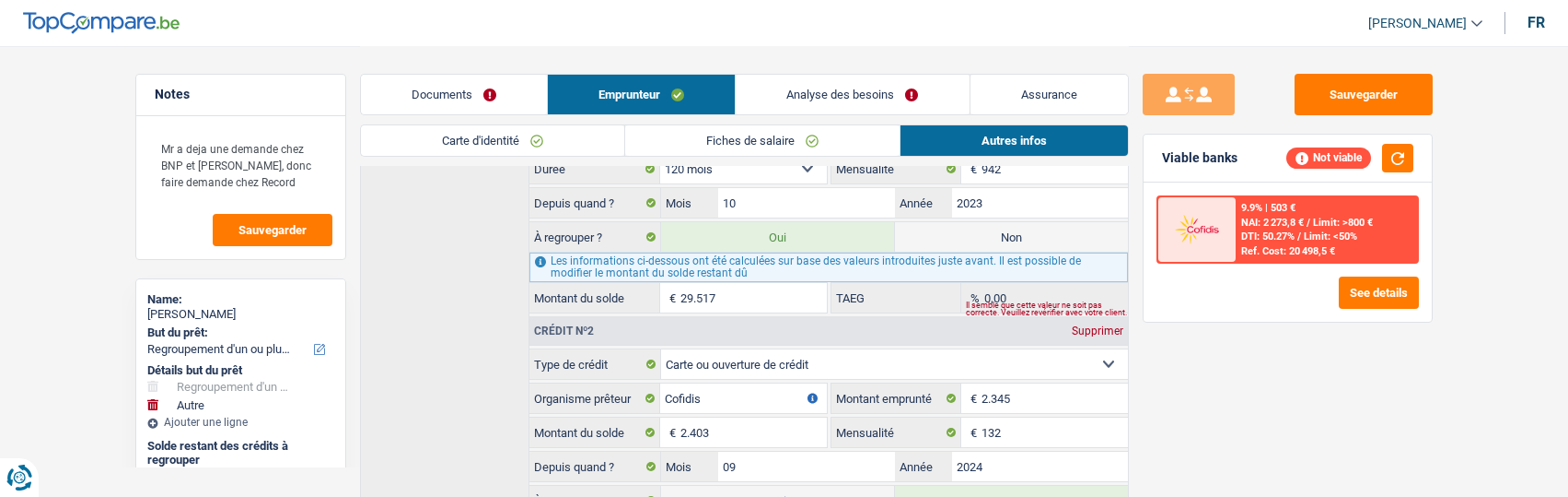
scroll to position [595, 0]
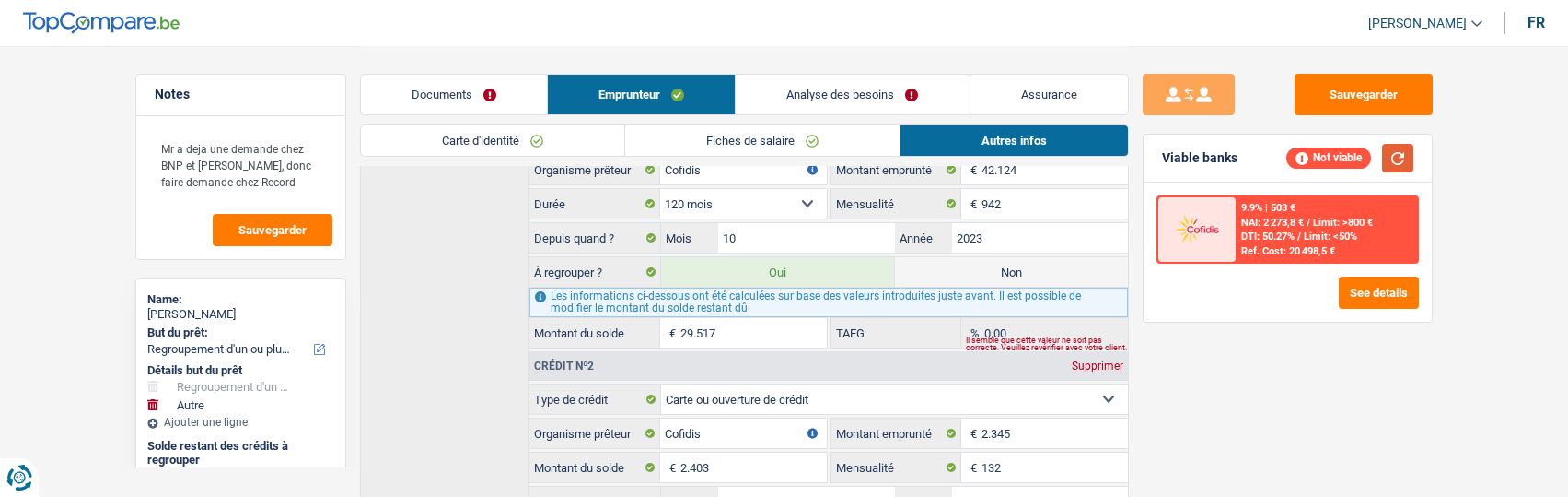
click at [1394, 160] on button "button" at bounding box center [1398, 158] width 32 height 29
click at [881, 81] on link "Analyse des besoins" at bounding box center [851, 94] width 233 height 40
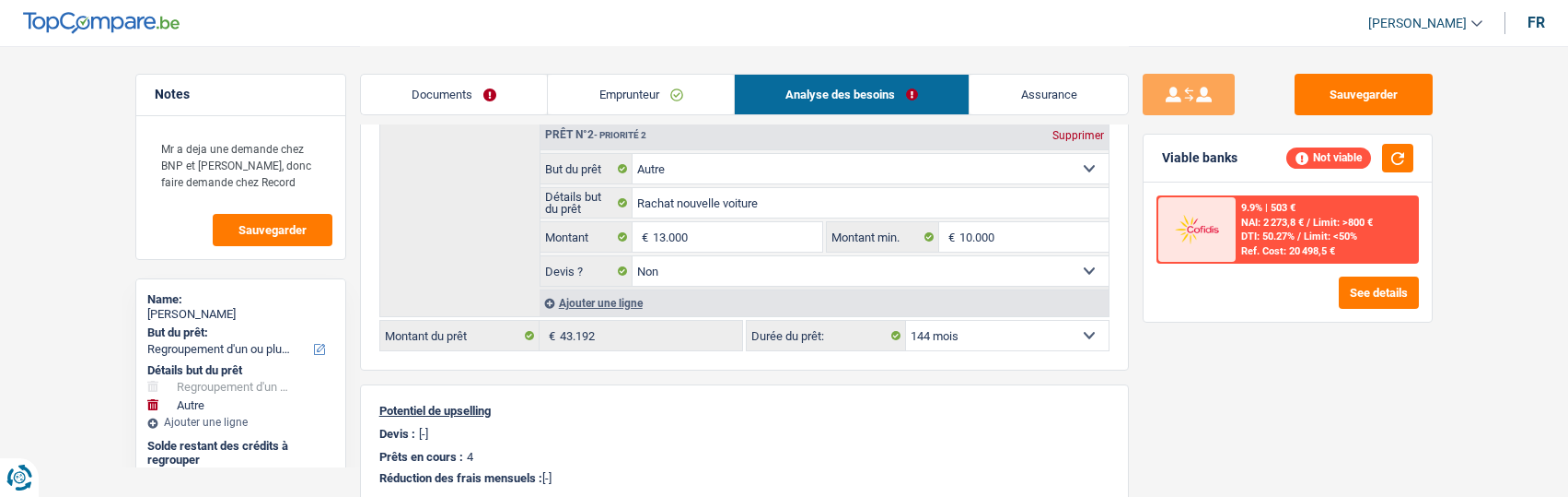
scroll to position [411, 0]
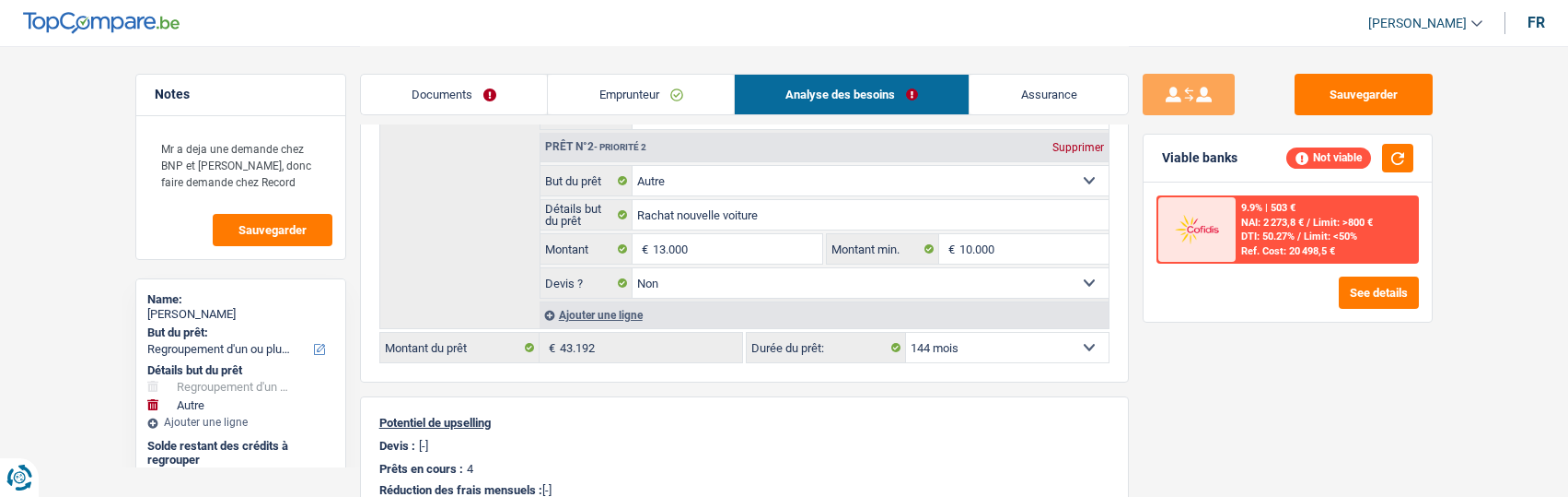
click at [958, 335] on select "12 mois 18 mois 24 mois 30 mois 36 mois 42 mois 48 mois 60 mois 72 mois 84 mois…" at bounding box center [1007, 347] width 202 height 30
select select "120"
click at [906, 333] on select "12 mois 18 mois 24 mois 30 mois 36 mois 42 mois 48 mois 60 mois 72 mois 84 mois…" at bounding box center [1007, 347] width 202 height 30
select select "120"
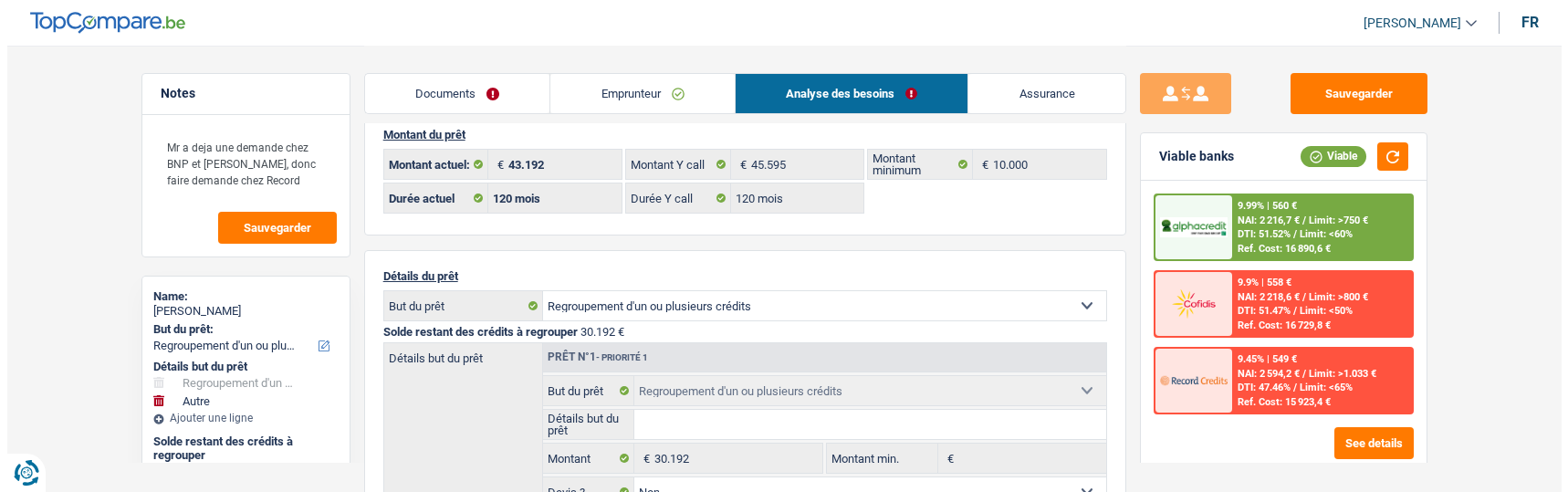
scroll to position [0, 0]
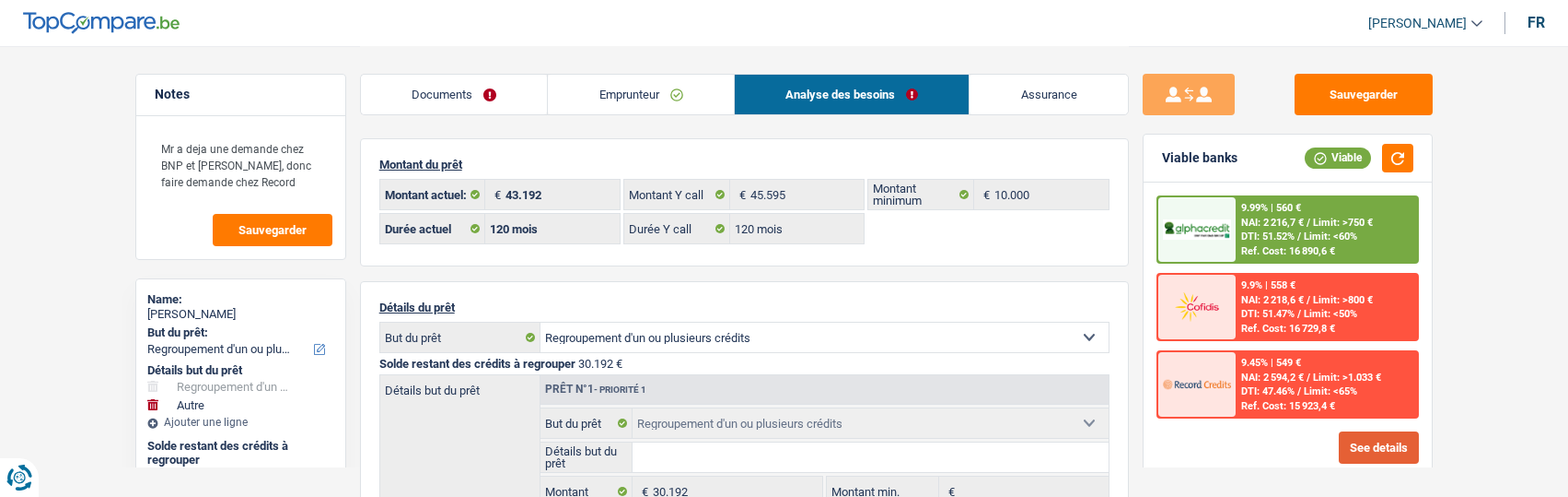
click at [1380, 438] on button "See details" at bounding box center [1379, 447] width 80 height 33
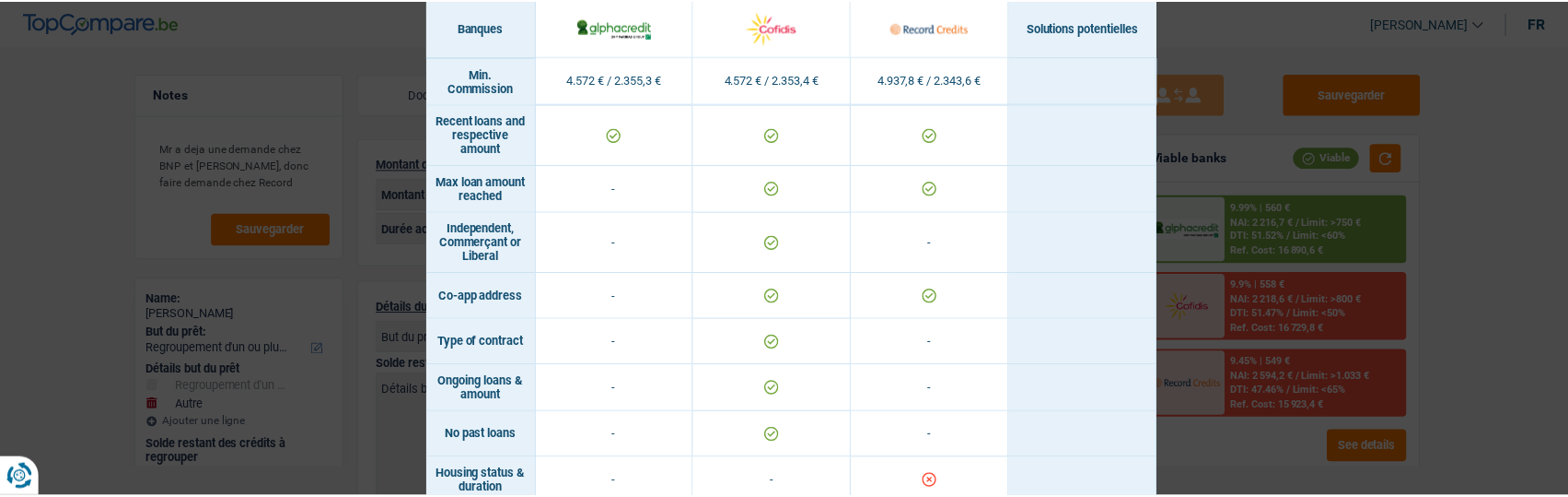
scroll to position [1403, 0]
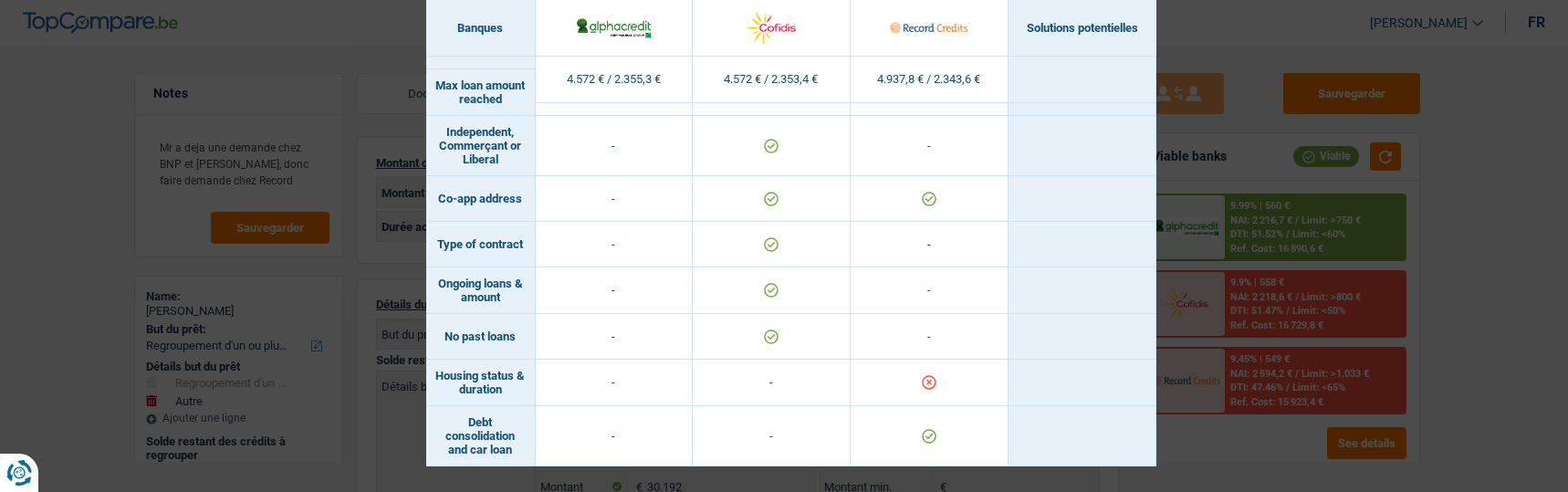
click at [1202, 64] on div "Banks conditions × Banques Solutions potentielles Revenus / Charges 4.572 € / 2…" at bounding box center [784, 246] width 1568 height 492
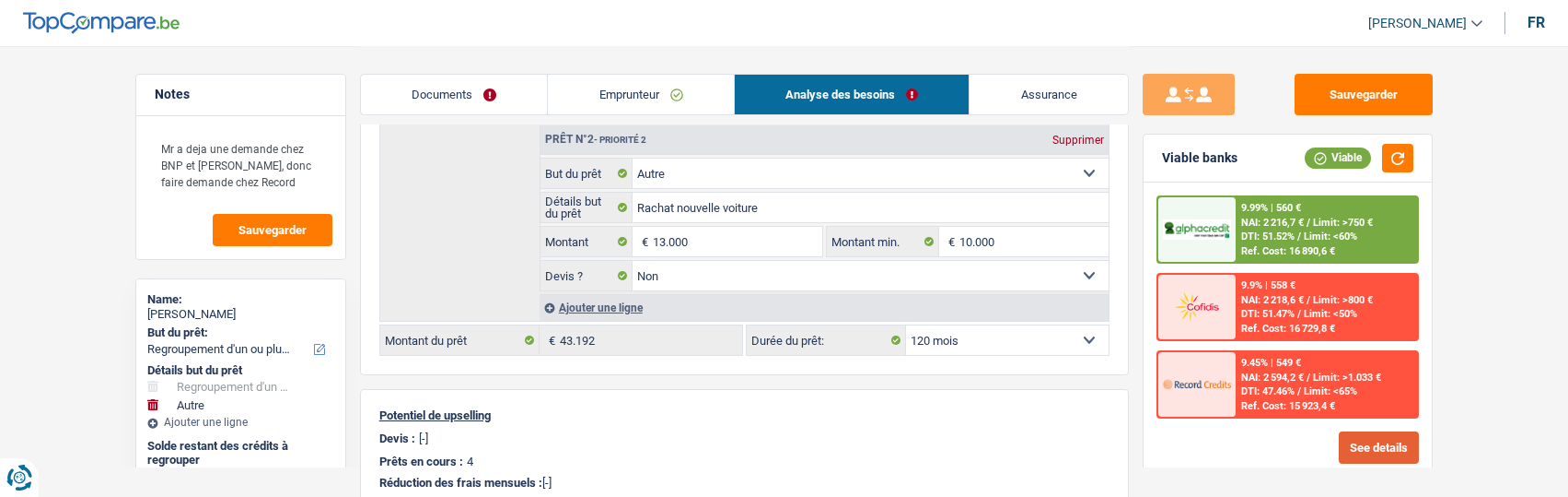
scroll to position [461, 0]
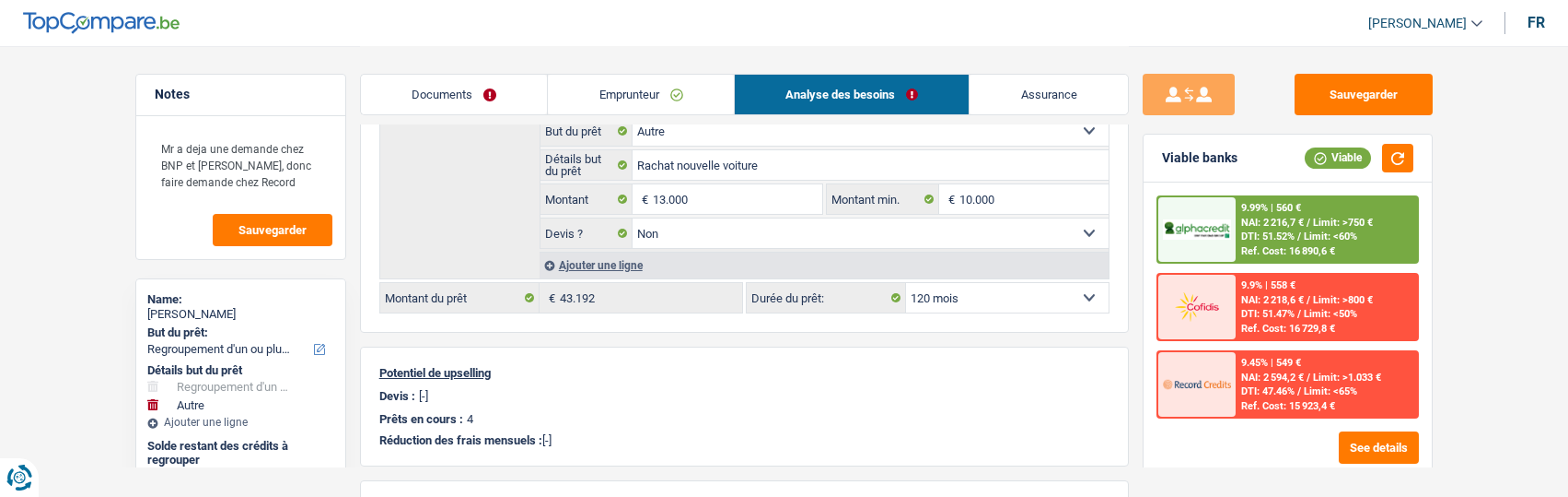
click at [1023, 282] on select "12 mois 18 mois 24 mois 30 mois 36 mois 42 mois 48 mois 60 mois 72 mois 84 mois…" at bounding box center [1007, 297] width 202 height 30
select select "84"
click at [906, 282] on select "12 mois 18 mois 24 mois 30 mois 36 mois 42 mois 48 mois 60 mois 72 mois 84 mois…" at bounding box center [1007, 297] width 202 height 30
select select "84"
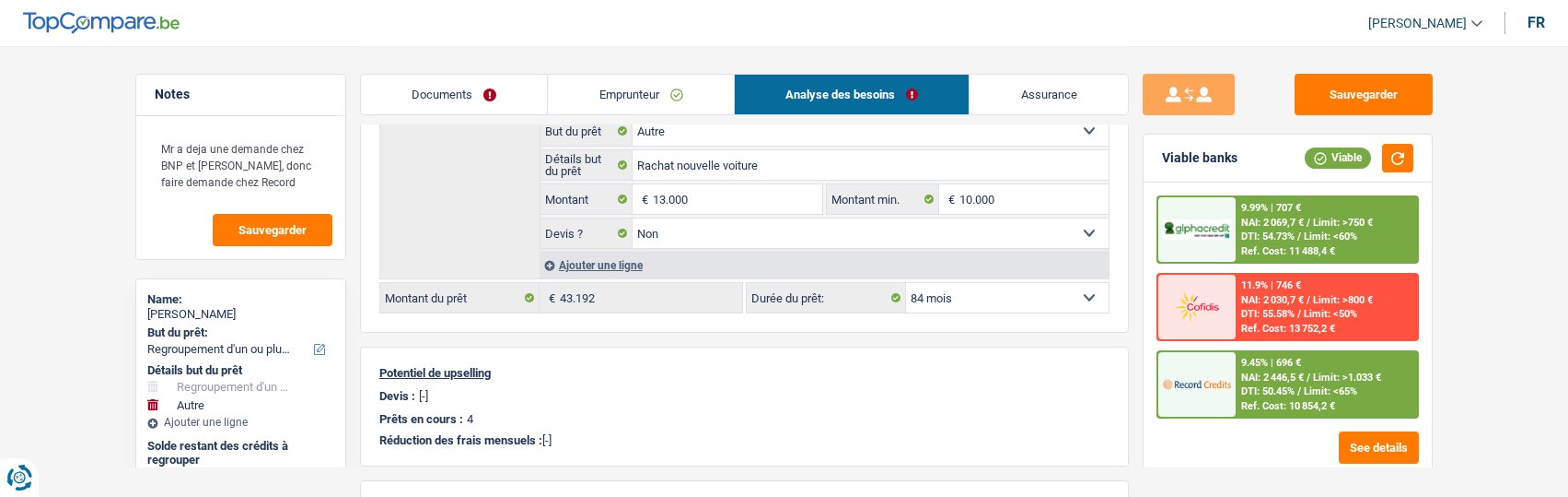
click at [1315, 395] on span "Limit: <65%" at bounding box center [1330, 391] width 54 height 12
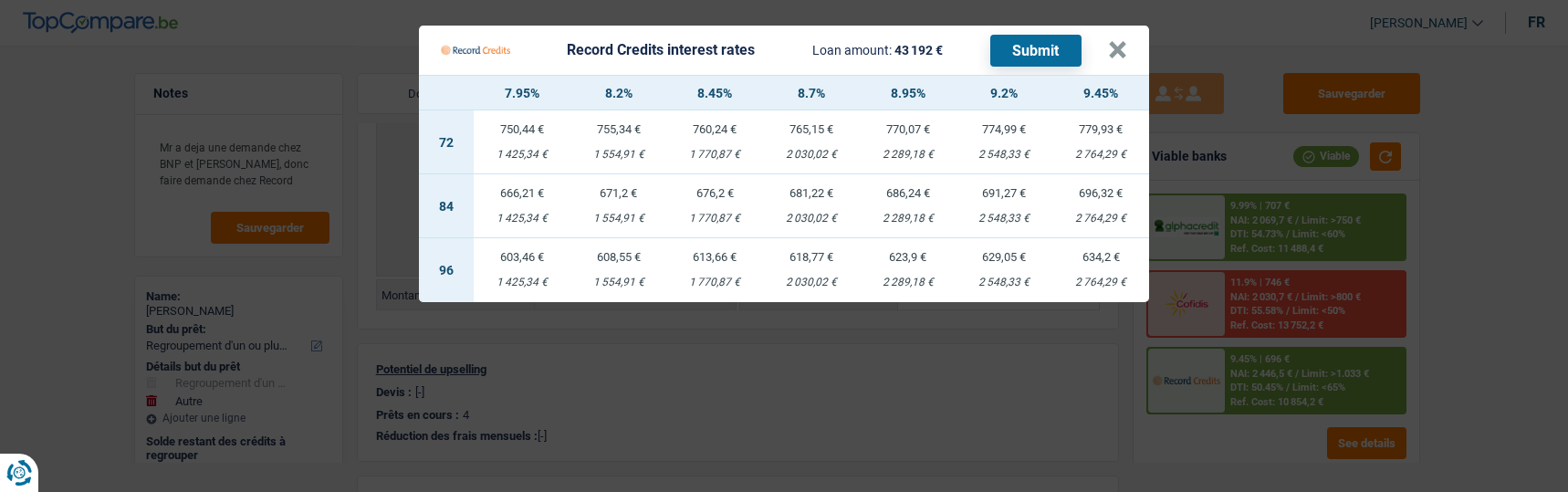
click at [813, 195] on td "681,22 € 2 030,02 €" at bounding box center [811, 205] width 97 height 63
select select "record credits"
type input "8,70"
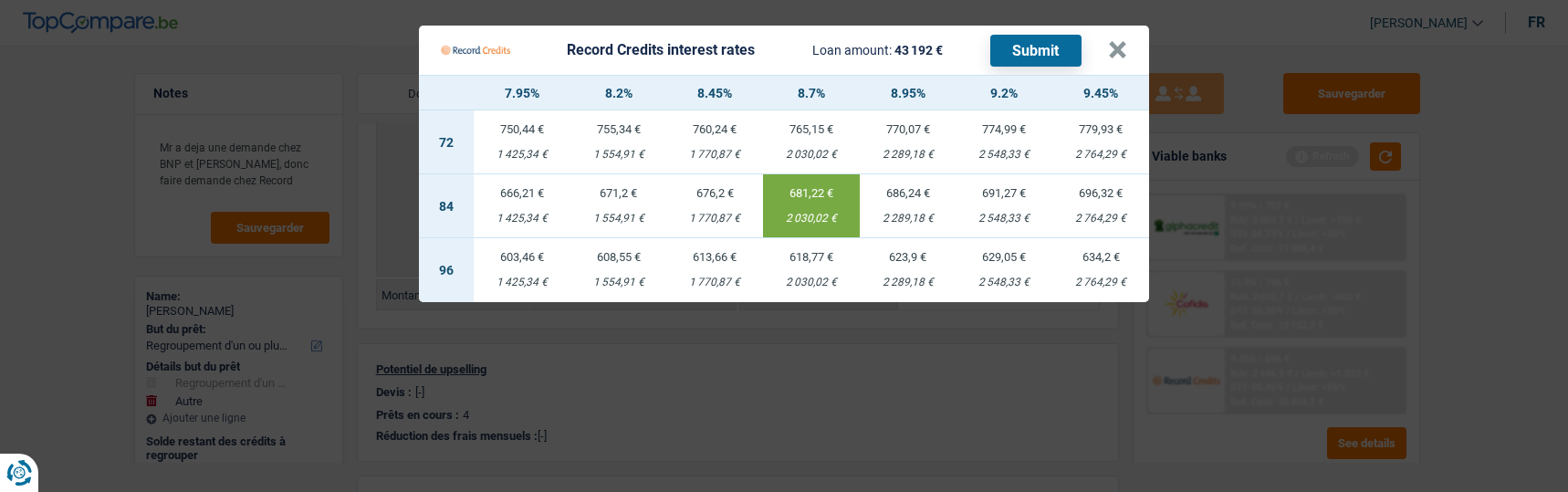
click at [1026, 40] on button "Submit" at bounding box center [1035, 51] width 91 height 32
drag, startPoint x: 1124, startPoint y: 34, endPoint x: 1127, endPoint y: 61, distance: 27.2
click at [1122, 41] on button "×" at bounding box center [1117, 51] width 19 height 18
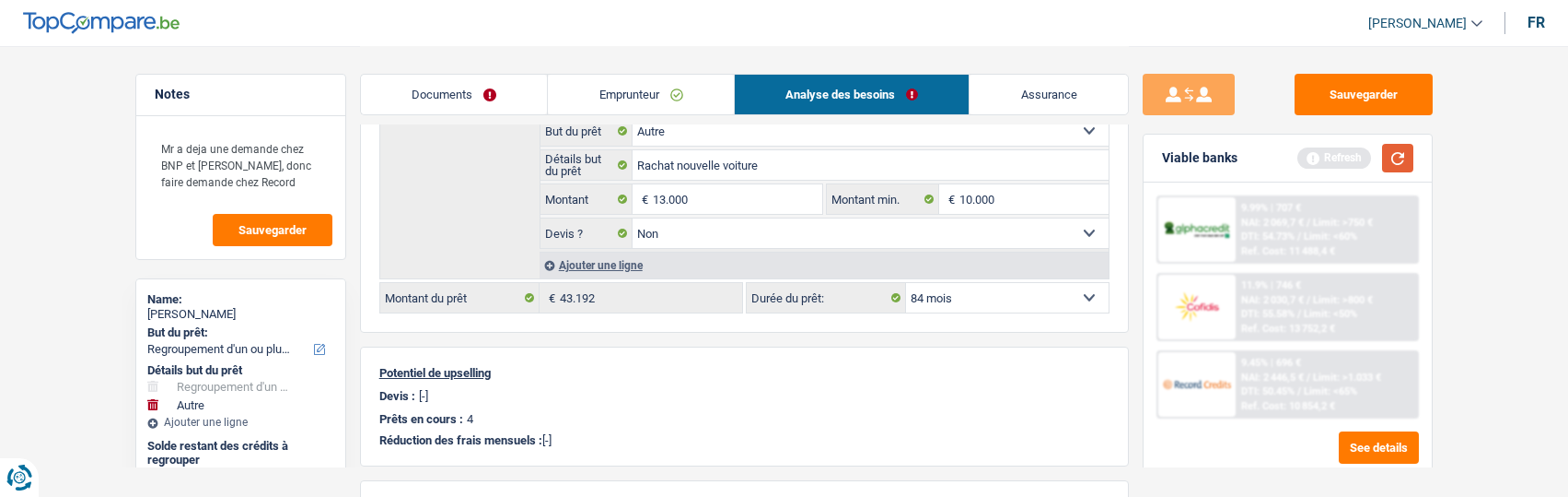
click at [1399, 157] on button "button" at bounding box center [1398, 158] width 32 height 29
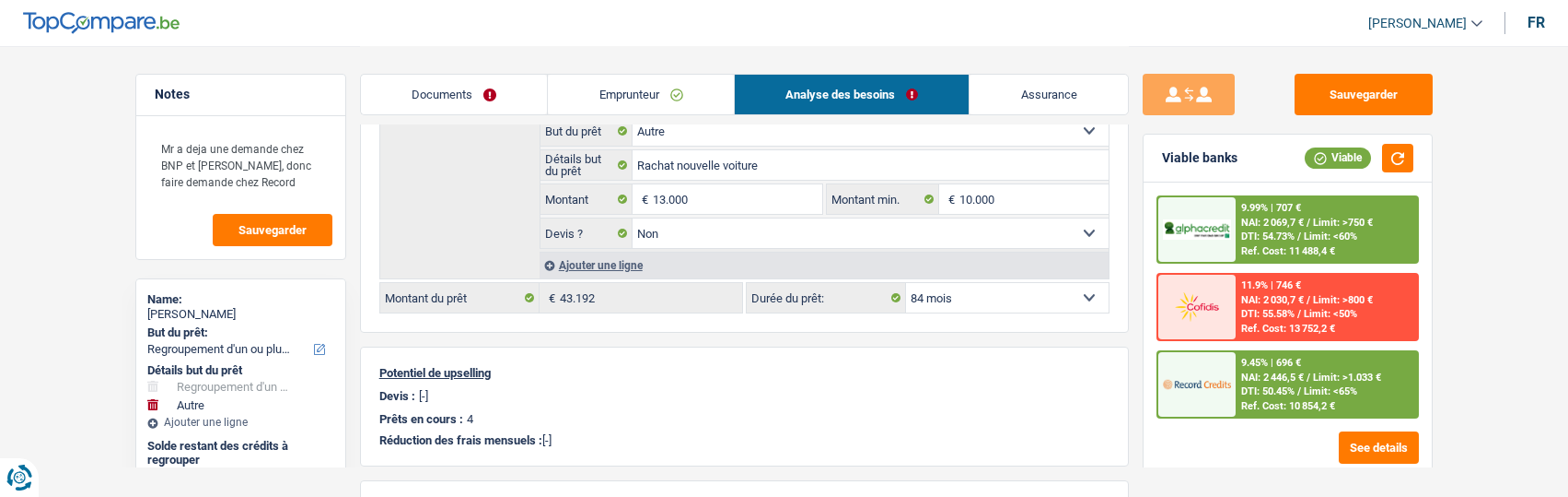
click at [1267, 234] on span "DTI: 54.73%" at bounding box center [1268, 236] width 54 height 12
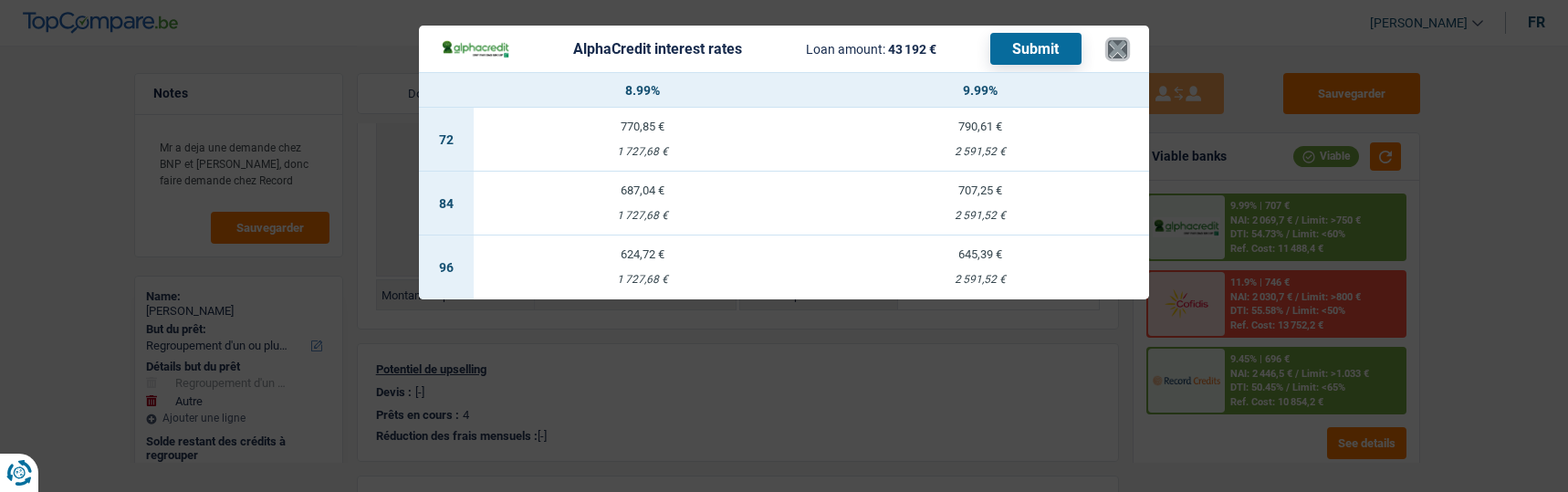
click at [1123, 40] on button "×" at bounding box center [1117, 50] width 19 height 18
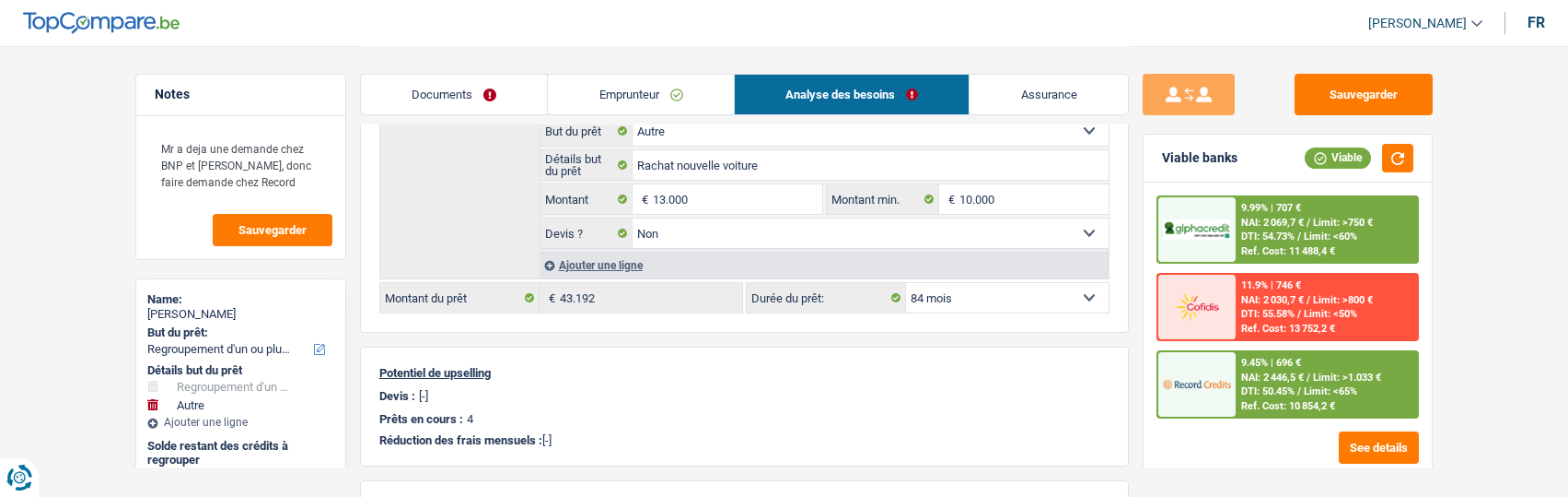
click at [1066, 282] on select "12 mois 18 mois 24 mois 30 mois 36 mois 42 mois 48 mois 60 mois 72 mois 84 mois…" at bounding box center [1007, 297] width 202 height 30
select select "120"
click at [906, 282] on select "12 mois 18 mois 24 mois 30 mois 36 mois 42 mois 48 mois 60 mois 72 mois 84 mois…" at bounding box center [1007, 297] width 202 height 30
select select "120"
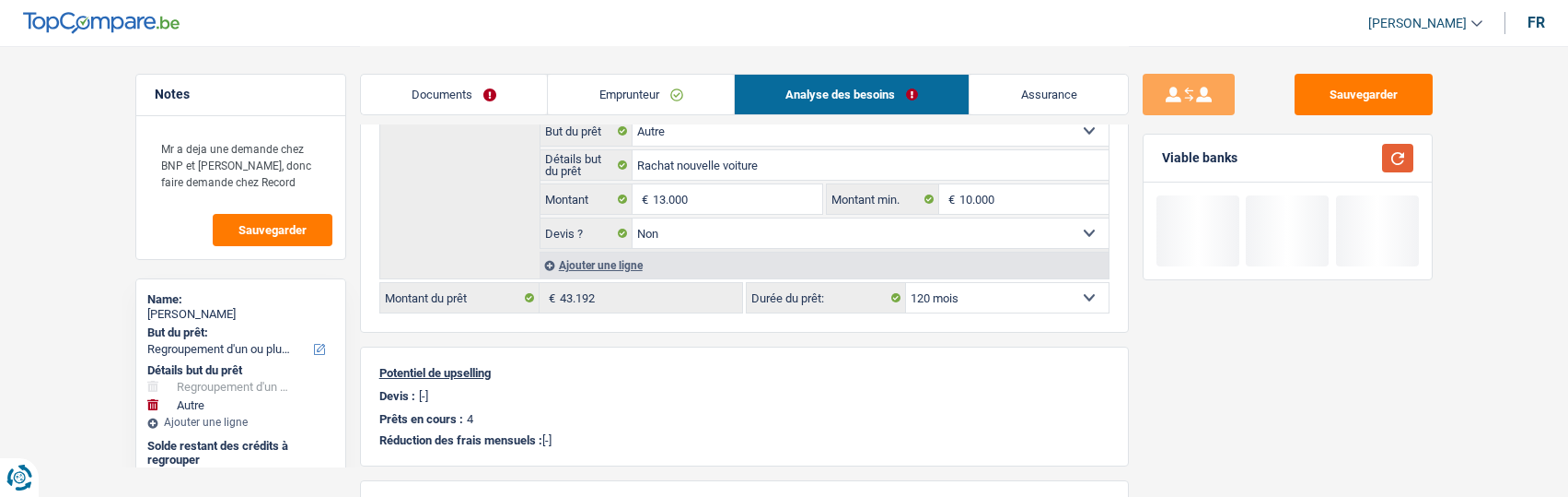
click at [1390, 157] on button "button" at bounding box center [1398, 158] width 32 height 29
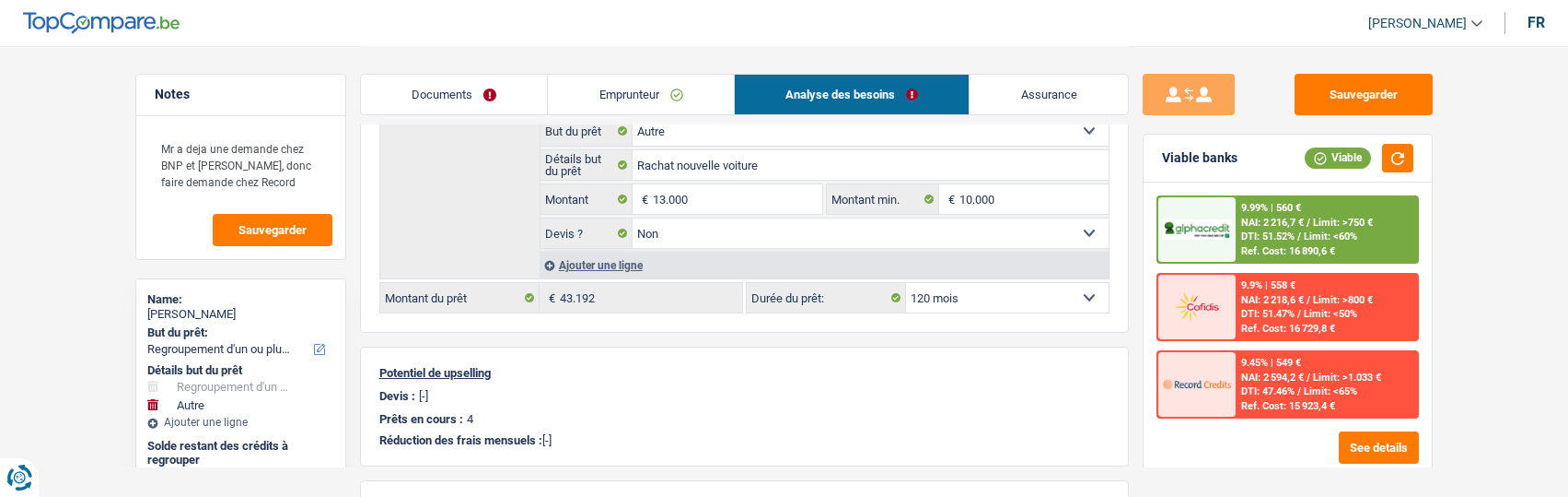
click at [1288, 231] on div "DTI: 51.52% / Limit: <60%" at bounding box center [1299, 236] width 116 height 12
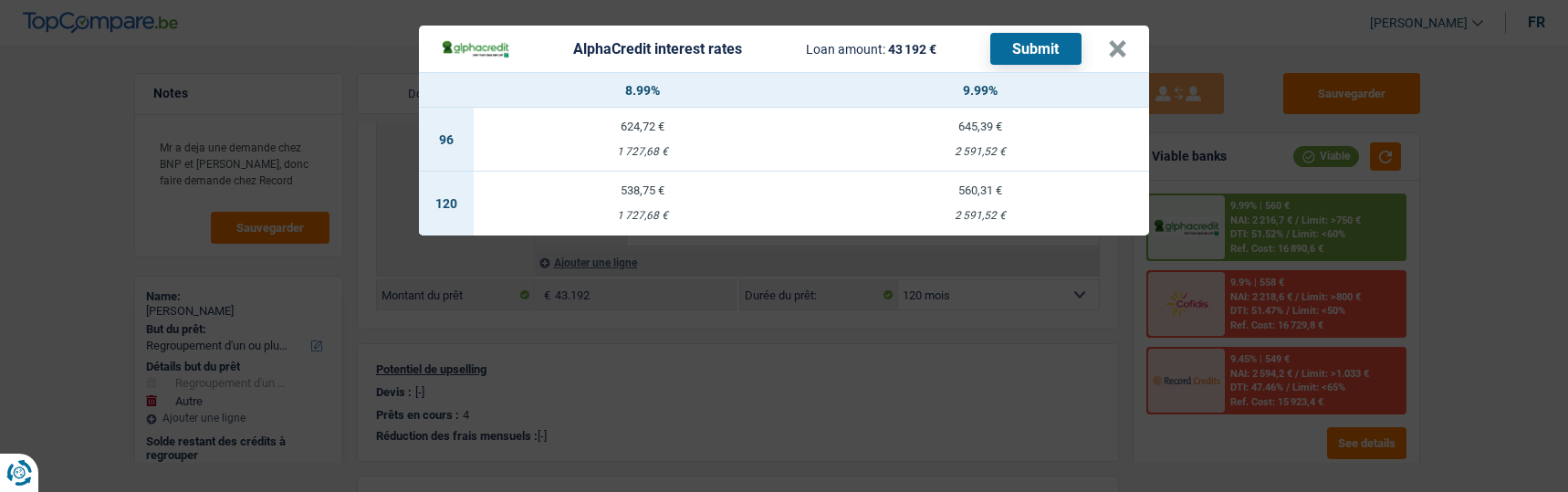
click at [662, 193] on td "538,75 € 1 727,68 €" at bounding box center [642, 202] width 338 height 63
select select "alphacredit"
type input "8,99"
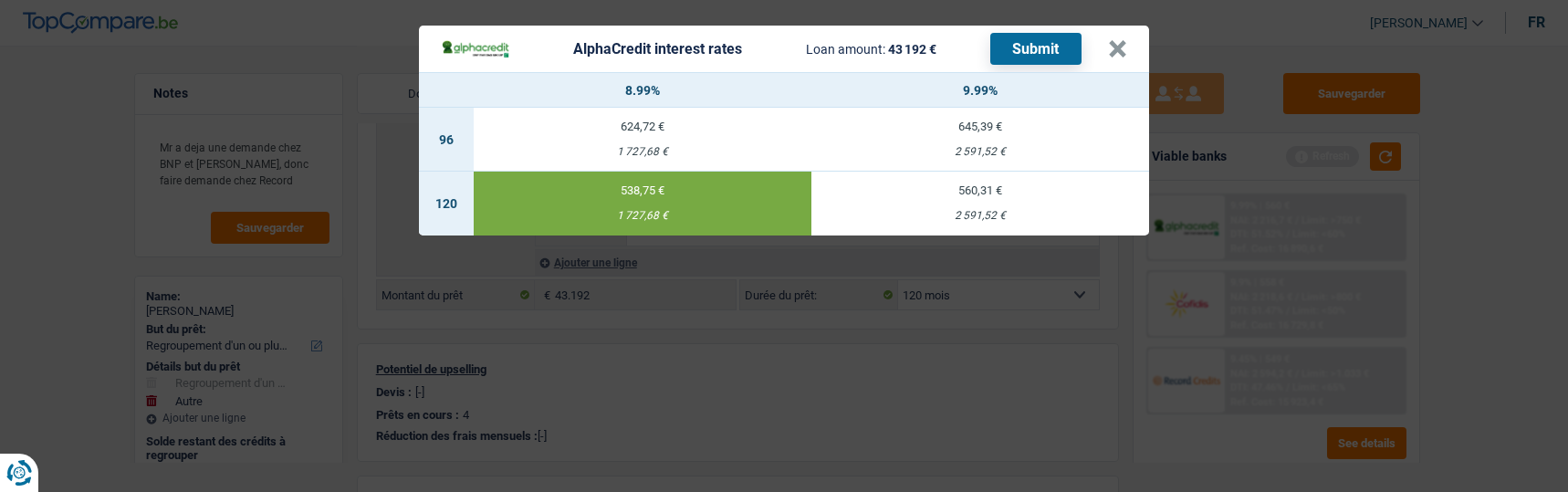
click at [1043, 43] on button "Submit" at bounding box center [1035, 49] width 91 height 32
click at [1121, 40] on button "×" at bounding box center [1117, 50] width 19 height 18
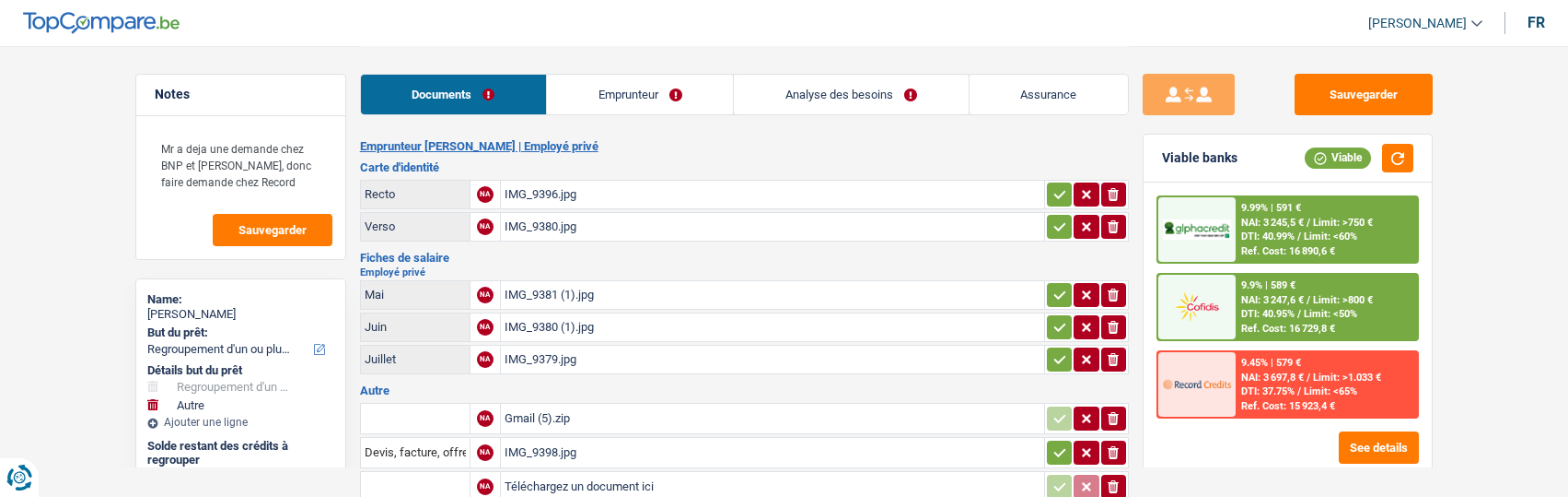
select select "refinancing"
select select "other"
select select "120"
select select "cofidis"
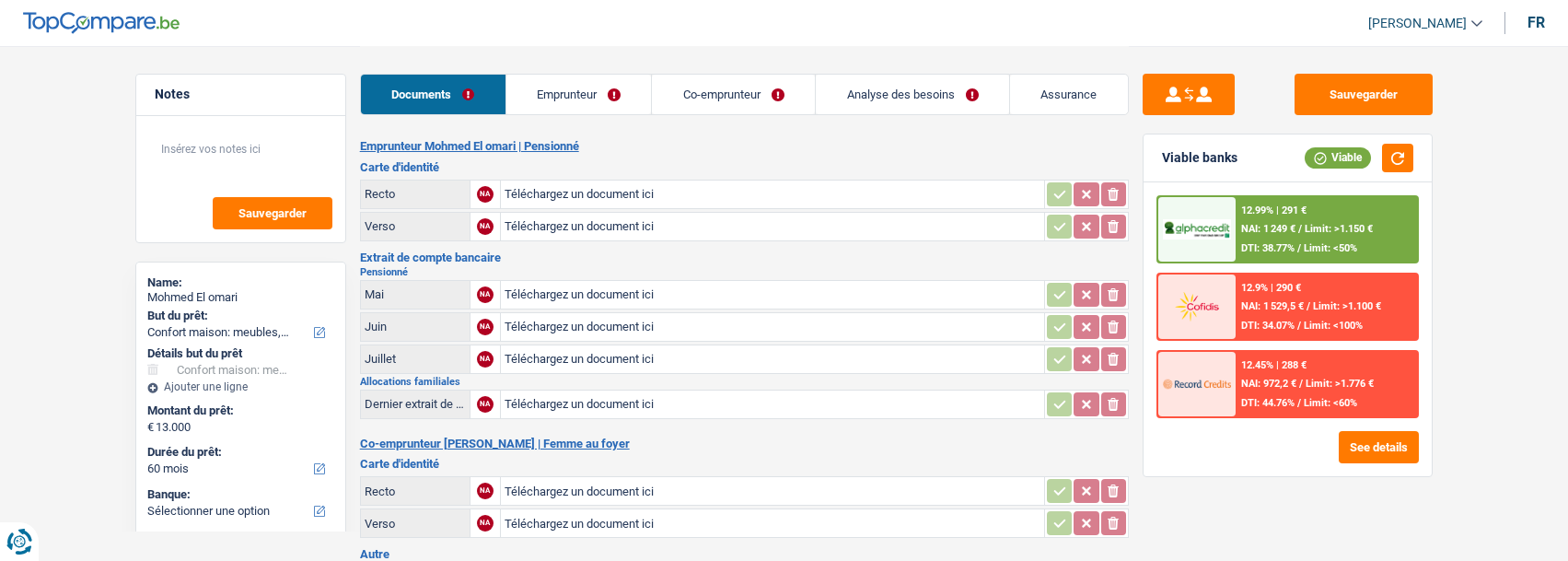
select select "household"
select select "60"
type input "C:\fakepath\image (1).png"
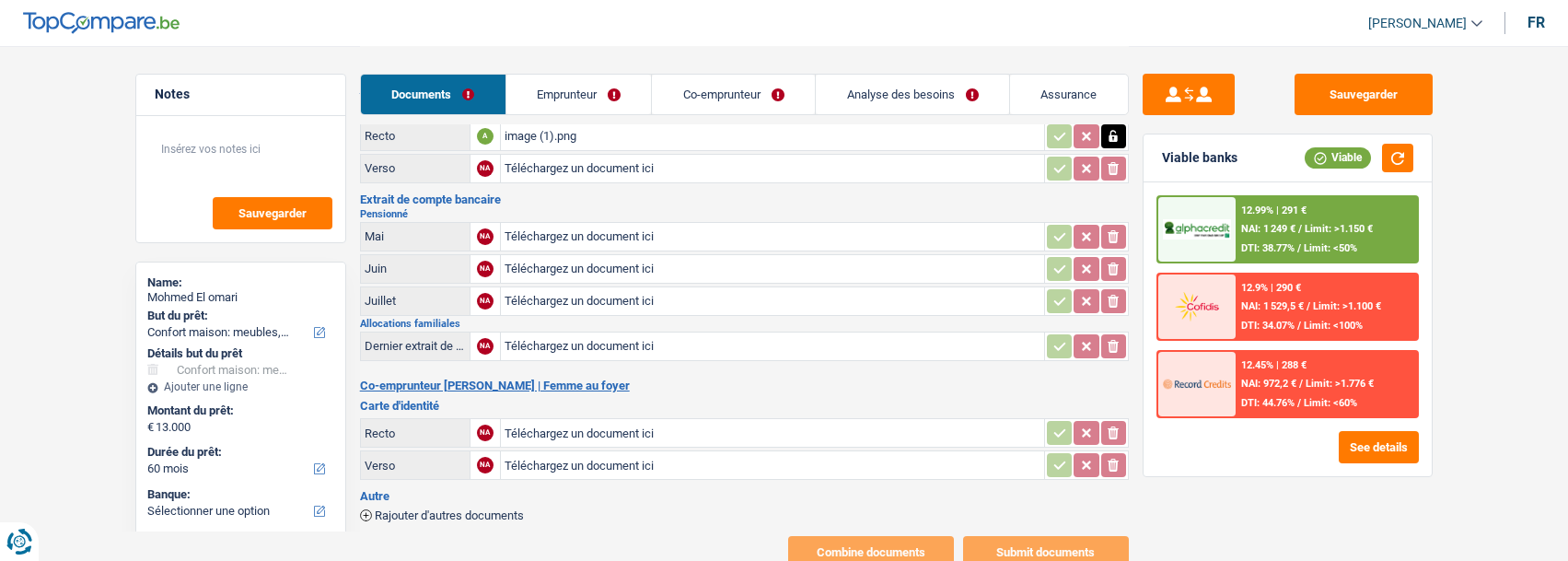
scroll to position [15, 0]
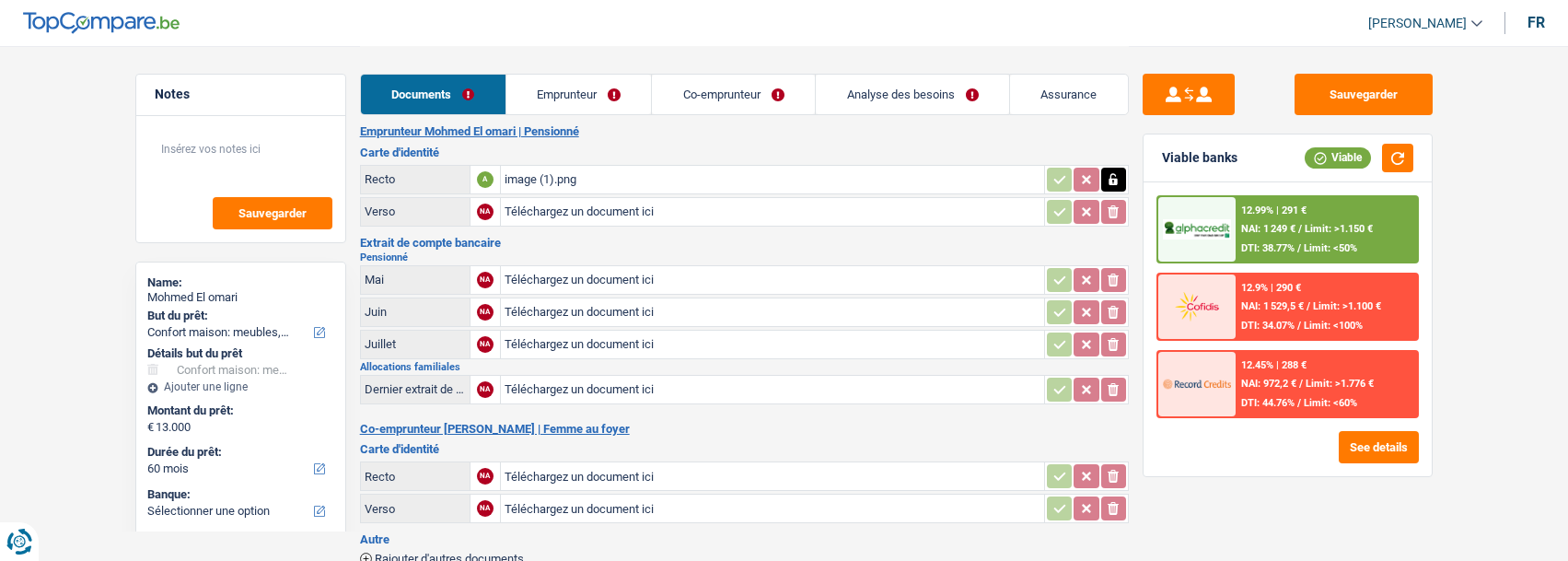
click at [583, 95] on link "Emprunteur" at bounding box center [578, 94] width 146 height 40
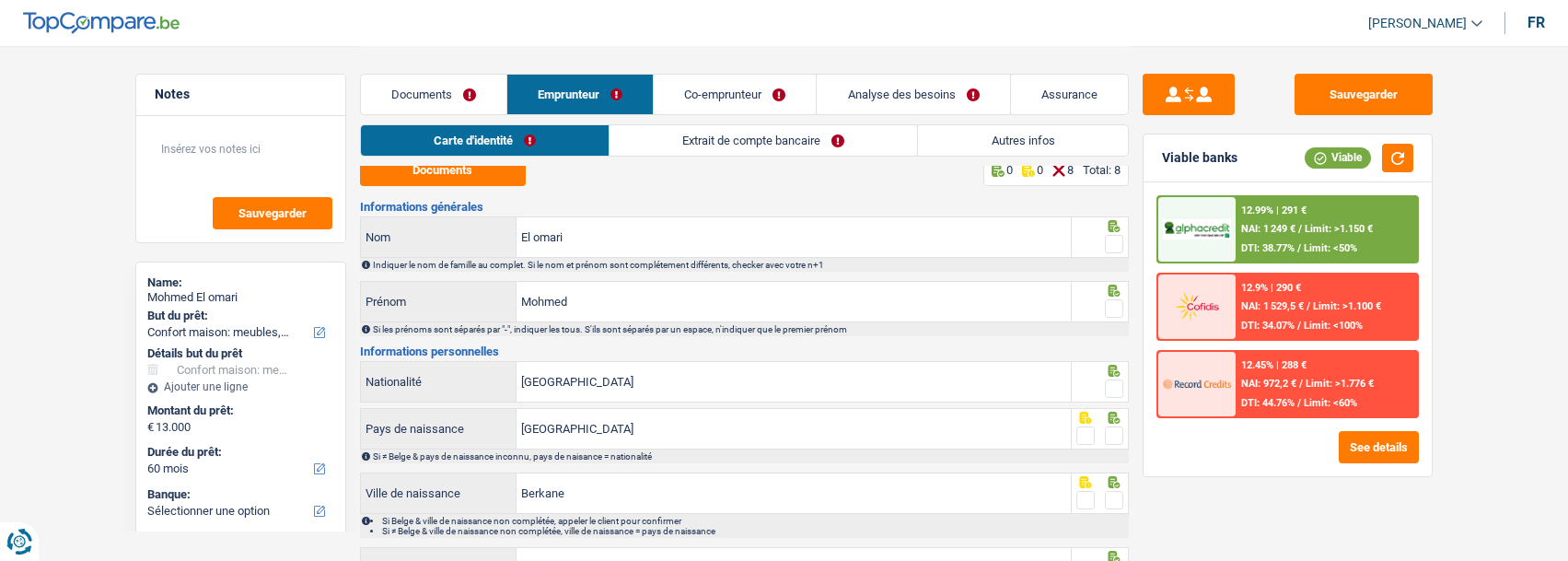
scroll to position [0, 0]
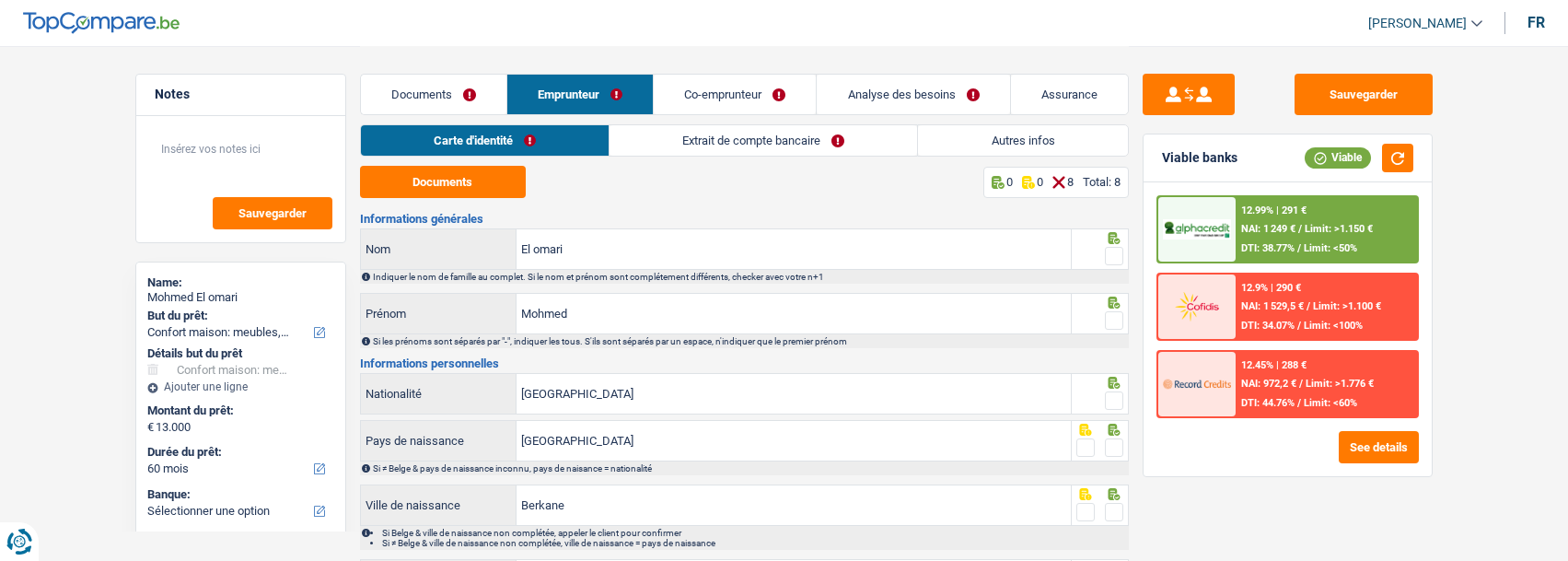
click at [747, 138] on link "Extrait de compte bancaire" at bounding box center [763, 140] width 307 height 31
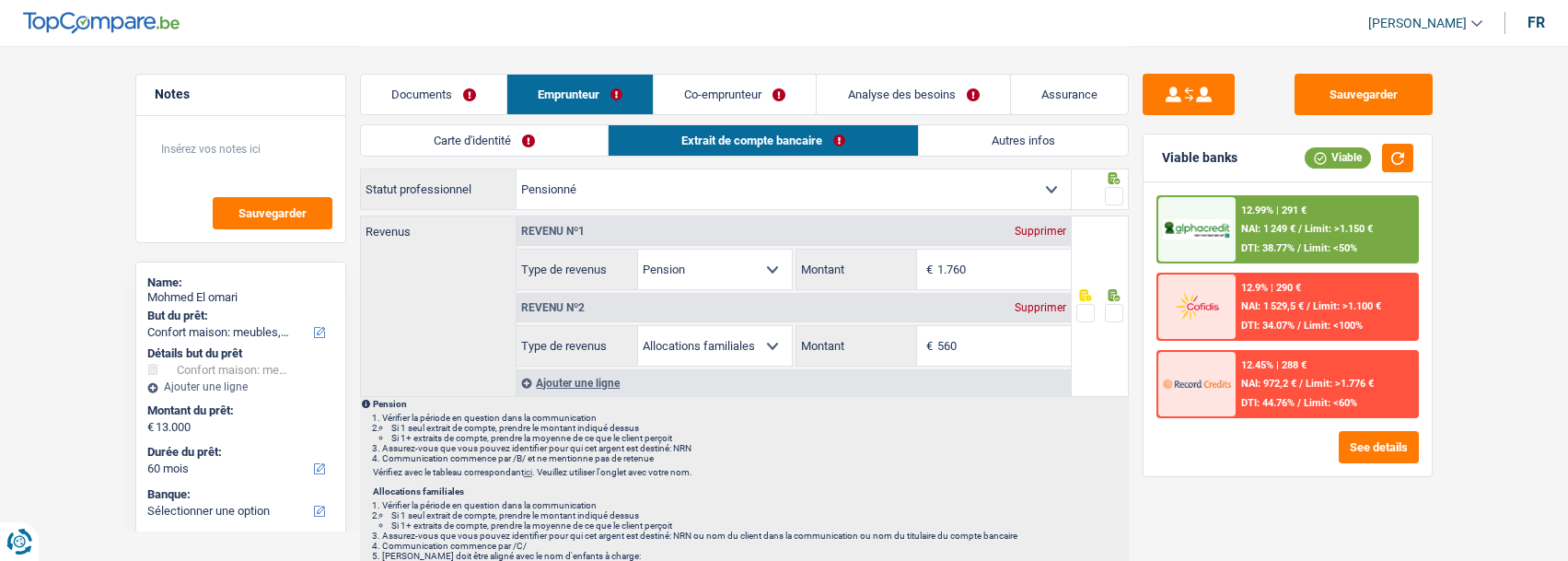
scroll to position [92, 0]
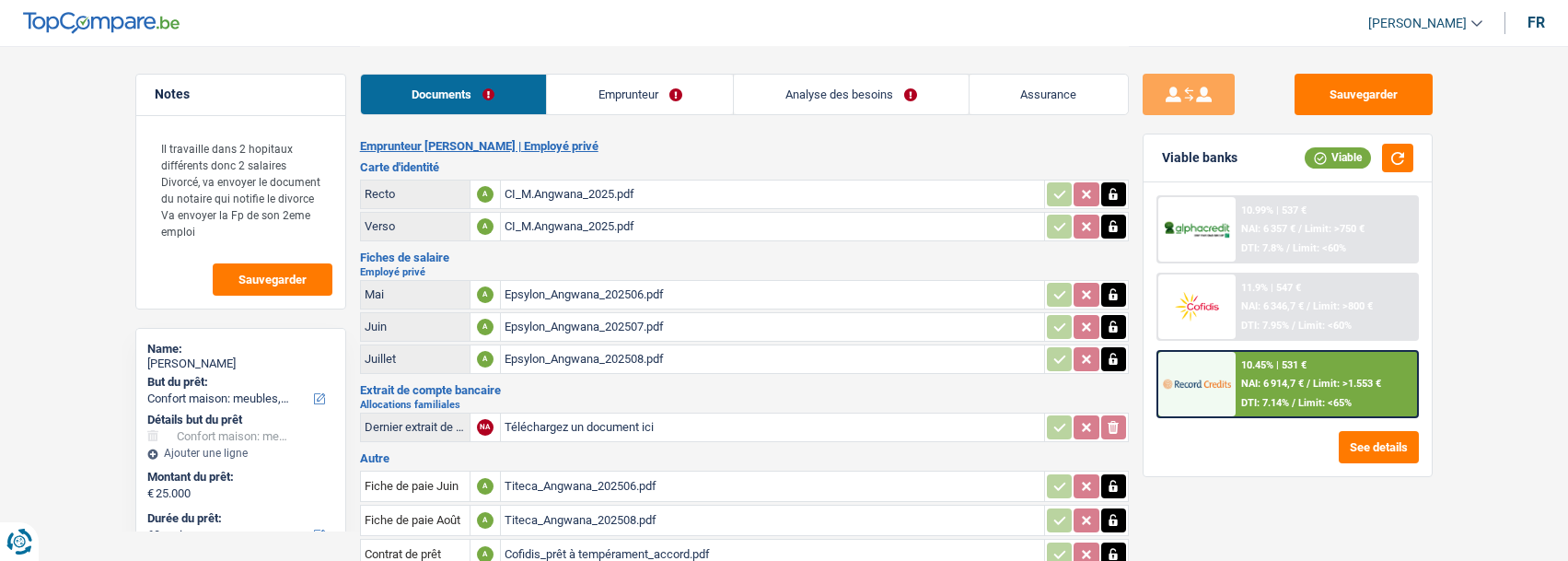
select select "household"
select select "60"
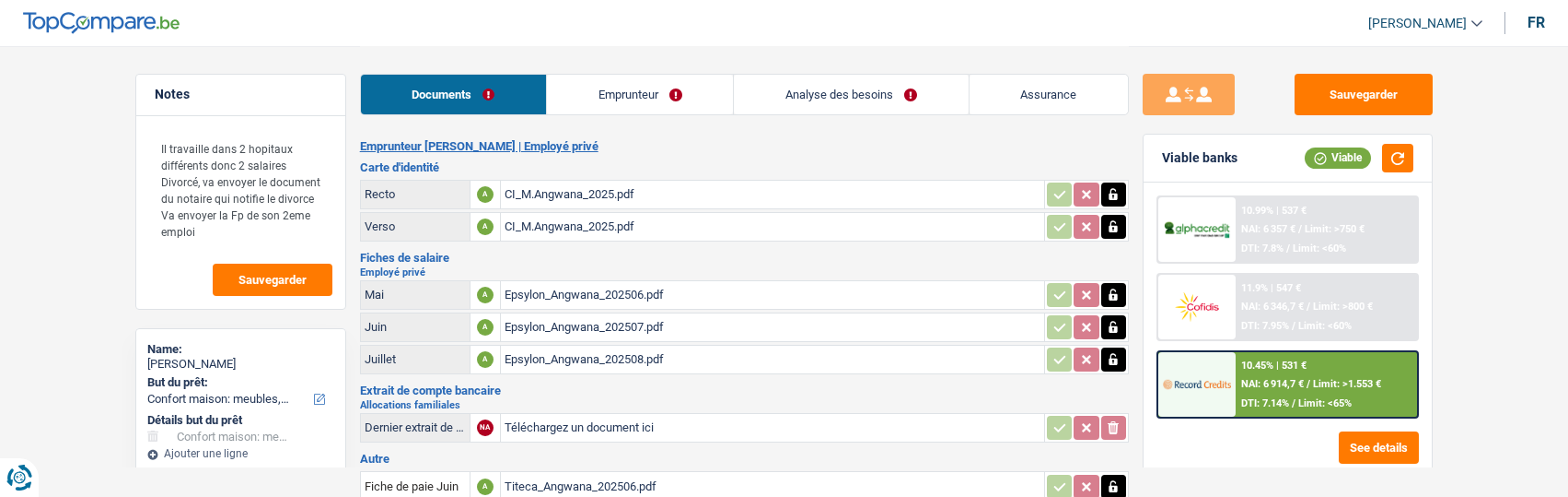
click at [674, 99] on link "Emprunteur" at bounding box center [640, 94] width 186 height 40
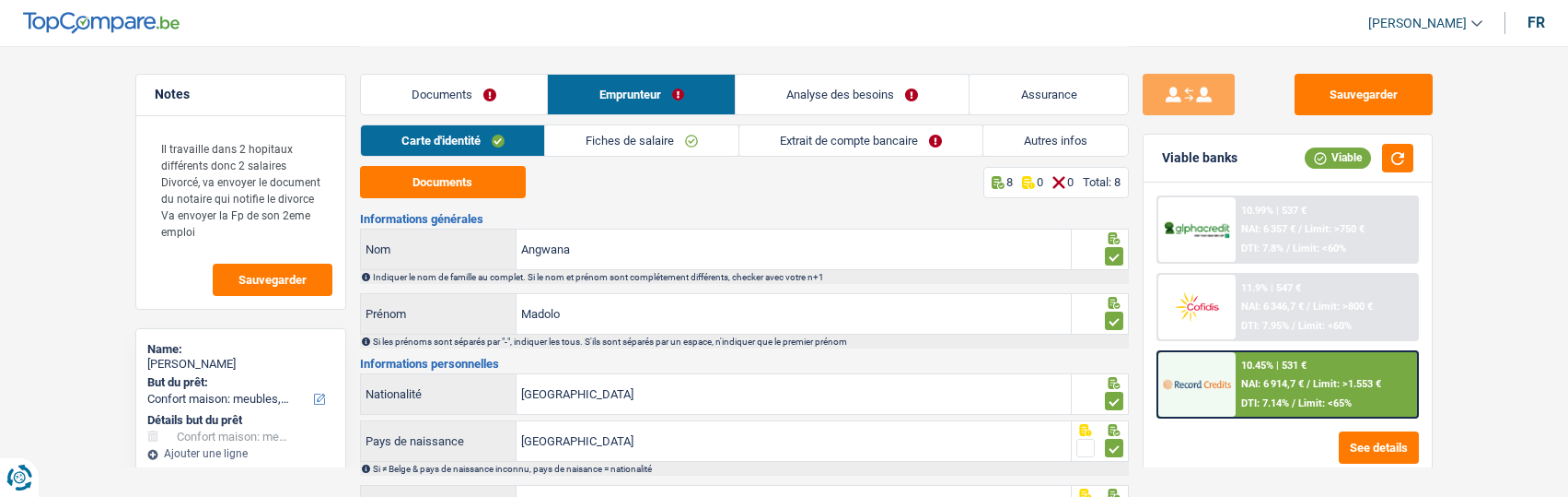
click at [849, 132] on link "Extrait de compte bancaire" at bounding box center [861, 140] width 243 height 31
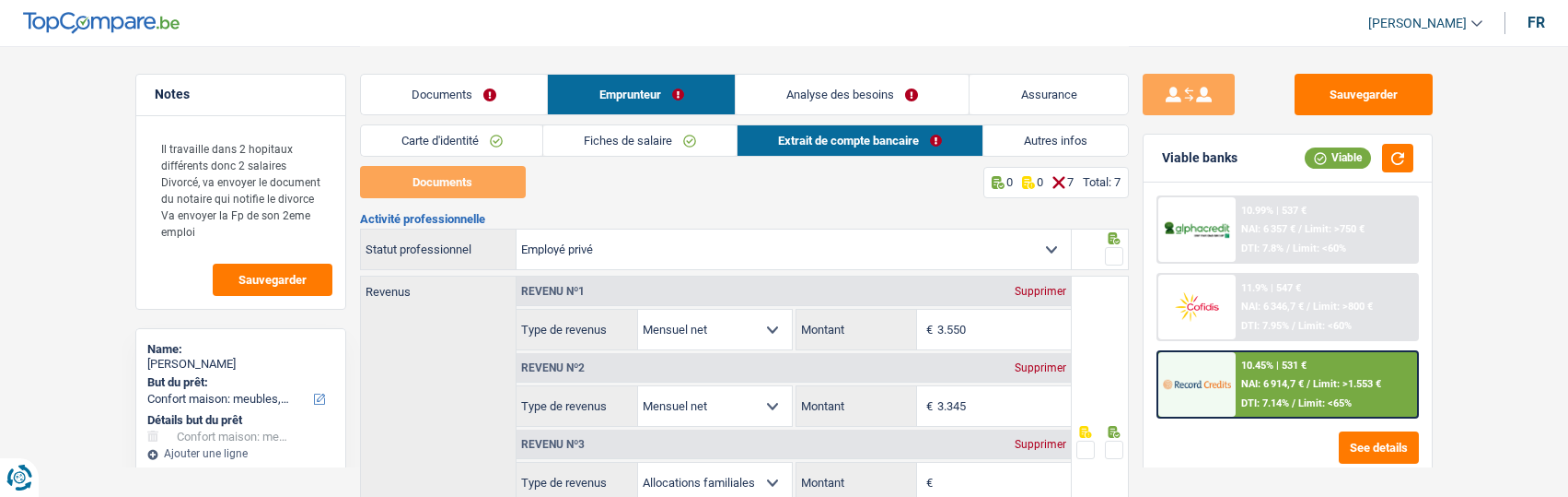
click at [628, 145] on link "Fiches de salaire" at bounding box center [640, 140] width 193 height 31
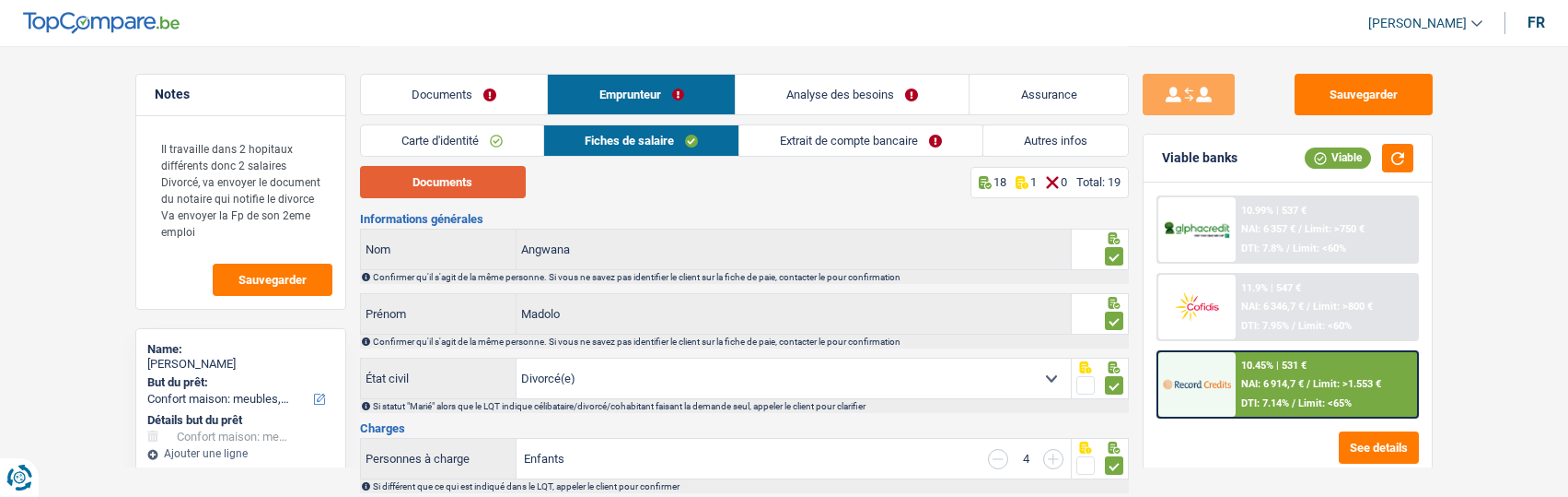
click at [434, 182] on button "Documents" at bounding box center [443, 182] width 166 height 33
click at [1024, 144] on link "Autres infos" at bounding box center [1056, 140] width 145 height 31
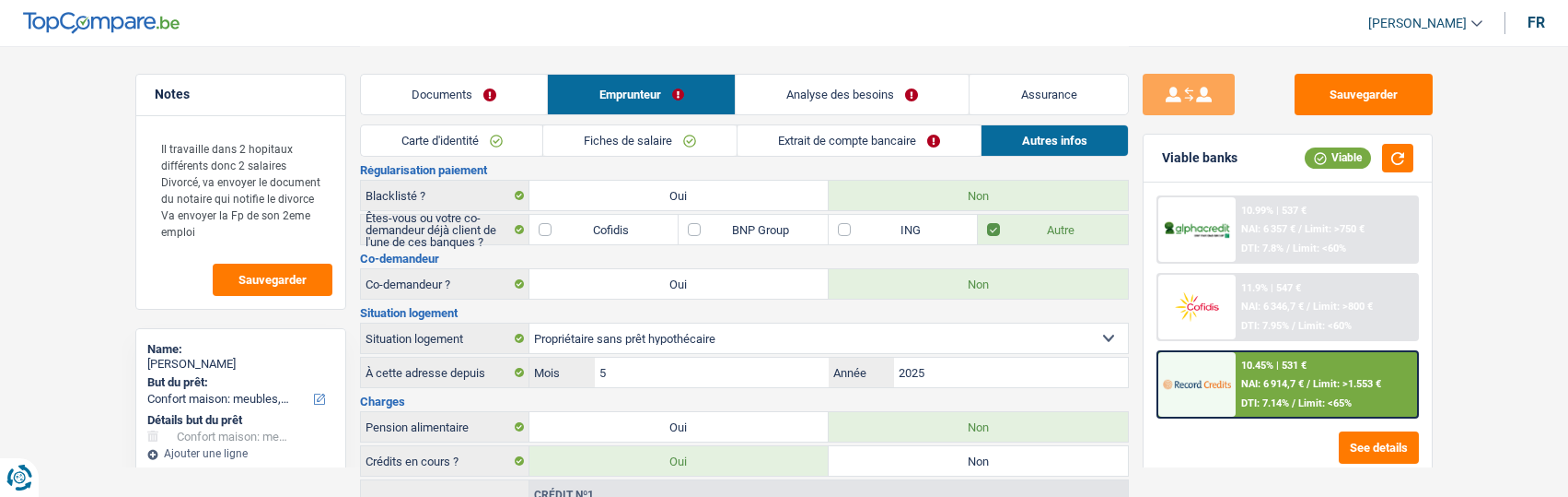
scroll to position [95, 0]
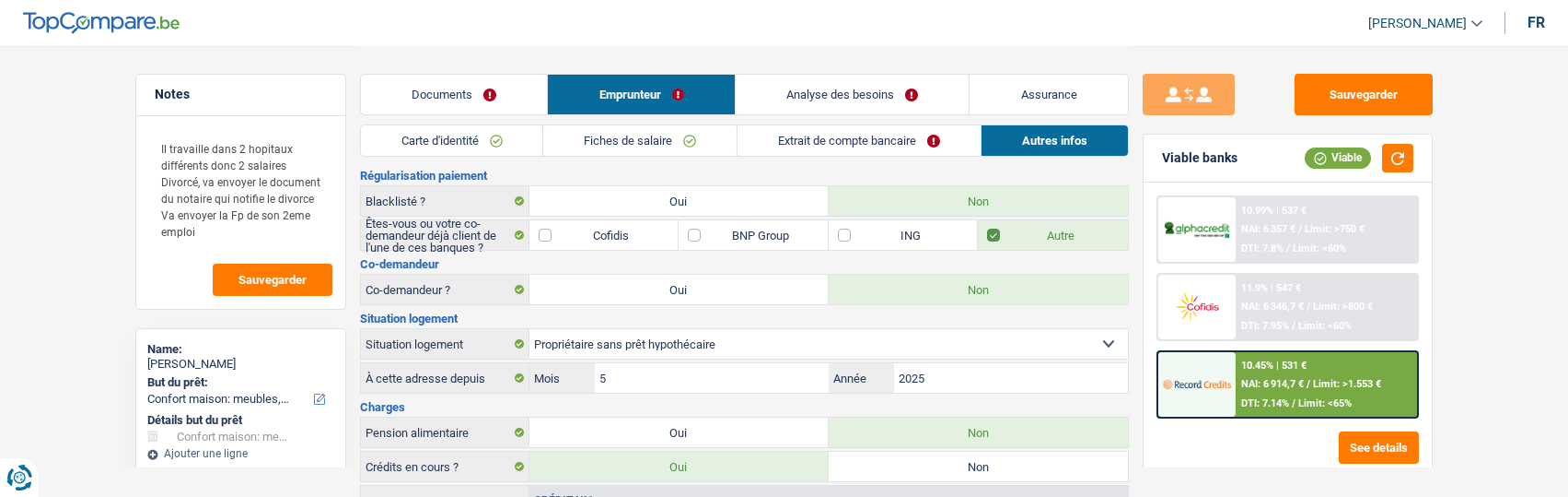
click at [862, 93] on link "Analyse des besoins" at bounding box center [852, 94] width 234 height 40
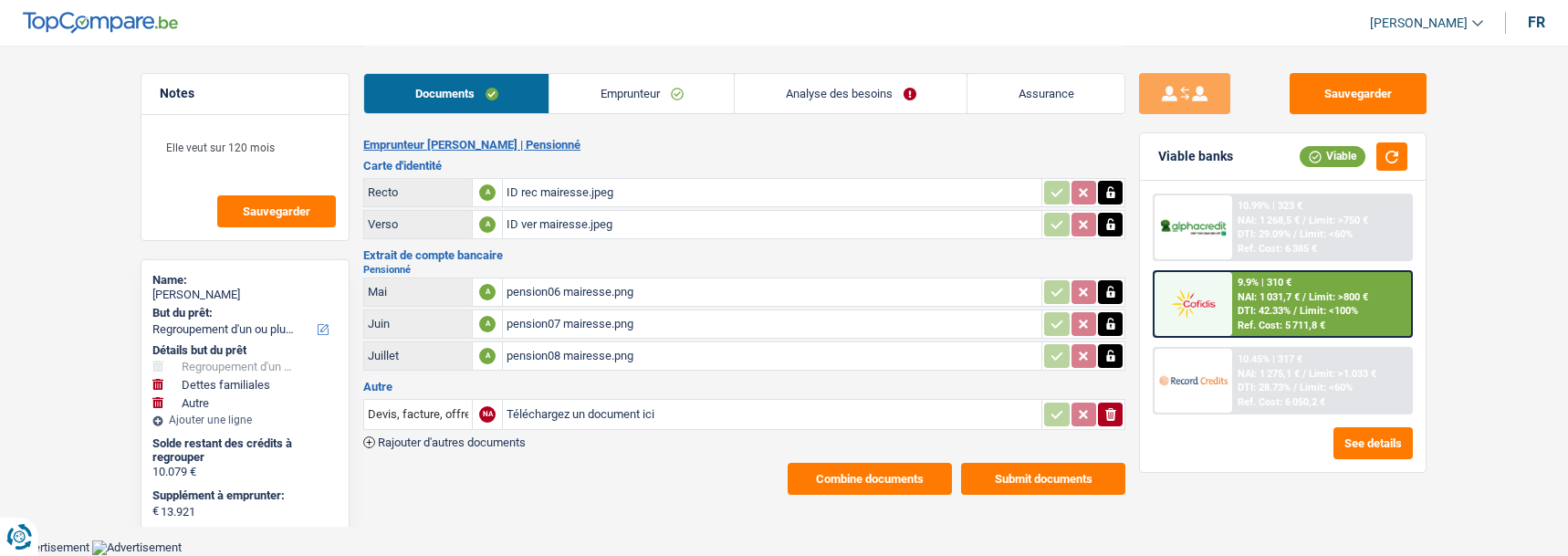
select select "refinancing"
select select "familyDebt"
select select "other"
select select "120"
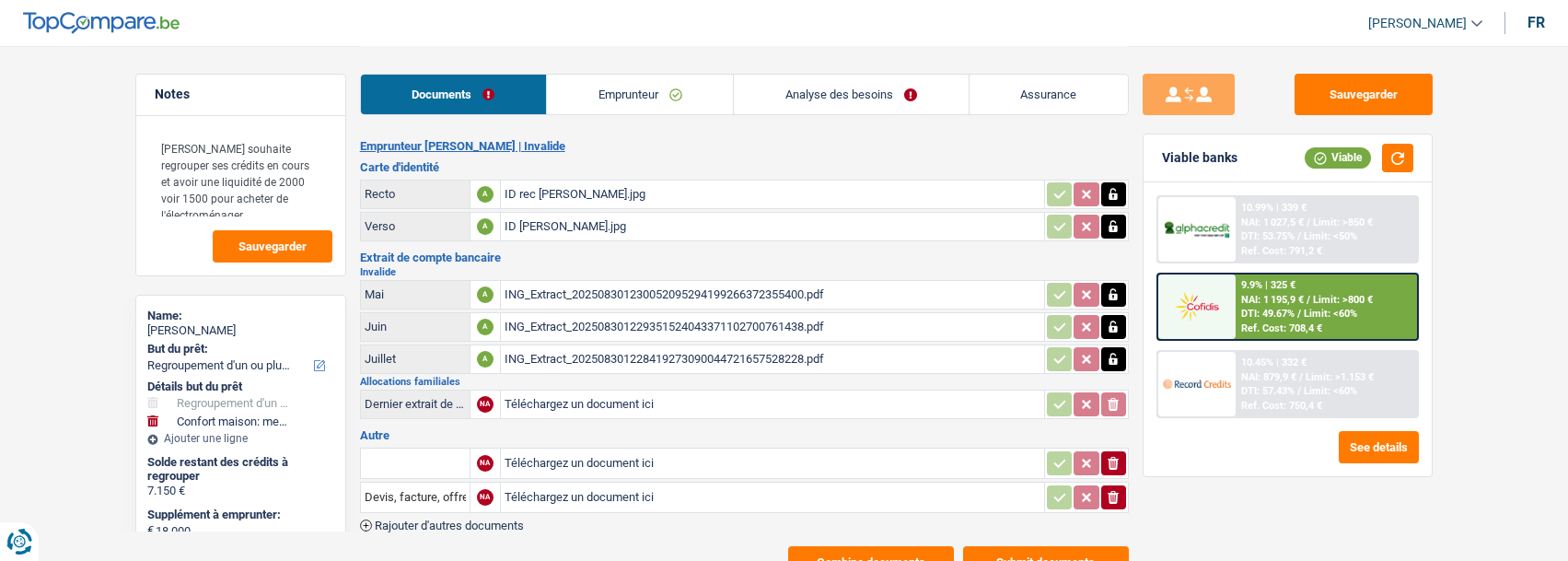
select select "refinancing"
select select "household"
select select "120"
click at [616, 87] on link "Emprunteur" at bounding box center [640, 94] width 186 height 40
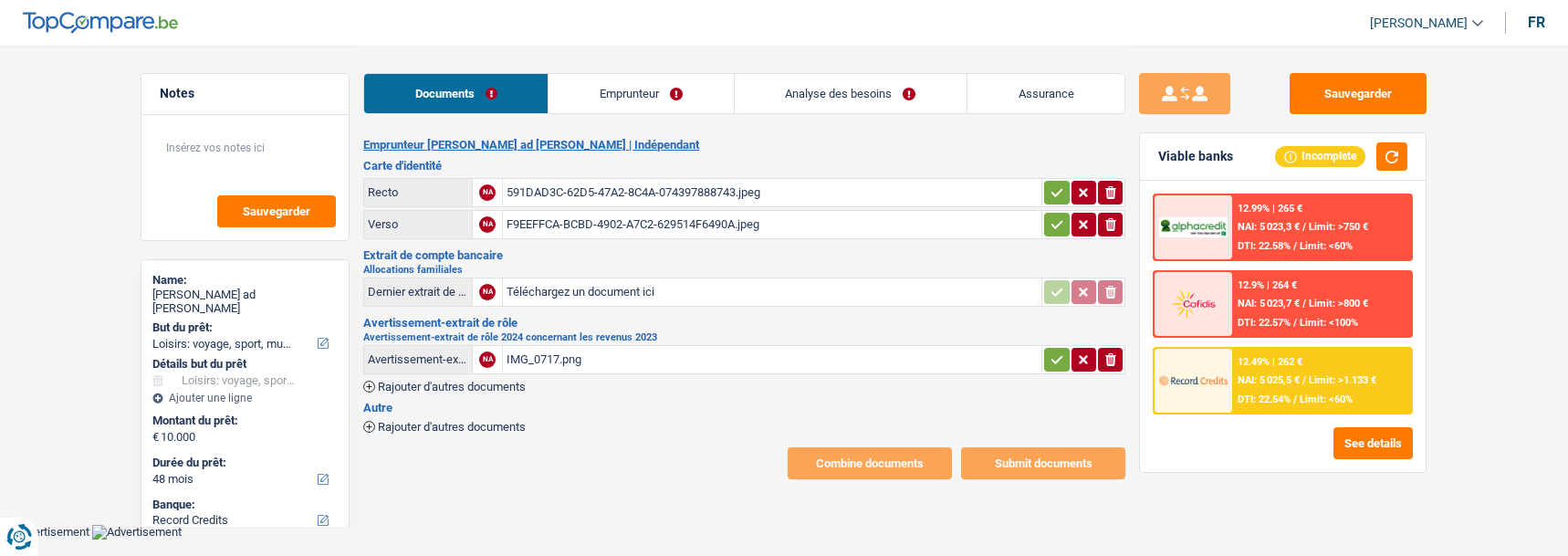
select select "hobbies"
select select "48"
select select "record credits"
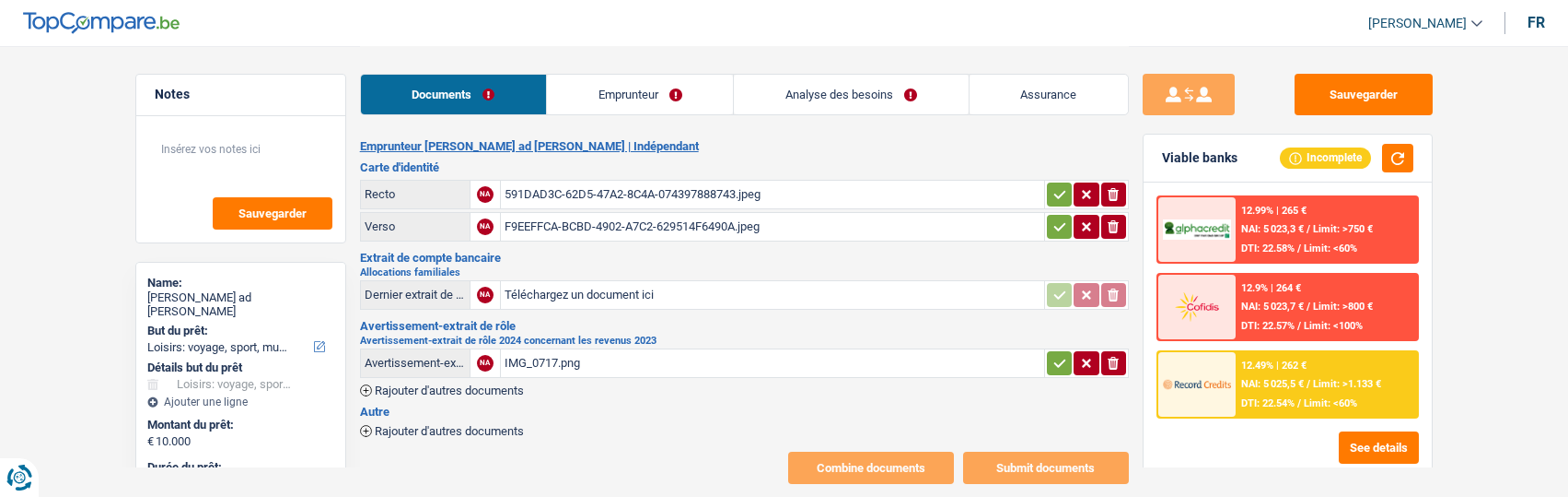
click at [652, 109] on link "Emprunteur" at bounding box center [640, 94] width 186 height 40
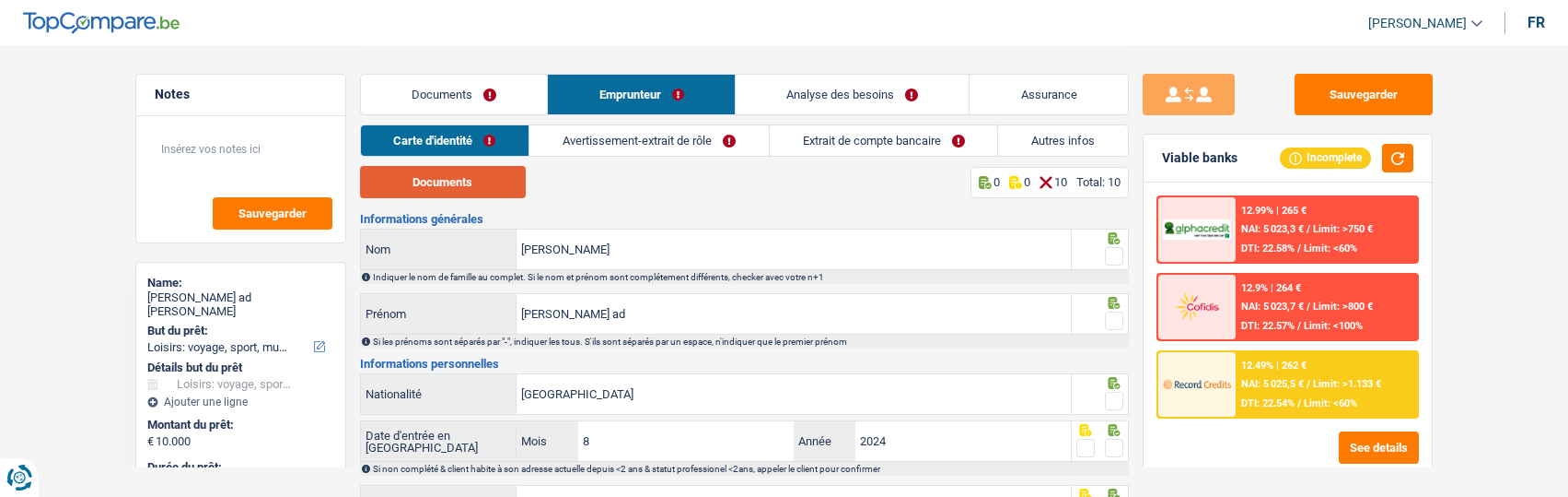
click at [477, 177] on button "Documents" at bounding box center [443, 182] width 166 height 33
click at [1118, 254] on span at bounding box center [1114, 256] width 19 height 19
click at [0, 0] on input "radio" at bounding box center [0, 0] width 0 height 0
drag, startPoint x: 1108, startPoint y: 313, endPoint x: 1112, endPoint y: 341, distance: 28.3
click at [1108, 314] on span at bounding box center [1114, 320] width 19 height 19
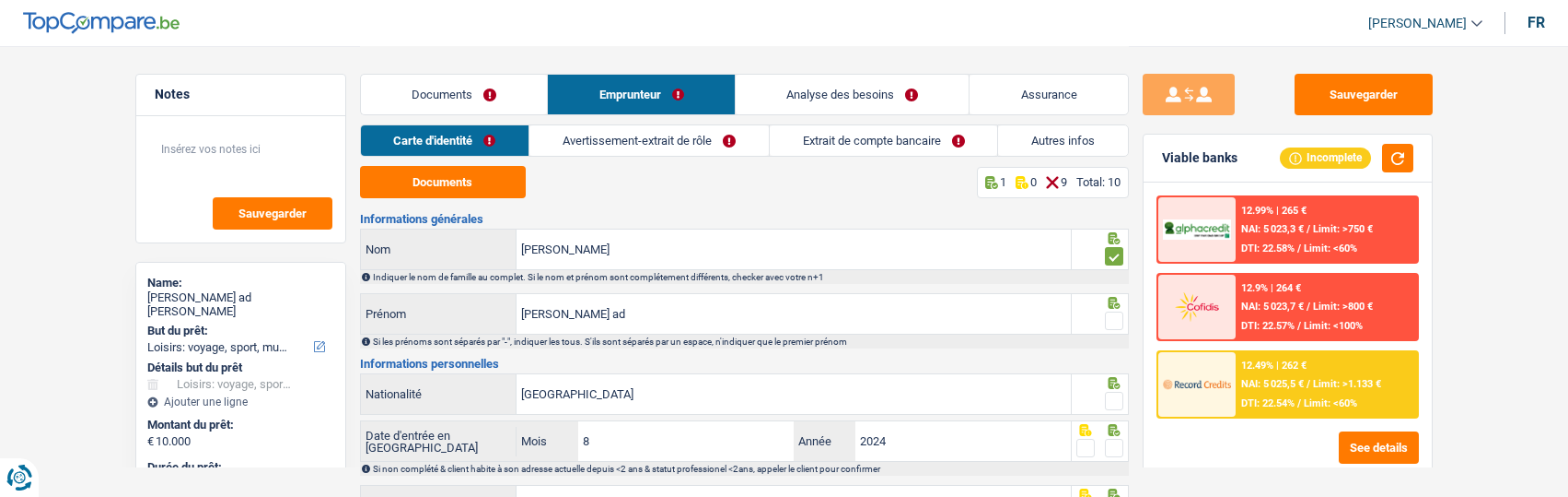
click at [0, 0] on input "radio" at bounding box center [0, 0] width 0 height 0
click at [681, 320] on input "[PERSON_NAME] ad" at bounding box center [793, 313] width 554 height 40
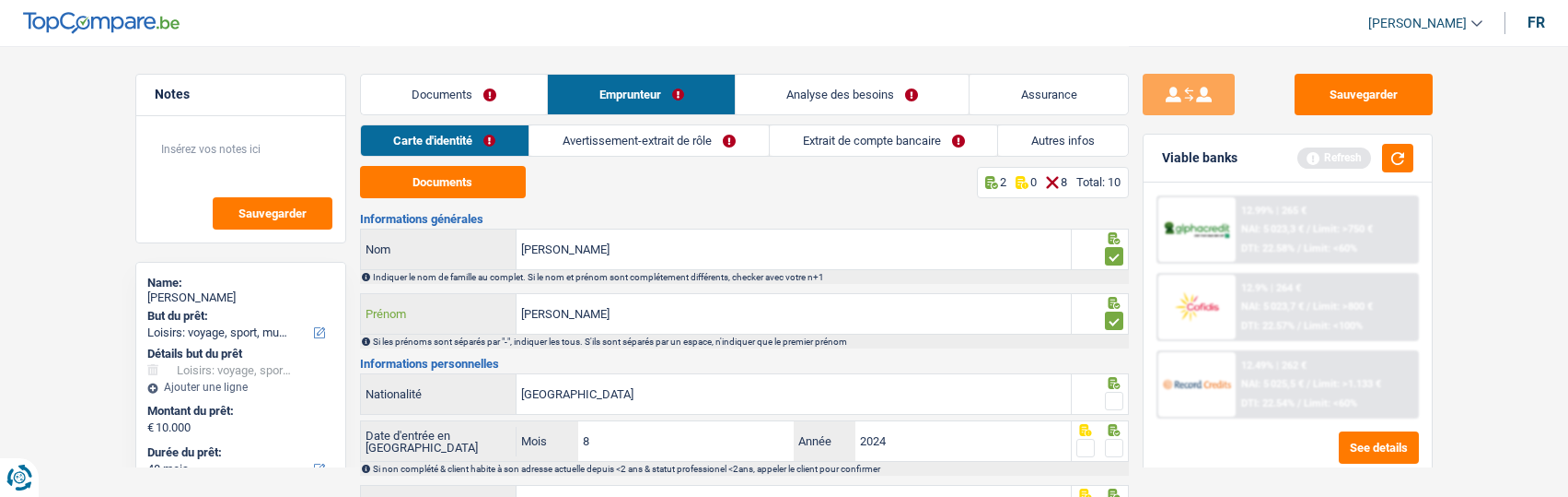
type input "[PERSON_NAME]"
click at [1119, 399] on span at bounding box center [1114, 401] width 19 height 19
click at [0, 0] on input "radio" at bounding box center [0, 0] width 0 height 0
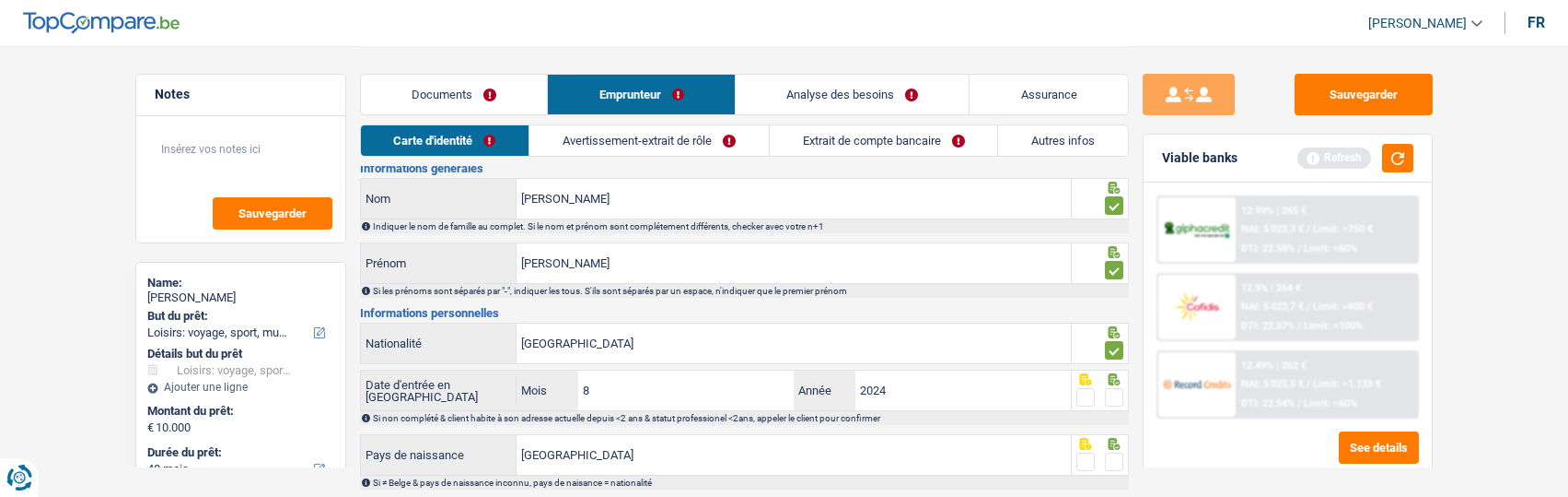
scroll to position [92, 0]
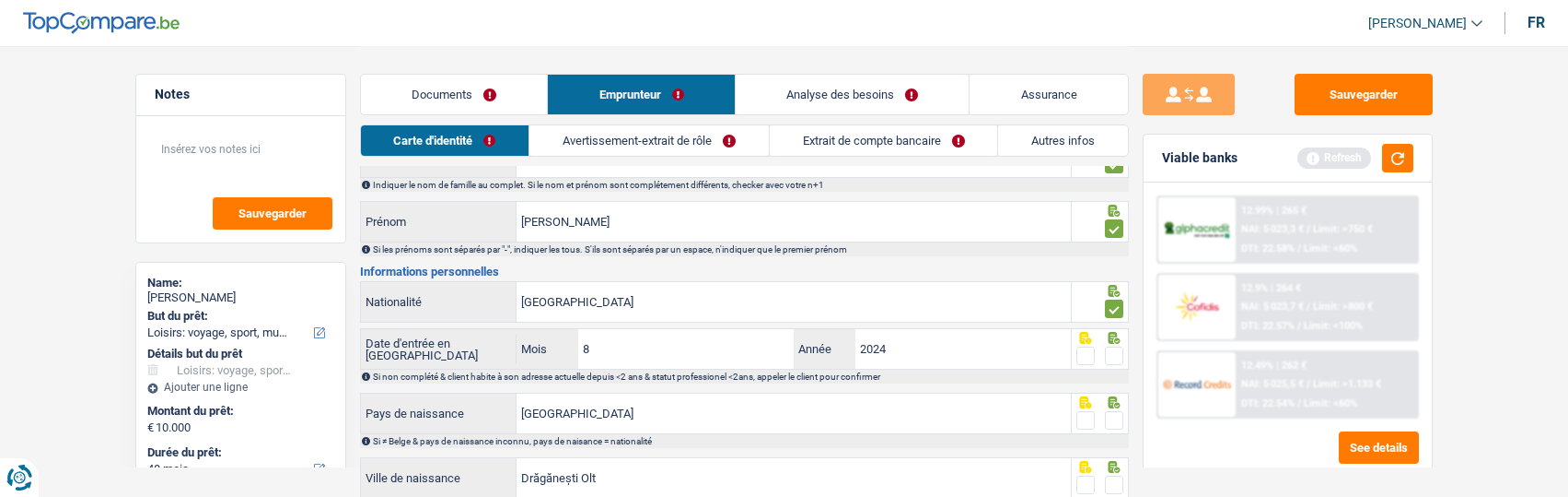
click at [1116, 353] on span at bounding box center [1114, 356] width 19 height 19
click at [0, 0] on input "radio" at bounding box center [0, 0] width 0 height 0
click at [1113, 415] on span at bounding box center [1114, 420] width 19 height 19
click at [0, 0] on input "radio" at bounding box center [0, 0] width 0 height 0
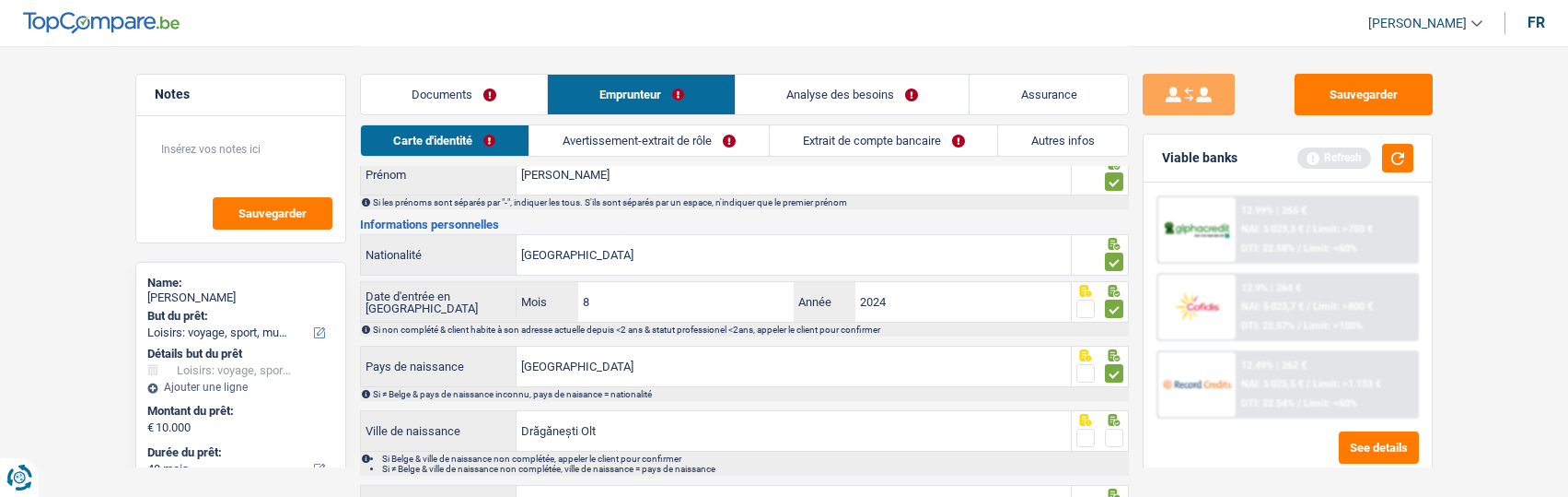
scroll to position [184, 0]
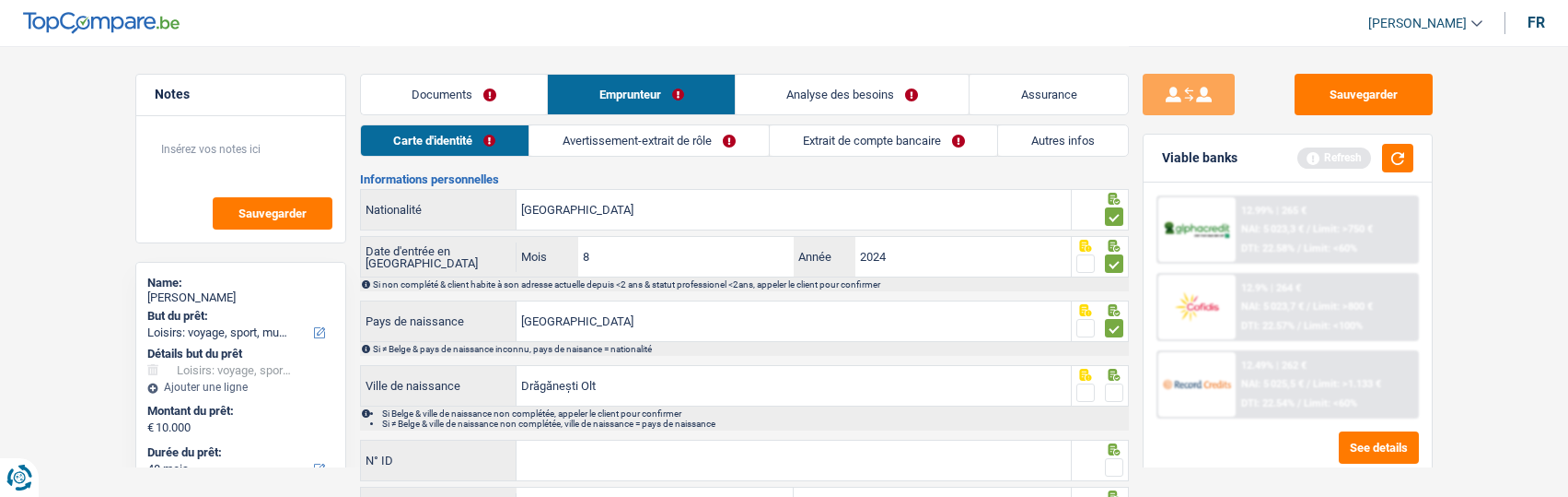
drag, startPoint x: 1122, startPoint y: 386, endPoint x: 1117, endPoint y: 394, distance: 9.4
click at [1121, 386] on span at bounding box center [1114, 393] width 19 height 19
click at [0, 0] on input "radio" at bounding box center [0, 0] width 0 height 0
click at [851, 452] on input "N° ID" at bounding box center [793, 460] width 554 height 40
type input "B-6143819-33"
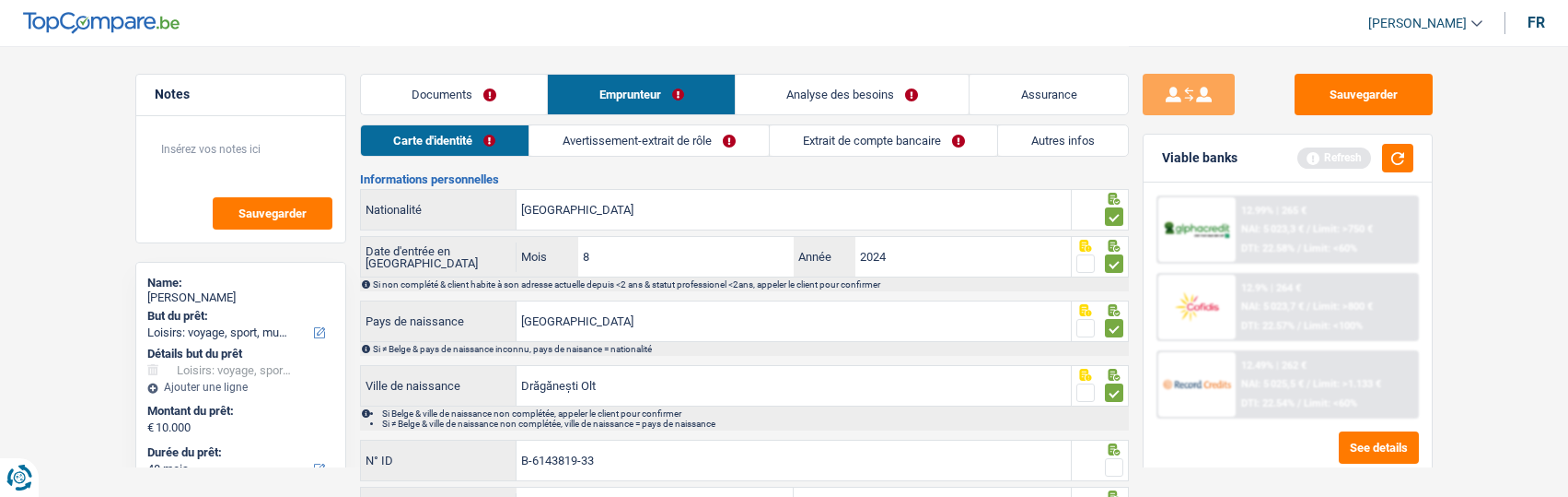
click at [1108, 462] on span at bounding box center [1114, 467] width 19 height 19
click at [0, 0] on input "radio" at bounding box center [0, 0] width 0 height 0
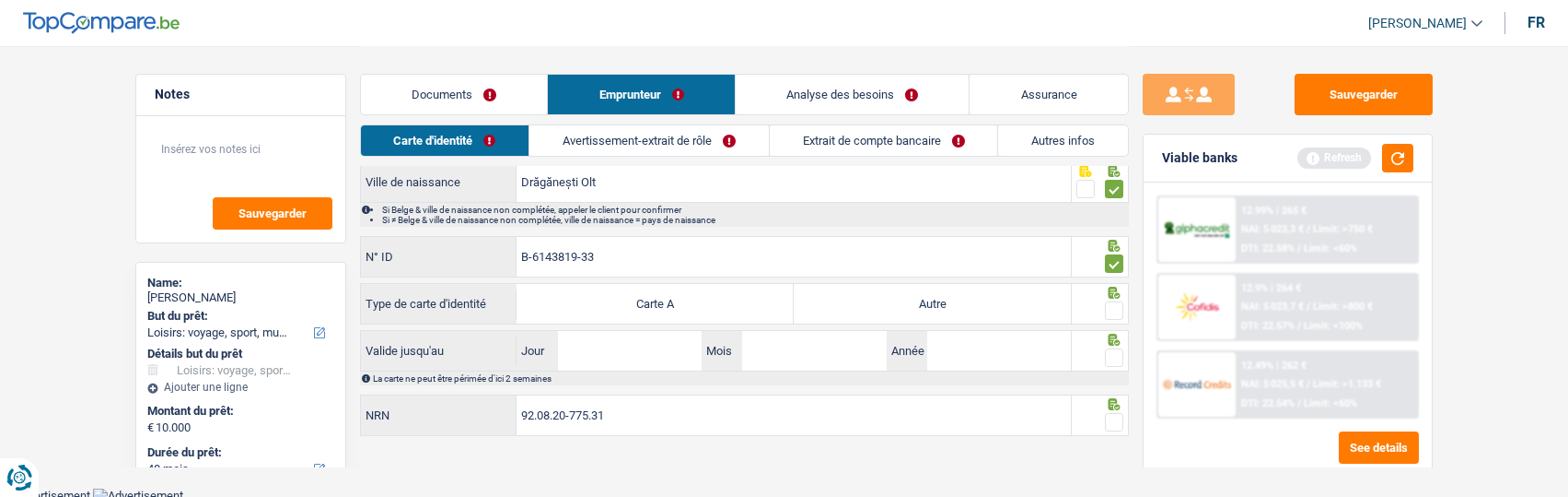
scroll to position [389, 0]
click at [942, 307] on label "Autre" at bounding box center [932, 302] width 278 height 40
click at [942, 307] on input "Autre" at bounding box center [932, 302] width 278 height 40
radio input "true"
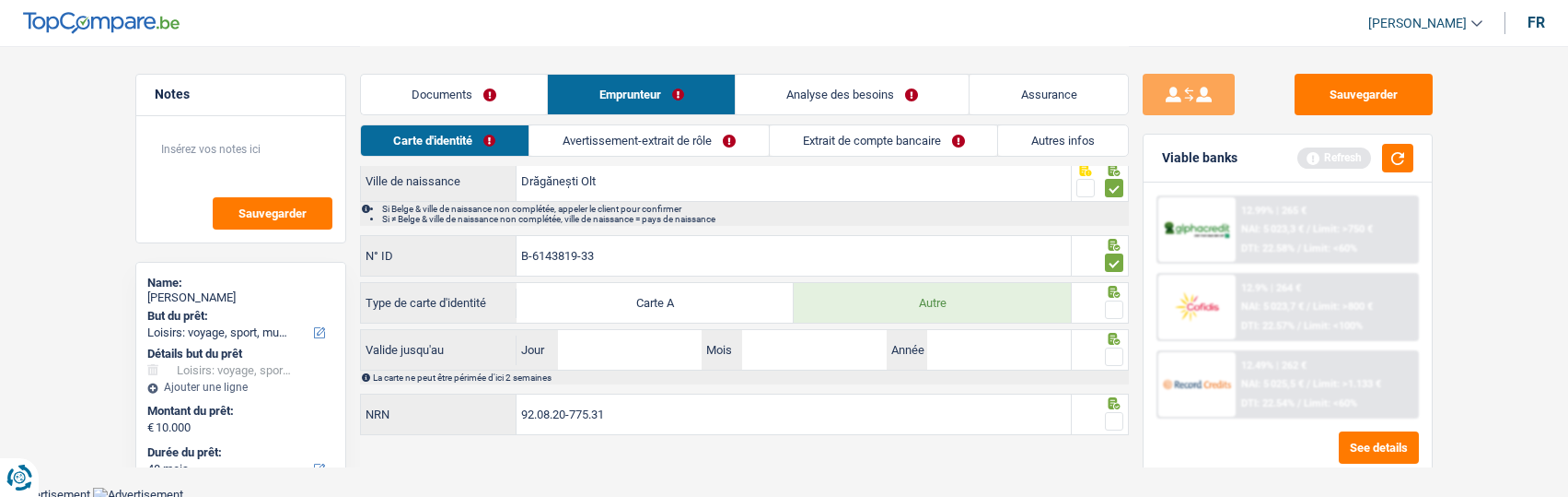
click at [1118, 308] on span at bounding box center [1114, 309] width 19 height 19
click at [0, 0] on input "radio" at bounding box center [0, 0] width 0 height 0
click at [667, 347] on input "Jour" at bounding box center [629, 349] width 144 height 40
type input "21"
type input "08"
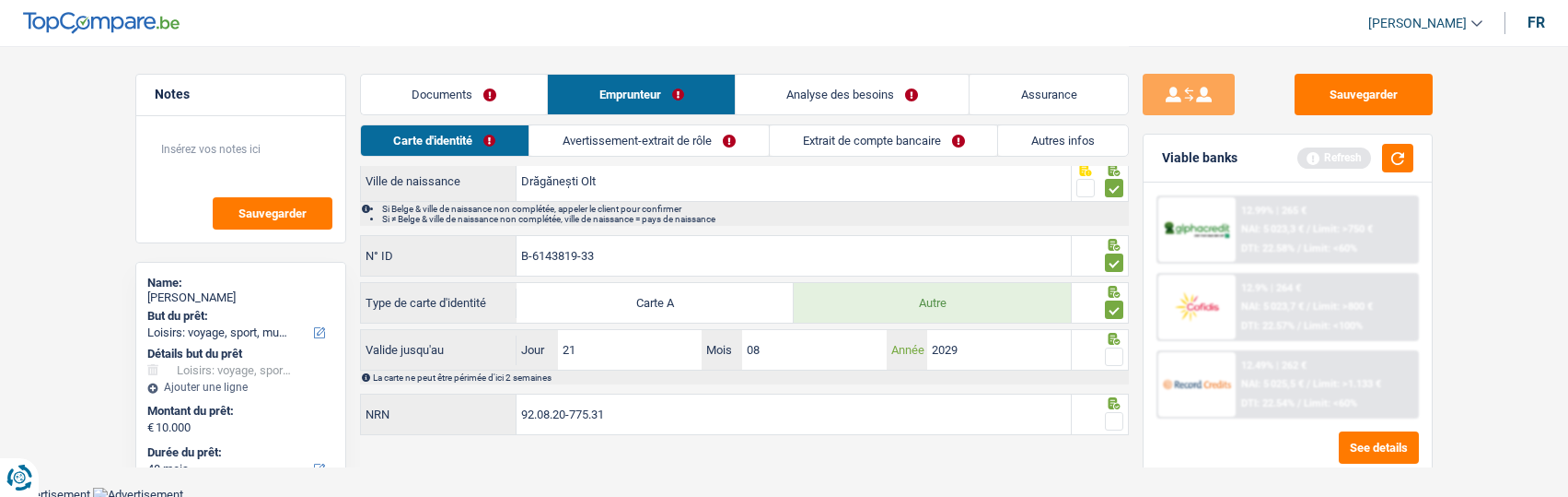
type input "2029"
click at [1114, 353] on span at bounding box center [1114, 357] width 19 height 19
click at [0, 0] on input "radio" at bounding box center [0, 0] width 0 height 0
click at [1114, 420] on span at bounding box center [1114, 421] width 19 height 19
click at [0, 0] on input "radio" at bounding box center [0, 0] width 0 height 0
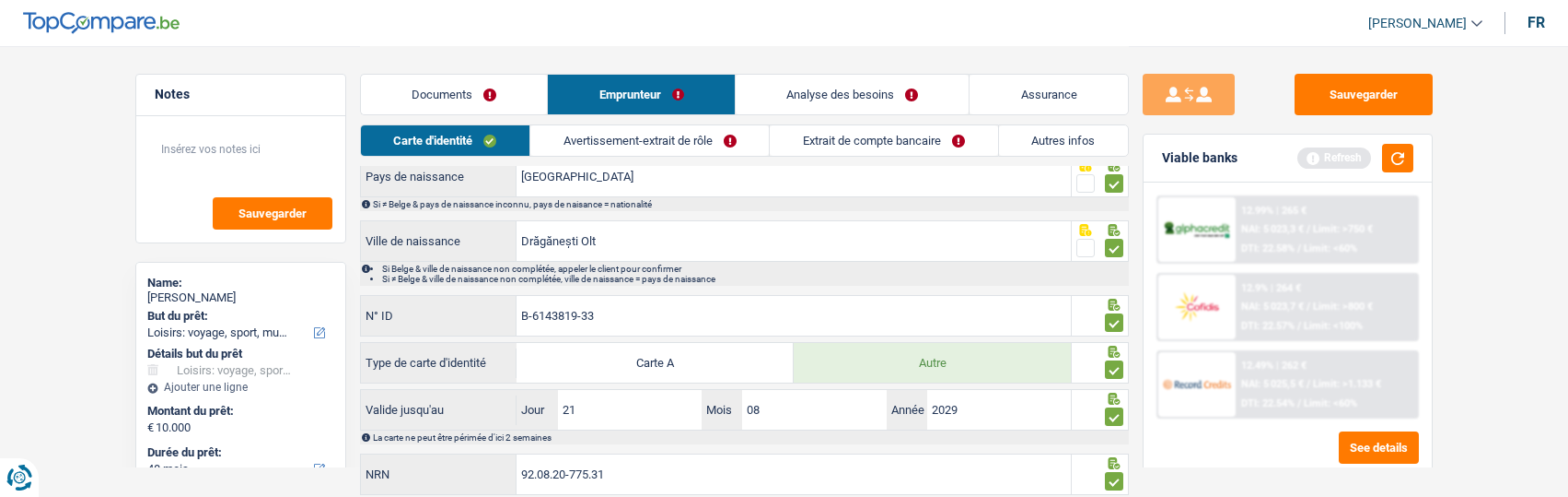
scroll to position [296, 0]
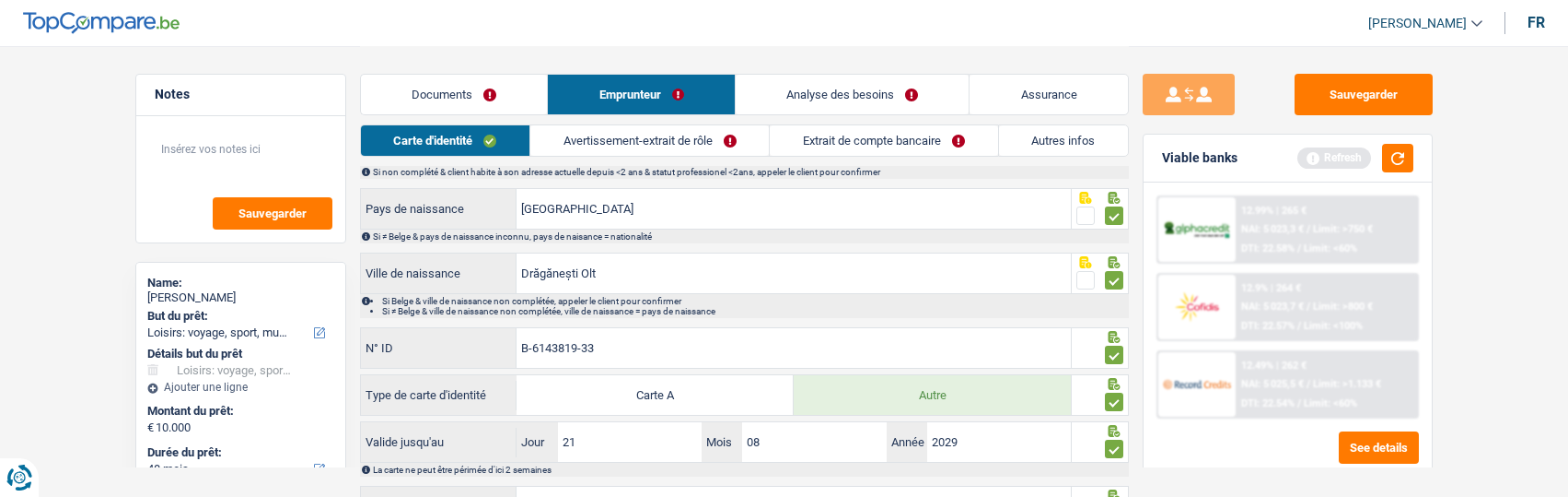
click at [691, 150] on link "Avertissement-extrait de rôle" at bounding box center [649, 140] width 239 height 31
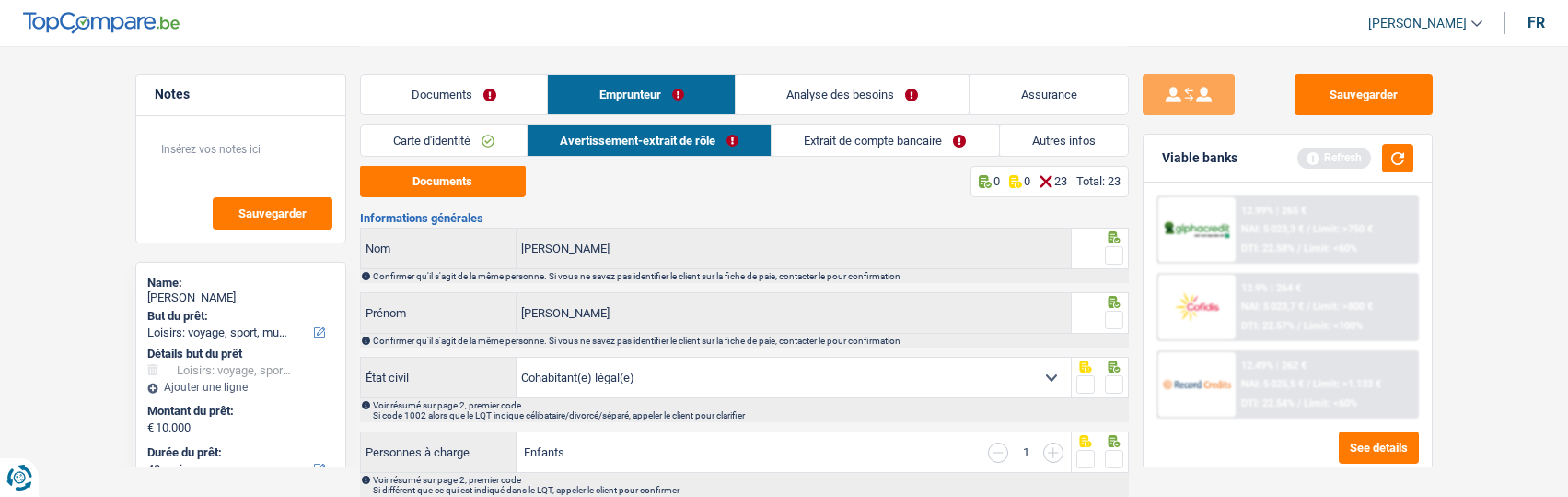
scroll to position [0, 0]
click at [494, 183] on button "Documents" at bounding box center [443, 182] width 166 height 33
click at [479, 98] on link "Documents" at bounding box center [454, 94] width 187 height 40
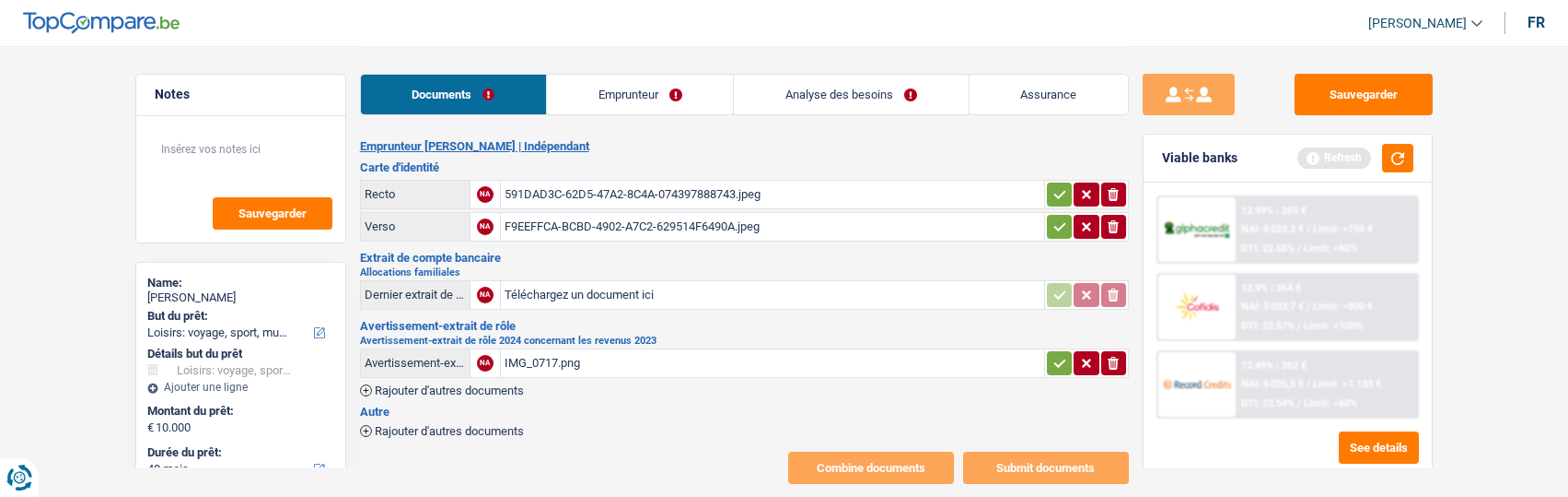
click at [657, 96] on link "Emprunteur" at bounding box center [640, 94] width 186 height 40
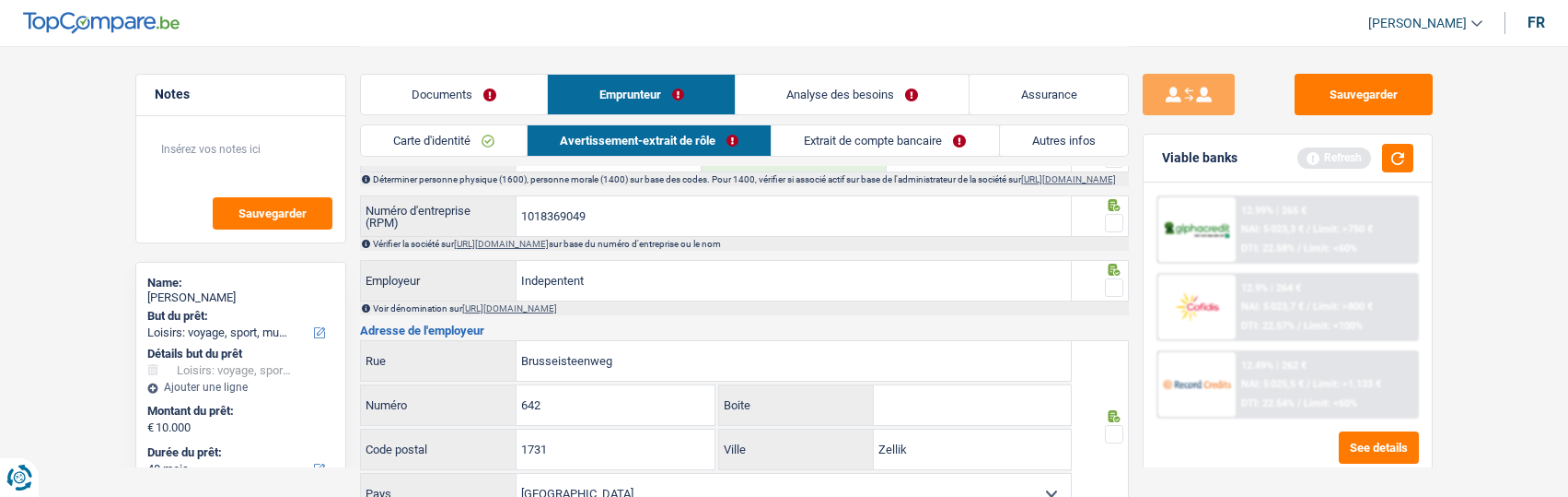
scroll to position [645, 0]
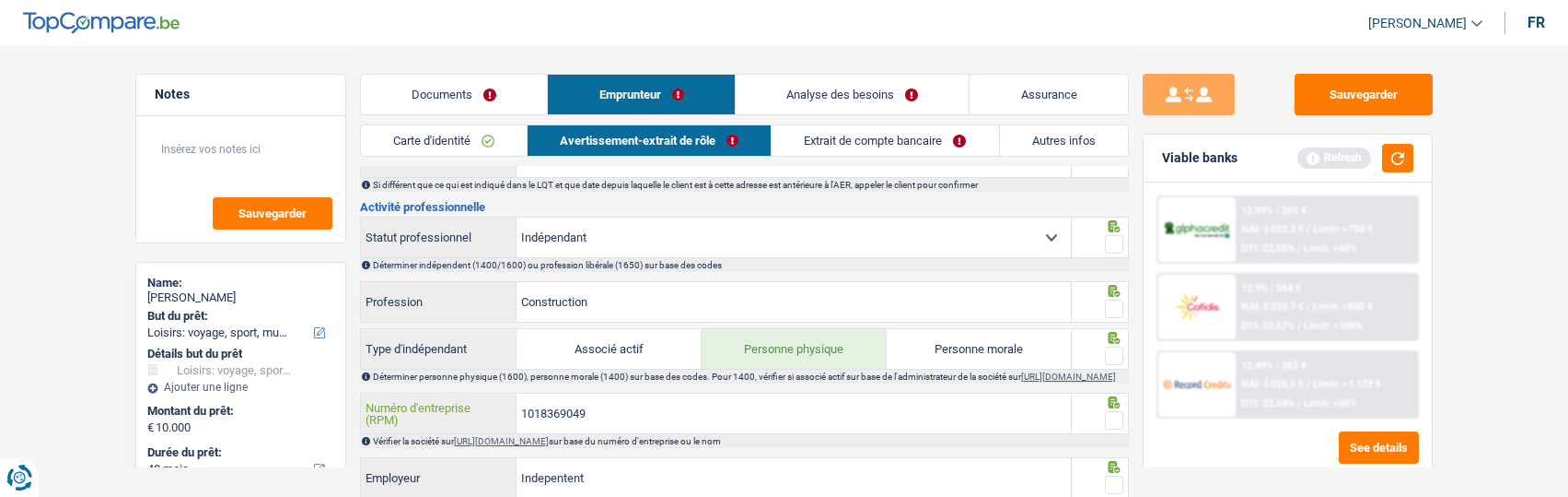
click at [617, 414] on input "1018369049" at bounding box center [793, 412] width 554 height 40
click at [1411, 162] on button "button" at bounding box center [1398, 158] width 32 height 29
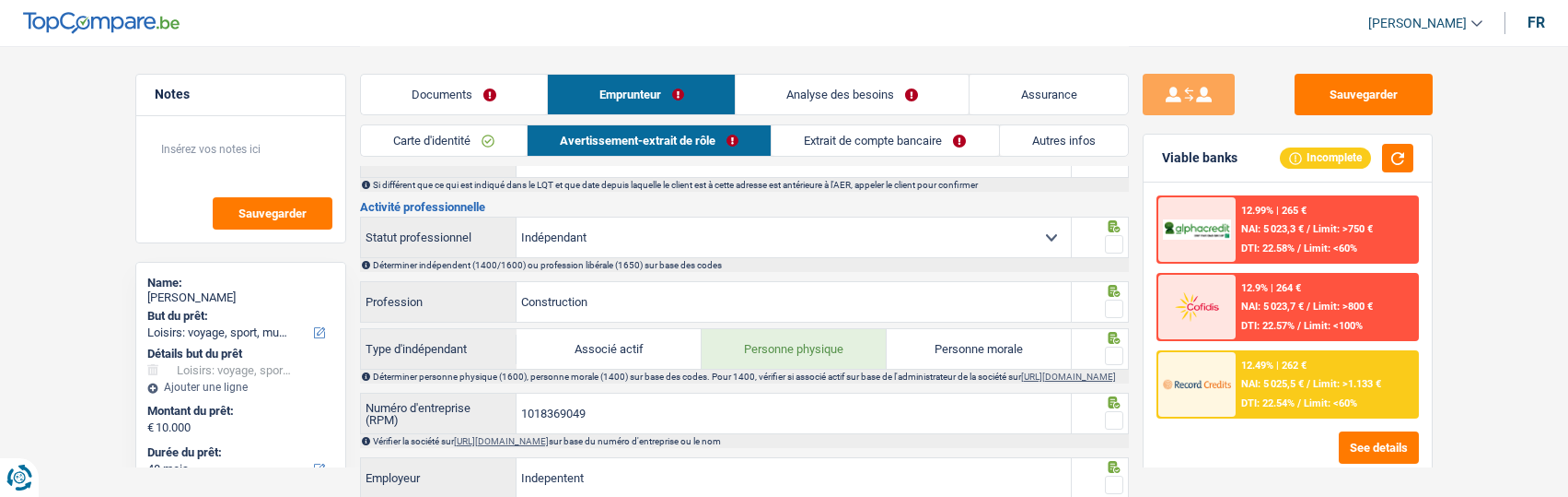
click at [425, 47] on div "Documents Emprunteur Analyse des besoins Assurance" at bounding box center [745, 85] width 769 height 78
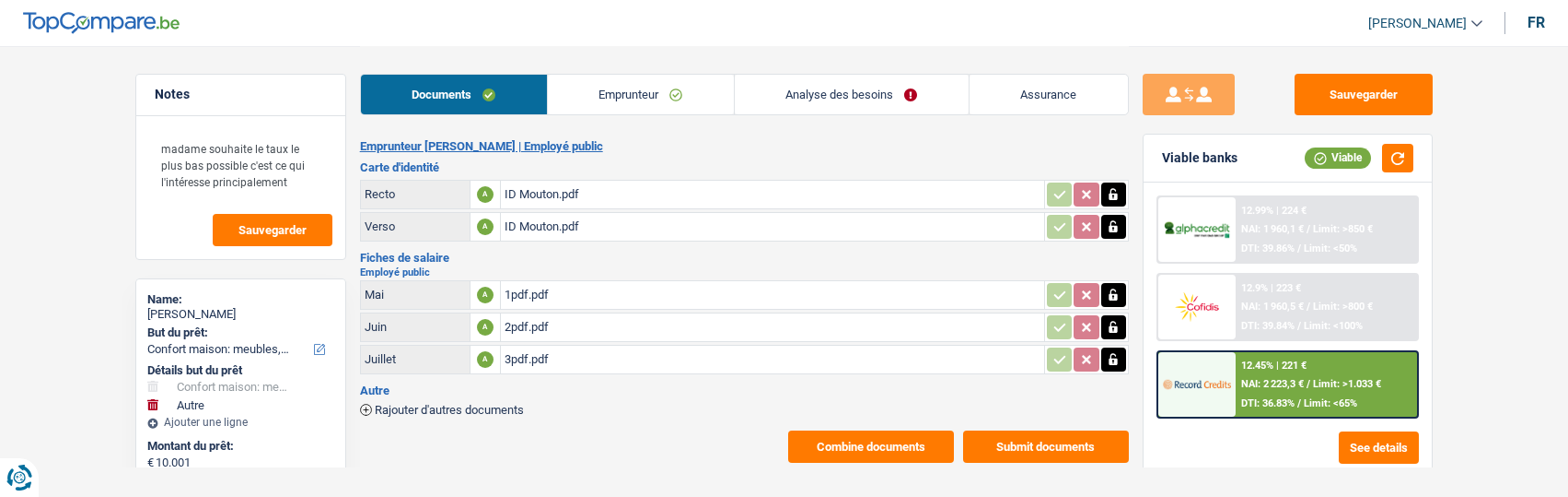
select select "household"
select select "other"
select select "60"
select select "divorced"
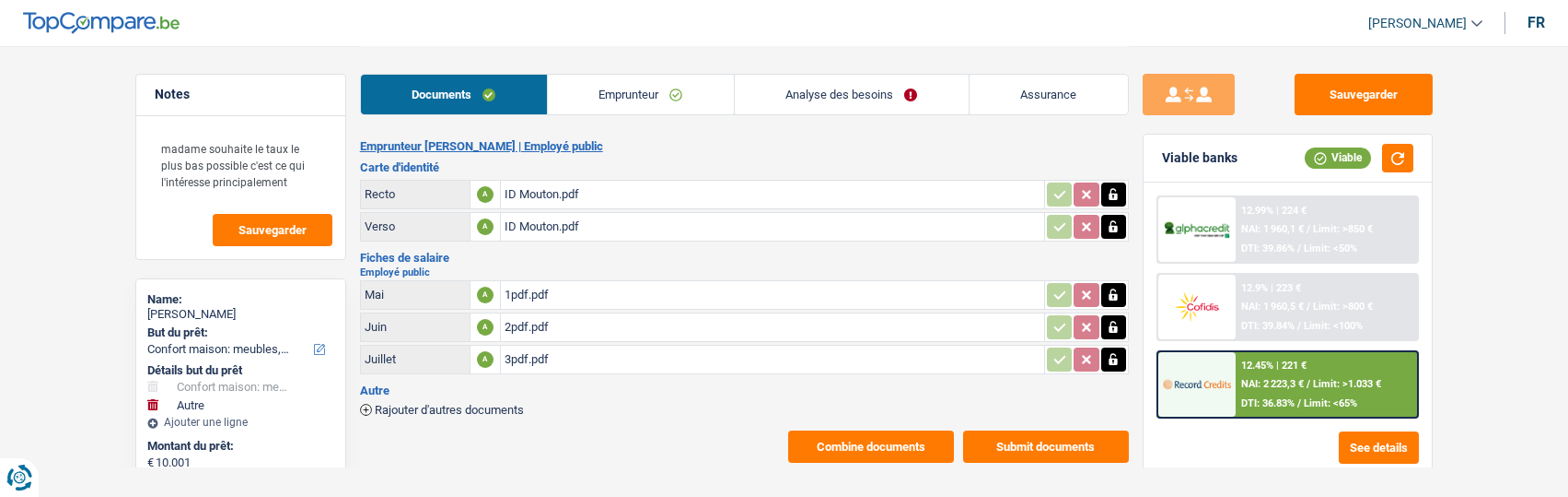
select select "BE"
select select "publicEmployee"
select select "netSalary"
select select "mealVouchers"
select select "BE"
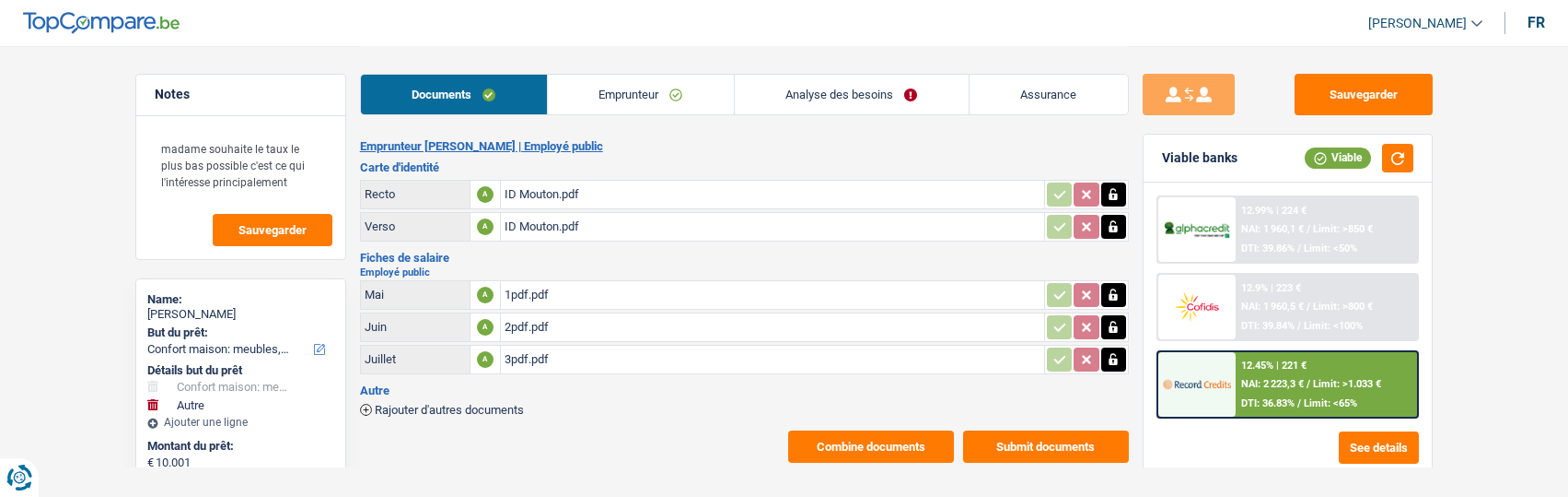
click at [671, 100] on link "Emprunteur" at bounding box center [641, 94] width 186 height 40
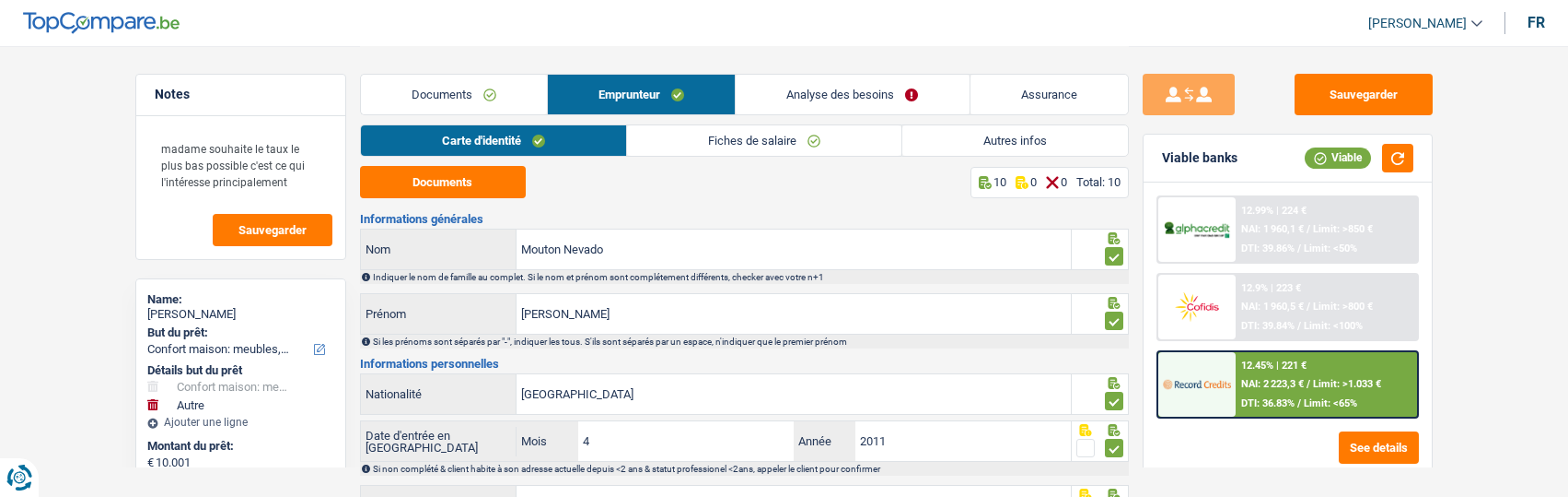
click at [819, 138] on link "Fiches de salaire" at bounding box center [764, 140] width 275 height 31
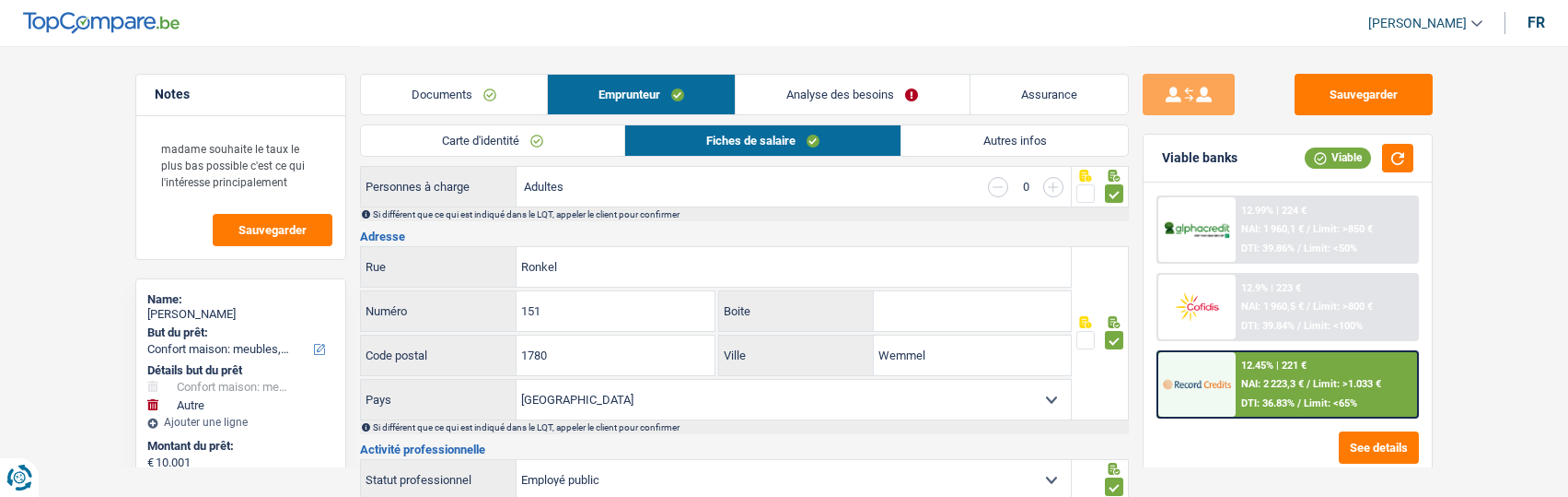
scroll to position [369, 0]
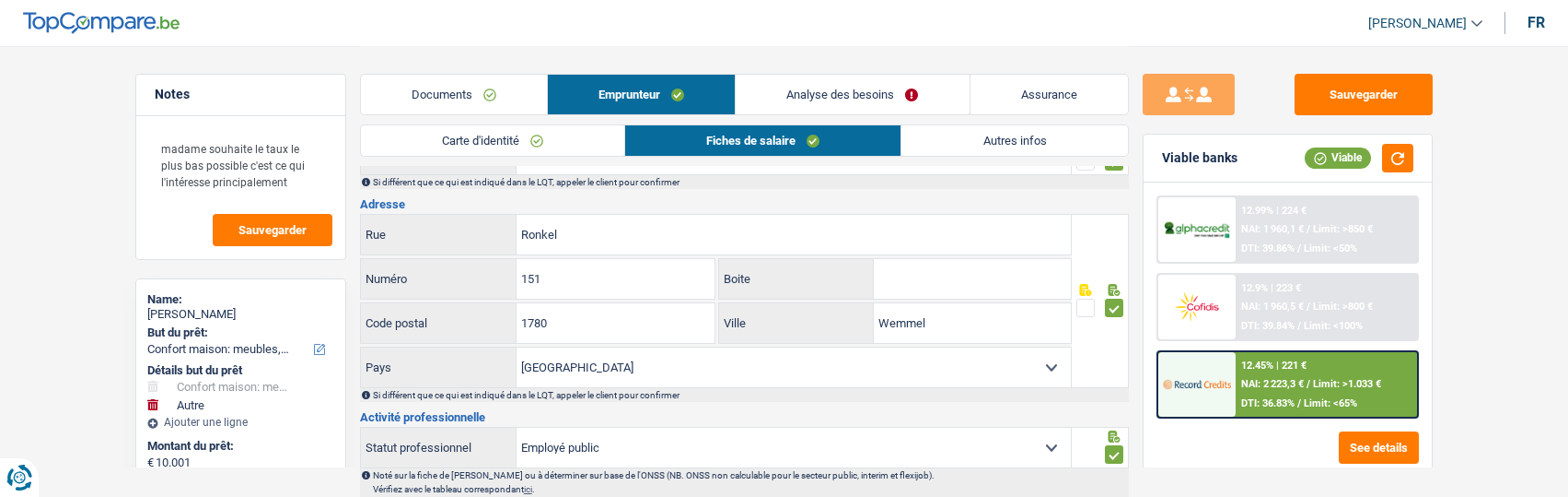
click at [1023, 281] on input "Boite" at bounding box center [972, 279] width 197 height 40
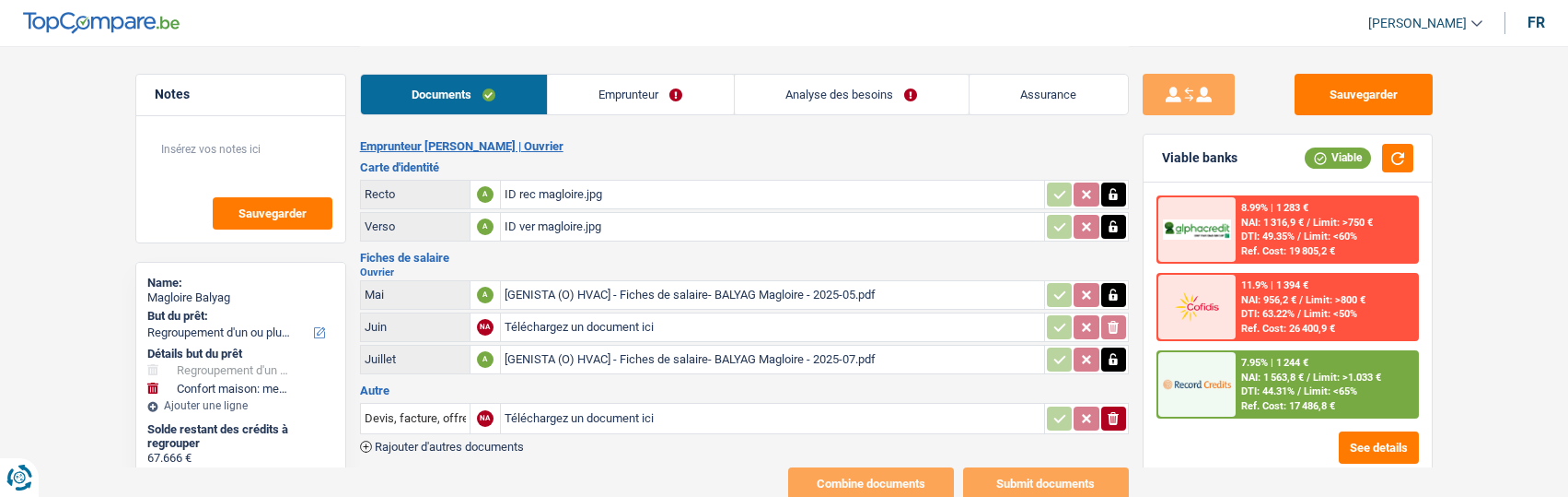
select select "refinancing"
select select "household"
select select "84"
select select "record credits"
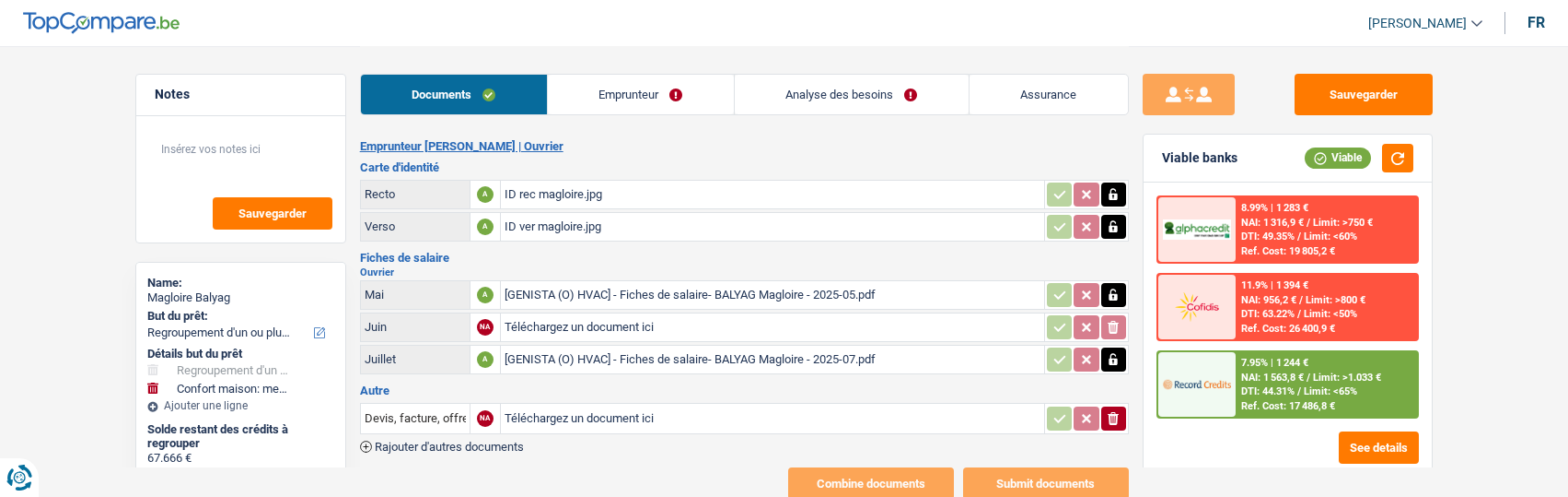
type input "C:\fakepath\[GENISTA (O) HVAC] - Fiches de salaire- BALYAG Magloire - 2025-06.p…"
click at [645, 97] on link "Emprunteur" at bounding box center [641, 94] width 186 height 40
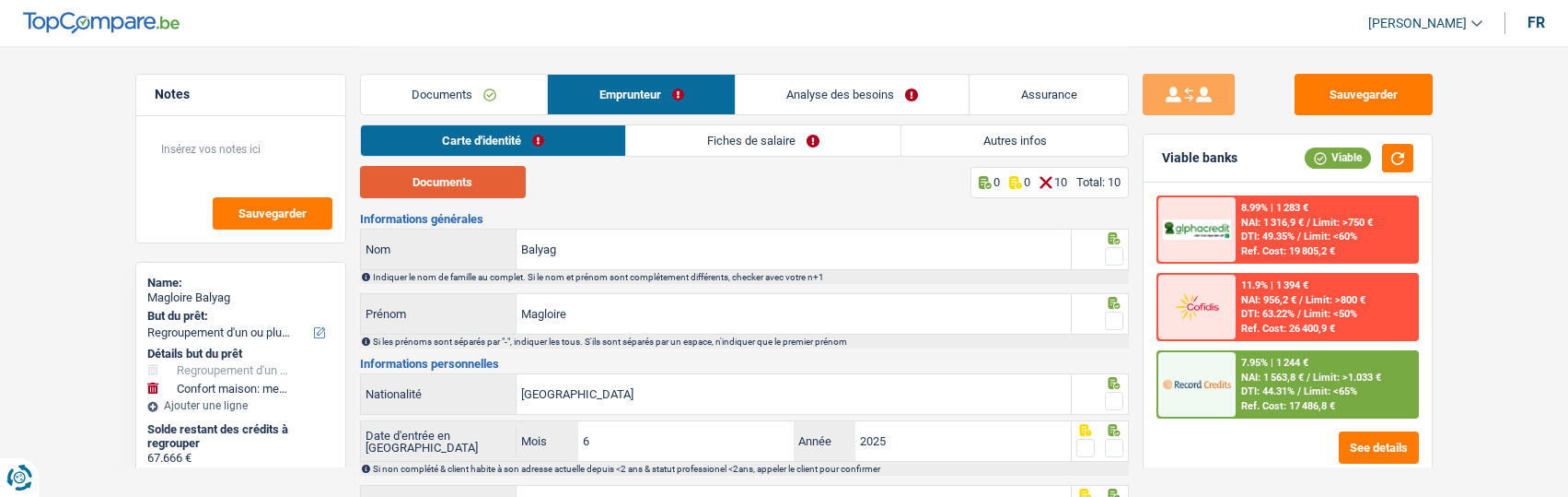
click at [456, 181] on button "Documents" at bounding box center [443, 182] width 166 height 33
click at [1116, 247] on span at bounding box center [1114, 256] width 19 height 19
click at [0, 0] on input "radio" at bounding box center [0, 0] width 0 height 0
click at [1105, 311] on span at bounding box center [1114, 320] width 19 height 19
click at [0, 0] on input "radio" at bounding box center [0, 0] width 0 height 0
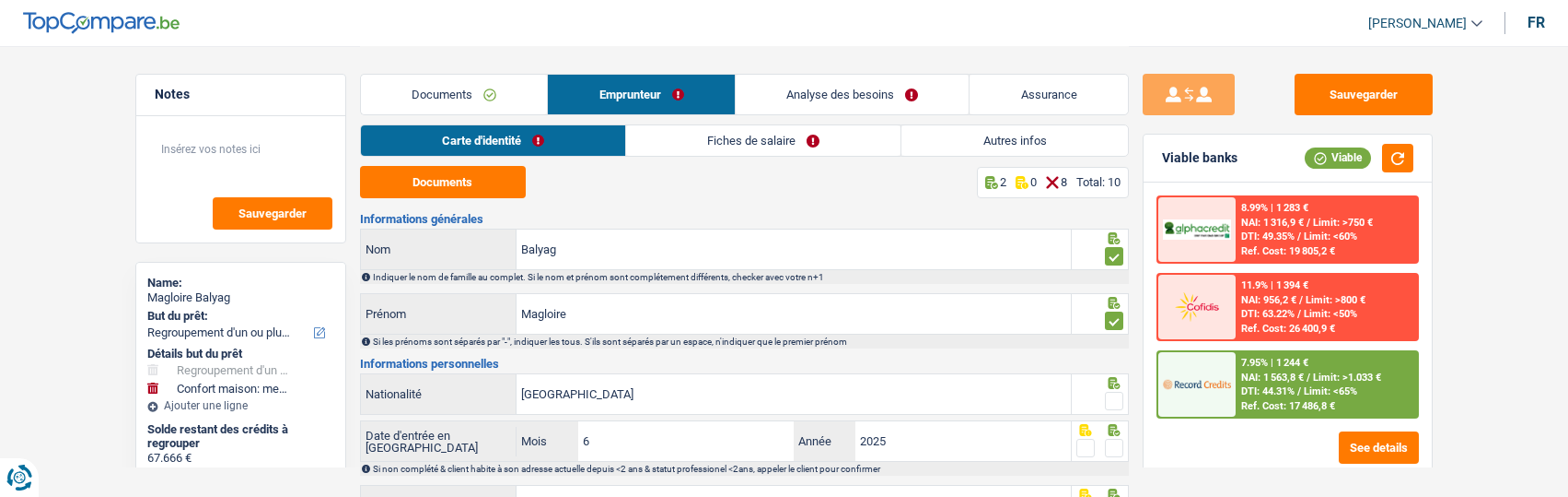
click at [1115, 399] on span at bounding box center [1114, 401] width 19 height 19
click at [0, 0] on input "radio" at bounding box center [0, 0] width 0 height 0
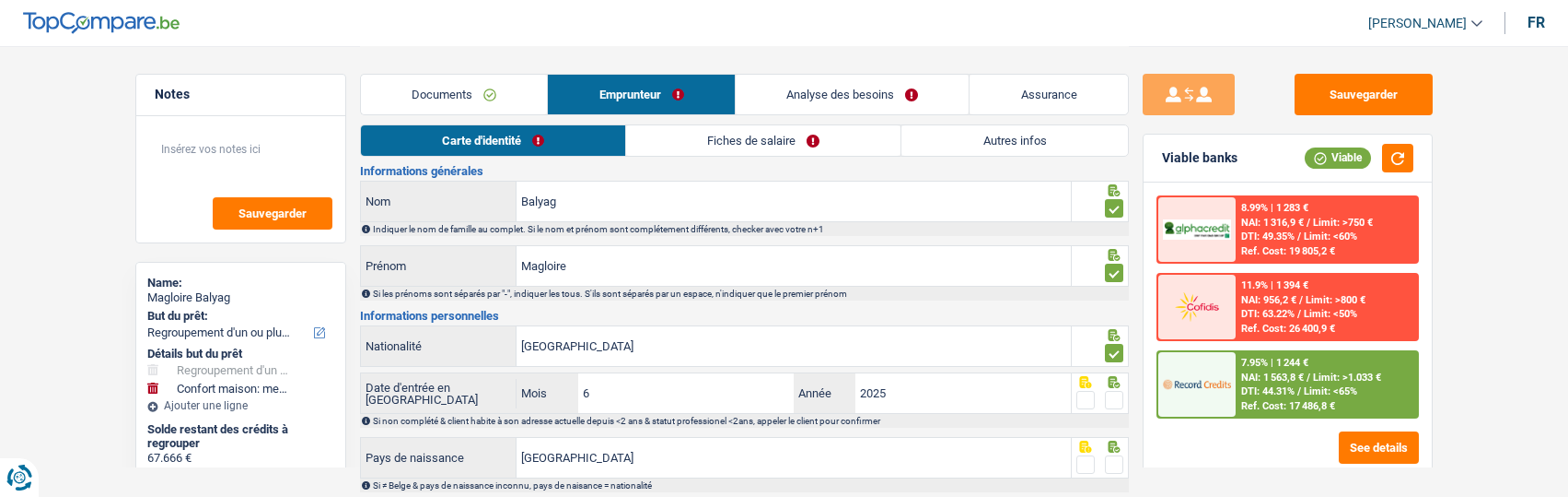
scroll to position [184, 0]
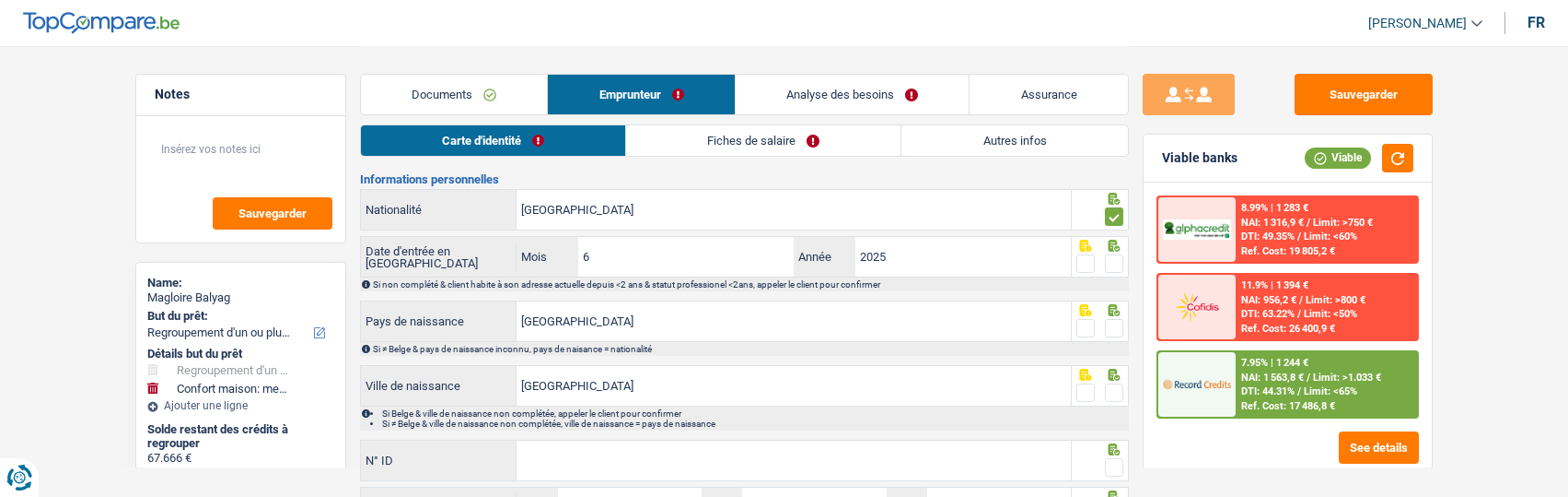
click at [819, 136] on link "Fiches de salaire" at bounding box center [763, 140] width 275 height 31
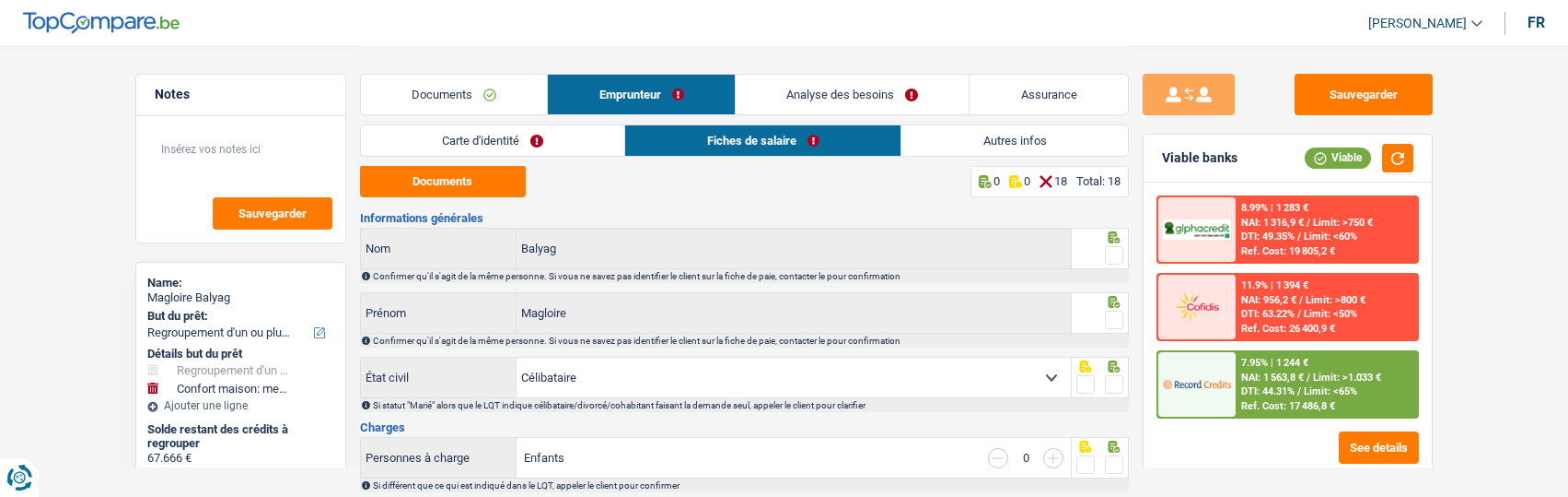
scroll to position [0, 0]
click at [491, 174] on button "Documents" at bounding box center [443, 182] width 166 height 33
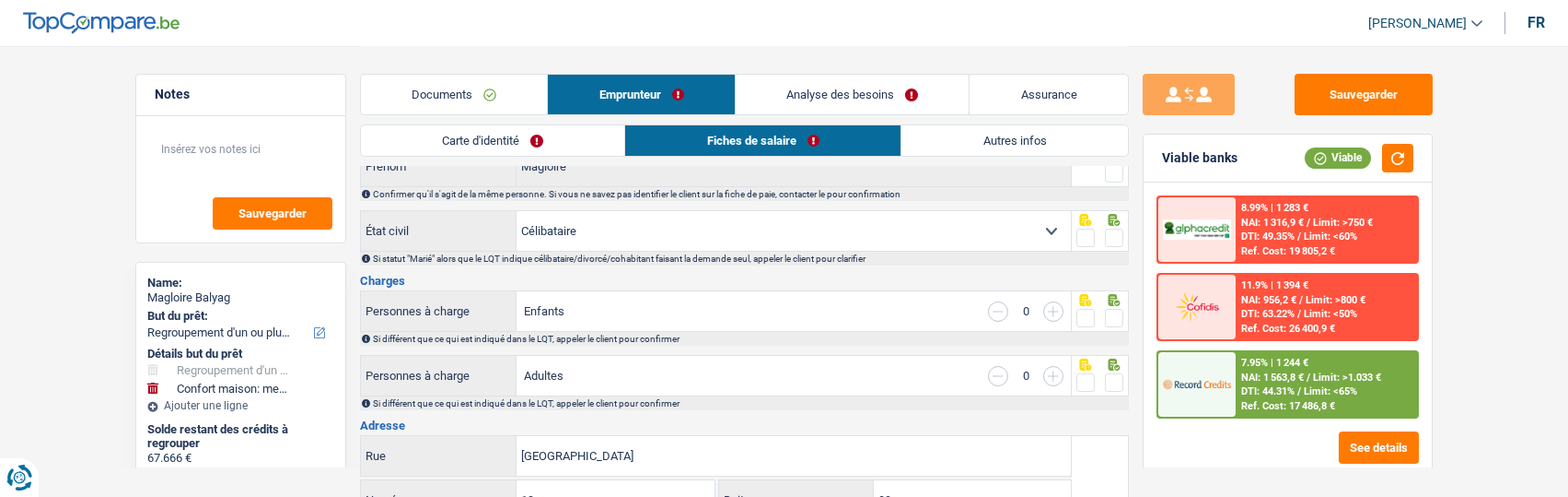
scroll to position [184, 0]
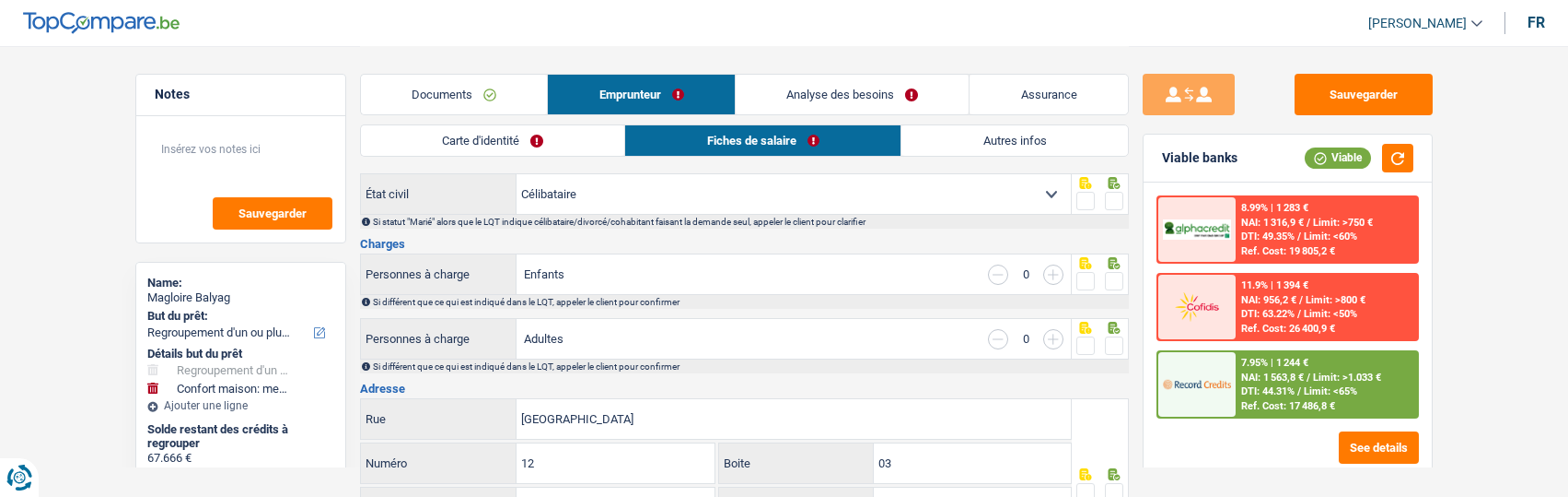
click at [485, 85] on link "Documents" at bounding box center [454, 94] width 187 height 40
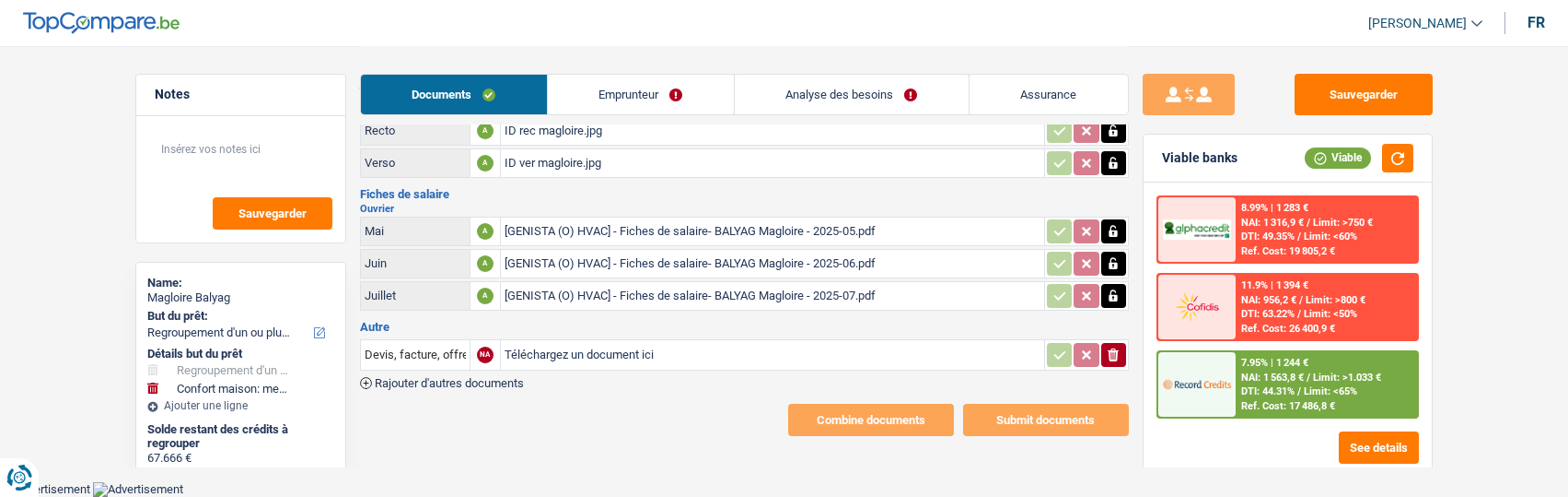
scroll to position [50, 0]
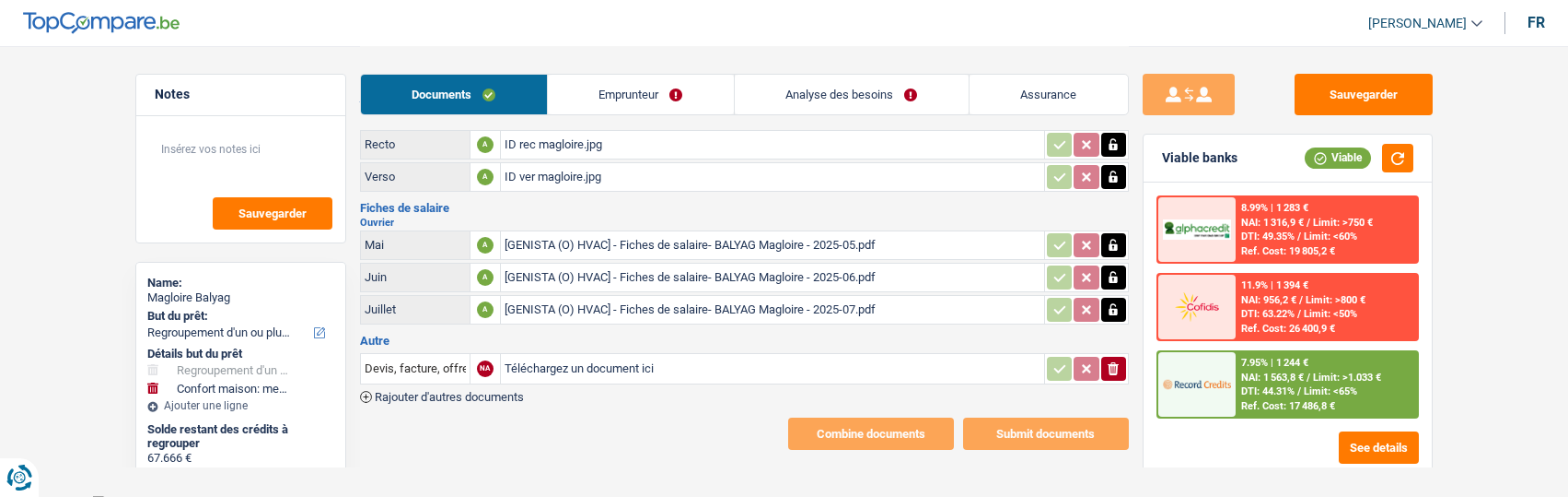
click at [621, 101] on link "Emprunteur" at bounding box center [641, 94] width 186 height 40
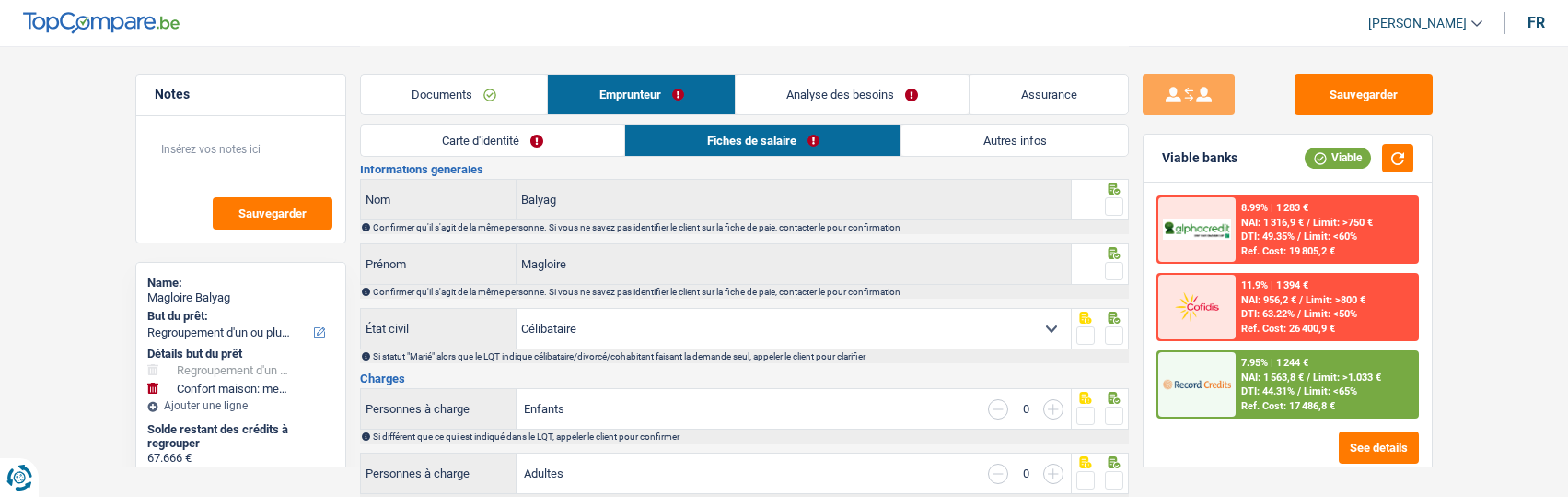
click at [585, 138] on link "Carte d'identité" at bounding box center [493, 140] width 265 height 31
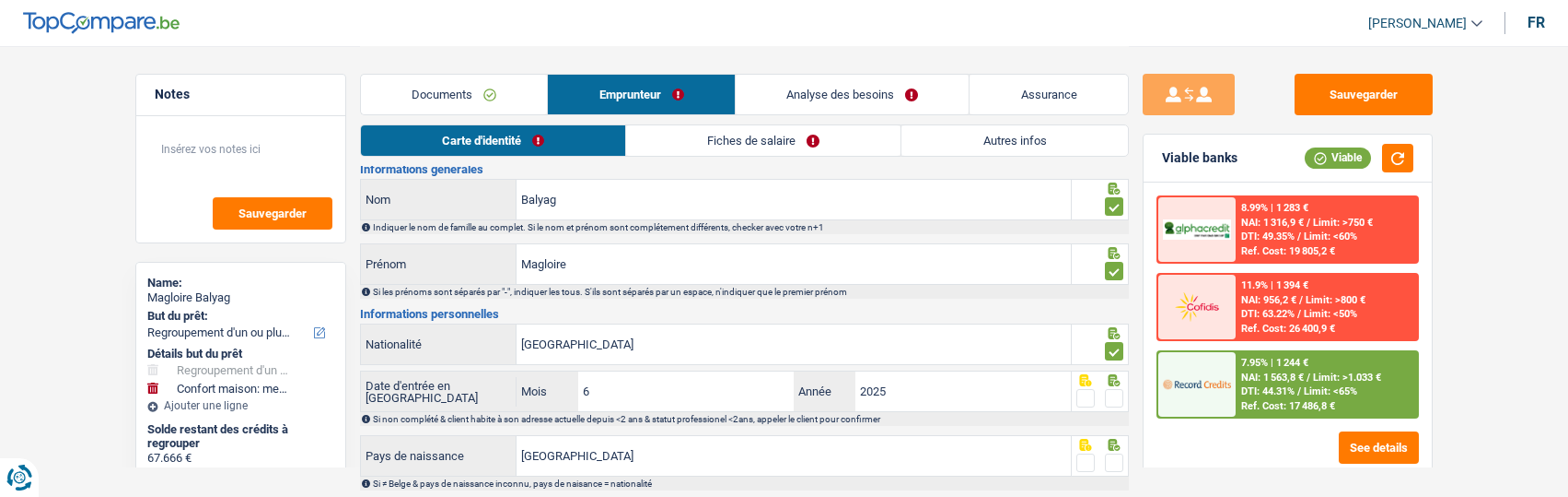
click at [764, 134] on link "Fiches de salaire" at bounding box center [763, 140] width 275 height 31
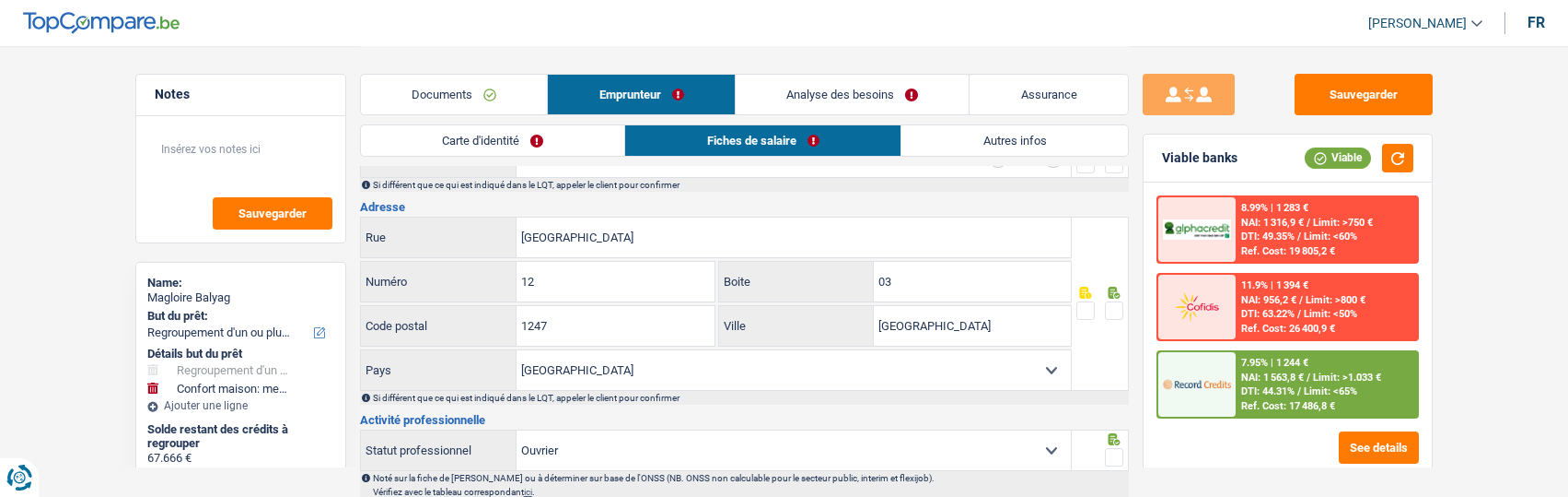
scroll to position [326, 0]
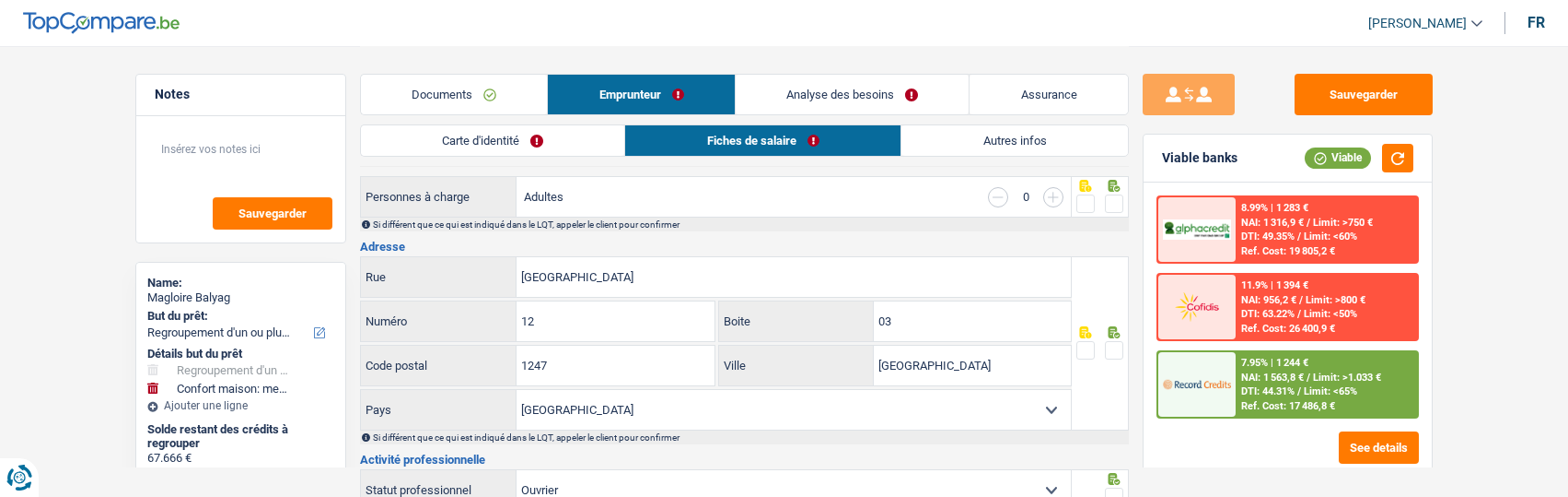
click at [1012, 143] on link "Autres infos" at bounding box center [1015, 140] width 227 height 31
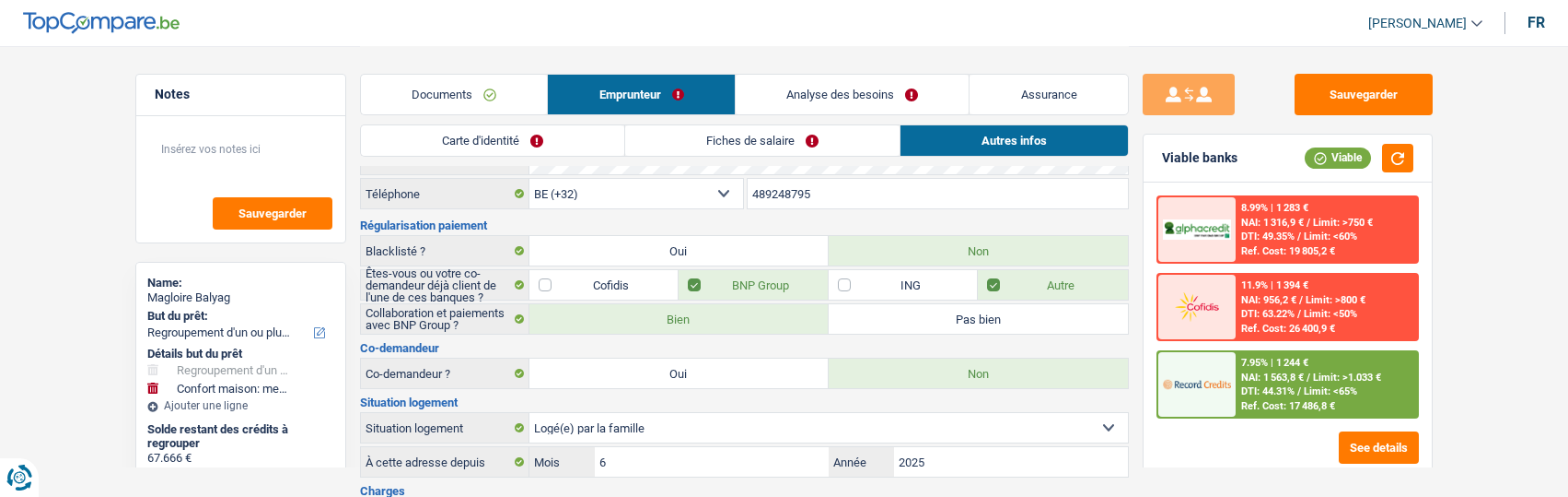
scroll to position [0, 0]
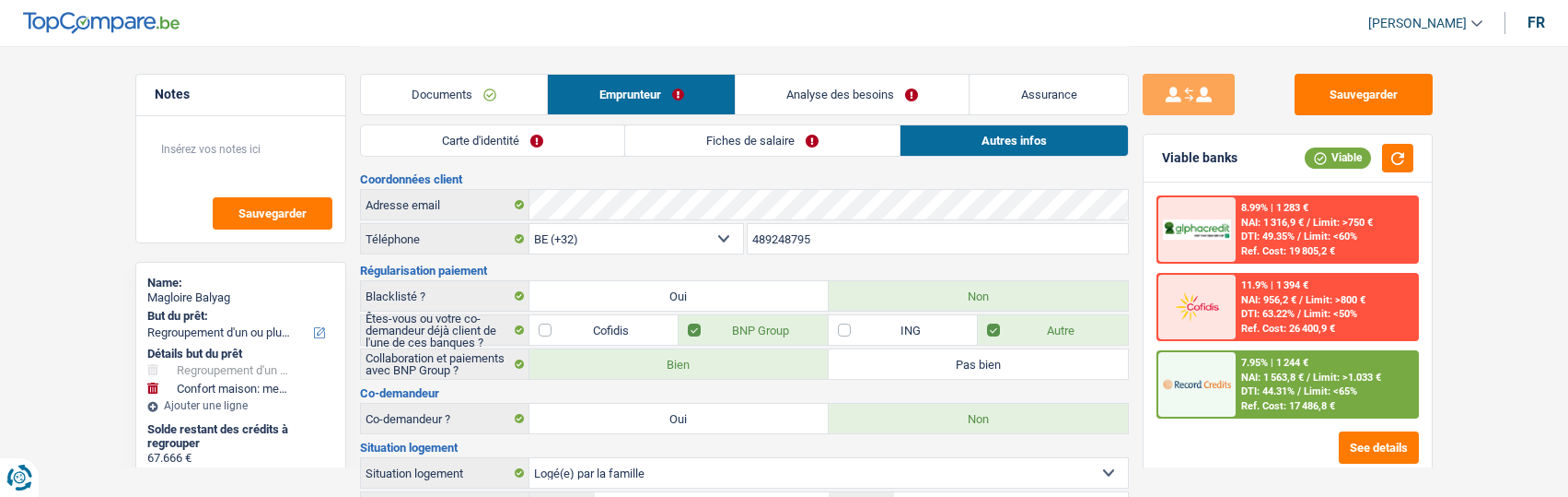
click at [591, 137] on link "Carte d'identité" at bounding box center [493, 140] width 264 height 31
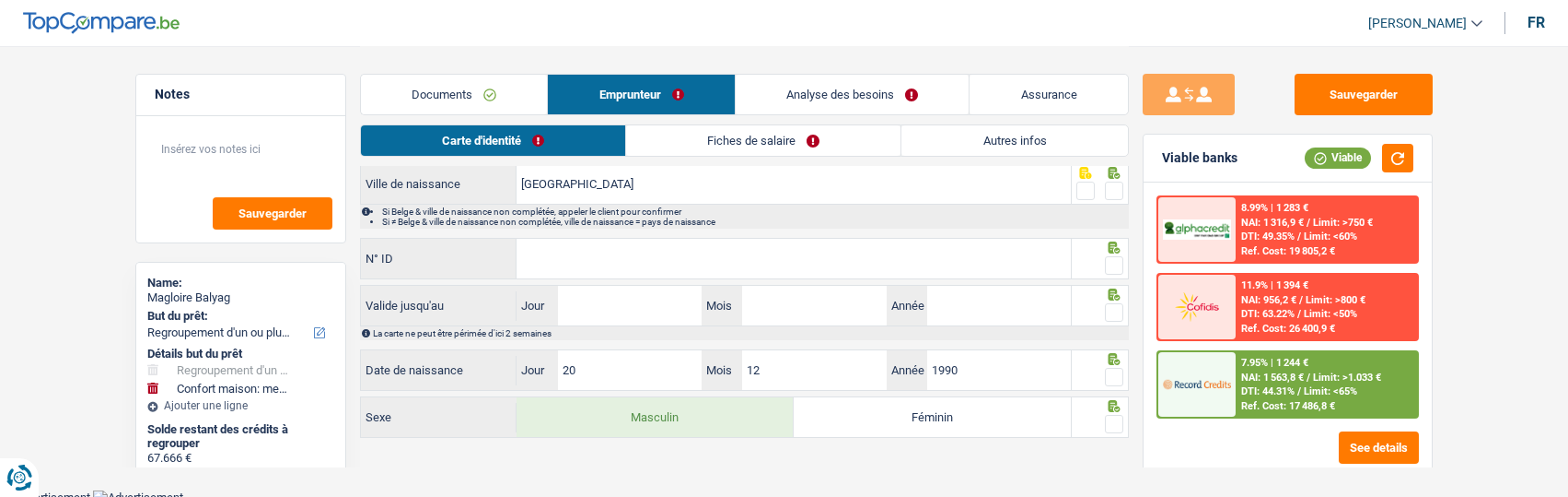
scroll to position [389, 0]
click at [708, 135] on link "Fiches de salaire" at bounding box center [763, 140] width 275 height 31
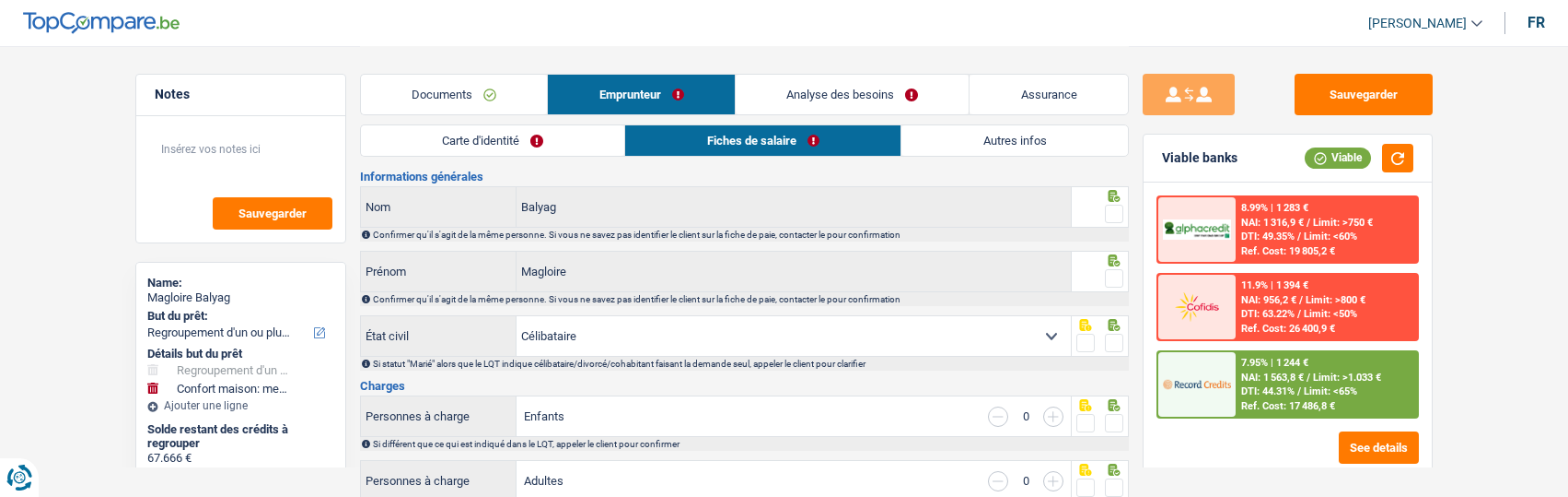
scroll to position [20, 0]
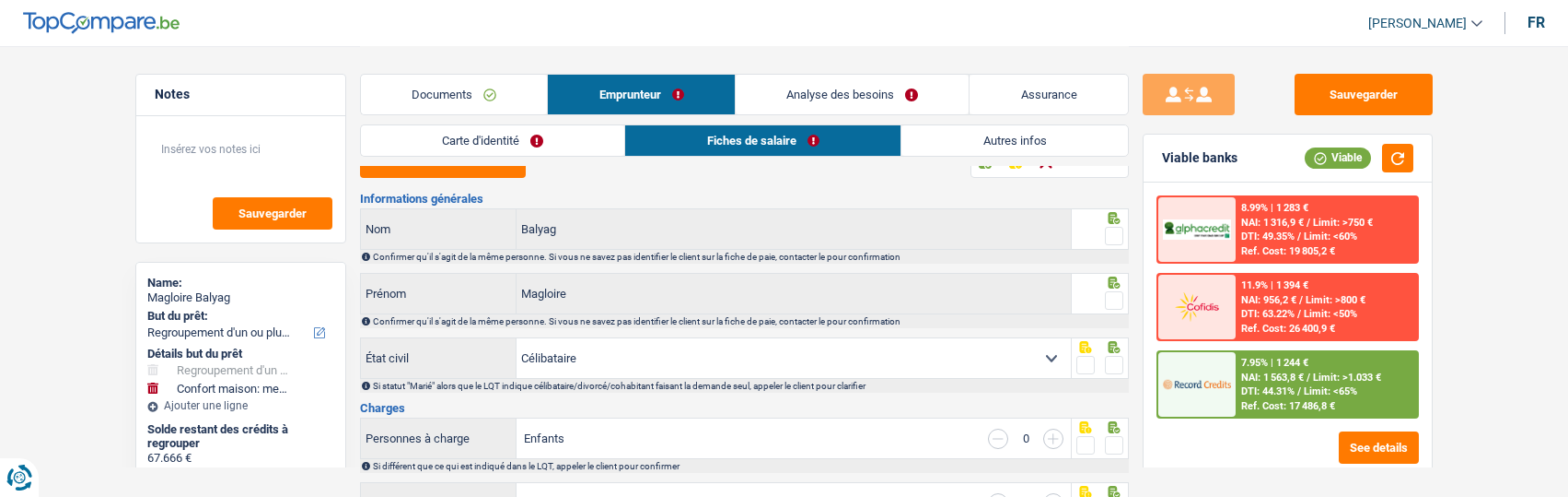
click at [547, 150] on link "Carte d'identité" at bounding box center [493, 140] width 265 height 31
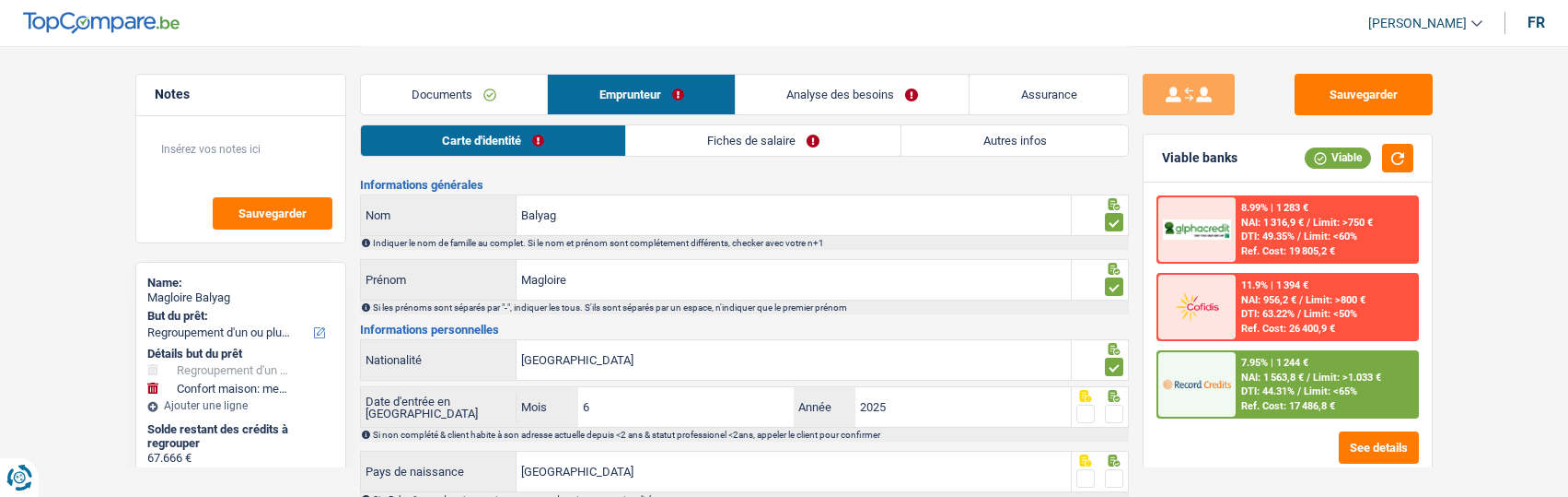
scroll to position [0, 0]
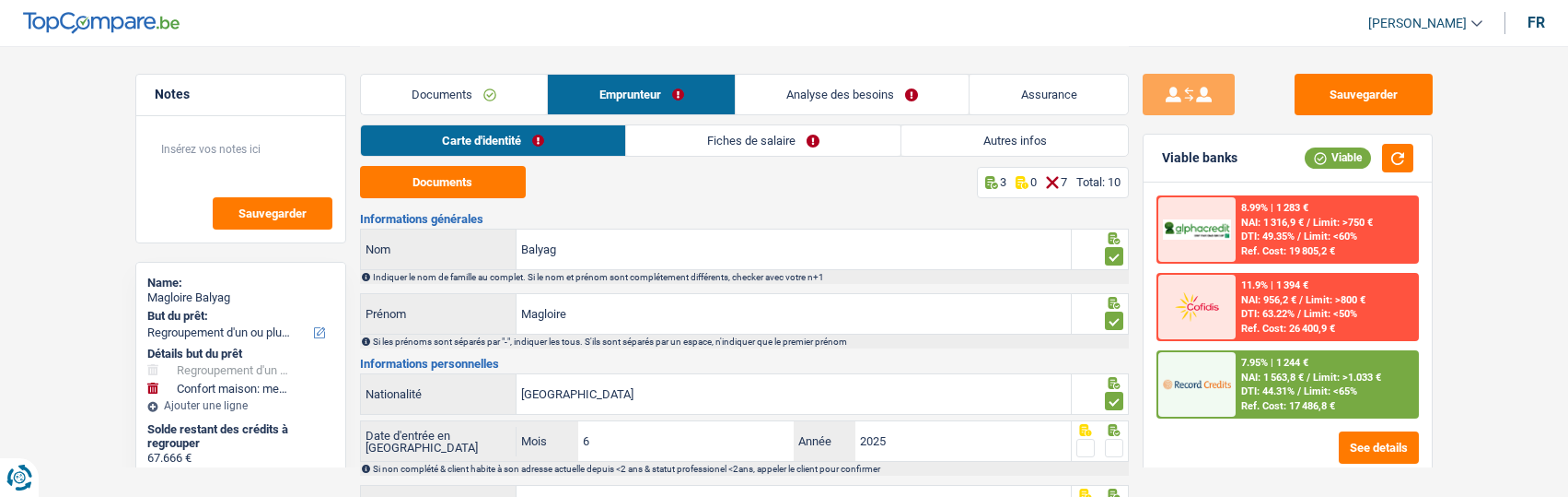
click at [747, 145] on link "Fiches de salaire" at bounding box center [763, 140] width 275 height 31
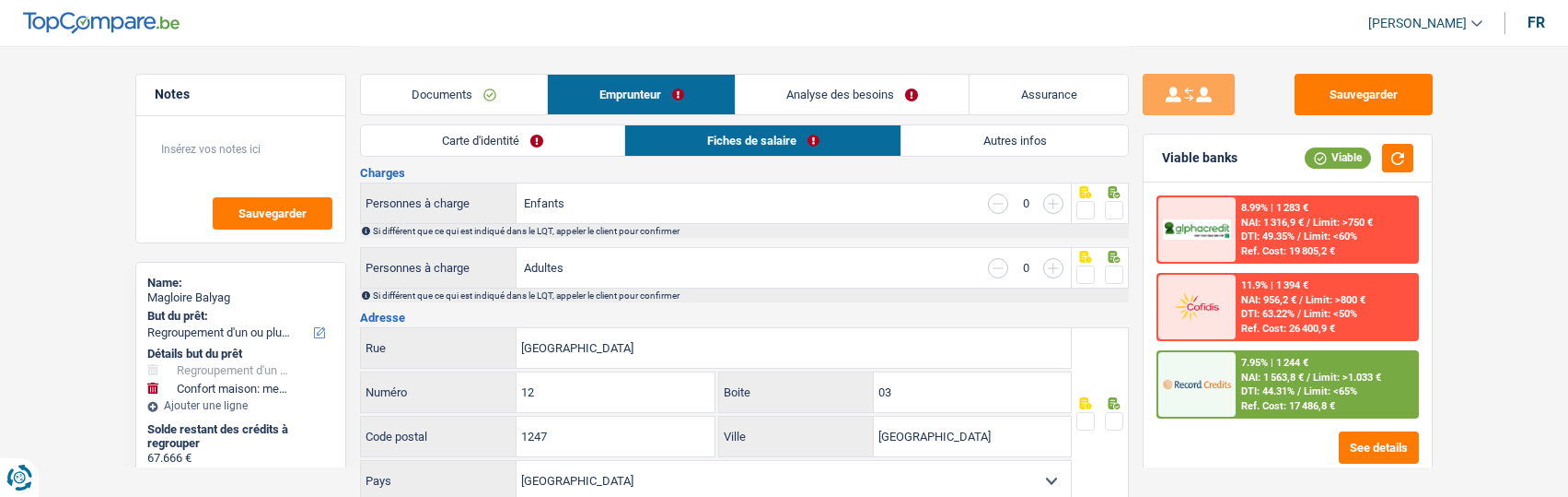
scroll to position [277, 0]
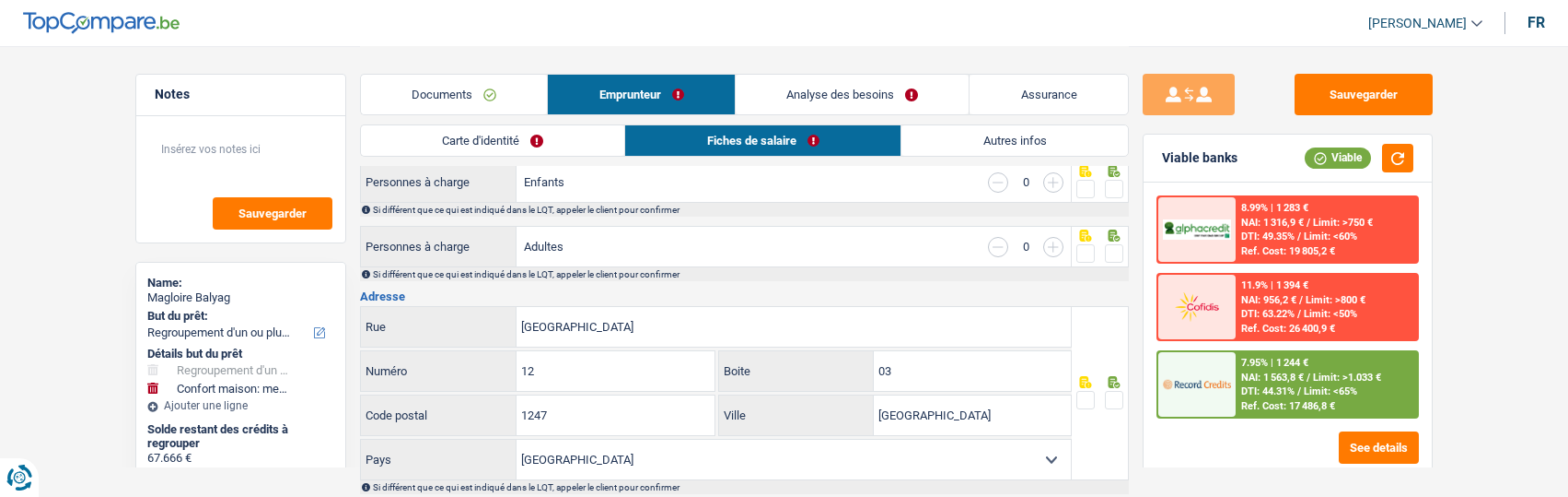
click at [862, 461] on select "Belgique [GEOGRAPHIC_DATA] Sélectionner une option" at bounding box center [793, 459] width 554 height 40
select select "BE"
click at [516, 439] on select "Belgique [GEOGRAPHIC_DATA] Sélectionner une option" at bounding box center [793, 459] width 554 height 40
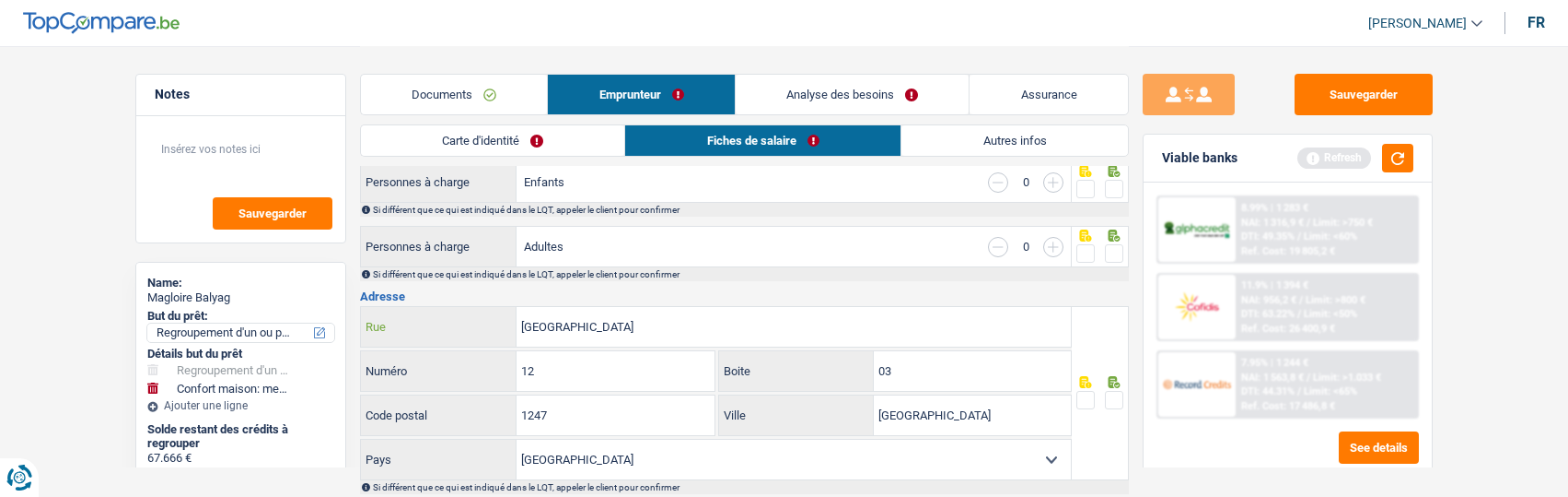
drag, startPoint x: 700, startPoint y: 307, endPoint x: 305, endPoint y: 340, distance: 396.4
type input "Rue Baron [PERSON_NAME]"
drag, startPoint x: 579, startPoint y: 391, endPoint x: 575, endPoint y: 380, distance: 11.7
click at [575, 382] on div "Rue Baron [PERSON_NAME] 12 Numéro 03 Boite 1247 Code postal [GEOGRAPHIC_DATA] V…" at bounding box center [717, 392] width 713 height 174
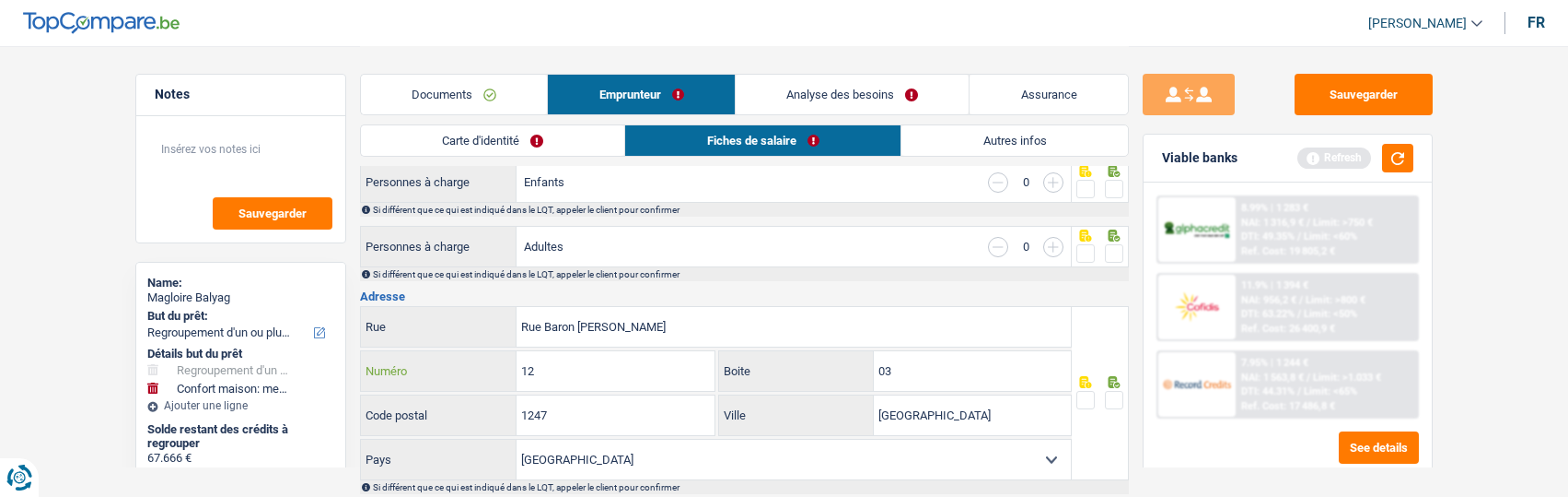
drag, startPoint x: 574, startPoint y: 378, endPoint x: 470, endPoint y: 370, distance: 104.3
click at [470, 370] on div "12 Numéro" at bounding box center [538, 371] width 355 height 40
type input "27"
drag, startPoint x: 903, startPoint y: 362, endPoint x: 851, endPoint y: 367, distance: 52.2
click at [851, 367] on div "03 Boite" at bounding box center [895, 371] width 352 height 40
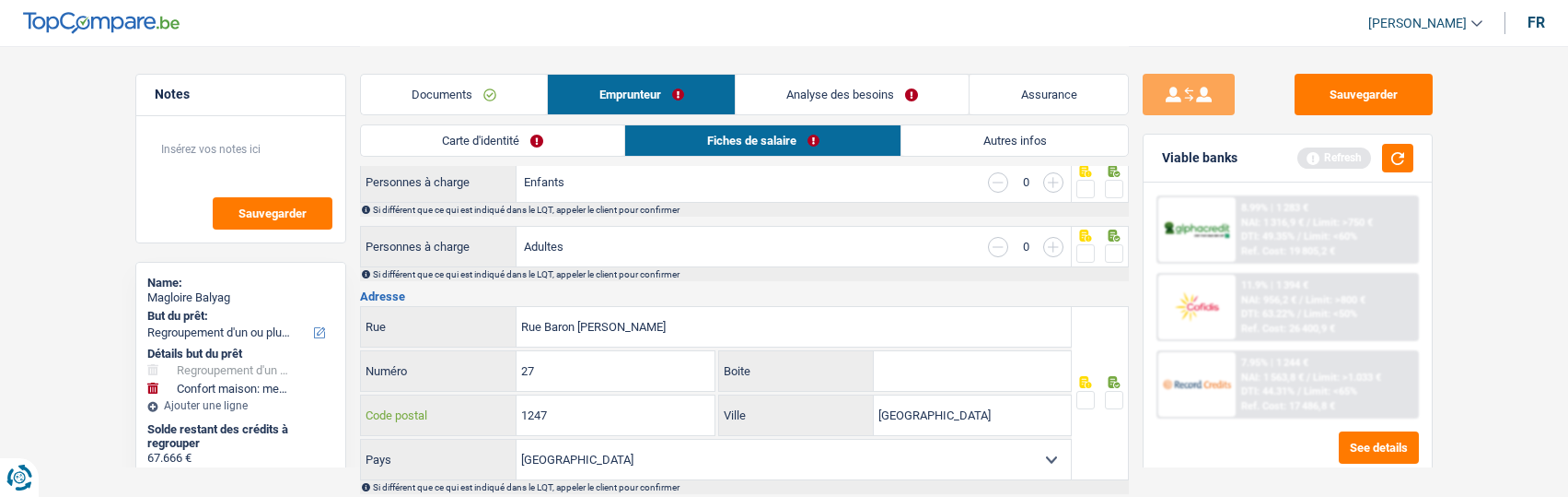
drag, startPoint x: 616, startPoint y: 400, endPoint x: 415, endPoint y: 412, distance: 201.4
click at [415, 412] on div "1247 Code postal" at bounding box center [538, 414] width 355 height 40
type input "1040"
drag, startPoint x: 977, startPoint y: 411, endPoint x: 757, endPoint y: 417, distance: 220.1
click at [757, 417] on div "Luxembourg Ville" at bounding box center [895, 414] width 352 height 40
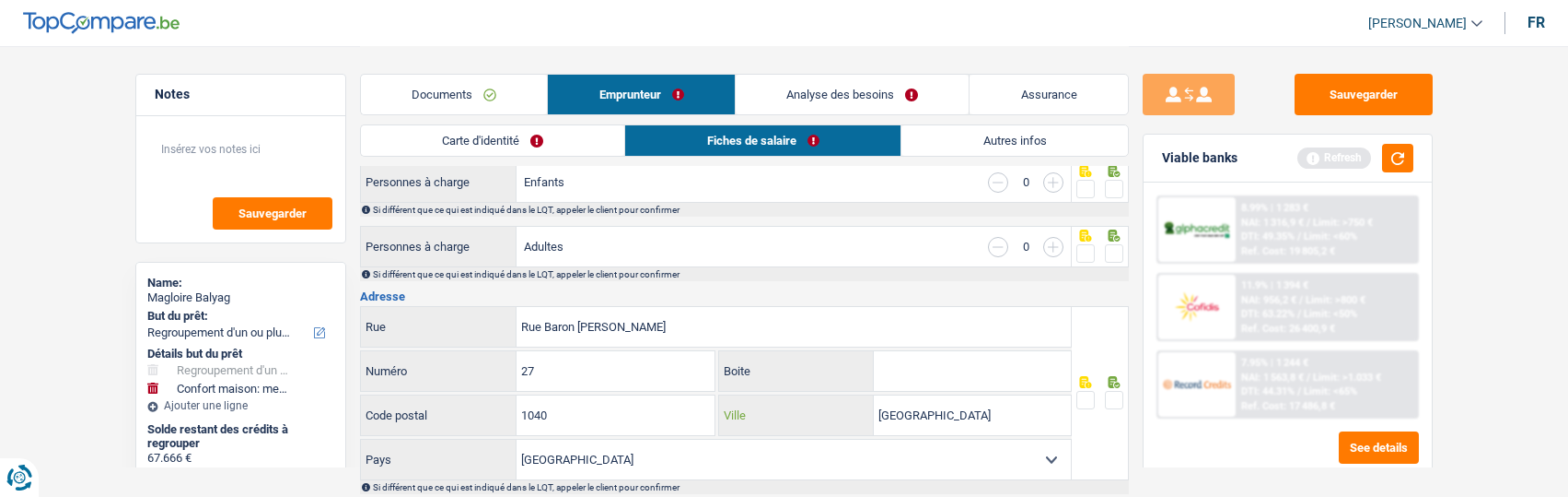
type input "[GEOGRAPHIC_DATA]"
click at [1118, 393] on span at bounding box center [1114, 400] width 19 height 19
click at [0, 0] on input "radio" at bounding box center [0, 0] width 0 height 0
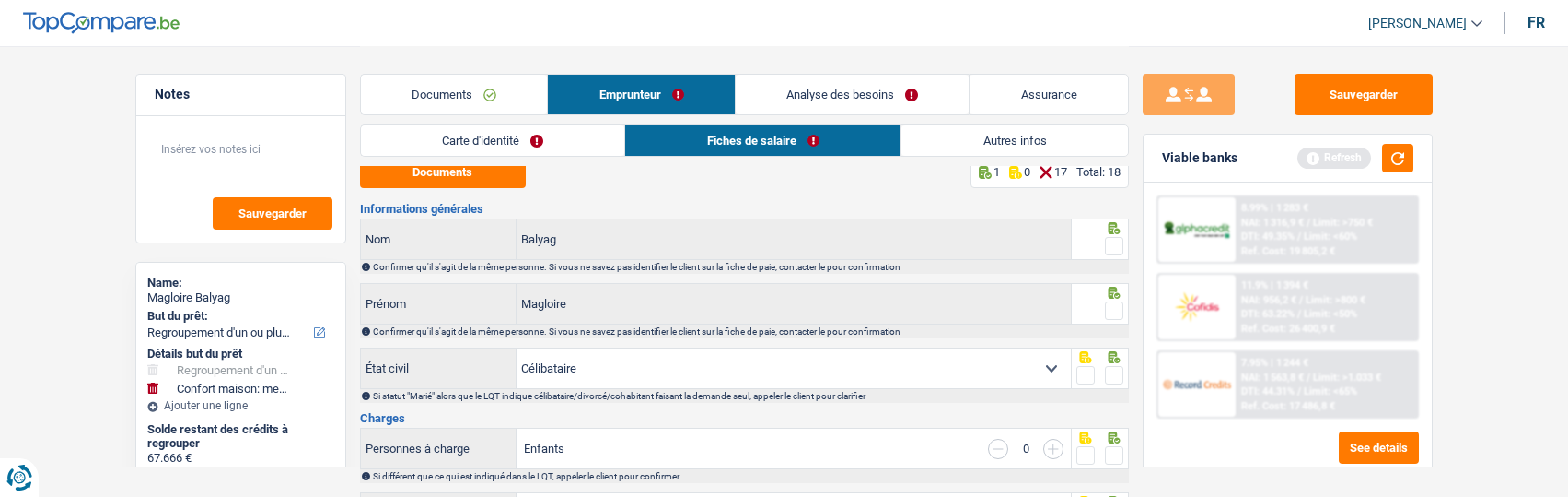
scroll to position [0, 0]
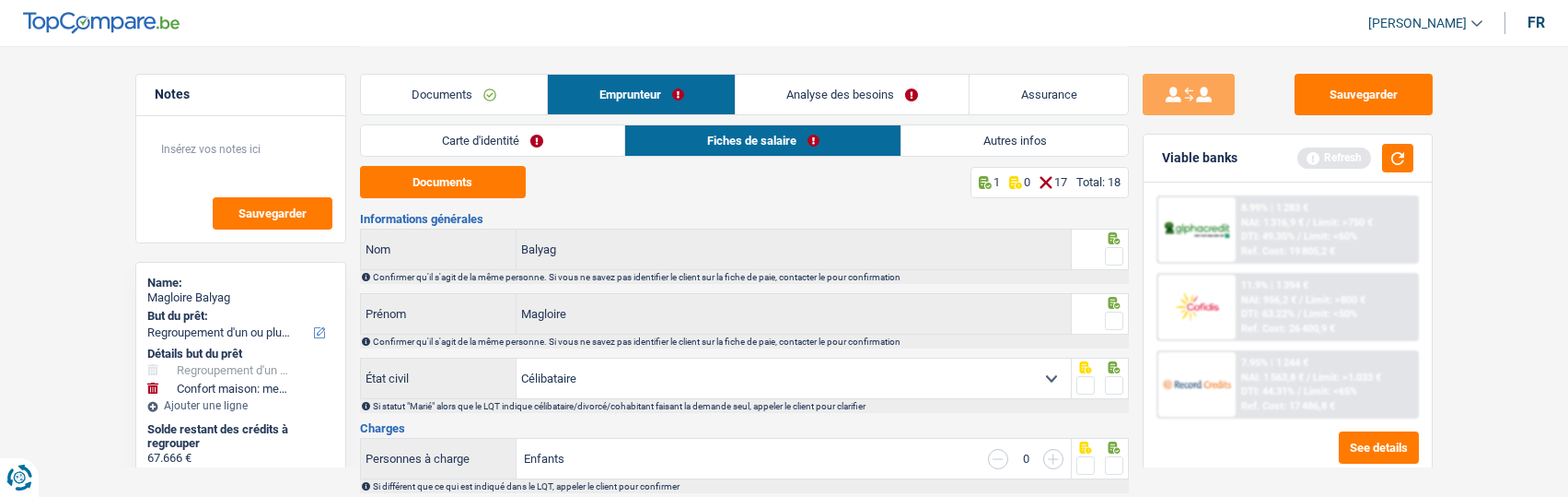
click at [1106, 256] on span at bounding box center [1114, 256] width 19 height 19
click at [0, 0] on input "radio" at bounding box center [0, 0] width 0 height 0
click at [1116, 319] on span at bounding box center [1114, 320] width 19 height 19
click at [0, 0] on input "radio" at bounding box center [0, 0] width 0 height 0
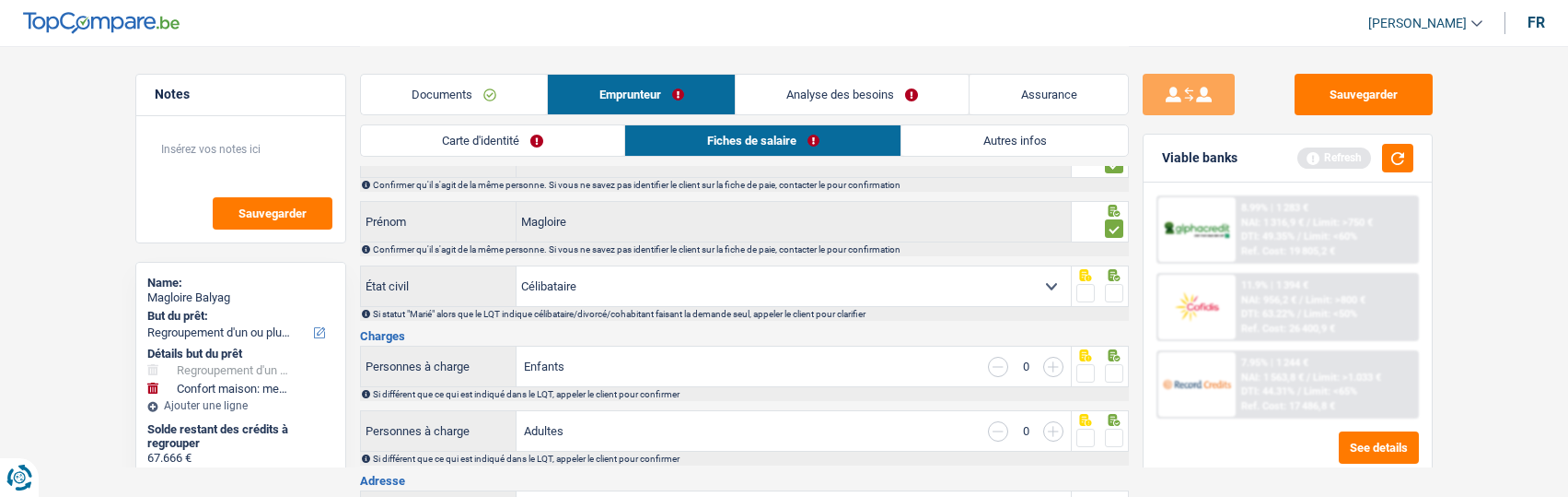
click at [1107, 284] on span at bounding box center [1114, 293] width 19 height 19
click at [0, 0] on input "radio" at bounding box center [0, 0] width 0 height 0
click at [1114, 365] on span at bounding box center [1114, 373] width 19 height 19
click at [0, 0] on input "radio" at bounding box center [0, 0] width 0 height 0
click at [1113, 436] on span at bounding box center [1114, 438] width 19 height 19
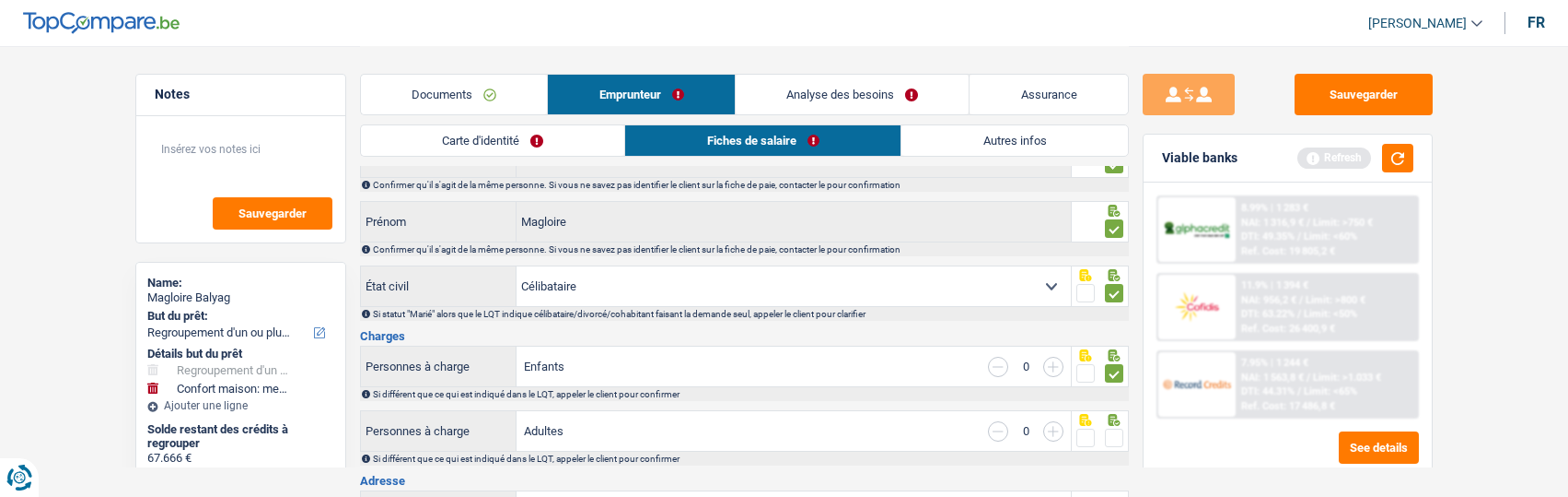
click at [0, 0] on input "radio" at bounding box center [0, 0] width 0 height 0
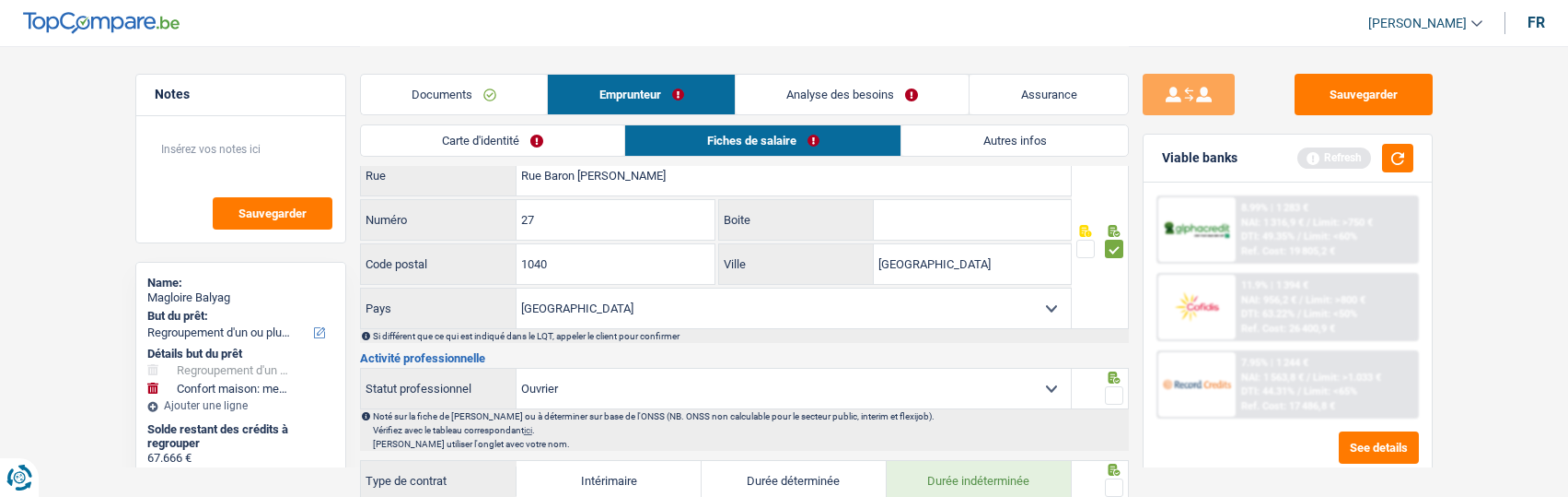
scroll to position [461, 0]
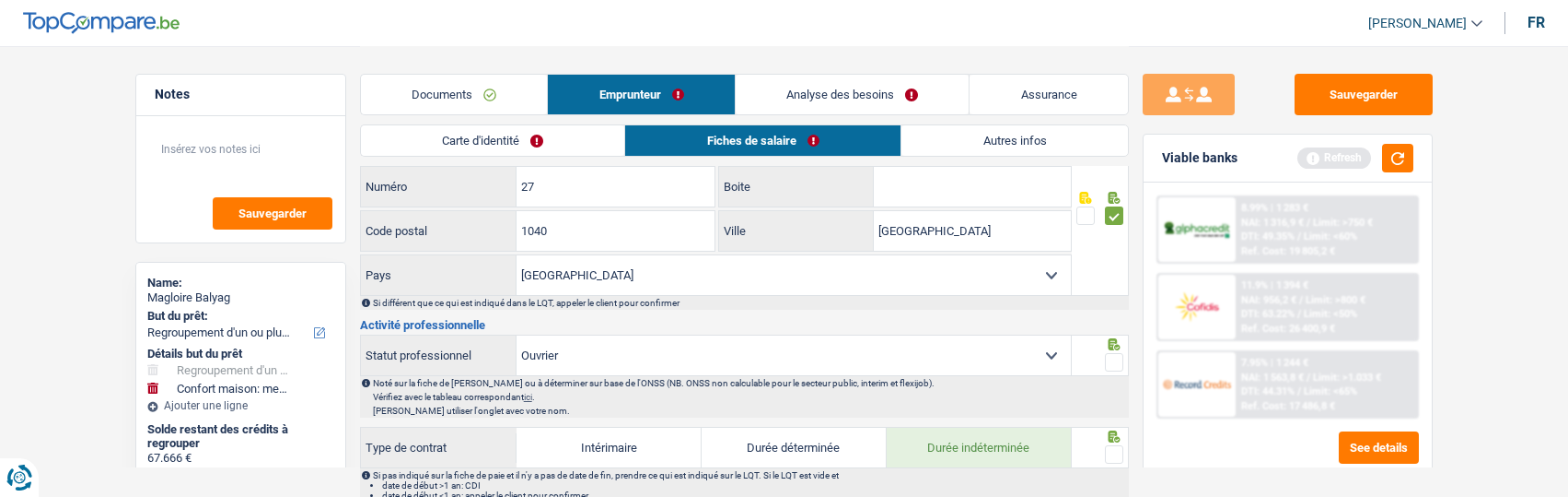
drag, startPoint x: 1118, startPoint y: 356, endPoint x: 1120, endPoint y: 402, distance: 46.0
click at [1118, 363] on span at bounding box center [1114, 362] width 19 height 19
click at [0, 0] on input "radio" at bounding box center [0, 0] width 0 height 0
click at [1115, 451] on span at bounding box center [1114, 454] width 19 height 19
click at [0, 0] on input "radio" at bounding box center [0, 0] width 0 height 0
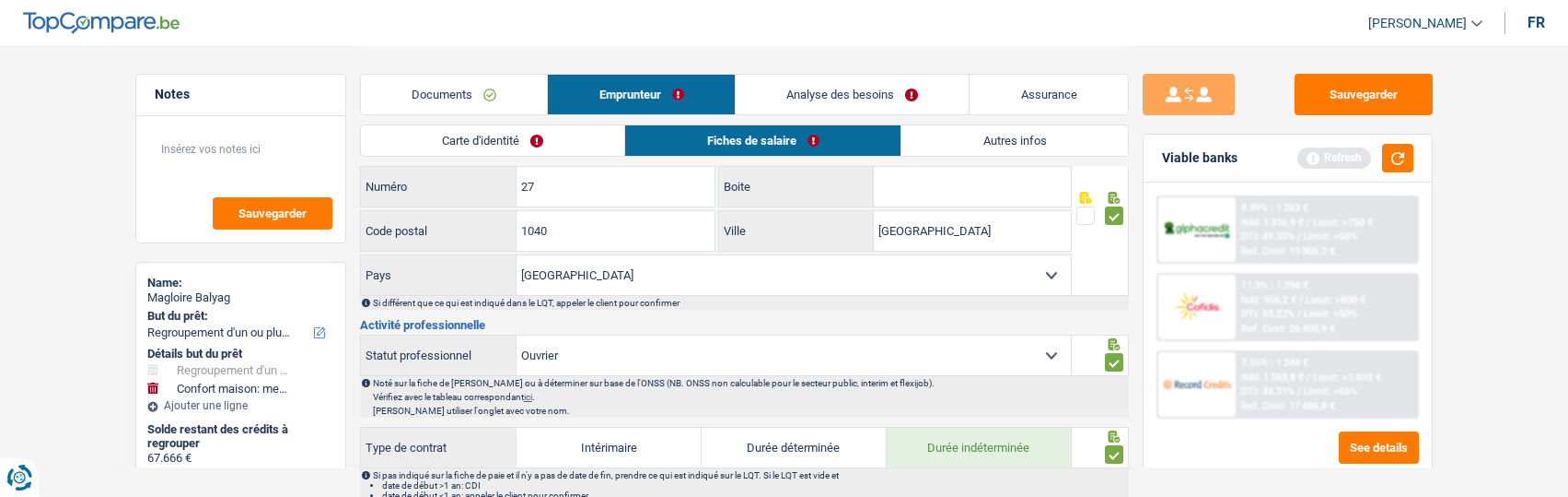
click at [454, 140] on link "Carte d'identité" at bounding box center [493, 140] width 265 height 31
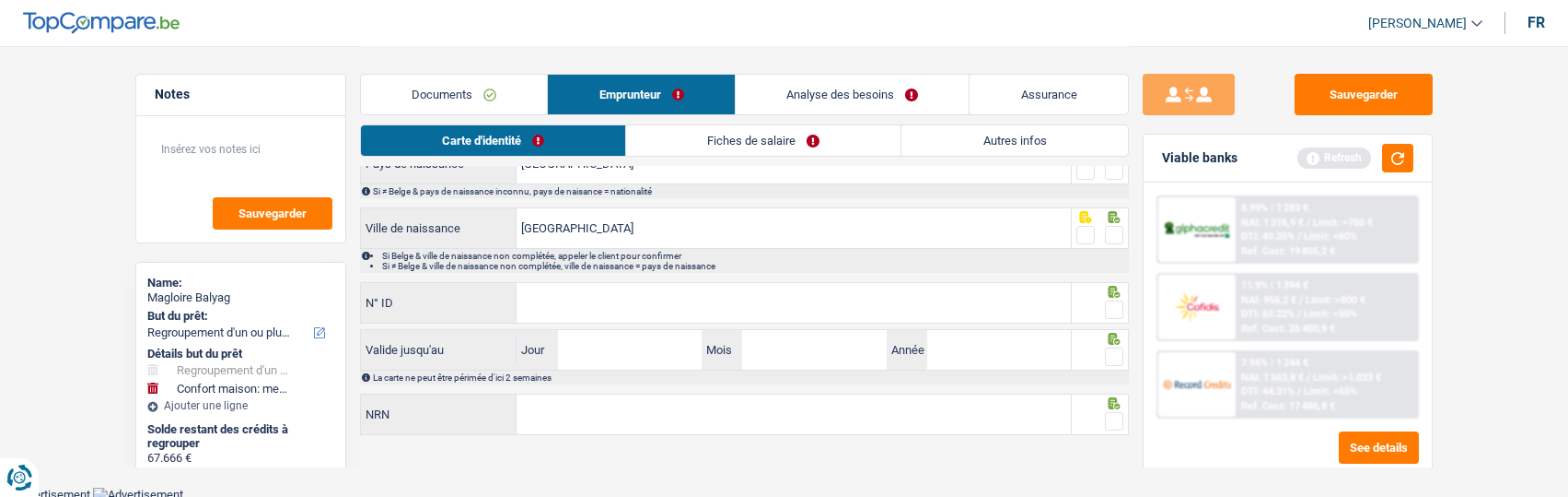
scroll to position [93, 0]
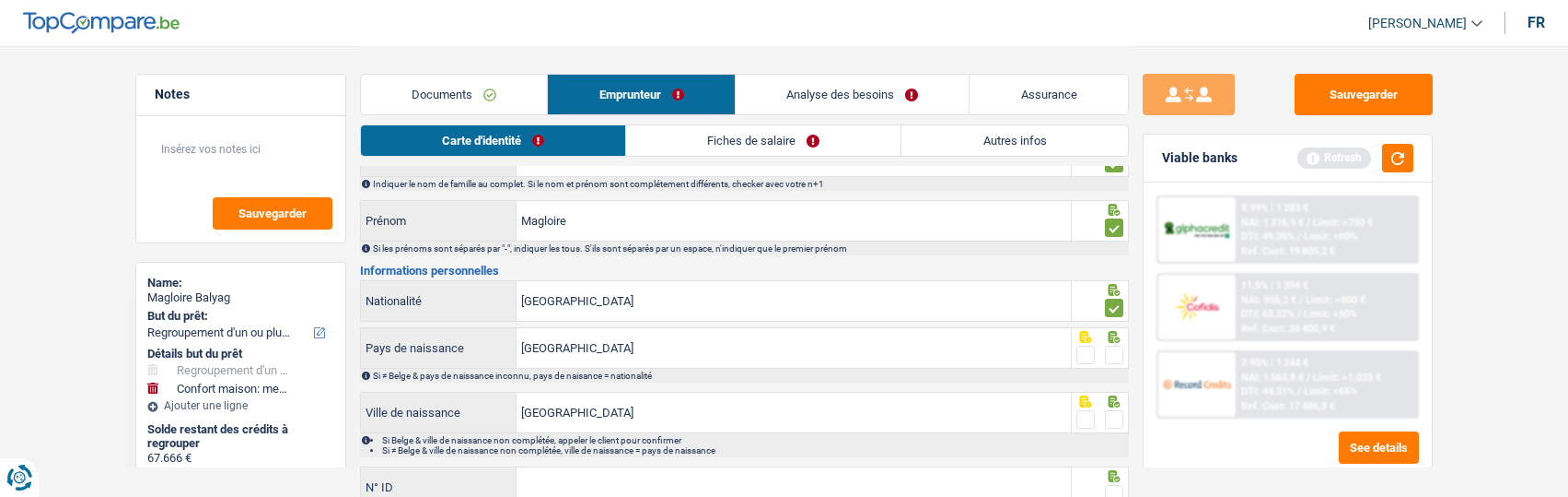
drag, startPoint x: 1113, startPoint y: 347, endPoint x: 1113, endPoint y: 360, distance: 13.0
click at [1113, 349] on span at bounding box center [1114, 355] width 19 height 19
click at [0, 0] on input "radio" at bounding box center [0, 0] width 0 height 0
click at [1111, 410] on span at bounding box center [1114, 419] width 19 height 19
click at [0, 0] on input "radio" at bounding box center [0, 0] width 0 height 0
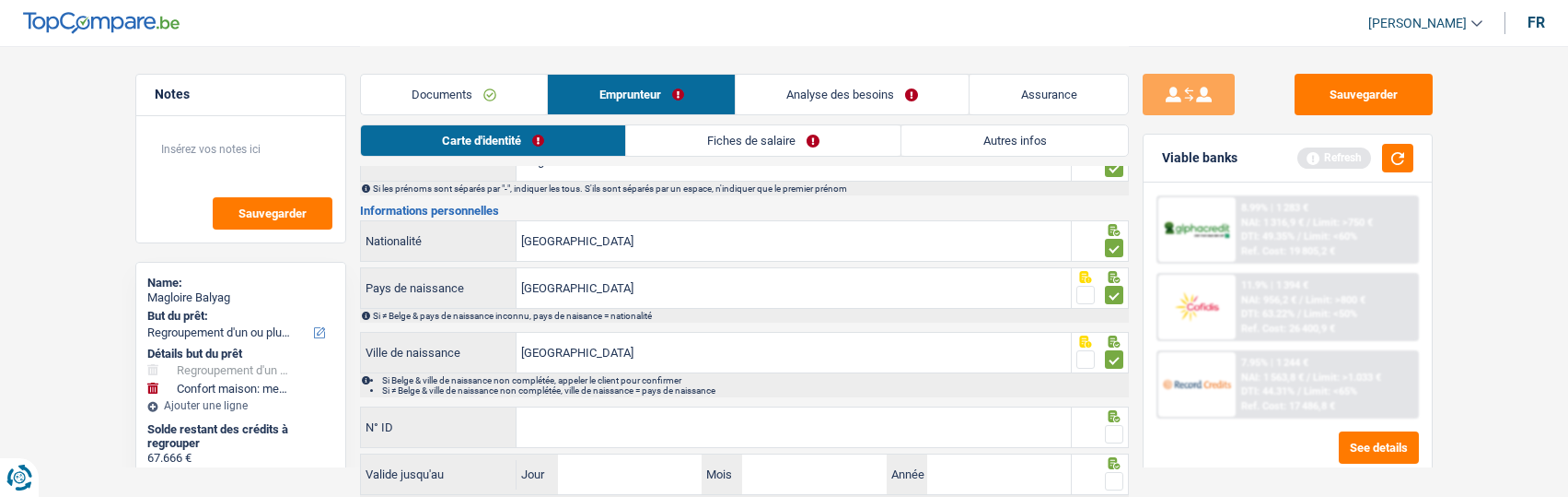
scroll to position [185, 0]
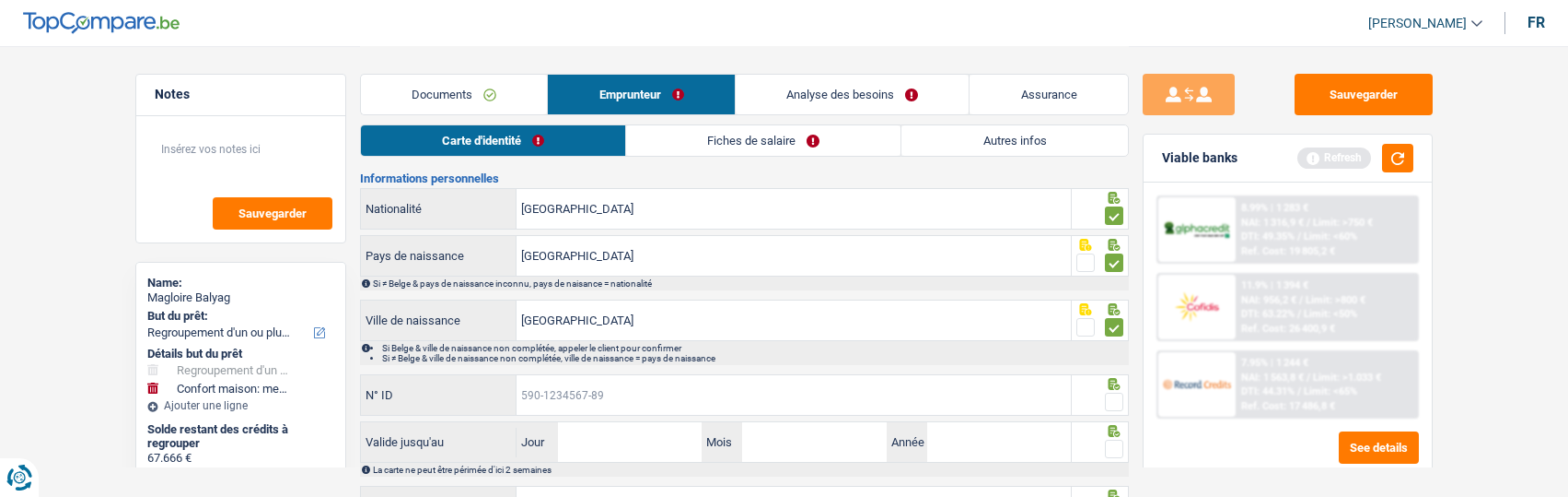
drag, startPoint x: 769, startPoint y: 392, endPoint x: 731, endPoint y: 301, distance: 98.6
click at [767, 389] on input "N° ID" at bounding box center [793, 395] width 554 height 40
click at [667, 381] on input "N° ID" at bounding box center [793, 395] width 554 height 40
type input "[CREDIT_CARD_NUMBER]"
click at [1107, 392] on span at bounding box center [1114, 401] width 19 height 19
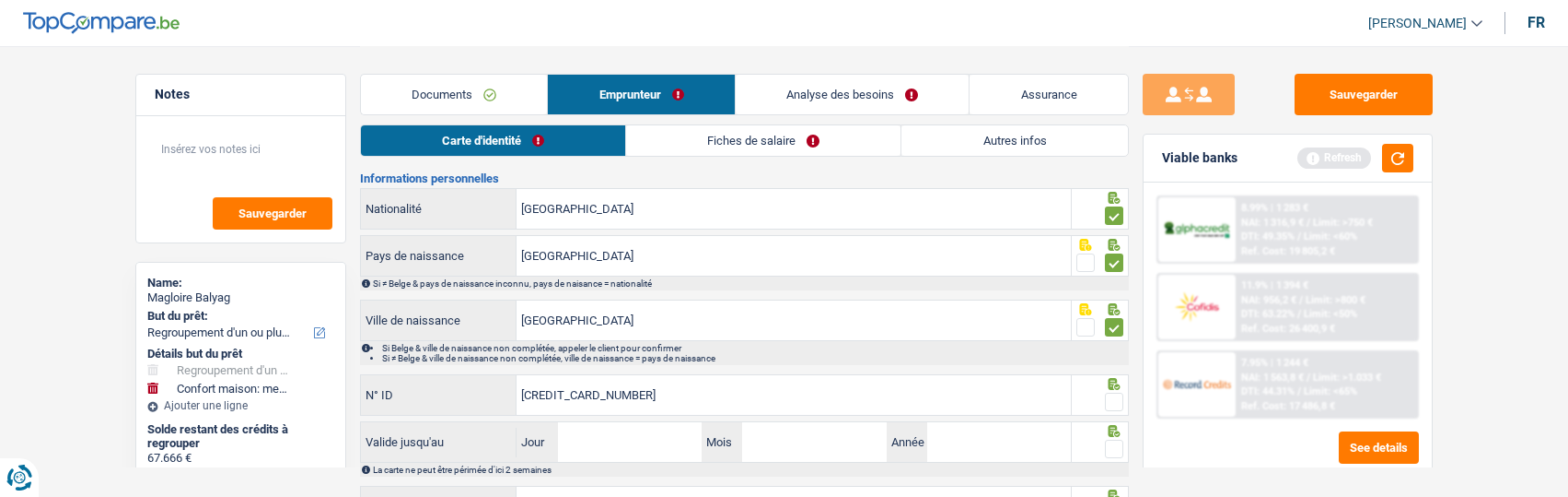
click at [0, 0] on input "radio" at bounding box center [0, 0] width 0 height 0
click at [631, 450] on input "Jour" at bounding box center [629, 441] width 144 height 40
type input "03"
type input "04"
type input "2034"
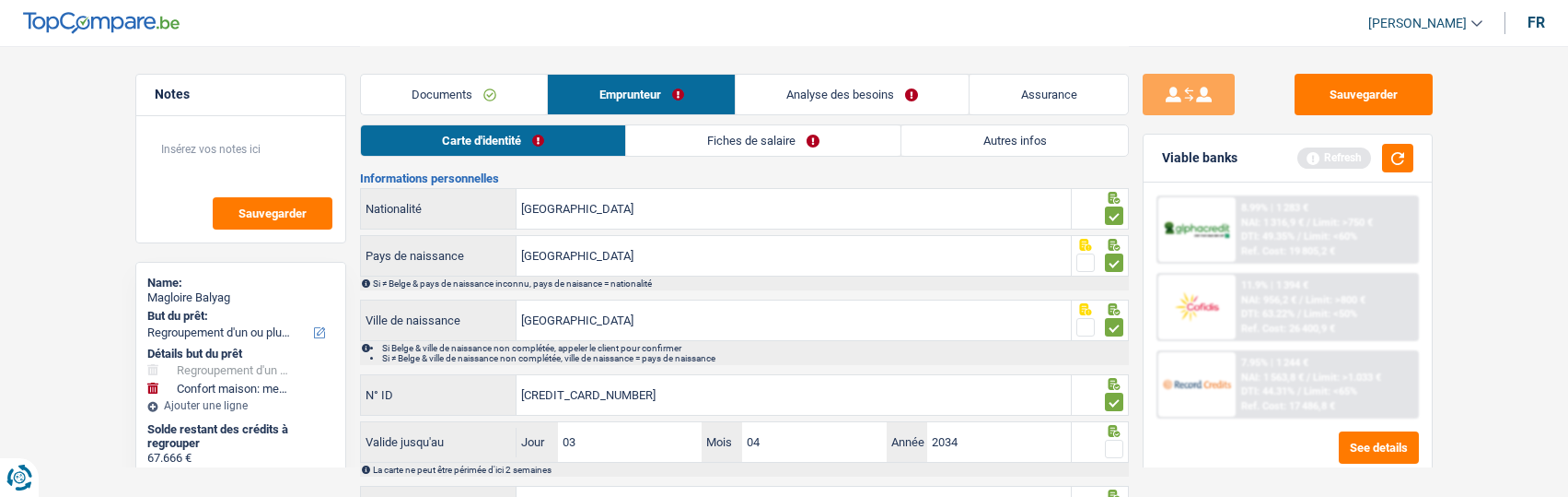
drag, startPoint x: 1112, startPoint y: 444, endPoint x: 1111, endPoint y: 429, distance: 15.0
click at [1112, 443] on span at bounding box center [1114, 449] width 19 height 19
click at [0, 0] on input "radio" at bounding box center [0, 0] width 0 height 0
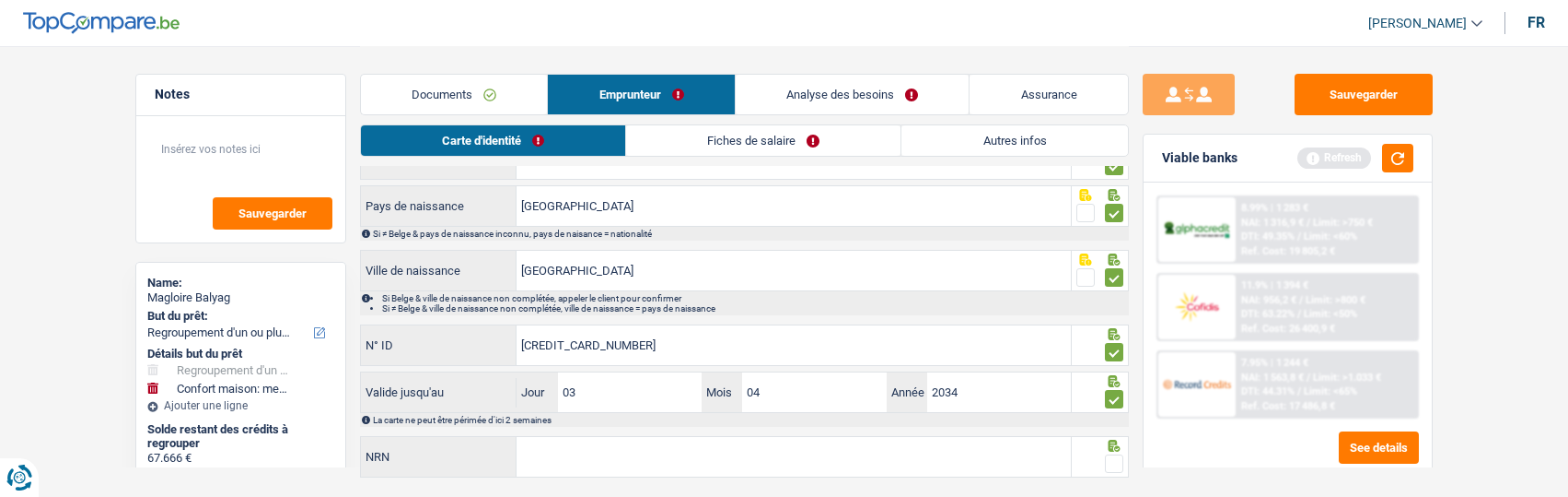
scroll to position [278, 0]
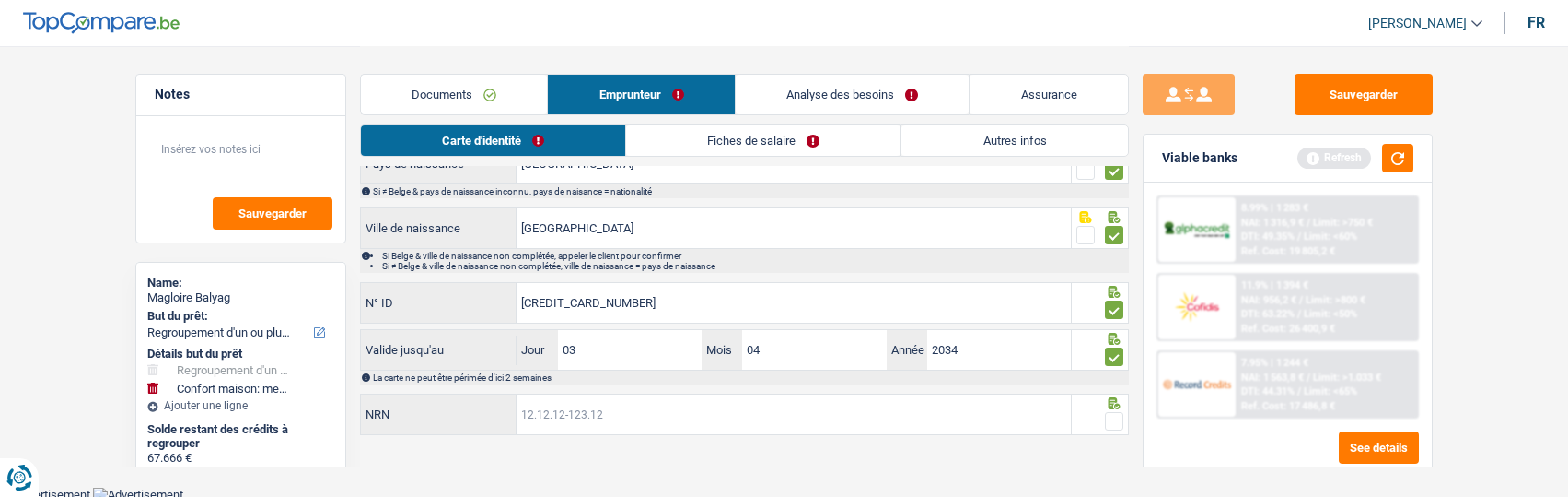
click at [805, 420] on input "NRN" at bounding box center [793, 413] width 554 height 40
type input "90.12.20-607.88"
click at [1123, 421] on div at bounding box center [1099, 413] width 57 height 42
click at [1111, 412] on span at bounding box center [1114, 421] width 19 height 19
click at [0, 0] on input "radio" at bounding box center [0, 0] width 0 height 0
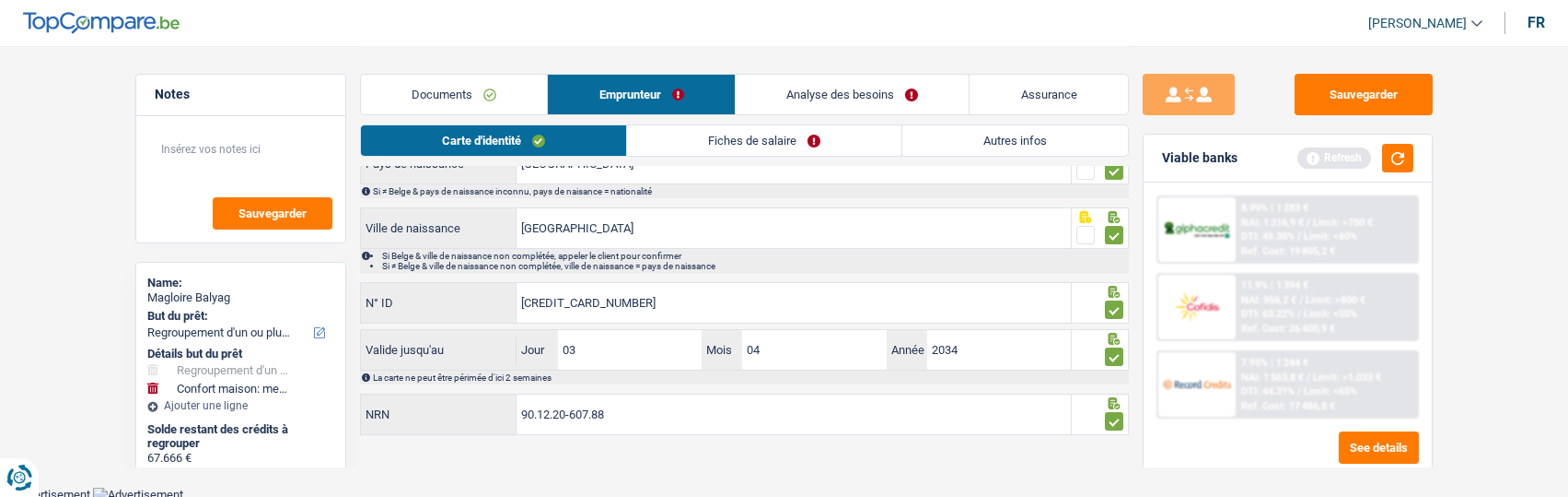
click at [801, 131] on link "Fiches de salaire" at bounding box center [764, 140] width 275 height 31
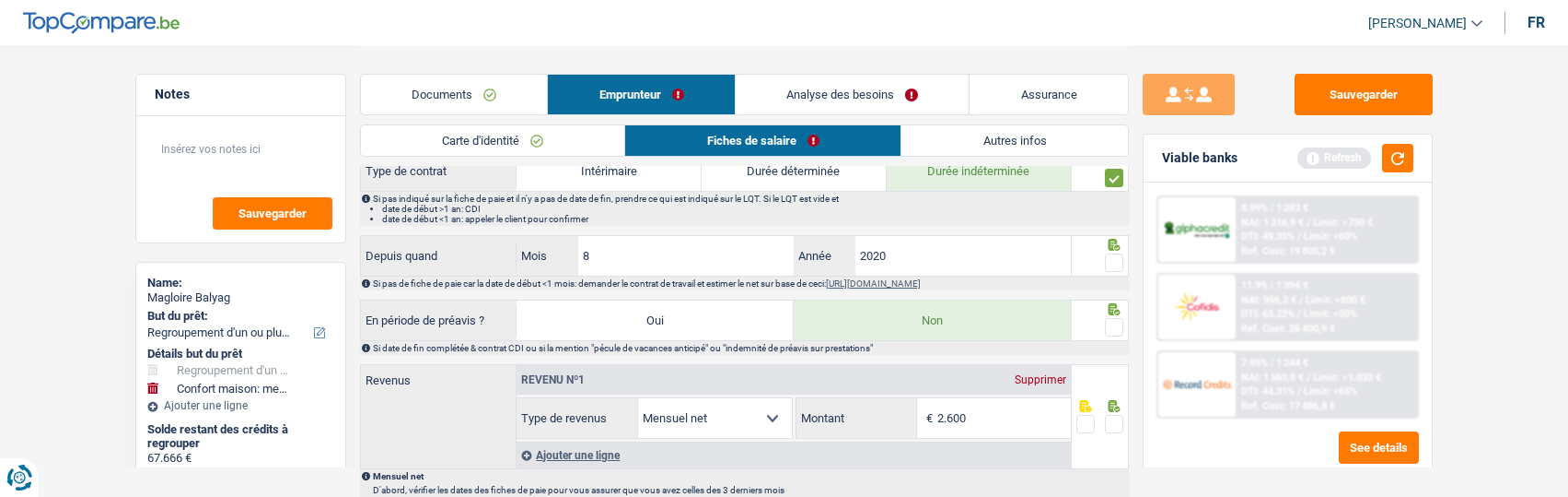
scroll to position [738, 0]
click at [1115, 253] on span at bounding box center [1114, 262] width 19 height 19
click at [0, 0] on input "radio" at bounding box center [0, 0] width 0 height 0
click at [1107, 317] on span at bounding box center [1114, 326] width 19 height 19
click at [0, 0] on input "radio" at bounding box center [0, 0] width 0 height 0
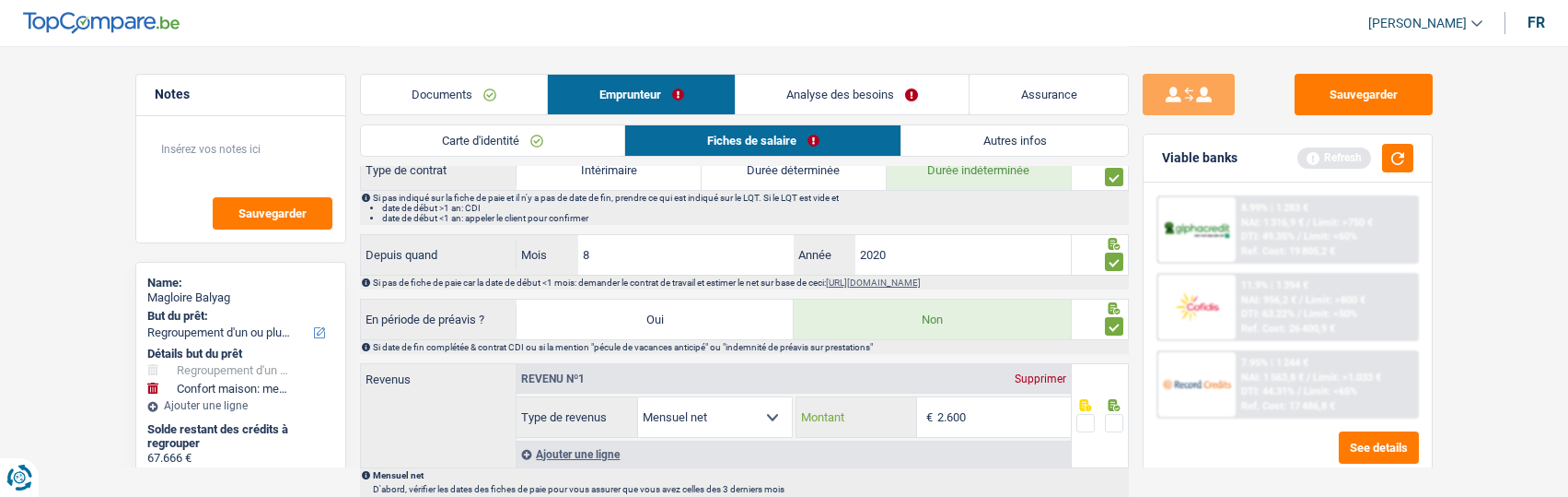
drag, startPoint x: 980, startPoint y: 415, endPoint x: 889, endPoint y: 427, distance: 91.8
click at [889, 427] on div "2.600 € Montant" at bounding box center [934, 416] width 275 height 40
type input "2.791"
click at [1118, 421] on span at bounding box center [1114, 423] width 19 height 19
click at [0, 0] on input "radio" at bounding box center [0, 0] width 0 height 0
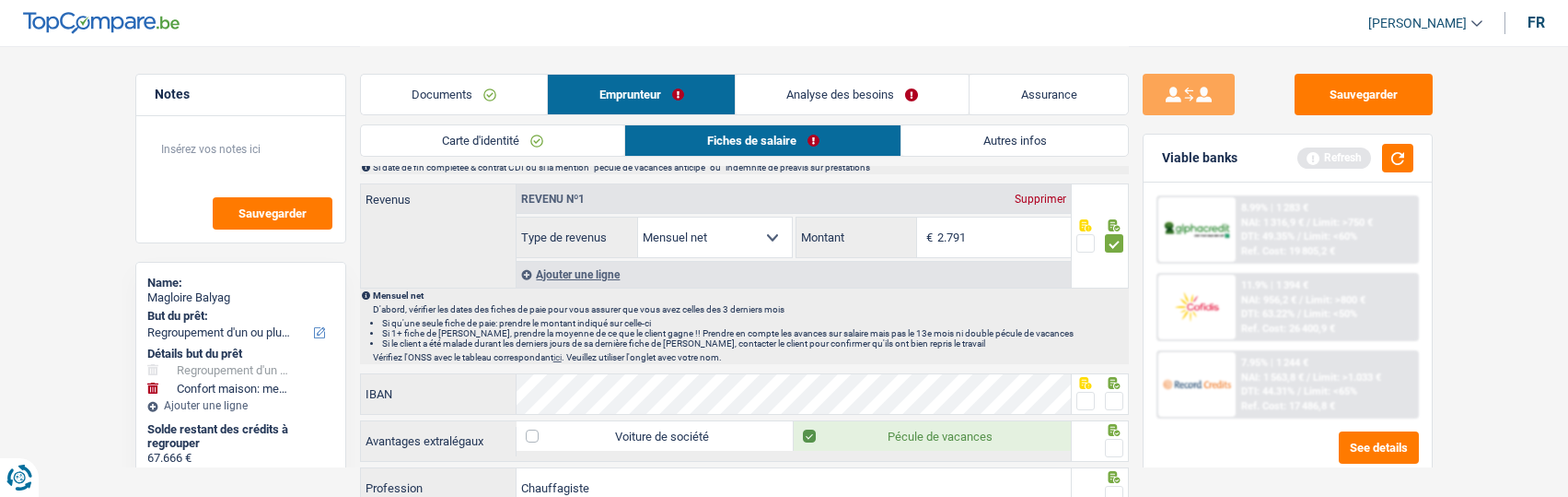
scroll to position [922, 0]
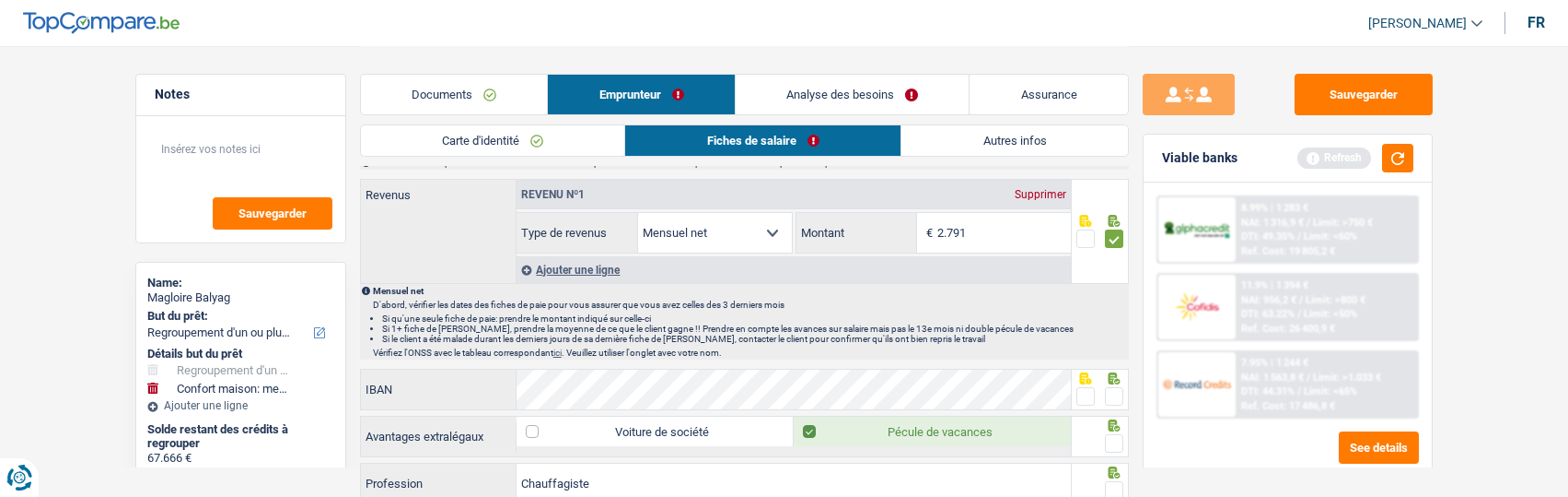
click at [1120, 398] on span at bounding box center [1114, 397] width 19 height 19
click at [0, 0] on input "radio" at bounding box center [0, 0] width 0 height 0
click at [1115, 442] on span at bounding box center [1114, 443] width 19 height 19
click at [0, 0] on input "radio" at bounding box center [0, 0] width 0 height 0
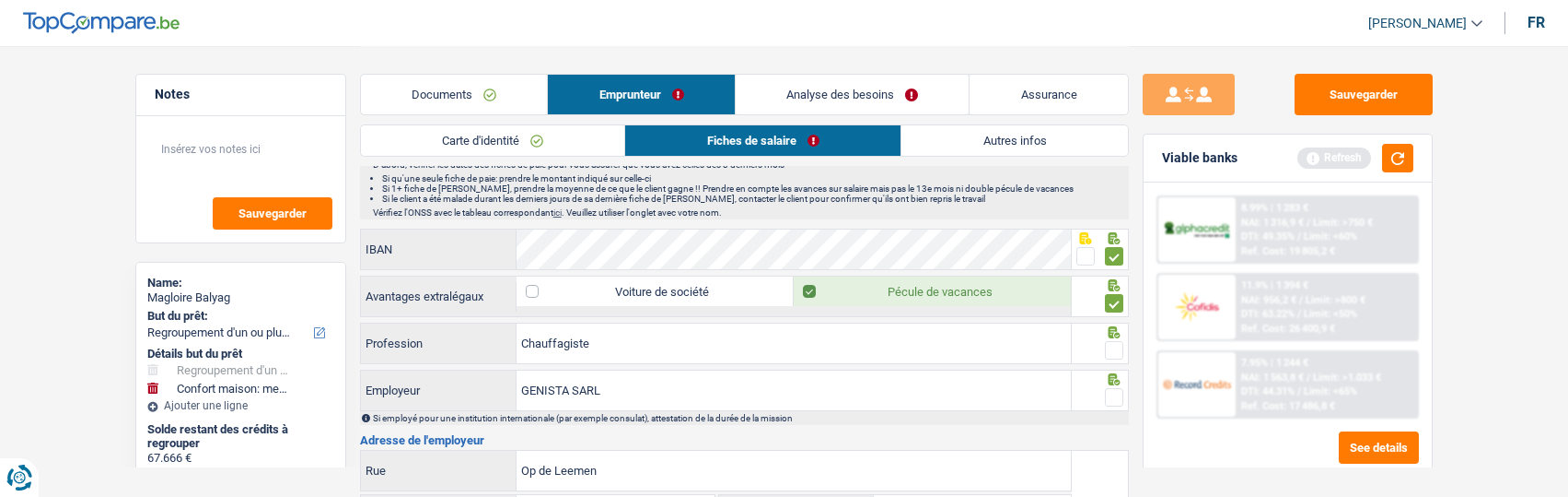
scroll to position [1106, 0]
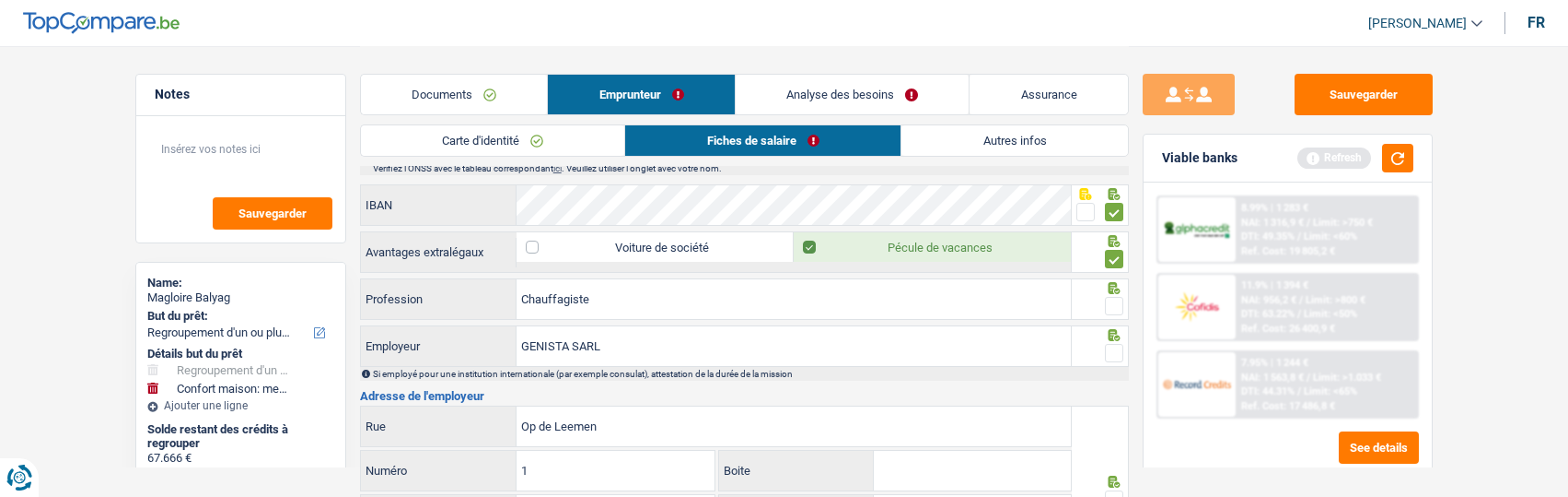
click at [1120, 305] on span at bounding box center [1114, 306] width 19 height 19
click at [0, 0] on input "radio" at bounding box center [0, 0] width 0 height 0
drag, startPoint x: 1108, startPoint y: 348, endPoint x: 1007, endPoint y: 20, distance: 343.2
click at [1106, 337] on div at bounding box center [1099, 346] width 57 height 42
click at [641, 350] on input "GENISTA SARL" at bounding box center [793, 346] width 554 height 40
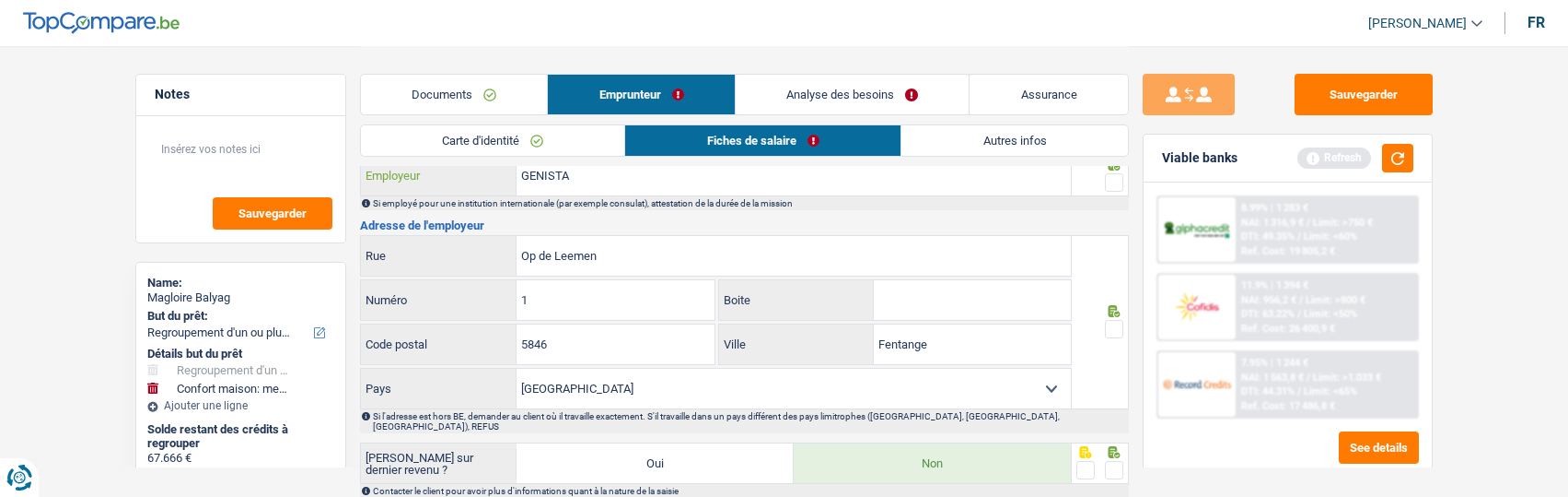
scroll to position [1290, 0]
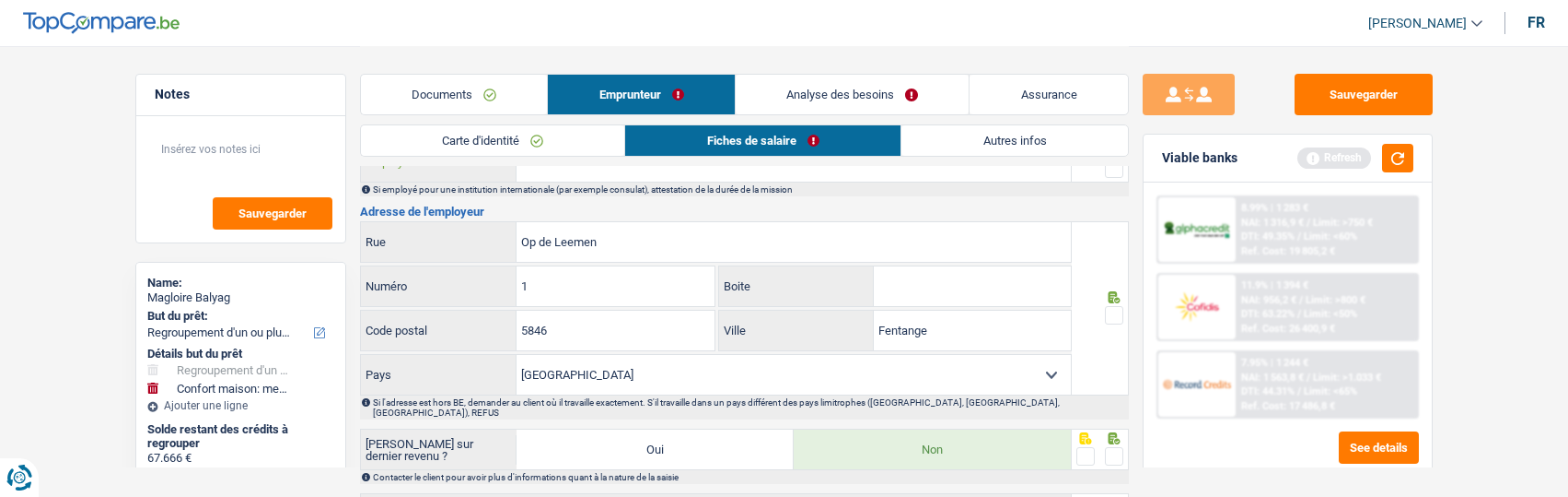
type input "GENISTA"
click at [926, 397] on div "Si l'adresse est hors BE, demander au client où il travaille exactement. S'il t…" at bounding box center [750, 407] width 754 height 20
click at [930, 374] on select "[GEOGRAPHIC_DATA] [GEOGRAPHIC_DATA] [GEOGRAPHIC_DATA] [GEOGRAPHIC_DATA] [GEOGRA…" at bounding box center [793, 374] width 554 height 40
select select "LU"
click at [516, 355] on select "[GEOGRAPHIC_DATA] [GEOGRAPHIC_DATA] [GEOGRAPHIC_DATA] [GEOGRAPHIC_DATA] [GEOGRA…" at bounding box center [793, 374] width 554 height 40
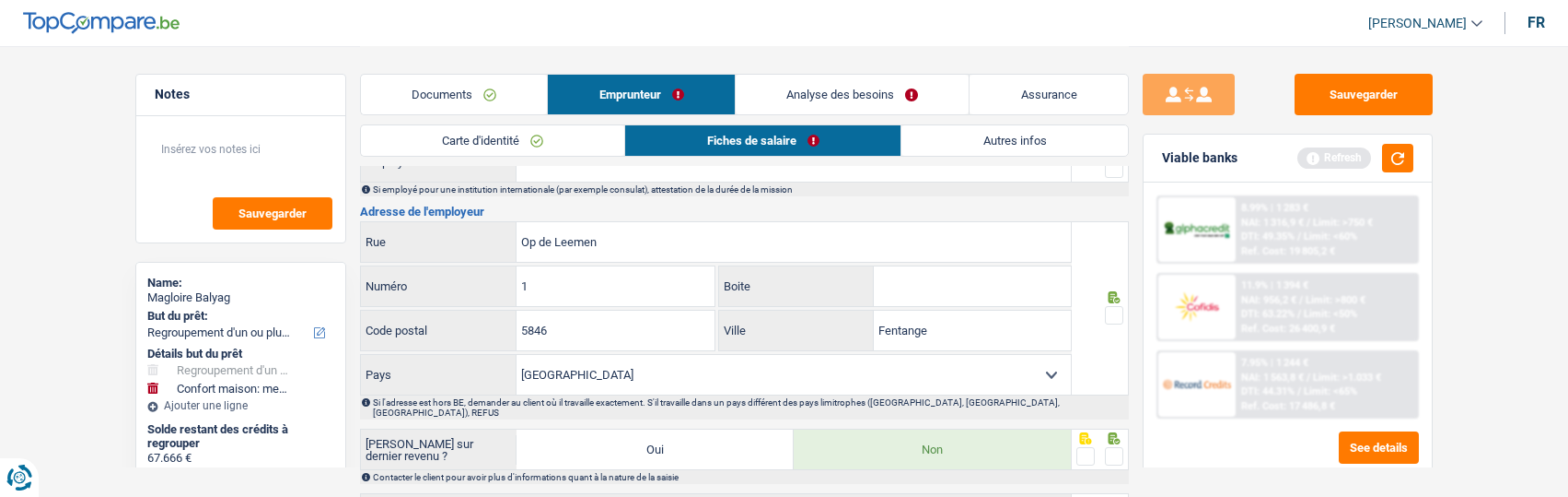
click at [1112, 311] on span at bounding box center [1114, 315] width 19 height 19
click at [0, 0] on input "radio" at bounding box center [0, 0] width 0 height 0
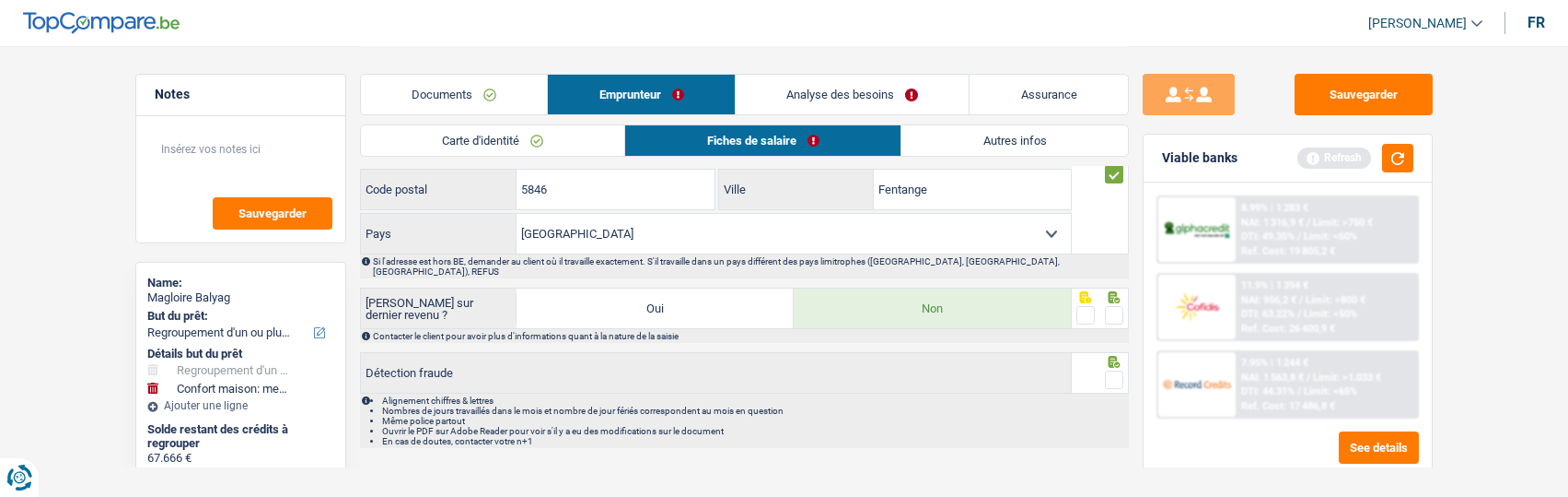
scroll to position [1438, 0]
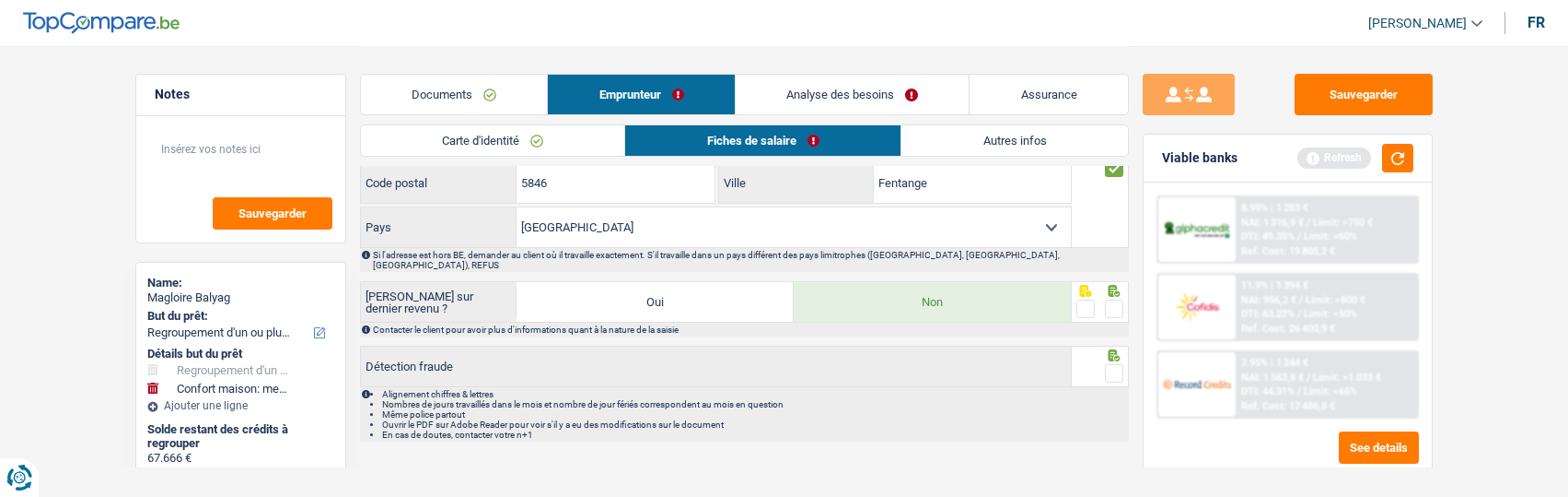
click at [1118, 299] on span at bounding box center [1114, 308] width 19 height 19
click at [0, 0] on input "radio" at bounding box center [0, 0] width 0 height 0
click at [1113, 364] on span at bounding box center [1114, 373] width 19 height 19
click at [0, 0] on input "radio" at bounding box center [0, 0] width 0 height 0
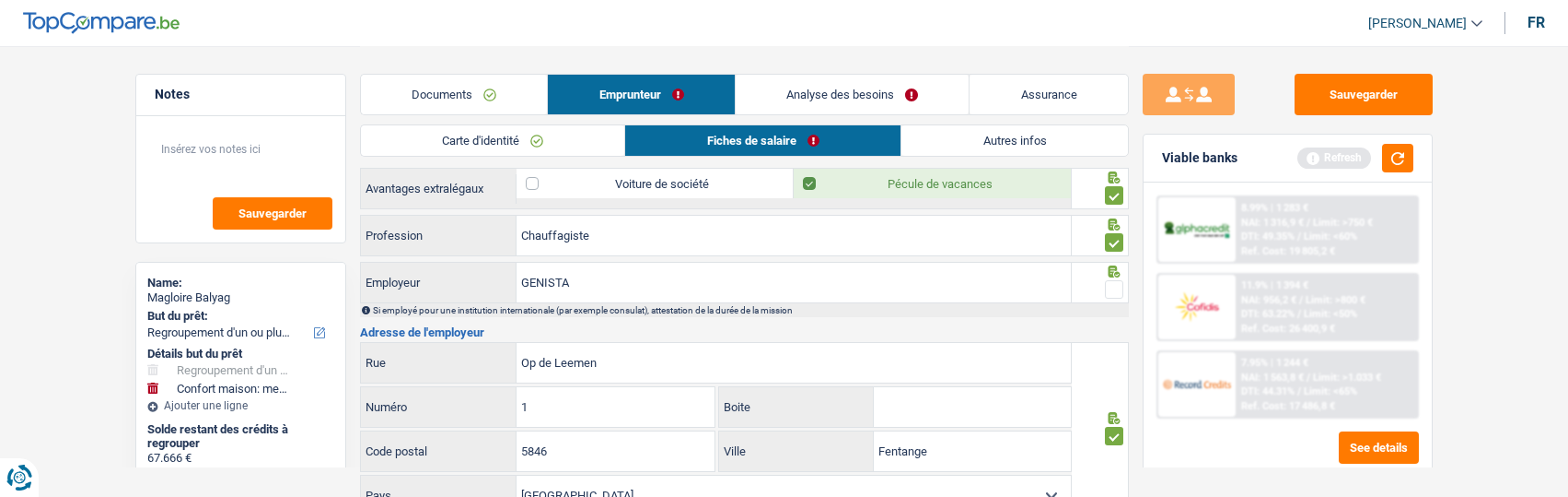
scroll to position [1197, 0]
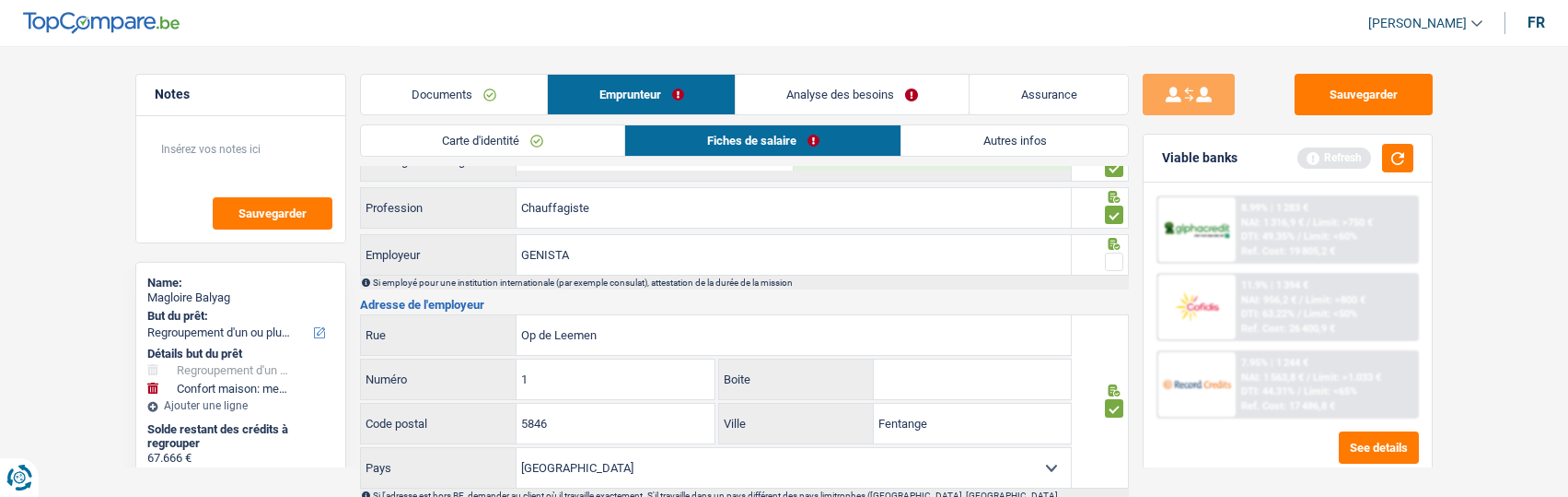
click at [1108, 264] on span at bounding box center [1114, 262] width 19 height 19
click at [0, 0] on input "radio" at bounding box center [0, 0] width 0 height 0
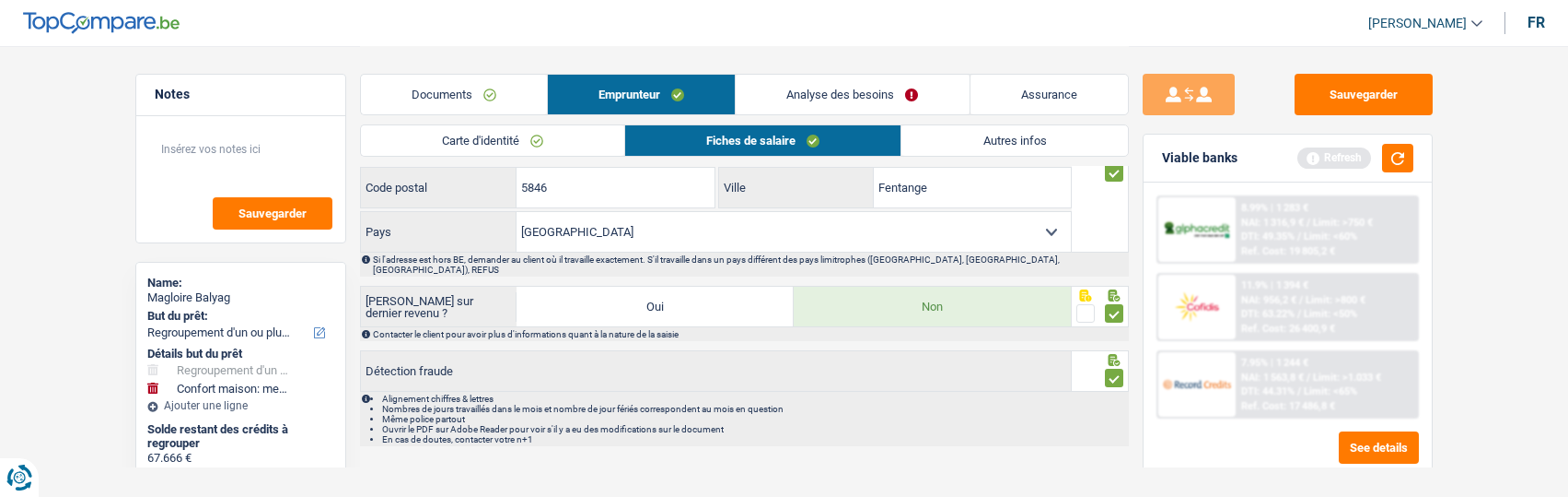
scroll to position [1438, 0]
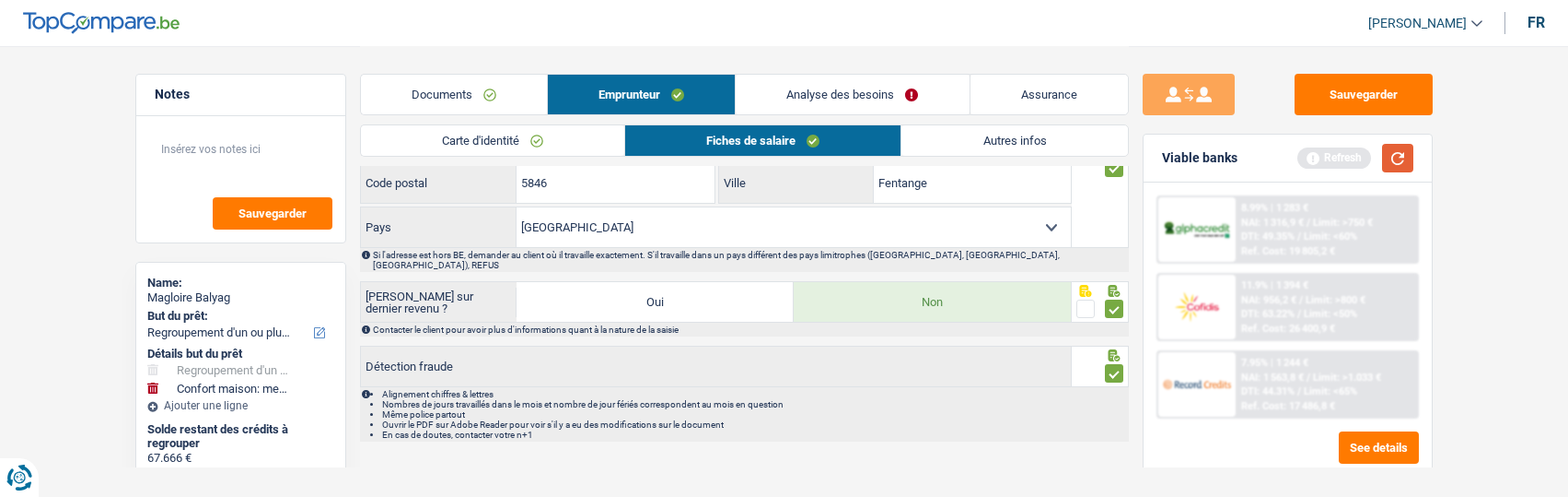
click at [1408, 158] on button "button" at bounding box center [1398, 158] width 32 height 29
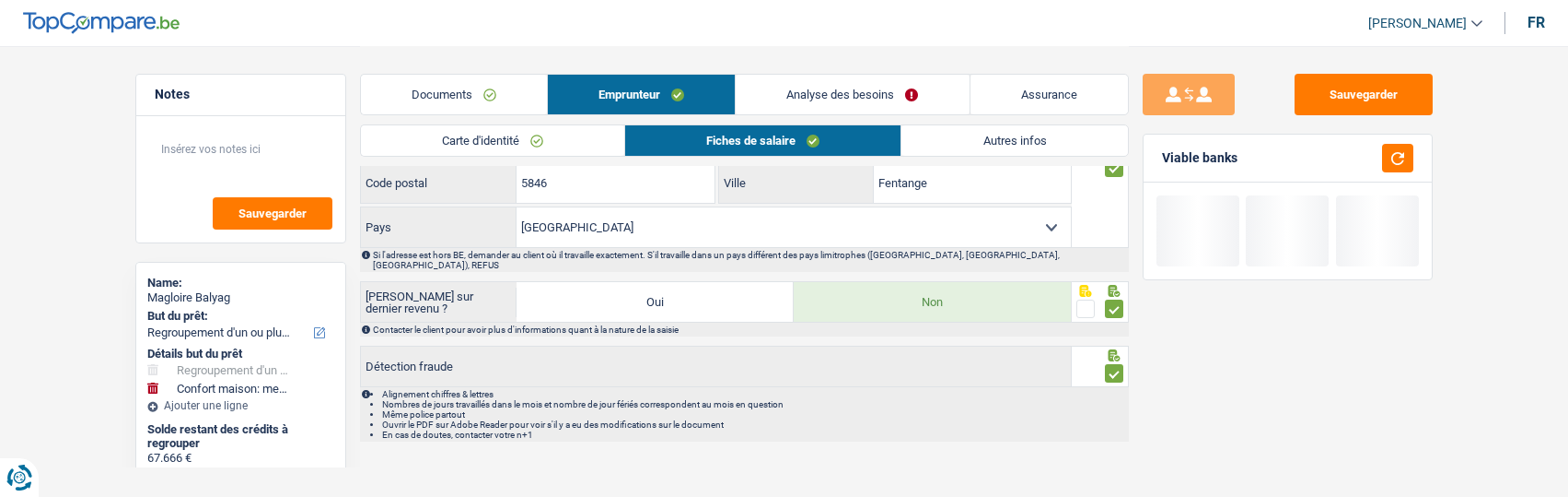
click at [1003, 148] on link "Autres infos" at bounding box center [1014, 140] width 226 height 31
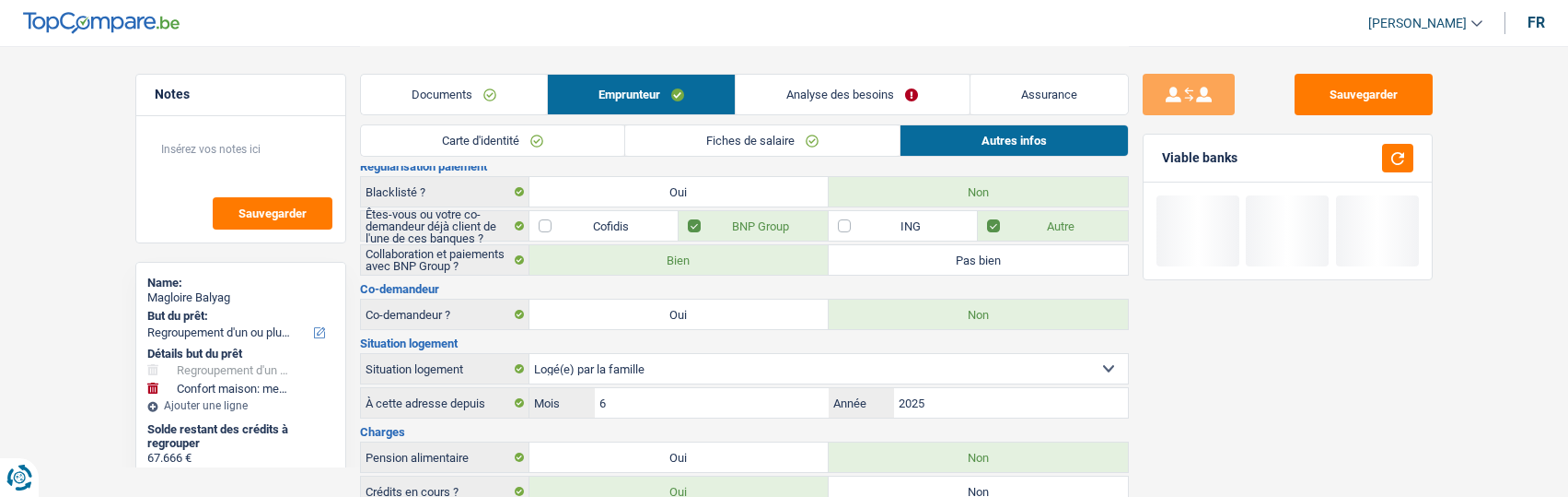
scroll to position [46, 0]
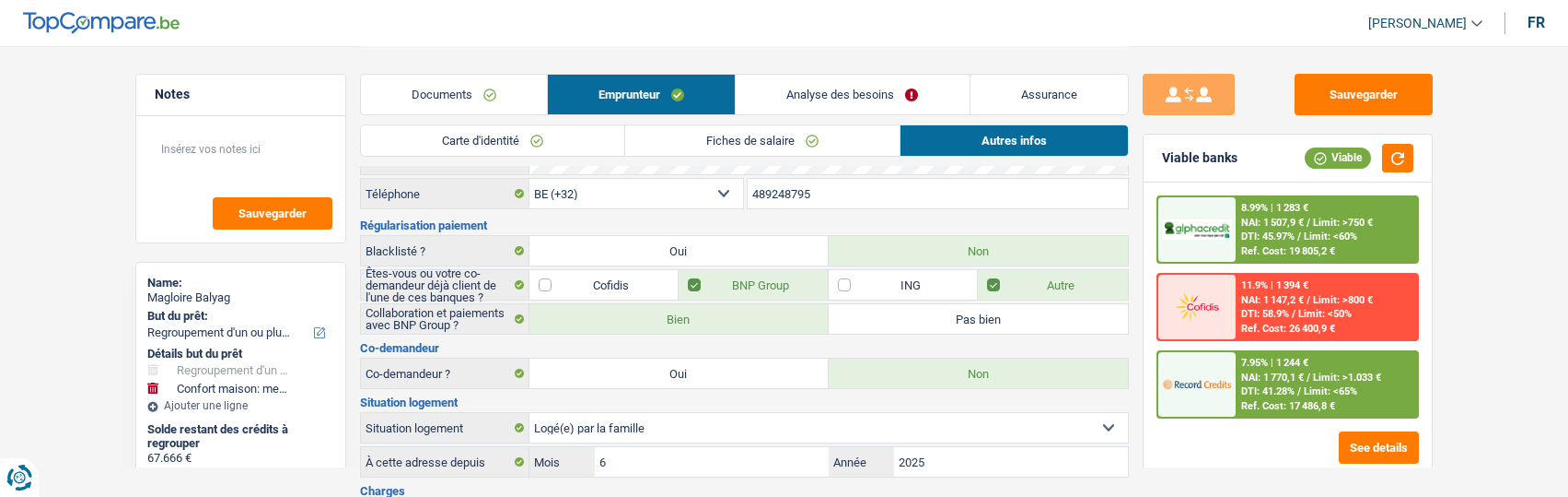
click at [1241, 384] on div "7.95% | 1 244 € NAI: 1 770,1 € / Limit: >1.033 € DTI: 41.28% / Limit: <65% Ref.…" at bounding box center [1326, 384] width 181 height 64
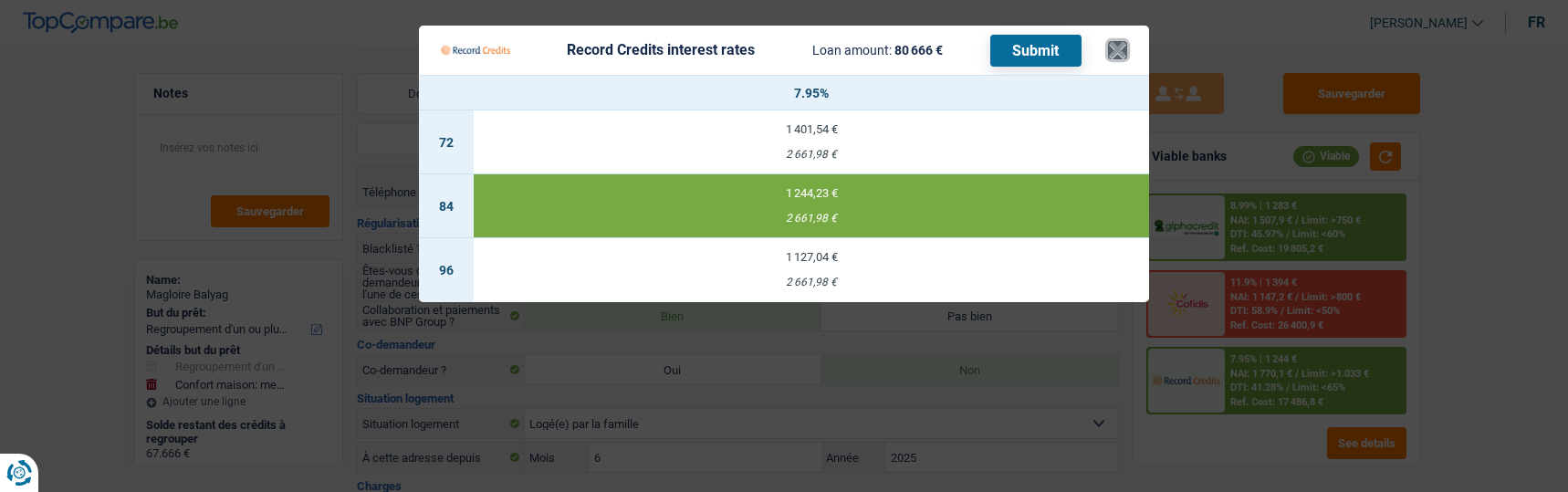
click at [1120, 45] on button "×" at bounding box center [1117, 51] width 19 height 18
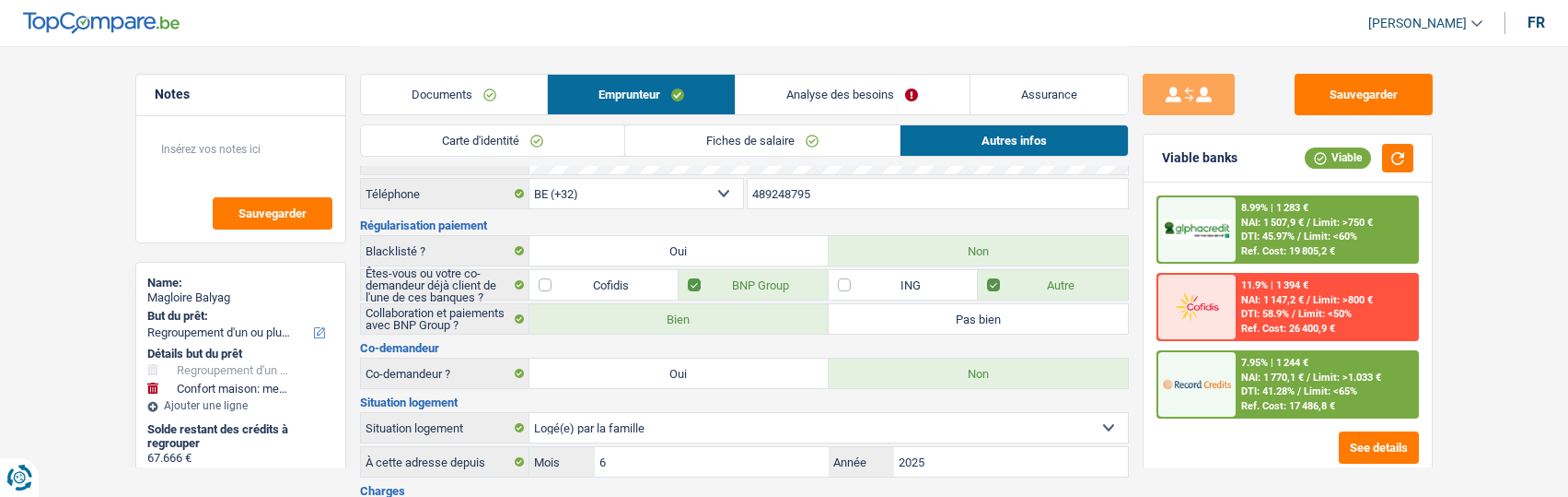
click at [884, 92] on link "Analyse des besoins" at bounding box center [851, 94] width 233 height 40
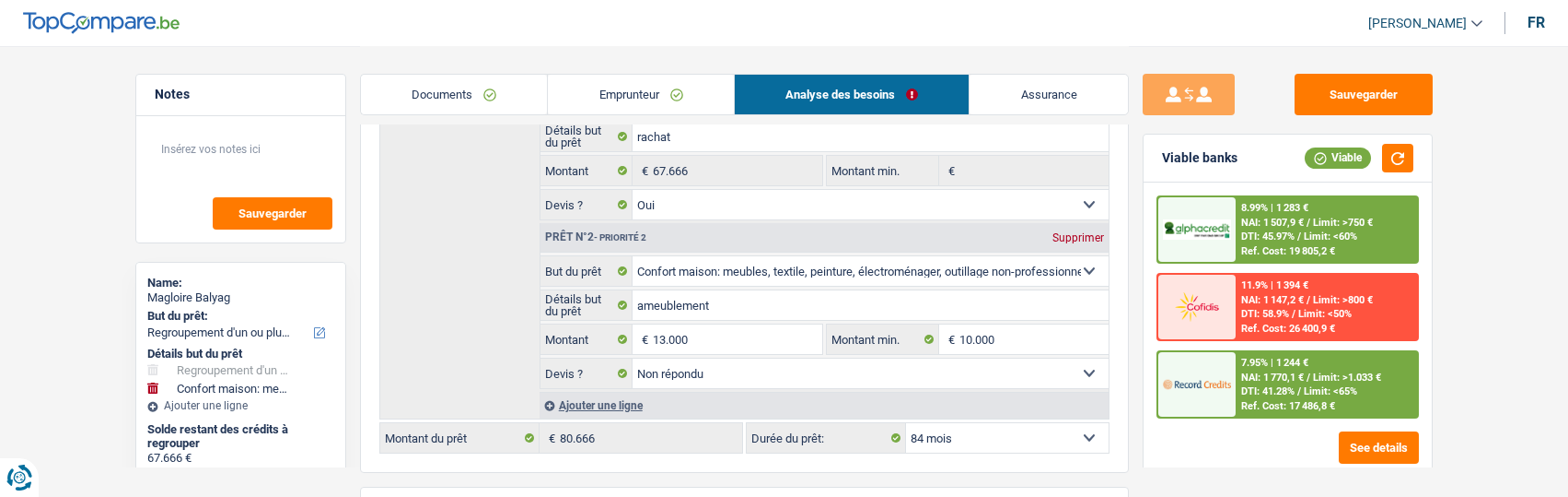
scroll to position [321, 0]
click at [1330, 387] on div "7.95% | 1 244 € NAI: 1 770,1 € / Limit: >1.033 € DTI: 41.28% / Limit: <65% Ref.…" at bounding box center [1326, 384] width 181 height 64
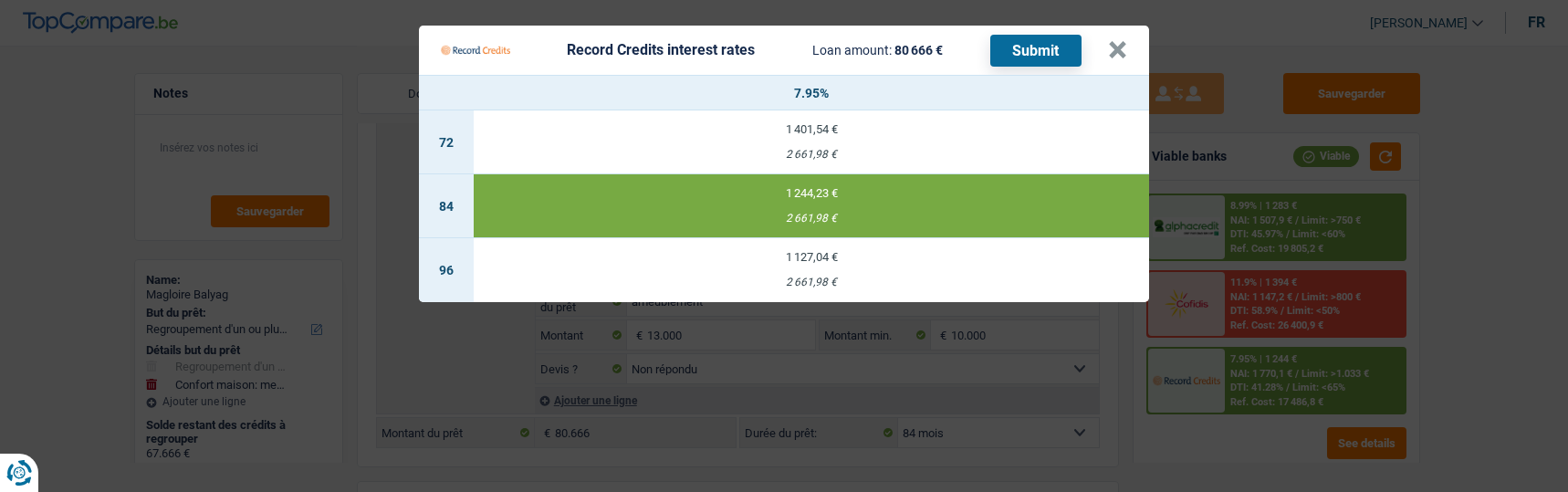
click at [1033, 51] on button "Submit" at bounding box center [1035, 51] width 91 height 32
click at [1133, 40] on Credits___BV_modal_header_ "Record Credits interest rates Loan amount: 80 666 € Submit ×" at bounding box center [783, 51] width 730 height 50
click at [1127, 41] on button "×" at bounding box center [1117, 51] width 19 height 18
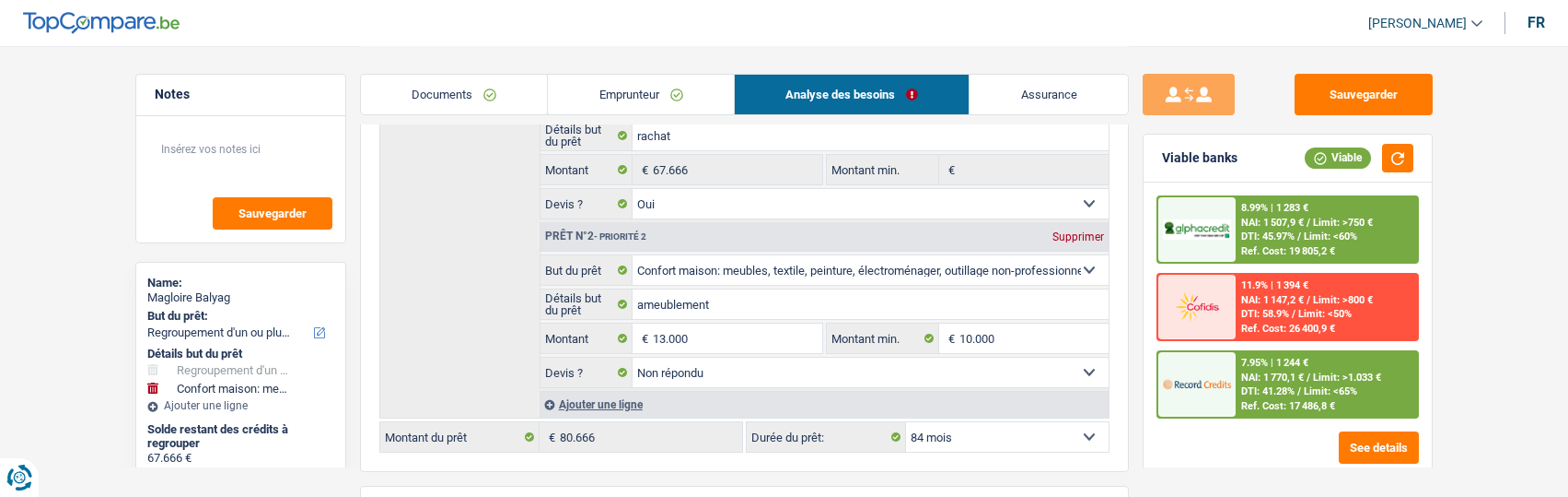
click at [1297, 233] on span "/" at bounding box center [1299, 236] width 4 height 12
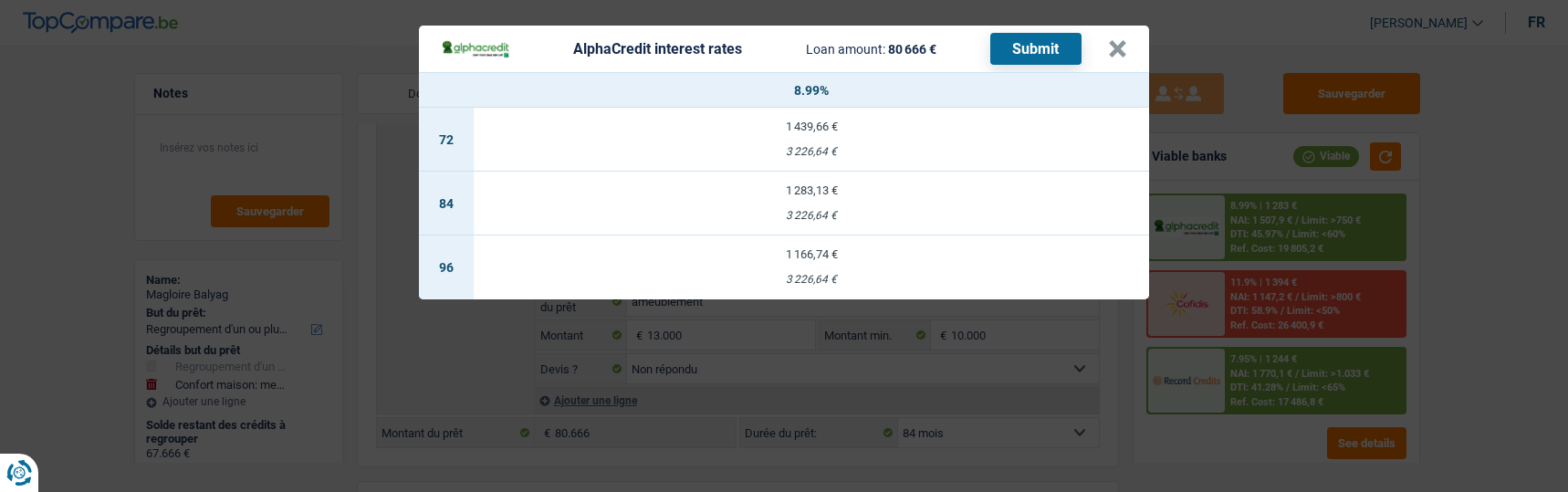
click at [858, 248] on div "1 166,74 €" at bounding box center [812, 254] width 675 height 12
select select "96"
select select "alphacredit"
type input "8,99"
select select "96"
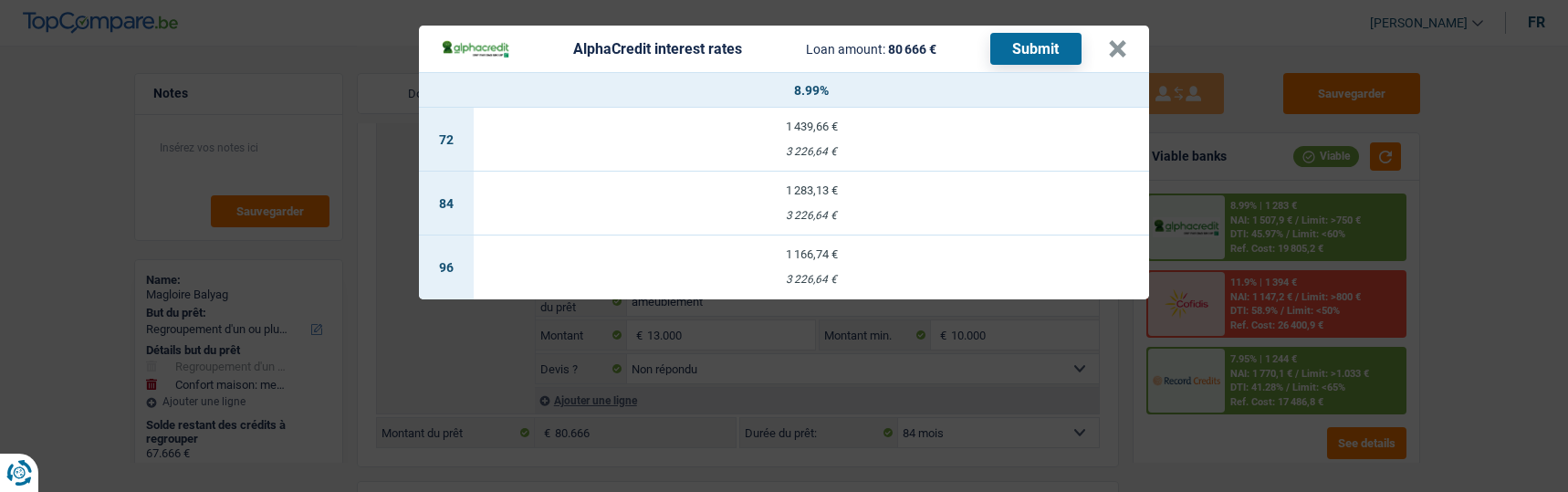
select select "96"
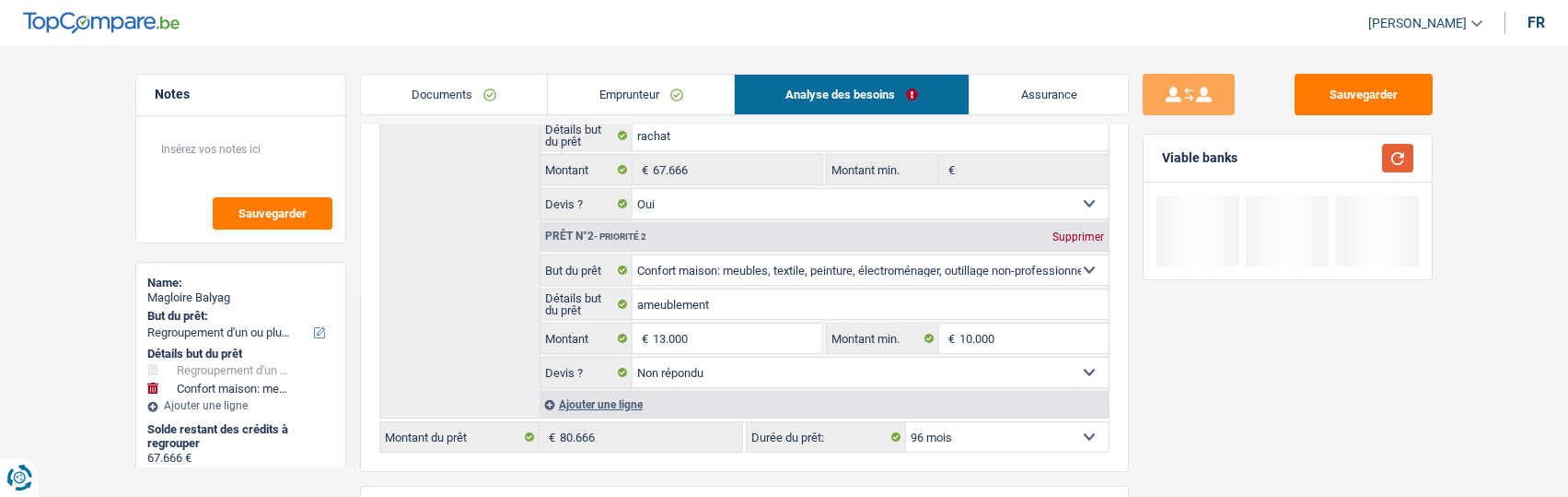
click at [1393, 156] on button "button" at bounding box center [1398, 158] width 32 height 29
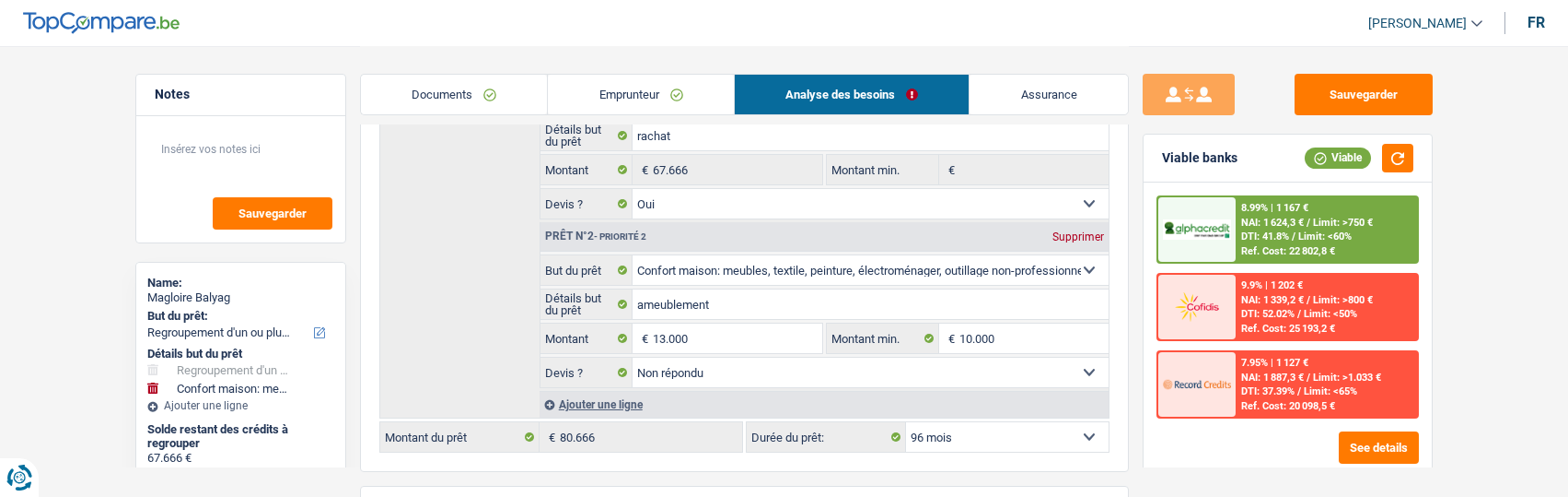
click at [1298, 231] on span "Limit: <60%" at bounding box center [1325, 236] width 54 height 12
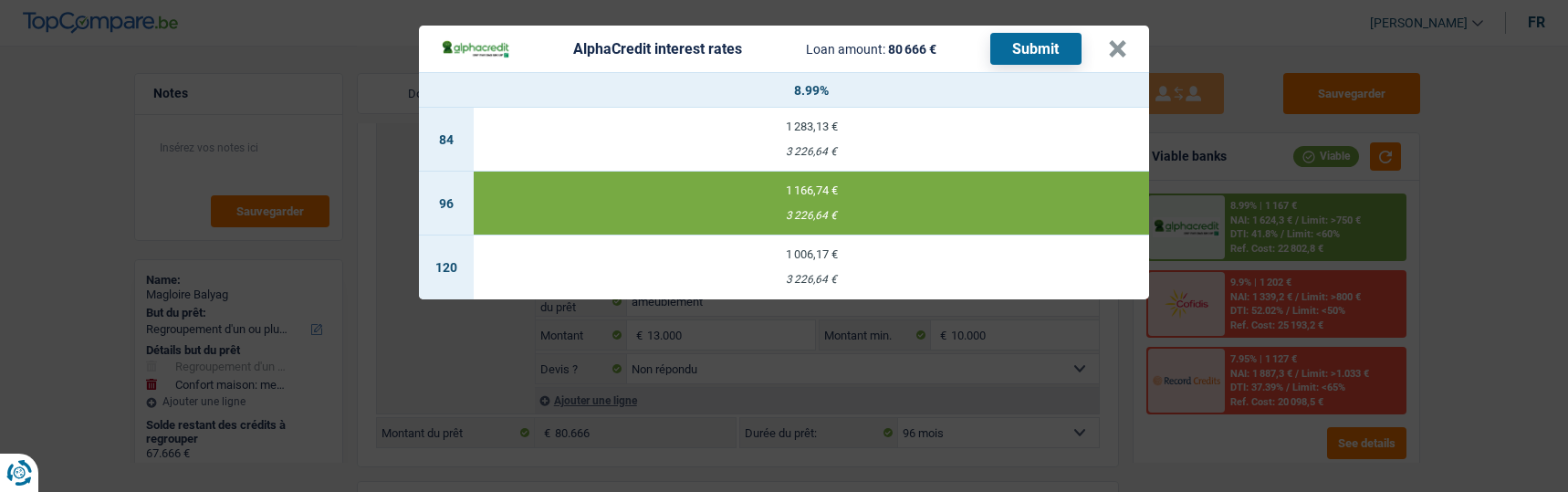
click at [1043, 40] on button "Submit" at bounding box center [1035, 49] width 91 height 32
click at [1127, 49] on button "×" at bounding box center [1117, 50] width 19 height 18
